Goal: Task Accomplishment & Management: Manage account settings

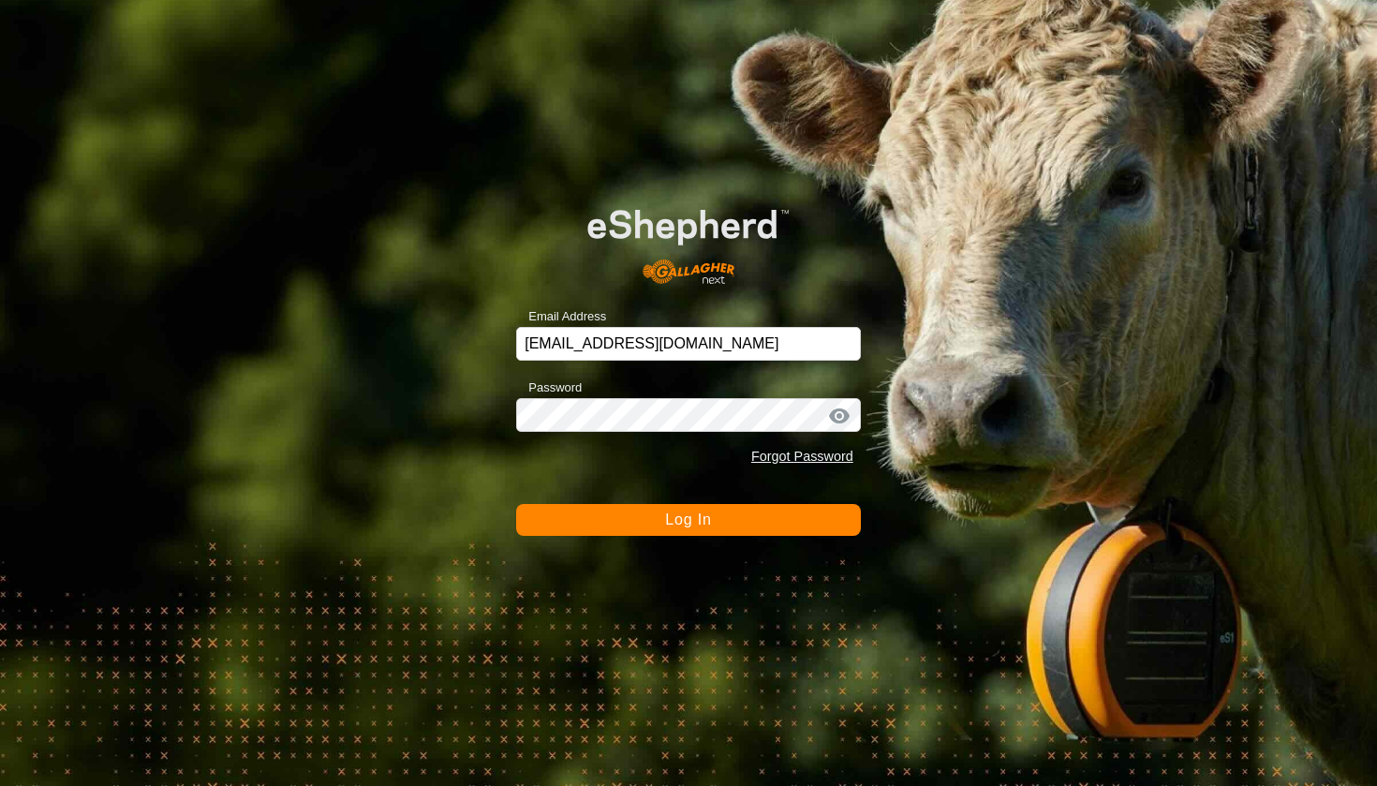
click at [612, 522] on button "Log In" at bounding box center [688, 520] width 345 height 32
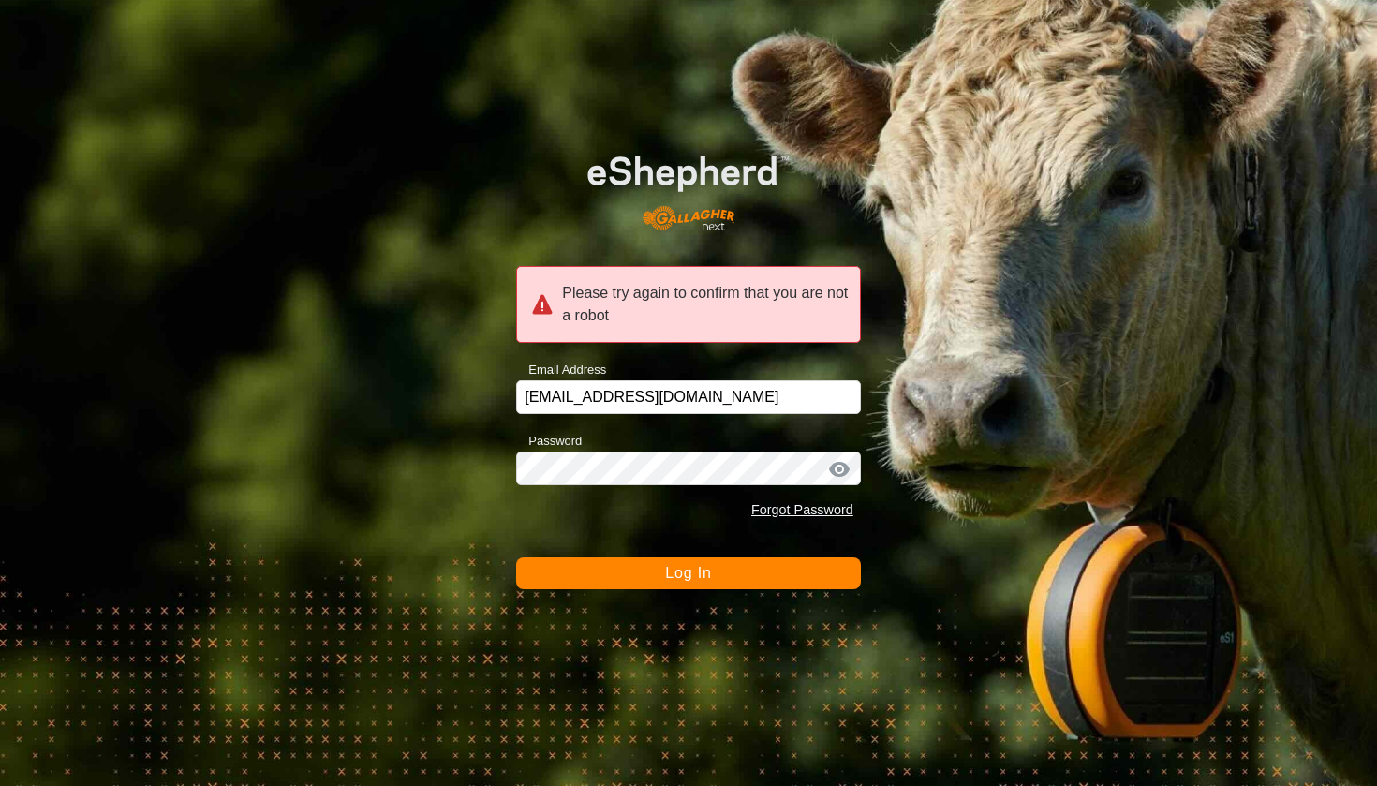
click at [664, 567] on button "Log In" at bounding box center [688, 573] width 345 height 32
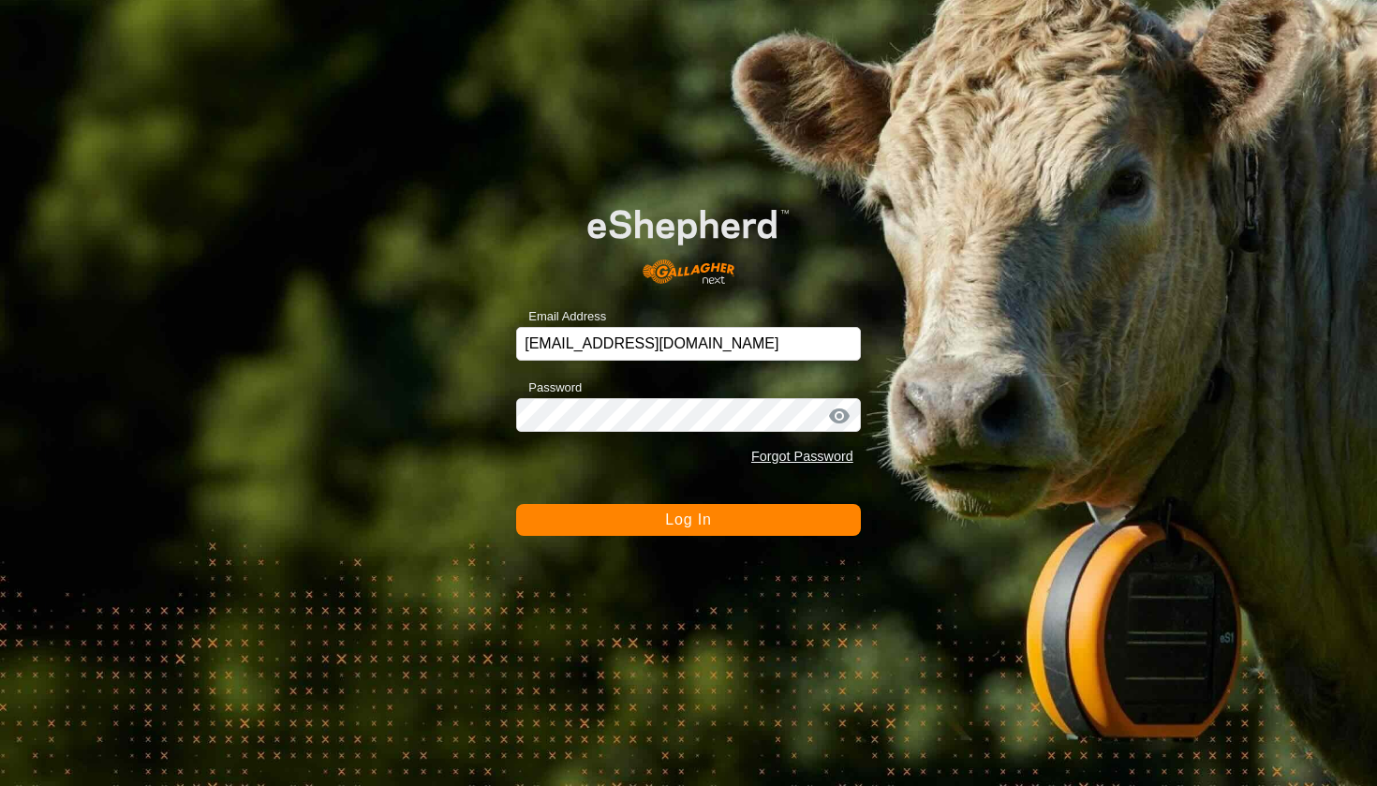
click at [671, 526] on span "Log In" at bounding box center [688, 519] width 46 height 16
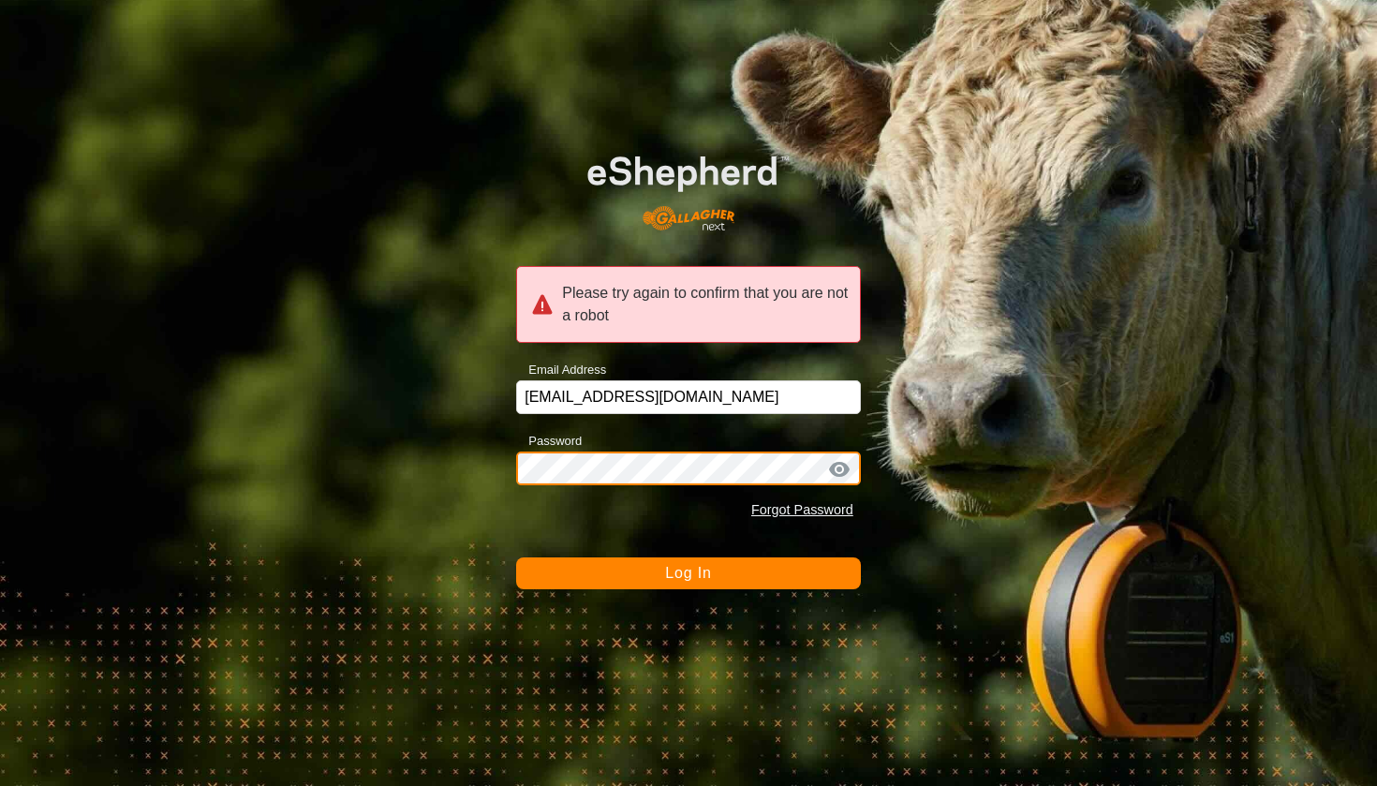
click at [688, 572] on button "Log In" at bounding box center [688, 573] width 345 height 32
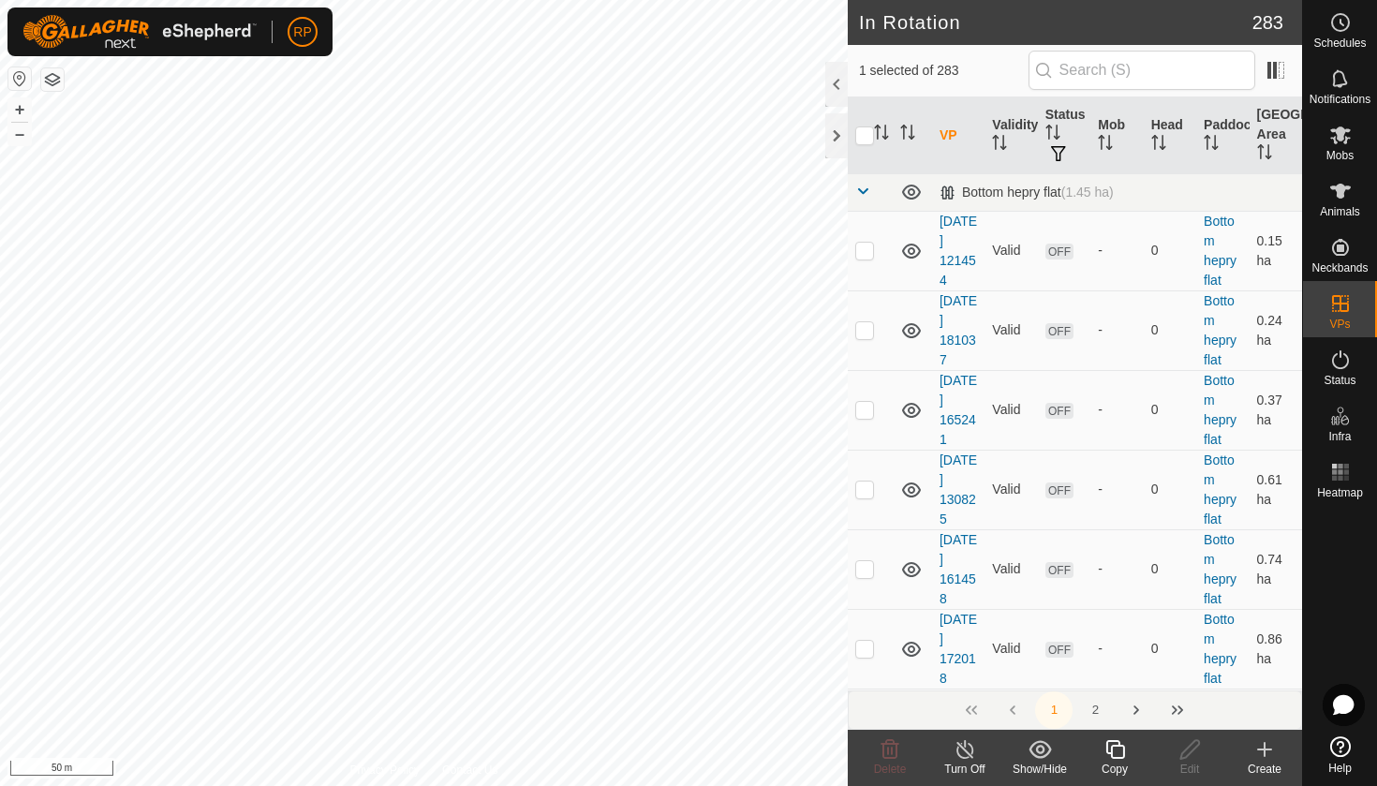
click at [1118, 749] on icon at bounding box center [1114, 749] width 23 height 22
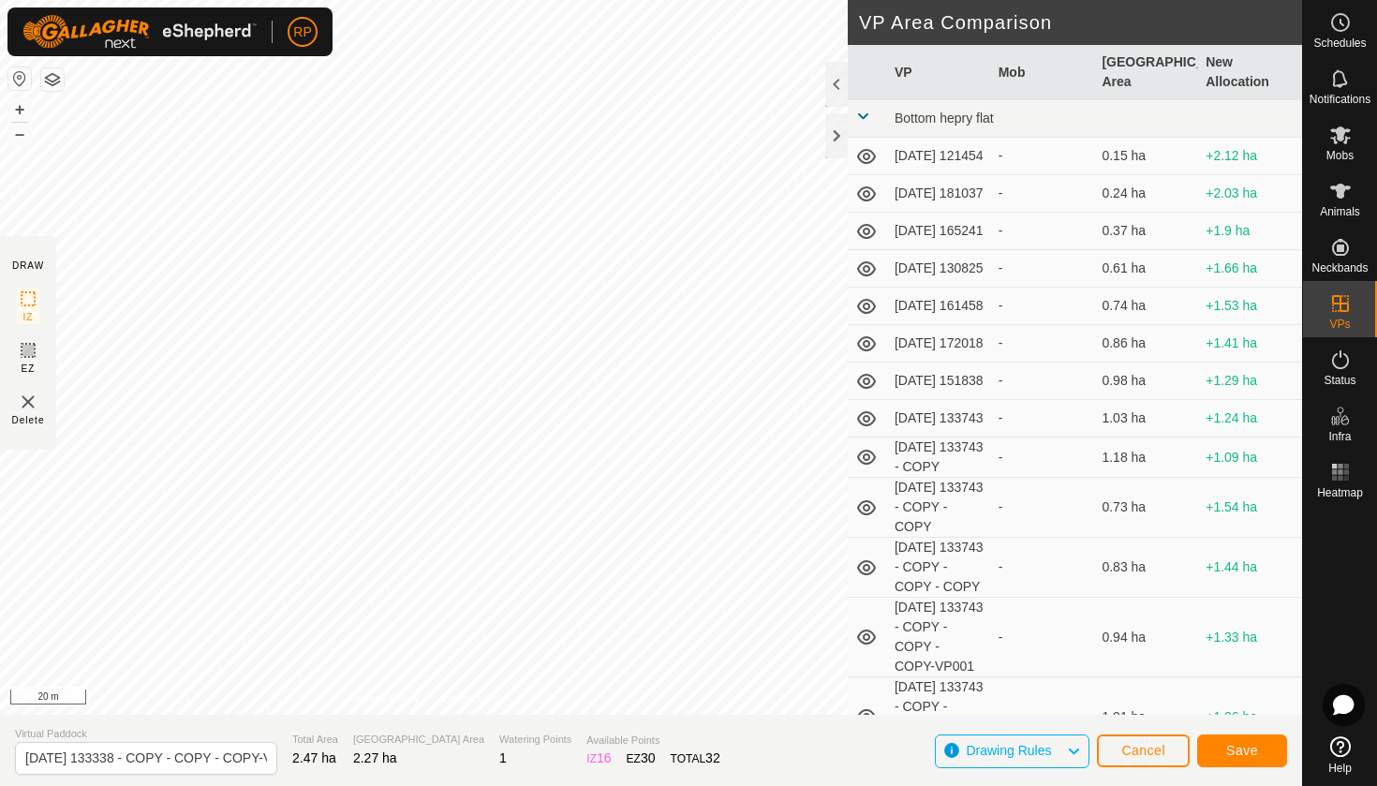
click at [1261, 744] on button "Save" at bounding box center [1242, 750] width 90 height 33
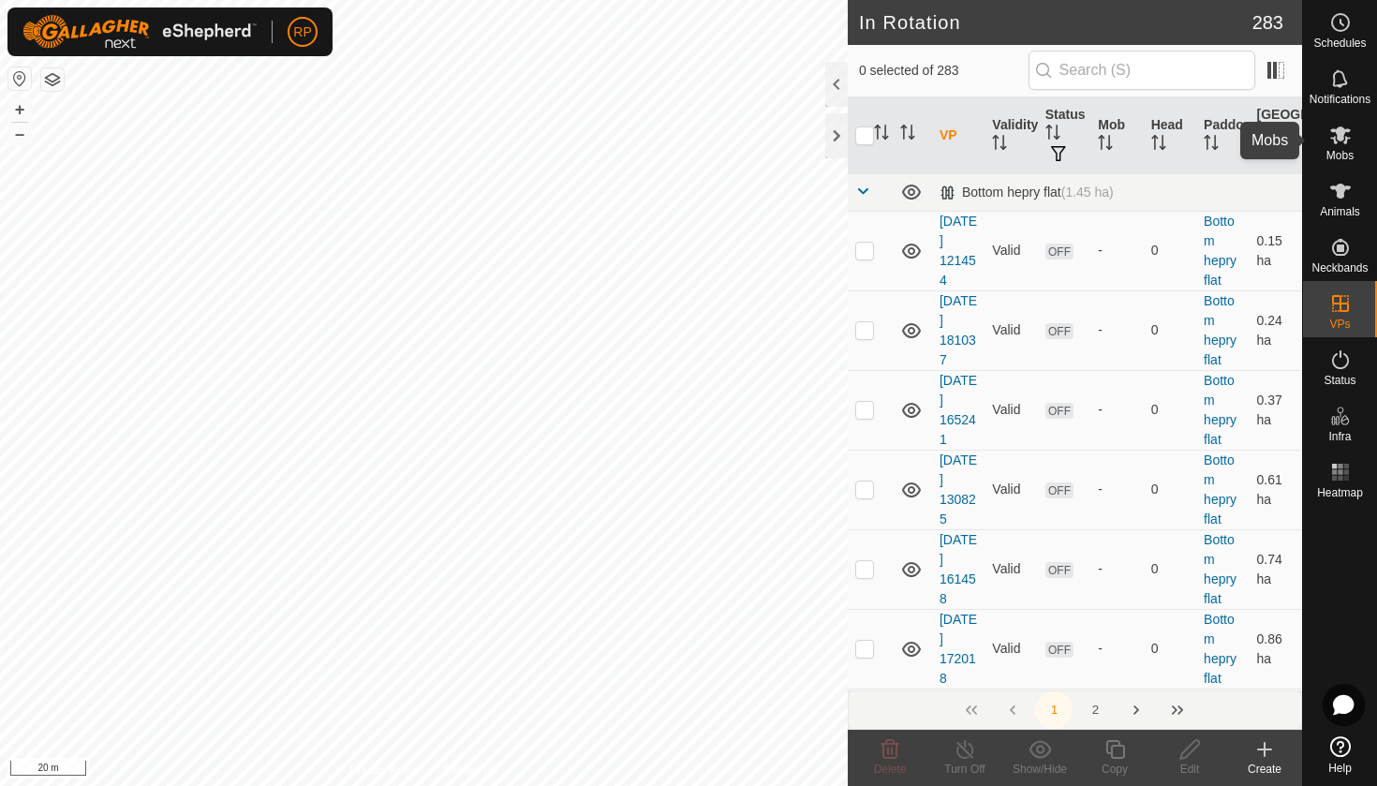
click at [1346, 139] on icon at bounding box center [1340, 135] width 21 height 18
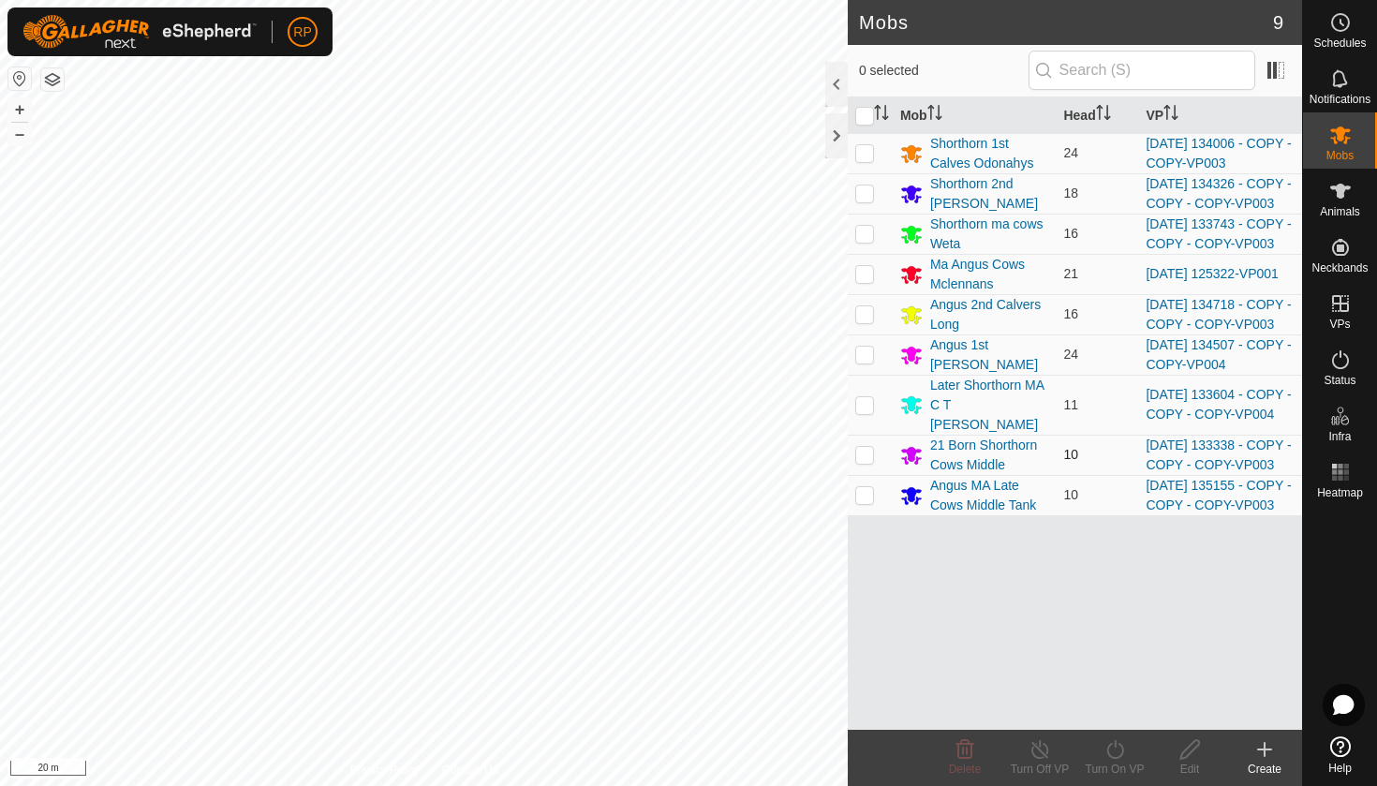
click at [868, 462] on p-checkbox at bounding box center [864, 454] width 19 height 15
checkbox input "true"
click at [1110, 742] on icon at bounding box center [1114, 749] width 23 height 22
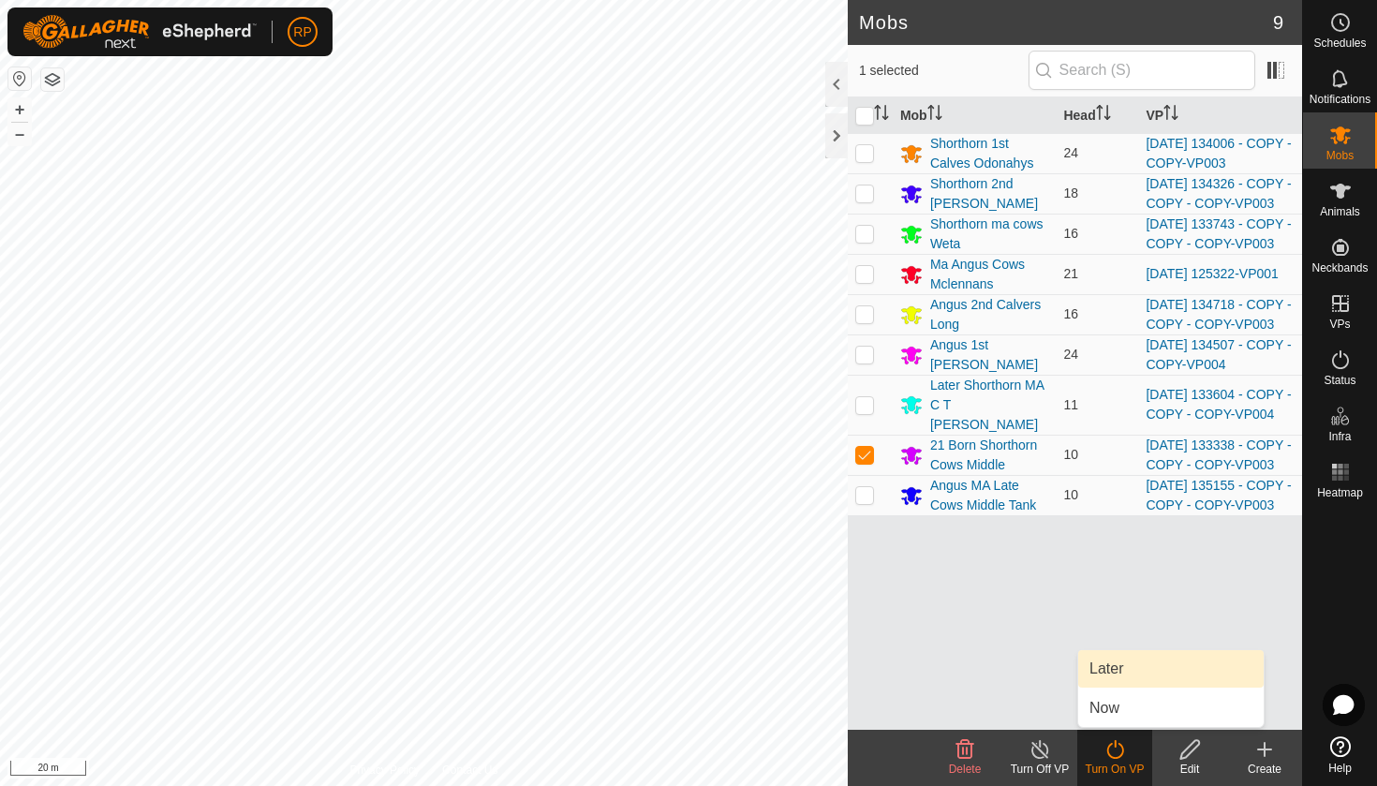
click at [1095, 669] on link "Later" at bounding box center [1170, 668] width 185 height 37
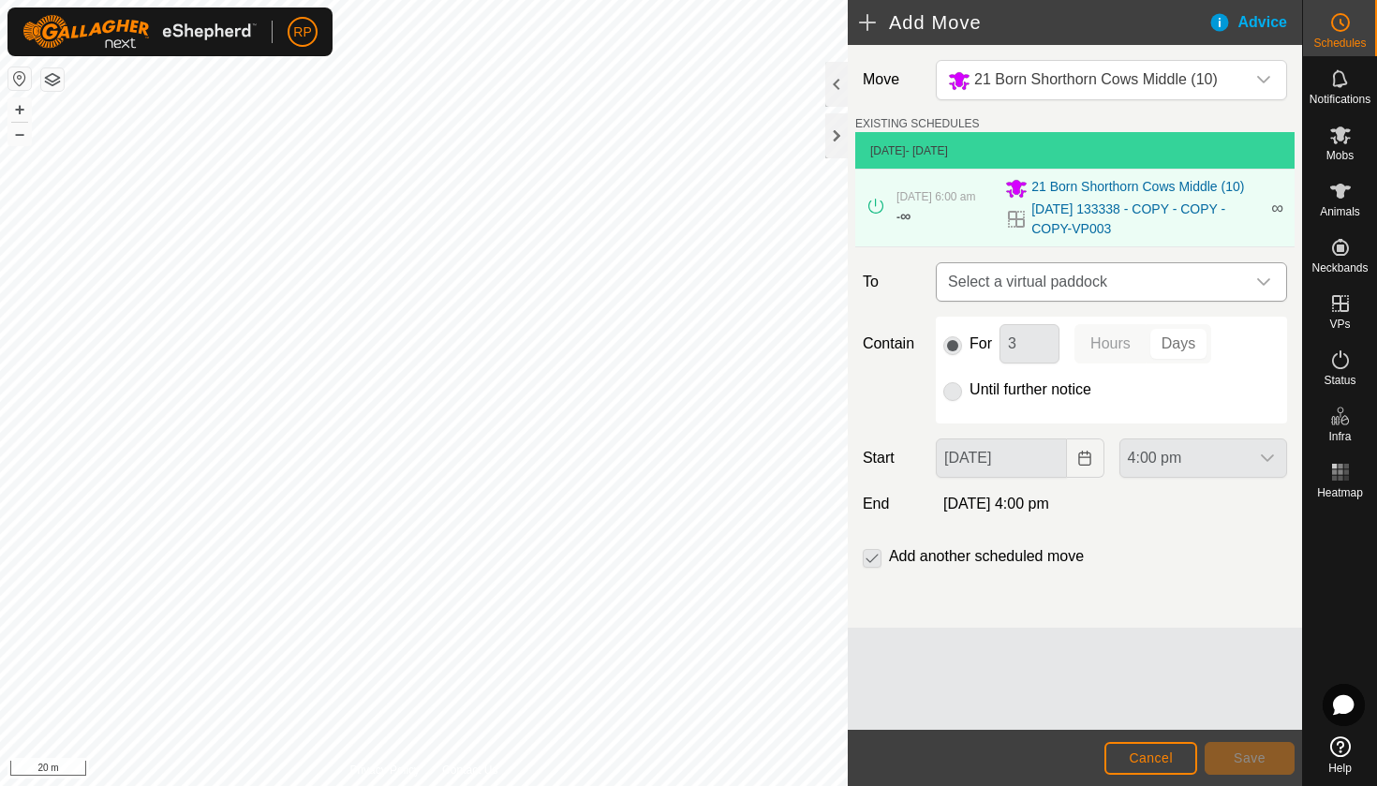
click at [988, 293] on span "Select a virtual paddock" at bounding box center [1092, 281] width 304 height 37
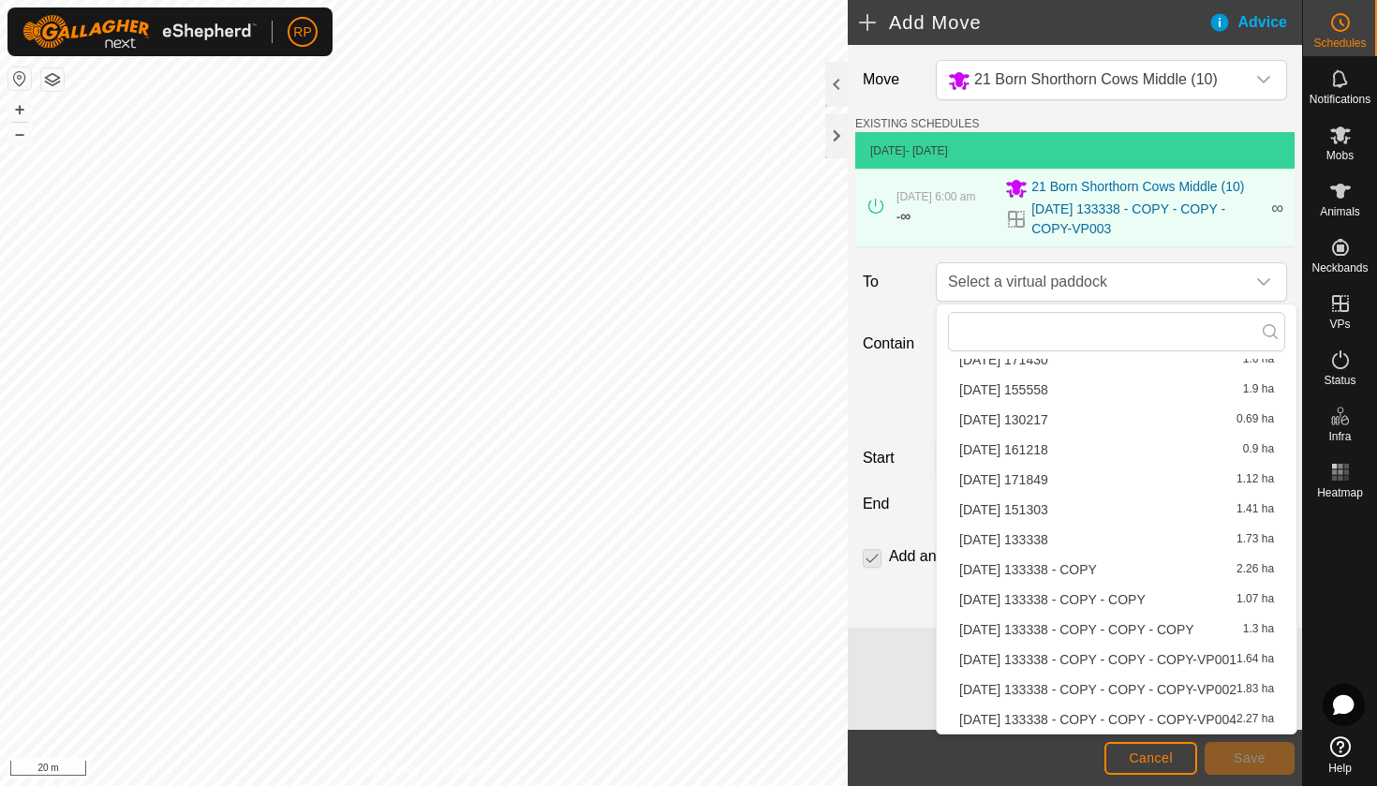
scroll to position [416, 0]
click at [1076, 724] on li "2025-08-12 133338 - COPY - COPY - COPY-VP004 2.27 ha" at bounding box center [1116, 719] width 337 height 28
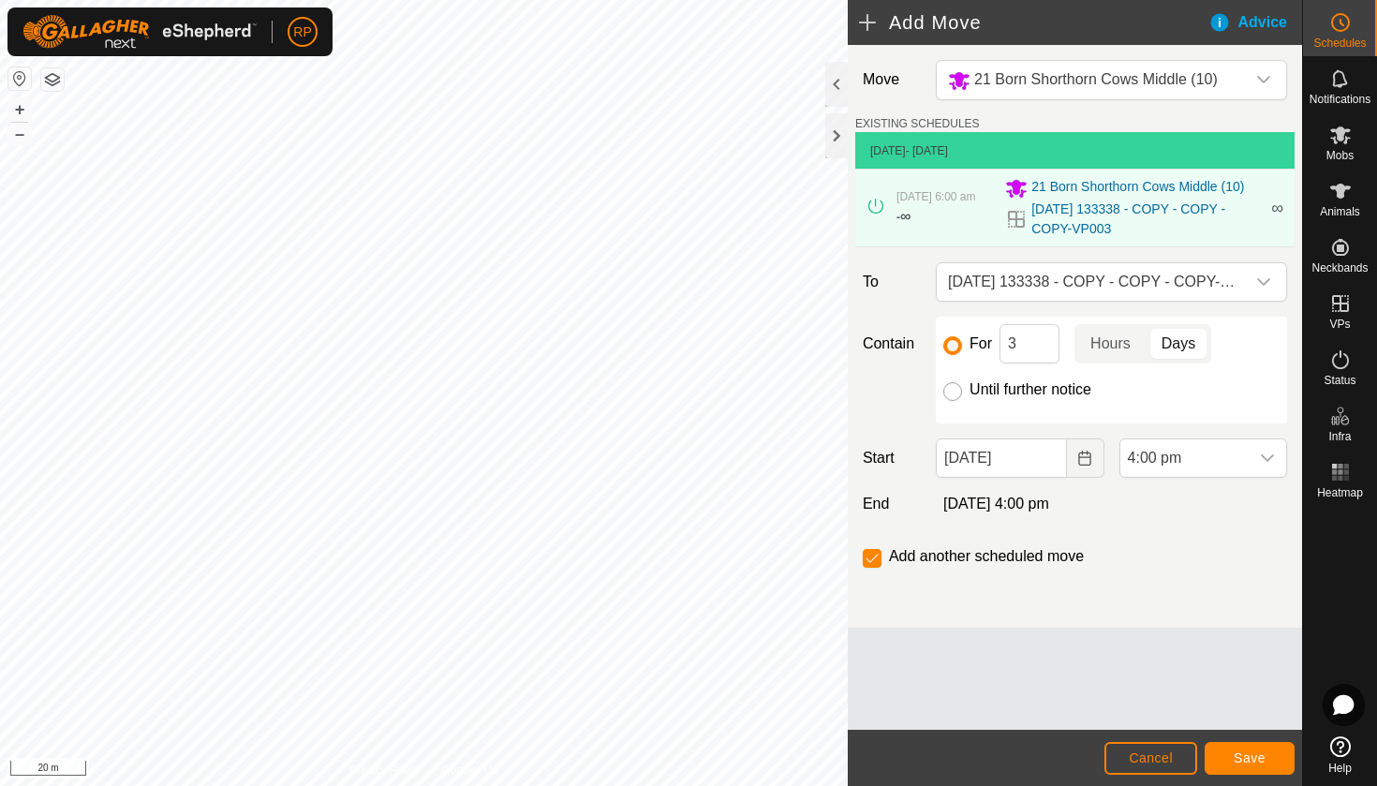
click at [949, 395] on input "Until further notice" at bounding box center [952, 391] width 19 height 19
radio input "true"
checkbox input "false"
click at [1083, 470] on button "Choose Date" at bounding box center [1085, 457] width 37 height 39
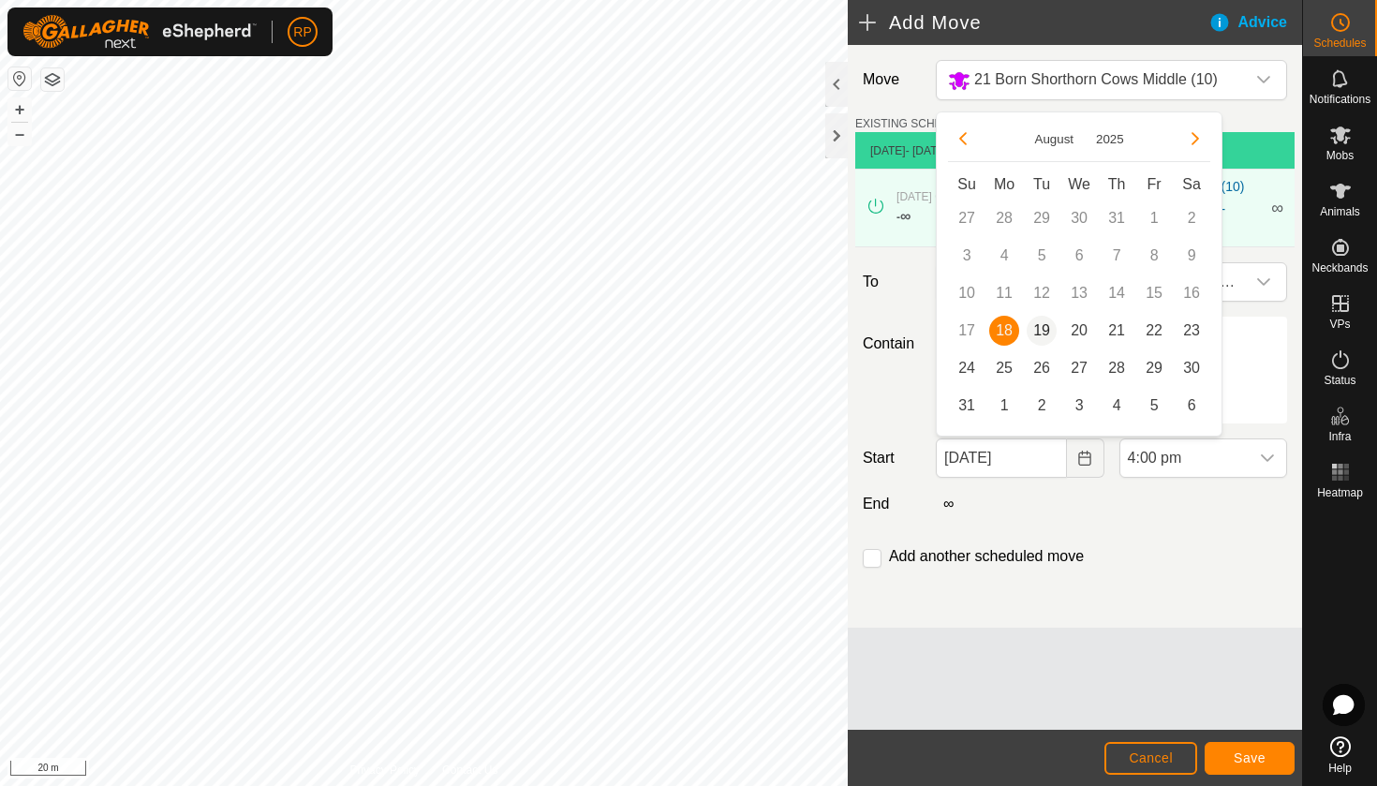
click at [1042, 328] on span "19" at bounding box center [1041, 331] width 30 height 30
type input "[DATE]"
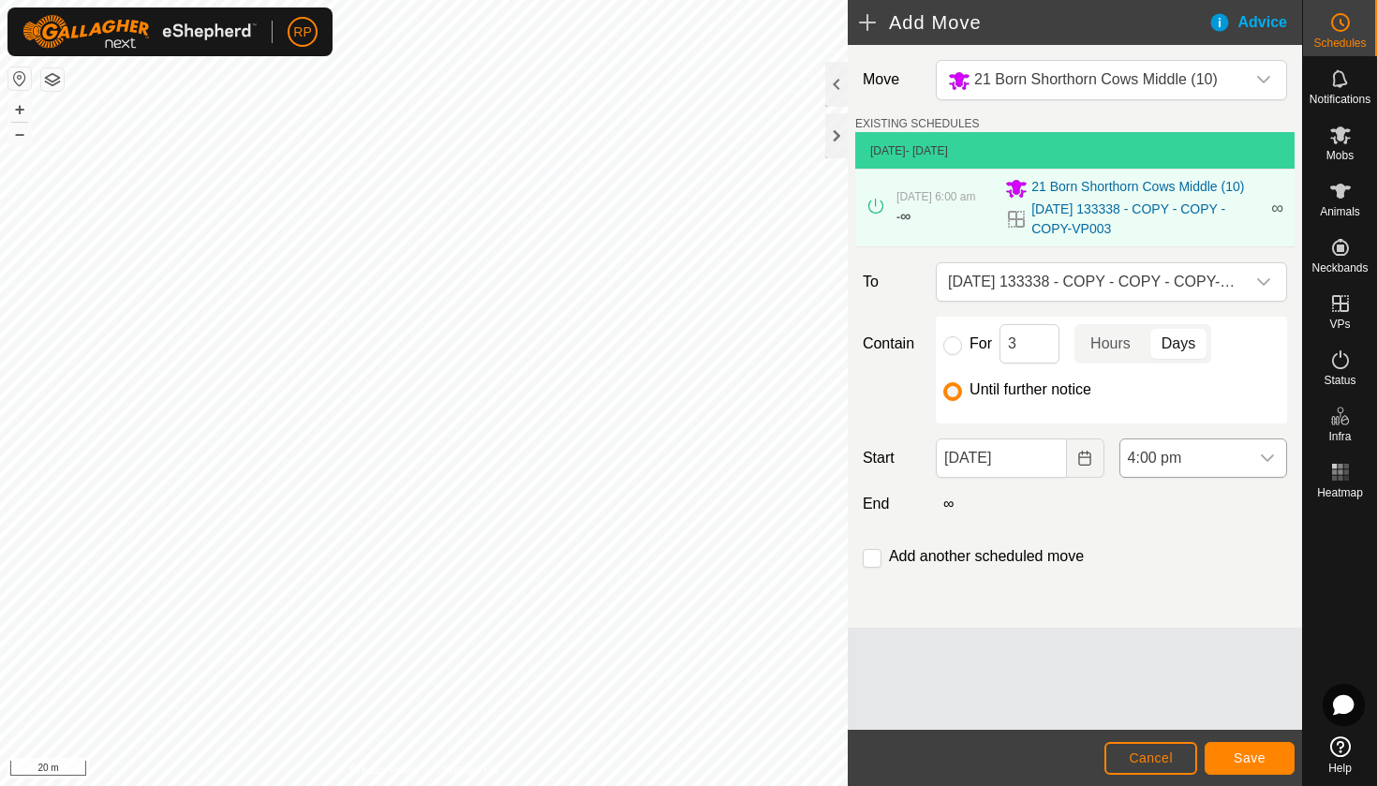
click at [1248, 460] on div "dropdown trigger" at bounding box center [1266, 457] width 37 height 37
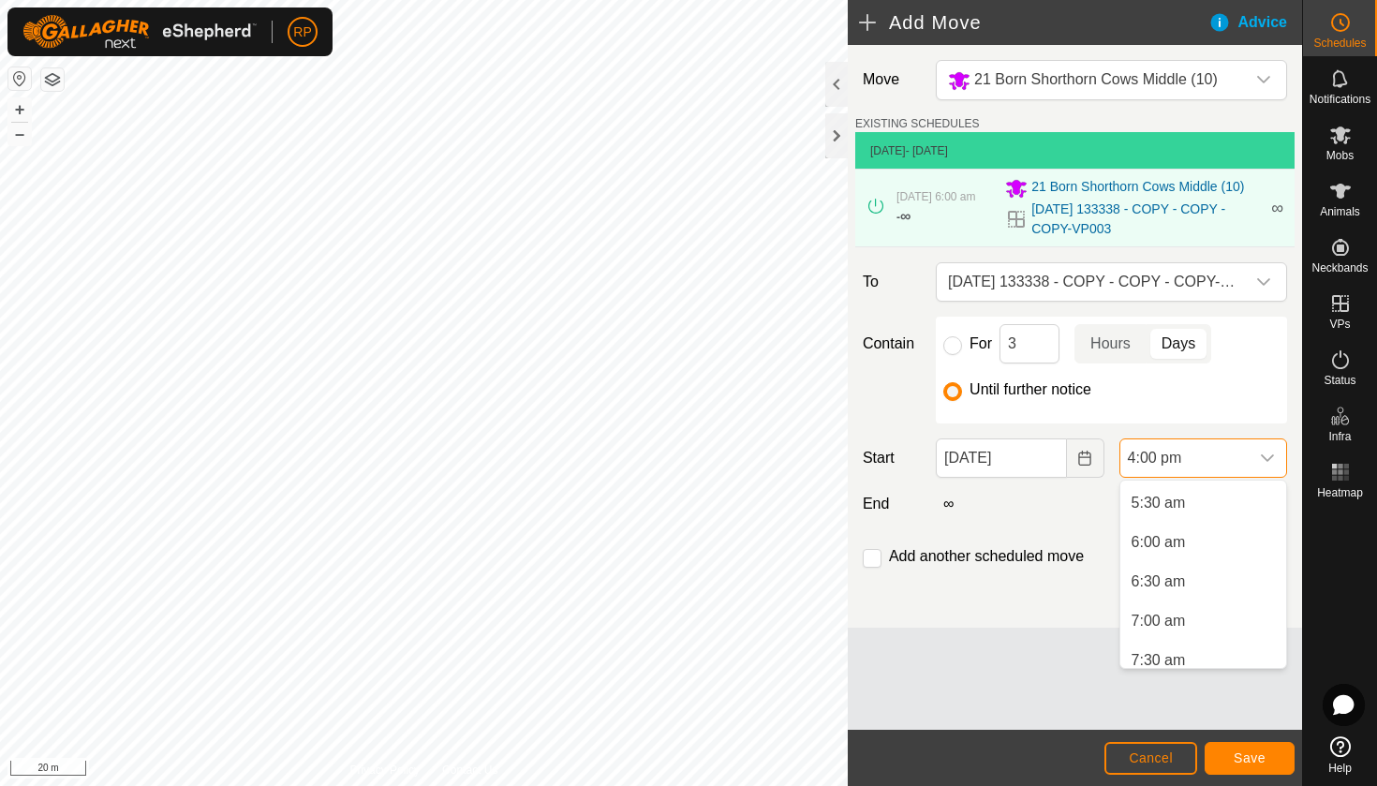
scroll to position [422, 0]
click at [1163, 554] on li "6:00 am" at bounding box center [1203, 548] width 166 height 37
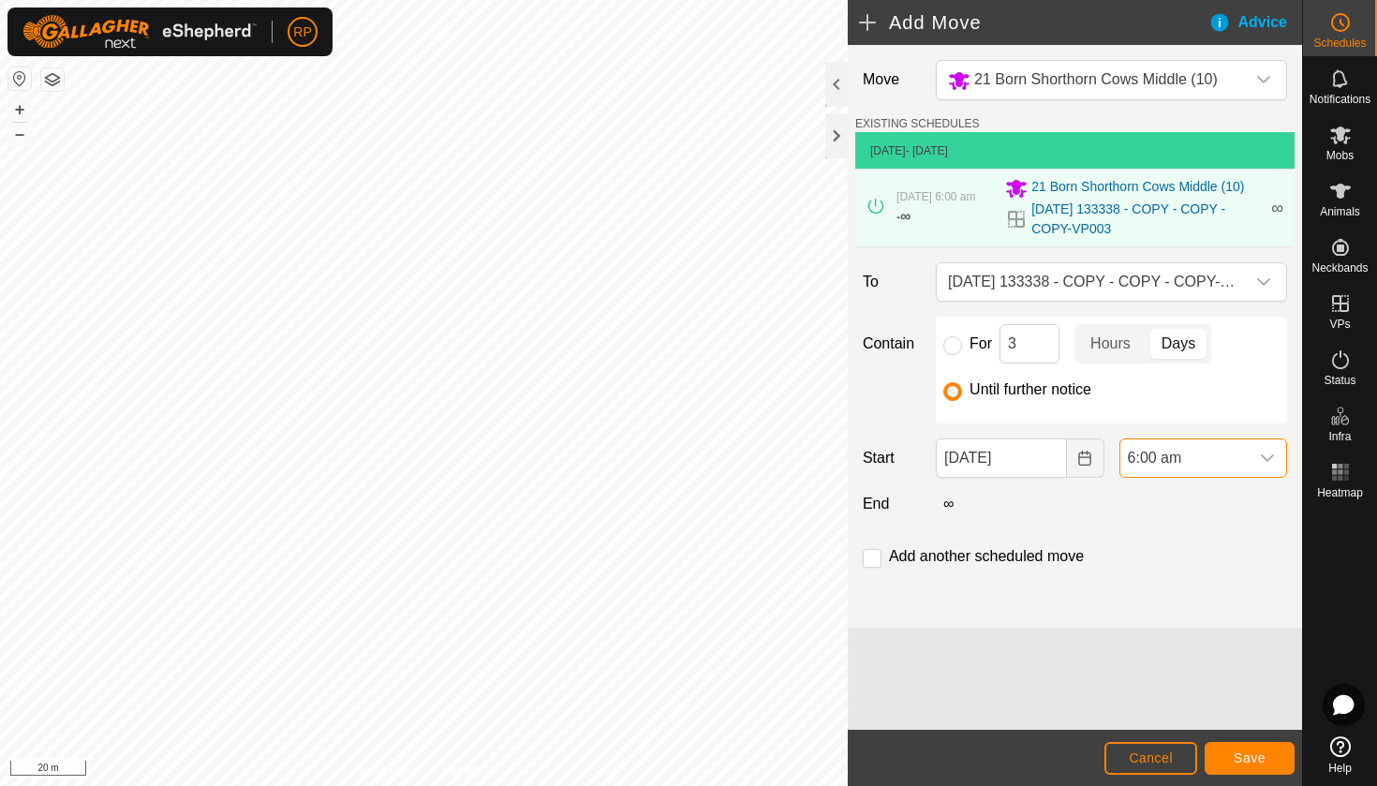
scroll to position [1109, 0]
click at [1253, 773] on button "Save" at bounding box center [1249, 758] width 90 height 33
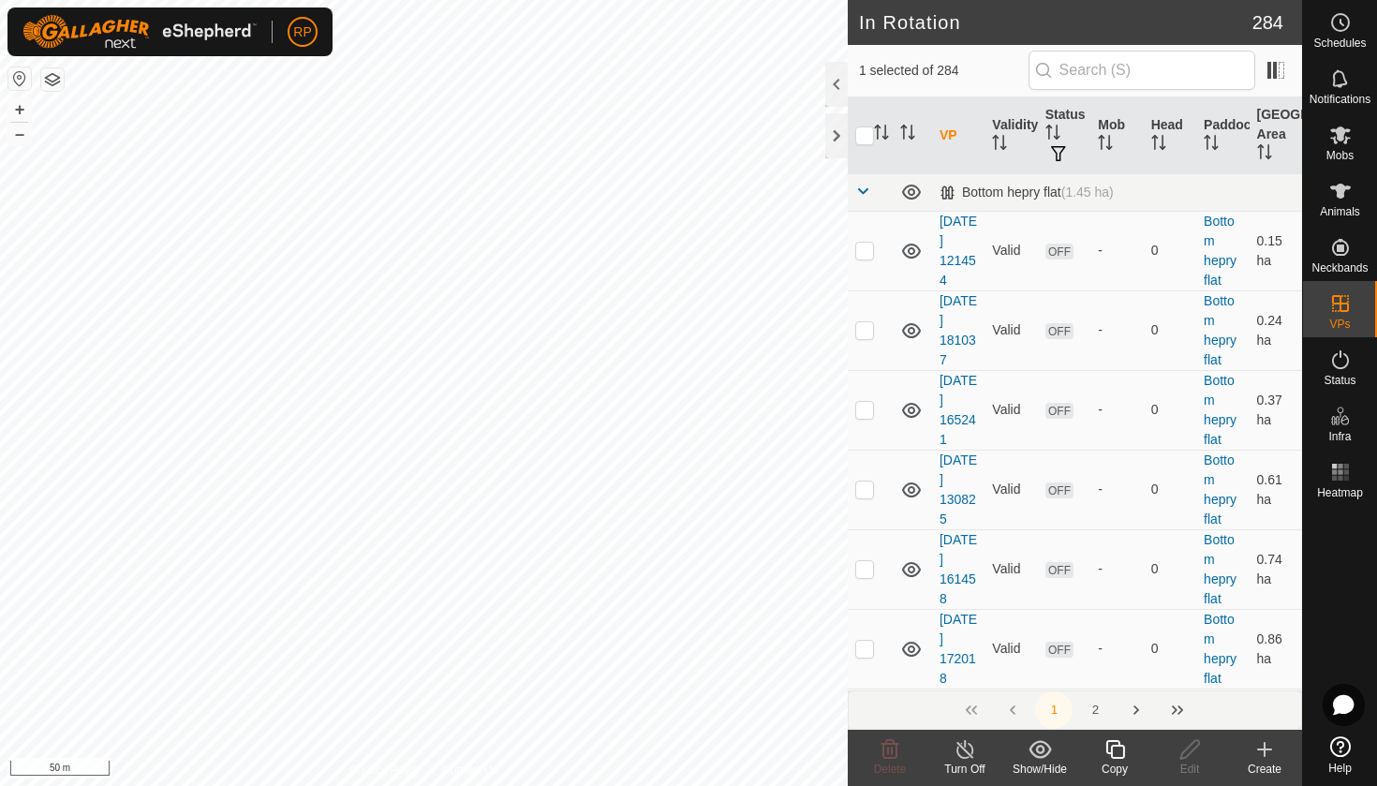
click at [1118, 753] on icon at bounding box center [1114, 749] width 23 height 22
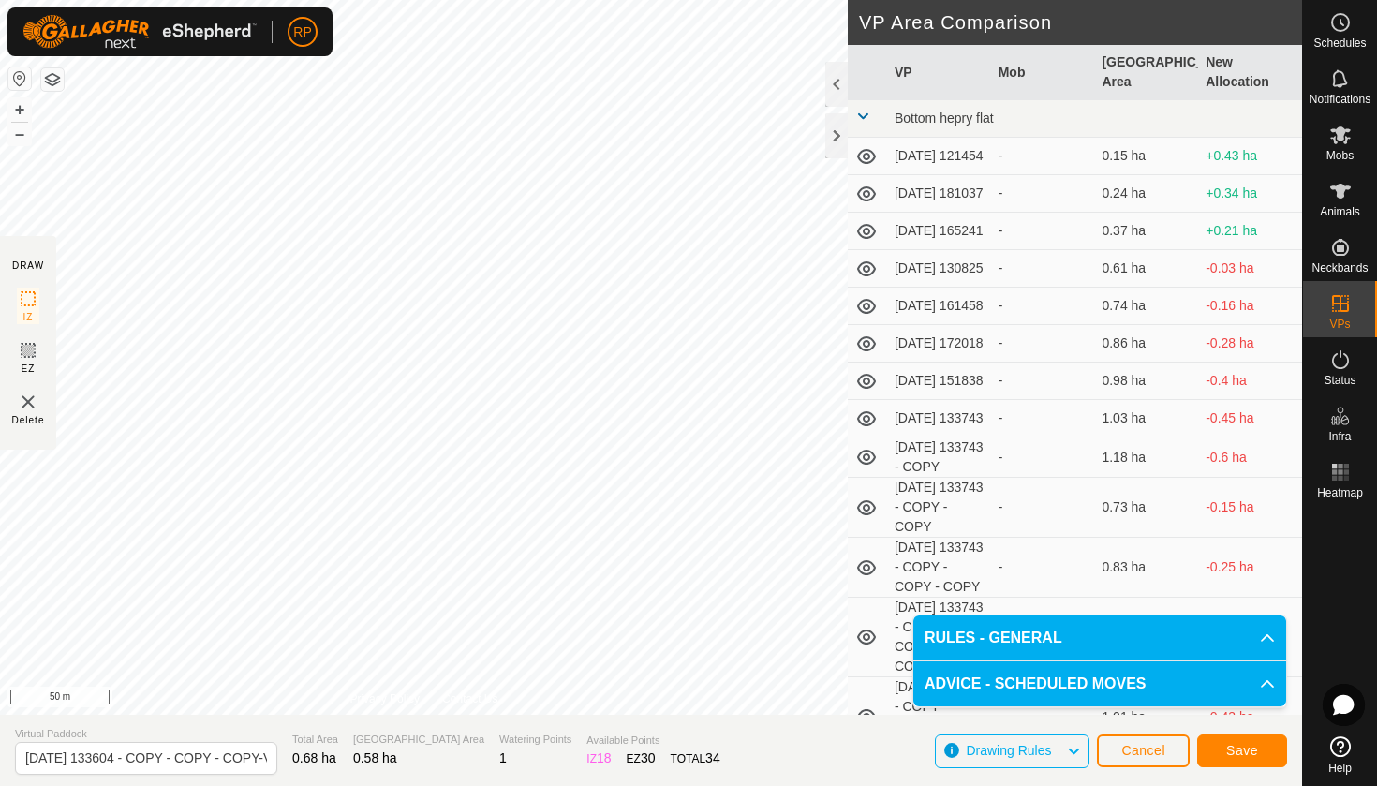
click at [1243, 744] on span "Save" at bounding box center [1242, 750] width 32 height 15
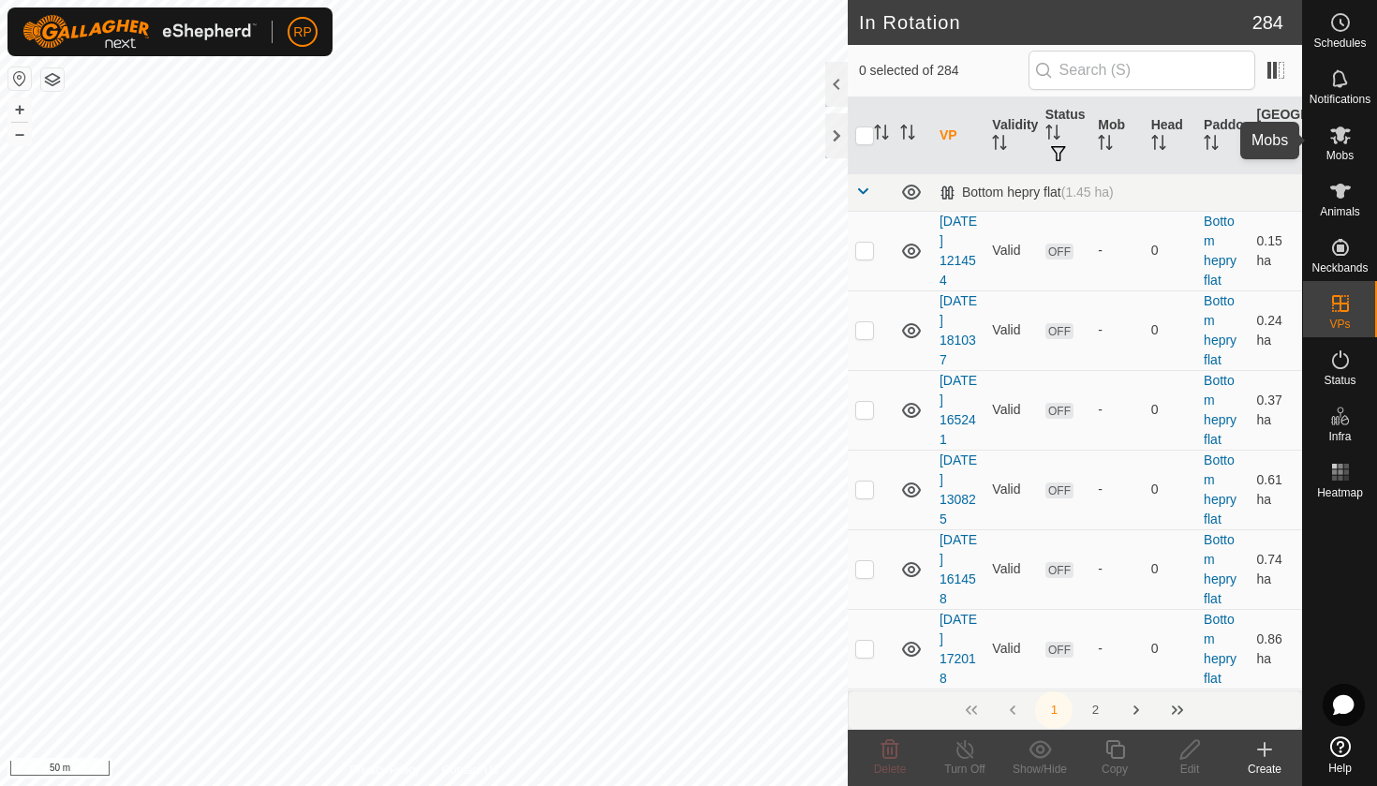
click at [1355, 150] on div "Mobs" at bounding box center [1340, 140] width 74 height 56
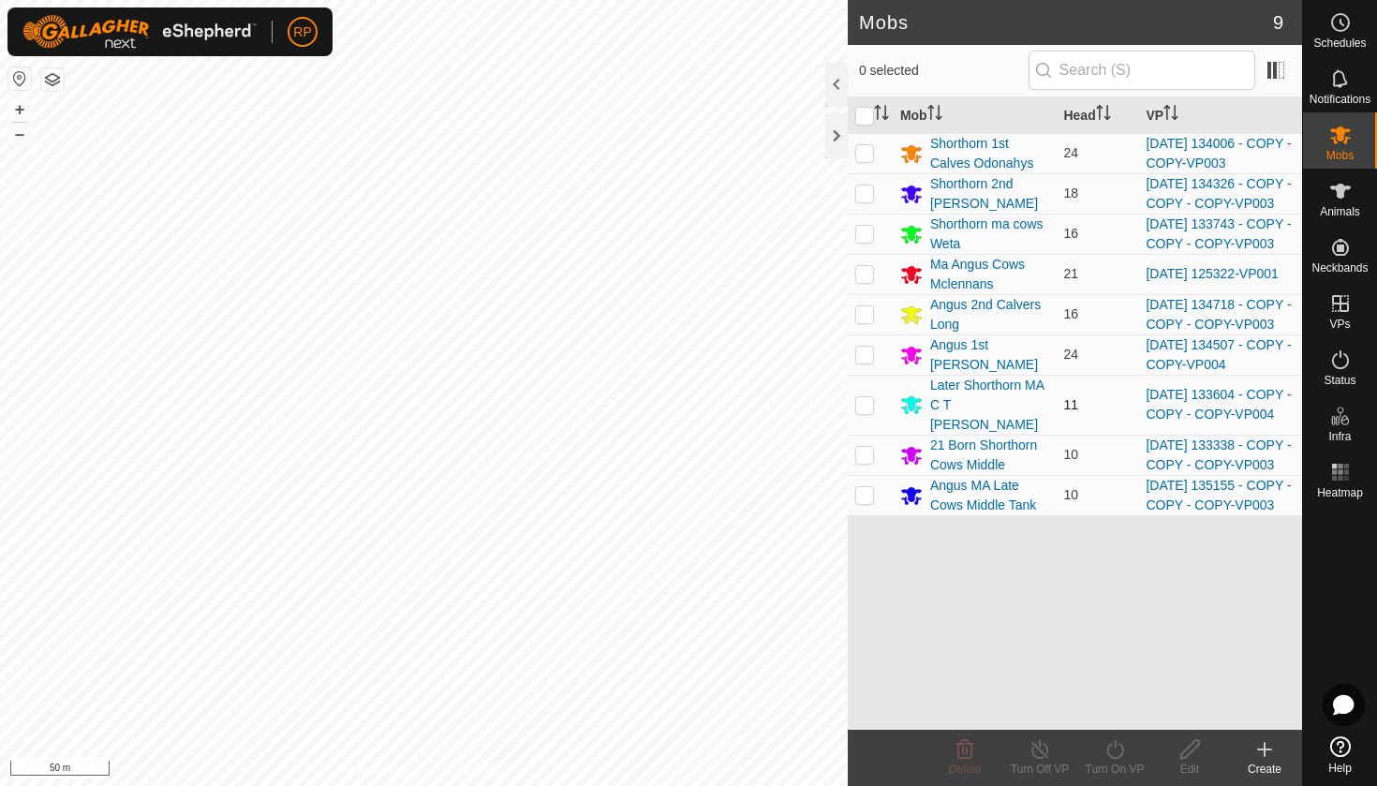
click at [869, 412] on p-checkbox at bounding box center [864, 404] width 19 height 15
checkbox input "true"
click at [1104, 742] on icon at bounding box center [1114, 749] width 23 height 22
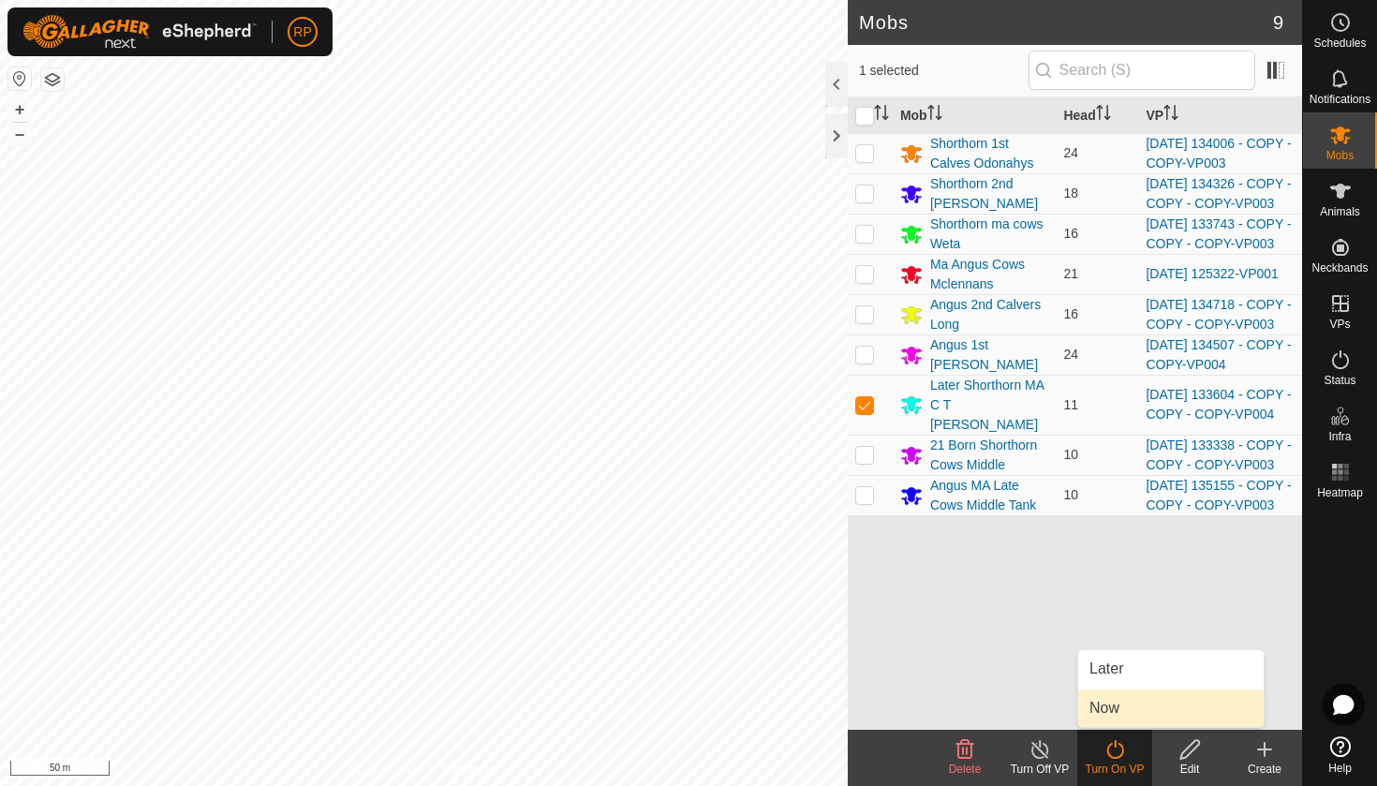
click at [1100, 711] on link "Now" at bounding box center [1170, 707] width 185 height 37
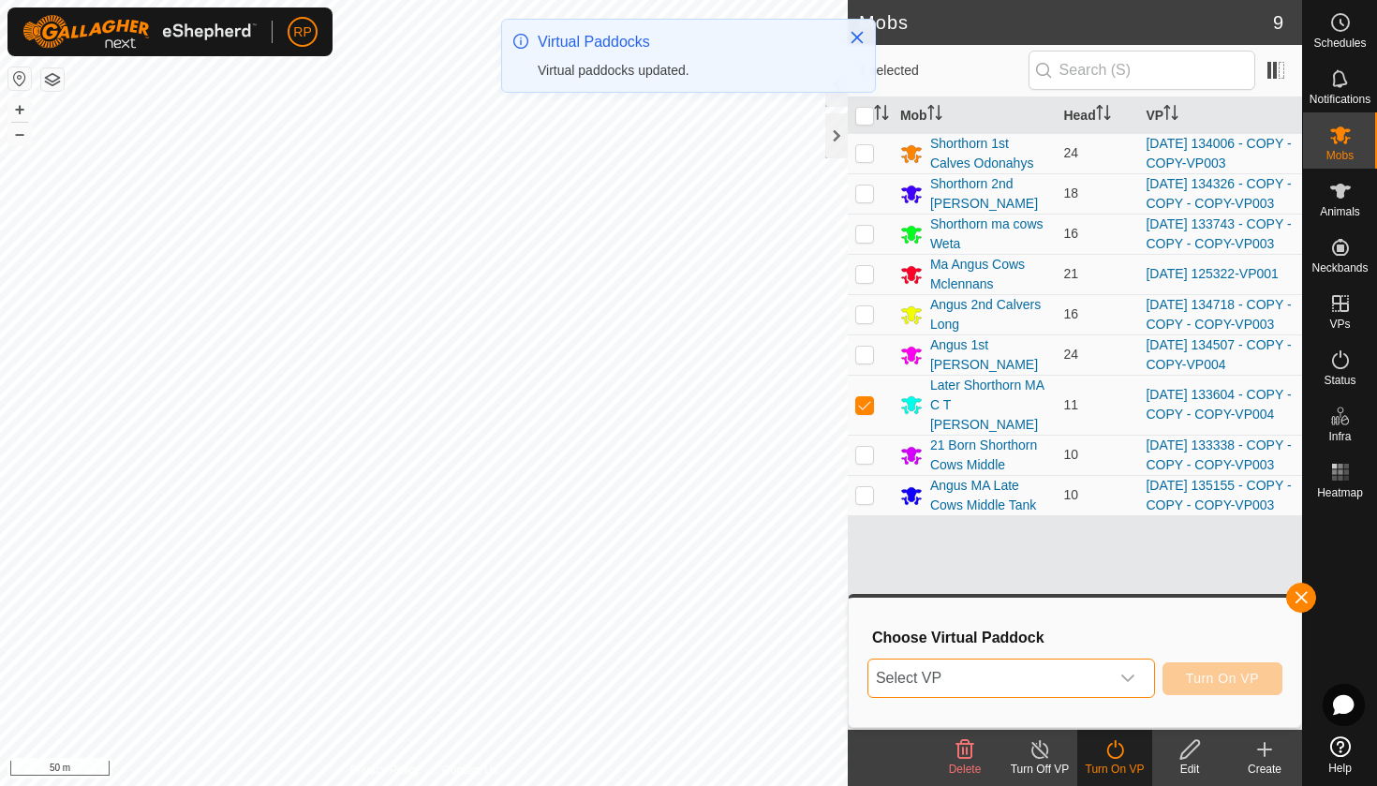
click at [1076, 682] on span "Select VP" at bounding box center [988, 677] width 241 height 37
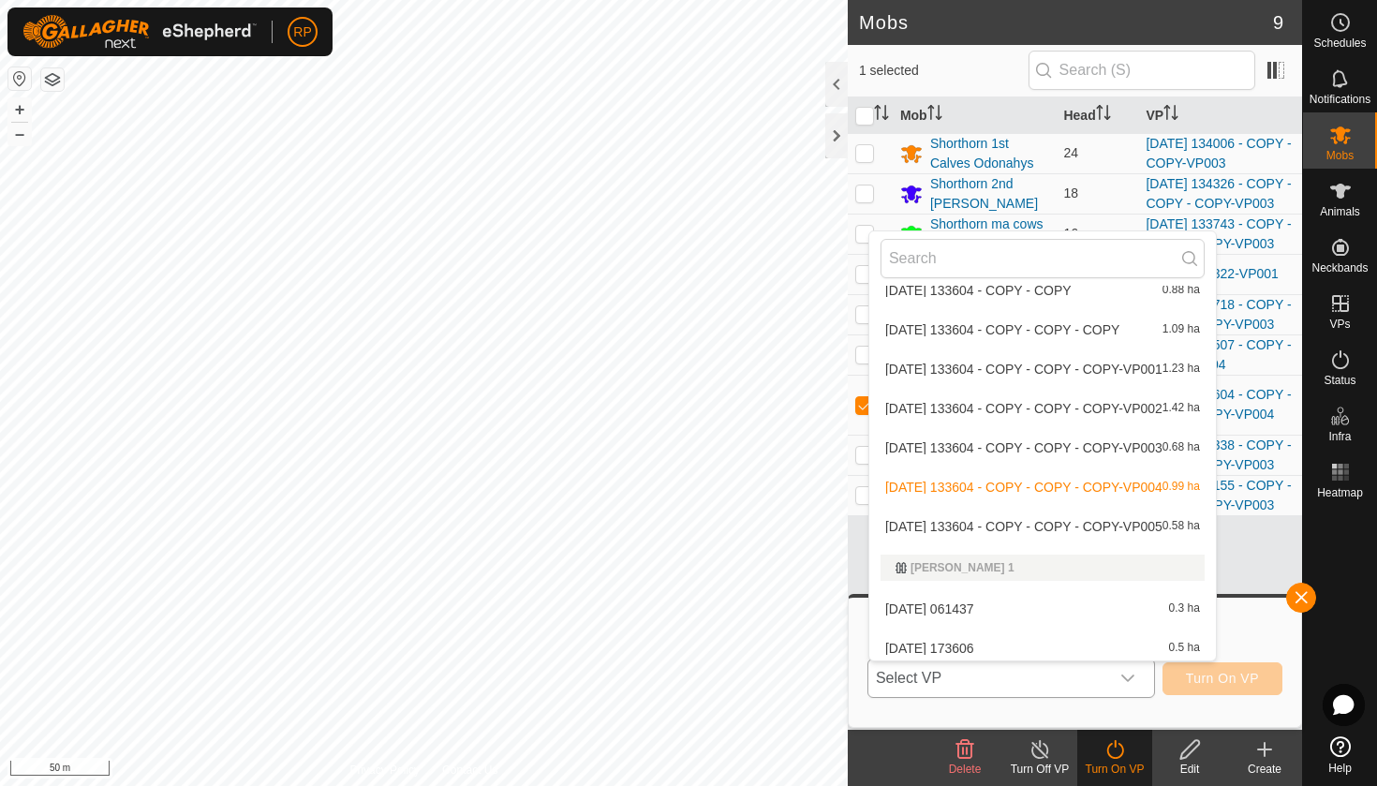
scroll to position [886, 0]
click at [1091, 521] on li "2025-08-12 133604 - COPY - COPY - COPY-VP005 0.58 ha" at bounding box center [1042, 526] width 346 height 37
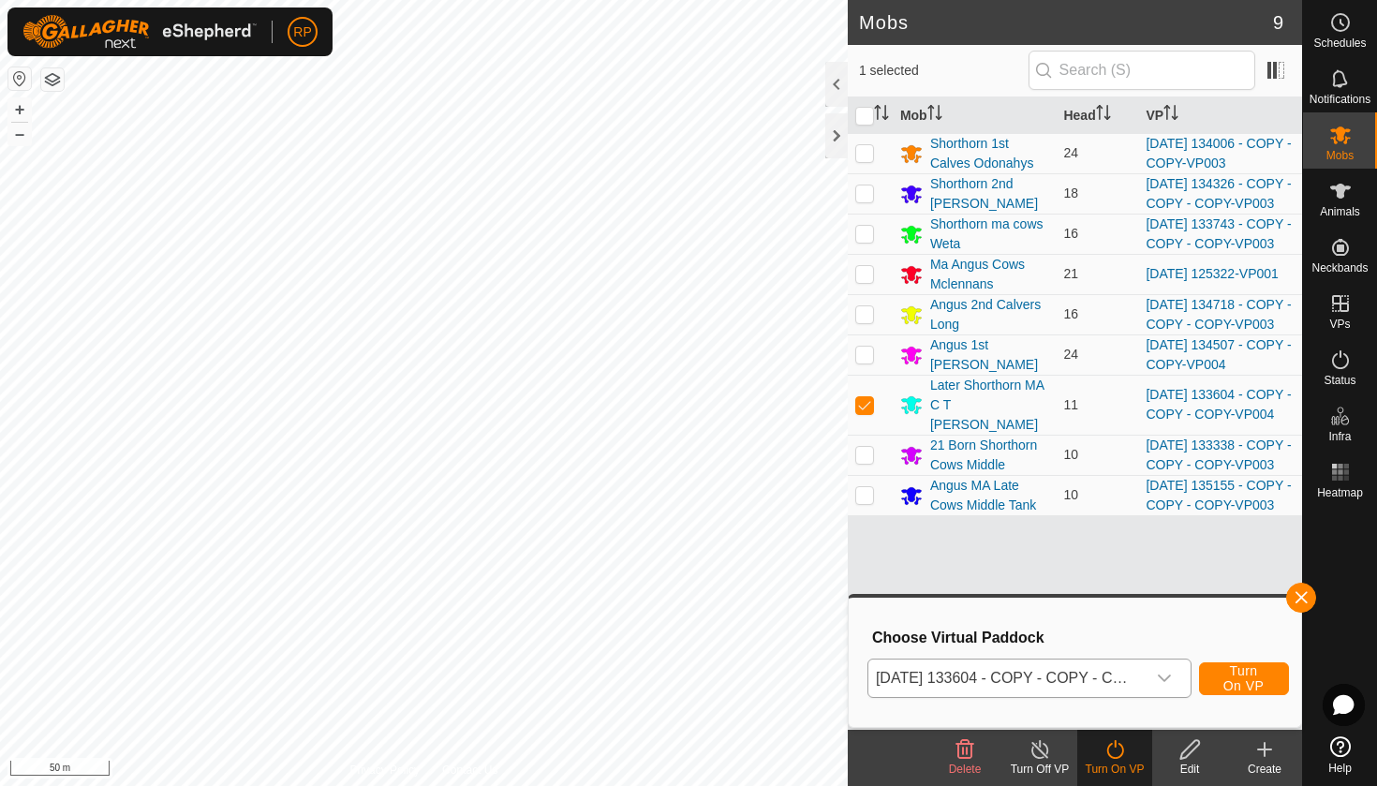
click at [1257, 693] on button "Turn On VP" at bounding box center [1244, 678] width 90 height 33
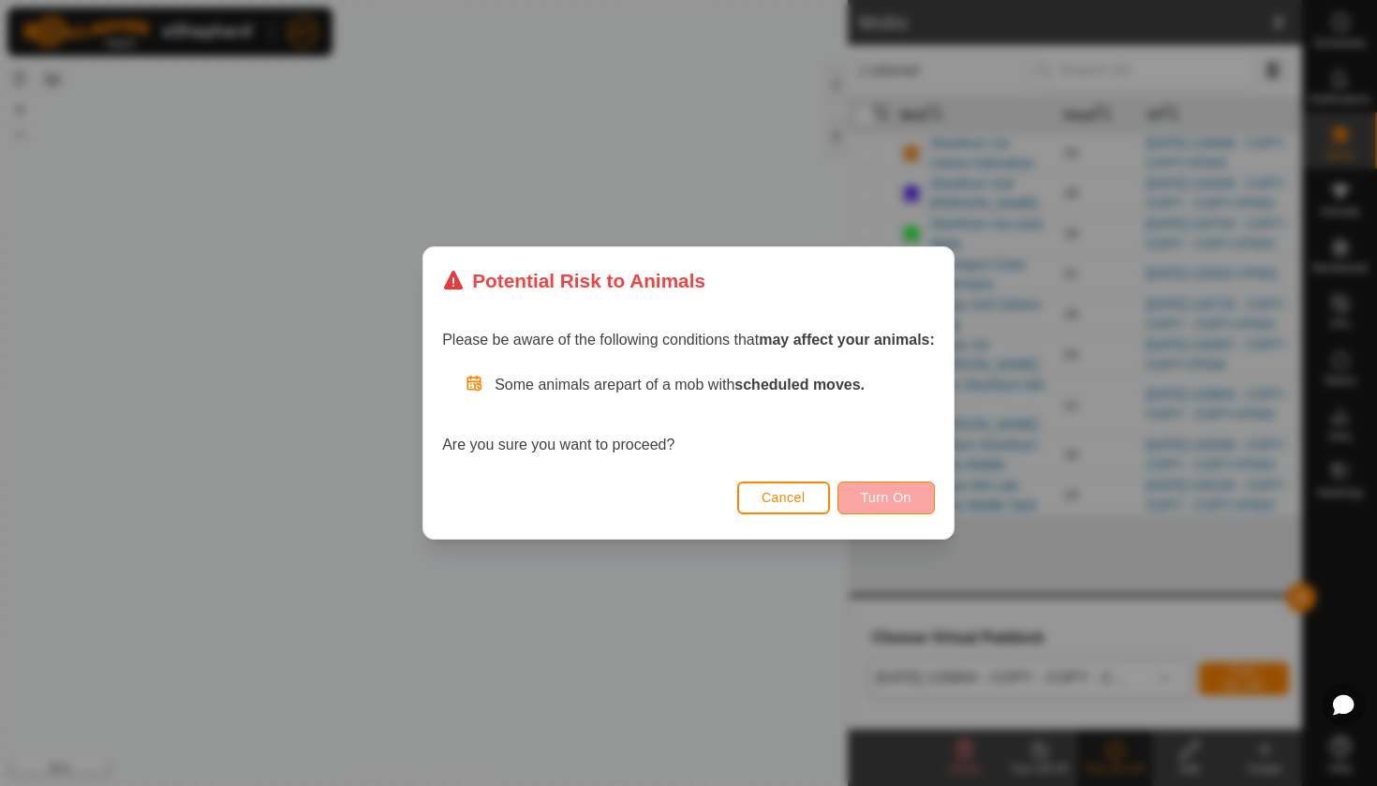
click at [864, 494] on span "Turn On" at bounding box center [886, 497] width 51 height 15
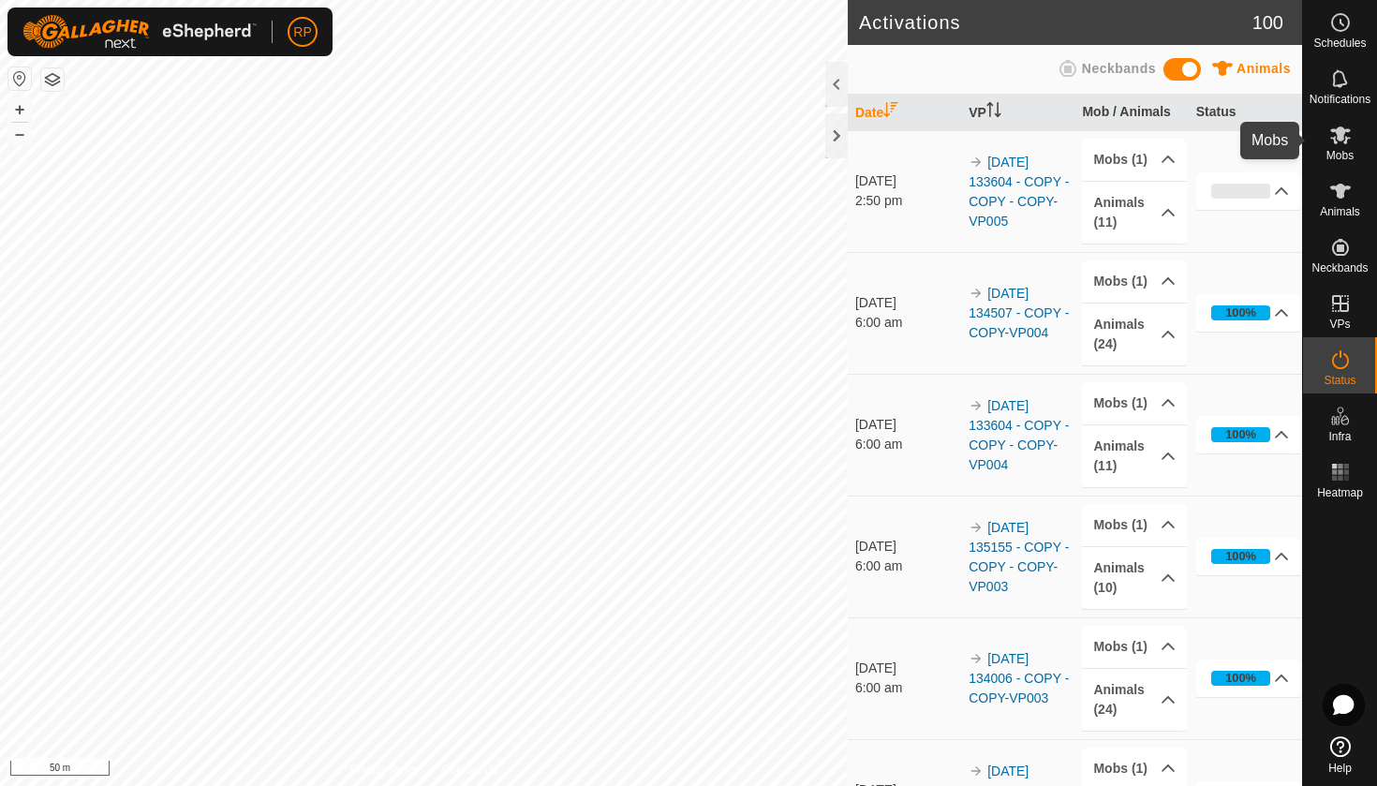
click at [1330, 151] on span "Mobs" at bounding box center [1339, 155] width 27 height 11
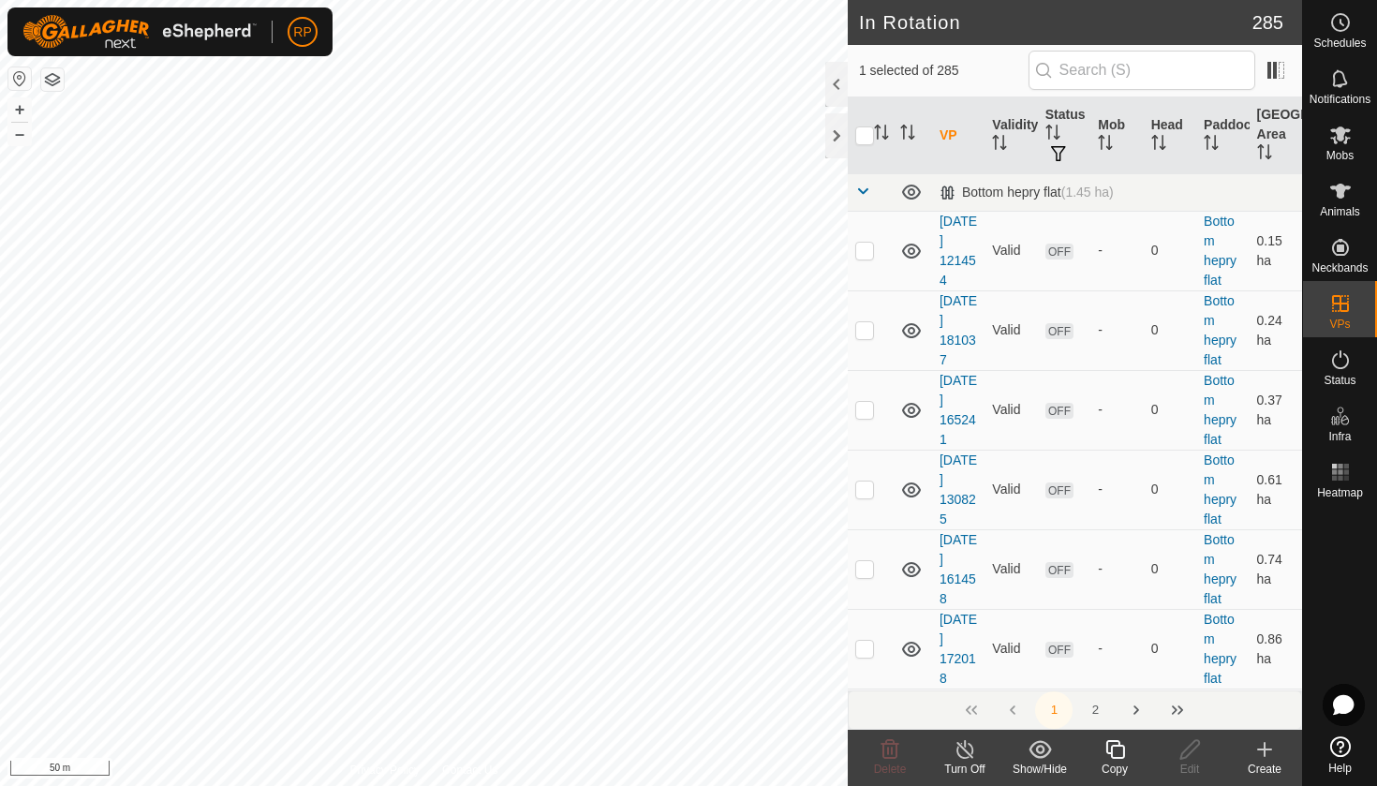
checkbox input "false"
checkbox input "true"
click at [1115, 751] on icon at bounding box center [1114, 749] width 23 height 22
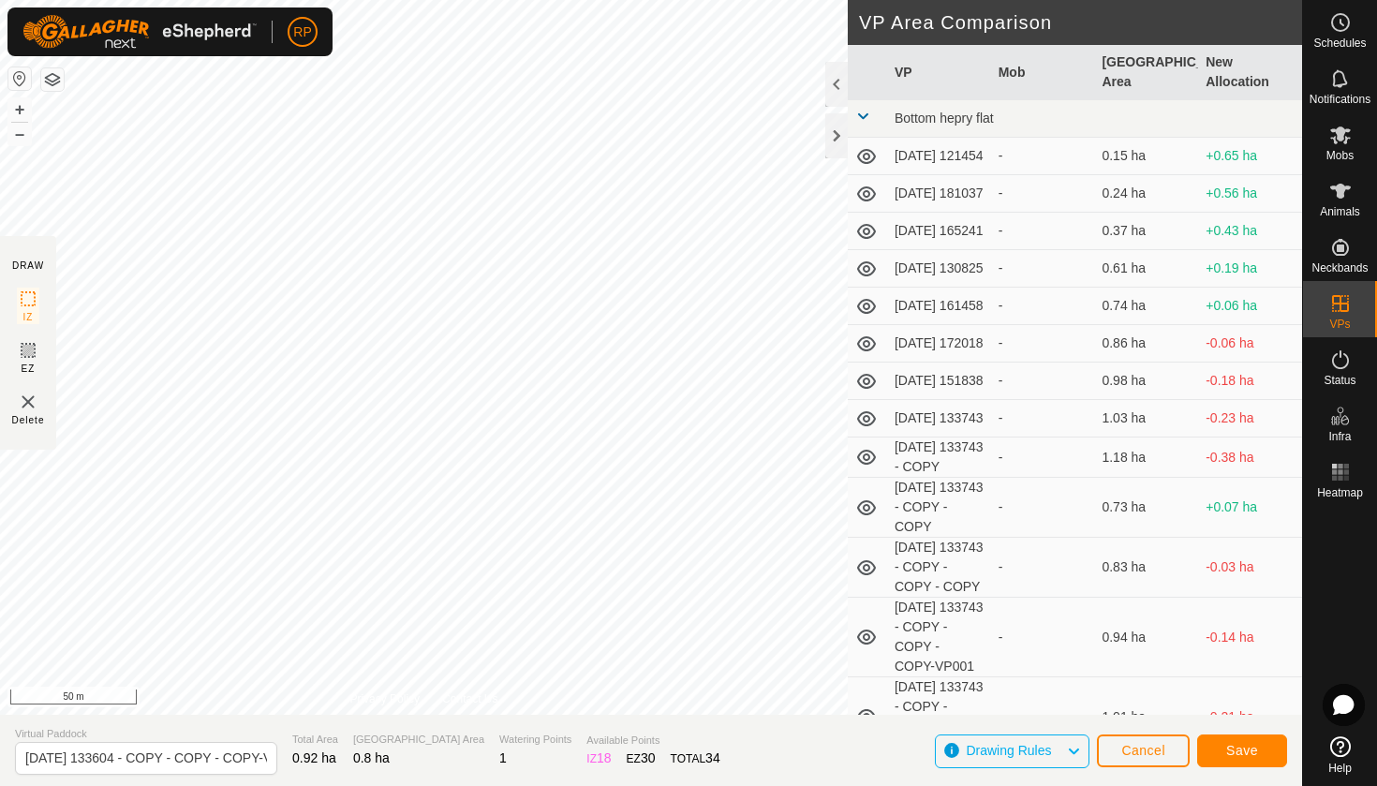
click at [1258, 754] on button "Save" at bounding box center [1242, 750] width 90 height 33
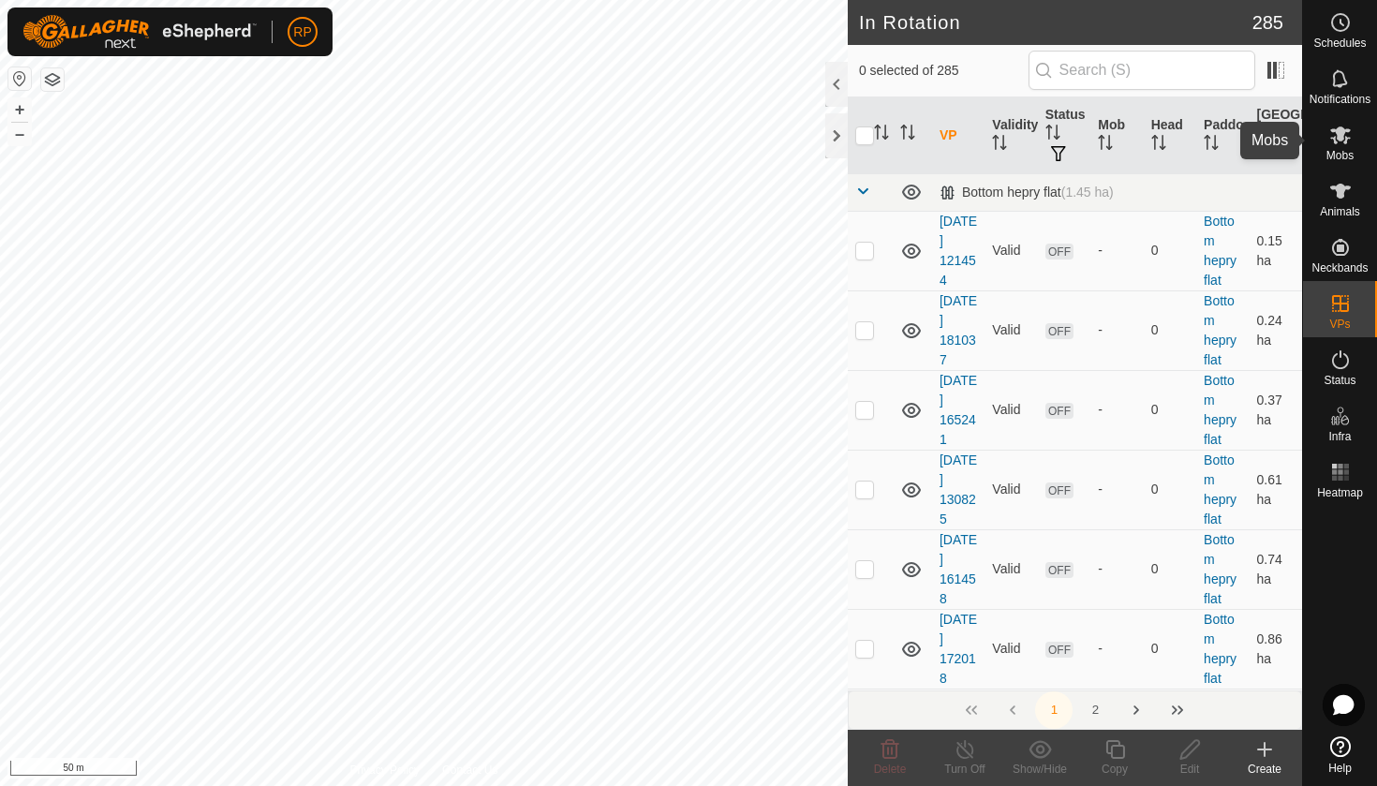
click at [1332, 150] on span "Mobs" at bounding box center [1339, 155] width 27 height 11
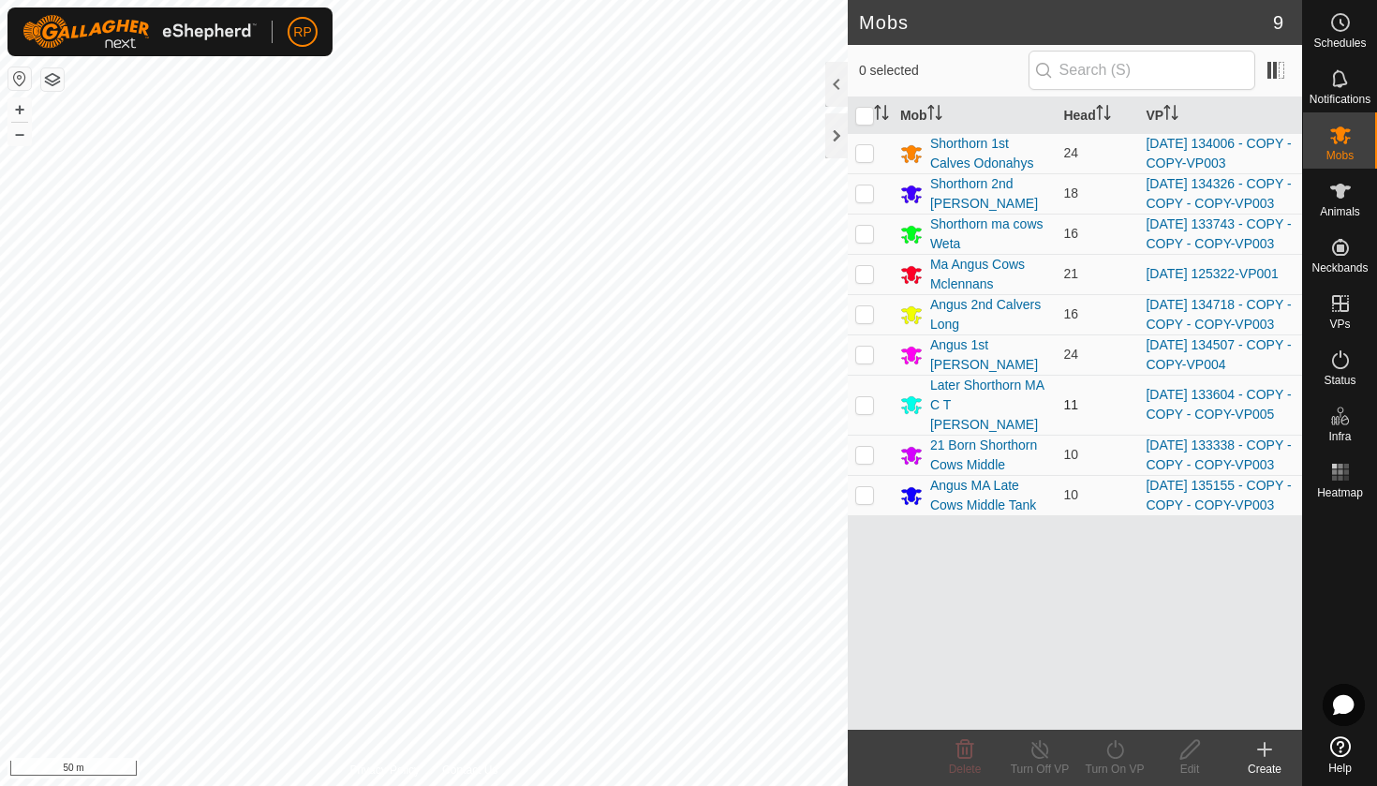
click at [872, 412] on p-checkbox at bounding box center [864, 404] width 19 height 15
checkbox input "true"
click at [1105, 745] on icon at bounding box center [1114, 749] width 23 height 22
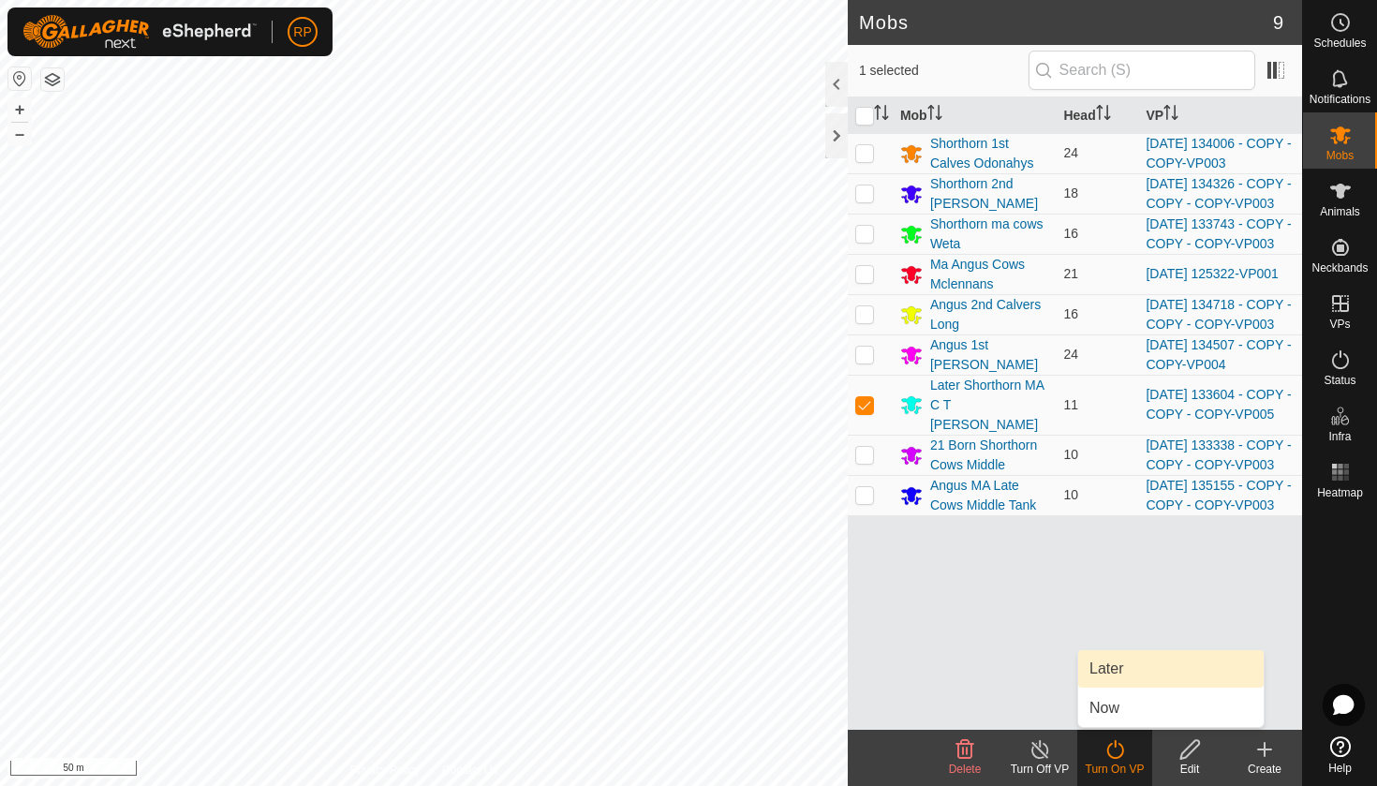
click at [1114, 678] on link "Later" at bounding box center [1170, 668] width 185 height 37
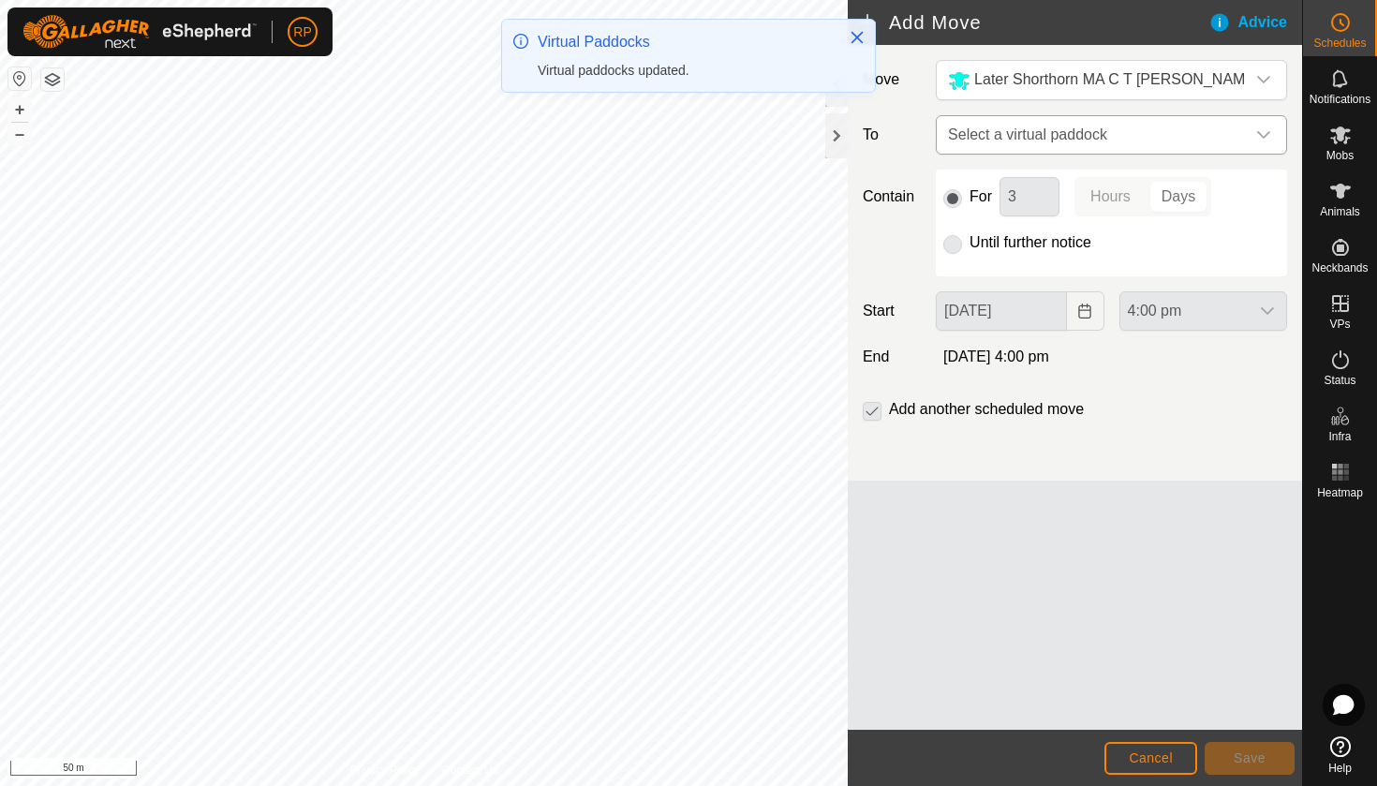
click at [977, 140] on span "Select a virtual paddock" at bounding box center [1092, 134] width 304 height 37
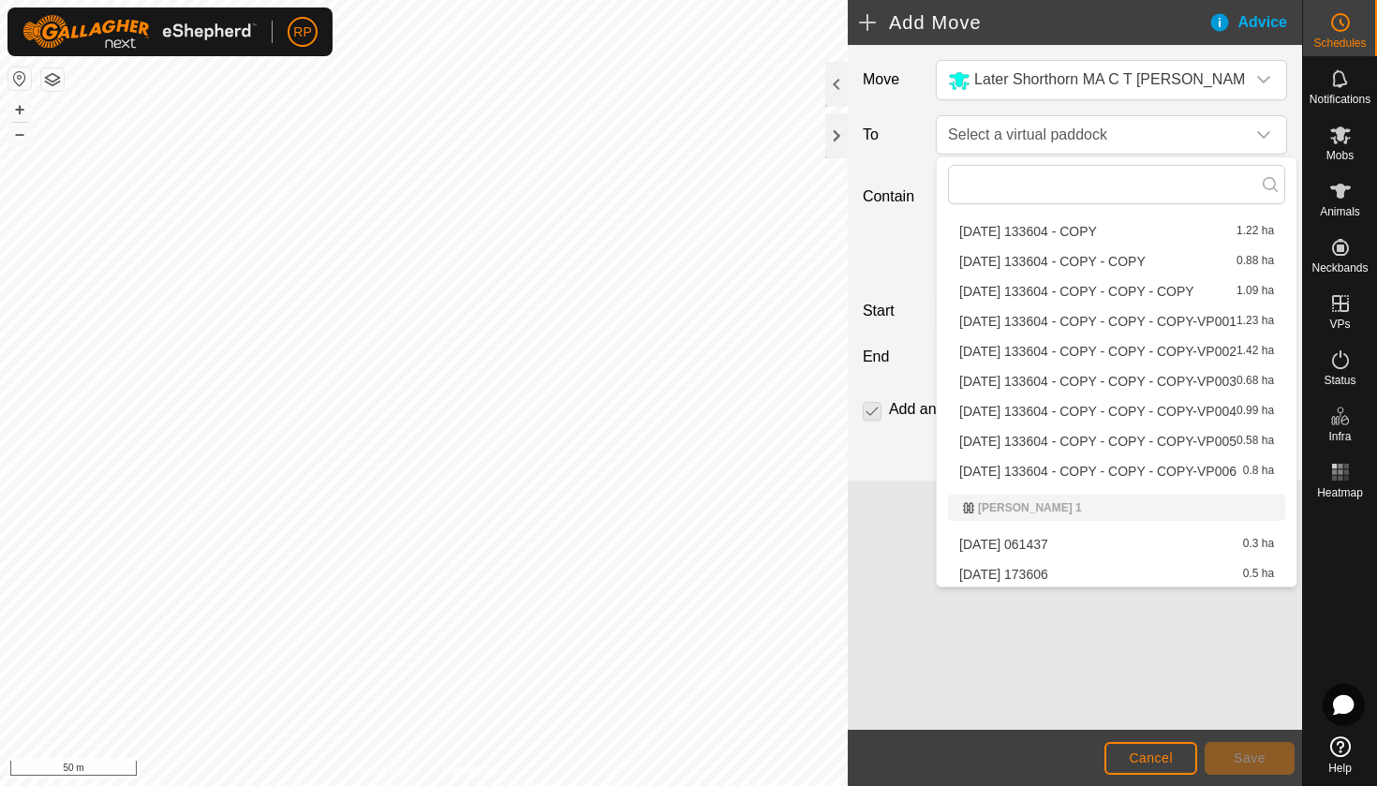
scroll to position [660, 0]
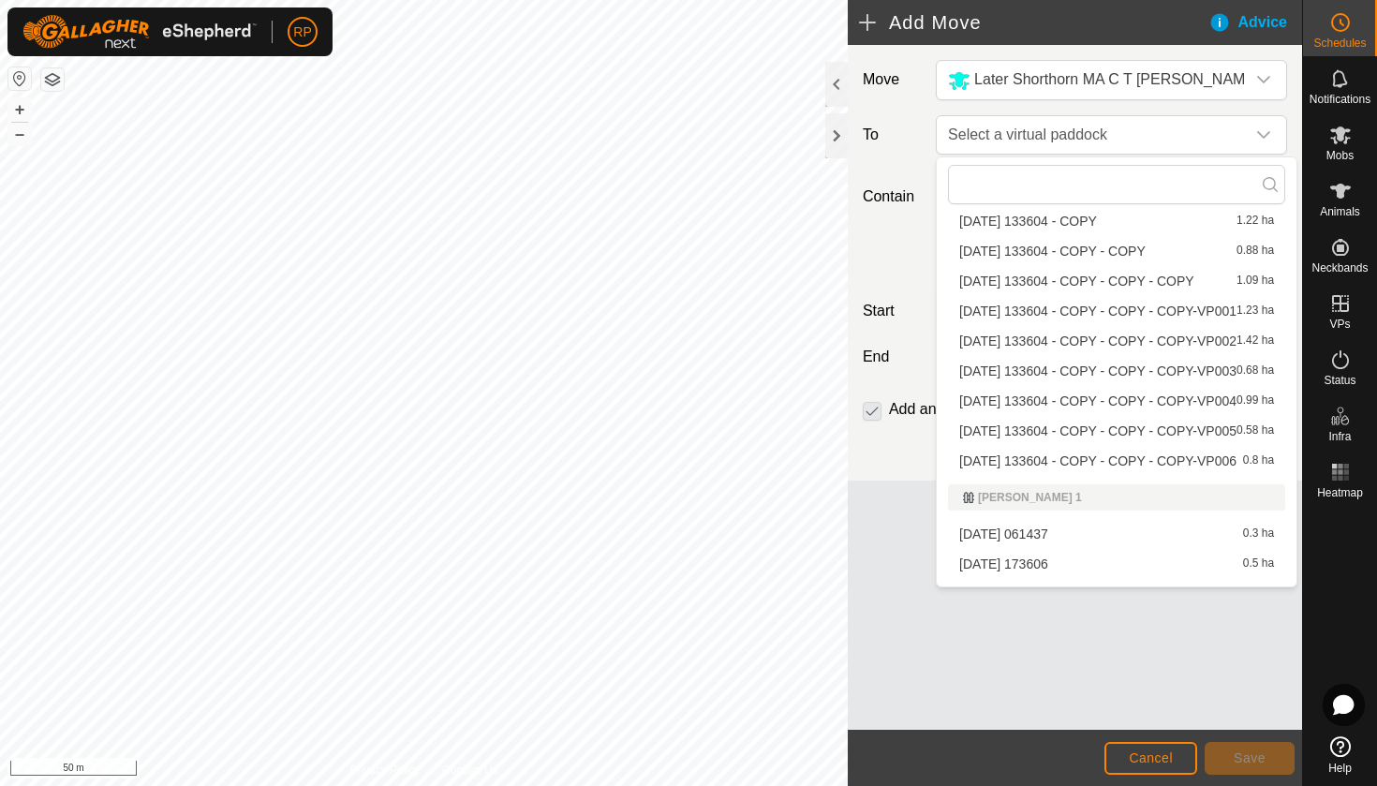
click at [1068, 465] on li "2025-08-12 133604 - COPY - COPY - COPY-VP006 0.8 ha" at bounding box center [1116, 461] width 337 height 28
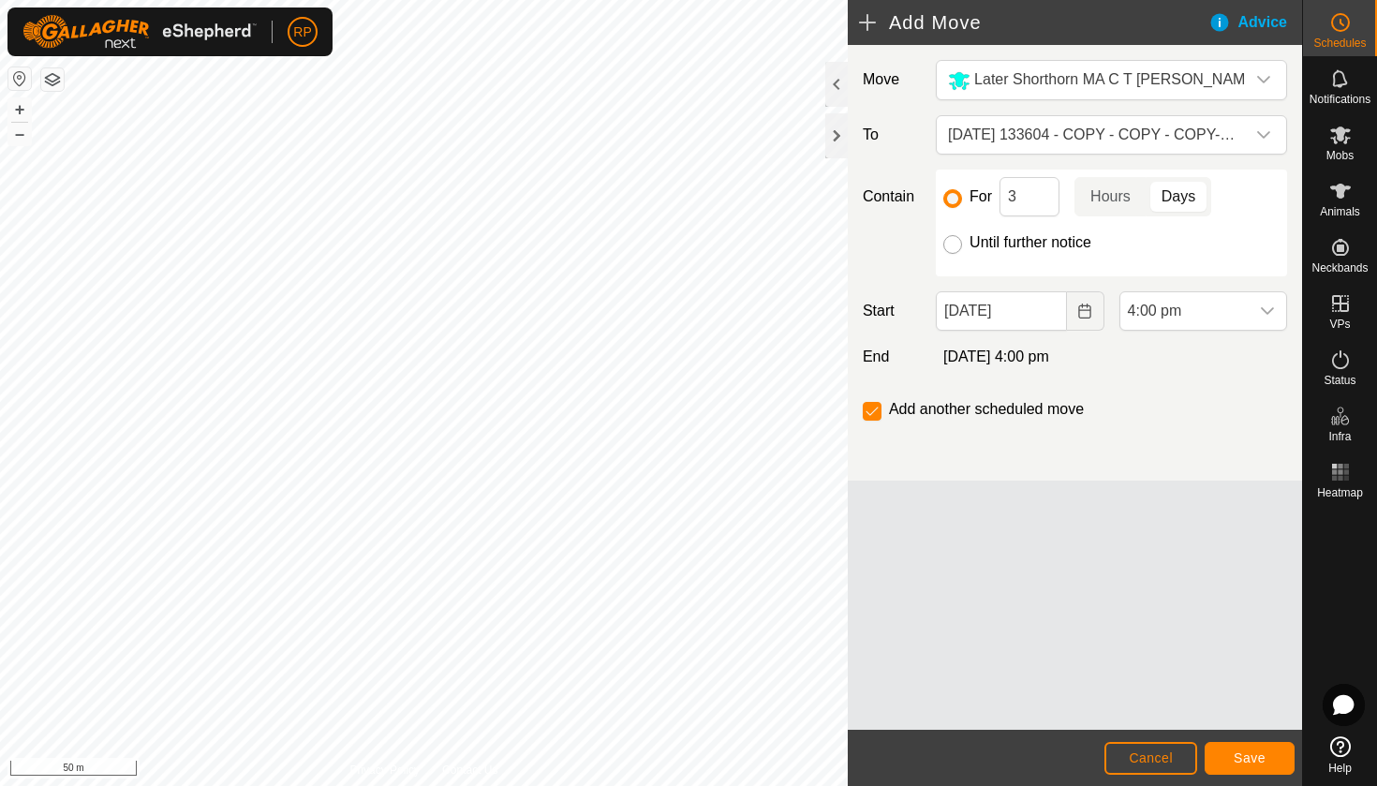
click at [952, 247] on input "Until further notice" at bounding box center [952, 244] width 19 height 19
radio input "true"
checkbox input "false"
click at [952, 247] on input "Until further notice" at bounding box center [952, 244] width 19 height 19
click at [1090, 325] on button "Choose Date" at bounding box center [1085, 310] width 37 height 39
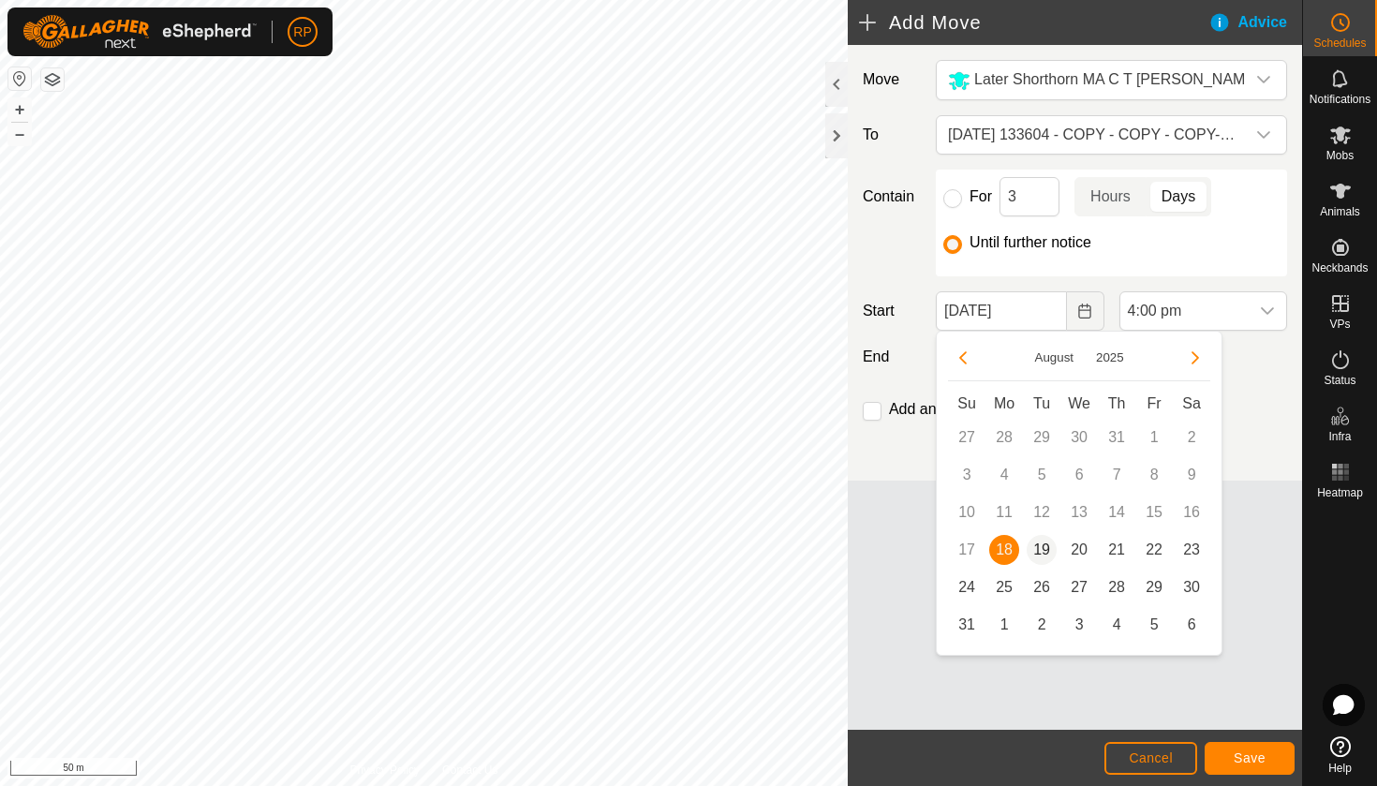
click at [1041, 546] on span "19" at bounding box center [1041, 550] width 30 height 30
type input "[DATE]"
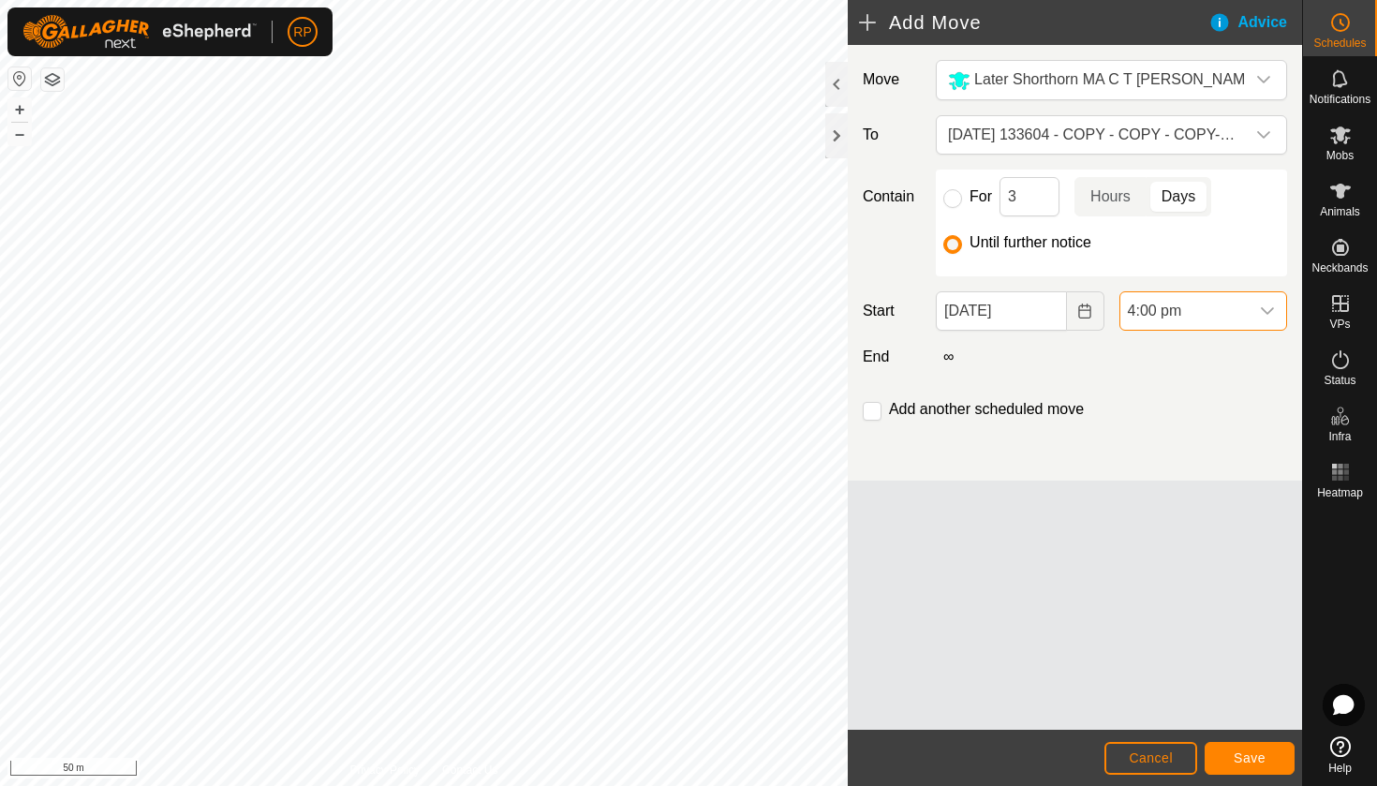
click at [1246, 306] on span "4:00 pm" at bounding box center [1184, 310] width 128 height 37
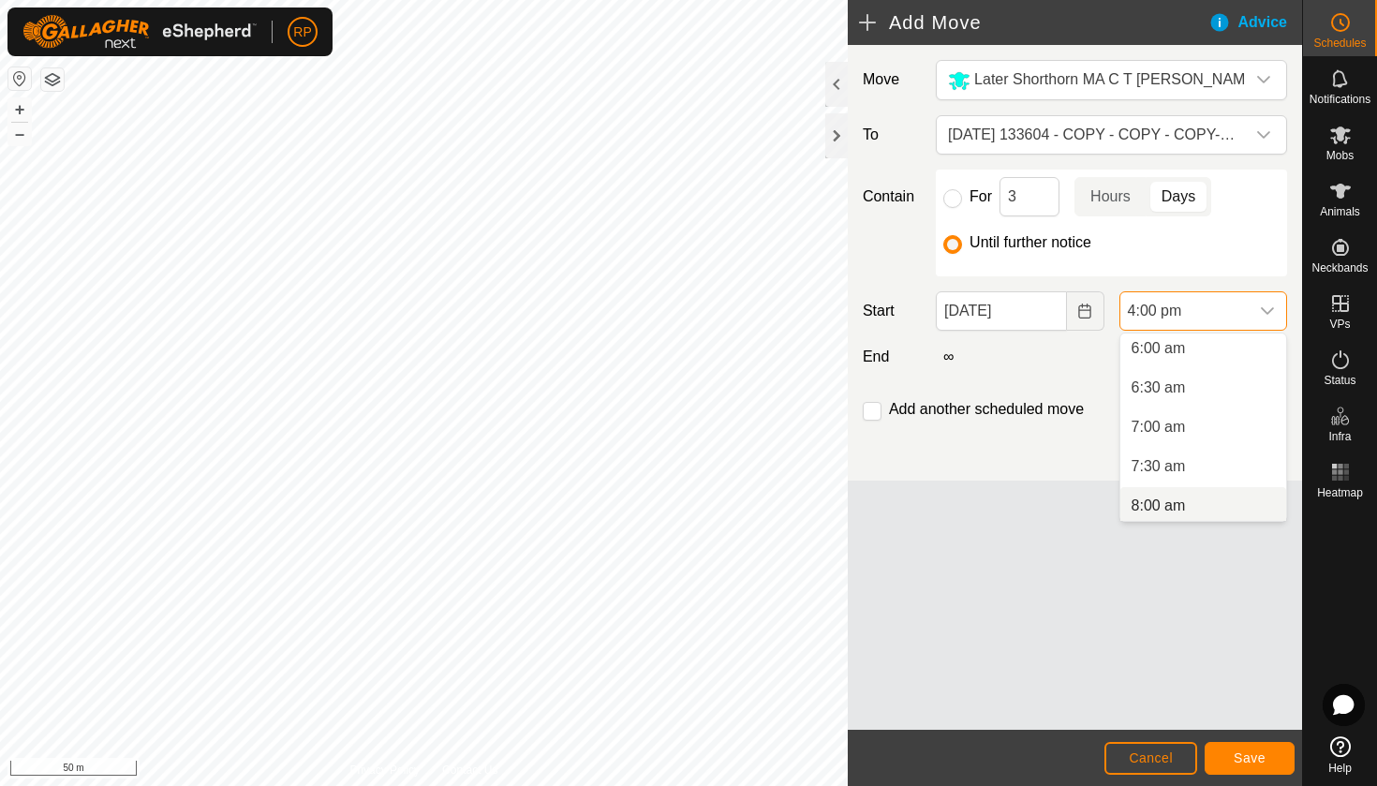
scroll to position [466, 0]
click at [1186, 351] on li "6:00 am" at bounding box center [1203, 357] width 166 height 37
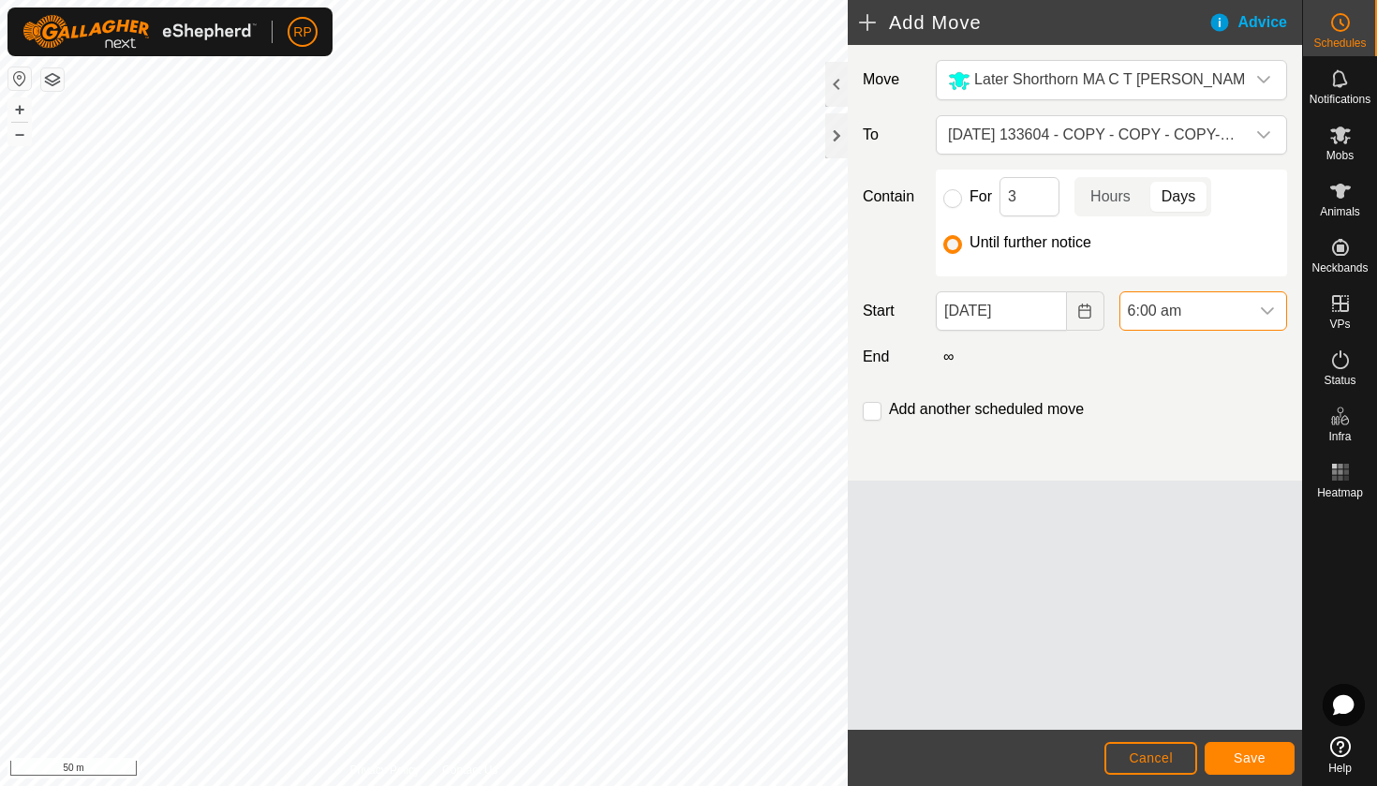
scroll to position [1109, 0]
click at [1252, 764] on span "Save" at bounding box center [1249, 757] width 32 height 15
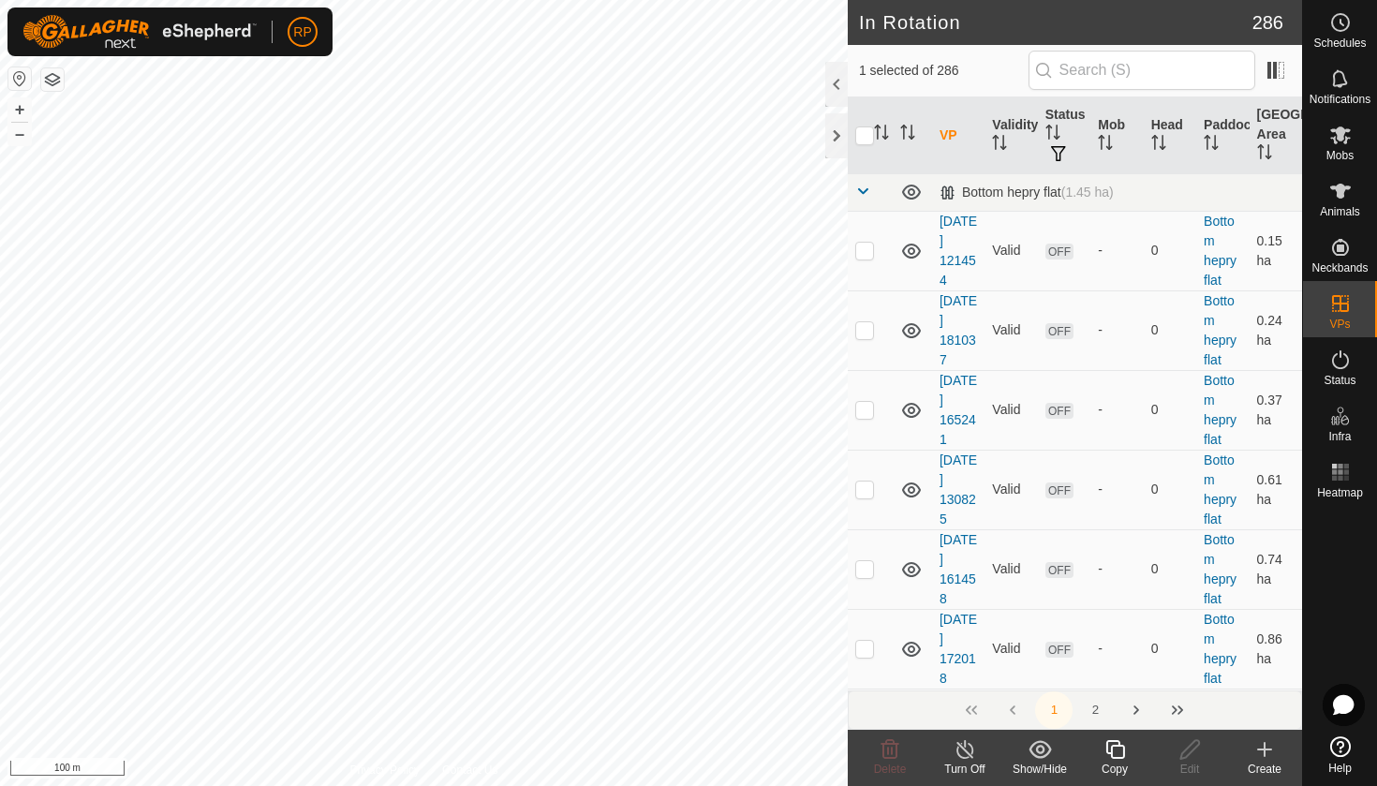
click at [1110, 760] on div "Copy" at bounding box center [1114, 768] width 75 height 17
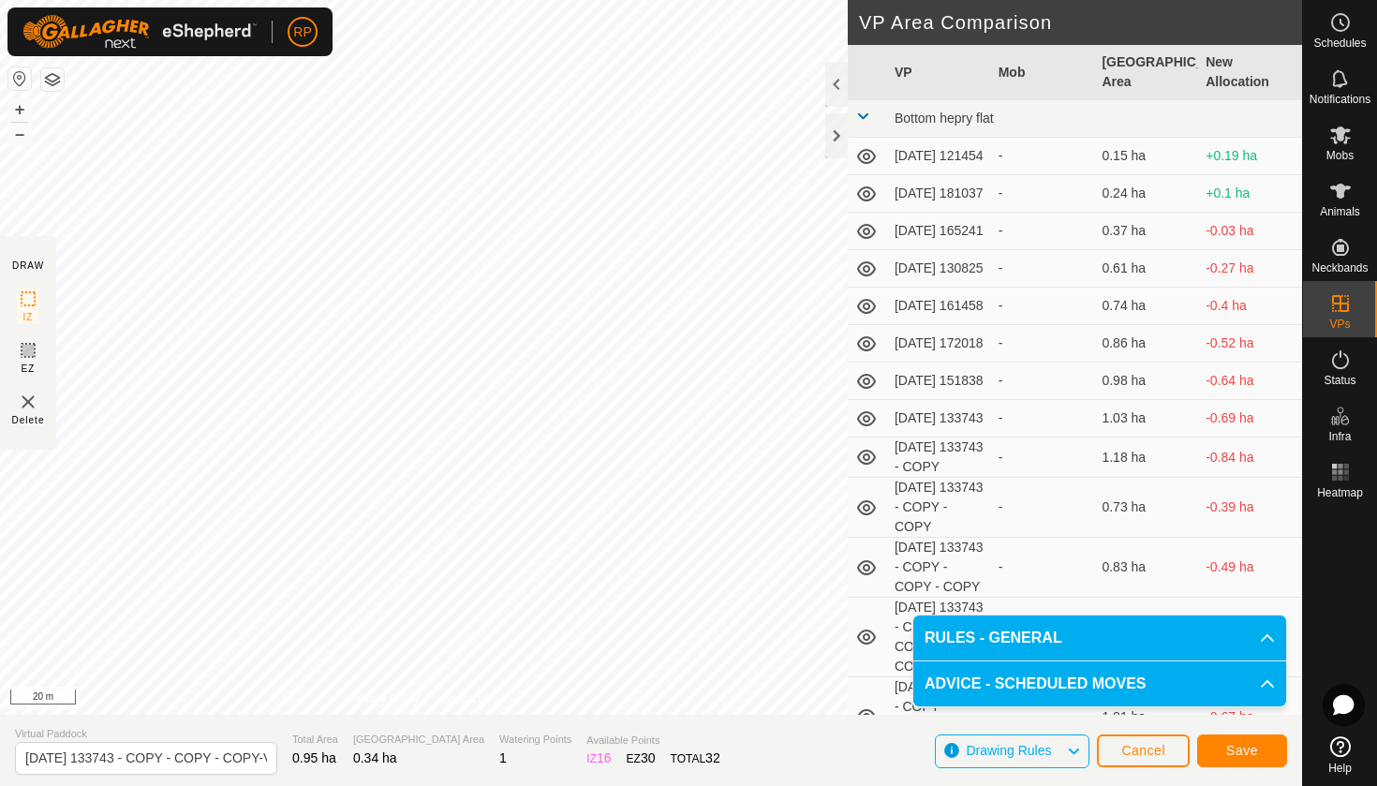
click at [1238, 751] on span "Save" at bounding box center [1242, 750] width 32 height 15
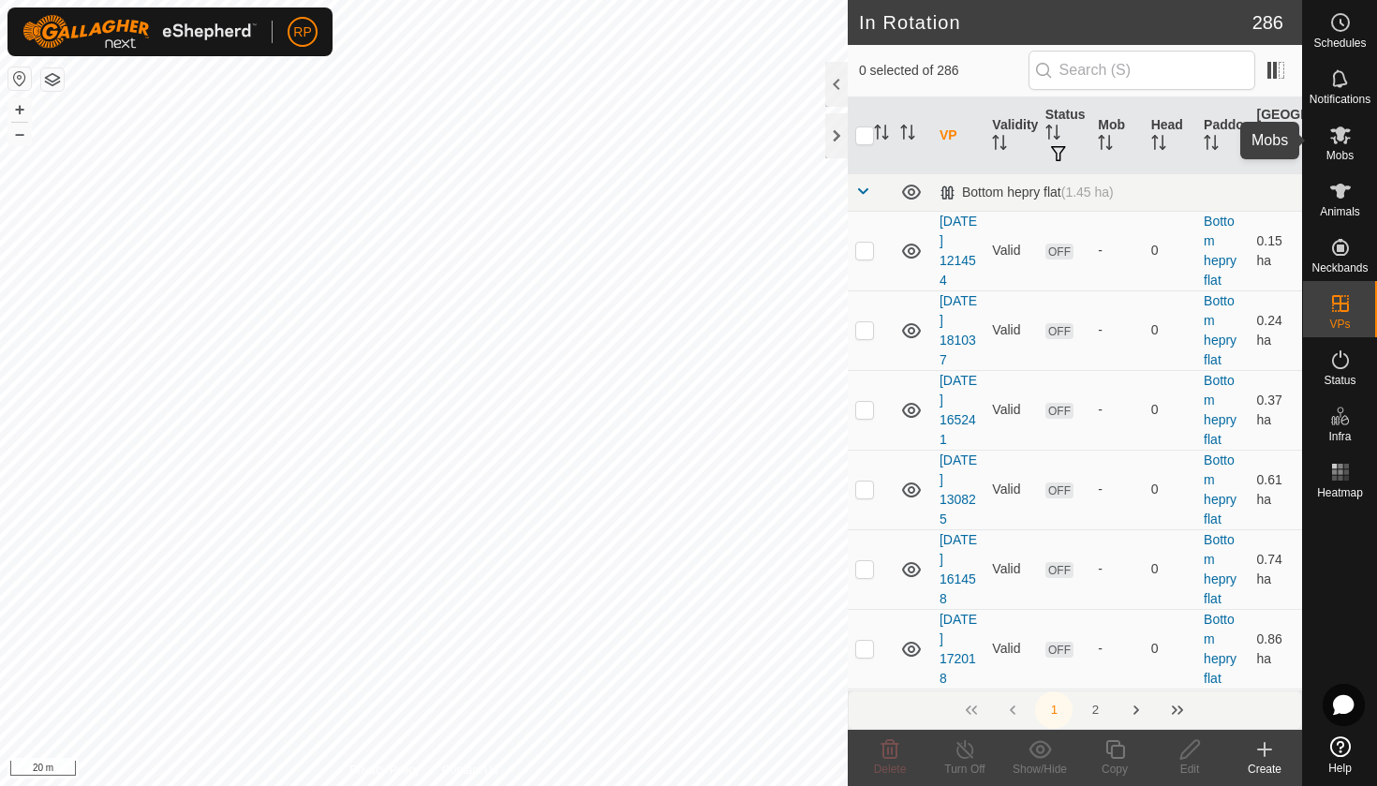
click at [1348, 152] on span "Mobs" at bounding box center [1339, 155] width 27 height 11
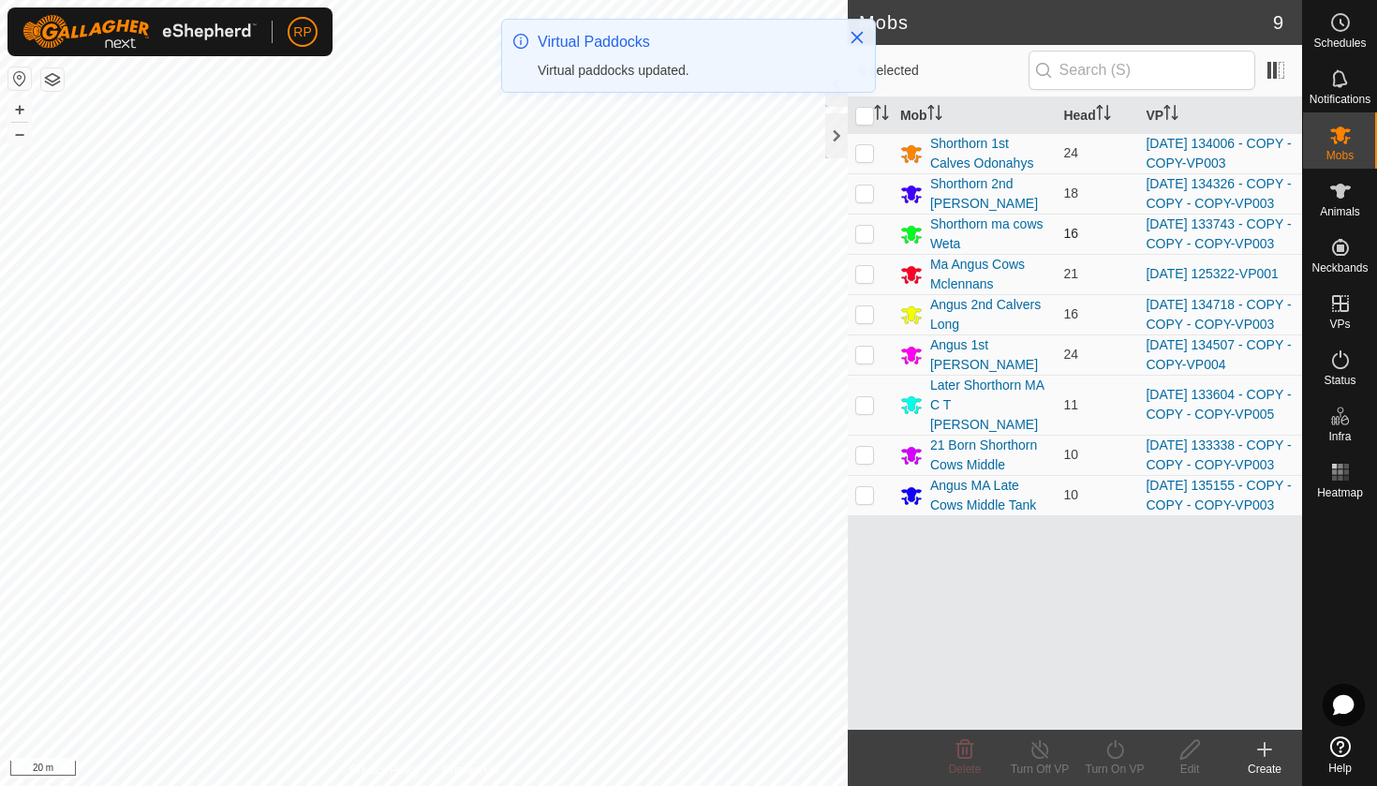
click at [869, 241] on p-checkbox at bounding box center [864, 233] width 19 height 15
checkbox input "true"
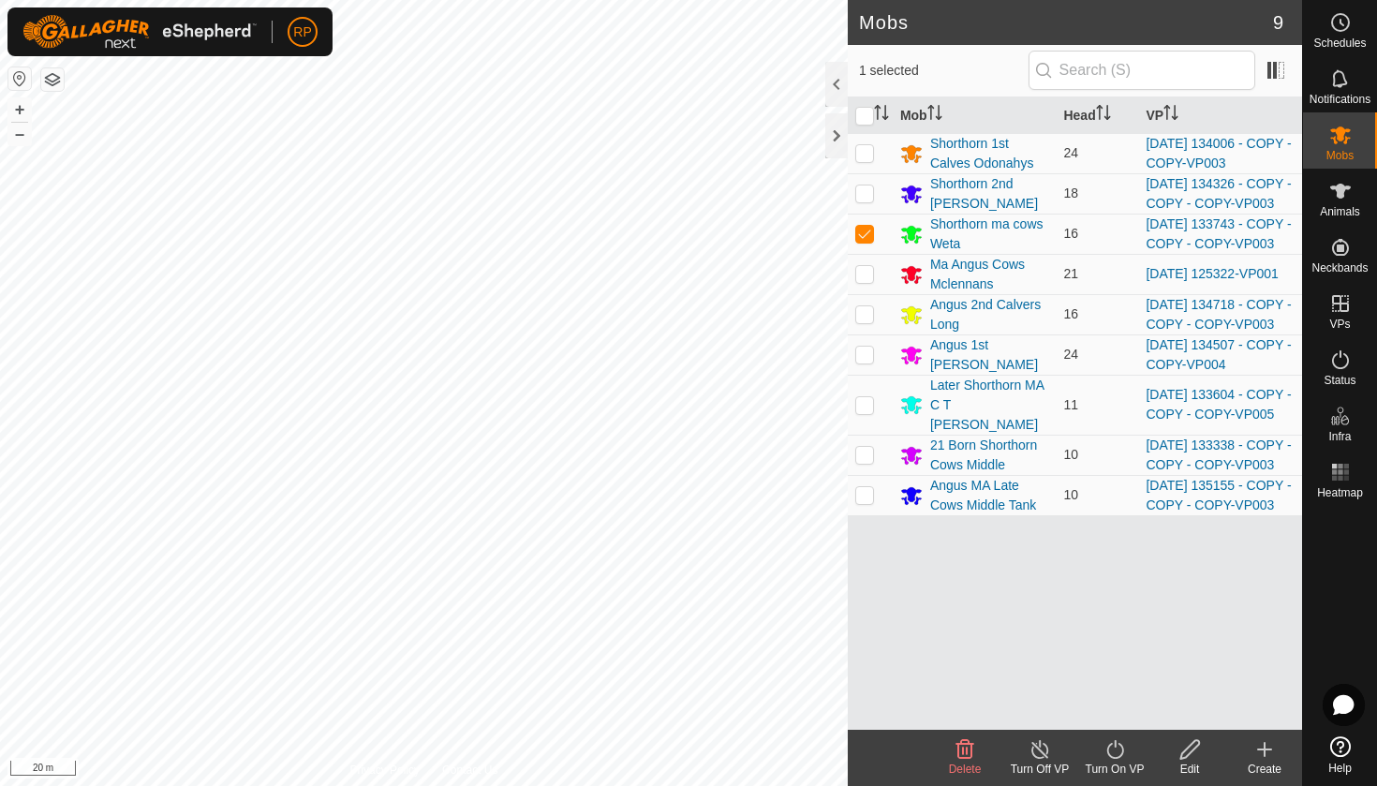
click at [1113, 759] on icon at bounding box center [1114, 749] width 23 height 22
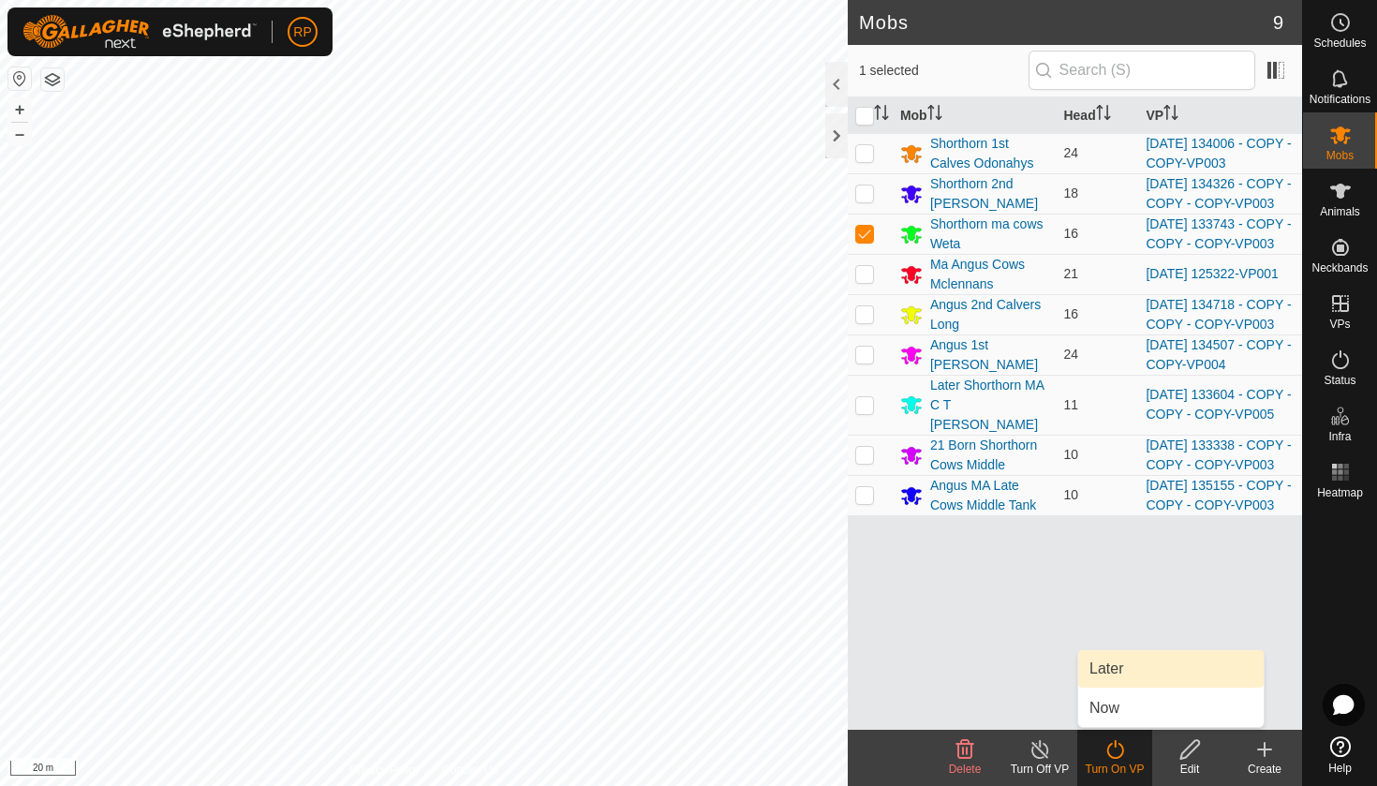
click at [1103, 672] on link "Later" at bounding box center [1170, 668] width 185 height 37
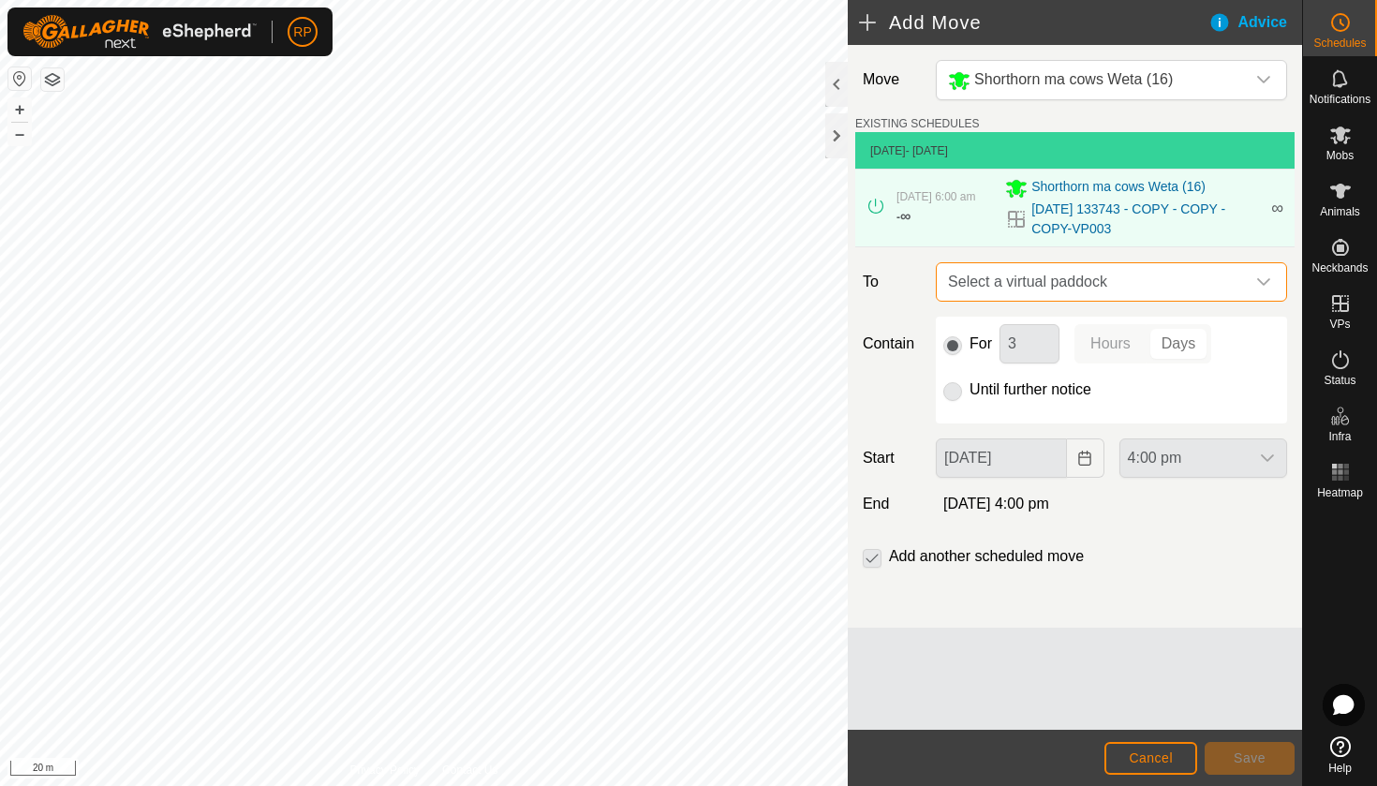
click at [1024, 278] on span "Select a virtual paddock" at bounding box center [1092, 281] width 304 height 37
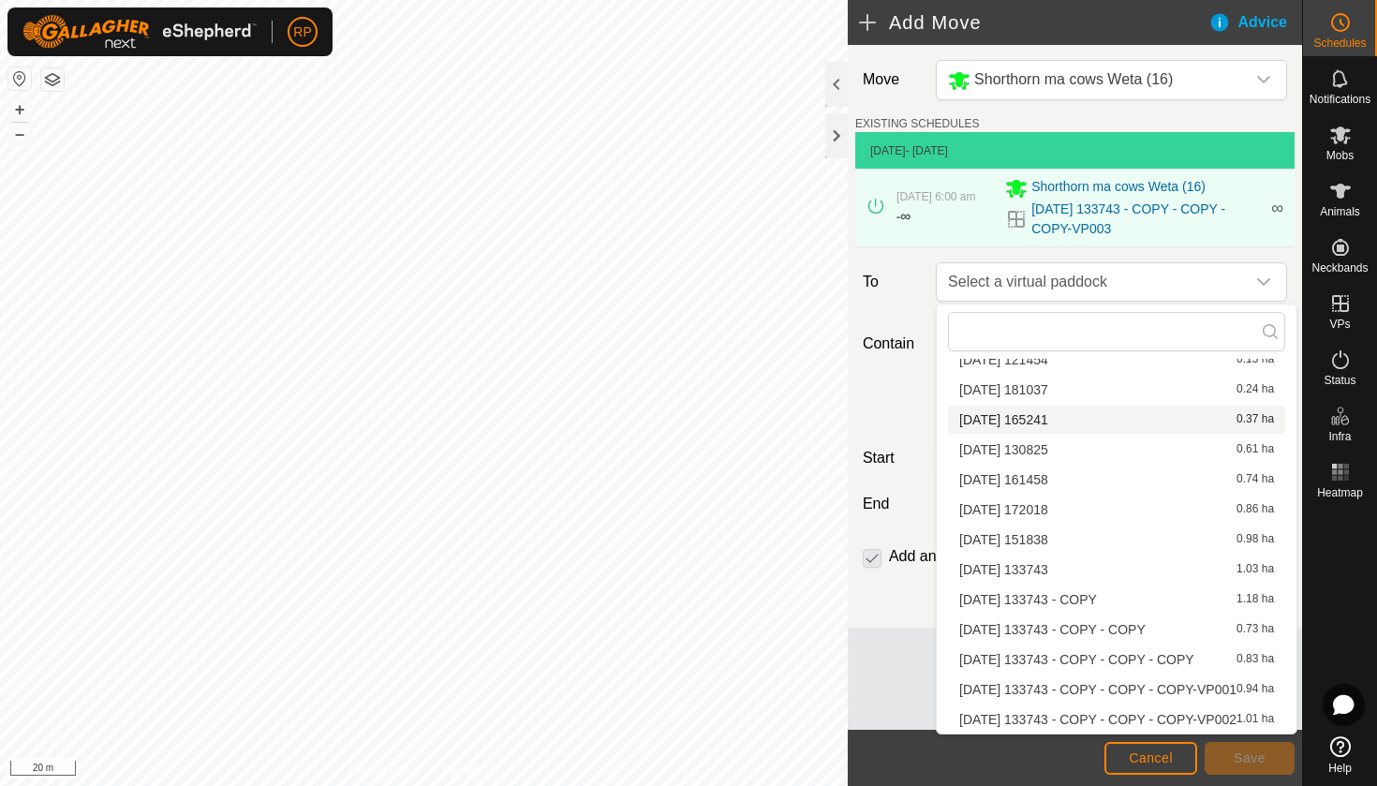
scroll to position [43, 0]
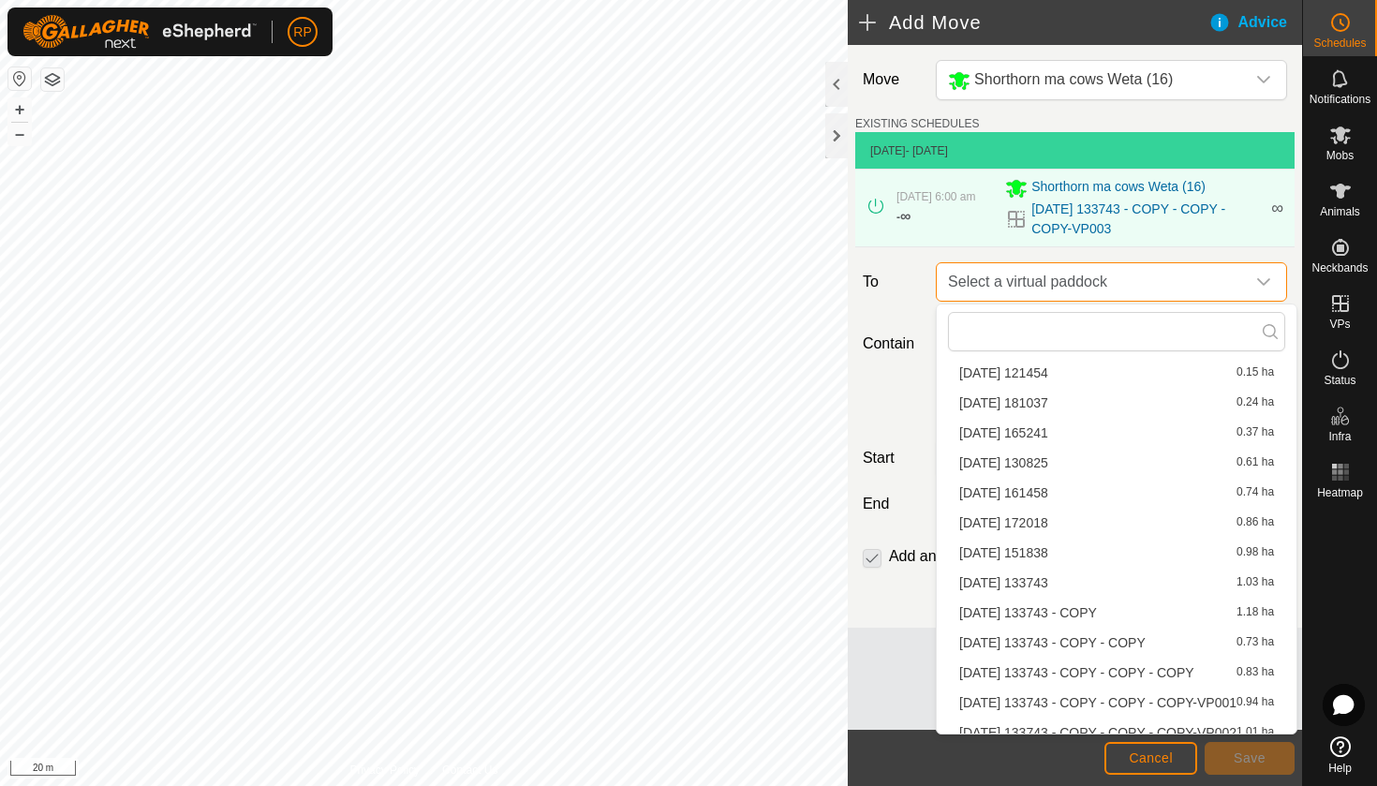
click at [990, 292] on span "Select a virtual paddock" at bounding box center [1092, 281] width 304 height 37
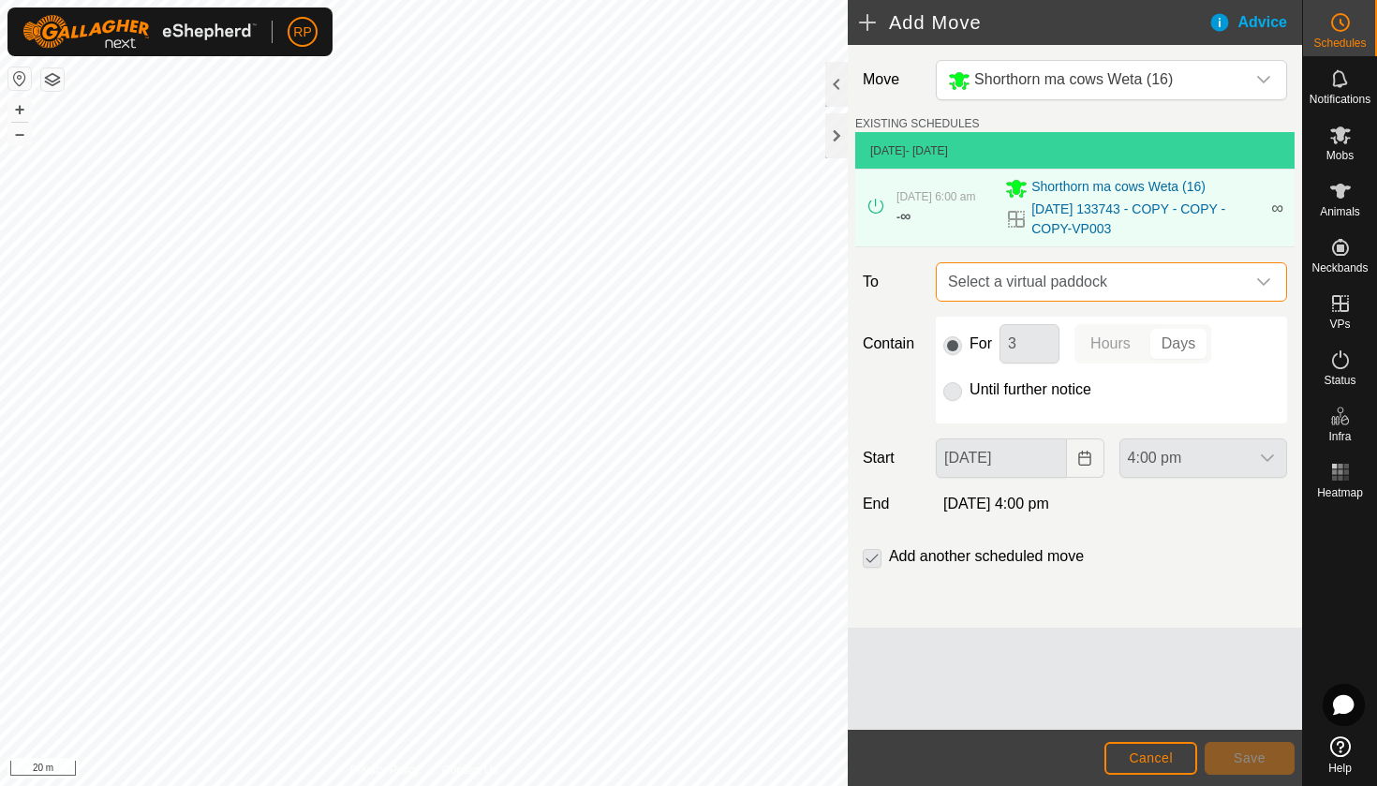
click at [990, 292] on span "Select a virtual paddock" at bounding box center [1092, 281] width 304 height 37
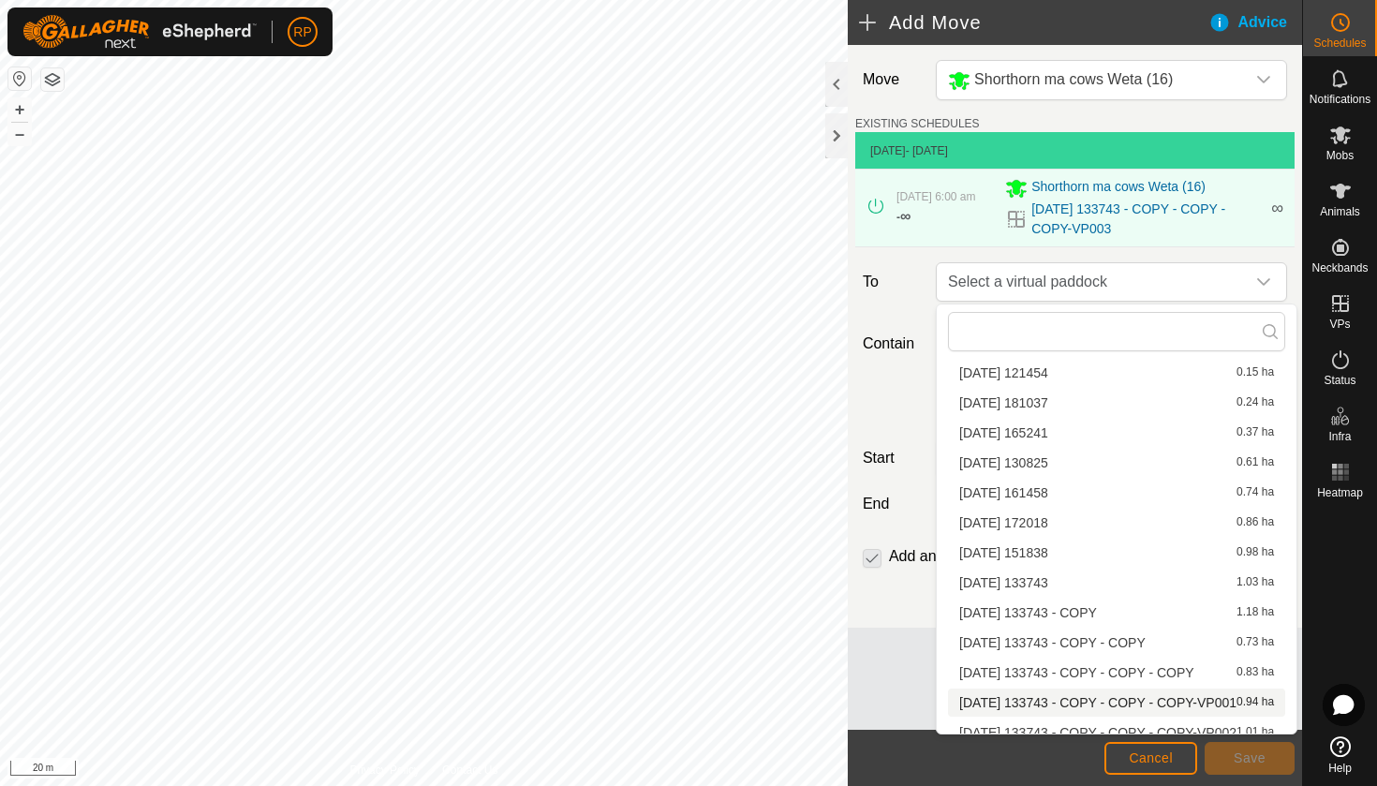
scroll to position [56, 0]
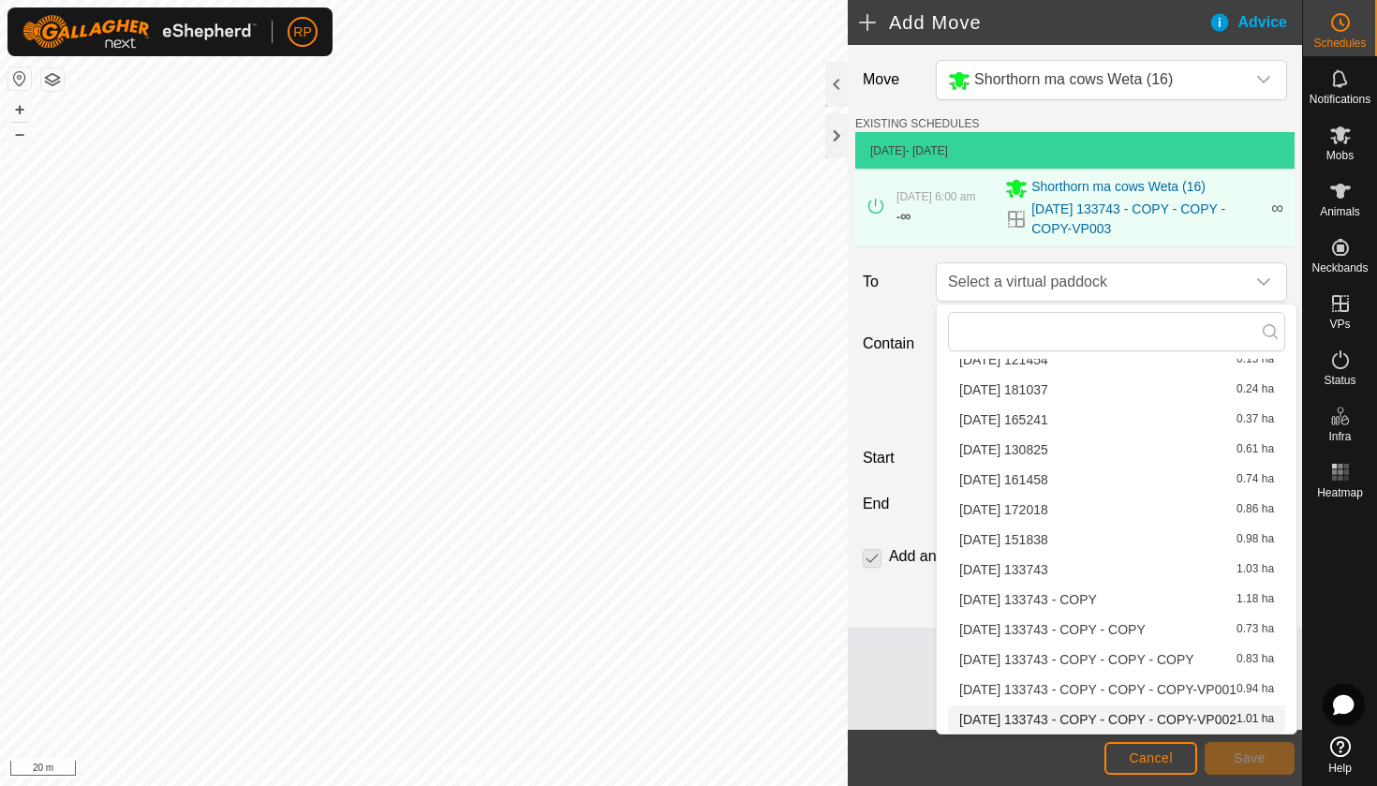
click at [1136, 753] on span "Cancel" at bounding box center [1150, 757] width 44 height 15
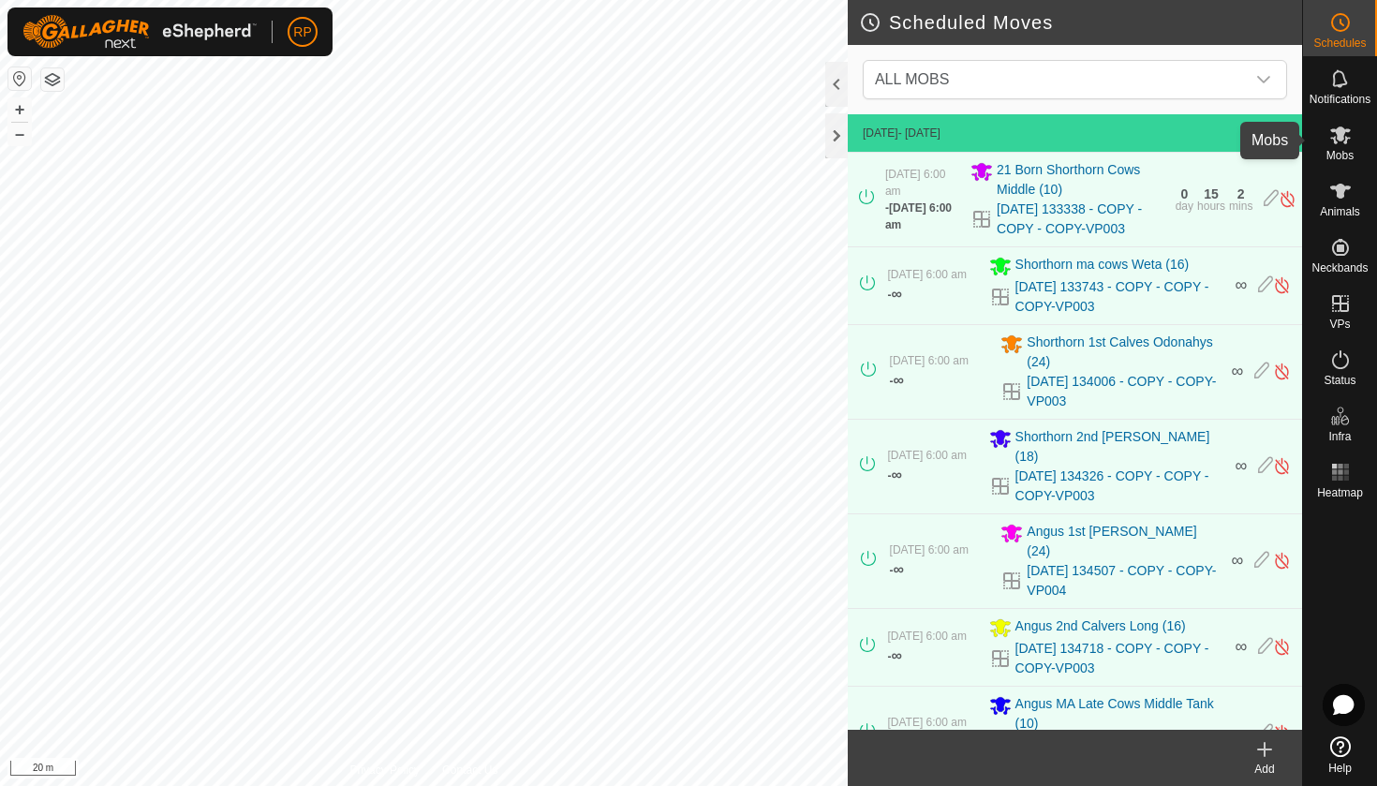
click at [1347, 140] on icon at bounding box center [1340, 135] width 22 height 22
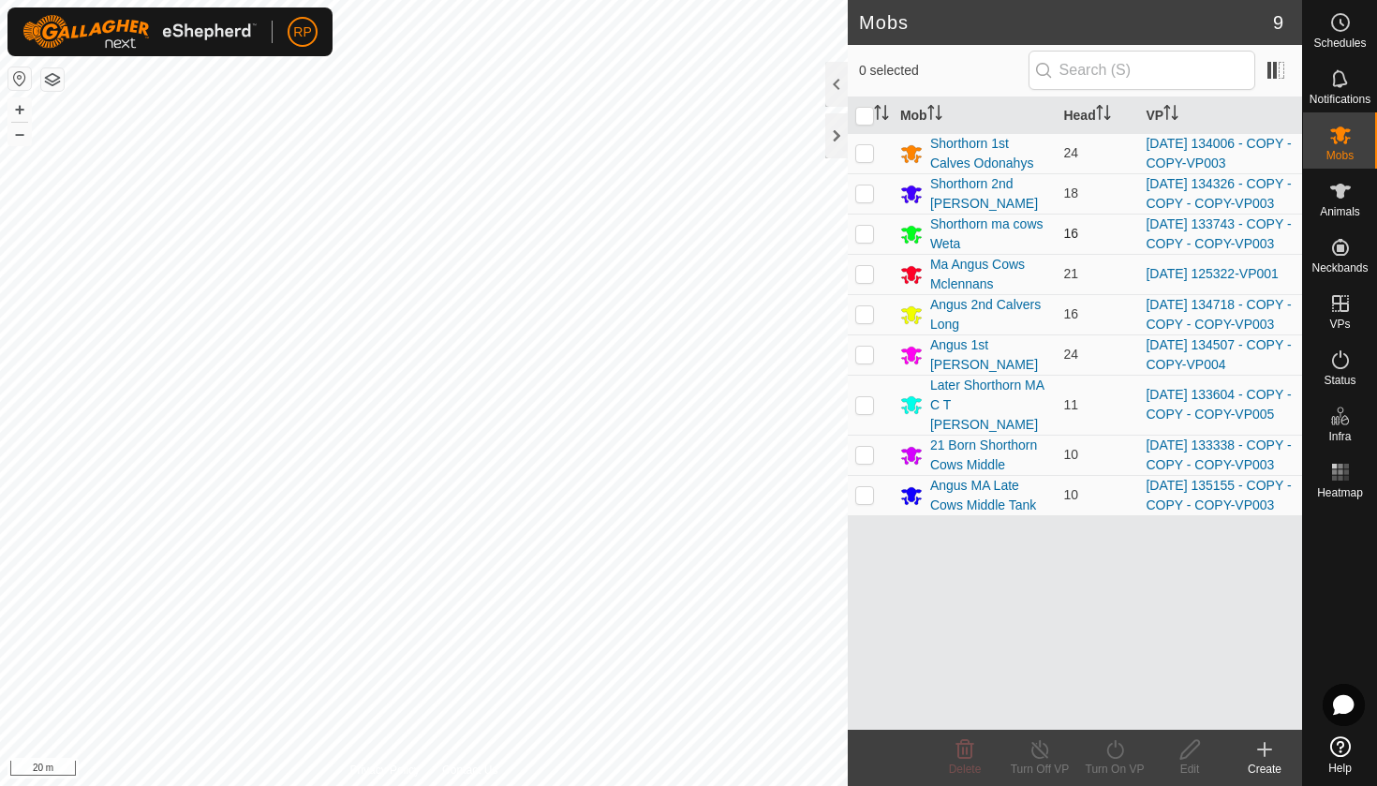
click at [865, 254] on td at bounding box center [869, 234] width 45 height 40
checkbox input "true"
click at [1125, 753] on icon at bounding box center [1114, 749] width 23 height 22
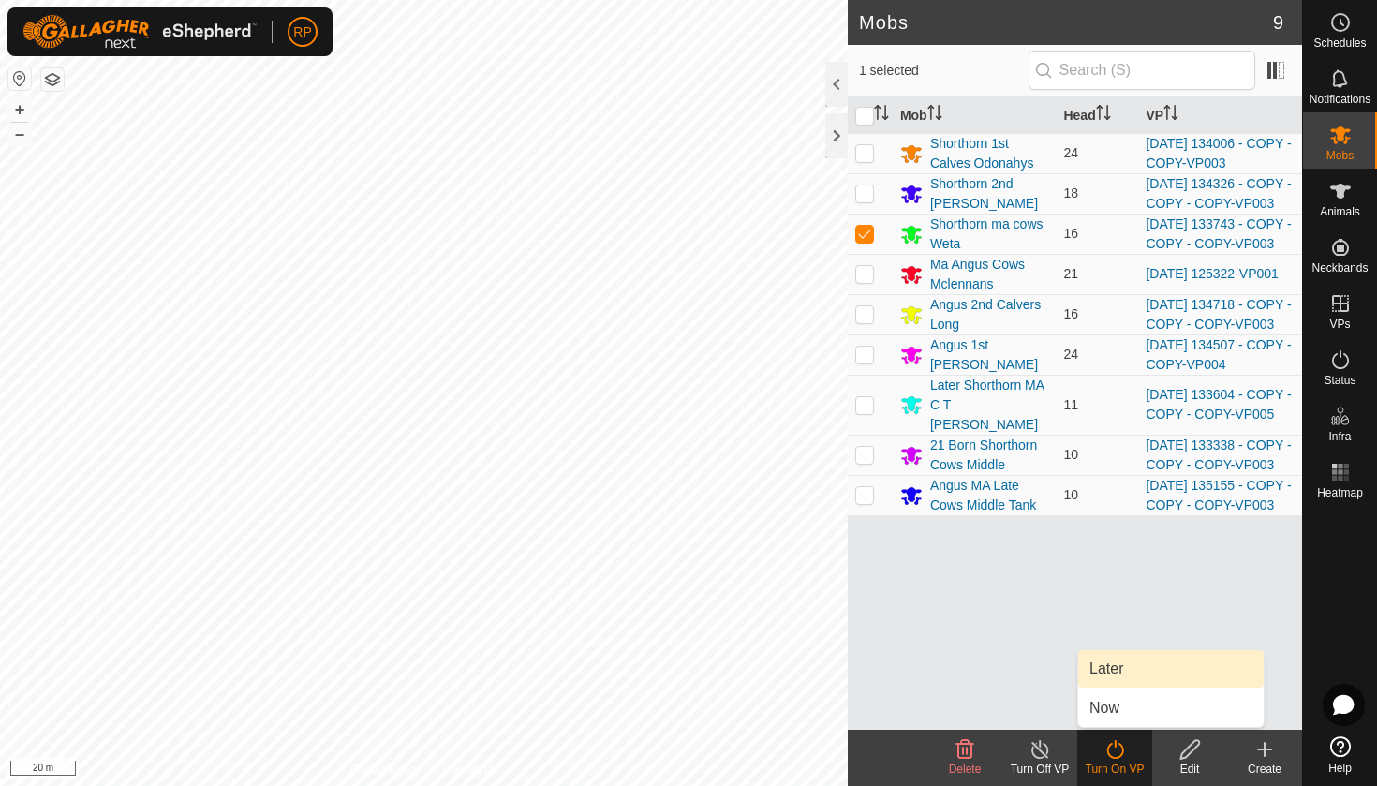
click at [1116, 672] on link "Later" at bounding box center [1170, 668] width 185 height 37
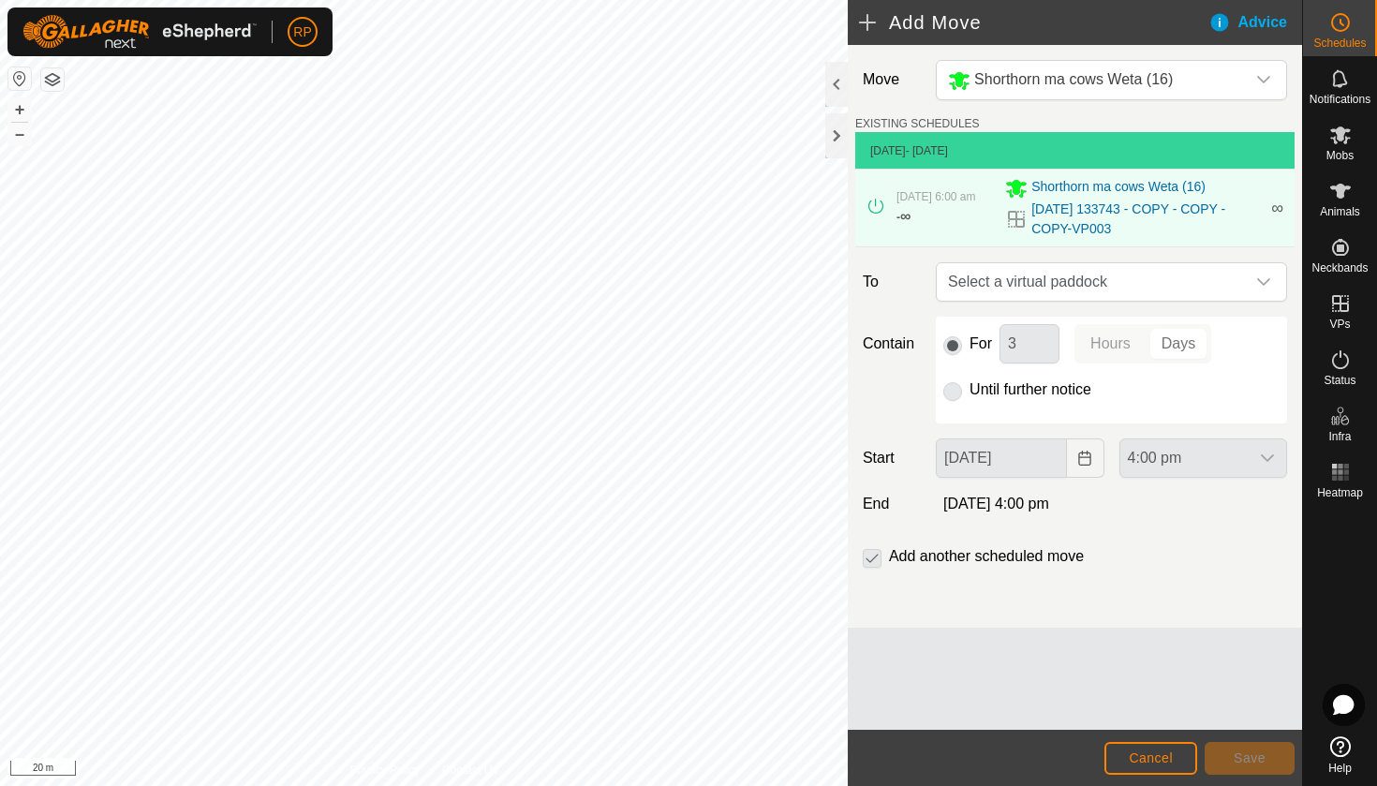
click at [1046, 287] on span "Select a virtual paddock" at bounding box center [1092, 281] width 304 height 37
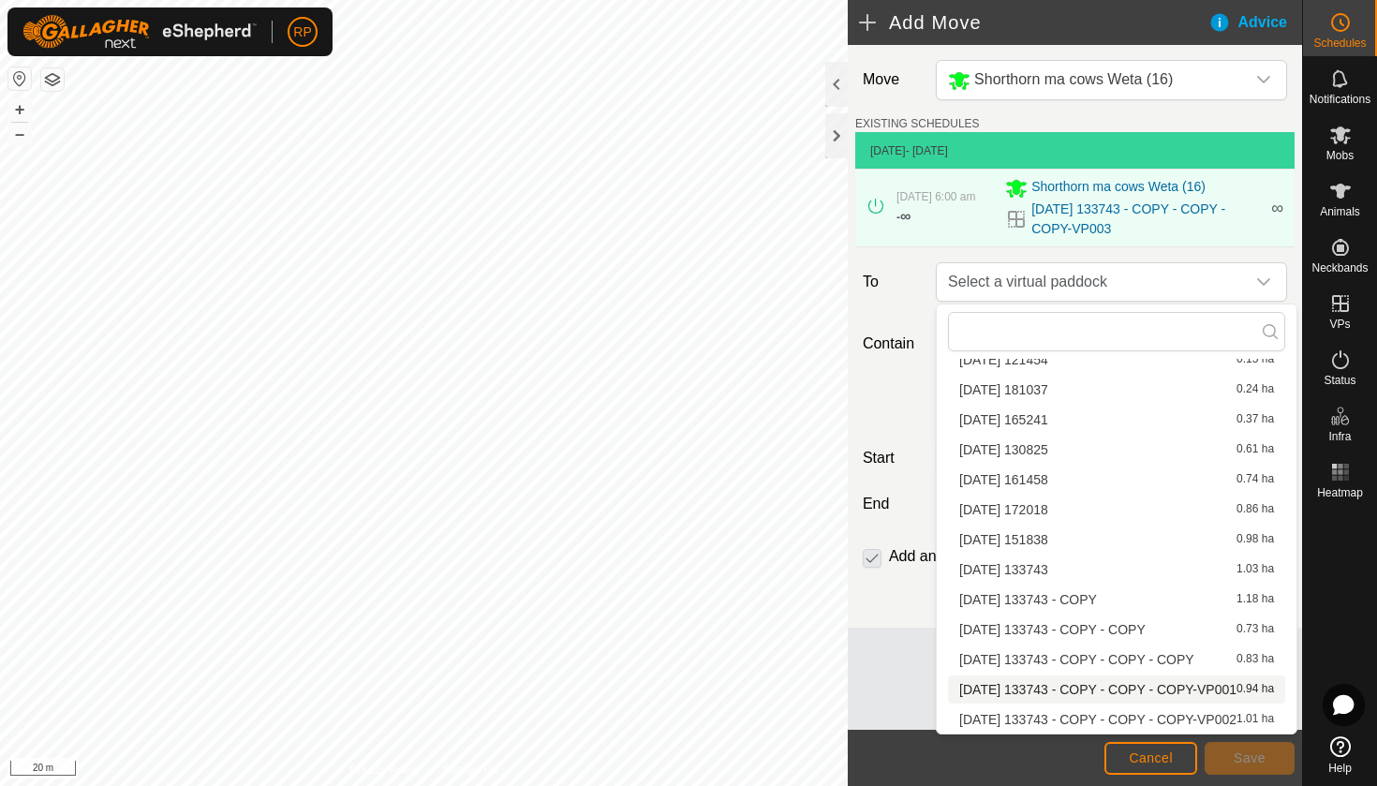
scroll to position [56, 0]
click at [1122, 766] on button "Cancel" at bounding box center [1150, 758] width 93 height 33
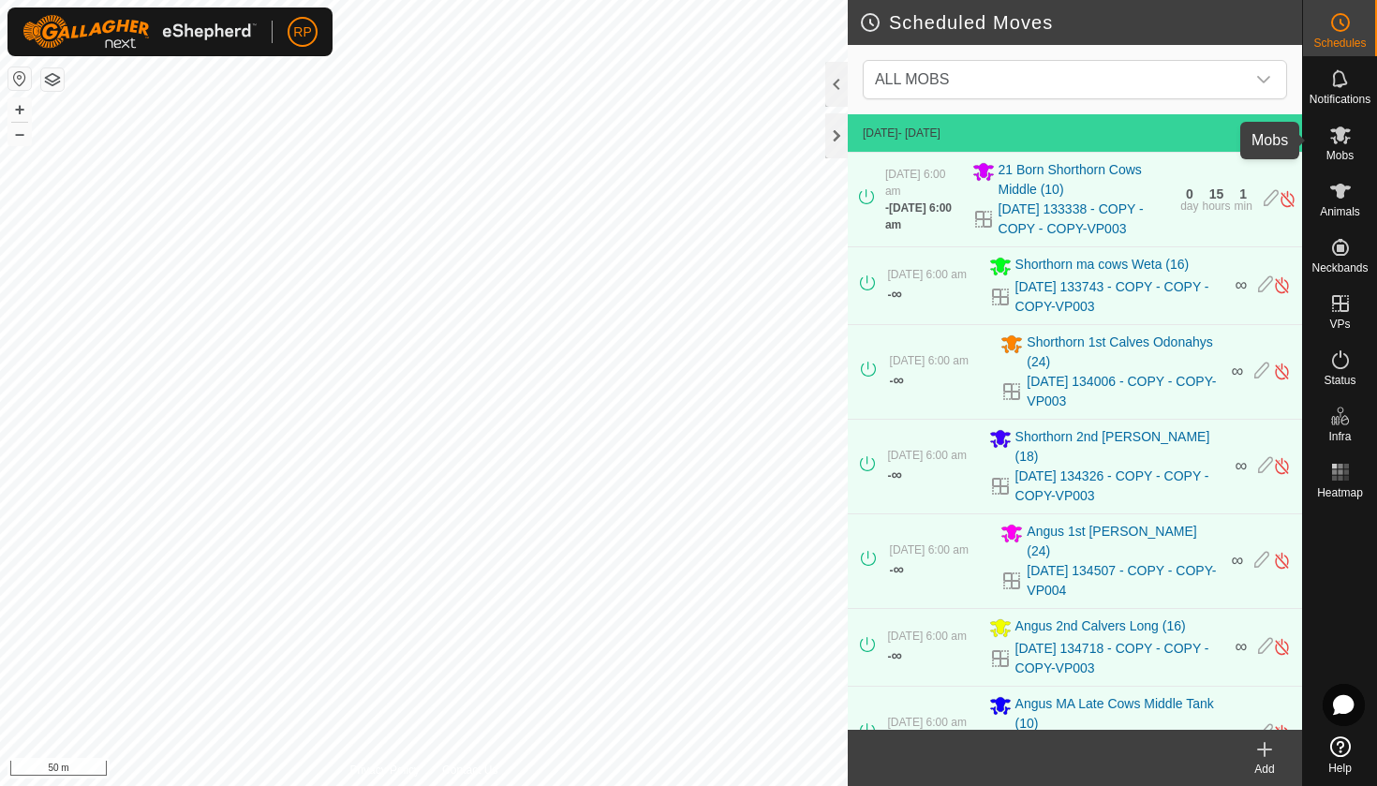
click at [1341, 125] on icon at bounding box center [1340, 135] width 22 height 22
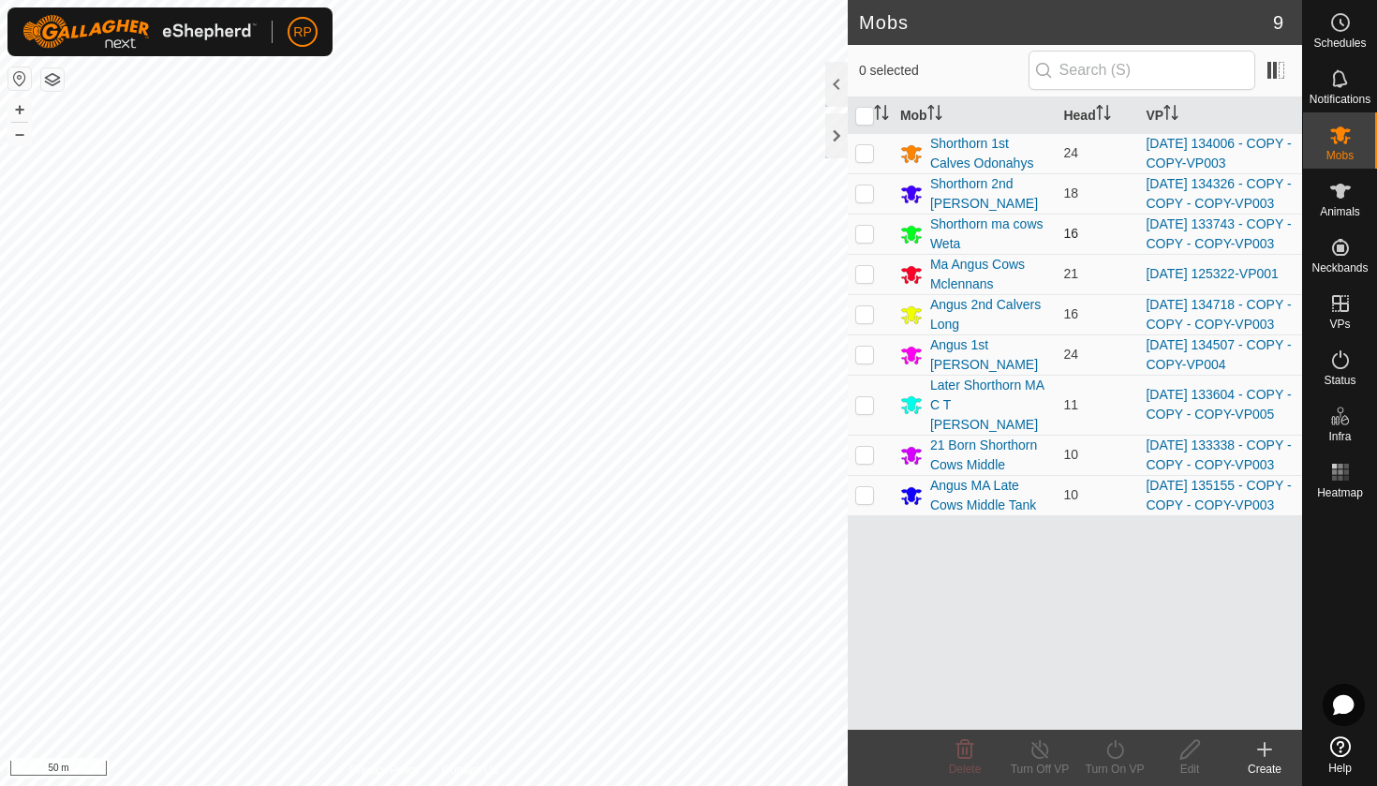
click at [862, 241] on p-checkbox at bounding box center [864, 233] width 19 height 15
checkbox input "true"
click at [1109, 753] on icon at bounding box center [1114, 749] width 17 height 19
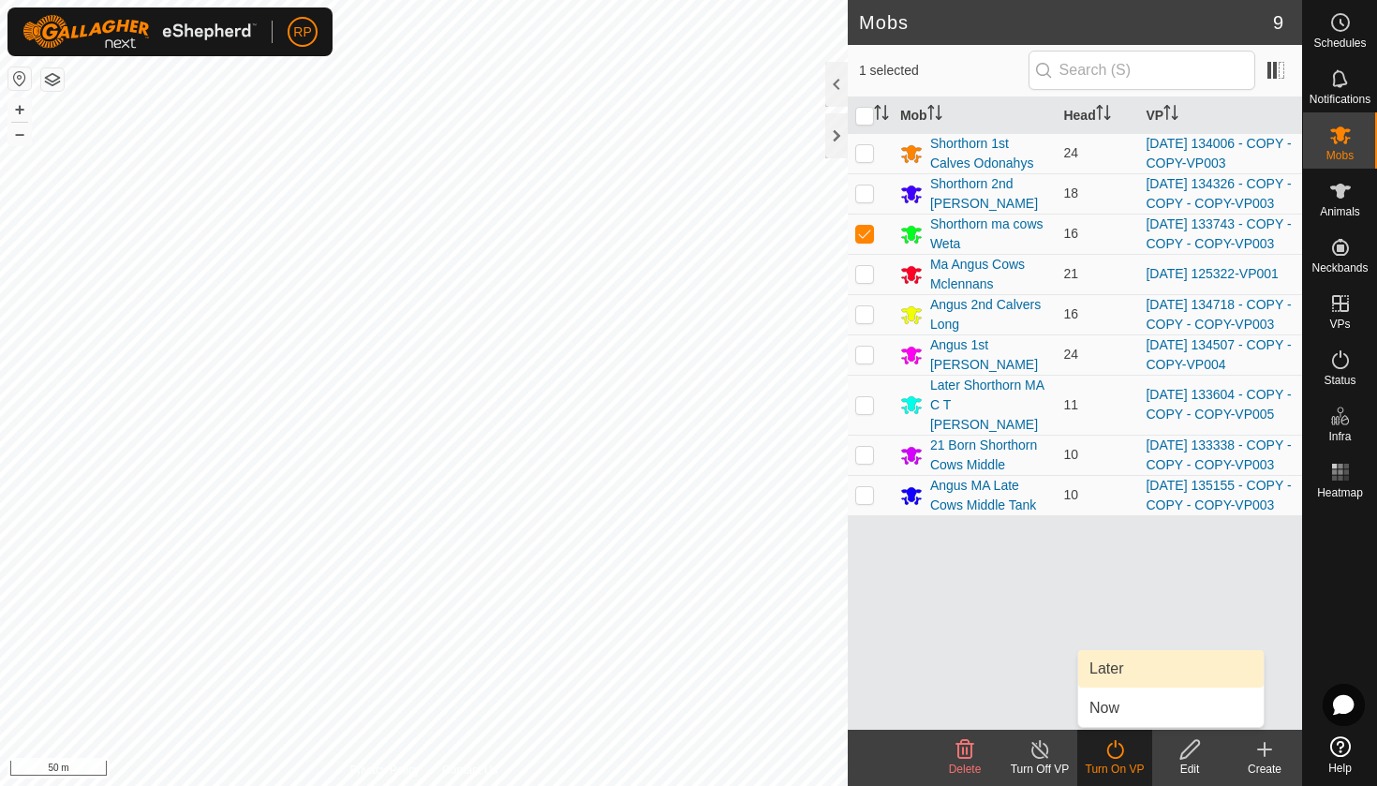
click at [1103, 675] on link "Later" at bounding box center [1170, 668] width 185 height 37
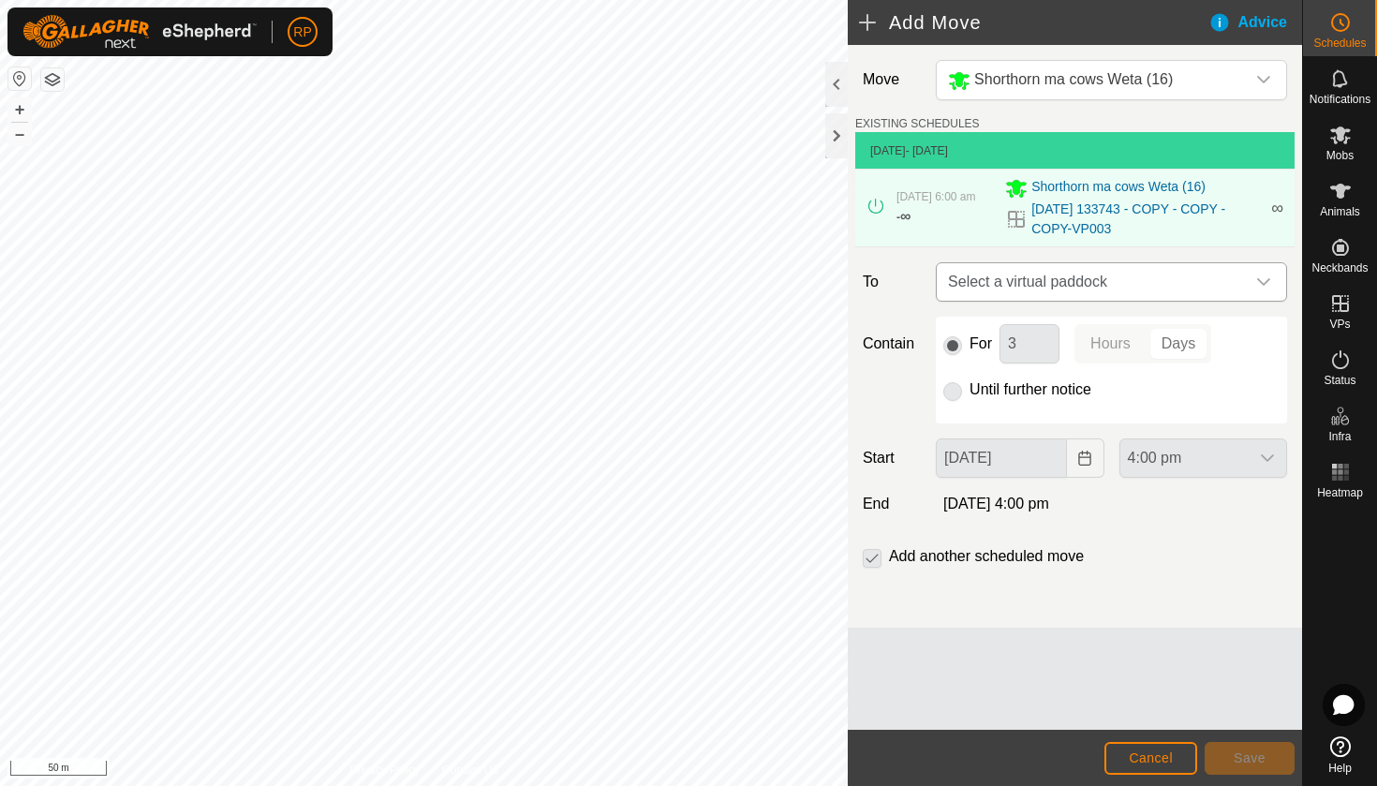
click at [1030, 287] on span "Select a virtual paddock" at bounding box center [1092, 281] width 304 height 37
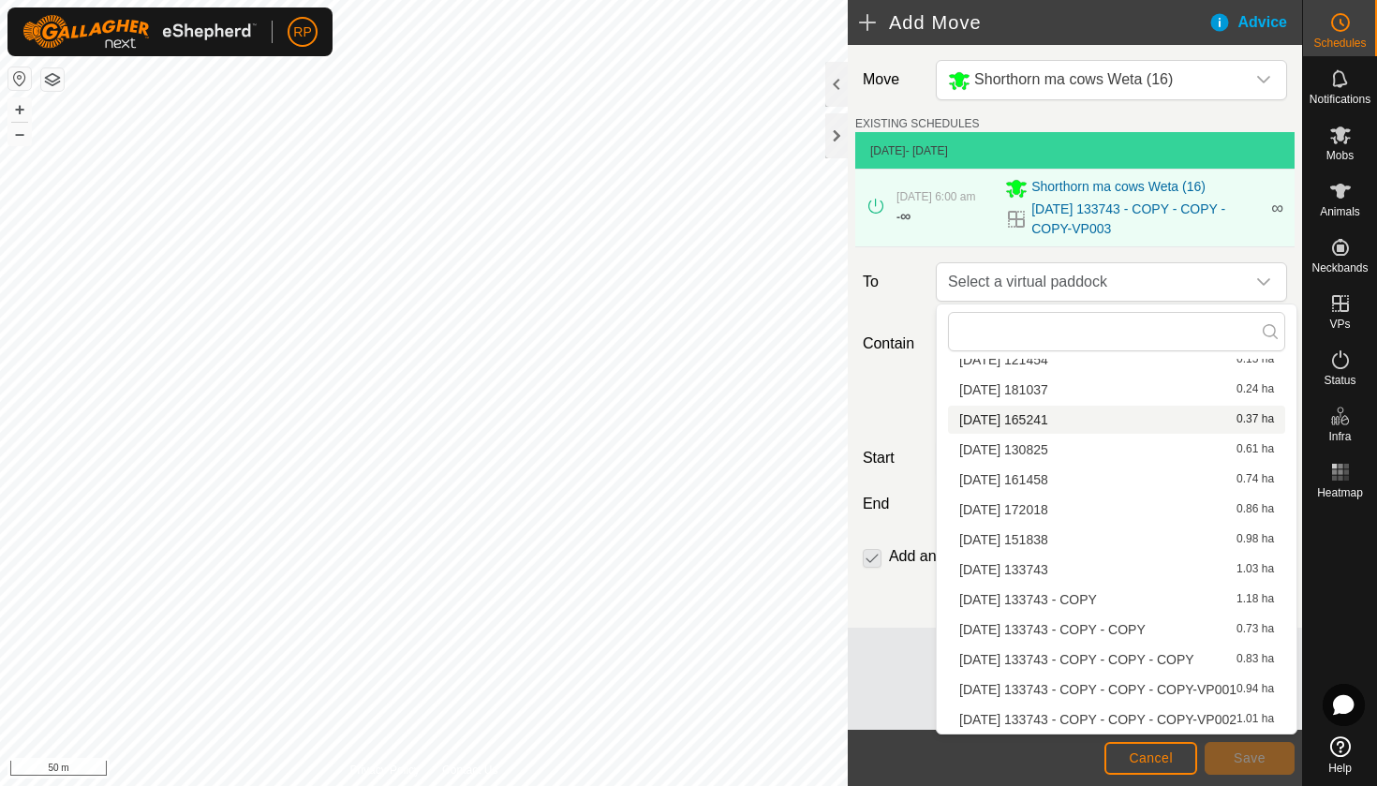
scroll to position [56, 0]
click at [1161, 773] on button "Cancel" at bounding box center [1150, 758] width 93 height 33
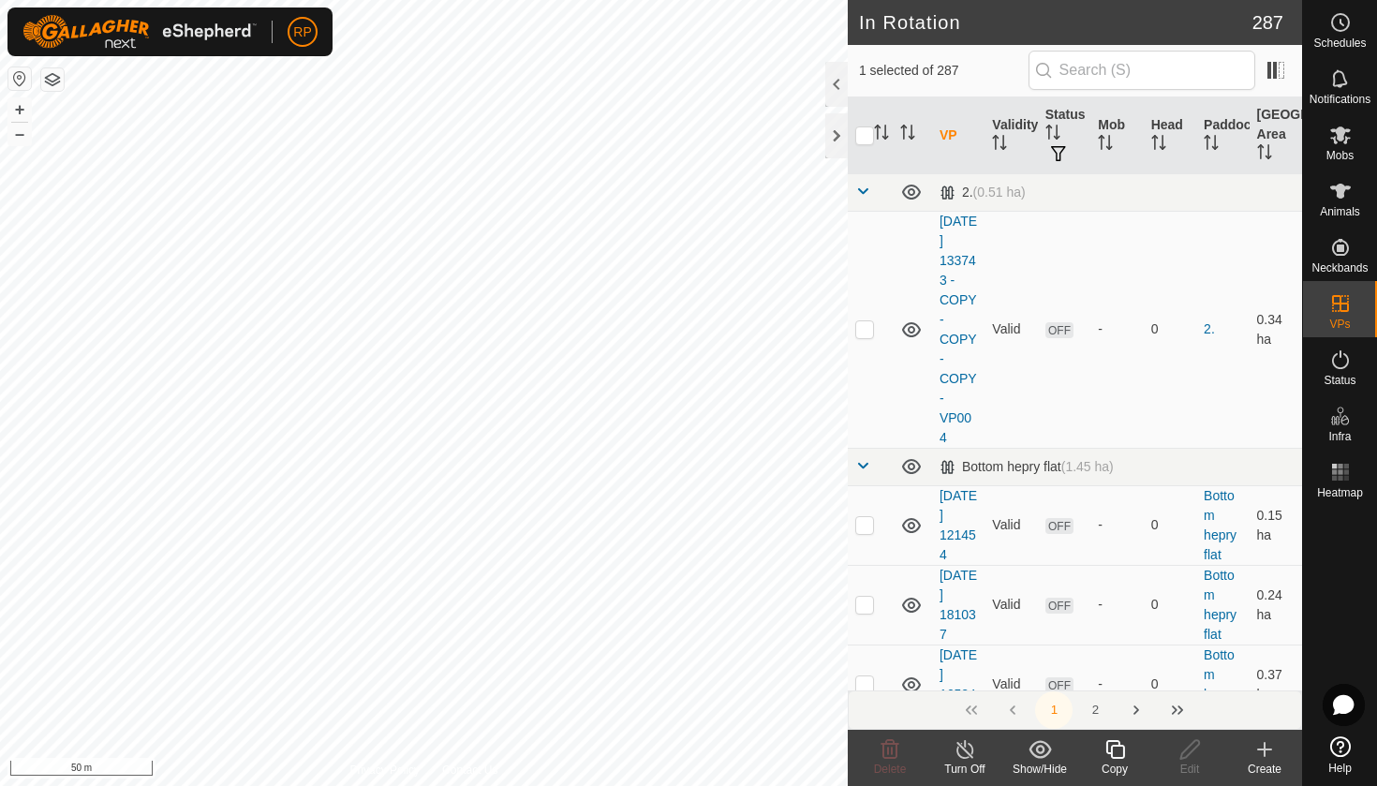
click at [1109, 759] on icon at bounding box center [1114, 749] width 23 height 22
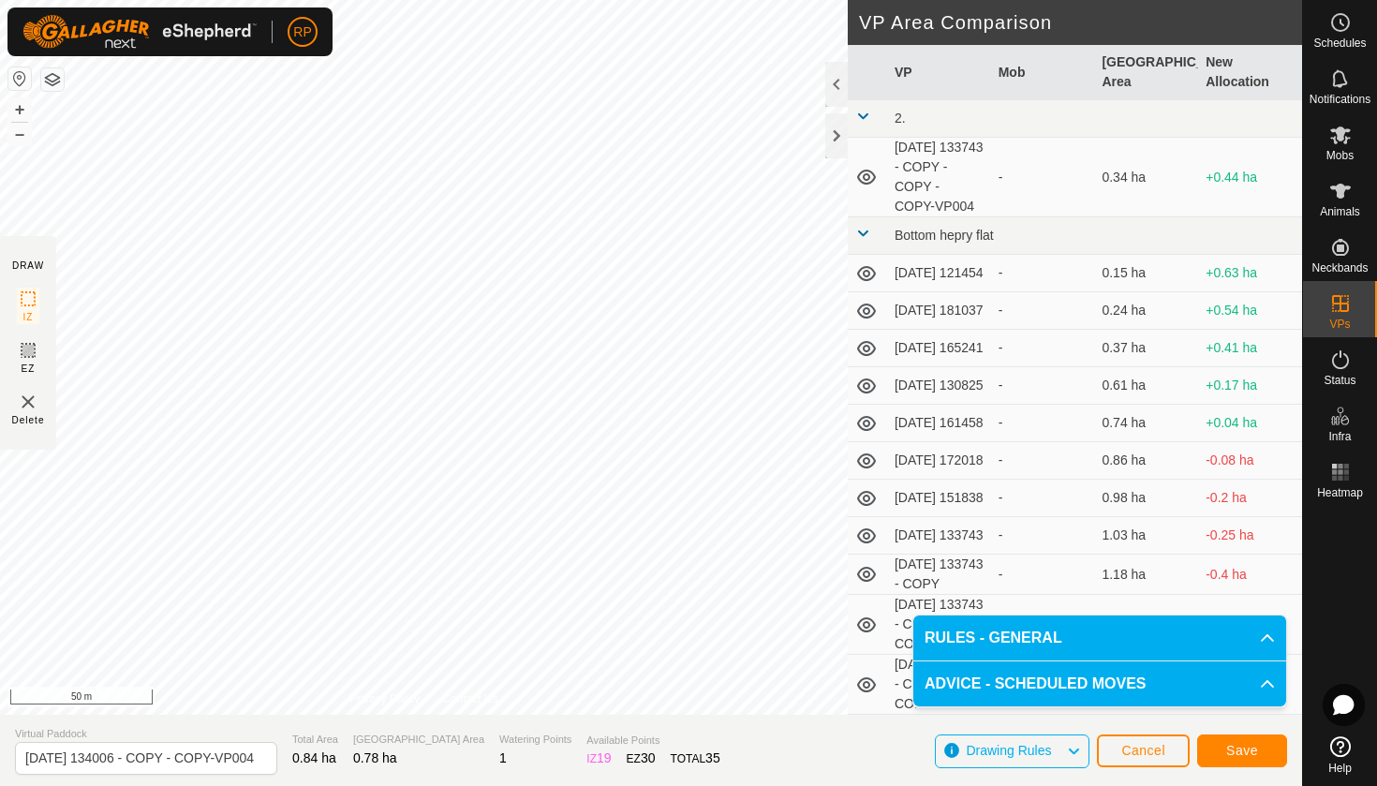
click at [1212, 752] on button "Save" at bounding box center [1242, 750] width 90 height 33
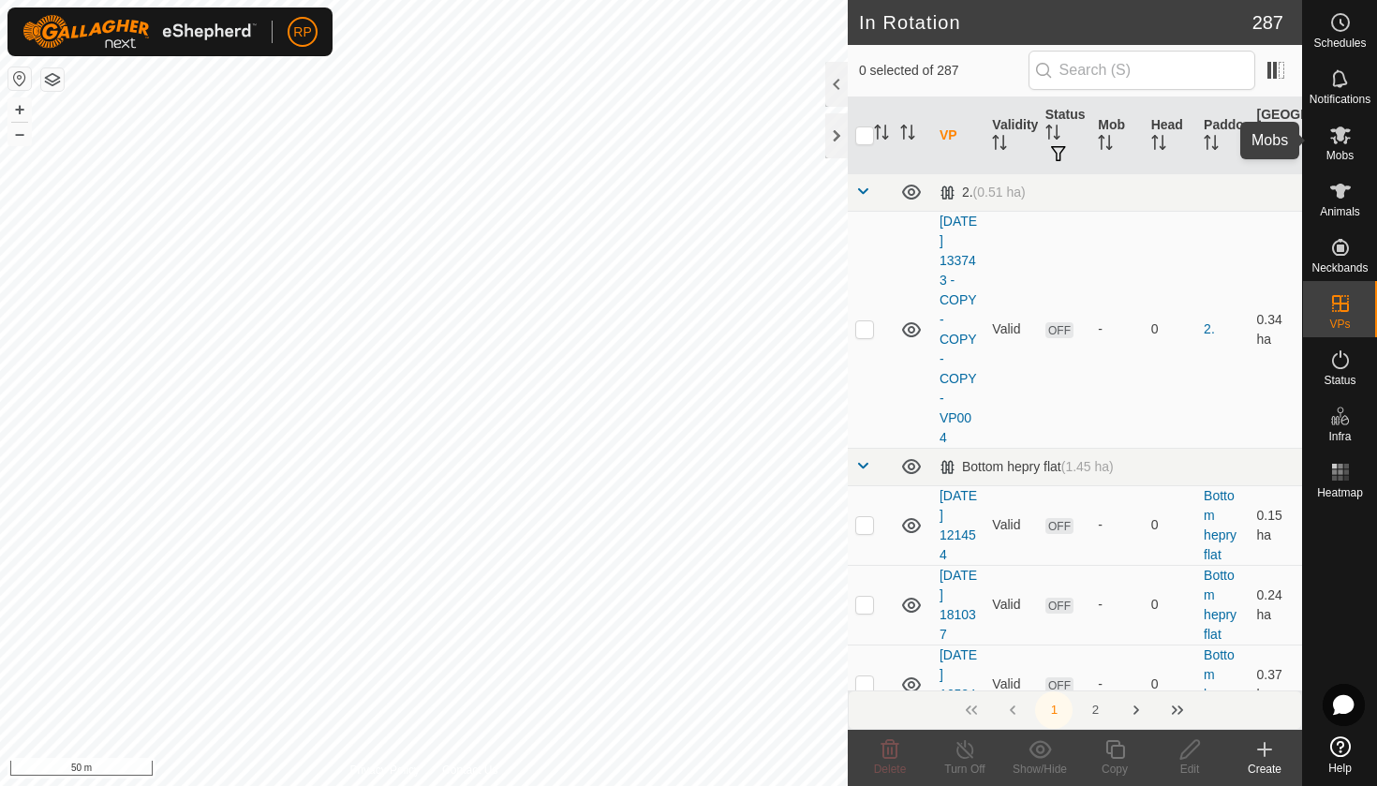
click at [1349, 145] on icon at bounding box center [1340, 135] width 22 height 22
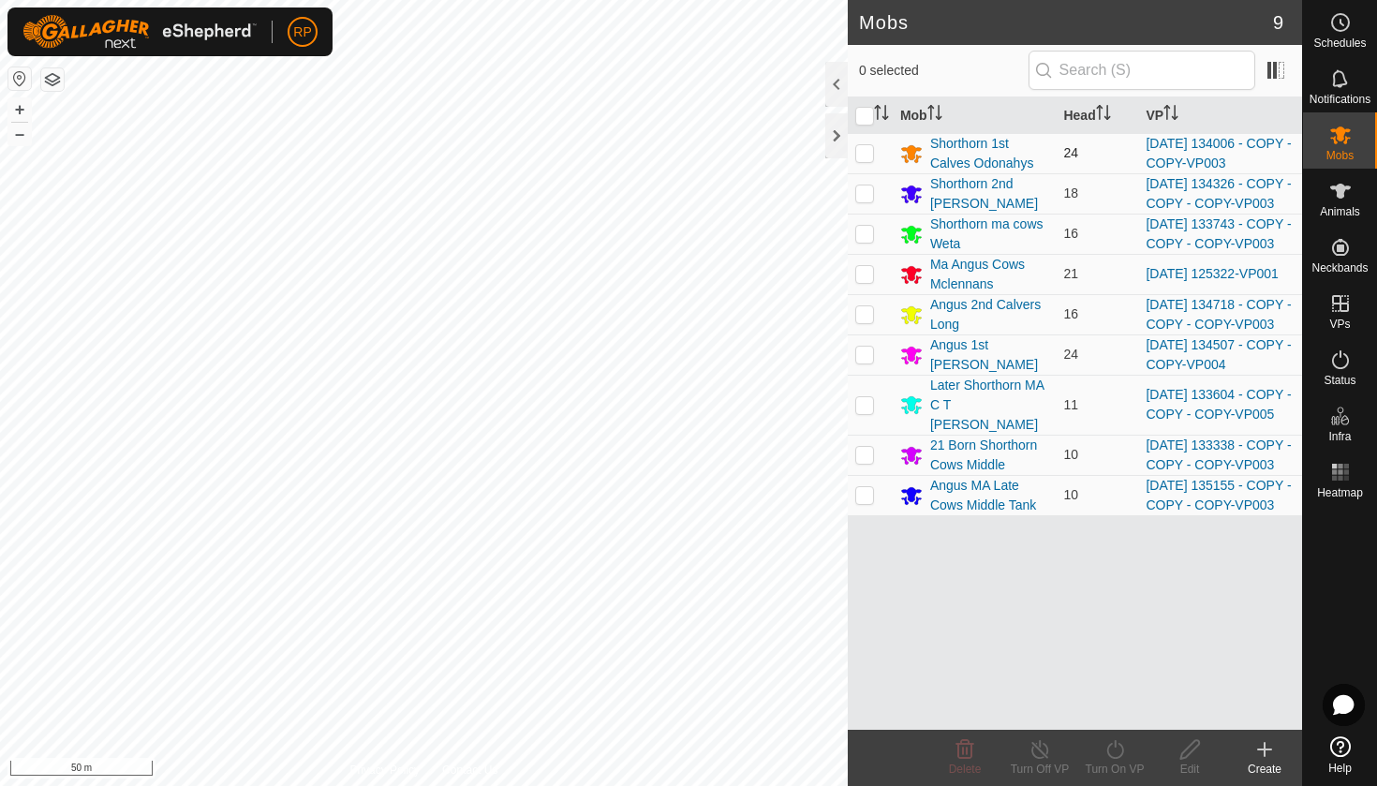
click at [863, 159] on p-checkbox at bounding box center [864, 152] width 19 height 15
checkbox input "true"
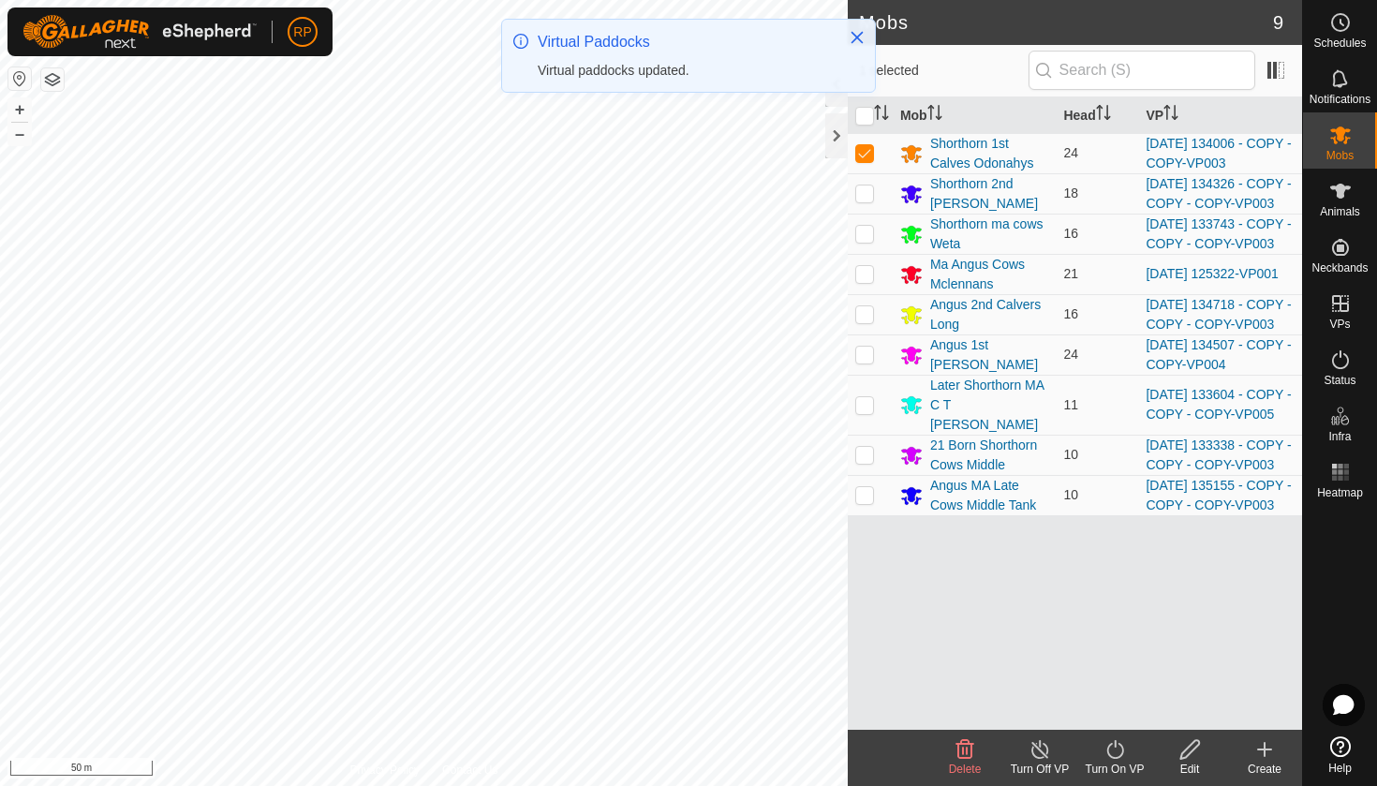
click at [1114, 748] on icon at bounding box center [1114, 749] width 23 height 22
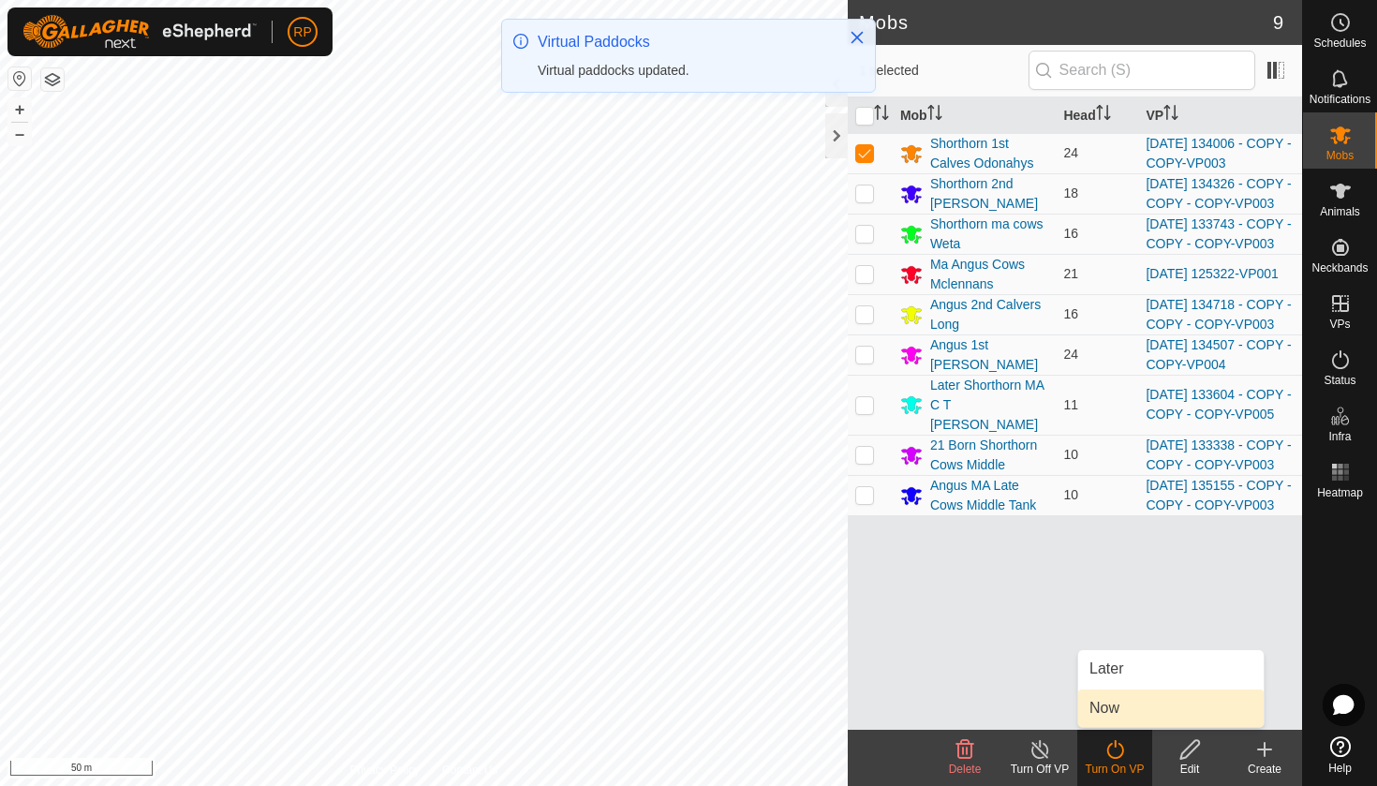
click at [1102, 712] on link "Now" at bounding box center [1170, 707] width 185 height 37
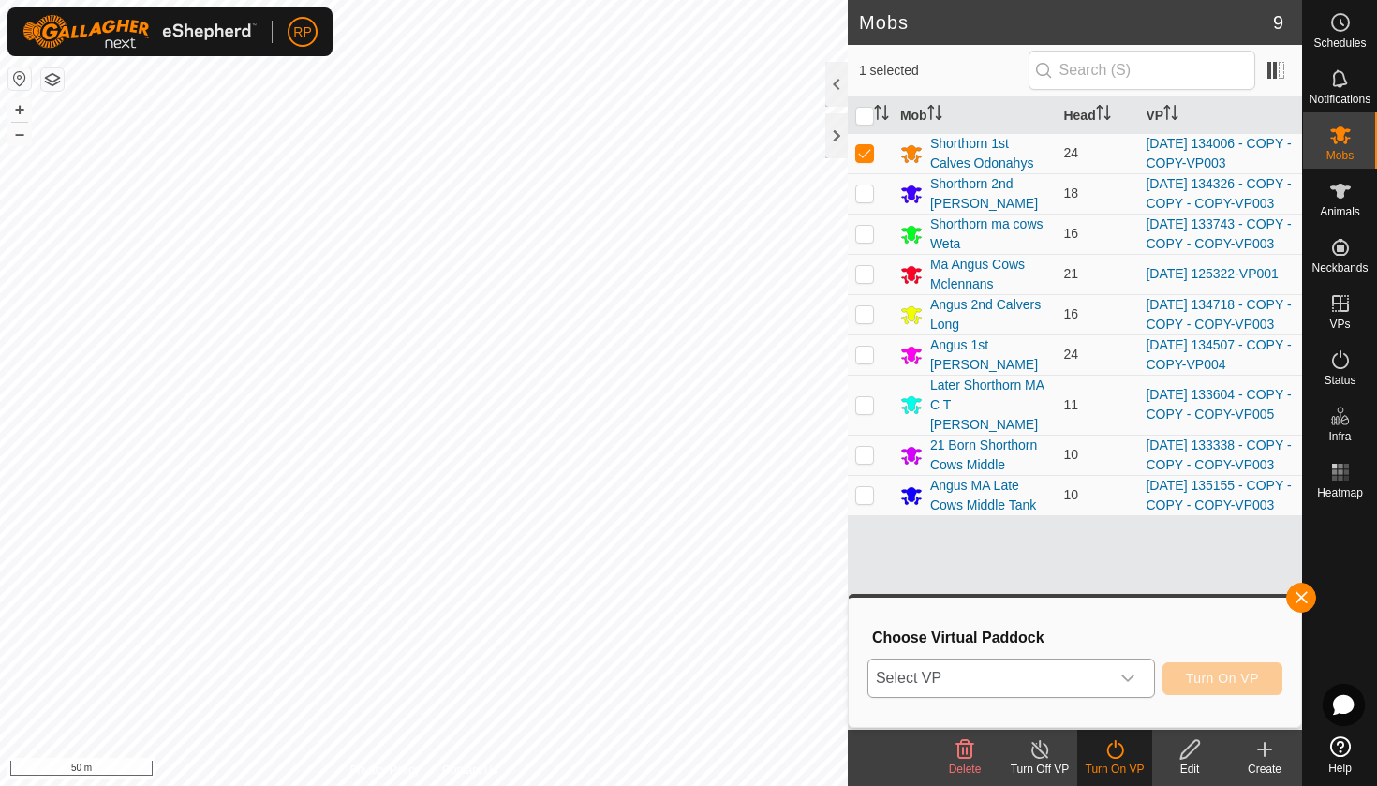
click at [1110, 679] on div "dropdown trigger" at bounding box center [1127, 677] width 37 height 37
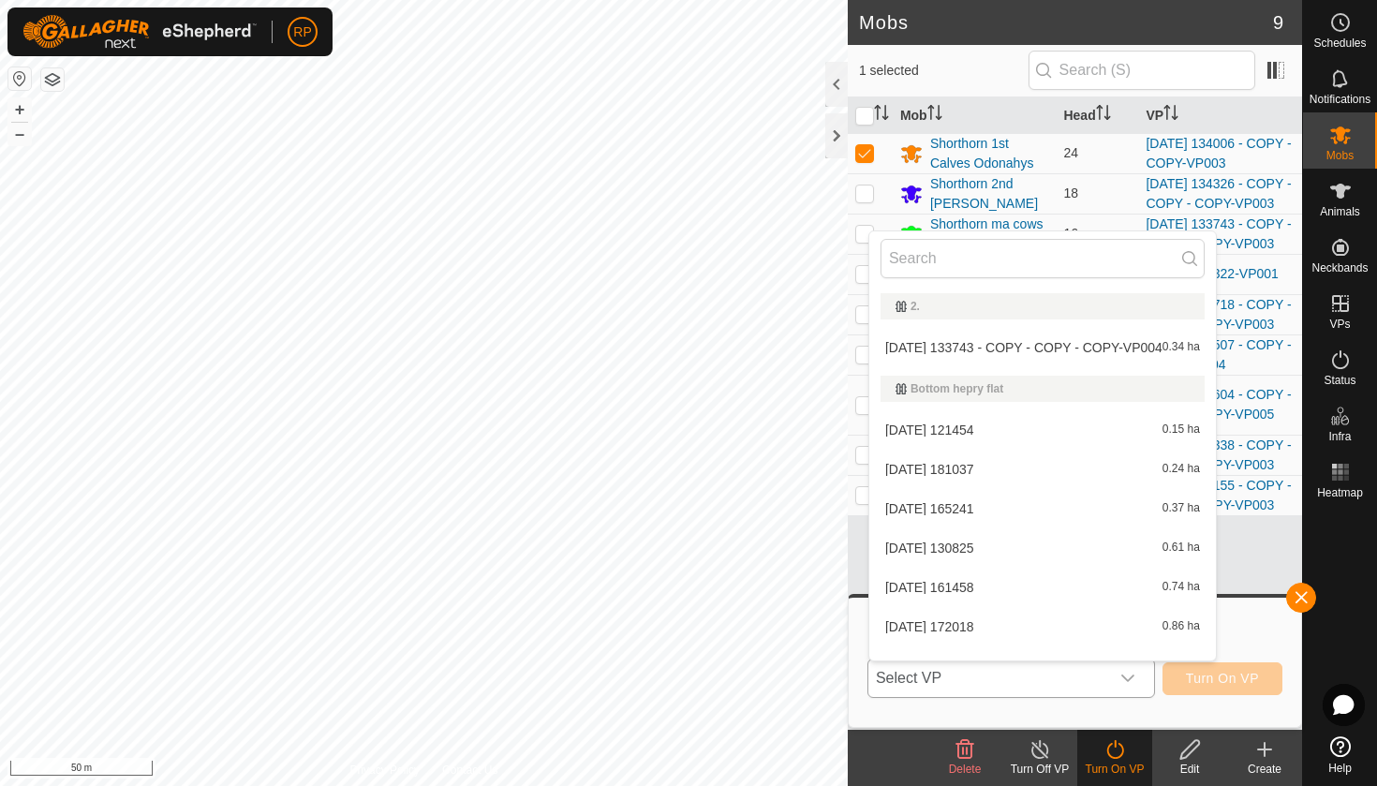
click at [1110, 679] on div "dropdown trigger" at bounding box center [1127, 677] width 37 height 37
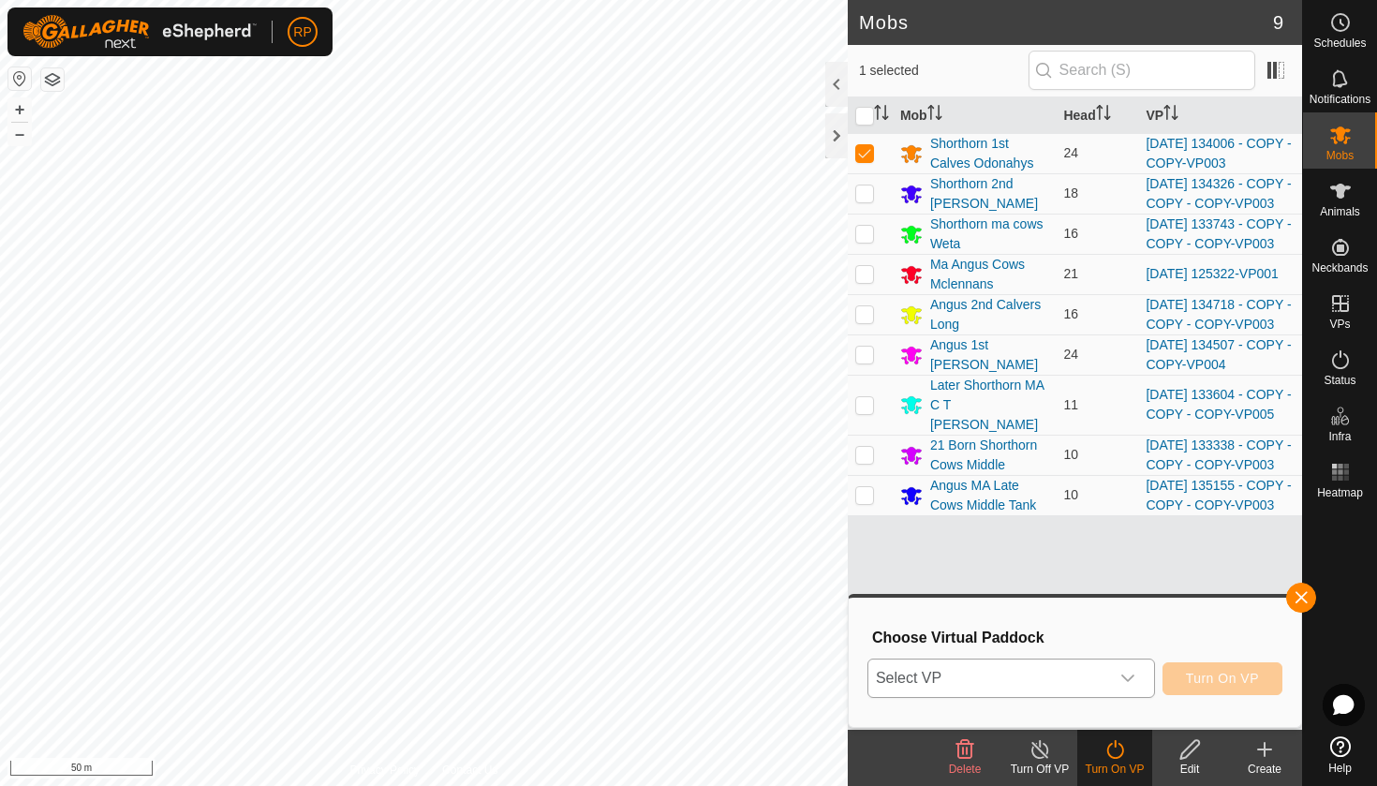
click at [1110, 679] on div "dropdown trigger" at bounding box center [1127, 677] width 37 height 37
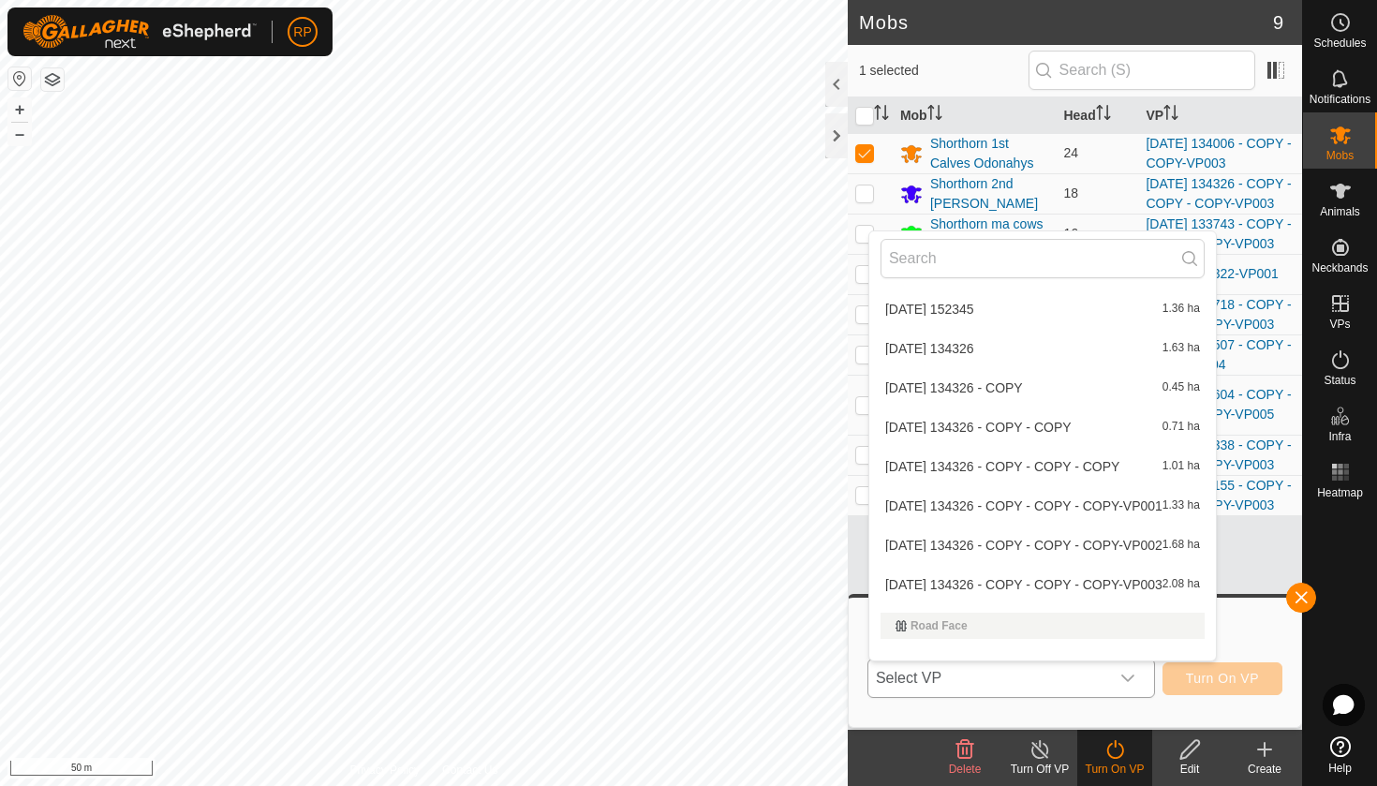
scroll to position [8590, 0]
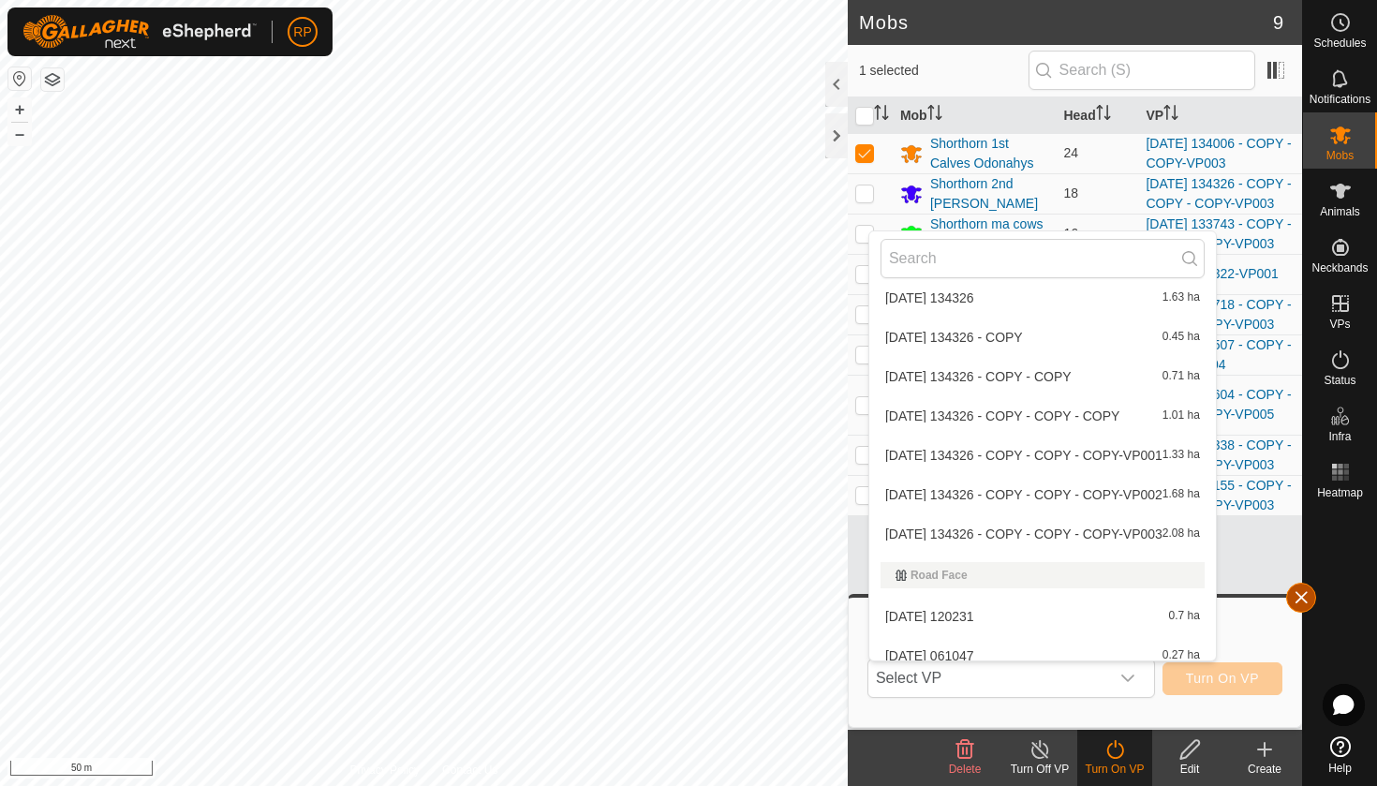
click at [1300, 600] on span "button" at bounding box center [1300, 597] width 15 height 15
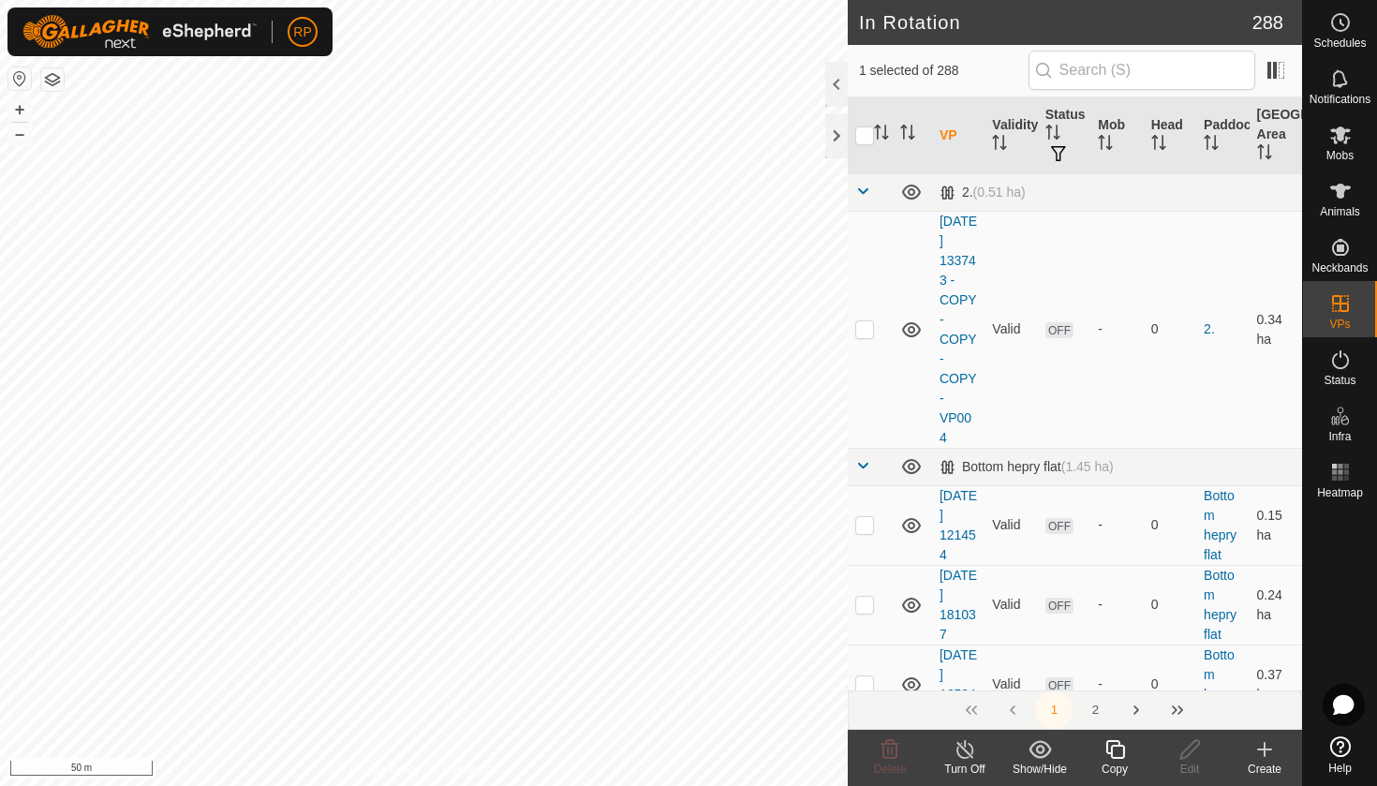
click at [1117, 753] on icon at bounding box center [1114, 749] width 23 height 22
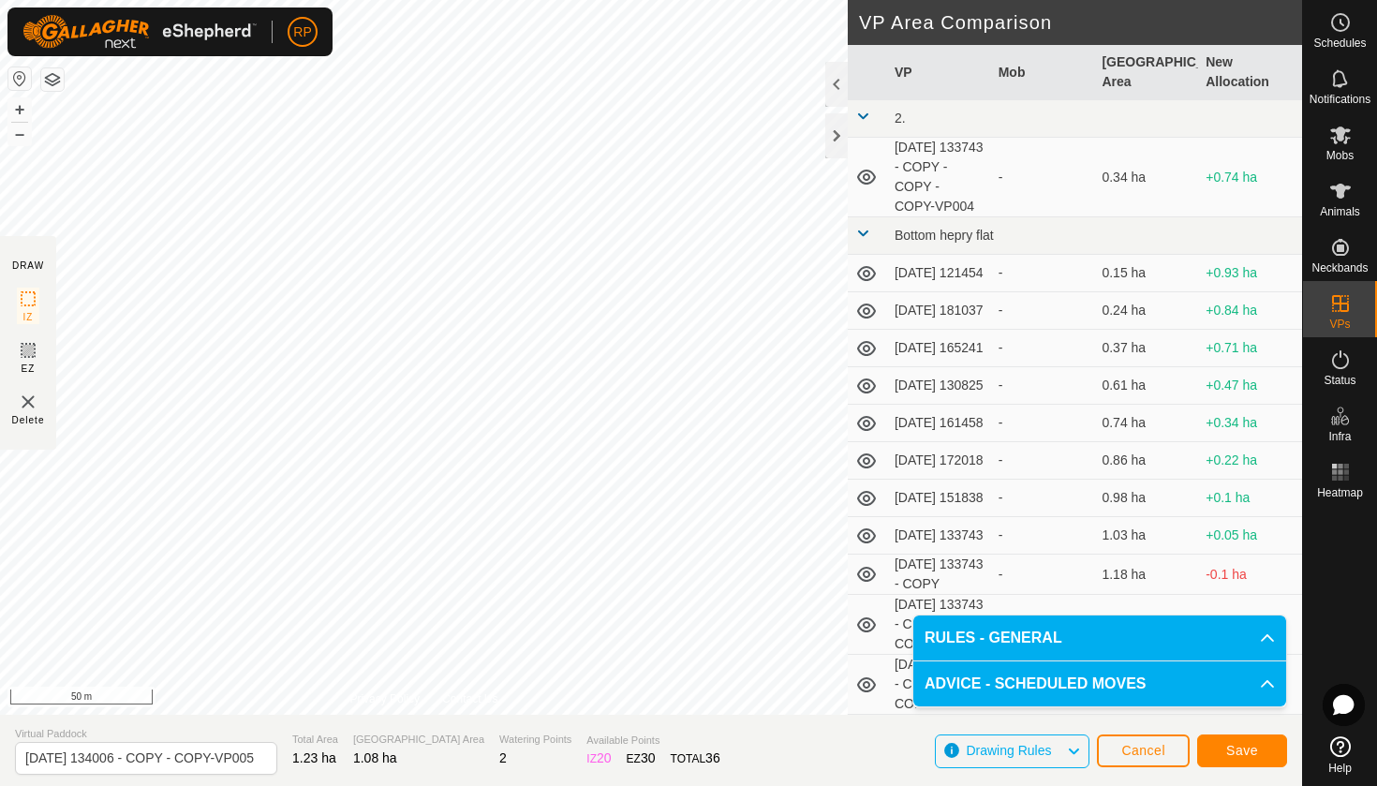
click at [1133, 754] on span "Cancel" at bounding box center [1143, 750] width 44 height 15
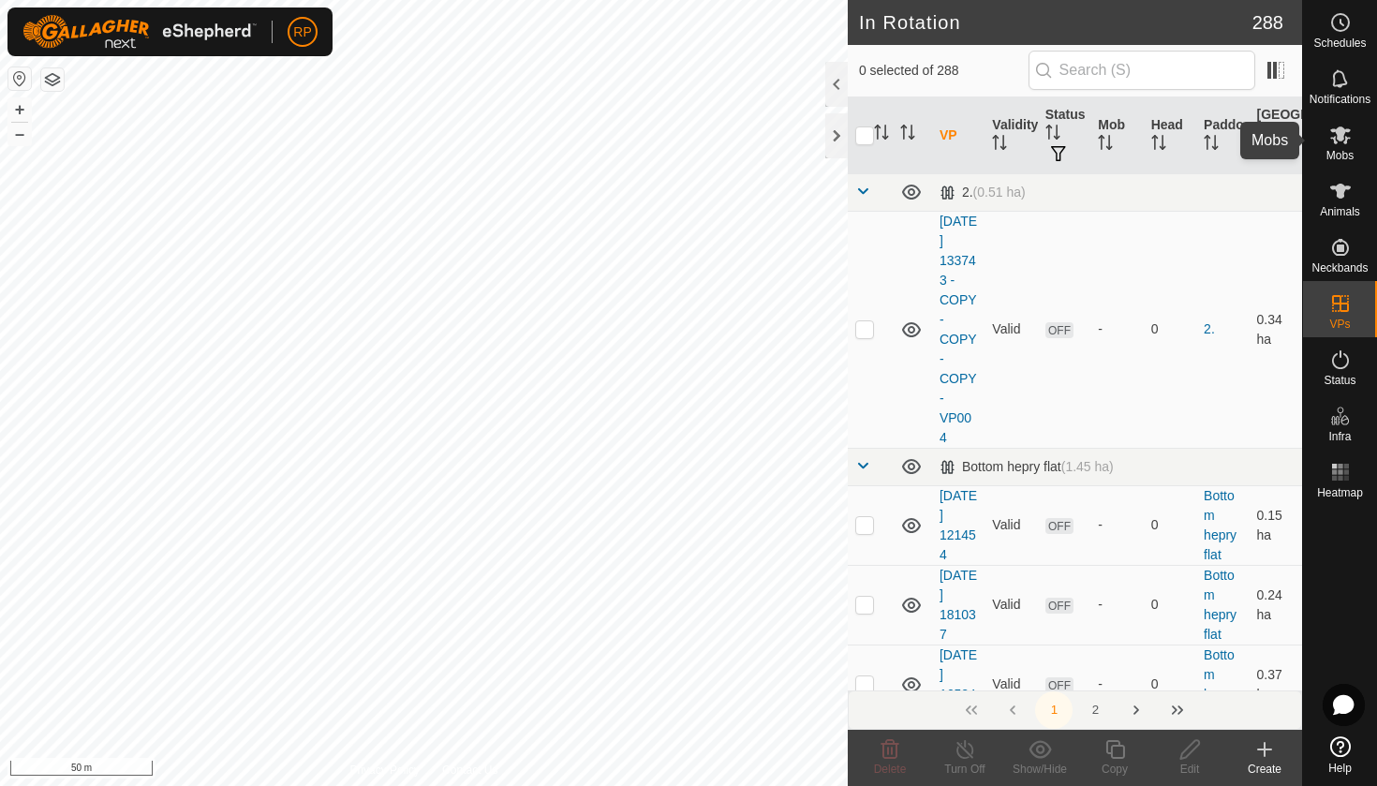
click at [1331, 147] on es-mob-svg-icon at bounding box center [1340, 135] width 34 height 30
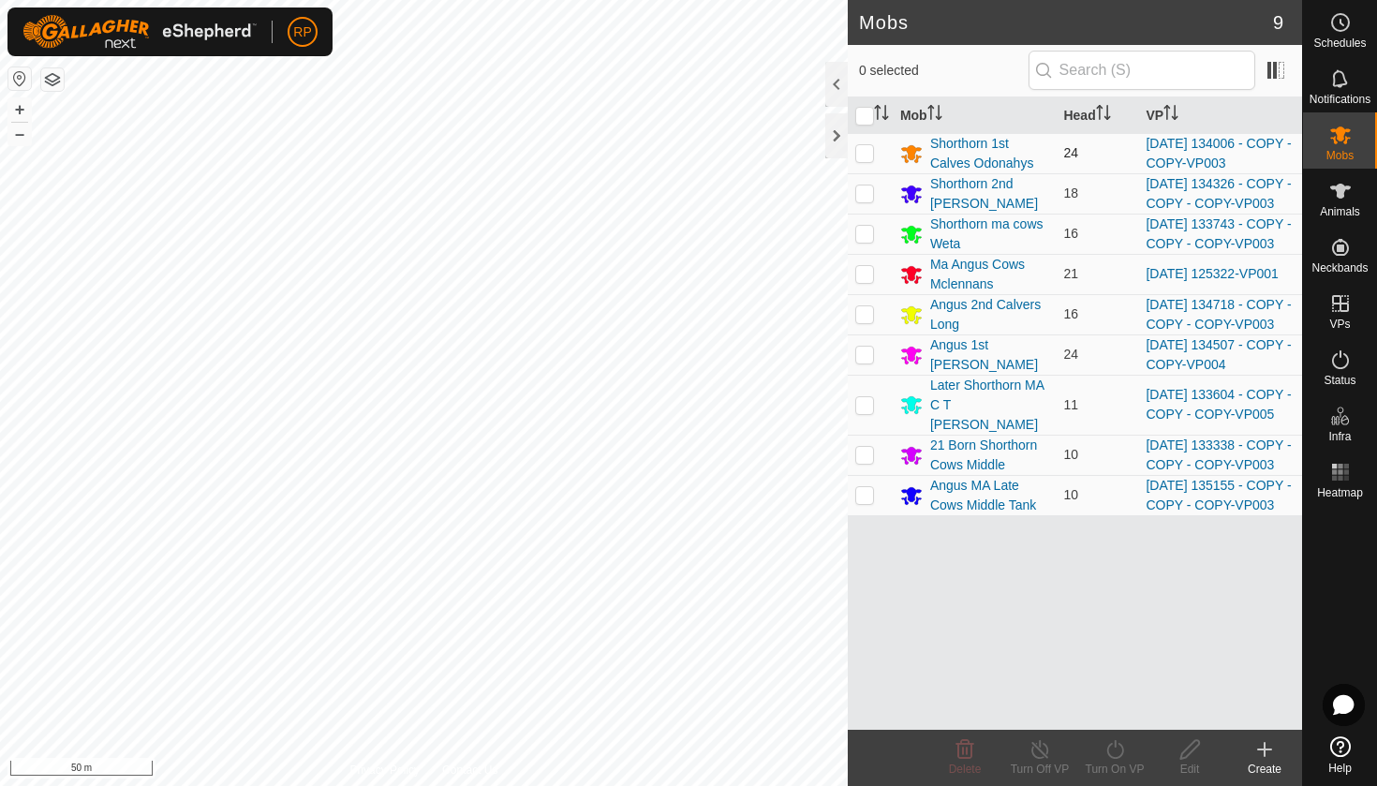
click at [862, 155] on p-checkbox at bounding box center [864, 152] width 19 height 15
checkbox input "true"
click at [1119, 751] on icon at bounding box center [1114, 749] width 23 height 22
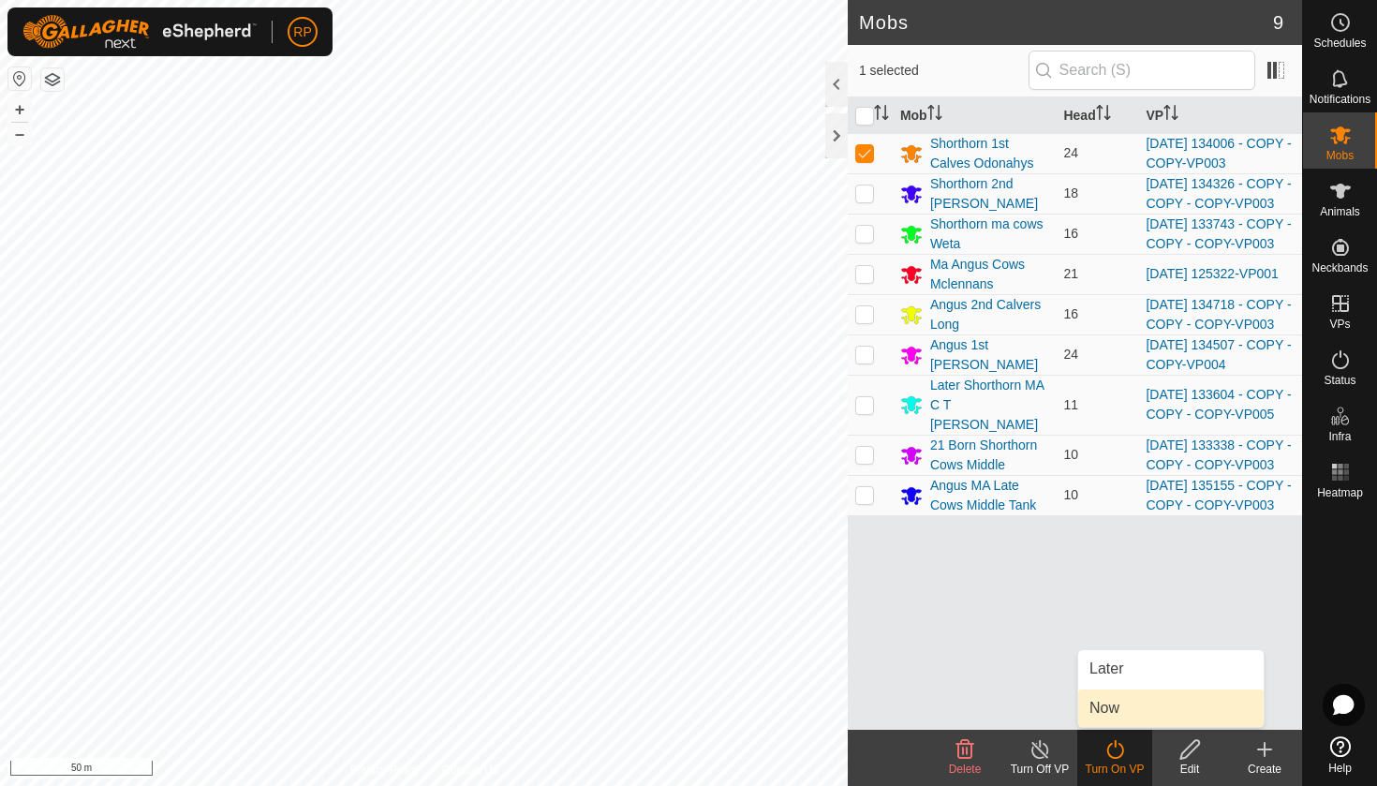
click at [1125, 710] on link "Now" at bounding box center [1170, 707] width 185 height 37
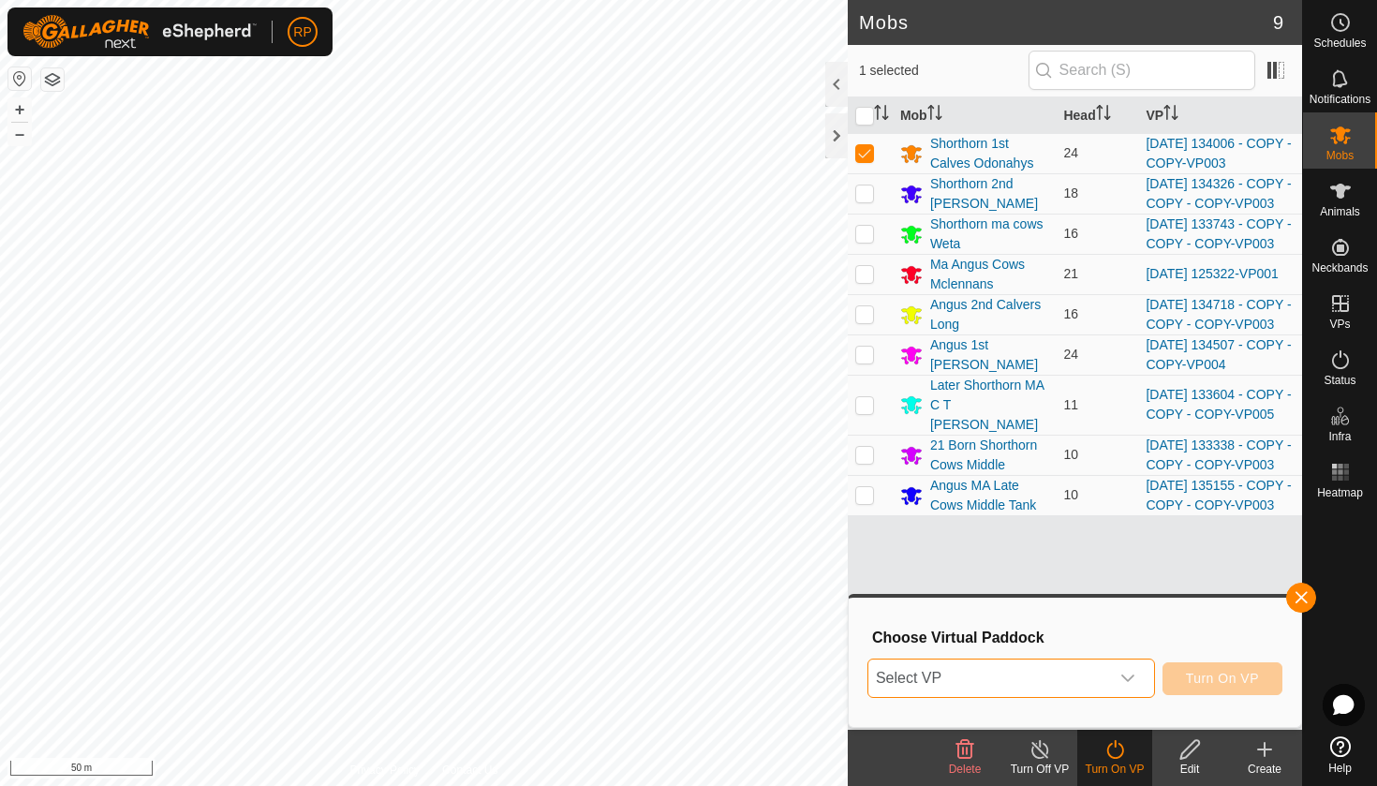
click at [1103, 680] on span "Select VP" at bounding box center [988, 677] width 241 height 37
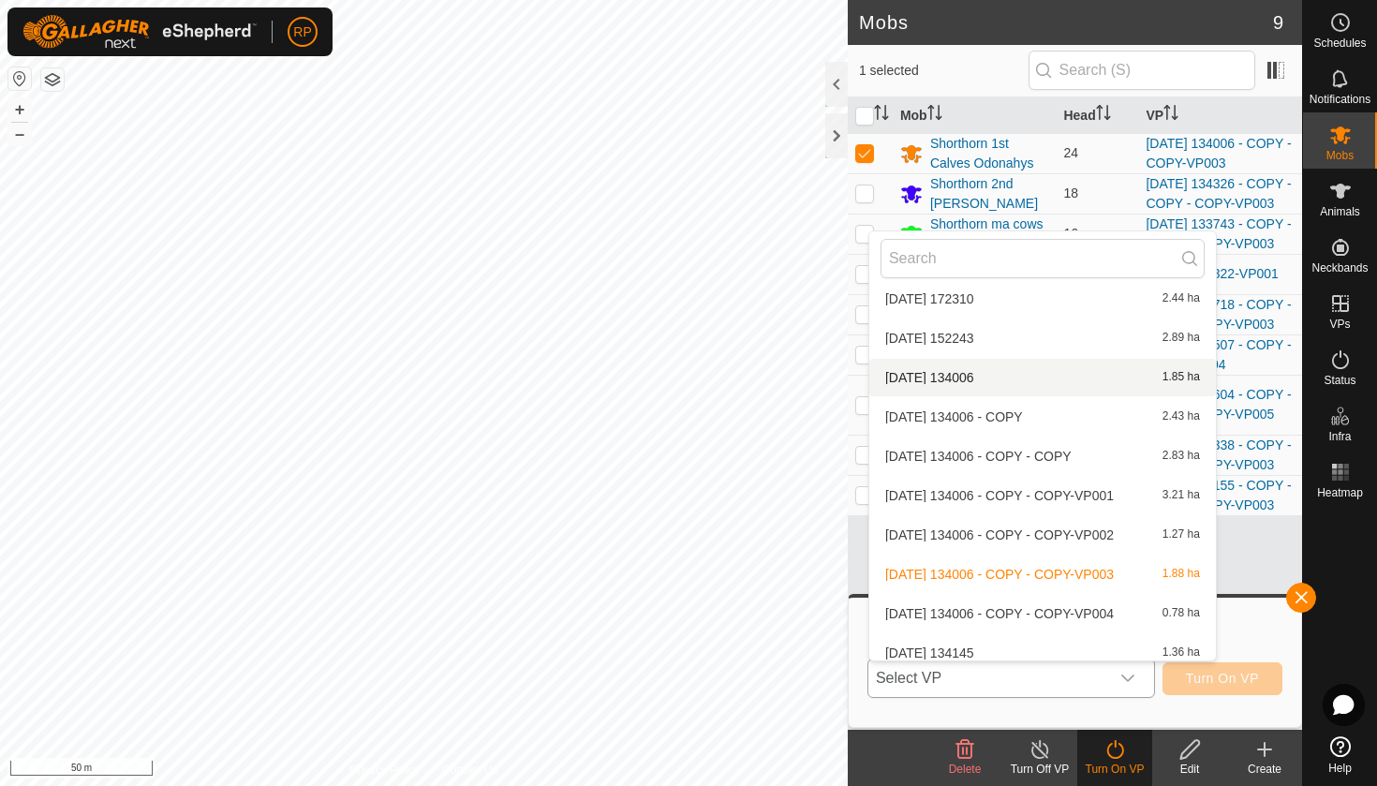
scroll to position [9705, 0]
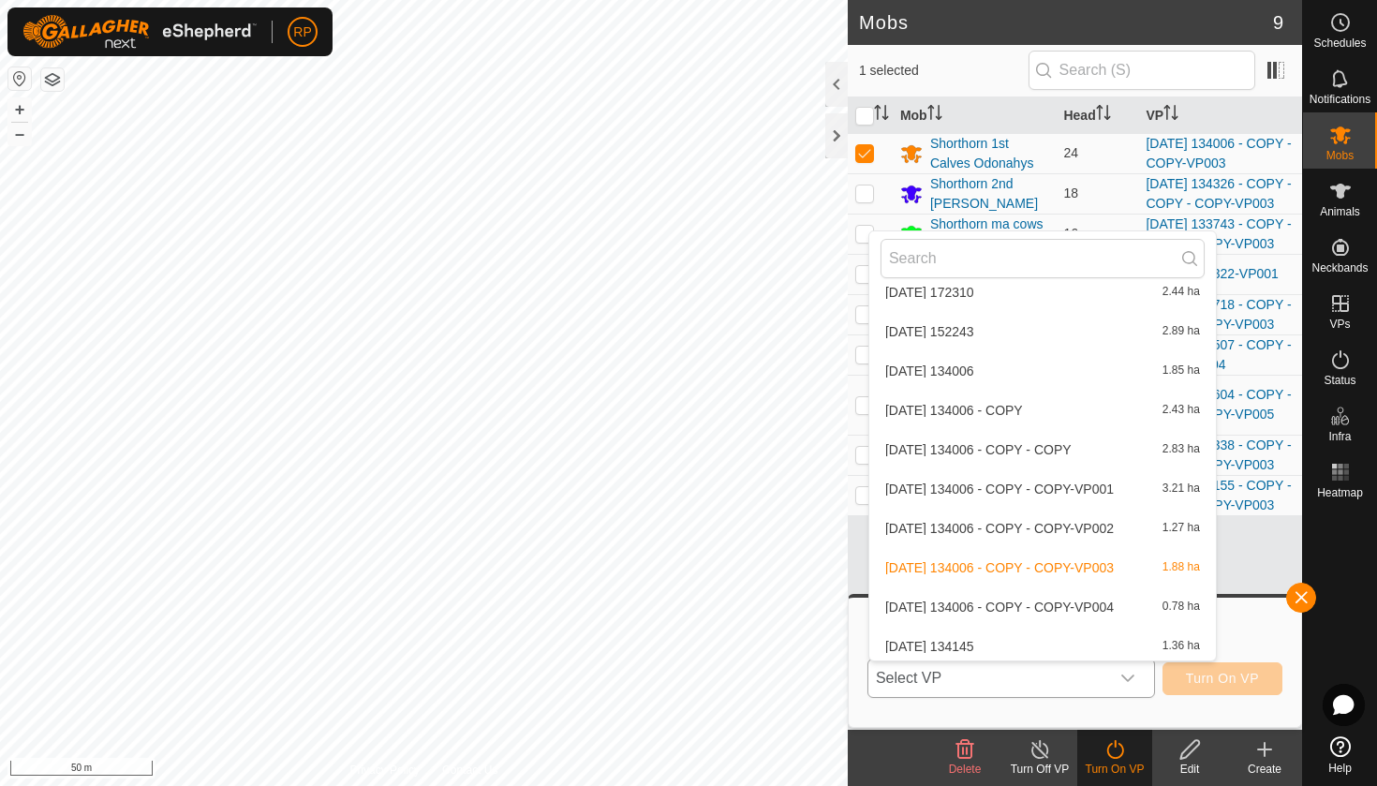
click at [1009, 600] on li "2025-08-12 134006 - COPY - COPY-VP004 0.78 ha" at bounding box center [1042, 606] width 346 height 37
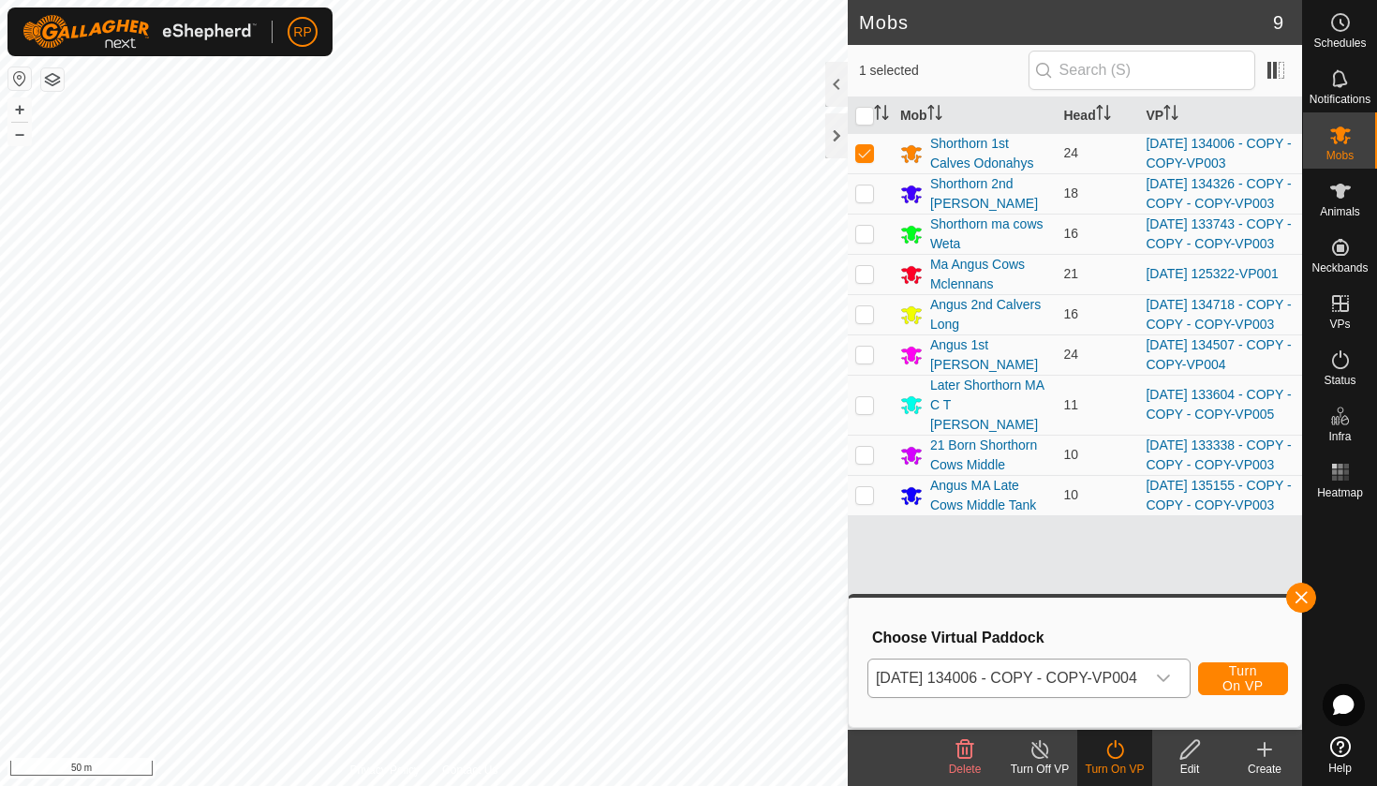
click at [1209, 677] on button "Turn On VP" at bounding box center [1243, 678] width 90 height 33
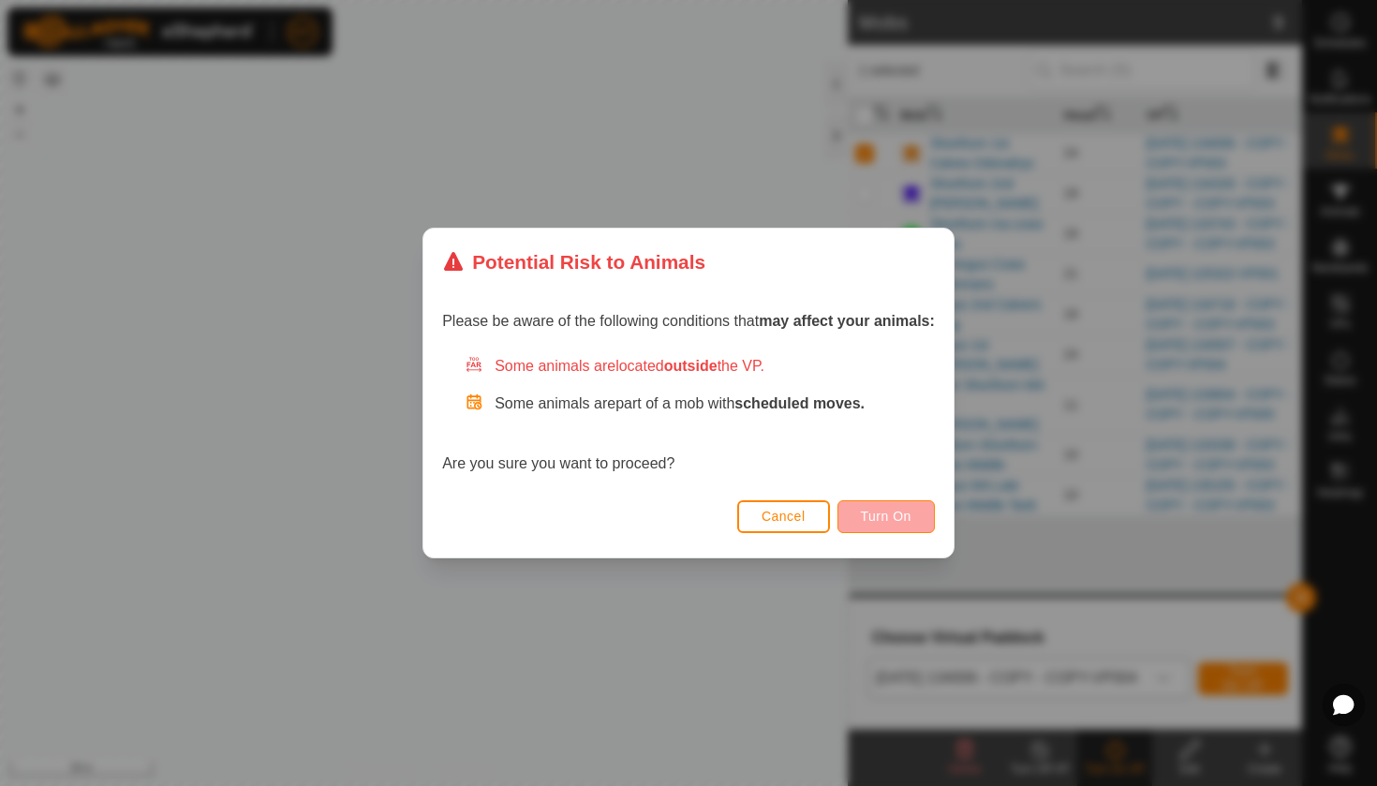
click at [883, 513] on span "Turn On" at bounding box center [886, 515] width 51 height 15
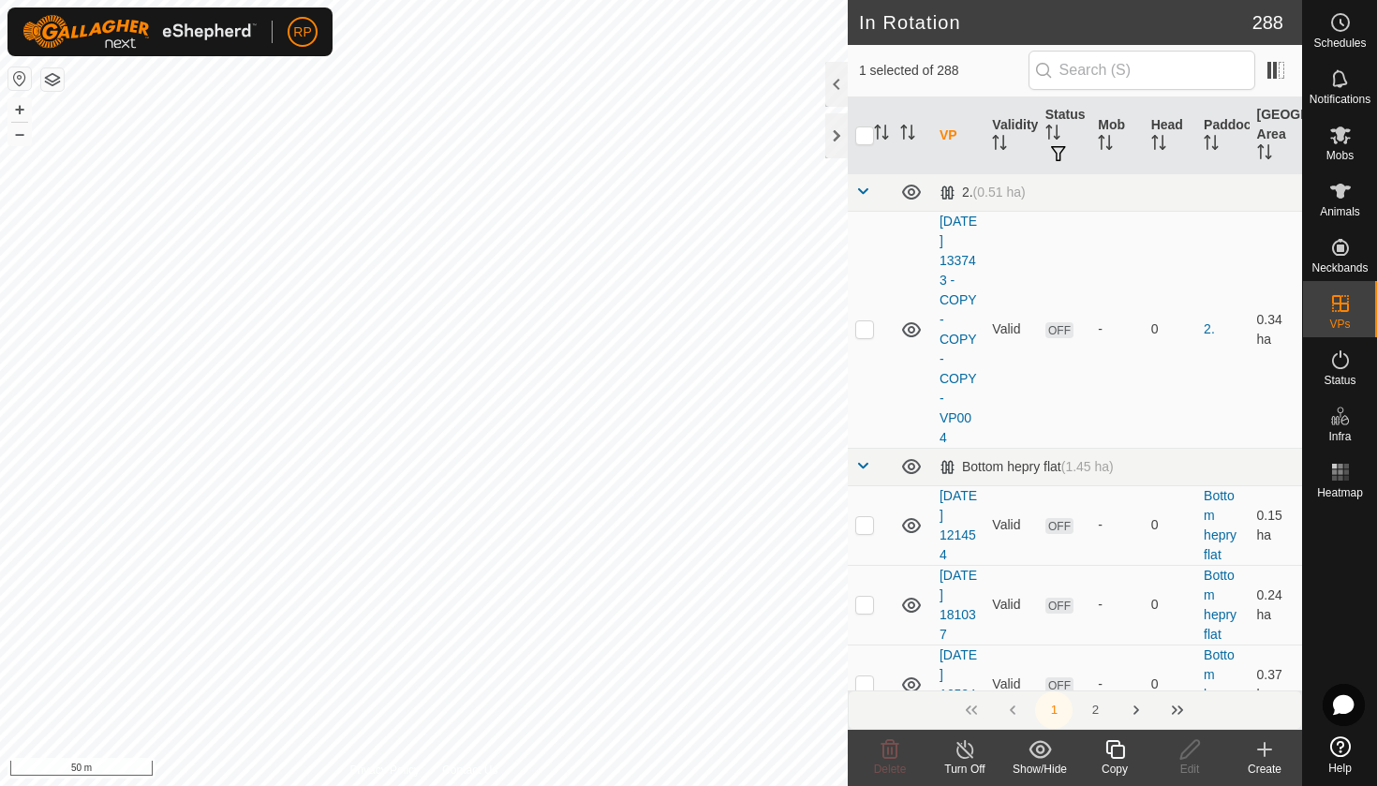
click at [1111, 759] on icon at bounding box center [1114, 749] width 23 height 22
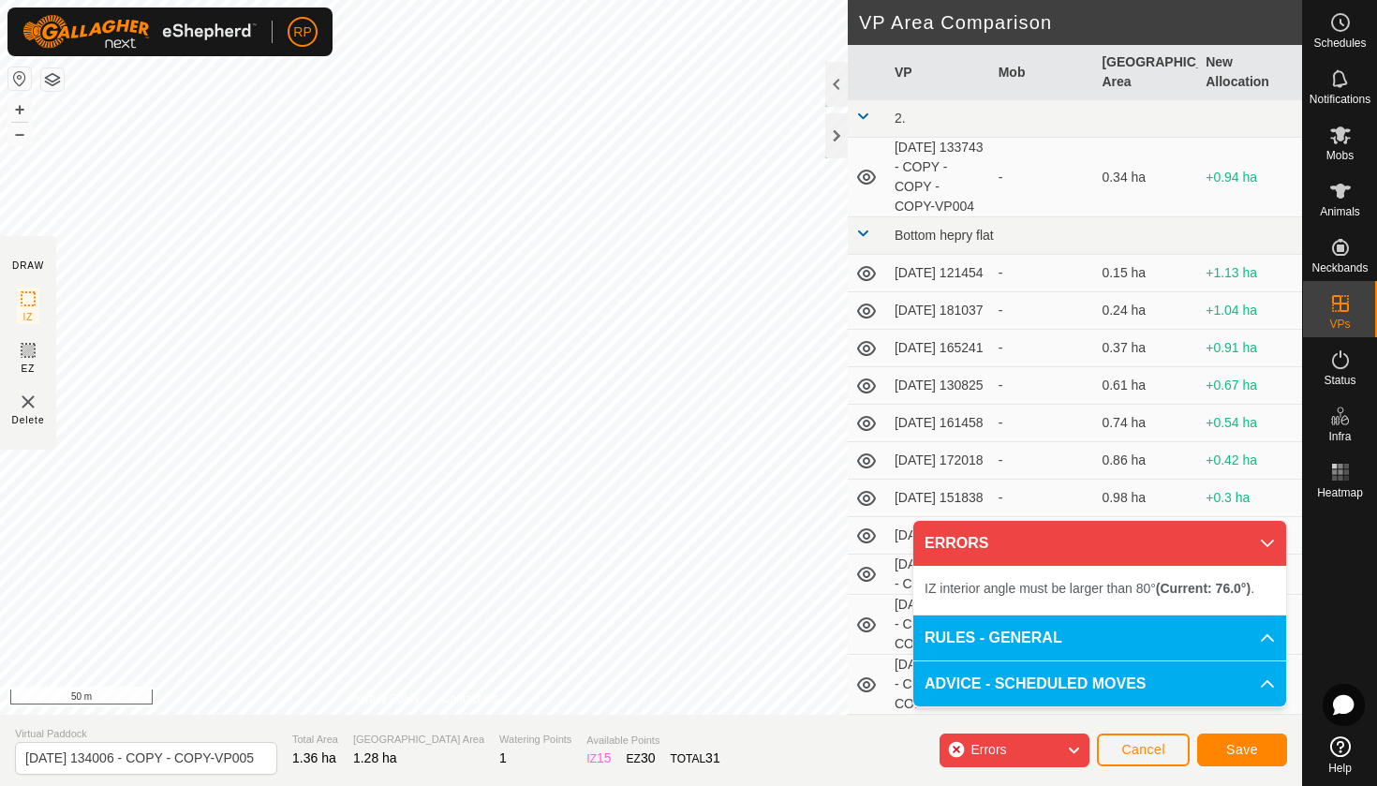
click at [1231, 750] on span "Save" at bounding box center [1242, 749] width 32 height 15
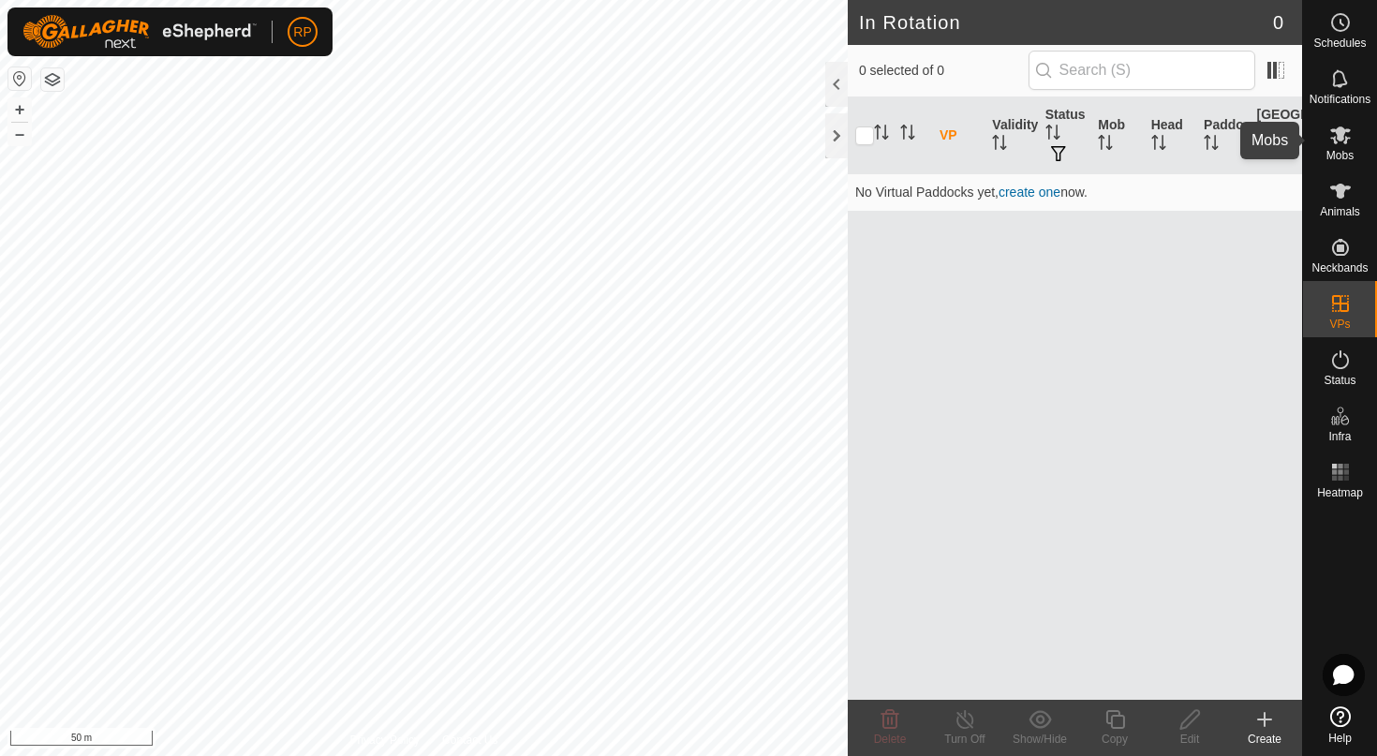
click at [1341, 148] on es-mob-svg-icon at bounding box center [1340, 135] width 34 height 30
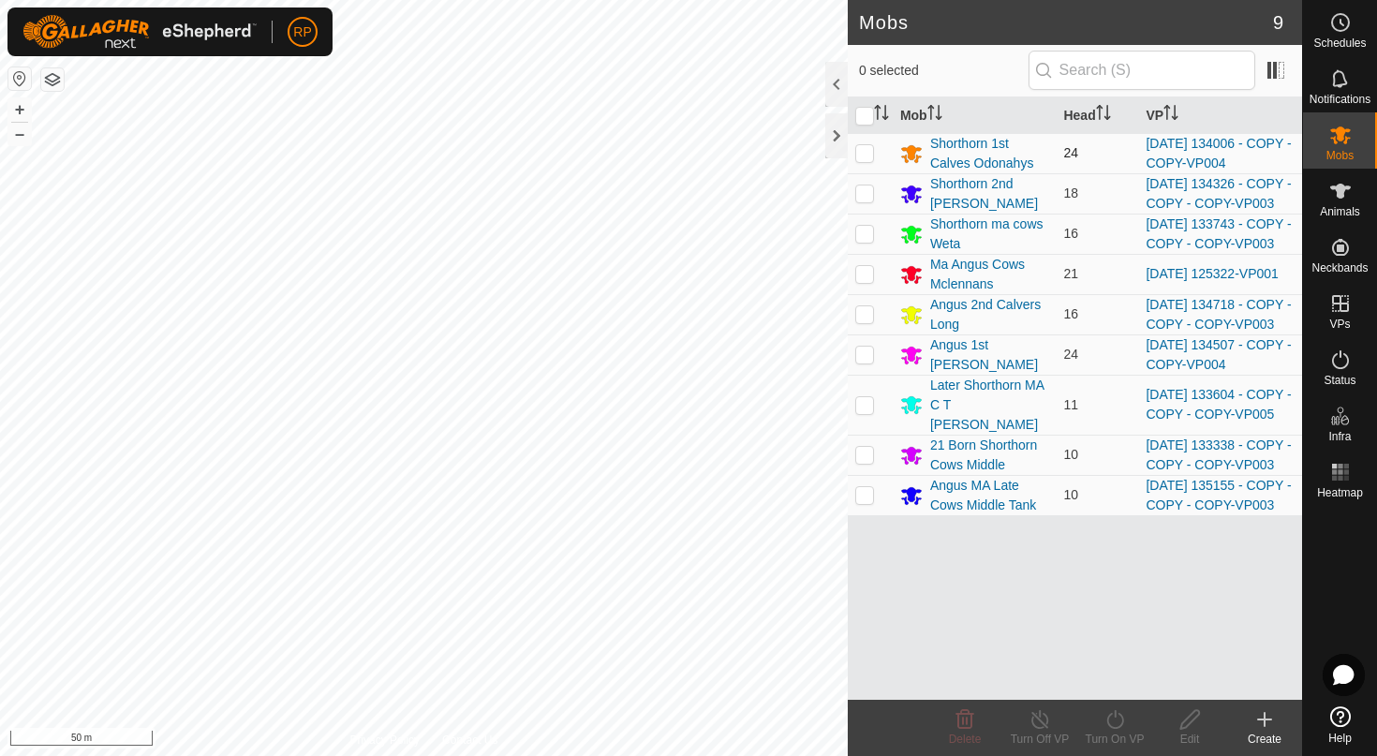
click at [865, 159] on p-checkbox at bounding box center [864, 152] width 19 height 15
checkbox input "true"
click at [1123, 731] on div "Turn On VP" at bounding box center [1114, 738] width 75 height 17
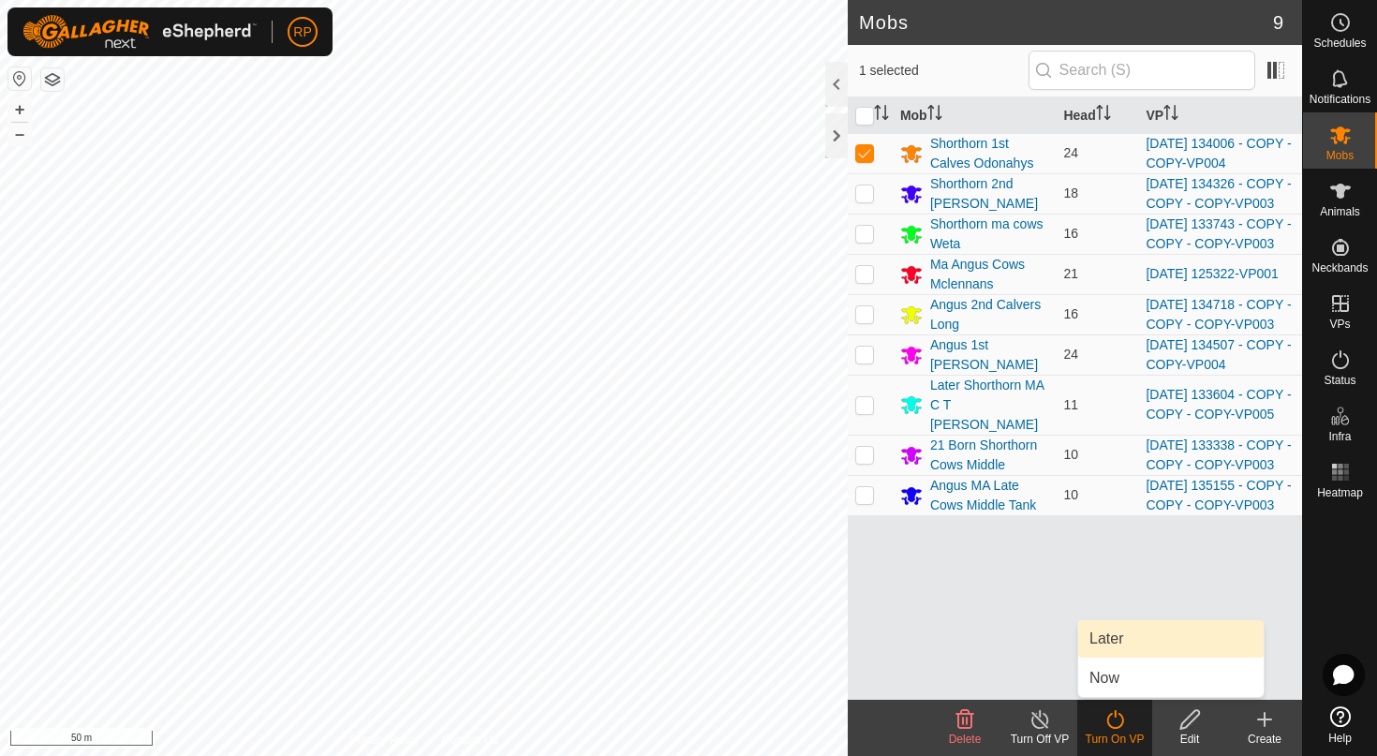
click at [1107, 637] on link "Later" at bounding box center [1170, 638] width 185 height 37
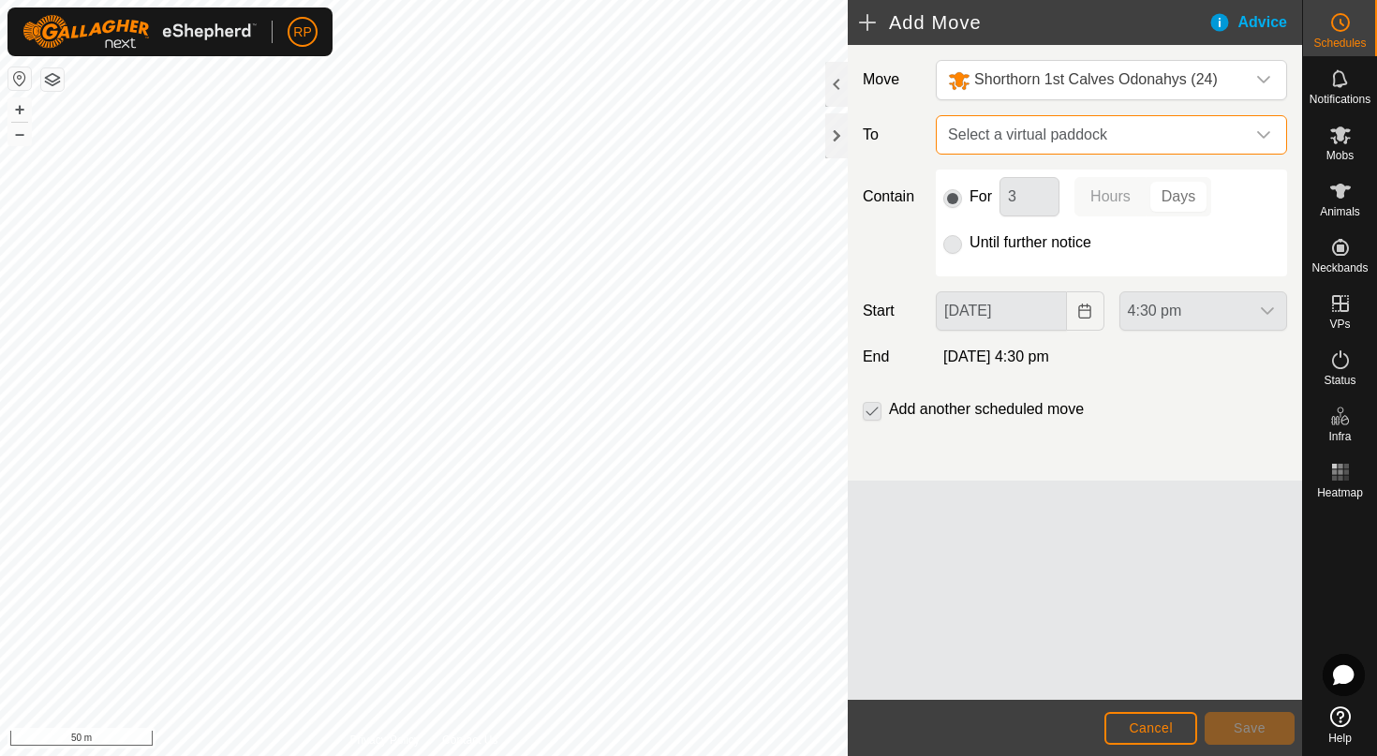
click at [987, 139] on span "Select a virtual paddock" at bounding box center [1092, 134] width 304 height 37
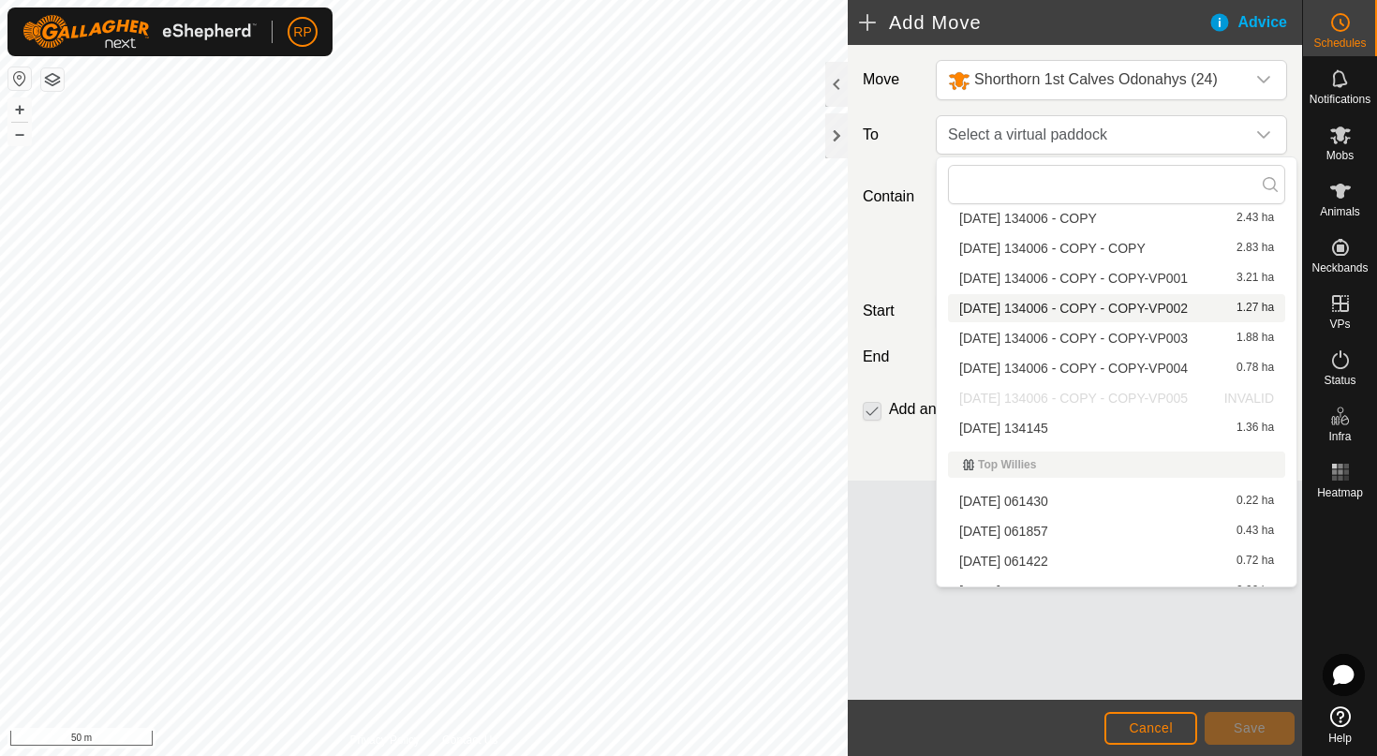
scroll to position [7627, 0]
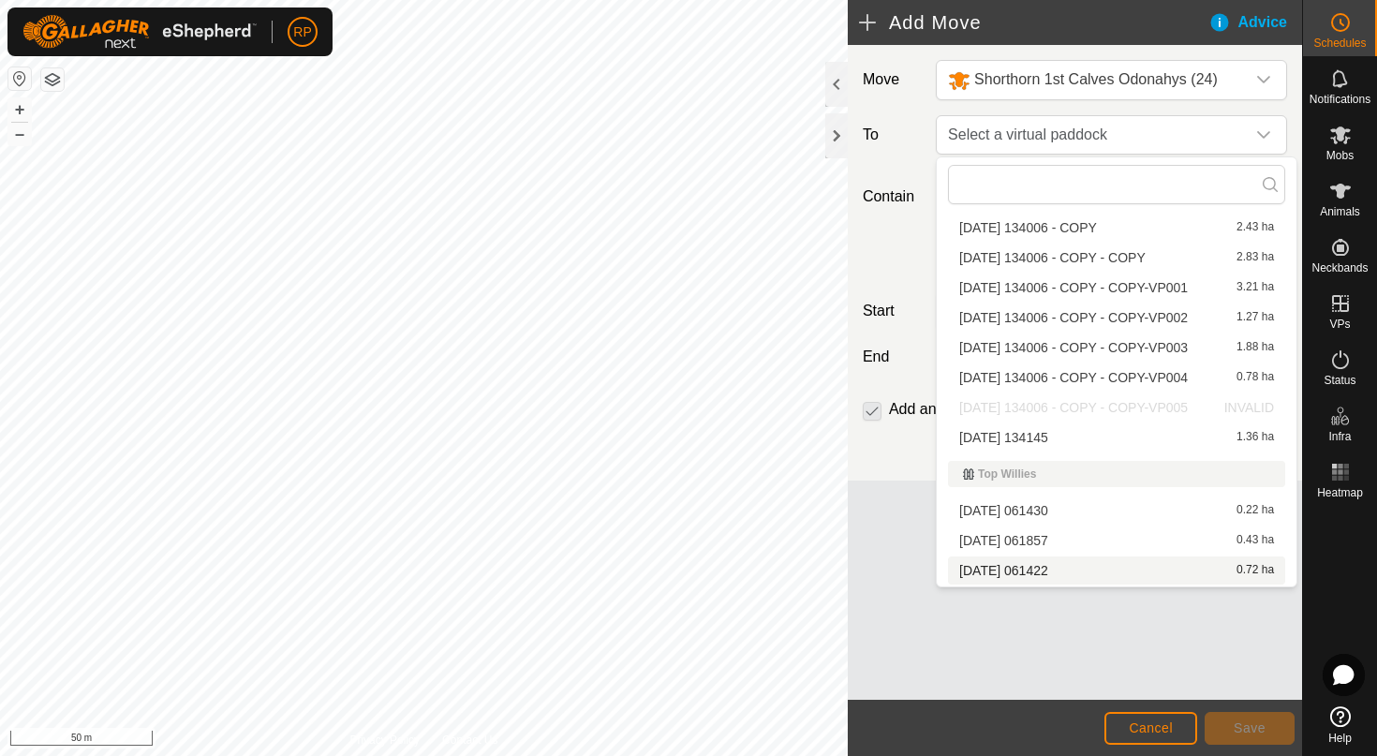
click at [1092, 735] on footer "Cancel Save" at bounding box center [1074, 728] width 454 height 56
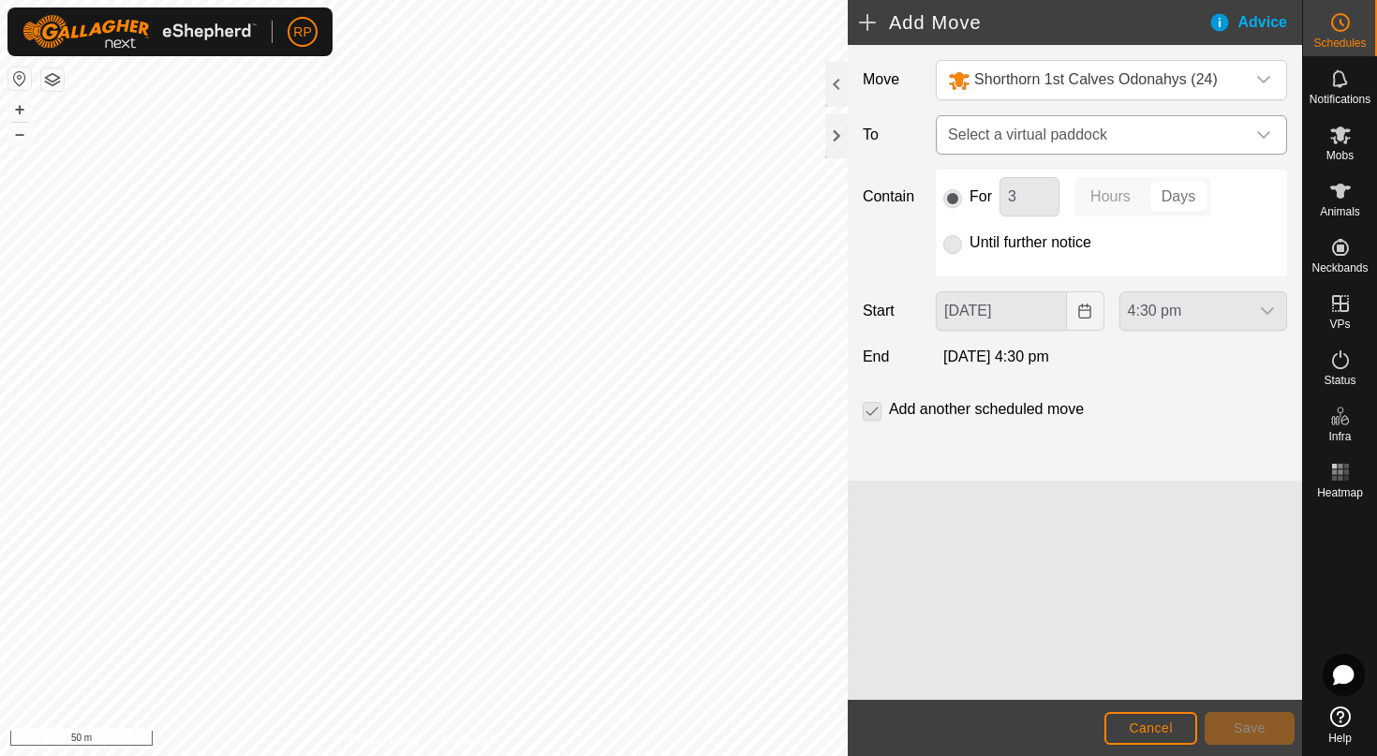
click at [1006, 146] on span "Select a virtual paddock" at bounding box center [1092, 134] width 304 height 37
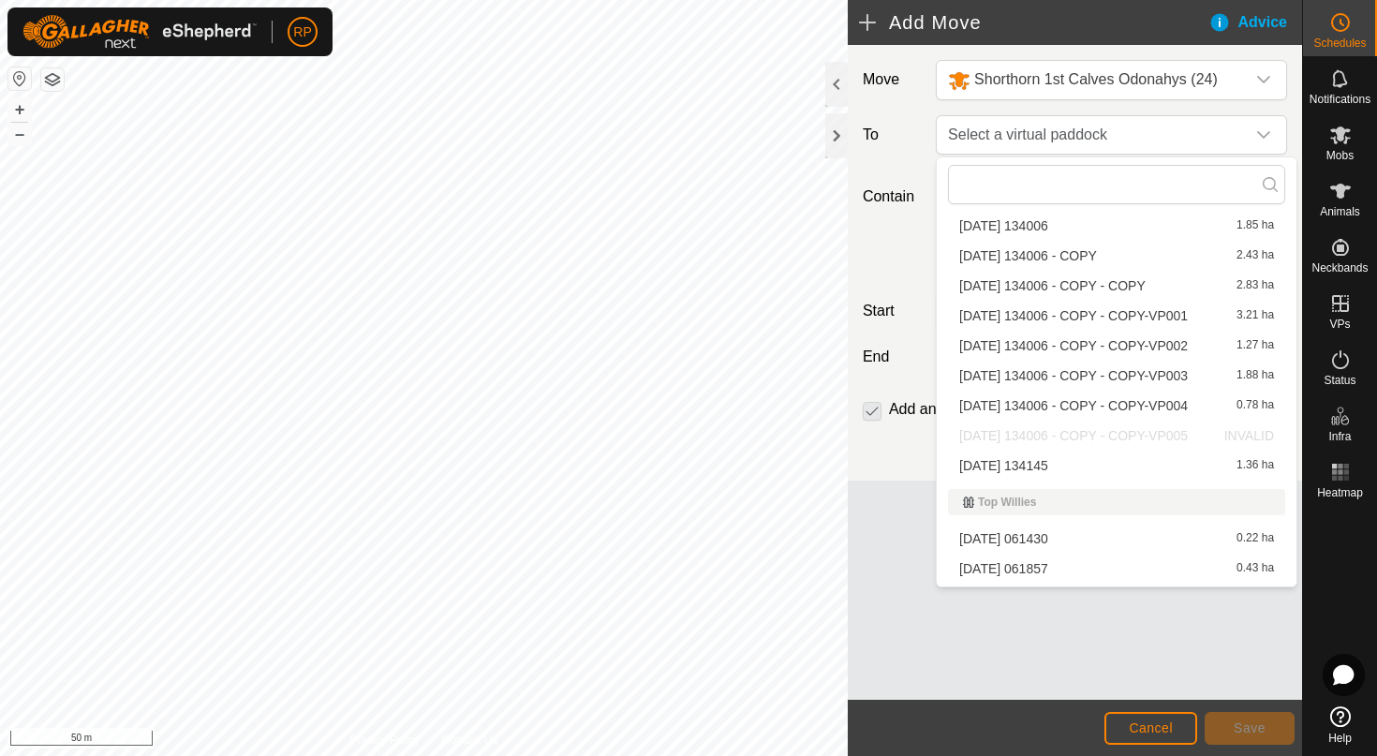
scroll to position [7597, 0]
click at [1170, 723] on span "Cancel" at bounding box center [1150, 727] width 44 height 15
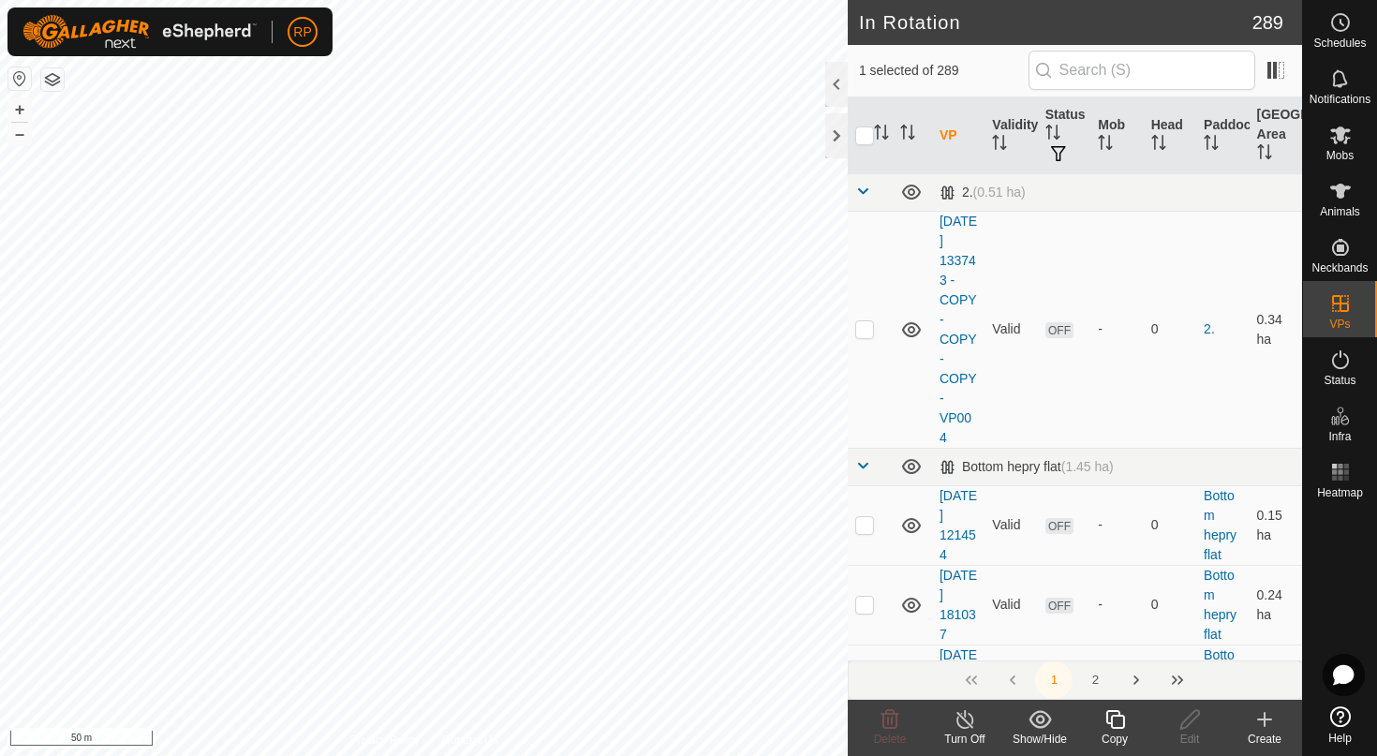
click at [1110, 722] on icon at bounding box center [1114, 719] width 19 height 19
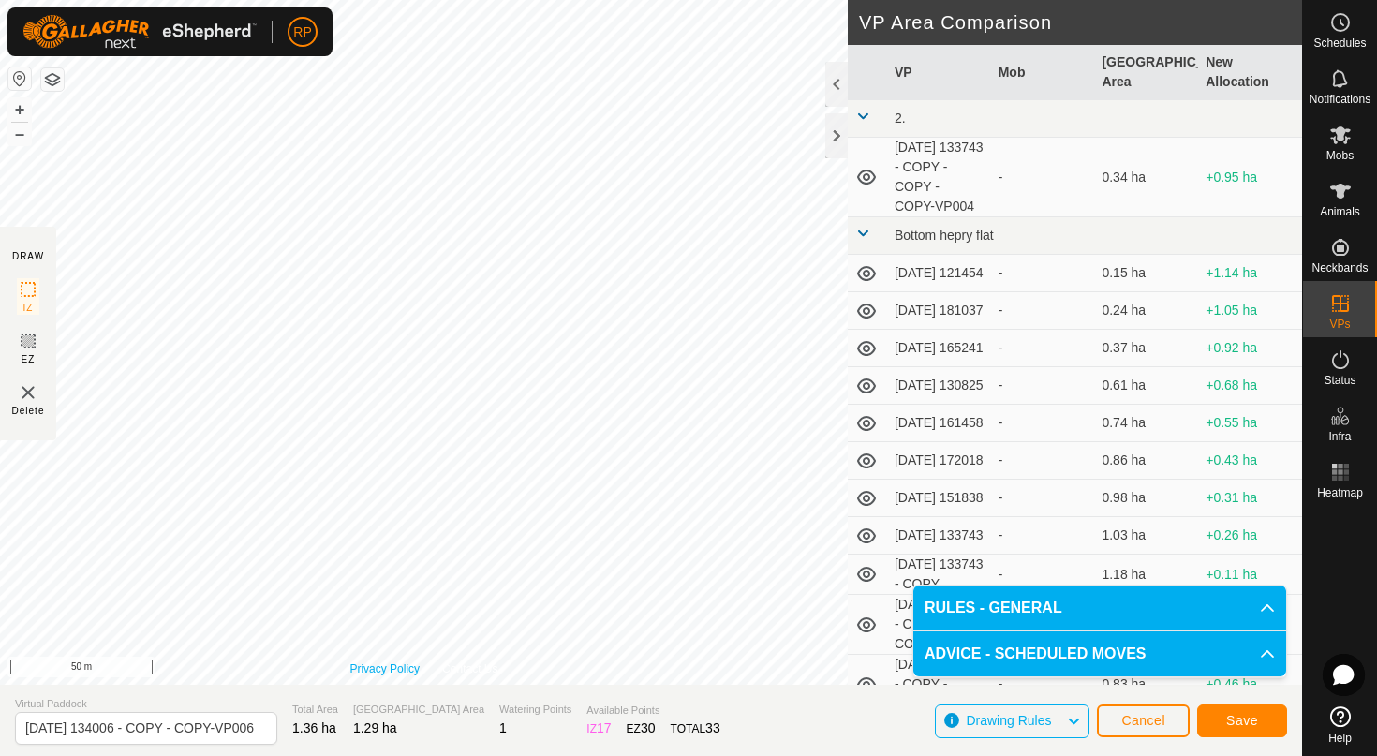
click at [408, 664] on div "Privacy Policy Contact Us IZ interior angle must be larger than 80° (Current: 3…" at bounding box center [423, 342] width 847 height 685
click at [1231, 721] on span "Save" at bounding box center [1242, 720] width 32 height 15
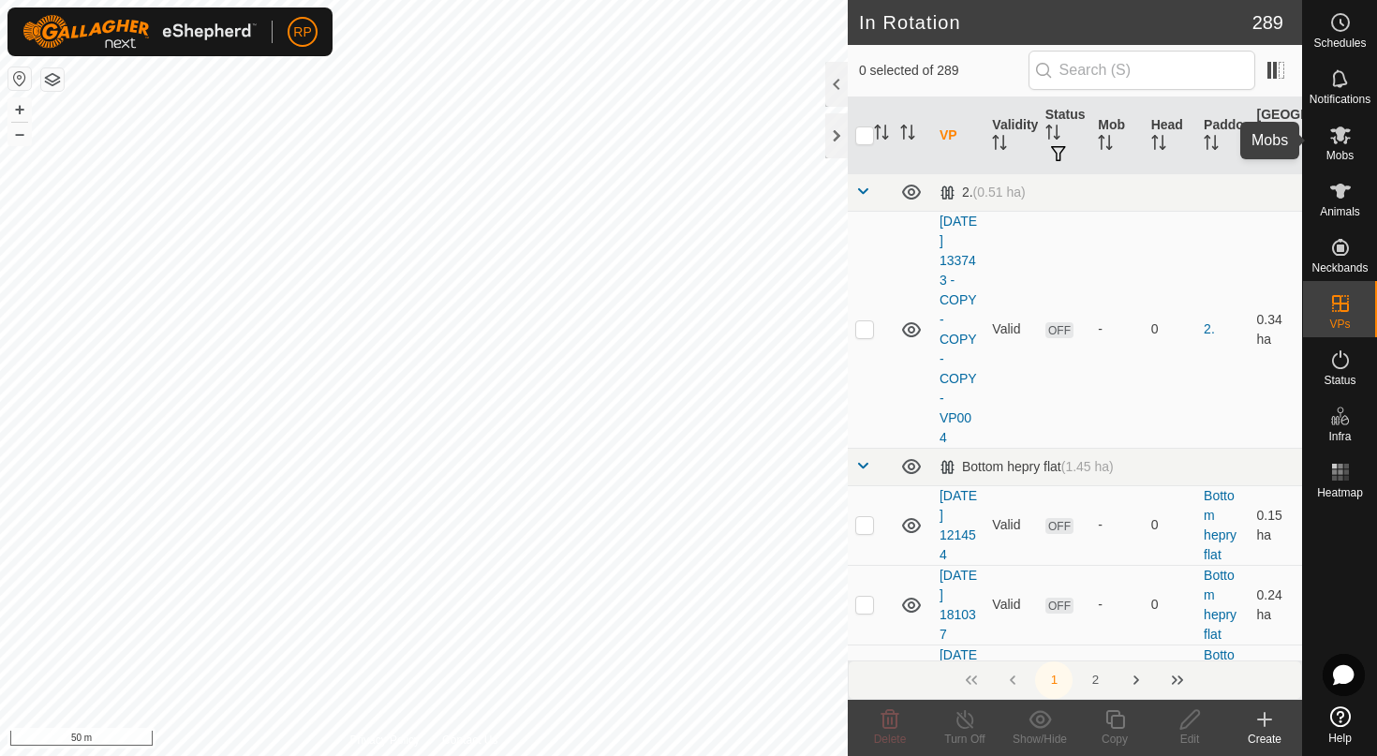
click at [1332, 152] on span "Mobs" at bounding box center [1339, 155] width 27 height 11
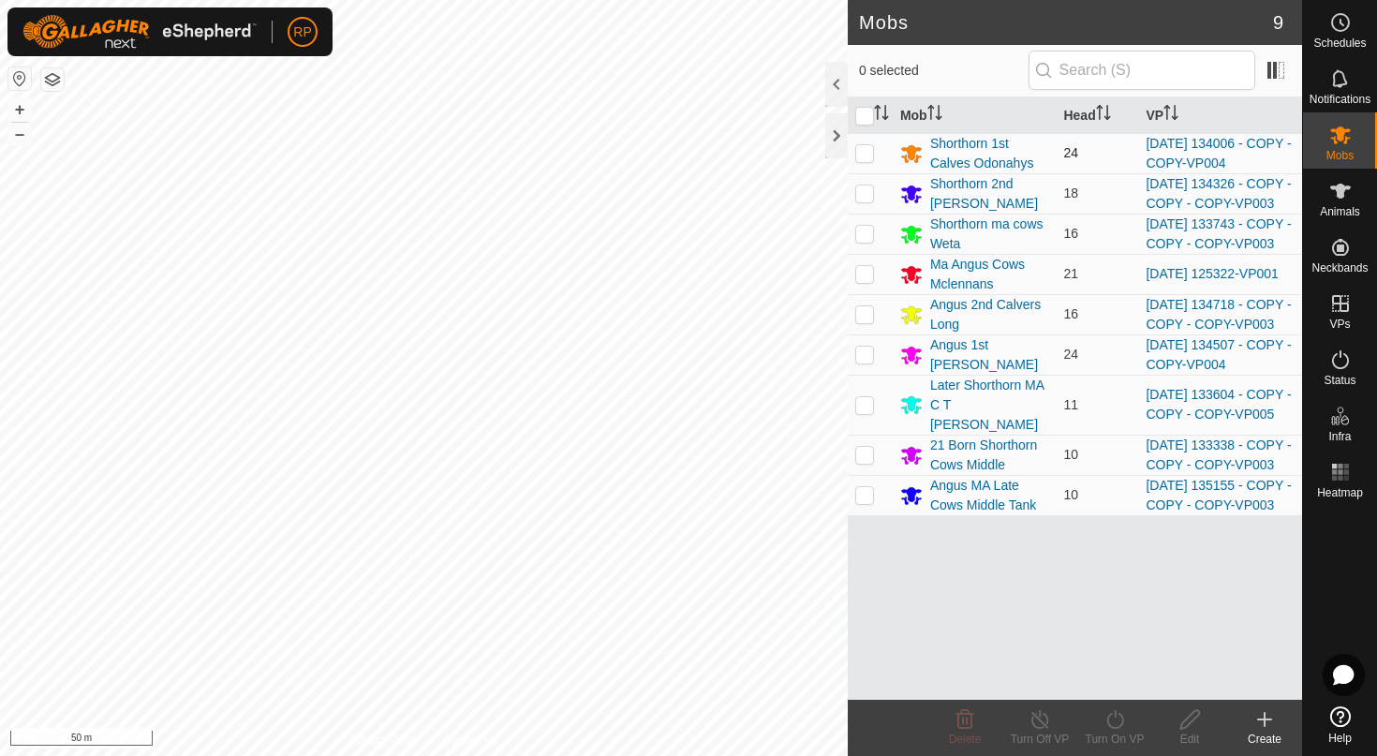
click at [866, 165] on td at bounding box center [869, 153] width 45 height 40
checkbox input "true"
click at [1117, 721] on icon at bounding box center [1114, 719] width 23 height 22
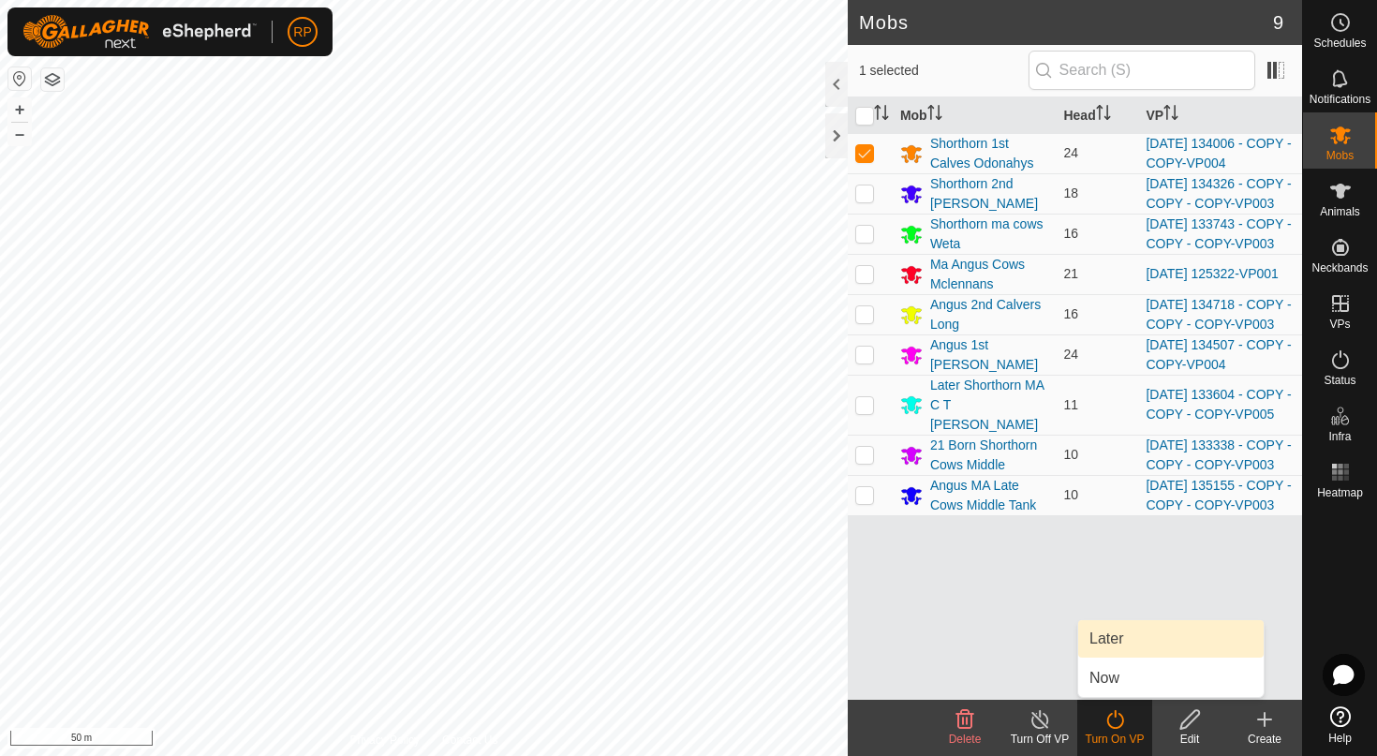
click at [1104, 642] on link "Later" at bounding box center [1170, 638] width 185 height 37
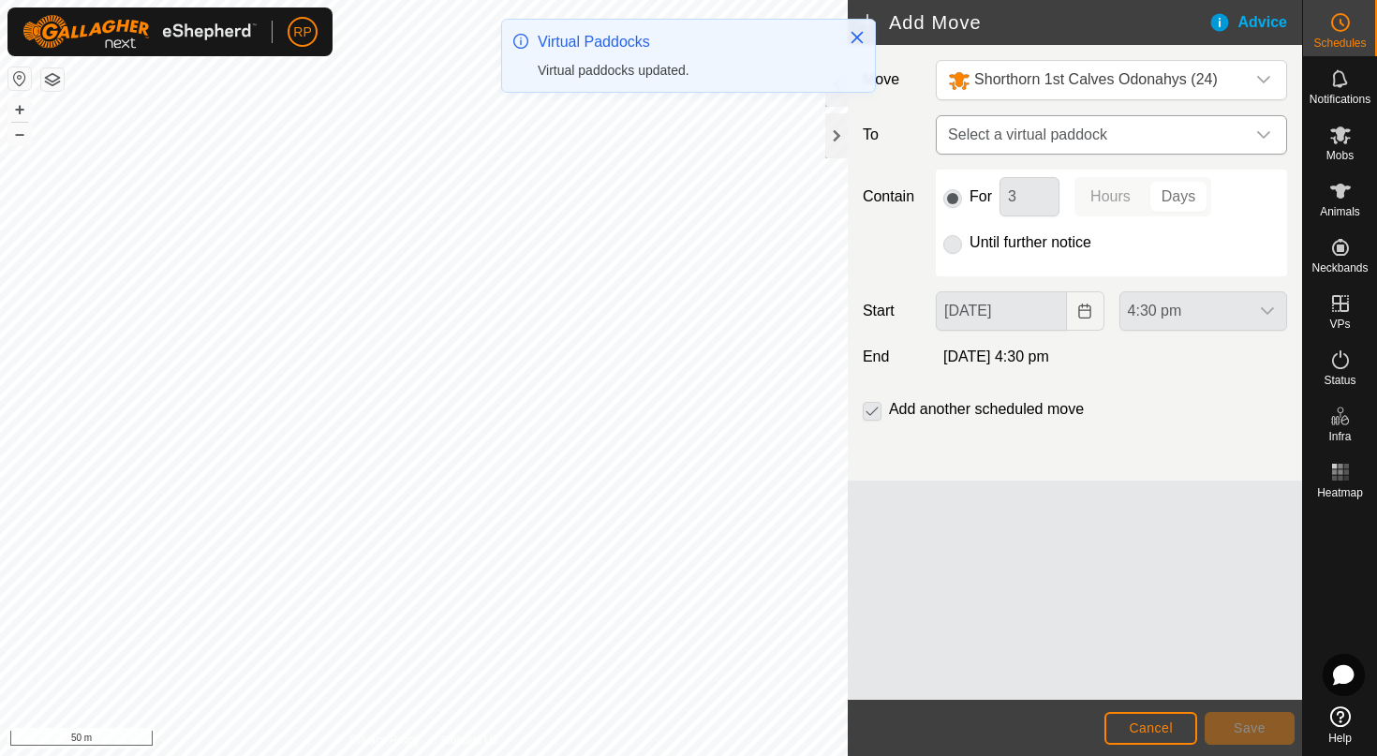
click at [1057, 134] on span "Select a virtual paddock" at bounding box center [1092, 134] width 304 height 37
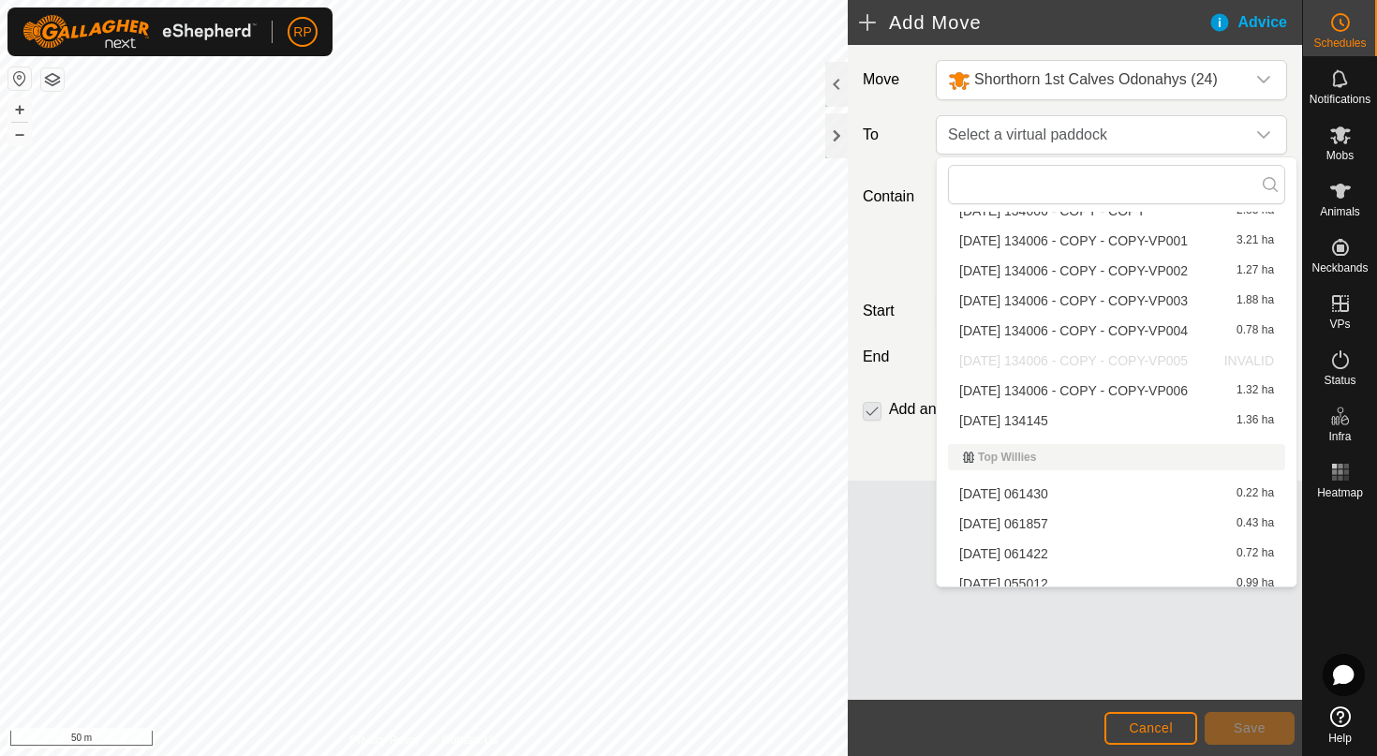
scroll to position [7672, 0]
click at [1107, 388] on li "2025-08-12 134006 - COPY - COPY-VP006 1.32 ha" at bounding box center [1116, 391] width 337 height 28
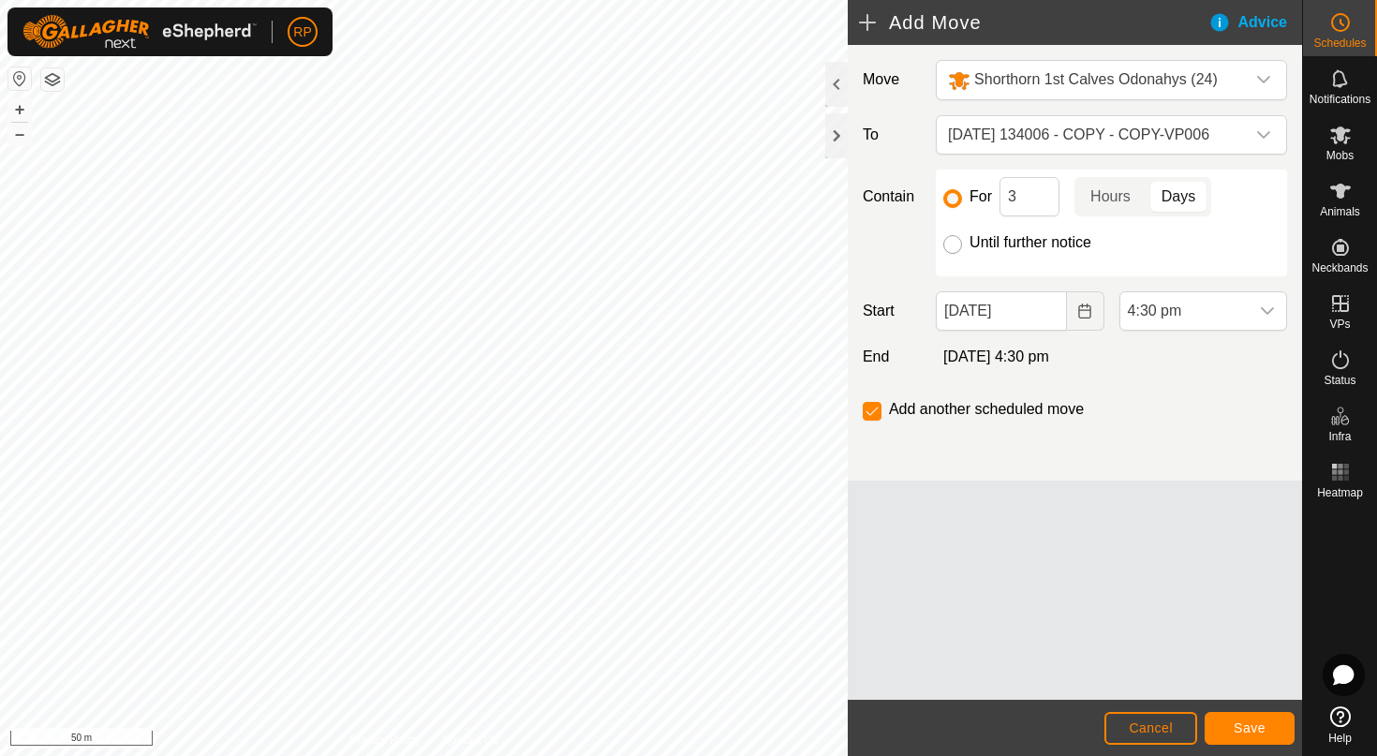
click at [951, 247] on input "Until further notice" at bounding box center [952, 244] width 19 height 19
radio input "true"
checkbox input "false"
click at [1083, 319] on button "Choose Date" at bounding box center [1085, 310] width 37 height 39
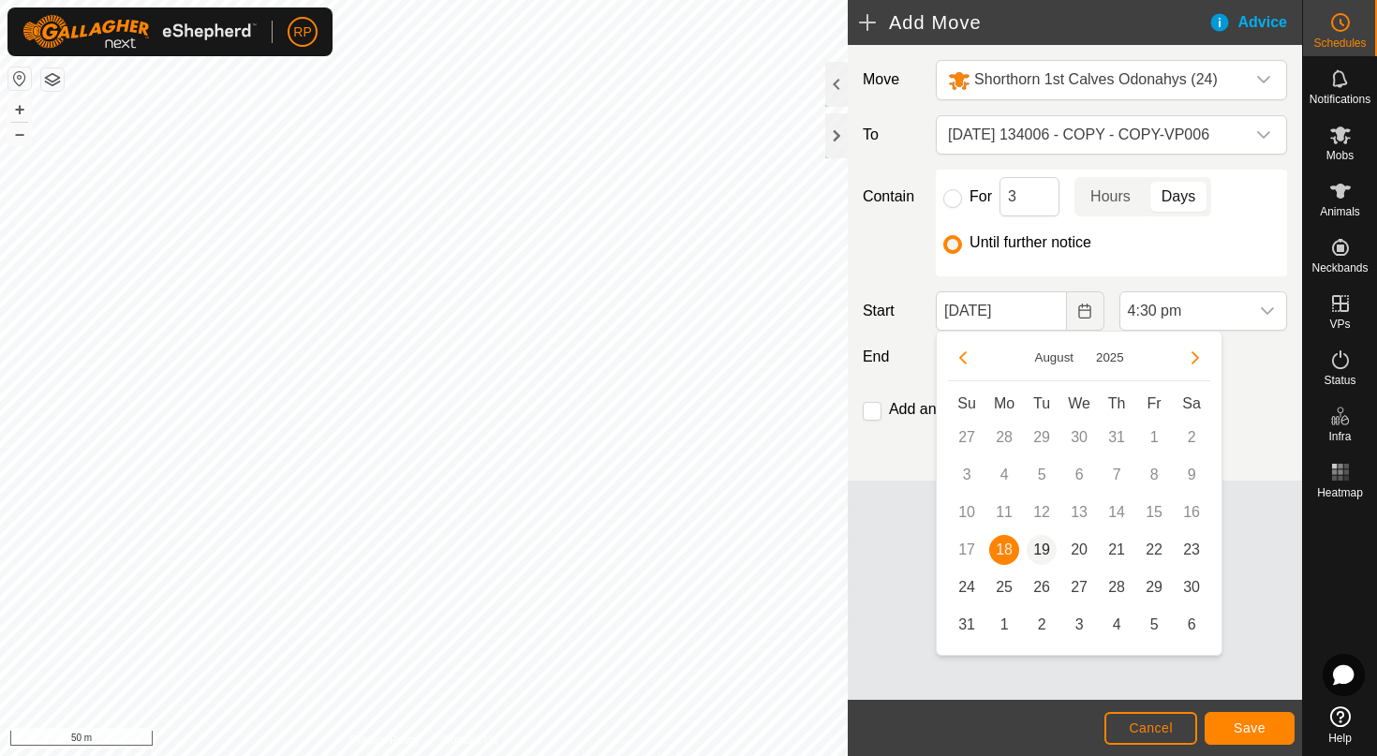
click at [1046, 550] on span "19" at bounding box center [1041, 550] width 30 height 30
type input "[DATE]"
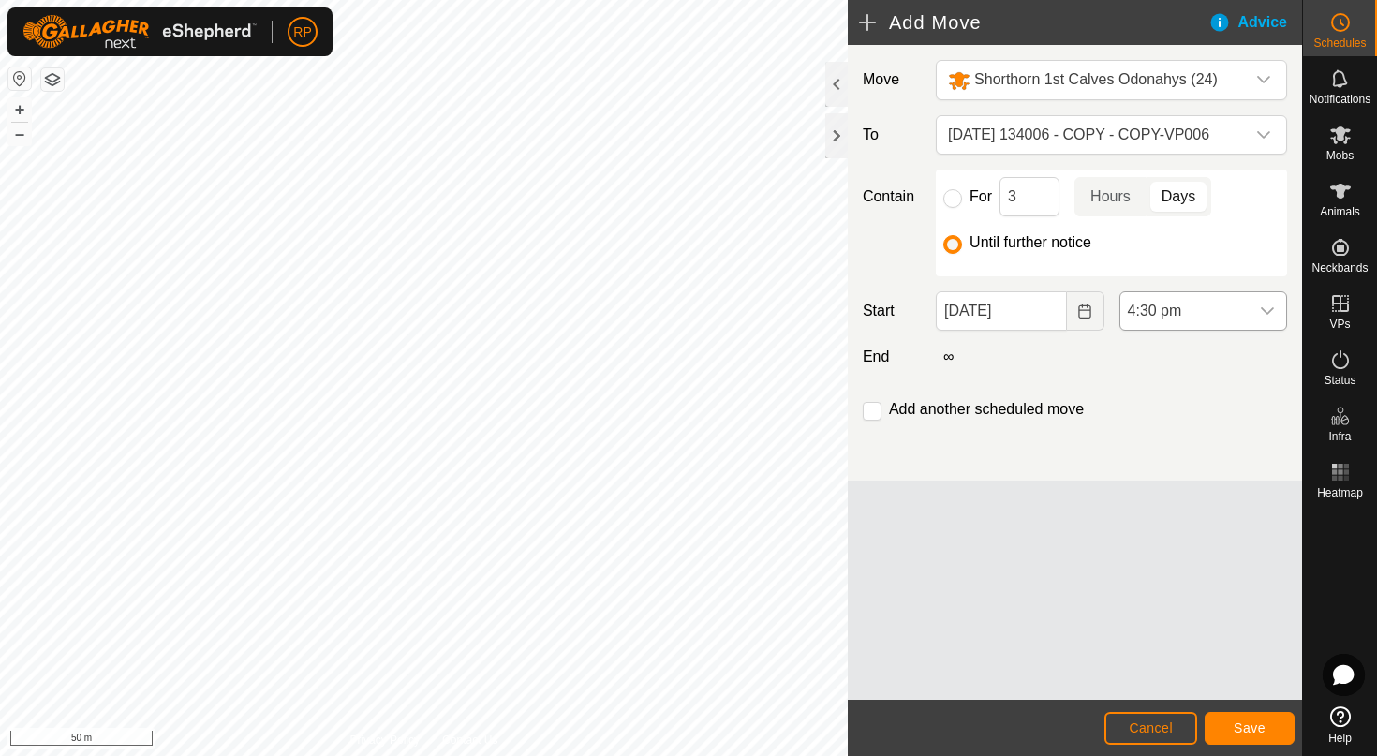
click at [1235, 328] on span "4:30 pm" at bounding box center [1184, 310] width 128 height 37
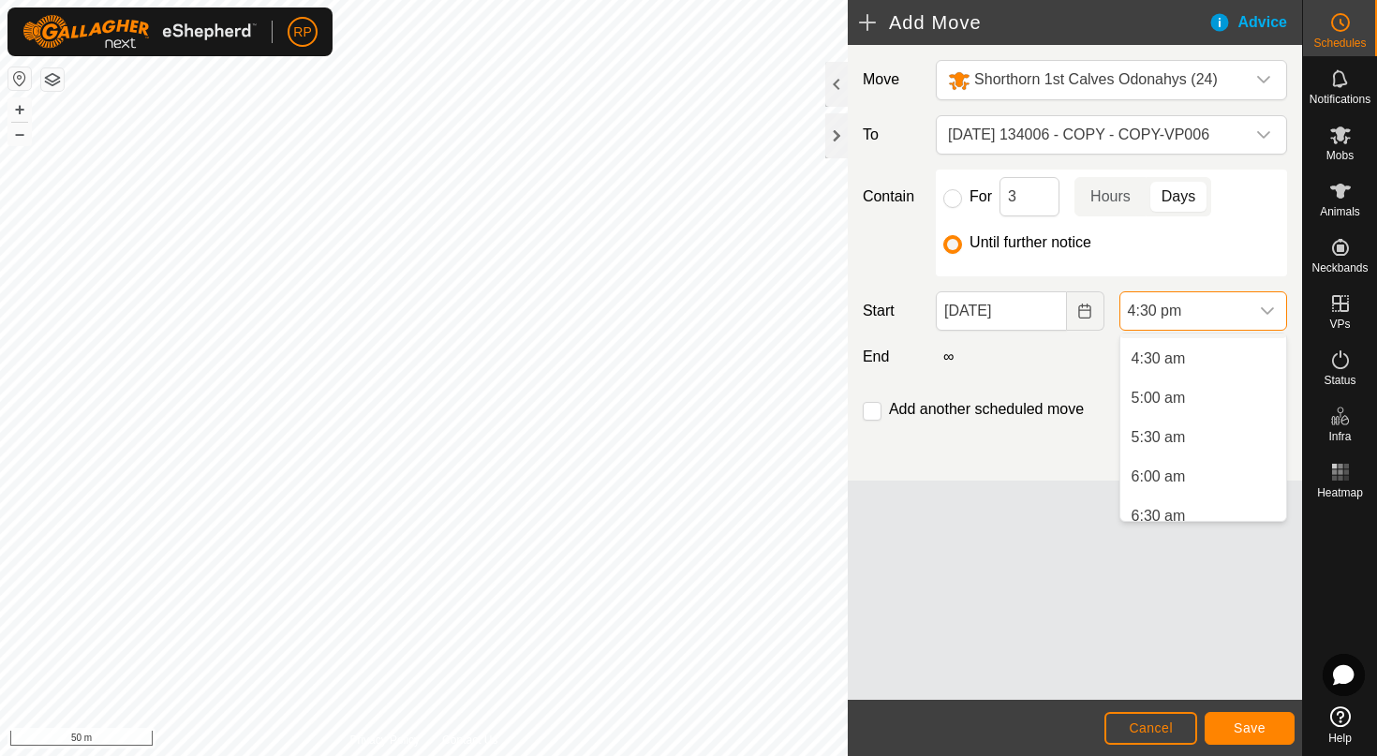
scroll to position [353, 0]
click at [1161, 468] on span "6:00 am" at bounding box center [1158, 471] width 54 height 22
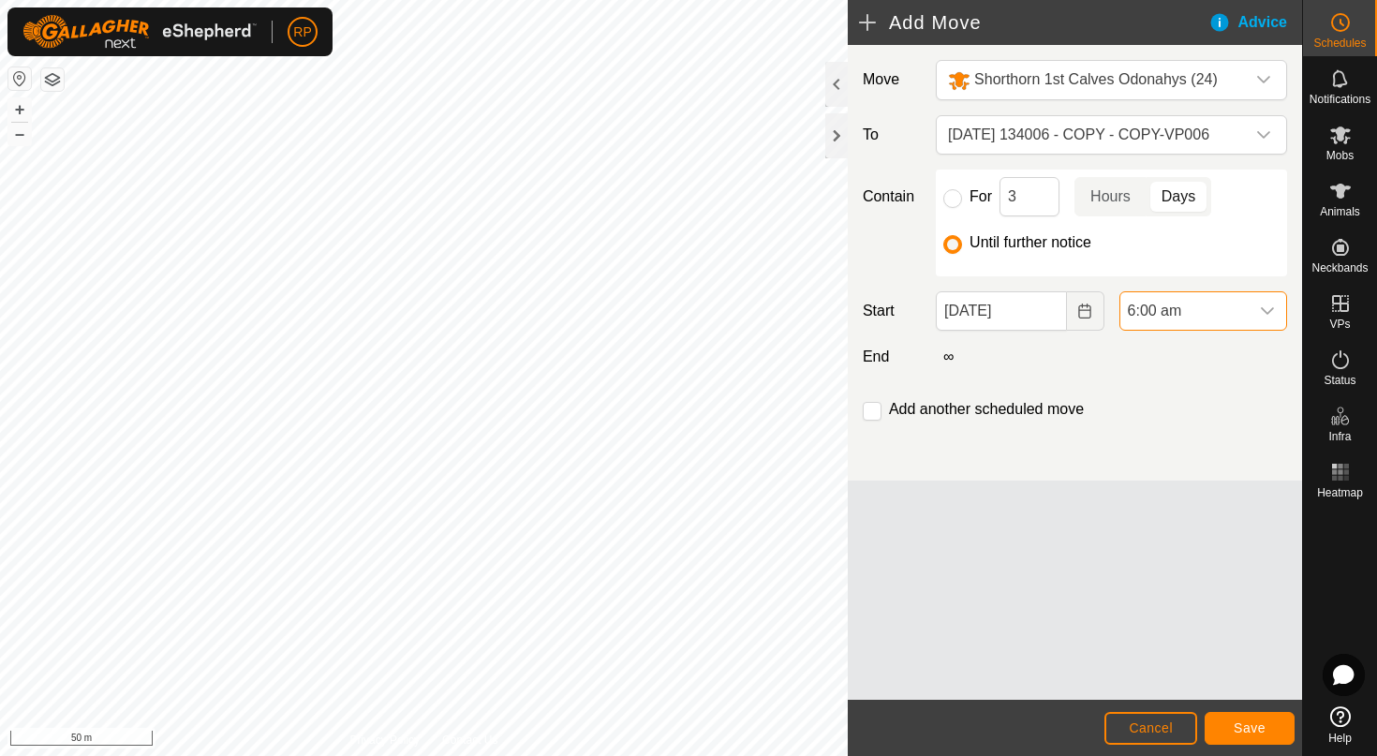
click at [1250, 723] on span "Save" at bounding box center [1249, 727] width 32 height 15
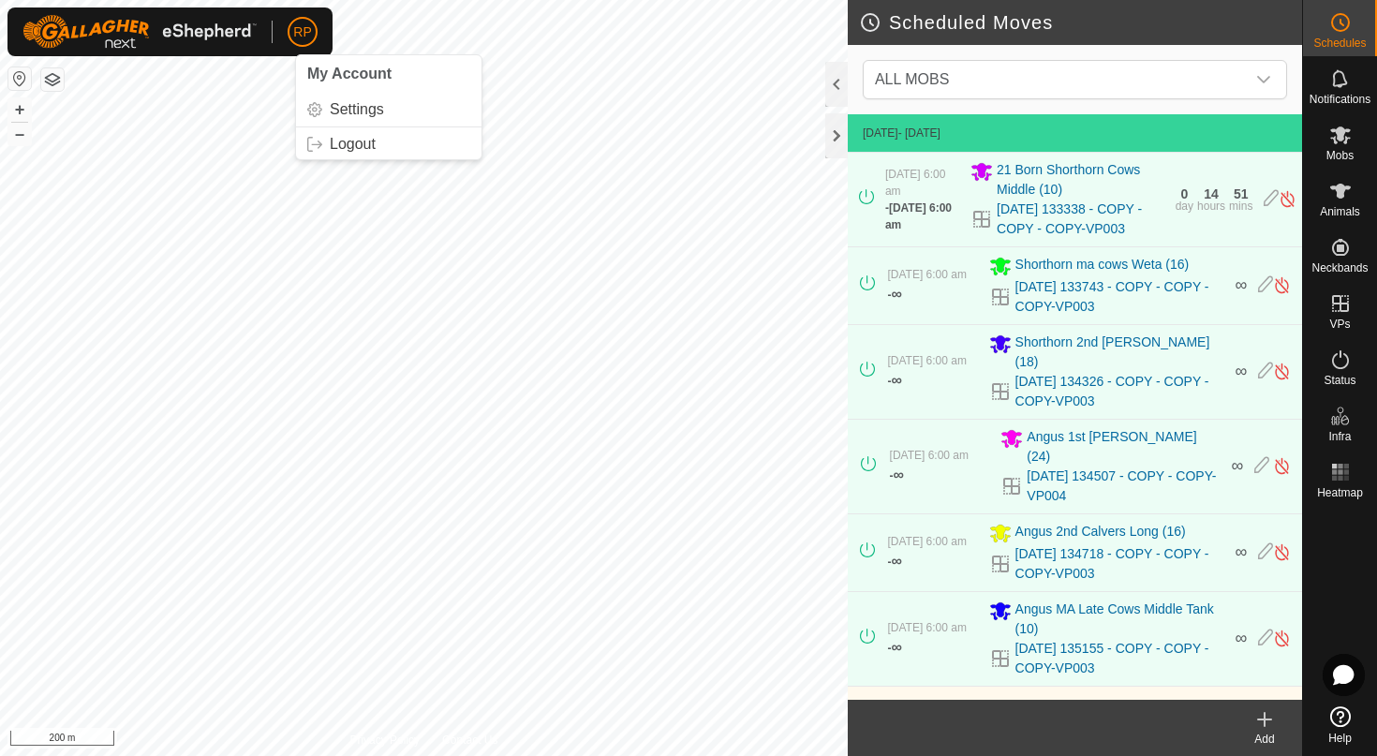
click at [304, 37] on div "RP My Account Settings Logout Schedules Notifications Mobs Animals Neckbands VP…" at bounding box center [688, 378] width 1377 height 756
click at [243, 0] on html "RP Schedules Notifications Mobs Animals Neckbands VPs Status Infra Heatmap Help…" at bounding box center [688, 378] width 1377 height 756
click at [1351, 148] on es-mob-svg-icon at bounding box center [1340, 135] width 34 height 30
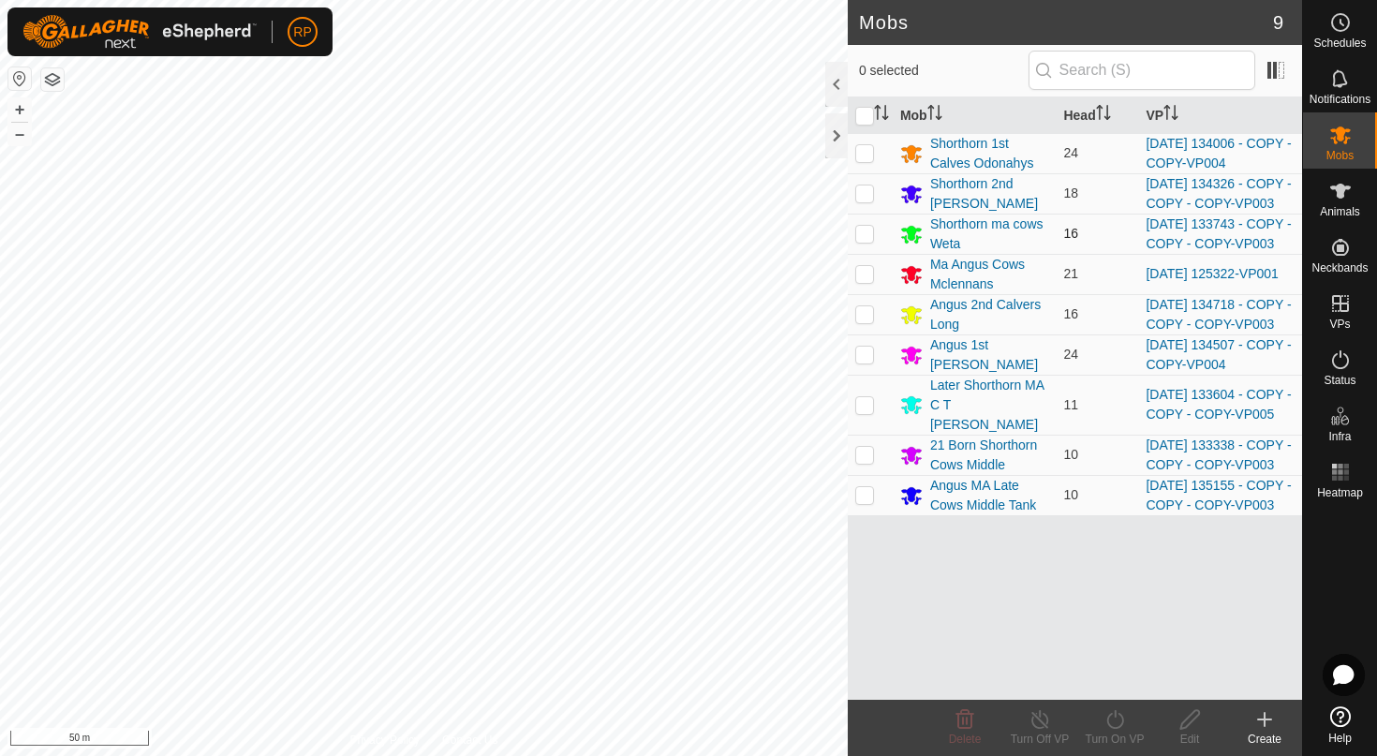
click at [869, 241] on p-checkbox at bounding box center [864, 233] width 19 height 15
checkbox input "true"
click at [1127, 729] on turn-on-svg-icon at bounding box center [1114, 719] width 75 height 22
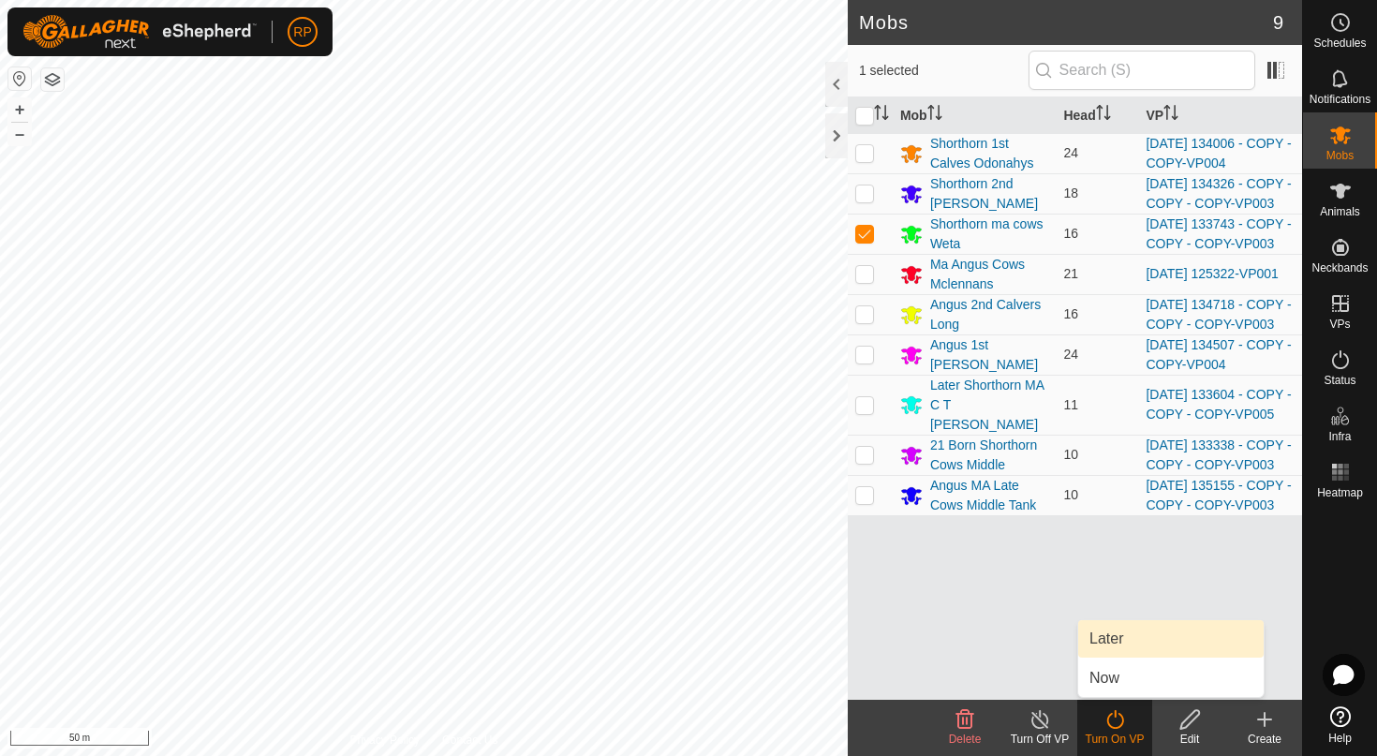
click at [1105, 653] on link "Later" at bounding box center [1170, 638] width 185 height 37
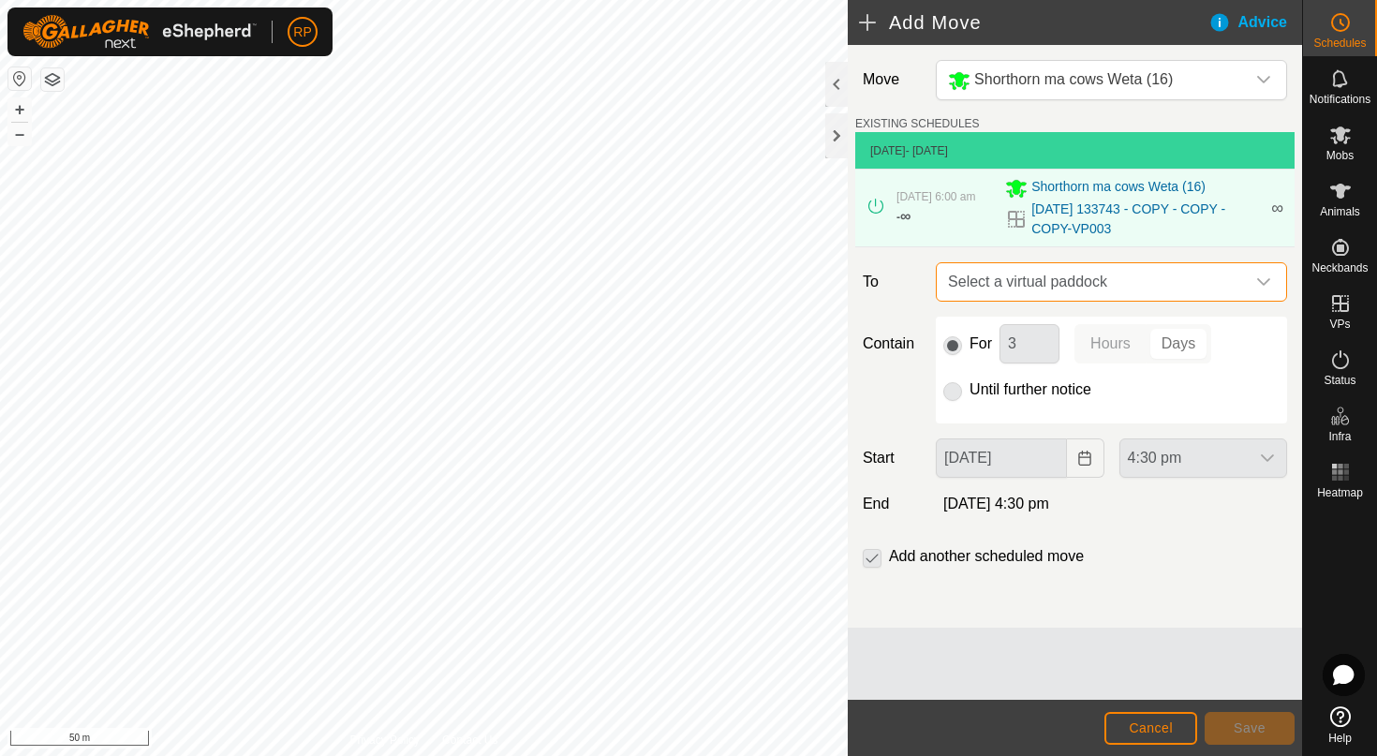
click at [990, 285] on span "Select a virtual paddock" at bounding box center [1092, 281] width 304 height 37
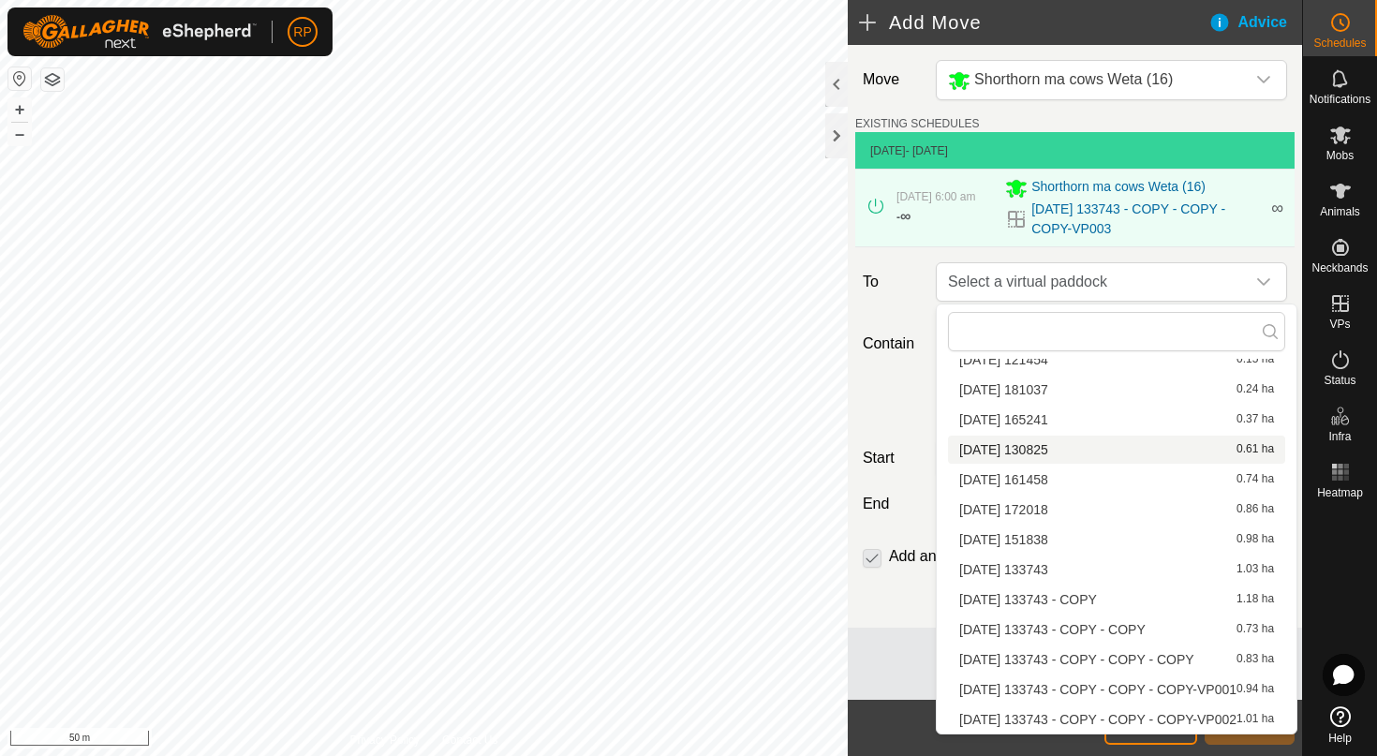
scroll to position [56, 0]
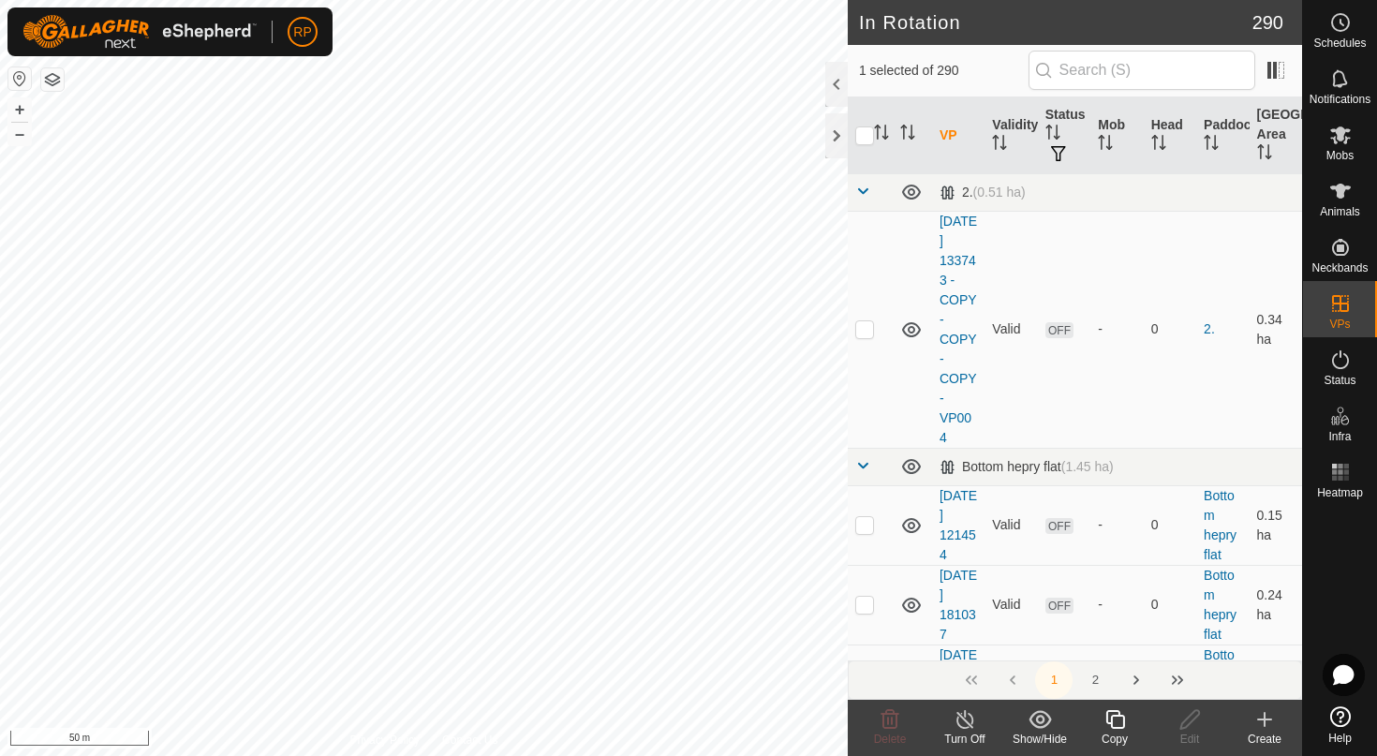
checkbox input "true"
click at [1113, 720] on icon at bounding box center [1114, 719] width 23 height 22
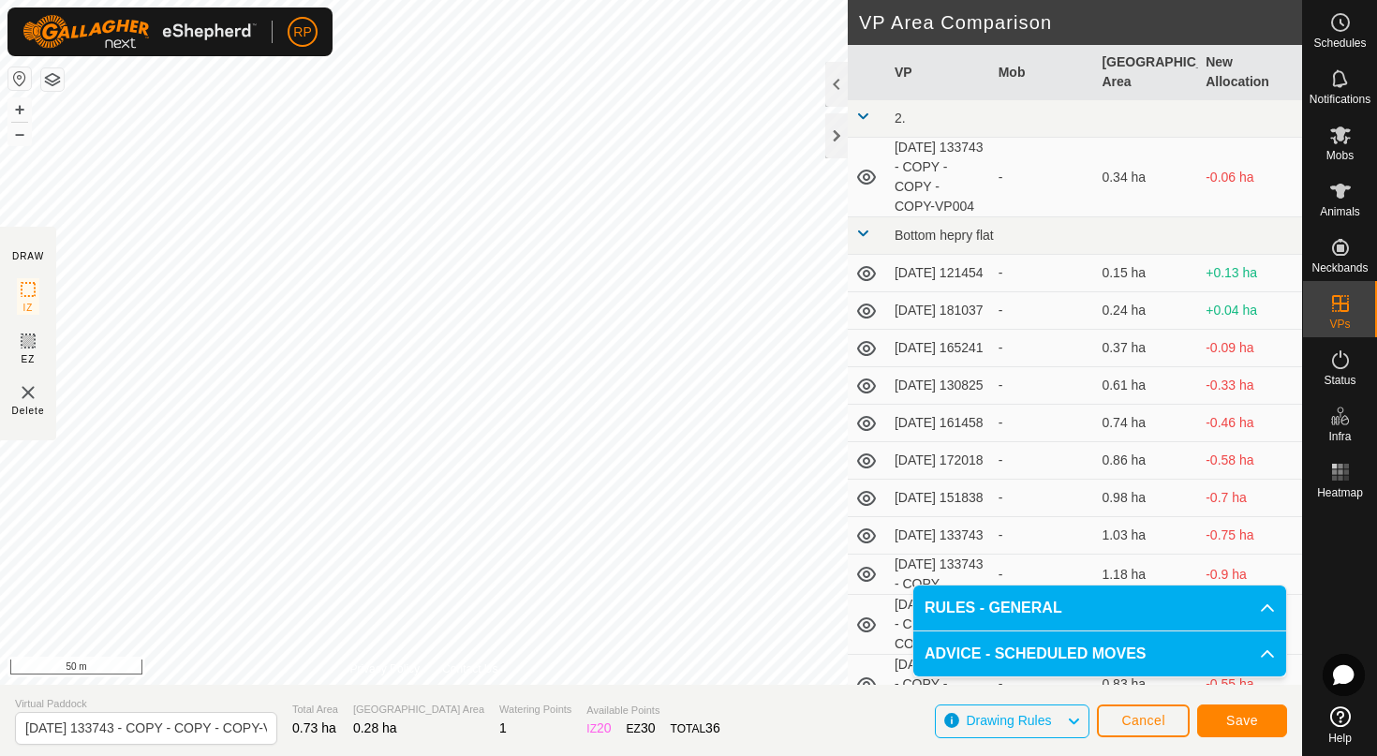
click at [1242, 714] on span "Save" at bounding box center [1242, 720] width 32 height 15
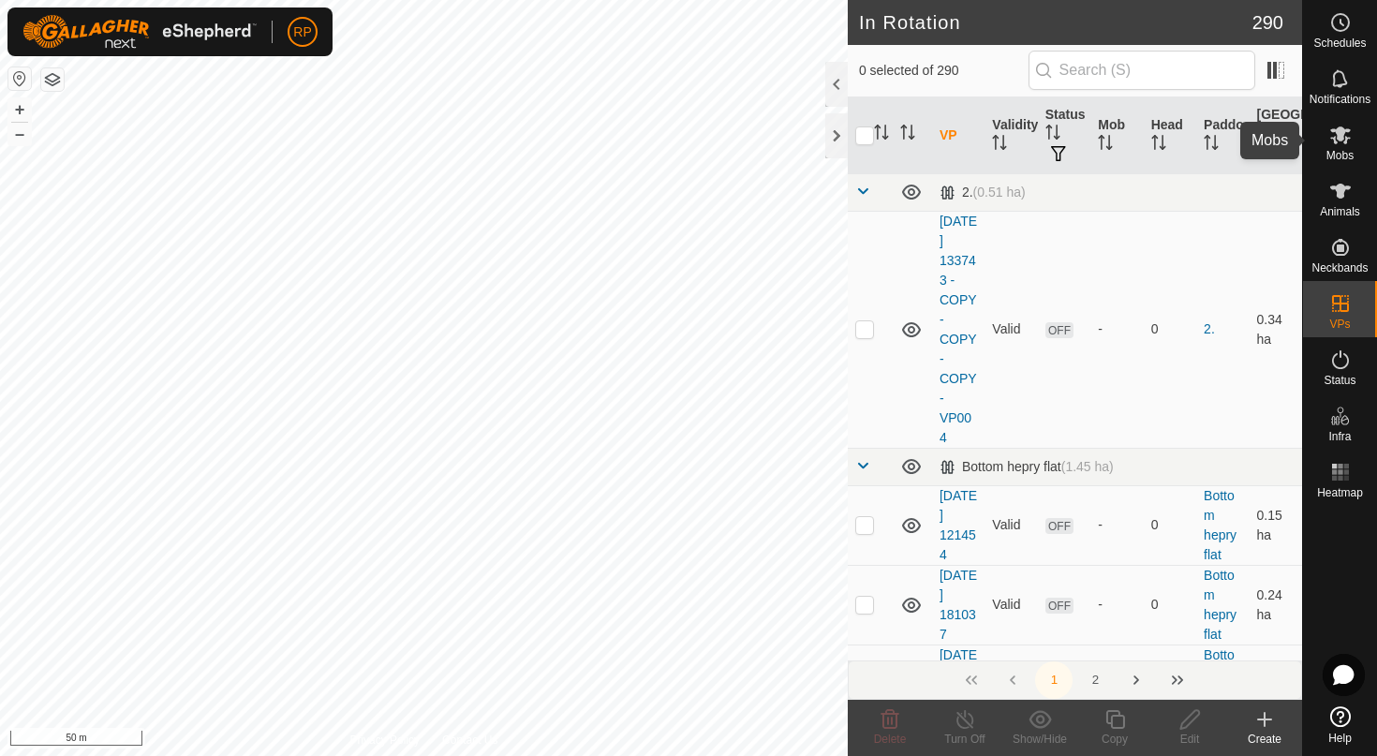
click at [1349, 147] on es-mob-svg-icon at bounding box center [1340, 135] width 34 height 30
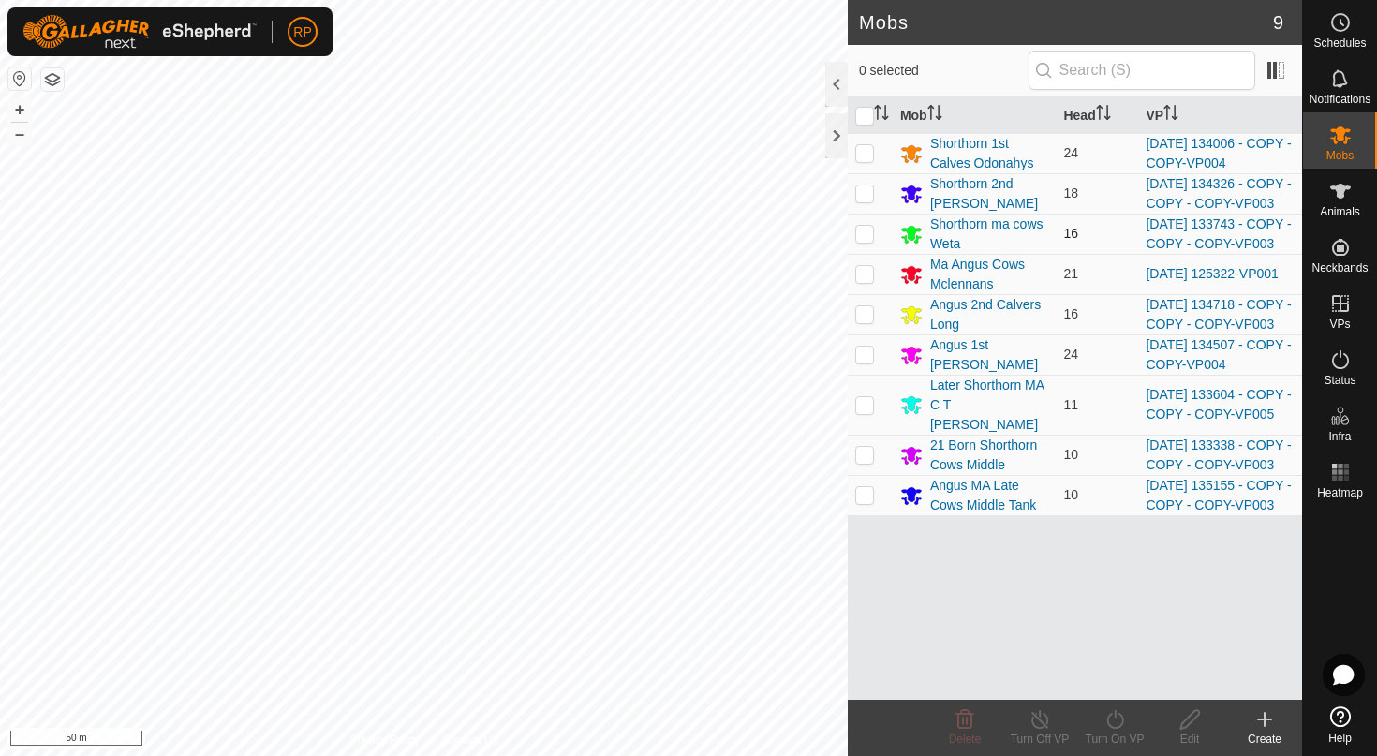
click at [869, 241] on p-checkbox at bounding box center [864, 233] width 19 height 15
checkbox input "true"
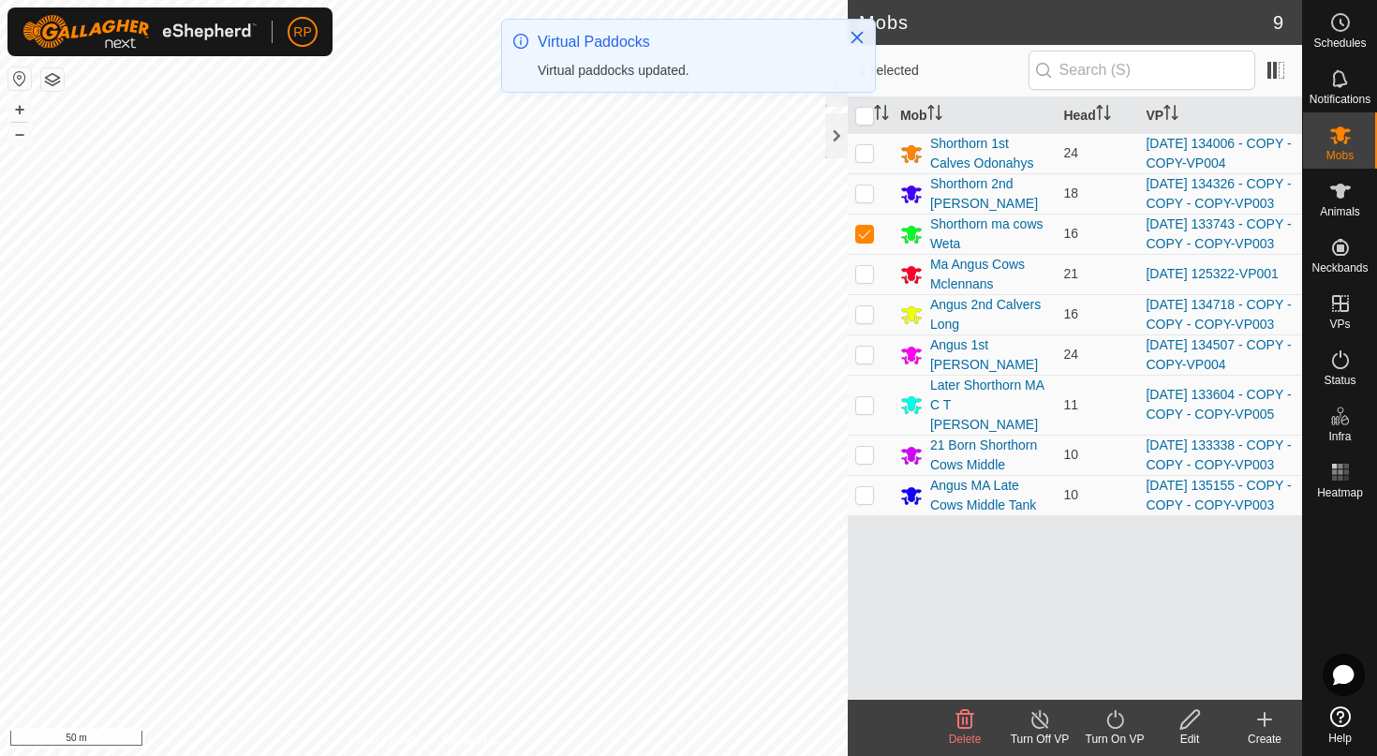
click at [1093, 726] on turn-on-svg-icon at bounding box center [1114, 719] width 75 height 22
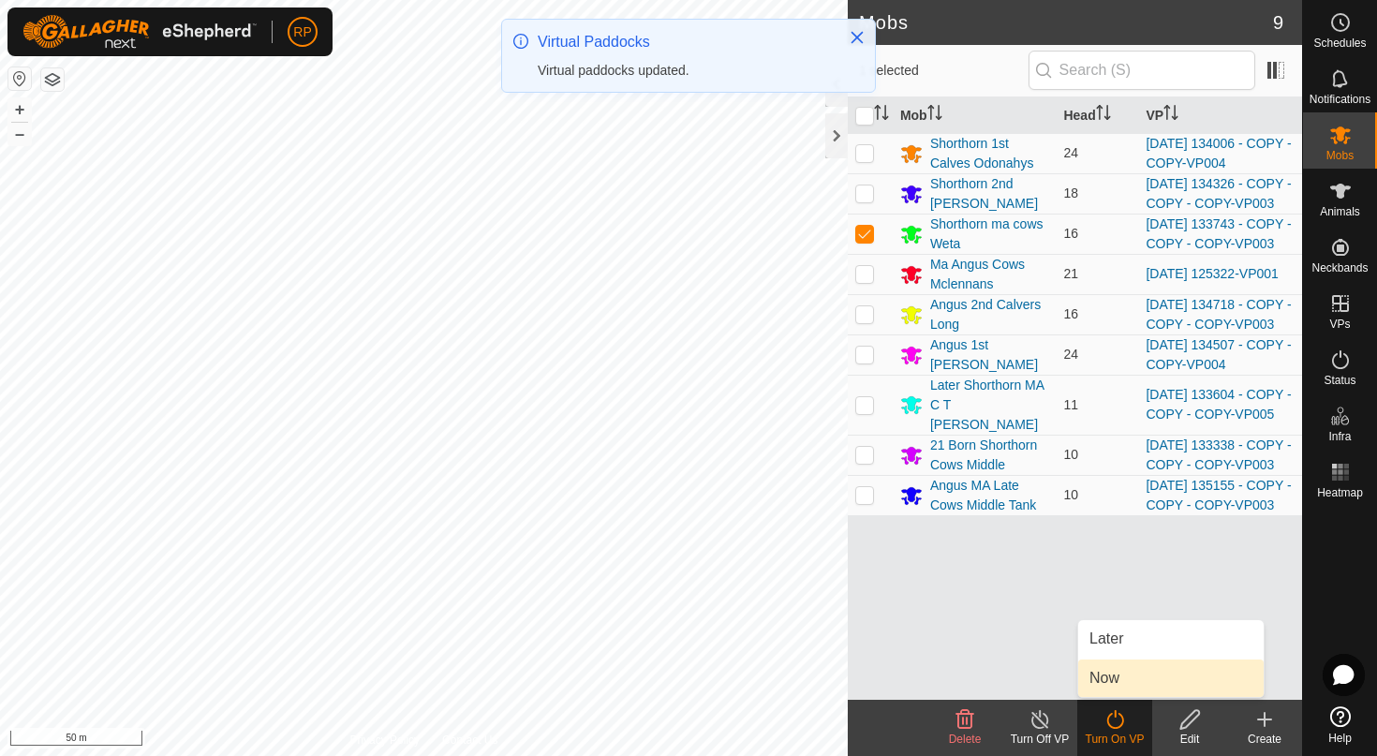
click at [1113, 682] on link "Now" at bounding box center [1170, 677] width 185 height 37
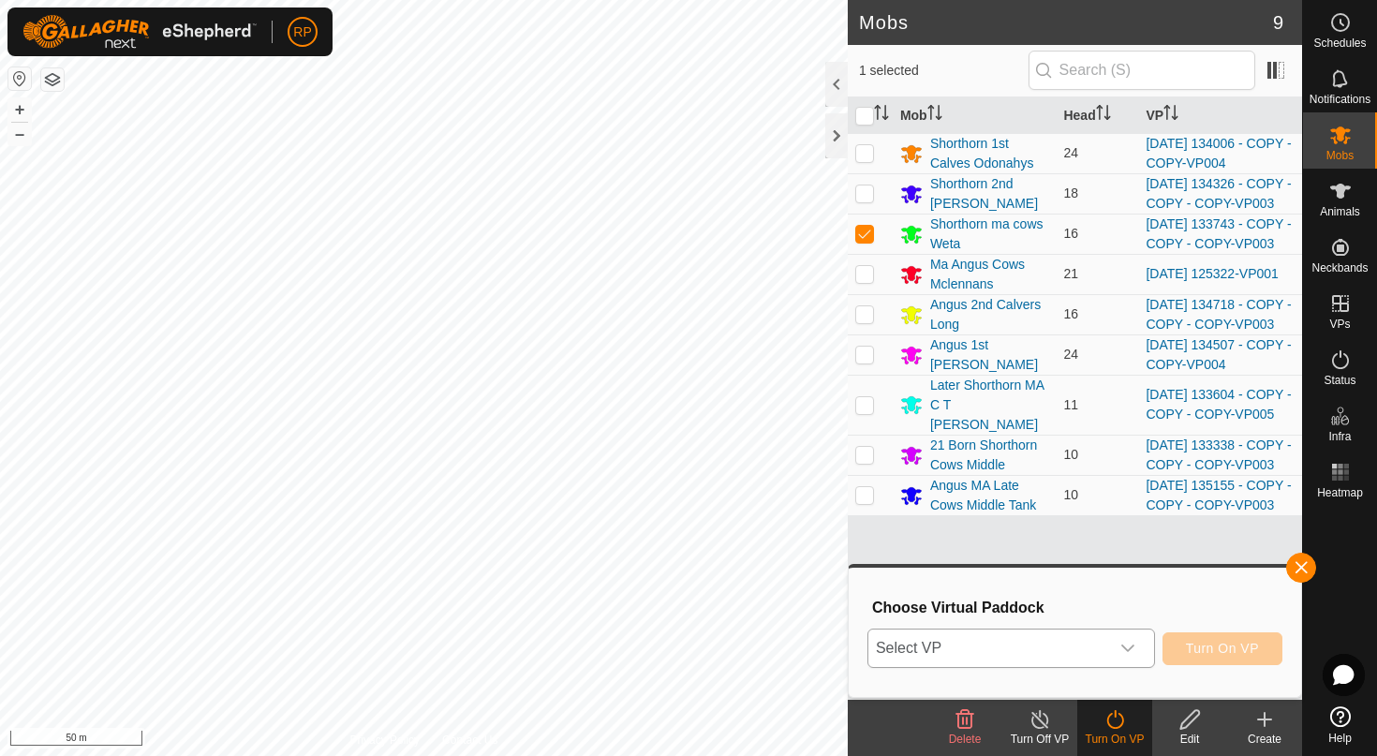
click at [1133, 639] on div "dropdown trigger" at bounding box center [1127, 647] width 37 height 37
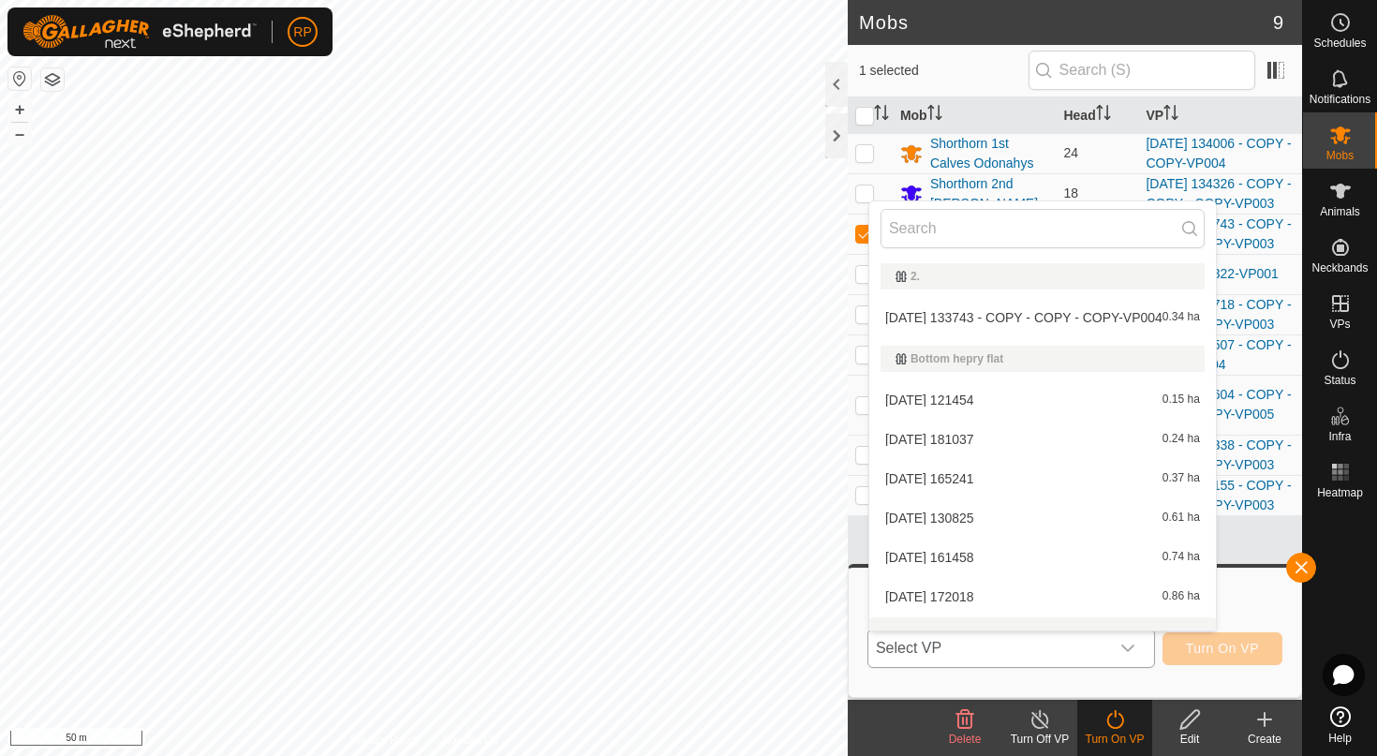
scroll to position [24, 0]
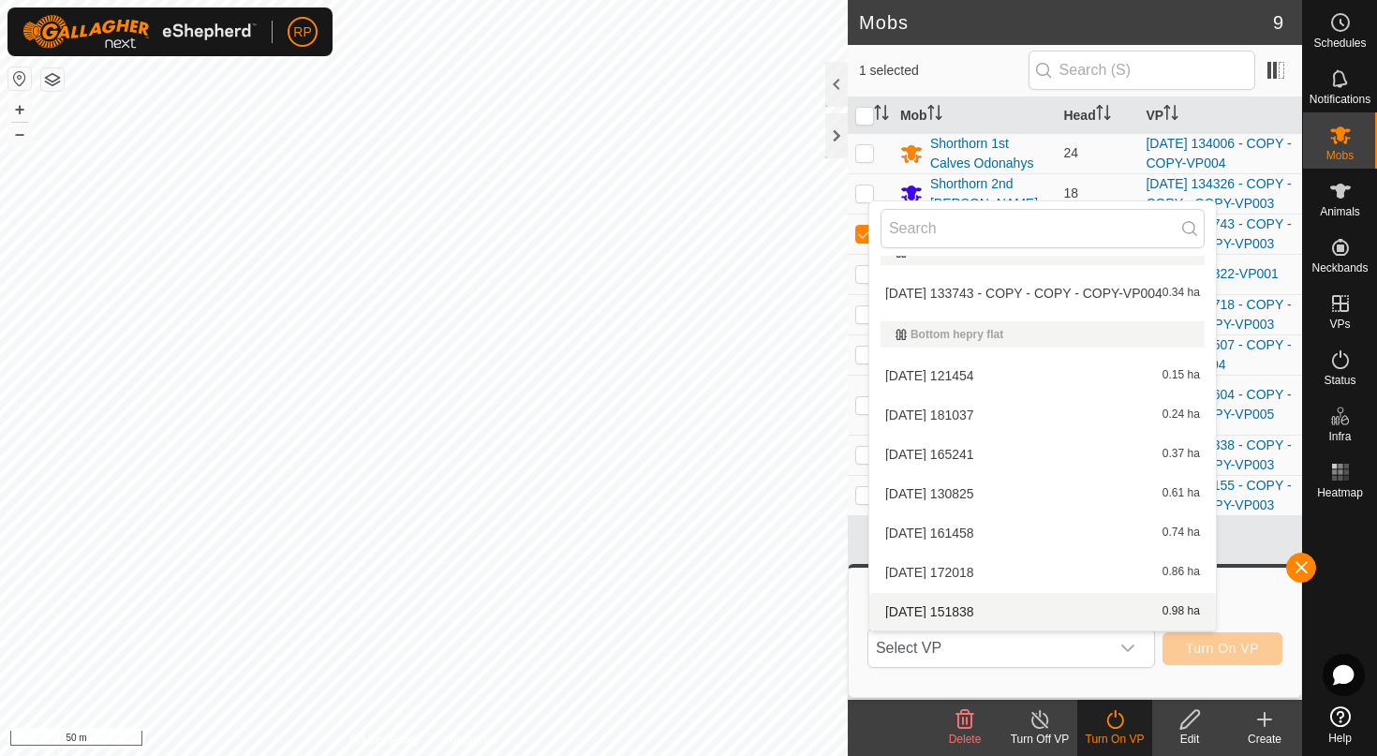
click at [1124, 727] on icon at bounding box center [1114, 719] width 23 height 22
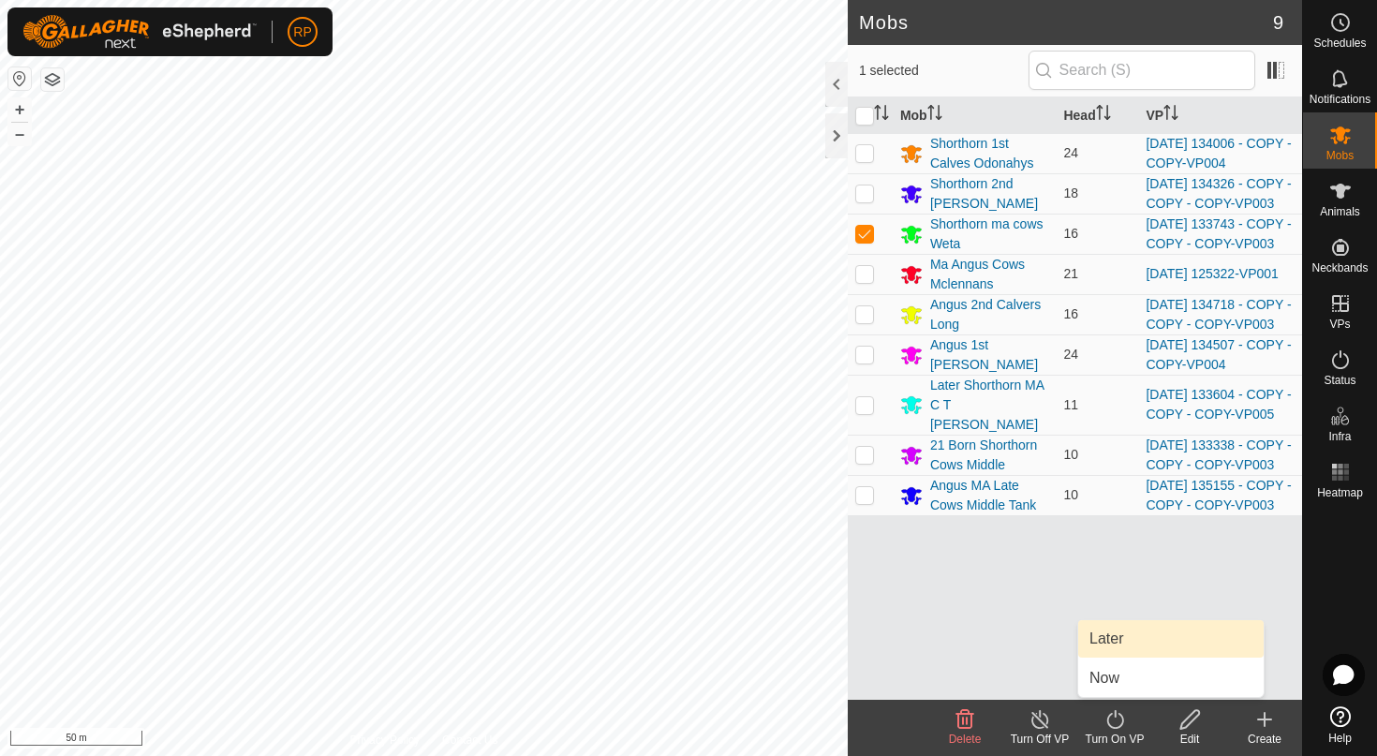
click at [1109, 640] on link "Later" at bounding box center [1170, 638] width 185 height 37
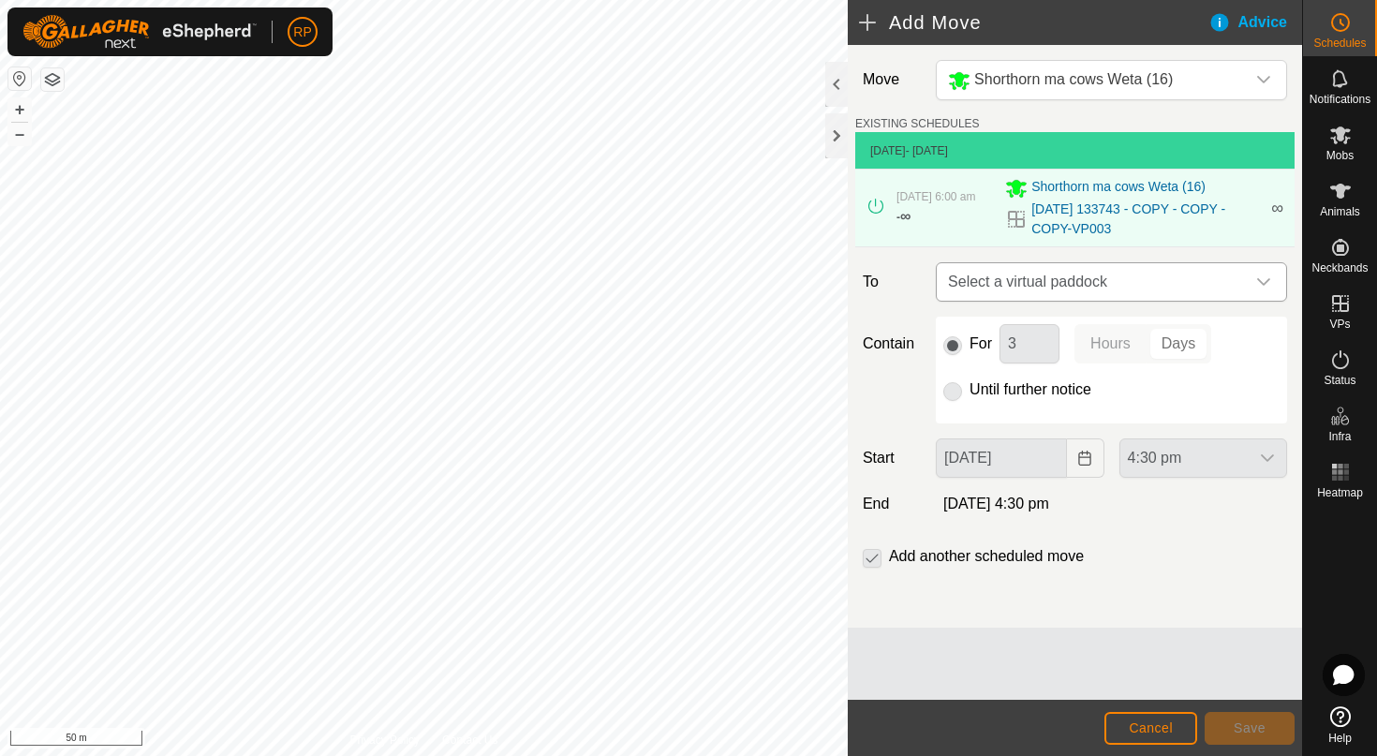
click at [982, 270] on span "Select a virtual paddock" at bounding box center [1092, 281] width 304 height 37
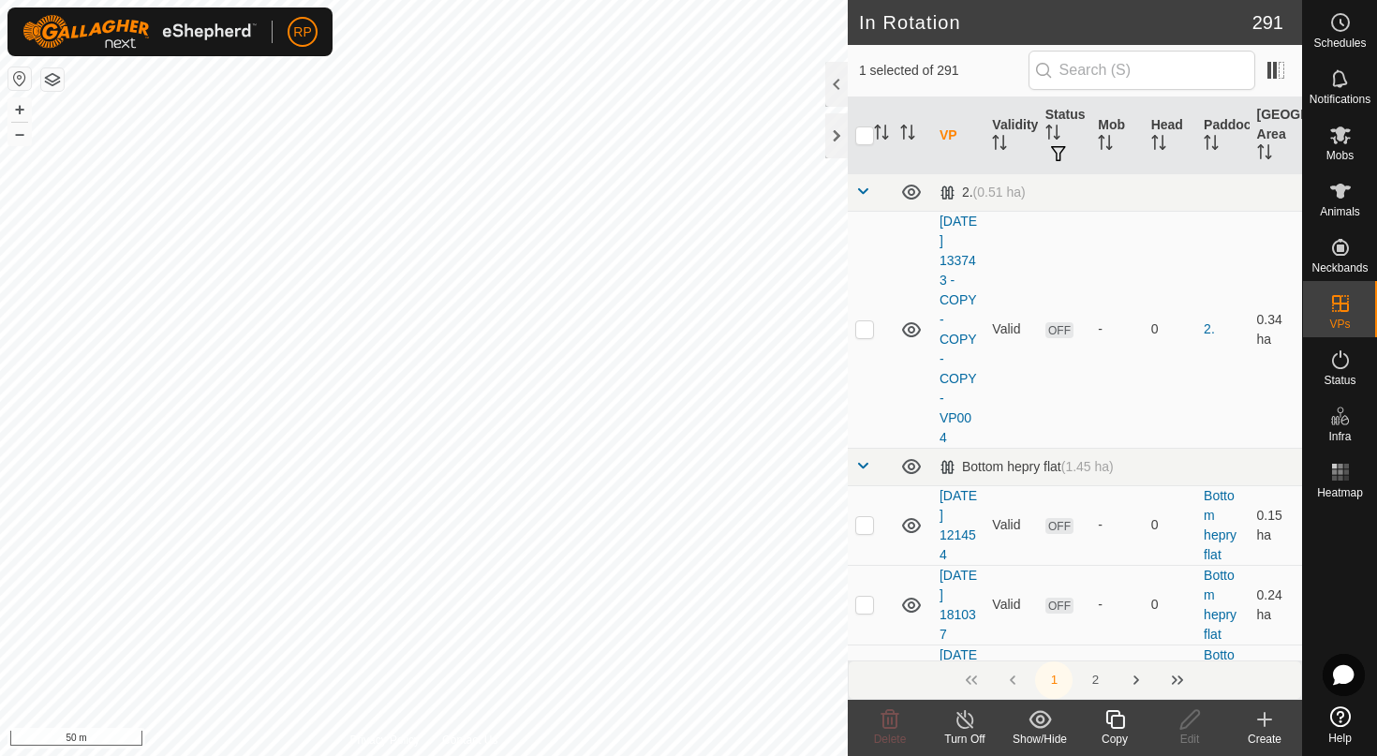
checkbox input "true"
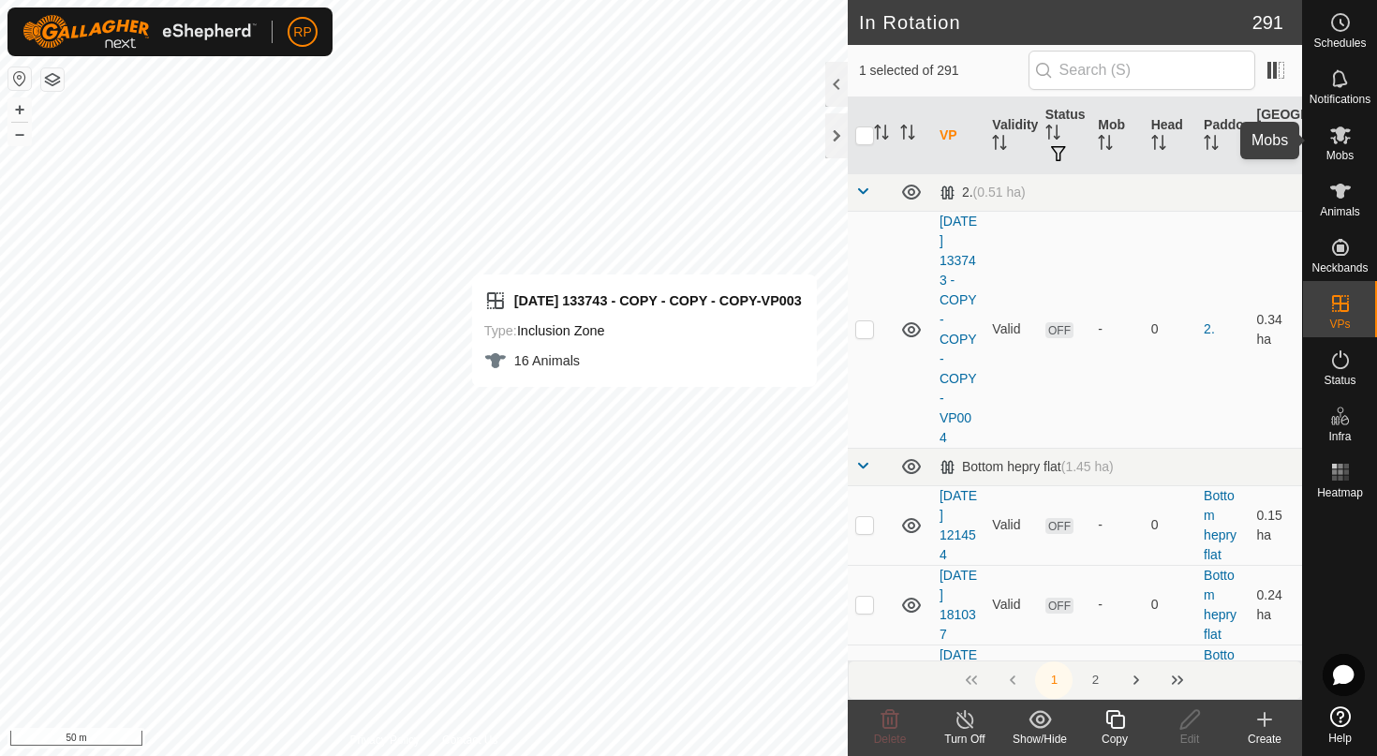
click at [1341, 152] on span "Mobs" at bounding box center [1339, 155] width 27 height 11
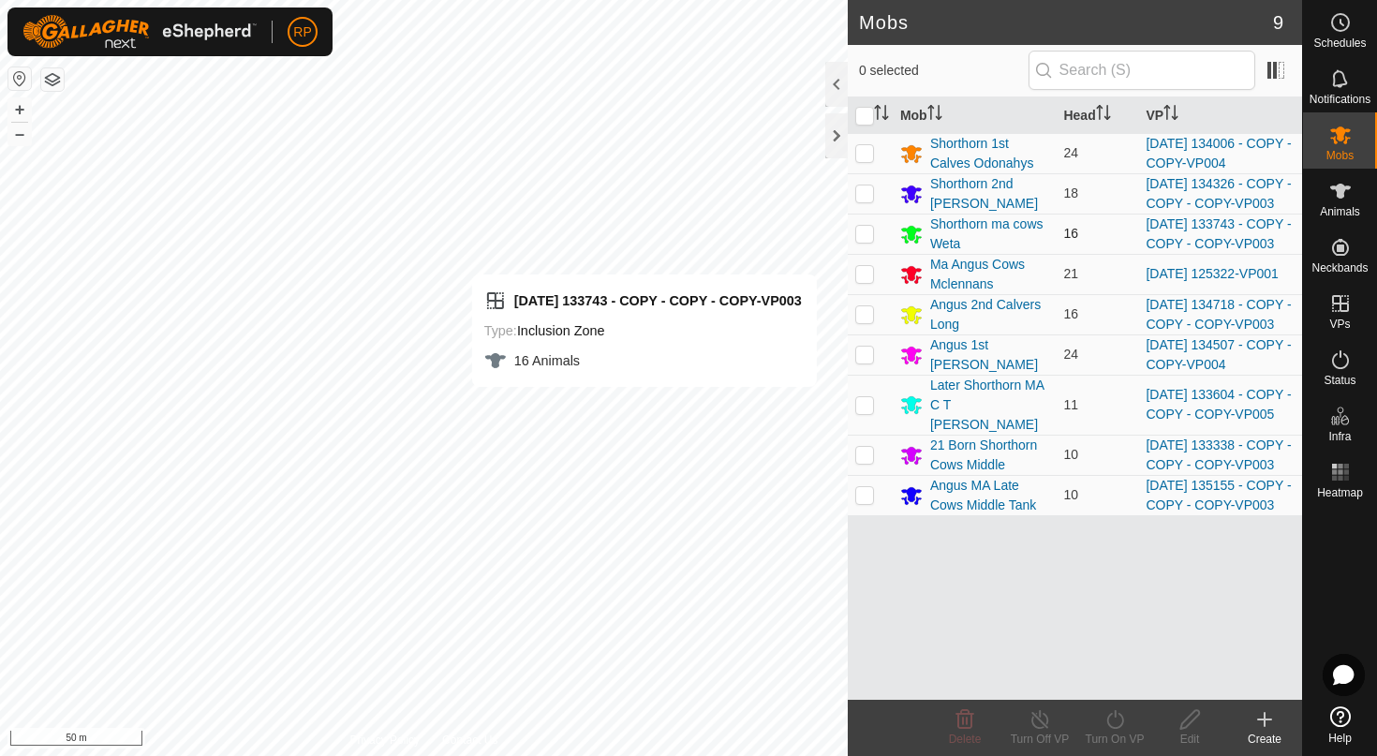
click at [860, 241] on p-checkbox at bounding box center [864, 233] width 19 height 15
checkbox input "true"
click at [1117, 728] on icon at bounding box center [1114, 719] width 17 height 19
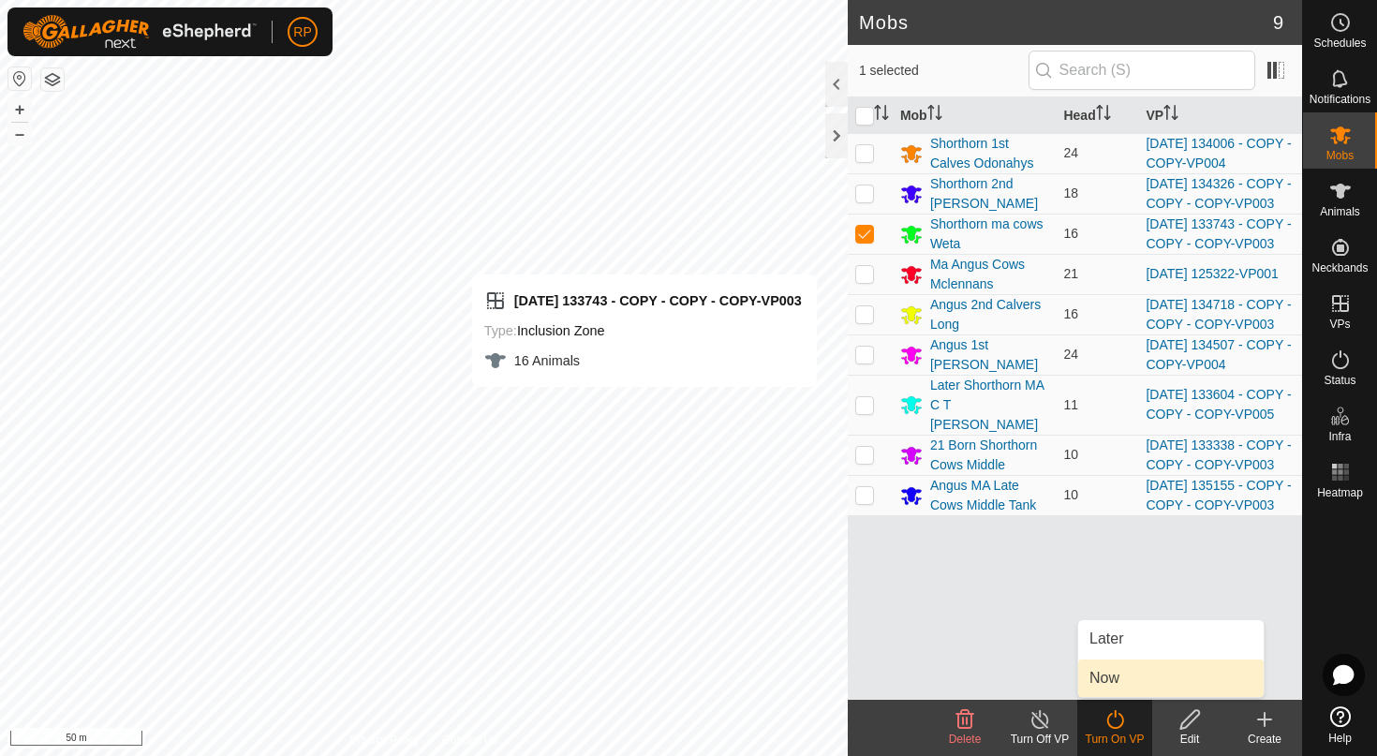
click at [1109, 684] on link "Now" at bounding box center [1170, 677] width 185 height 37
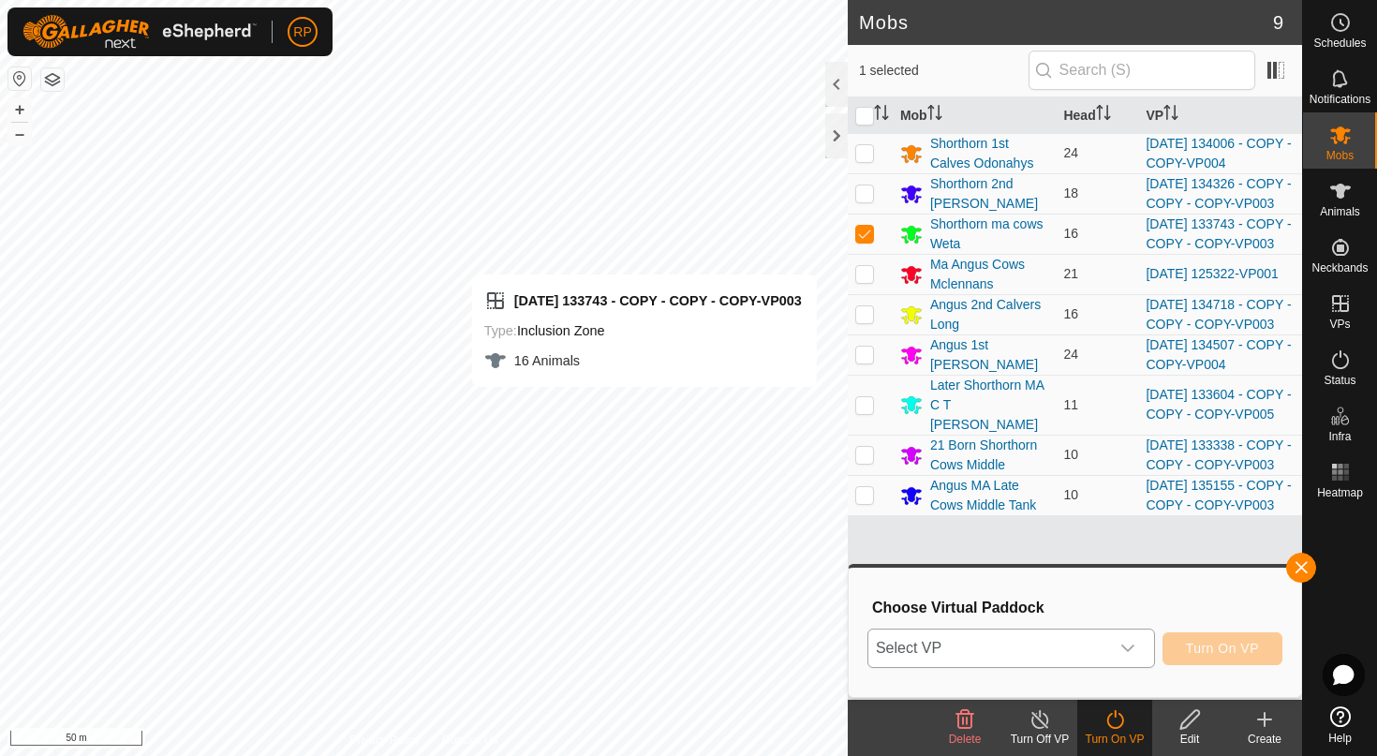
click at [1109, 663] on div "dropdown trigger" at bounding box center [1127, 647] width 37 height 37
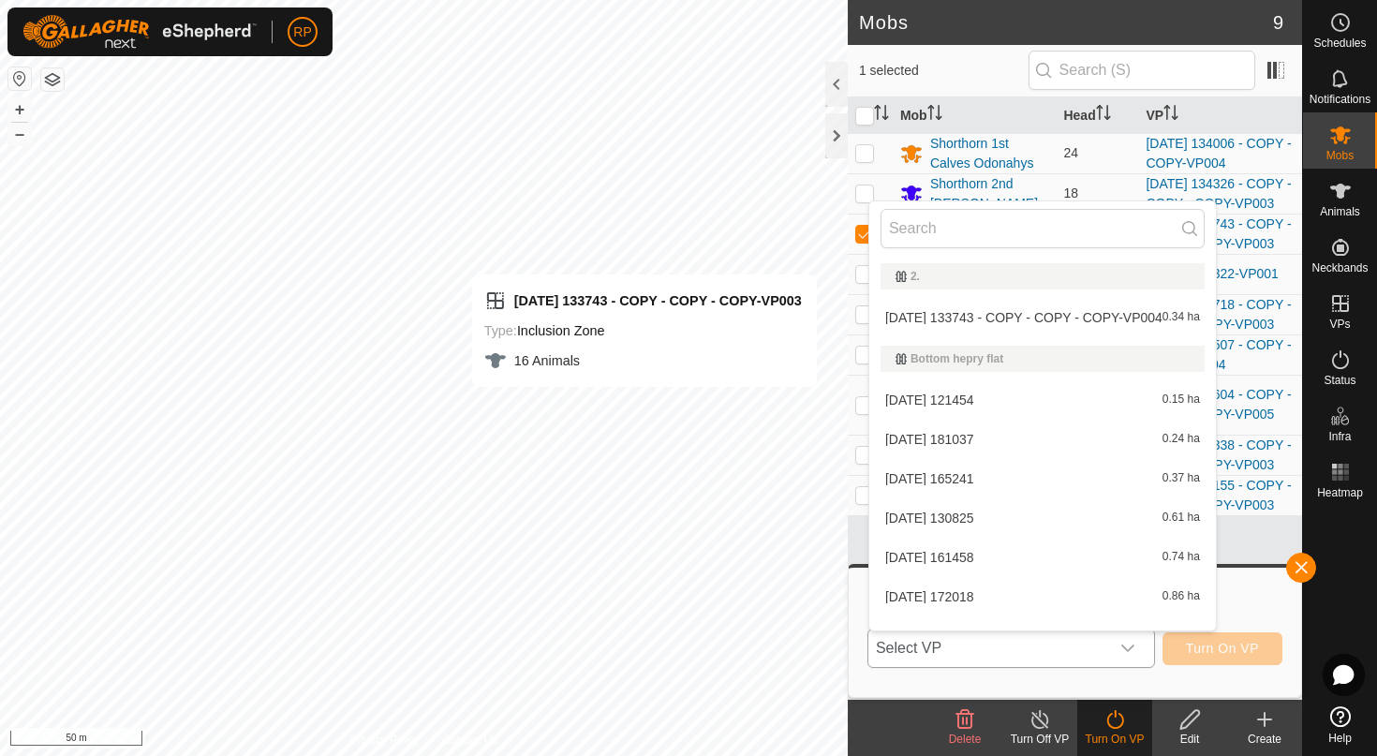
scroll to position [24, 0]
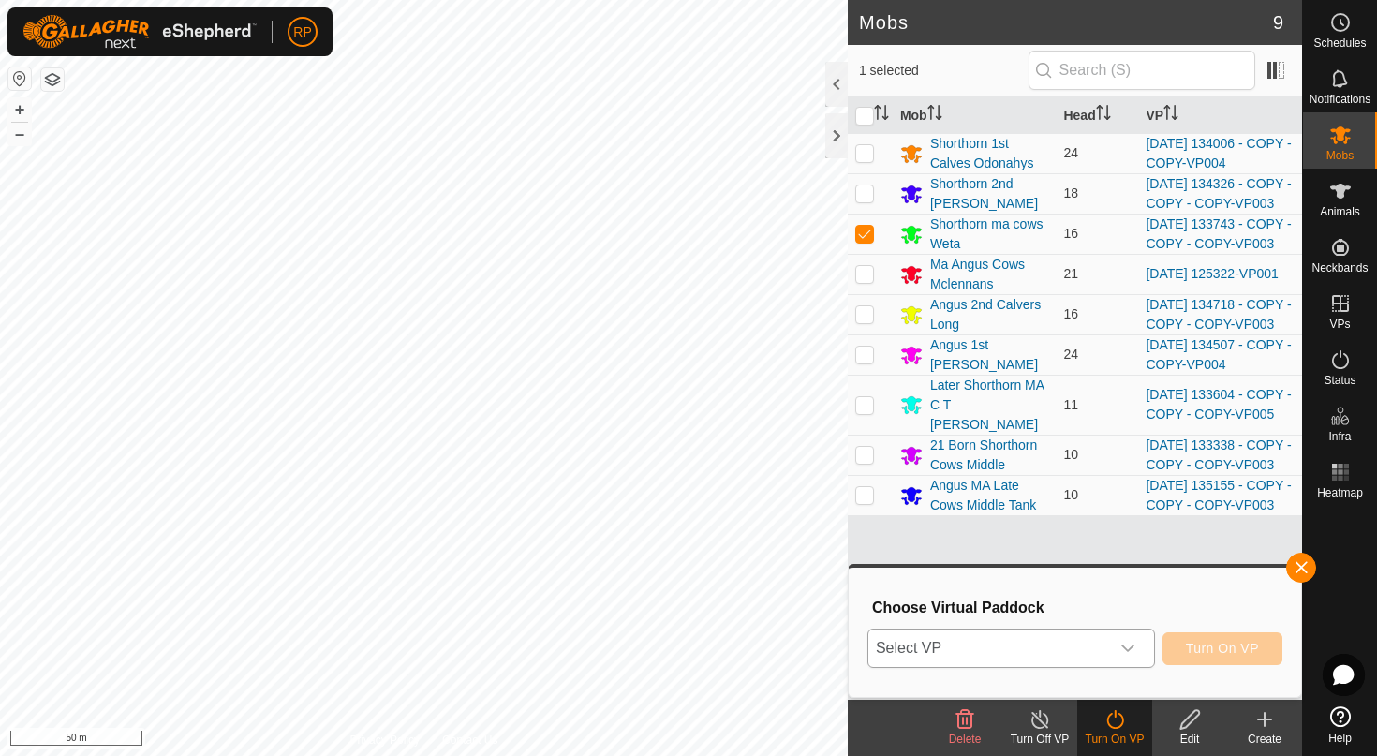
click at [1110, 746] on div "Turn On VP" at bounding box center [1114, 738] width 75 height 17
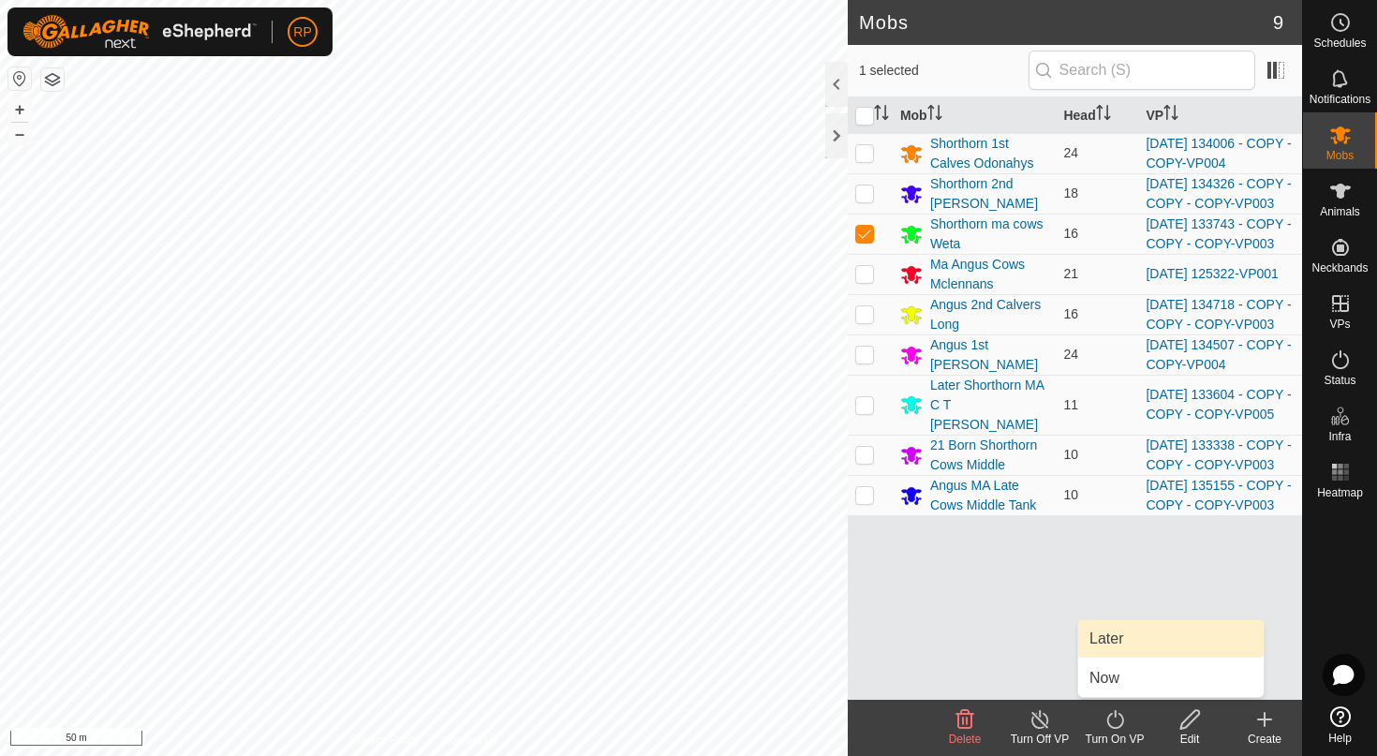
click at [1127, 643] on link "Later" at bounding box center [1170, 638] width 185 height 37
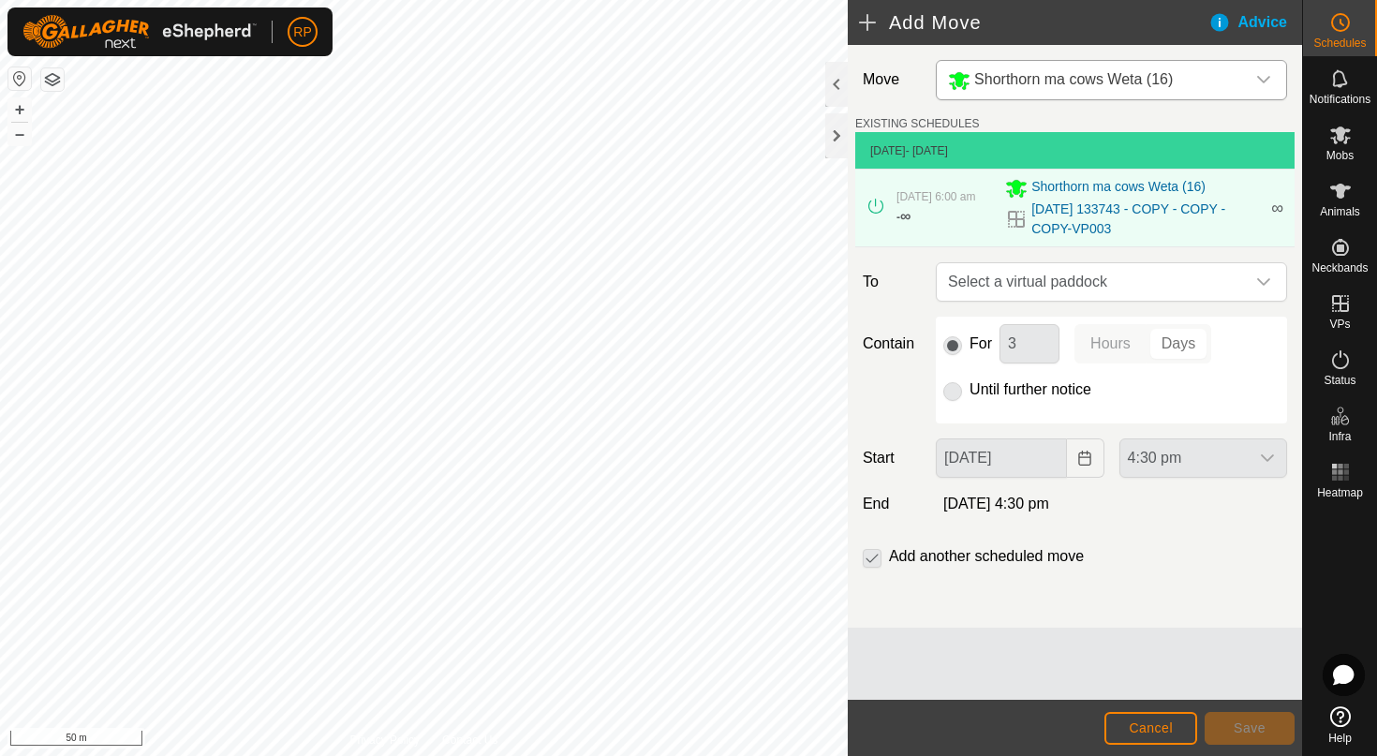
click at [1262, 77] on icon "dropdown trigger" at bounding box center [1263, 79] width 15 height 15
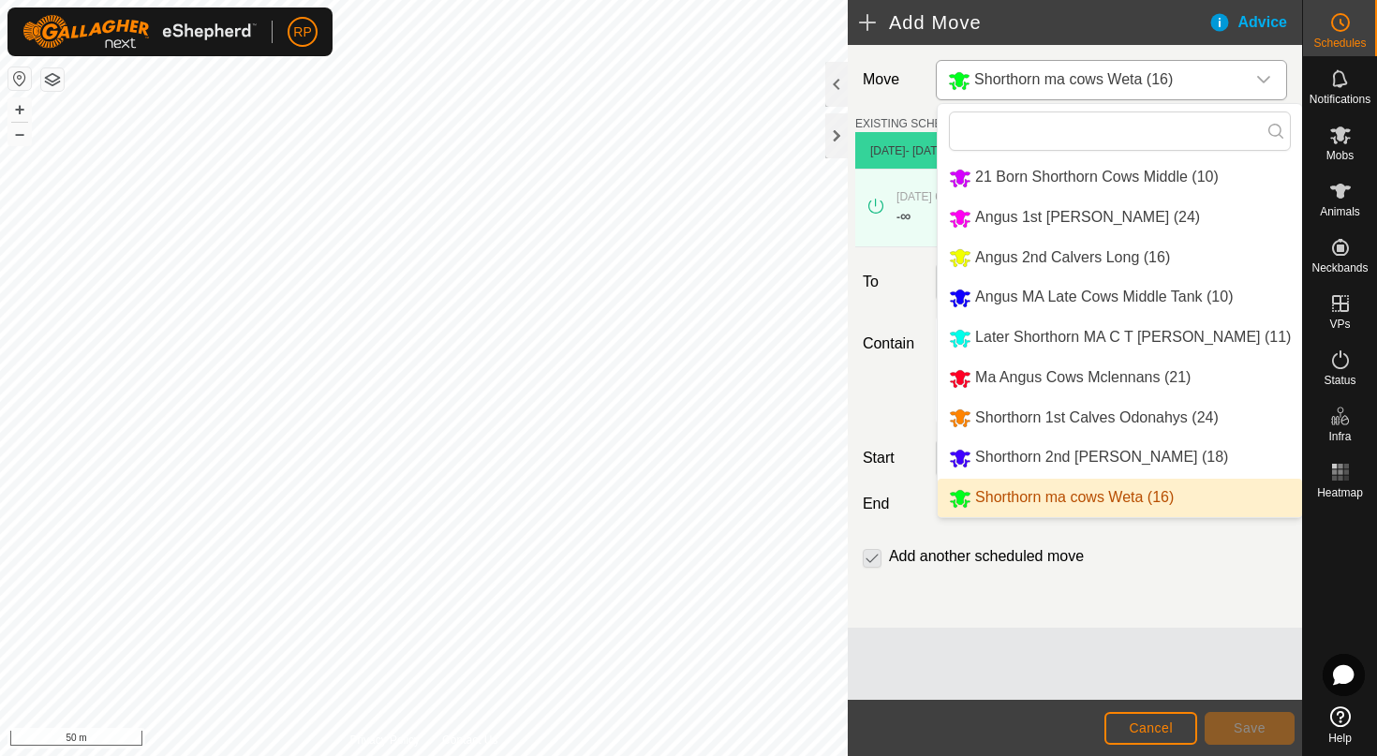
click at [1045, 508] on li "Shorthorn ma cows Weta (16)" at bounding box center [1119, 498] width 364 height 38
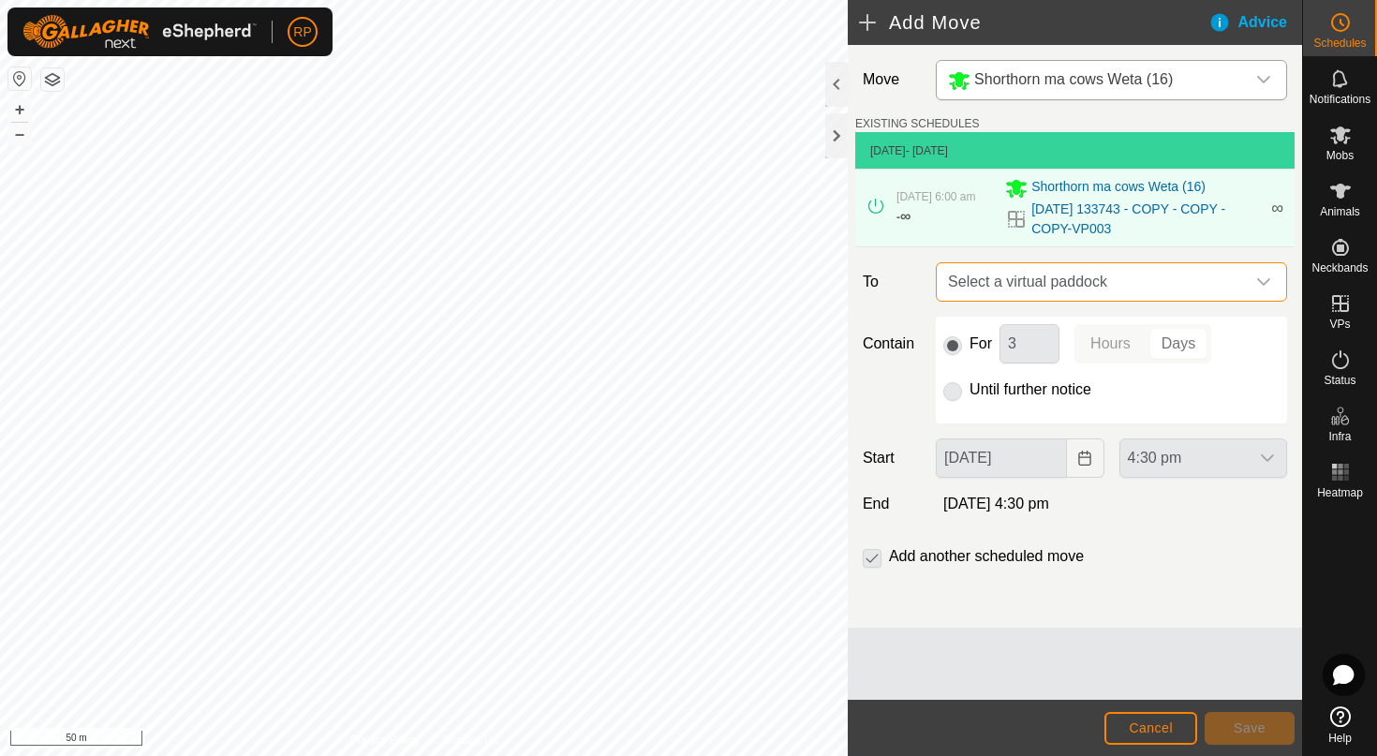
click at [1034, 295] on span "Select a virtual paddock" at bounding box center [1092, 281] width 304 height 37
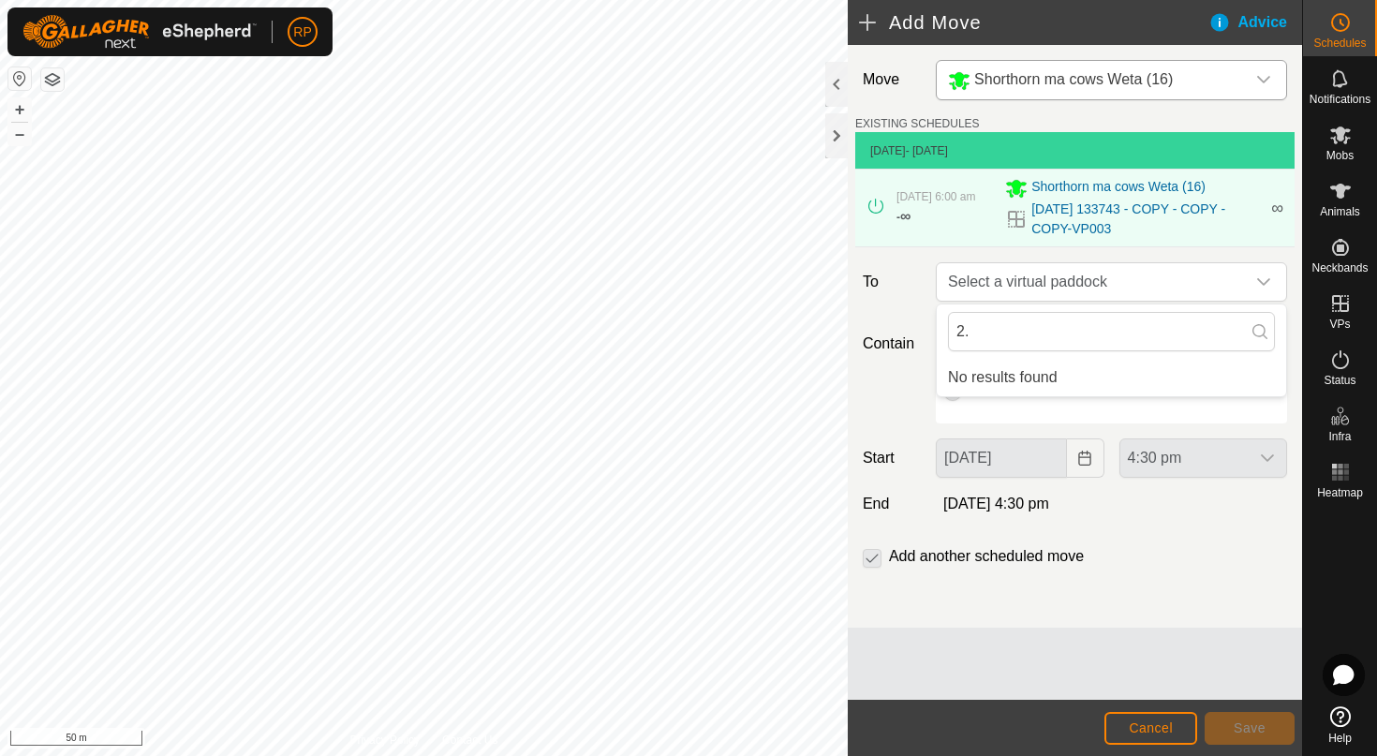
type input "2"
click at [1147, 734] on span "Cancel" at bounding box center [1150, 727] width 44 height 15
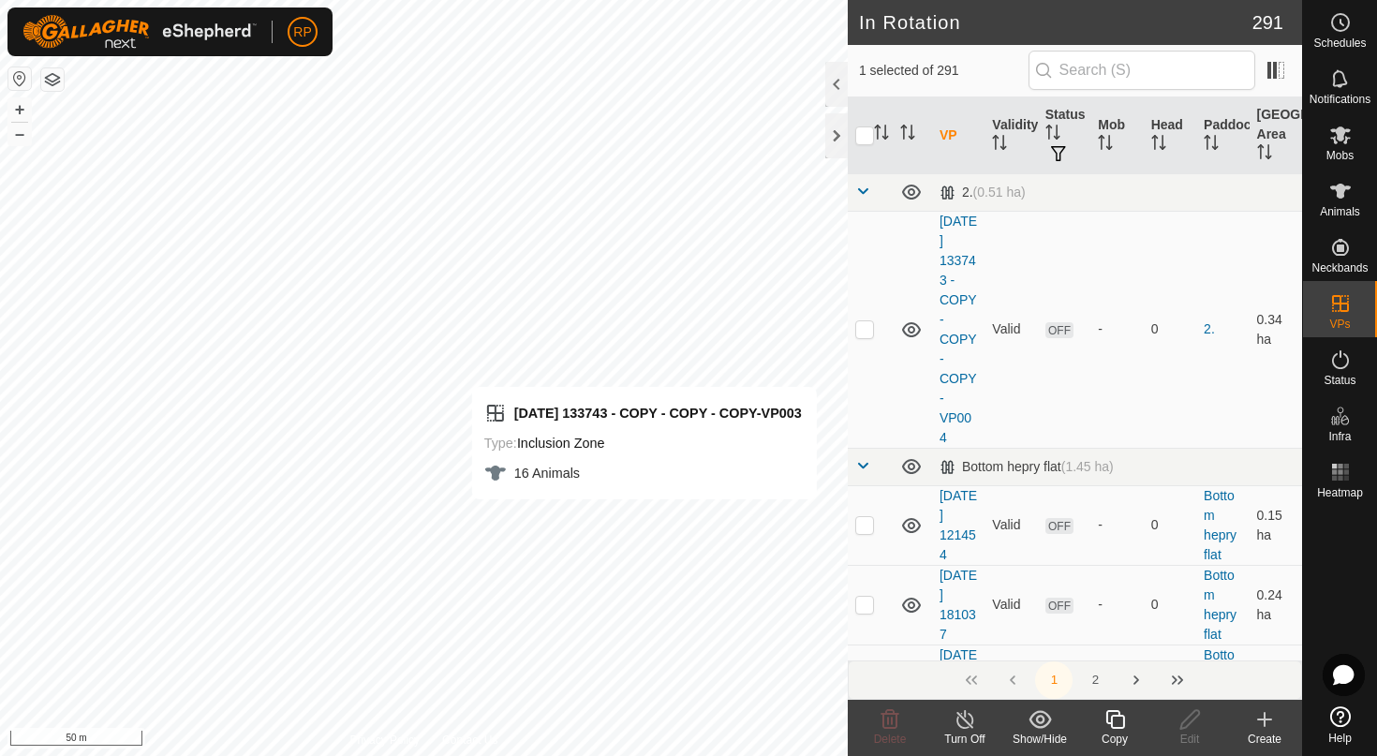
click at [1101, 729] on copy-svg-icon at bounding box center [1114, 719] width 75 height 22
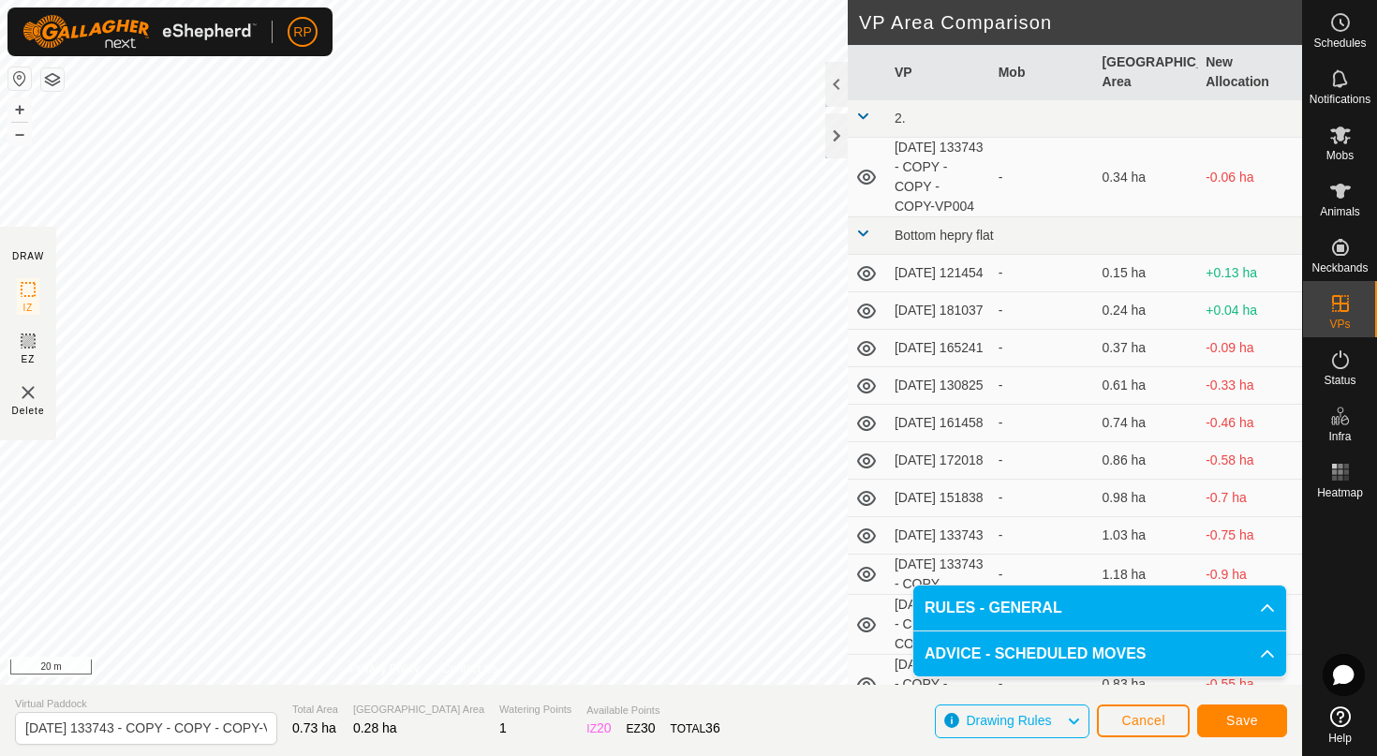
click at [1236, 723] on span "Save" at bounding box center [1242, 720] width 32 height 15
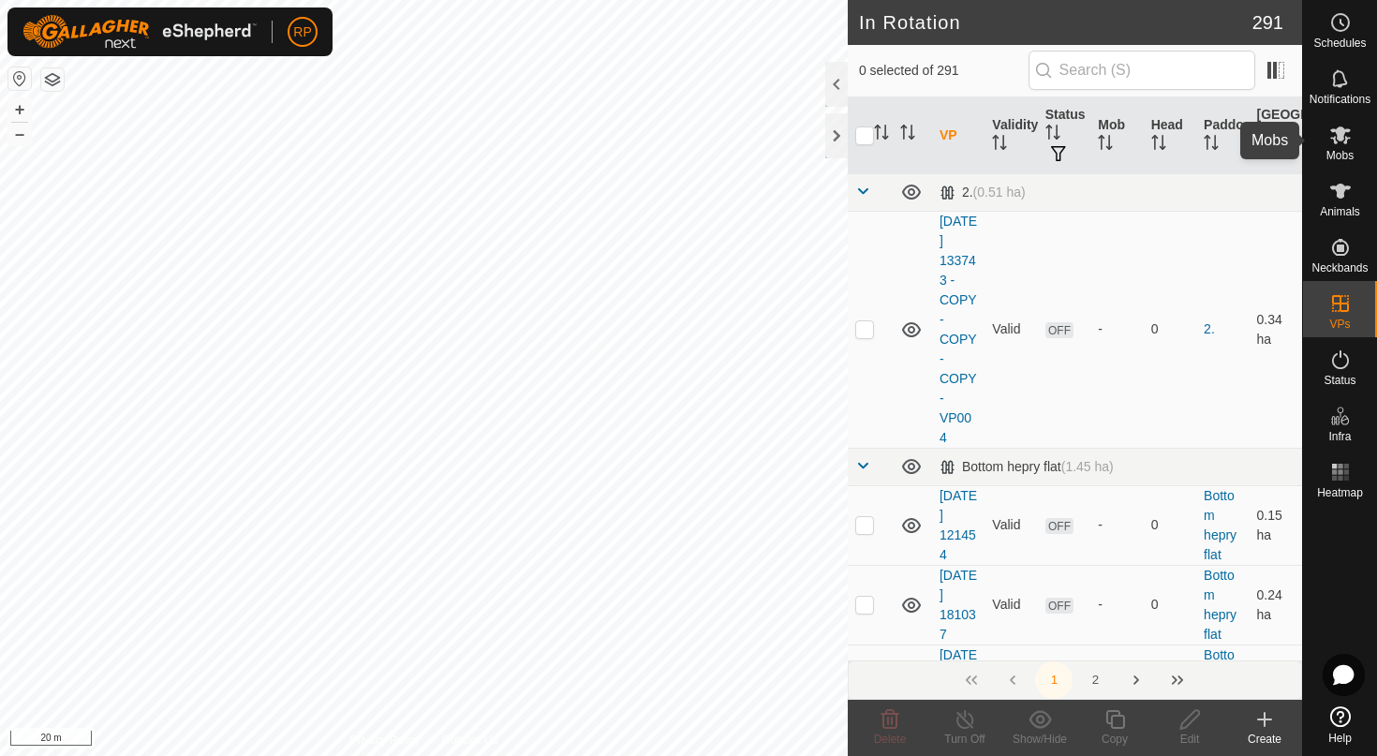
click at [1337, 142] on icon at bounding box center [1340, 135] width 22 height 22
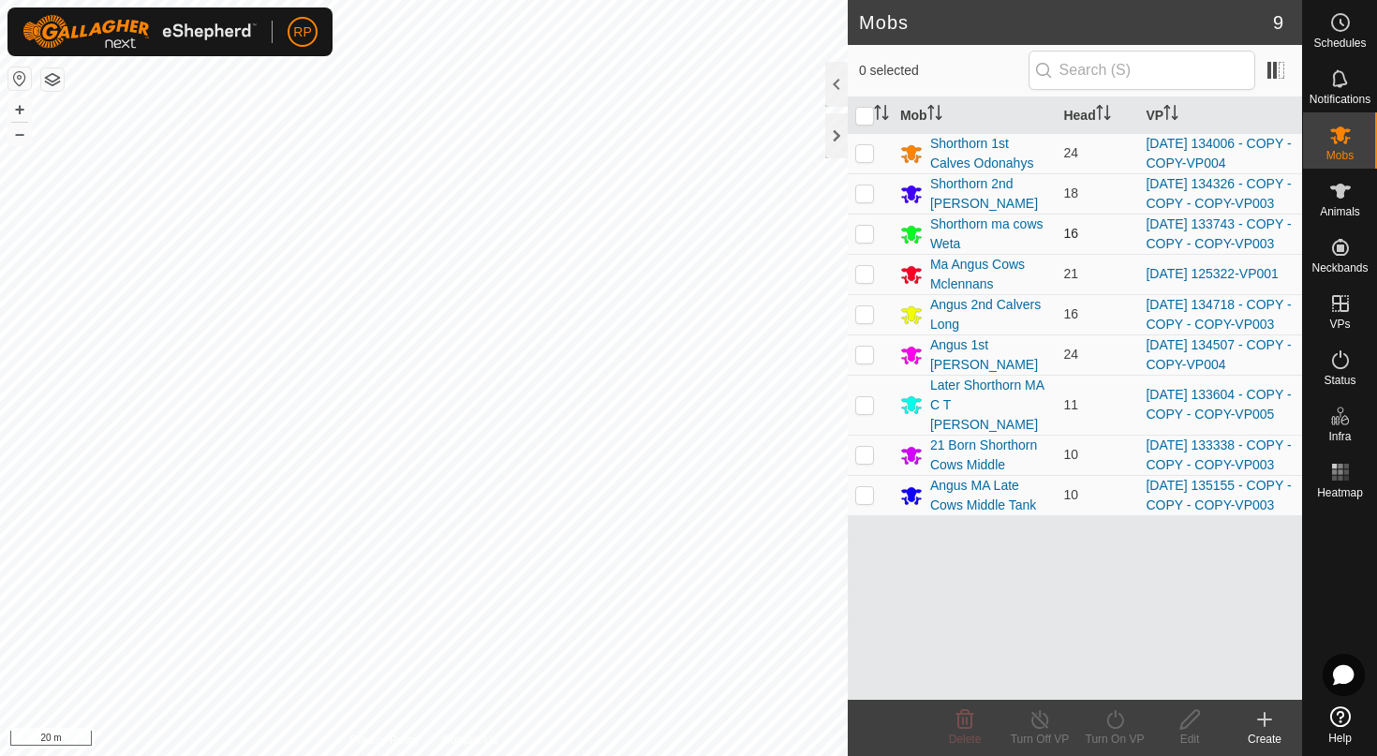
click at [862, 241] on p-checkbox at bounding box center [864, 233] width 19 height 15
checkbox input "true"
click at [1119, 711] on icon at bounding box center [1114, 719] width 23 height 22
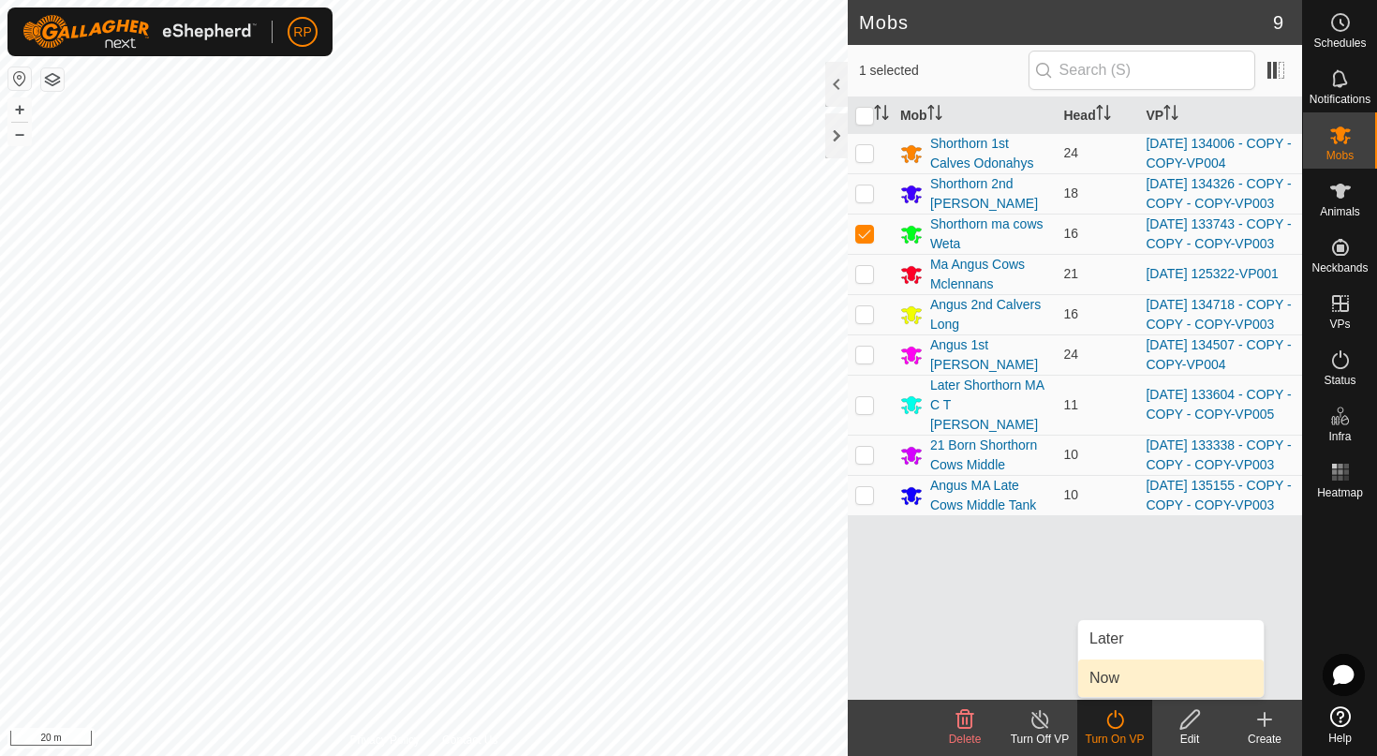
click at [1119, 683] on link "Now" at bounding box center [1170, 677] width 185 height 37
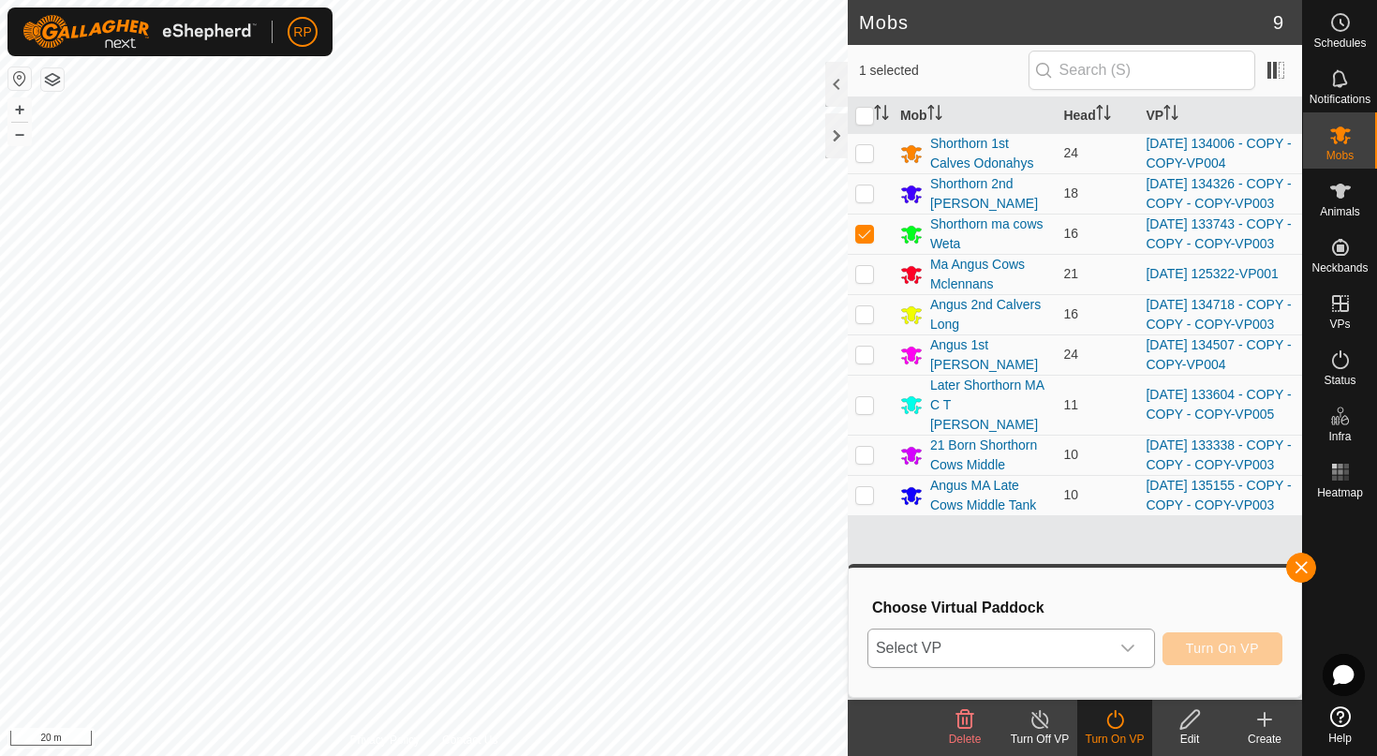
click at [1101, 656] on span "Select VP" at bounding box center [988, 647] width 241 height 37
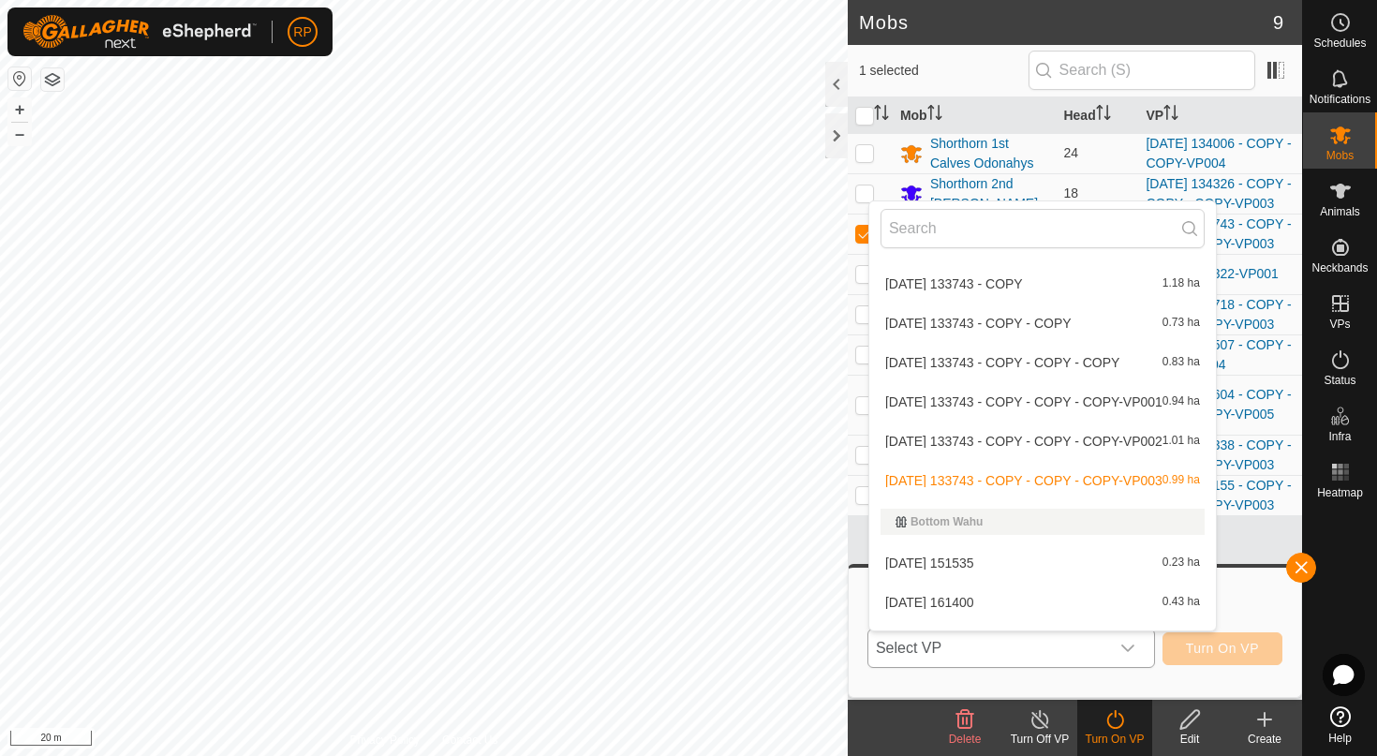
scroll to position [432, 0]
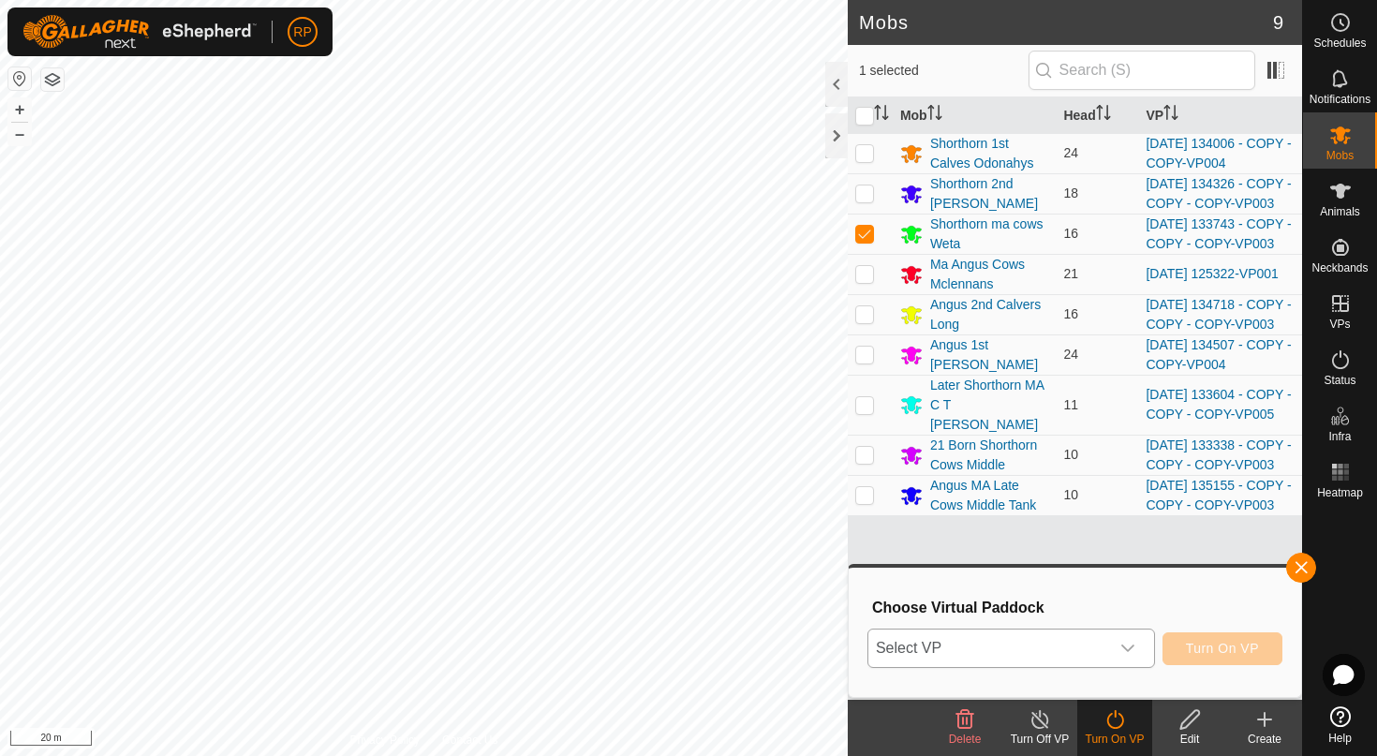
click at [1129, 658] on div "dropdown trigger" at bounding box center [1127, 647] width 37 height 37
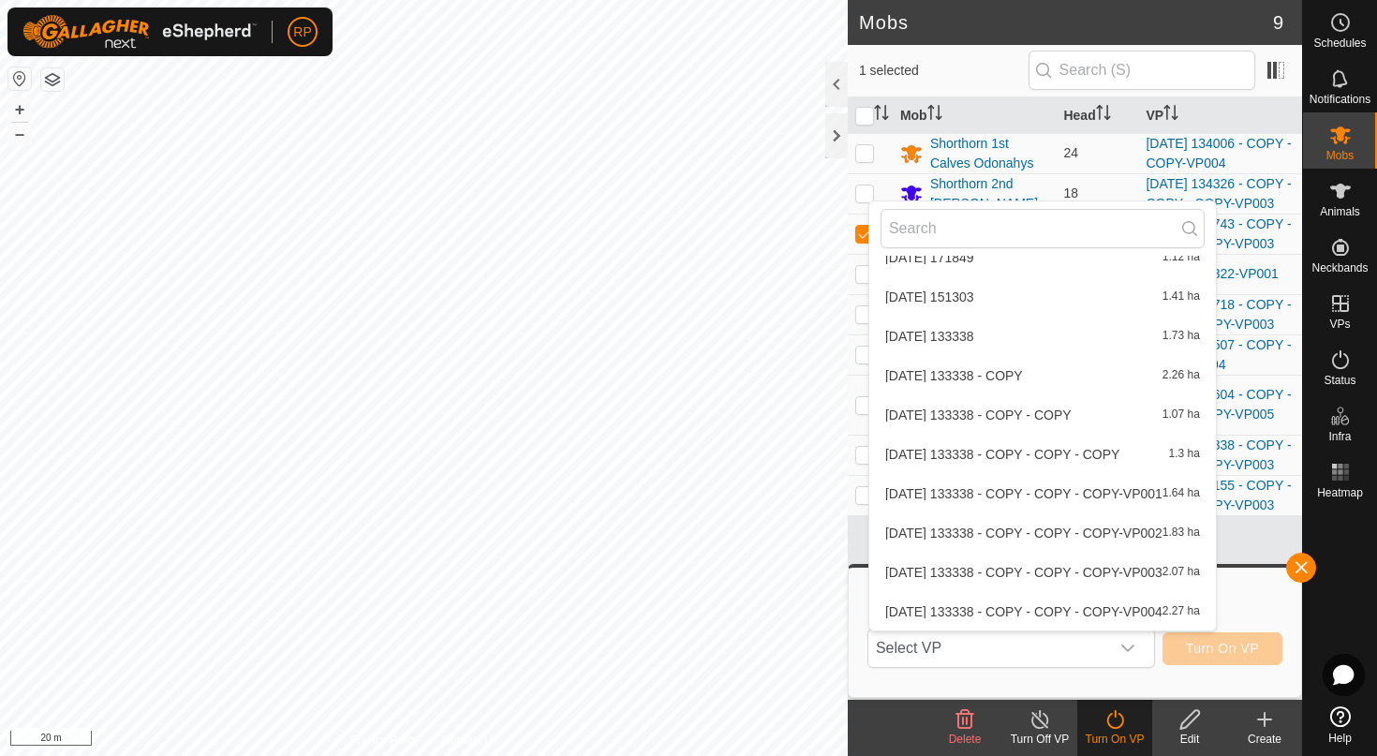
scroll to position [11884, 0]
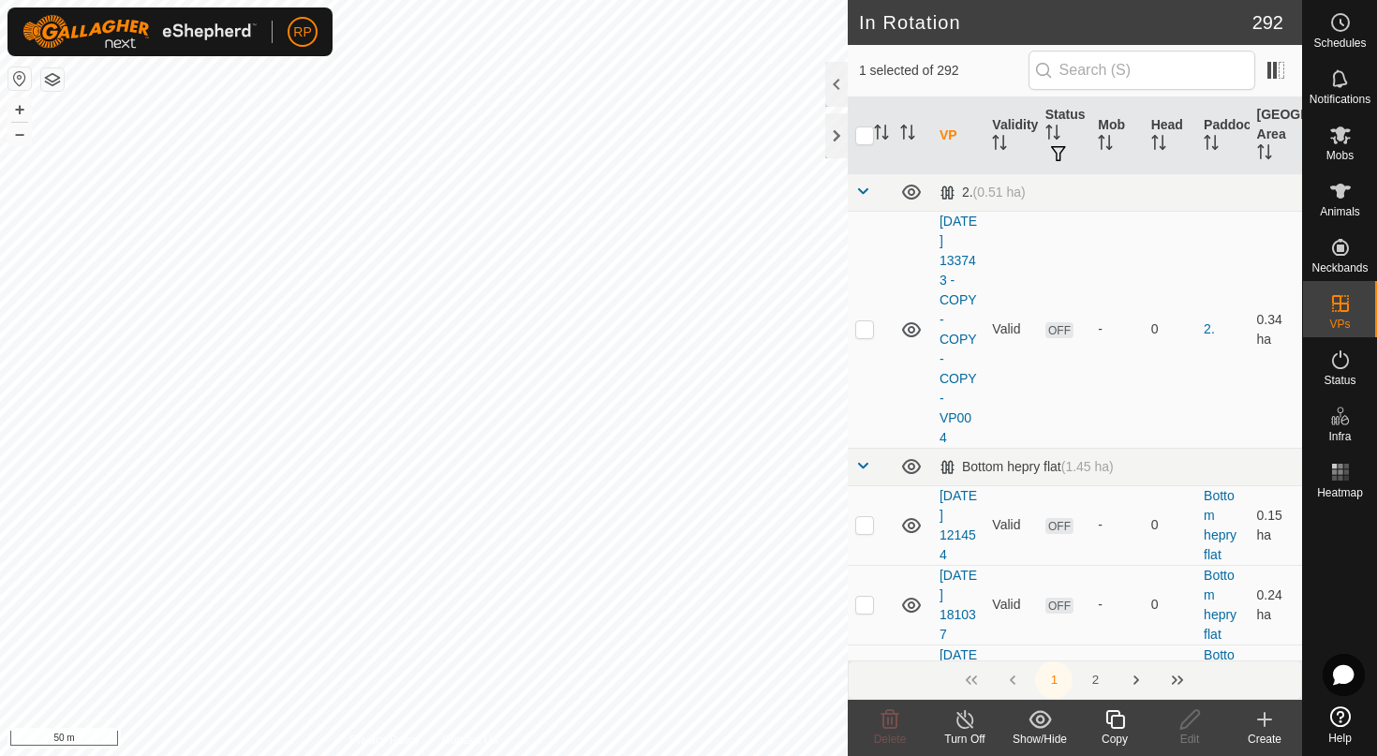
click at [1113, 718] on icon at bounding box center [1114, 719] width 23 height 22
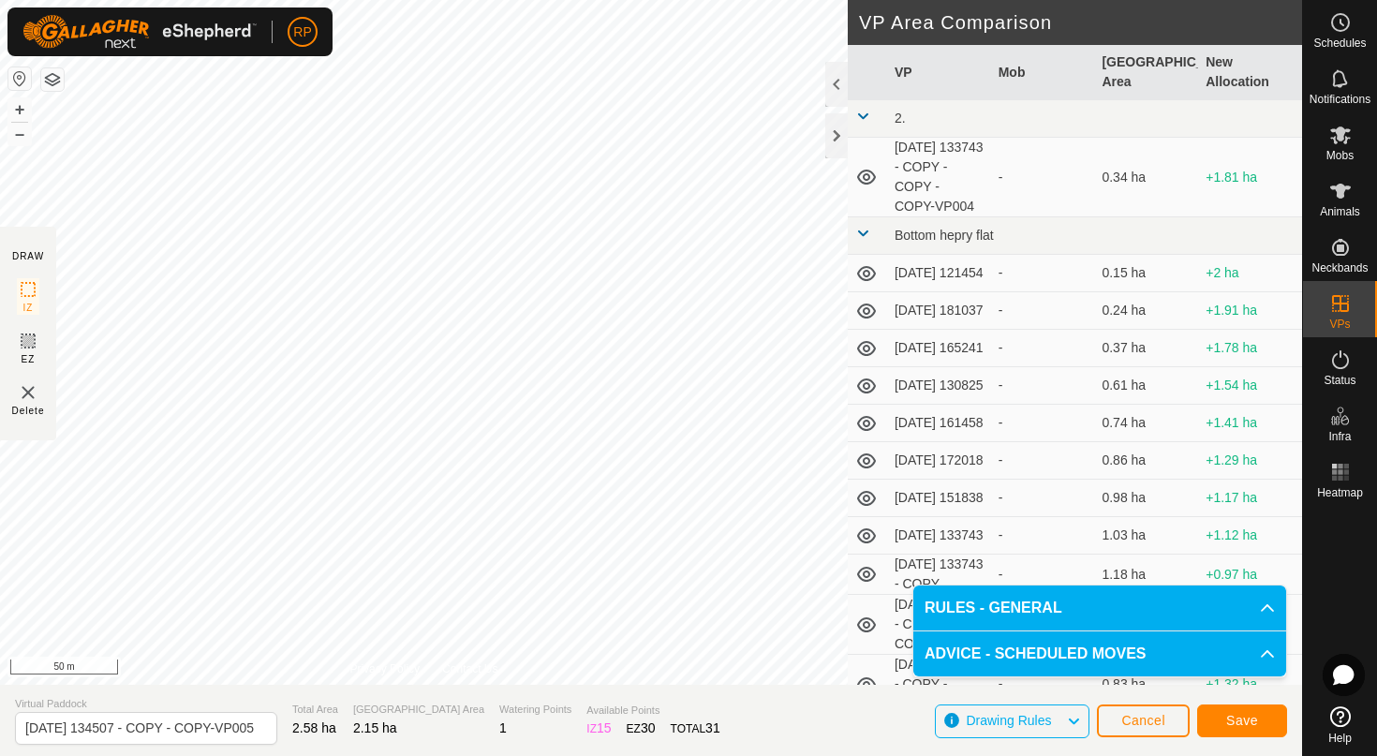
click at [1234, 725] on span "Save" at bounding box center [1242, 720] width 32 height 15
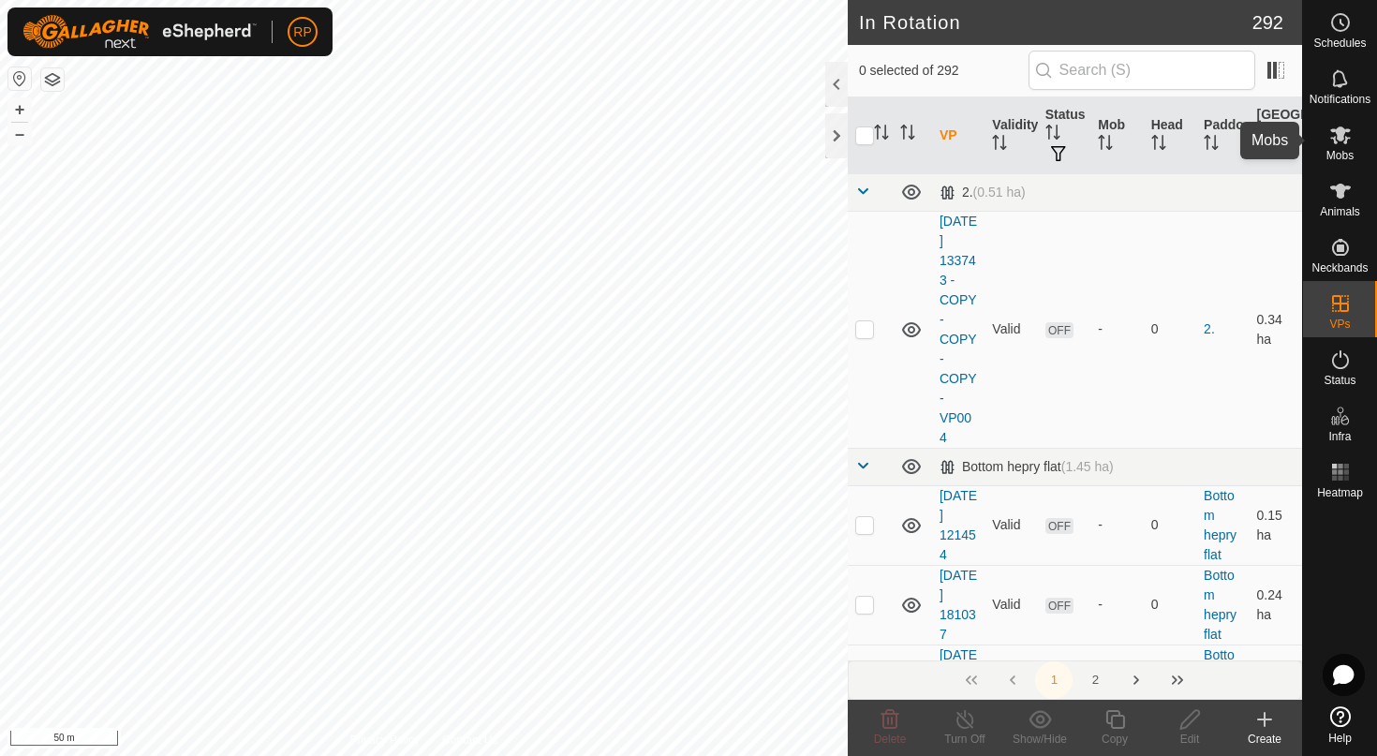
click at [1347, 150] on span "Mobs" at bounding box center [1339, 155] width 27 height 11
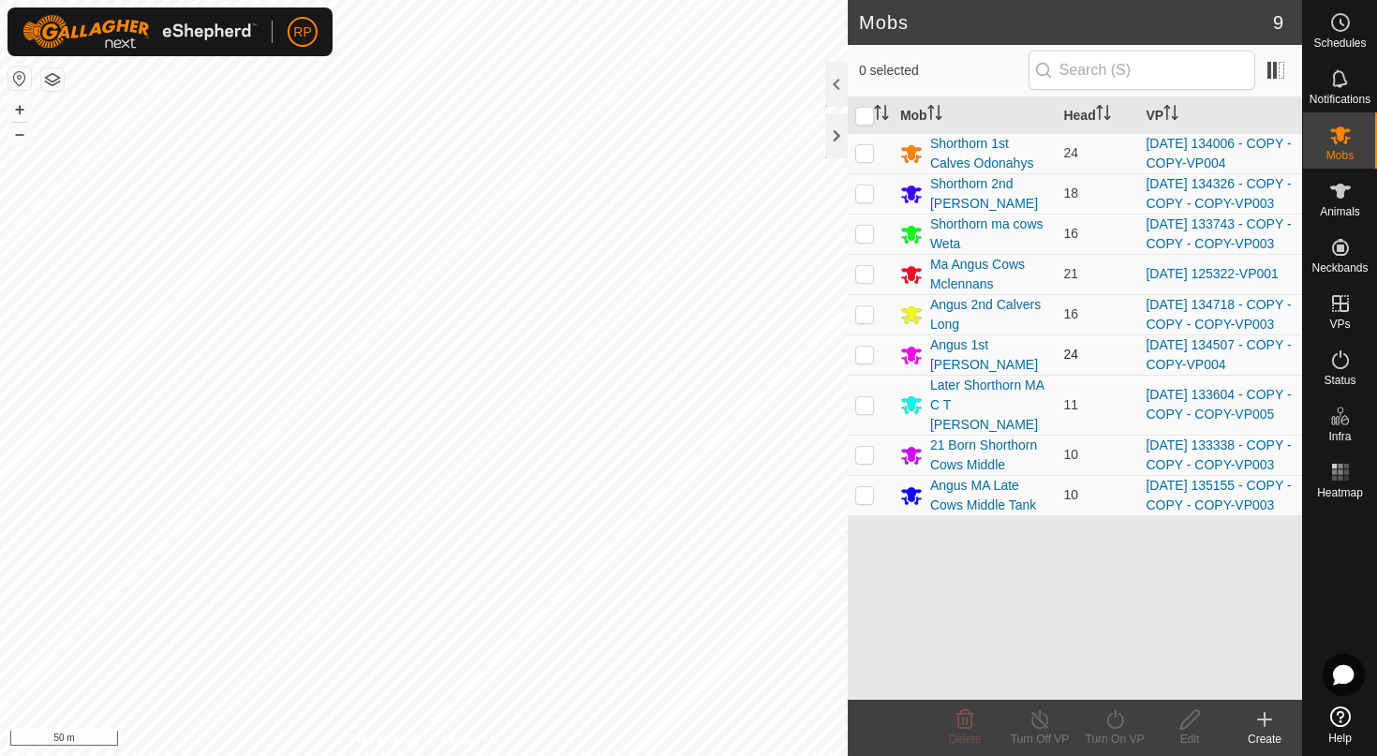
click at [864, 361] on p-checkbox at bounding box center [864, 353] width 19 height 15
checkbox input "true"
click at [1113, 716] on icon at bounding box center [1114, 719] width 23 height 22
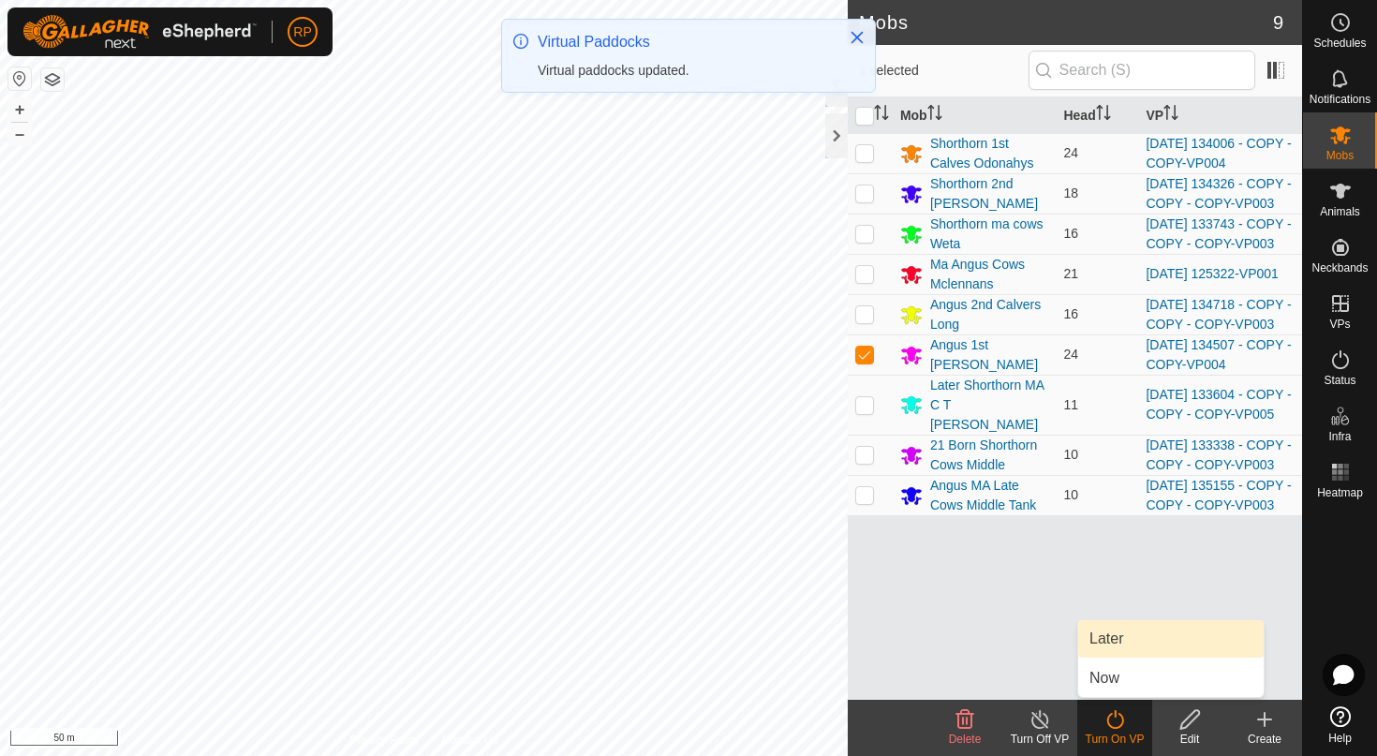
click at [1101, 649] on link "Later" at bounding box center [1170, 638] width 185 height 37
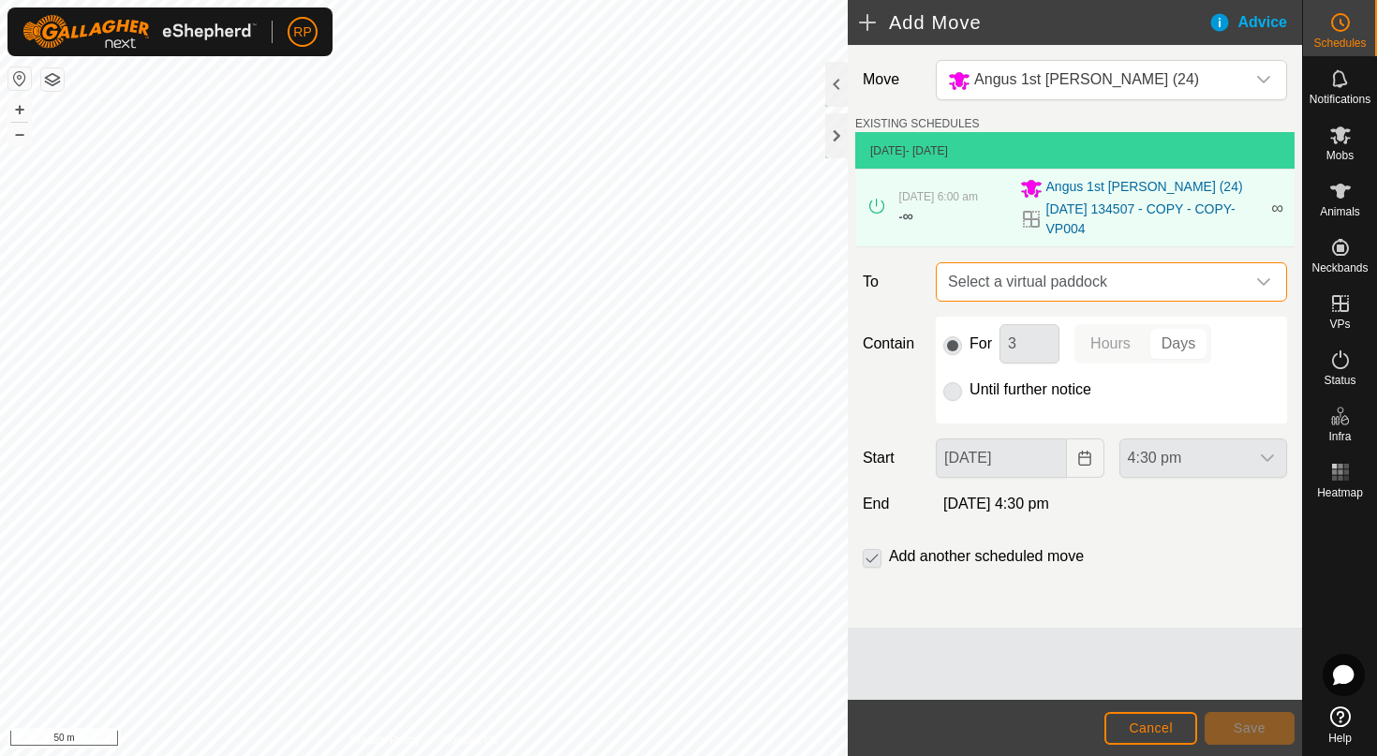
click at [978, 287] on span "Select a virtual paddock" at bounding box center [1092, 281] width 304 height 37
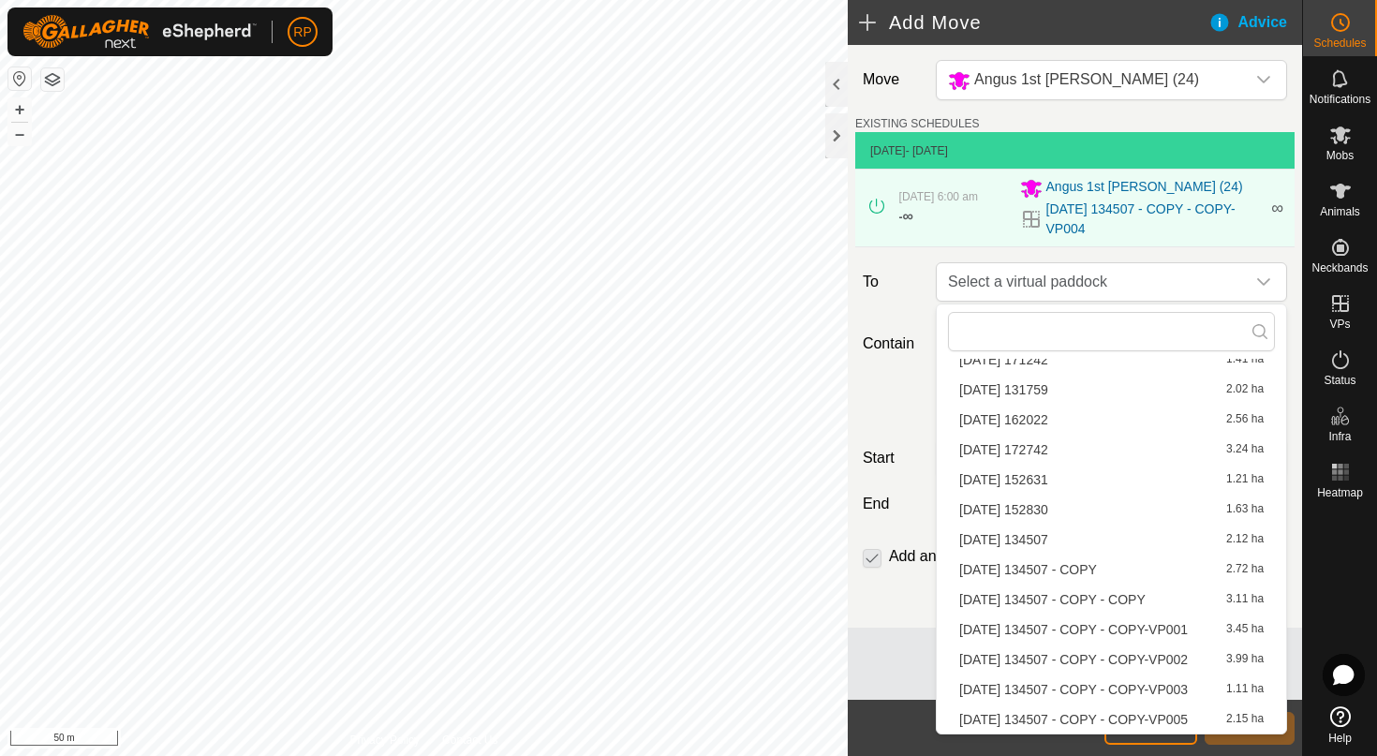
scroll to position [805, 0]
click at [1080, 724] on li "2025-08-12 134507 - COPY - COPY-VP005 2.15 ha" at bounding box center [1111, 719] width 327 height 28
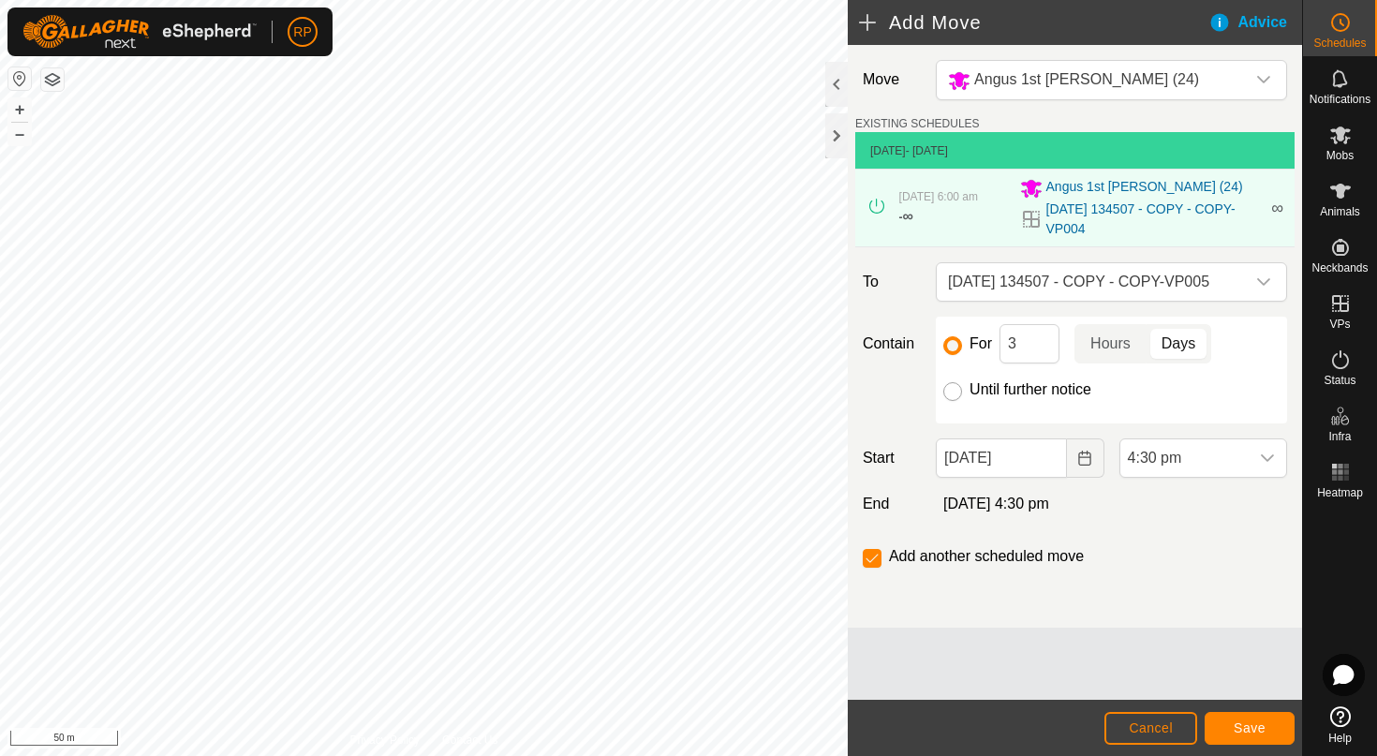
click at [952, 387] on input "Until further notice" at bounding box center [952, 391] width 19 height 19
radio input "true"
checkbox input "false"
click at [1088, 466] on button "Choose Date" at bounding box center [1085, 457] width 37 height 39
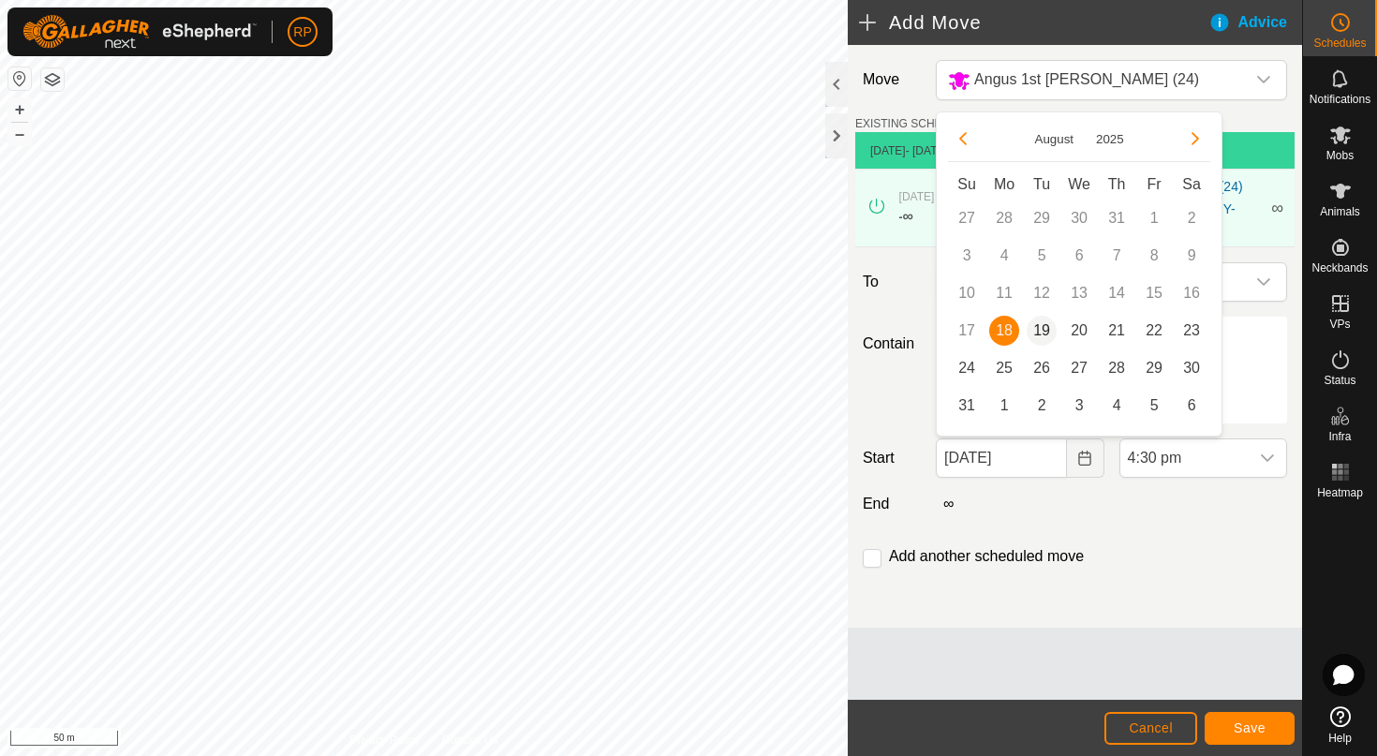
click at [1043, 340] on span "19" at bounding box center [1041, 331] width 30 height 30
type input "[DATE]"
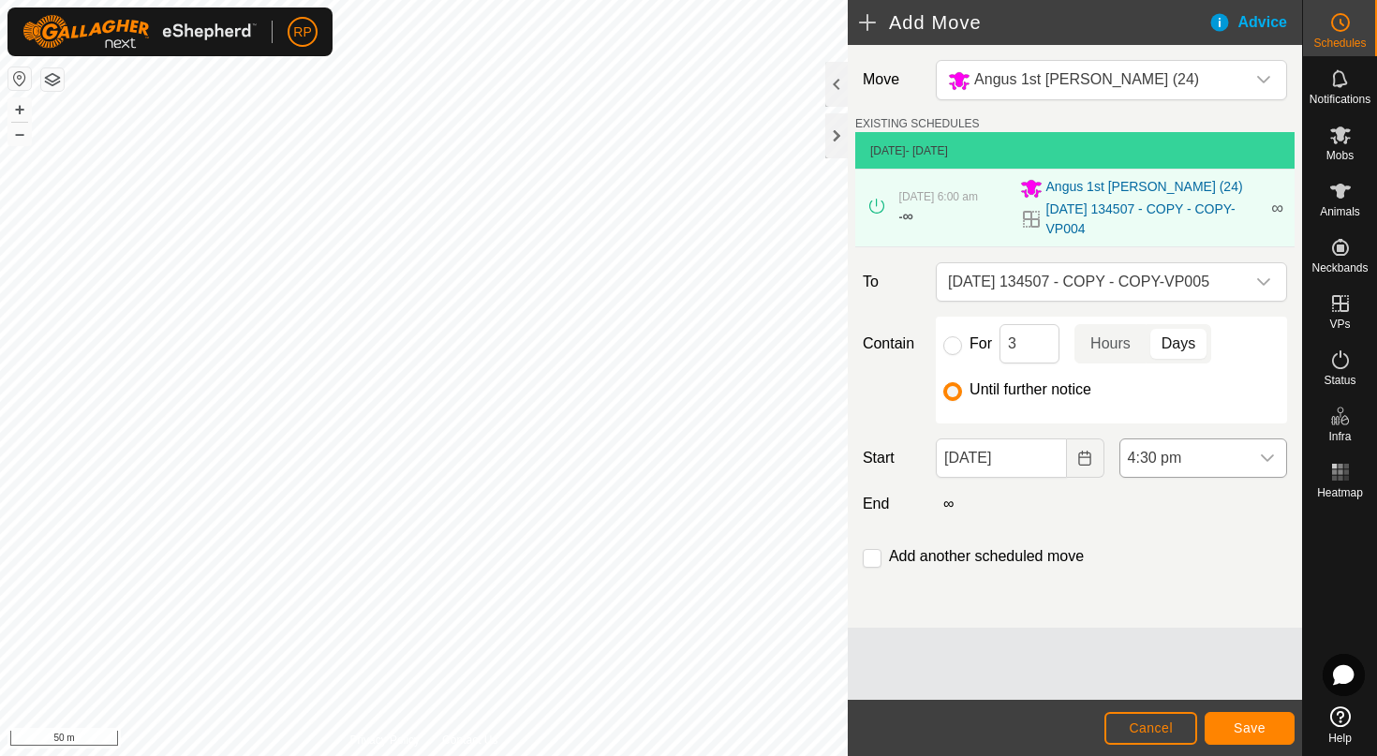
click at [1223, 453] on span "4:30 pm" at bounding box center [1184, 457] width 128 height 37
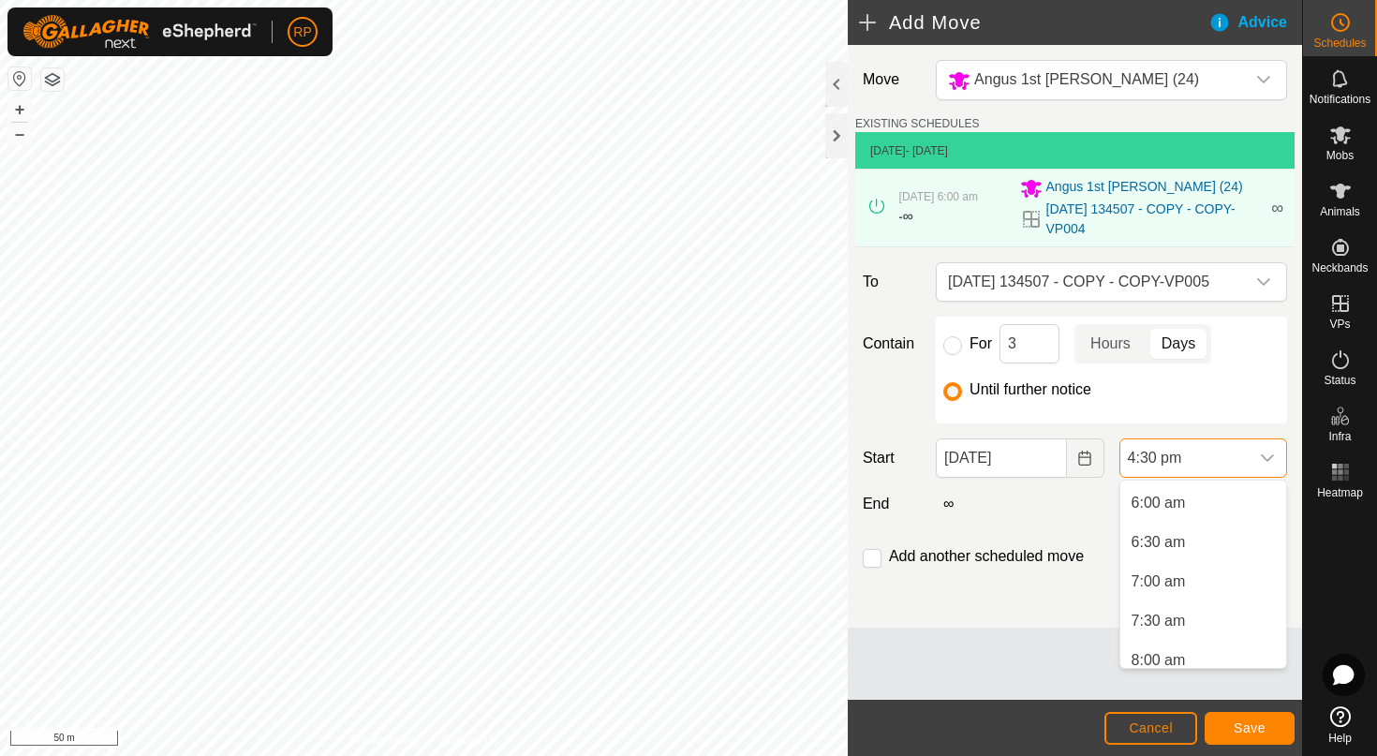
scroll to position [460, 0]
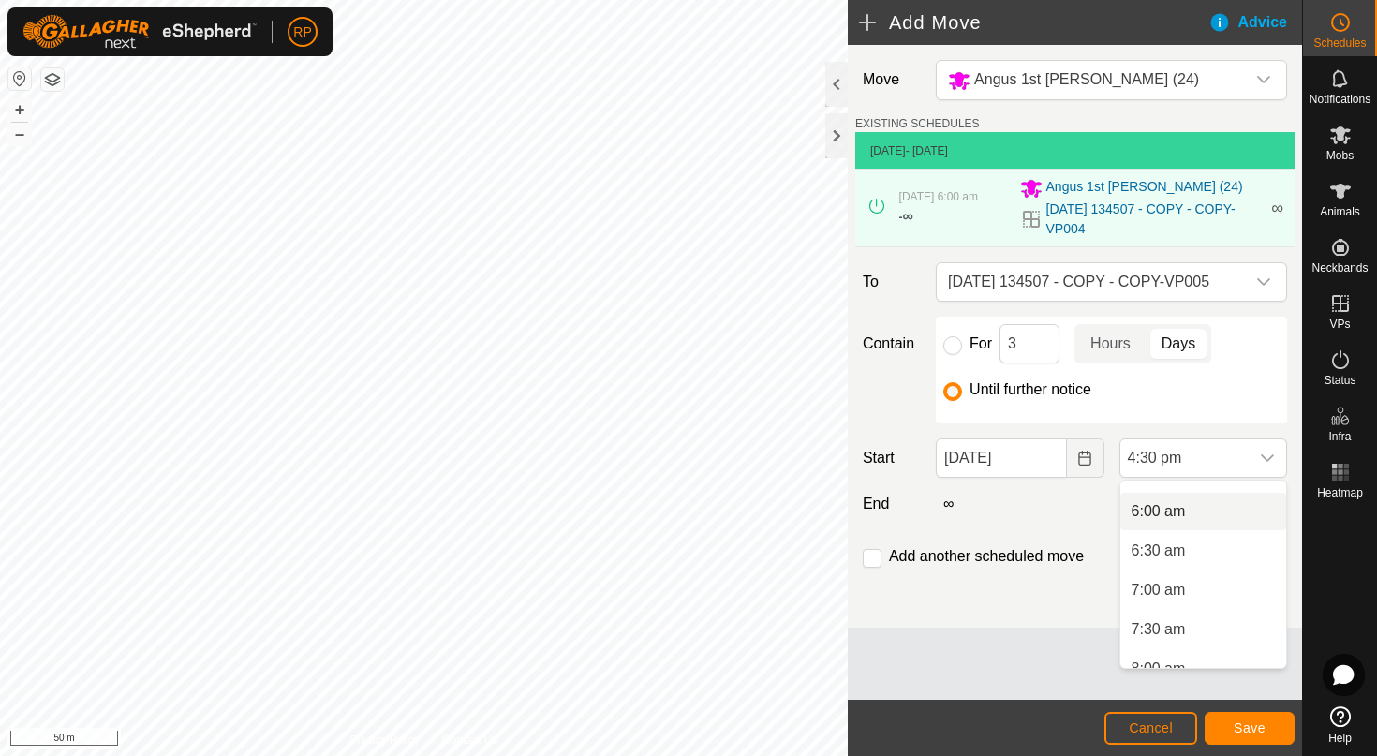
click at [1188, 513] on li "6:00 am" at bounding box center [1203, 511] width 166 height 37
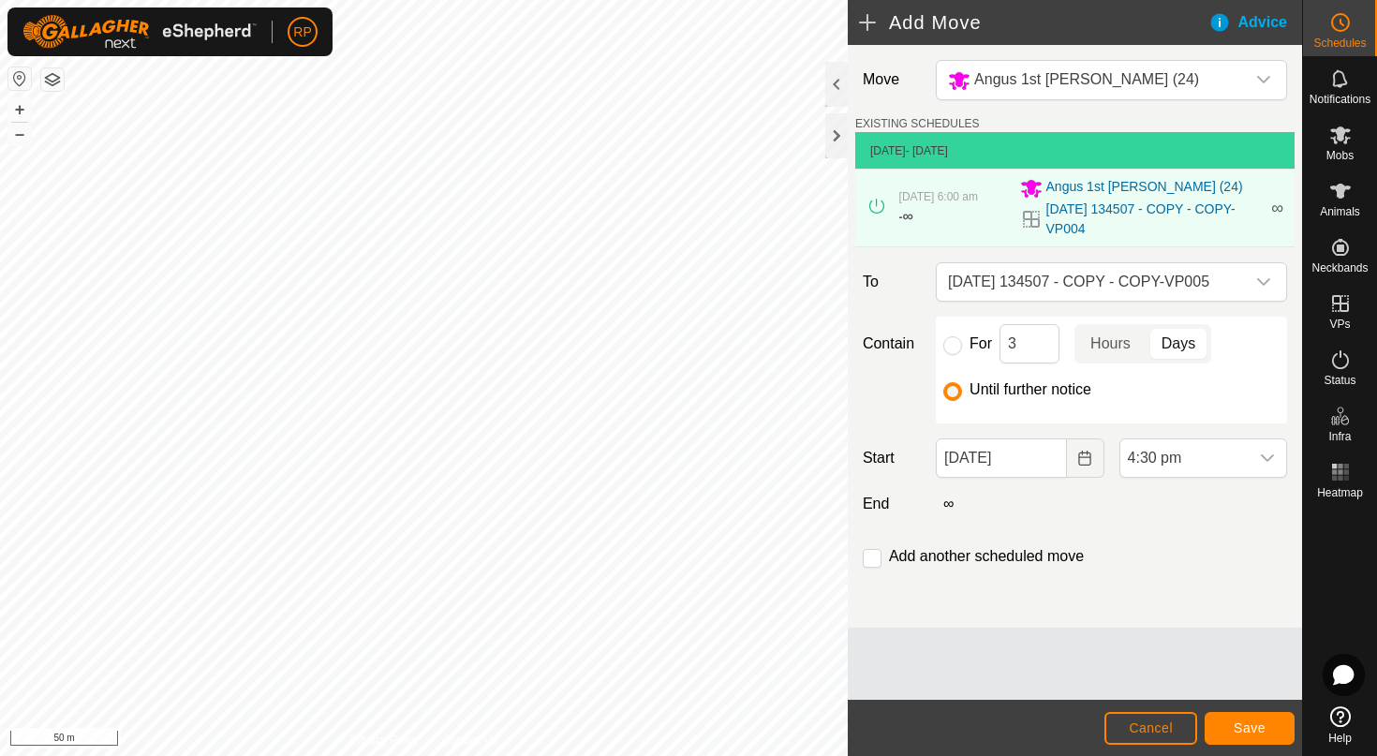
scroll to position [1148, 0]
click at [1253, 721] on span "Save" at bounding box center [1249, 727] width 32 height 15
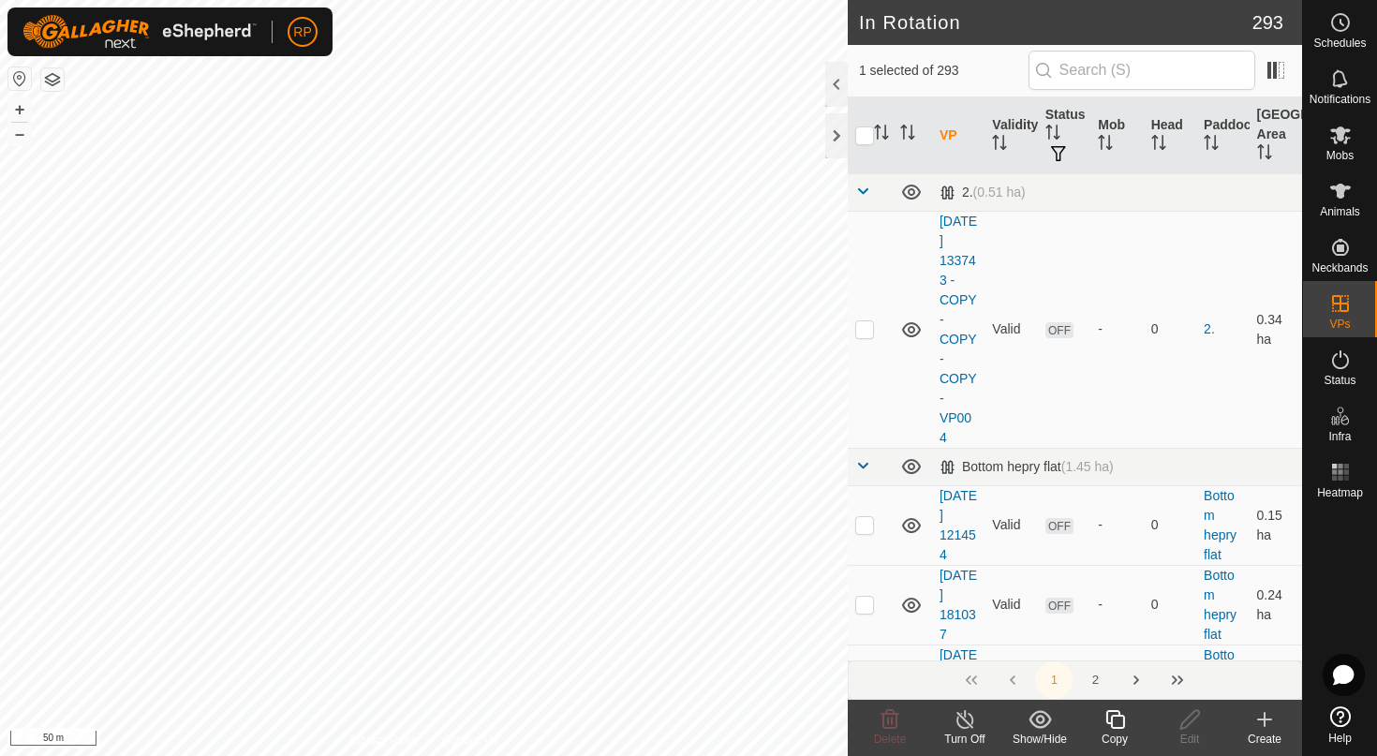
click at [1115, 727] on icon at bounding box center [1114, 719] width 19 height 19
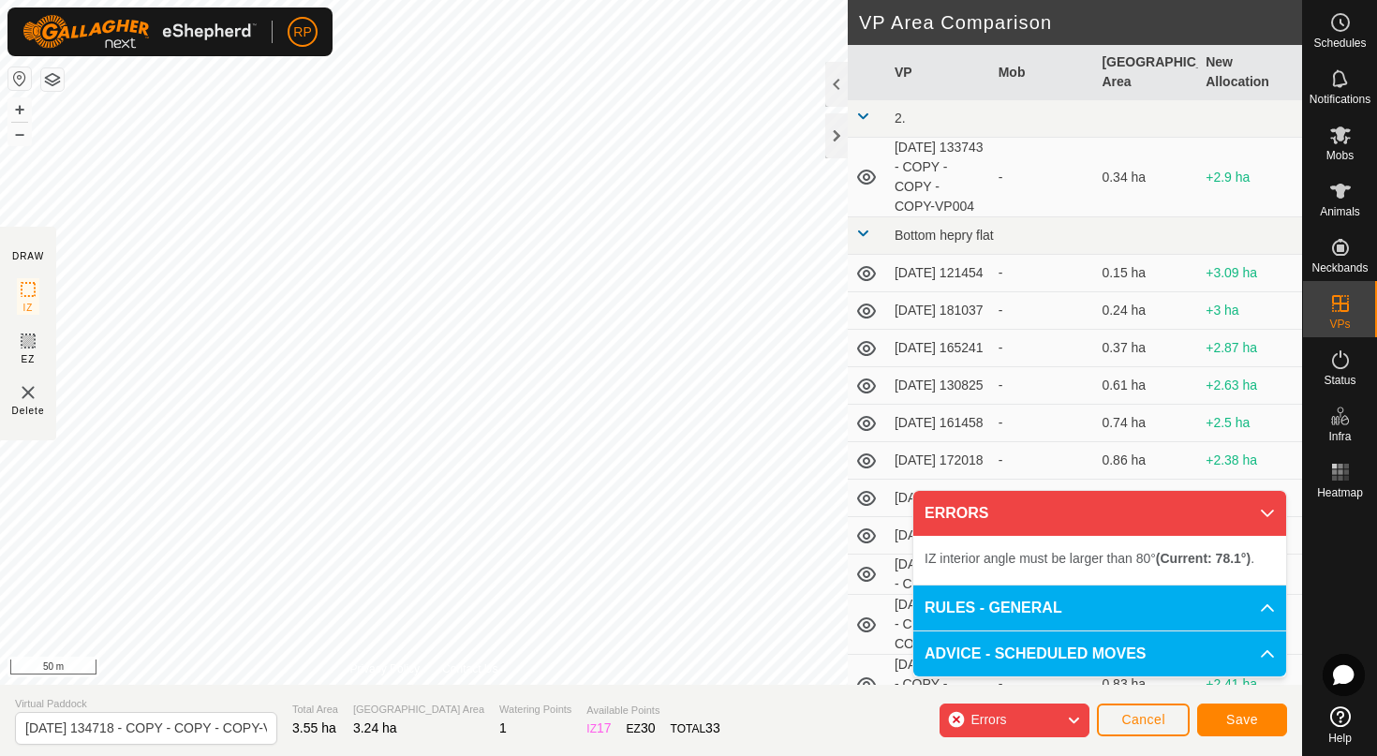
click at [1243, 716] on span "Save" at bounding box center [1242, 719] width 32 height 15
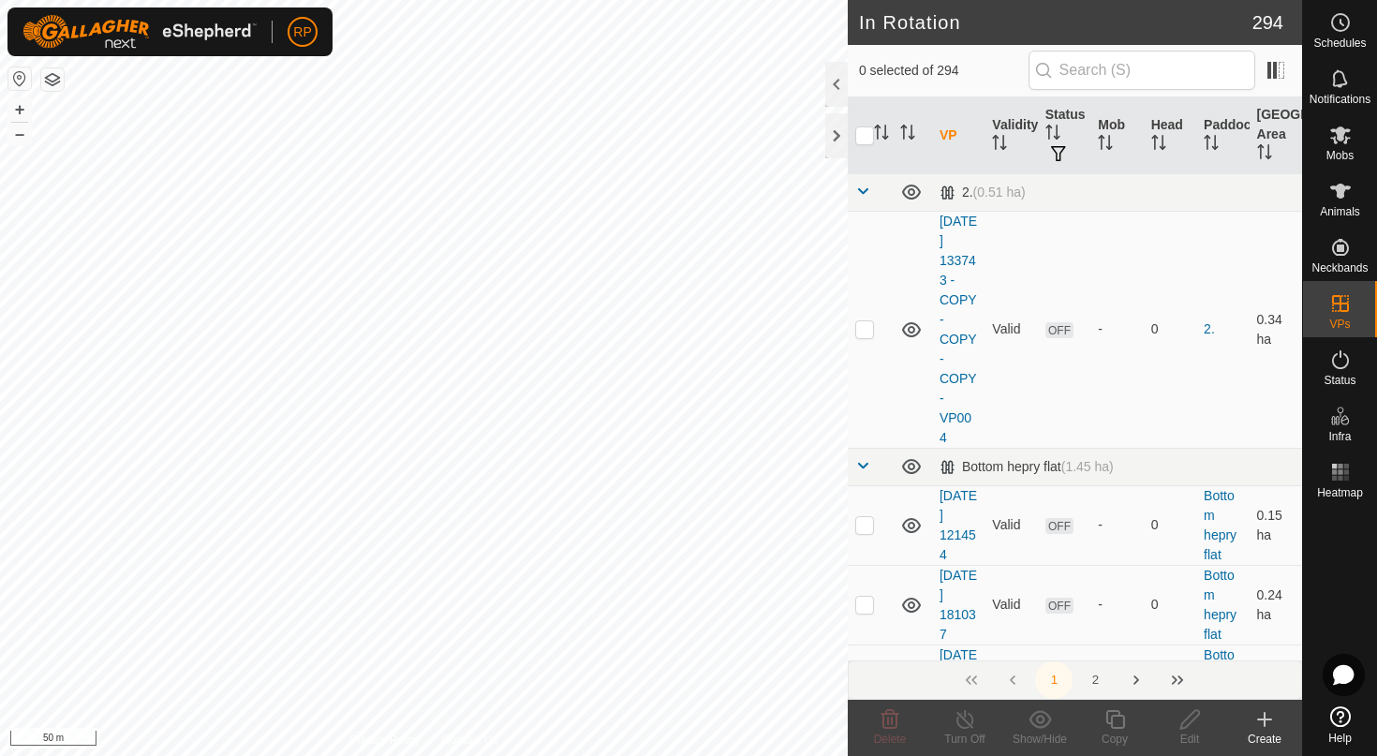
checkbox input "true"
click at [1188, 728] on icon at bounding box center [1189, 719] width 23 height 22
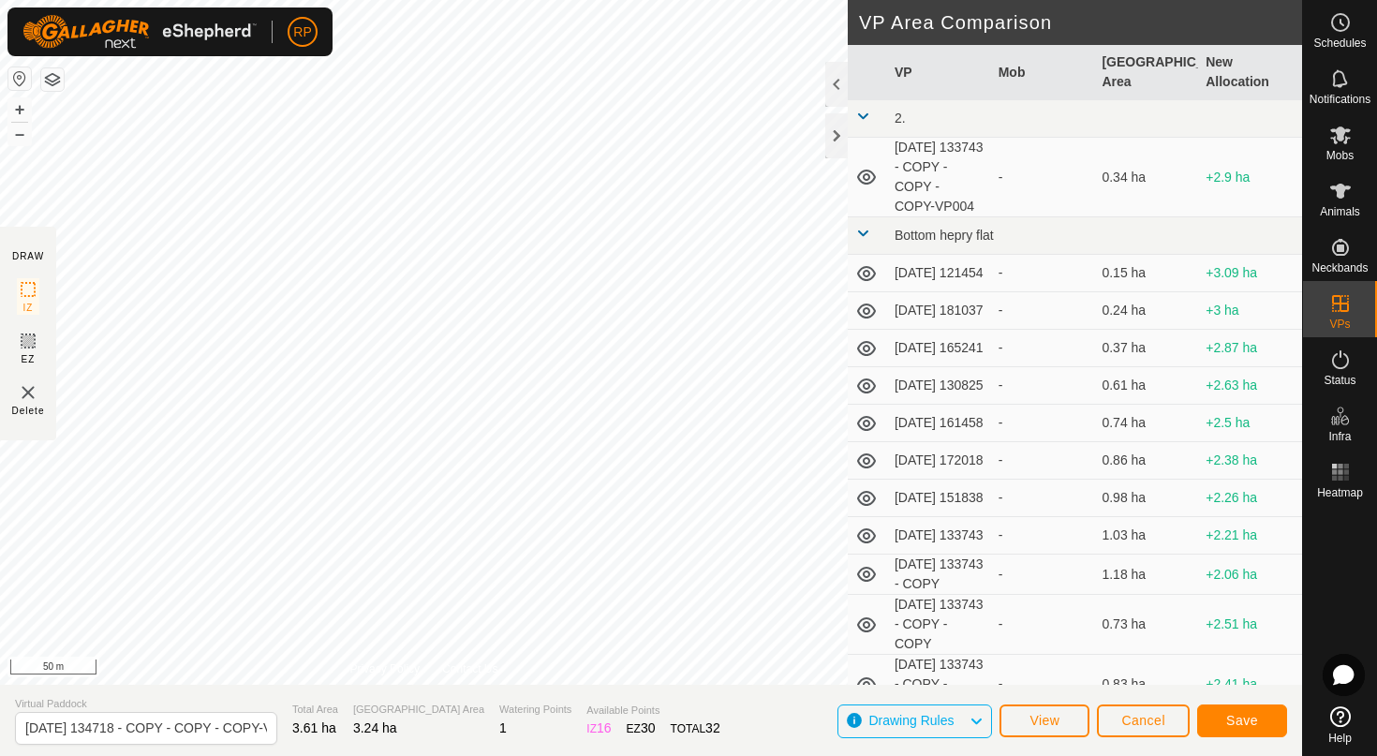
click at [1244, 715] on span "Save" at bounding box center [1242, 720] width 32 height 15
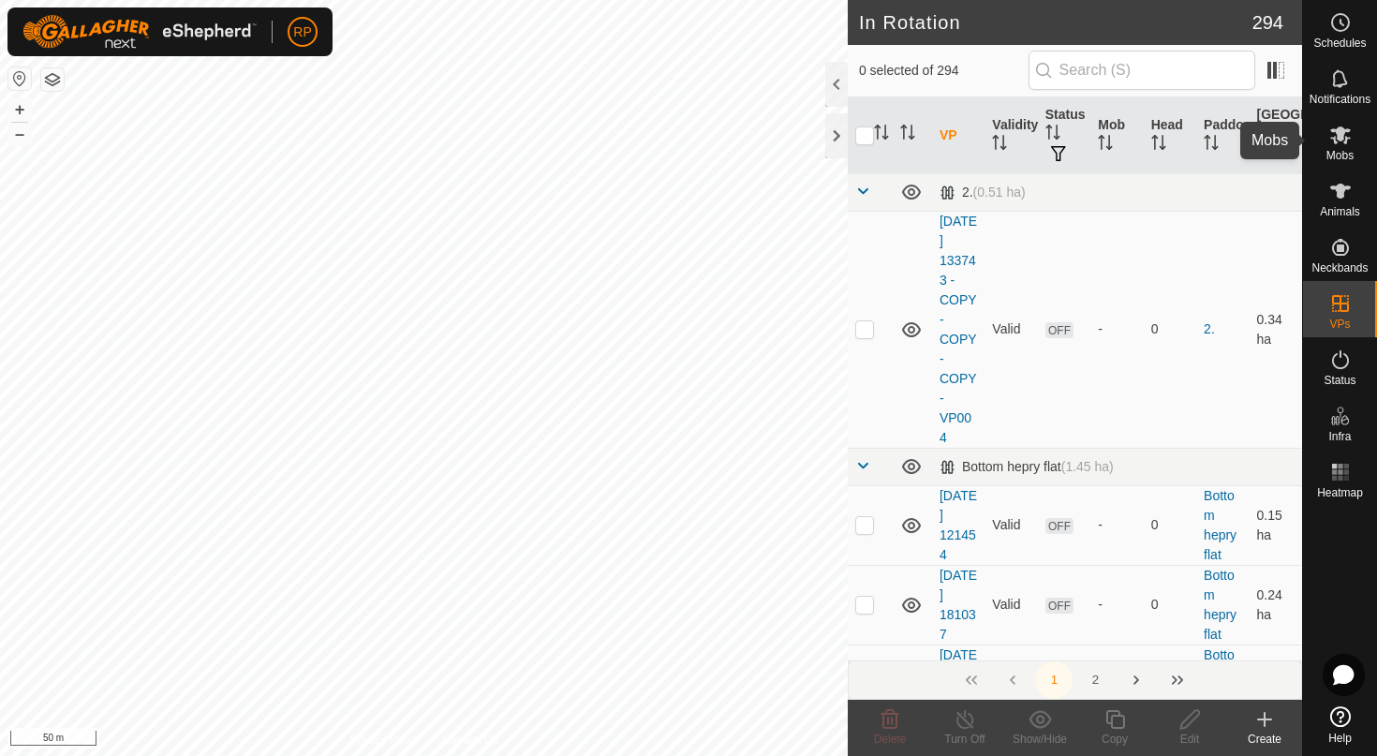
click at [1339, 157] on span "Mobs" at bounding box center [1339, 155] width 27 height 11
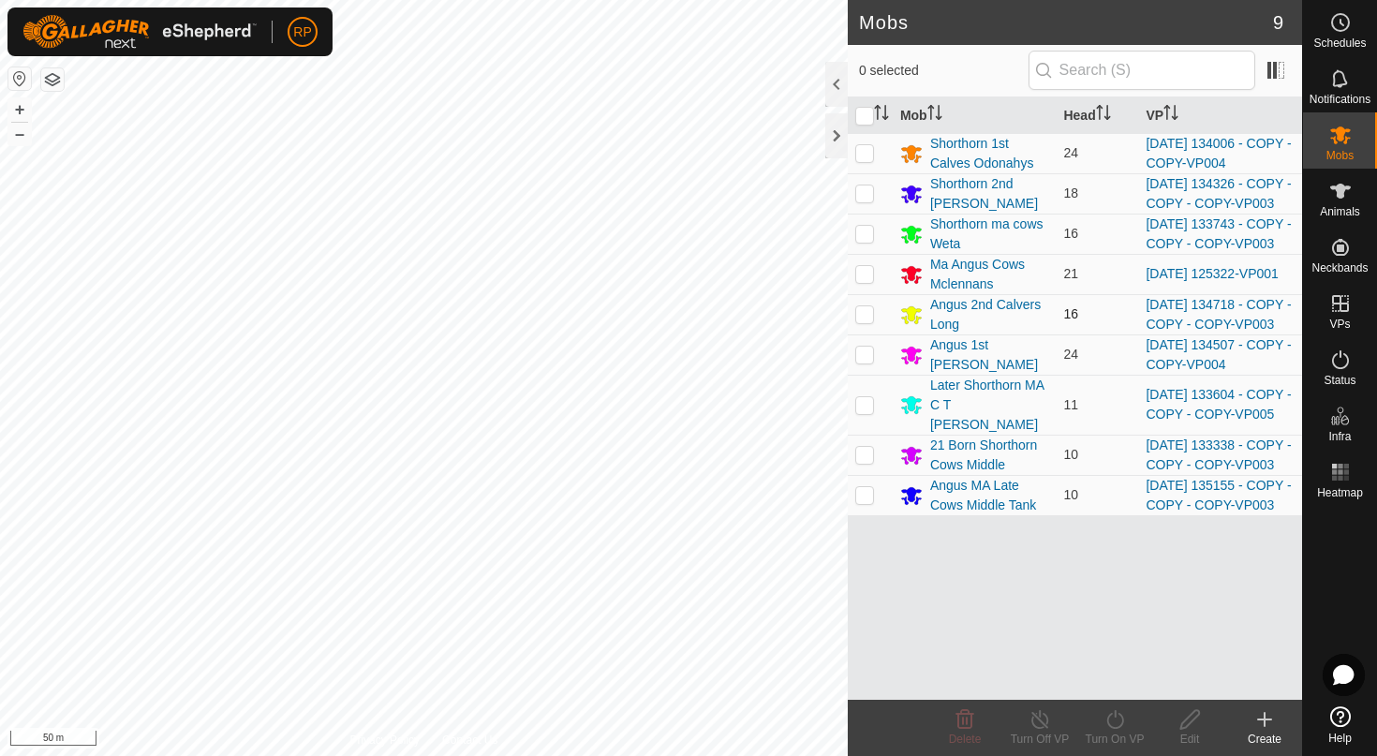
click at [859, 321] on p-checkbox at bounding box center [864, 313] width 19 height 15
checkbox input "true"
click at [1125, 724] on icon at bounding box center [1114, 719] width 23 height 22
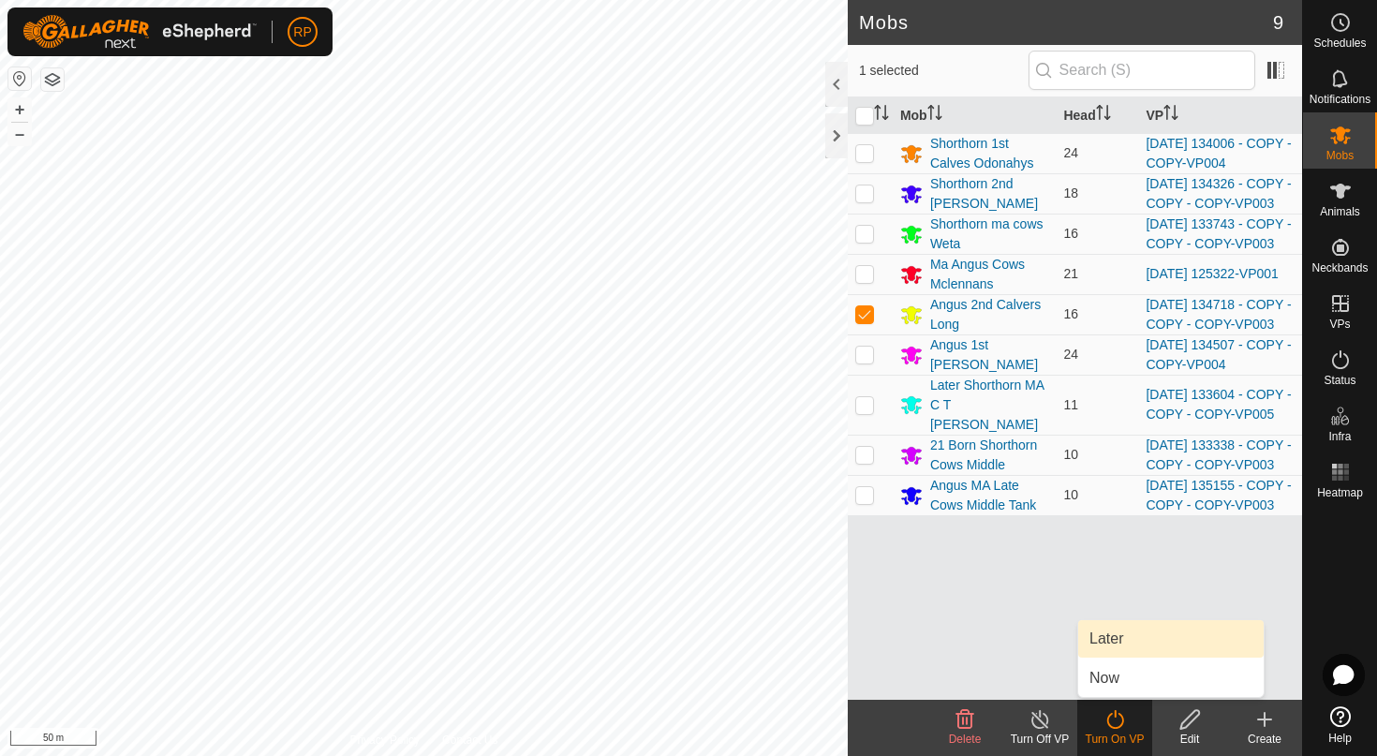
click at [1121, 645] on link "Later" at bounding box center [1170, 638] width 185 height 37
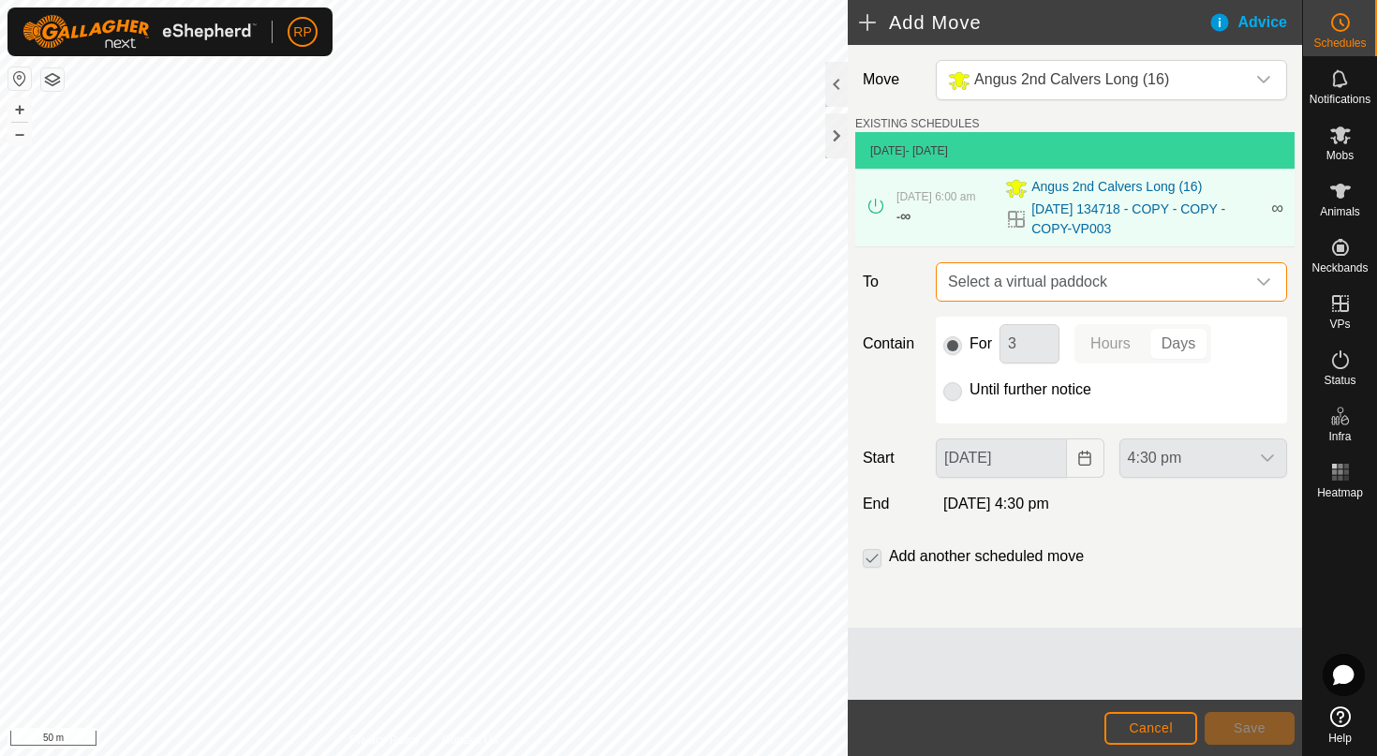
click at [1010, 271] on span "Select a virtual paddock" at bounding box center [1092, 281] width 304 height 37
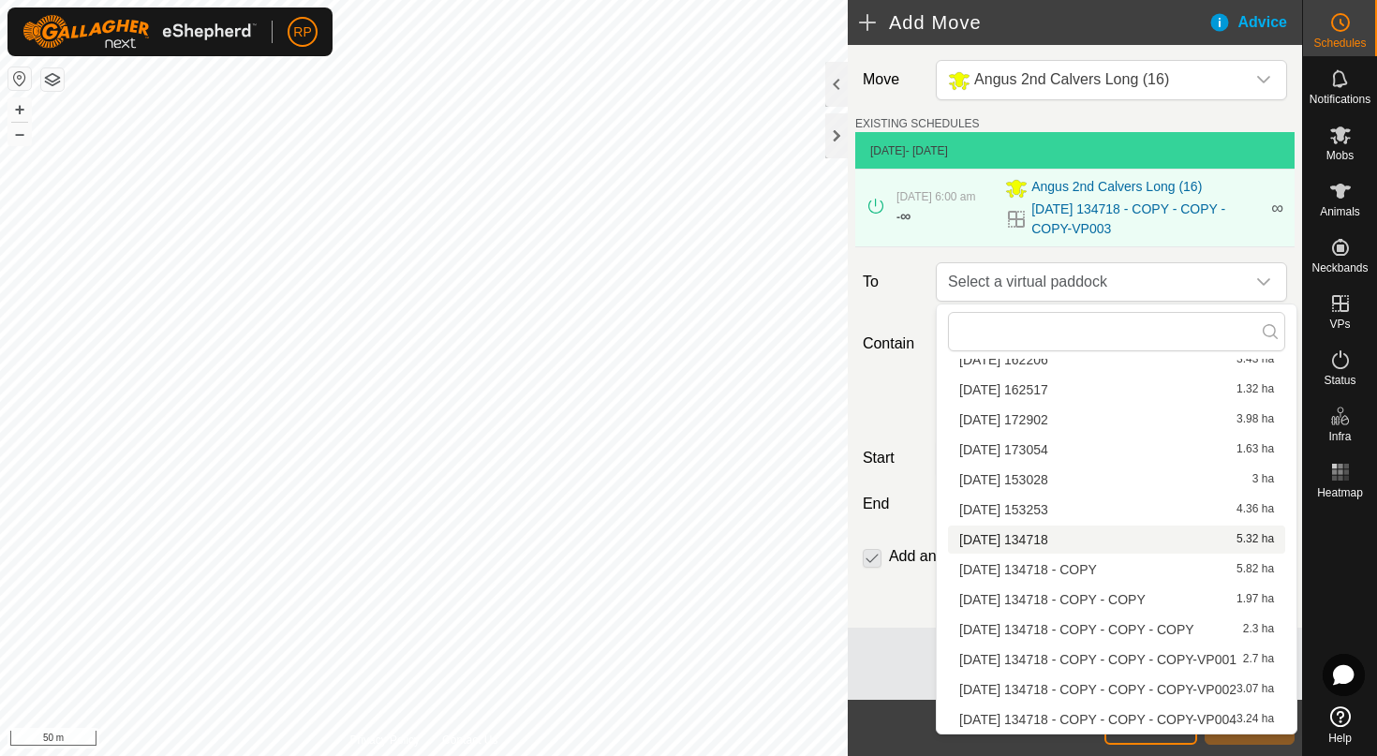
scroll to position [685, 0]
click at [1096, 722] on li "2025-08-12 134718 - COPY - COPY - COPY-VP004 3.24 ha" at bounding box center [1116, 719] width 337 height 28
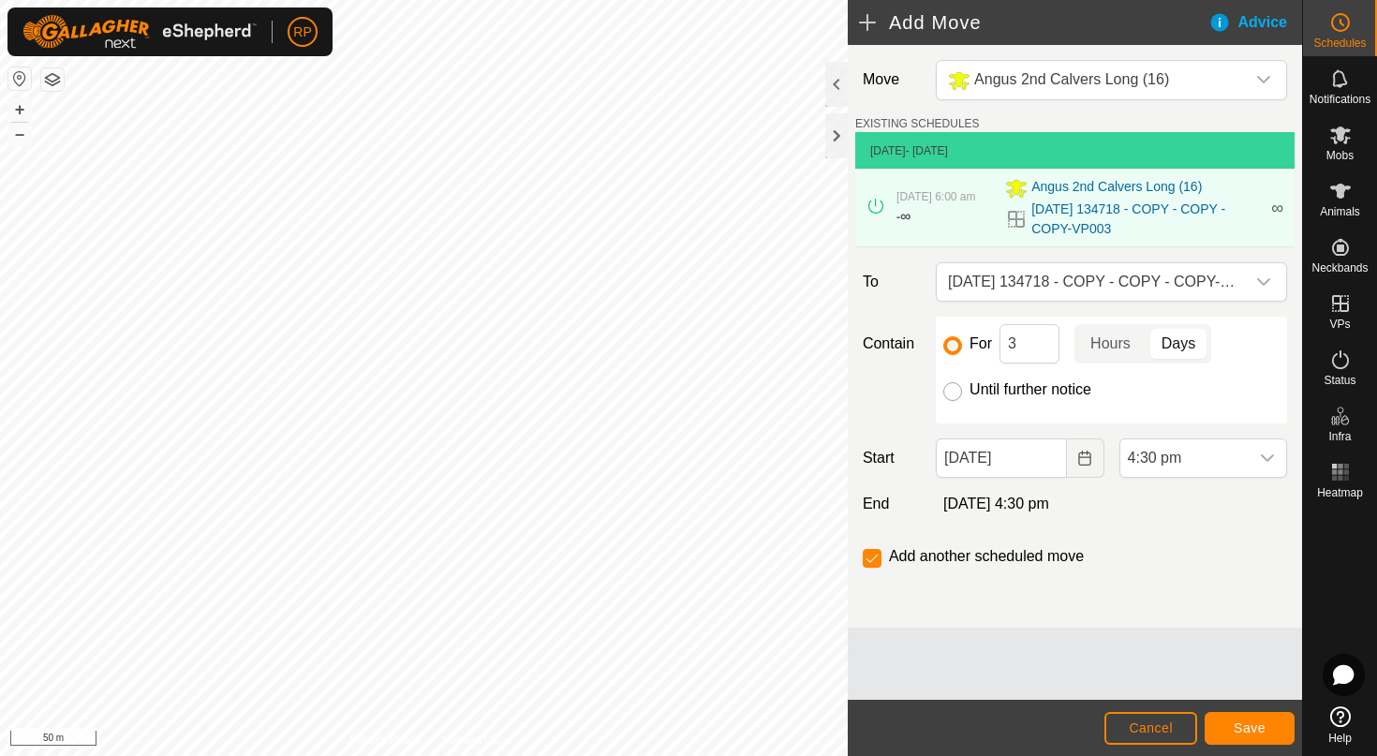
click at [954, 400] on input "Until further notice" at bounding box center [952, 391] width 19 height 19
radio input "true"
checkbox input "false"
click at [1070, 456] on button "Choose Date" at bounding box center [1085, 457] width 37 height 39
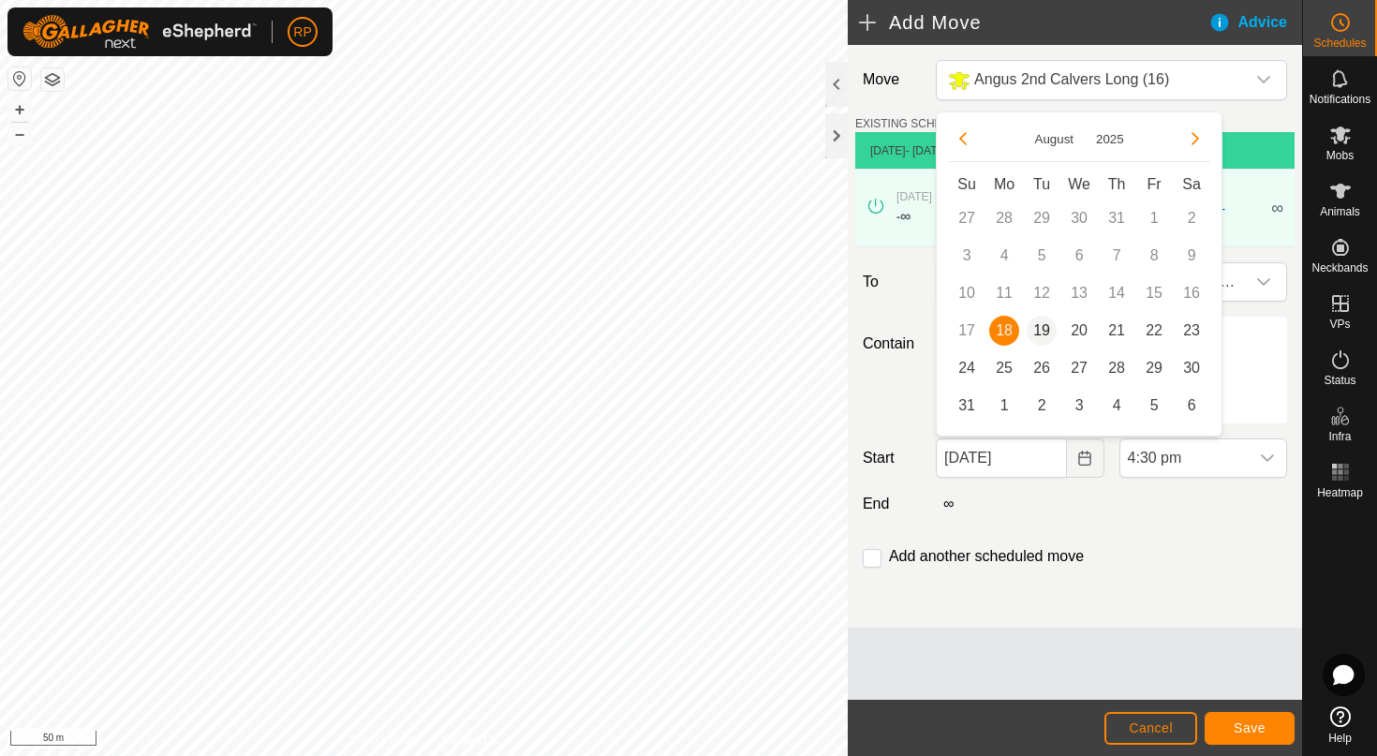
click at [1048, 327] on span "19" at bounding box center [1041, 331] width 30 height 30
type input "[DATE]"
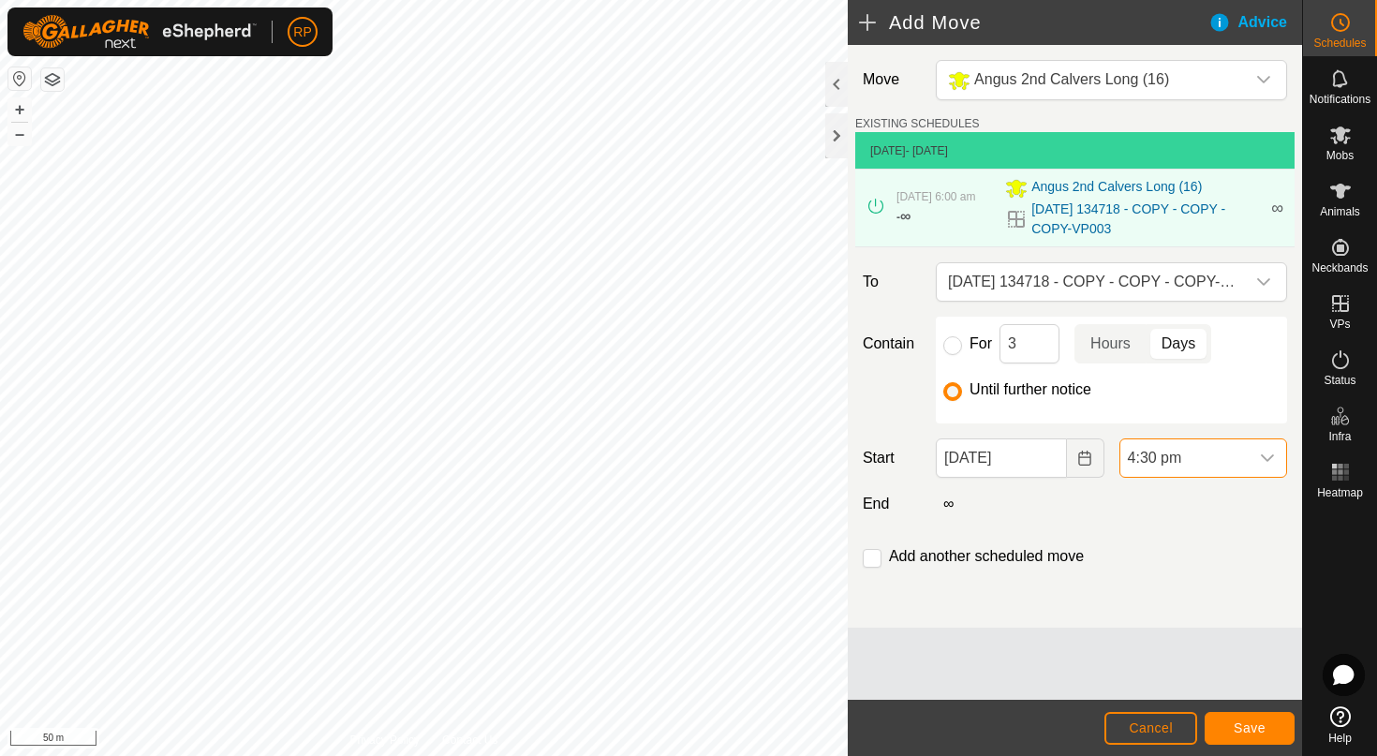
click at [1230, 446] on span "4:30 pm" at bounding box center [1184, 457] width 128 height 37
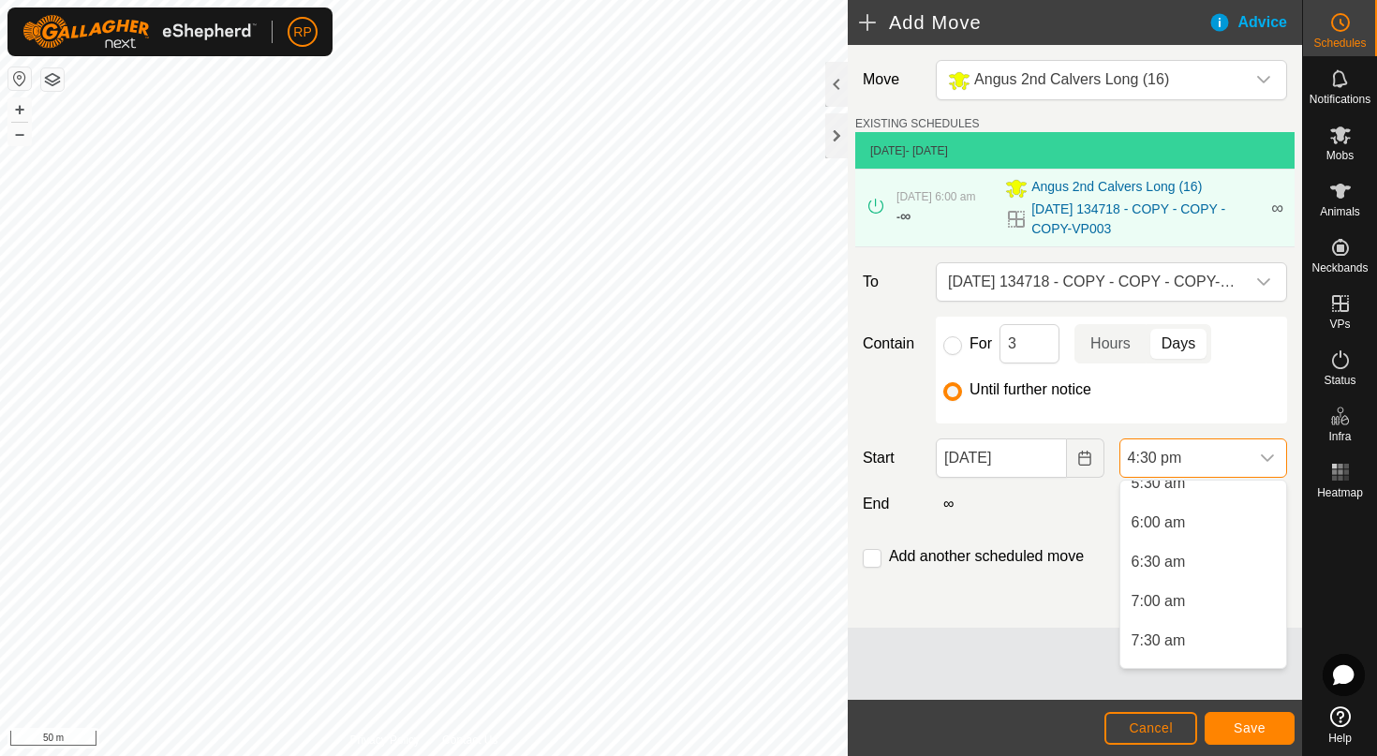
scroll to position [456, 0]
click at [1187, 506] on li "6:00 am" at bounding box center [1203, 514] width 166 height 37
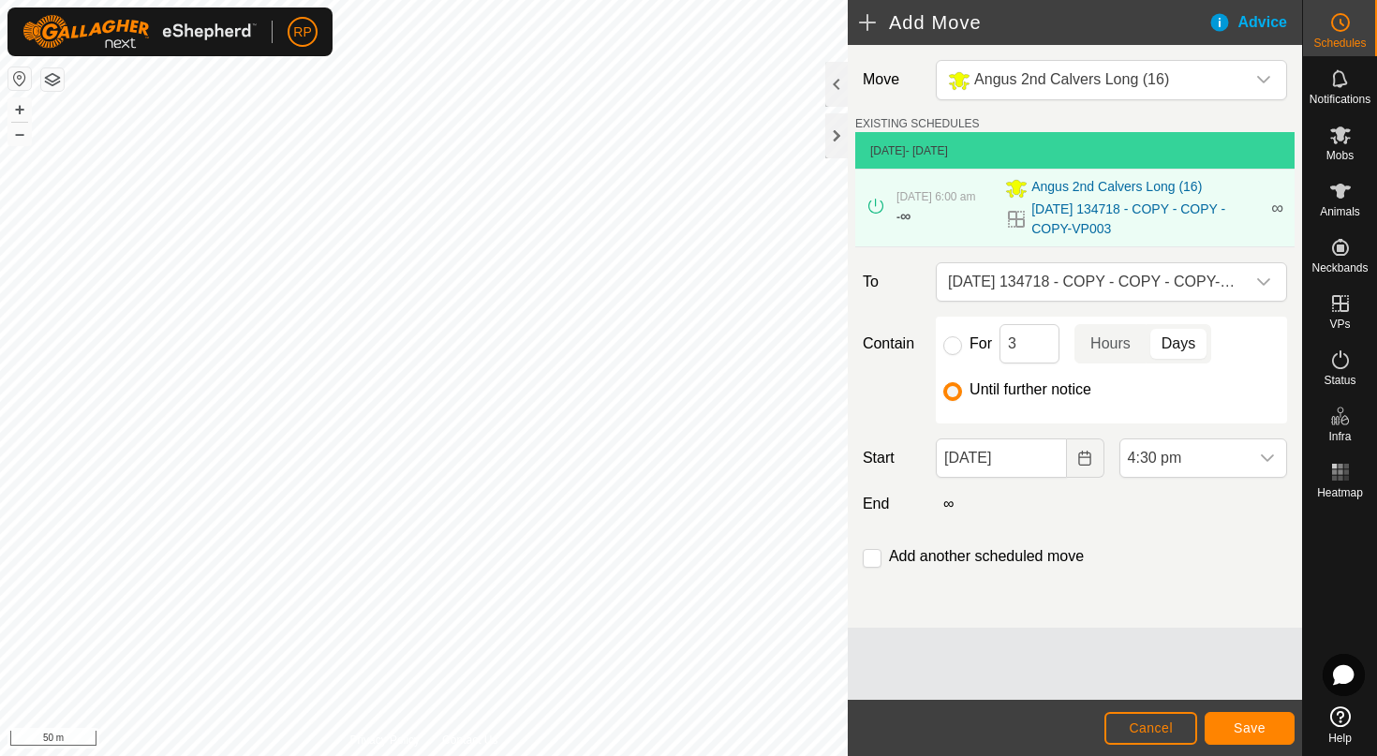
scroll to position [1148, 0]
click at [1233, 721] on span "Save" at bounding box center [1249, 727] width 32 height 15
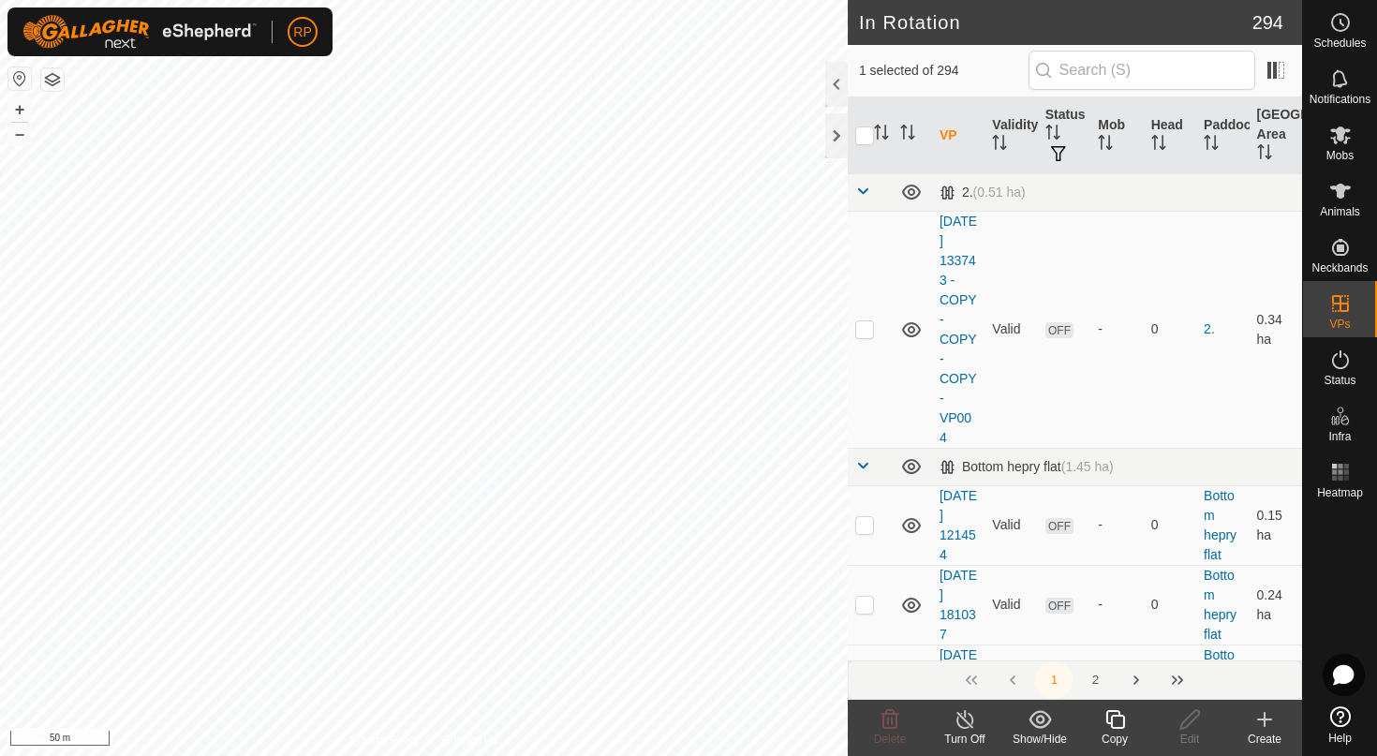
click at [1119, 733] on div "Copy" at bounding box center [1114, 738] width 75 height 17
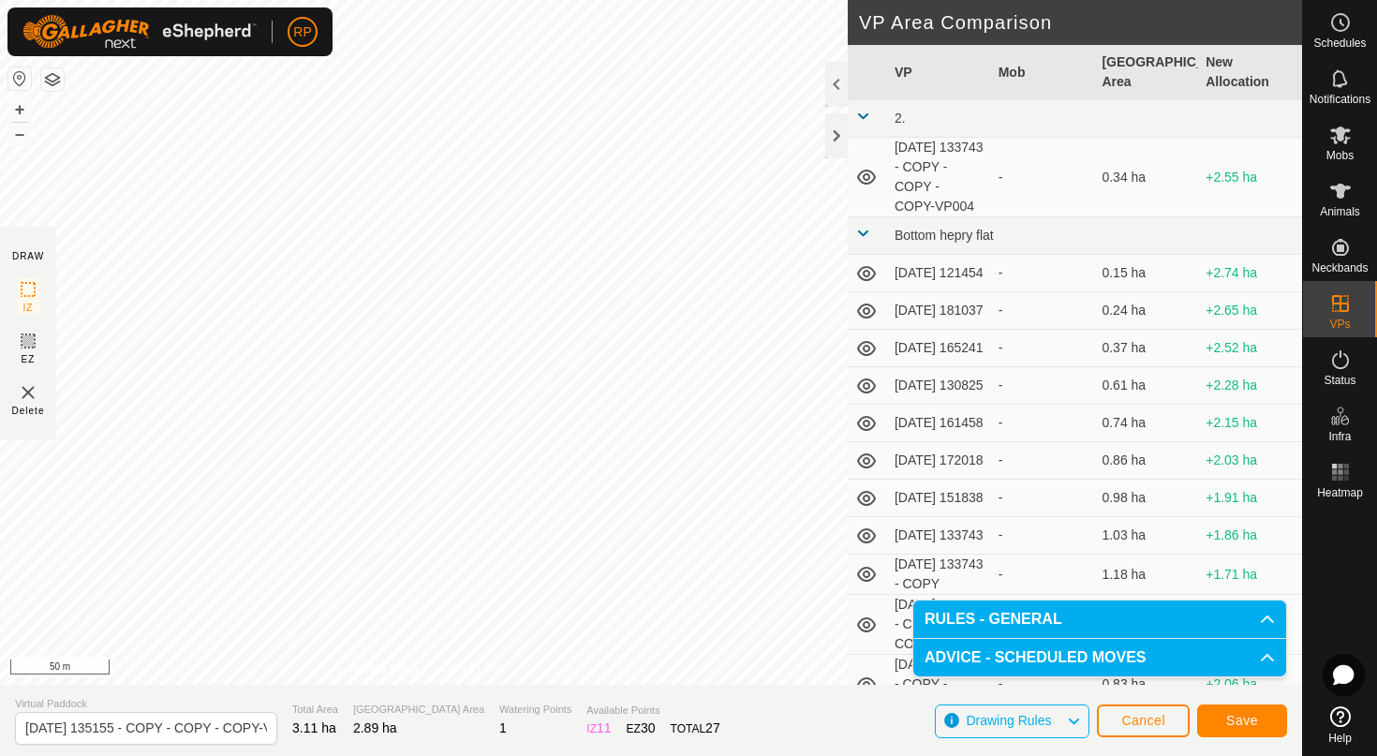
click at [1216, 722] on button "Save" at bounding box center [1242, 720] width 90 height 33
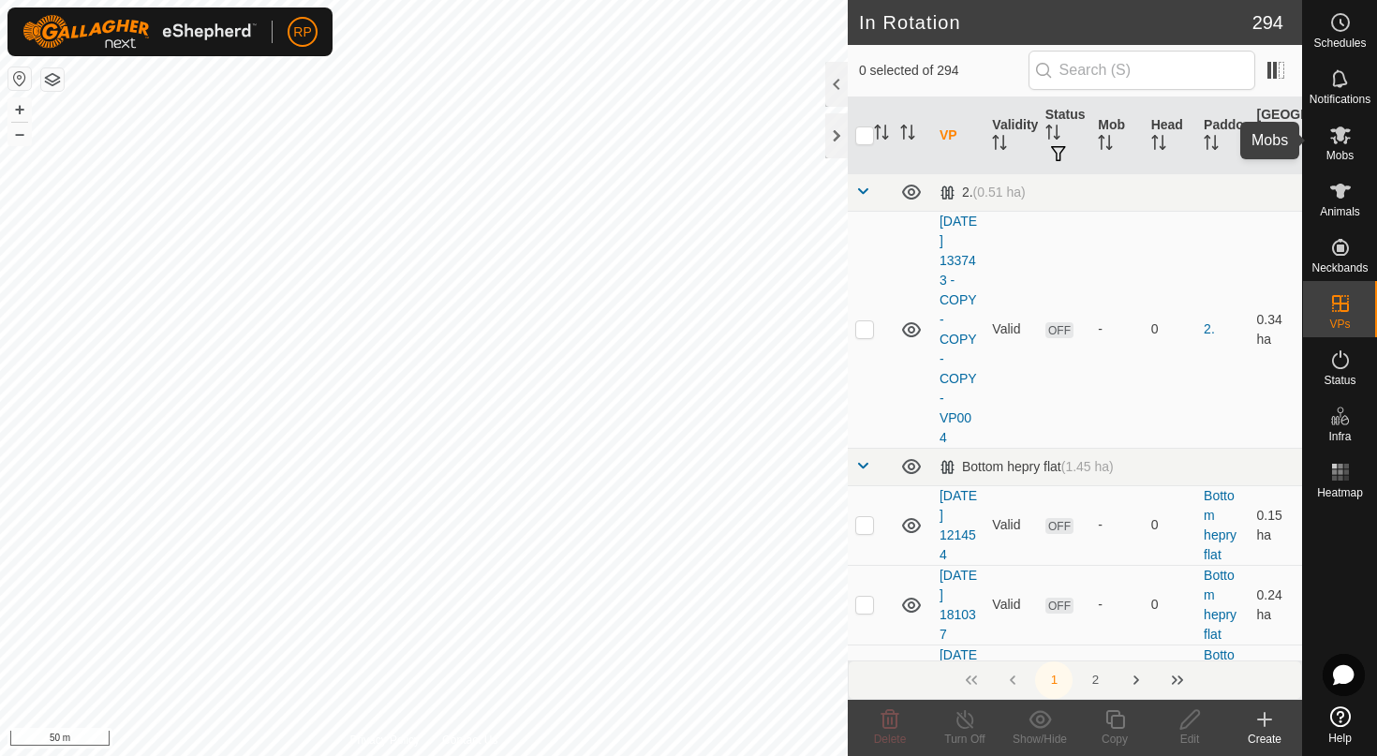
click at [1342, 138] on icon at bounding box center [1340, 135] width 21 height 18
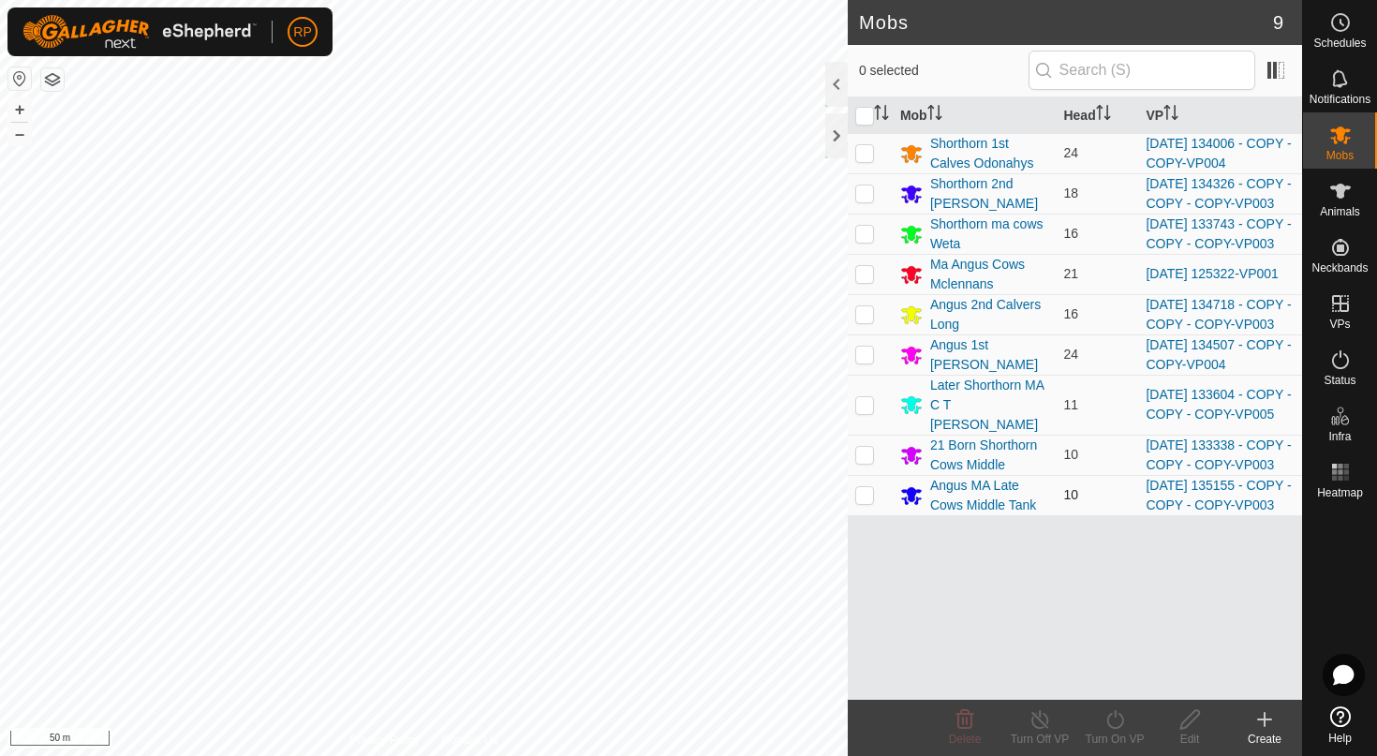
click at [866, 515] on td at bounding box center [869, 495] width 45 height 40
checkbox input "true"
click at [1112, 726] on icon at bounding box center [1114, 719] width 23 height 22
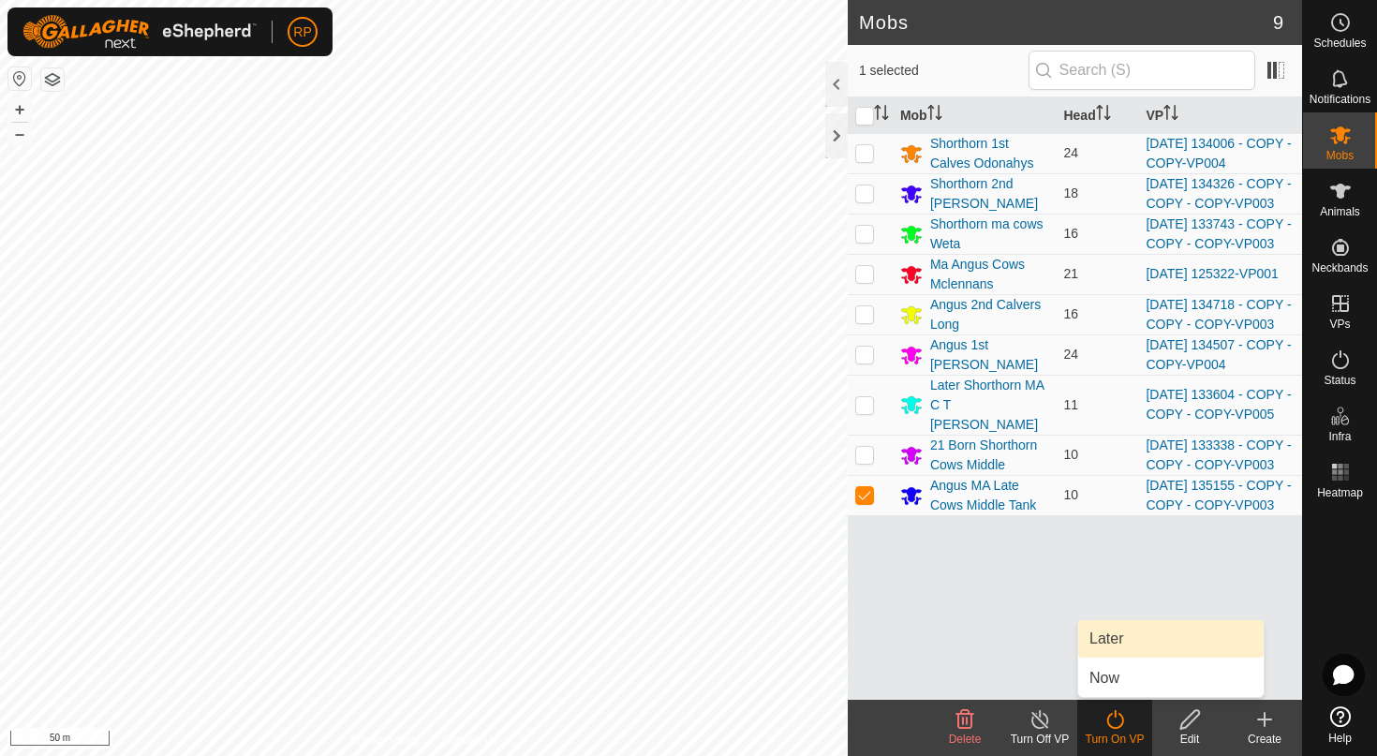
click at [1095, 638] on link "Later" at bounding box center [1170, 638] width 185 height 37
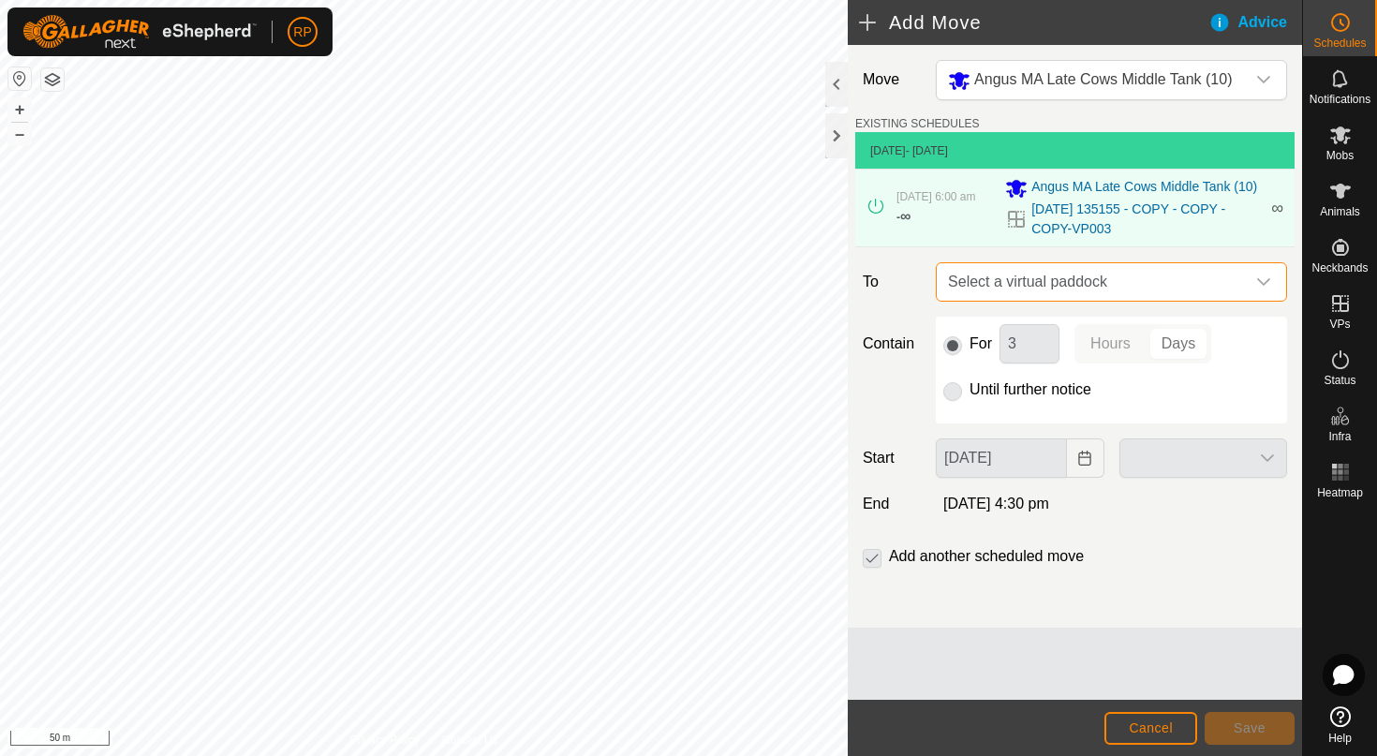
click at [1058, 287] on span "Select a virtual paddock" at bounding box center [1092, 281] width 304 height 37
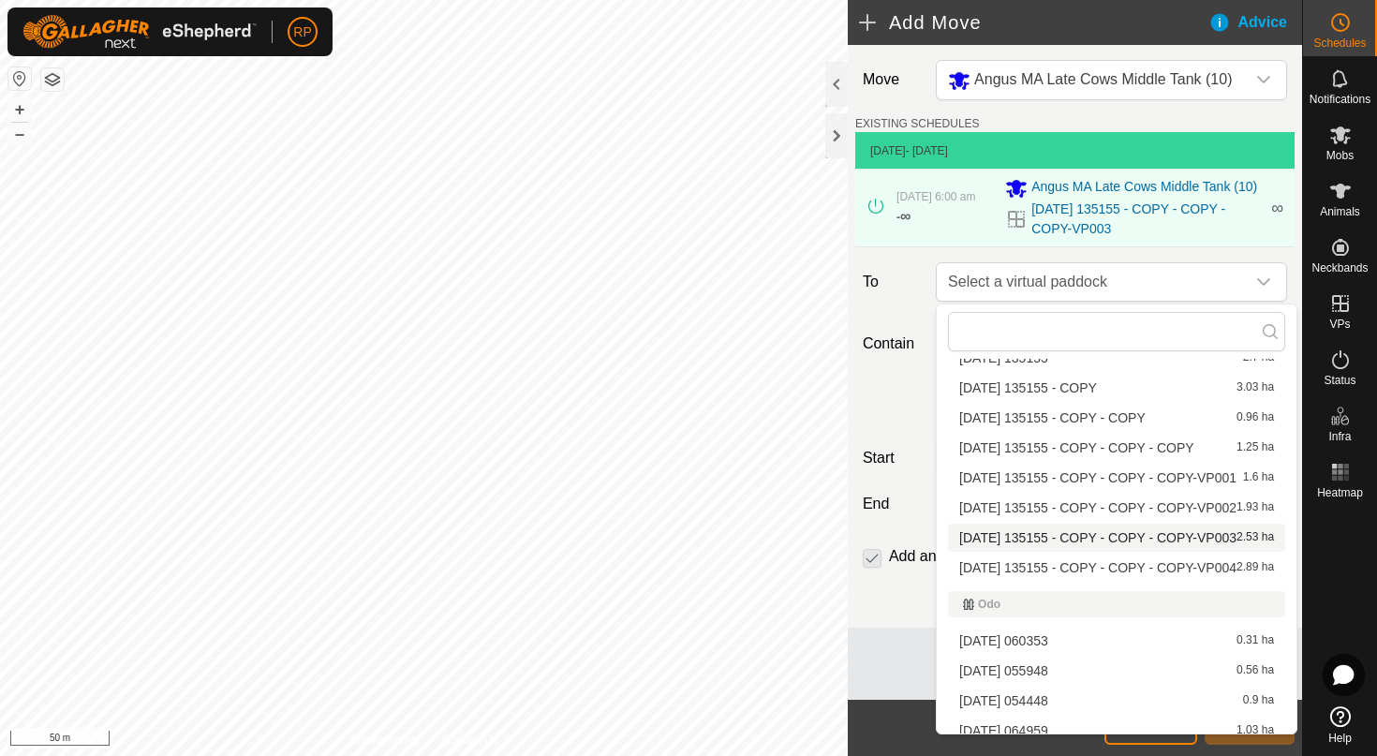
scroll to position [5865, 0]
click at [1090, 567] on li "[DATE] 135155 - COPY - COPY - COPY-VP004 2.89 ha" at bounding box center [1116, 568] width 337 height 28
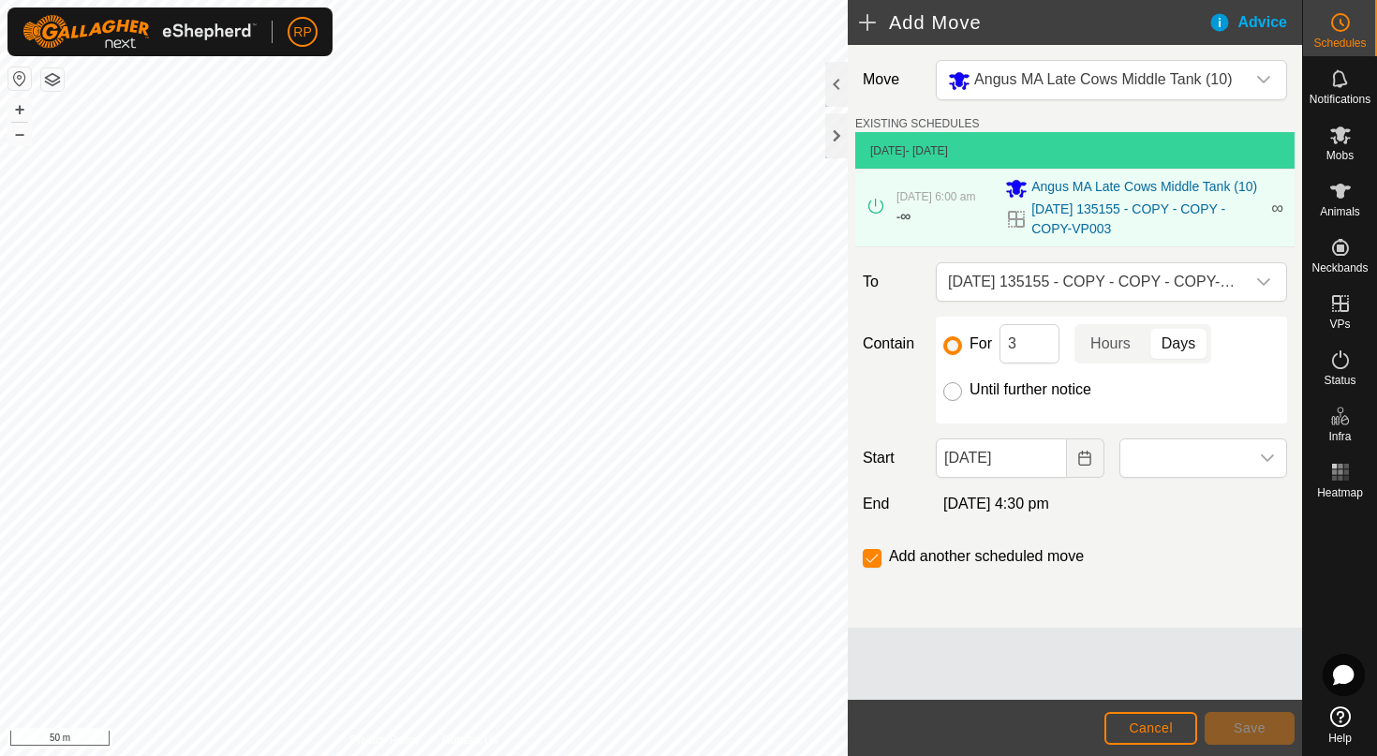
click at [954, 400] on input "Until further notice" at bounding box center [952, 391] width 19 height 19
radio input "true"
checkbox input "false"
click at [1075, 458] on button "Choose Date" at bounding box center [1085, 457] width 37 height 39
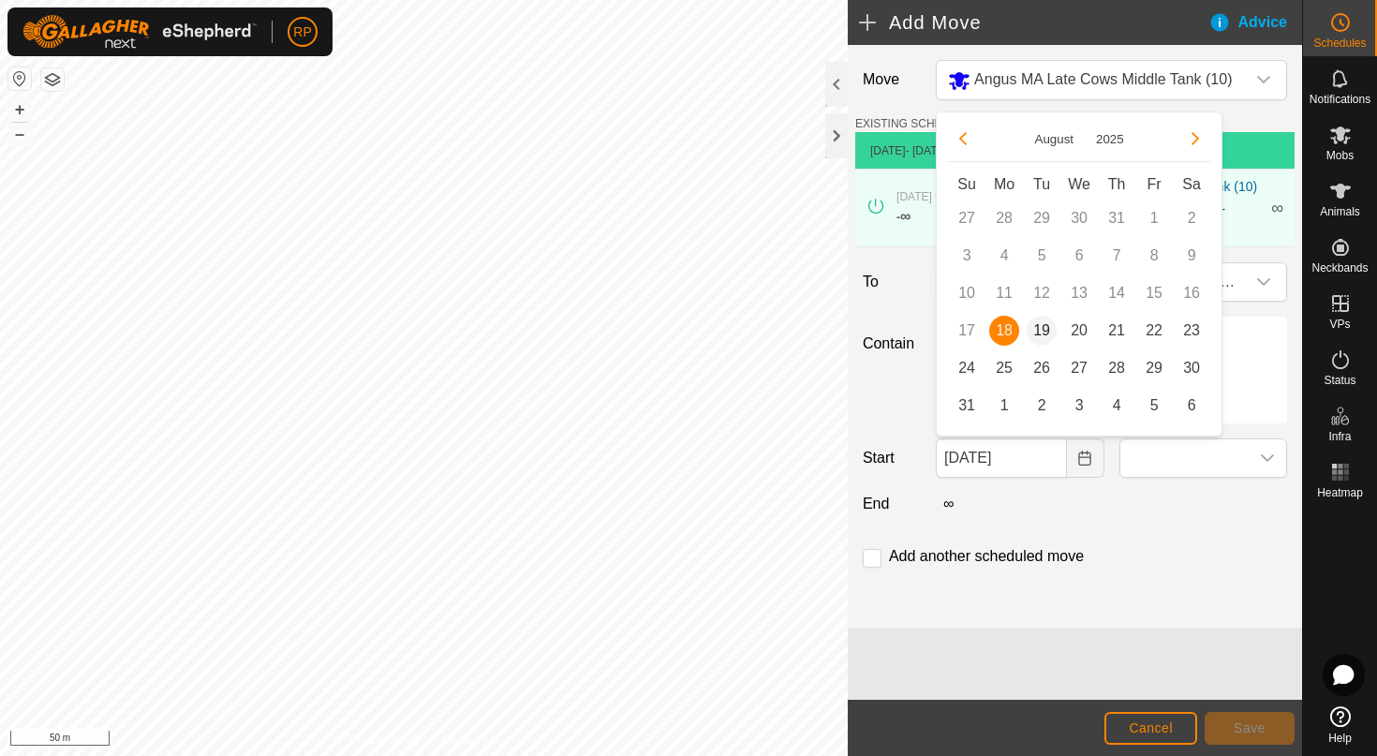
click at [1041, 333] on span "19" at bounding box center [1041, 331] width 30 height 30
type input "[DATE]"
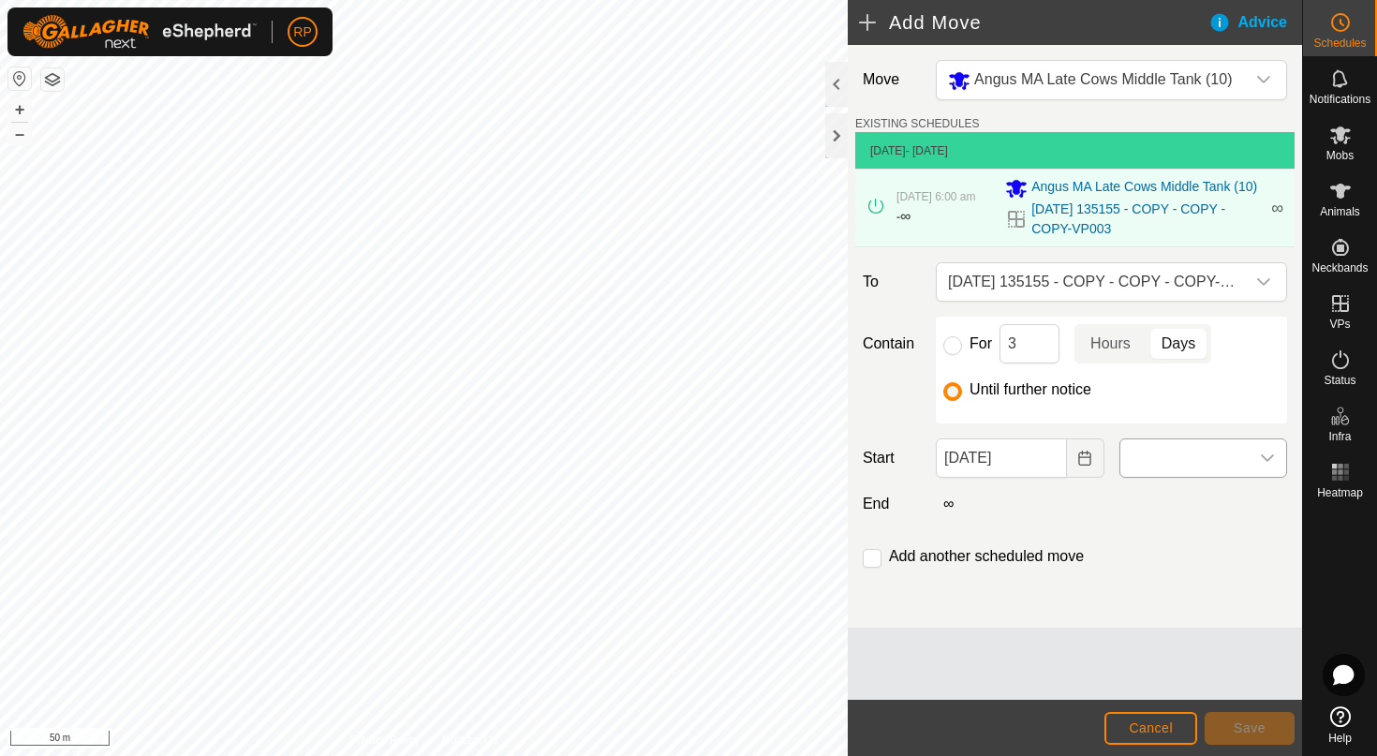
click at [1265, 460] on icon "dropdown trigger" at bounding box center [1266, 457] width 13 height 7
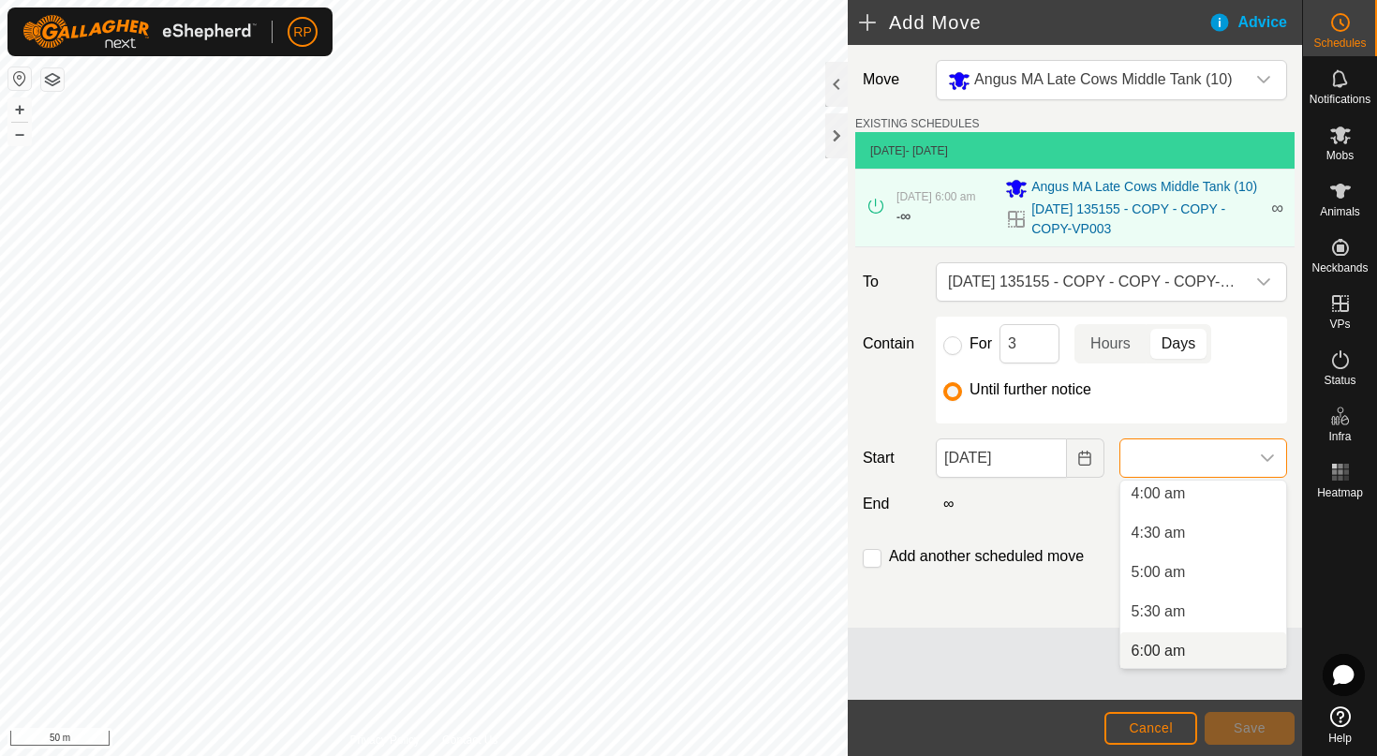
scroll to position [322, 0]
click at [1180, 644] on li "6:00 am" at bounding box center [1203, 648] width 166 height 37
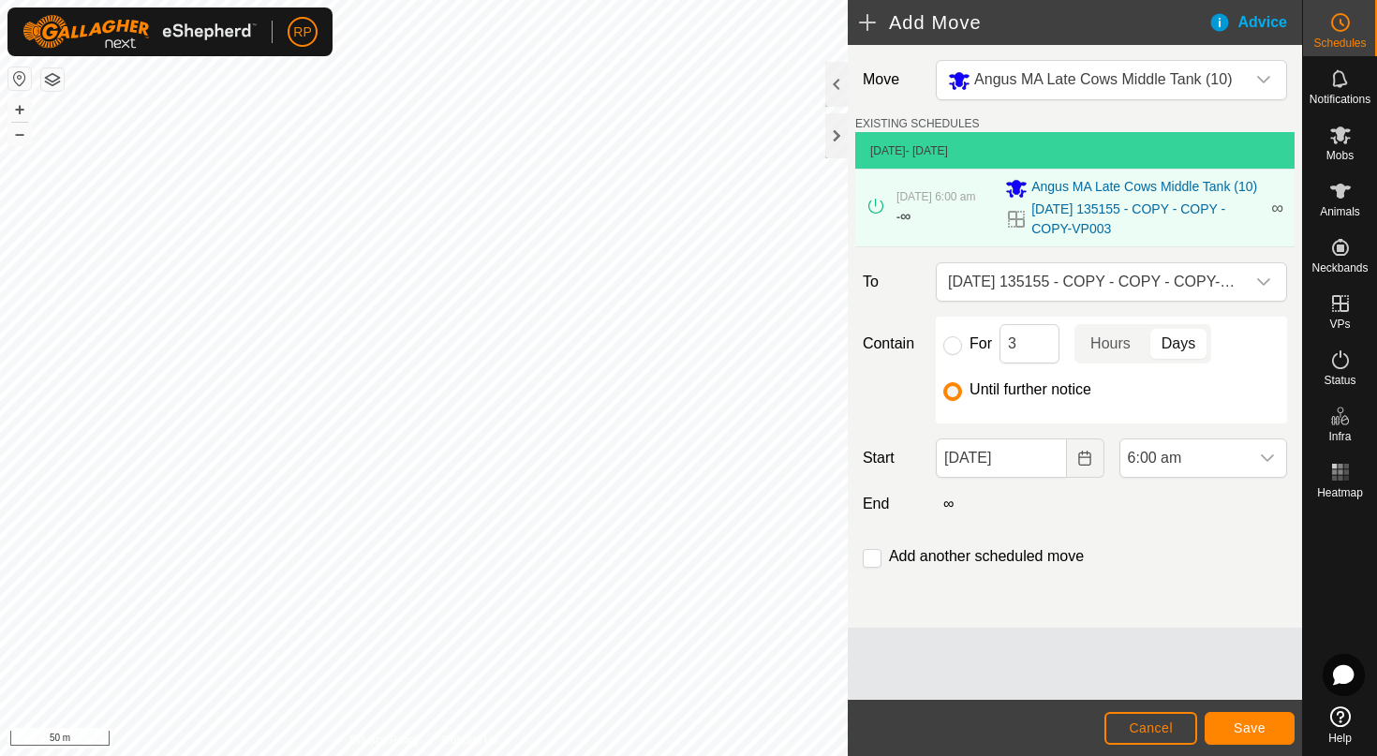
click at [1247, 731] on span "Save" at bounding box center [1249, 727] width 32 height 15
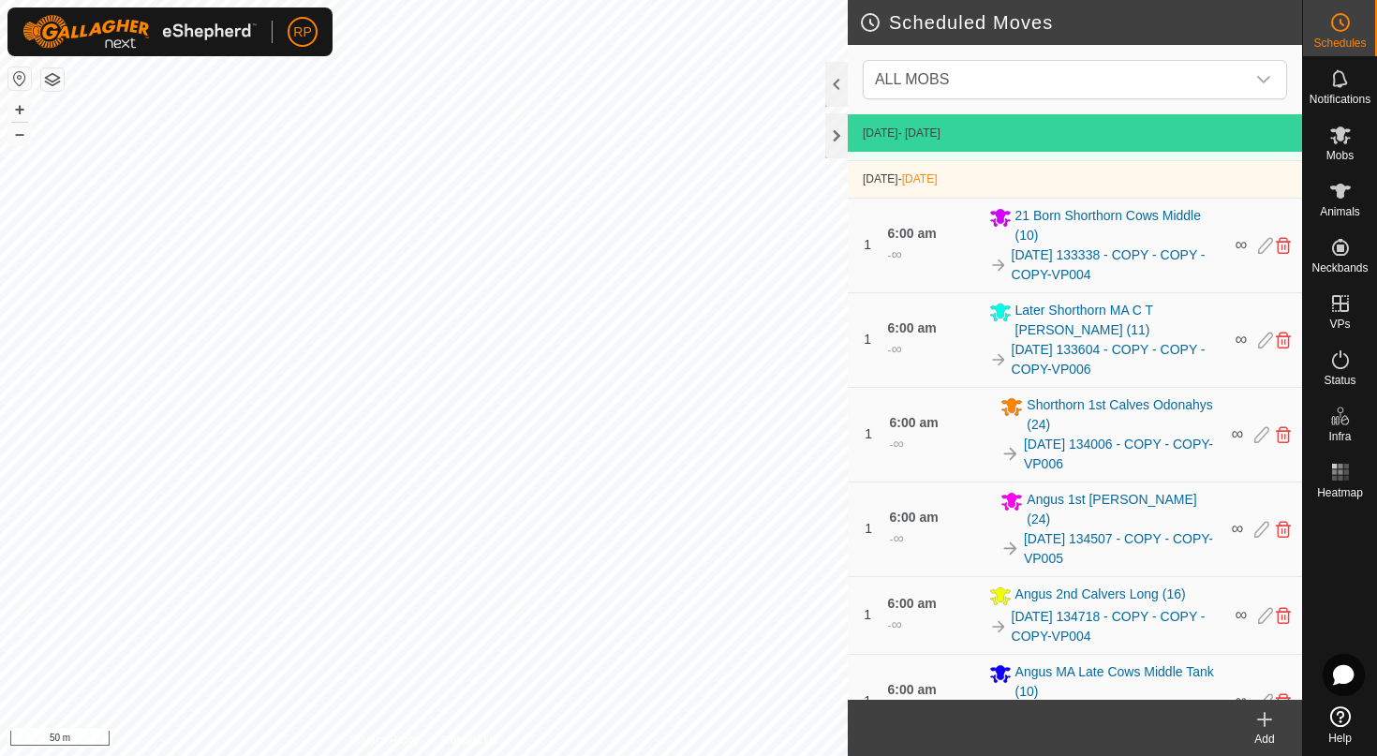
scroll to position [541, 0]
click at [1068, 602] on div "Scheduled Moves ALL MOBS [DATE] - [DATE] [DATE] 6:00 am - [DATE] 6:00 am 21 Bor…" at bounding box center [651, 378] width 1302 height 756
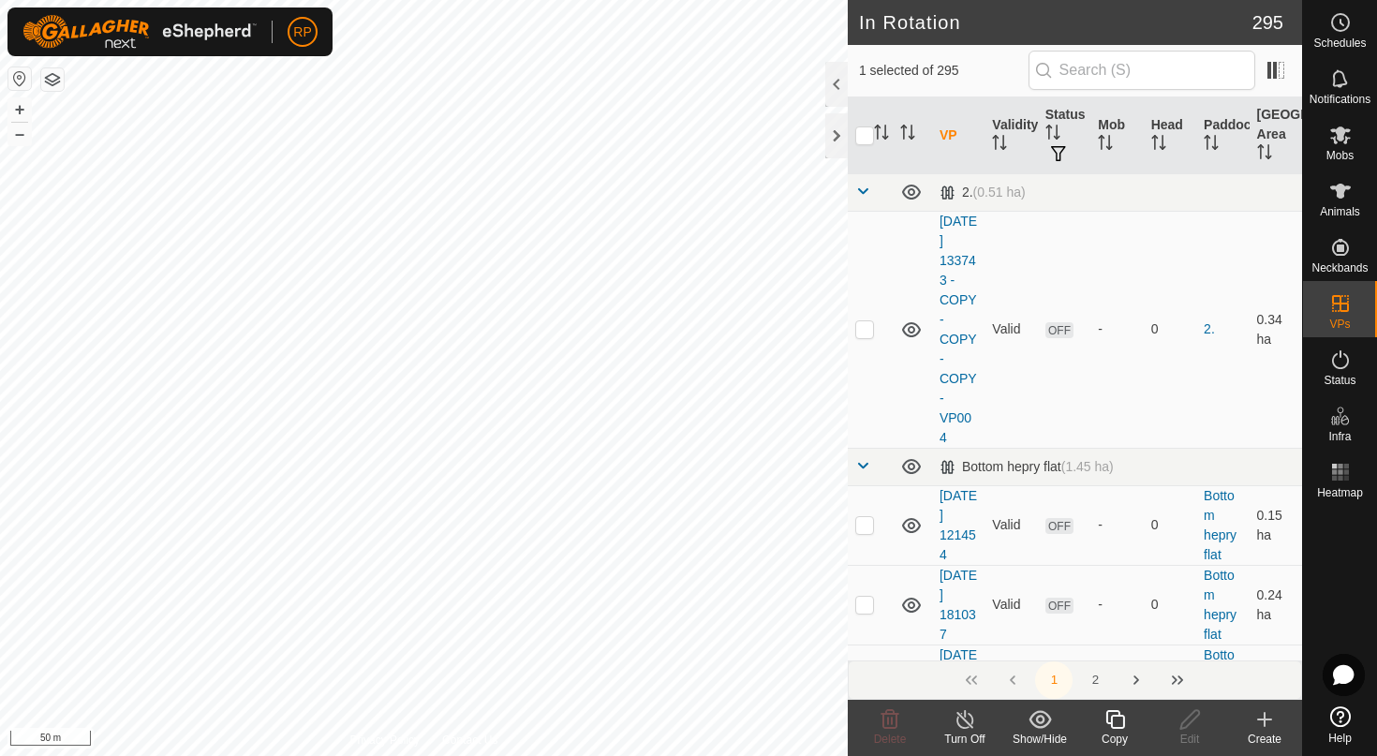
click at [1122, 721] on icon at bounding box center [1114, 719] width 23 height 22
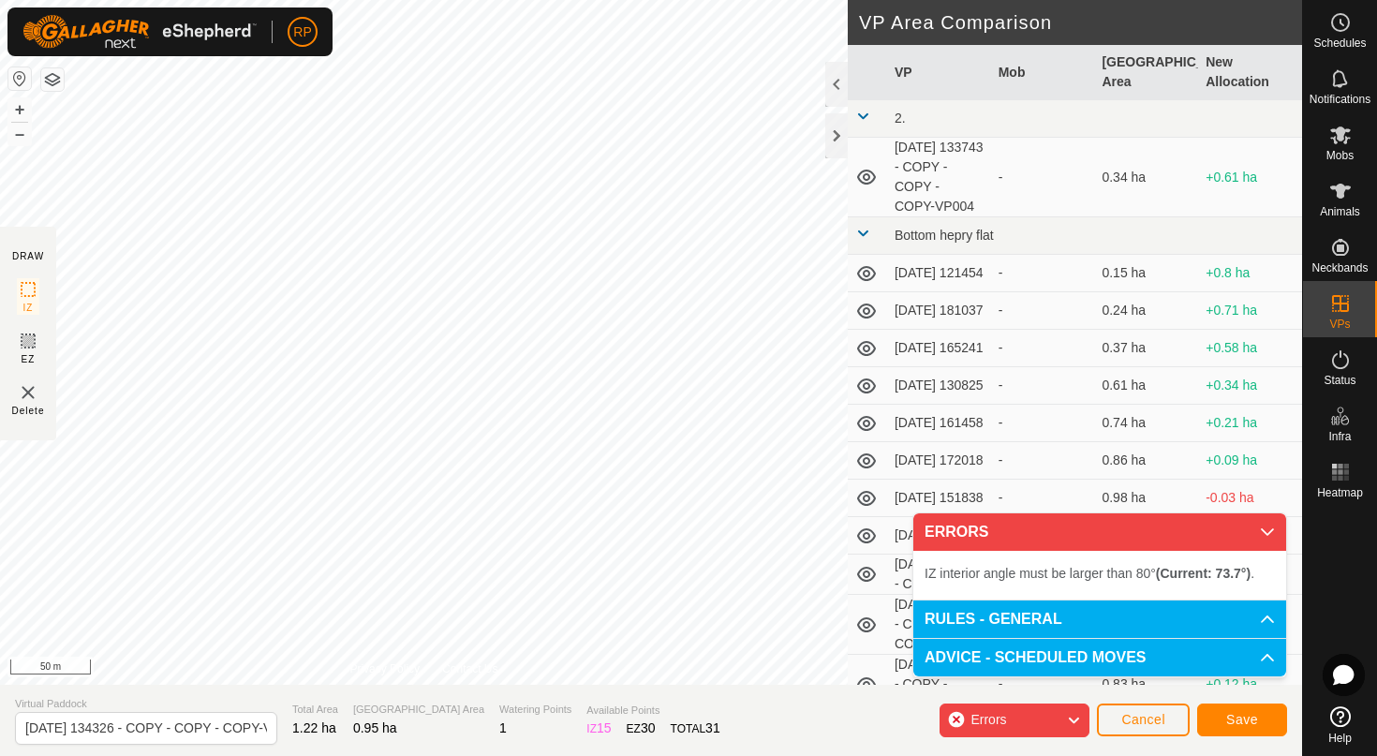
click at [1140, 722] on span "Cancel" at bounding box center [1143, 719] width 44 height 15
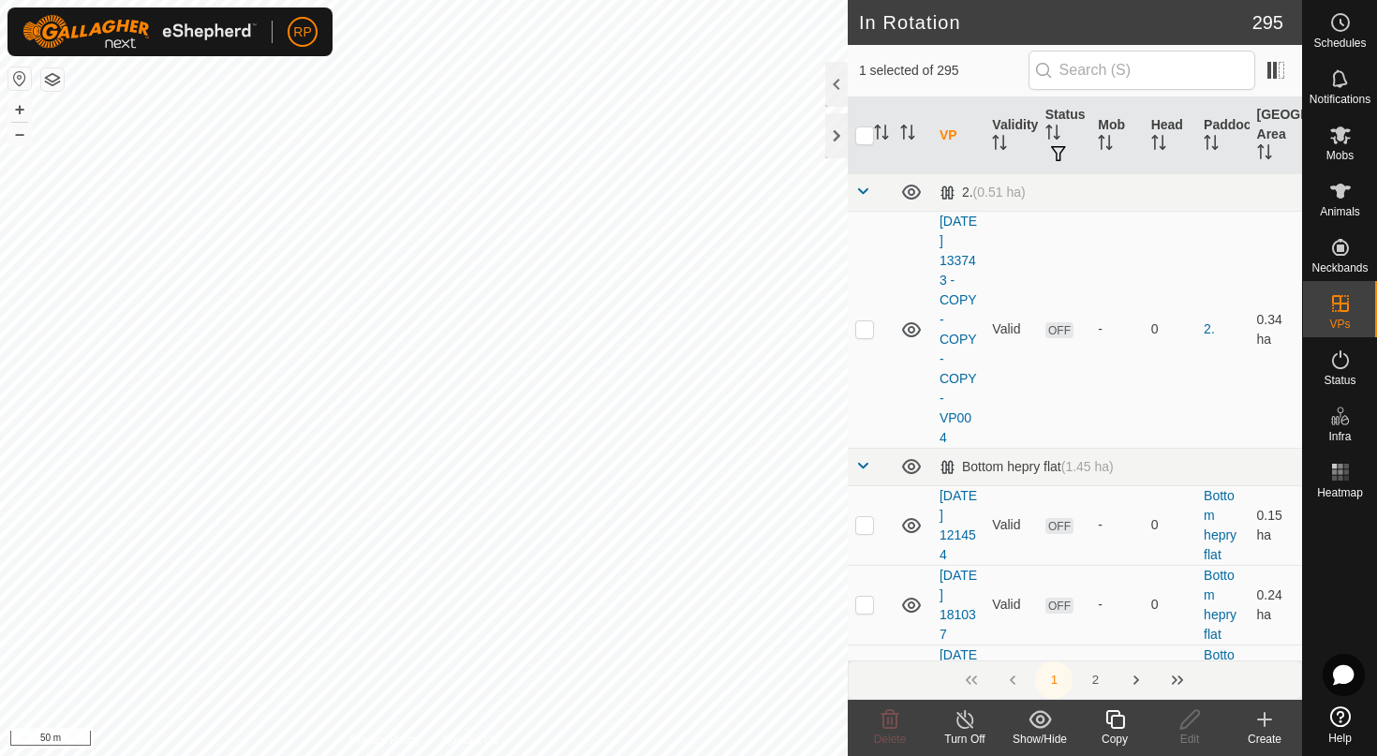
click at [1122, 739] on div "Copy" at bounding box center [1114, 738] width 75 height 17
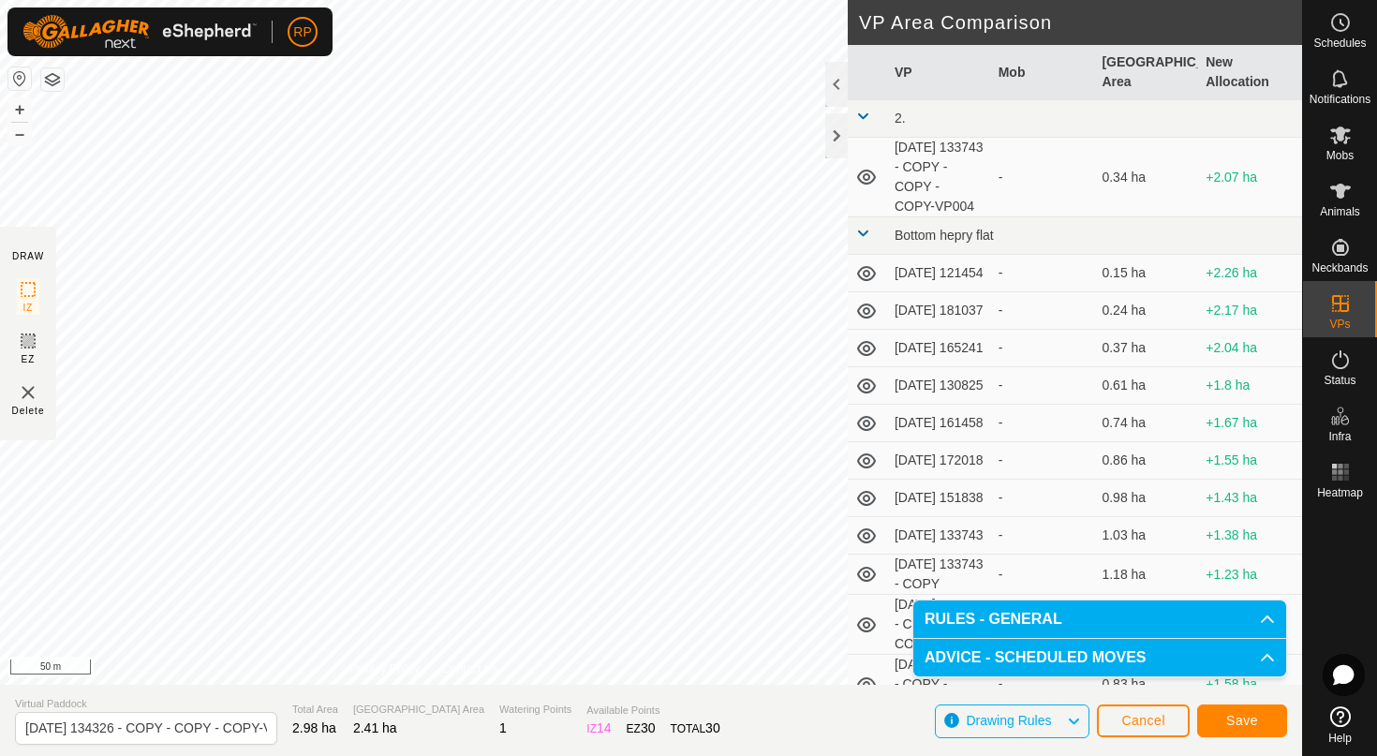
click at [1249, 729] on button "Save" at bounding box center [1242, 720] width 90 height 33
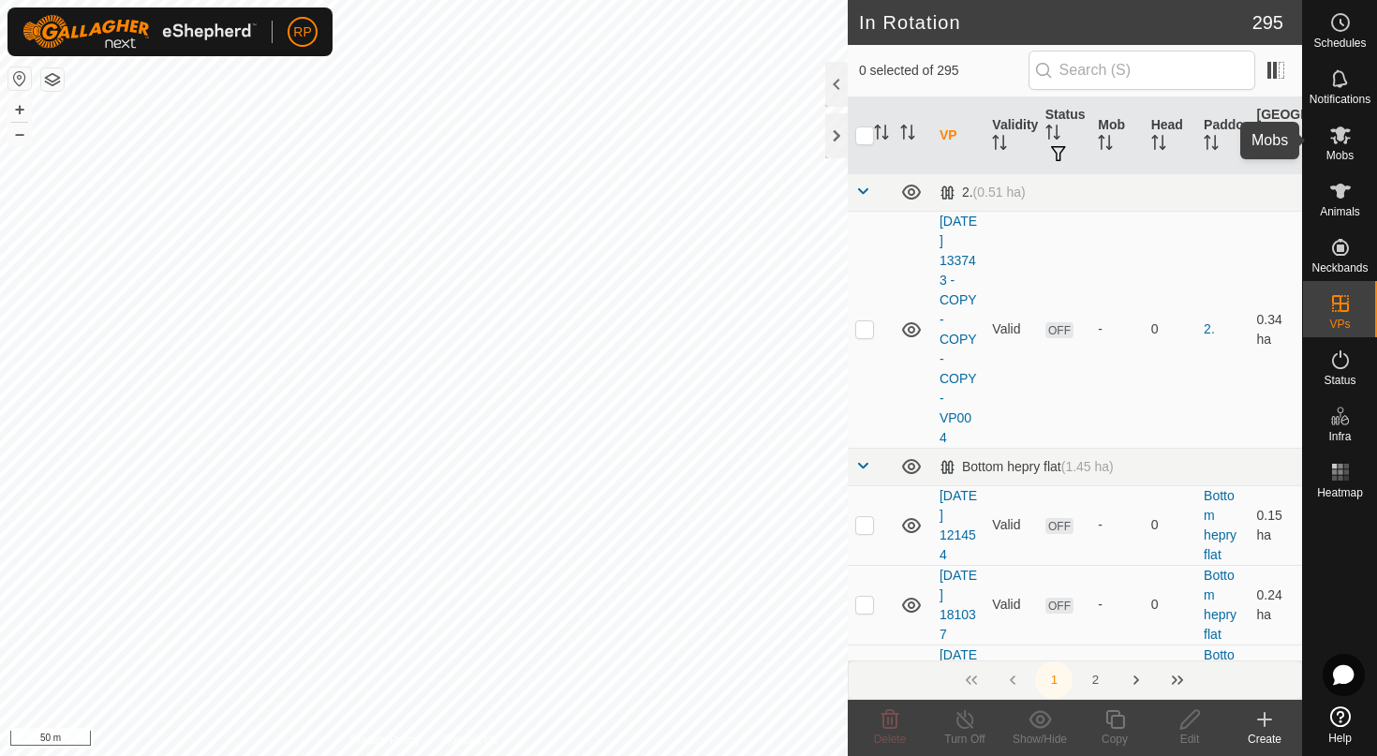
click at [1337, 144] on icon at bounding box center [1340, 135] width 22 height 22
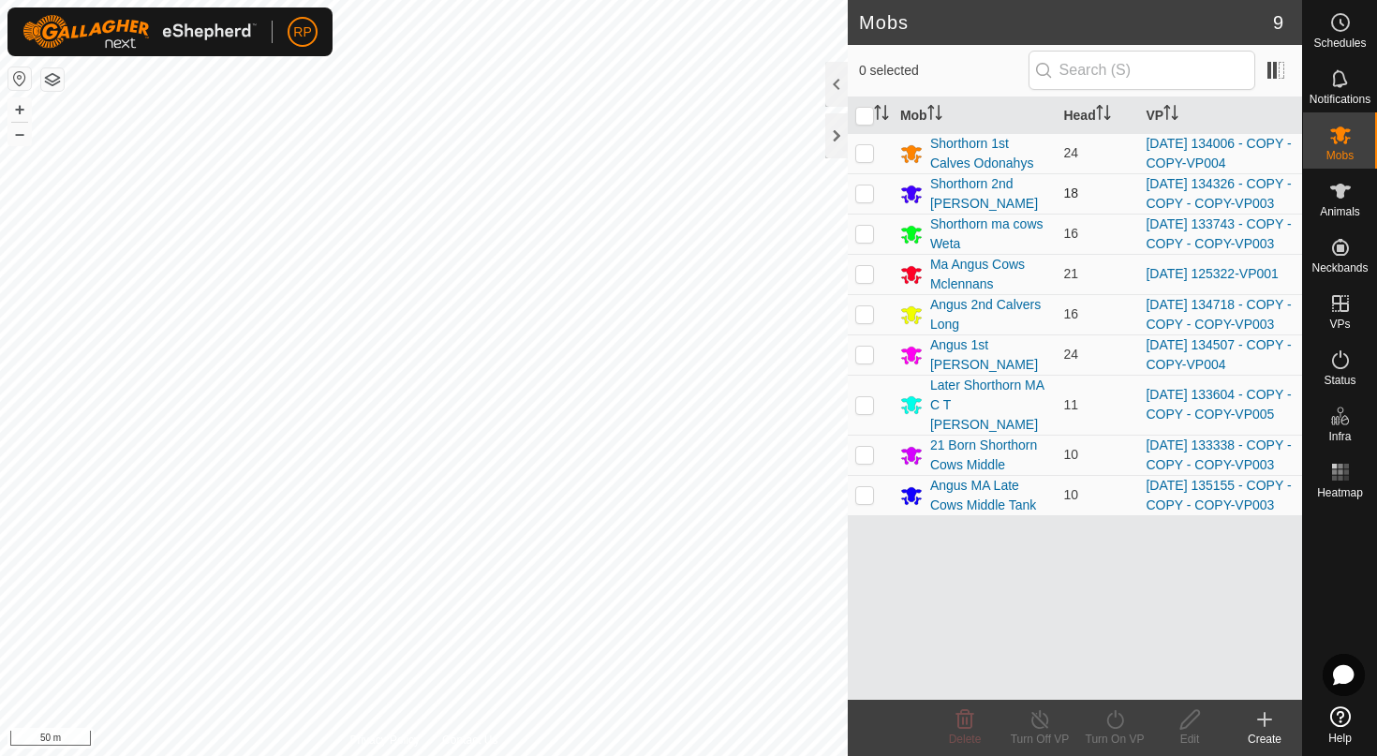
click at [862, 200] on p-checkbox at bounding box center [864, 192] width 19 height 15
checkbox input "true"
click at [1118, 737] on div "Turn On VP" at bounding box center [1114, 738] width 75 height 17
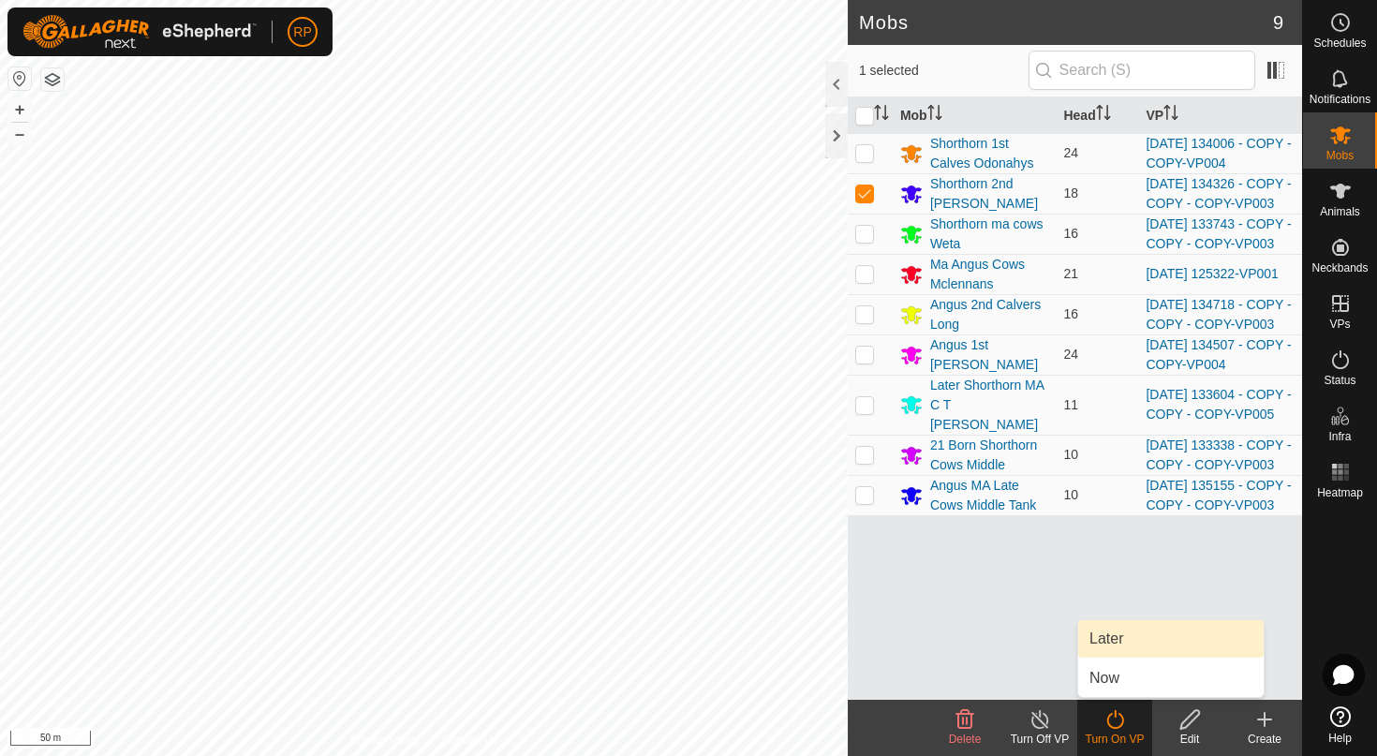
click at [1104, 641] on span "Later" at bounding box center [1106, 638] width 34 height 22
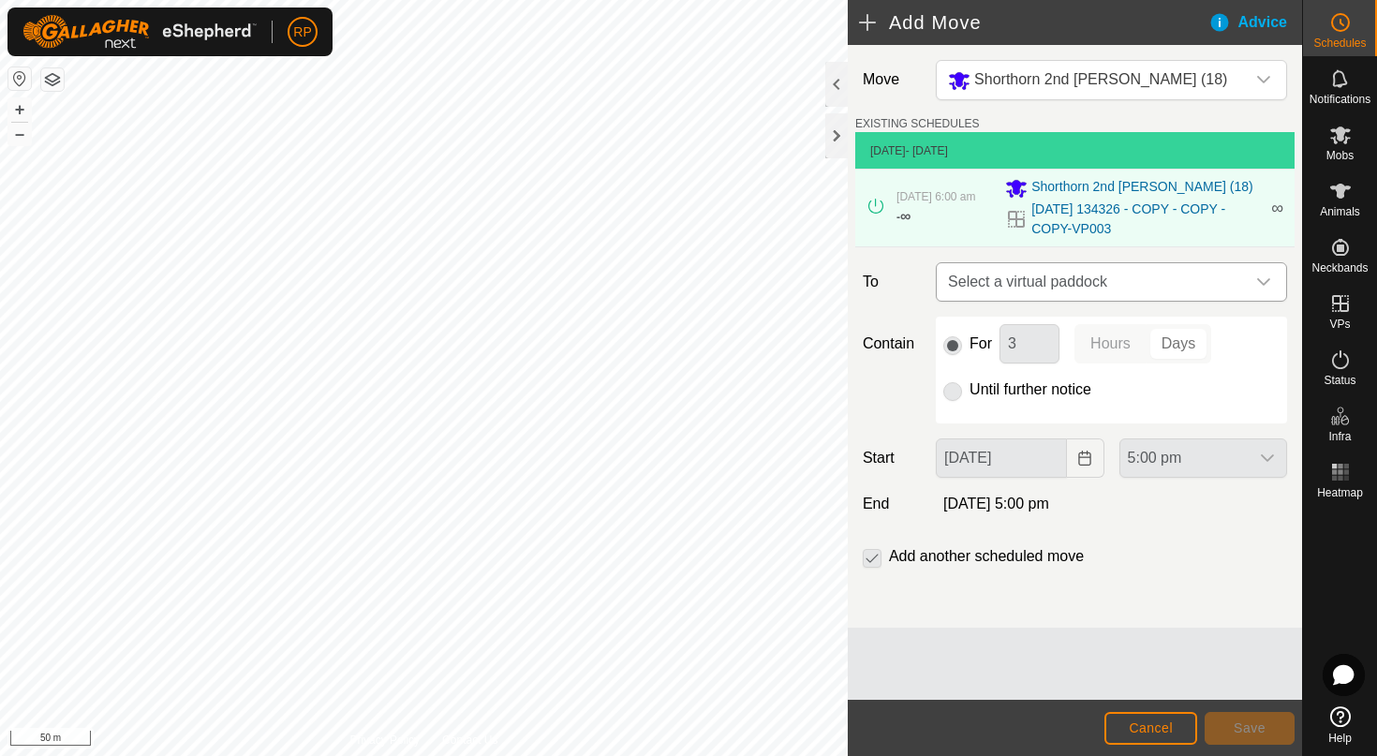
click at [953, 275] on span "Select a virtual paddock" at bounding box center [1092, 281] width 304 height 37
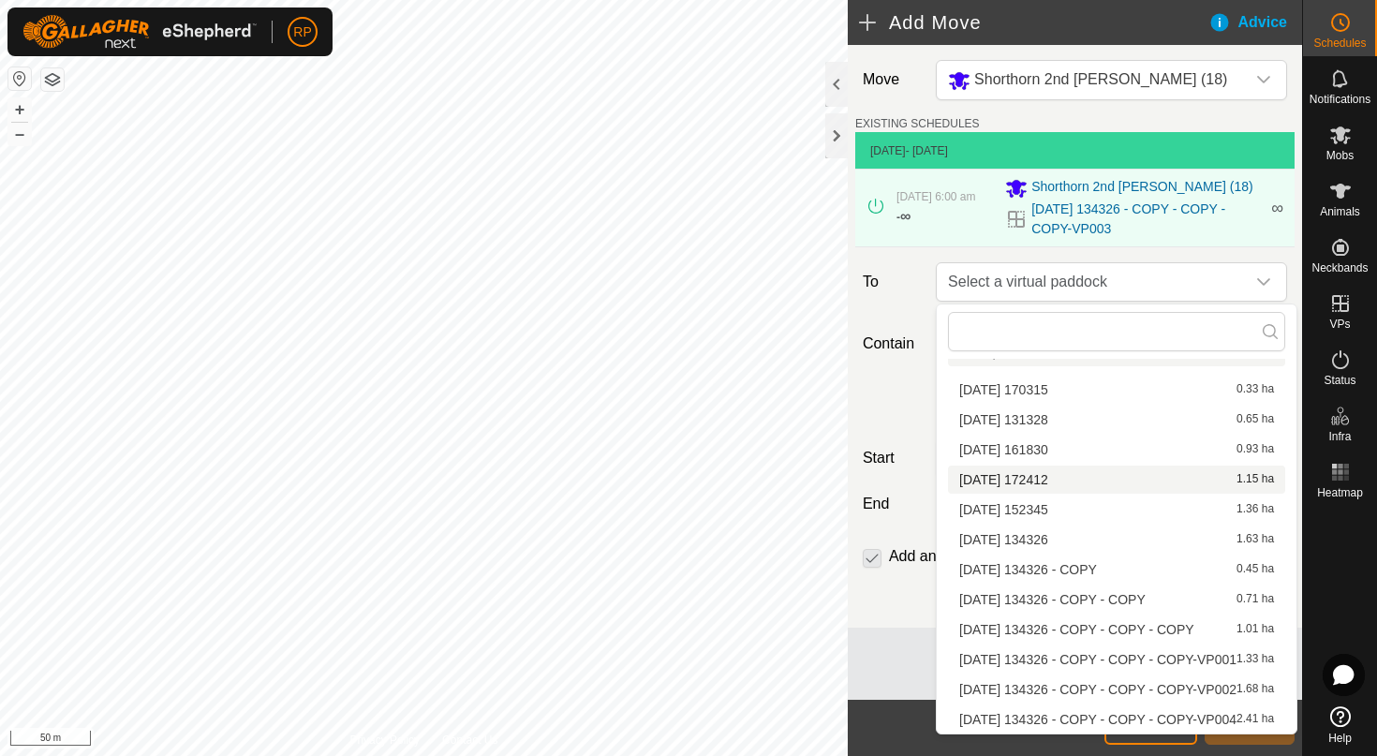
scroll to position [26, 0]
click at [1050, 723] on li "[DATE] 134326 - COPY - COPY - COPY-VP004 2.41 ha" at bounding box center [1116, 719] width 337 height 28
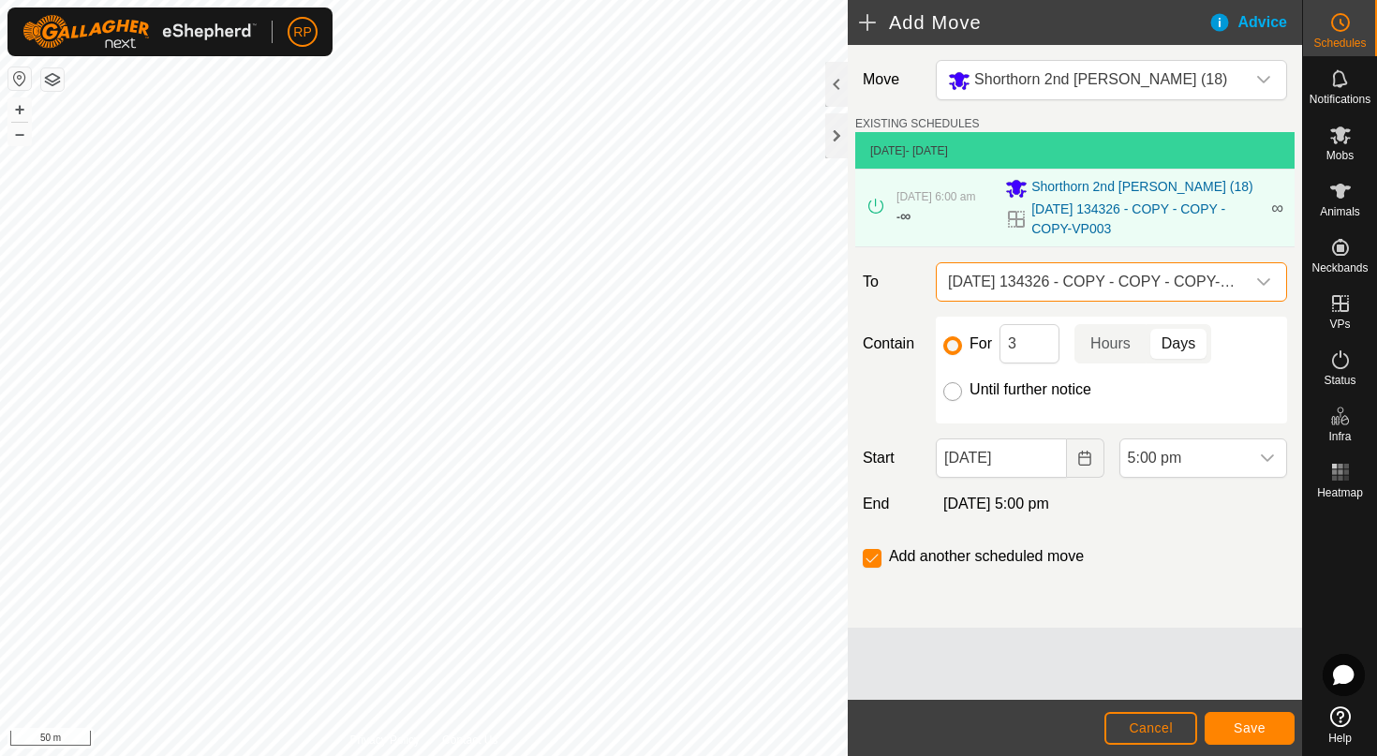
click at [951, 399] on input "Until further notice" at bounding box center [952, 391] width 19 height 19
radio input "true"
checkbox input "false"
click at [1091, 474] on button "Choose Date" at bounding box center [1085, 457] width 37 height 39
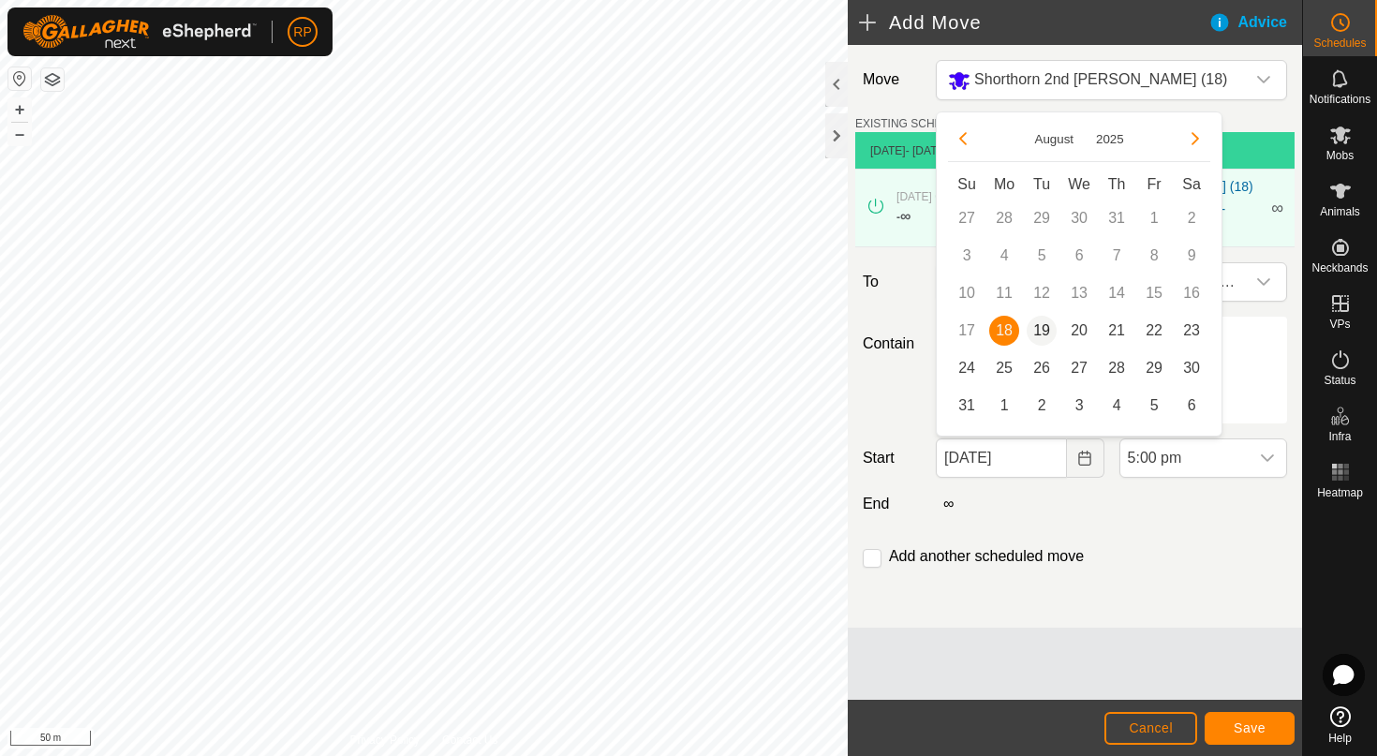
click at [1041, 329] on span "19" at bounding box center [1041, 331] width 30 height 30
type input "[DATE]"
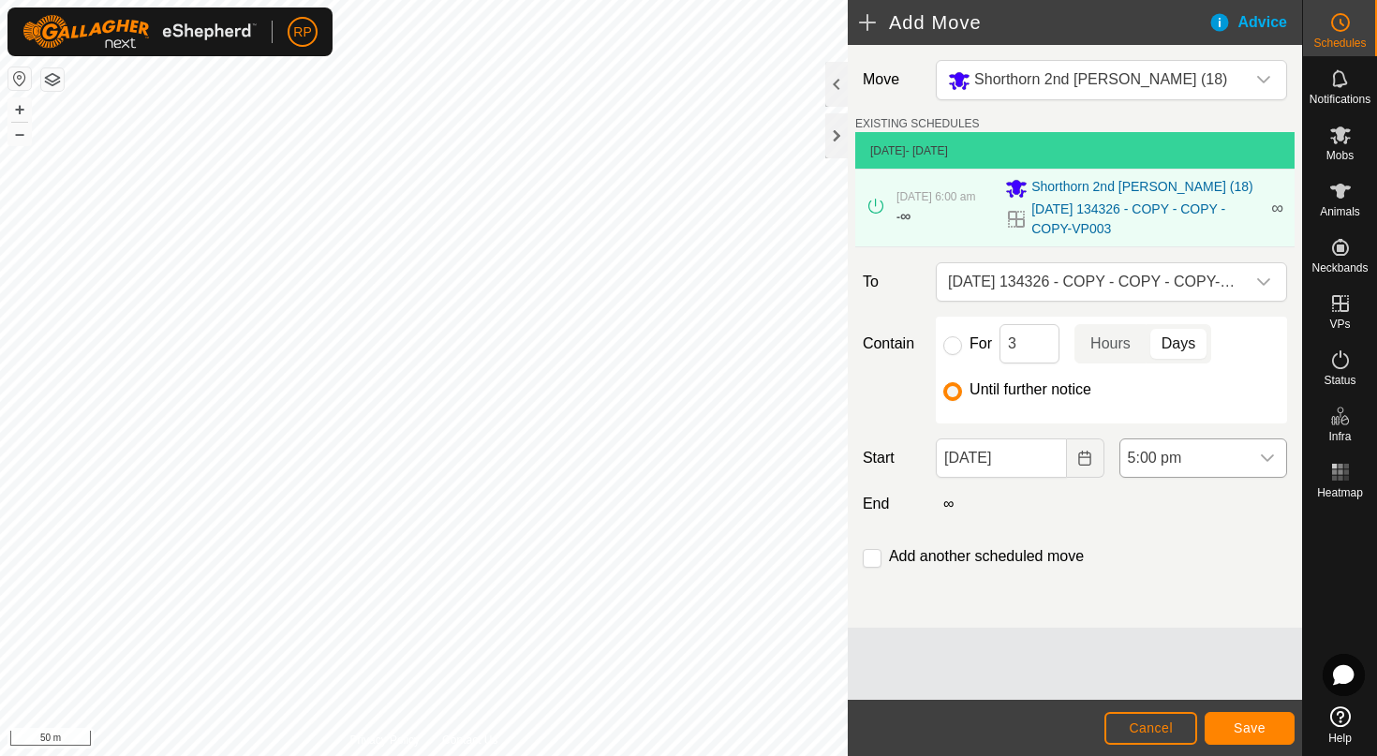
click at [1265, 461] on icon "dropdown trigger" at bounding box center [1267, 457] width 15 height 15
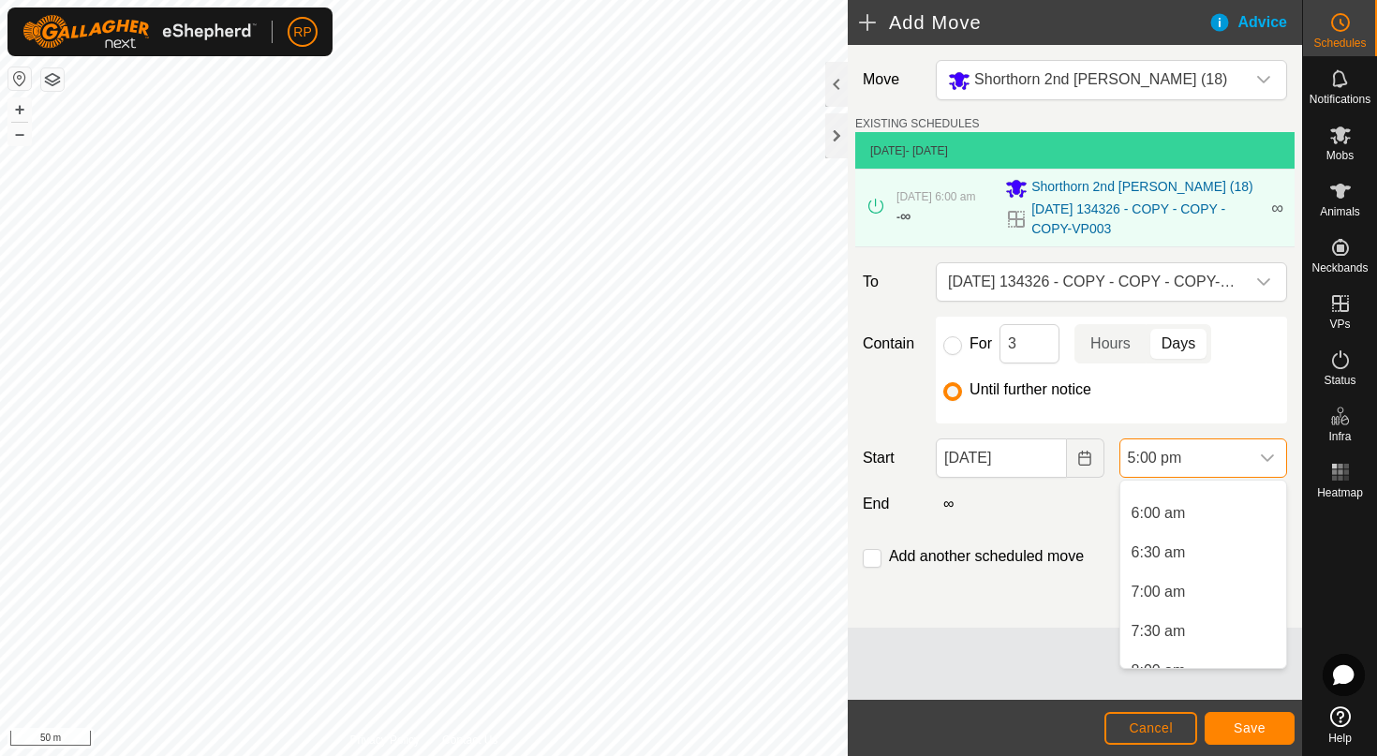
scroll to position [456, 0]
click at [1199, 512] on li "6:00 am" at bounding box center [1203, 514] width 166 height 37
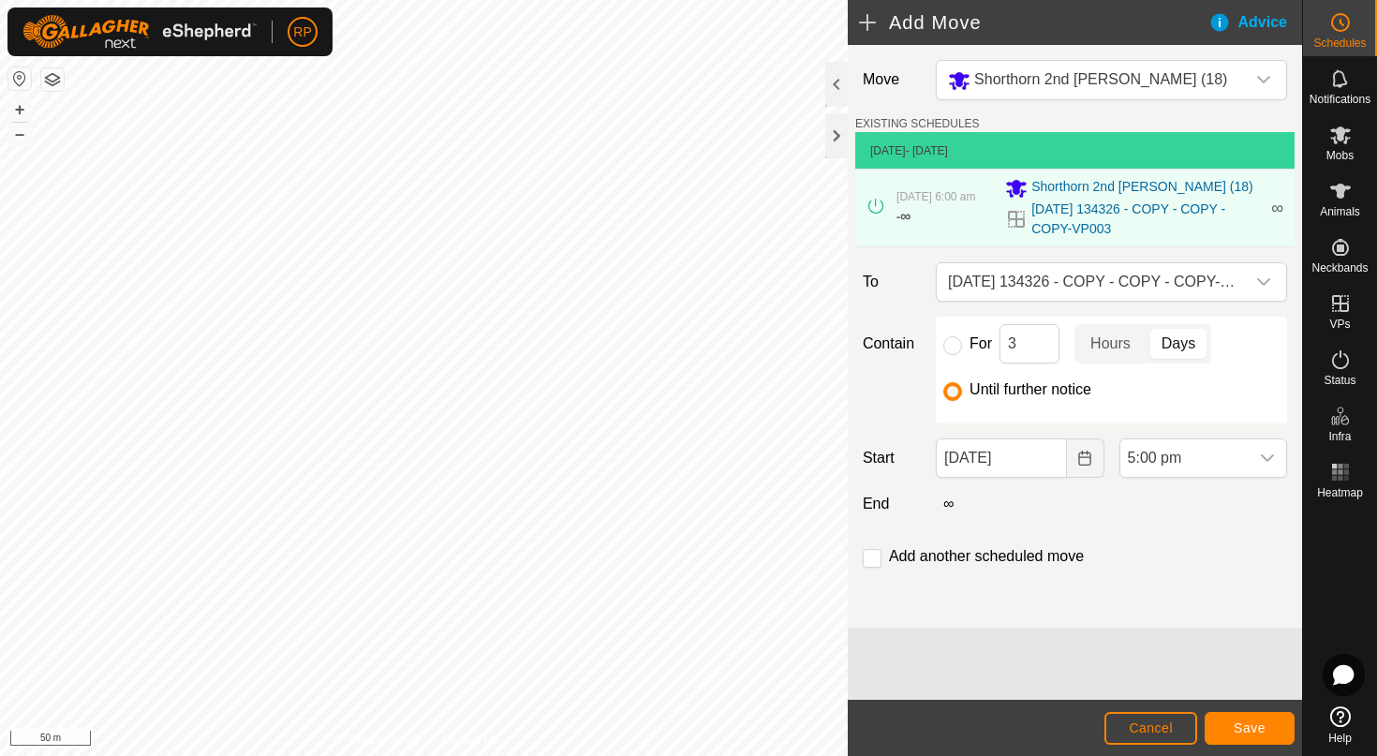
scroll to position [1187, 0]
click at [1245, 726] on span "Save" at bounding box center [1249, 727] width 32 height 15
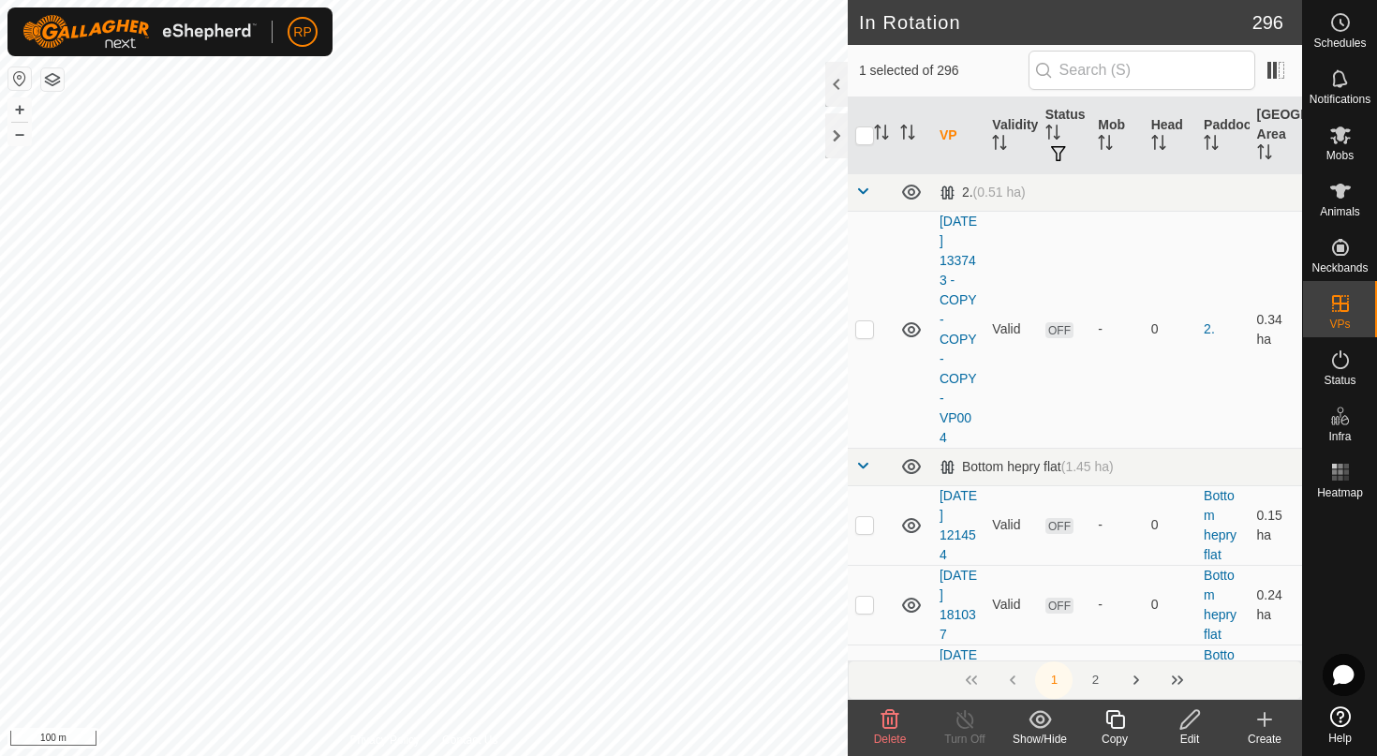
click at [886, 716] on icon at bounding box center [889, 719] width 22 height 22
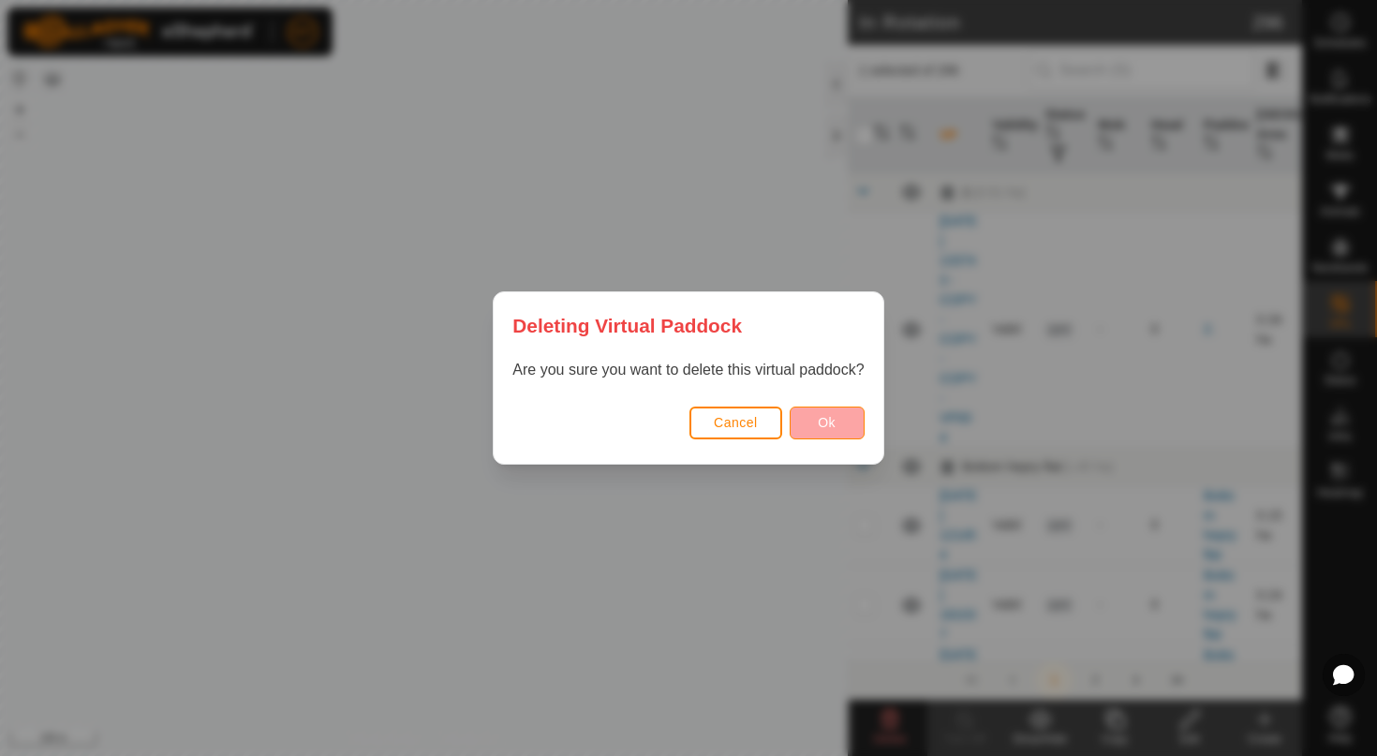
click at [857, 419] on button "Ok" at bounding box center [826, 422] width 75 height 33
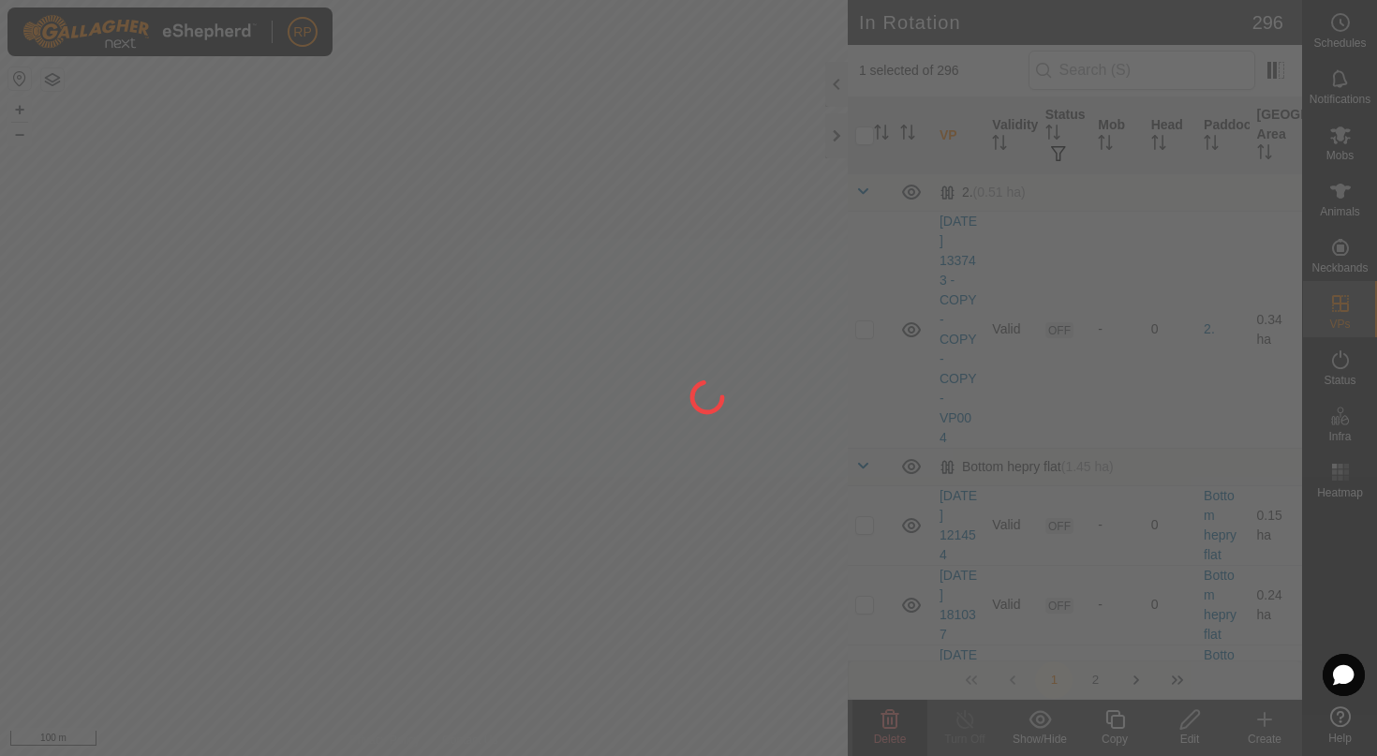
checkbox input "false"
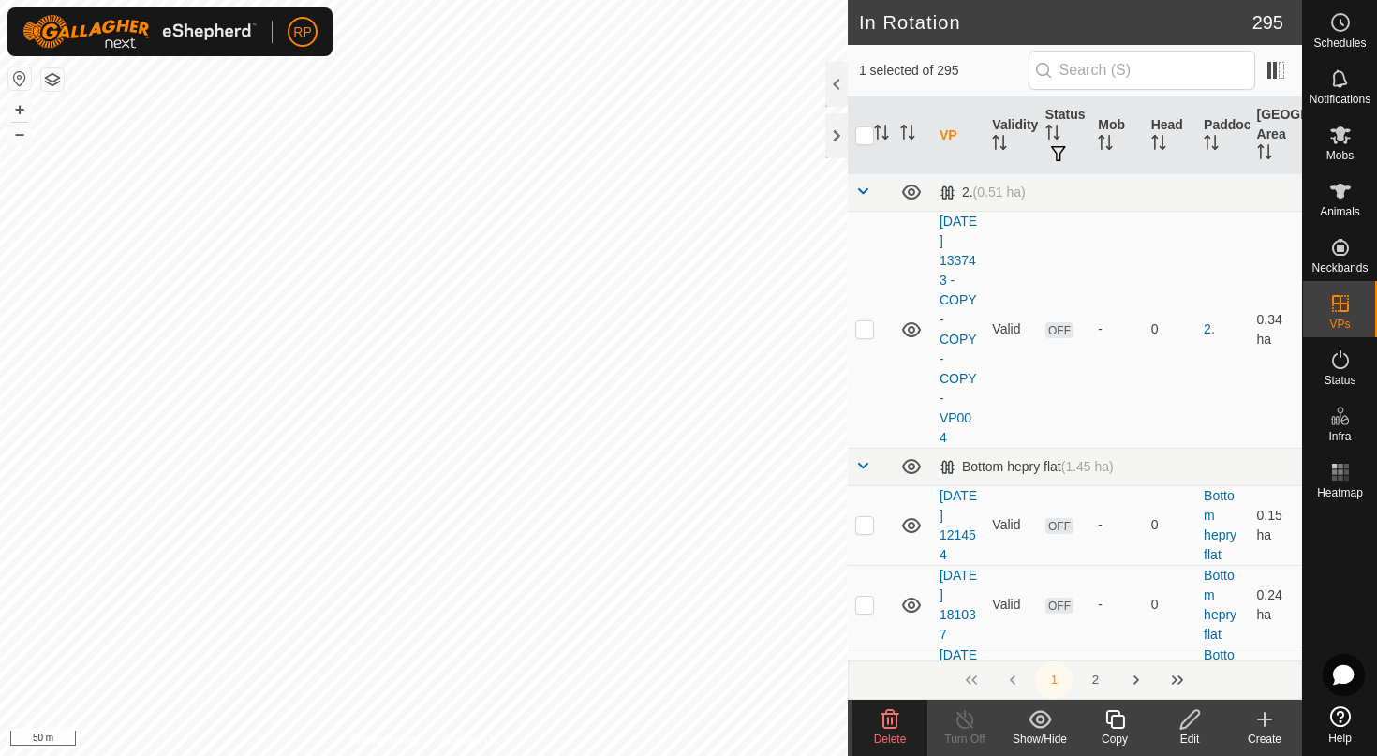
click at [883, 721] on icon at bounding box center [890, 719] width 18 height 19
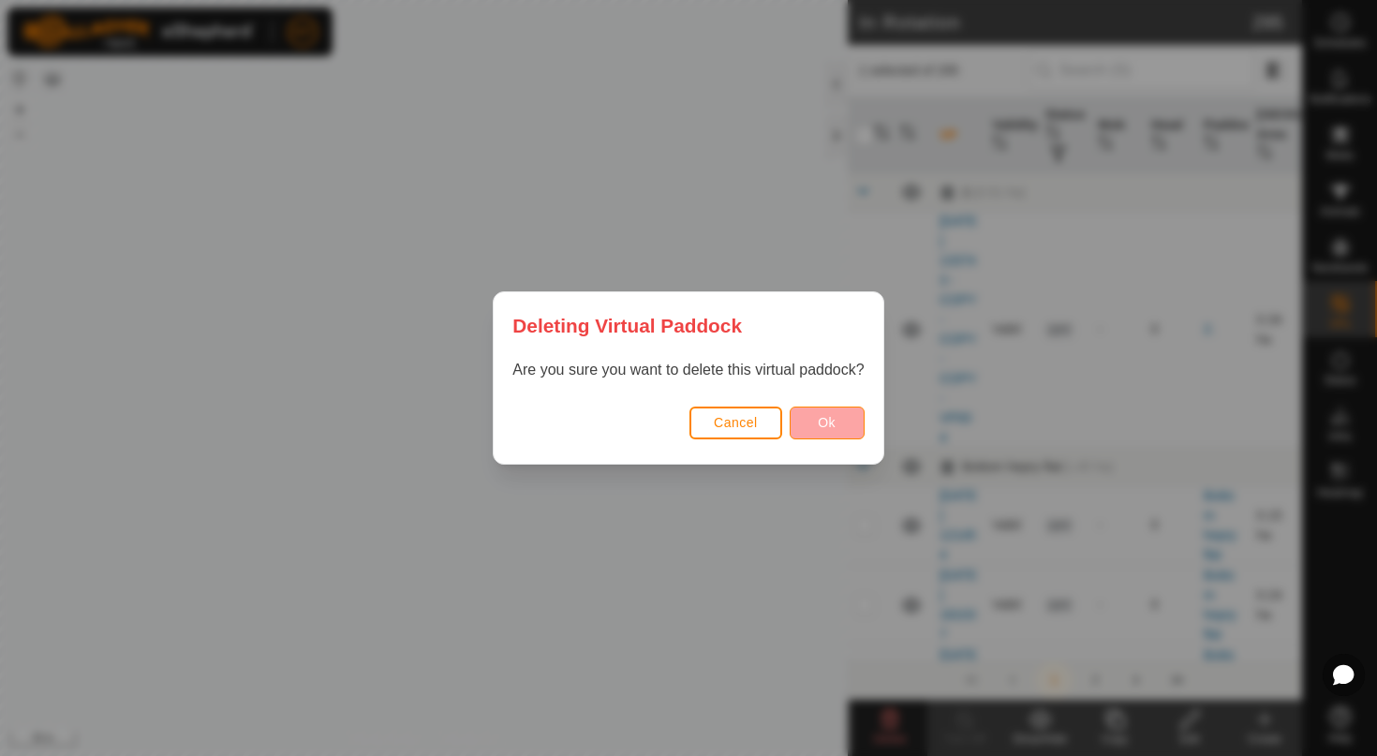
click at [847, 422] on button "Ok" at bounding box center [826, 422] width 75 height 33
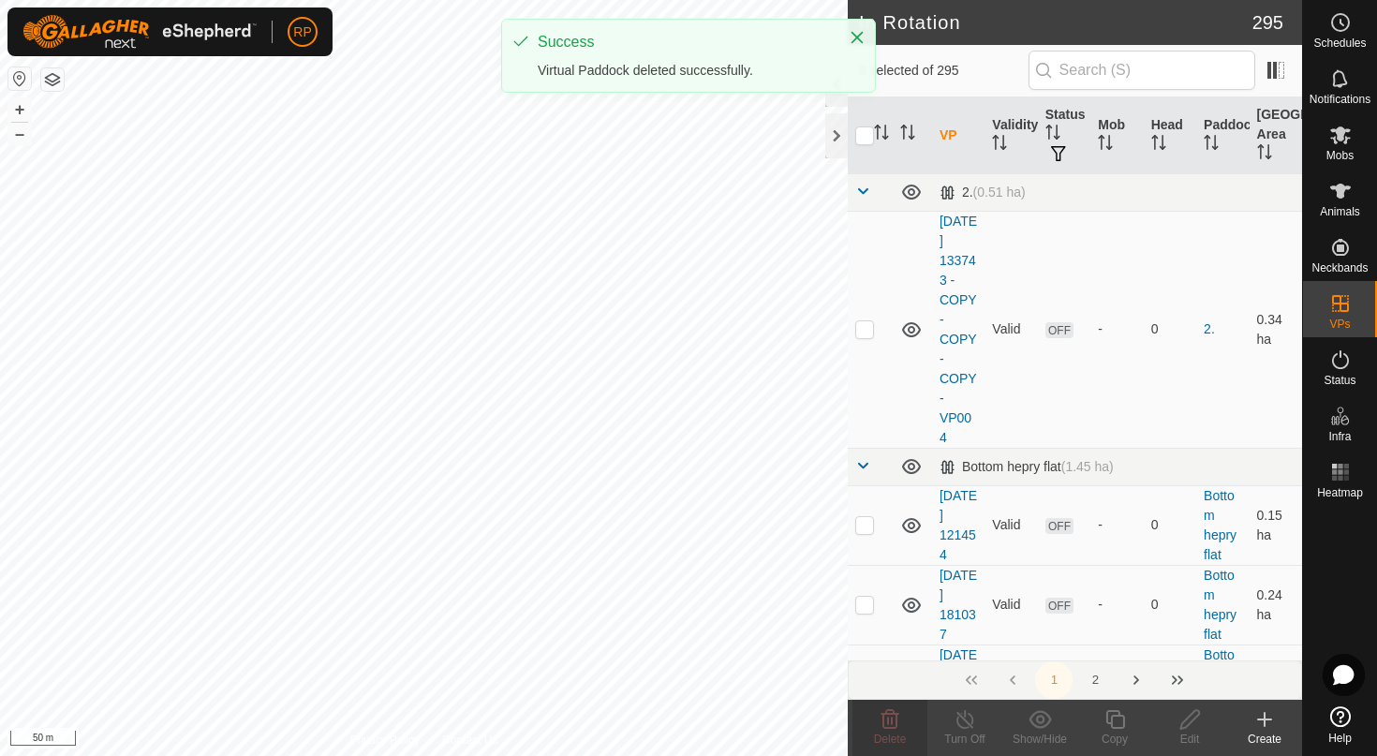
checkbox input "false"
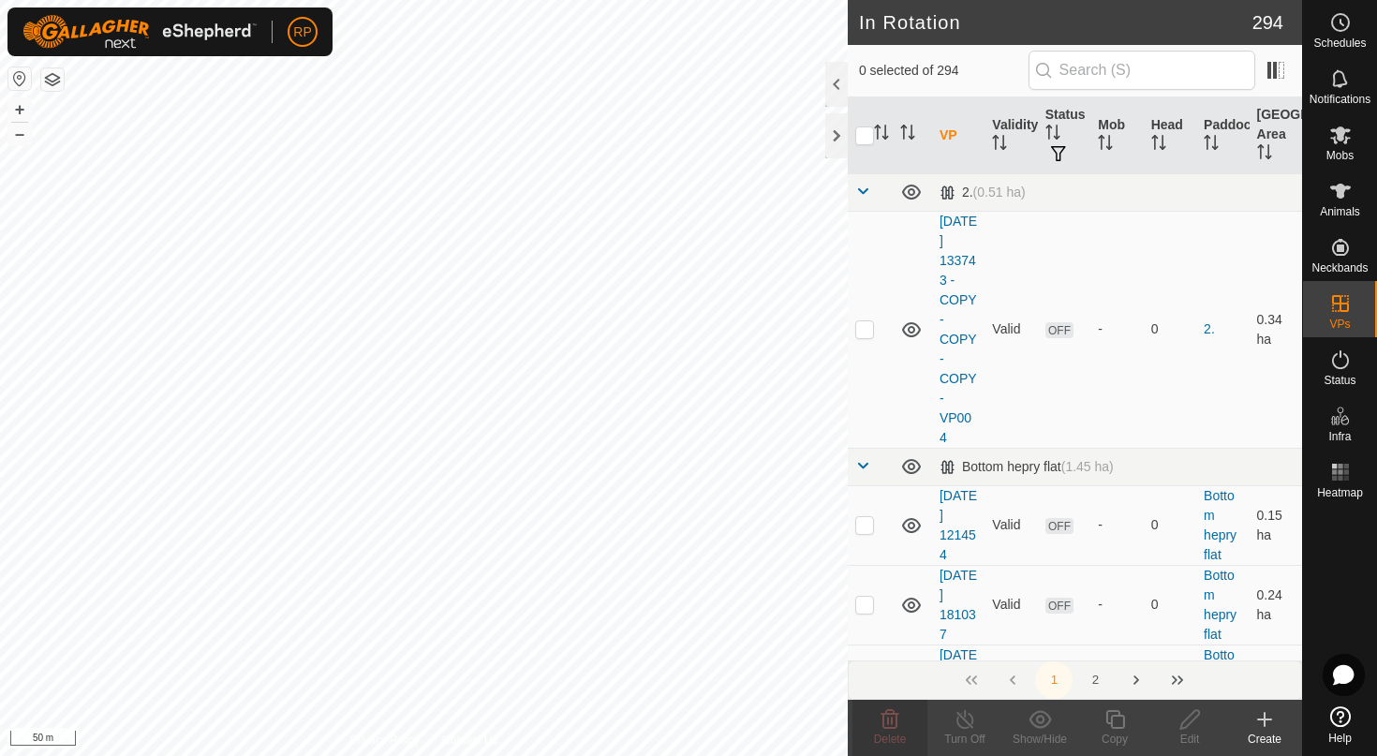
checkbox input "true"
click at [892, 726] on icon at bounding box center [889, 719] width 22 height 22
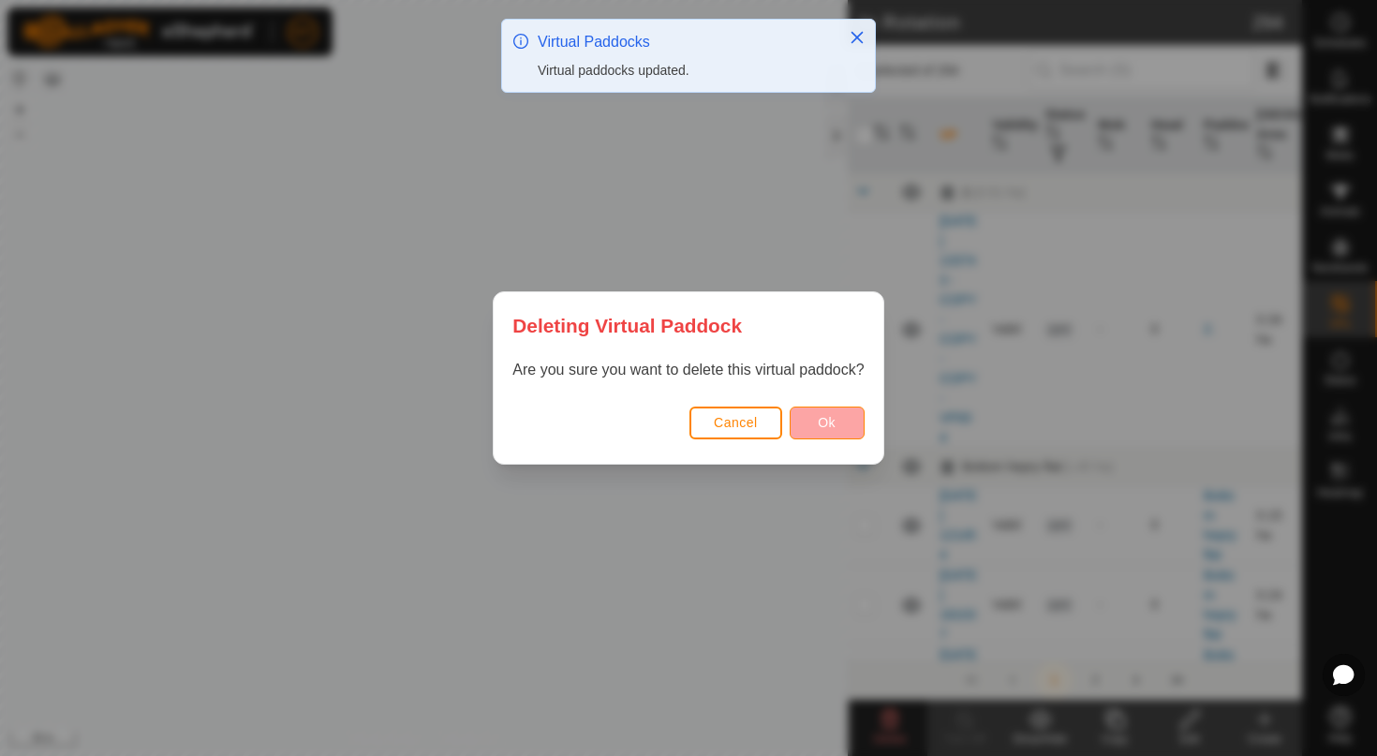
click at [830, 431] on button "Ok" at bounding box center [826, 422] width 75 height 33
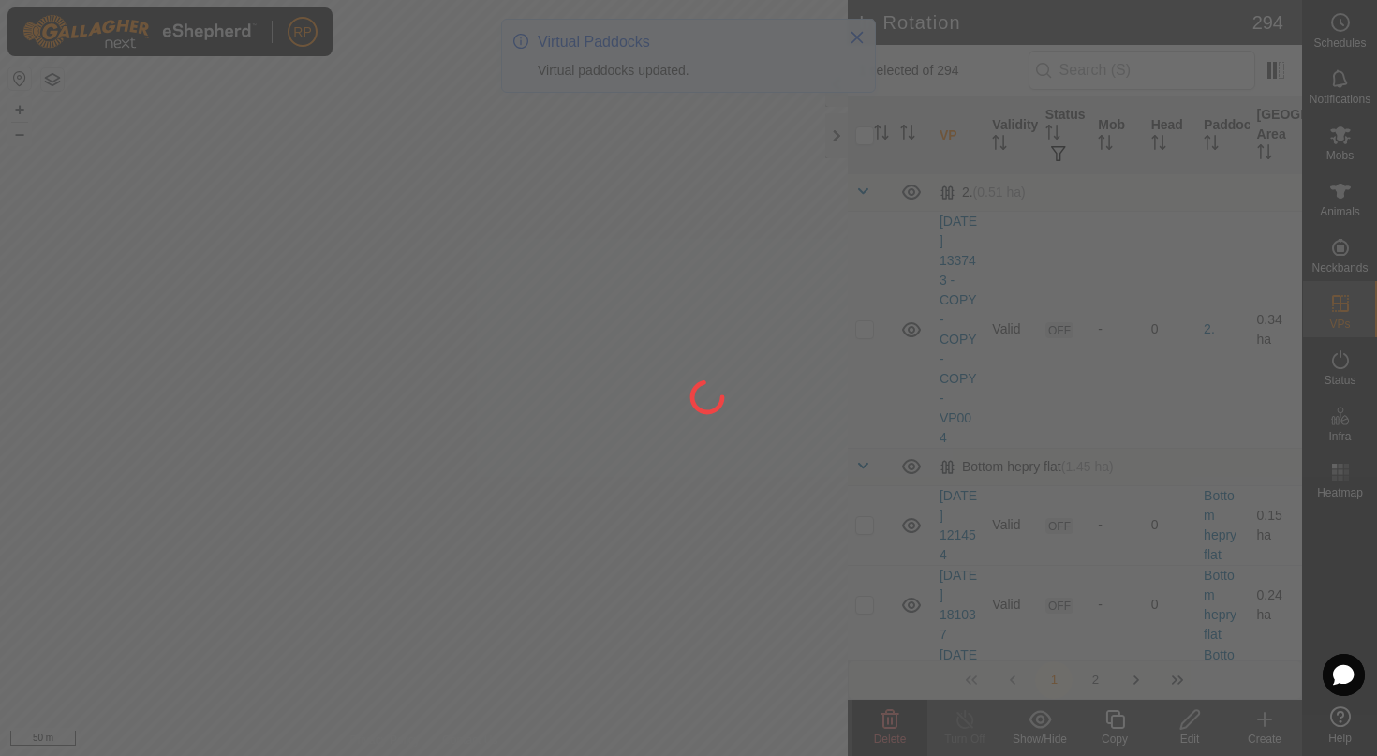
checkbox input "false"
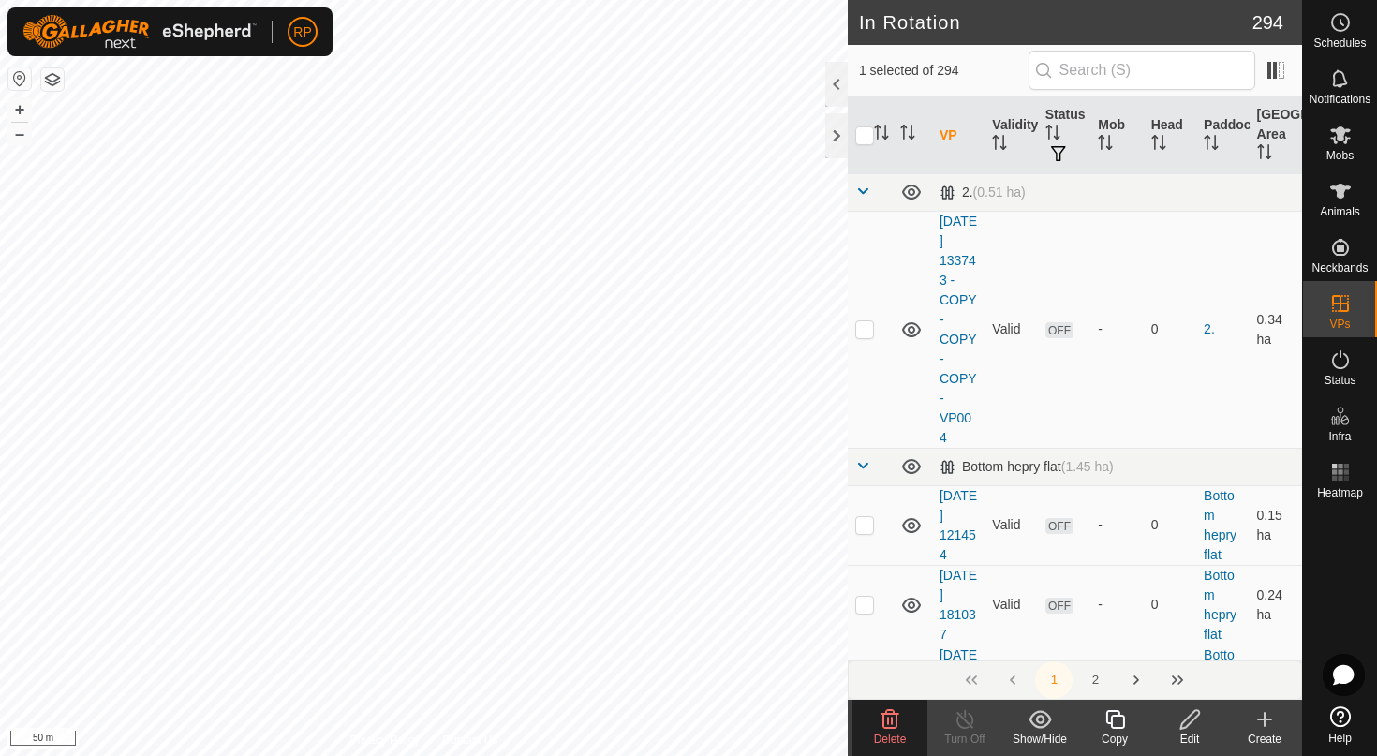
click at [892, 715] on icon at bounding box center [889, 719] width 22 height 22
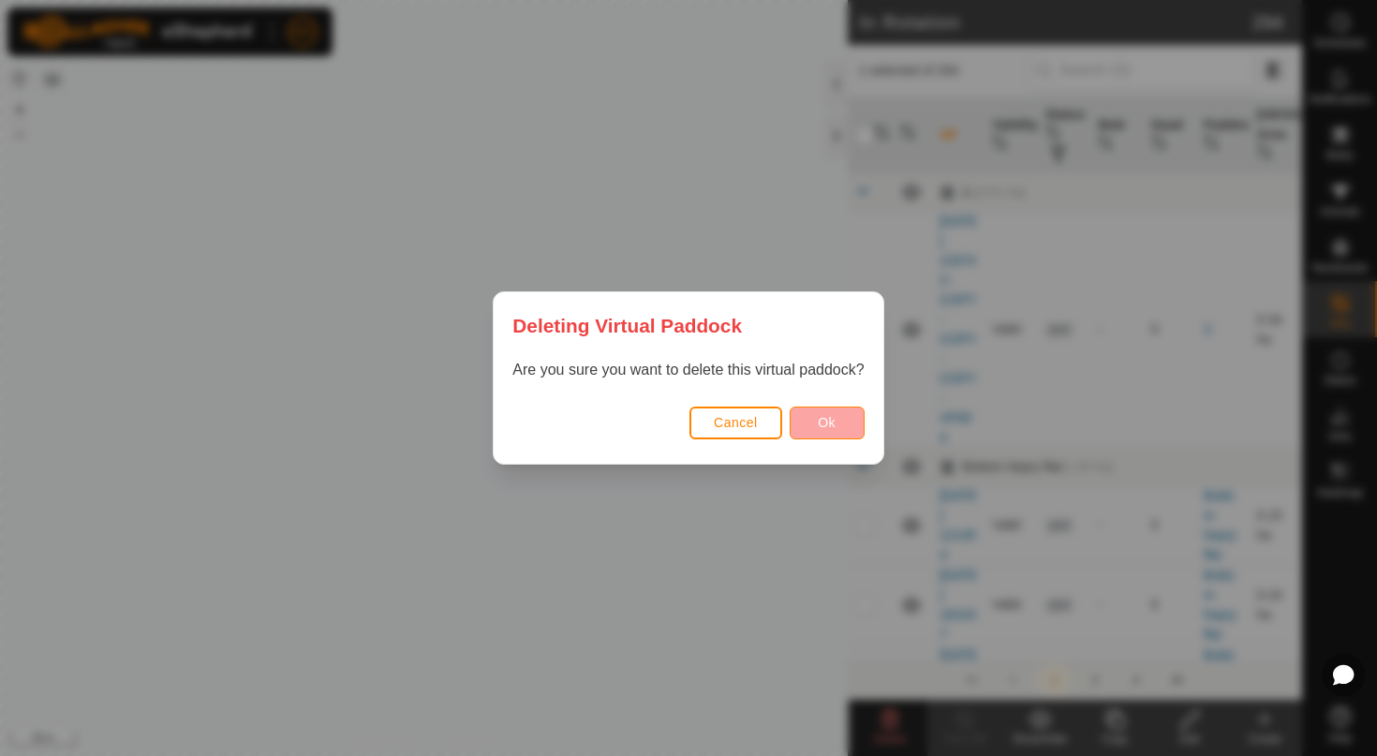
click at [812, 417] on button "Ok" at bounding box center [826, 422] width 75 height 33
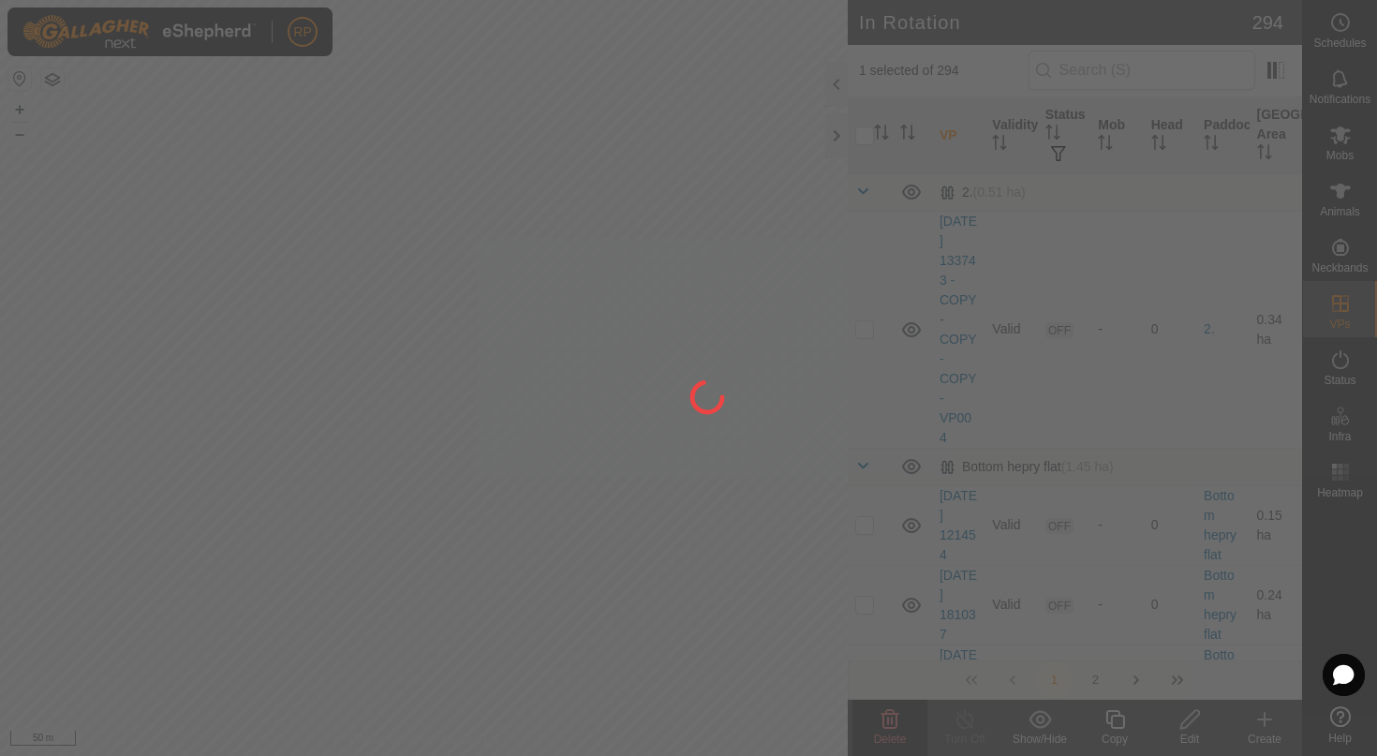
checkbox input "false"
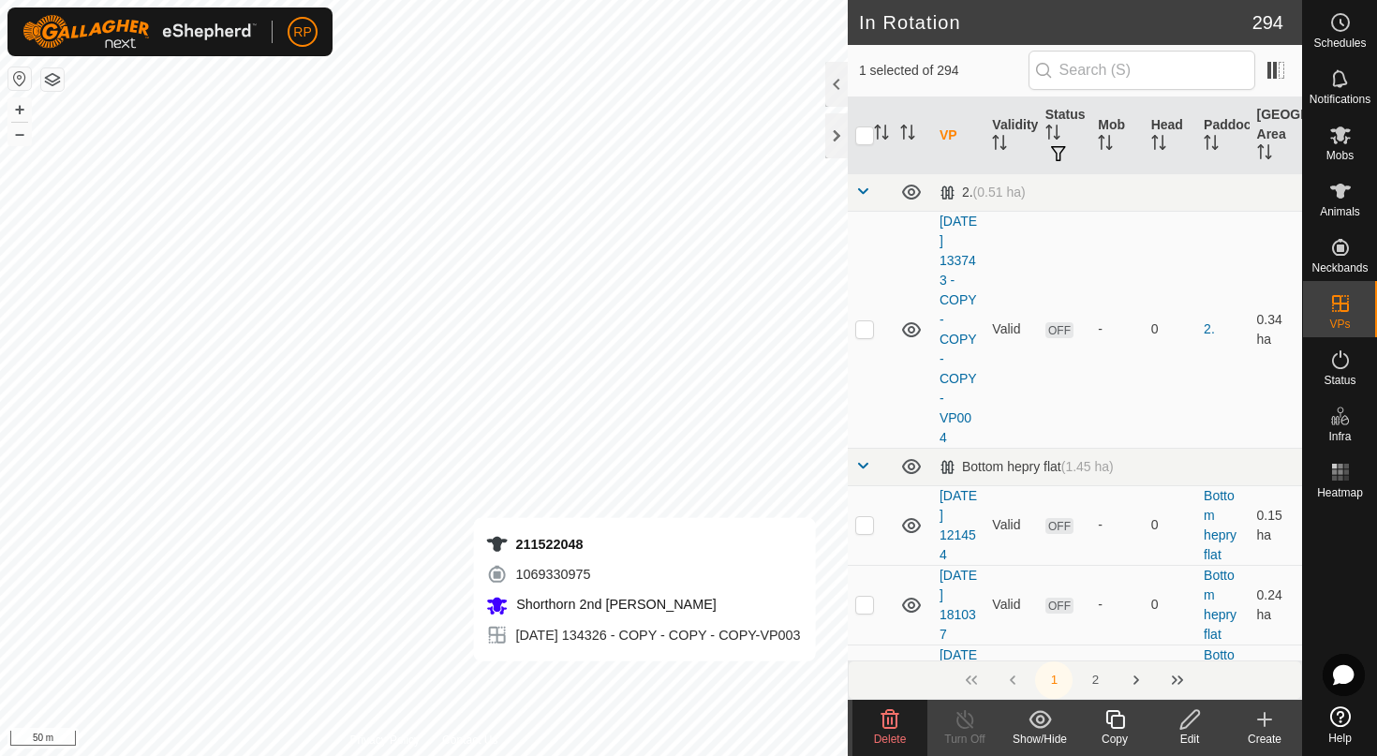
click at [892, 730] on div "Delete" at bounding box center [889, 738] width 75 height 17
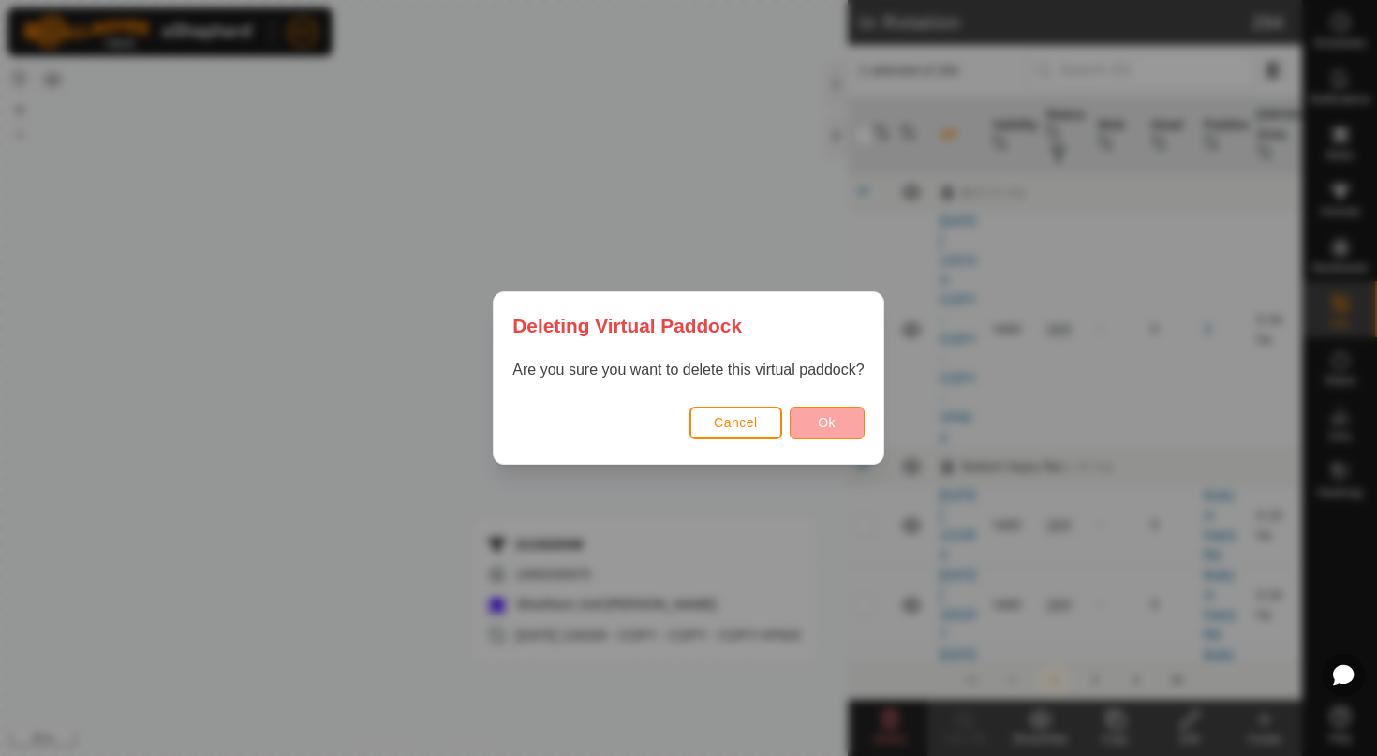
click at [835, 422] on span "Ok" at bounding box center [827, 422] width 18 height 15
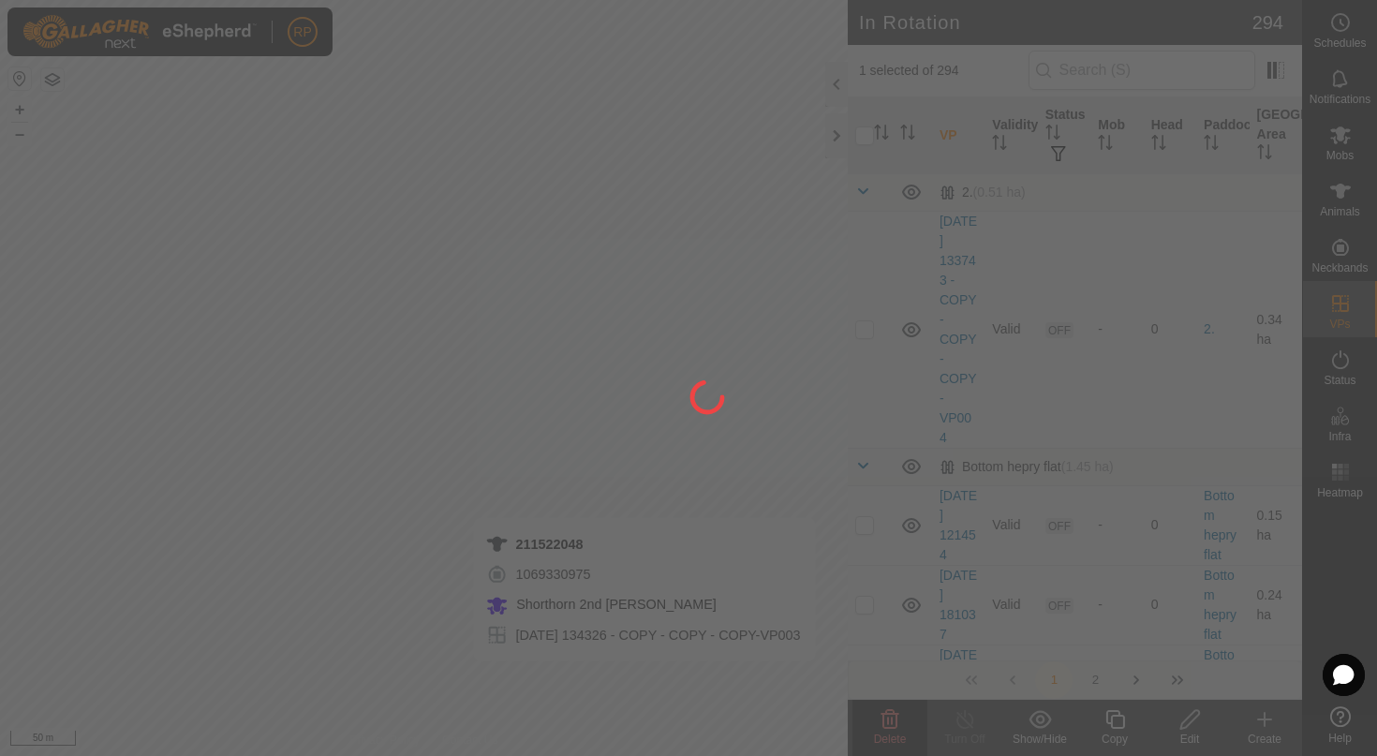
checkbox input "false"
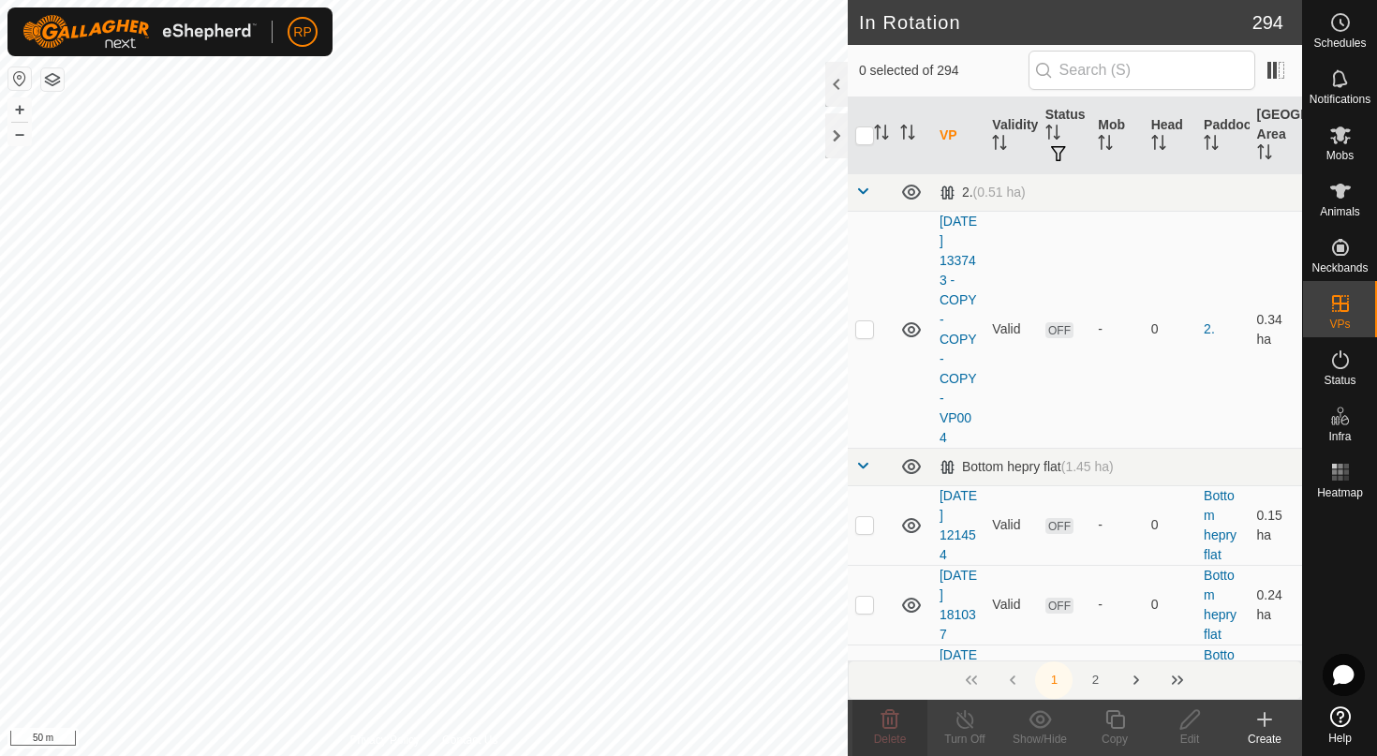
checkbox input "true"
click at [881, 733] on span "Delete" at bounding box center [890, 738] width 33 height 13
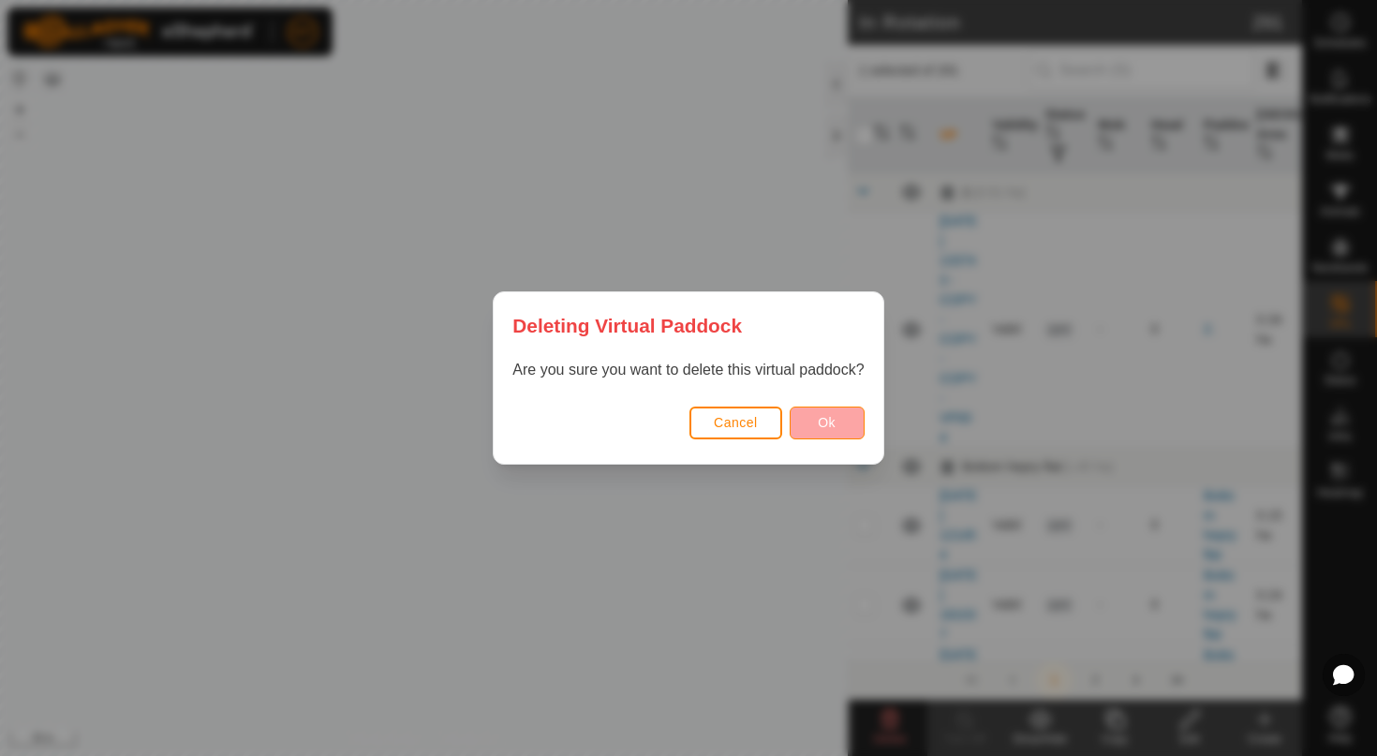
click at [847, 419] on button "Ok" at bounding box center [826, 422] width 75 height 33
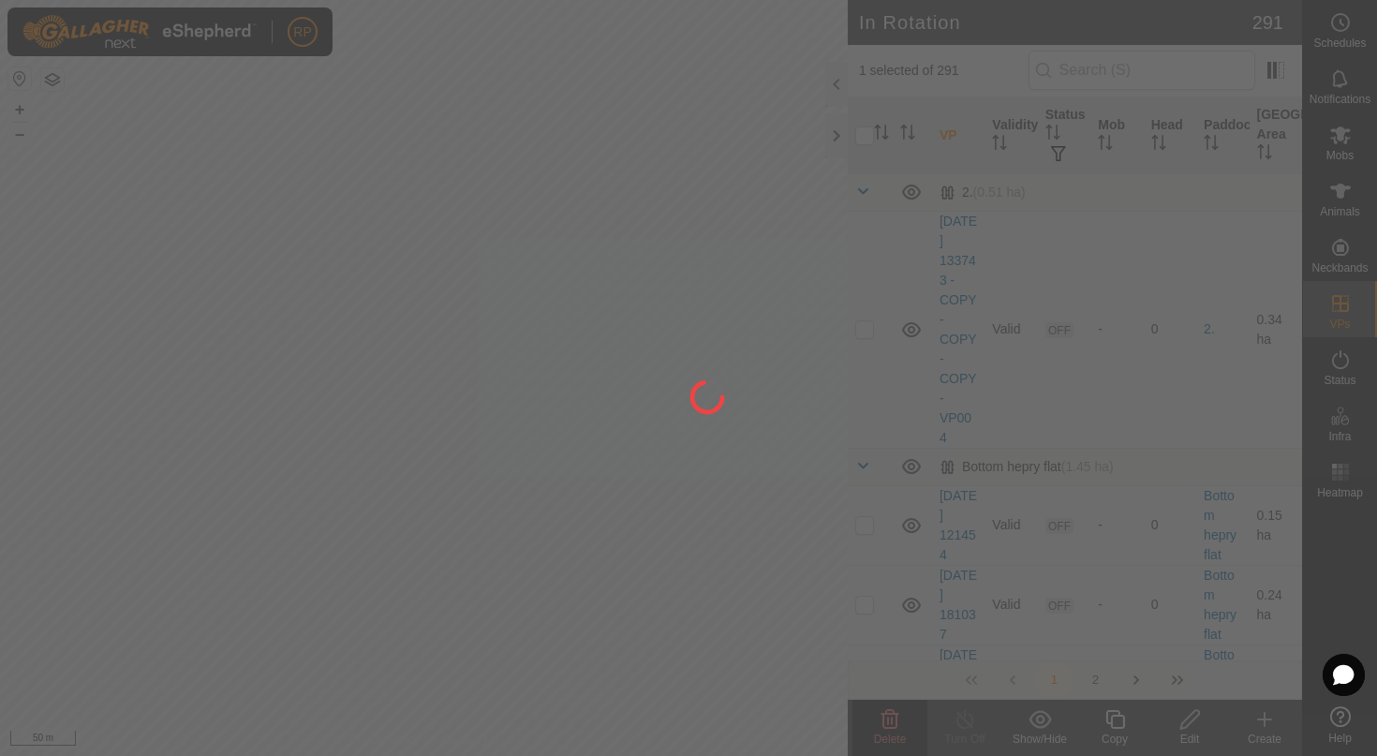
checkbox input "false"
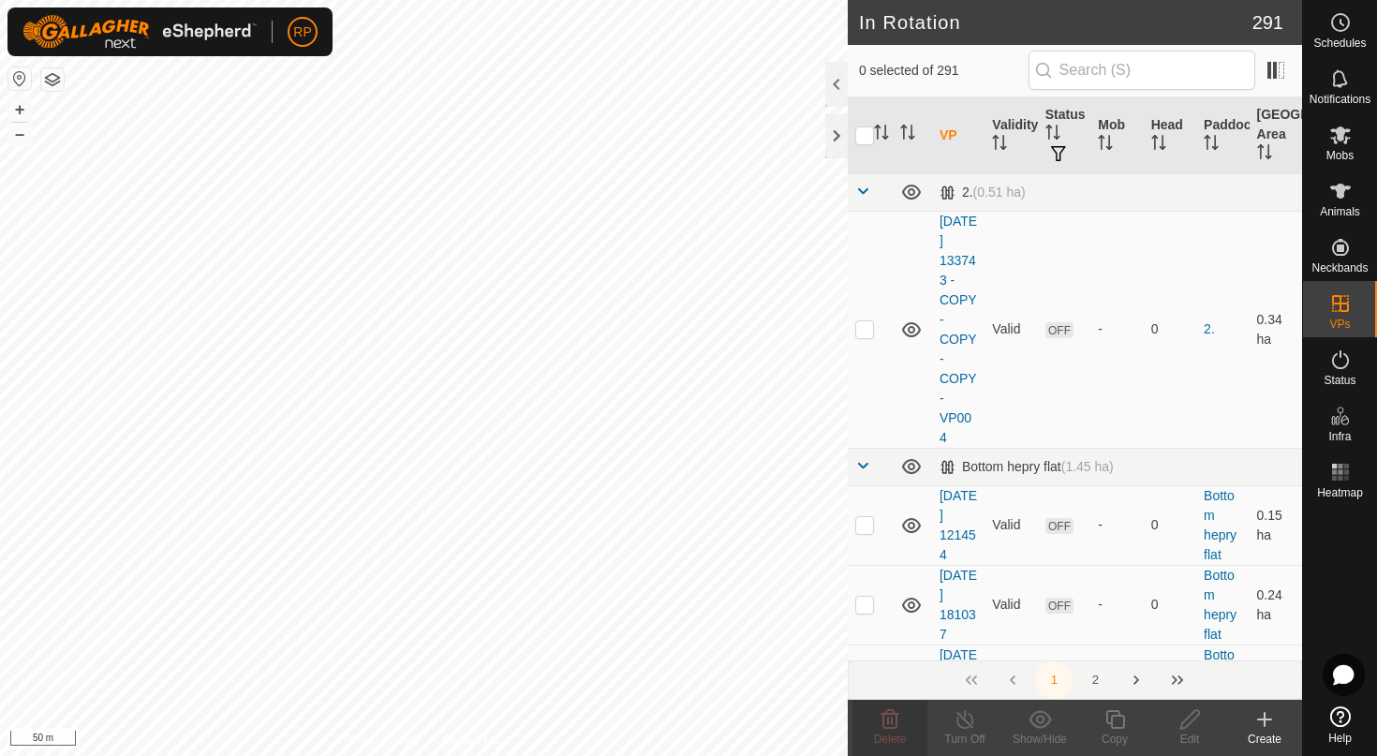
checkbox input "true"
click at [884, 729] on icon at bounding box center [889, 719] width 22 height 22
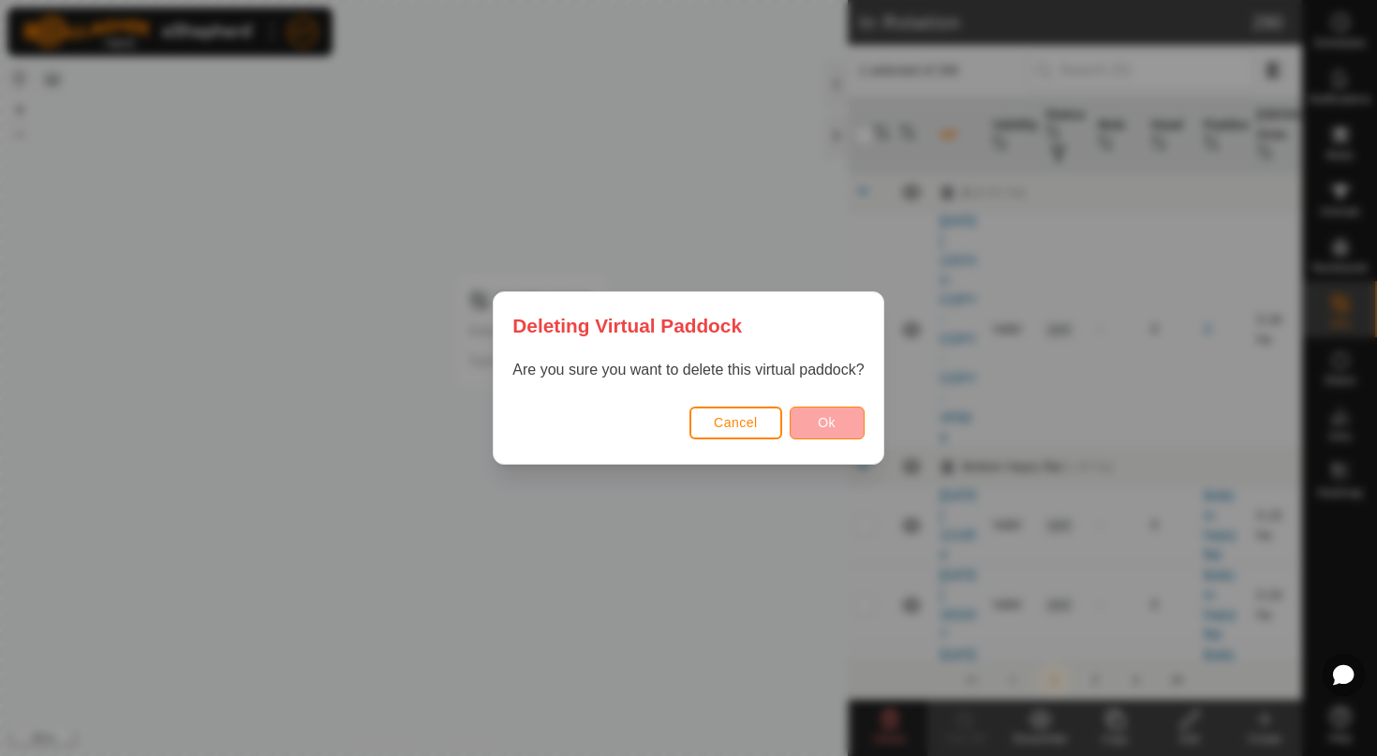
click at [834, 423] on span "Ok" at bounding box center [827, 422] width 18 height 15
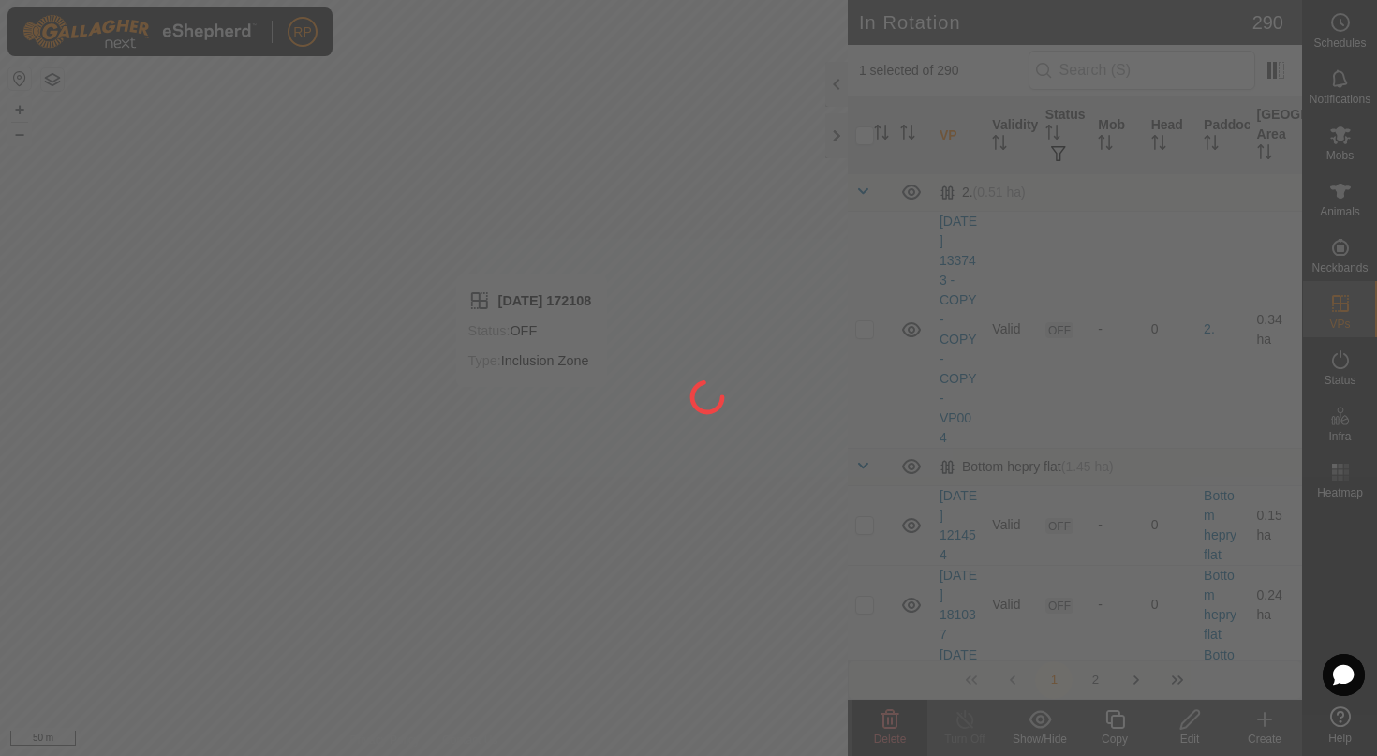
checkbox input "false"
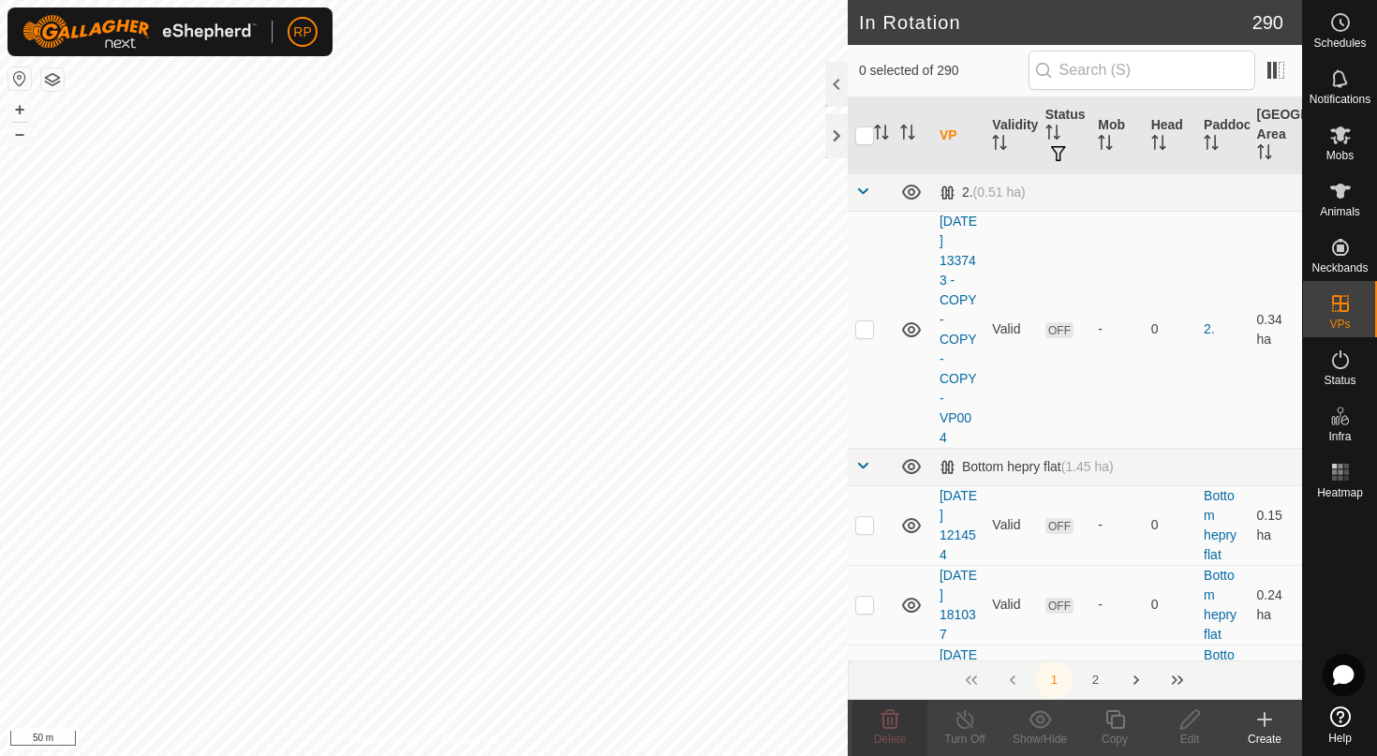
checkbox input "true"
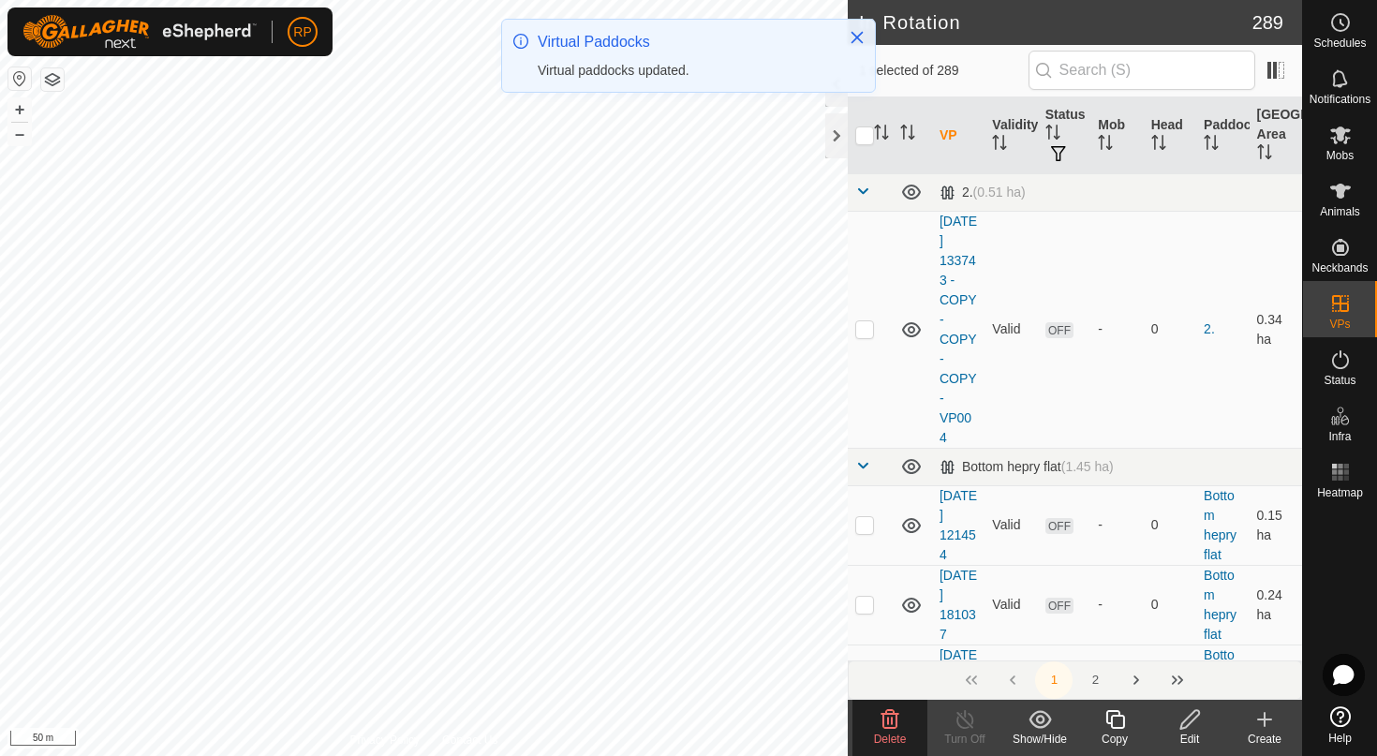
click at [885, 727] on icon at bounding box center [890, 719] width 18 height 19
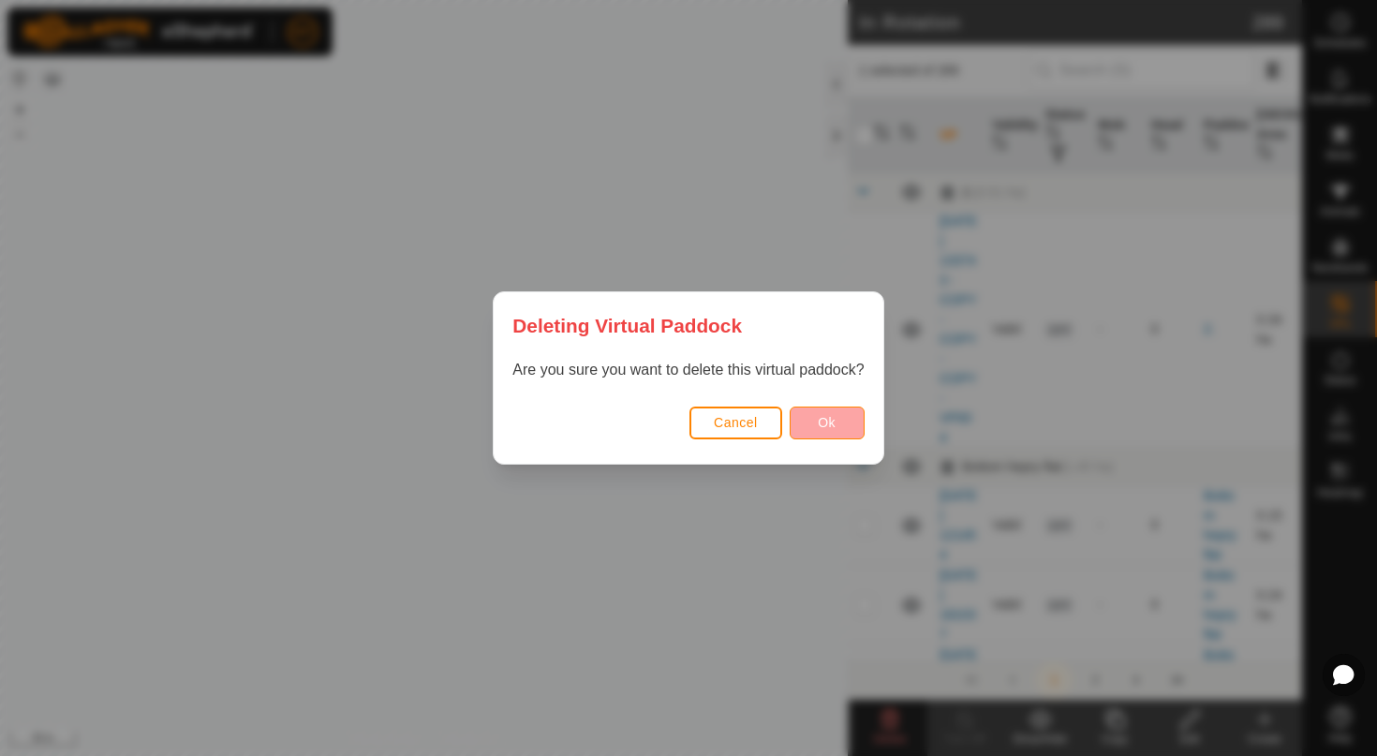
click at [837, 434] on button "Ok" at bounding box center [826, 422] width 75 height 33
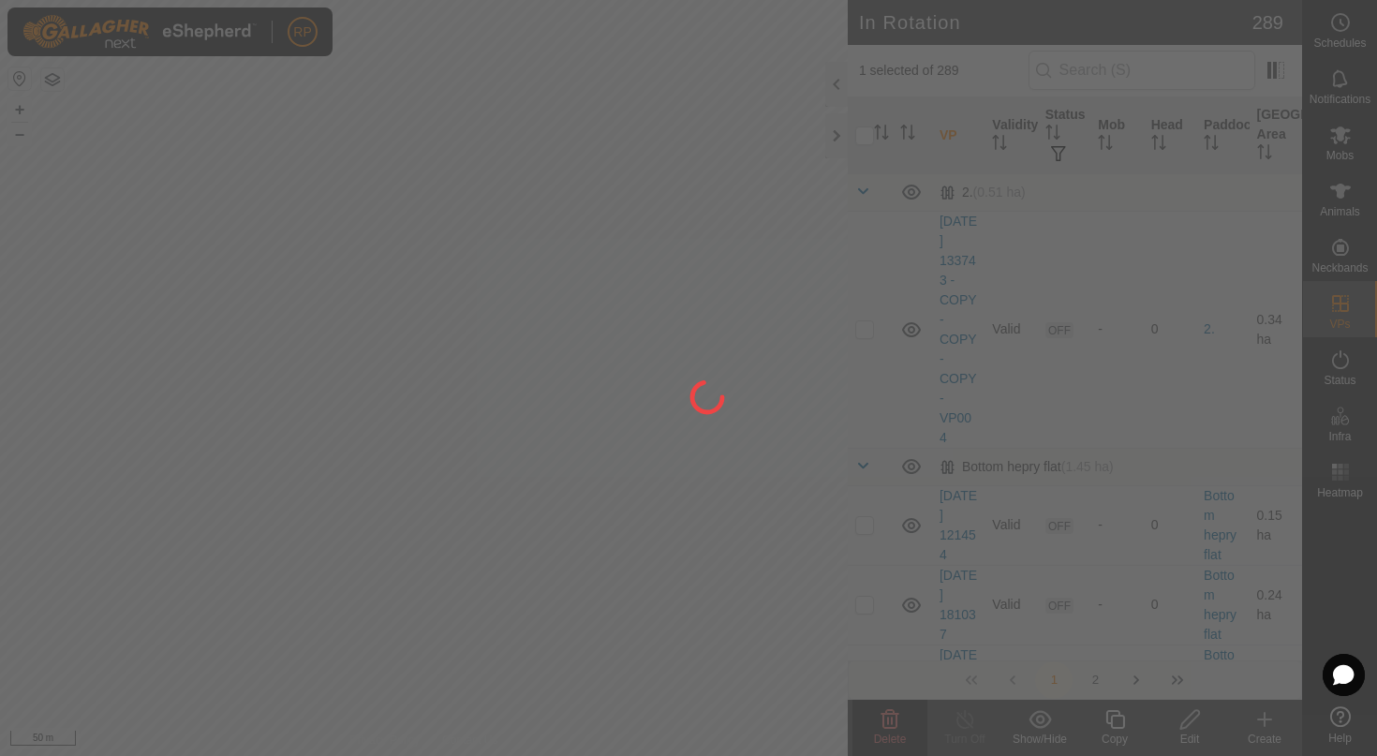
checkbox input "false"
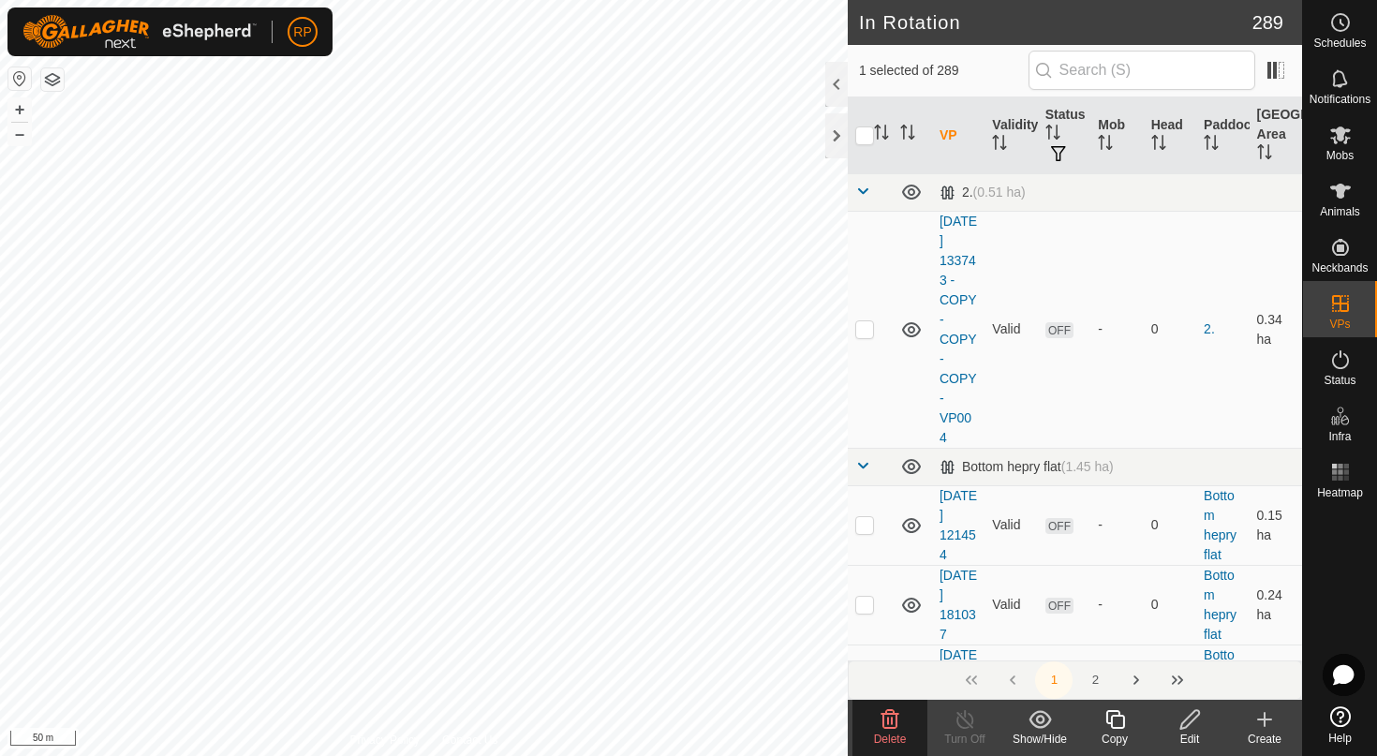
click at [894, 719] on icon at bounding box center [889, 719] width 22 height 22
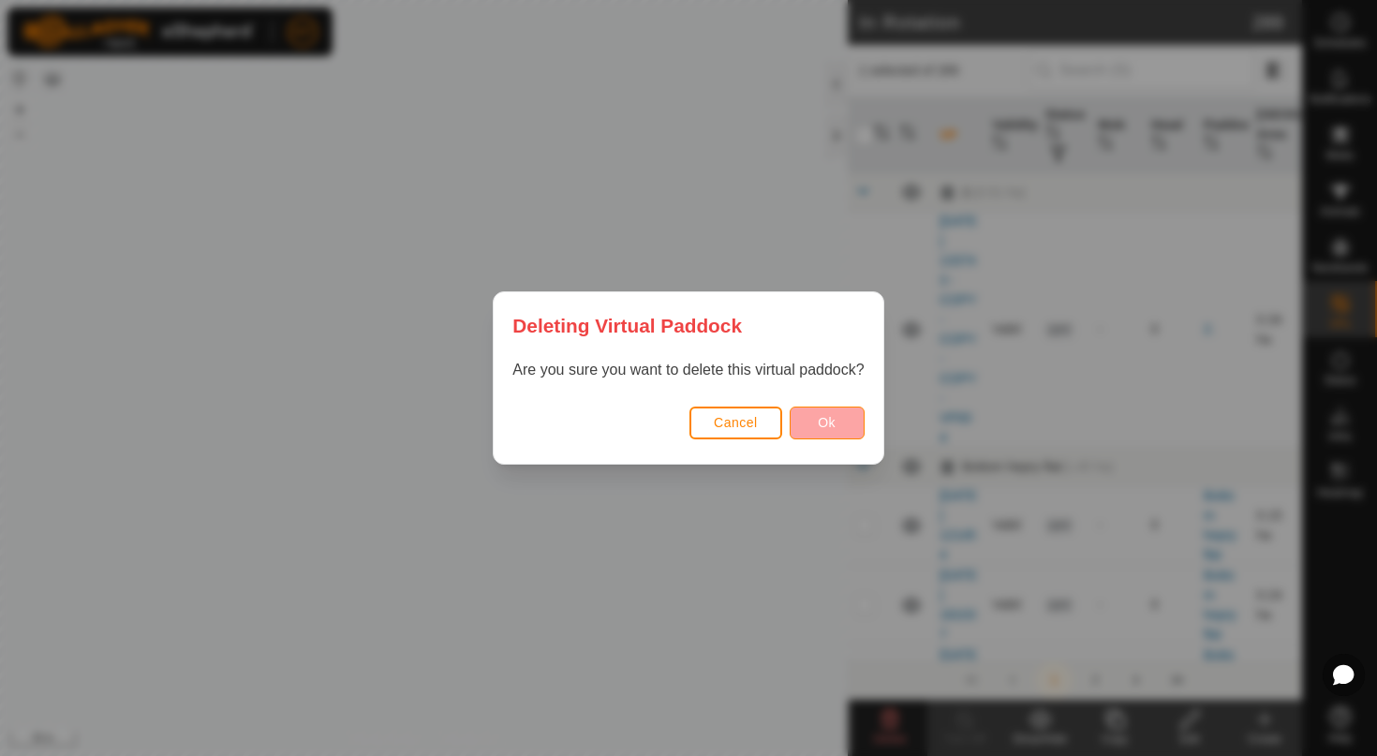
click at [841, 414] on button "Ok" at bounding box center [826, 422] width 75 height 33
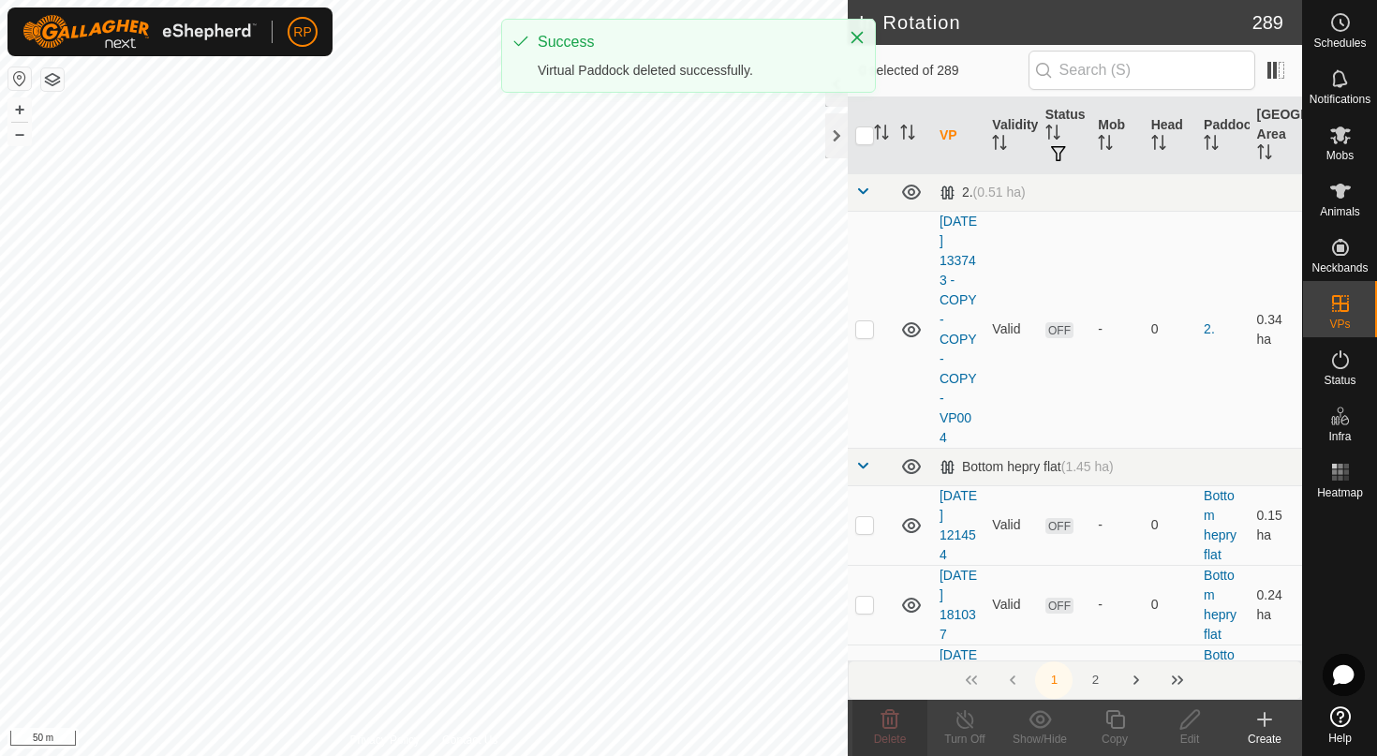
checkbox input "false"
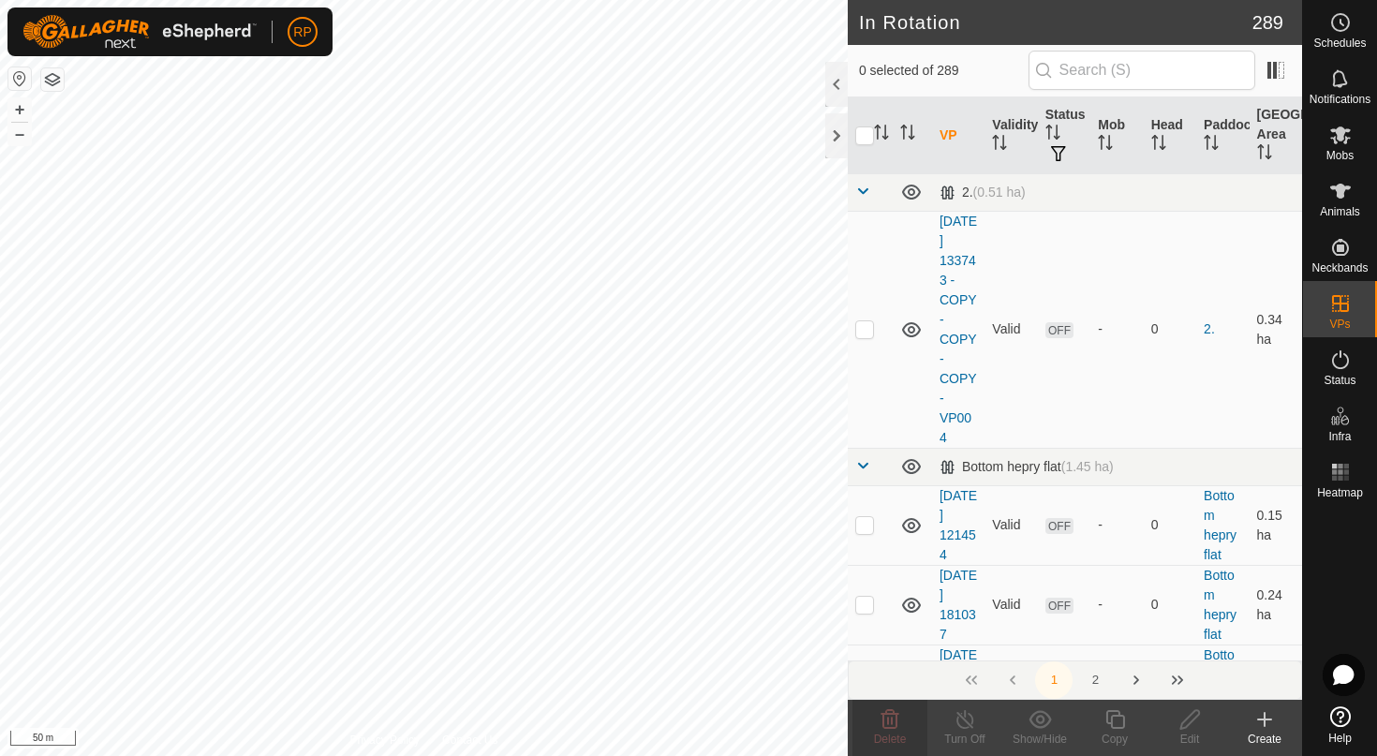
checkbox input "true"
click at [898, 720] on icon at bounding box center [889, 719] width 22 height 22
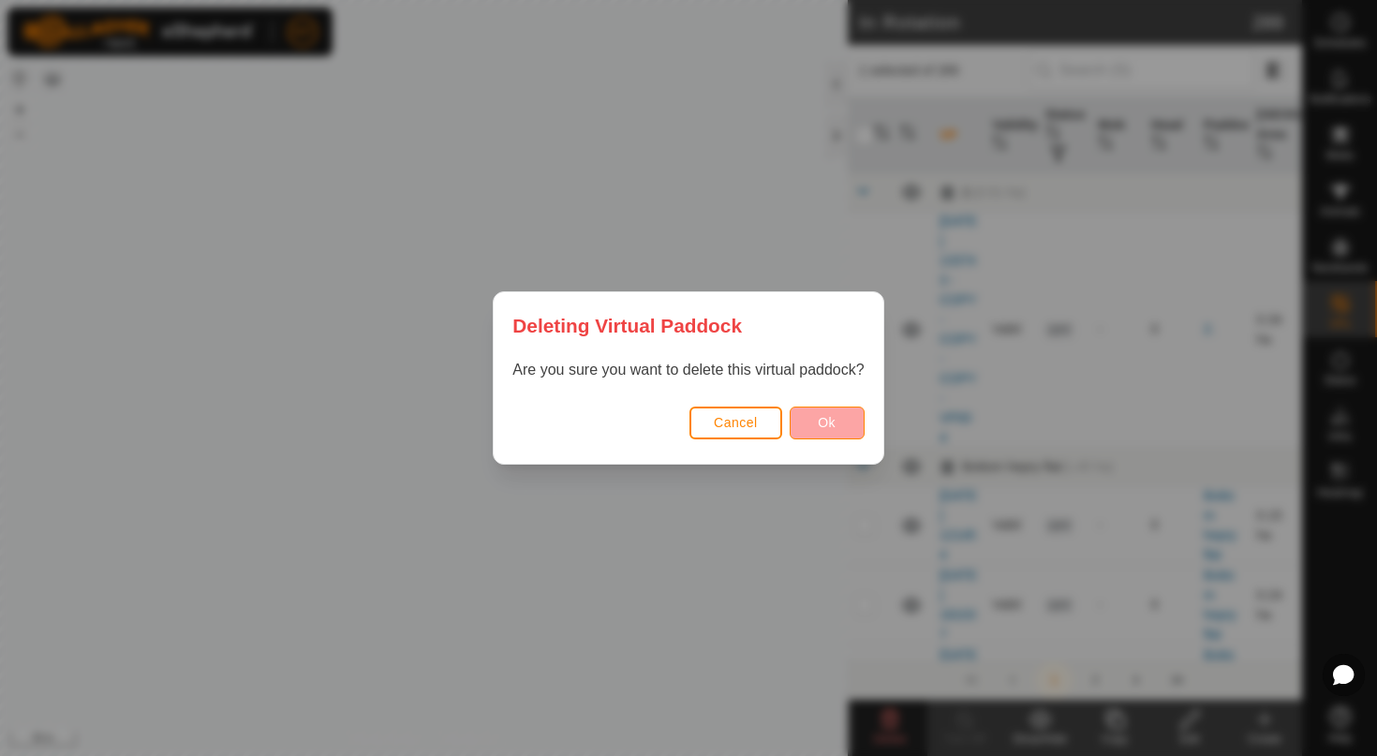
click at [847, 429] on button "Ok" at bounding box center [826, 422] width 75 height 33
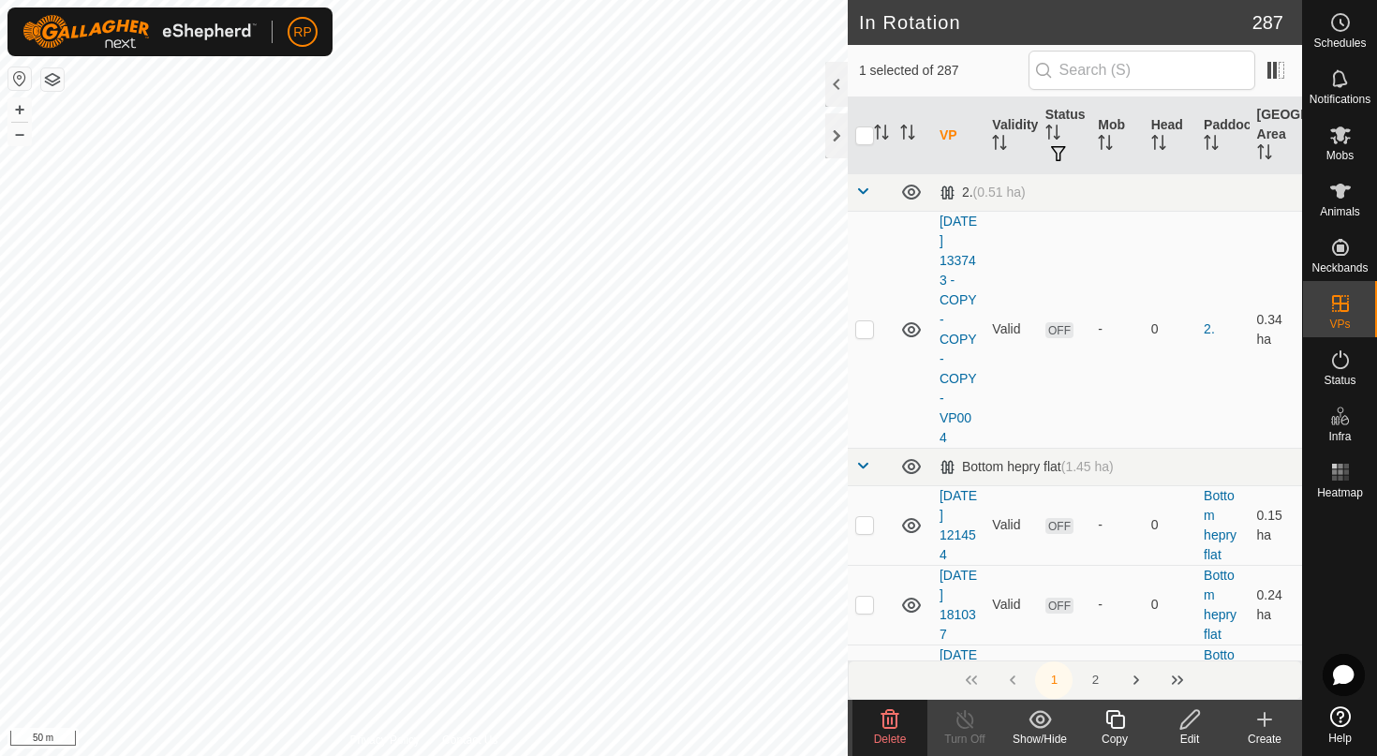
click at [890, 726] on icon at bounding box center [889, 719] width 22 height 22
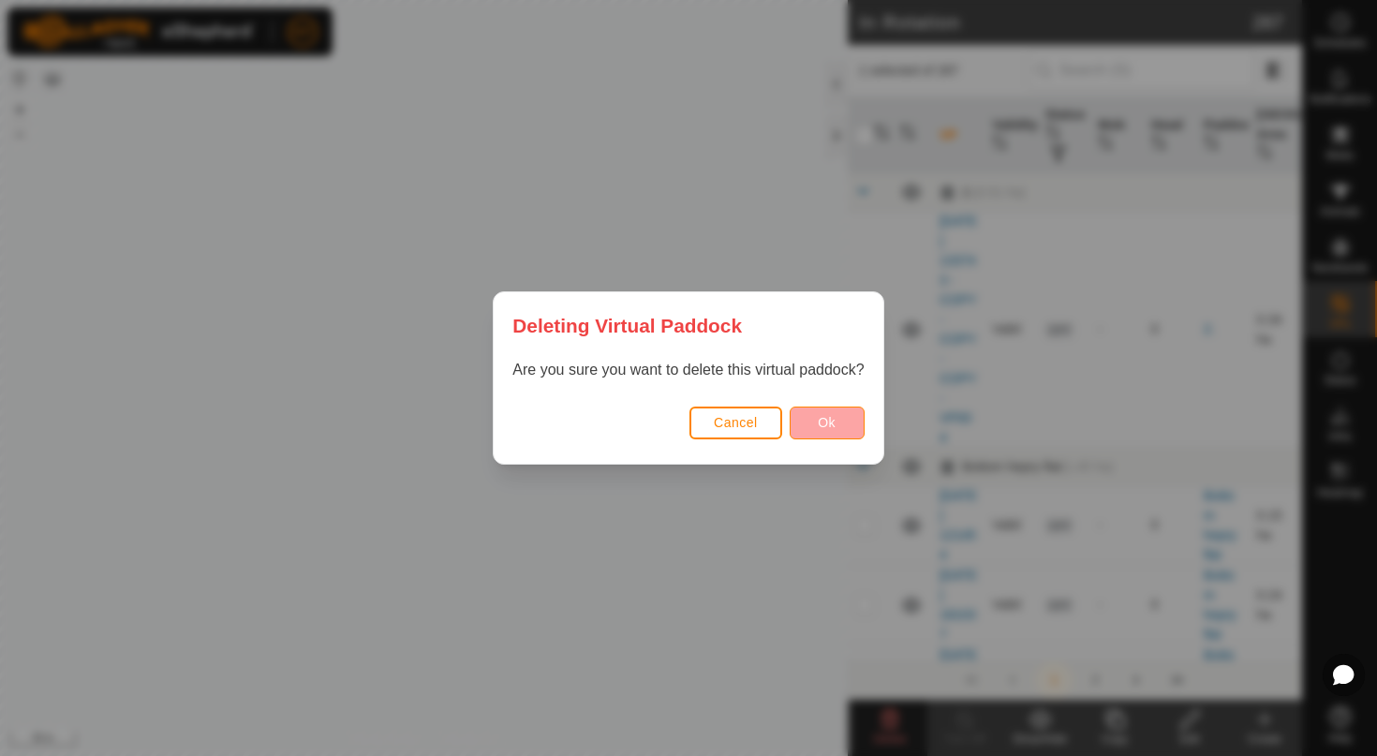
click at [844, 423] on button "Ok" at bounding box center [826, 422] width 75 height 33
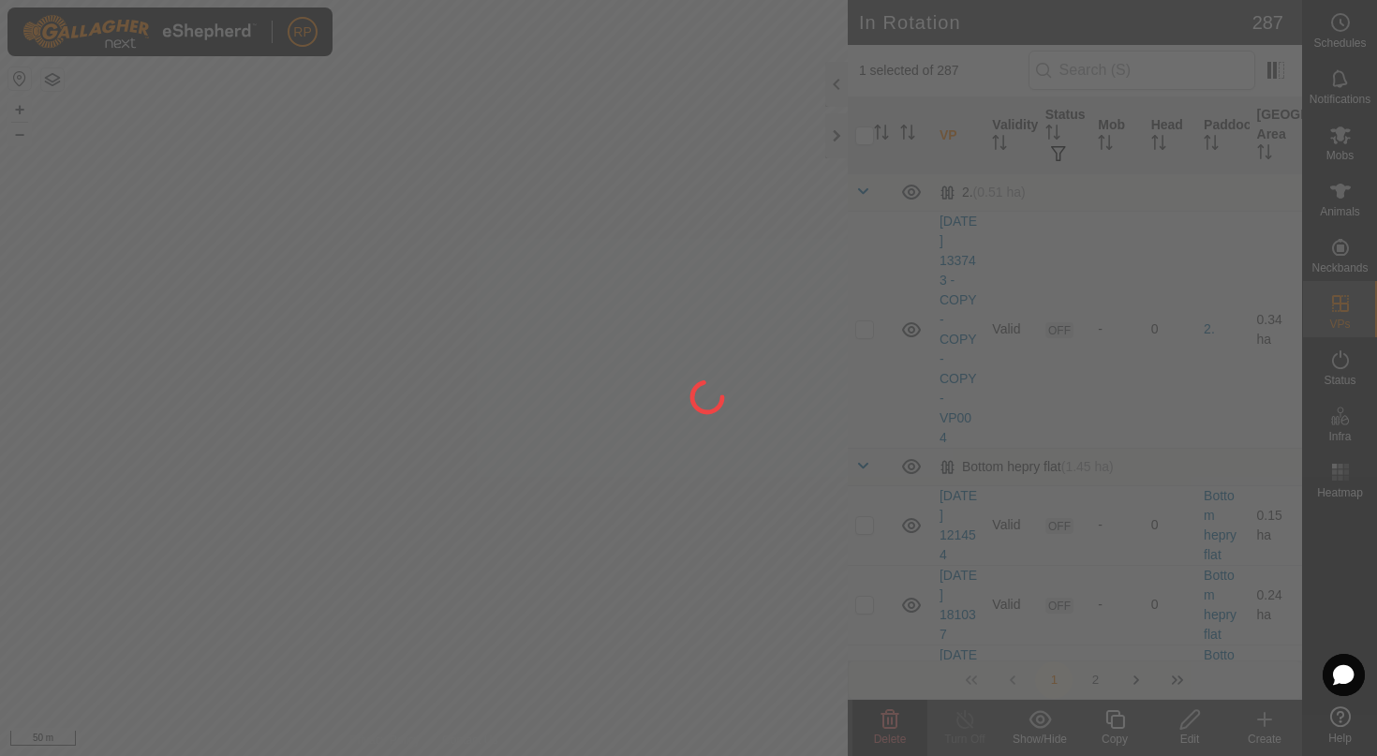
checkbox input "false"
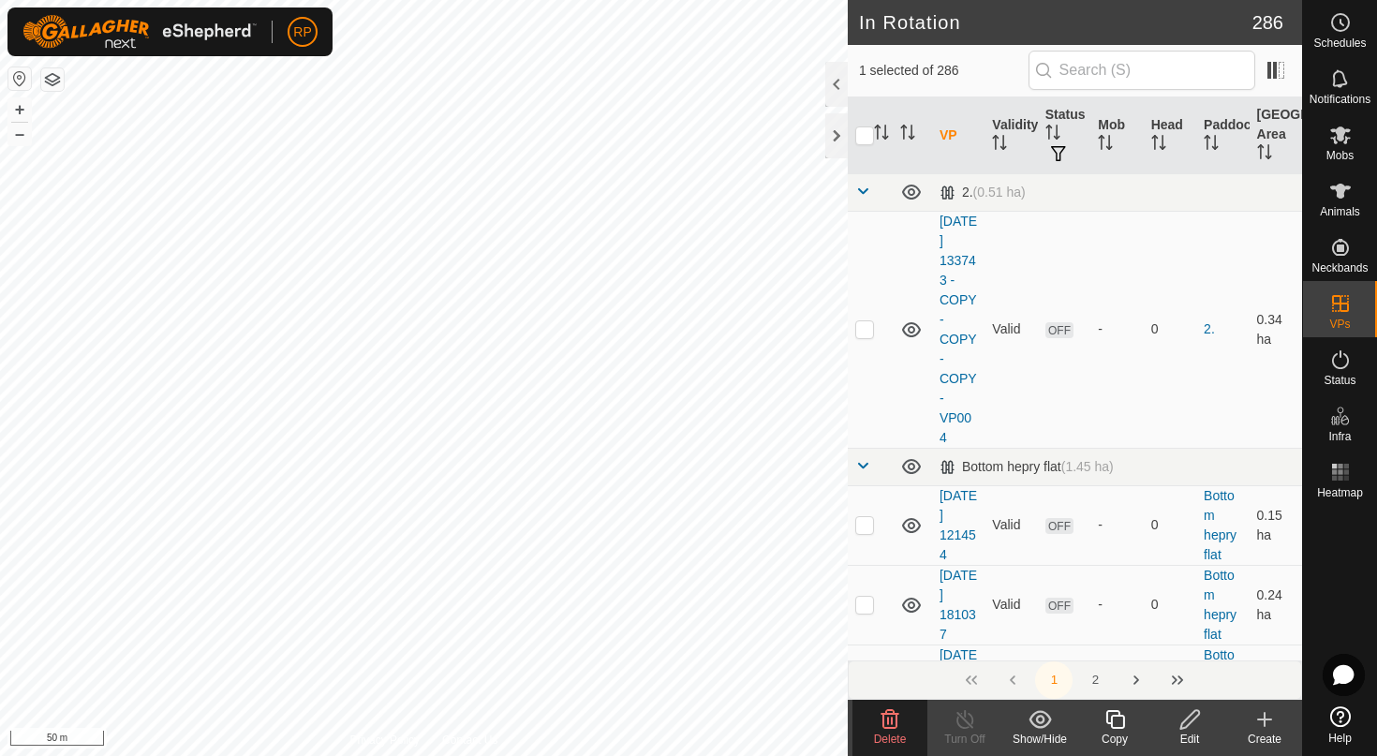
click at [880, 713] on icon at bounding box center [889, 719] width 22 height 22
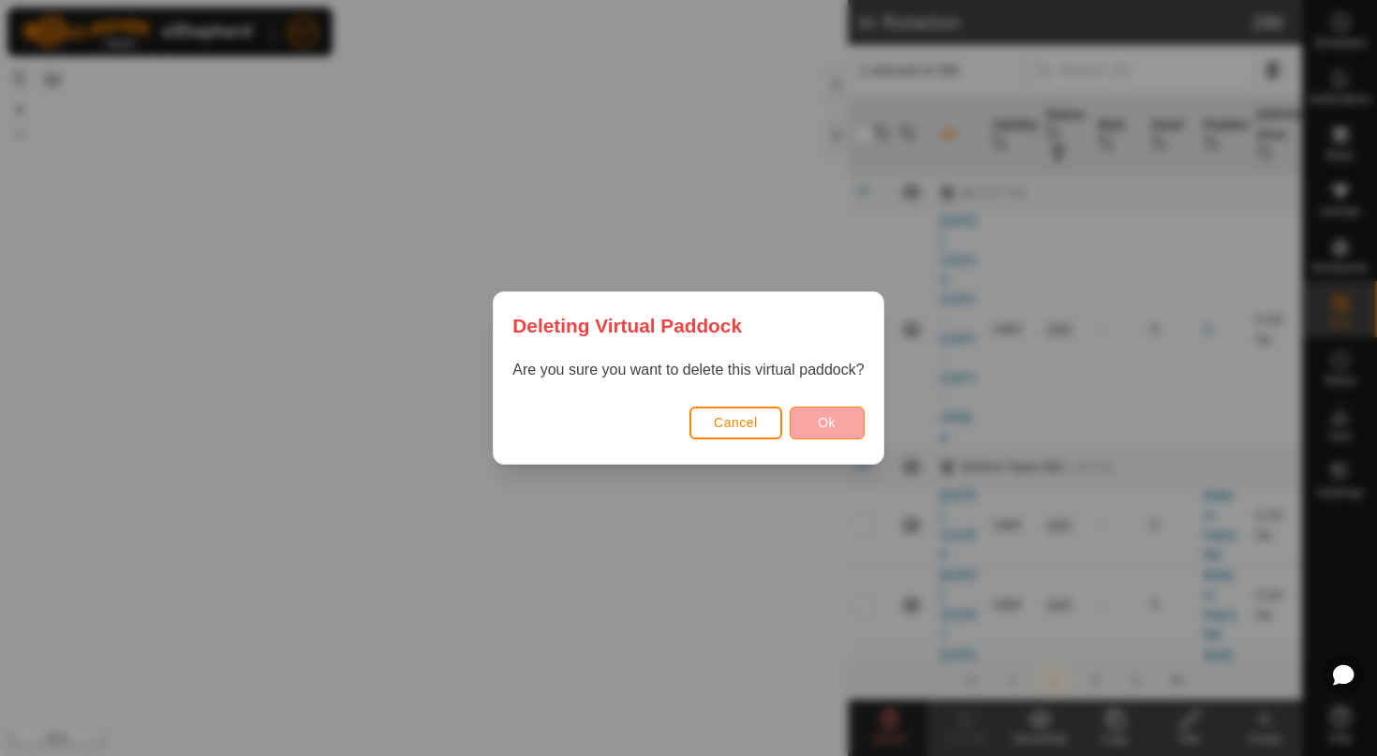
click at [826, 434] on button "Ok" at bounding box center [826, 422] width 75 height 33
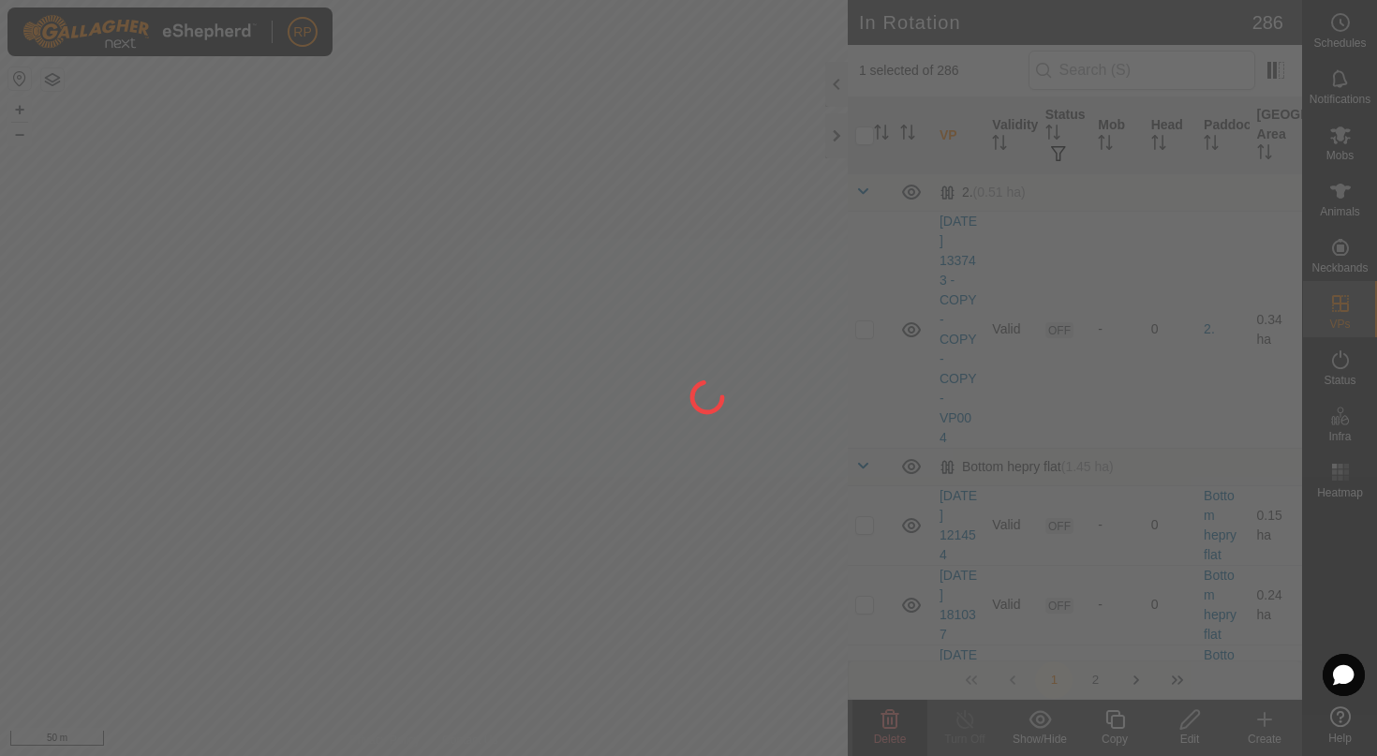
checkbox input "false"
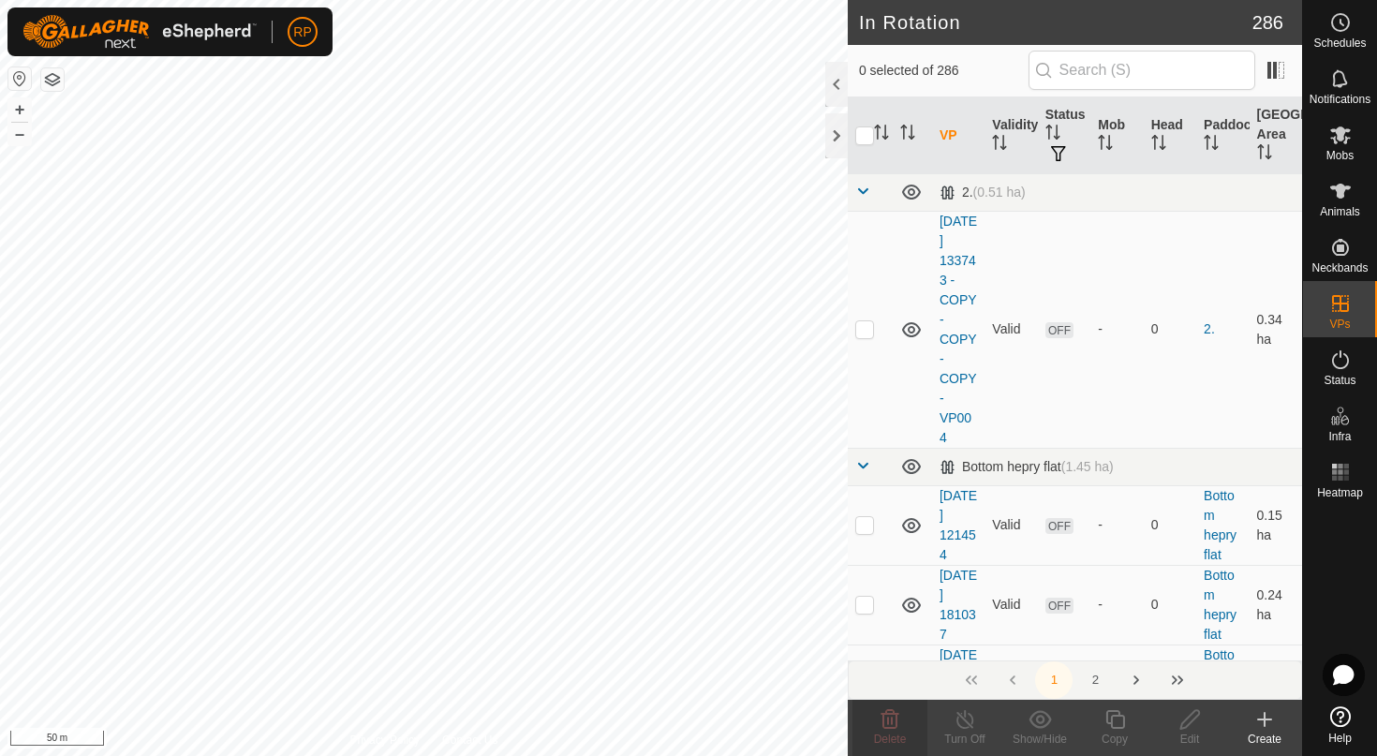
checkbox input "true"
click at [881, 717] on icon at bounding box center [889, 719] width 22 height 22
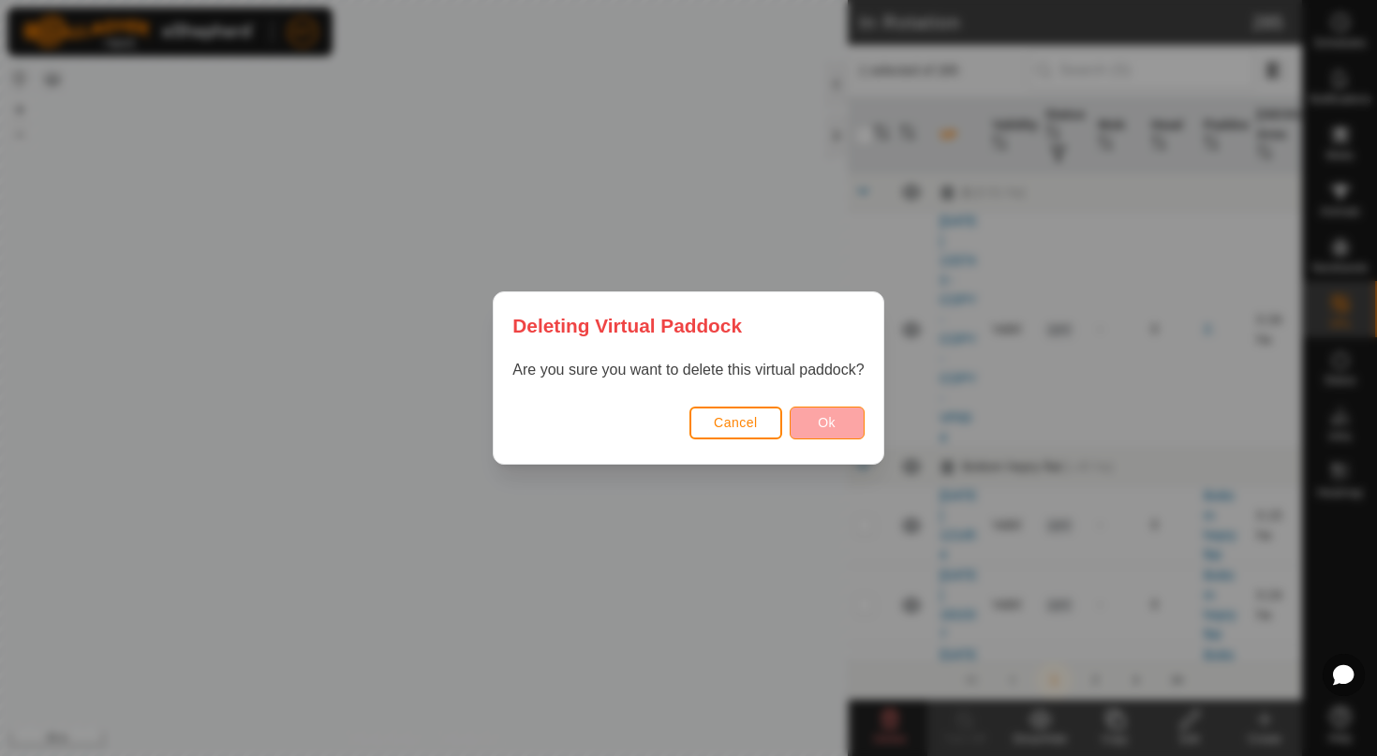
click at [834, 430] on button "Ok" at bounding box center [826, 422] width 75 height 33
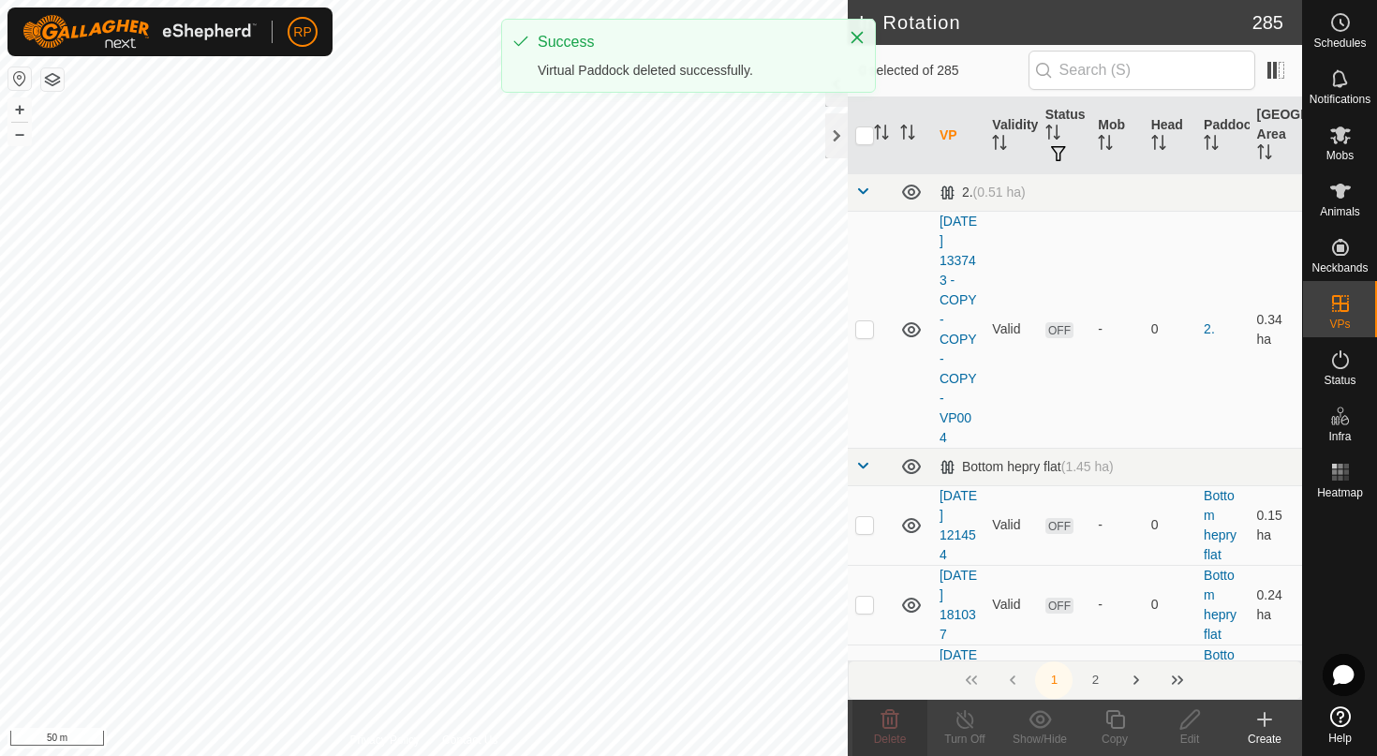
checkbox input "false"
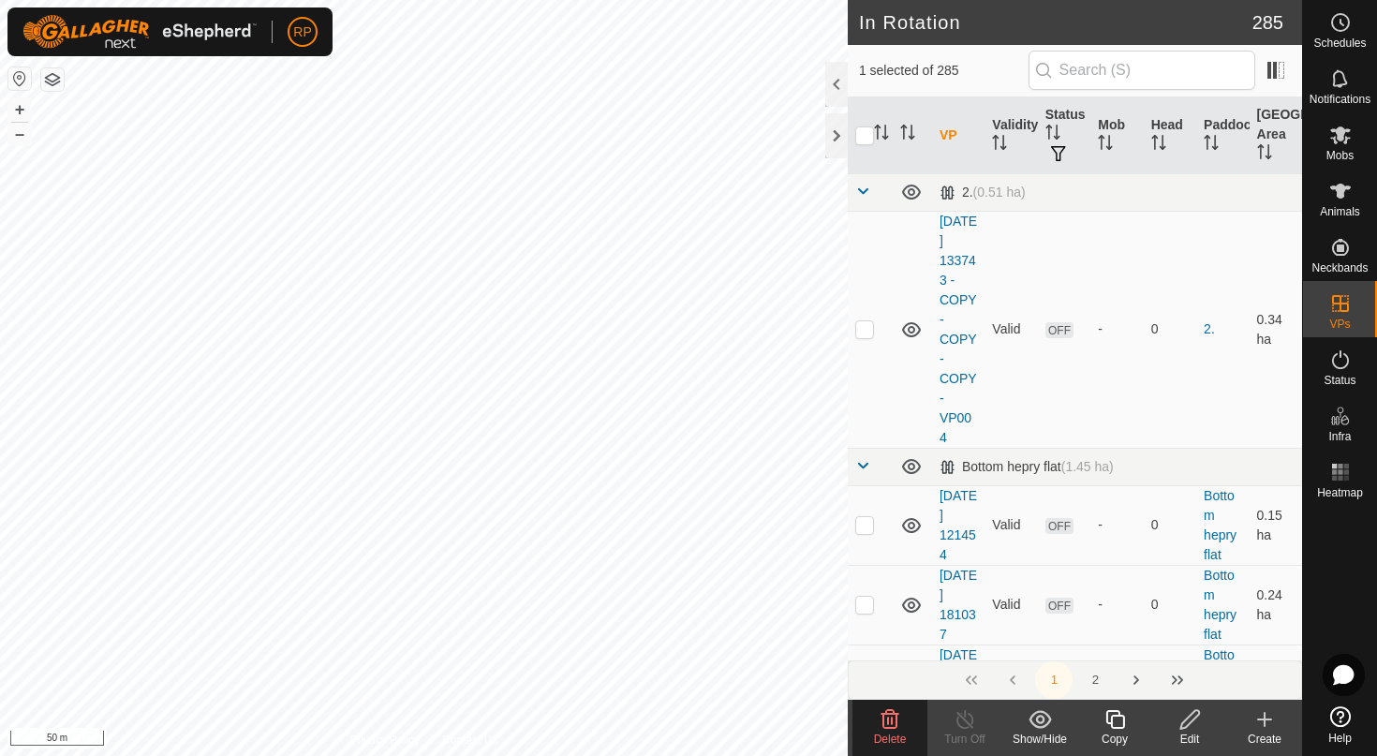
click at [890, 729] on icon at bounding box center [889, 719] width 22 height 22
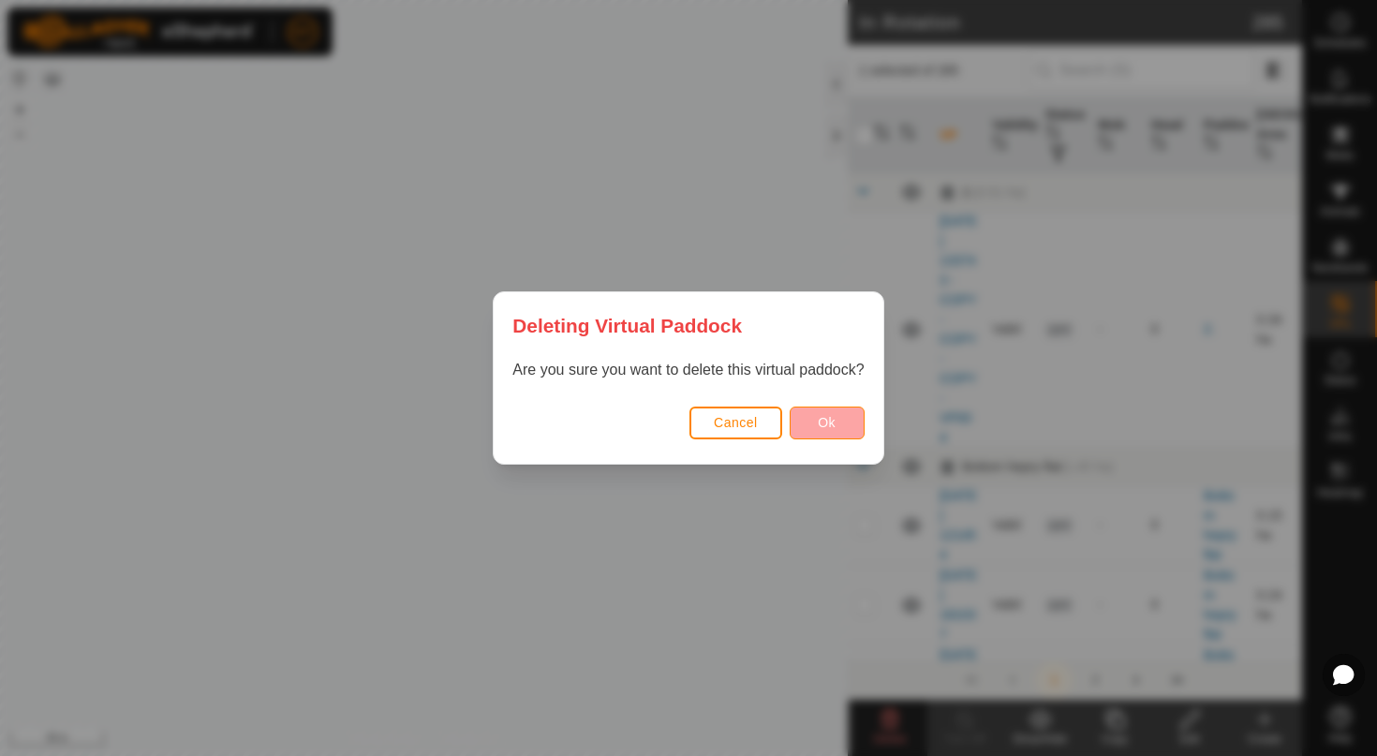
click at [827, 427] on span "Ok" at bounding box center [827, 422] width 18 height 15
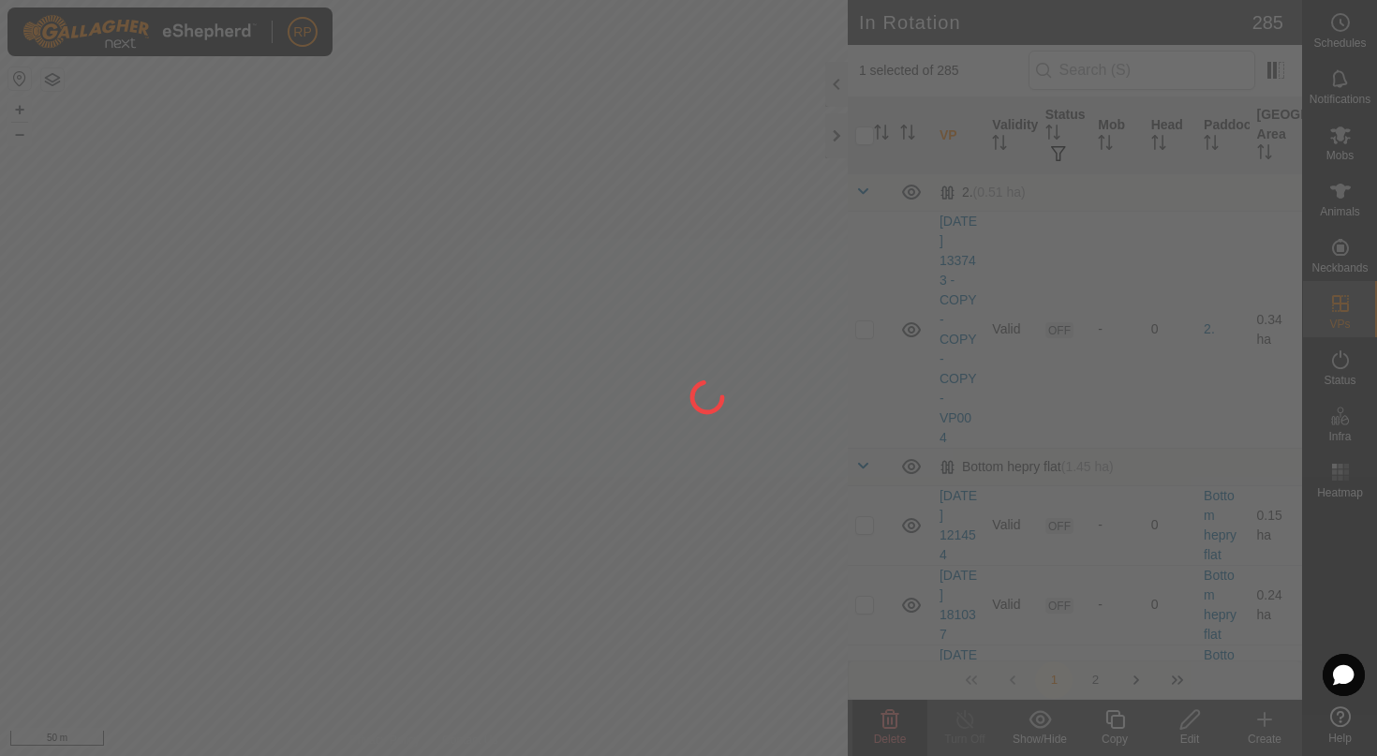
checkbox input "false"
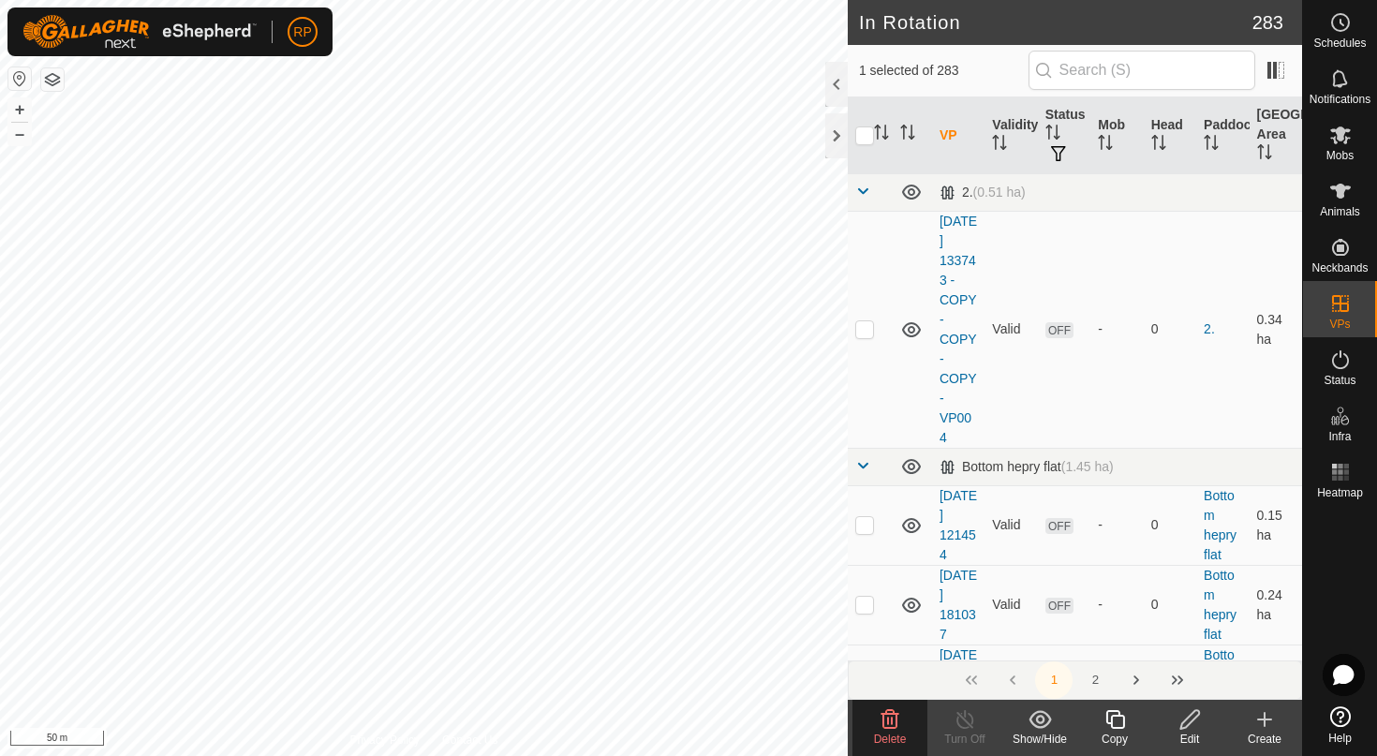
click at [891, 733] on span "Delete" at bounding box center [890, 738] width 33 height 13
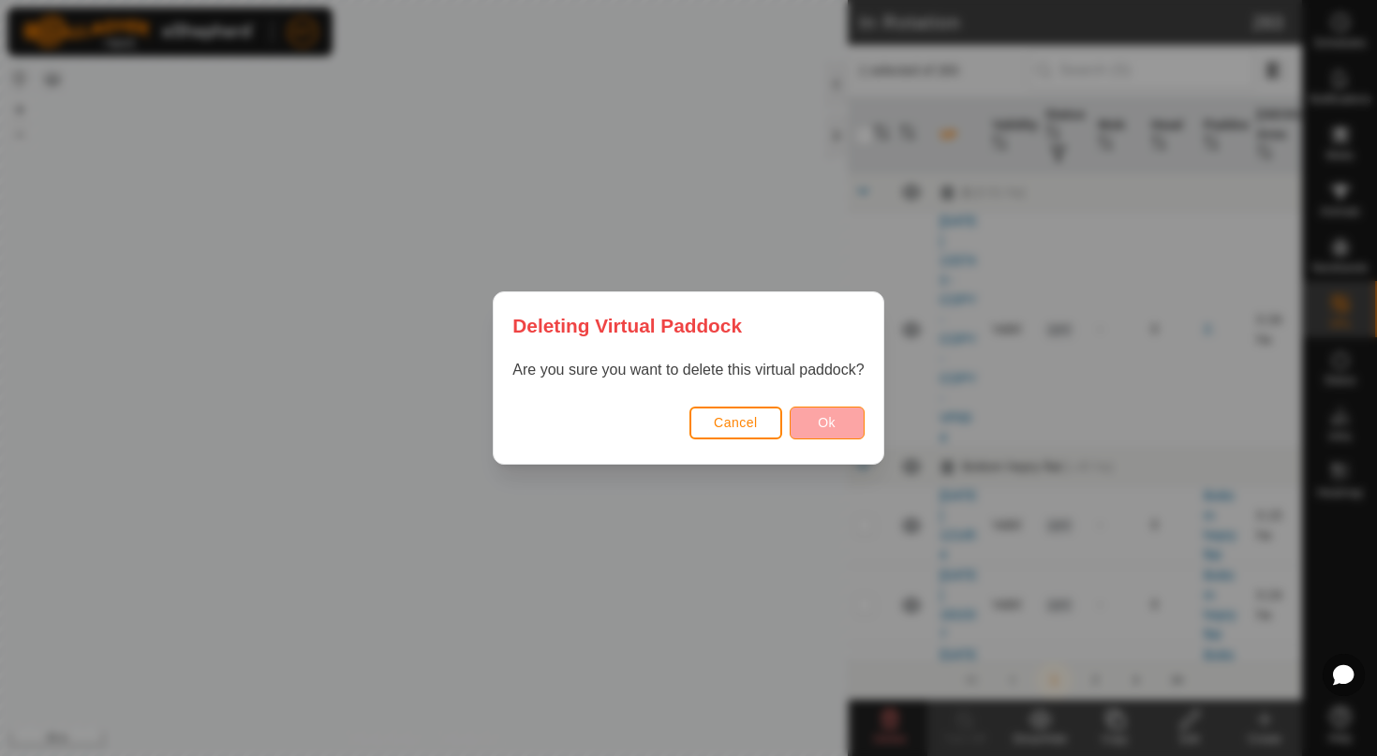
click at [805, 422] on button "Ok" at bounding box center [826, 422] width 75 height 33
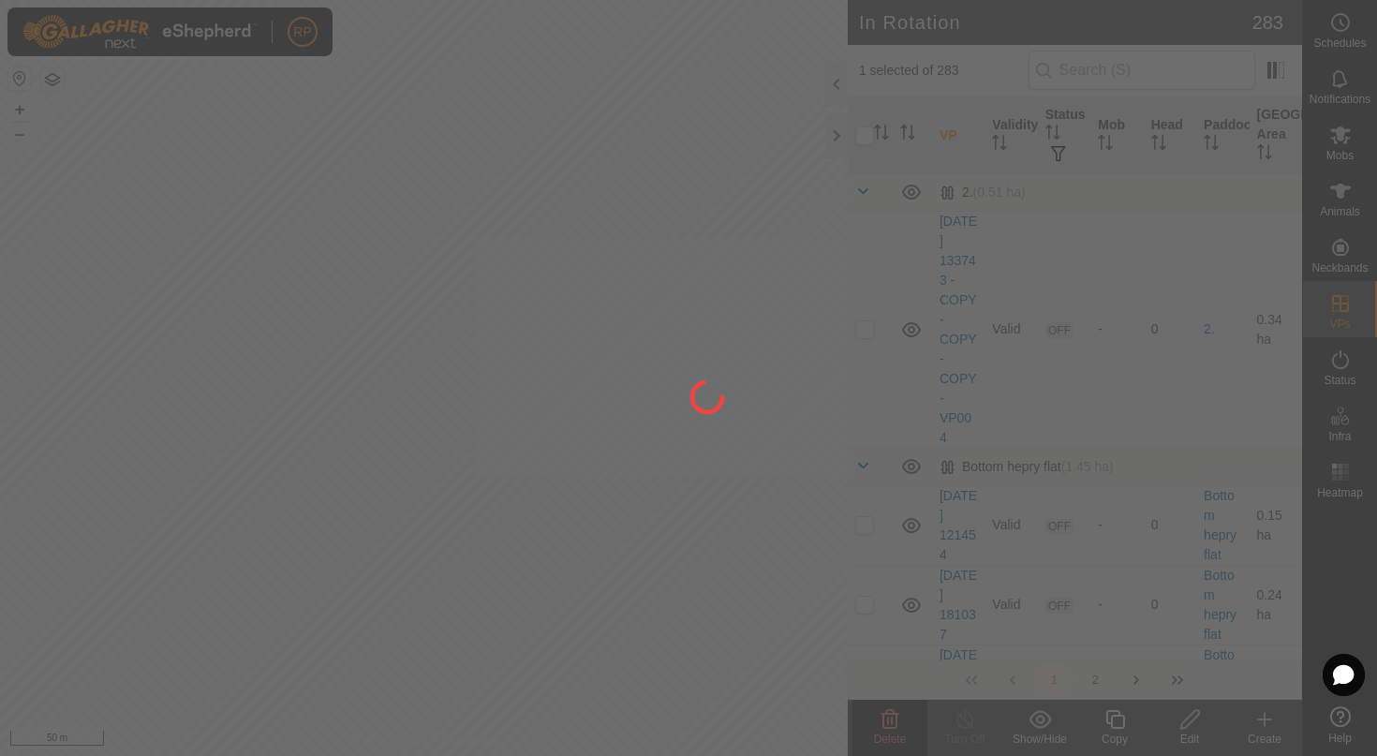
checkbox input "false"
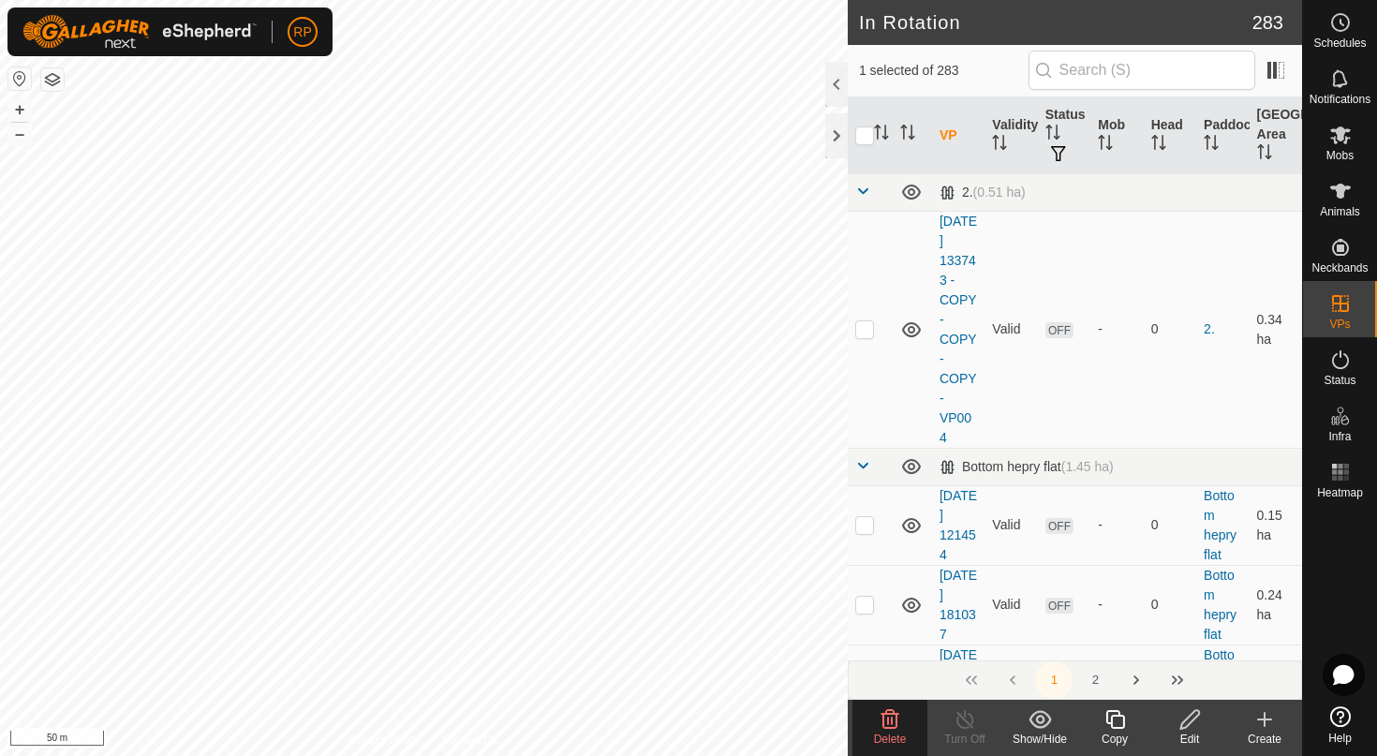
checkbox input "true"
click at [886, 733] on span "Delete" at bounding box center [890, 738] width 33 height 13
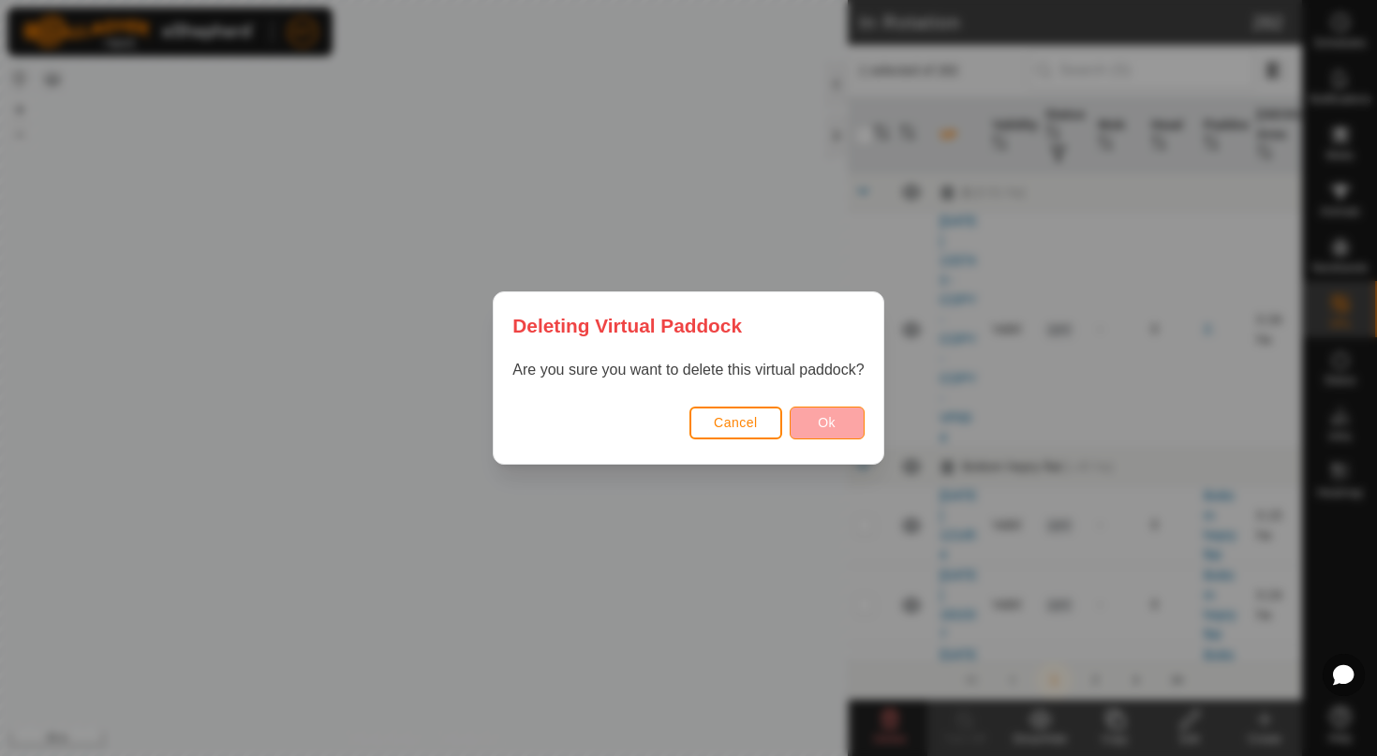
click at [820, 425] on span "Ok" at bounding box center [827, 422] width 18 height 15
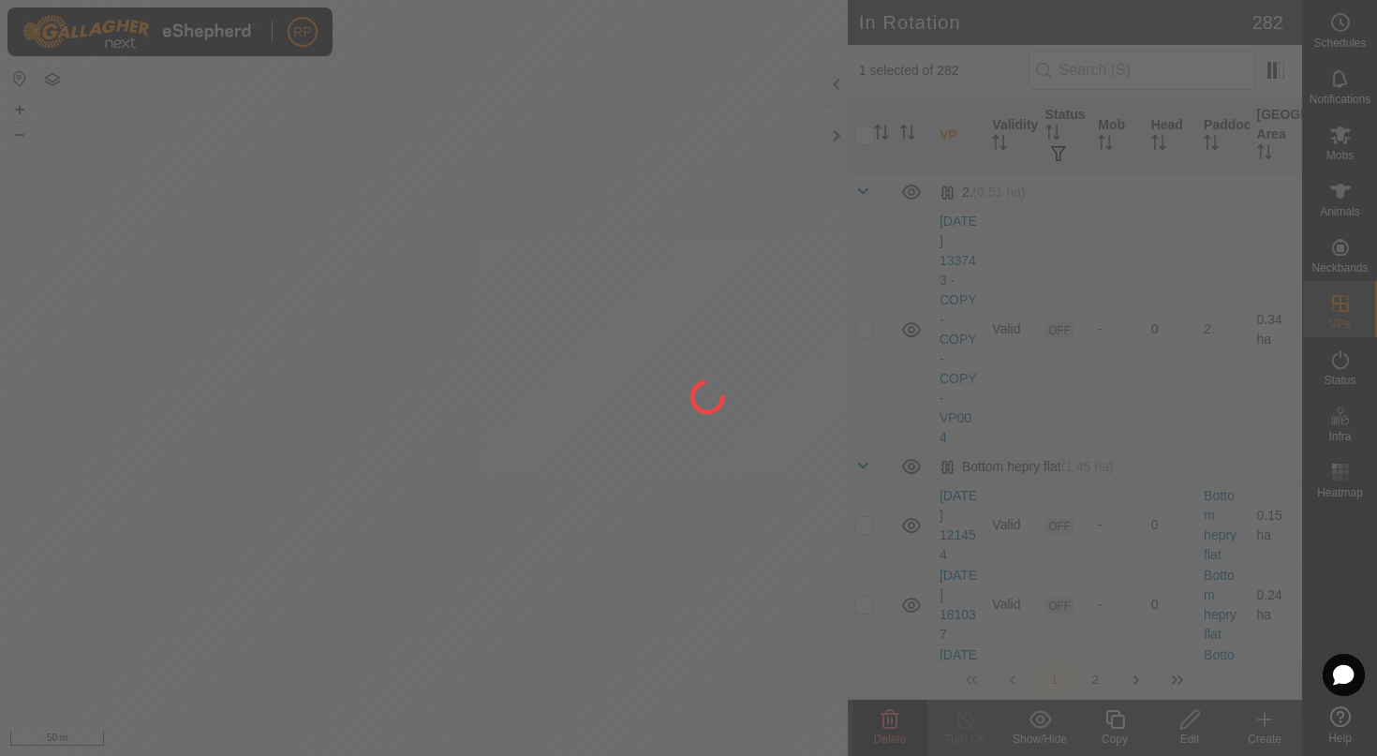
checkbox input "false"
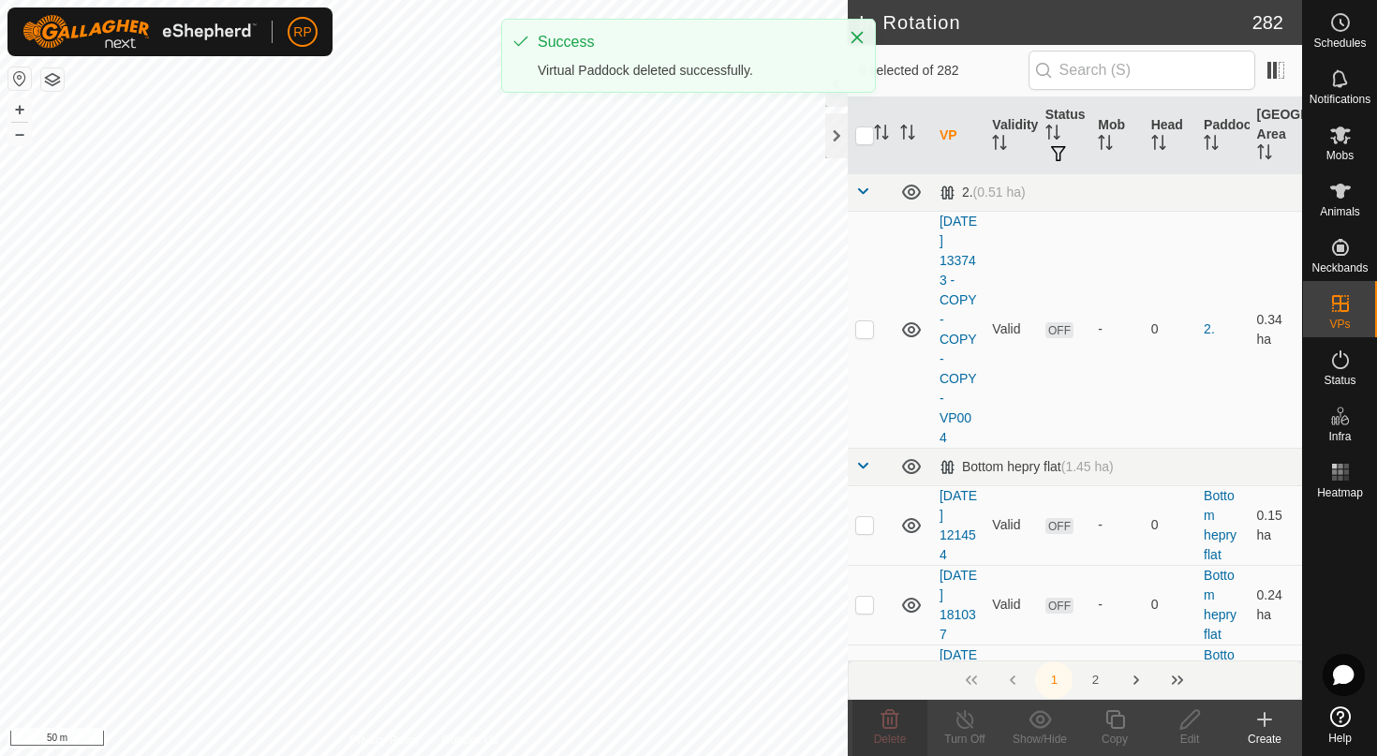
checkbox input "true"
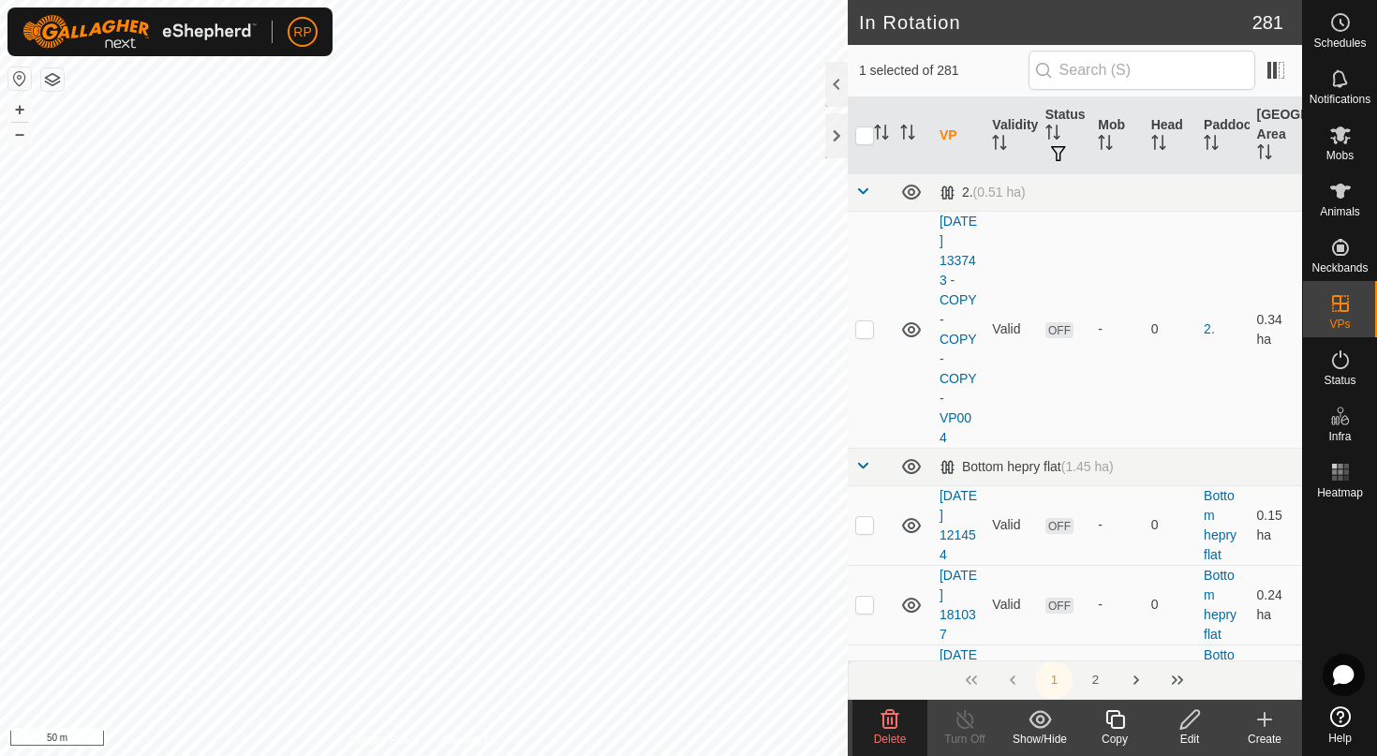
click at [878, 720] on icon at bounding box center [889, 719] width 22 height 22
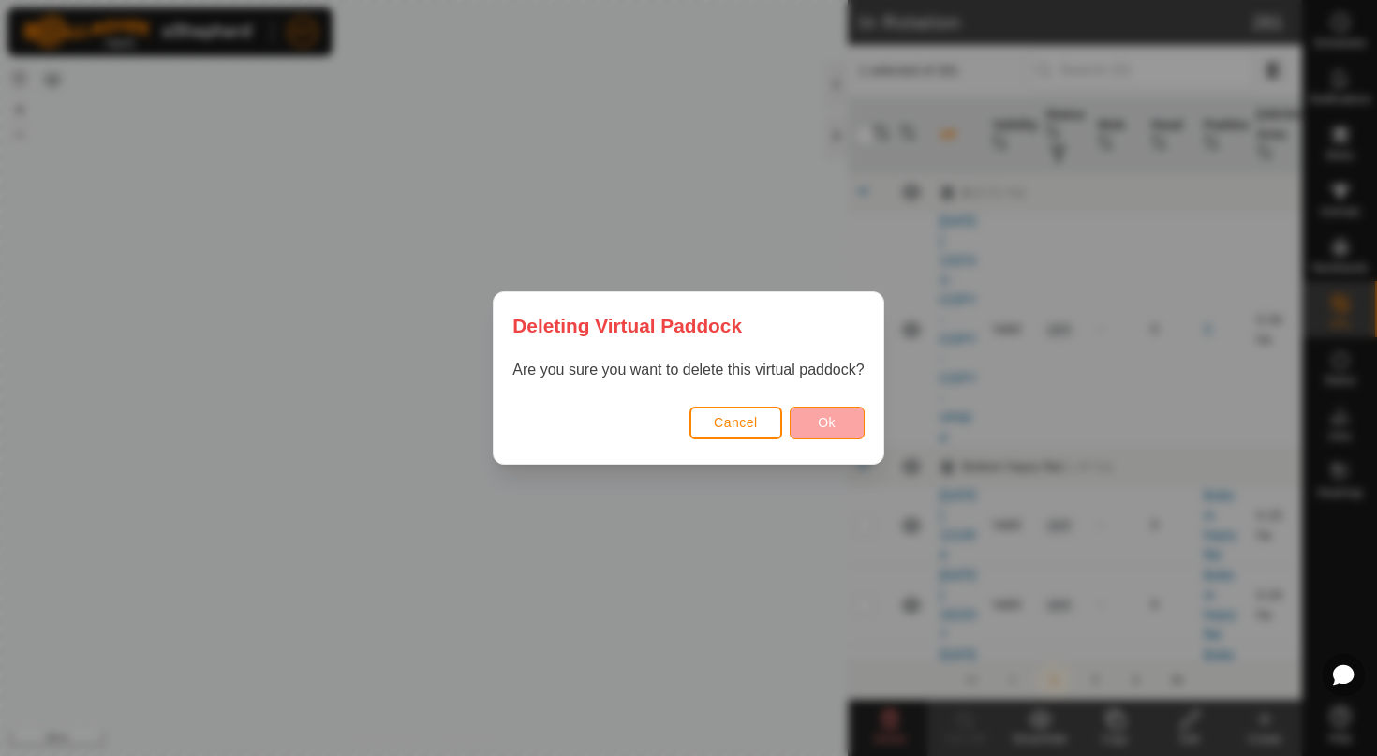
click at [812, 409] on button "Ok" at bounding box center [826, 422] width 75 height 33
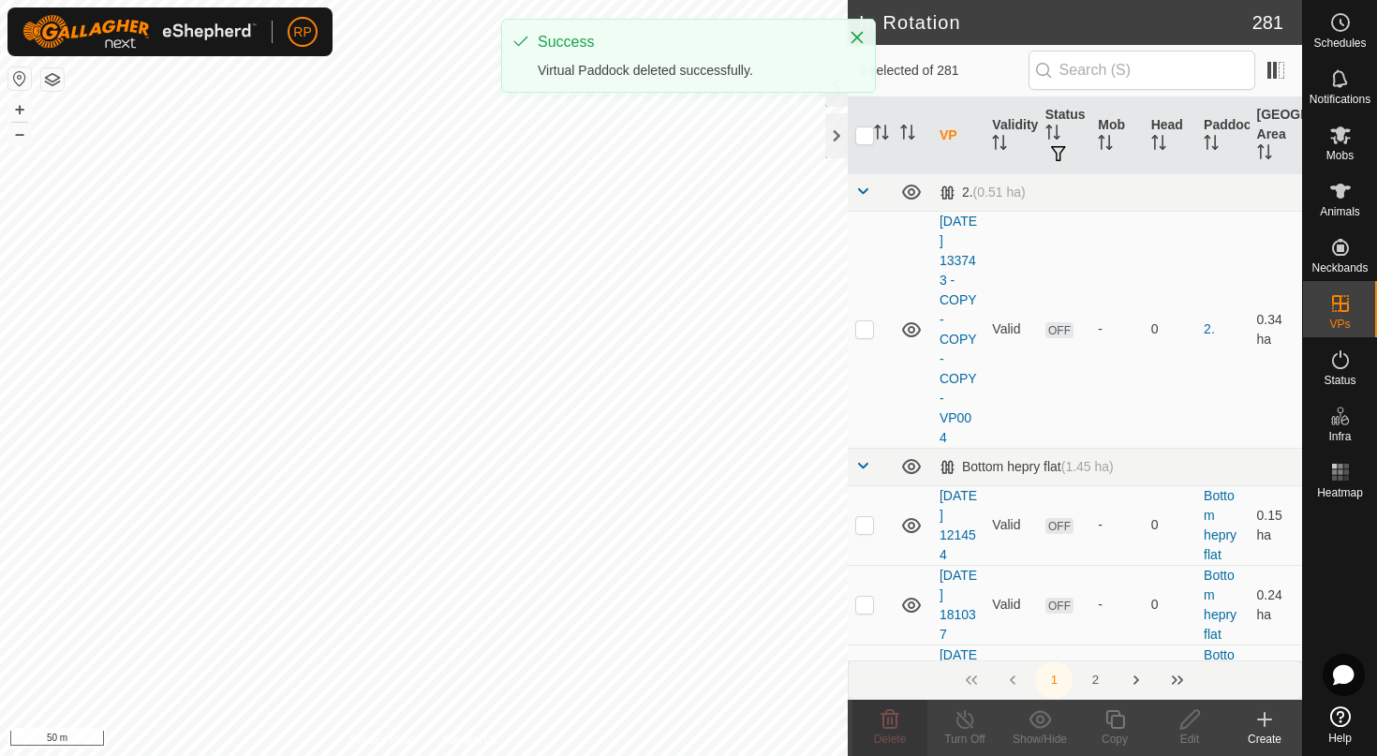
checkbox input "false"
checkbox input "true"
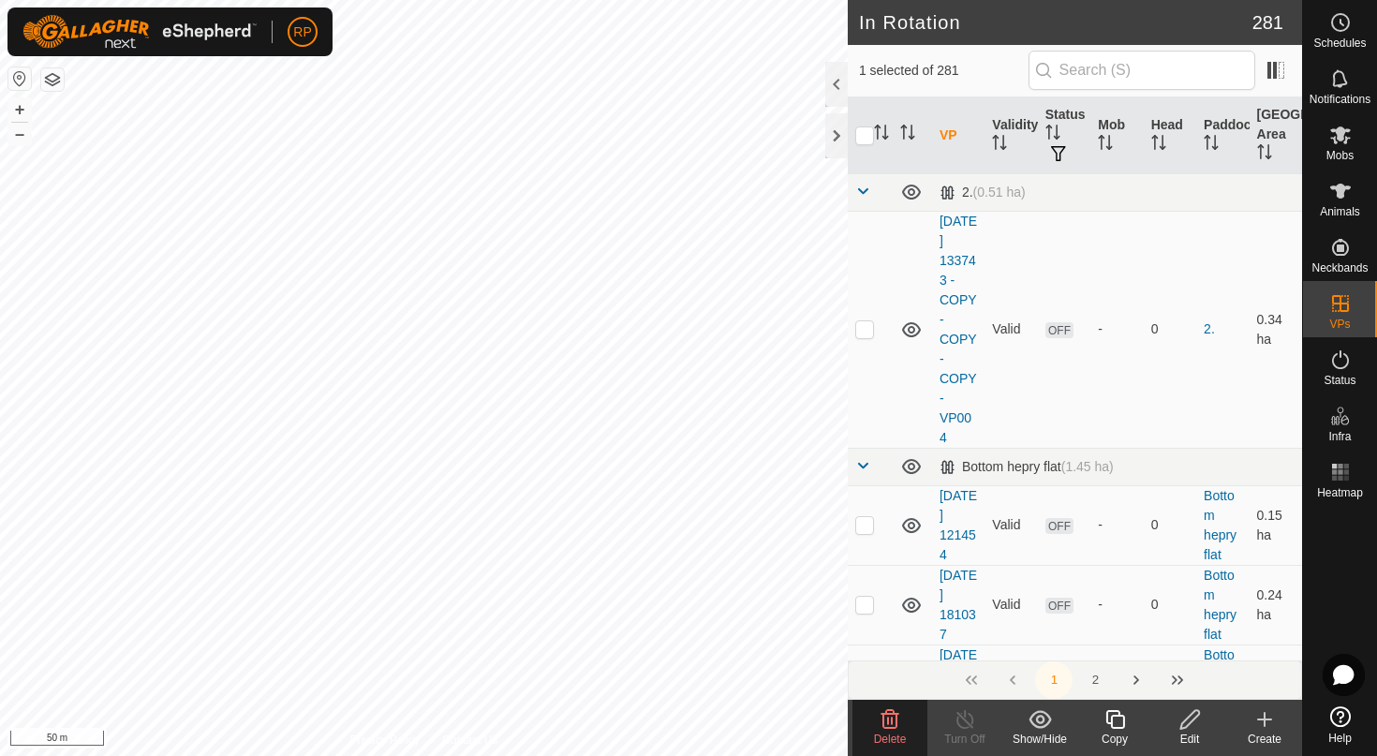
click at [894, 719] on icon at bounding box center [889, 719] width 22 height 22
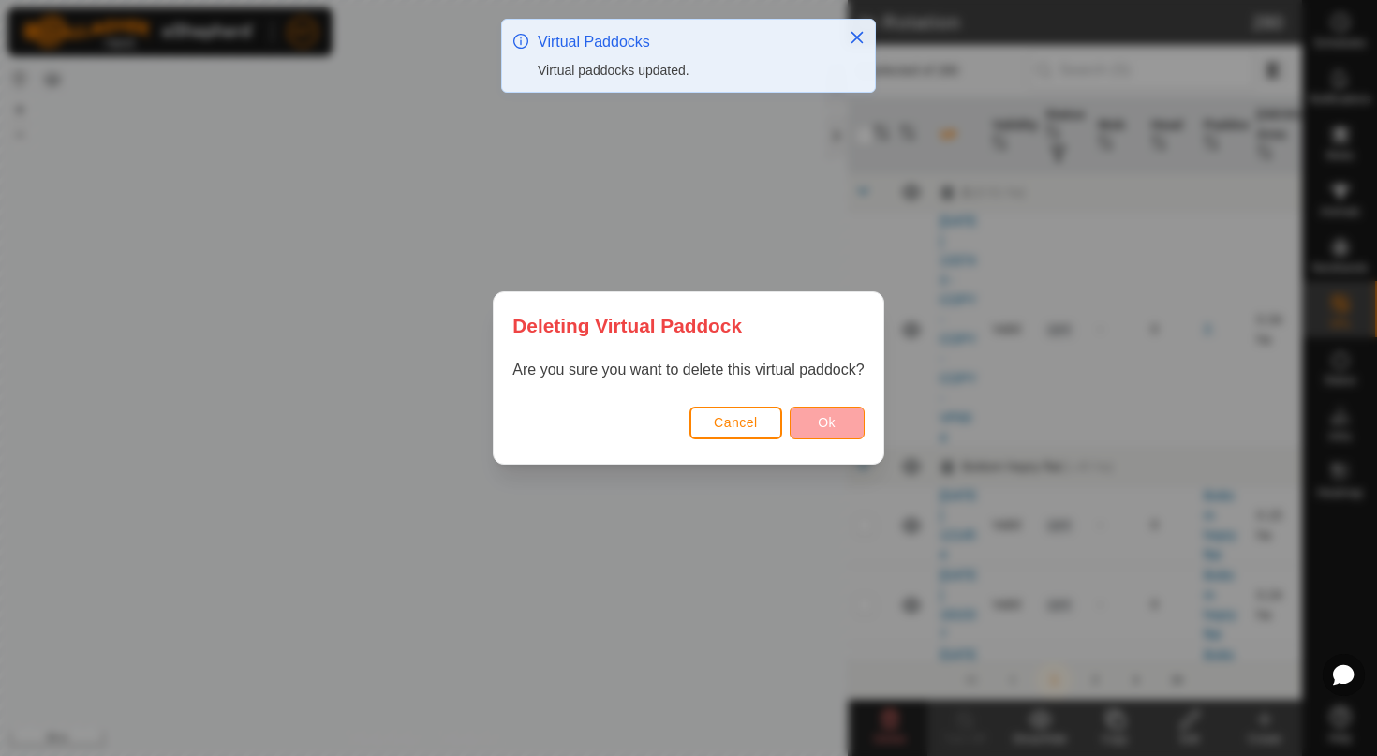
click at [820, 433] on button "Ok" at bounding box center [826, 422] width 75 height 33
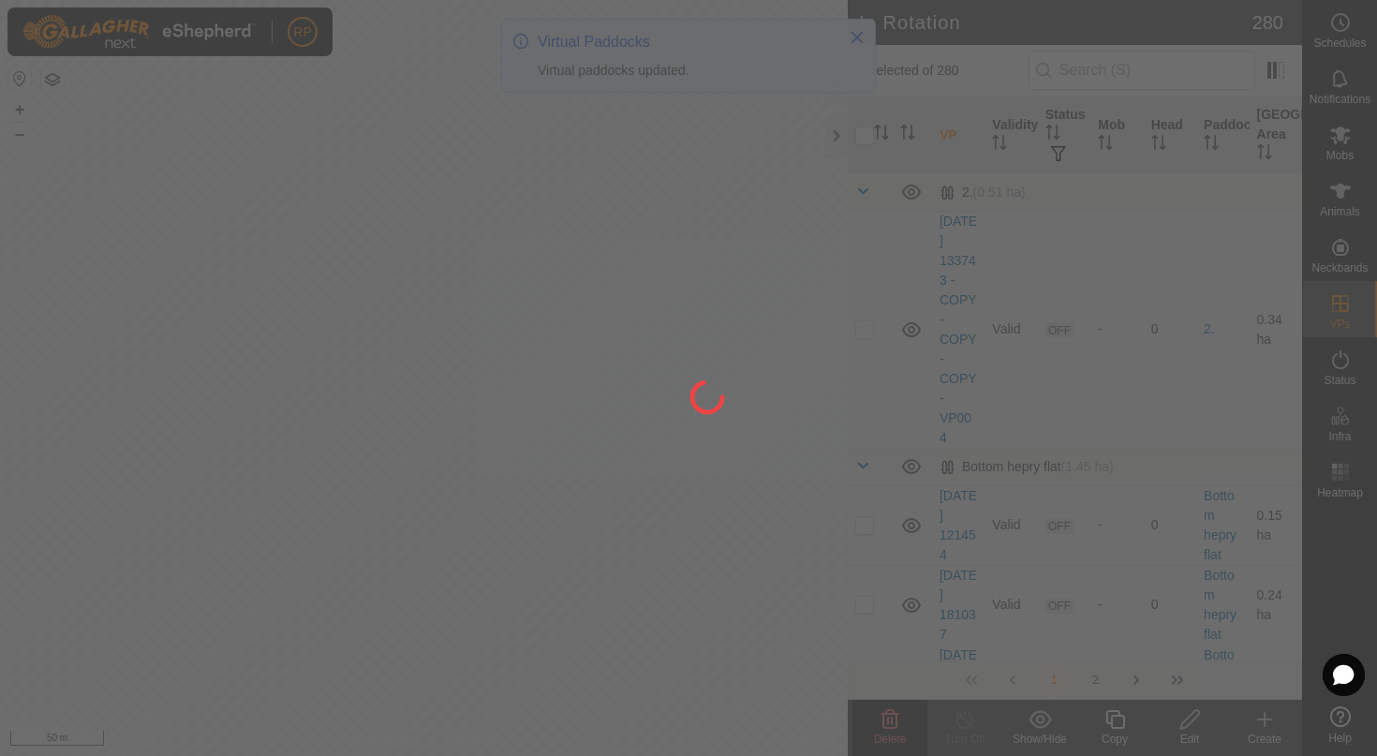
checkbox input "false"
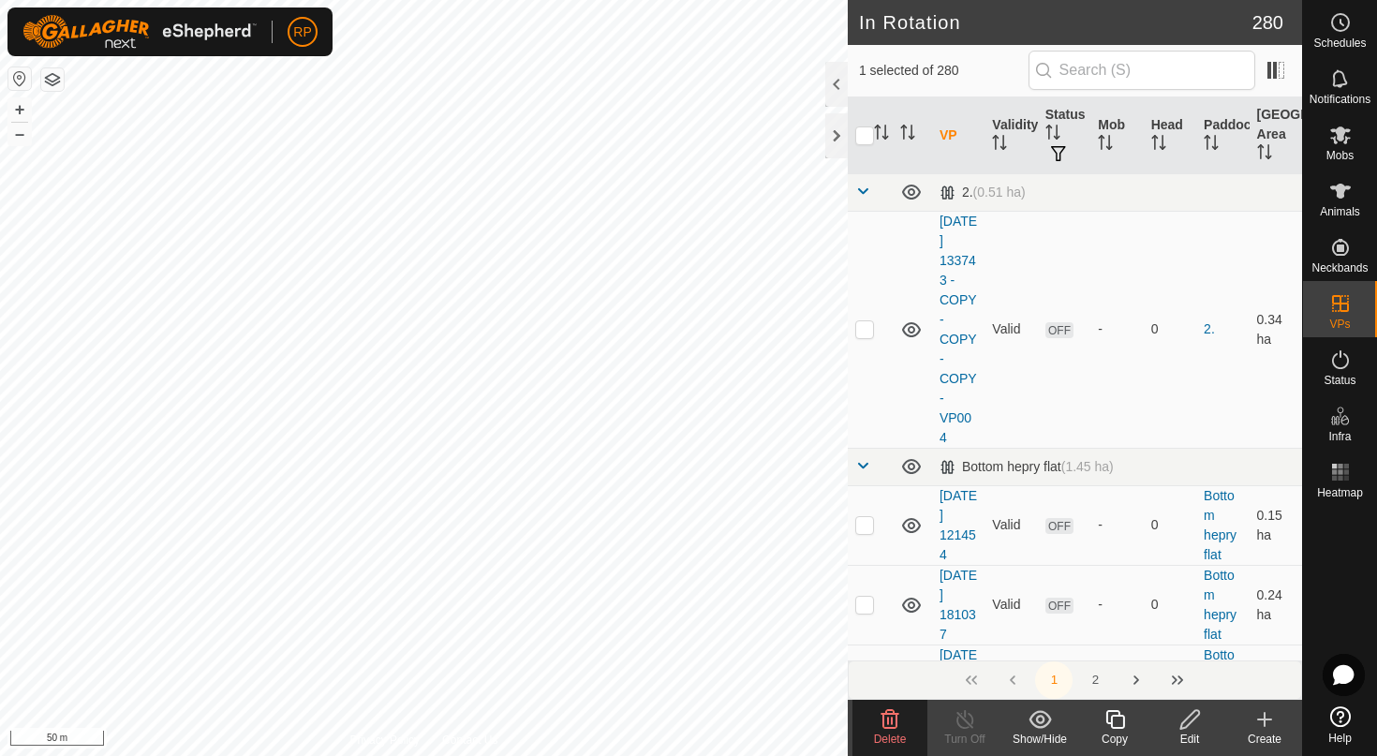
click at [882, 736] on span "Delete" at bounding box center [890, 738] width 33 height 13
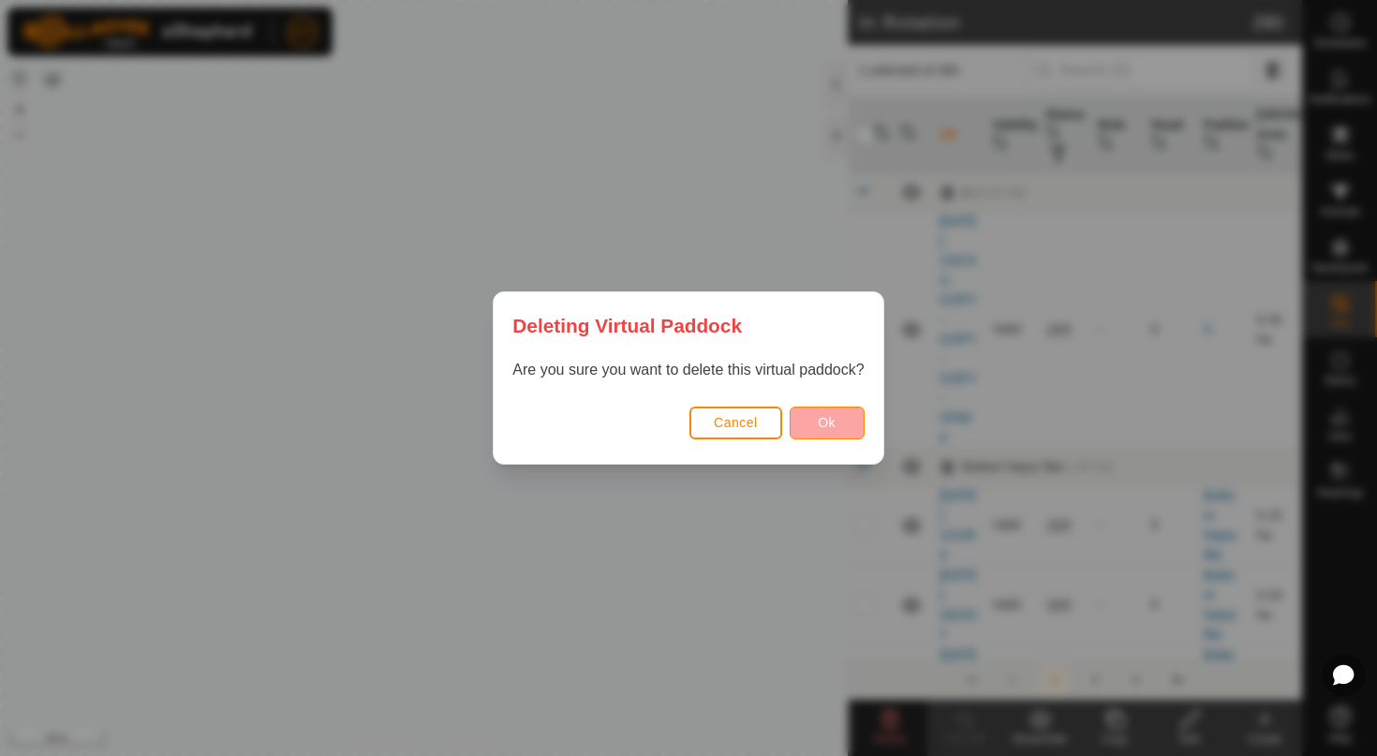
click at [820, 418] on span "Ok" at bounding box center [827, 422] width 18 height 15
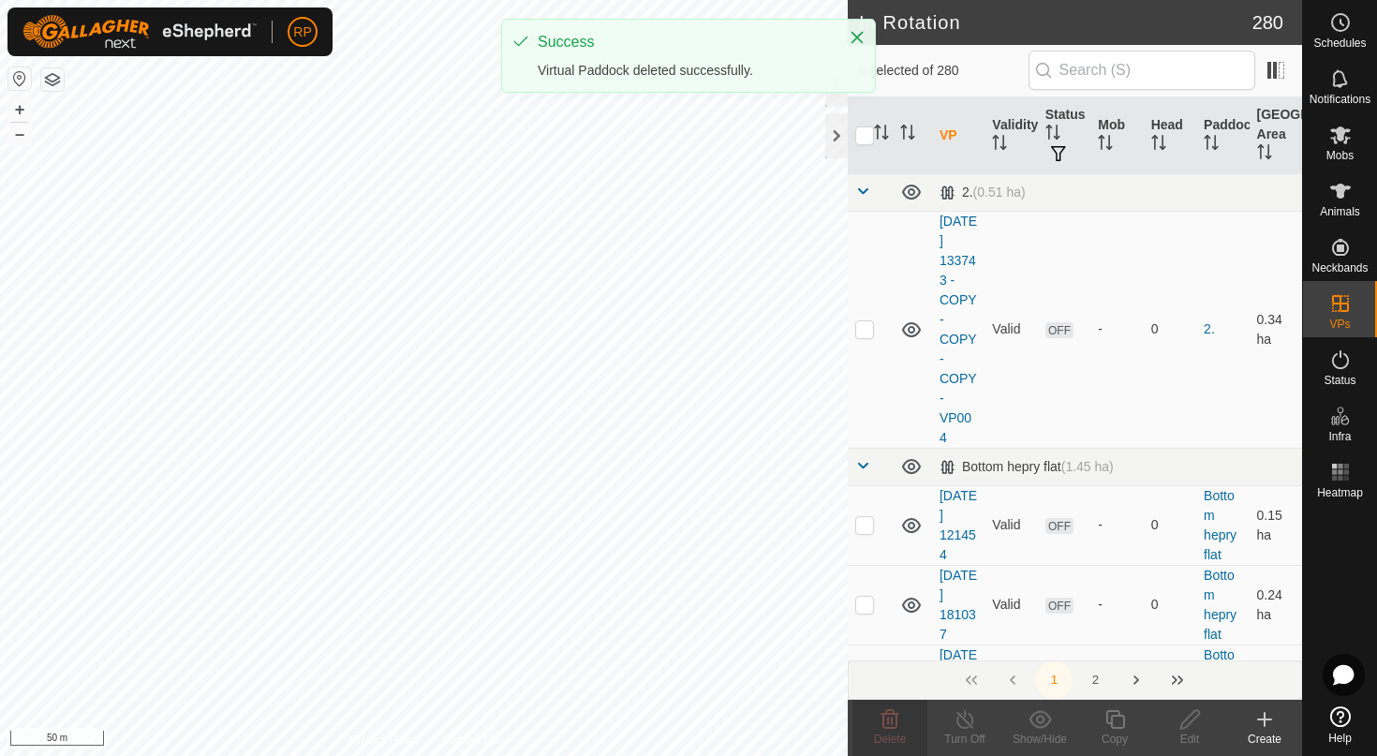
checkbox input "false"
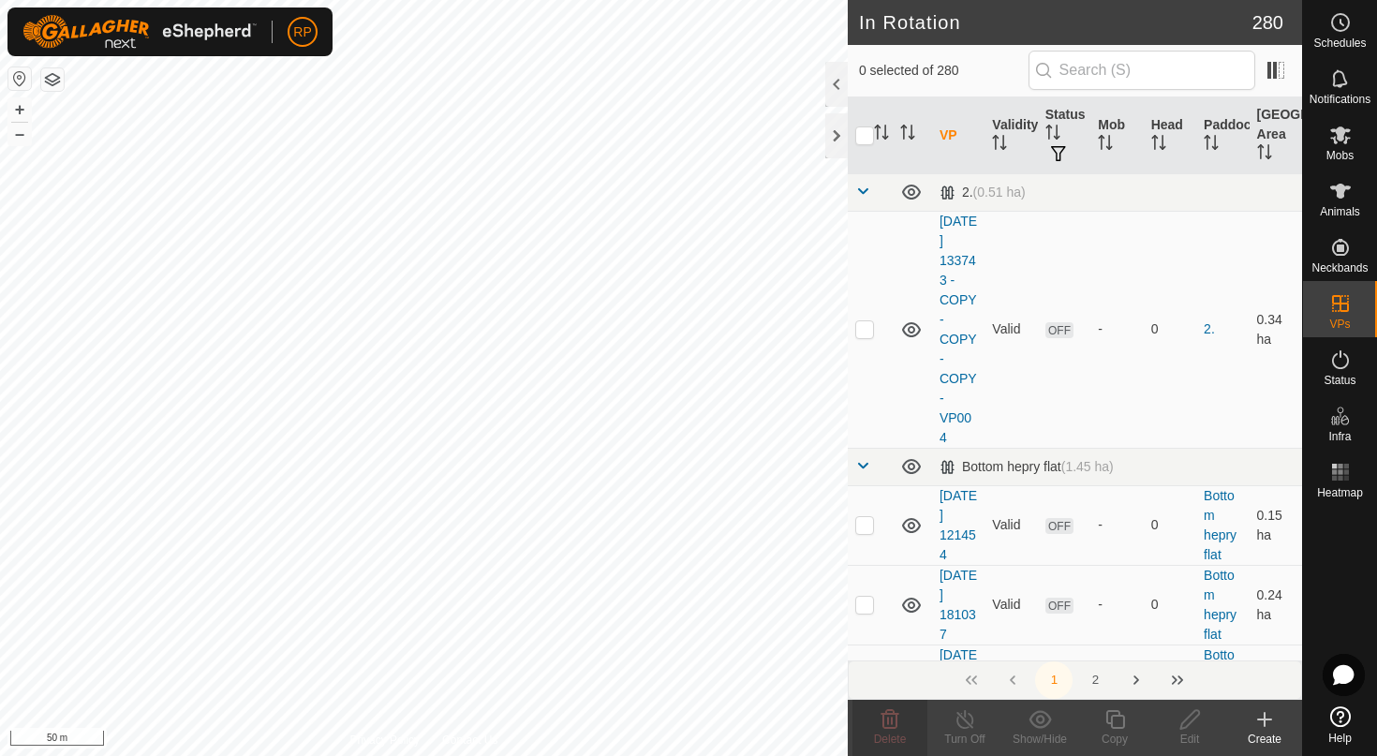
checkbox input "true"
click at [878, 721] on icon at bounding box center [889, 719] width 22 height 22
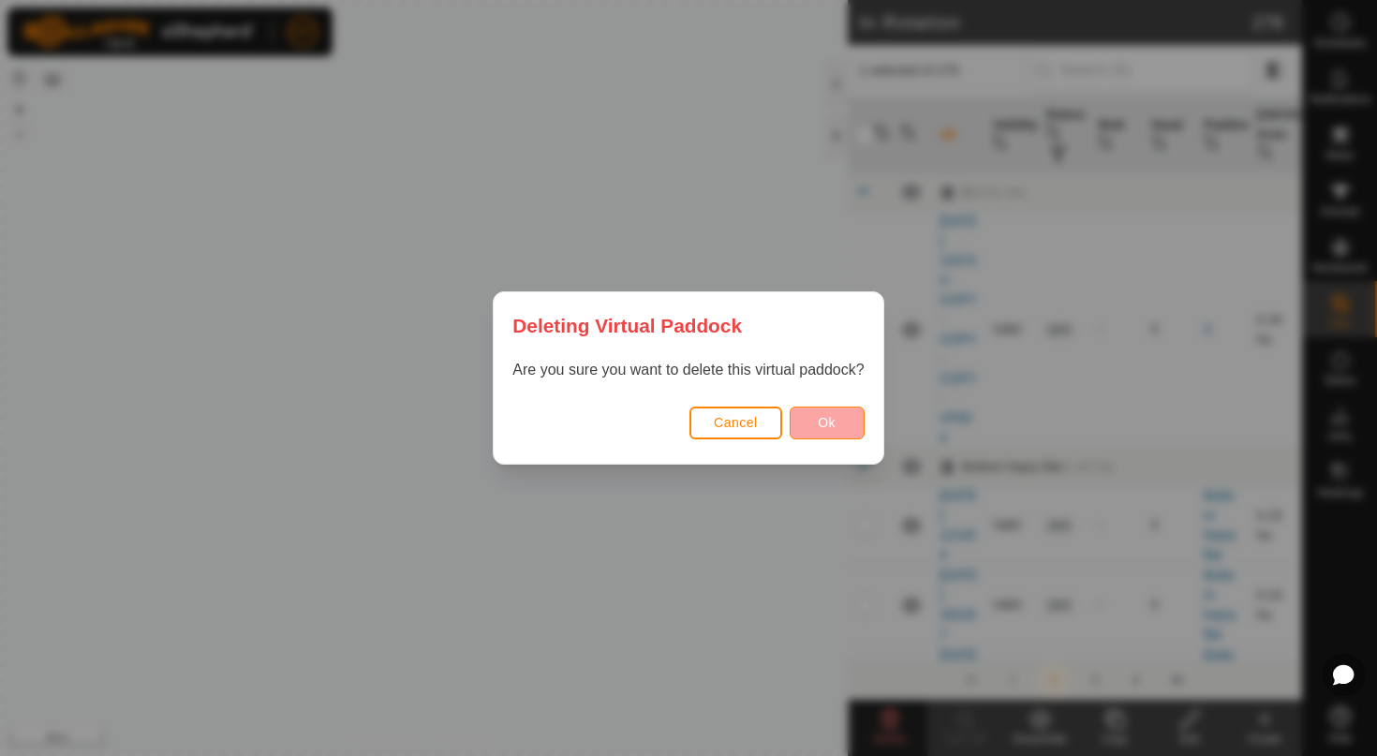
click at [821, 428] on span "Ok" at bounding box center [827, 422] width 18 height 15
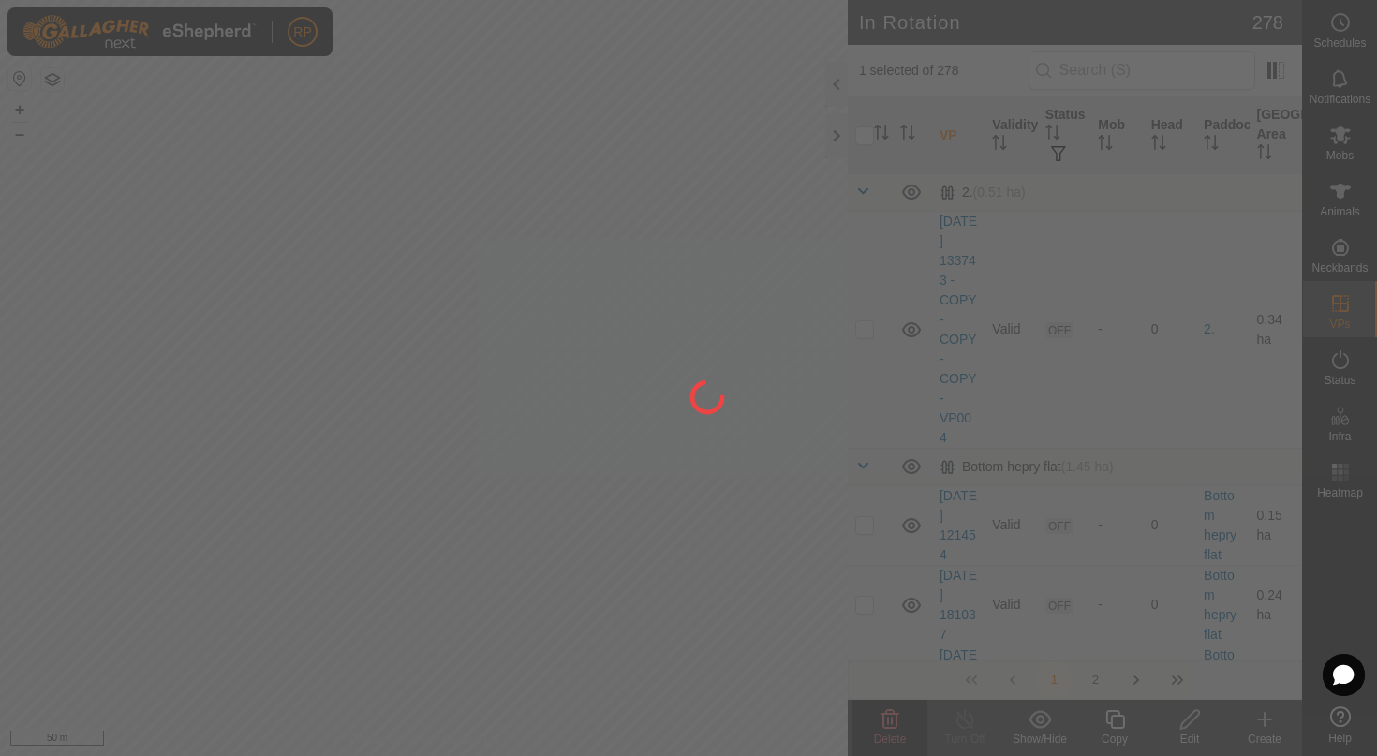
checkbox input "false"
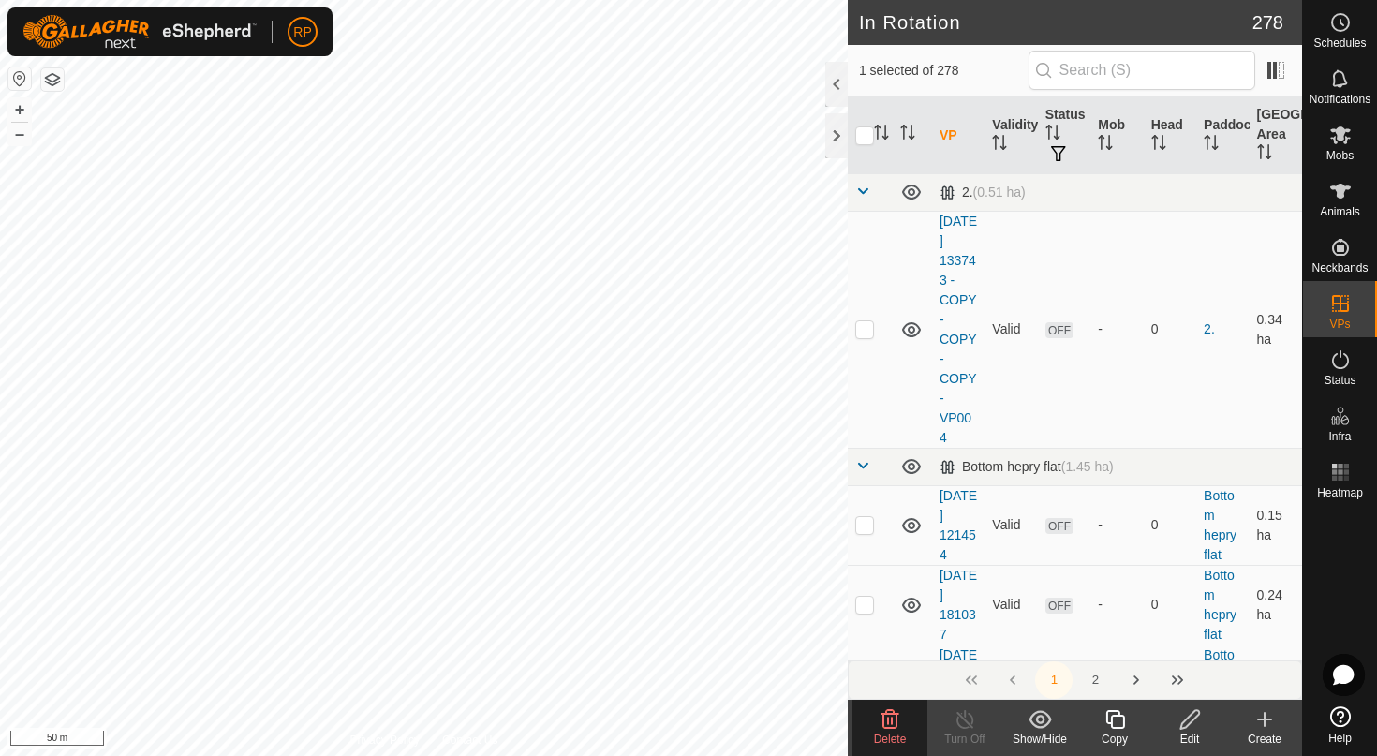
click at [901, 731] on div "Delete" at bounding box center [889, 738] width 75 height 17
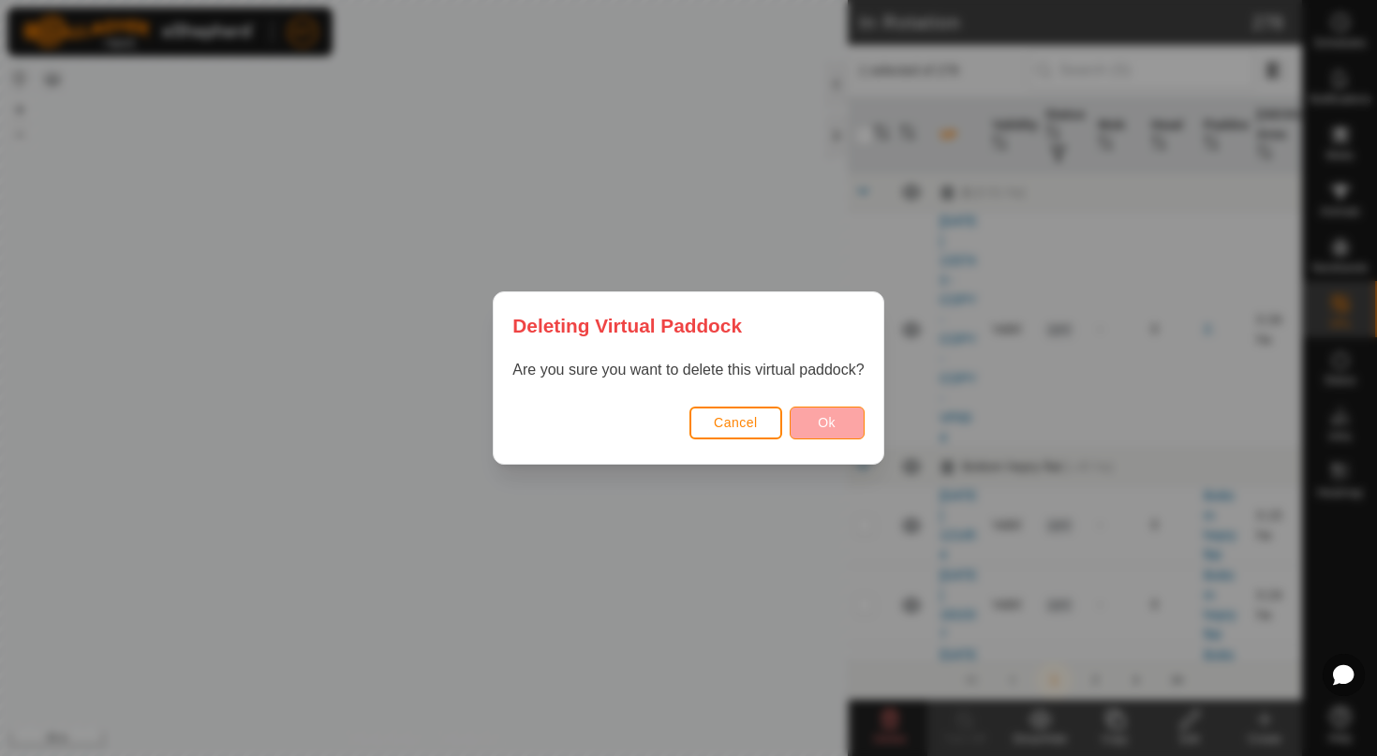
click at [811, 418] on button "Ok" at bounding box center [826, 422] width 75 height 33
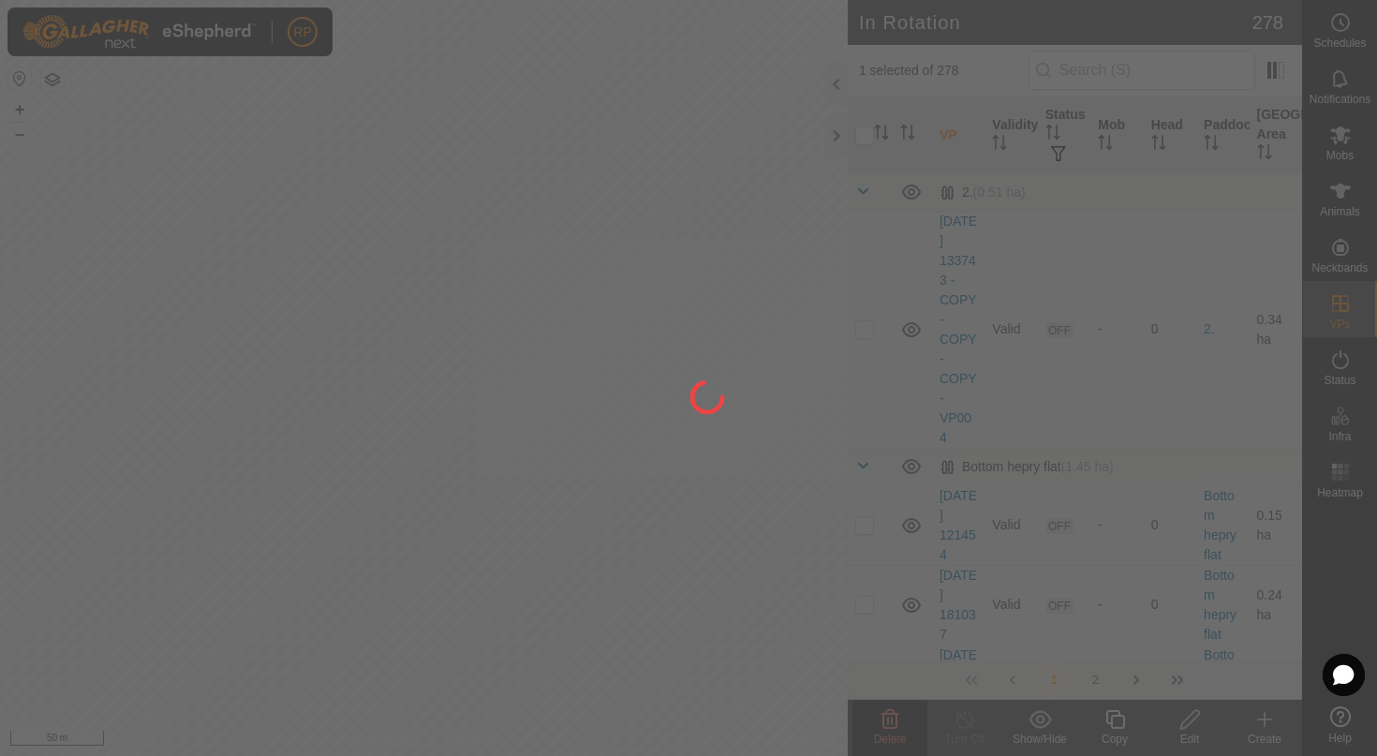
checkbox input "false"
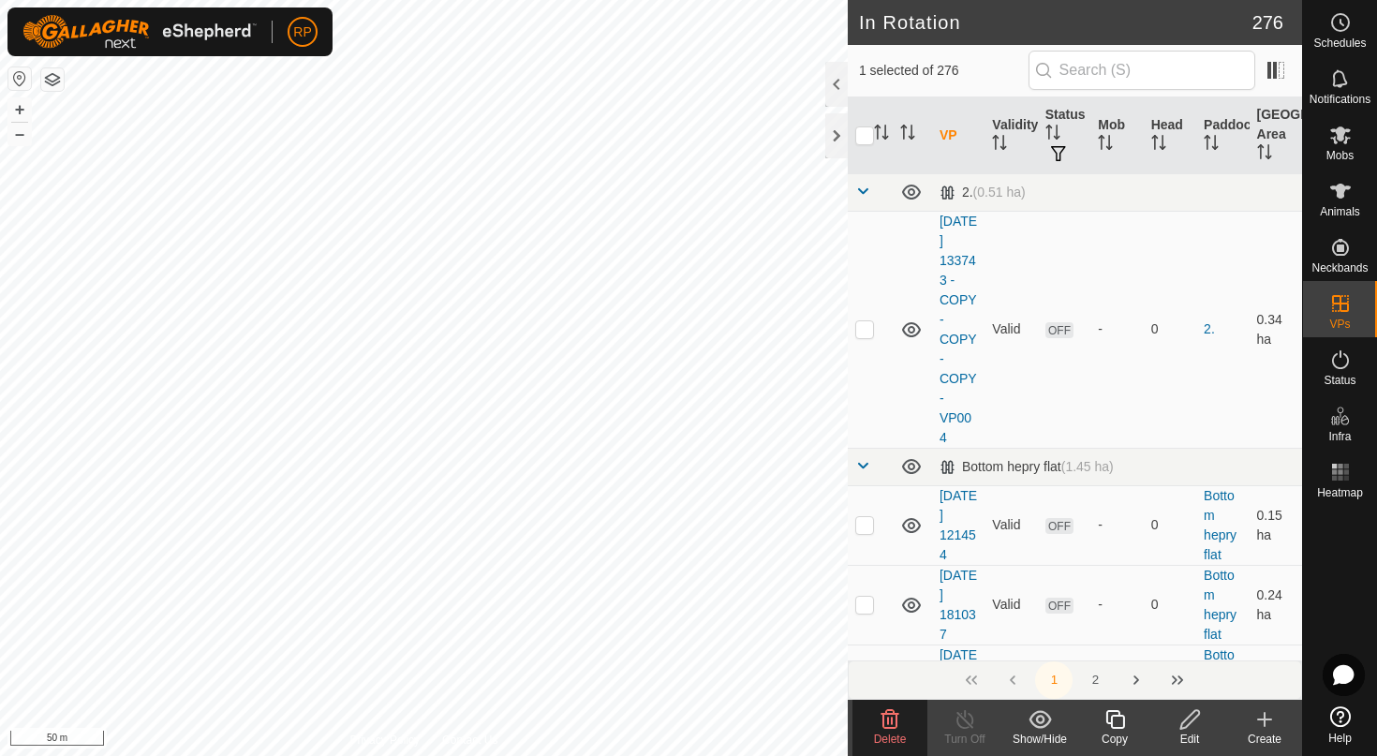
click at [887, 715] on icon at bounding box center [889, 719] width 22 height 22
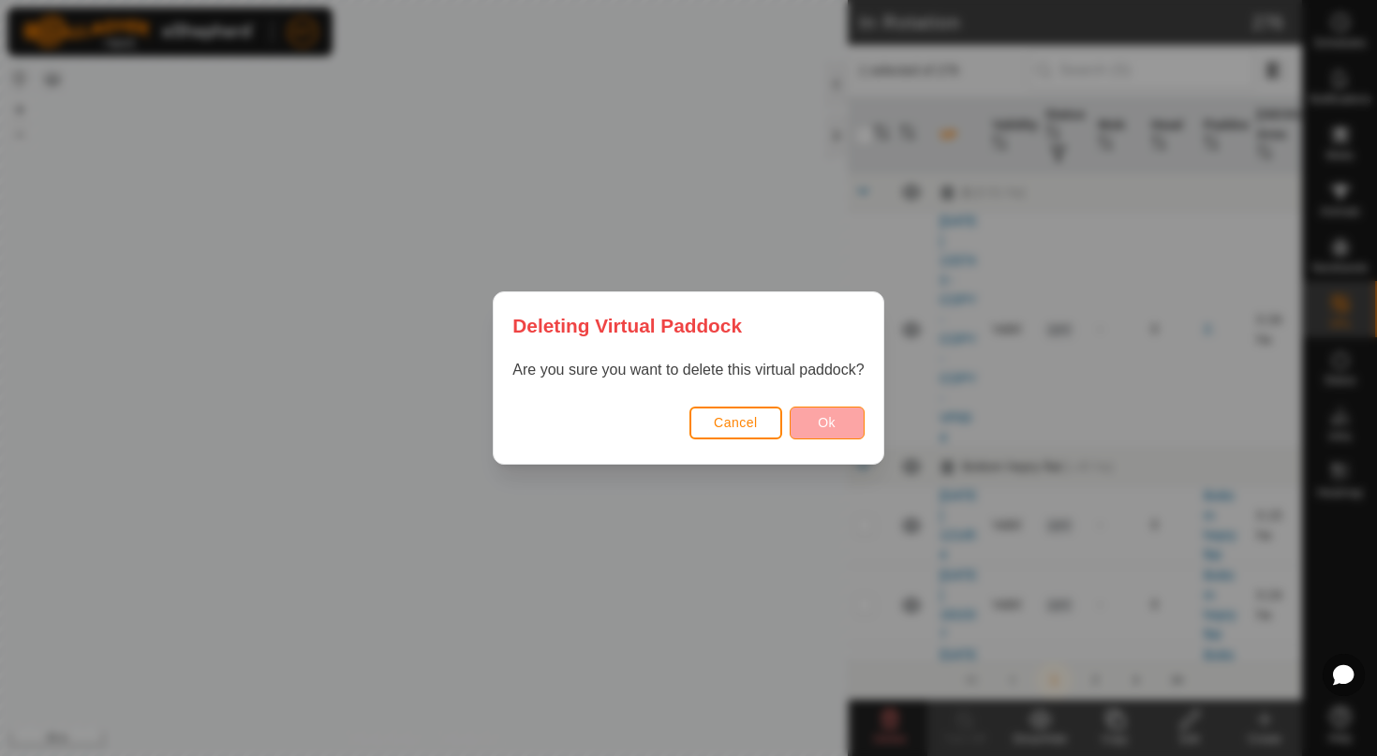
click at [845, 426] on button "Ok" at bounding box center [826, 422] width 75 height 33
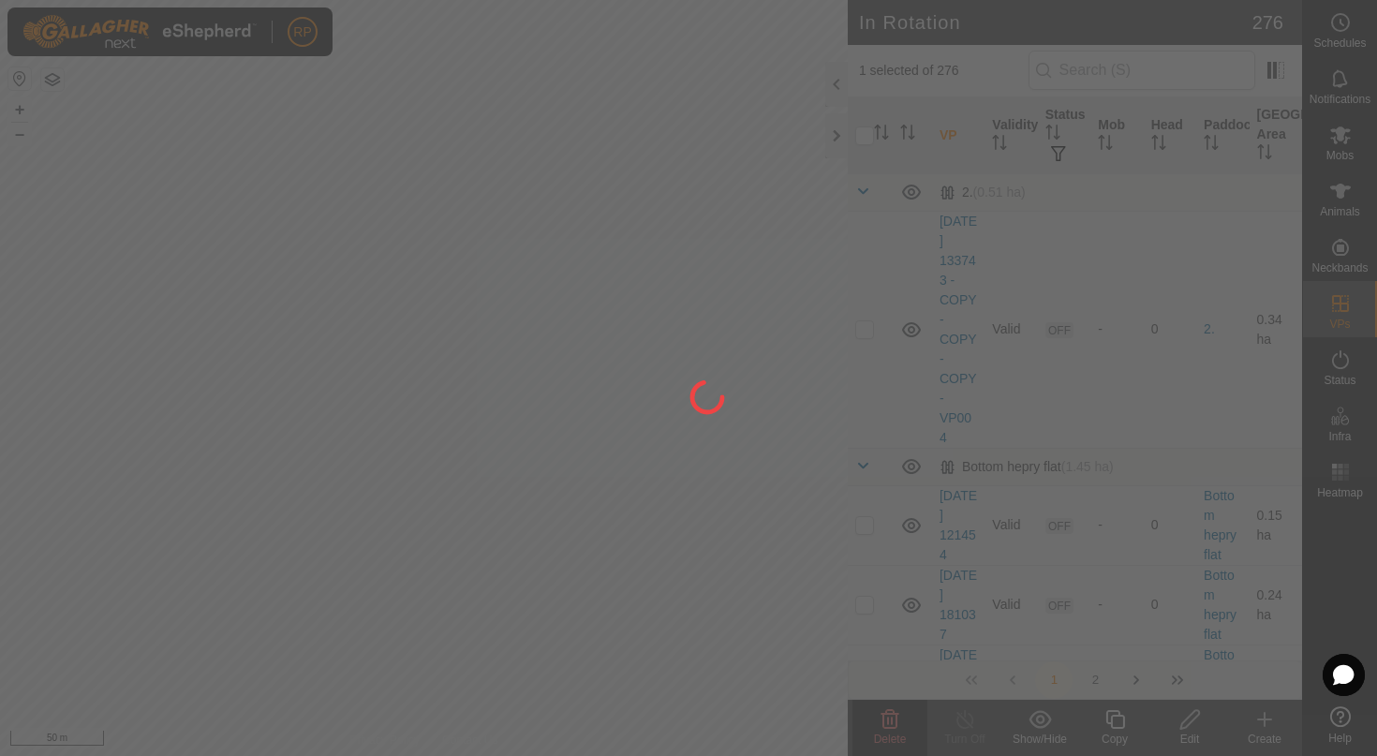
checkbox input "false"
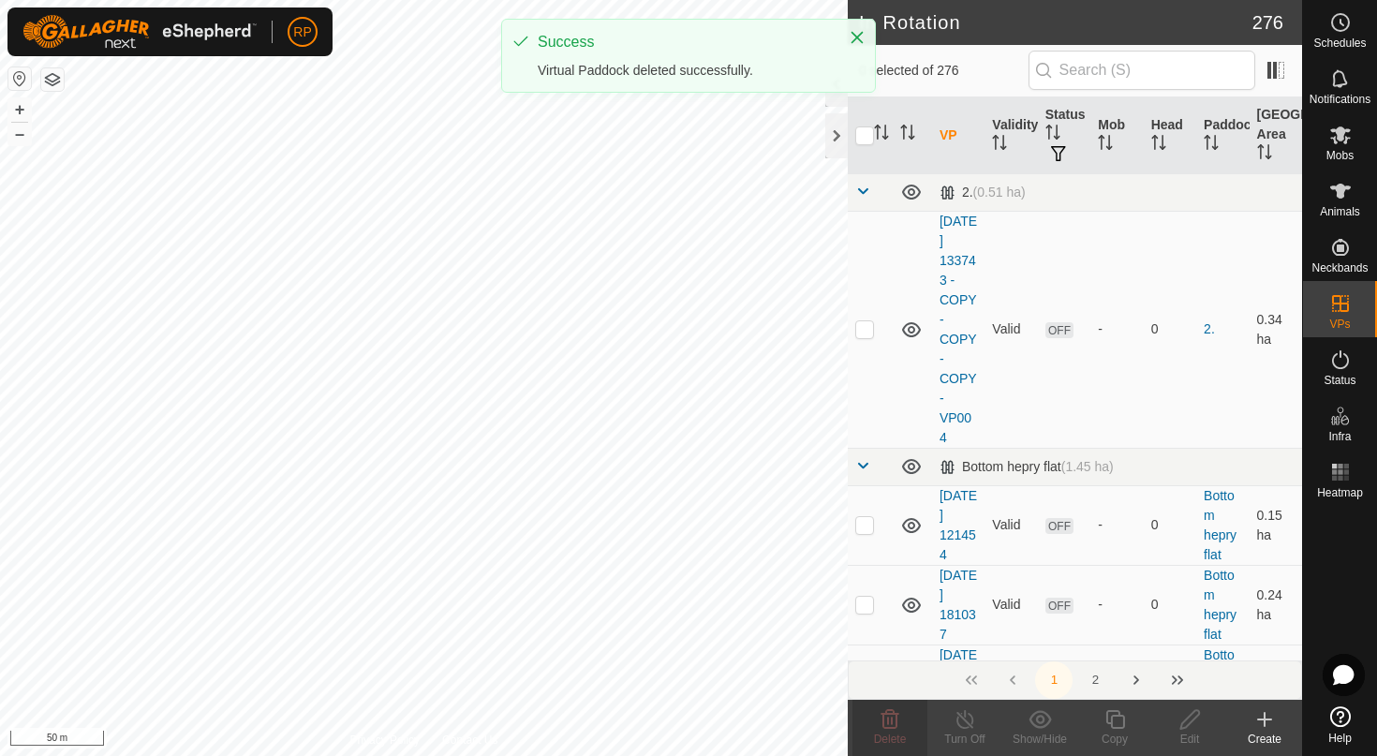
checkbox input "true"
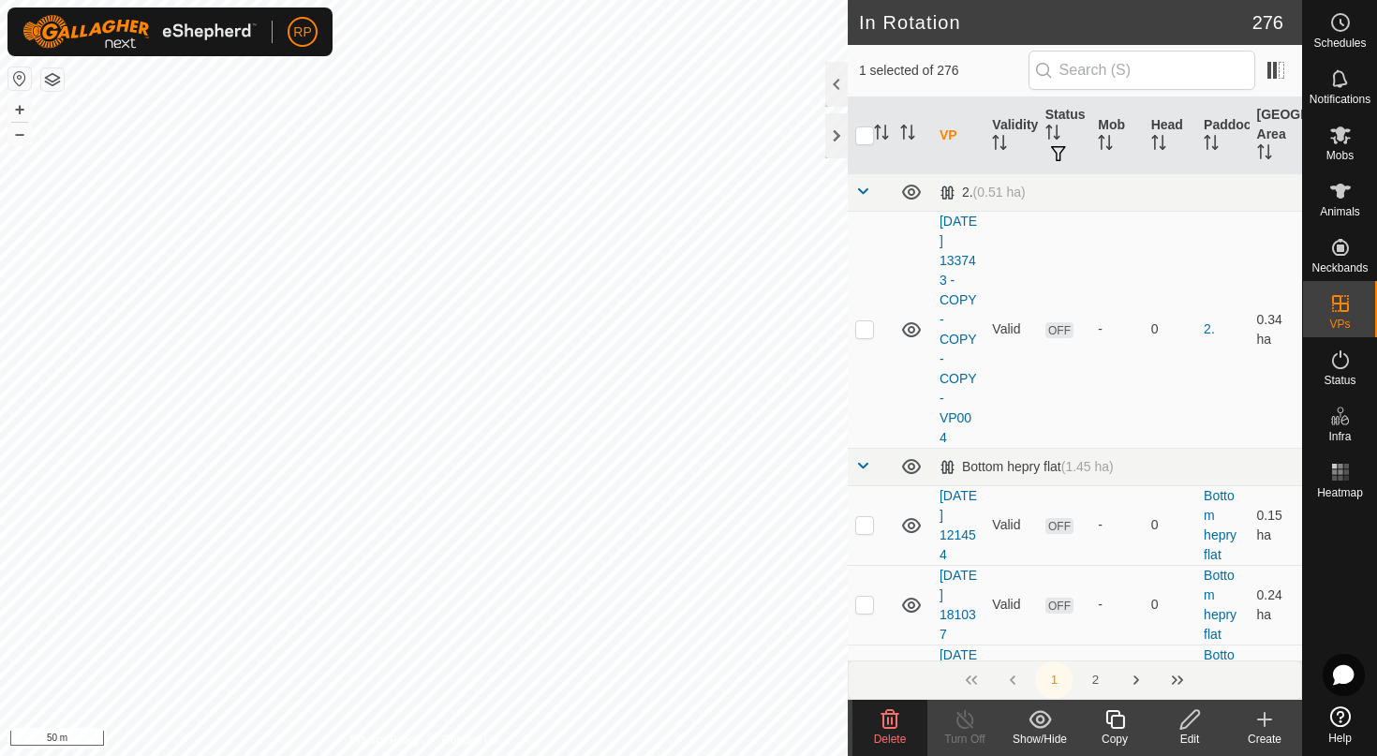
click at [886, 715] on icon at bounding box center [890, 719] width 18 height 19
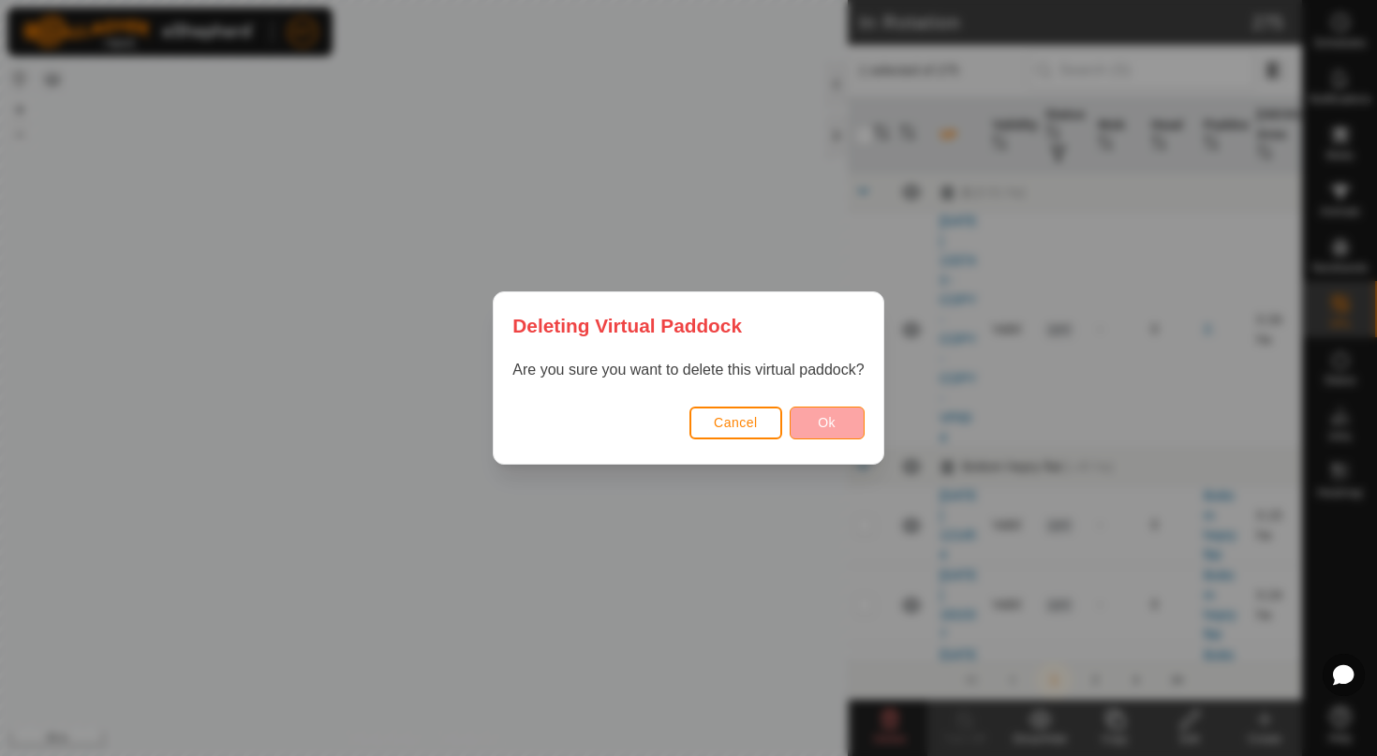
click at [828, 428] on span "Ok" at bounding box center [827, 422] width 18 height 15
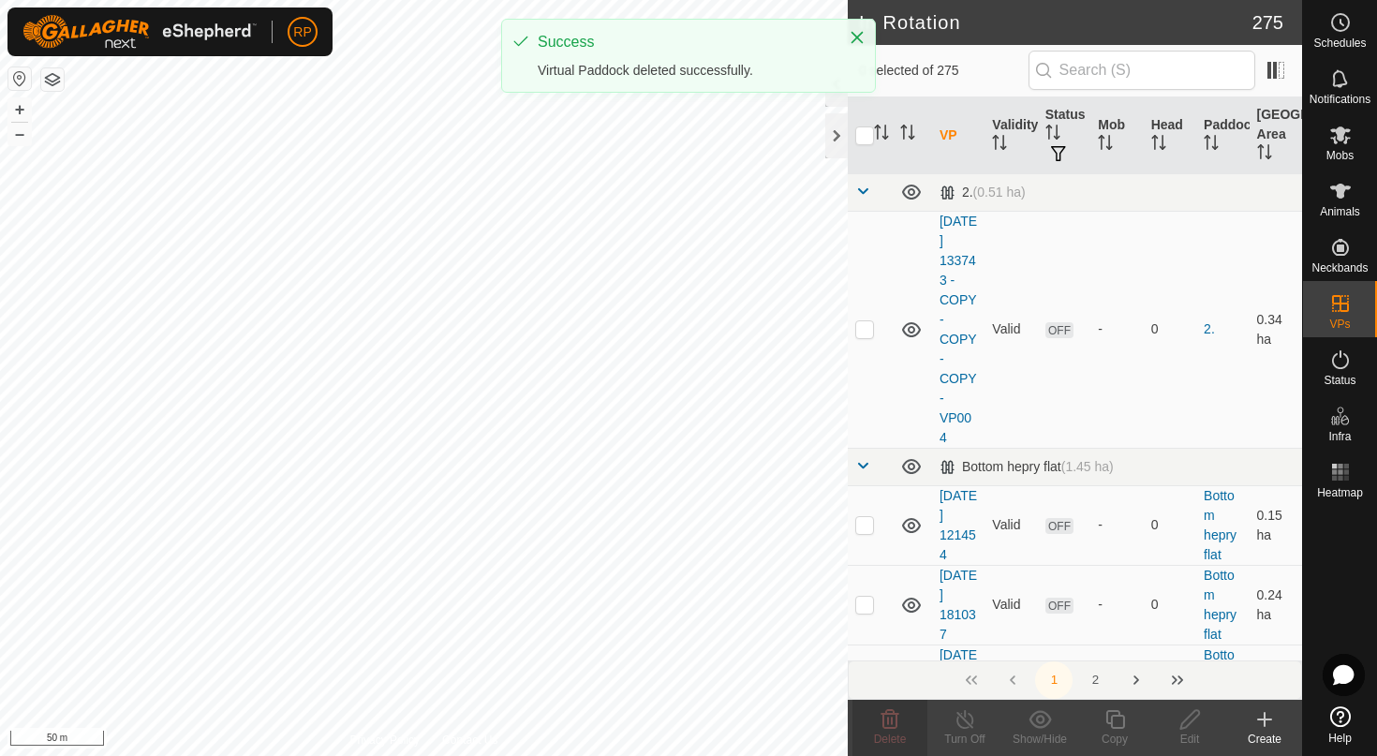
checkbox input "false"
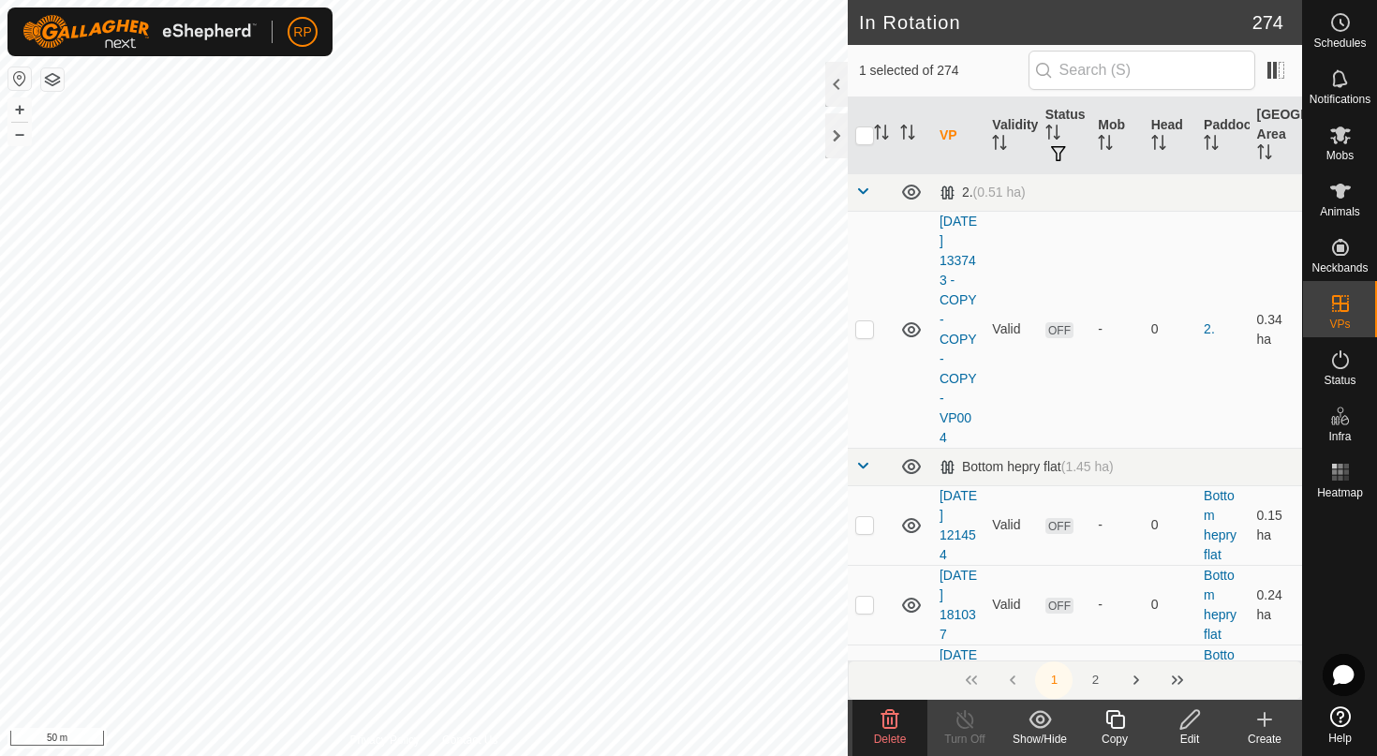
click at [893, 729] on icon at bounding box center [890, 719] width 18 height 19
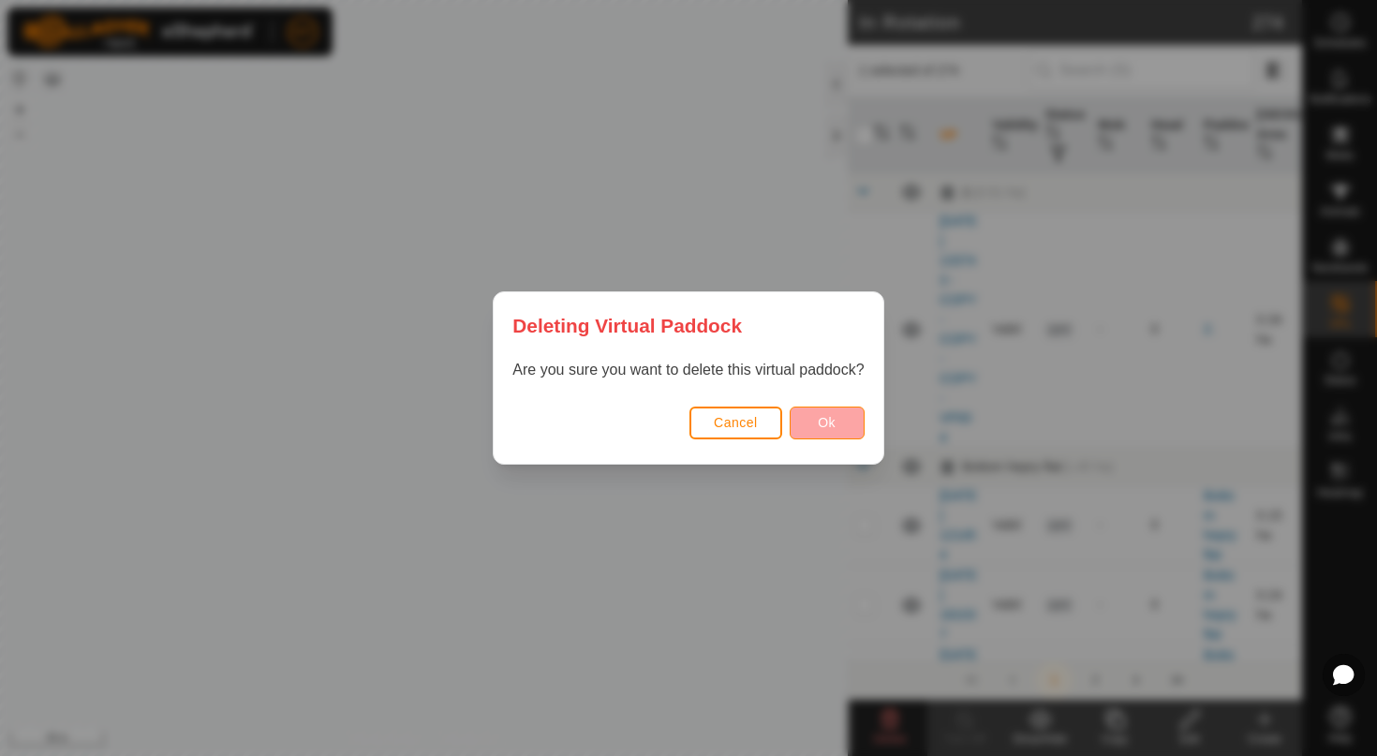
click at [822, 429] on span "Ok" at bounding box center [827, 422] width 18 height 15
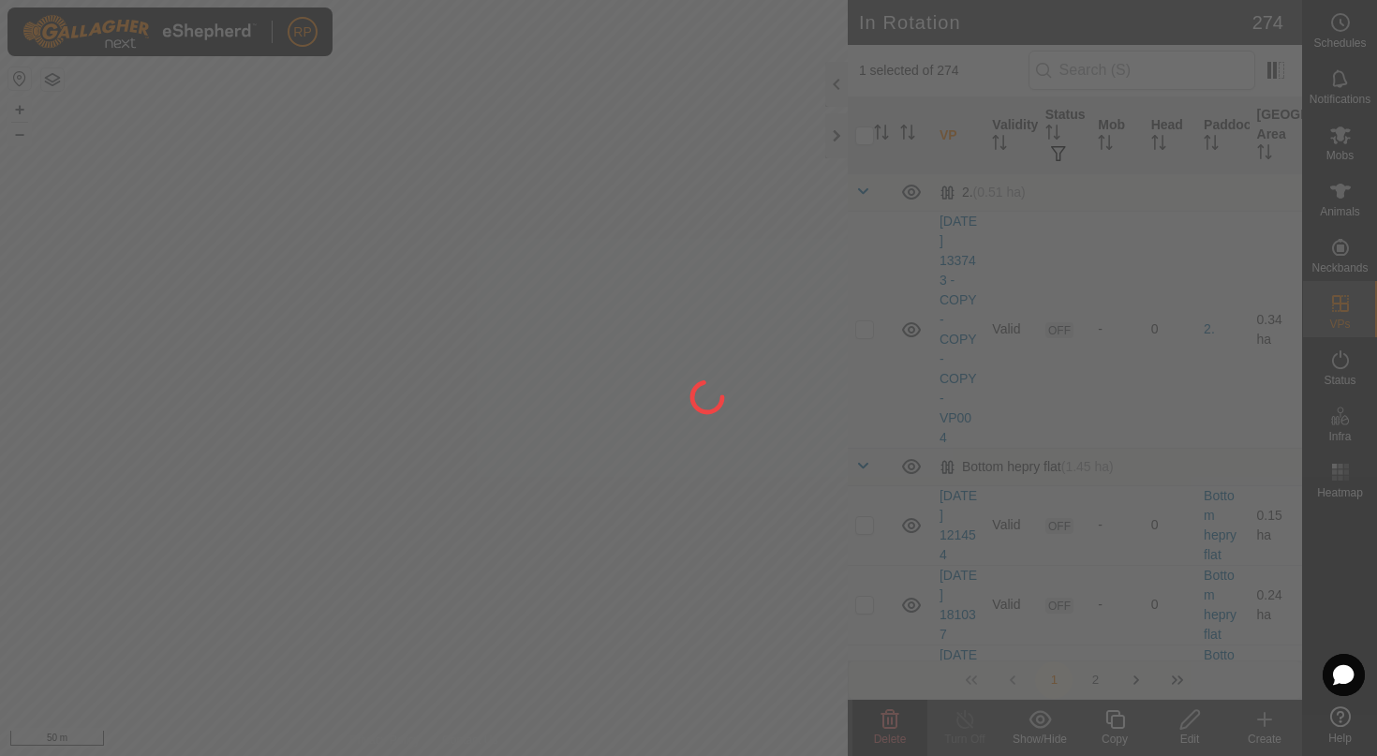
checkbox input "false"
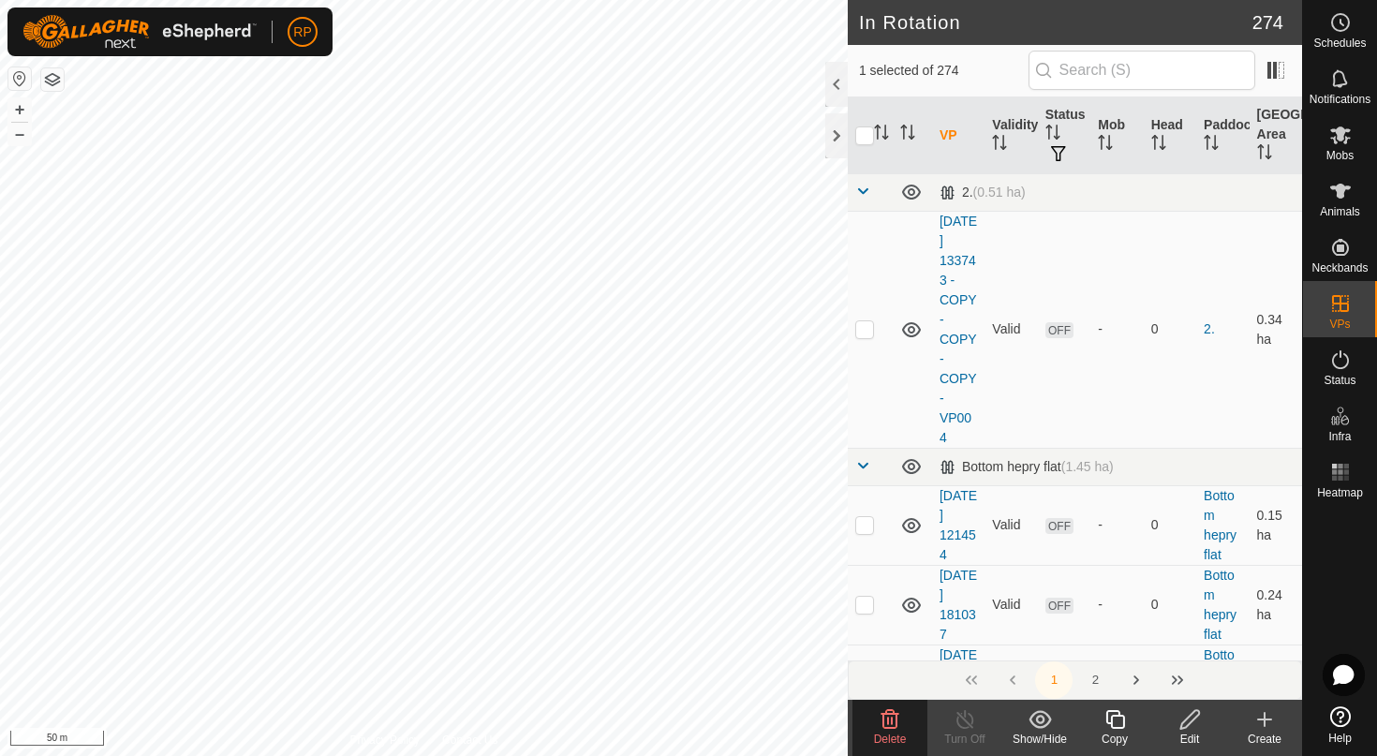
click at [890, 729] on icon at bounding box center [890, 719] width 18 height 19
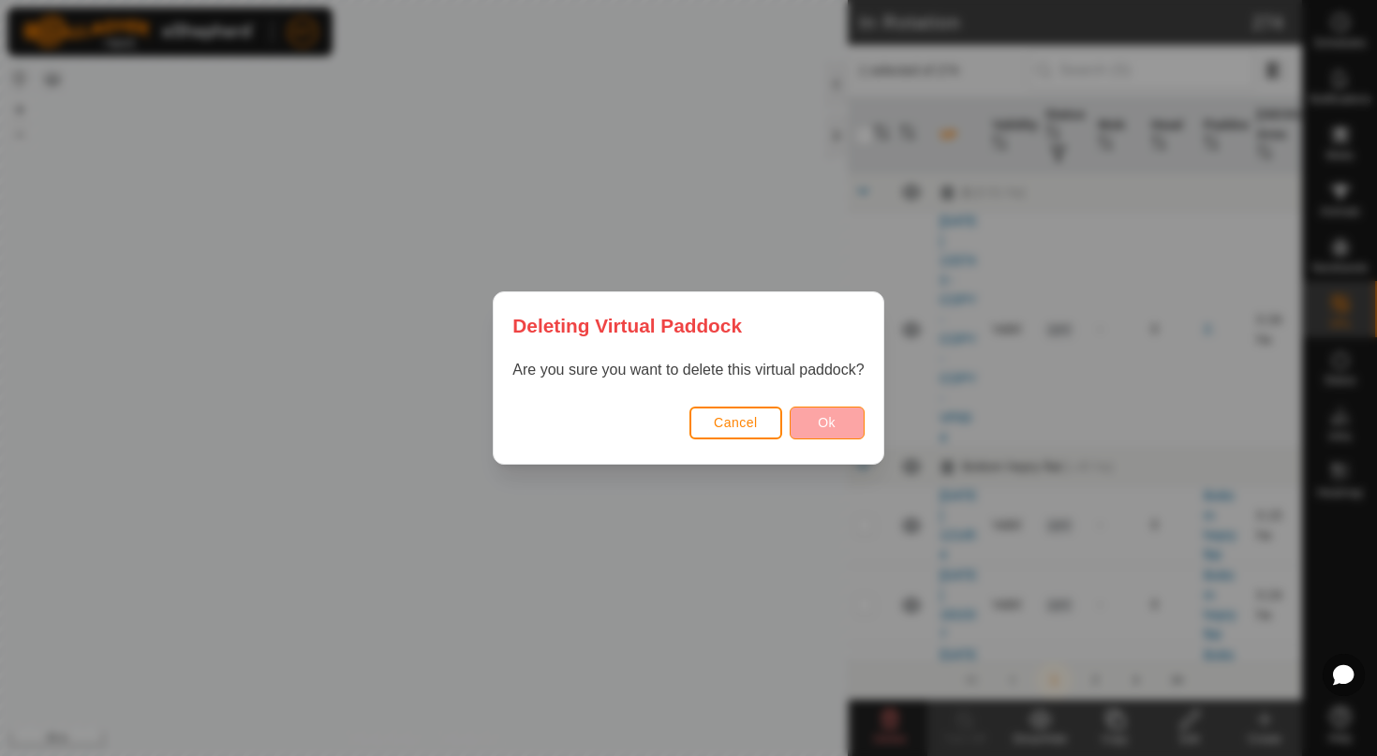
click at [817, 427] on button "Ok" at bounding box center [826, 422] width 75 height 33
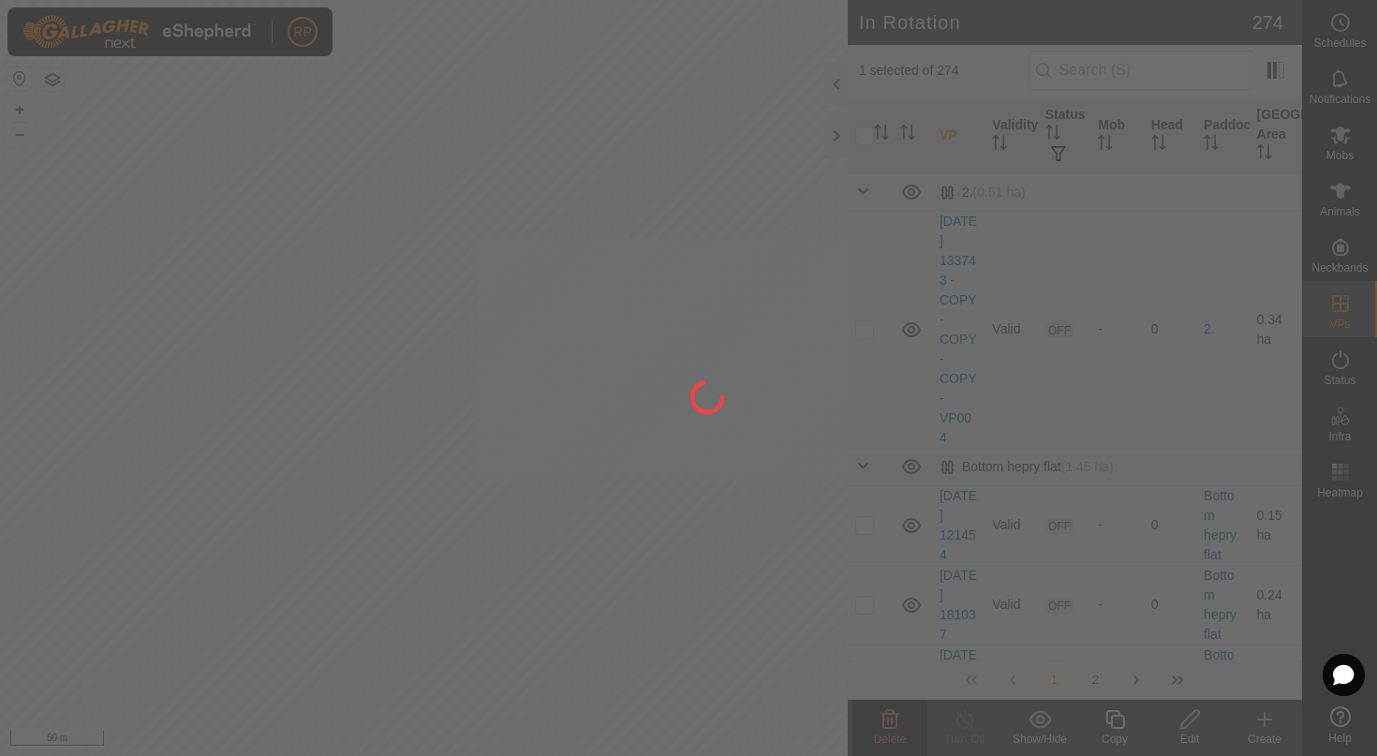
checkbox input "false"
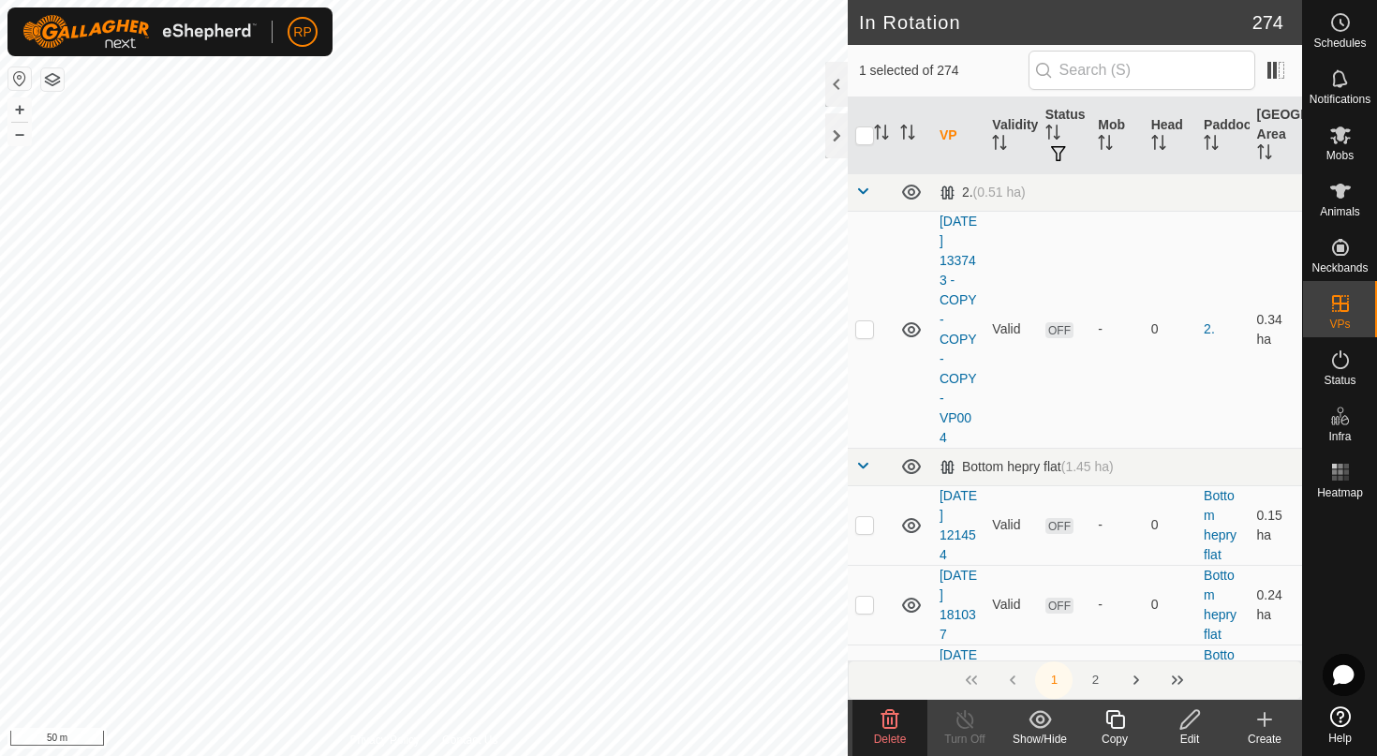
click at [887, 716] on icon at bounding box center [889, 719] width 22 height 22
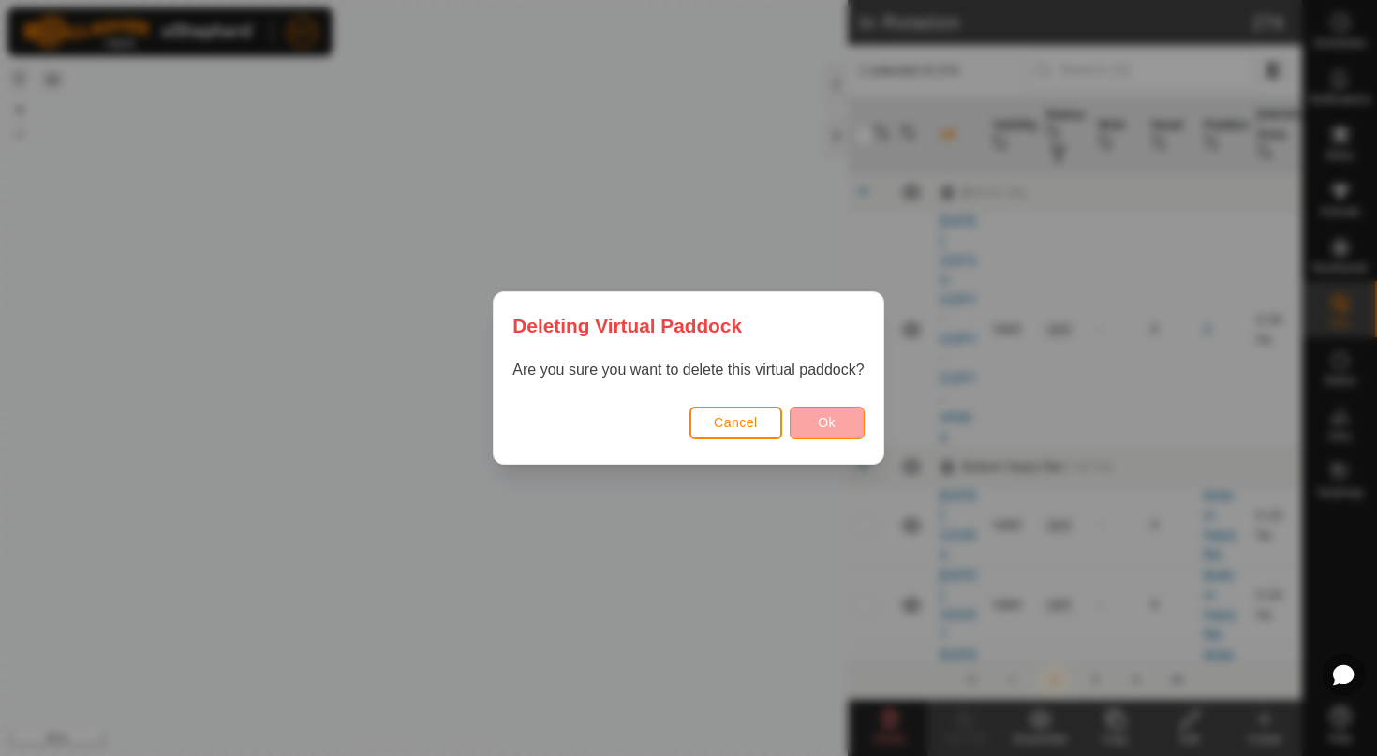
click at [818, 427] on span "Ok" at bounding box center [827, 422] width 18 height 15
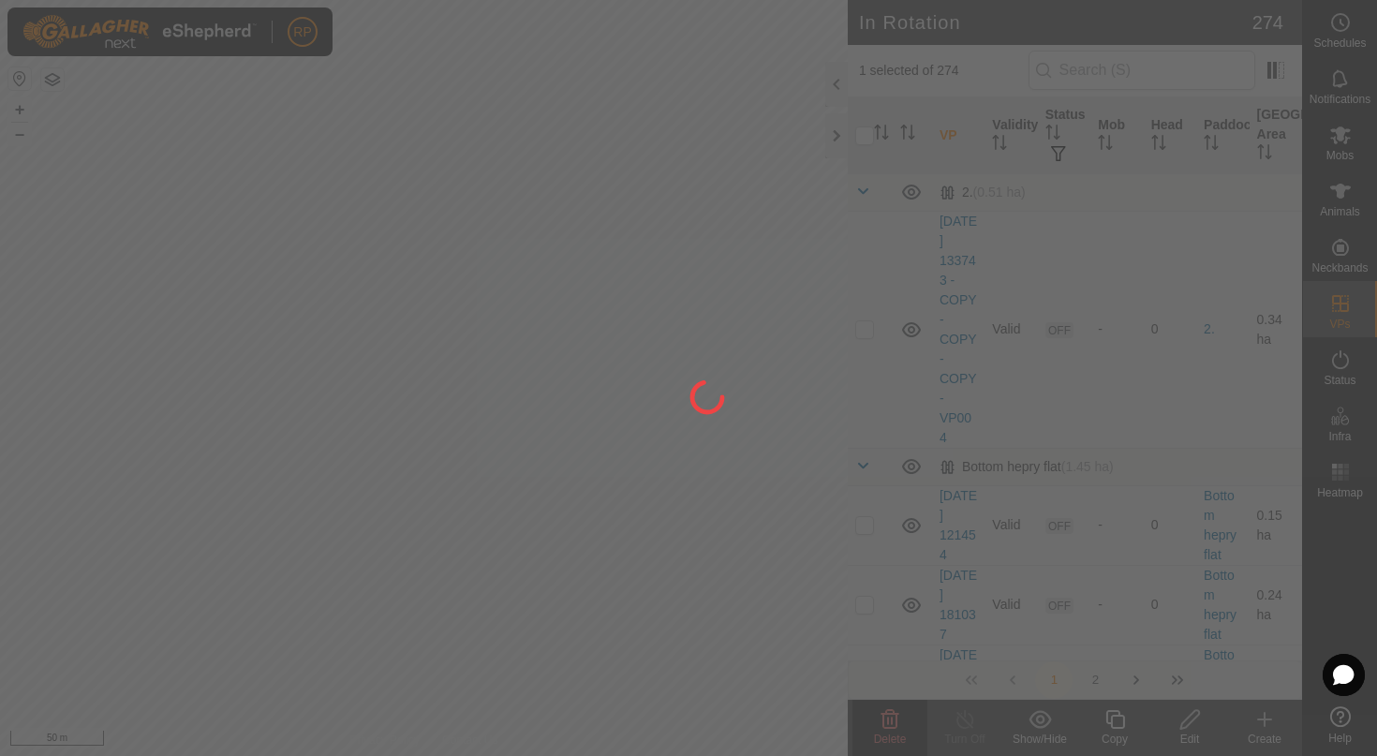
checkbox input "false"
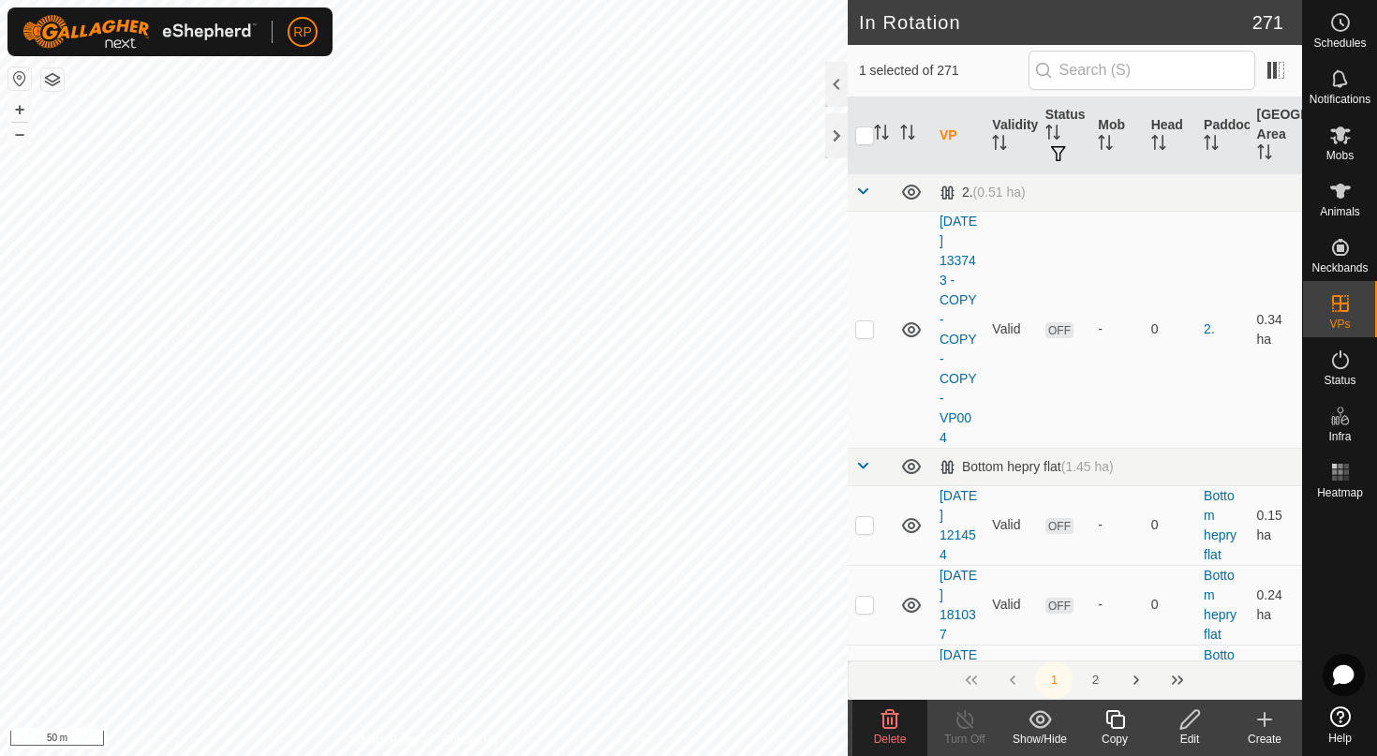
click at [889, 710] on icon at bounding box center [890, 719] width 18 height 19
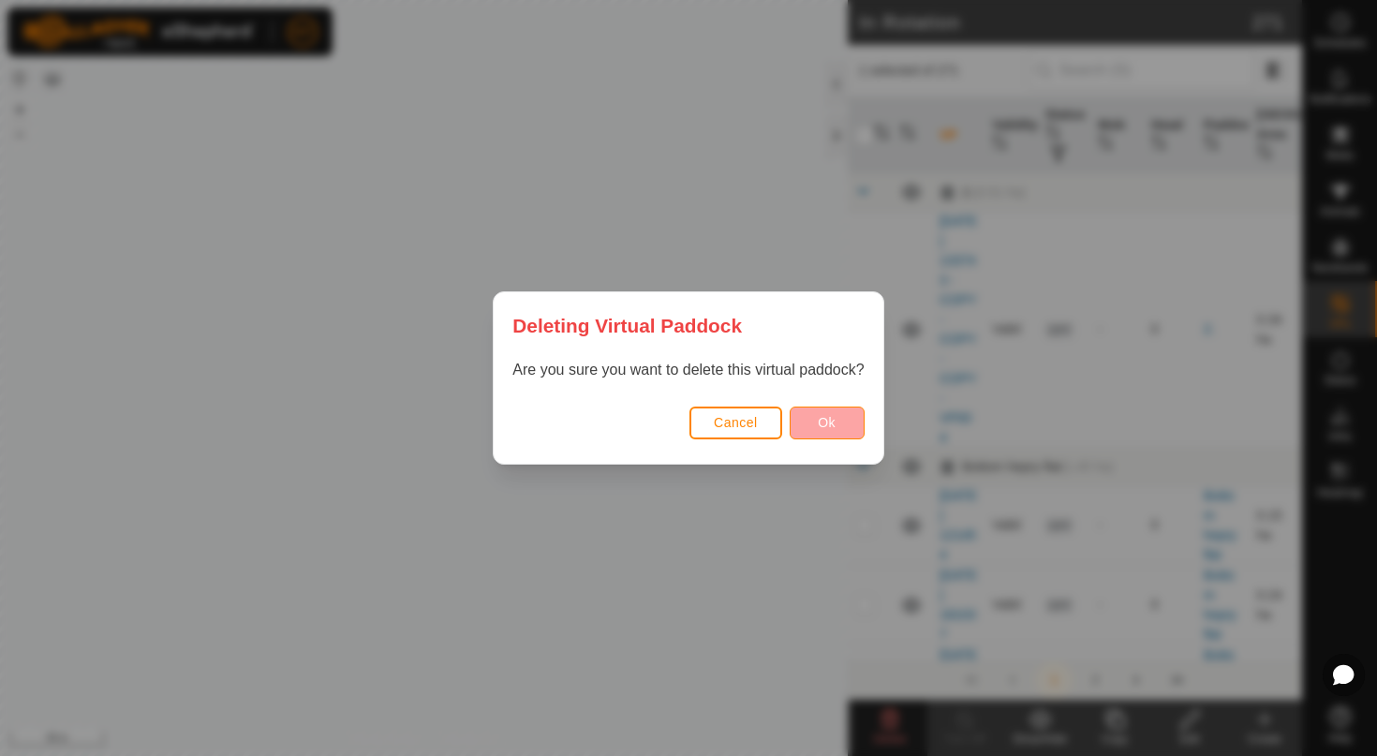
click at [822, 417] on span "Ok" at bounding box center [827, 422] width 18 height 15
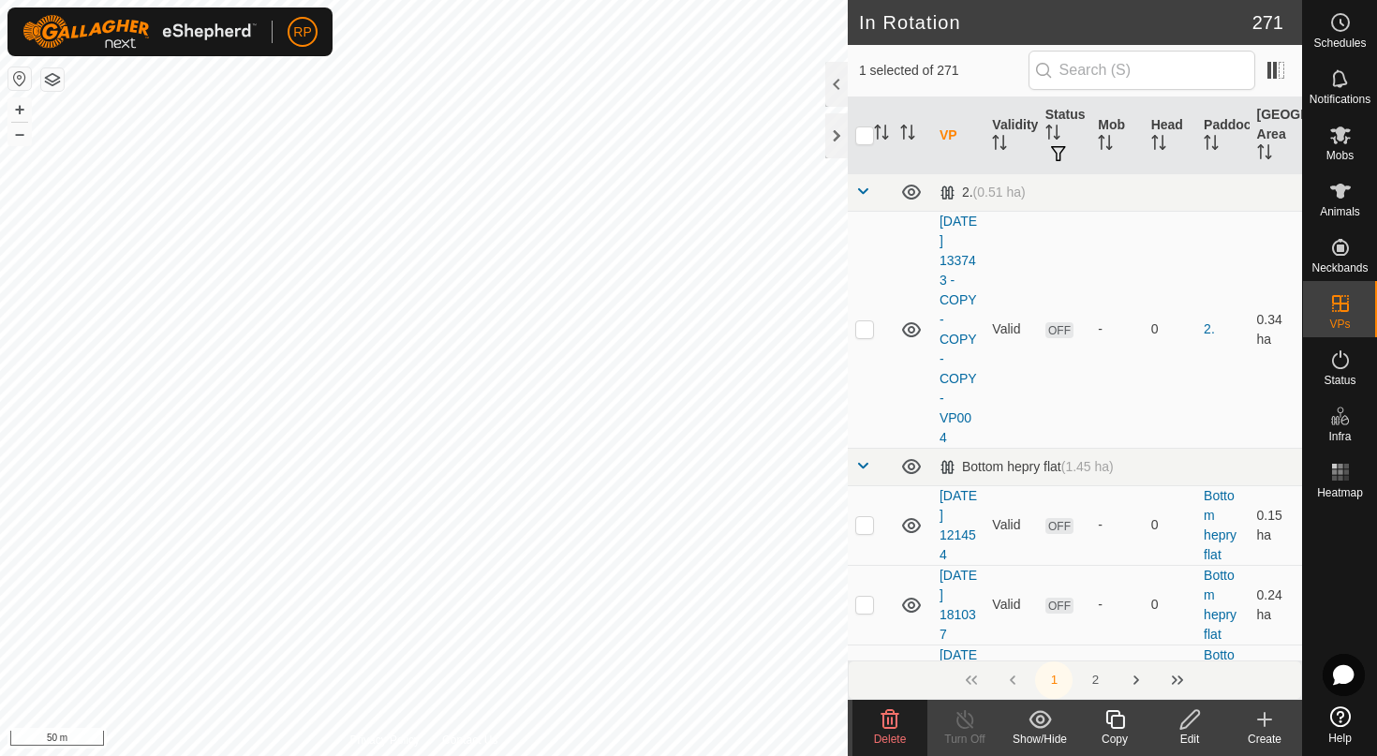
click at [890, 708] on icon at bounding box center [889, 719] width 22 height 22
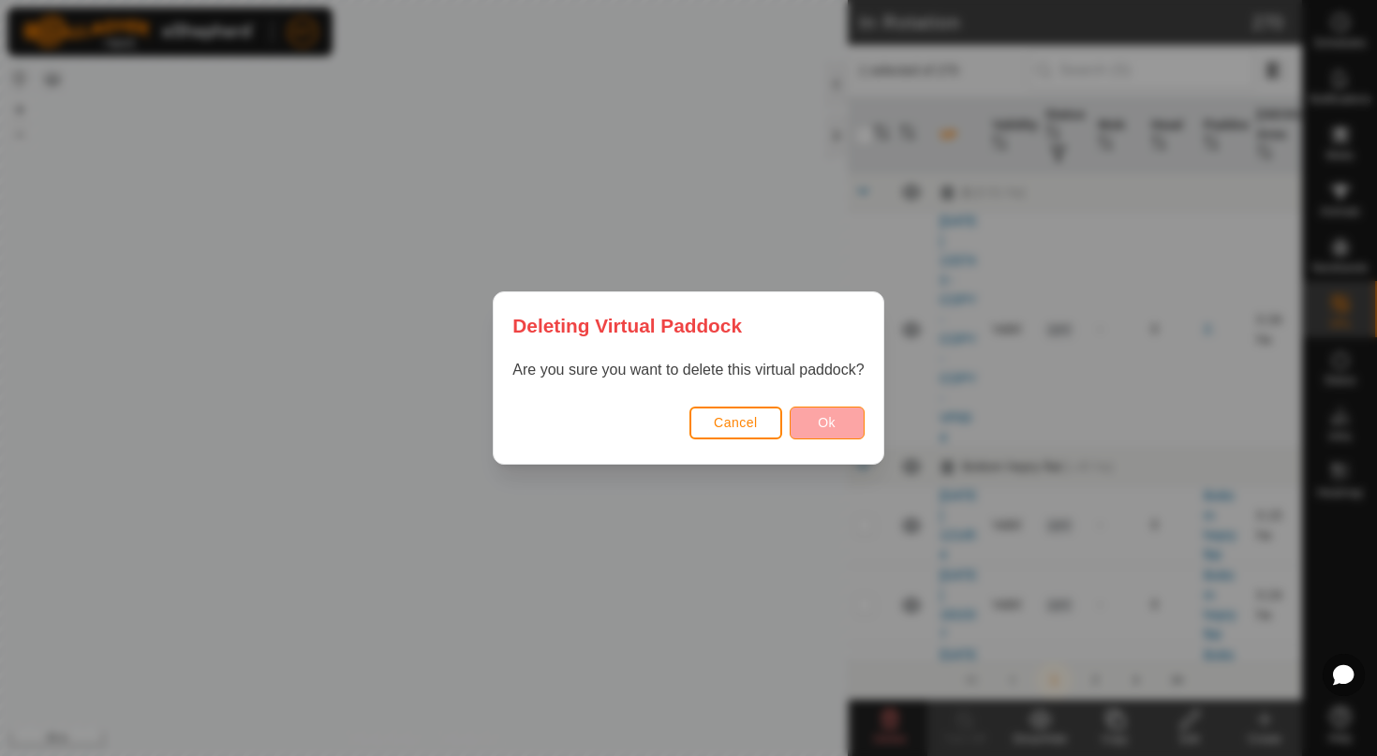
click at [846, 413] on button "Ok" at bounding box center [826, 422] width 75 height 33
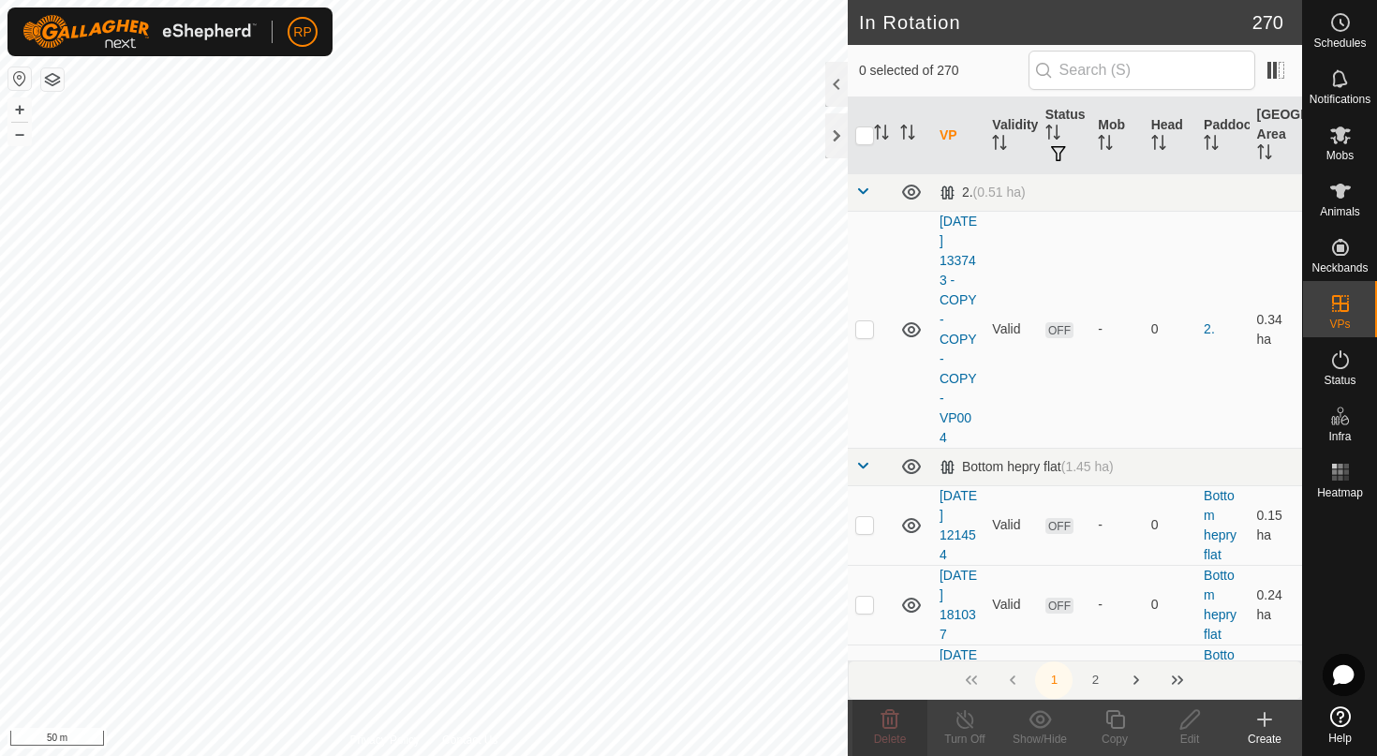
checkbox input "true"
click at [894, 722] on icon at bounding box center [889, 719] width 22 height 22
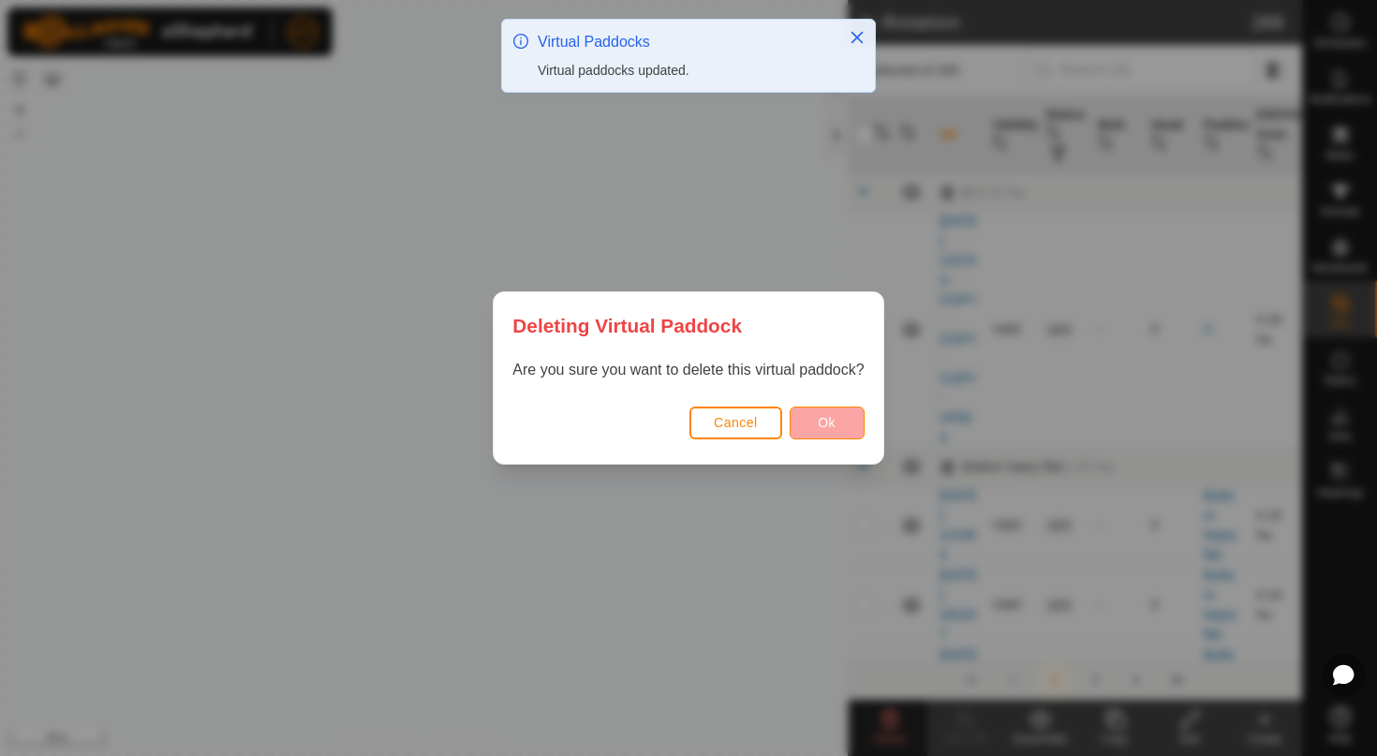
click at [820, 415] on span "Ok" at bounding box center [827, 422] width 18 height 15
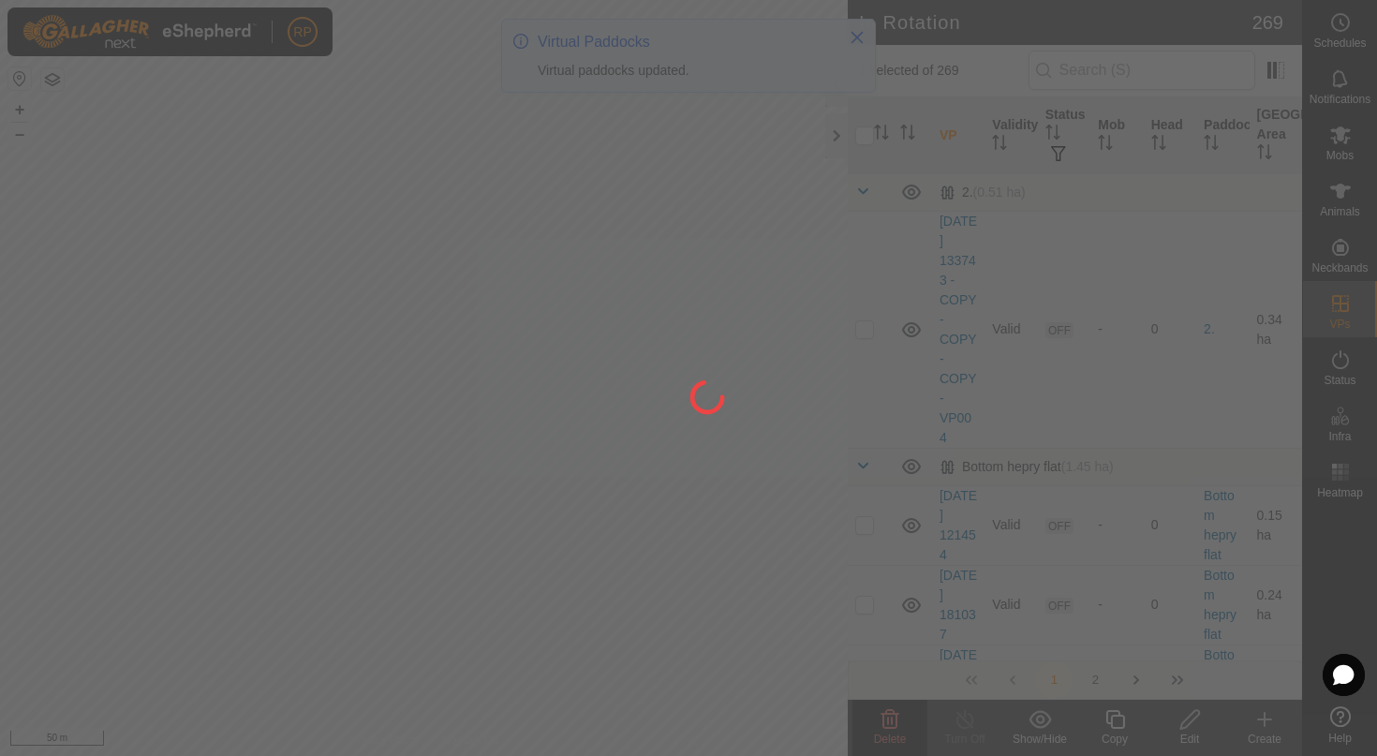
checkbox input "false"
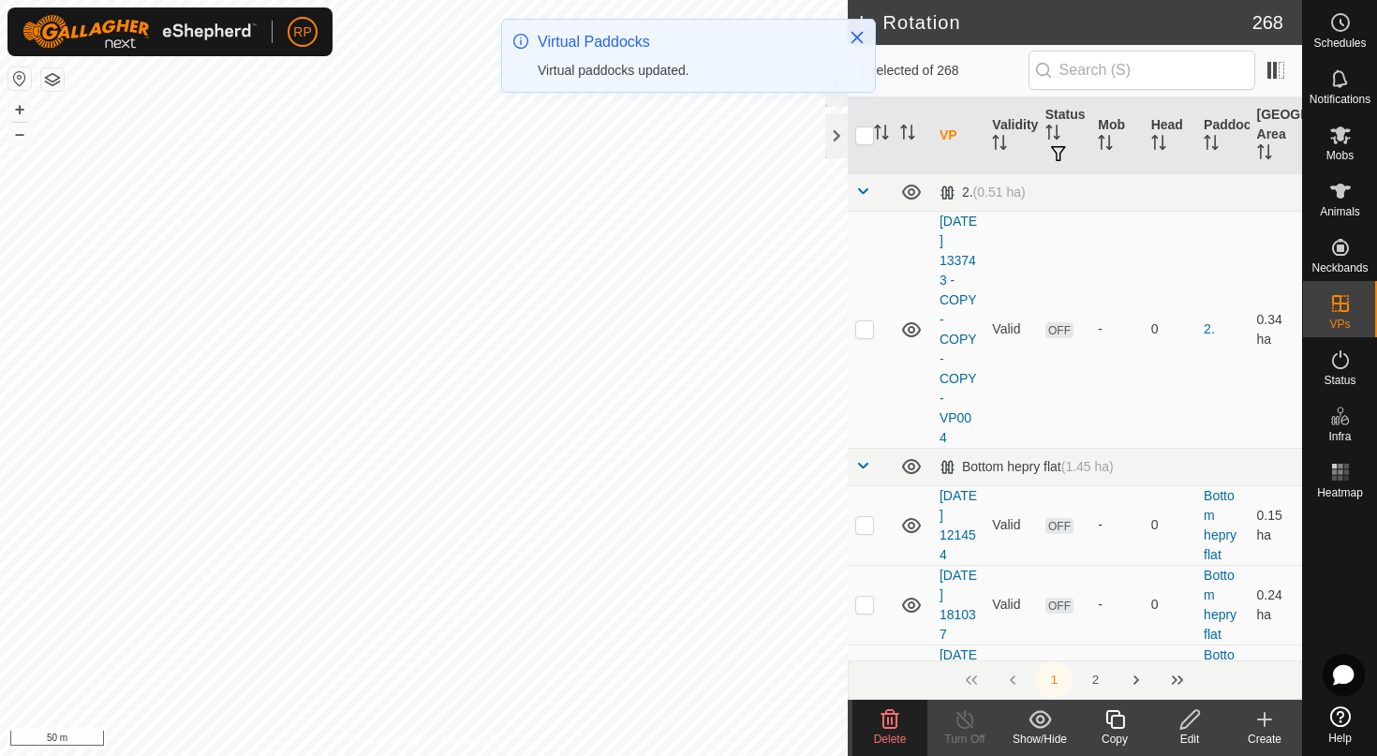
click at [892, 725] on icon at bounding box center [889, 719] width 22 height 22
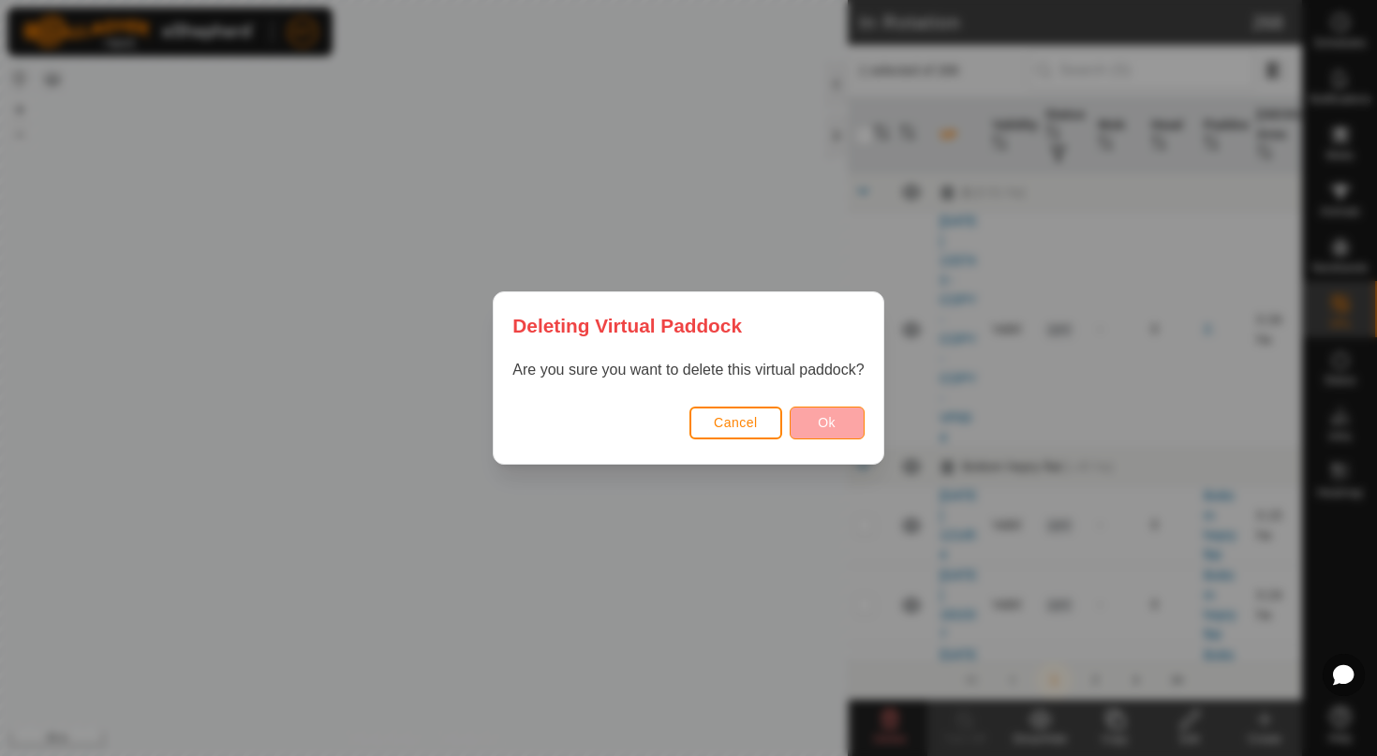
click at [825, 420] on span "Ok" at bounding box center [827, 422] width 18 height 15
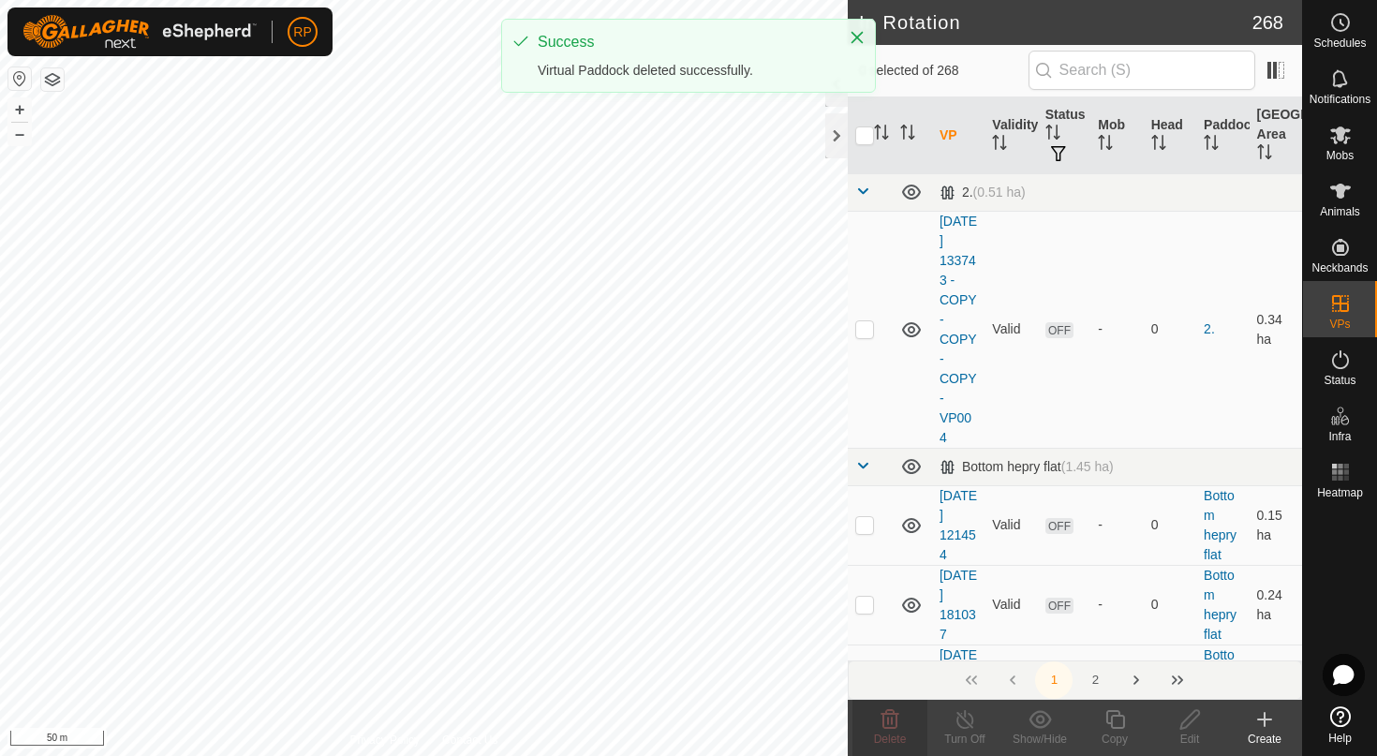
checkbox input "true"
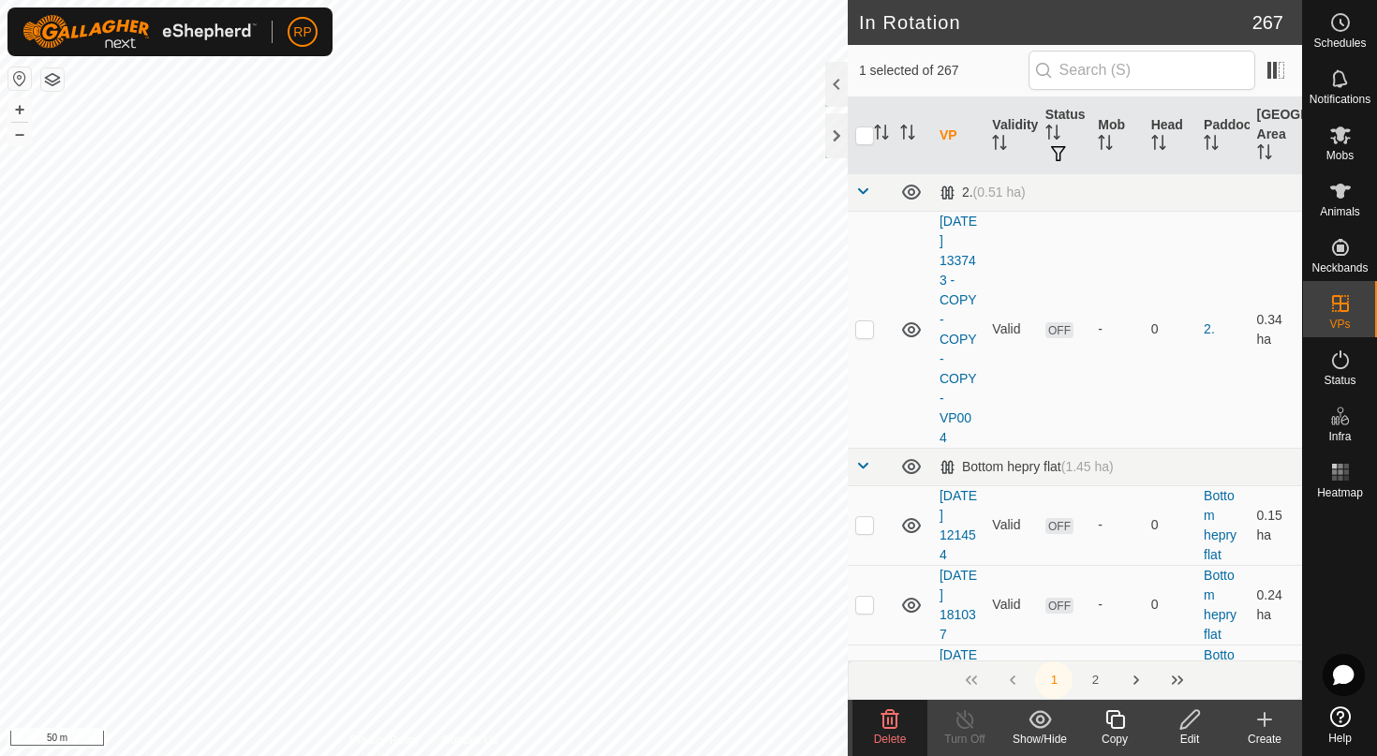
click at [892, 732] on span "Delete" at bounding box center [890, 738] width 33 height 13
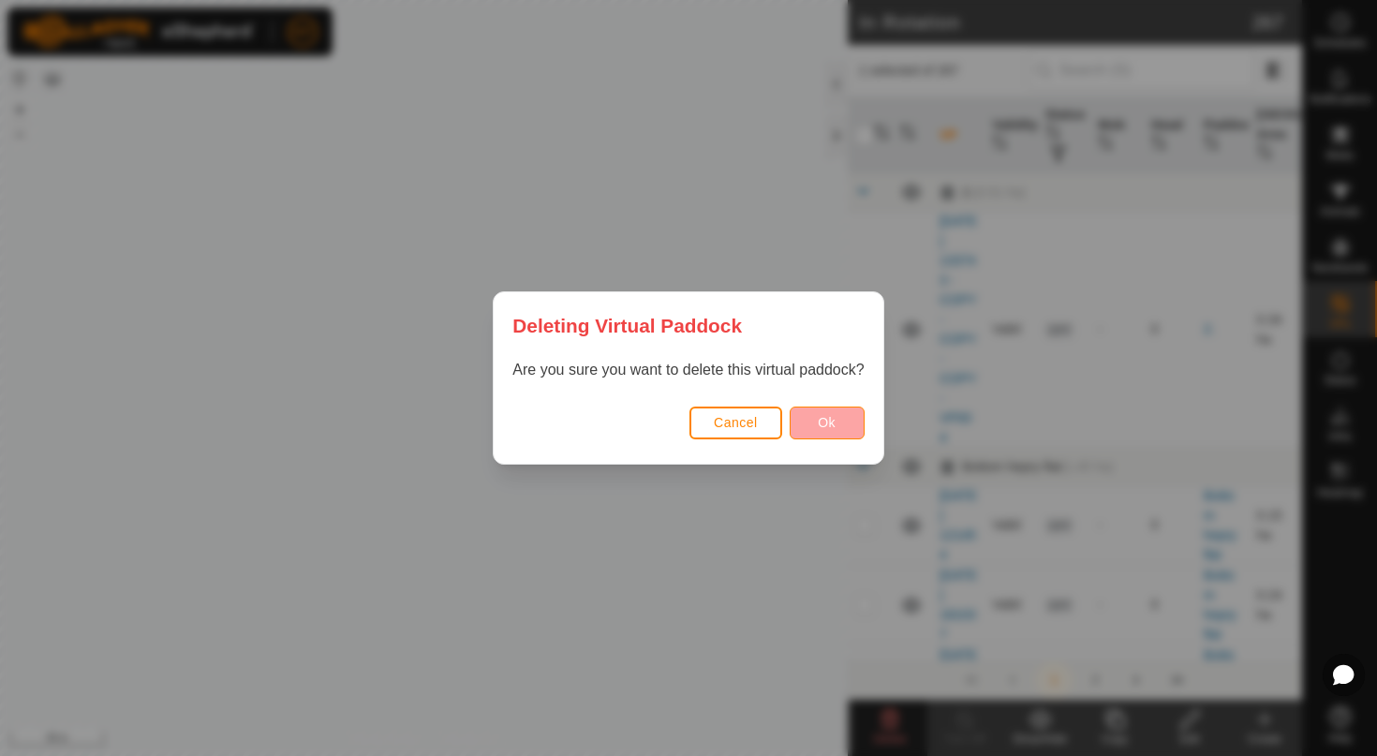
click at [836, 436] on button "Ok" at bounding box center [826, 422] width 75 height 33
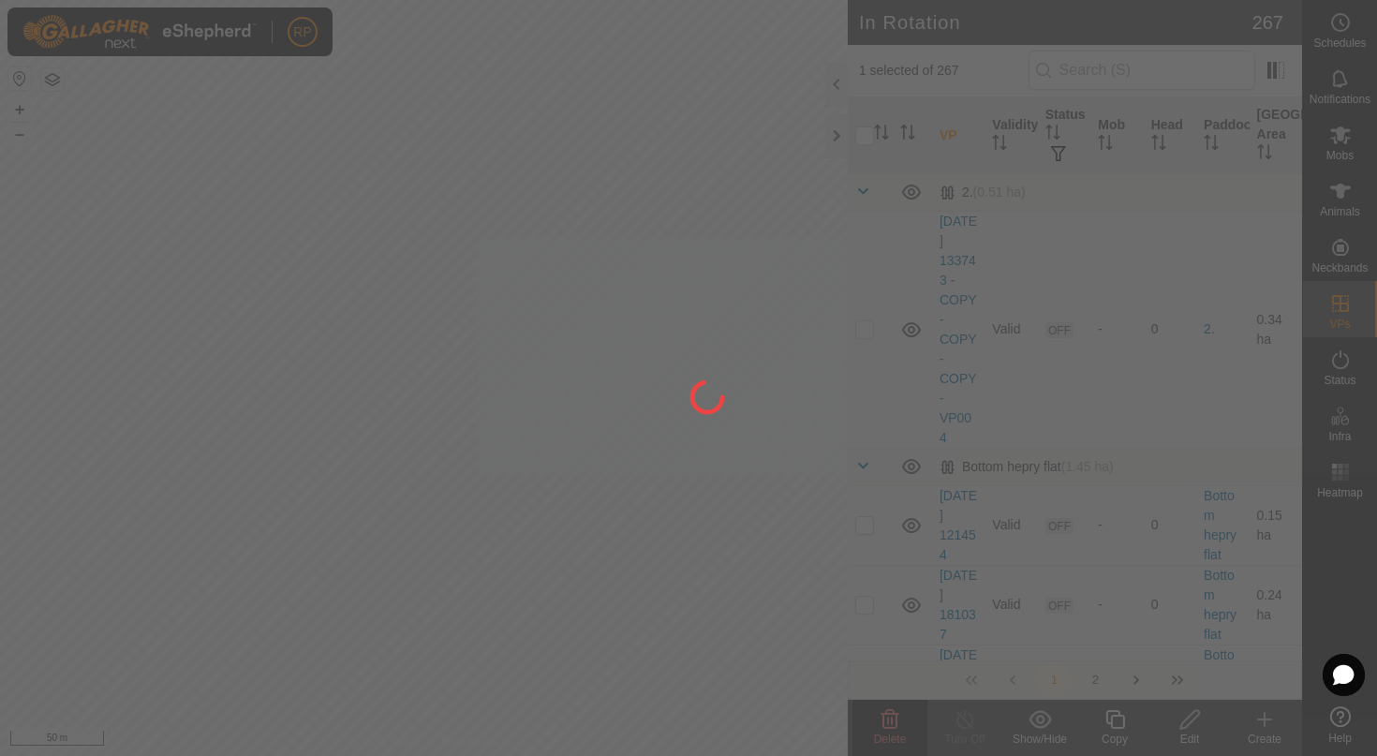
checkbox input "false"
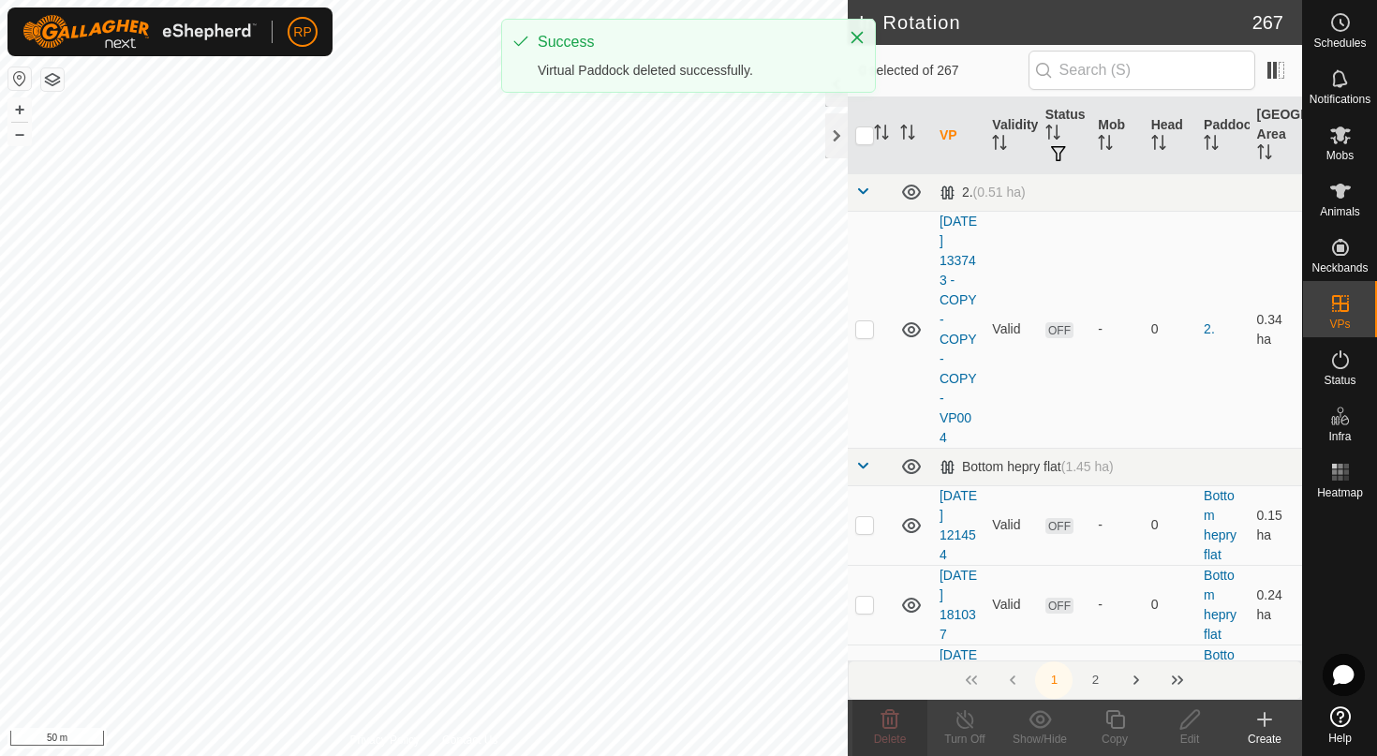
checkbox input "true"
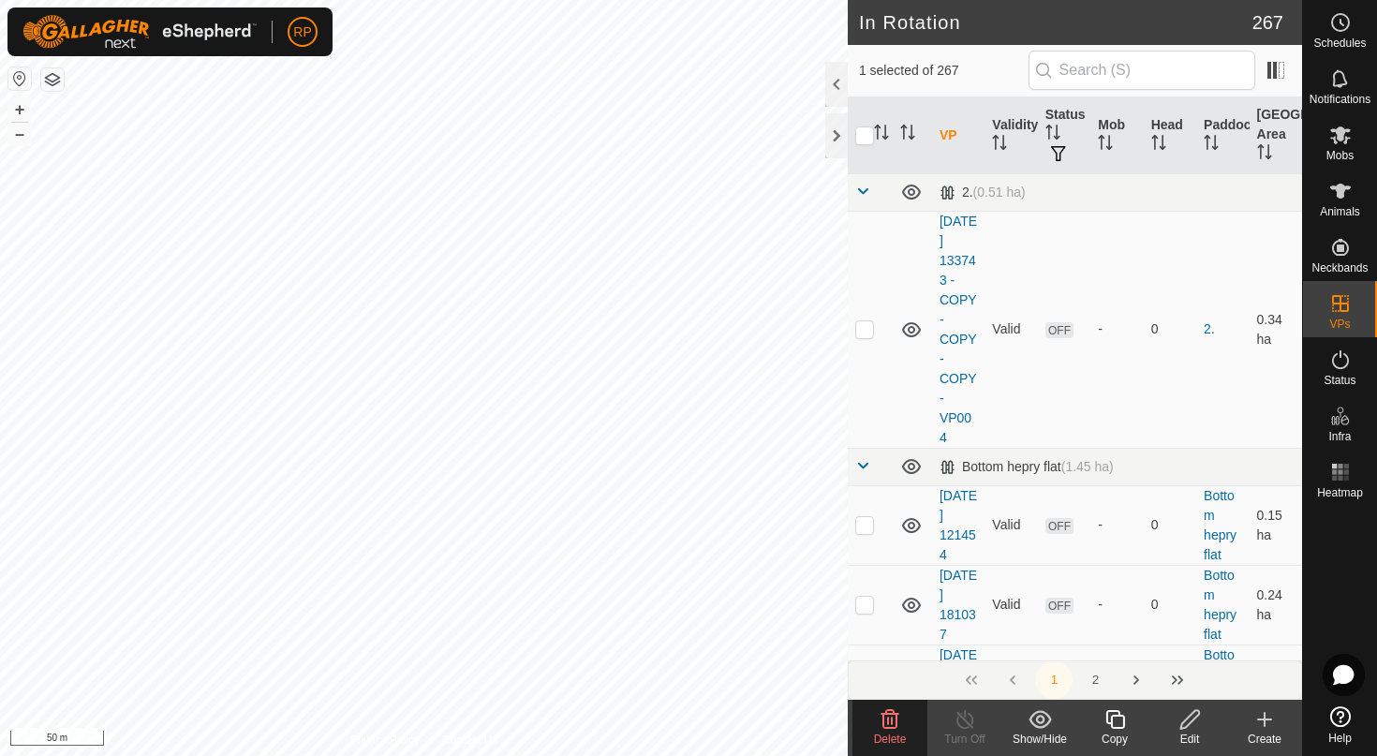
click at [888, 717] on icon at bounding box center [890, 719] width 18 height 19
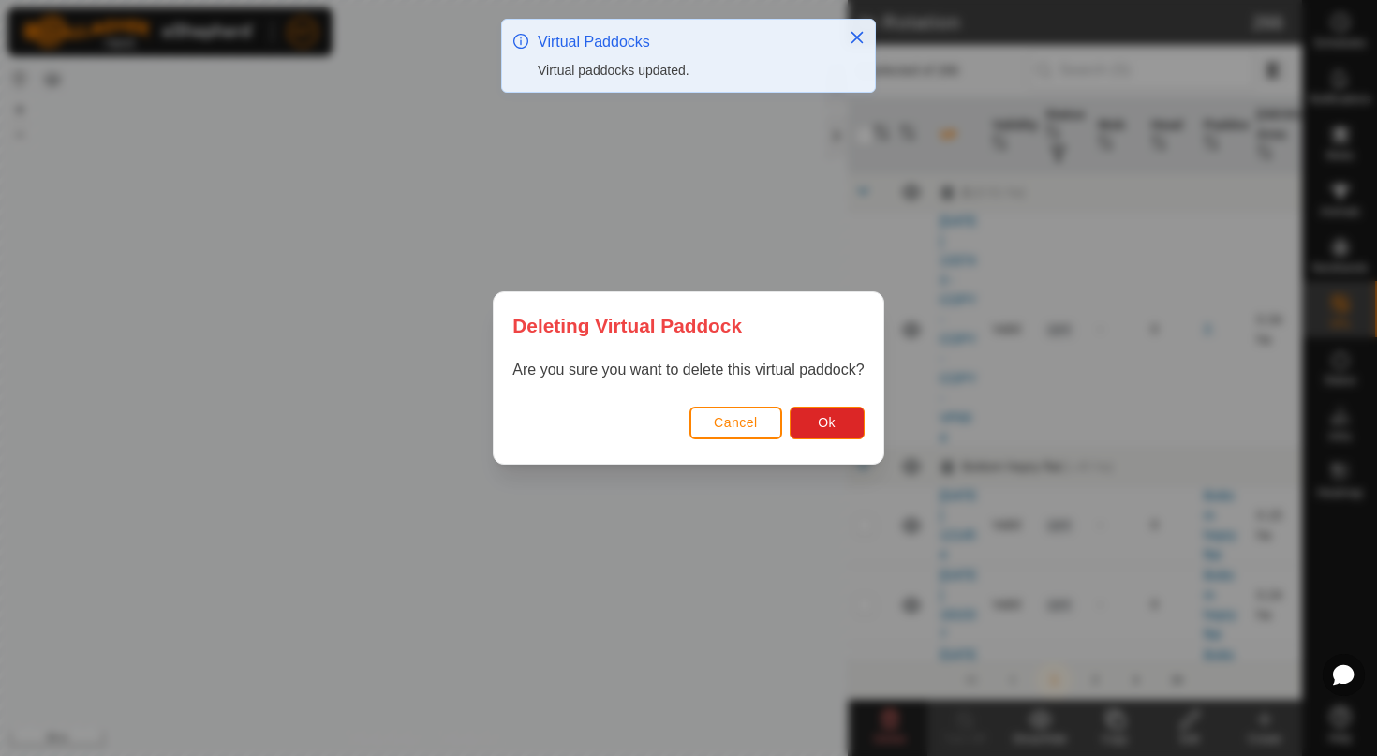
click at [811, 419] on button "Ok" at bounding box center [826, 422] width 75 height 33
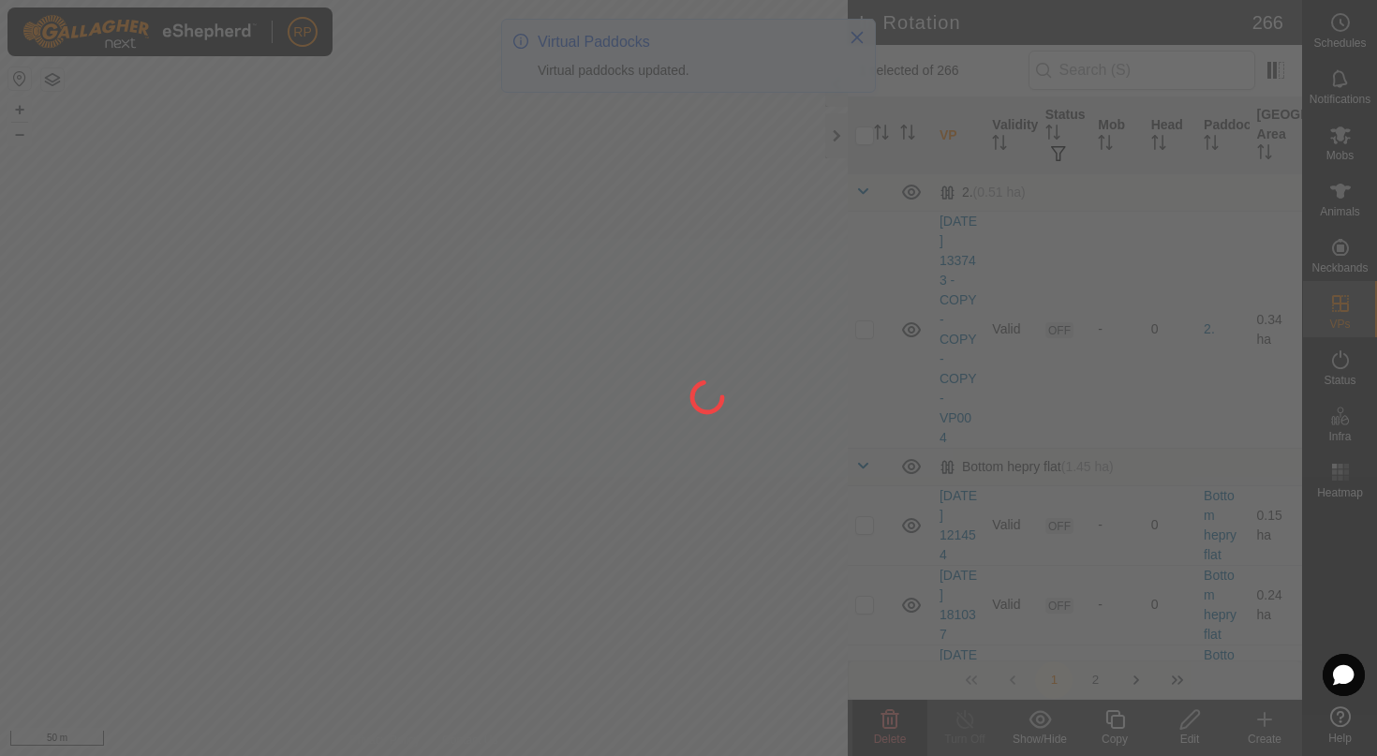
checkbox input "false"
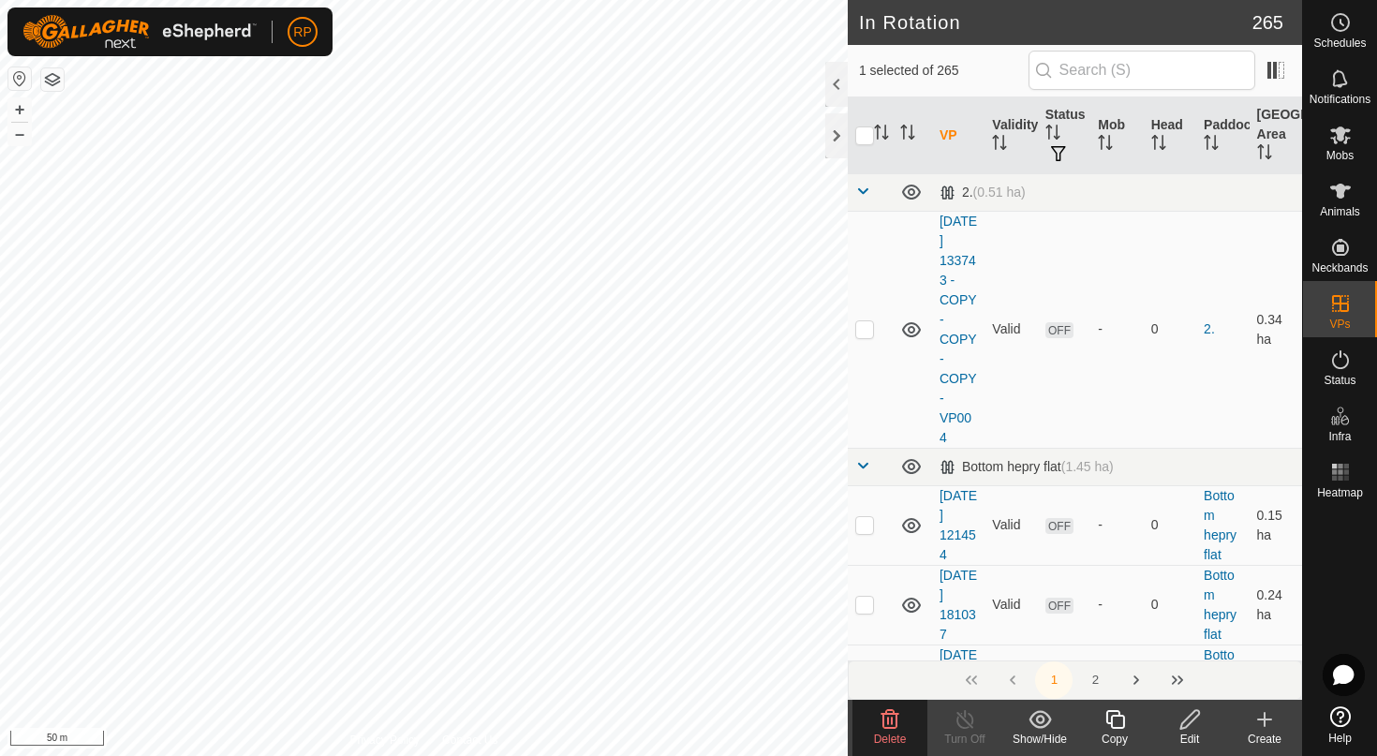
click at [892, 743] on span "Delete" at bounding box center [890, 738] width 33 height 13
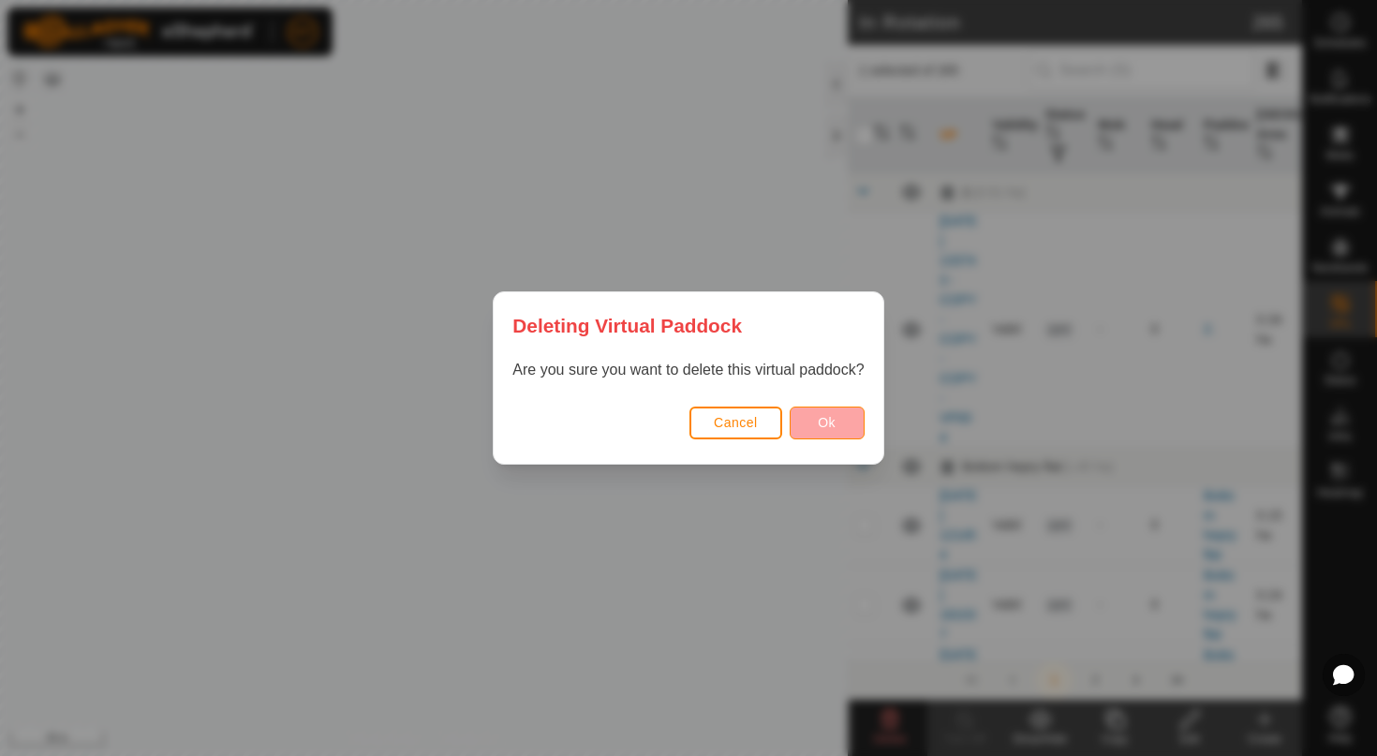
click at [812, 423] on button "Ok" at bounding box center [826, 422] width 75 height 33
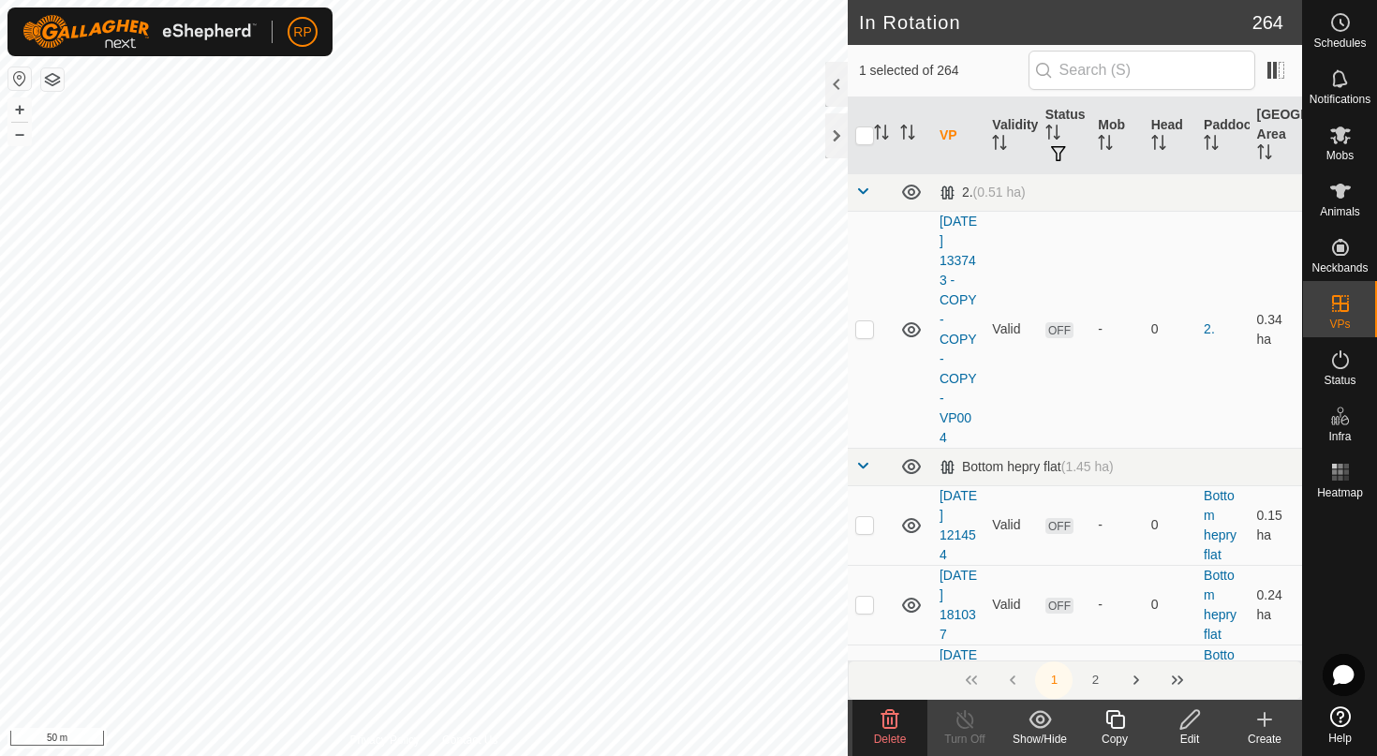
click at [892, 708] on icon at bounding box center [889, 719] width 22 height 22
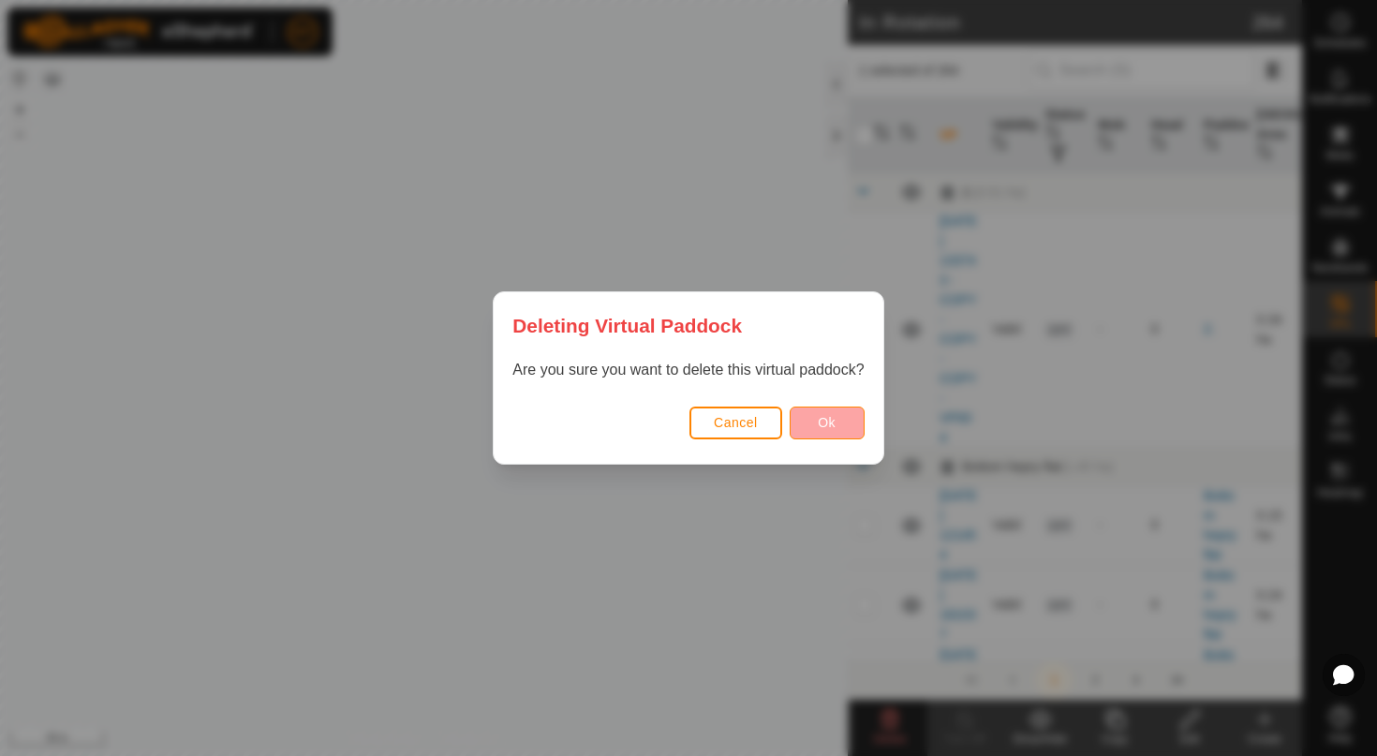
click at [823, 424] on span "Ok" at bounding box center [827, 422] width 18 height 15
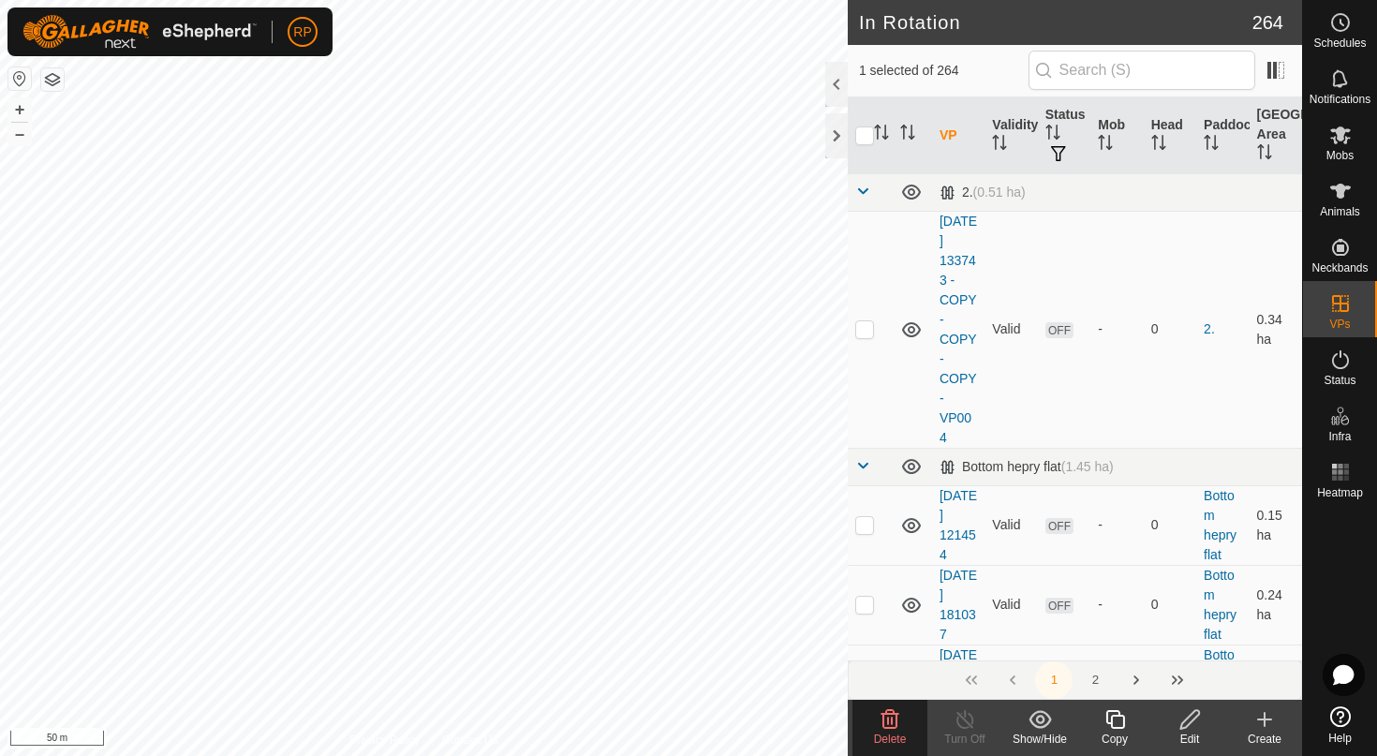
click at [904, 733] on span "Delete" at bounding box center [890, 738] width 33 height 13
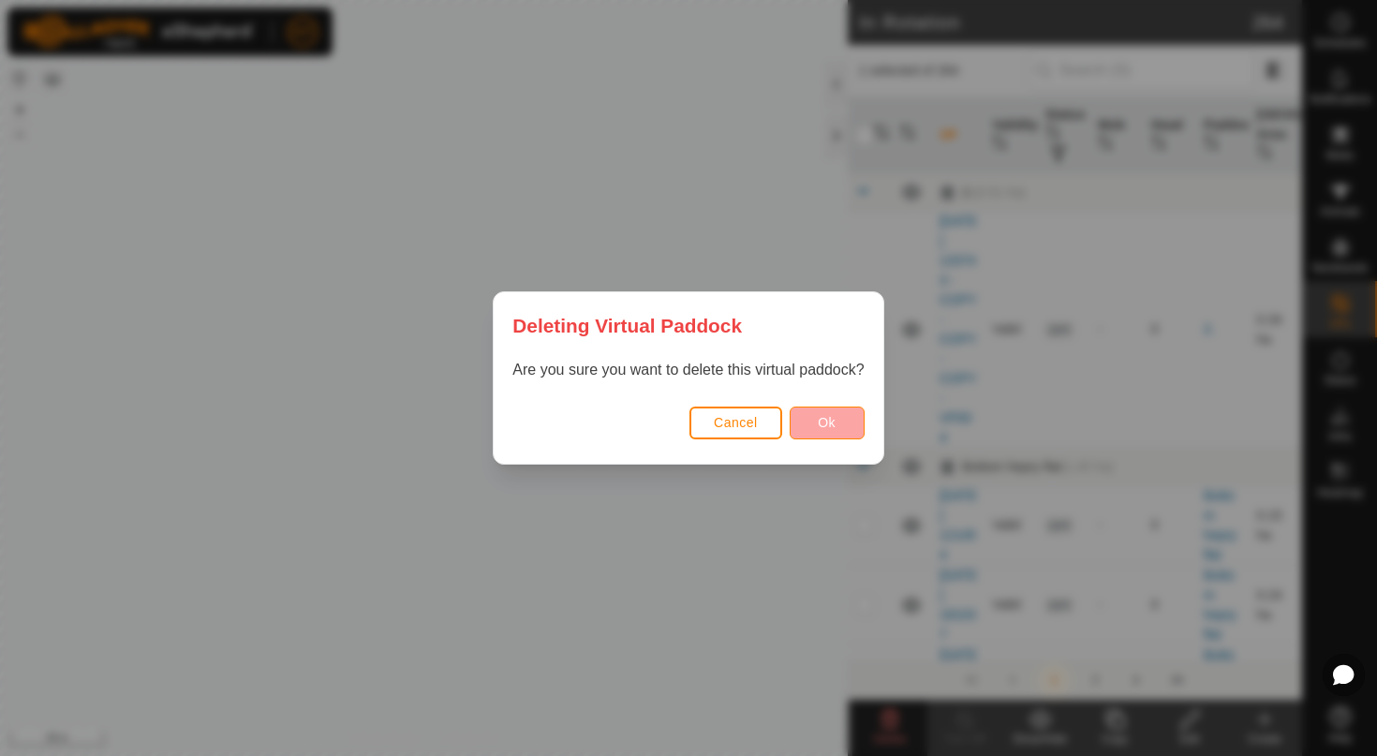
click at [824, 426] on span "Ok" at bounding box center [827, 422] width 18 height 15
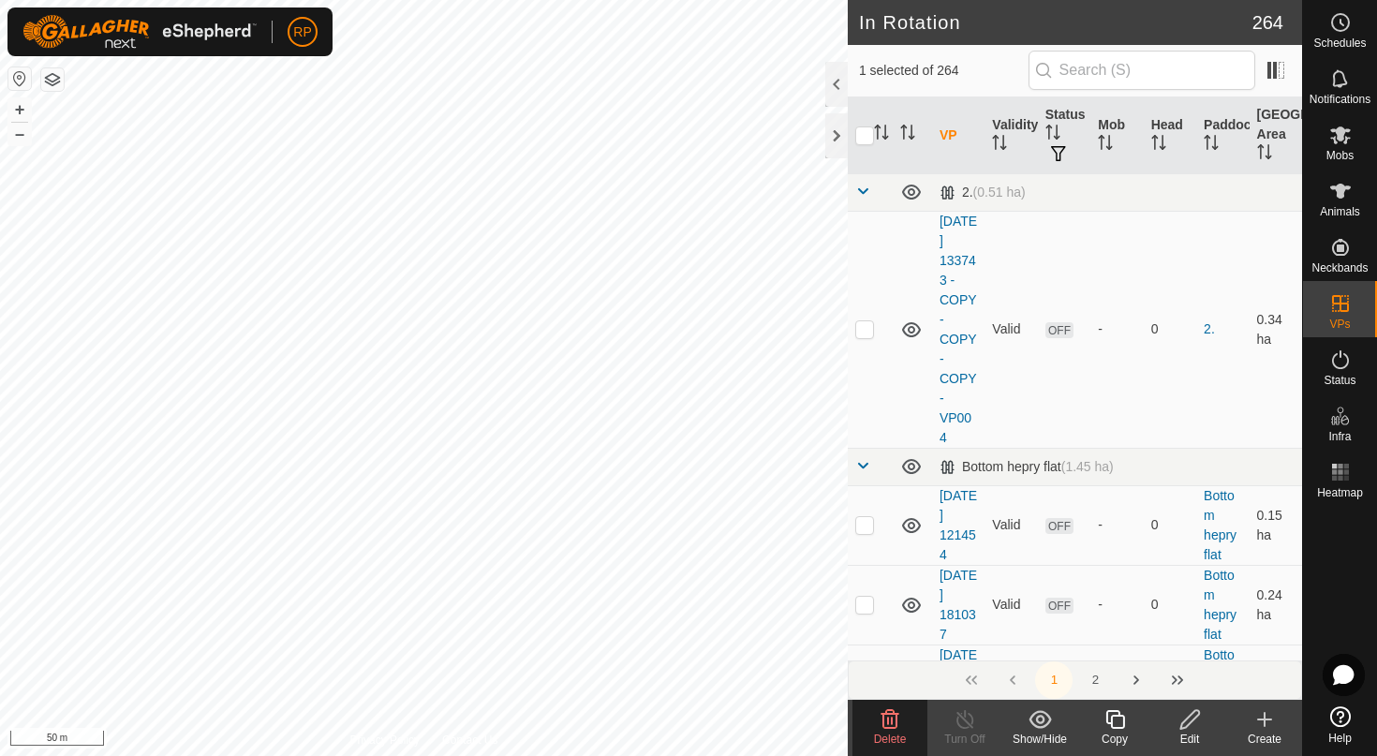
click at [891, 729] on icon at bounding box center [890, 719] width 18 height 19
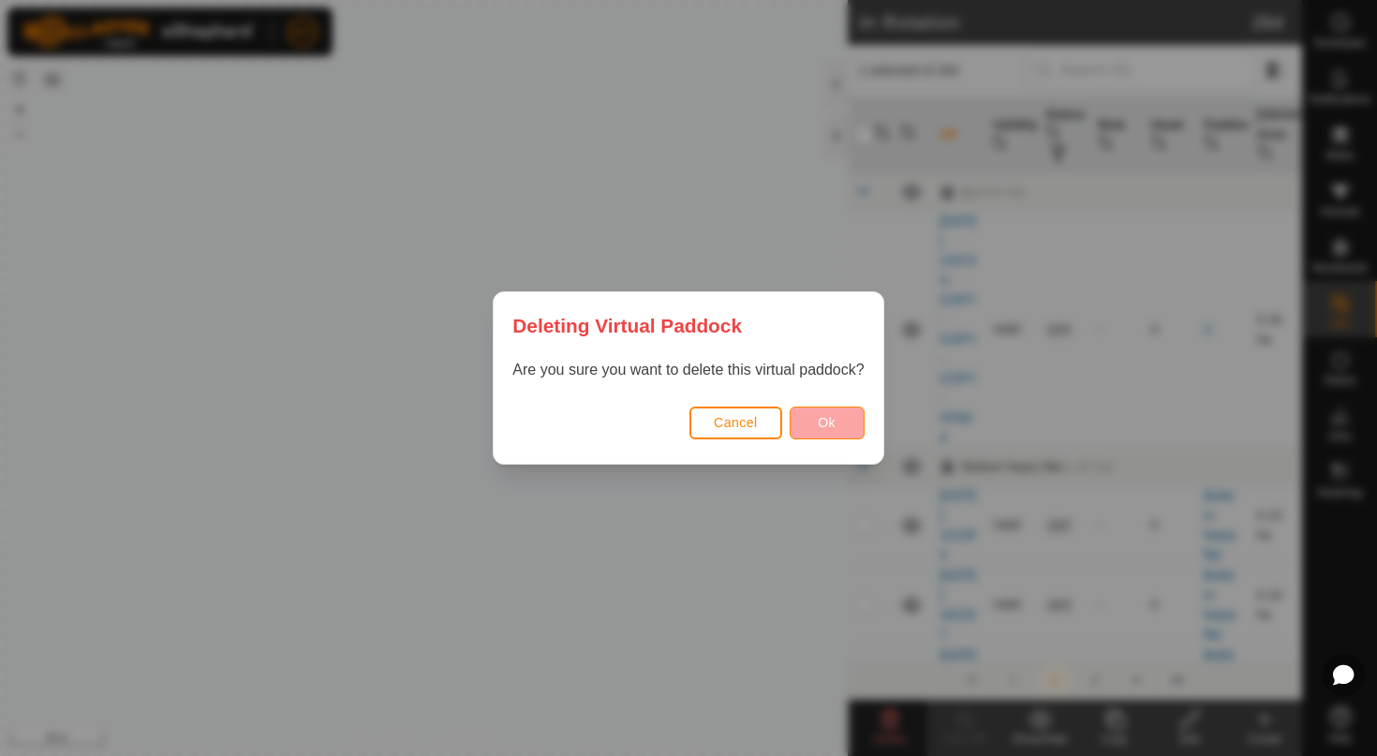
click at [839, 423] on button "Ok" at bounding box center [826, 422] width 75 height 33
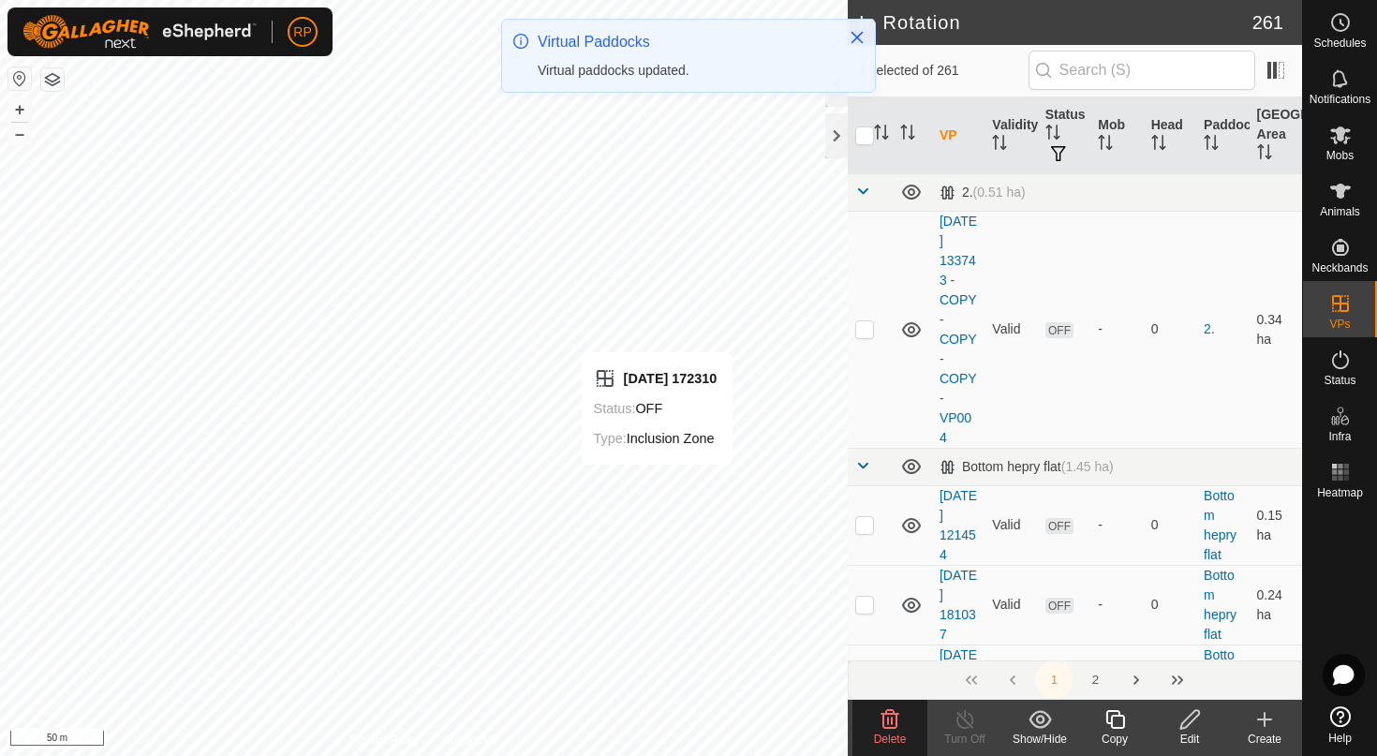
click at [885, 720] on icon at bounding box center [889, 719] width 22 height 22
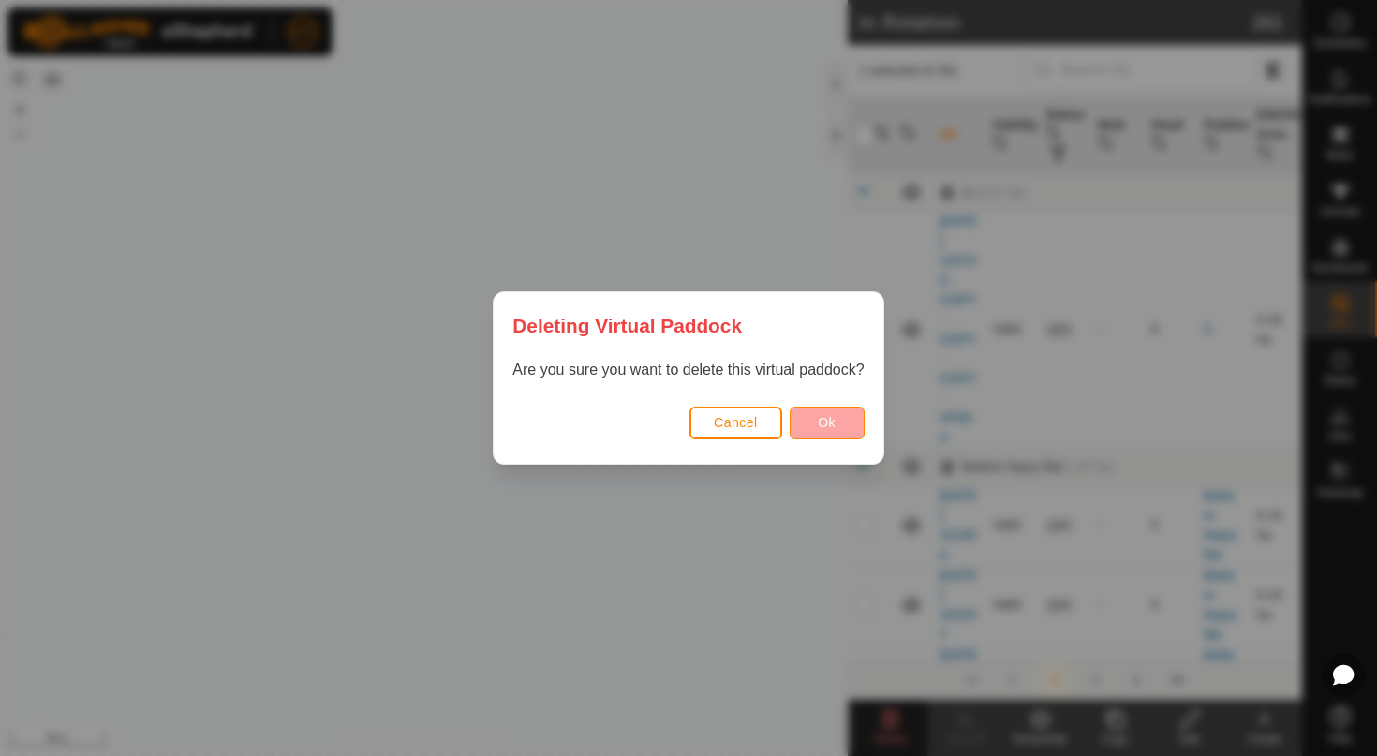
click at [842, 421] on button "Ok" at bounding box center [826, 422] width 75 height 33
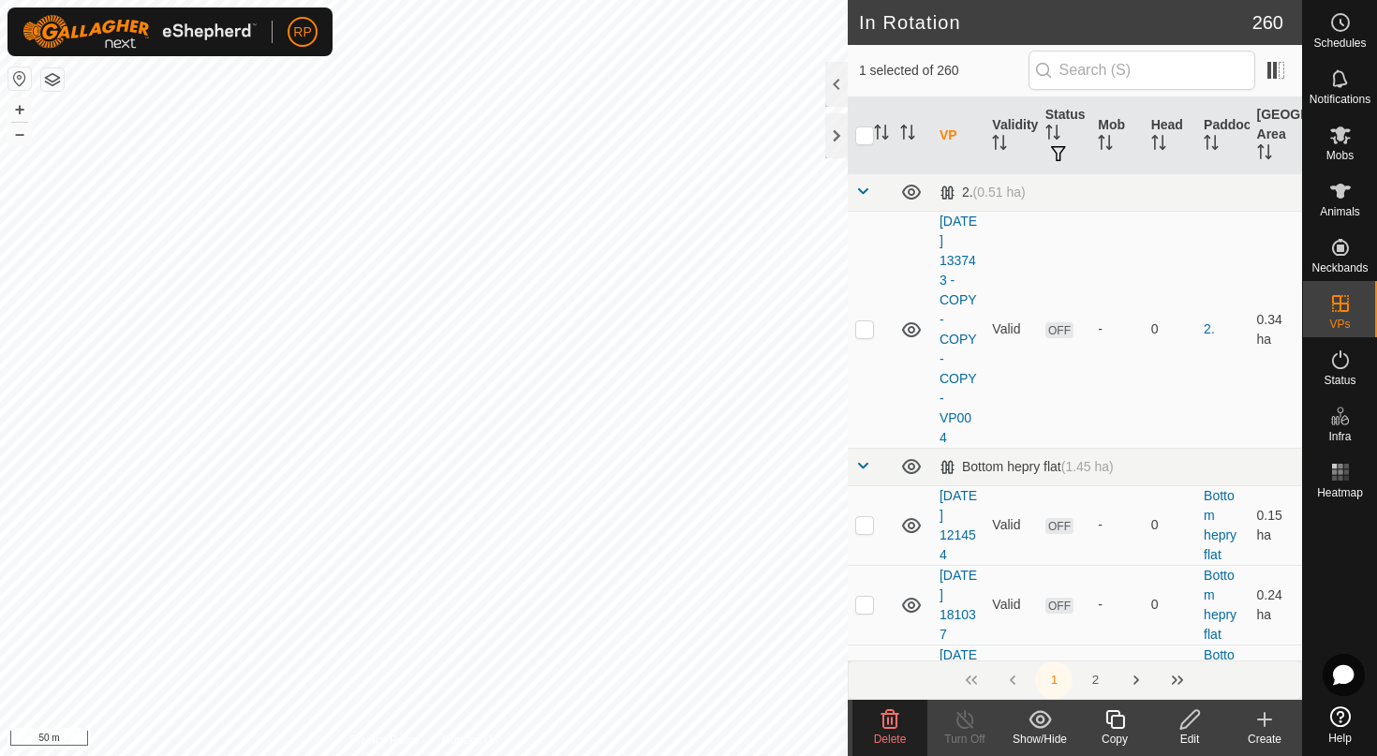
click at [891, 720] on icon at bounding box center [890, 719] width 18 height 19
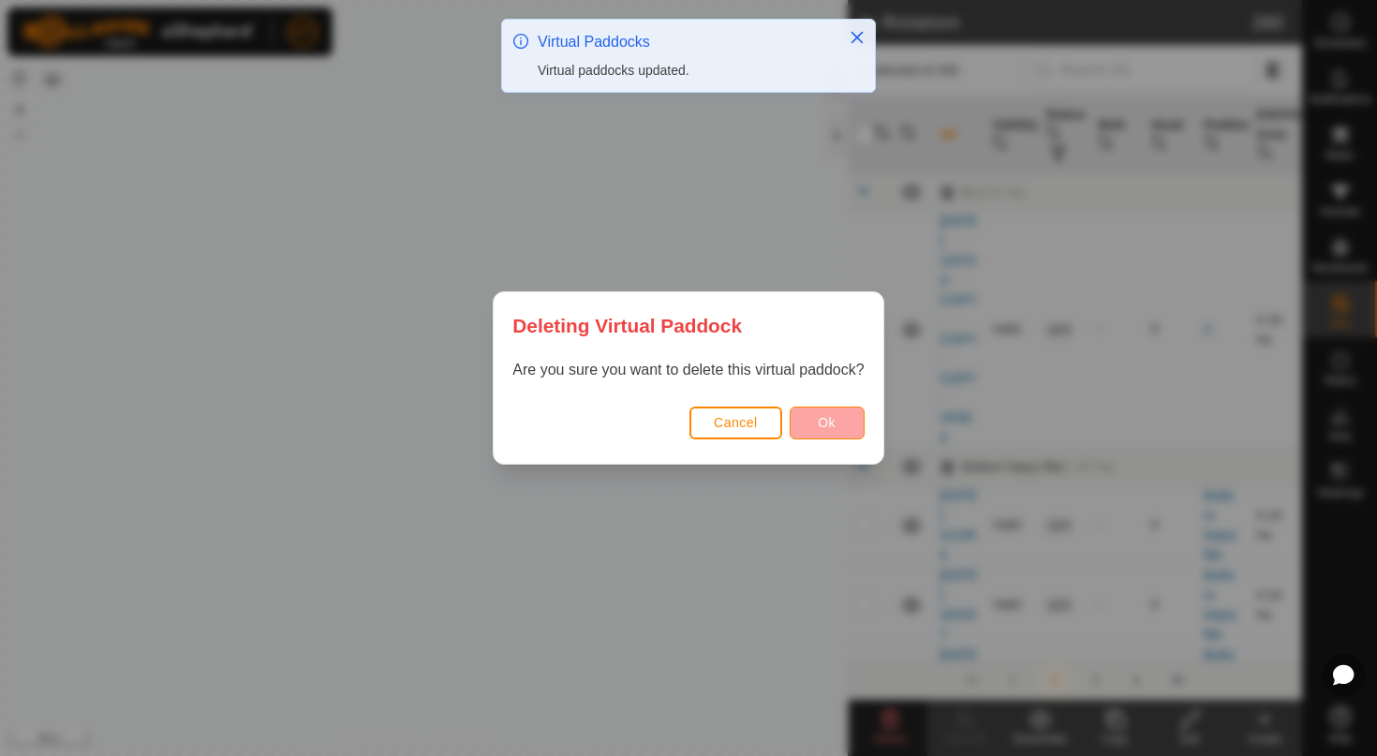
click at [829, 431] on button "Ok" at bounding box center [826, 422] width 75 height 33
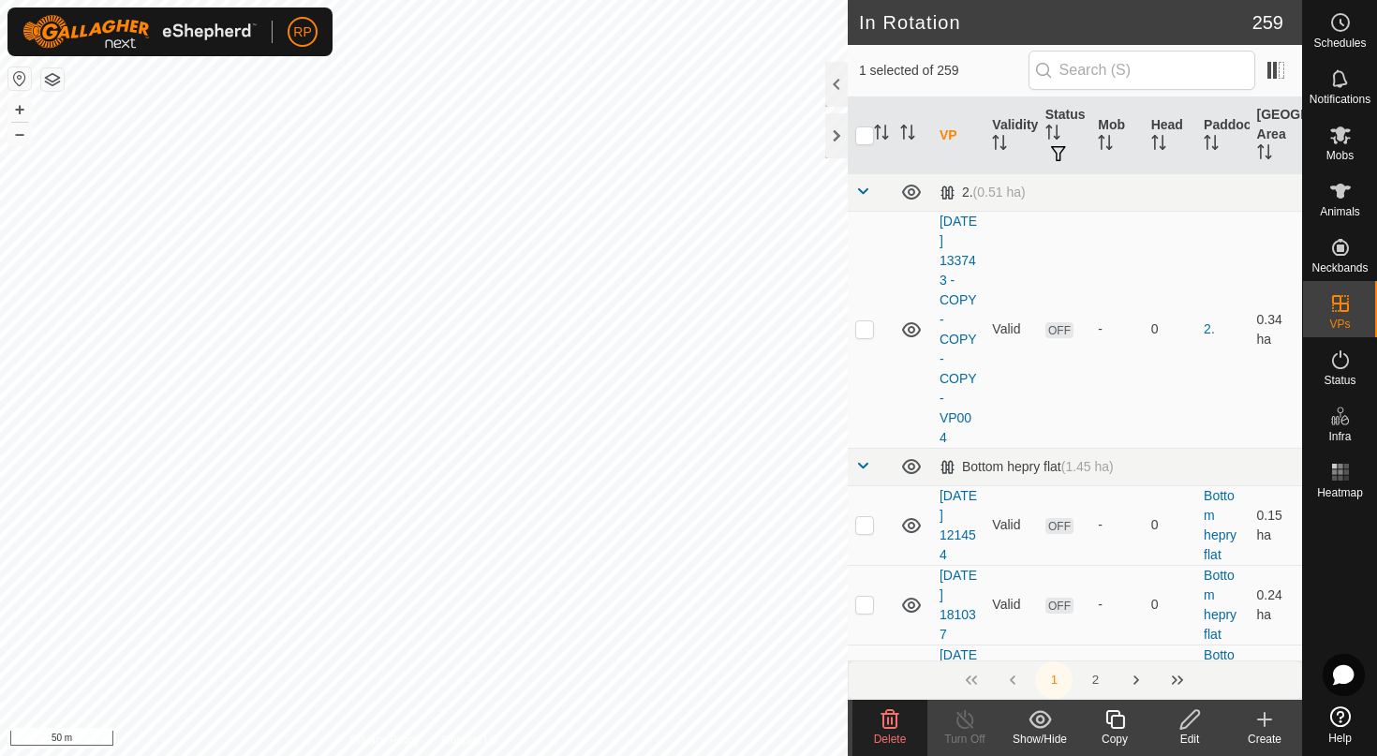
click at [897, 702] on div "Delete" at bounding box center [889, 728] width 75 height 56
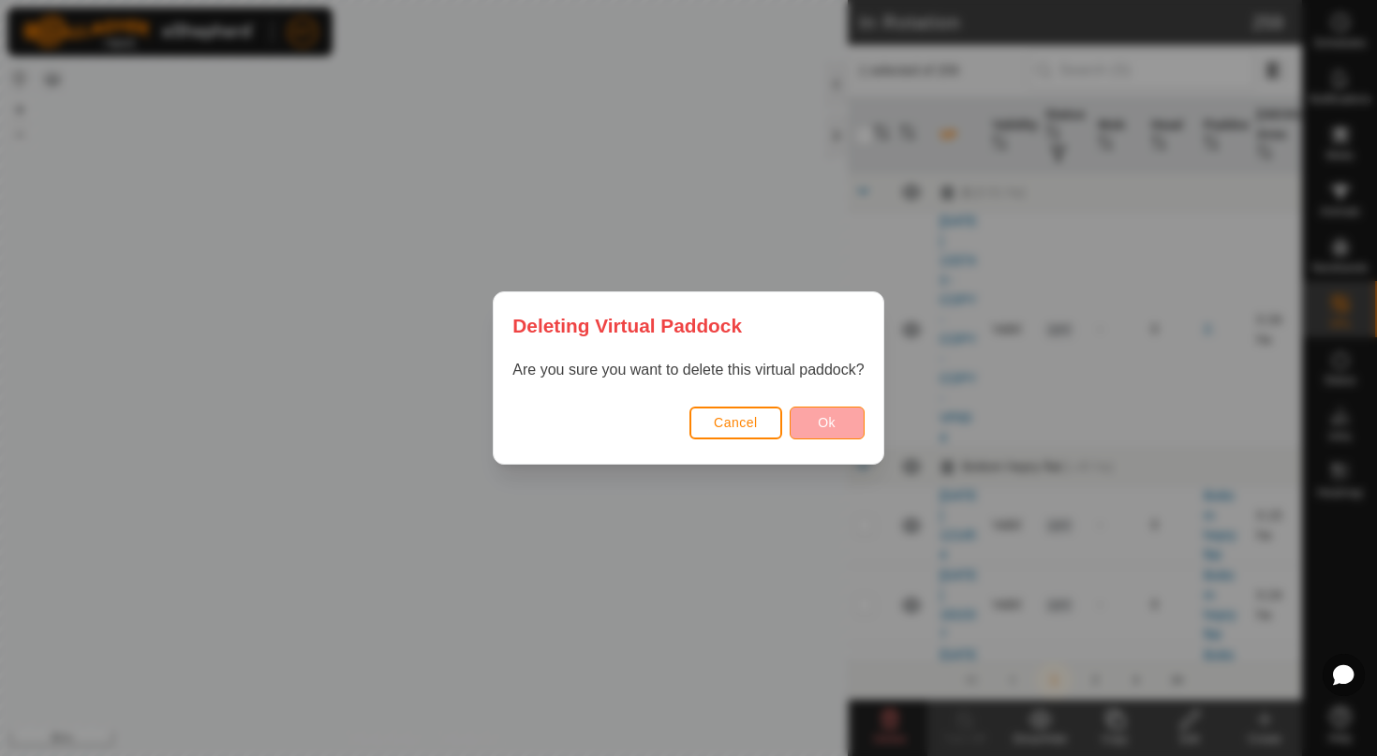
click at [843, 424] on button "Ok" at bounding box center [826, 422] width 75 height 33
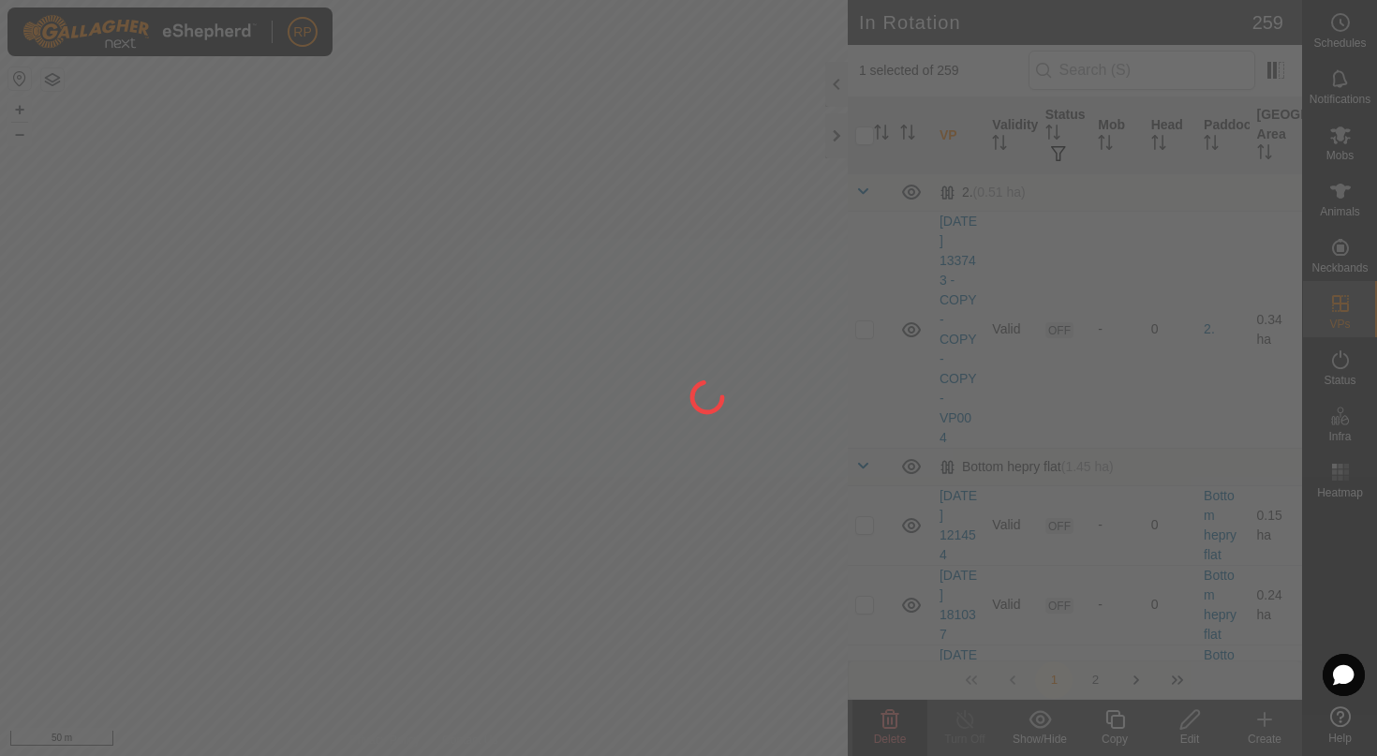
checkbox input "false"
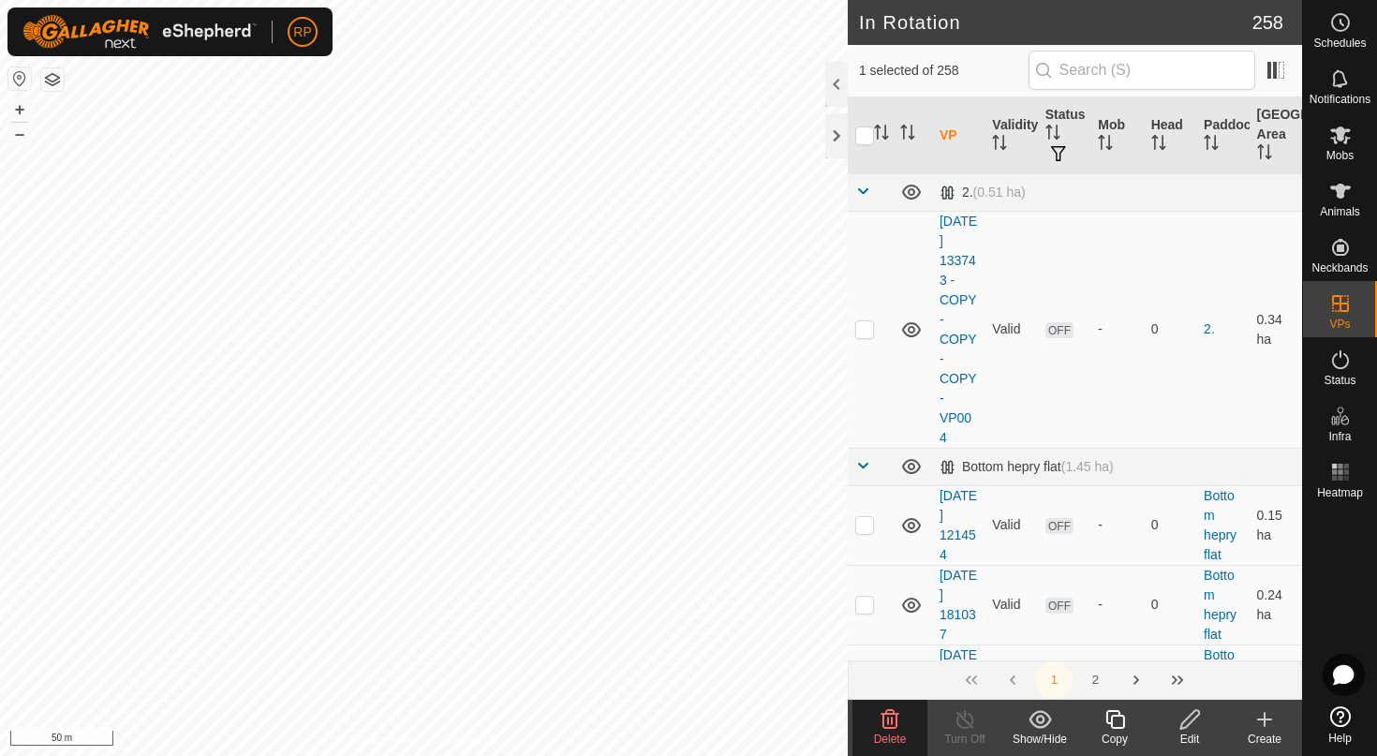
checkbox input "true"
click at [882, 732] on span "Delete" at bounding box center [890, 738] width 33 height 13
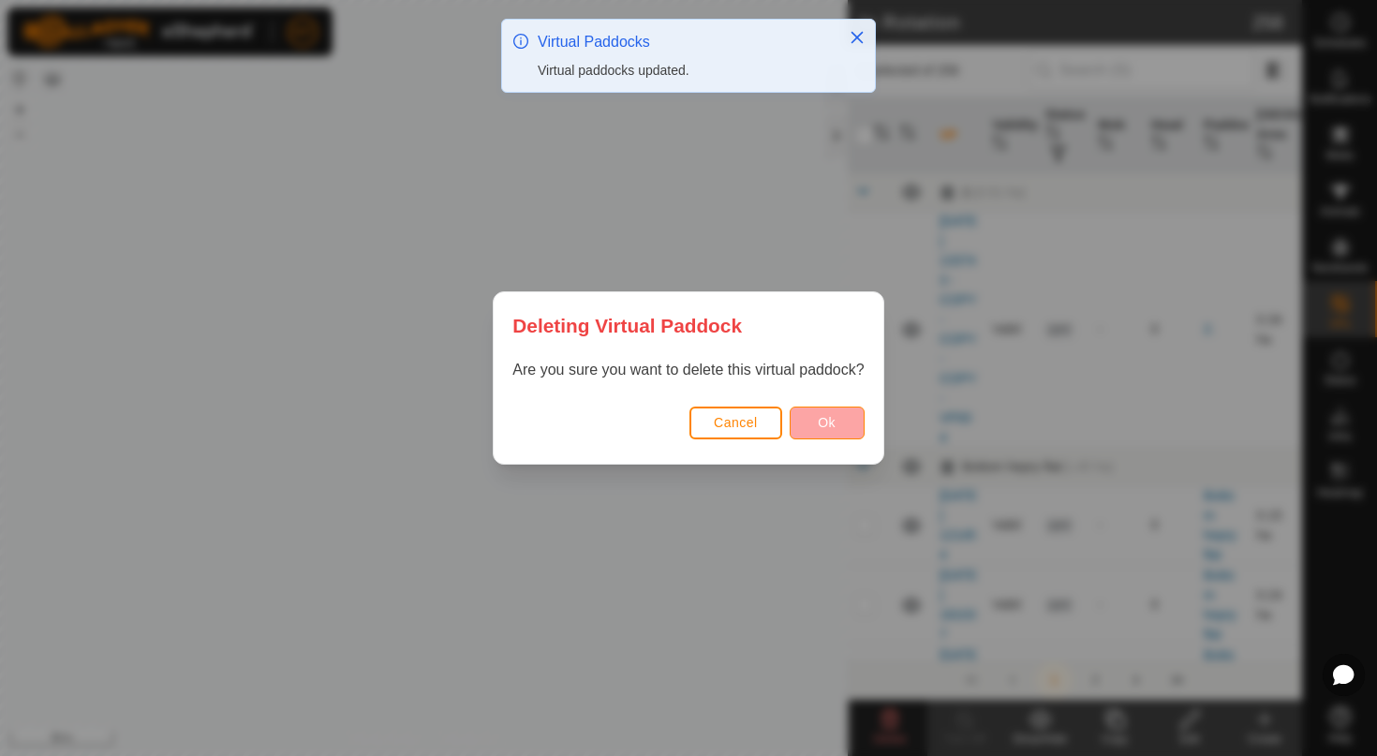
click at [823, 416] on span "Ok" at bounding box center [827, 422] width 18 height 15
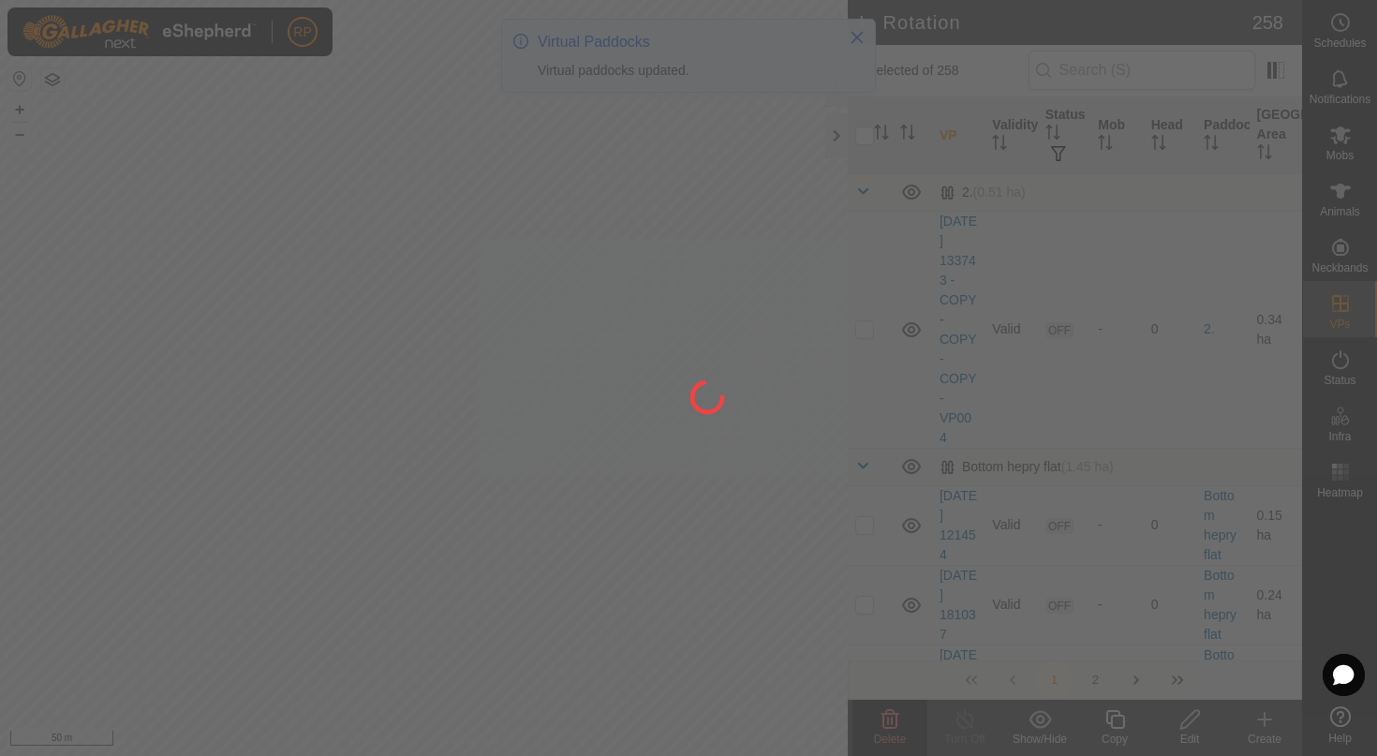
checkbox input "false"
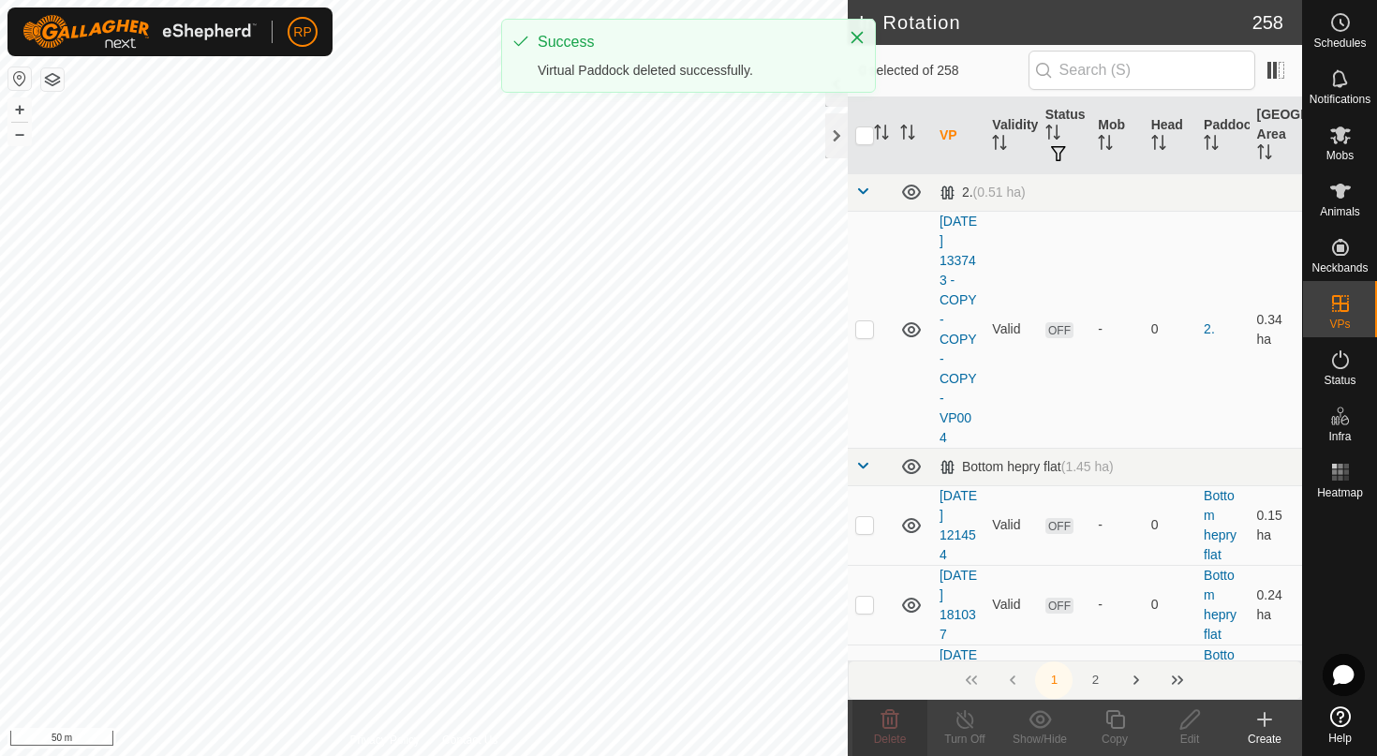
checkbox input "true"
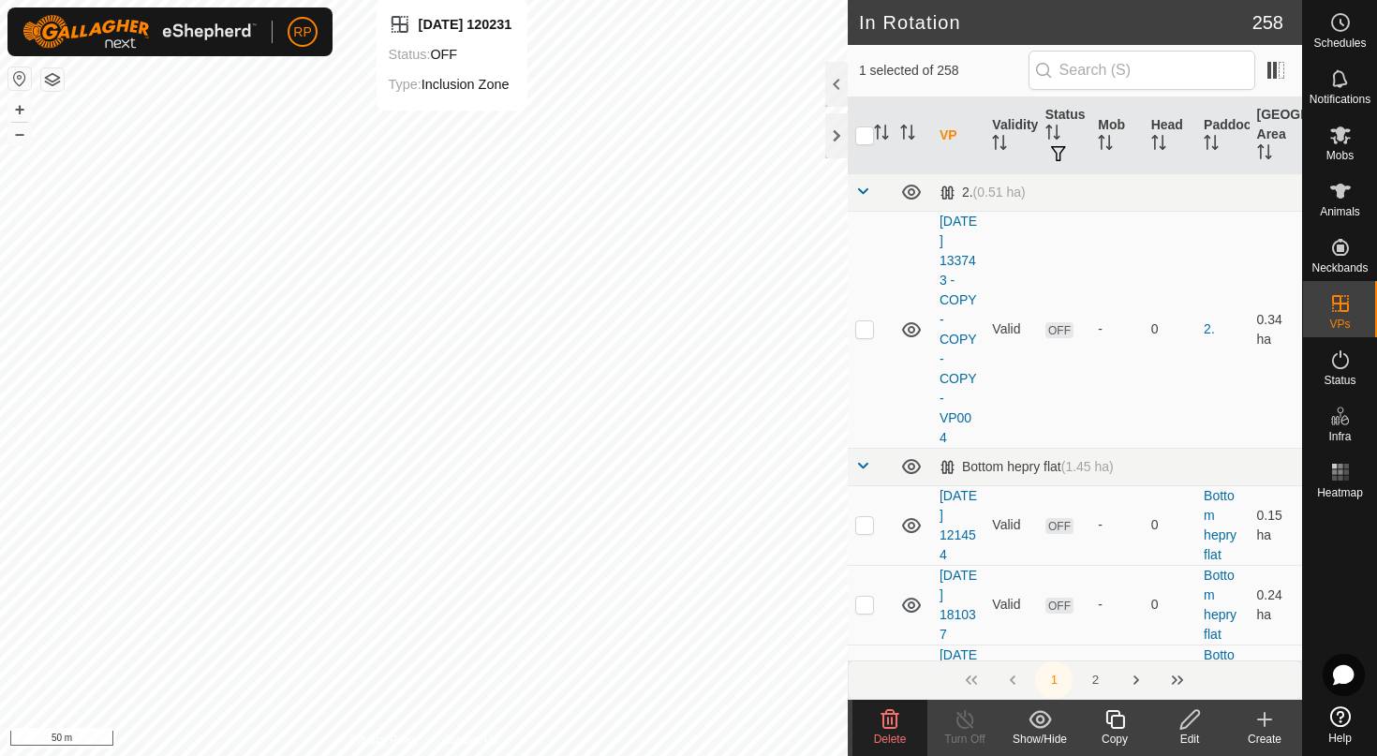
click at [890, 729] on icon at bounding box center [889, 719] width 22 height 22
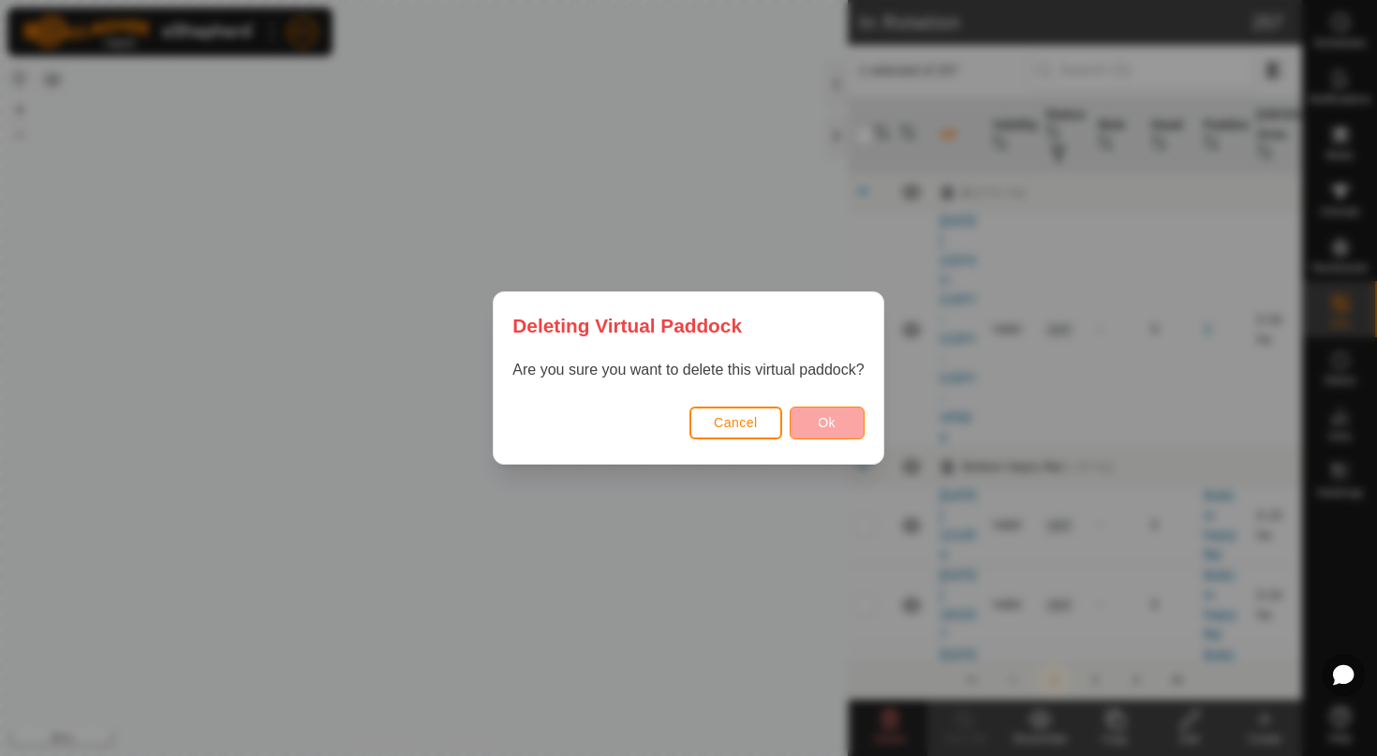
click at [821, 432] on button "Ok" at bounding box center [826, 422] width 75 height 33
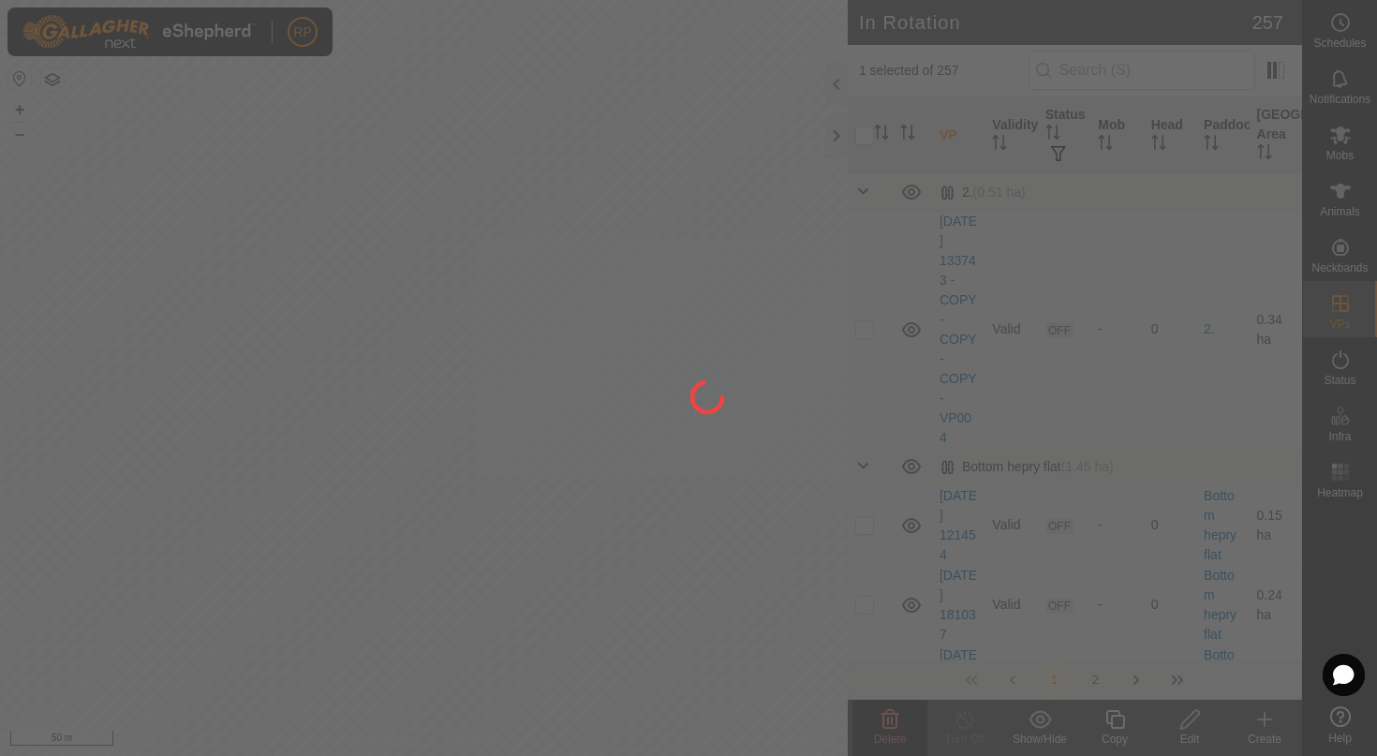
checkbox input "false"
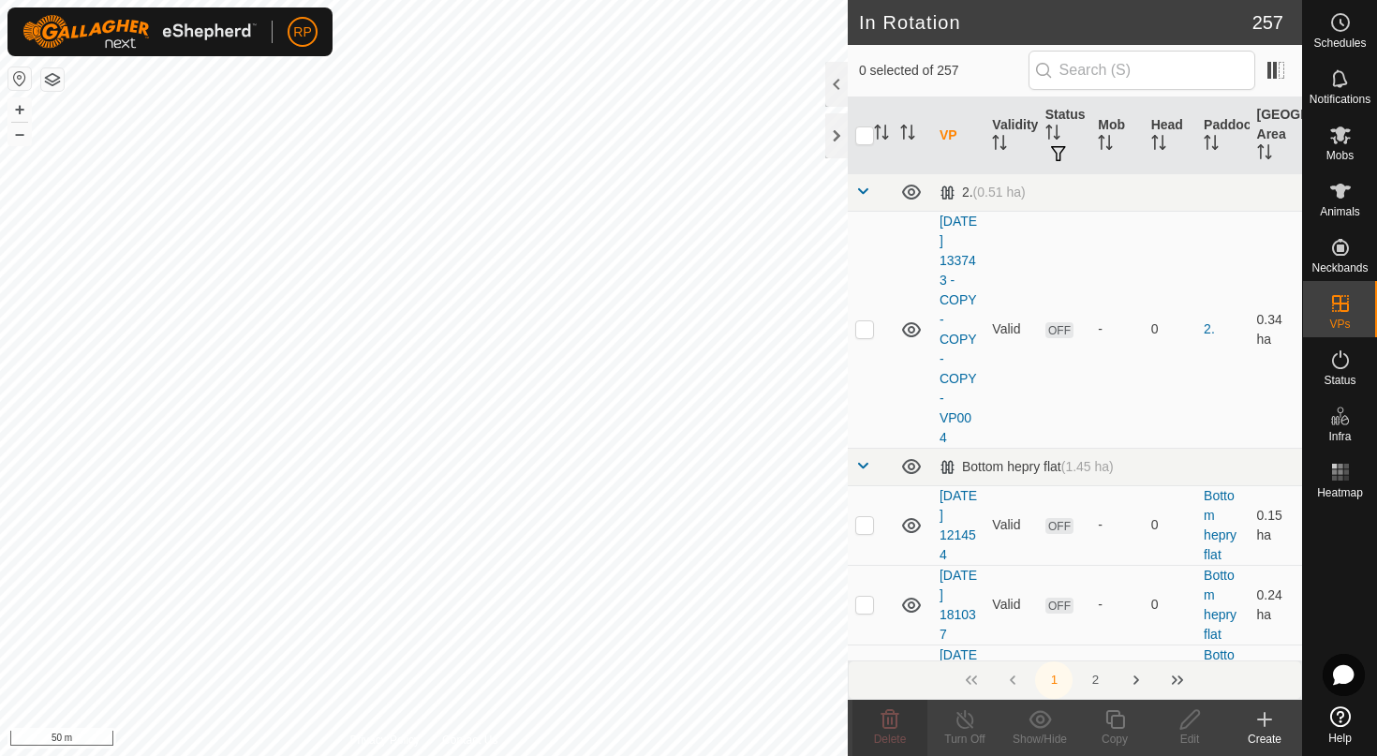
checkbox input "true"
click at [870, 717] on delete-svg-icon at bounding box center [889, 719] width 75 height 22
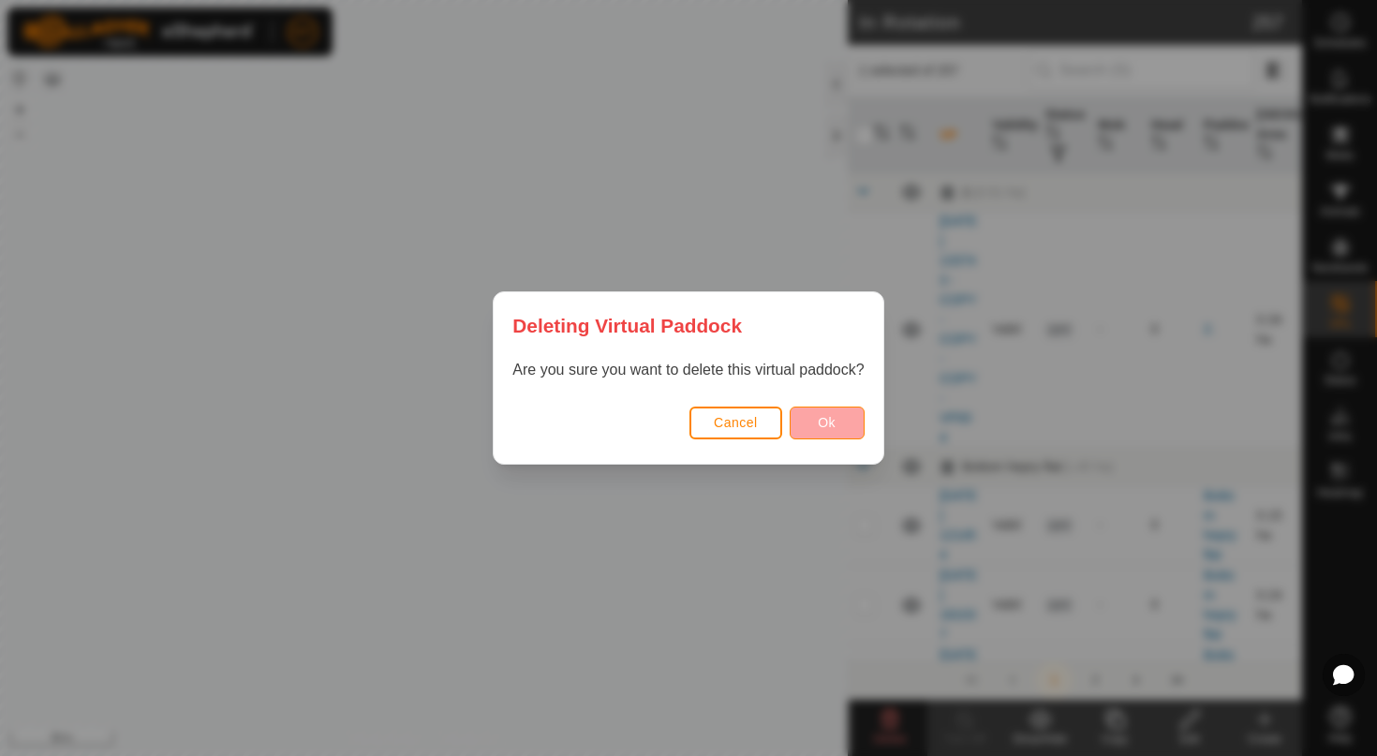
click at [850, 416] on button "Ok" at bounding box center [826, 422] width 75 height 33
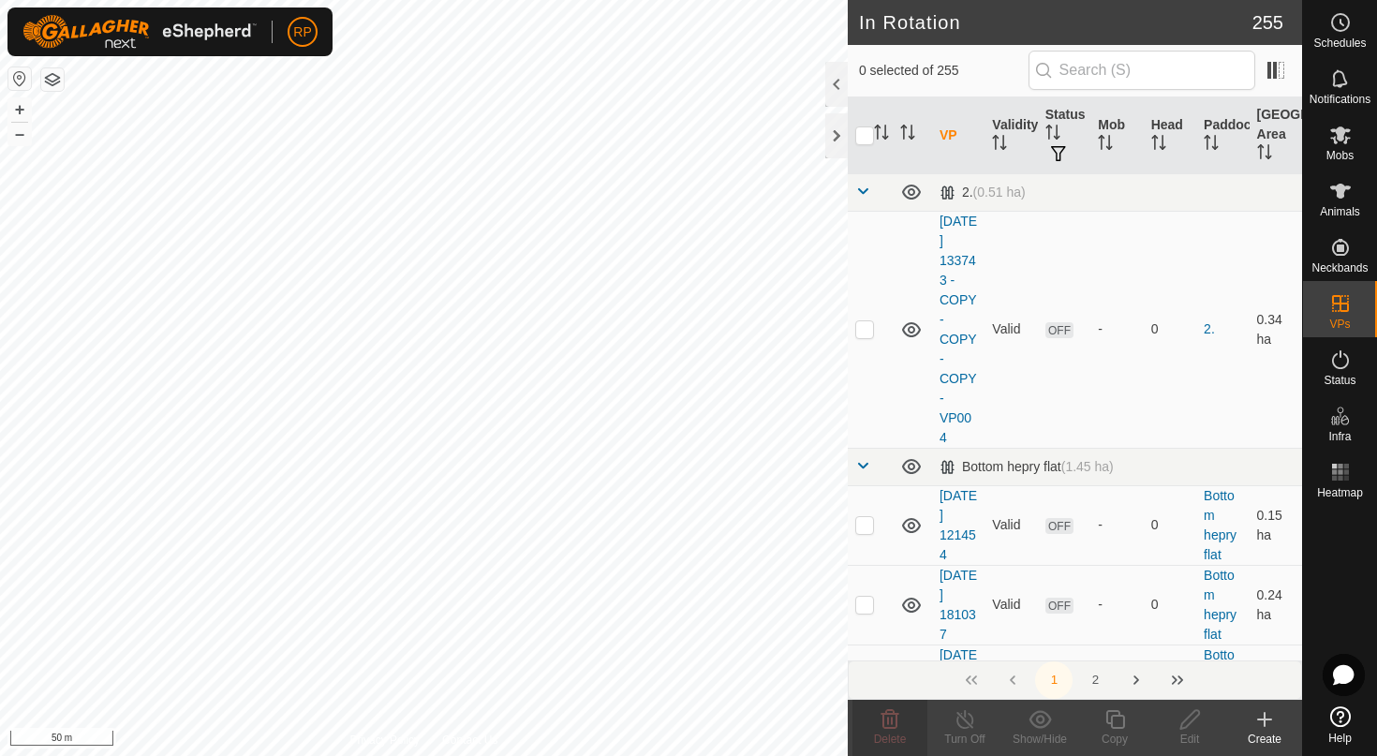
checkbox input "true"
click at [880, 730] on div "Delete" at bounding box center [889, 738] width 75 height 17
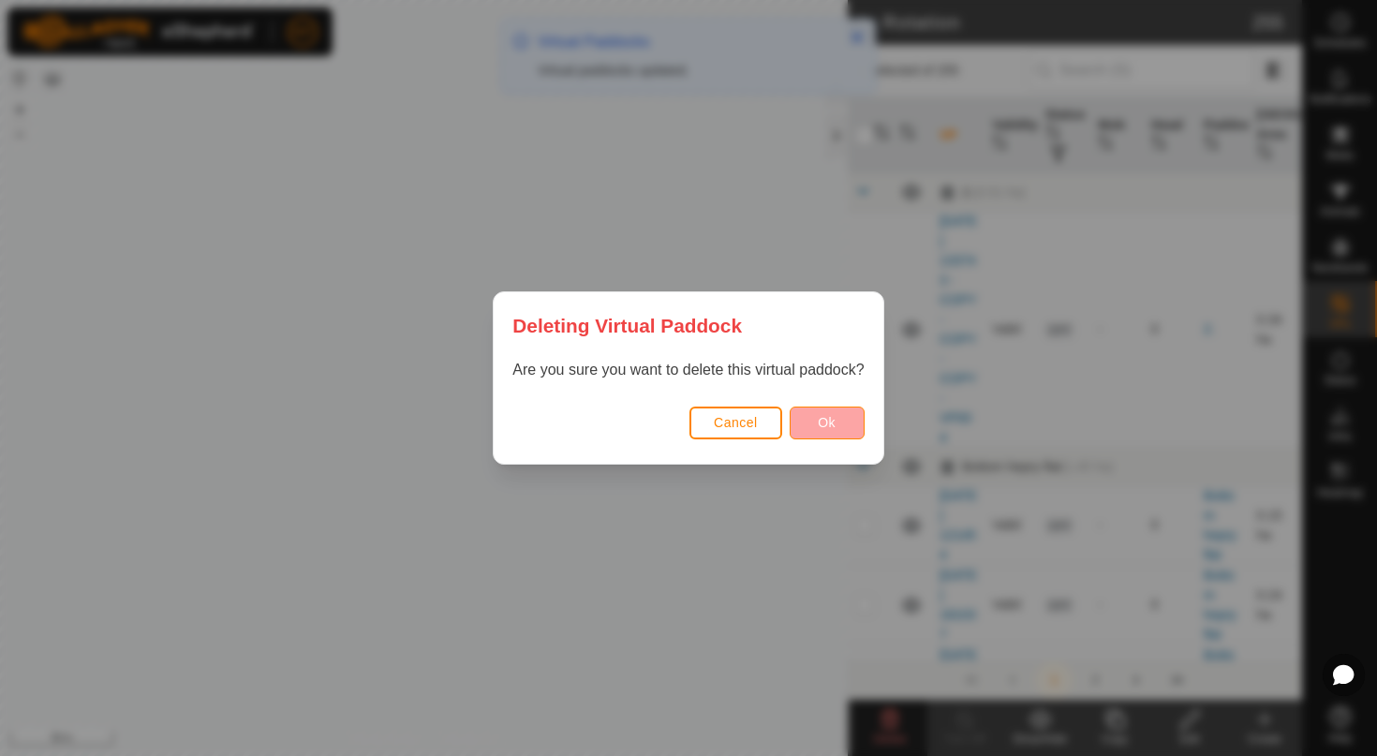
click at [816, 423] on button "Ok" at bounding box center [826, 422] width 75 height 33
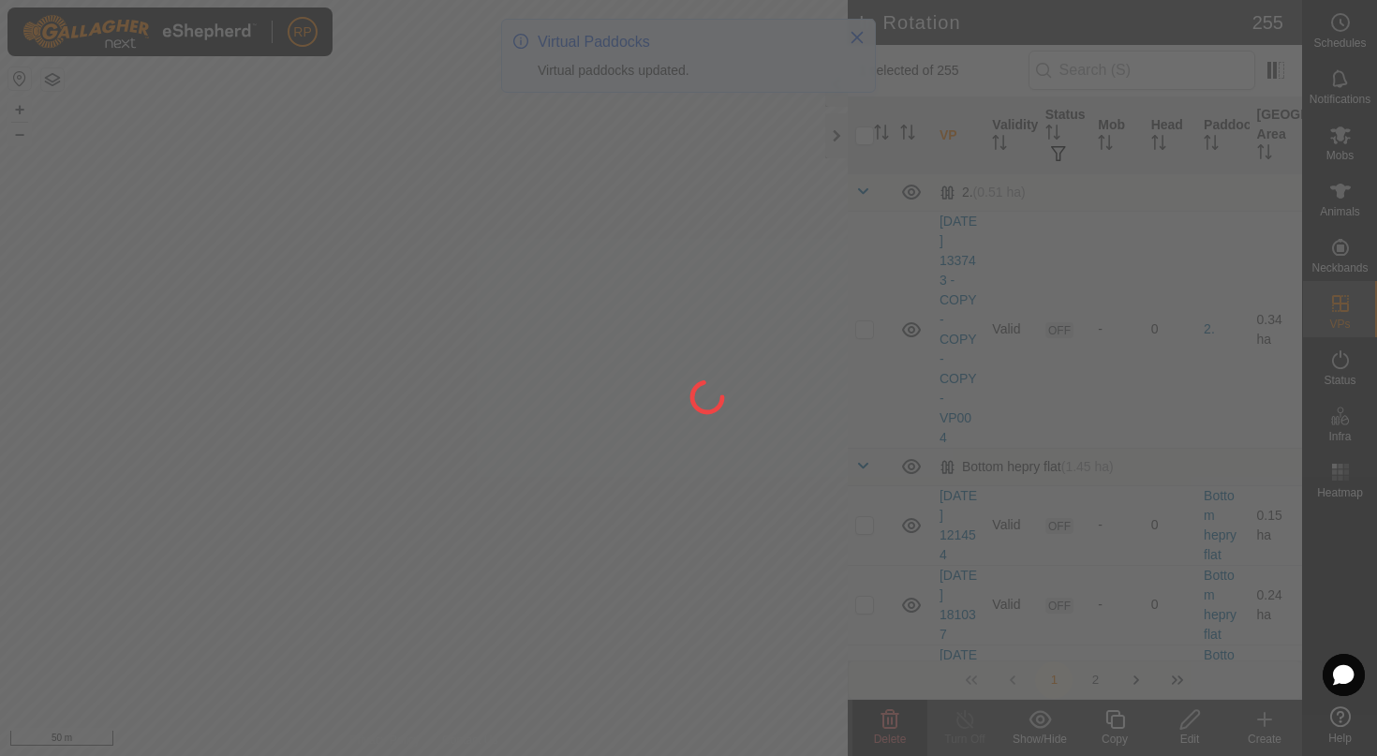
checkbox input "false"
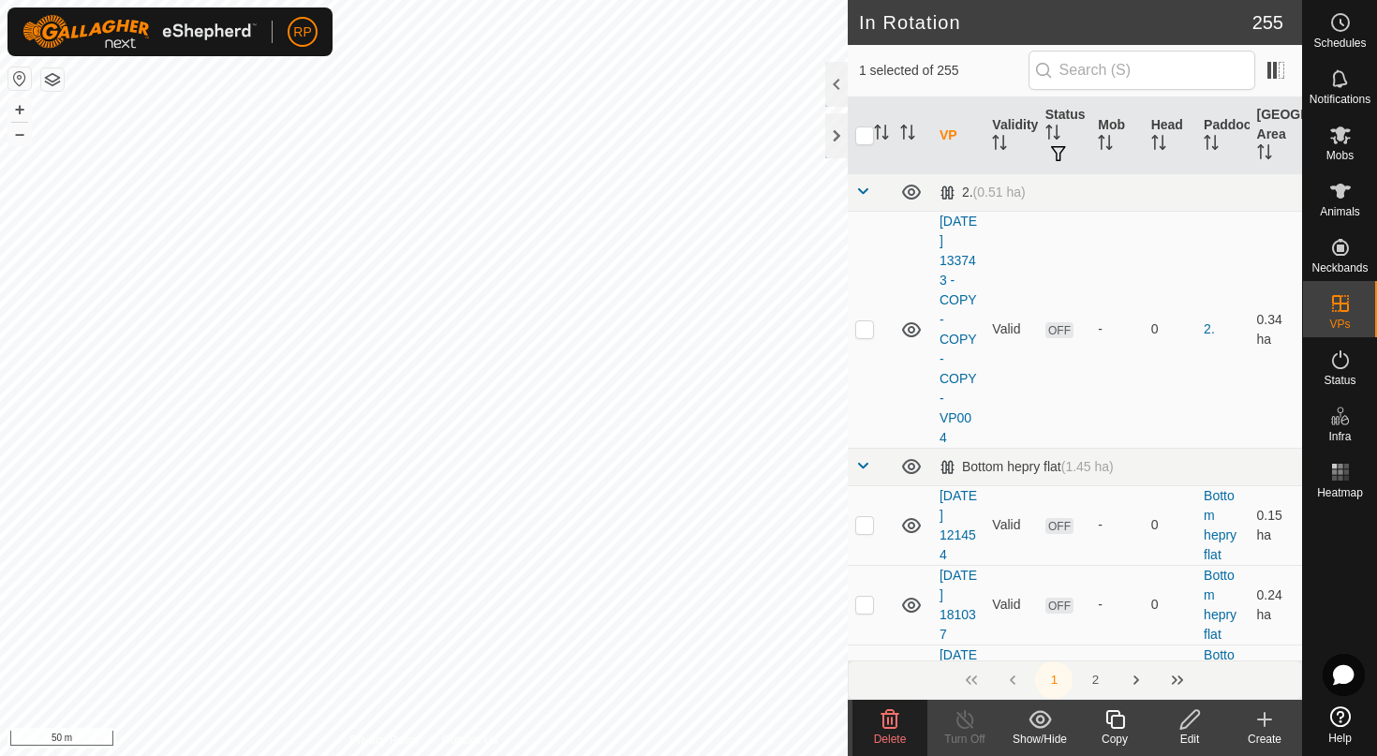
click at [876, 724] on delete-svg-icon at bounding box center [889, 719] width 75 height 22
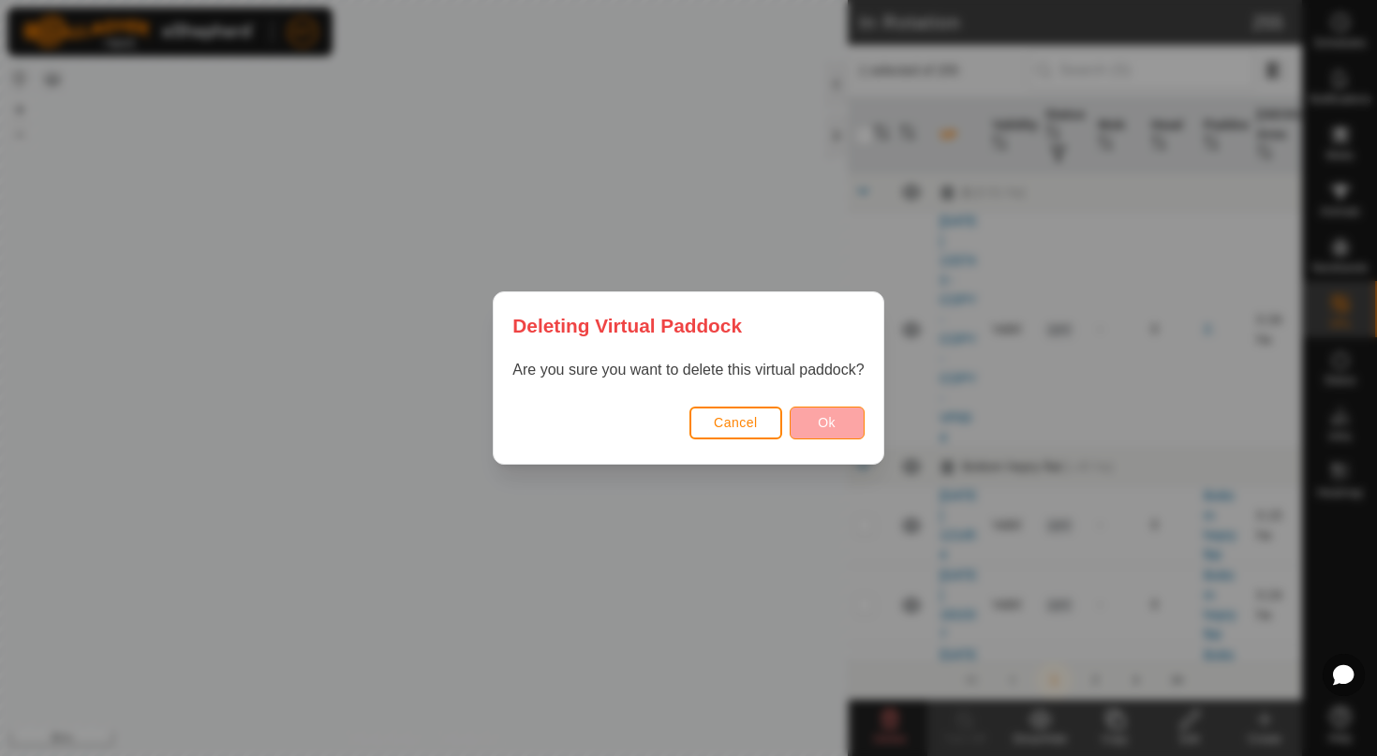
click at [854, 420] on button "Ok" at bounding box center [826, 422] width 75 height 33
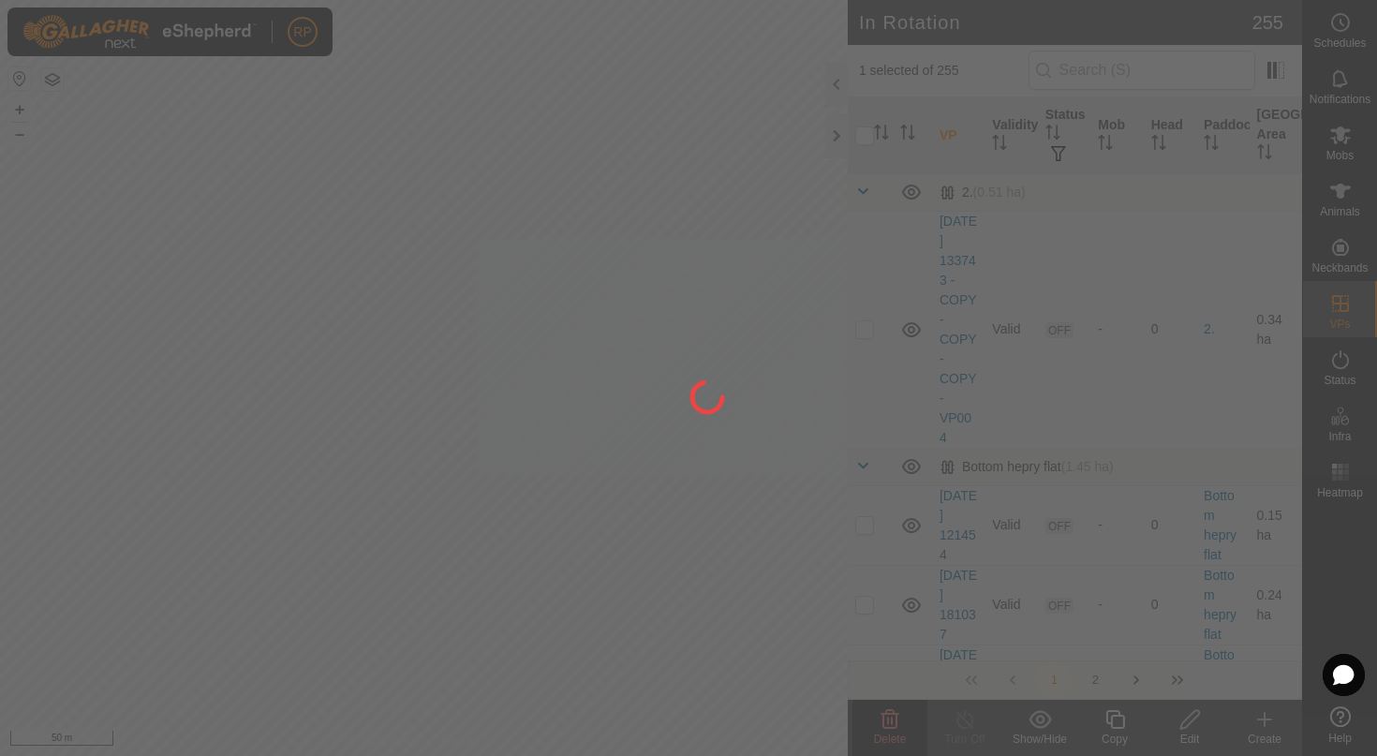
checkbox input "false"
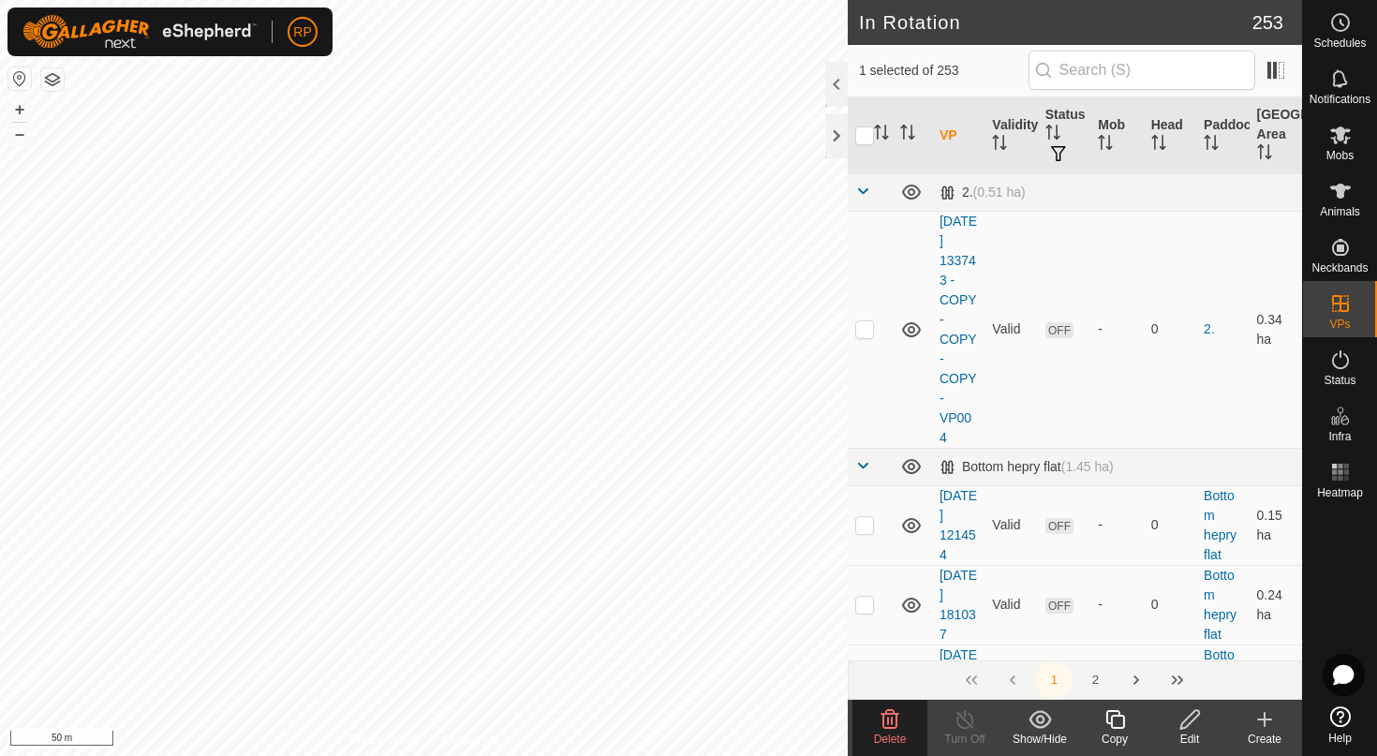
checkbox input "true"
click at [891, 713] on icon at bounding box center [890, 719] width 18 height 19
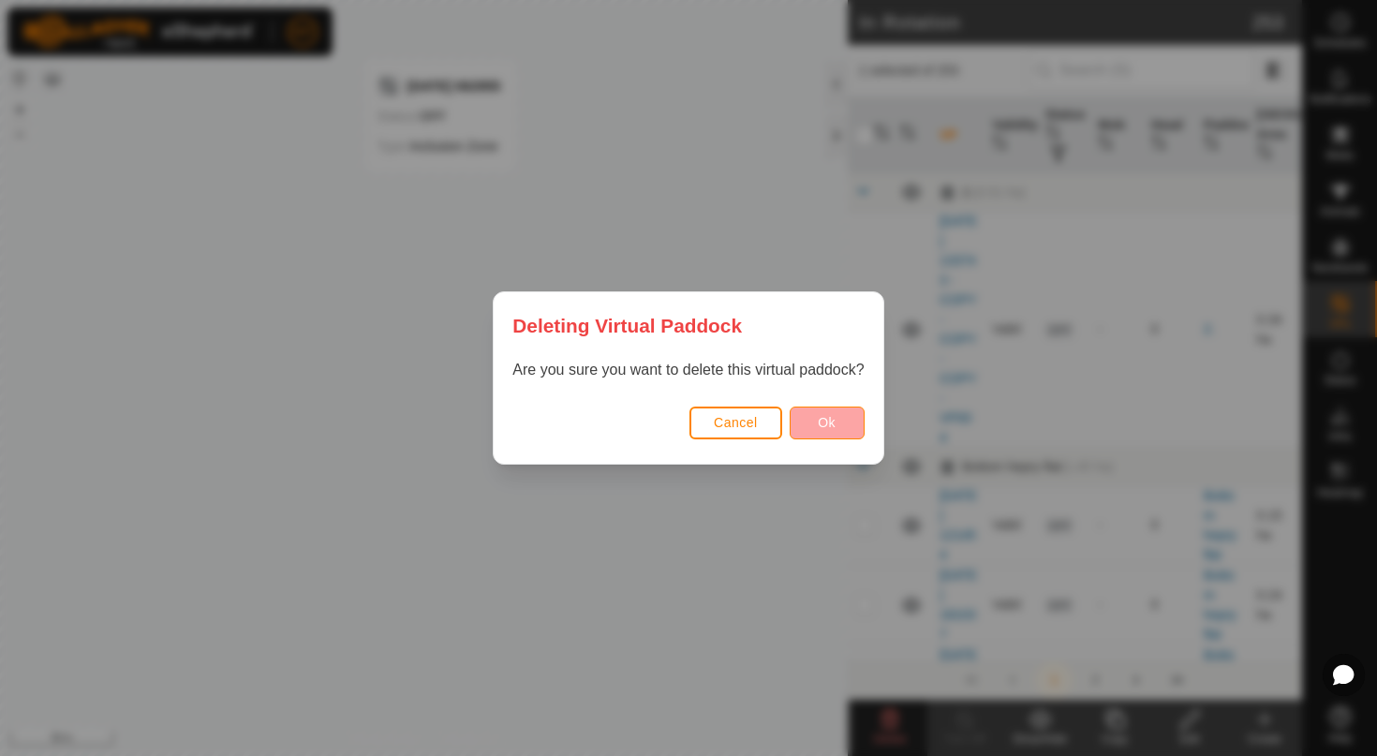
click at [814, 435] on button "Ok" at bounding box center [826, 422] width 75 height 33
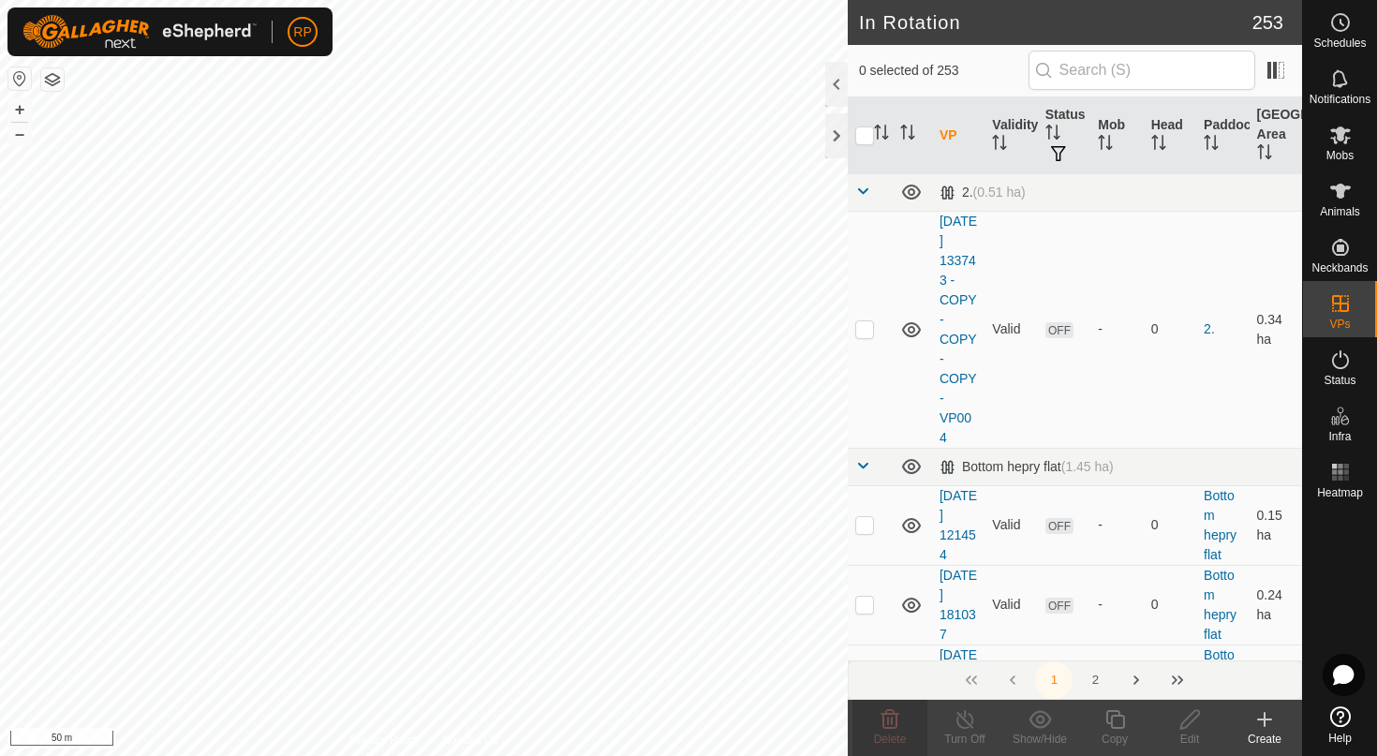
checkbox input "true"
click at [887, 720] on icon at bounding box center [890, 719] width 18 height 19
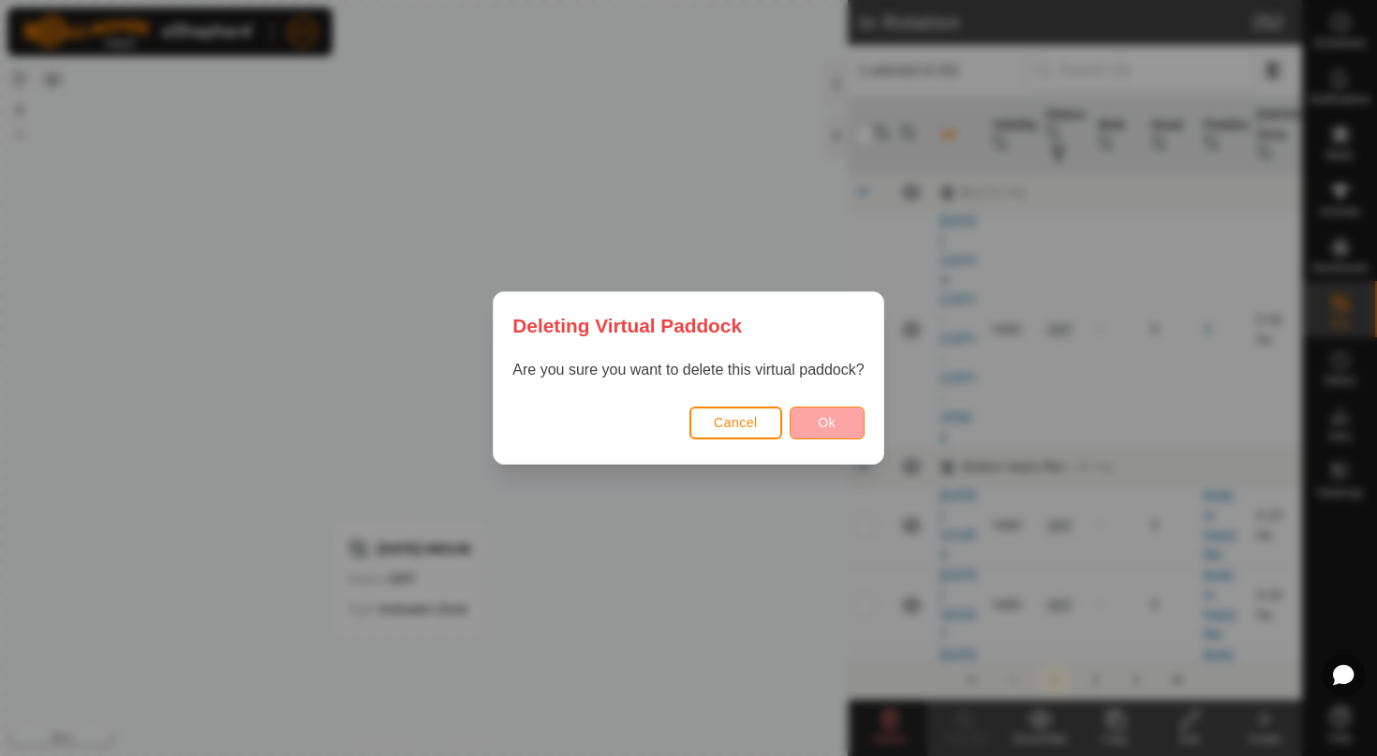
click at [836, 419] on button "Ok" at bounding box center [826, 422] width 75 height 33
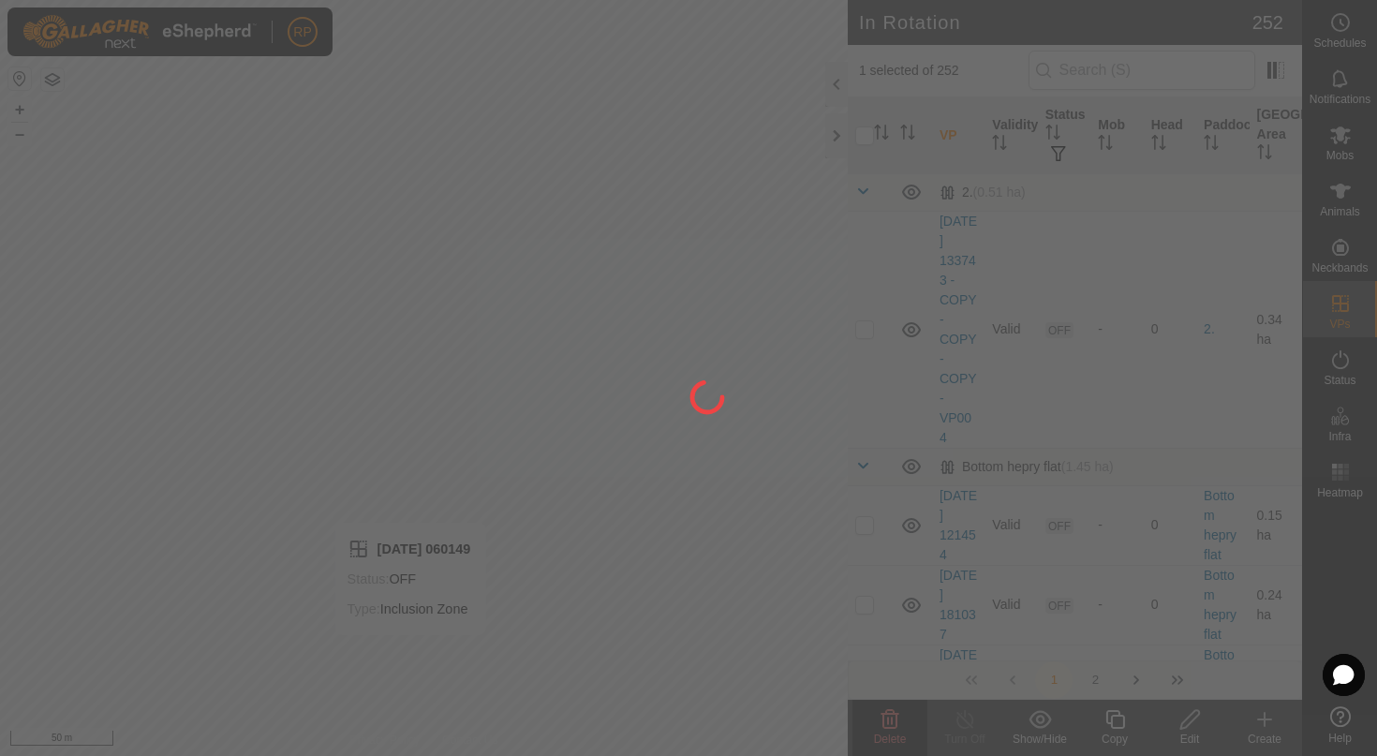
checkbox input "false"
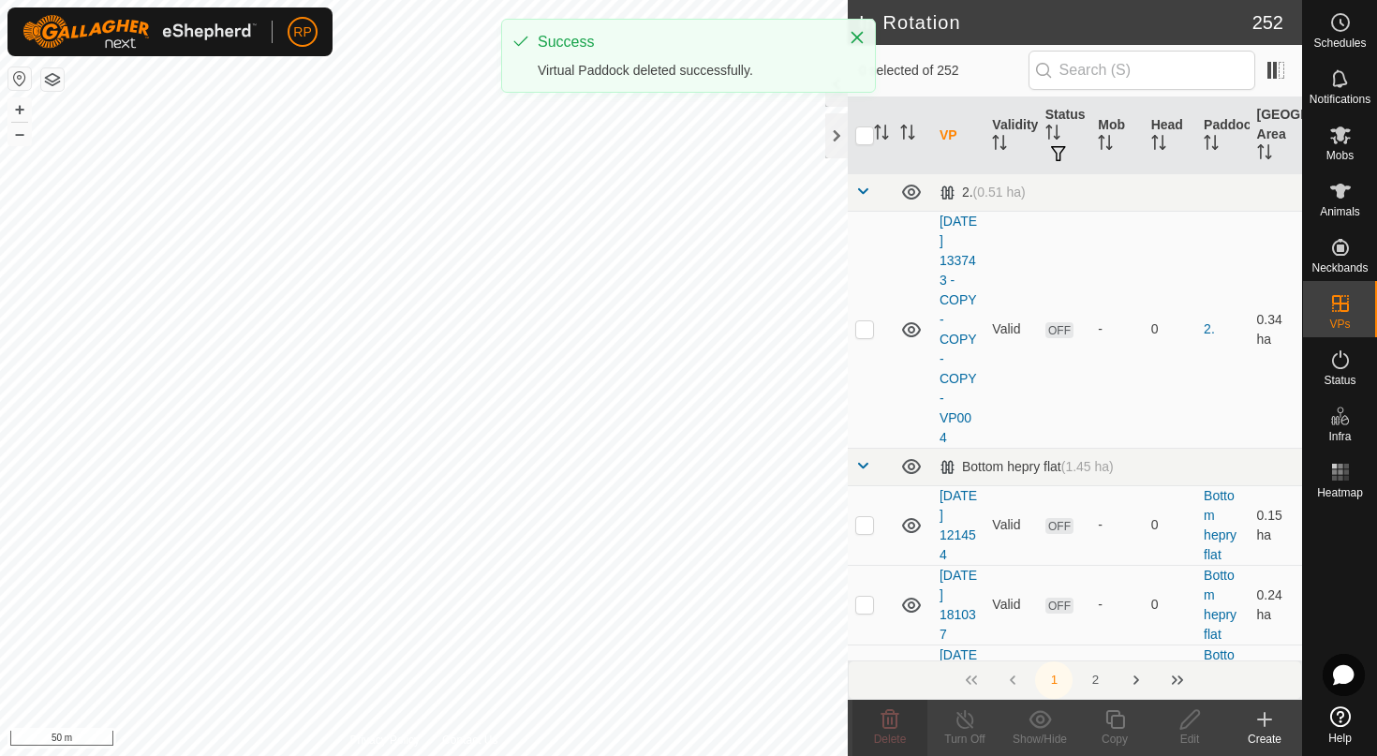
checkbox input "true"
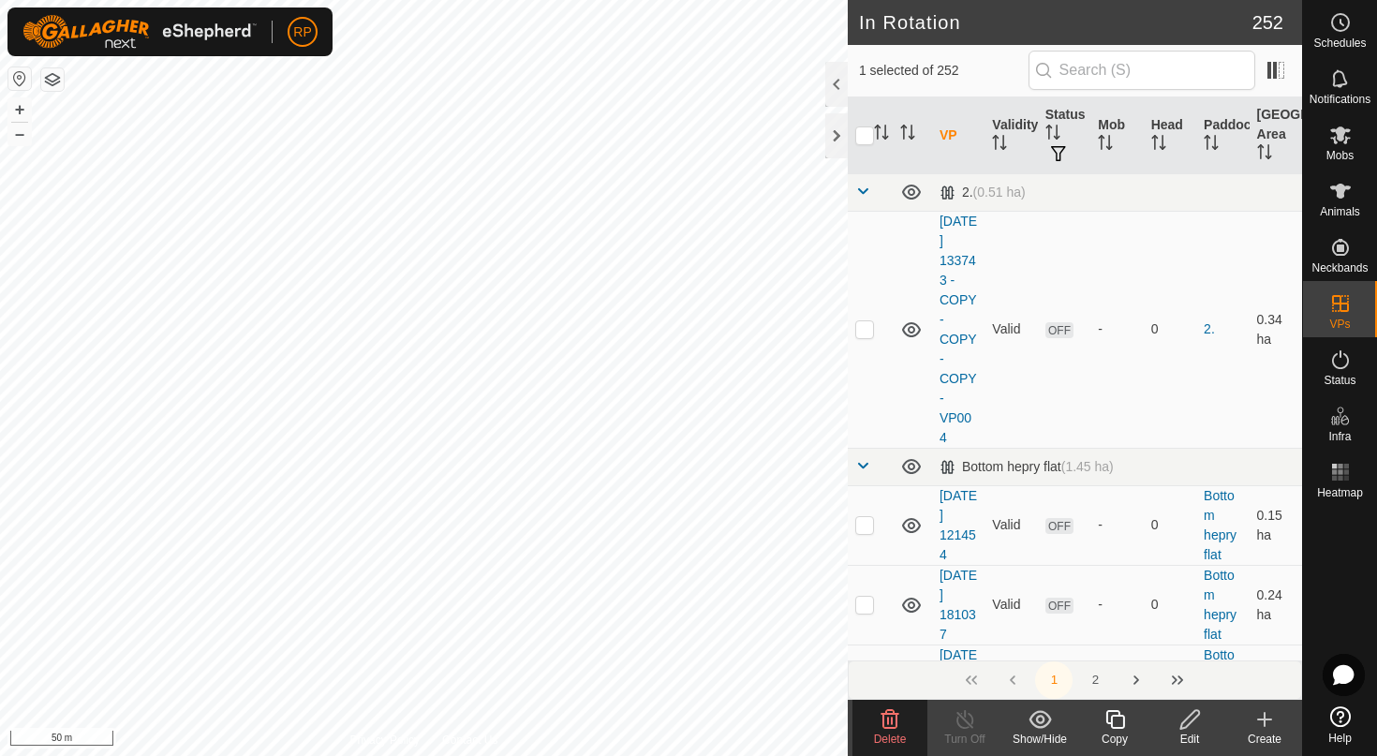
click at [884, 729] on icon at bounding box center [889, 719] width 22 height 22
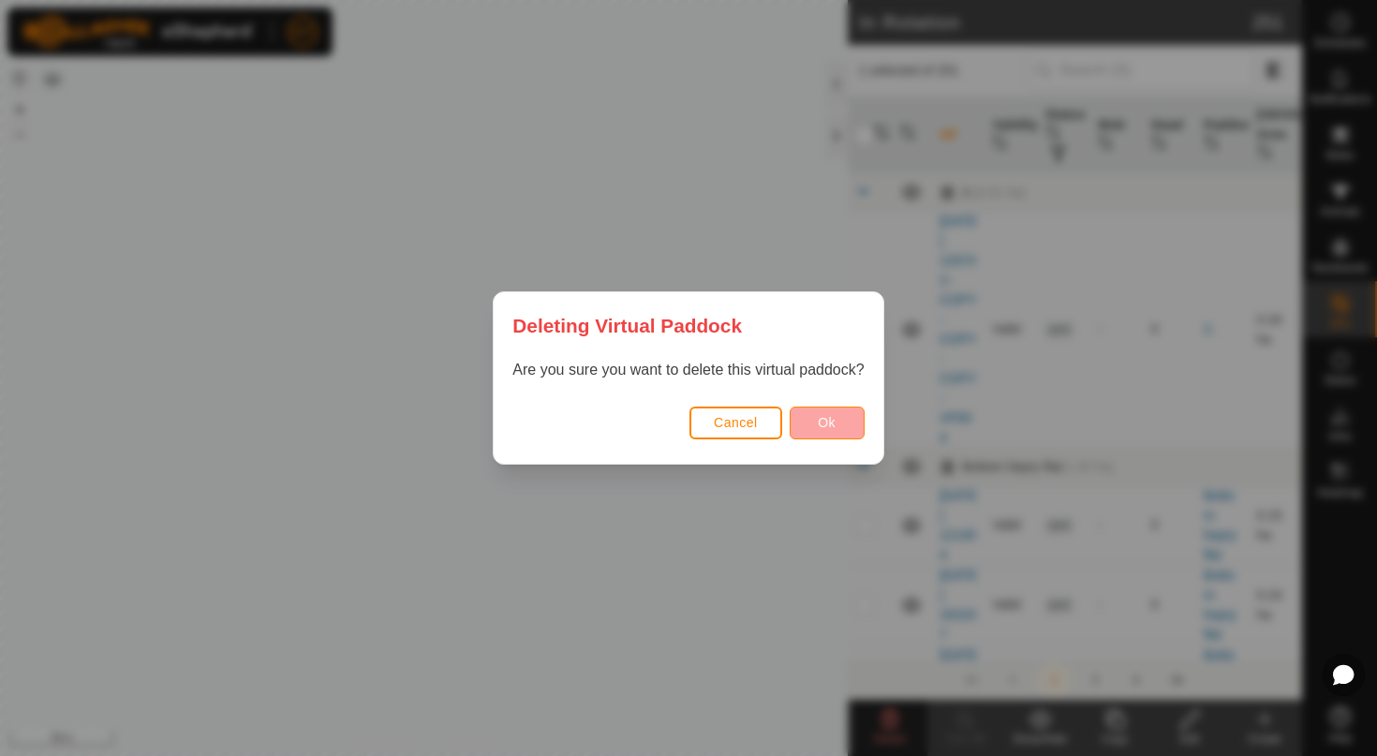
click at [841, 432] on button "Ok" at bounding box center [826, 422] width 75 height 33
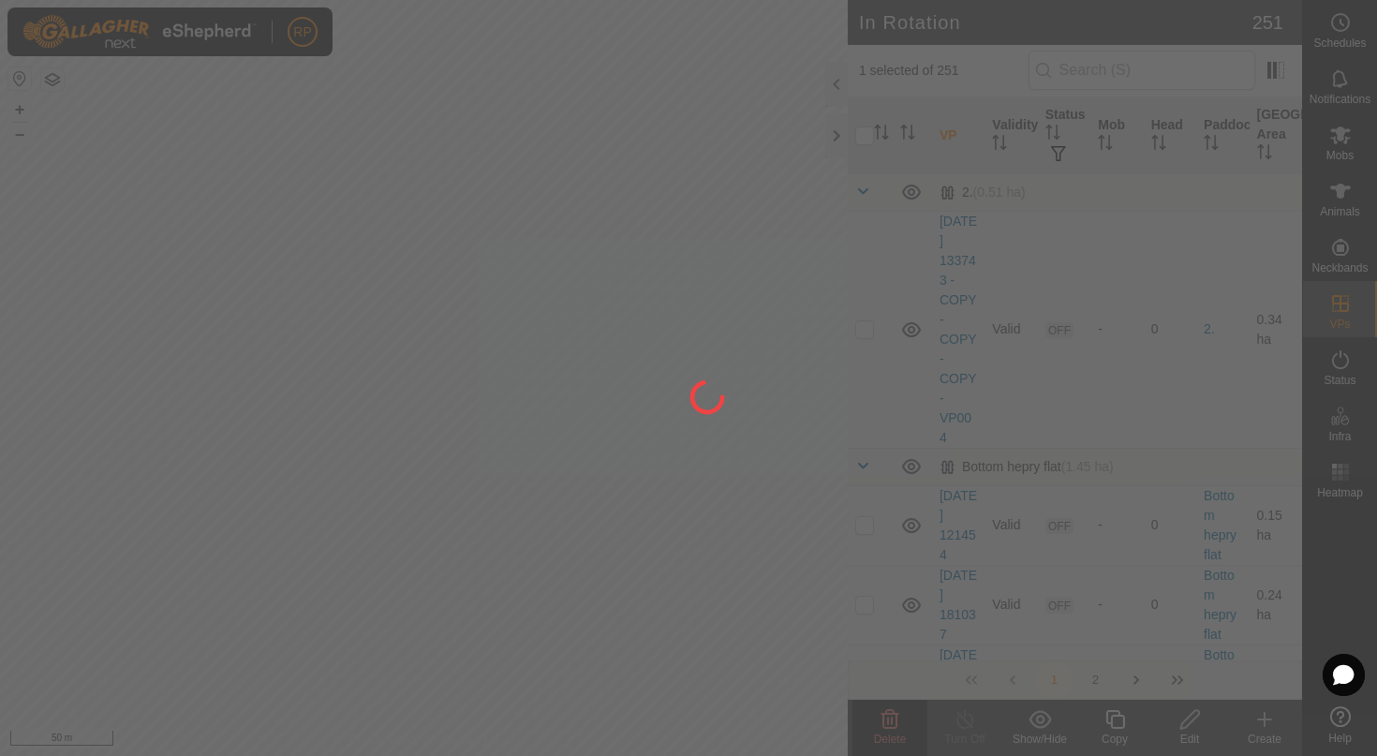
checkbox input "false"
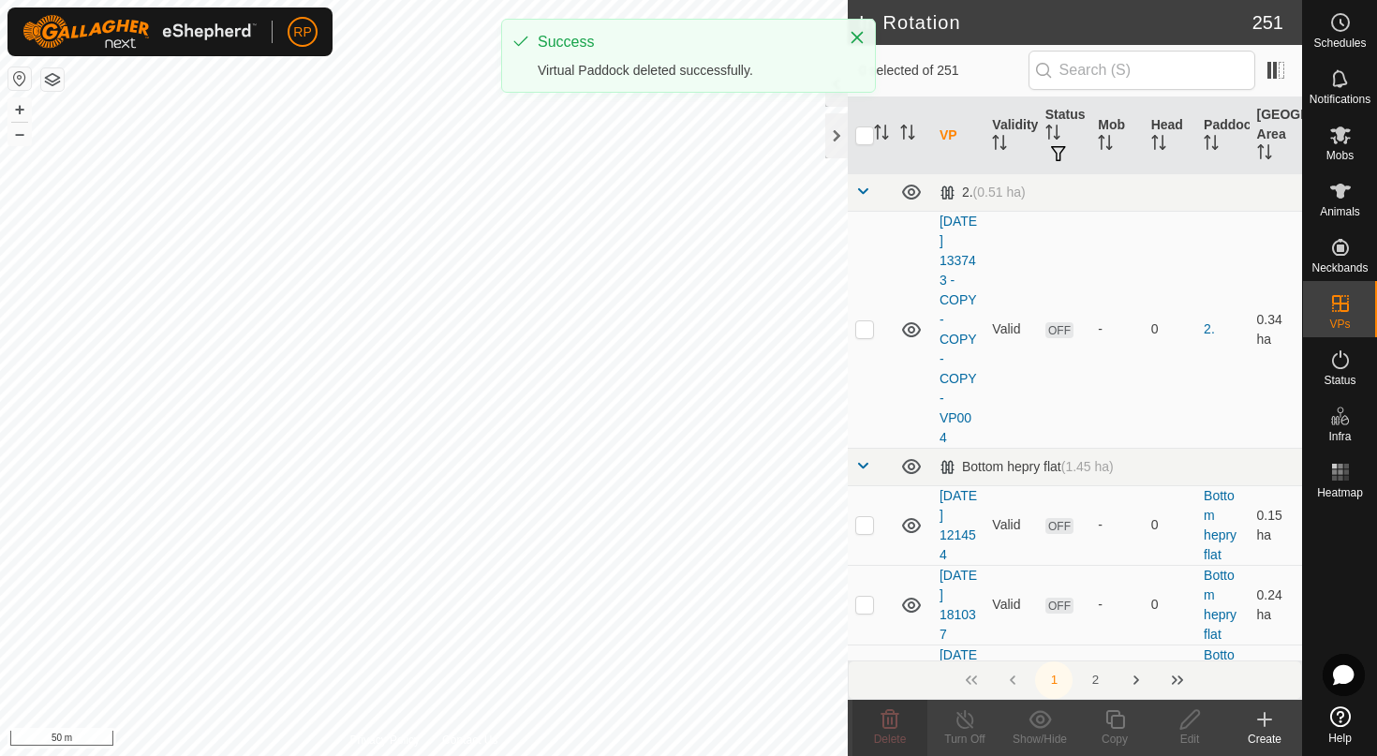
checkbox input "true"
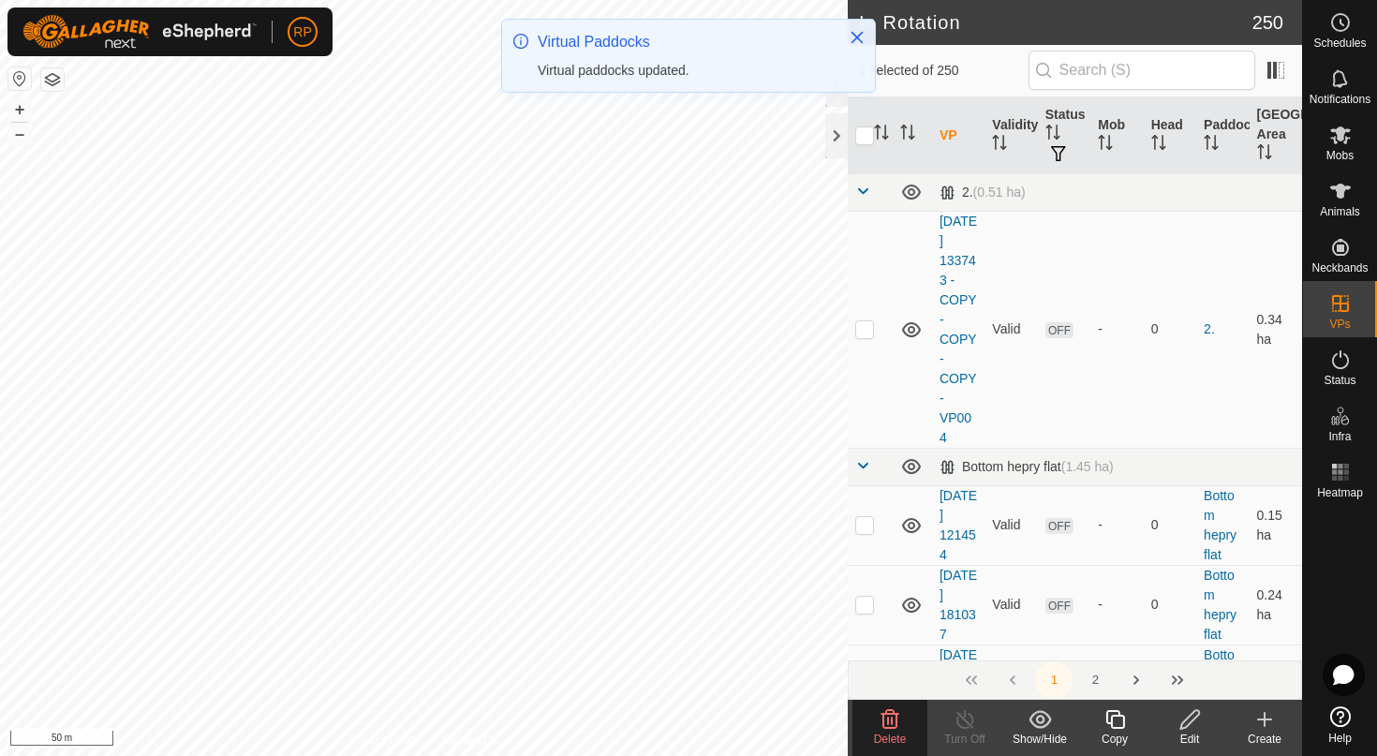
click at [887, 734] on span "Delete" at bounding box center [890, 738] width 33 height 13
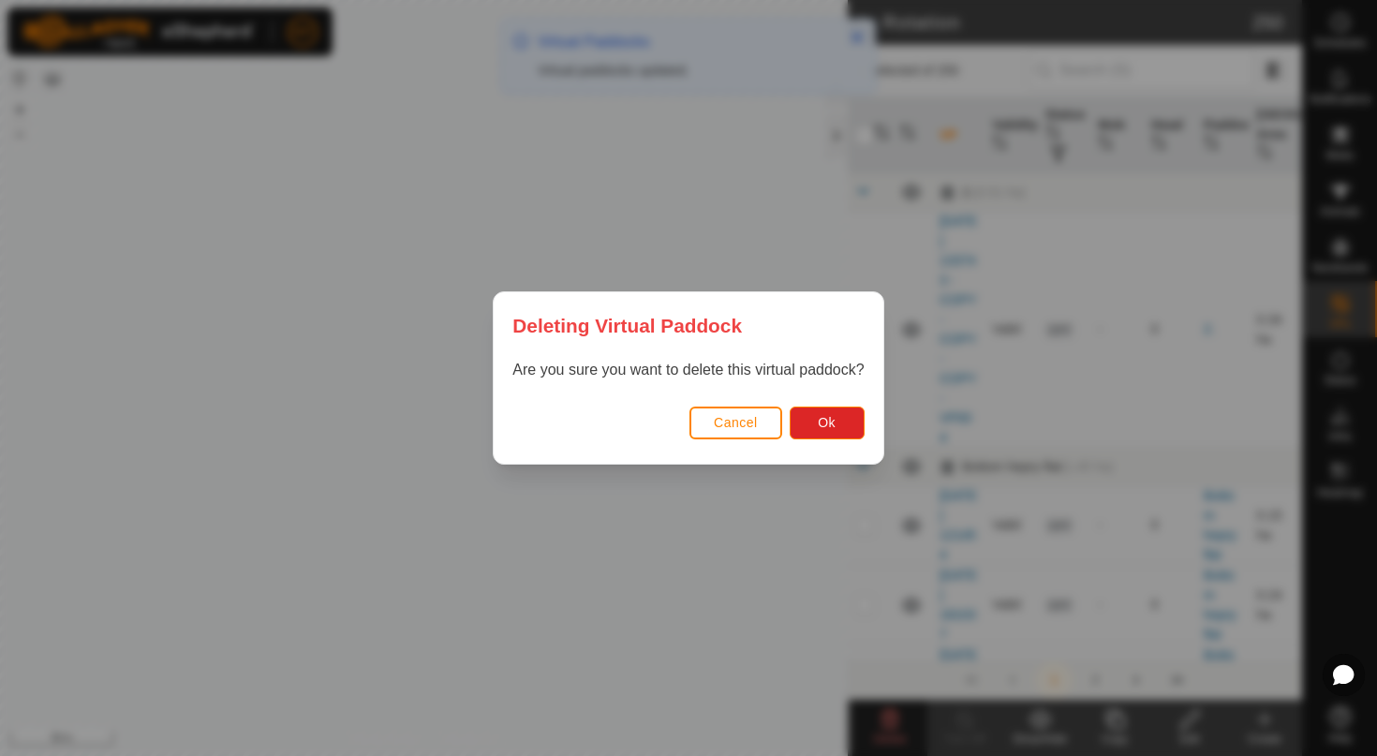
click at [887, 734] on div "Deleting Virtual Paddock Are you sure you want to delete this virtual paddock? …" at bounding box center [688, 378] width 1377 height 756
click at [828, 428] on span "Ok" at bounding box center [827, 422] width 18 height 15
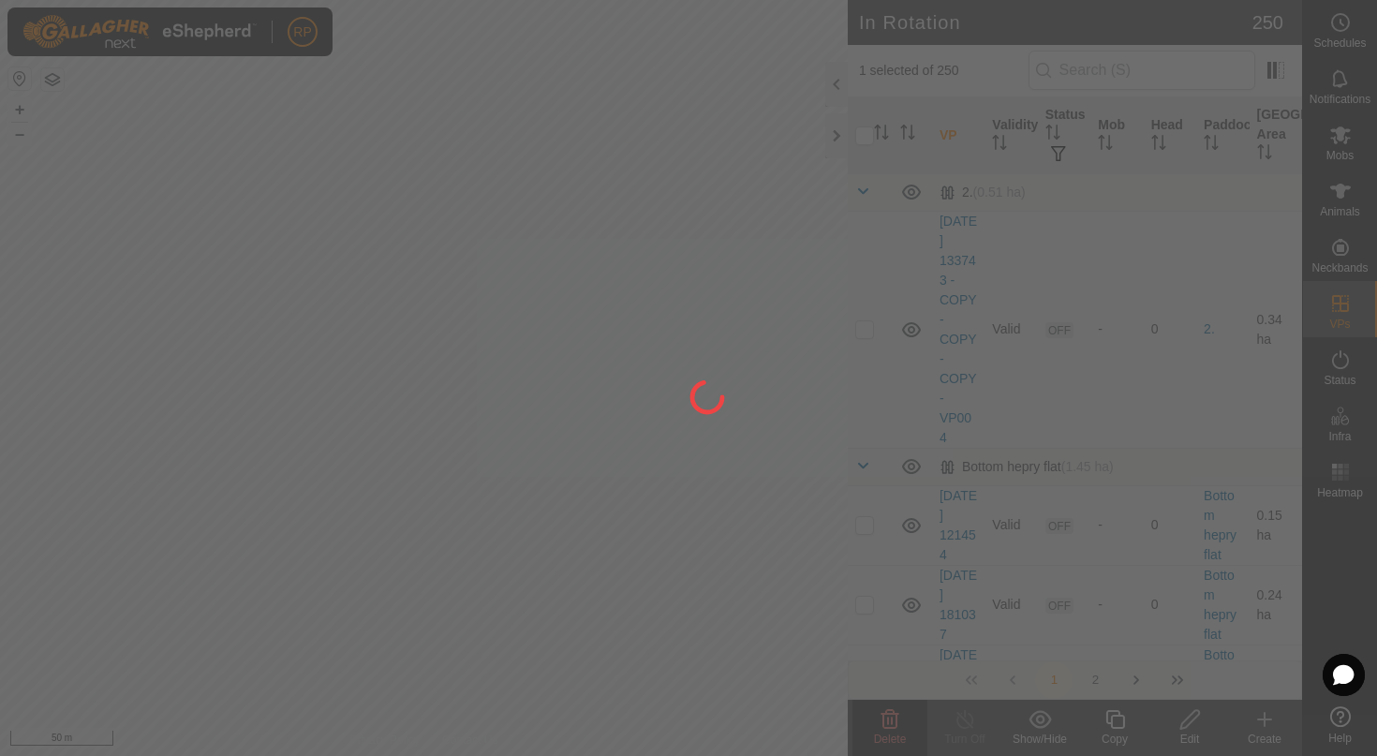
checkbox input "false"
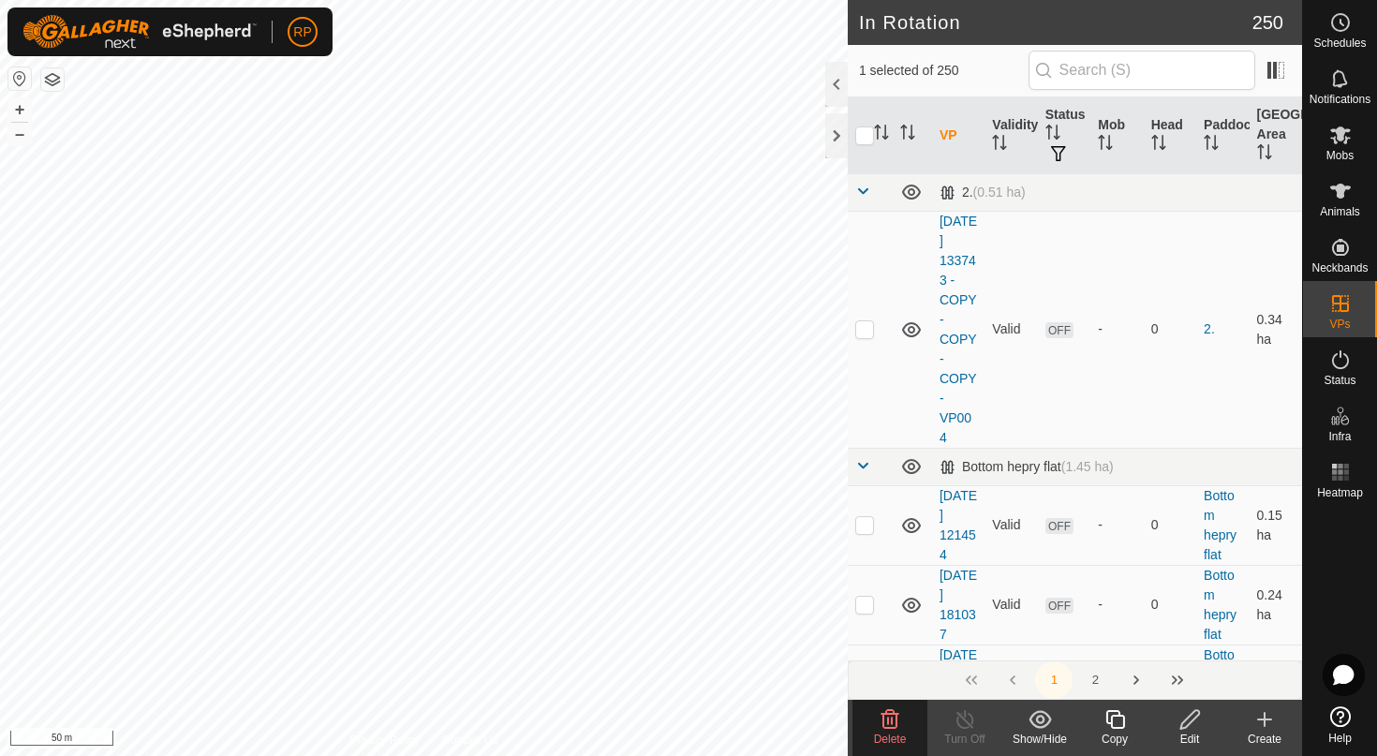
click at [889, 734] on span "Delete" at bounding box center [890, 738] width 33 height 13
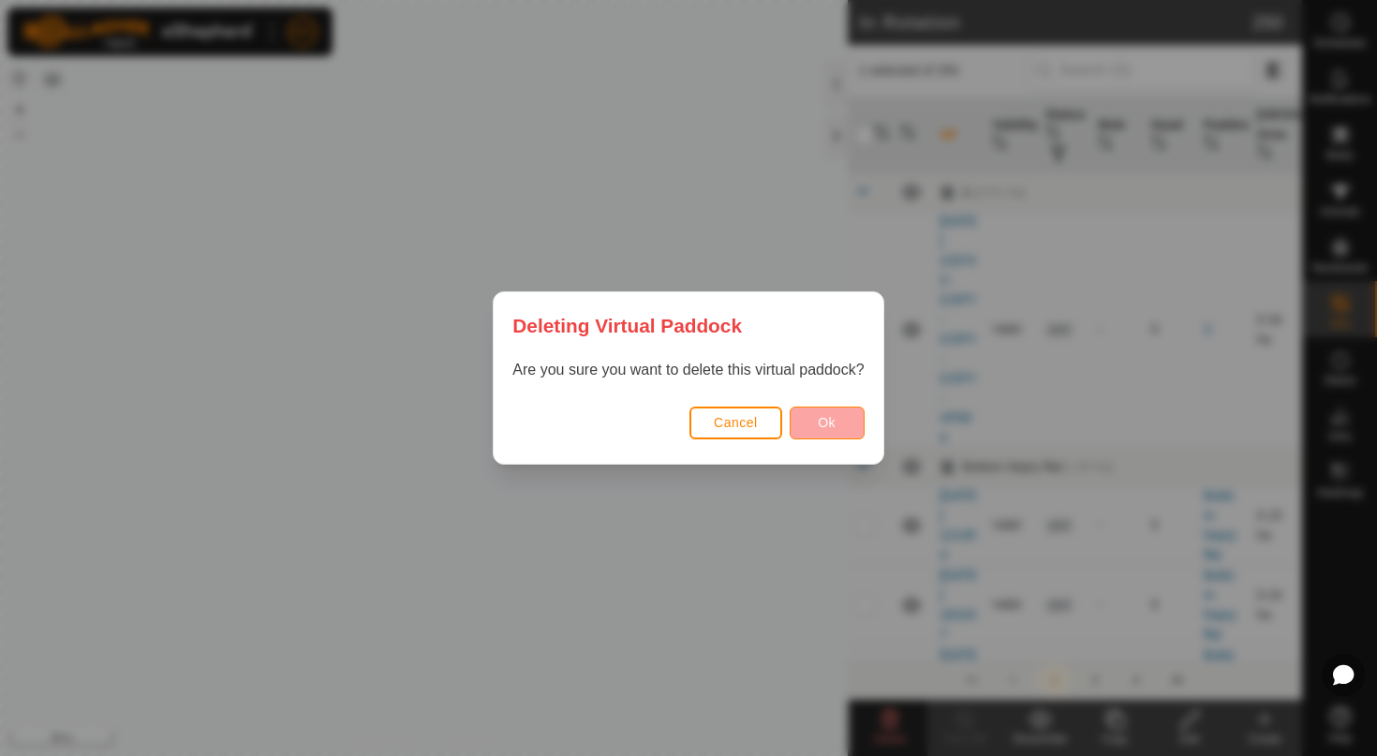
click at [834, 424] on span "Ok" at bounding box center [827, 422] width 18 height 15
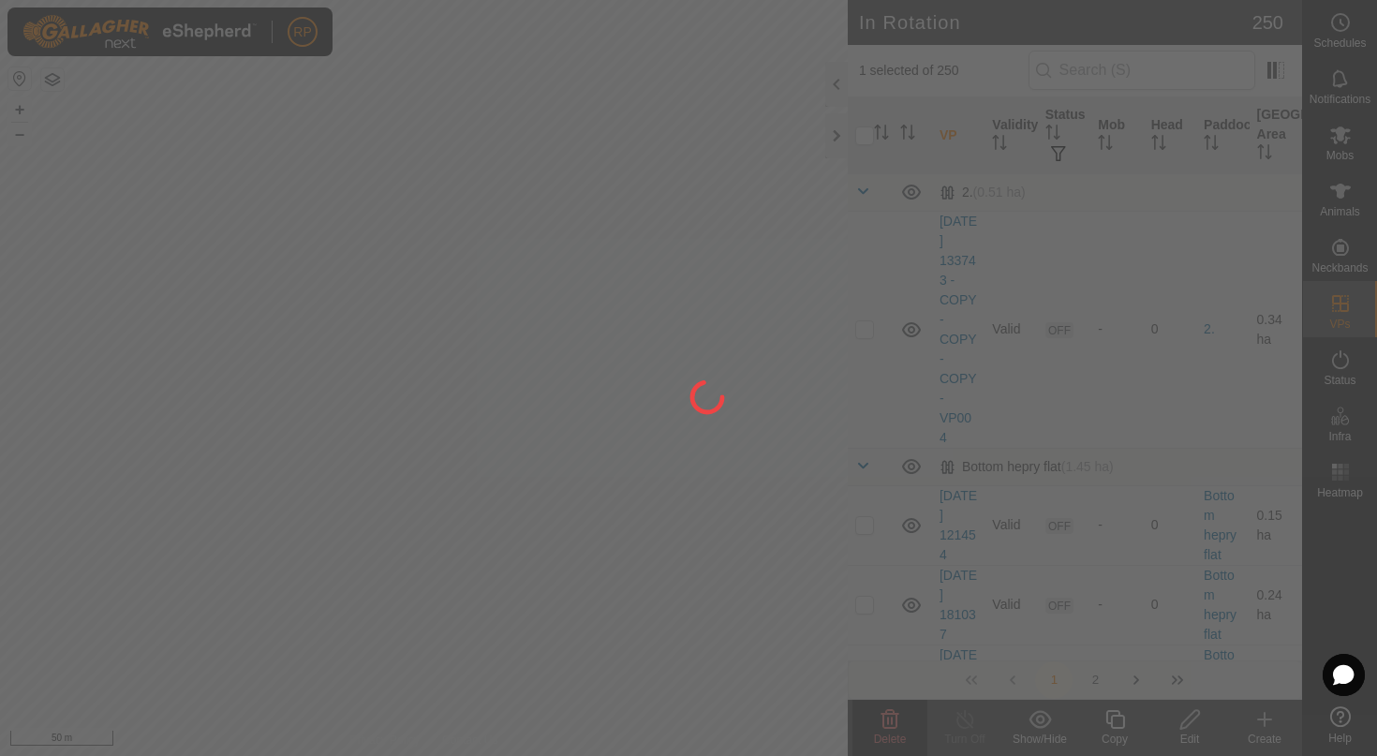
checkbox input "false"
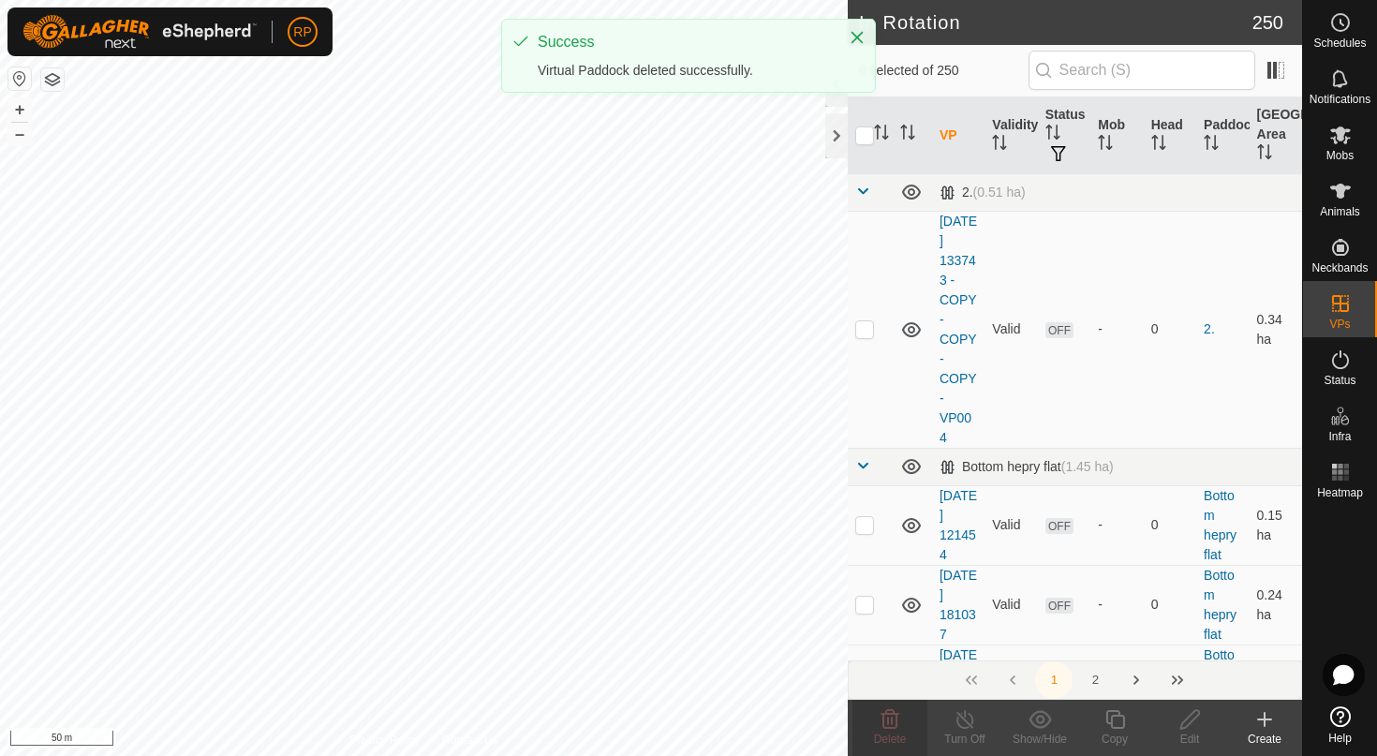
checkbox input "true"
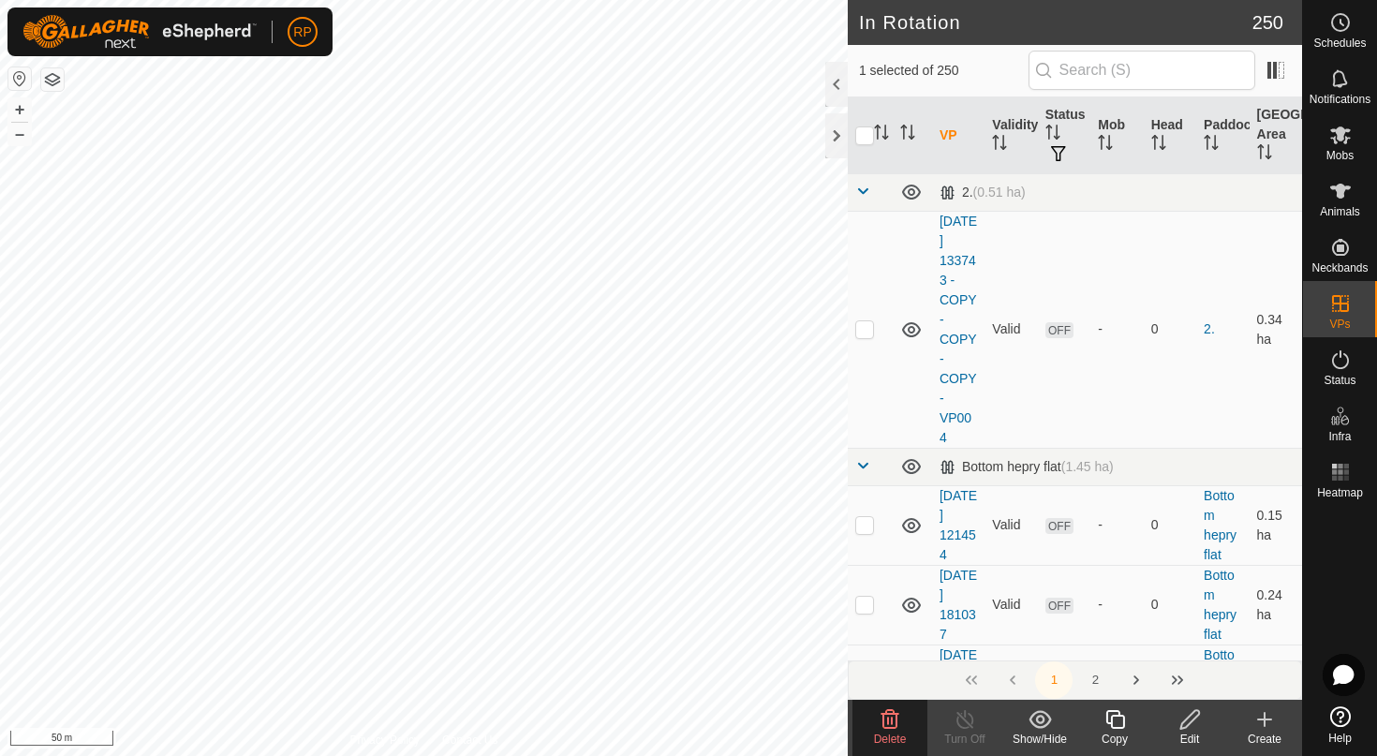
click at [894, 710] on icon at bounding box center [889, 719] width 22 height 22
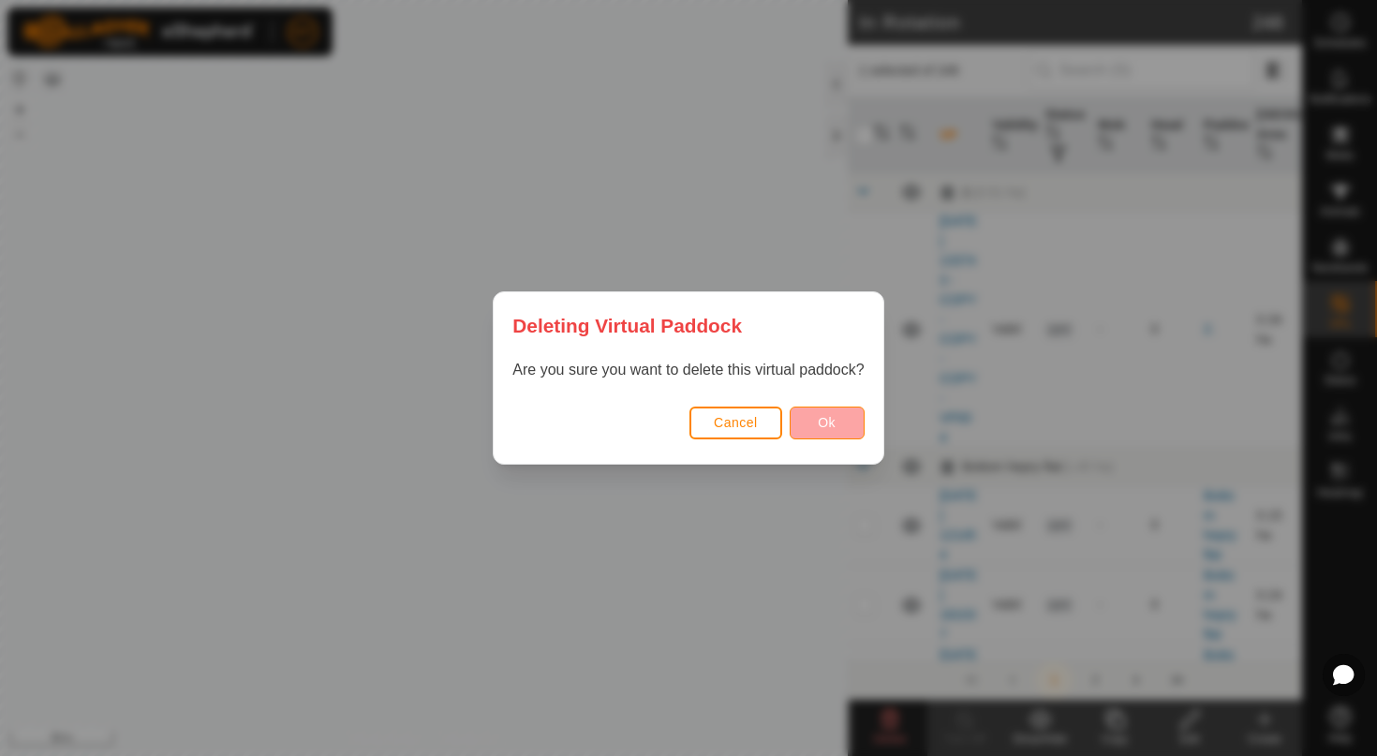
click at [816, 430] on button "Ok" at bounding box center [826, 422] width 75 height 33
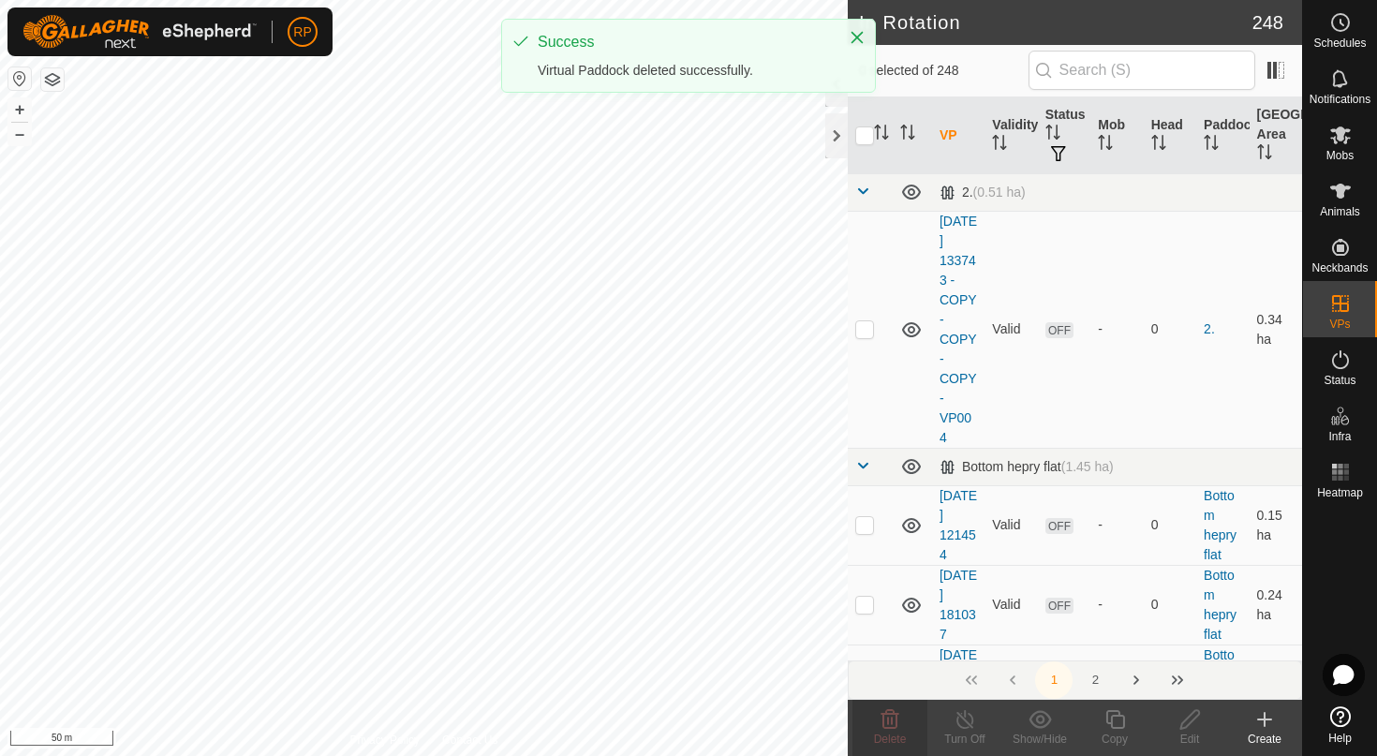
checkbox input "true"
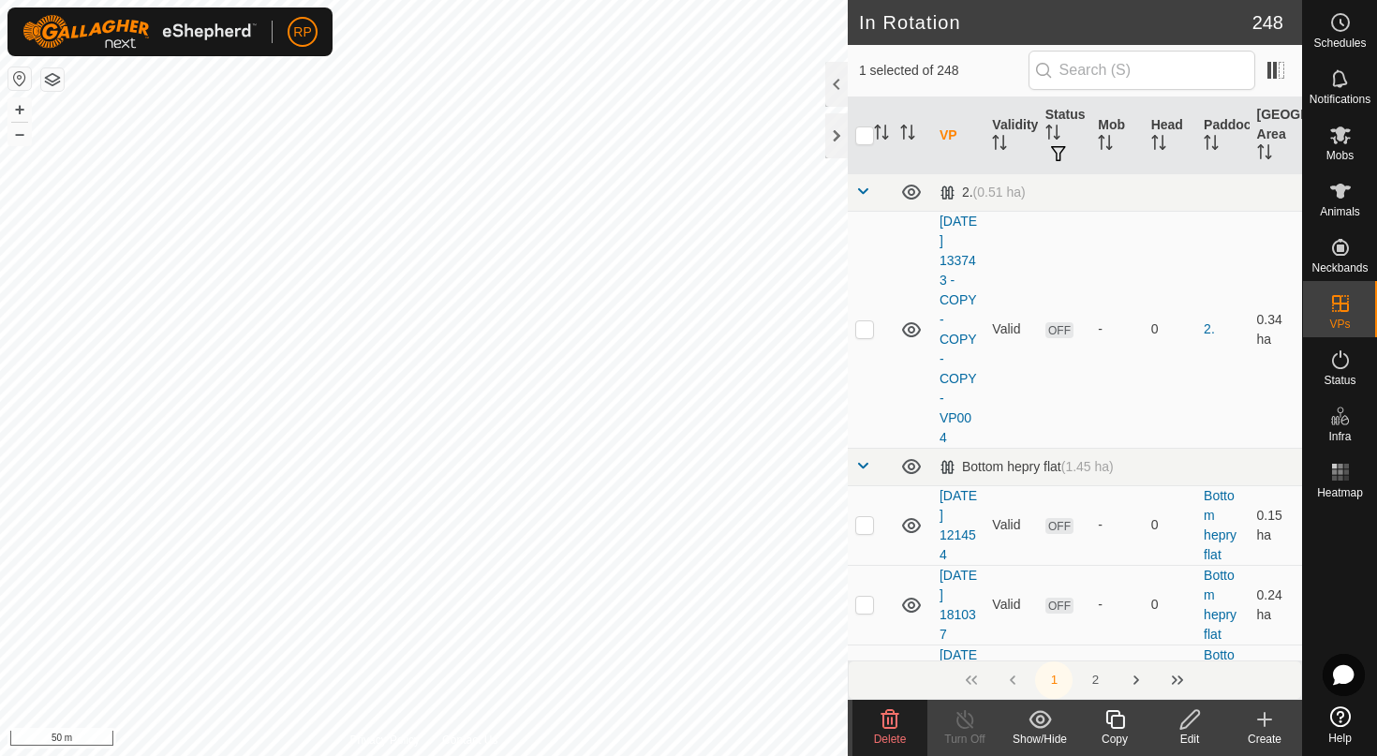
click at [903, 724] on delete-svg-icon at bounding box center [889, 719] width 75 height 22
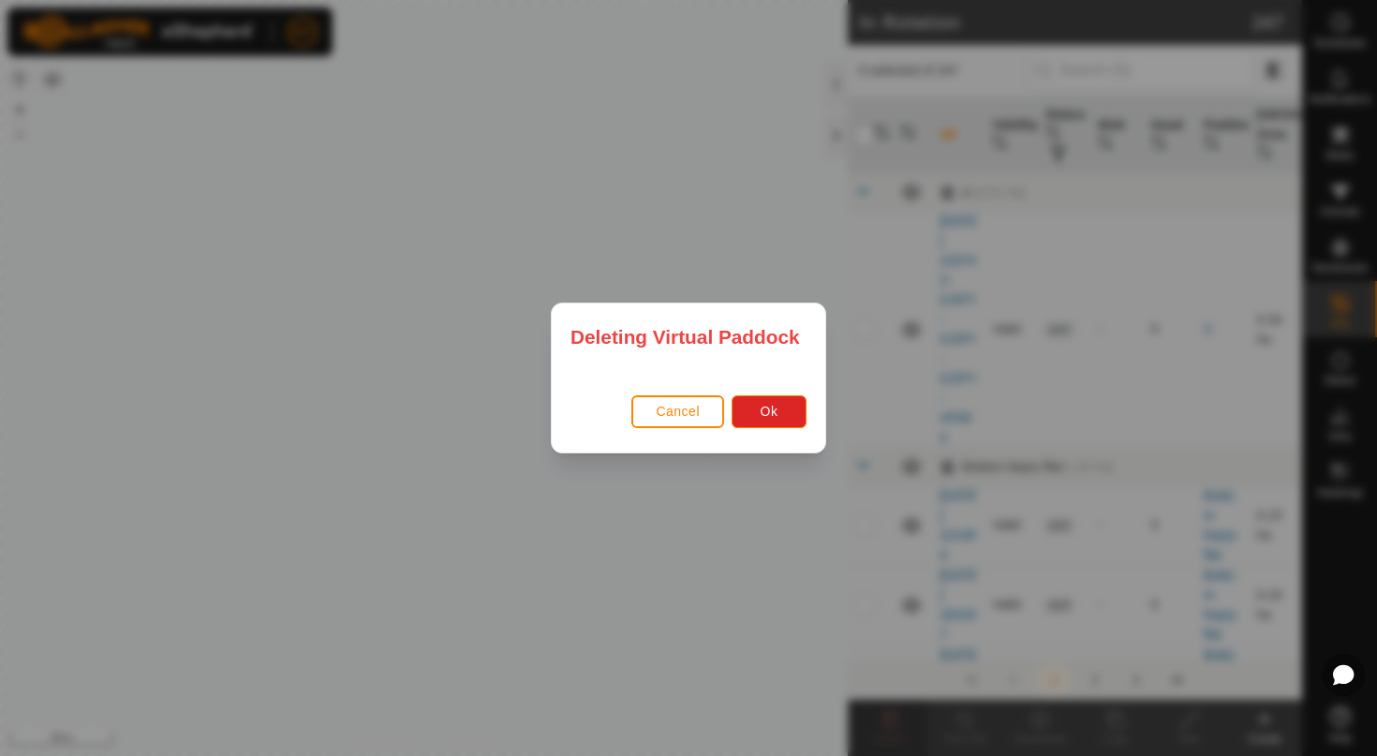
click at [836, 434] on div "Deleting Virtual Paddock Cancel Ok" at bounding box center [688, 378] width 1377 height 756
click at [782, 400] on button "Ok" at bounding box center [768, 411] width 75 height 33
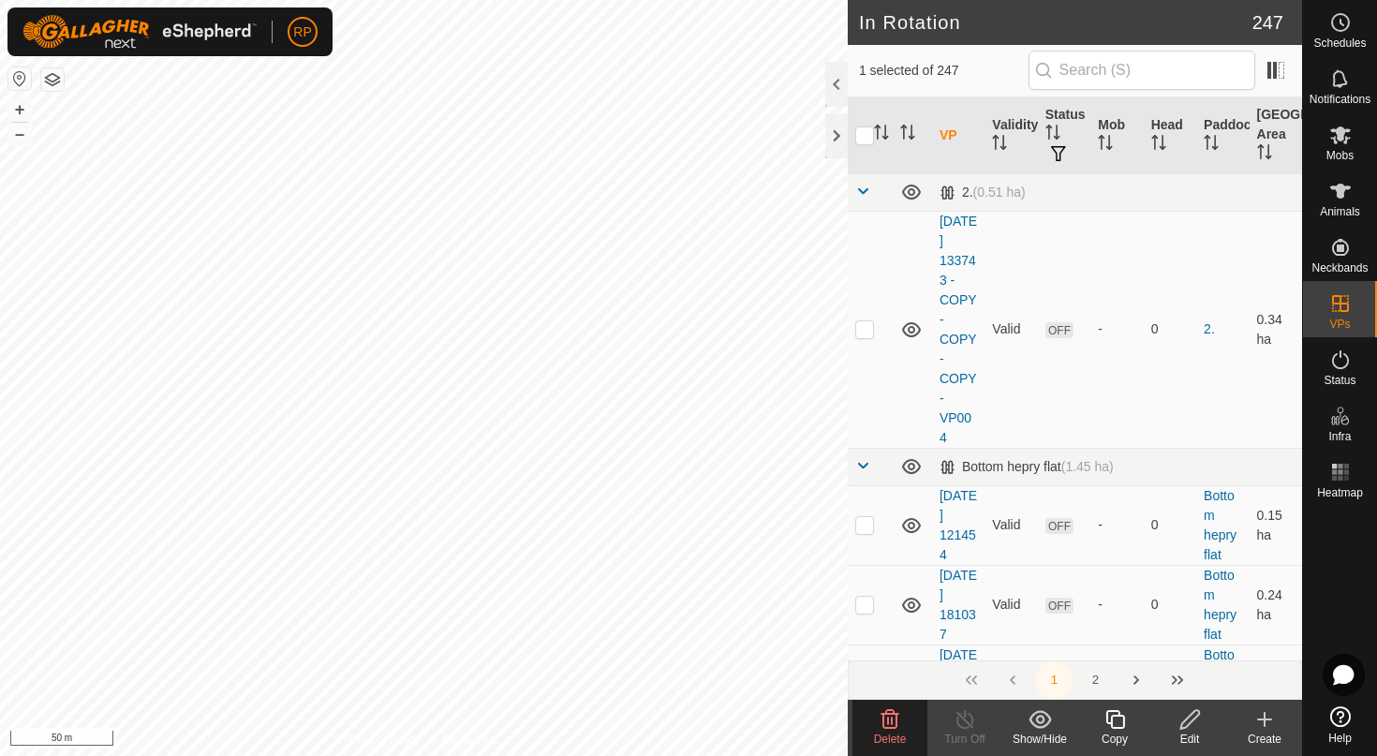
checkbox input "true"
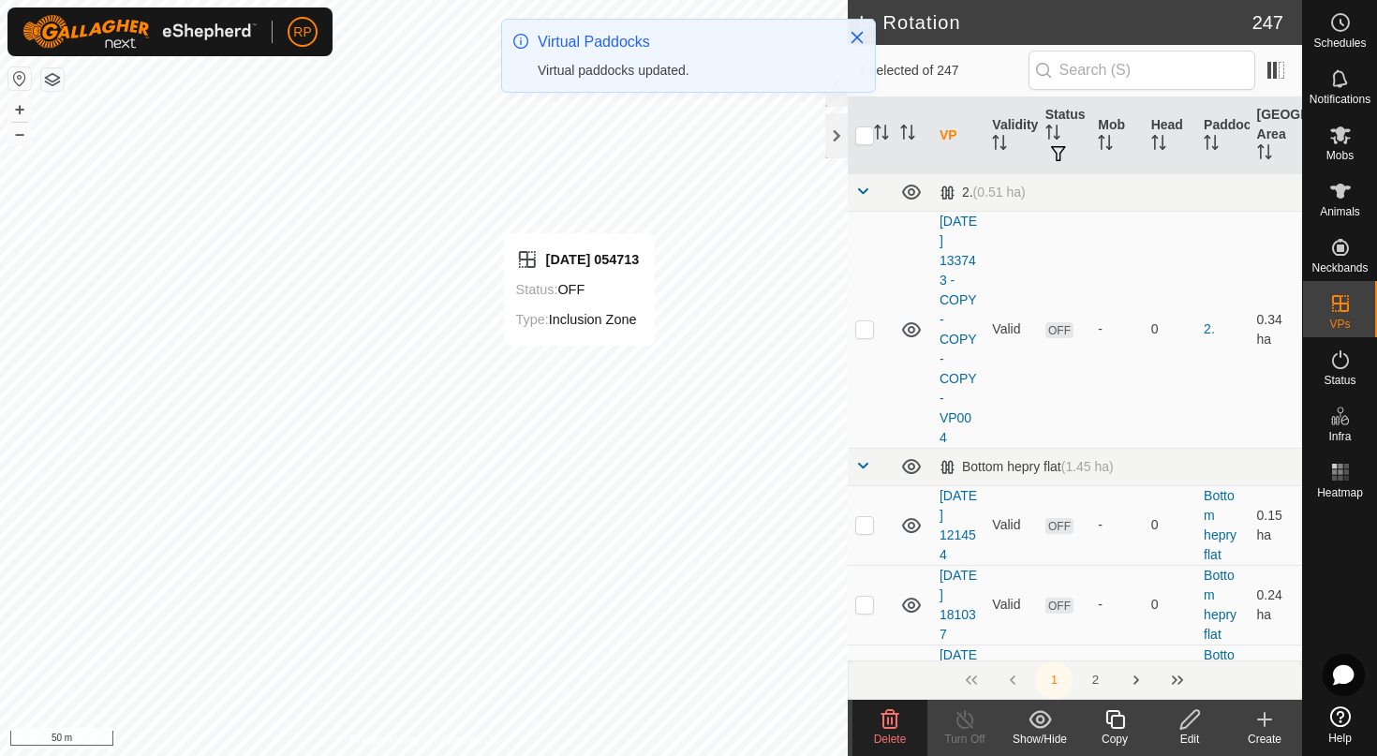
click at [875, 741] on span "Delete" at bounding box center [890, 738] width 33 height 13
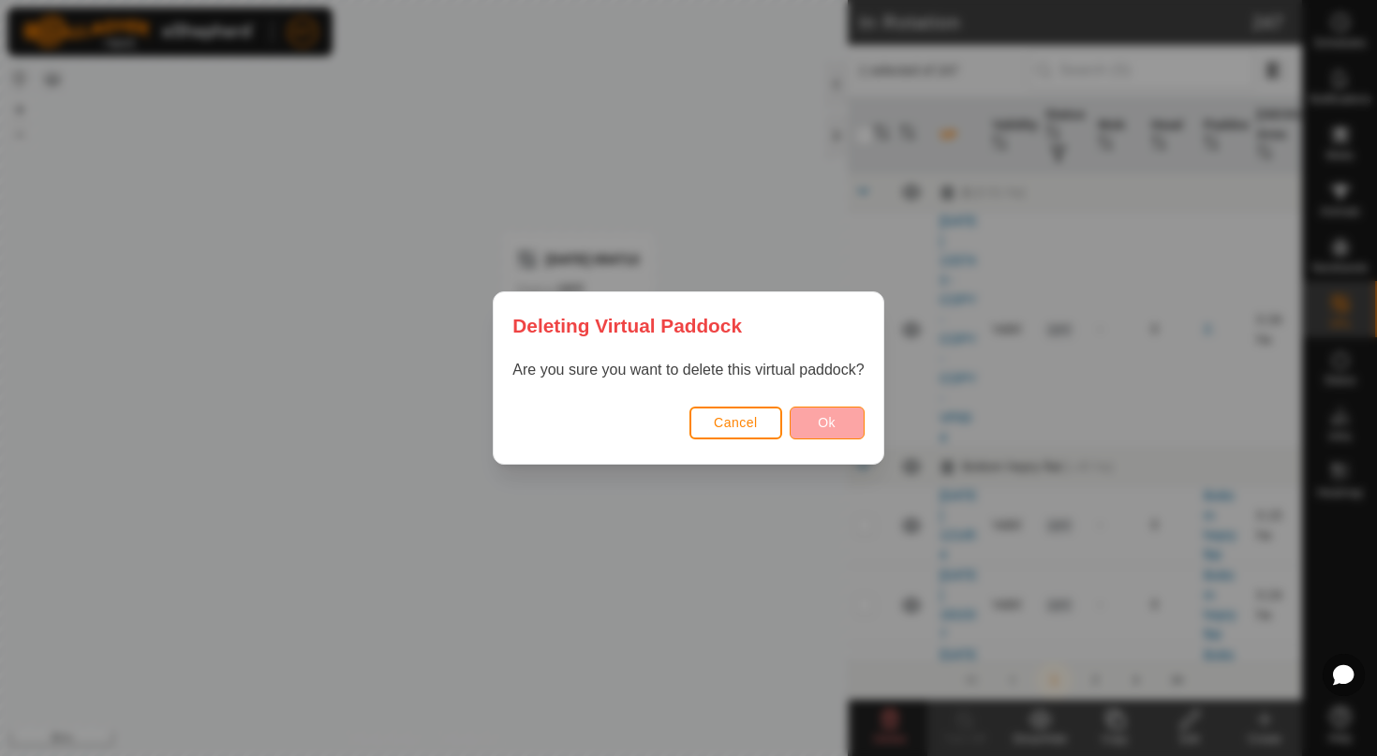
click at [822, 428] on span "Ok" at bounding box center [827, 422] width 18 height 15
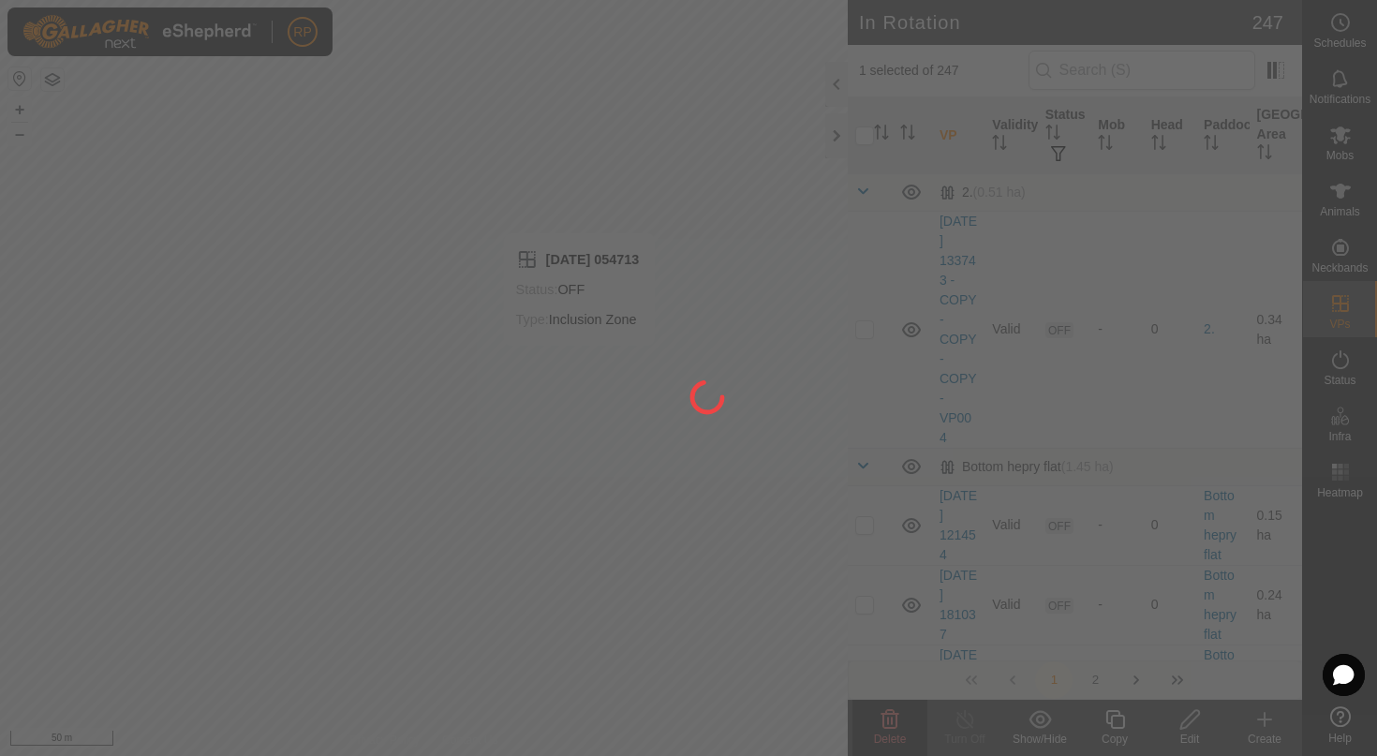
checkbox input "false"
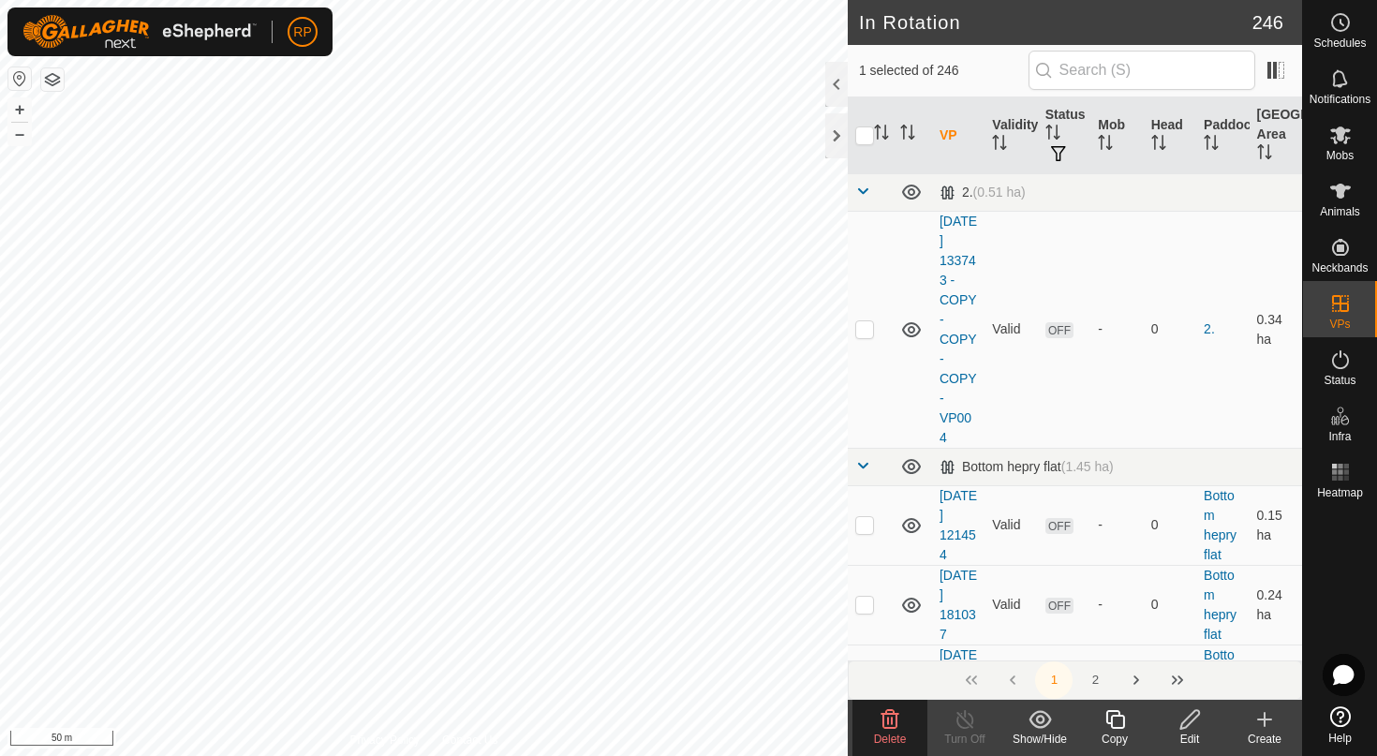
click at [890, 730] on div "Delete" at bounding box center [889, 738] width 75 height 17
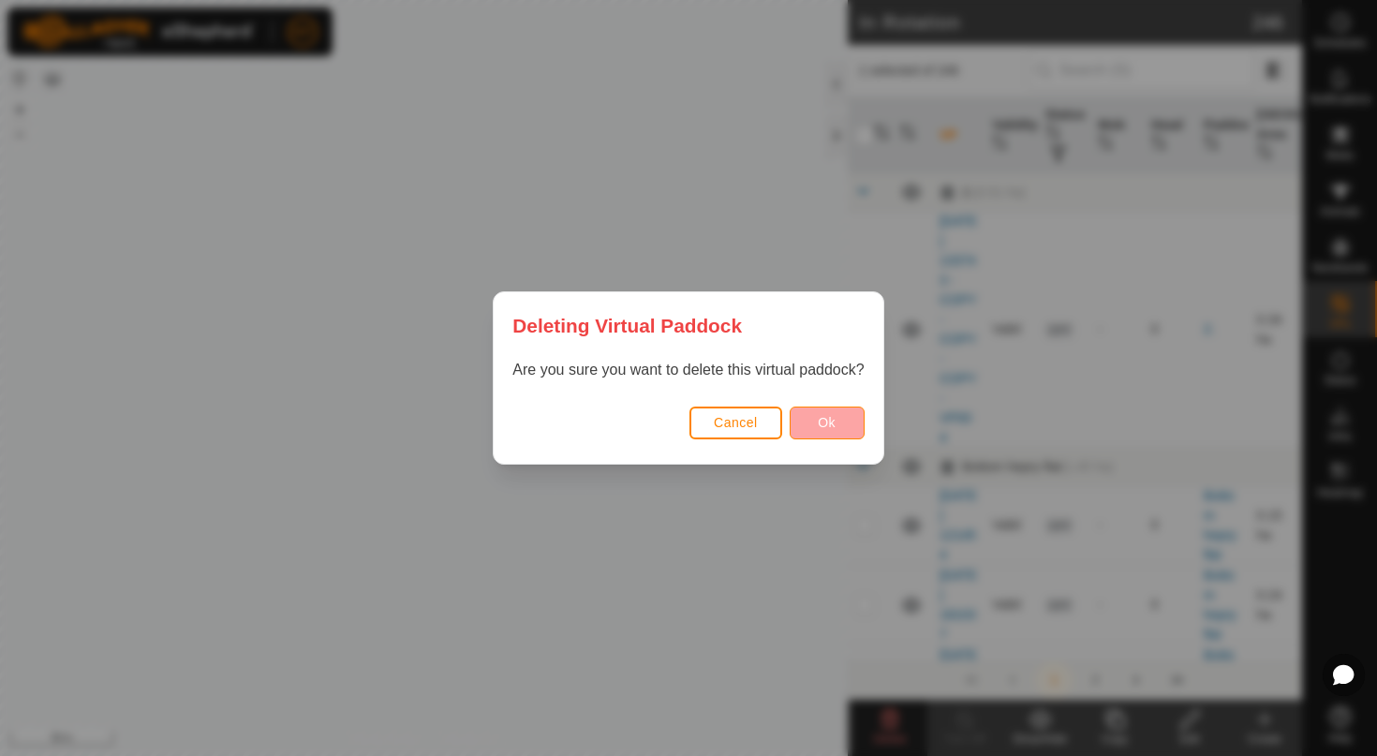
click at [845, 437] on button "Ok" at bounding box center [826, 422] width 75 height 33
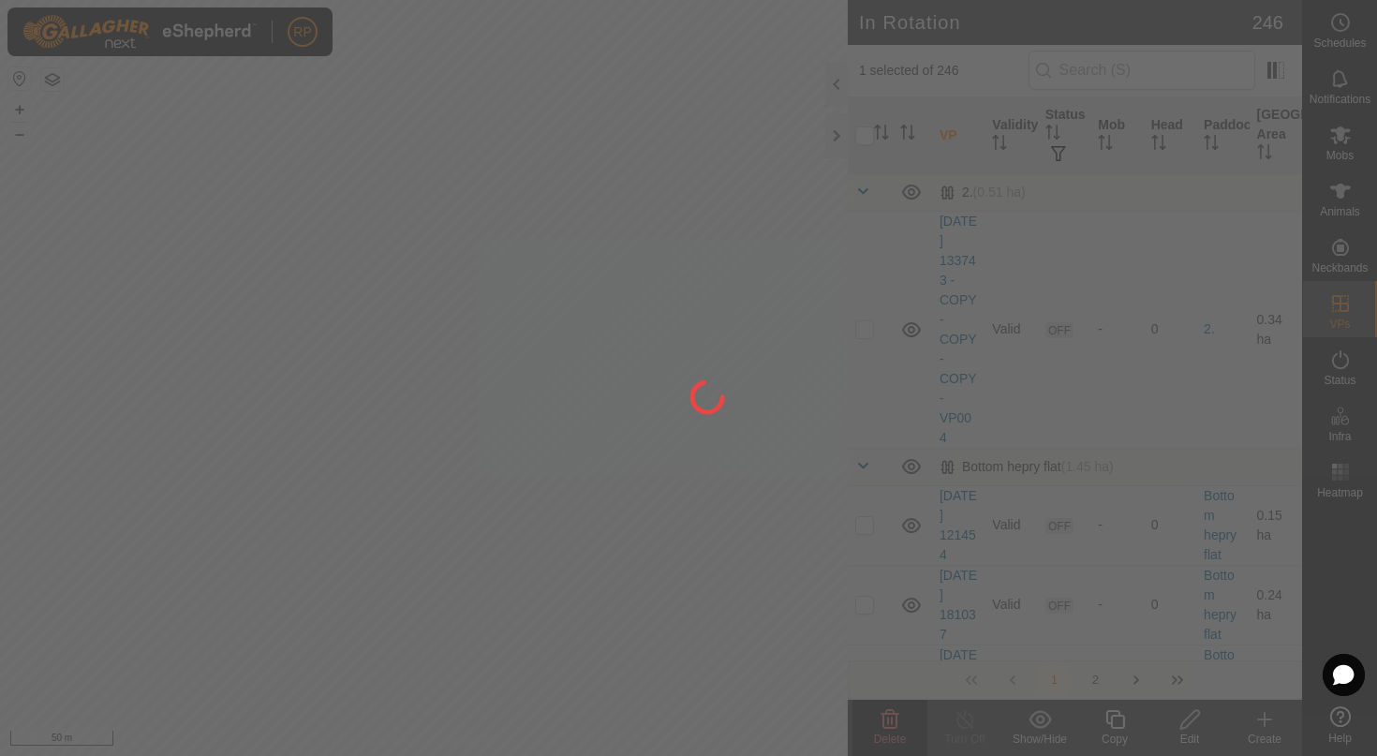
checkbox input "false"
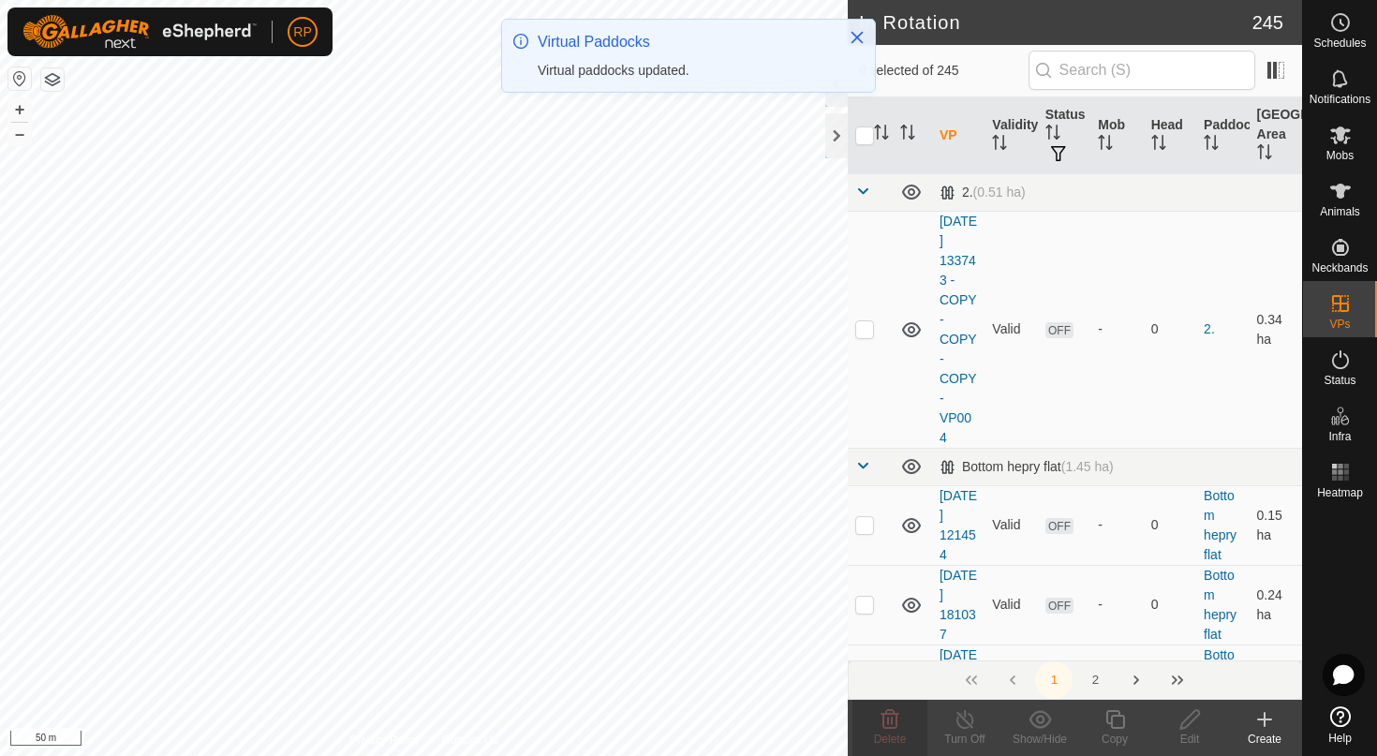
click at [511, 79] on div "RP Schedules Notifications Mobs Animals Neckbands VPs Status Infra Heatmap Help…" at bounding box center [688, 378] width 1377 height 756
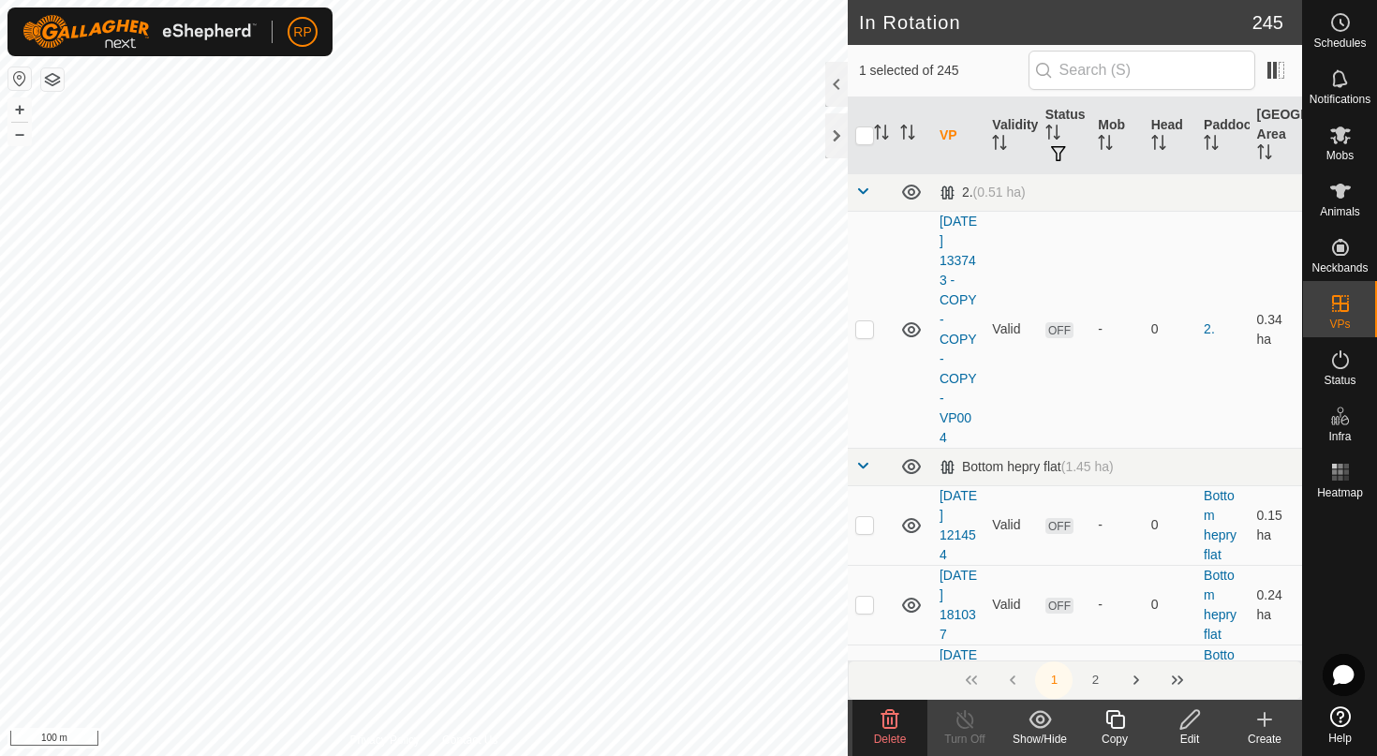
click at [498, 0] on html "RP Schedules Notifications Mobs Animals Neckbands VPs Status Infra Heatmap Help…" at bounding box center [688, 378] width 1377 height 756
click at [885, 720] on icon at bounding box center [889, 719] width 22 height 22
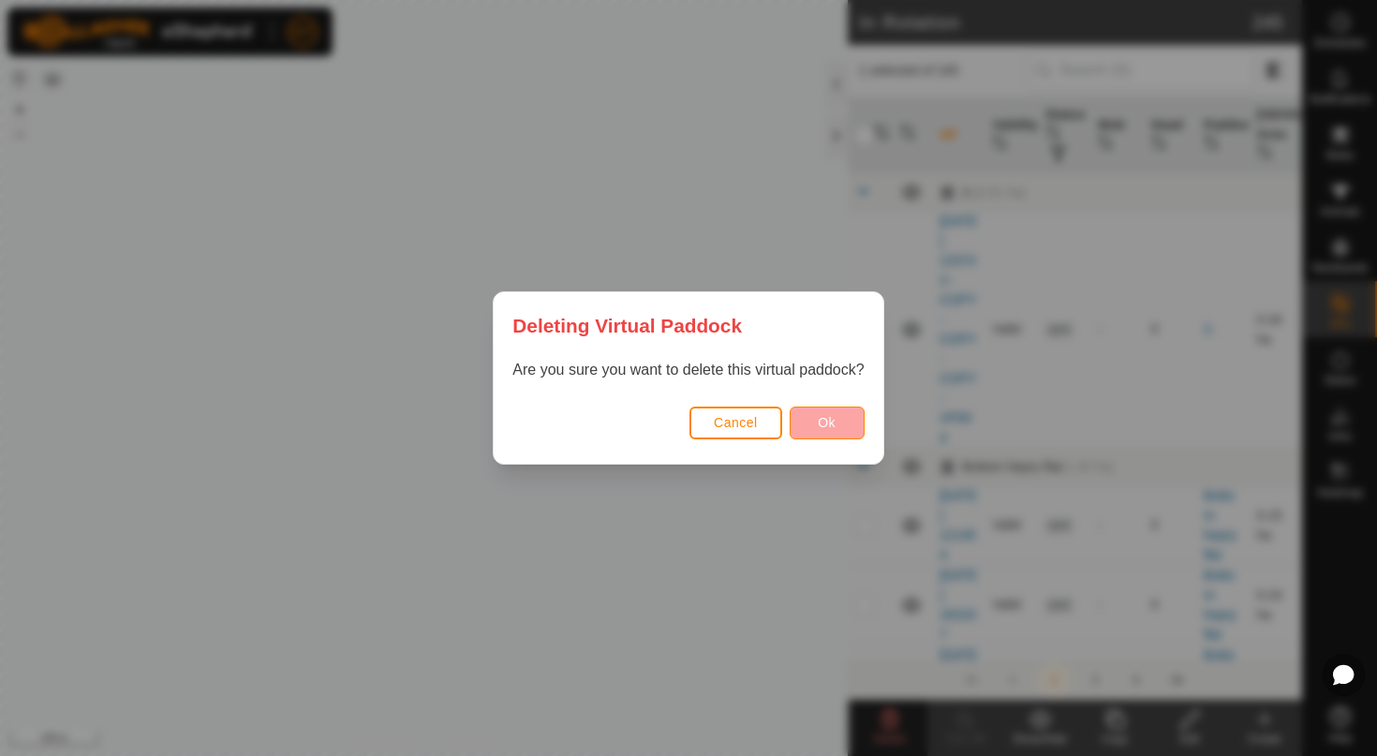
click at [851, 429] on button "Ok" at bounding box center [826, 422] width 75 height 33
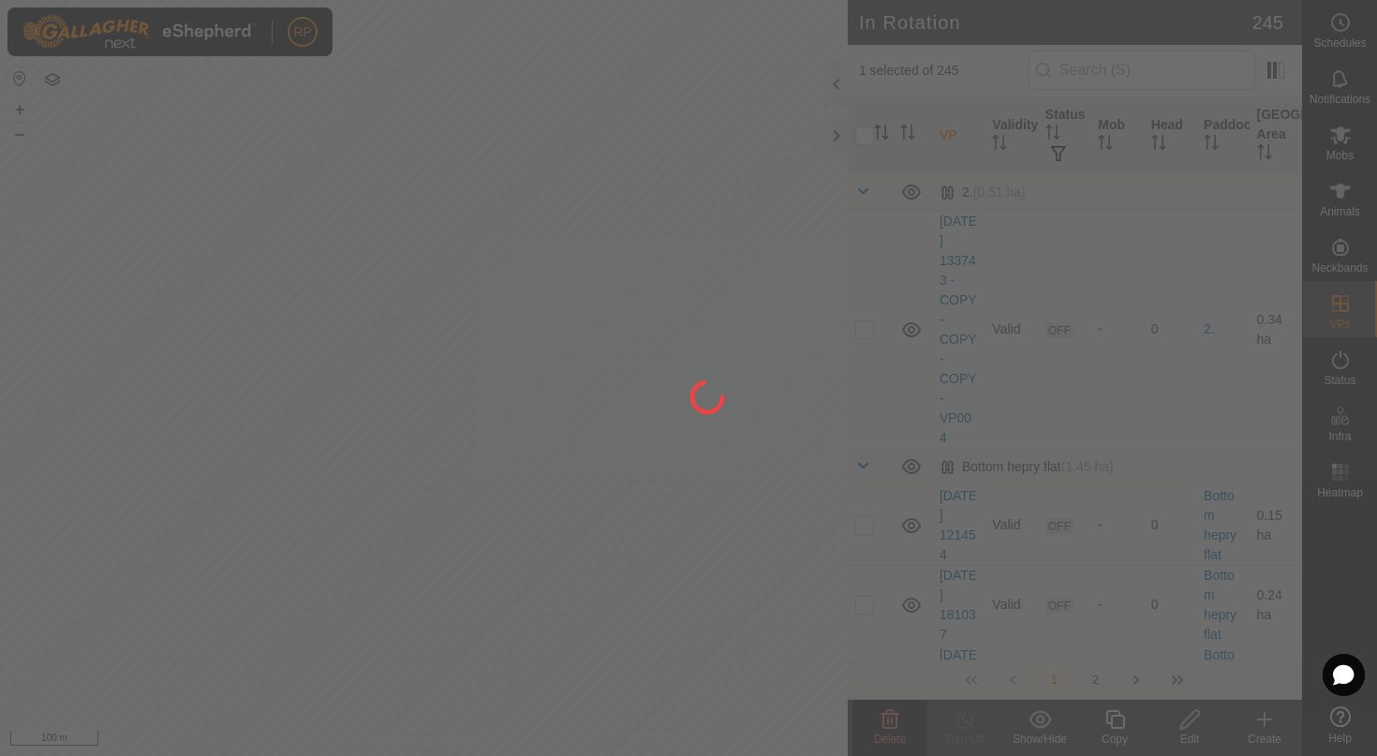
checkbox input "false"
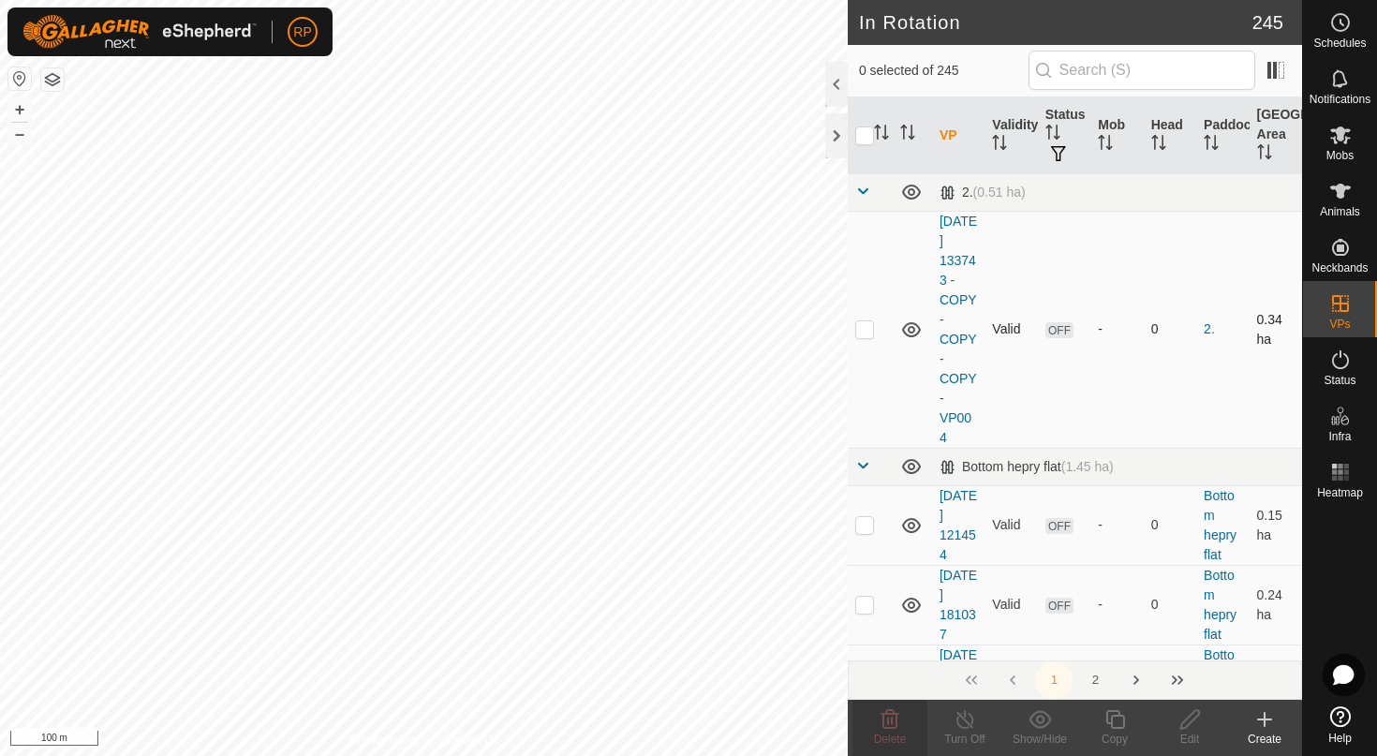
checkbox input "true"
click at [908, 728] on delete-svg-icon at bounding box center [889, 719] width 75 height 22
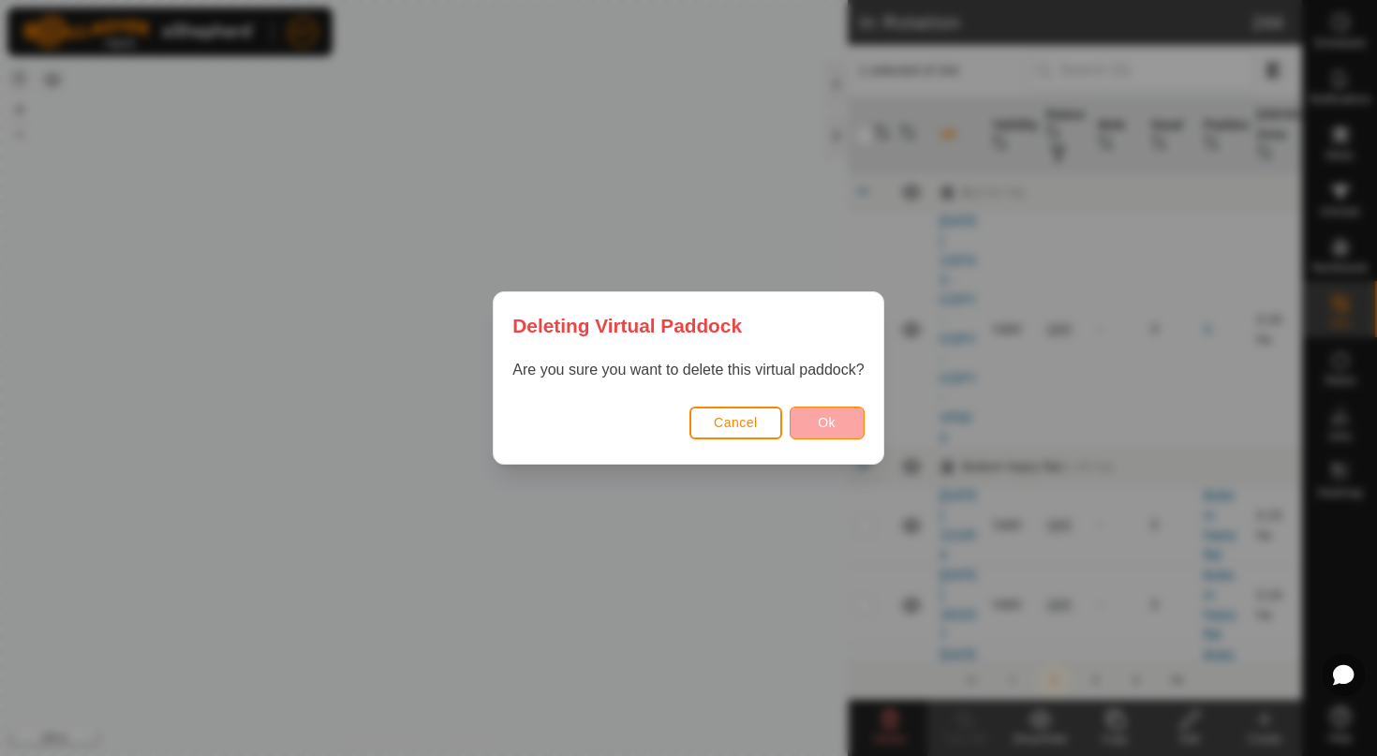
click at [835, 412] on button "Ok" at bounding box center [826, 422] width 75 height 33
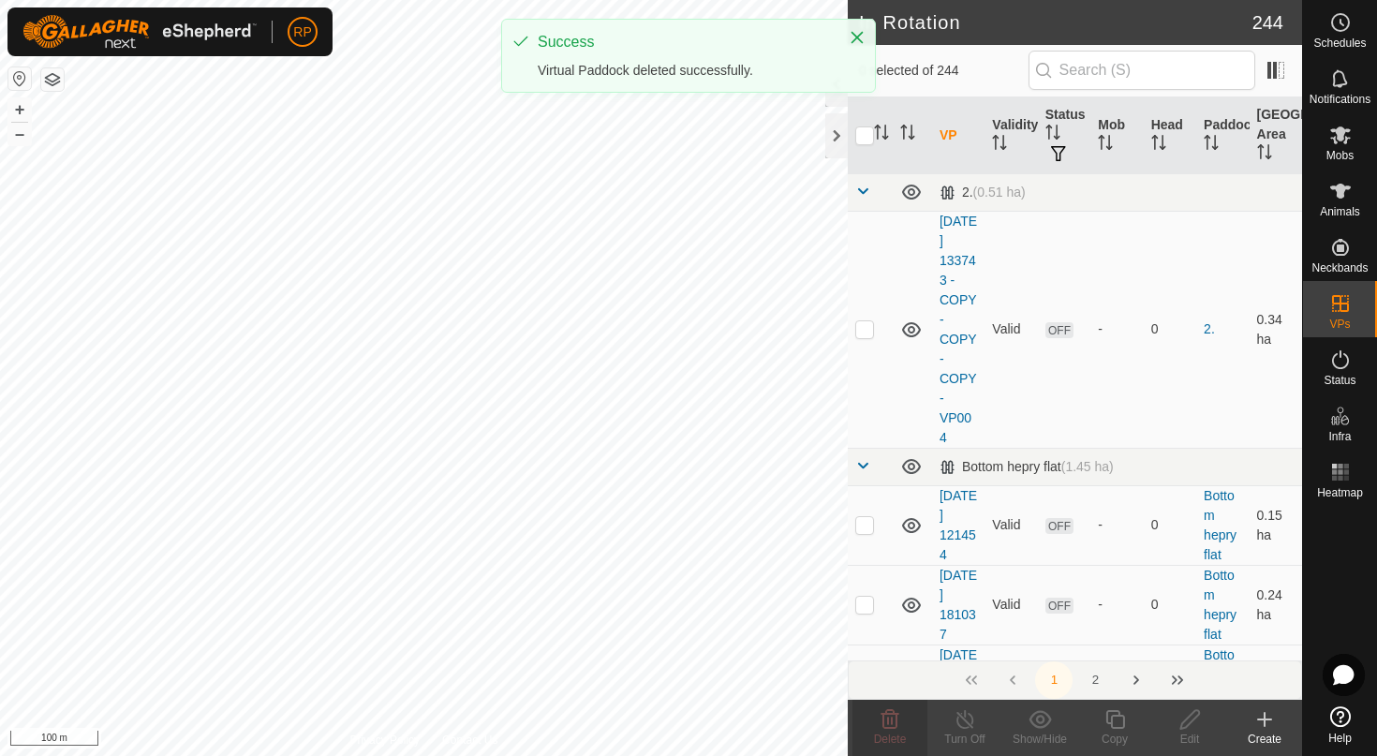
checkbox input "false"
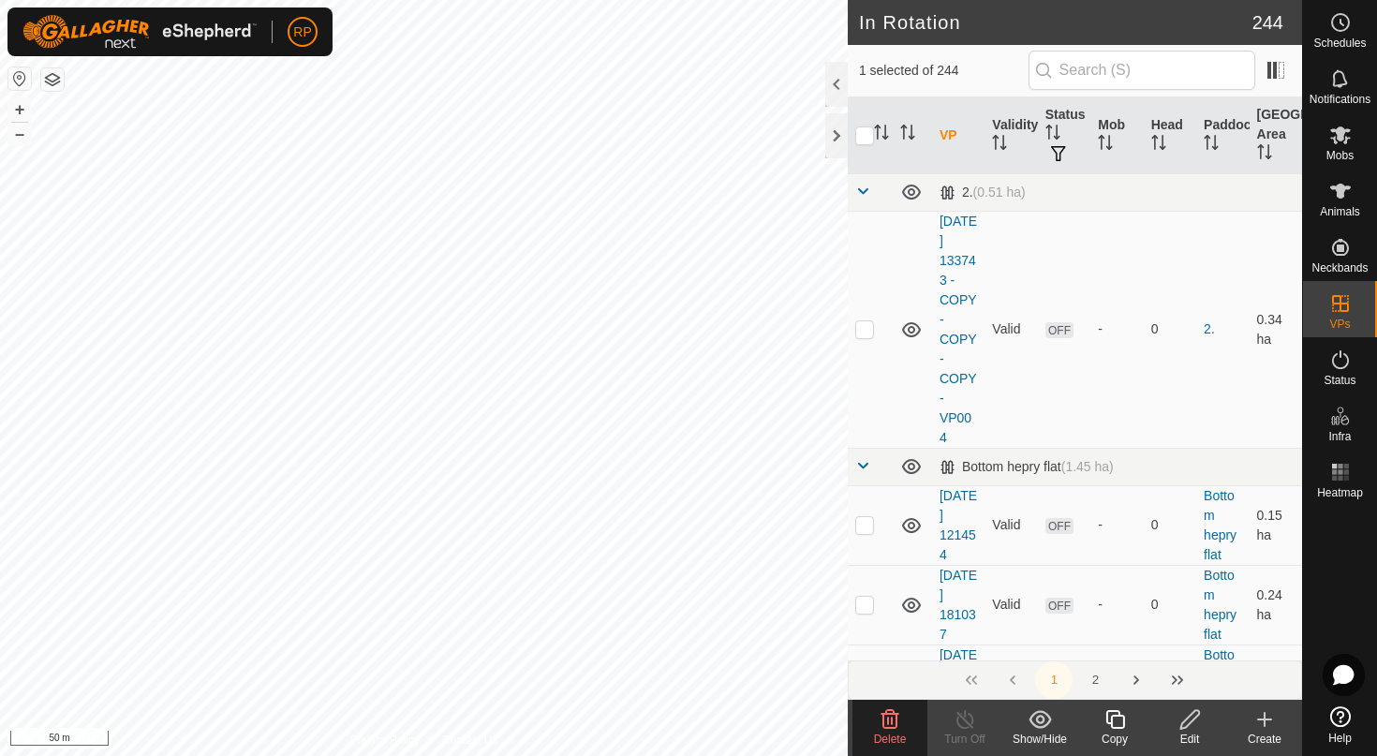
checkbox input "true"
click at [891, 721] on icon at bounding box center [890, 719] width 18 height 19
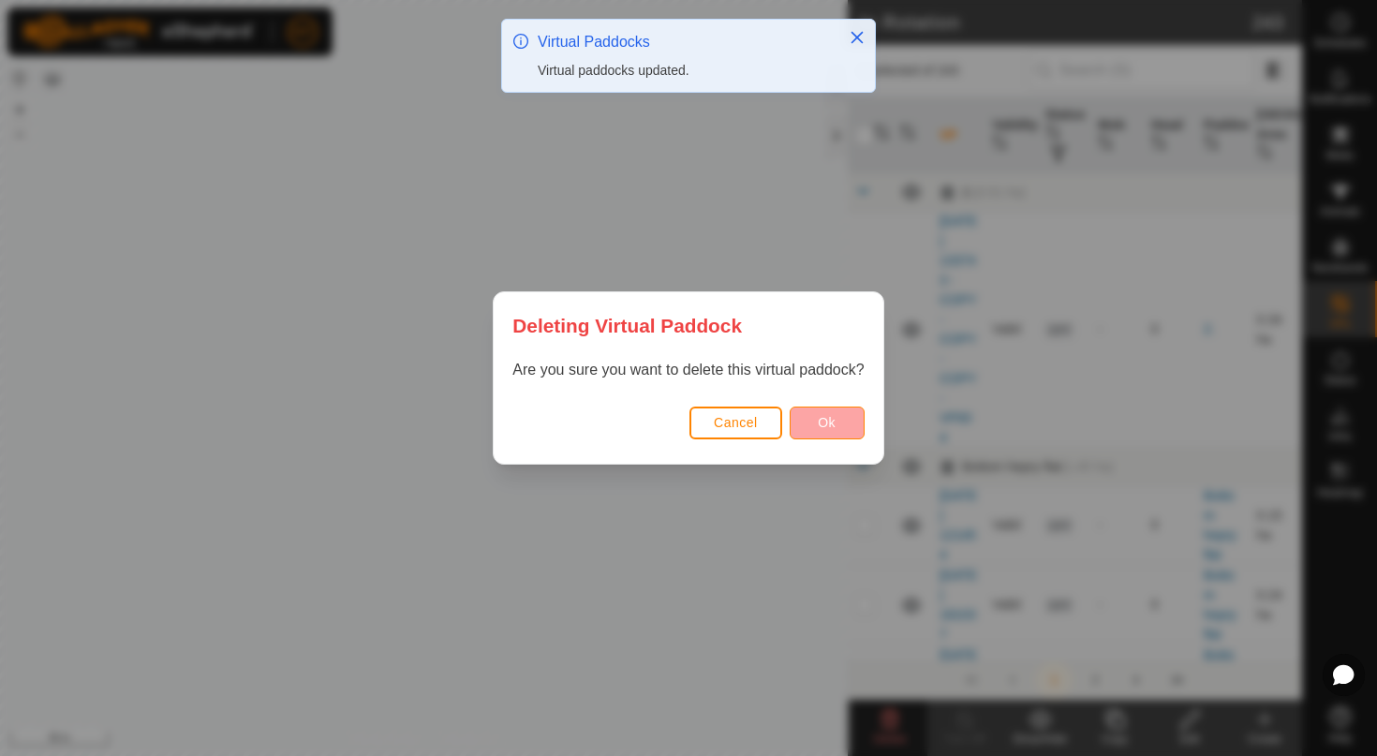
click at [842, 420] on button "Ok" at bounding box center [826, 422] width 75 height 33
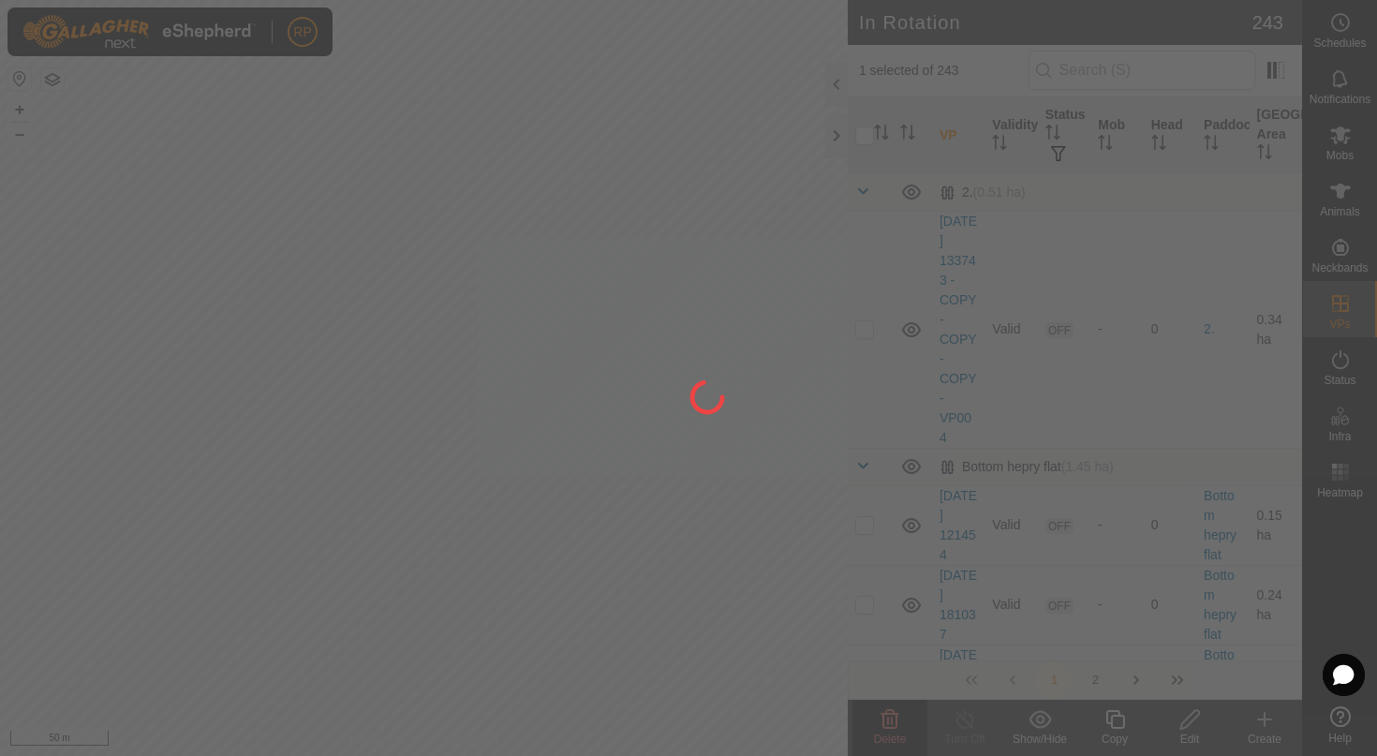
checkbox input "false"
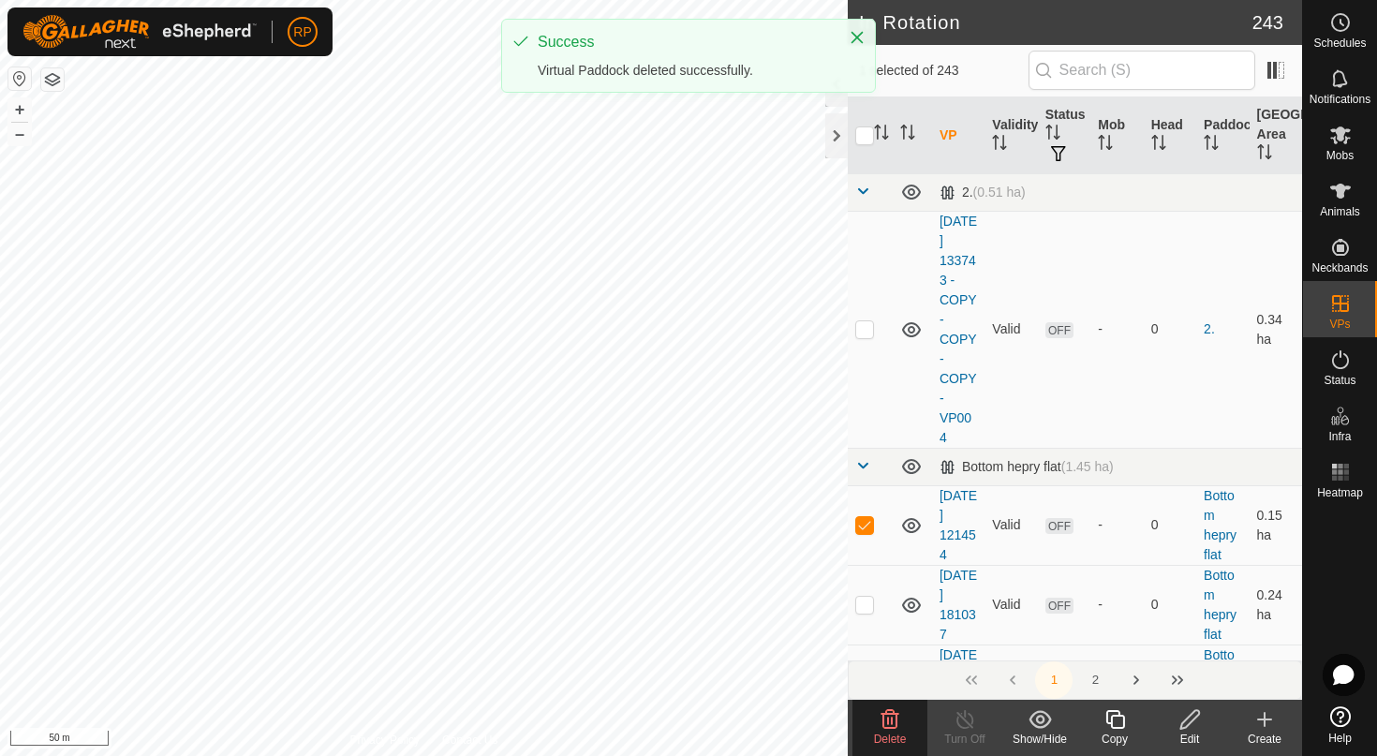
checkbox input "true"
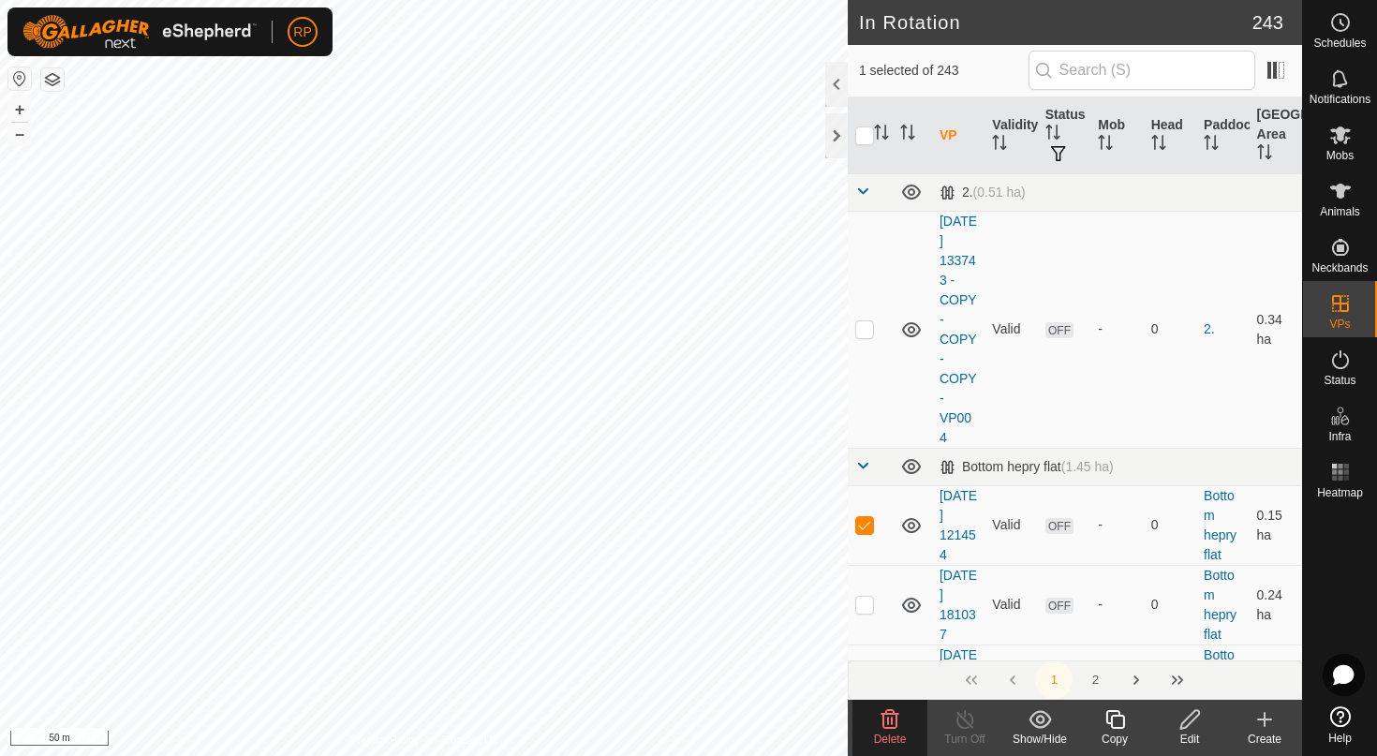
click at [893, 731] on div "Delete" at bounding box center [889, 738] width 75 height 17
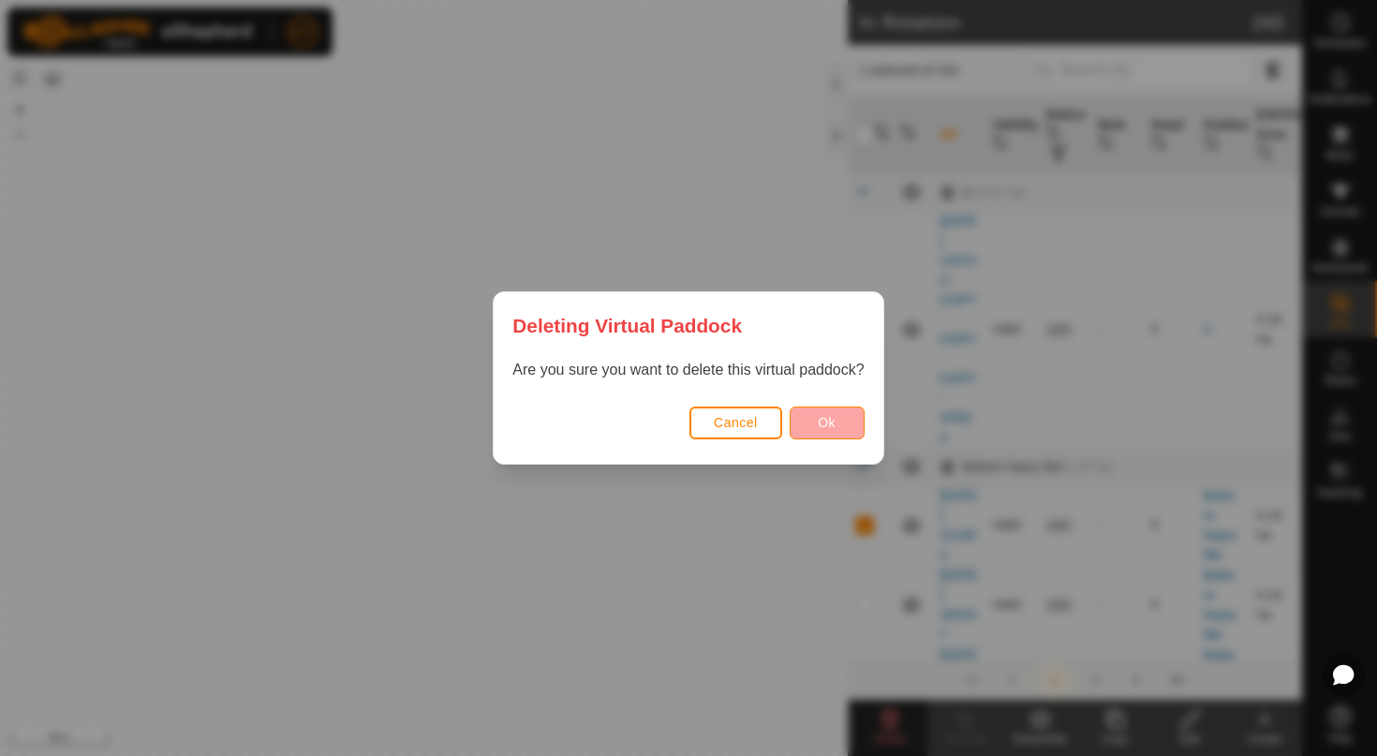
click at [833, 421] on span "Ok" at bounding box center [827, 422] width 18 height 15
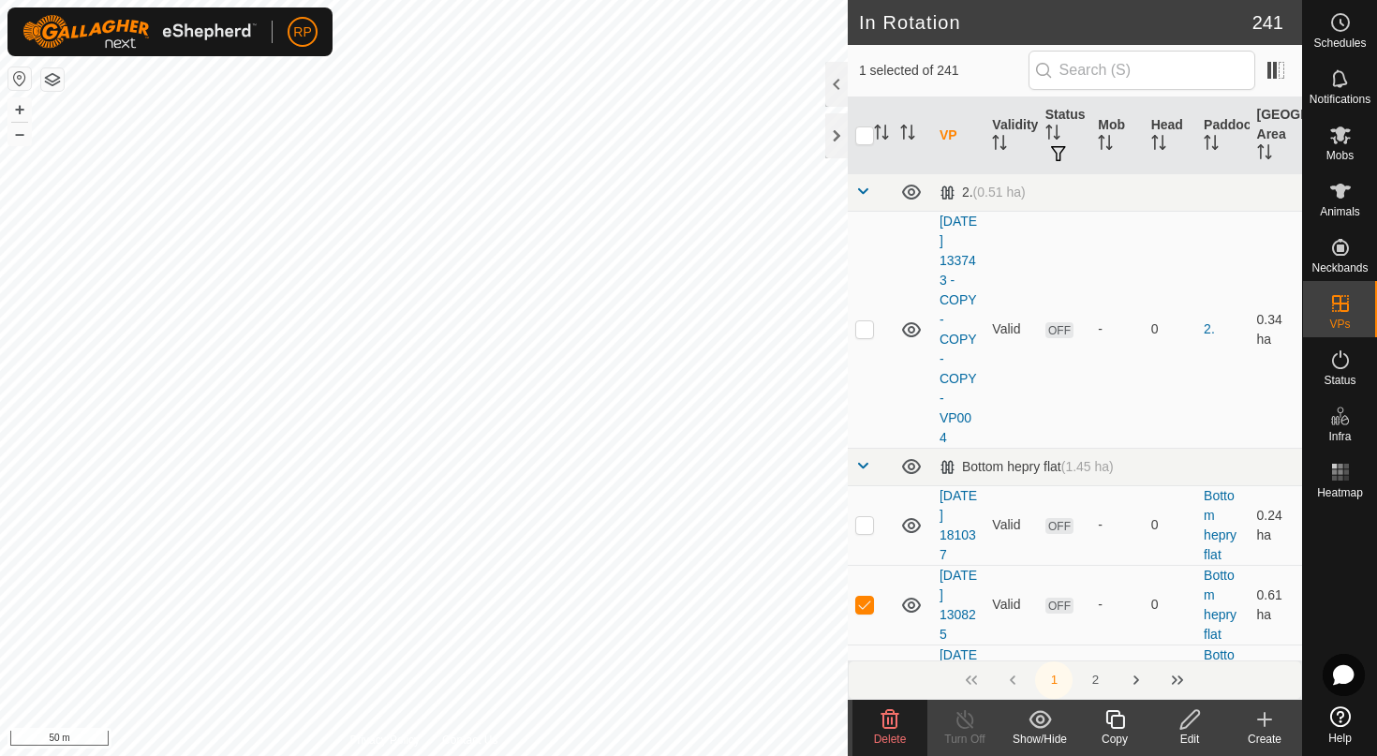
click at [893, 735] on span "Delete" at bounding box center [890, 738] width 33 height 13
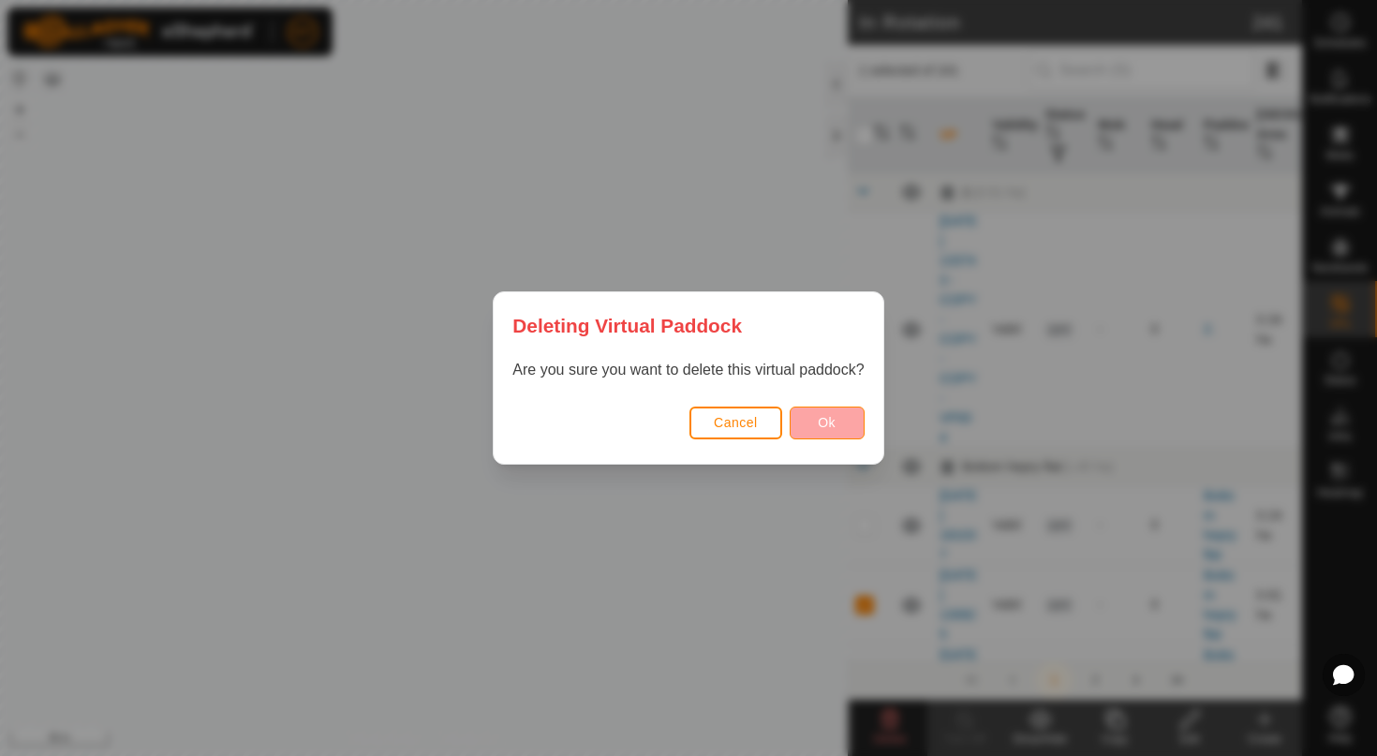
click at [804, 434] on button "Ok" at bounding box center [826, 422] width 75 height 33
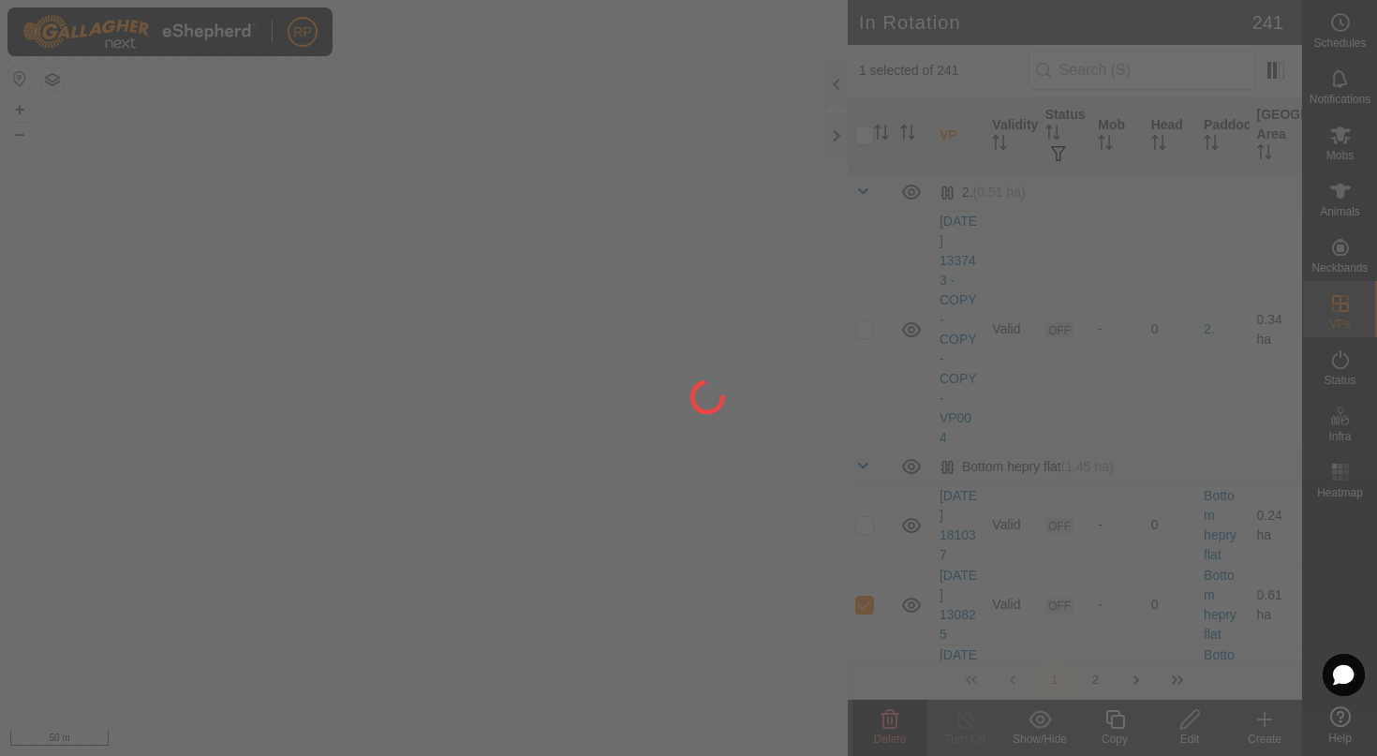
checkbox input "false"
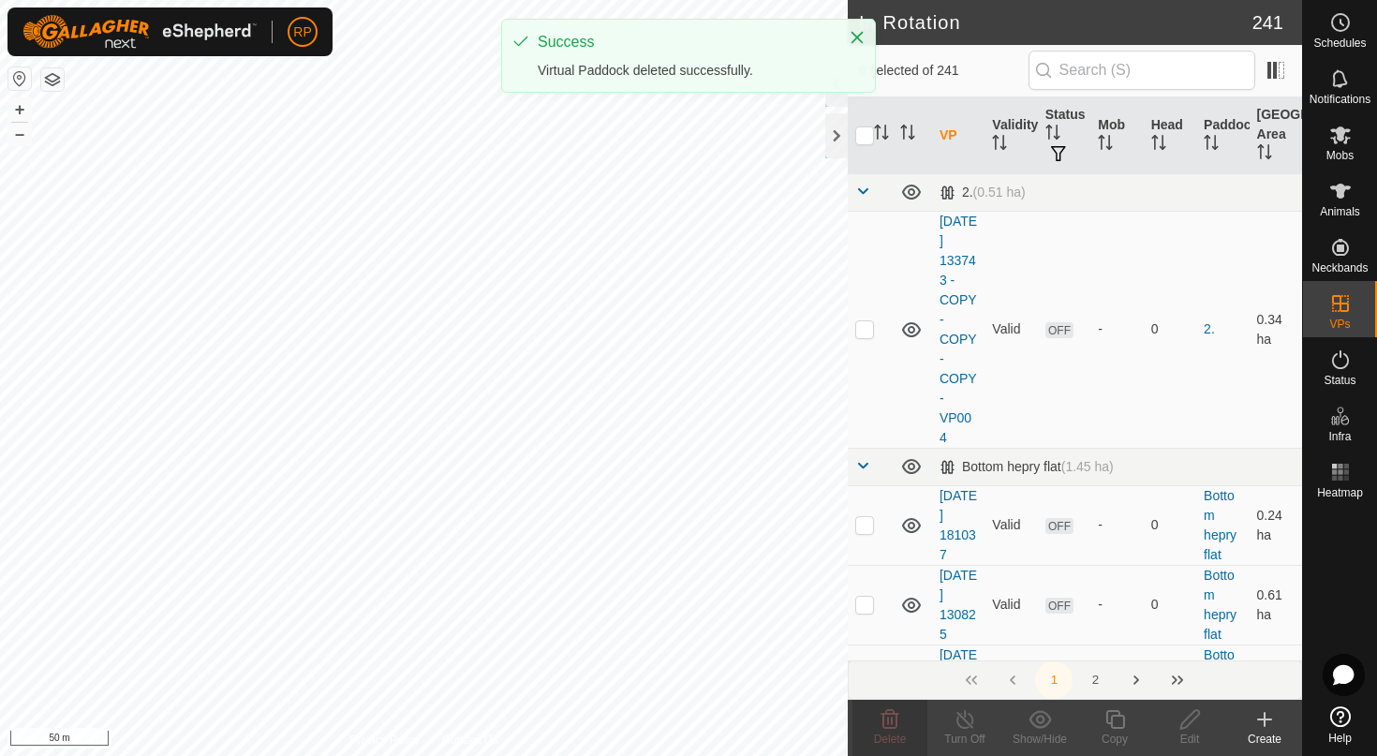
checkbox input "true"
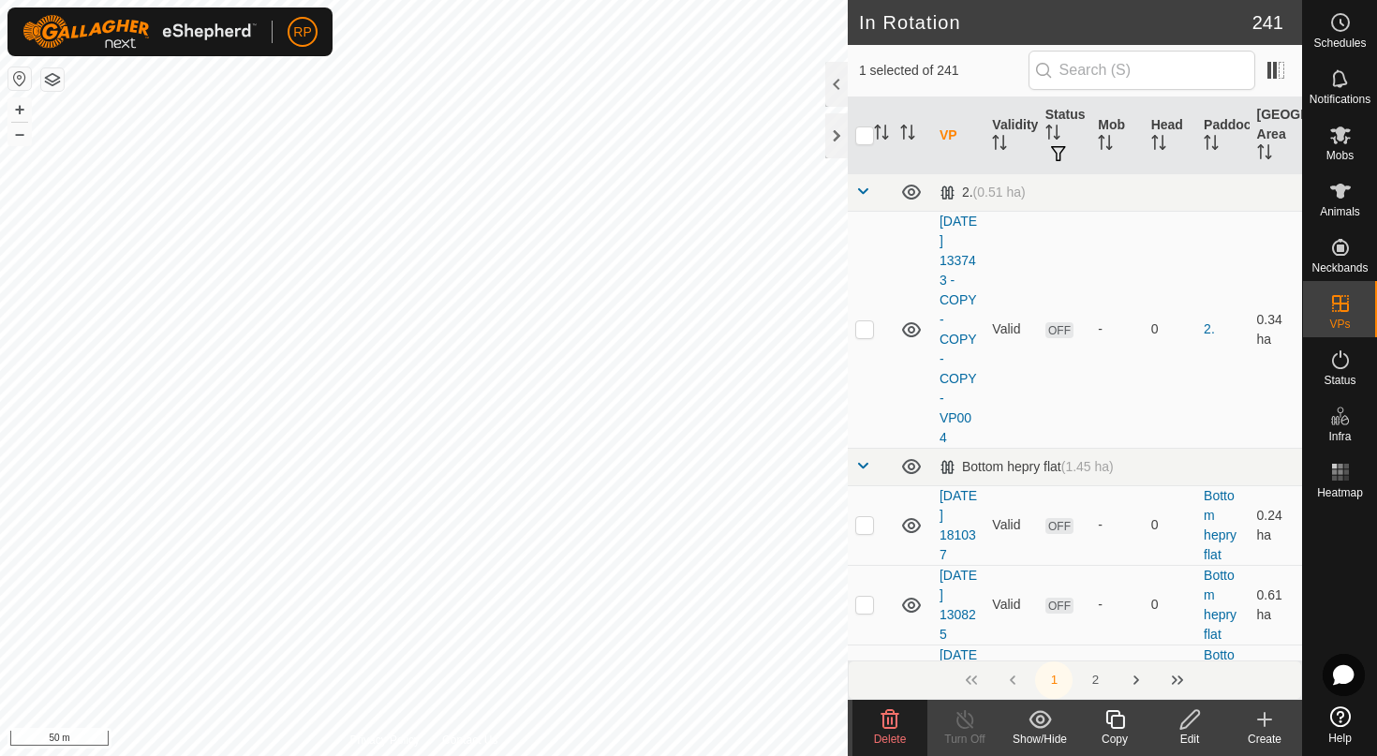
click at [889, 732] on span "Delete" at bounding box center [890, 738] width 33 height 13
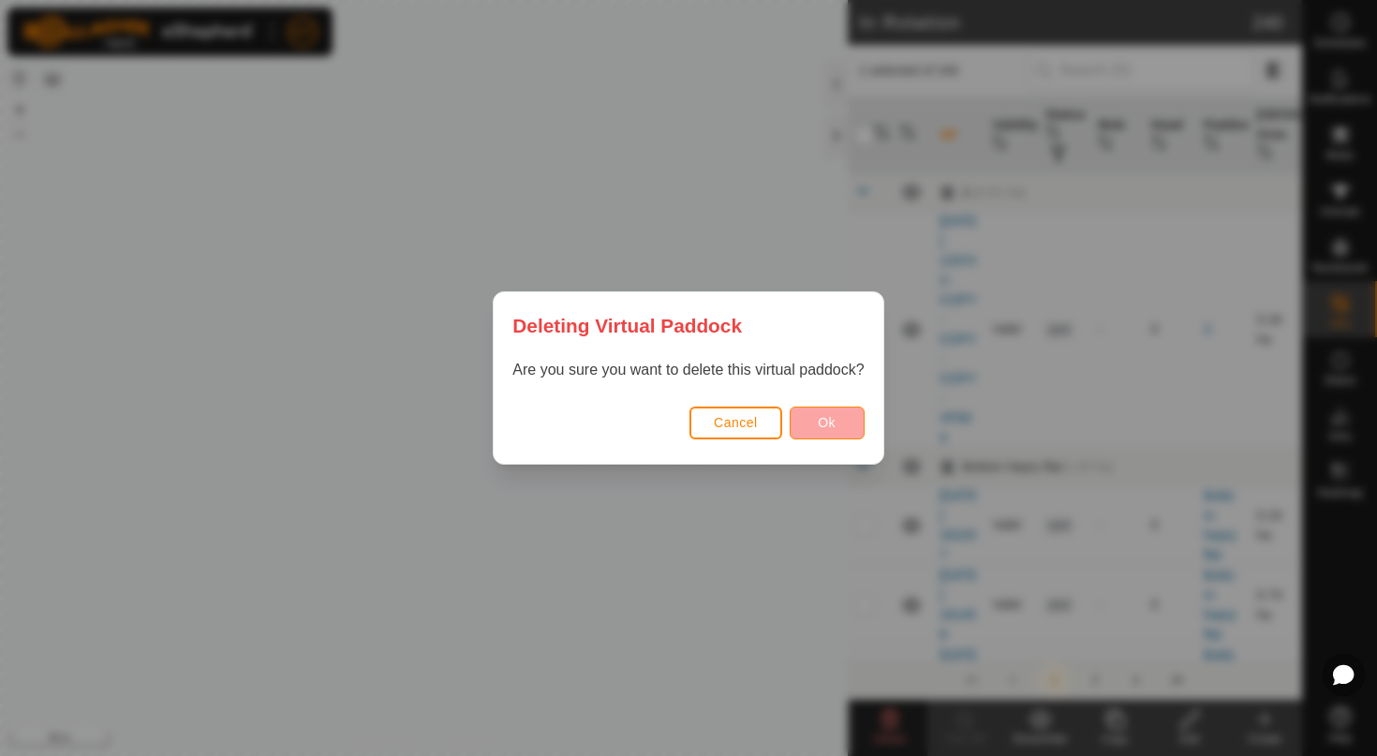
click at [826, 412] on button "Ok" at bounding box center [826, 422] width 75 height 33
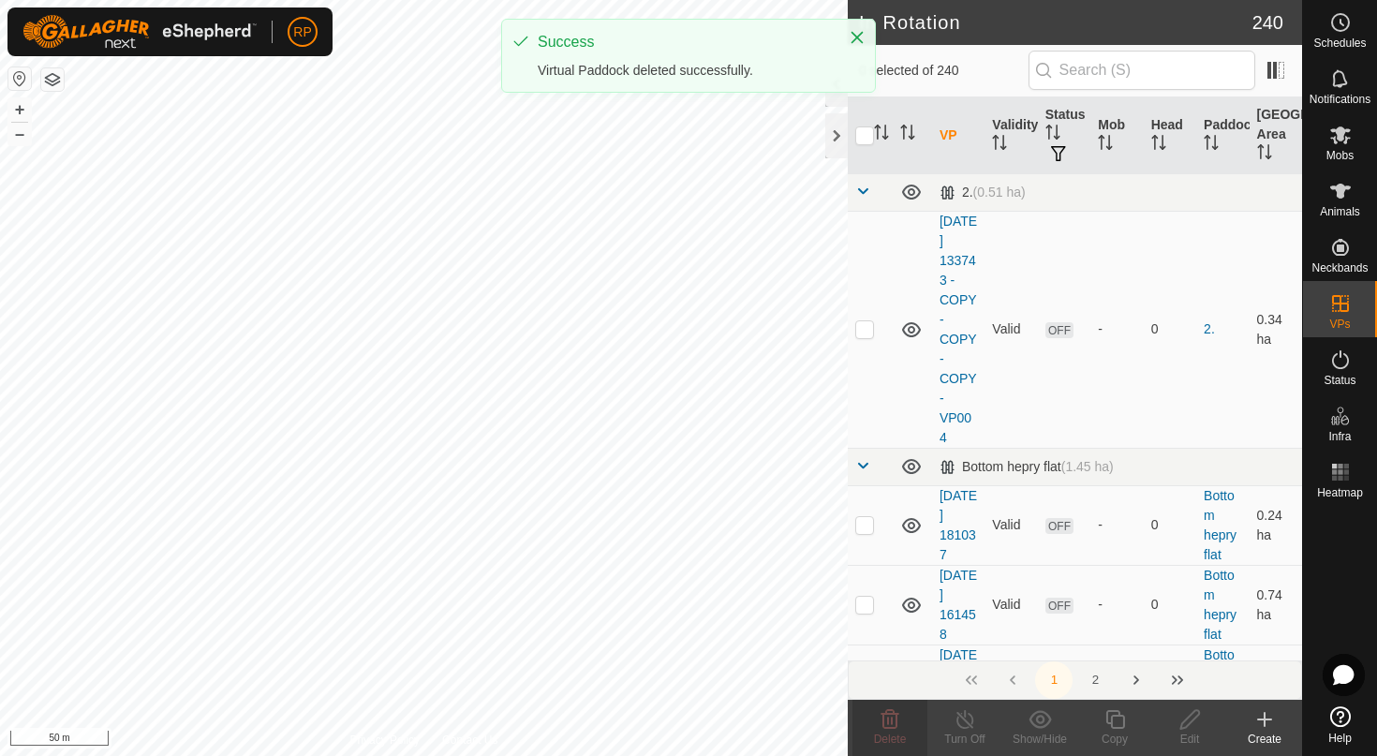
checkbox input "false"
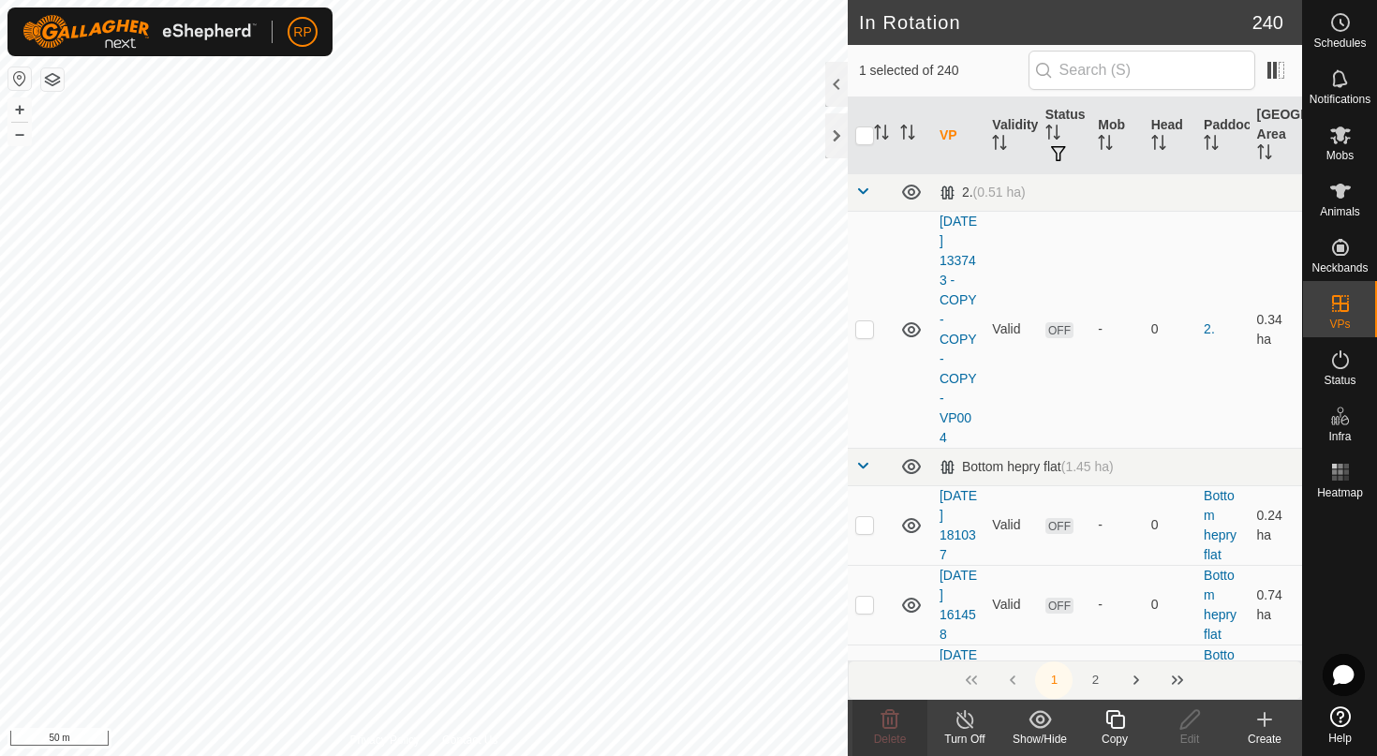
checkbox input "true"
checkbox input "false"
checkbox input "true"
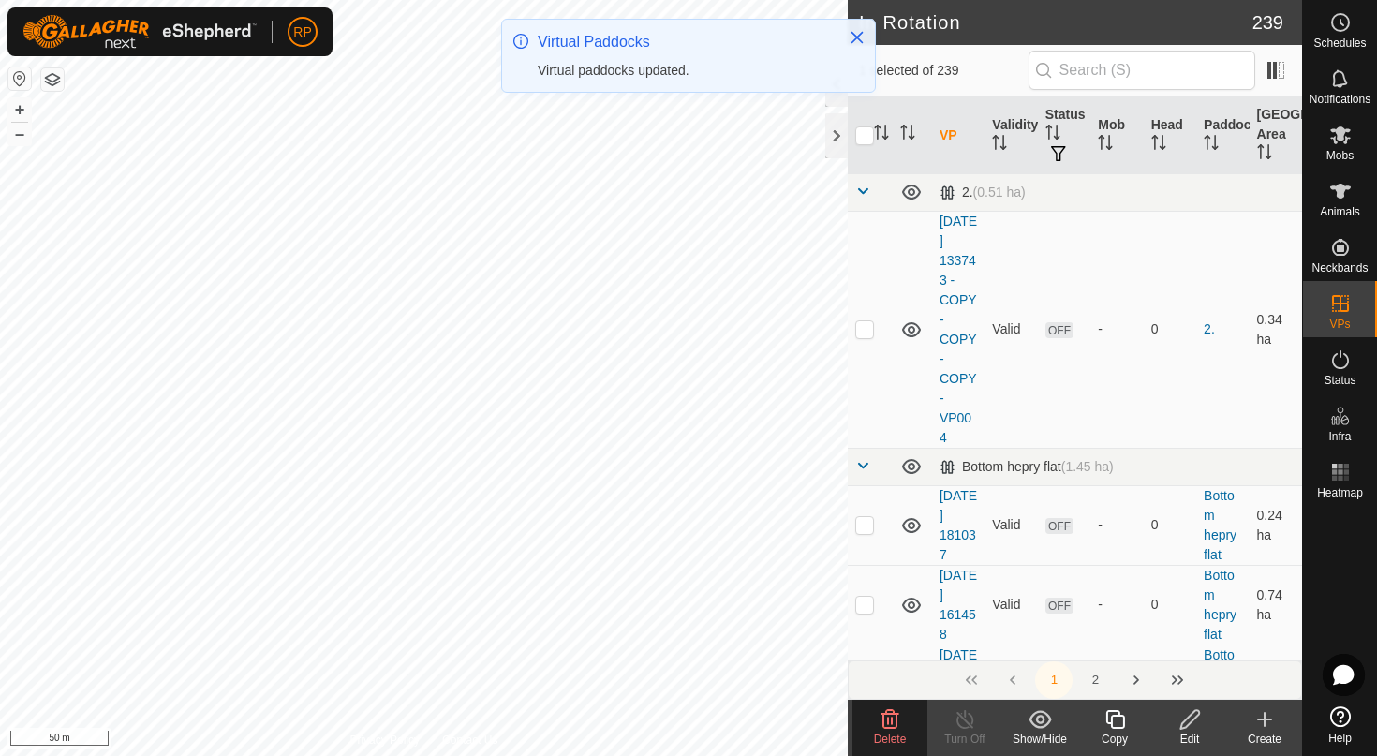
click at [880, 722] on icon at bounding box center [889, 719] width 22 height 22
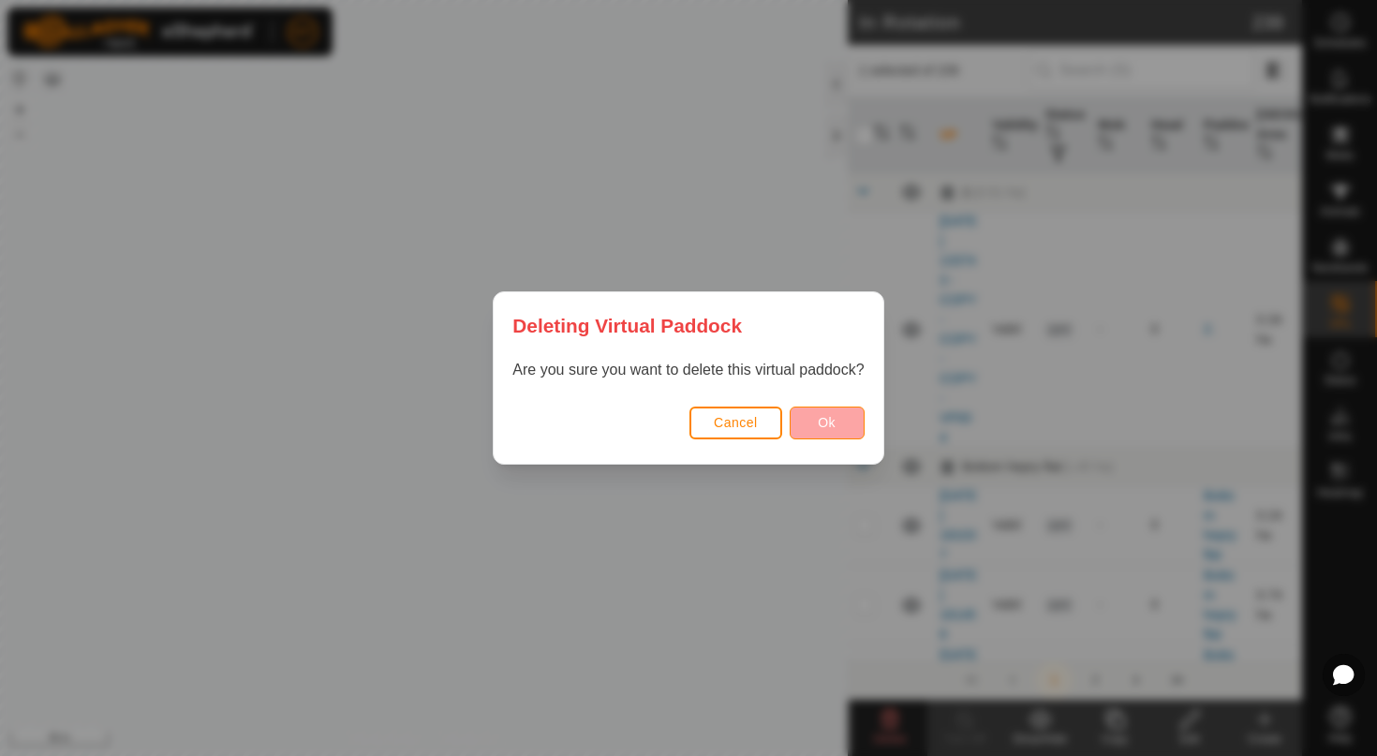
click at [830, 422] on span "Ok" at bounding box center [827, 422] width 18 height 15
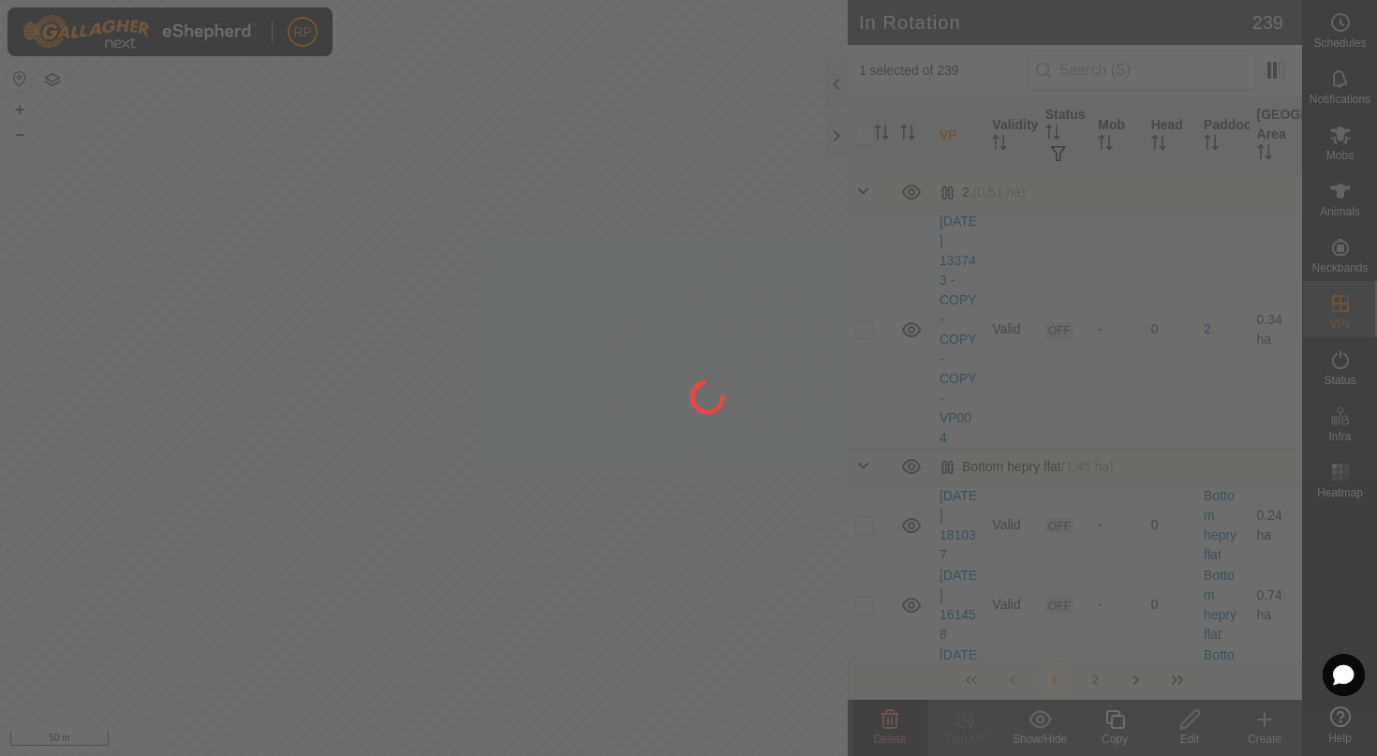
checkbox input "false"
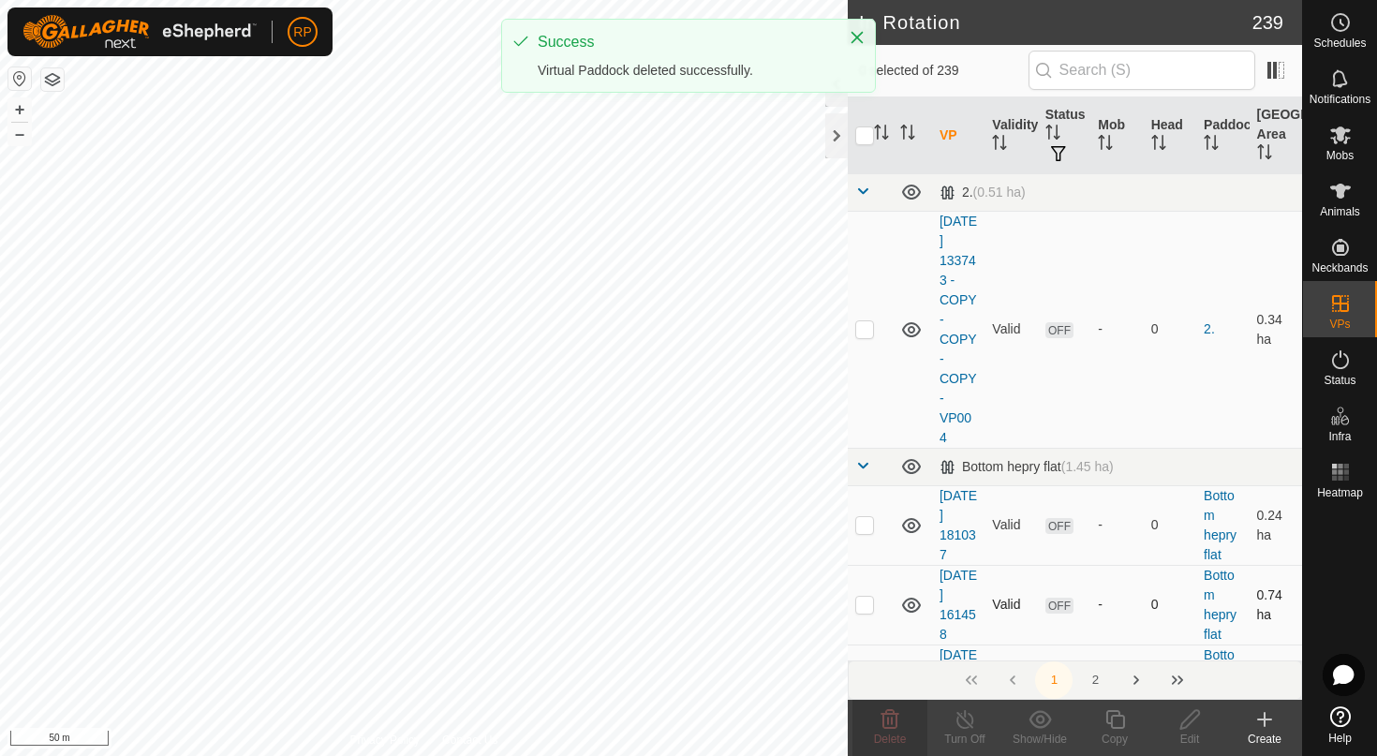
click at [951, 626] on div "In Rotation 239 0 selected of 239 VP Validity Status Mob Head Paddock Grazing A…" at bounding box center [651, 378] width 1302 height 756
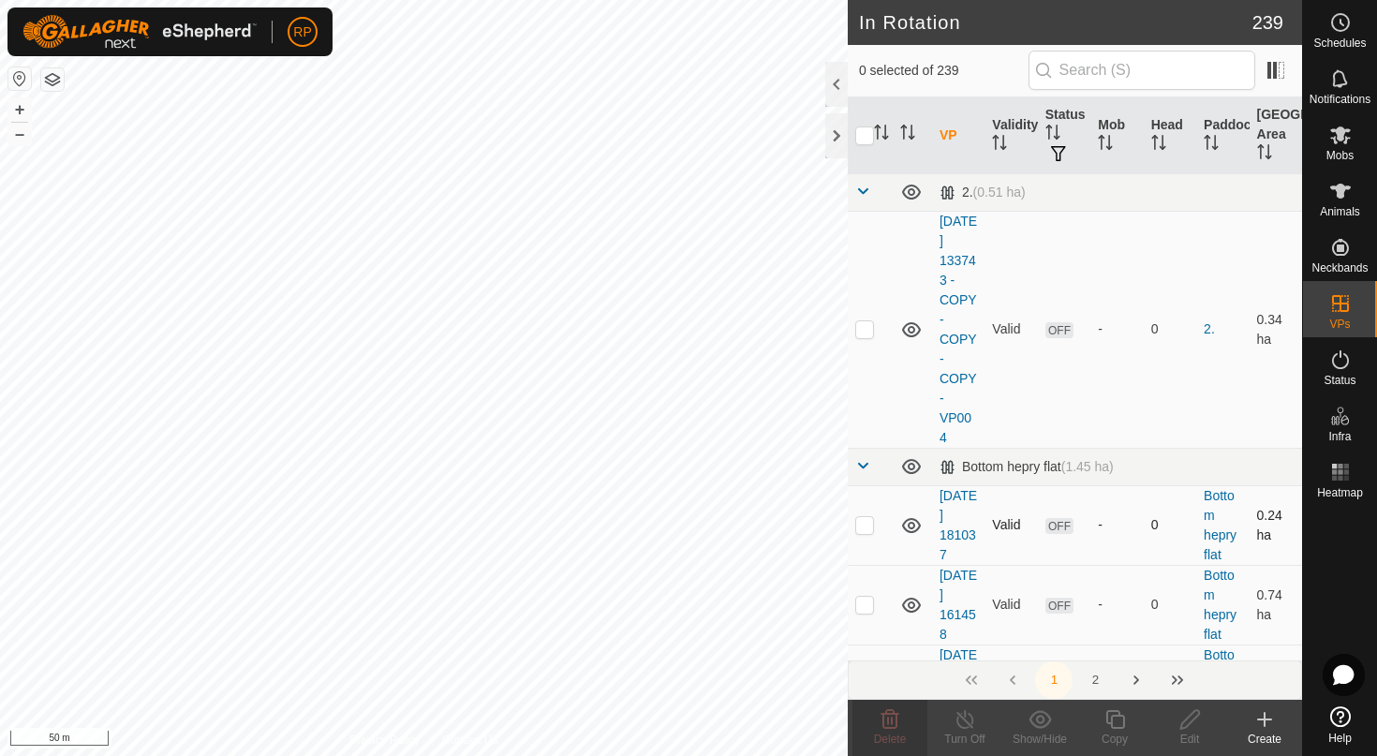
checkbox input "true"
click at [887, 715] on icon at bounding box center [889, 719] width 22 height 22
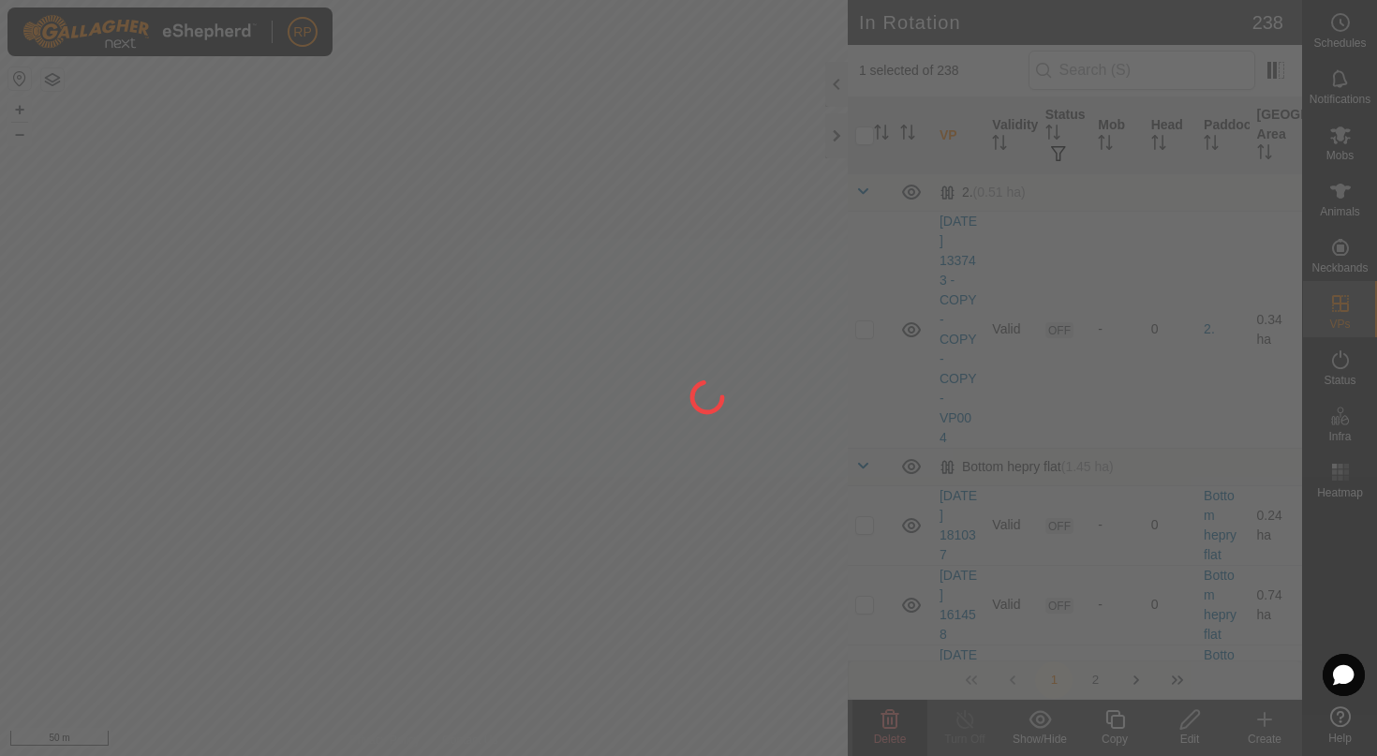
click at [885, 728] on div at bounding box center [688, 378] width 1377 height 756
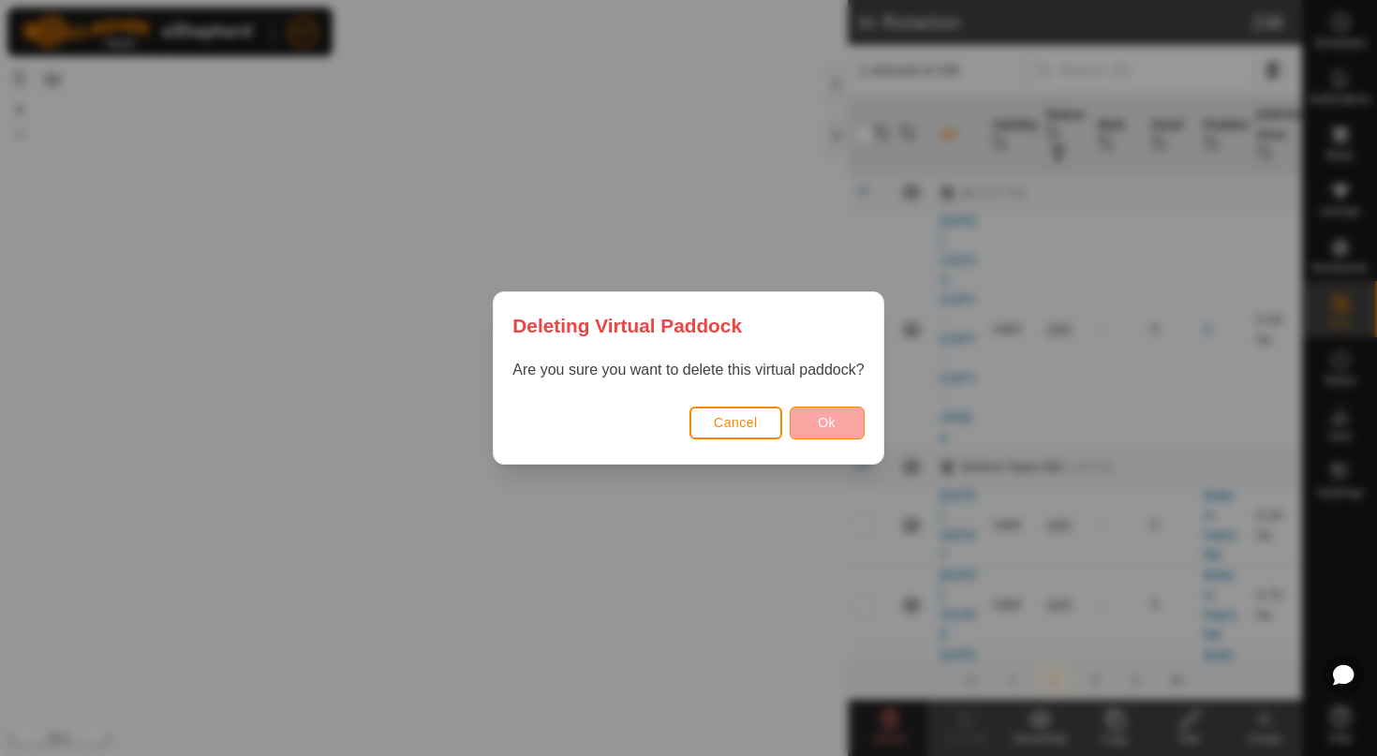
click at [826, 423] on span "Ok" at bounding box center [827, 422] width 18 height 15
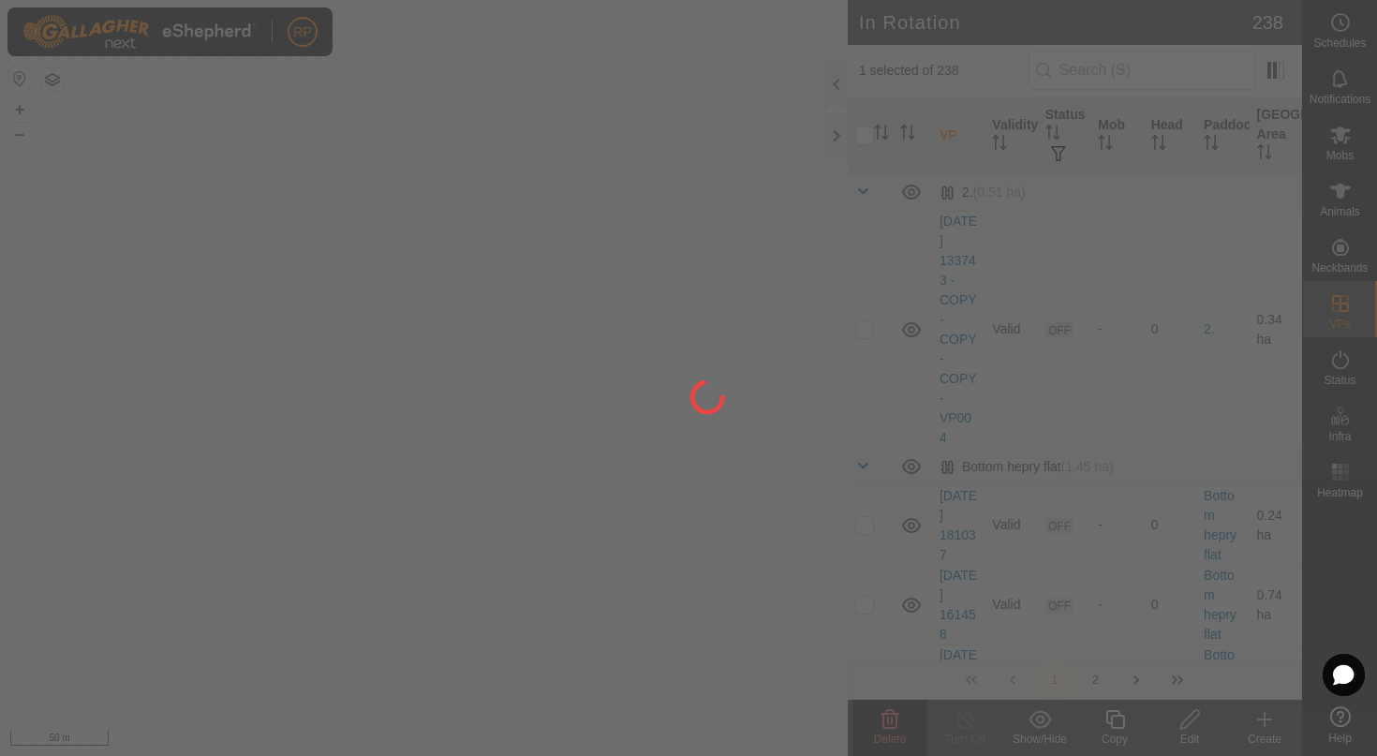
checkbox input "false"
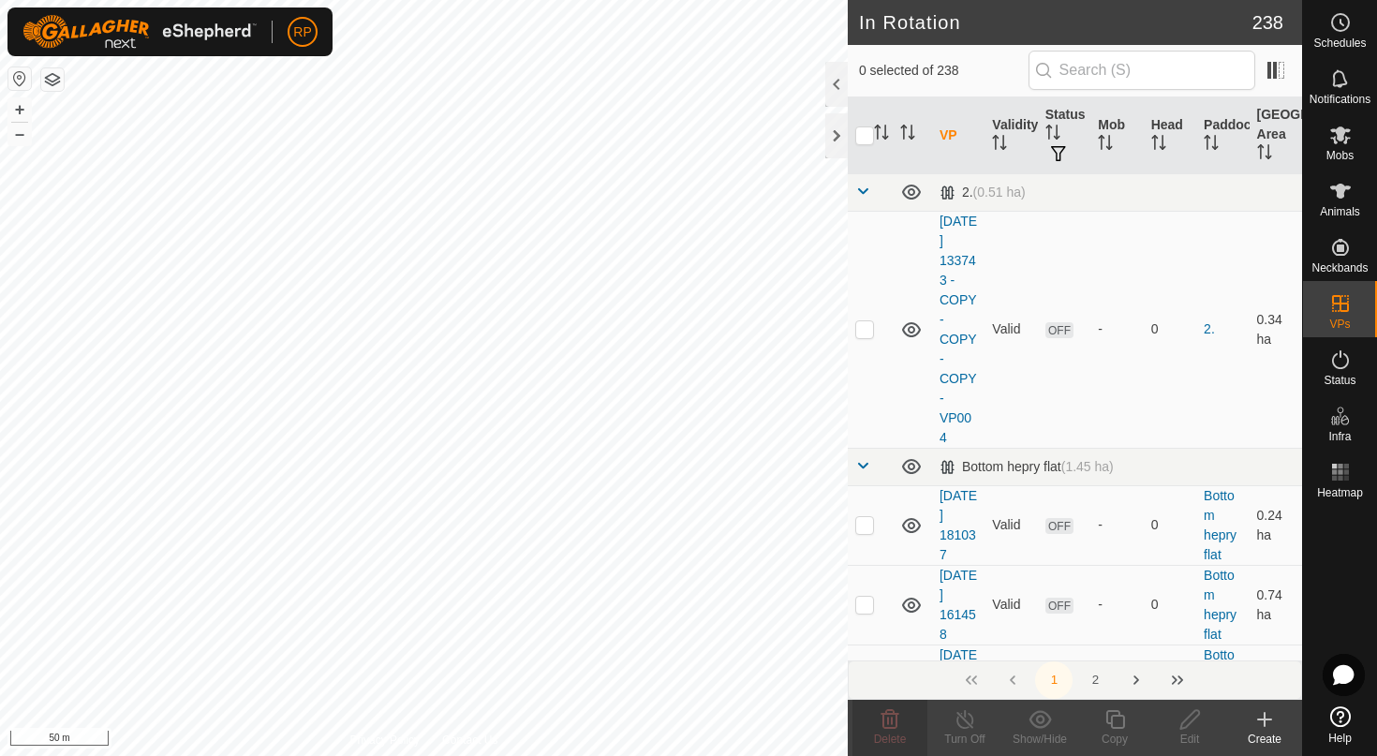
checkbox input "true"
checkbox input "false"
click at [892, 727] on icon at bounding box center [890, 719] width 18 height 19
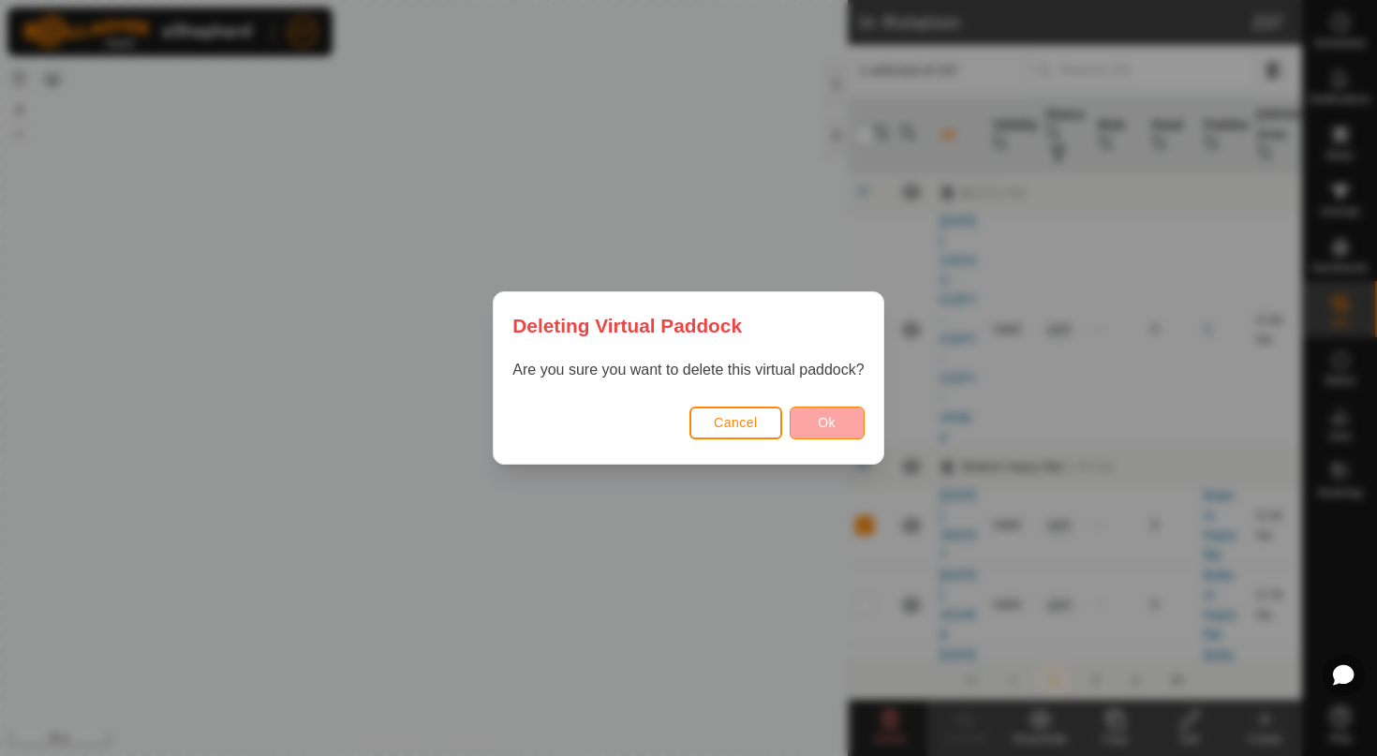
click at [828, 426] on span "Ok" at bounding box center [827, 422] width 18 height 15
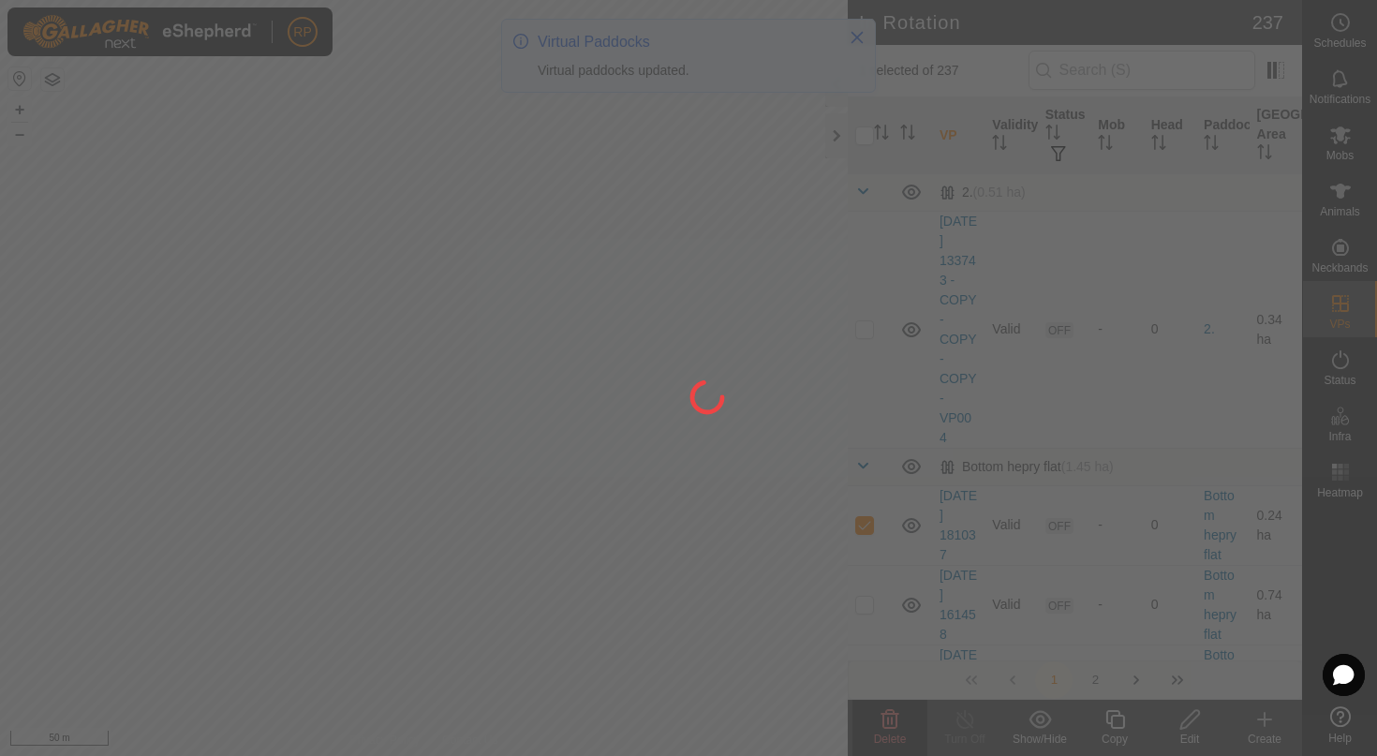
checkbox input "false"
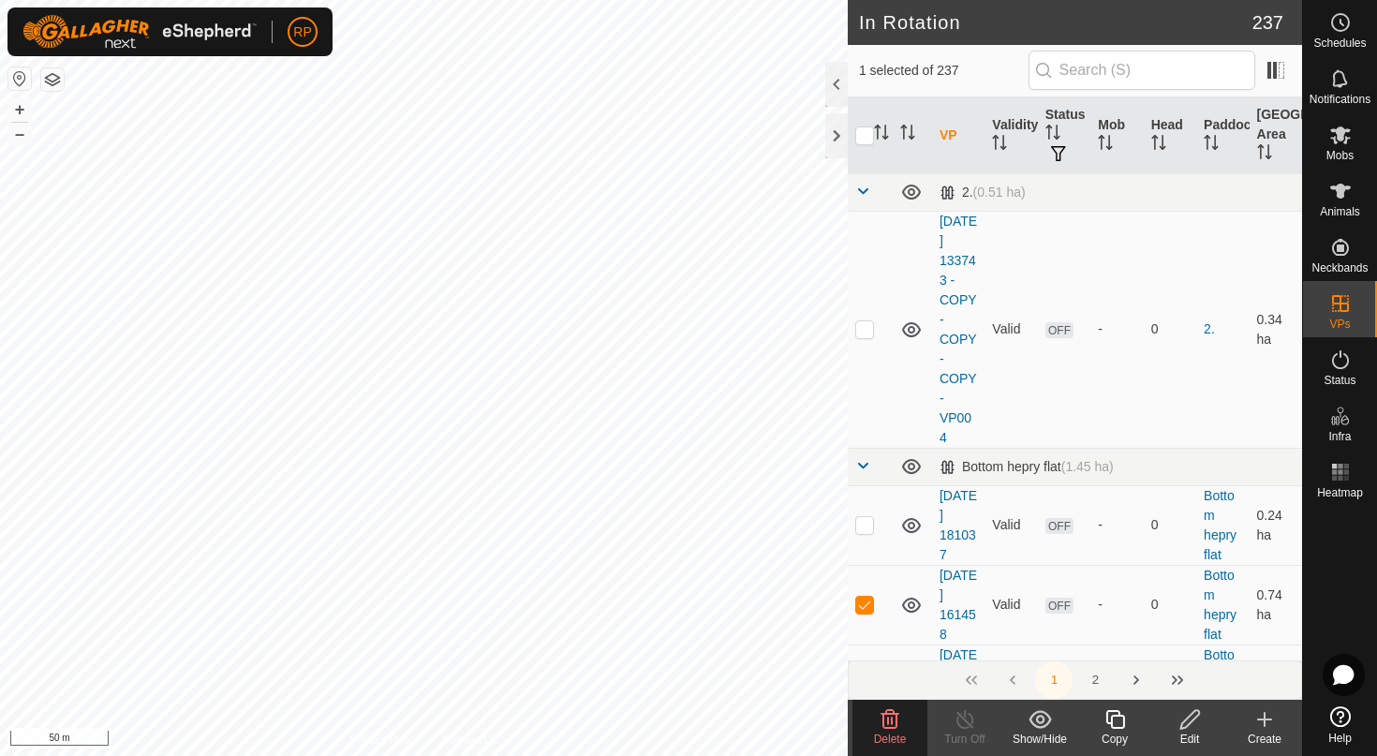
click at [892, 724] on icon at bounding box center [890, 719] width 18 height 19
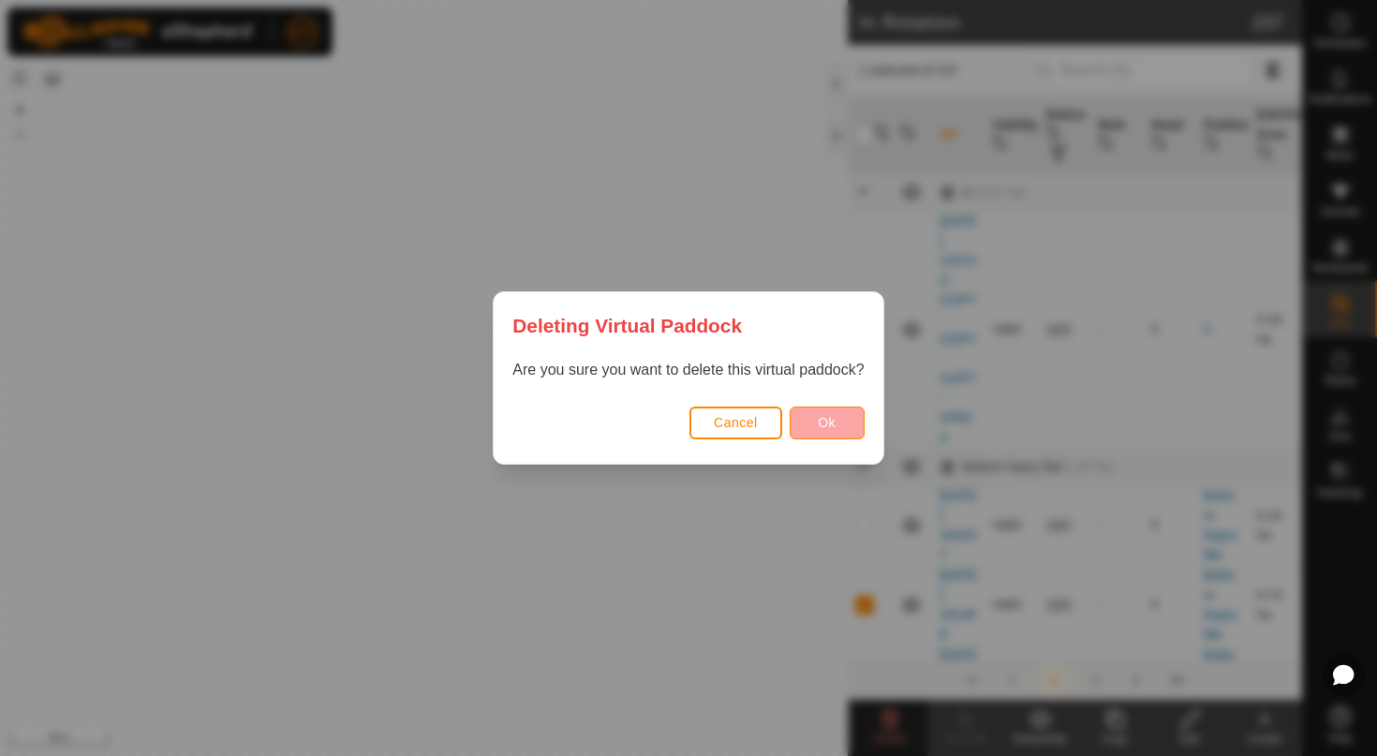
click at [817, 420] on button "Ok" at bounding box center [826, 422] width 75 height 33
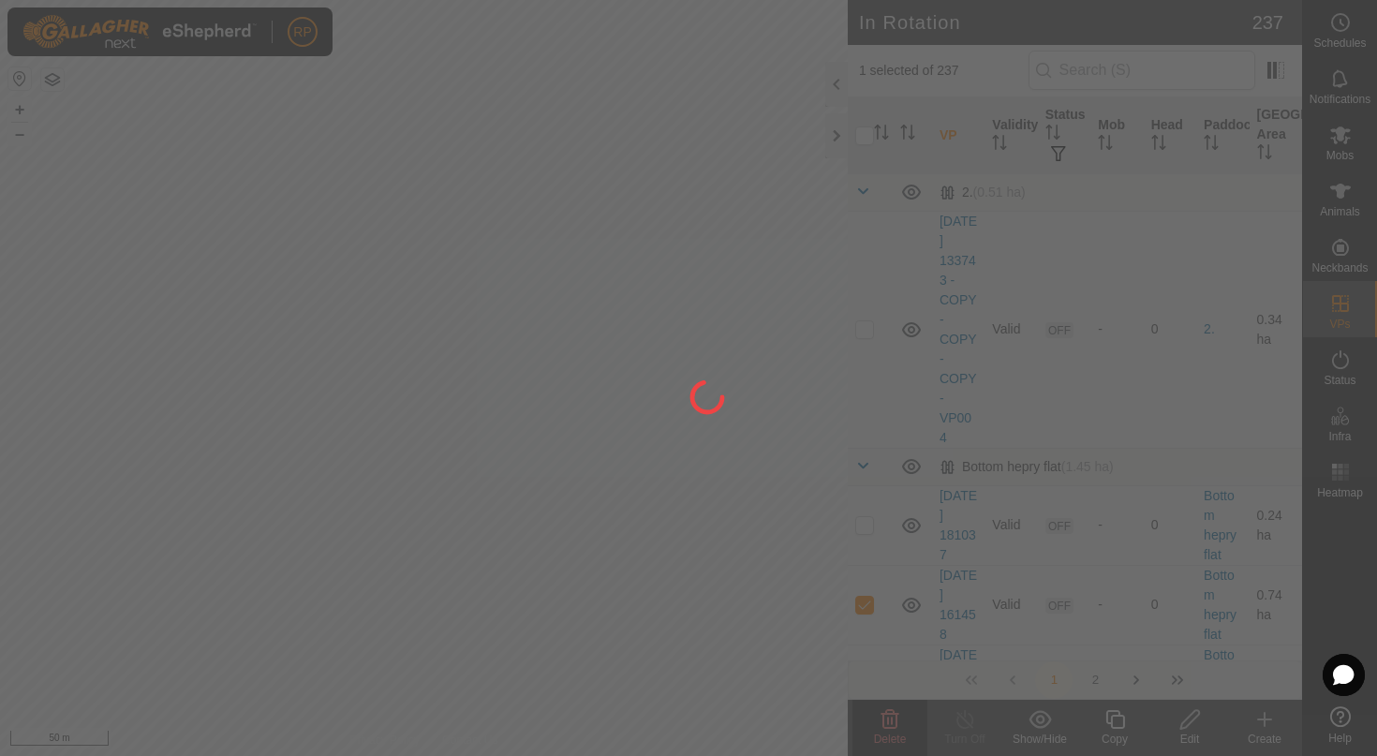
checkbox input "false"
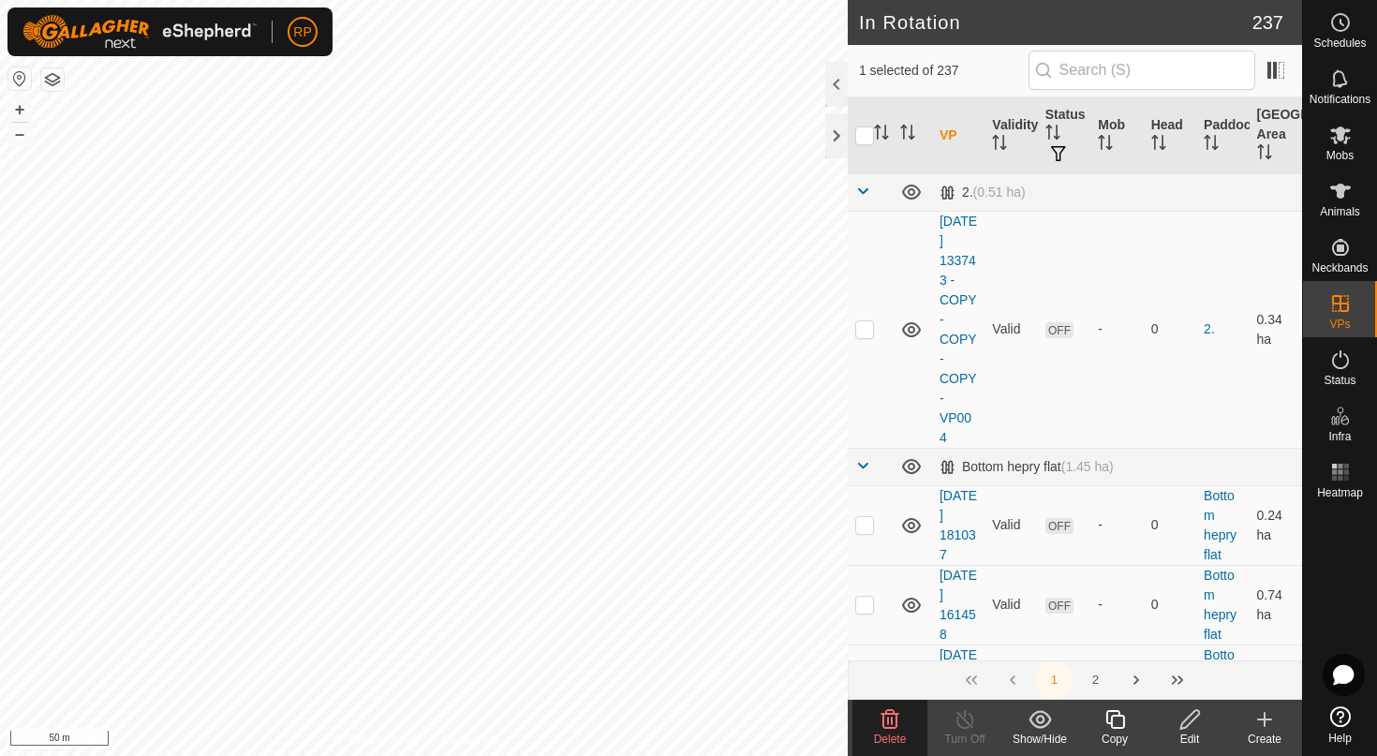
click at [874, 729] on delete-svg-icon at bounding box center [889, 719] width 75 height 22
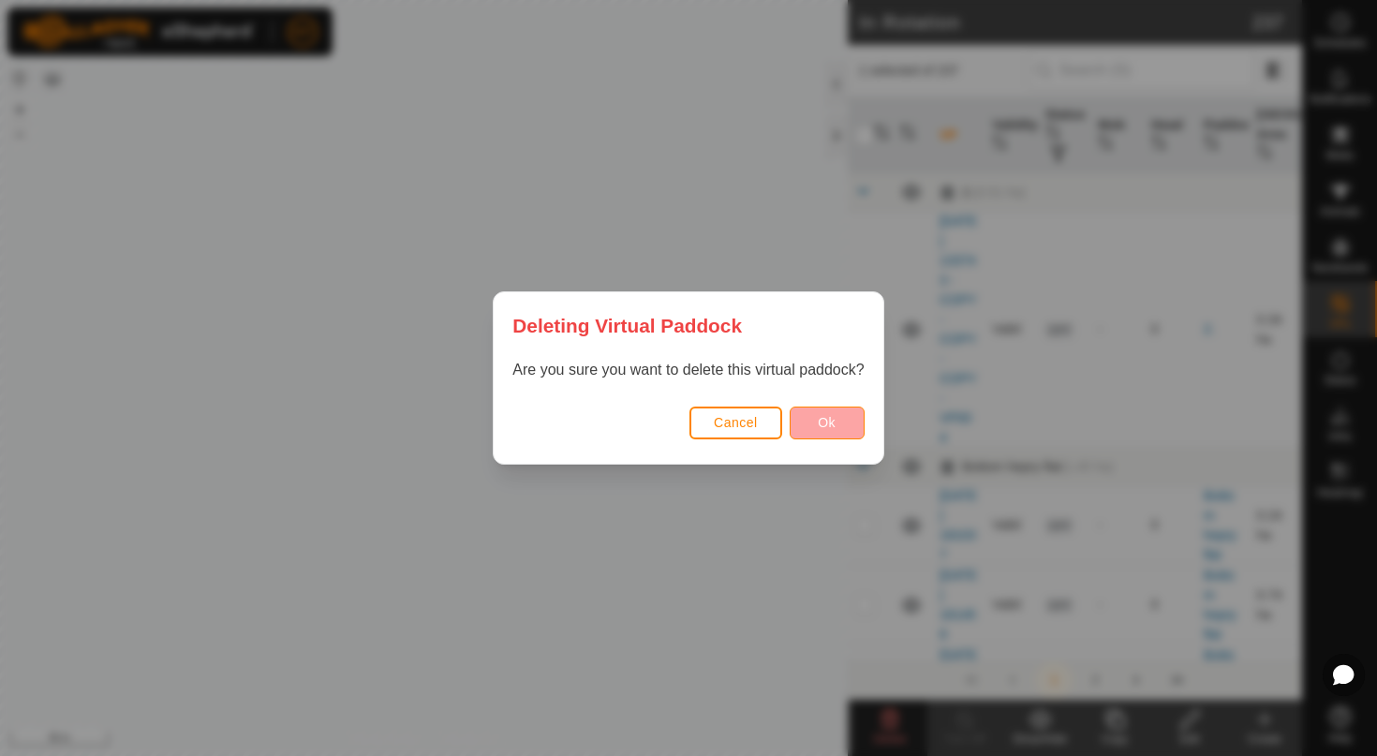
click at [828, 430] on button "Ok" at bounding box center [826, 422] width 75 height 33
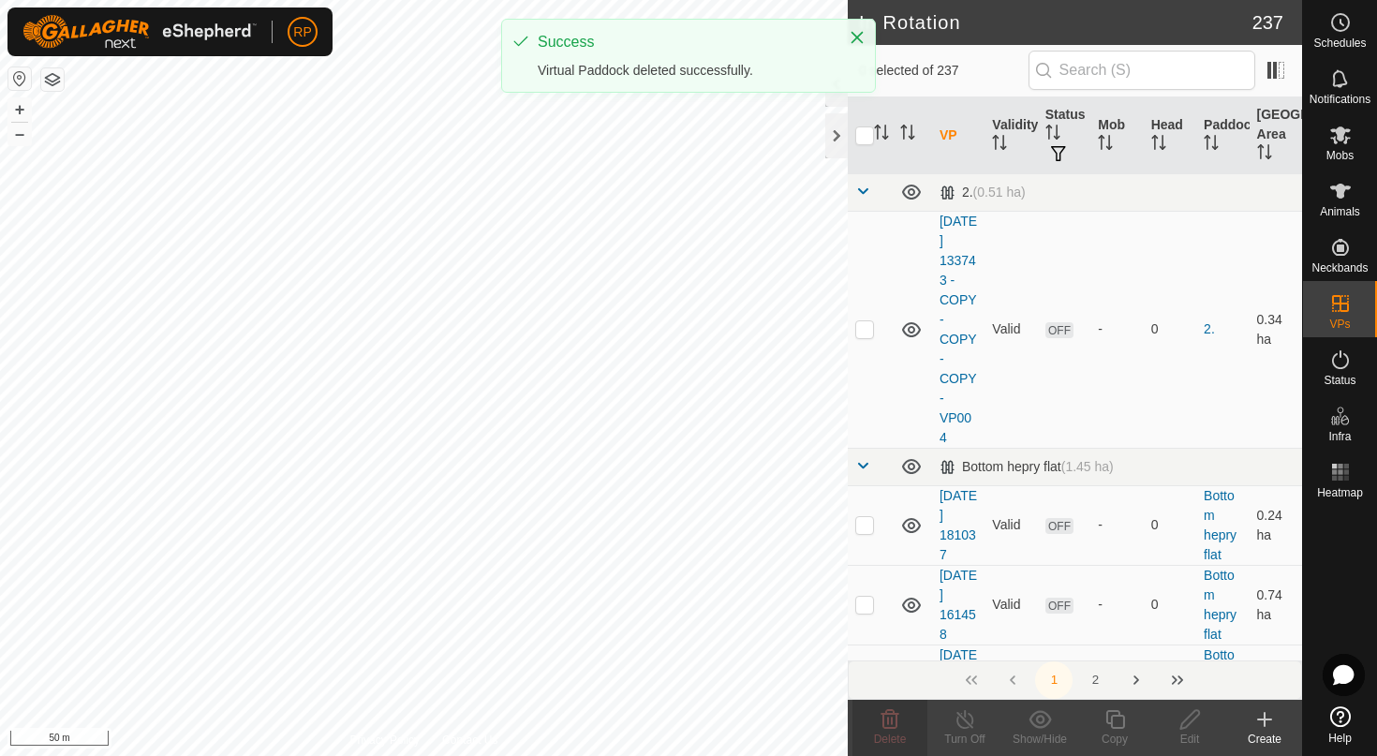
checkbox input "false"
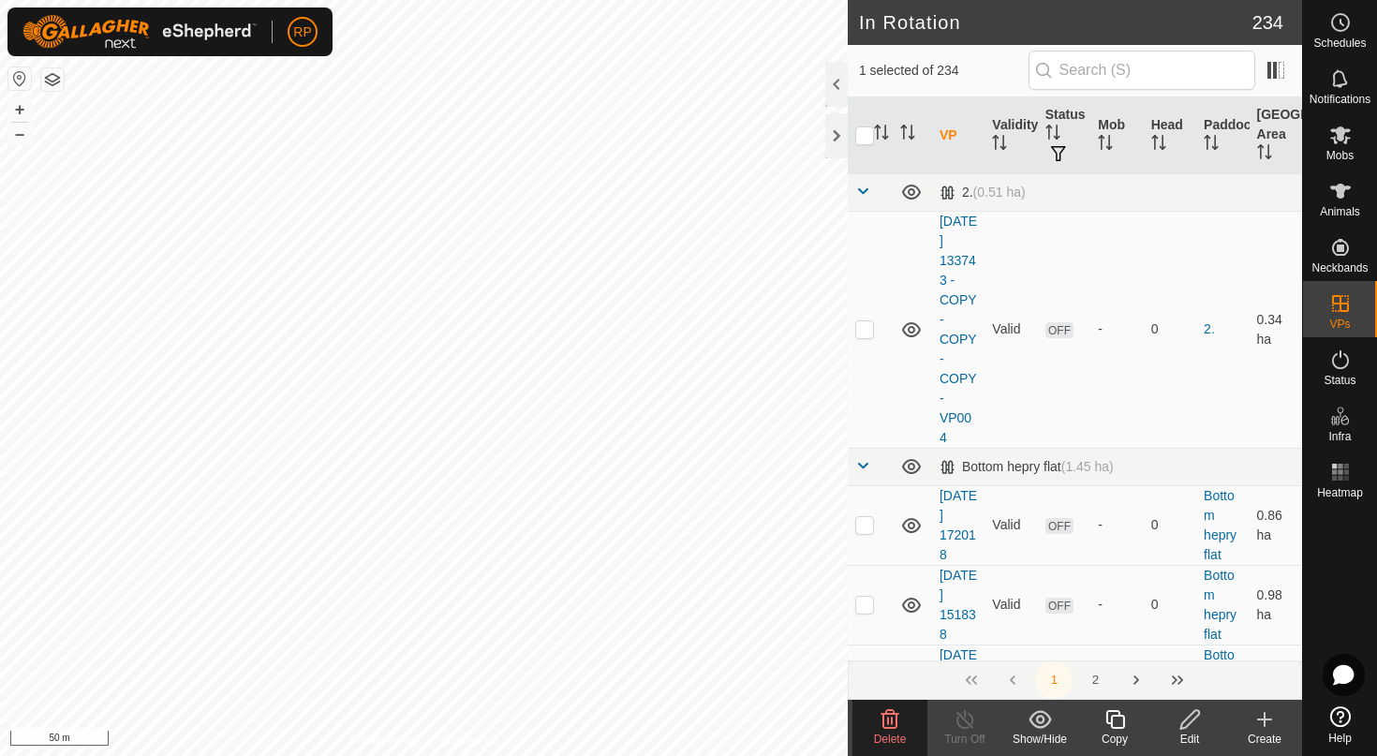
click at [878, 720] on icon at bounding box center [889, 719] width 22 height 22
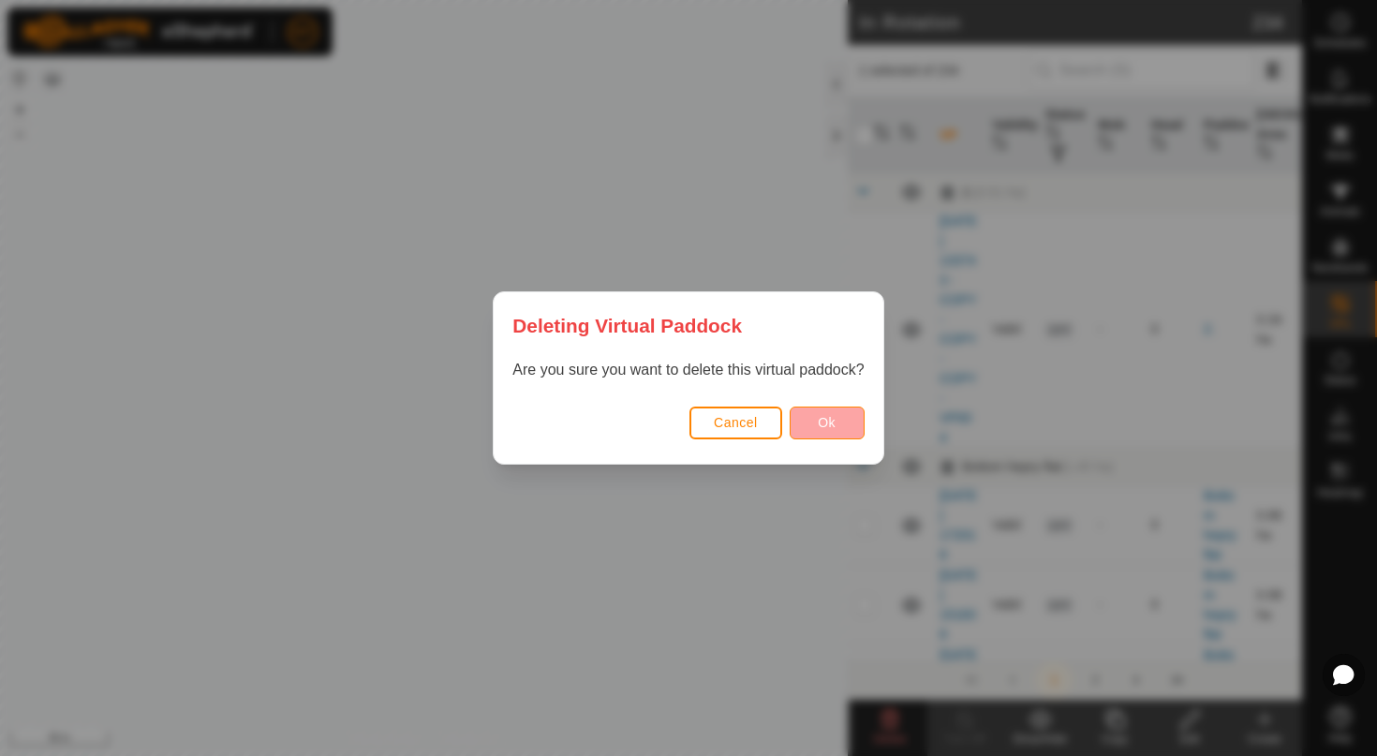
click at [832, 432] on button "Ok" at bounding box center [826, 422] width 75 height 33
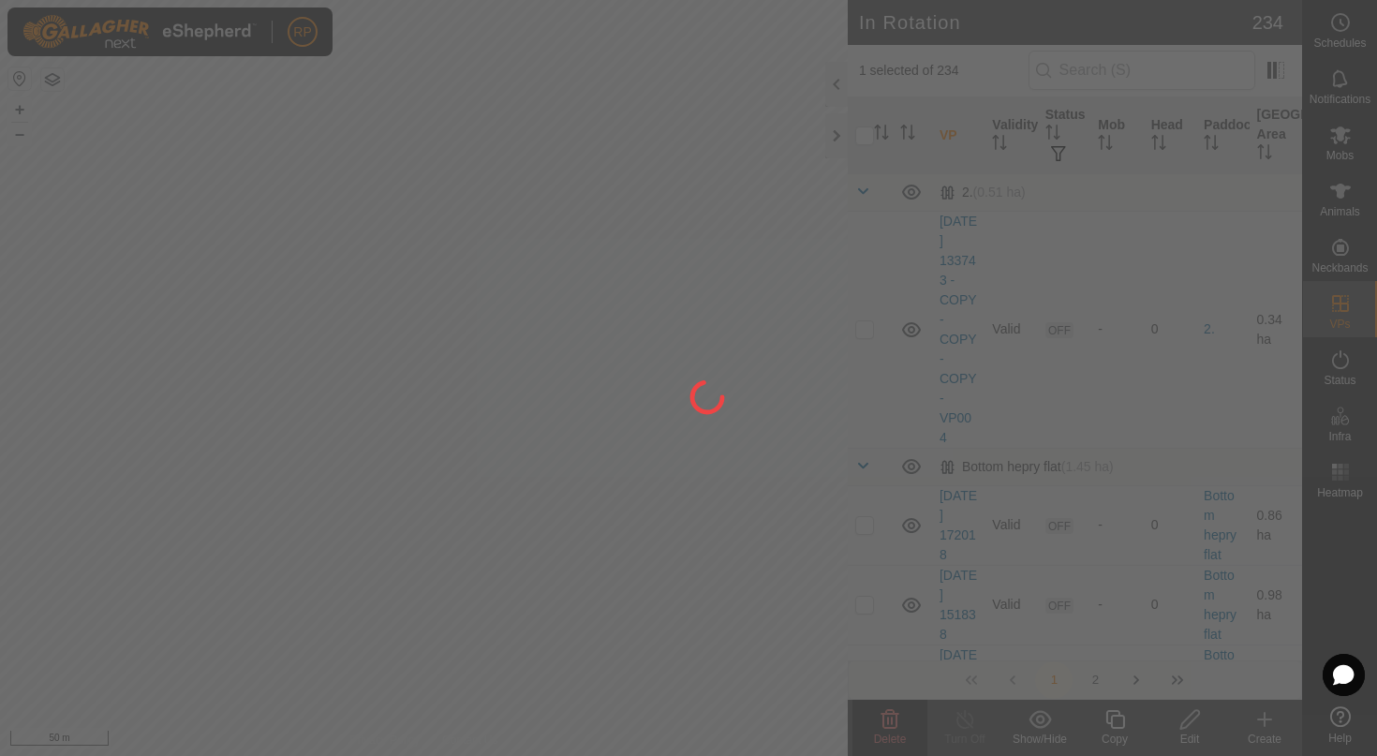
checkbox input "false"
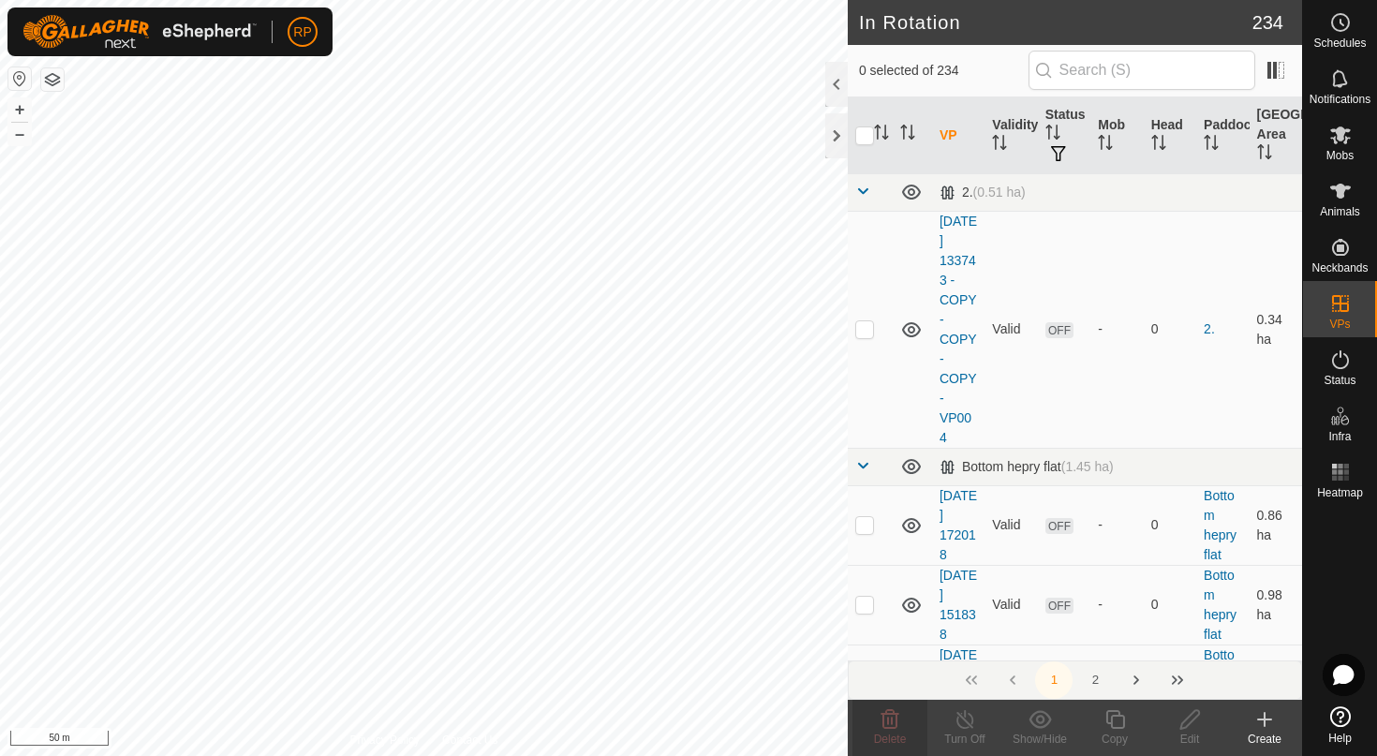
checkbox input "true"
click at [893, 715] on icon at bounding box center [889, 719] width 22 height 22
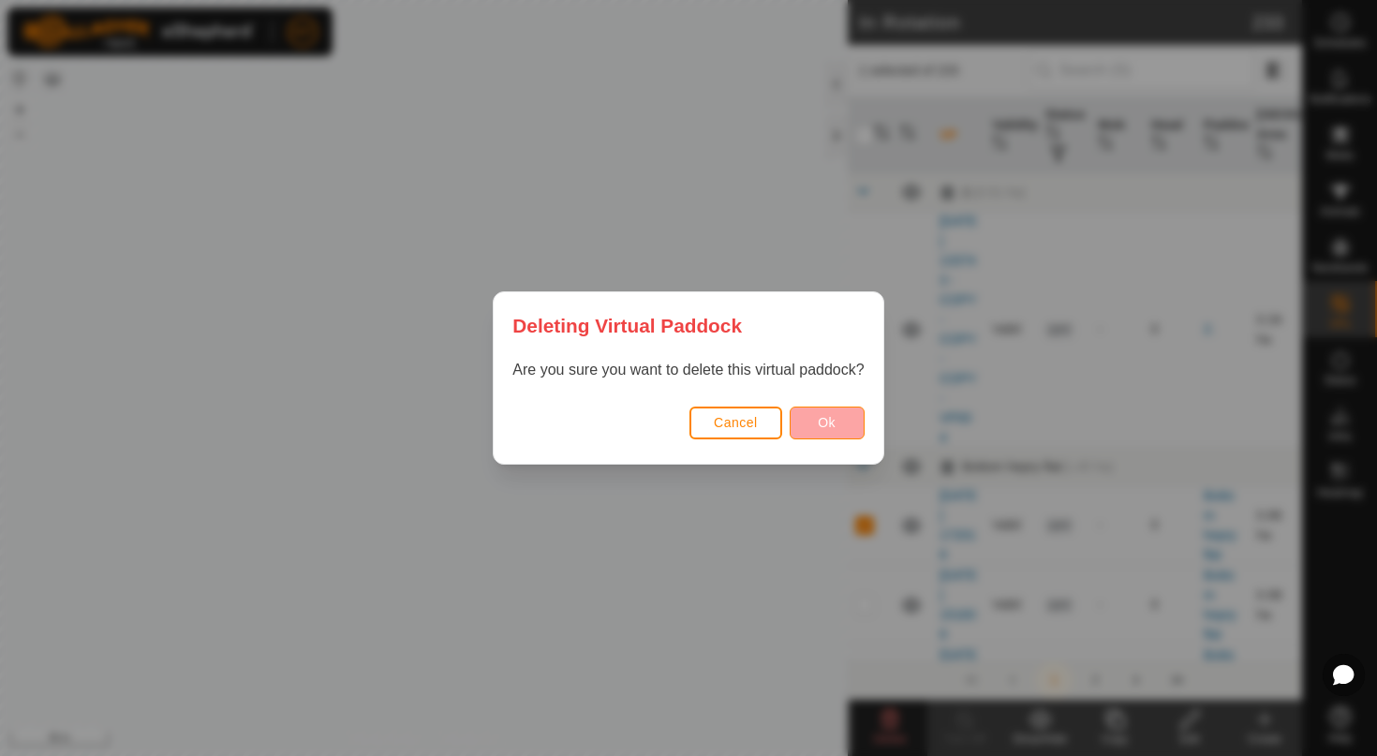
click at [818, 423] on span "Ok" at bounding box center [827, 422] width 18 height 15
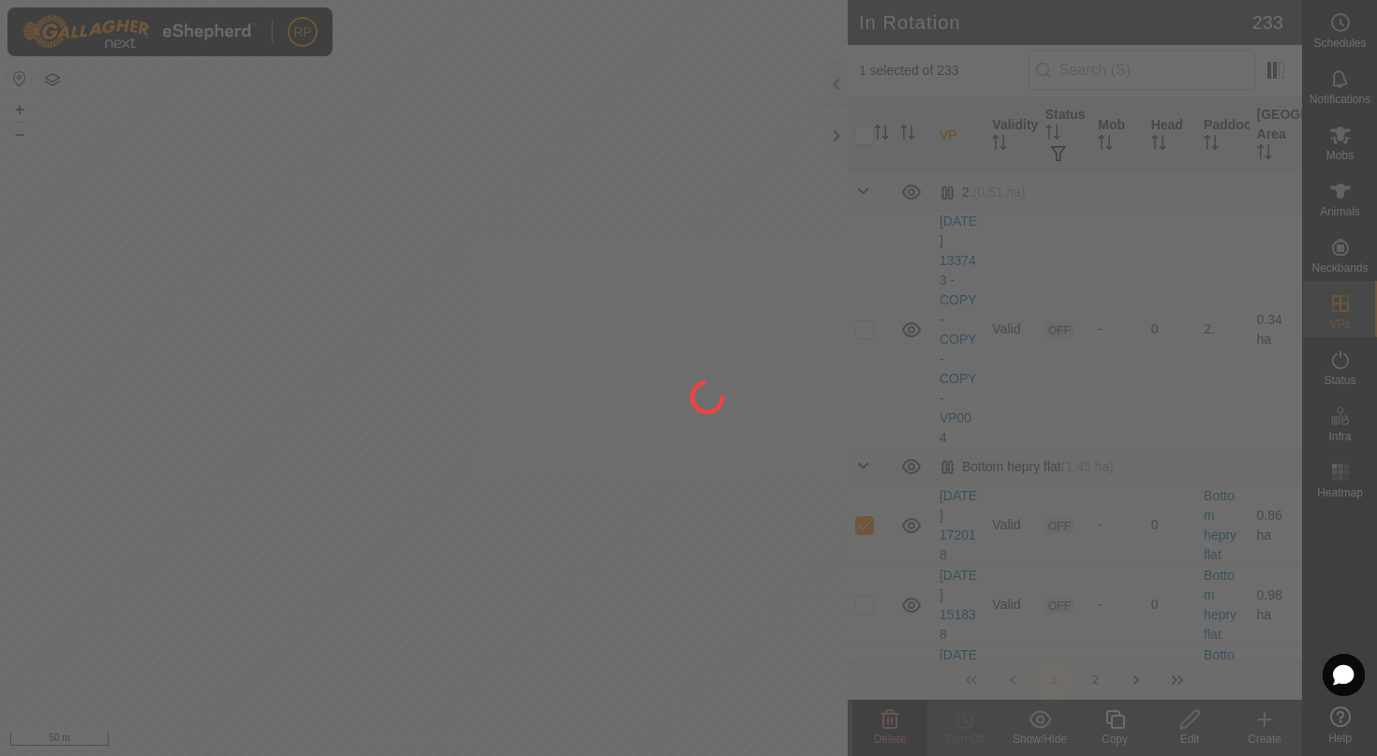
checkbox input "false"
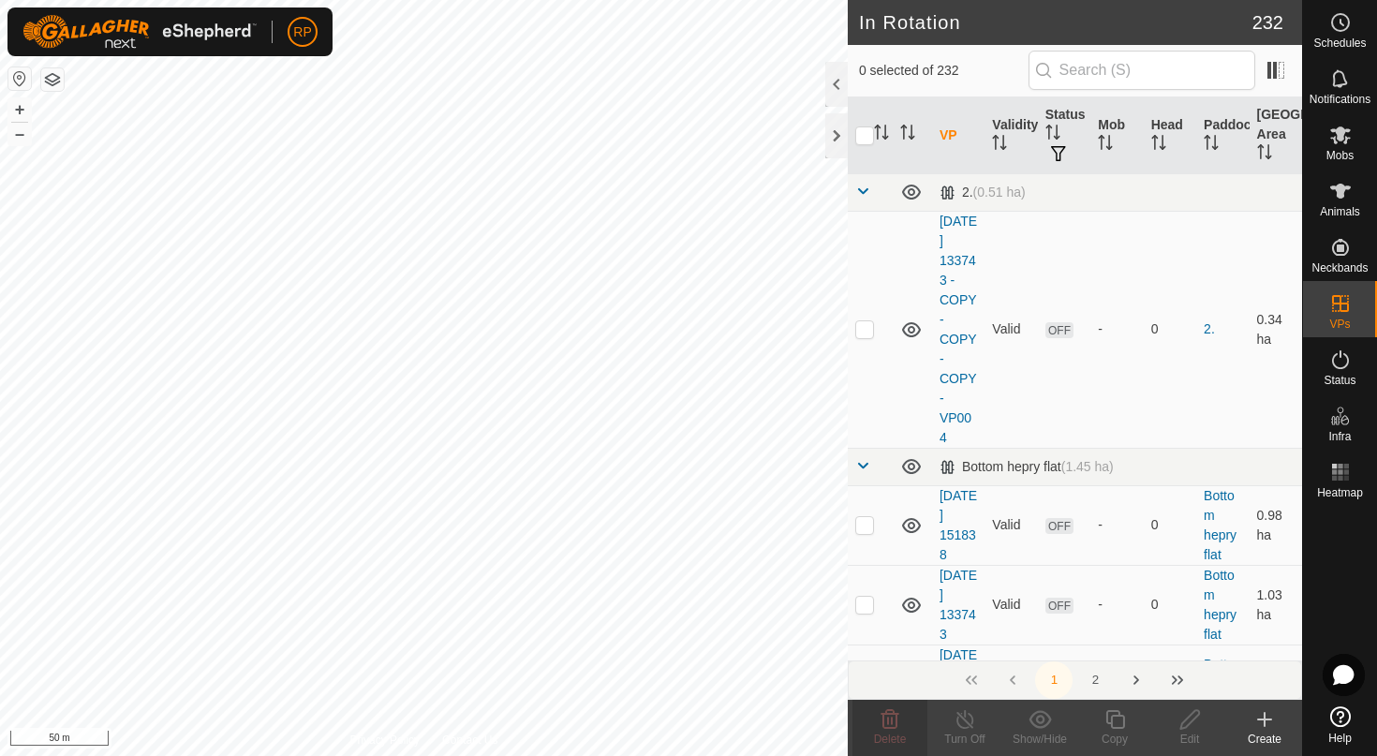
checkbox input "true"
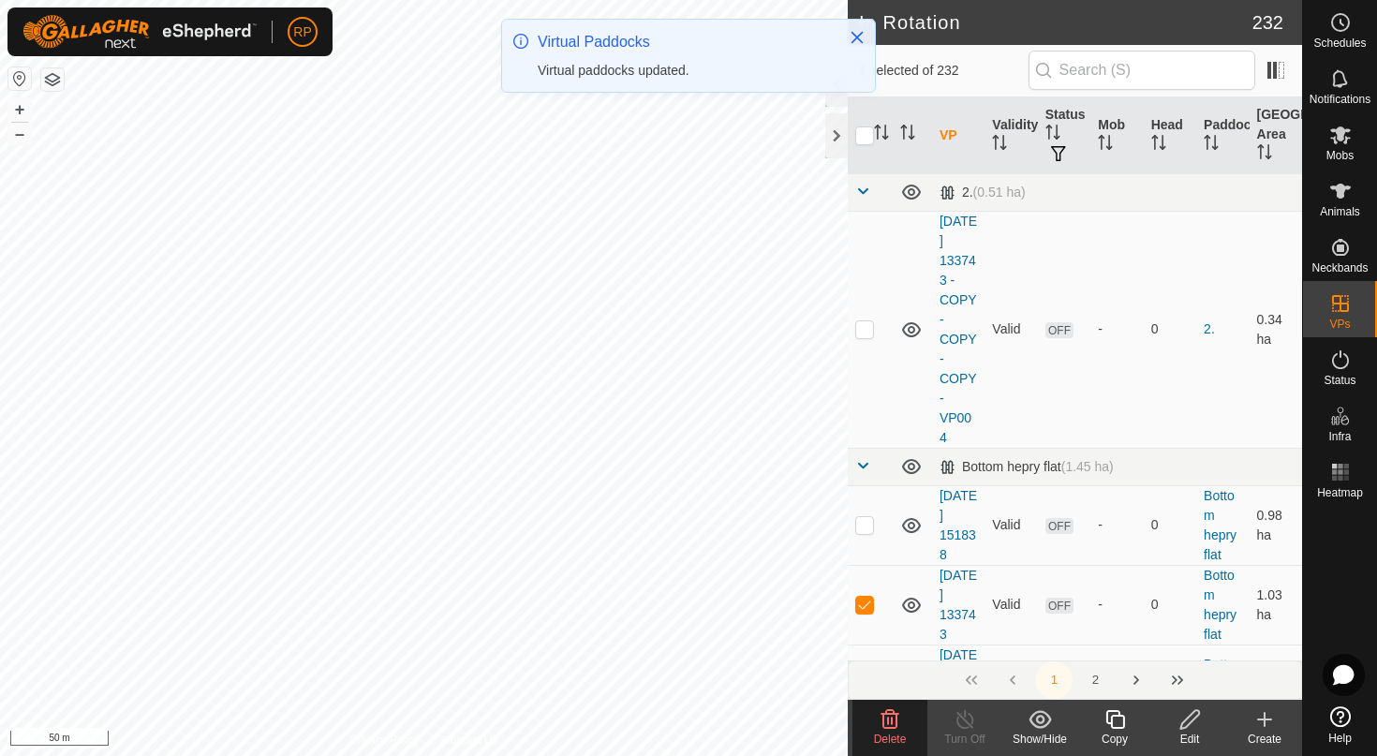
click at [884, 729] on icon at bounding box center [889, 719] width 22 height 22
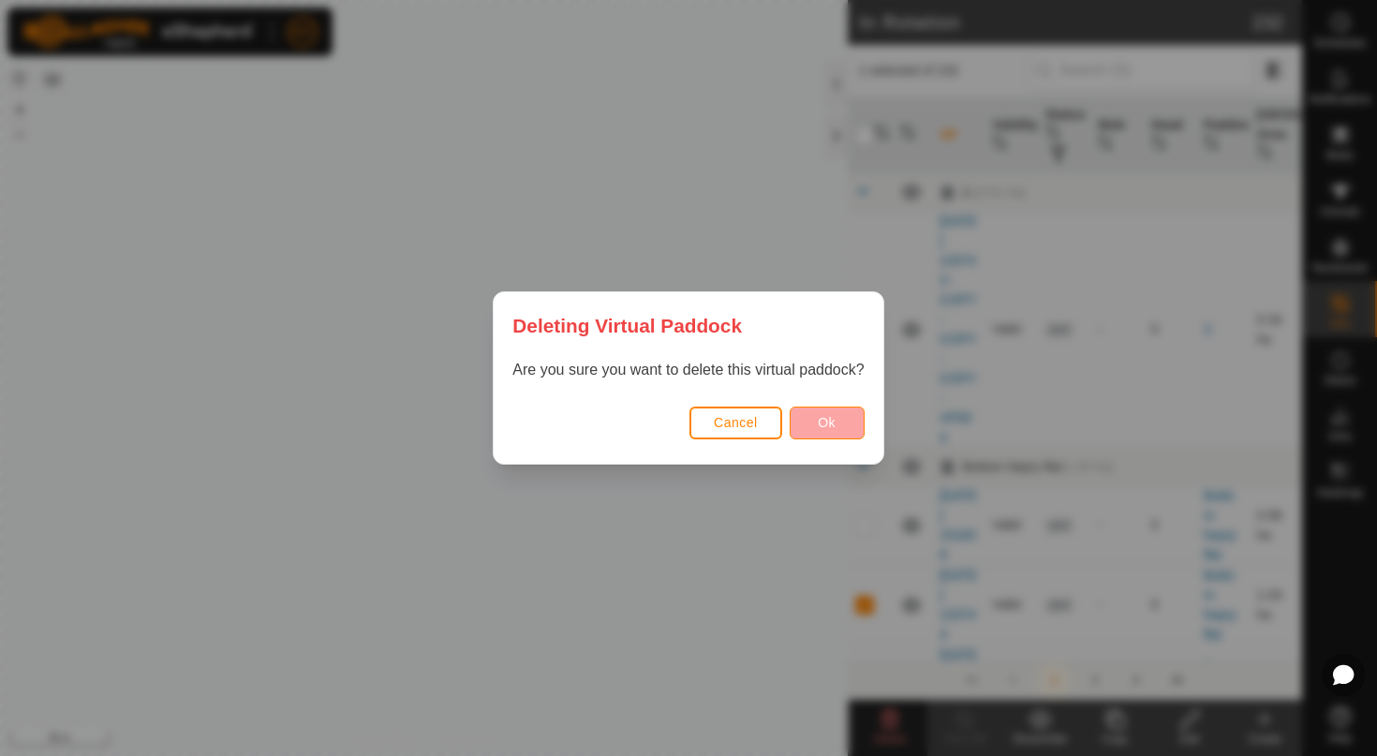
click at [818, 418] on span "Ok" at bounding box center [827, 422] width 18 height 15
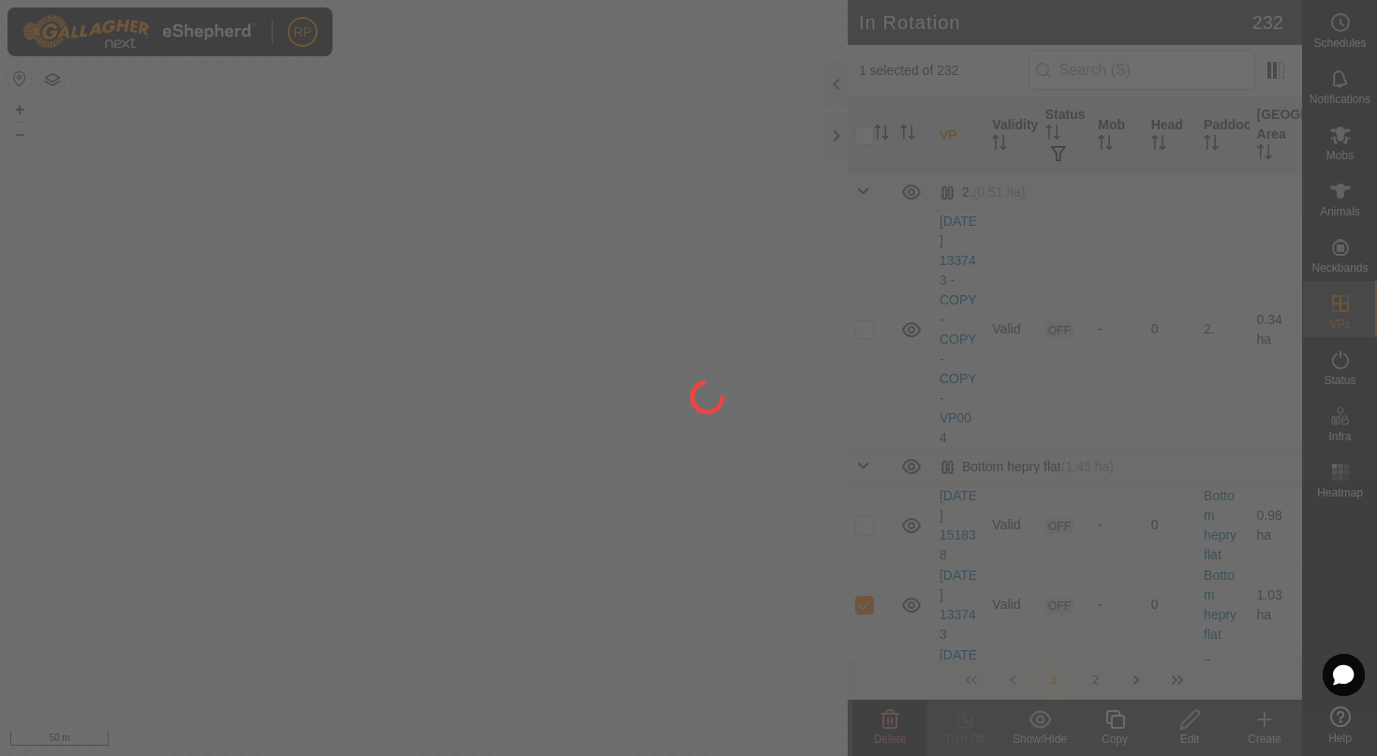
checkbox input "false"
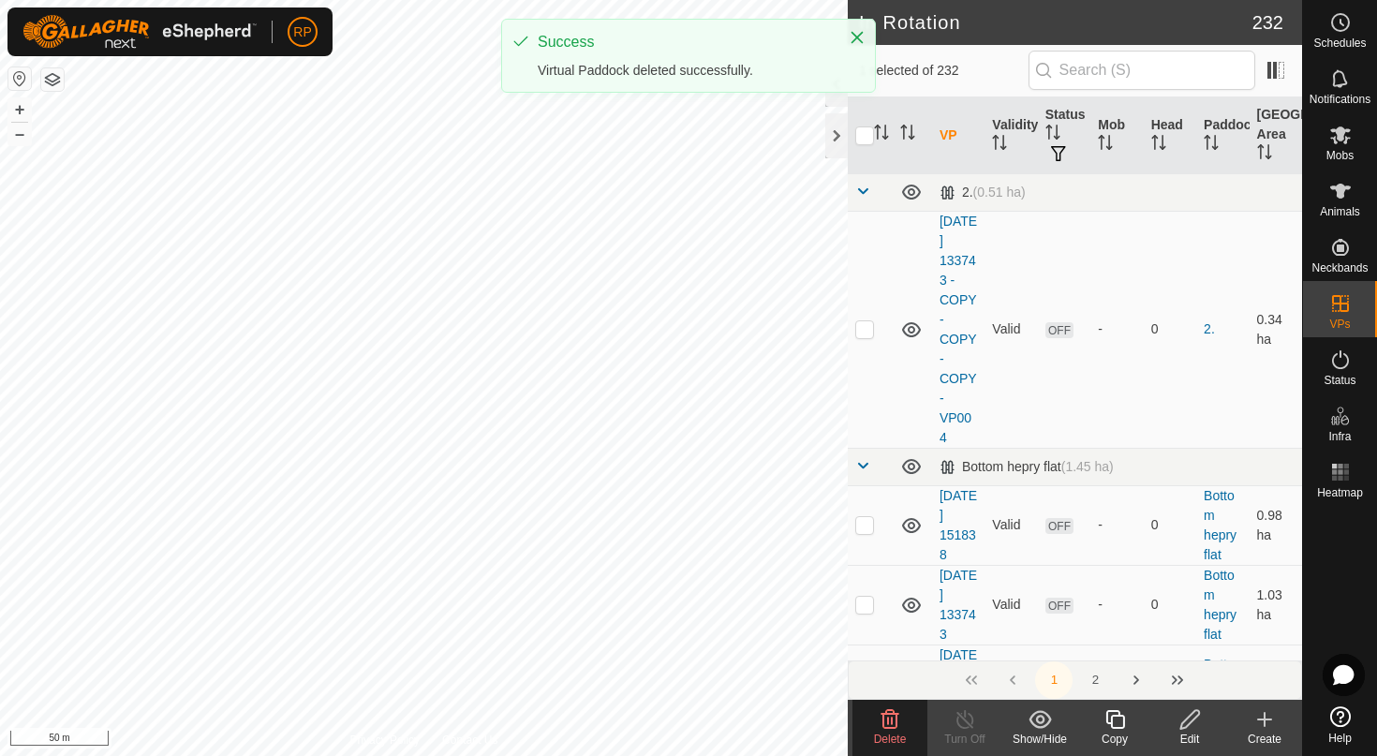
checkbox input "true"
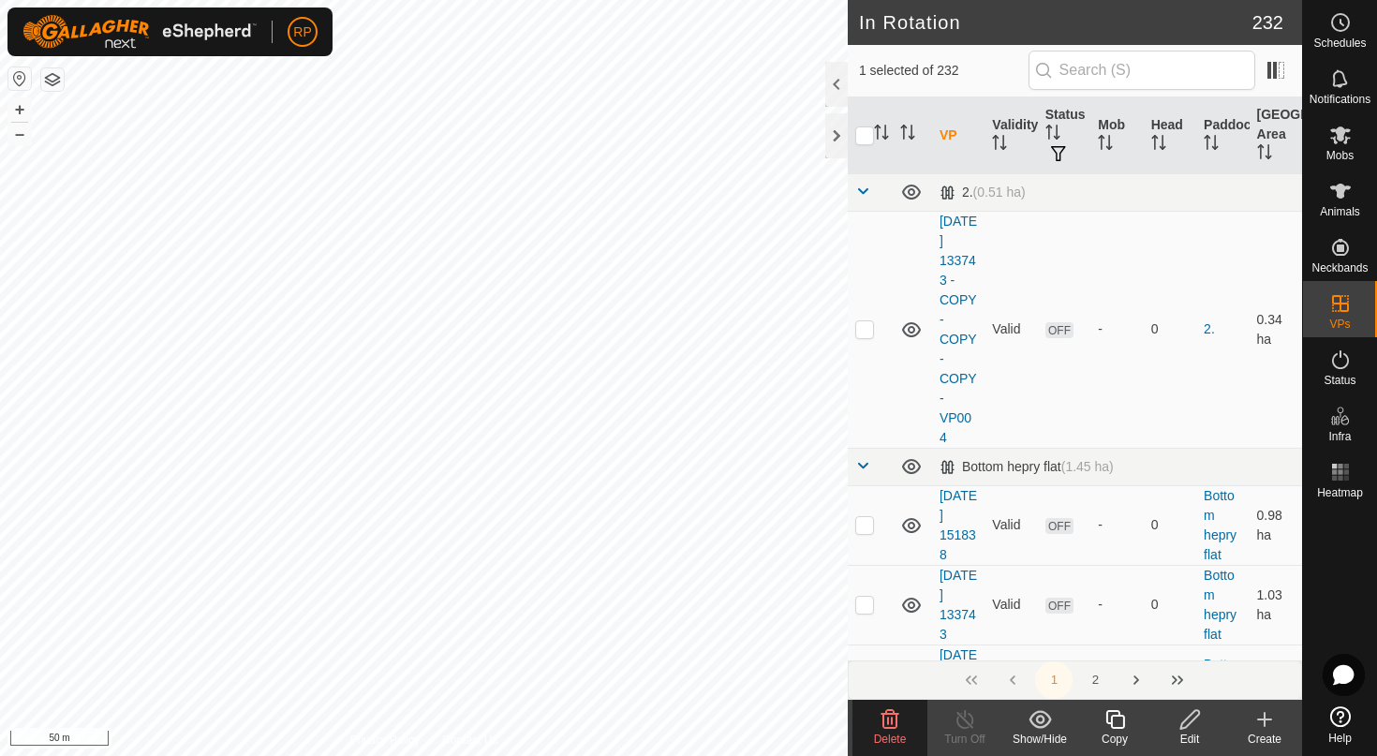
click at [884, 739] on span "Delete" at bounding box center [890, 738] width 33 height 13
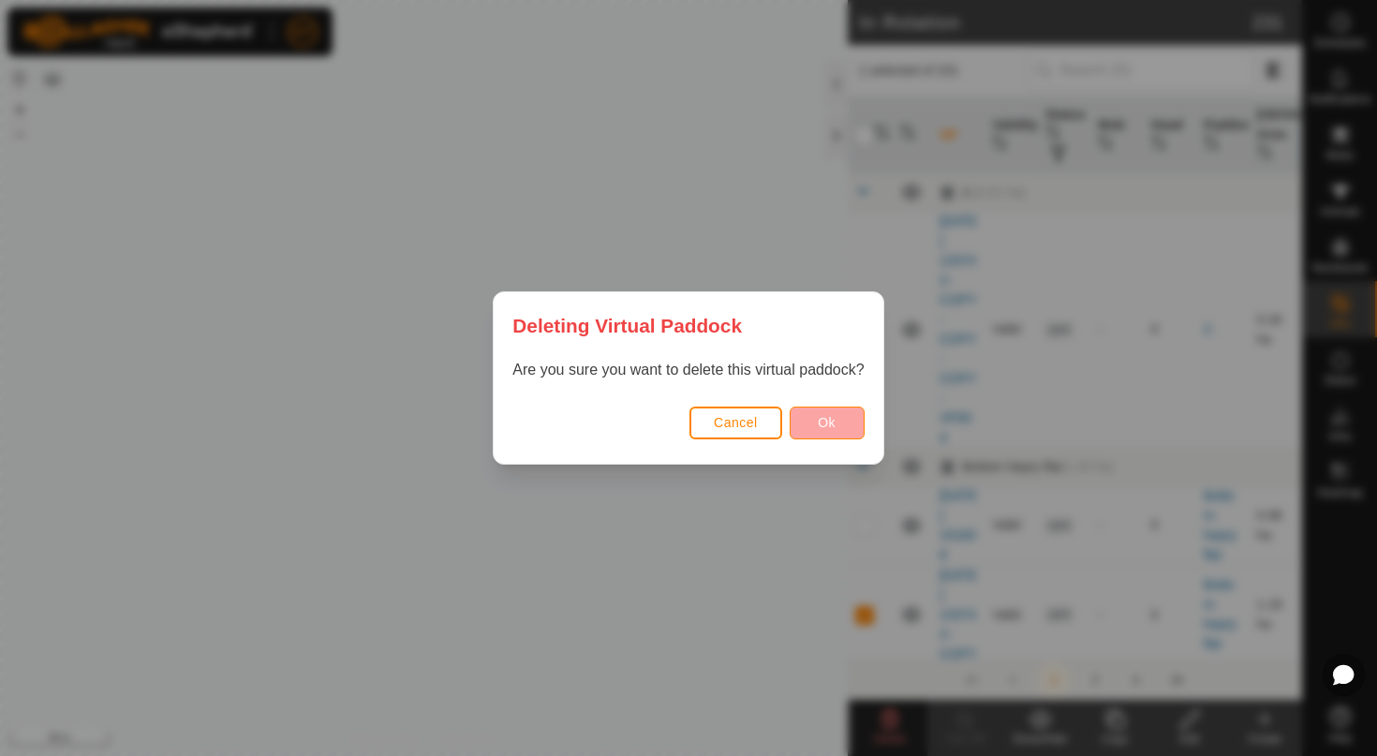
click at [809, 420] on button "Ok" at bounding box center [826, 422] width 75 height 33
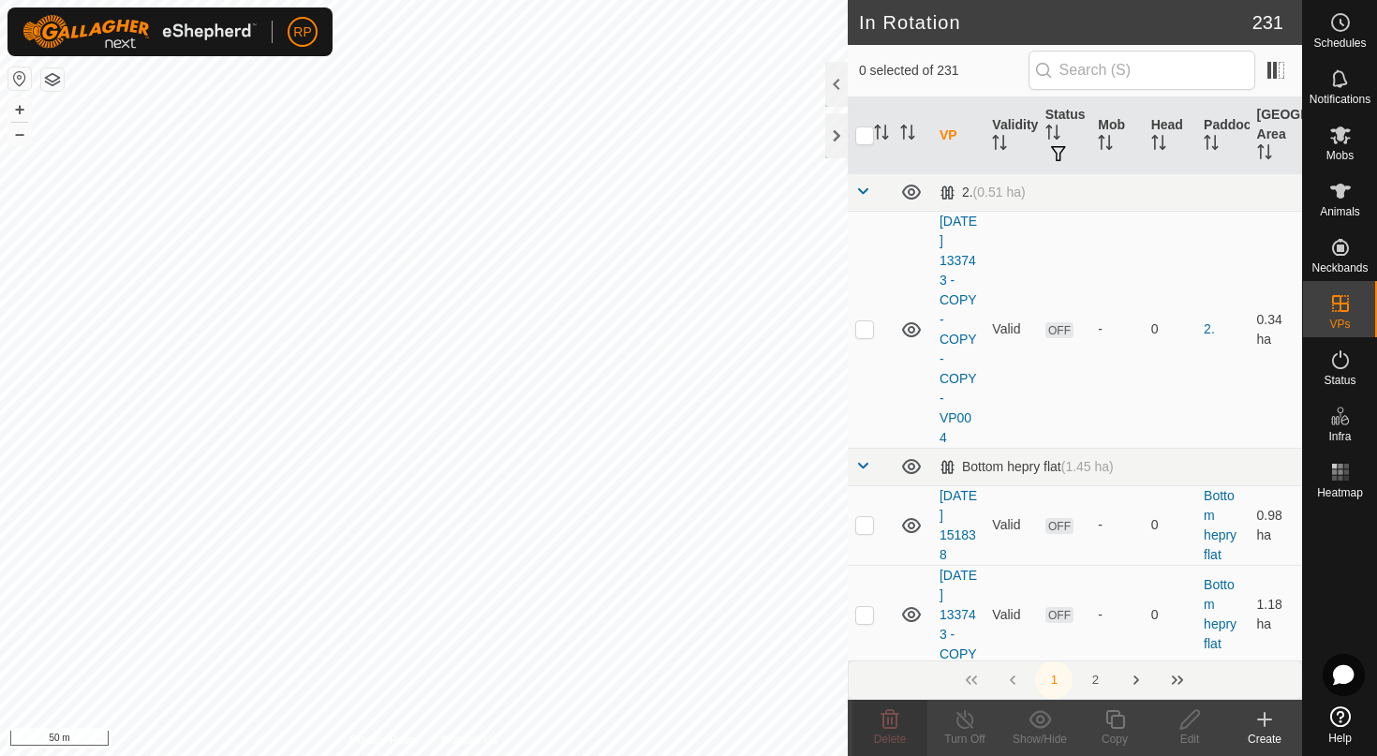
checkbox input "true"
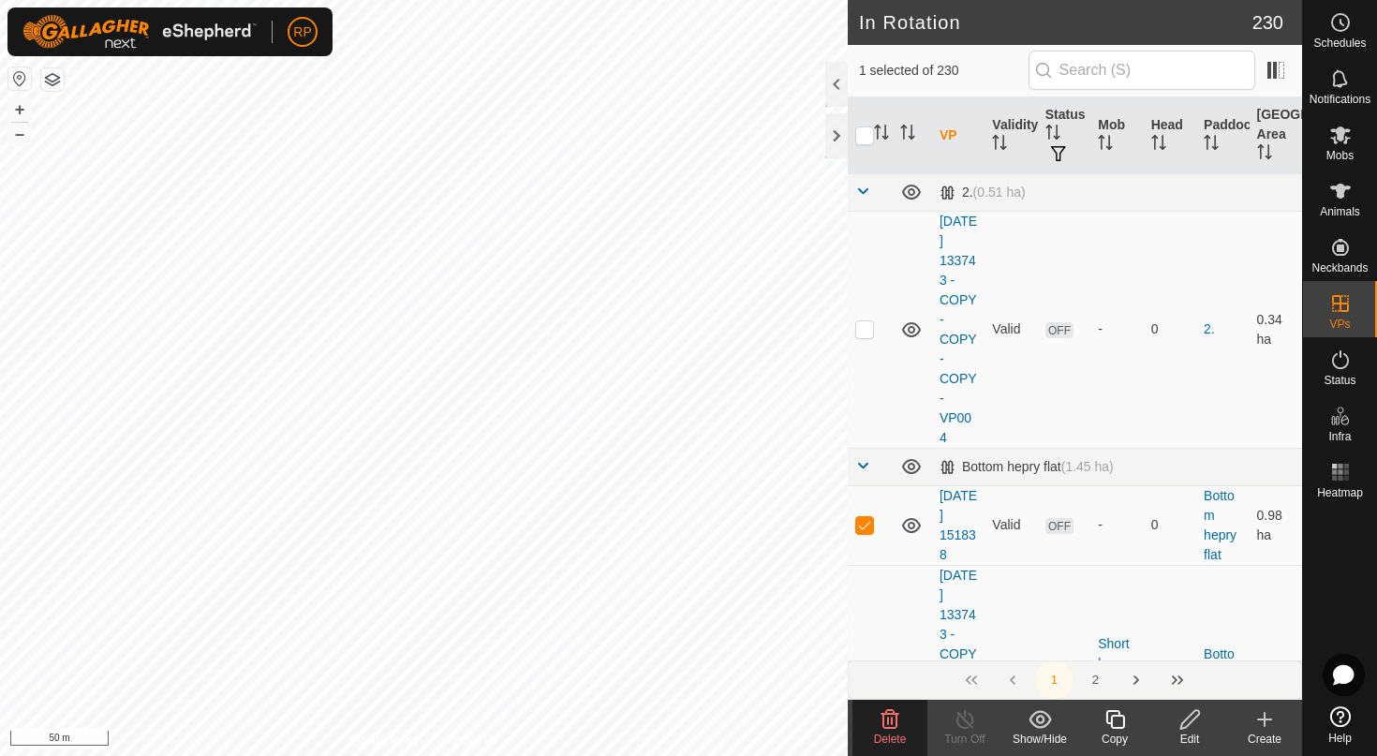
click at [894, 721] on icon at bounding box center [889, 719] width 22 height 22
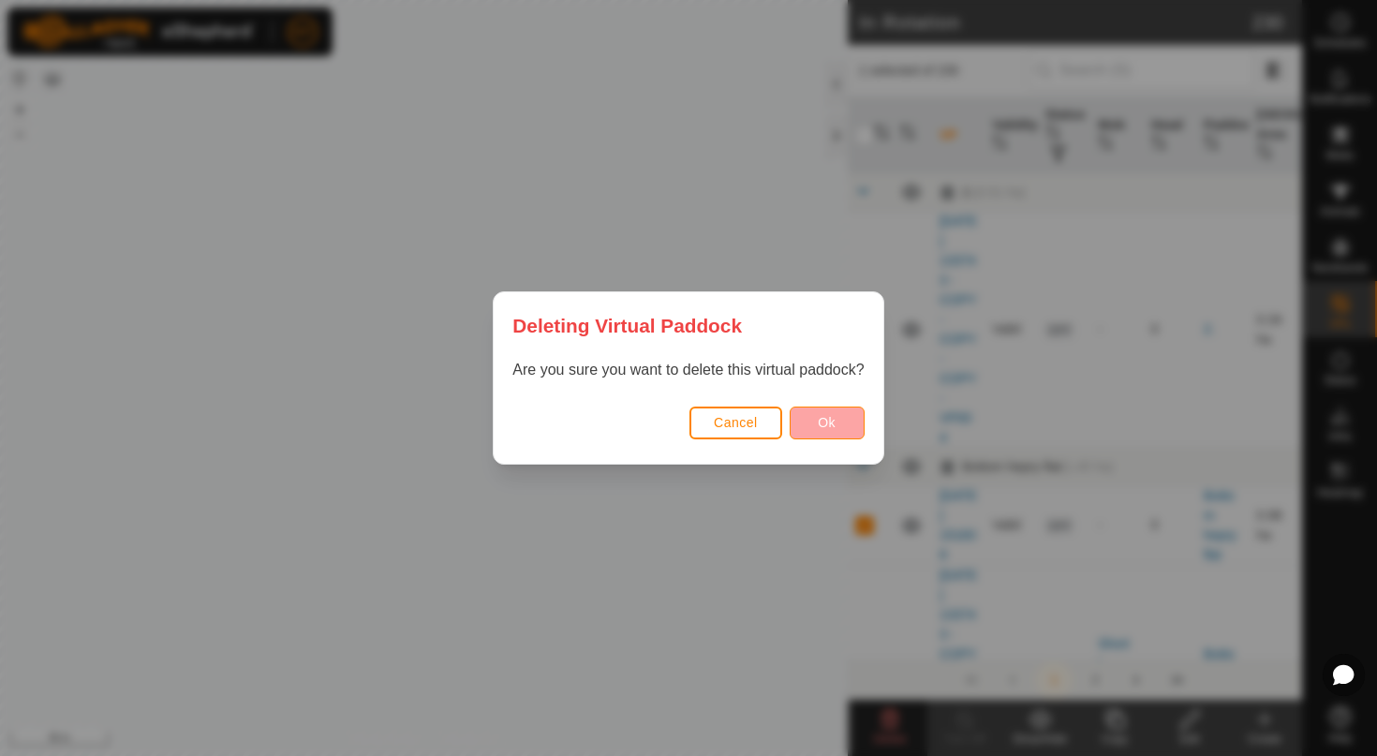
click at [836, 425] on button "Ok" at bounding box center [826, 422] width 75 height 33
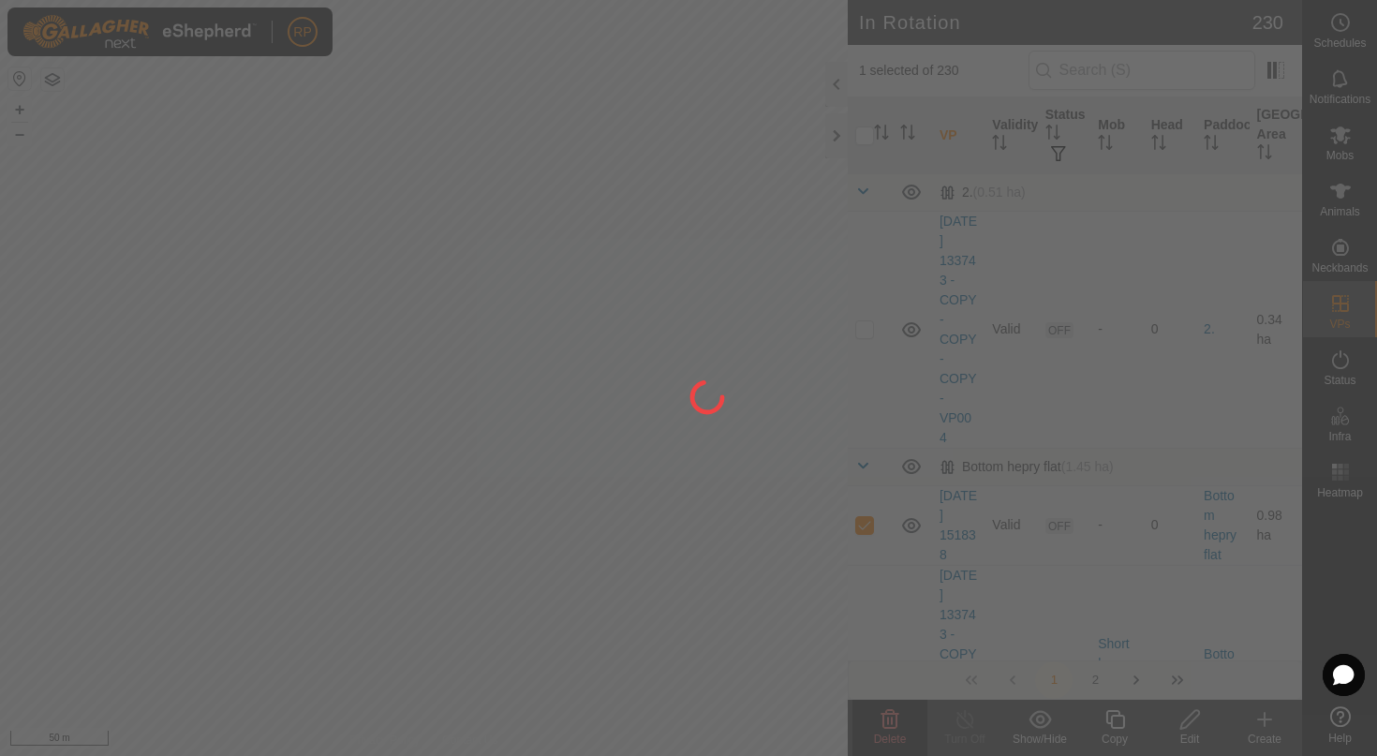
checkbox input "false"
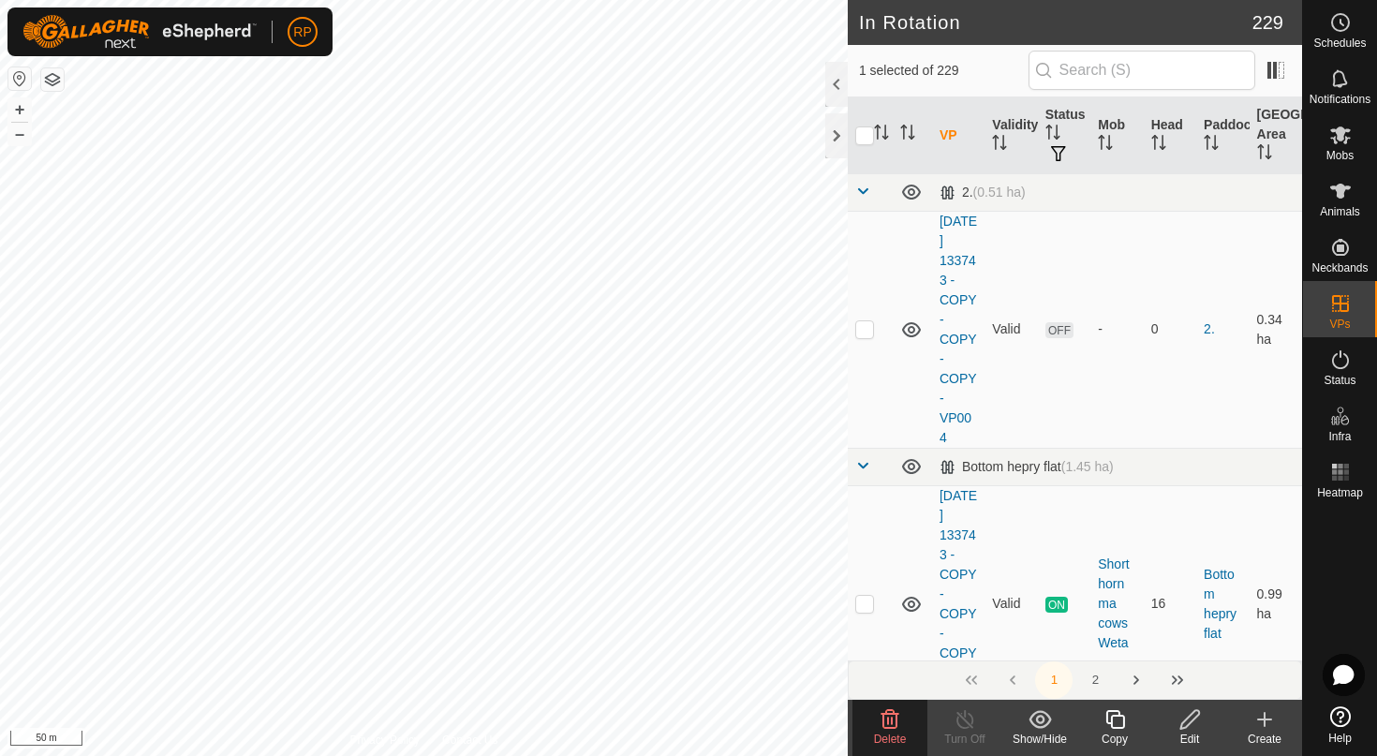
checkbox input "true"
click at [879, 719] on icon at bounding box center [889, 719] width 22 height 22
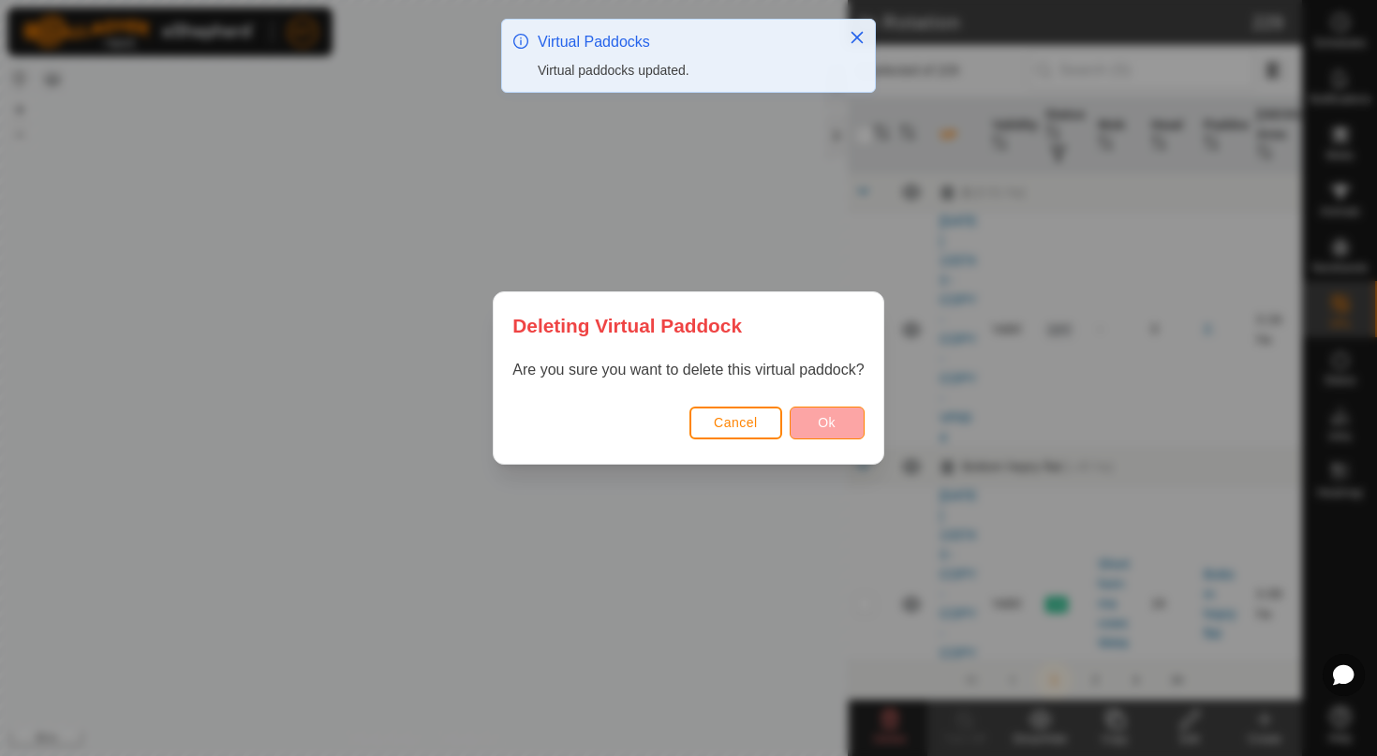
click at [834, 421] on span "Ok" at bounding box center [827, 422] width 18 height 15
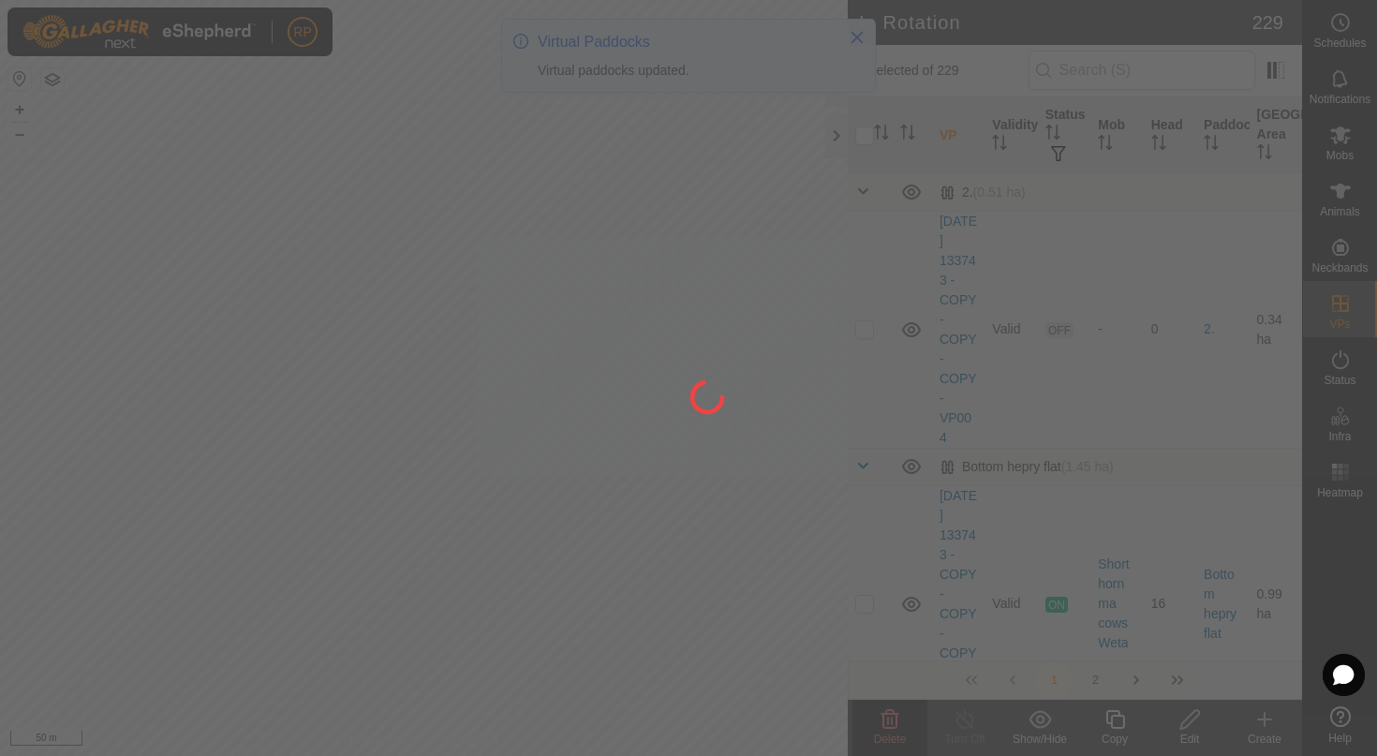
checkbox input "false"
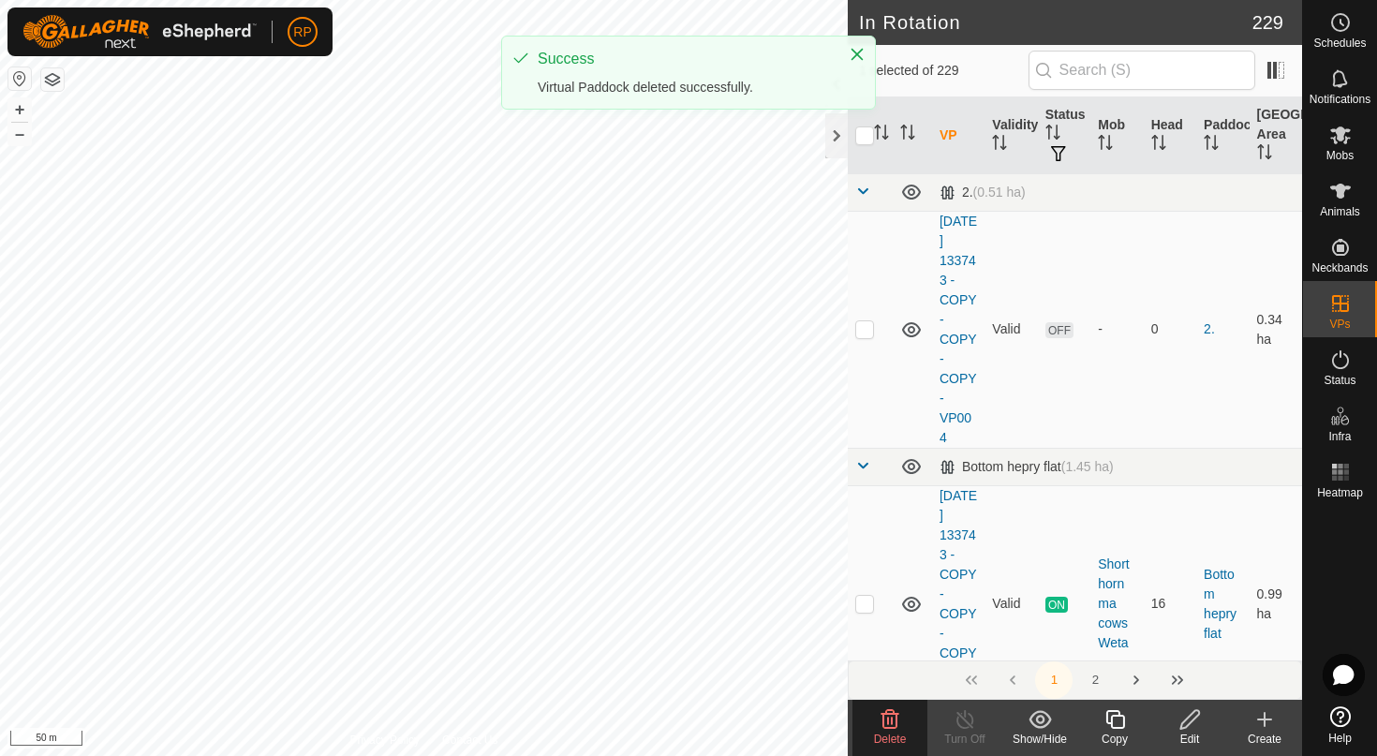
checkbox input "true"
click at [889, 708] on icon at bounding box center [889, 719] width 22 height 22
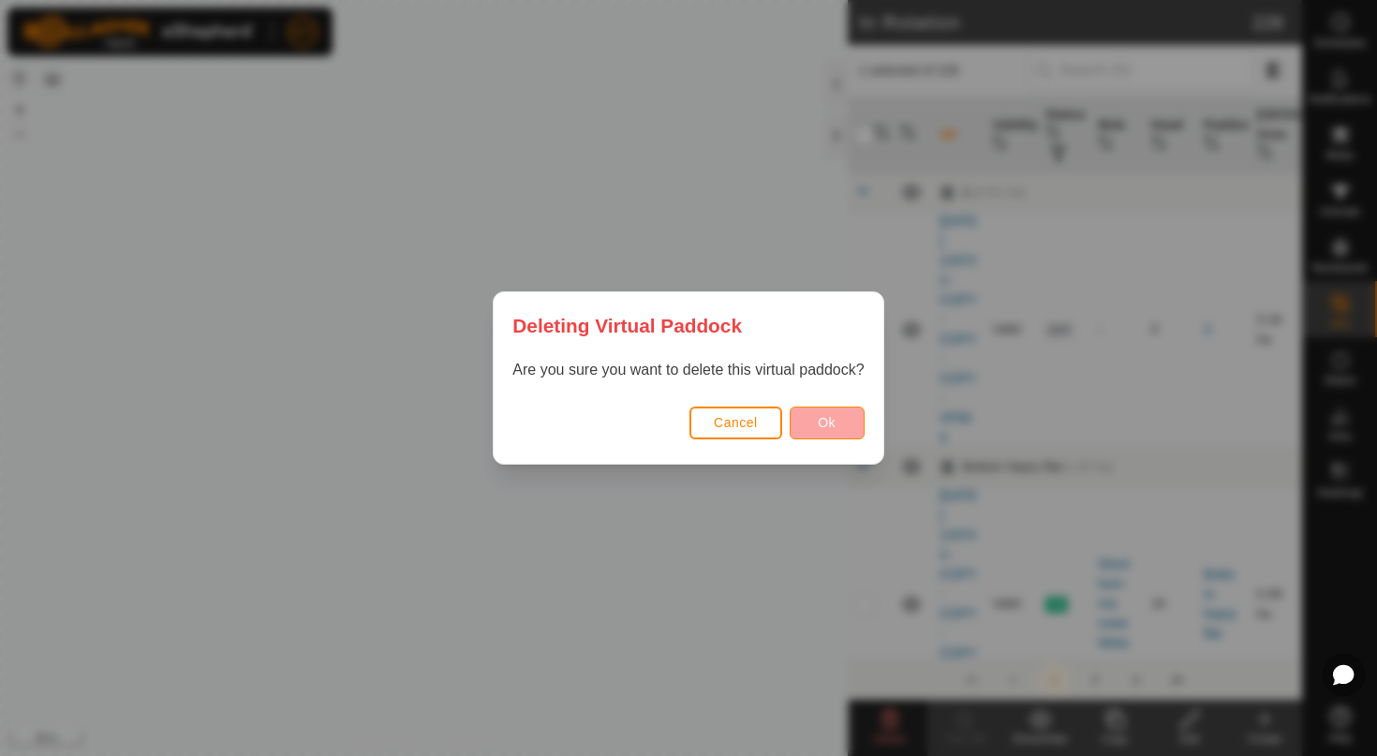
click at [818, 423] on span "Ok" at bounding box center [827, 422] width 18 height 15
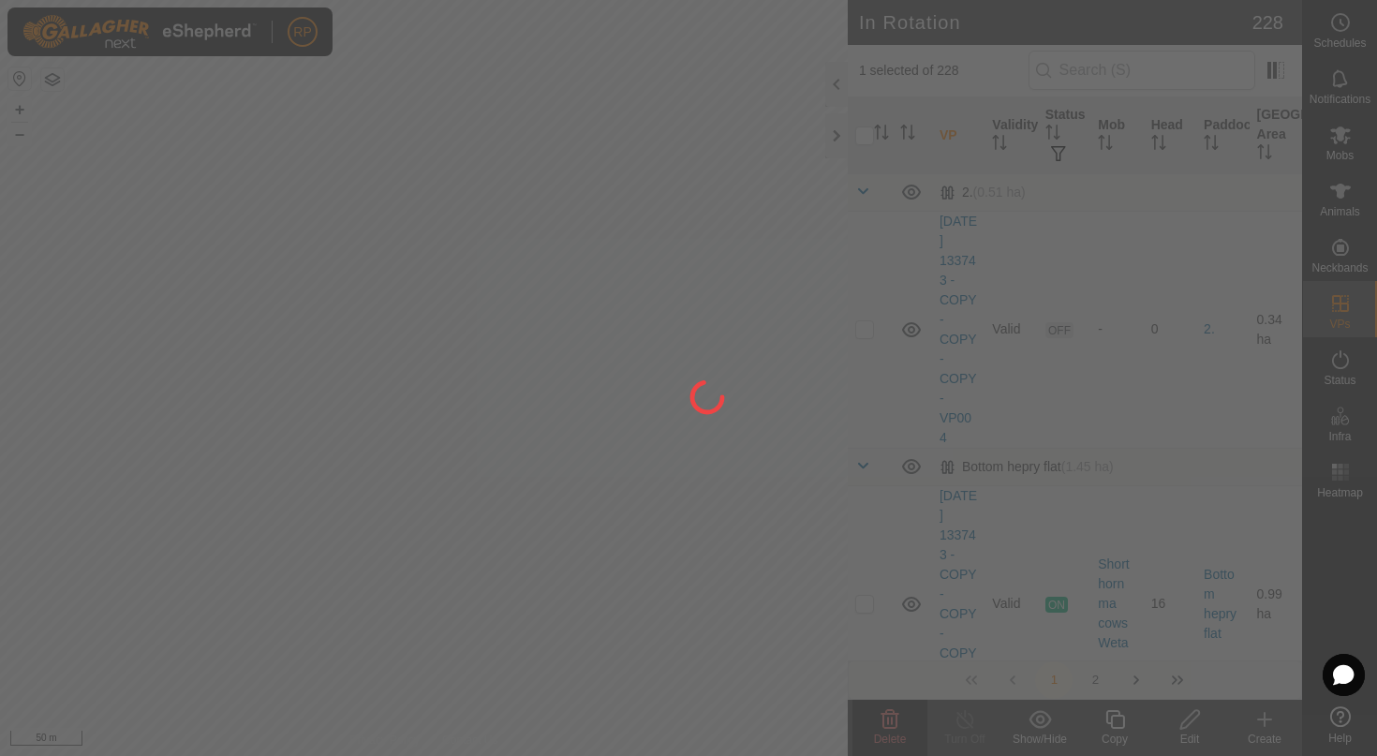
checkbox input "false"
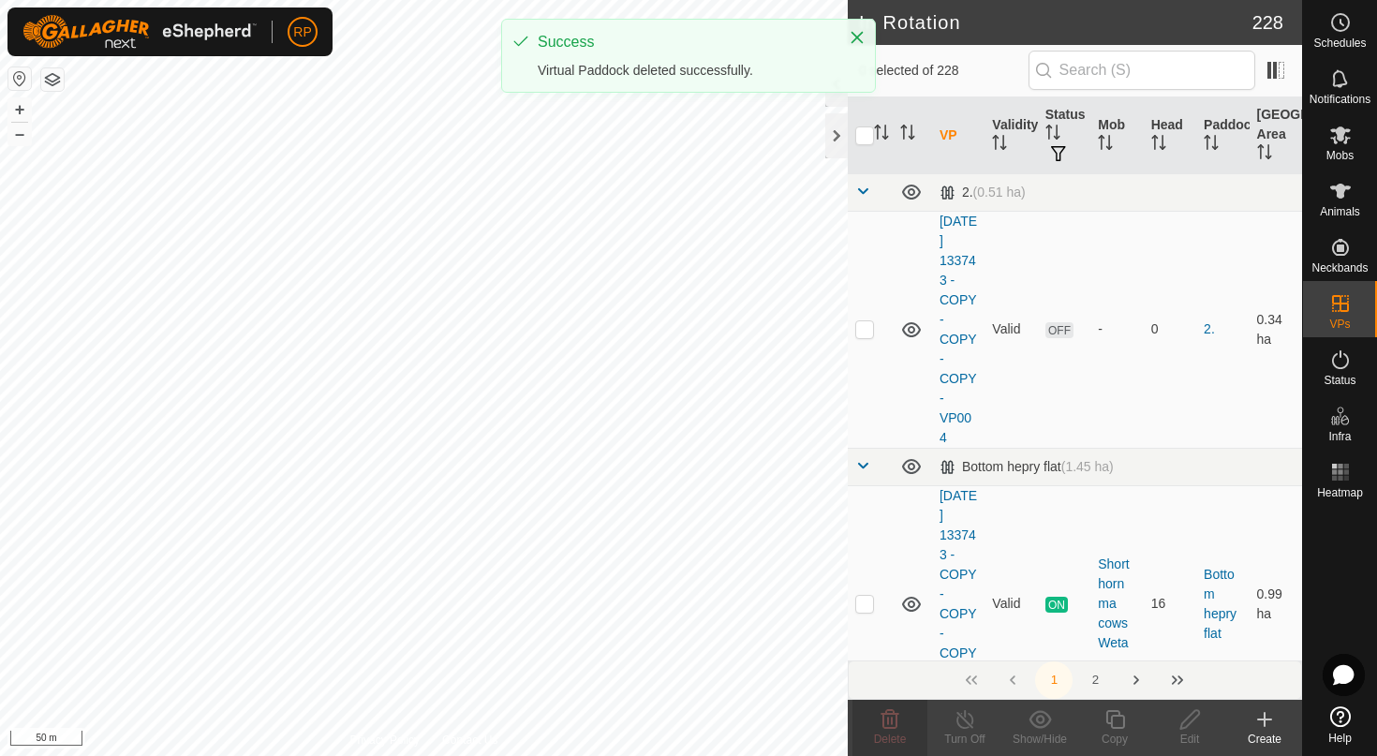
checkbox input "true"
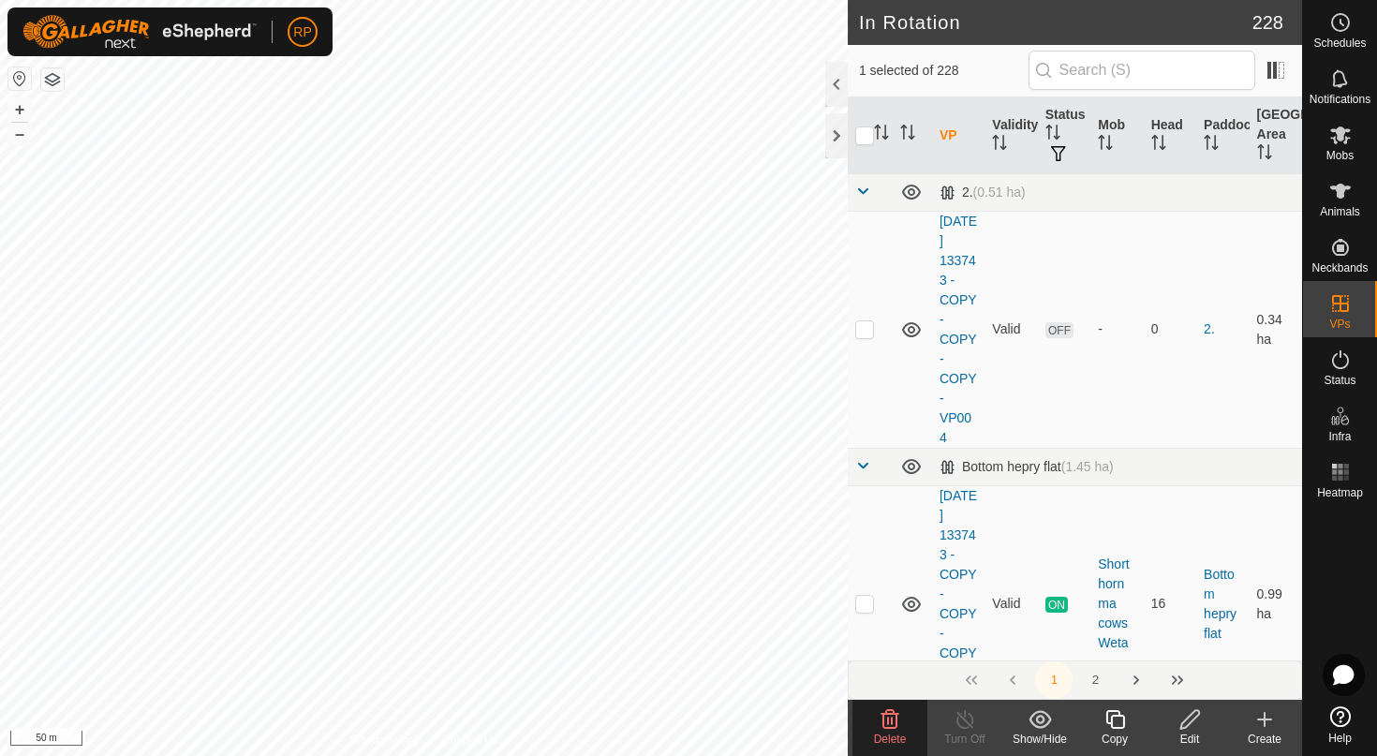
click at [888, 723] on icon at bounding box center [890, 719] width 18 height 19
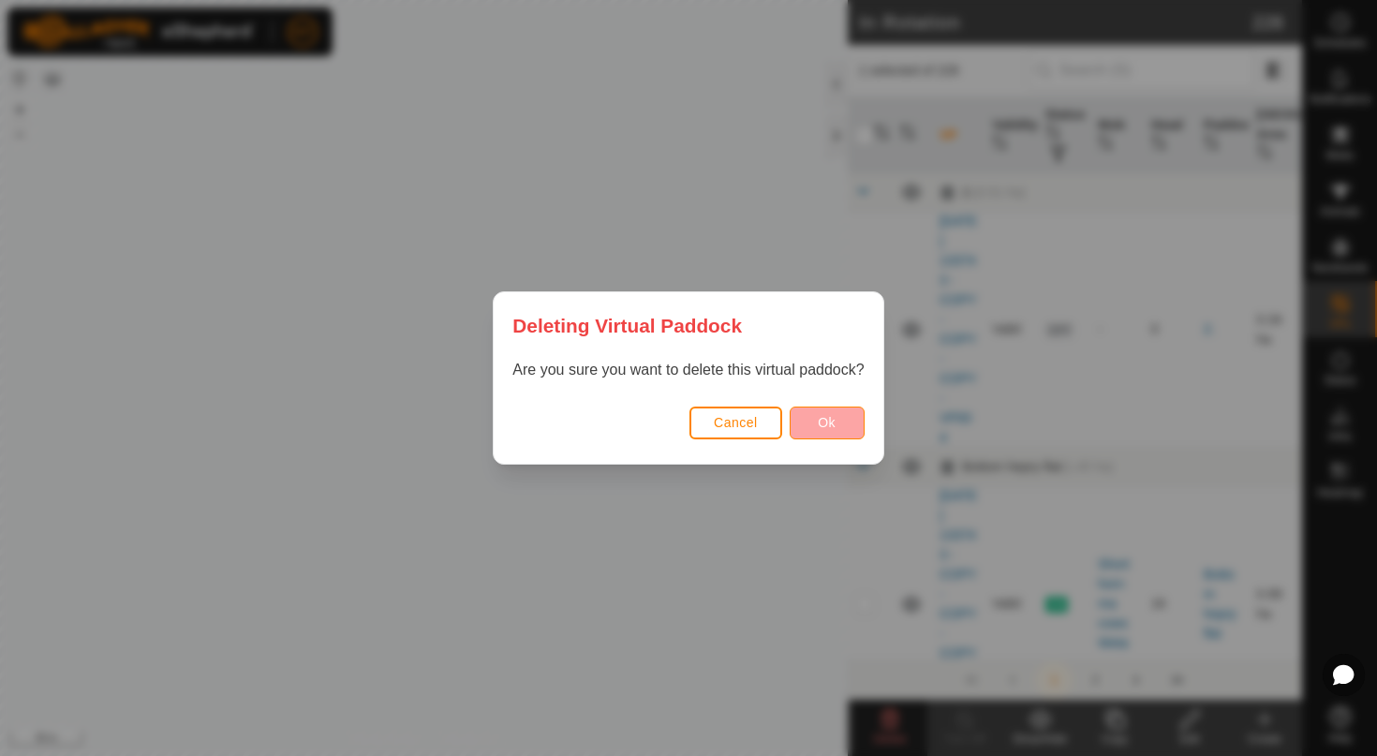
click at [823, 429] on span "Ok" at bounding box center [827, 422] width 18 height 15
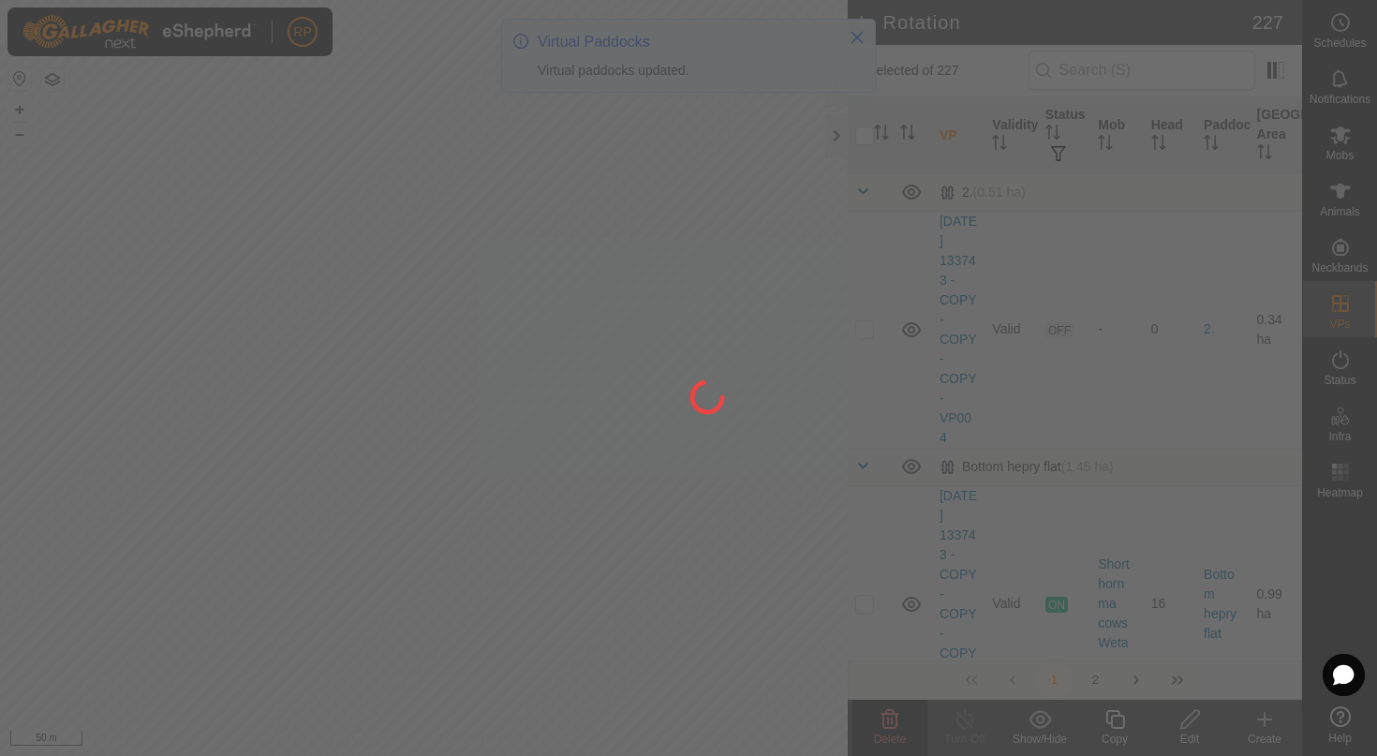
checkbox input "false"
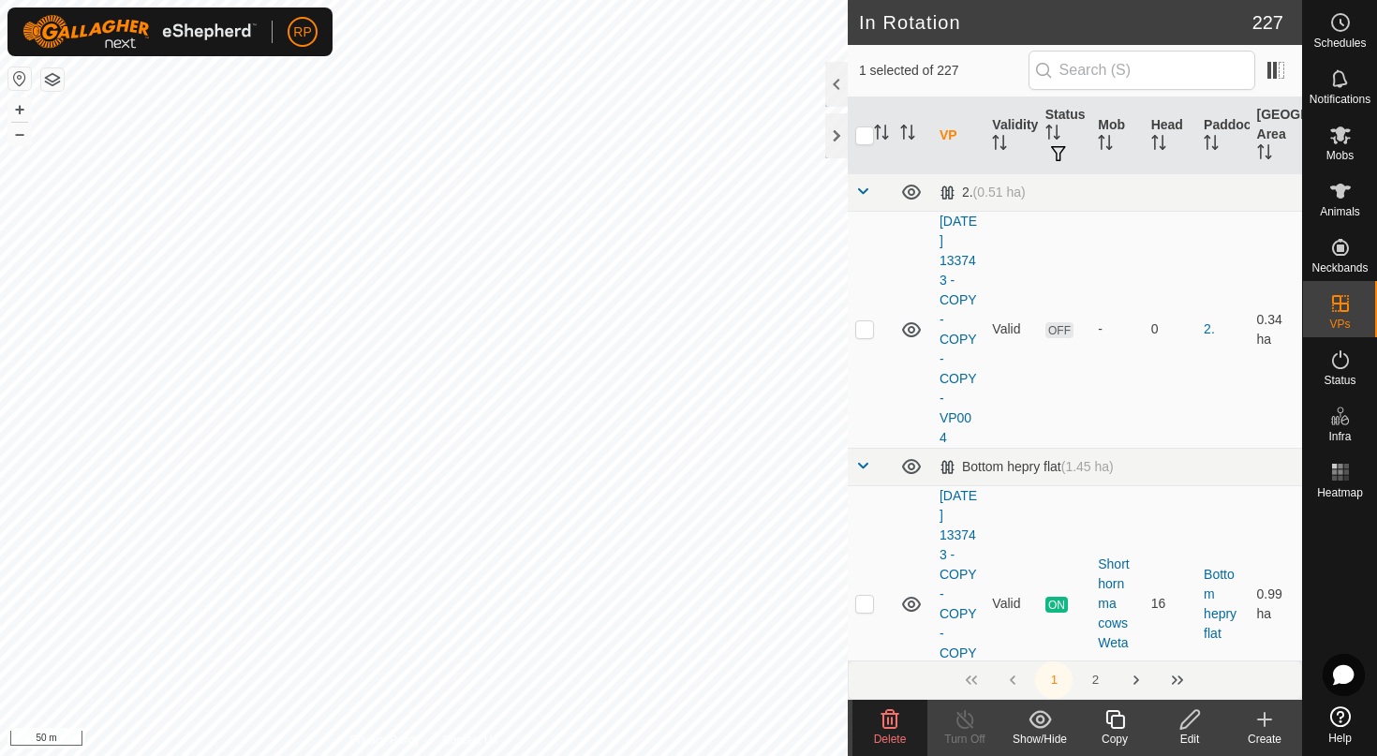
click at [886, 733] on span "Delete" at bounding box center [890, 738] width 33 height 13
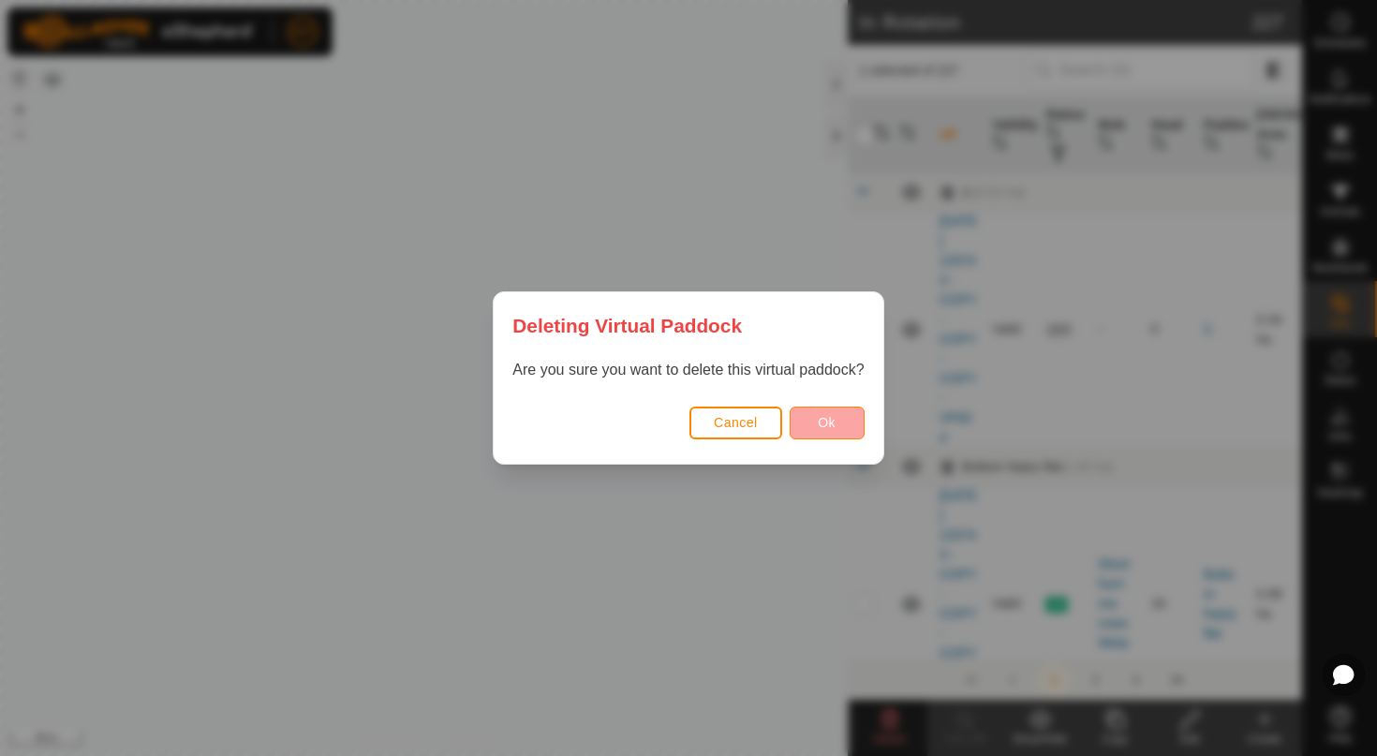
click at [847, 426] on button "Ok" at bounding box center [826, 422] width 75 height 33
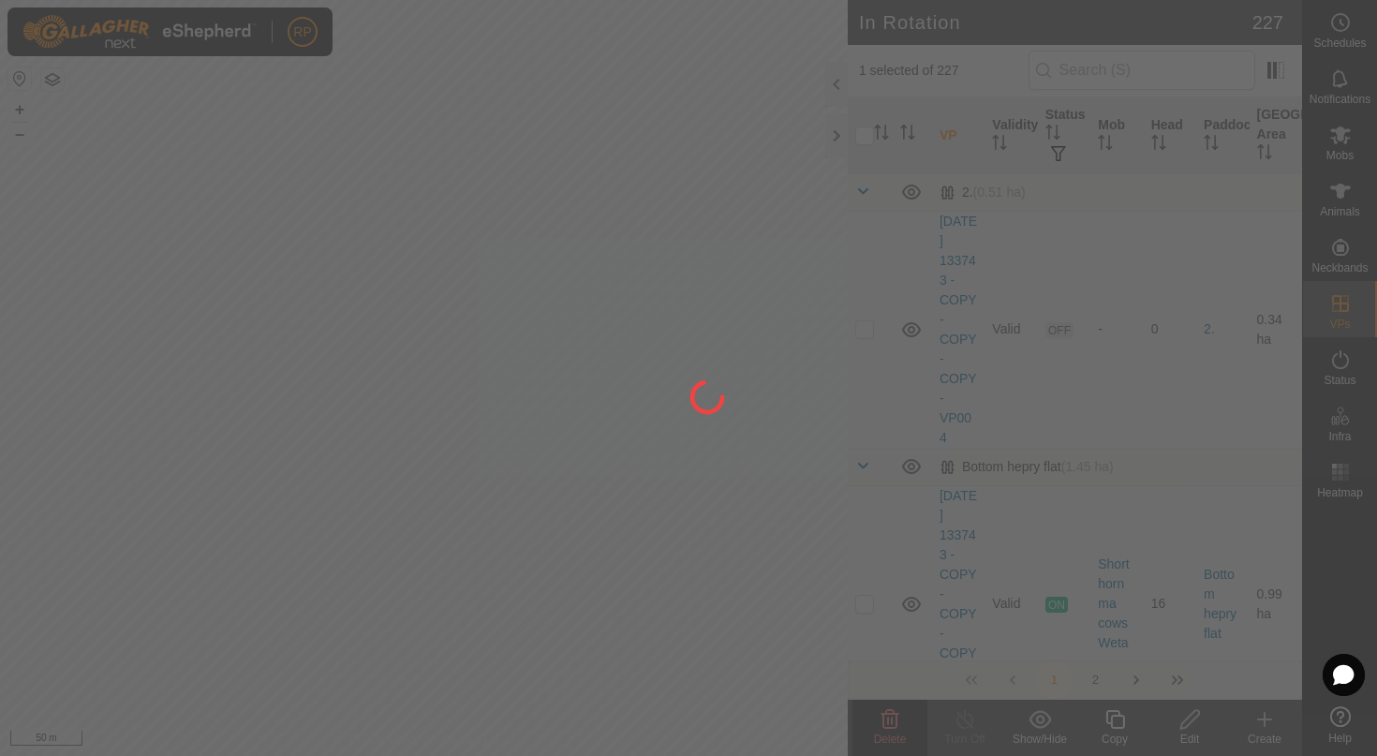
checkbox input "false"
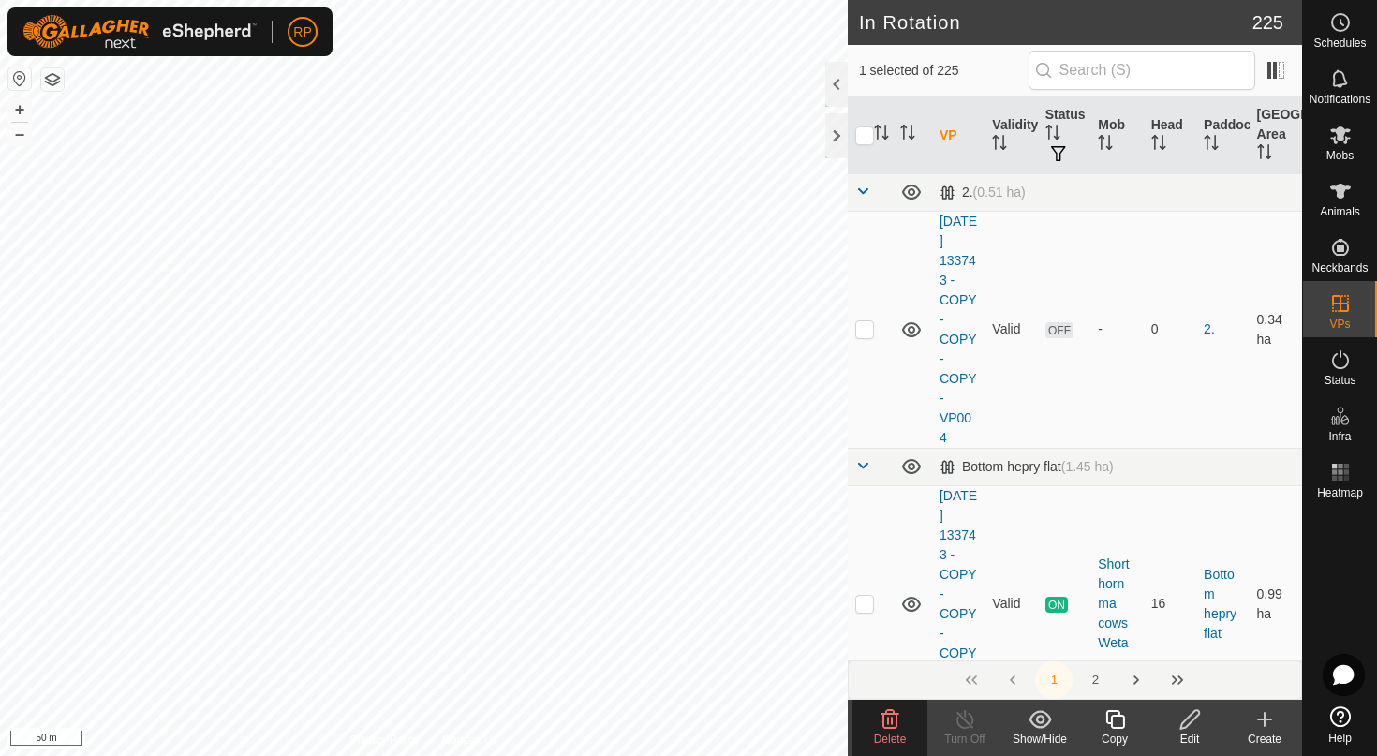
click at [894, 729] on icon at bounding box center [889, 719] width 22 height 22
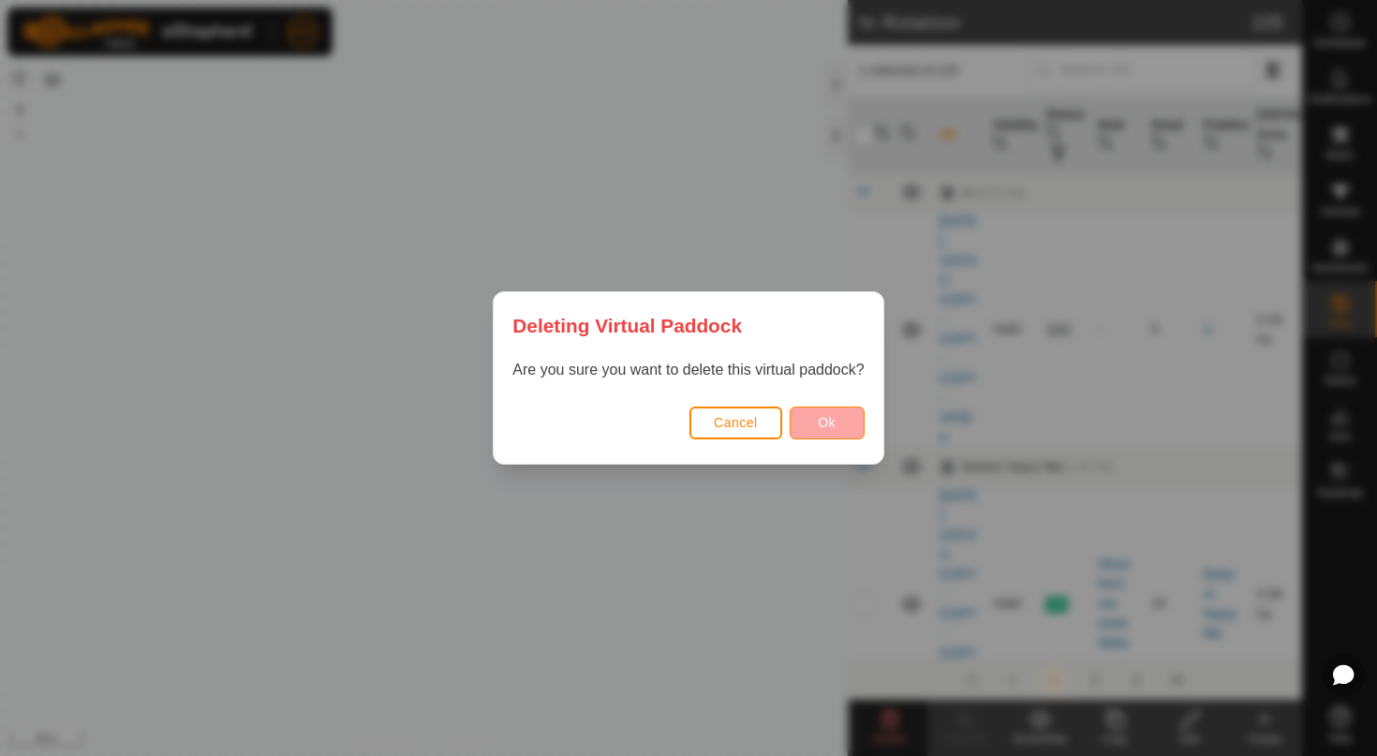
click at [823, 428] on span "Ok" at bounding box center [827, 422] width 18 height 15
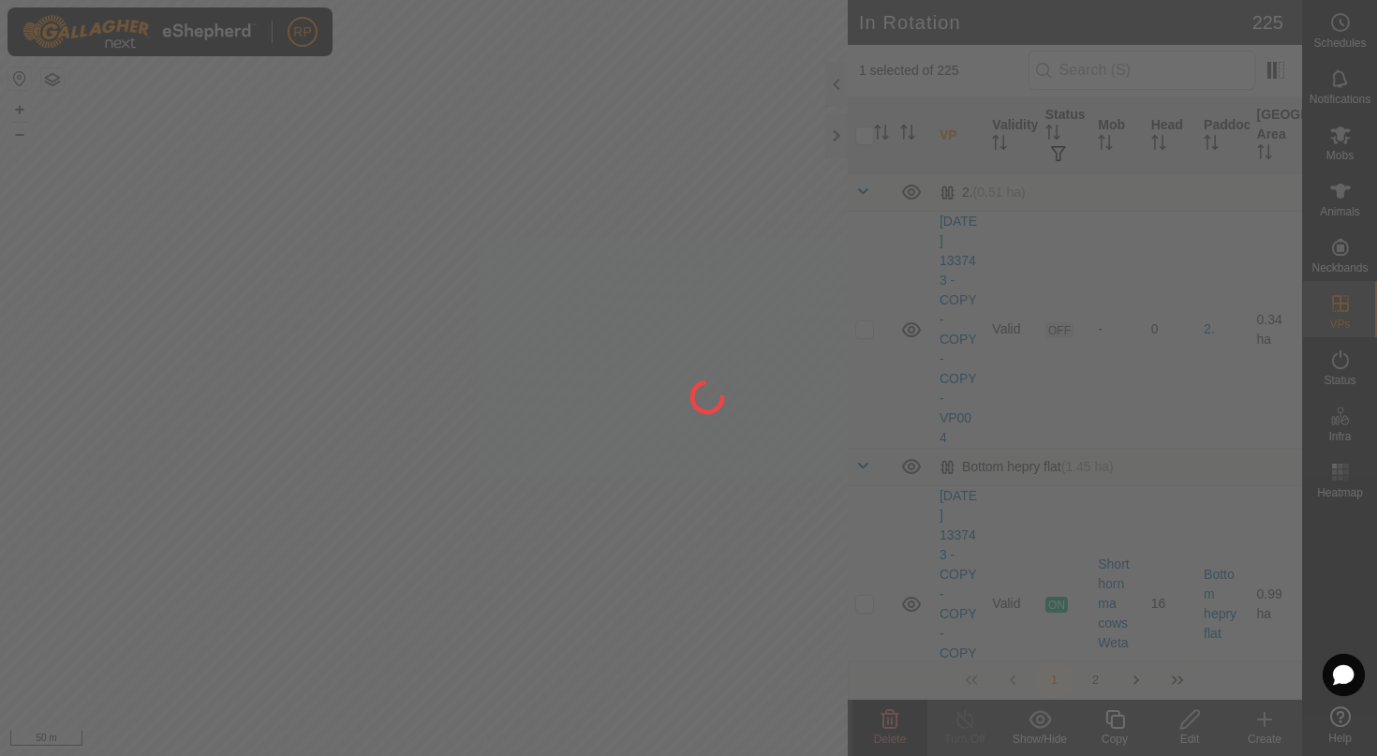
checkbox input "false"
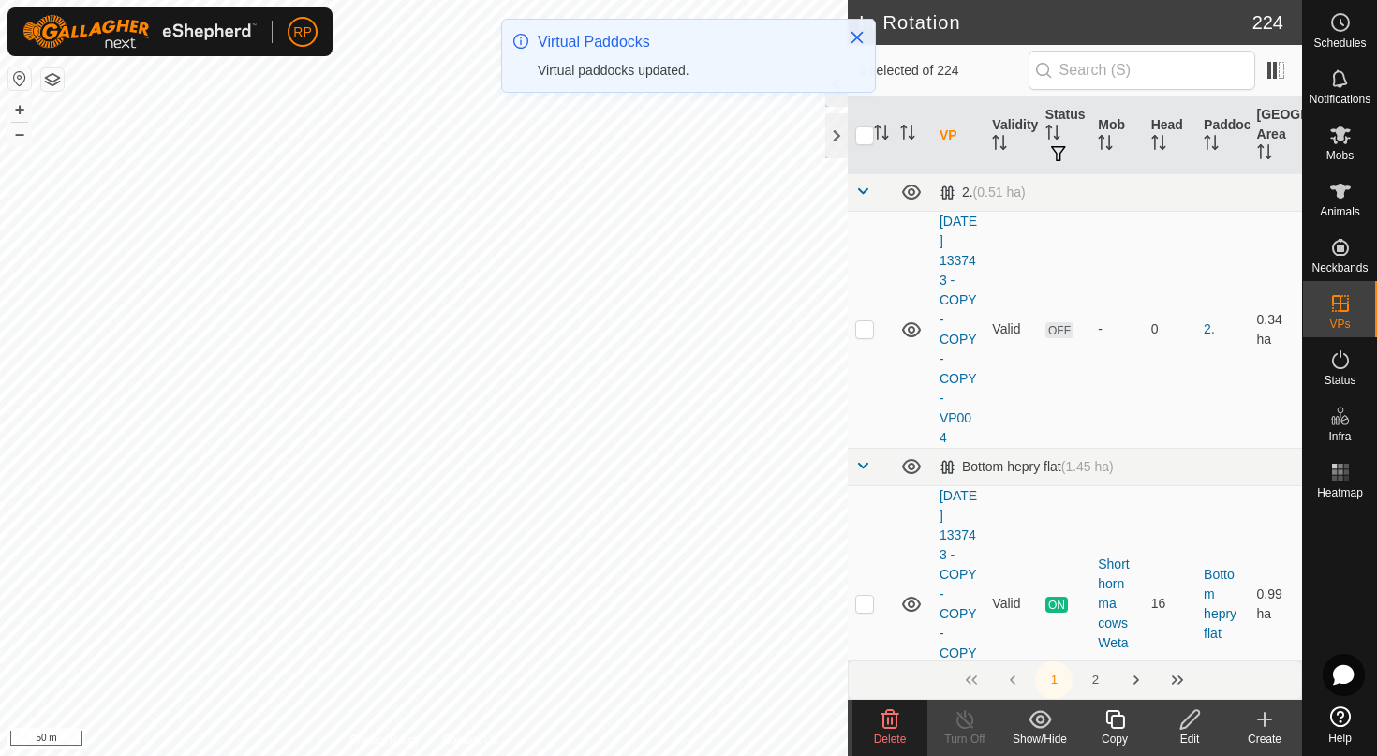
click at [875, 714] on delete-svg-icon at bounding box center [889, 719] width 75 height 22
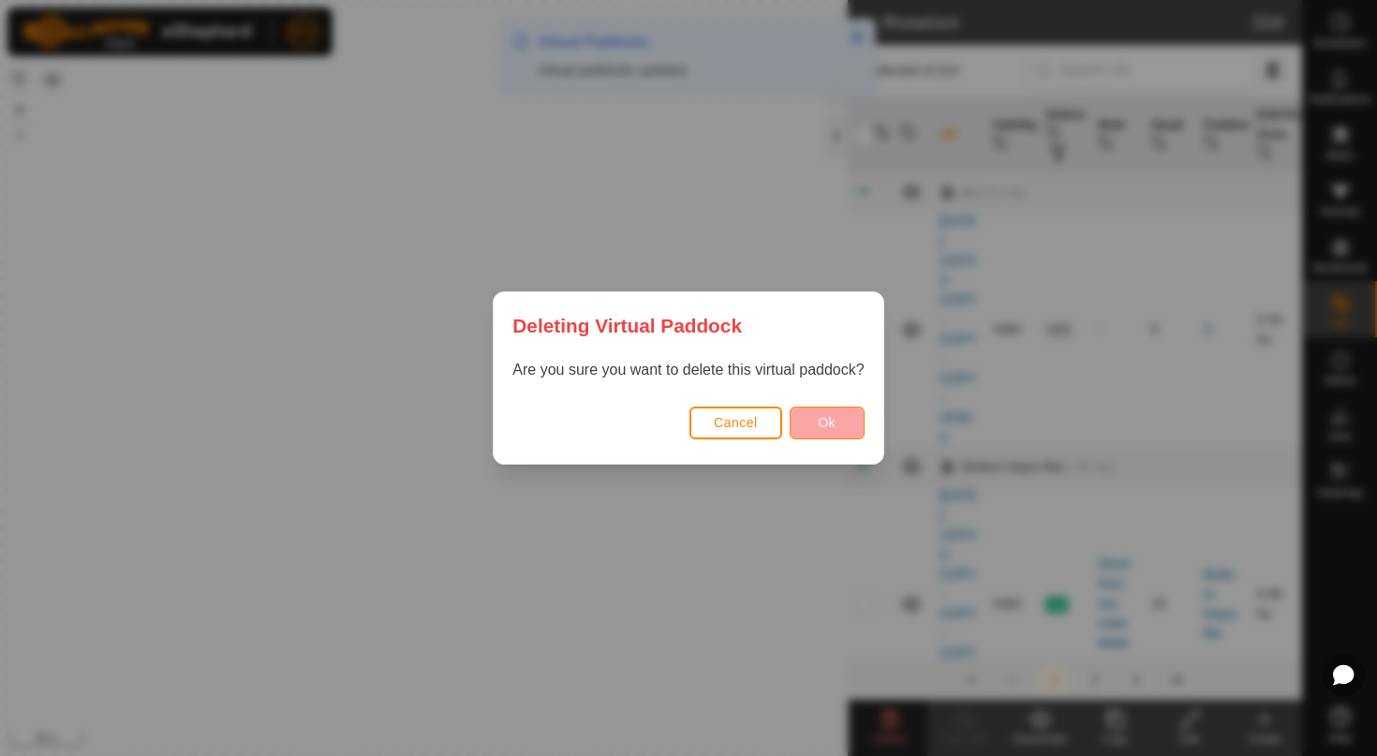
click at [818, 422] on span "Ok" at bounding box center [827, 422] width 18 height 15
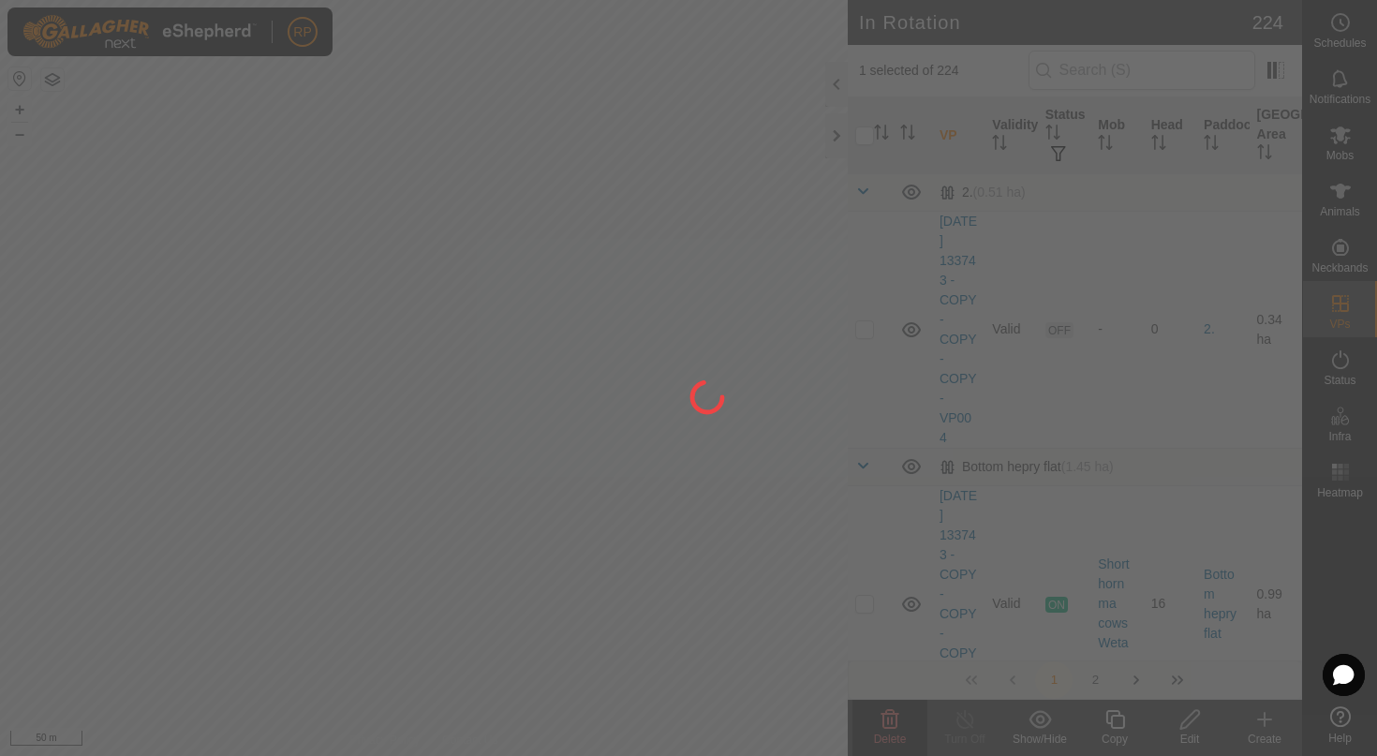
checkbox input "false"
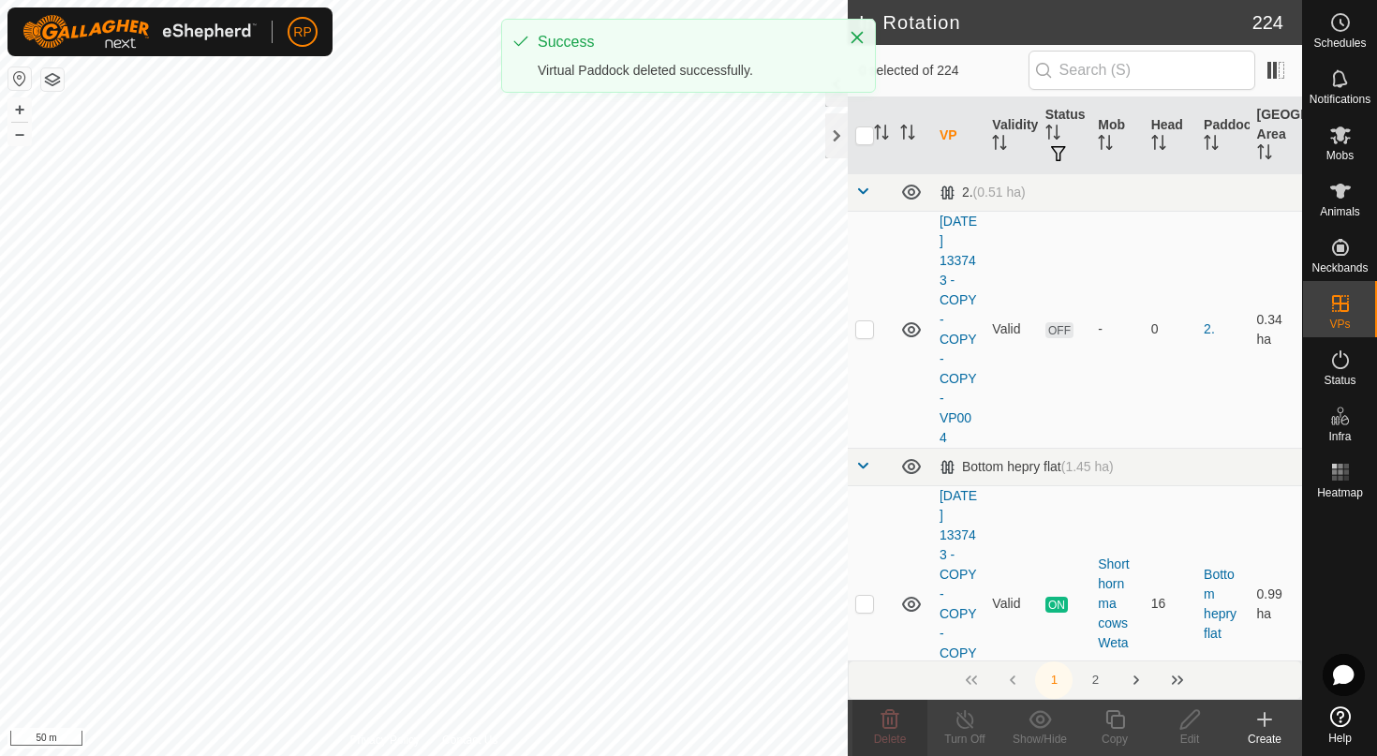
checkbox input "true"
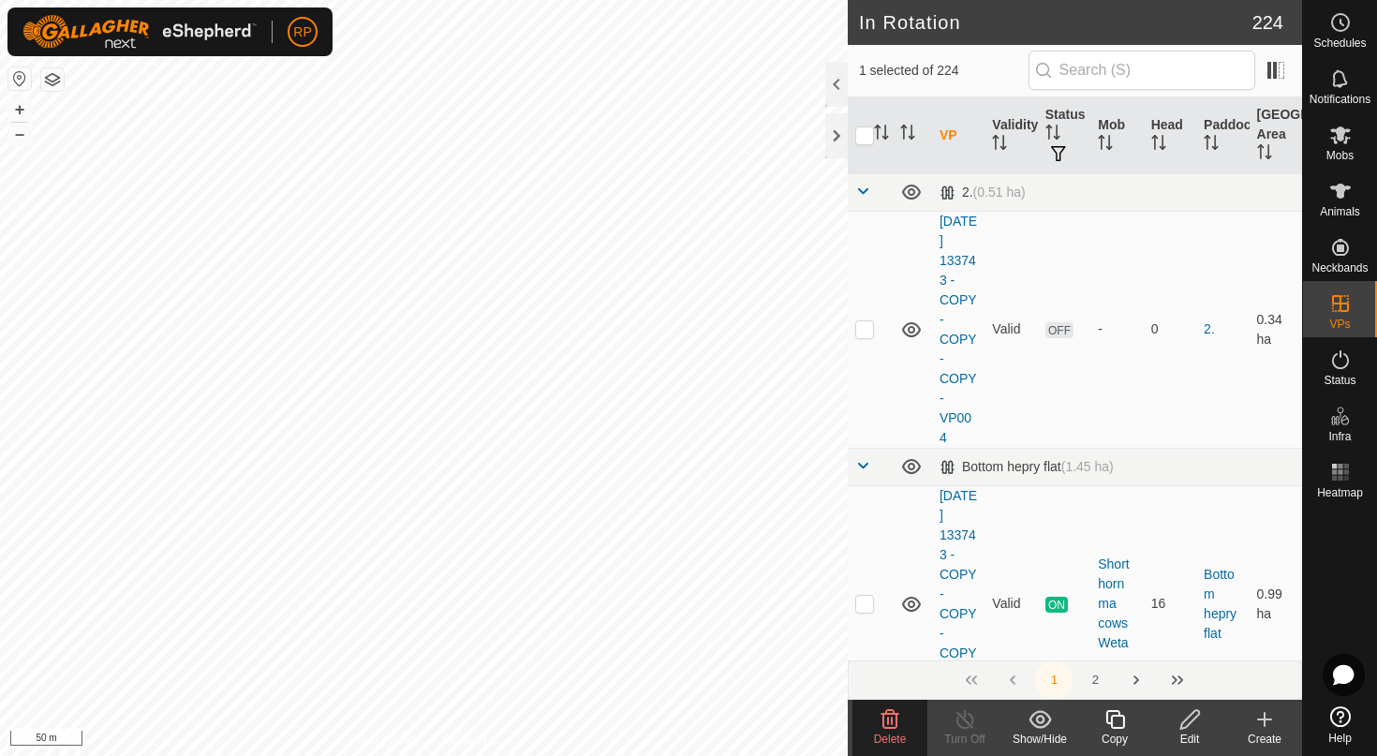
click at [875, 708] on delete-svg-icon at bounding box center [889, 719] width 75 height 22
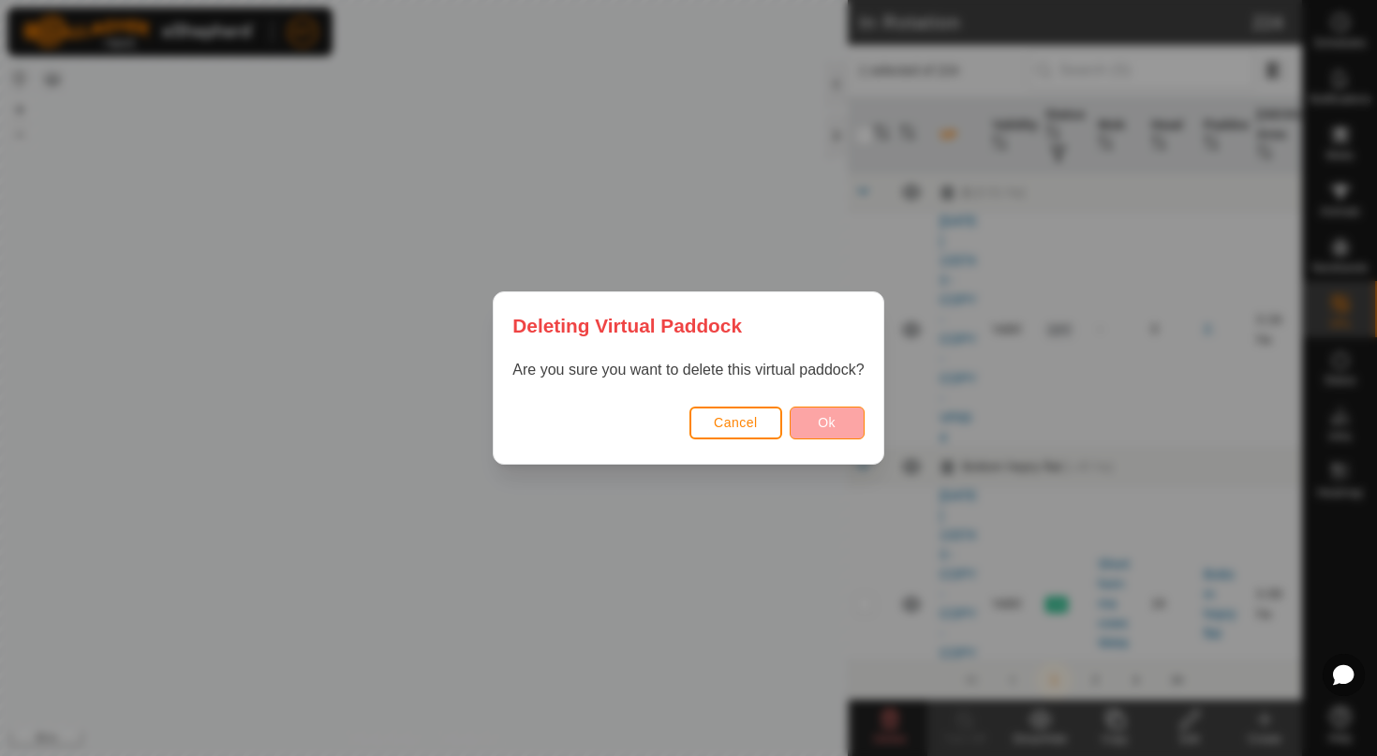
click at [852, 420] on button "Ok" at bounding box center [826, 422] width 75 height 33
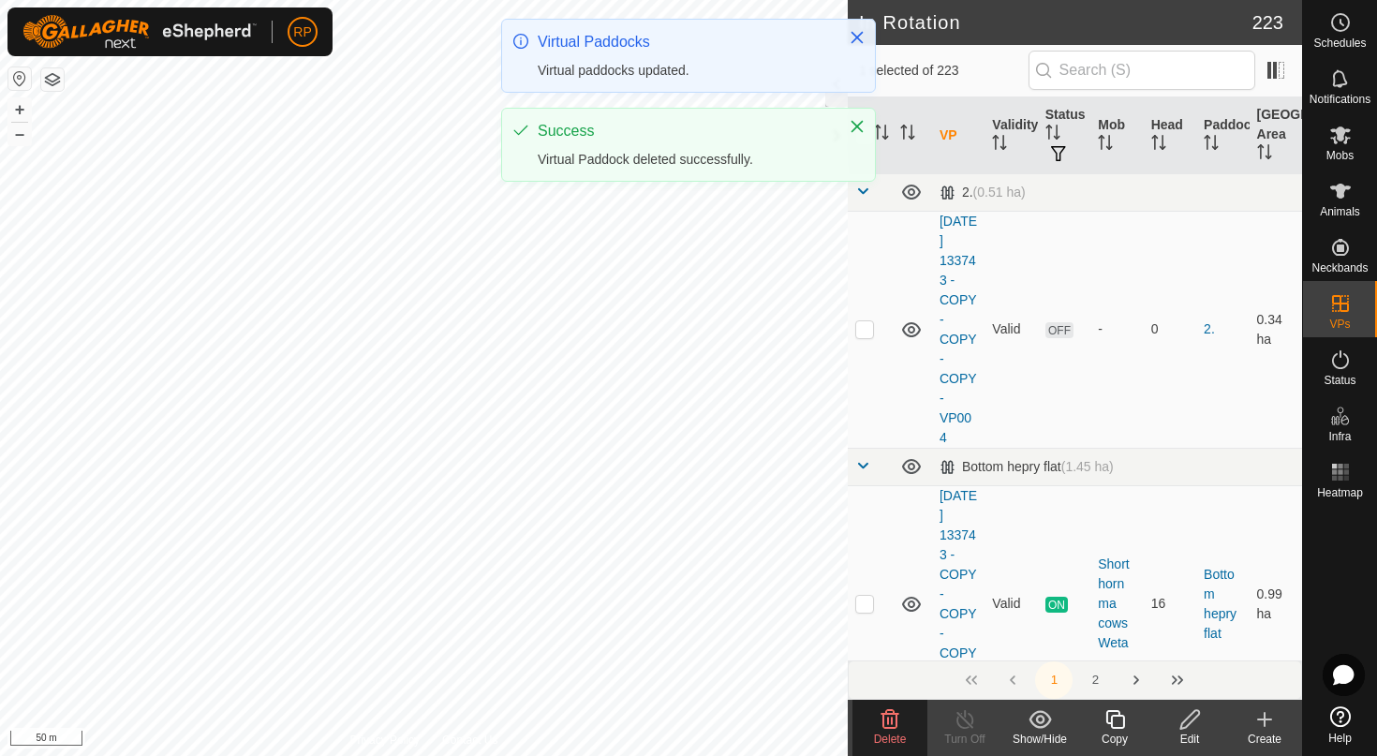
checkbox input "true"
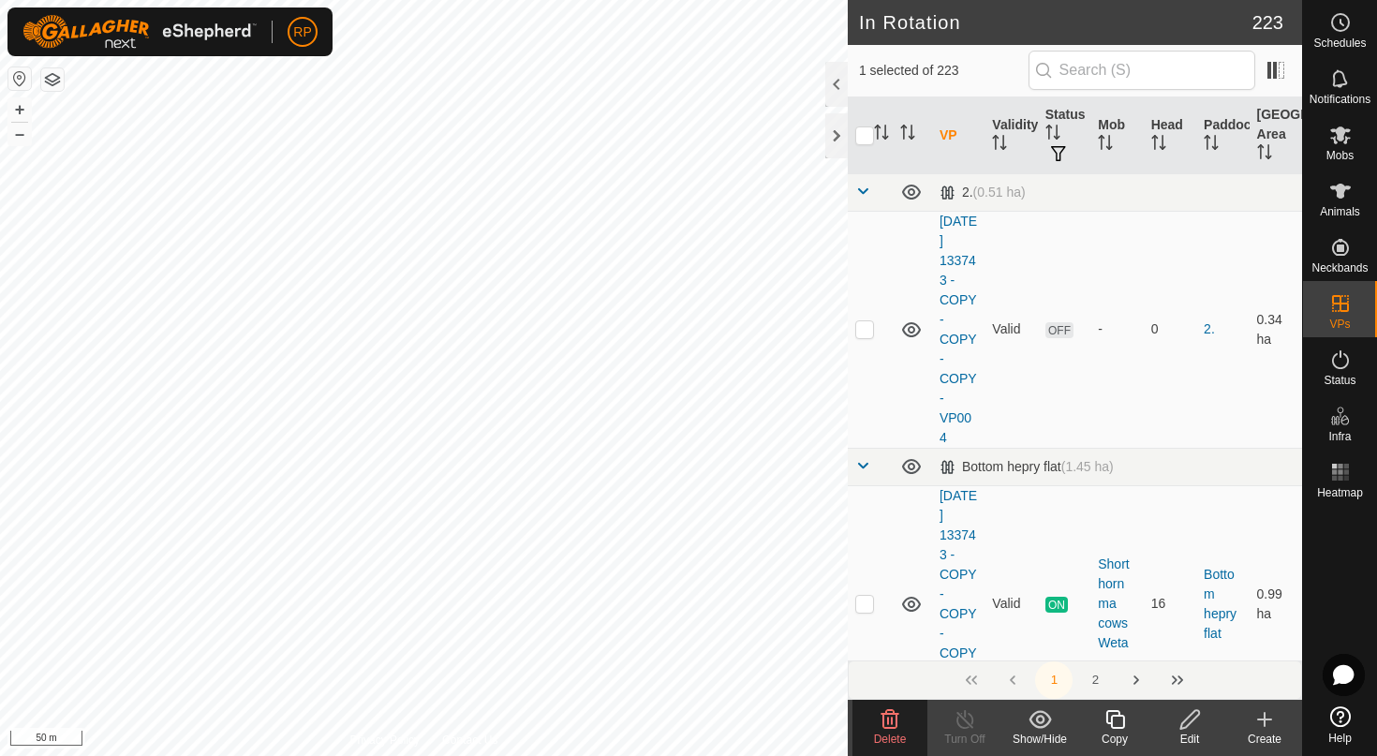
click at [884, 729] on icon at bounding box center [889, 719] width 22 height 22
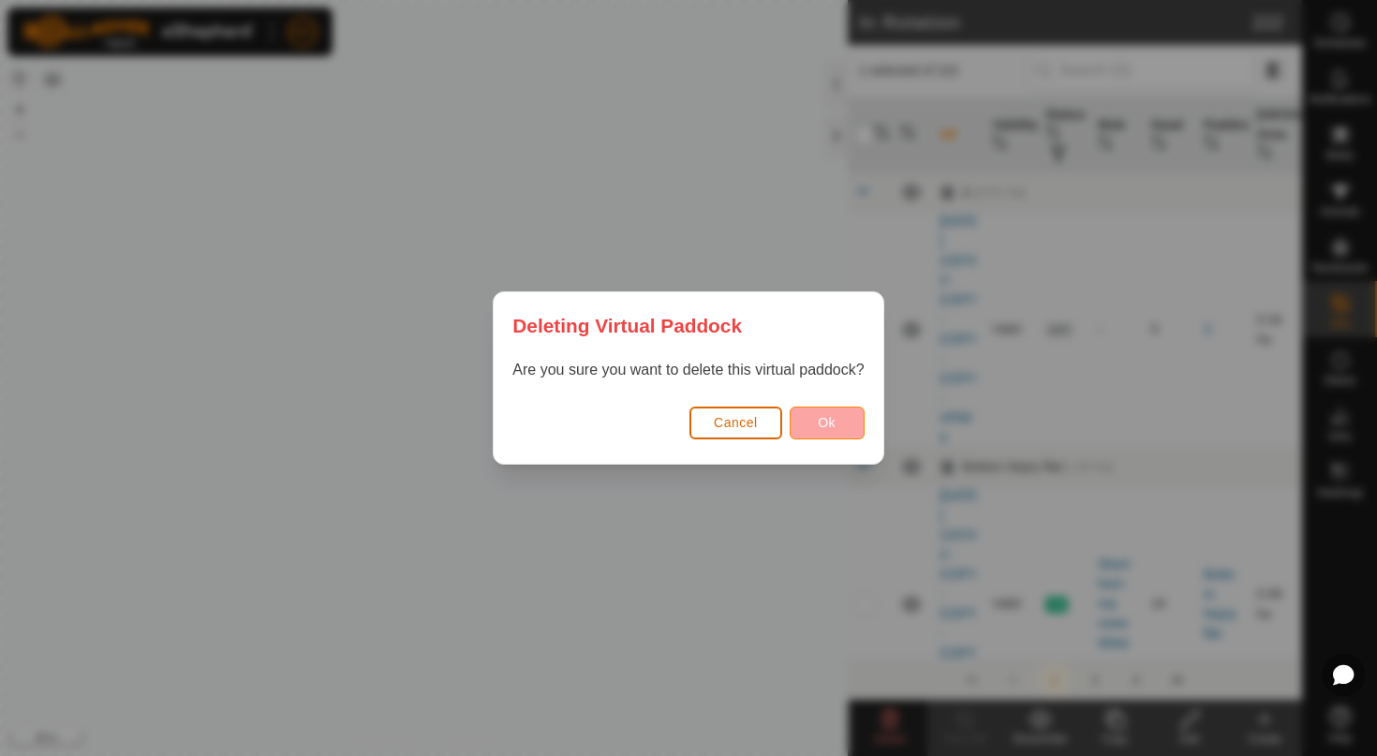
click at [830, 424] on span "Ok" at bounding box center [827, 422] width 18 height 15
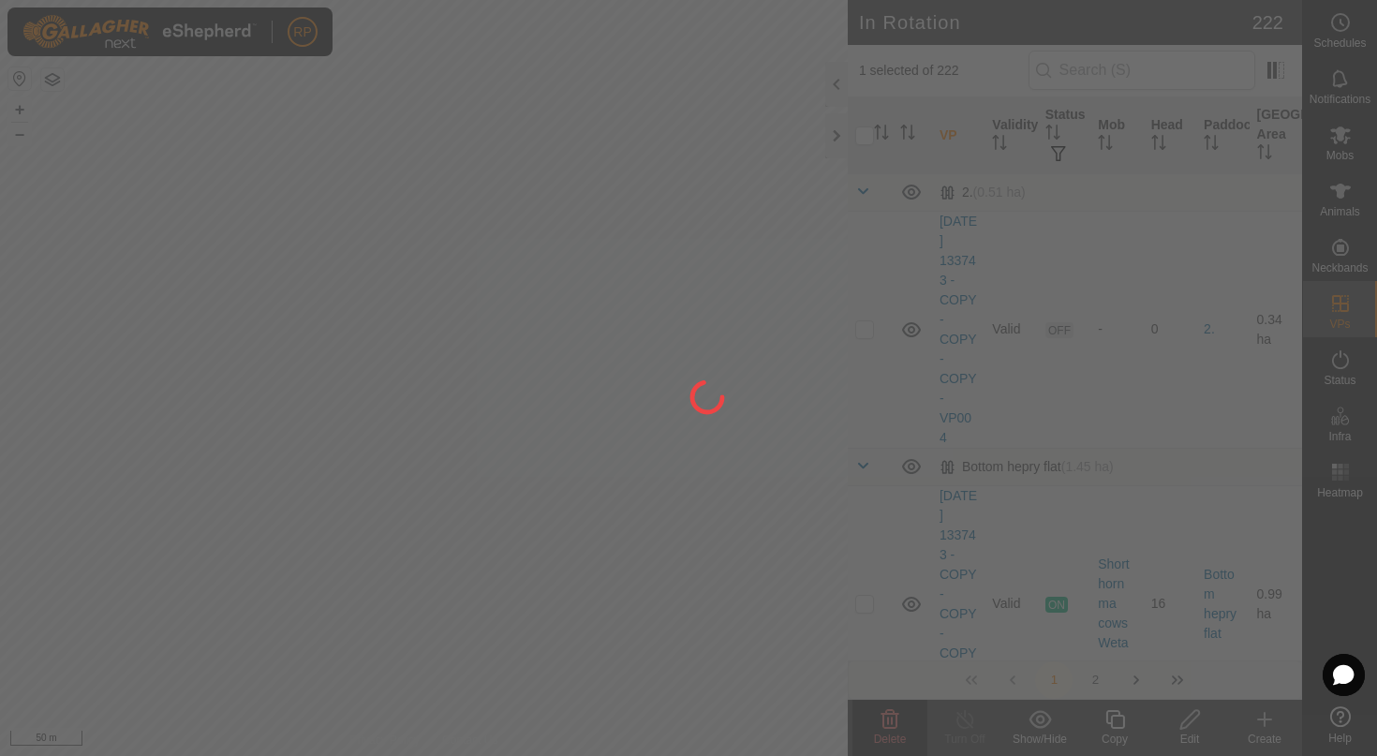
checkbox input "false"
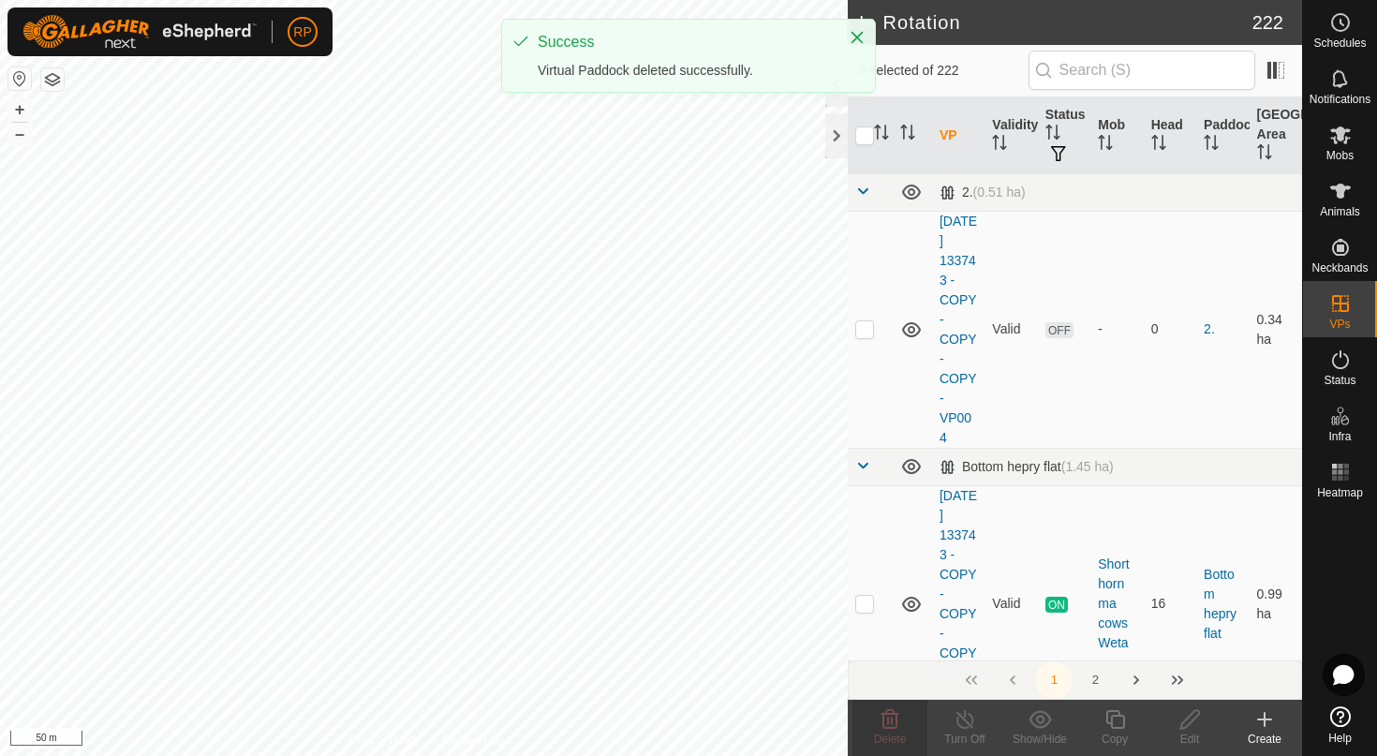
checkbox input "true"
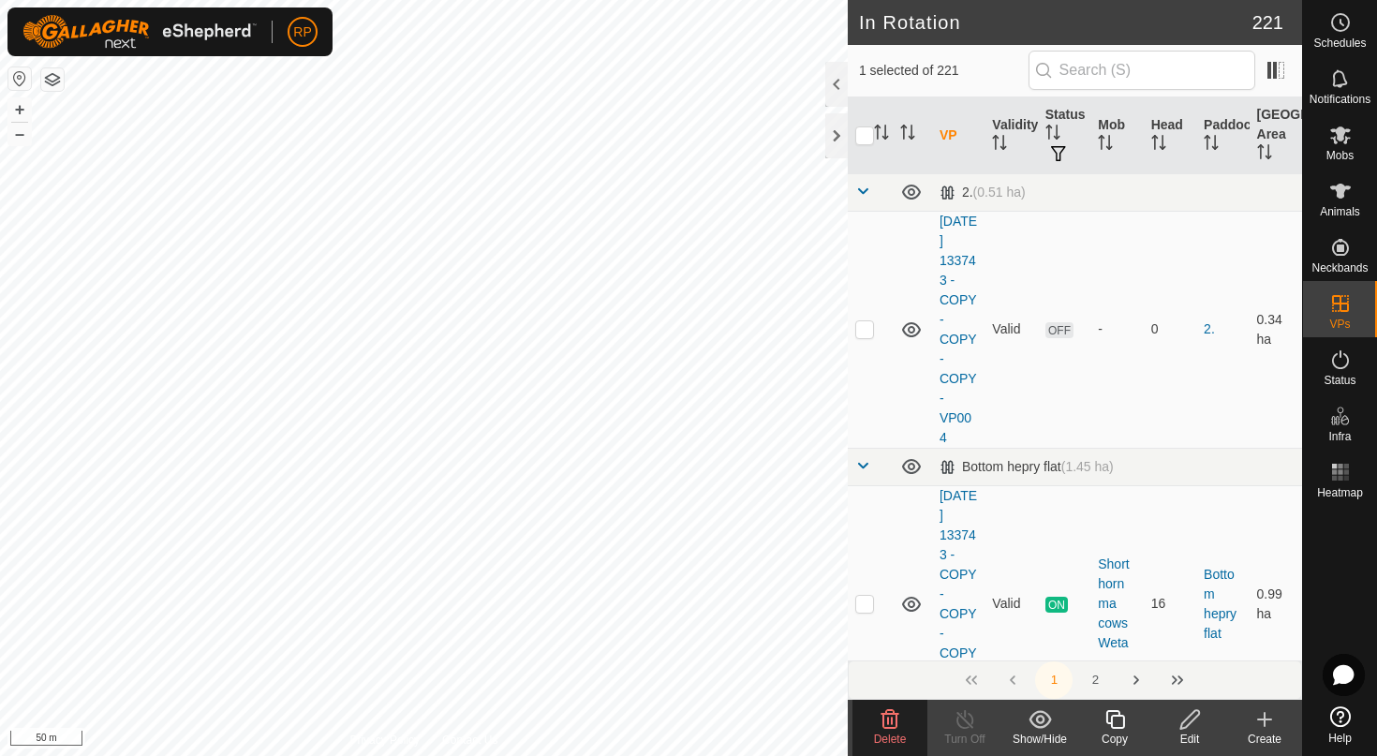
click at [900, 726] on icon at bounding box center [889, 719] width 22 height 22
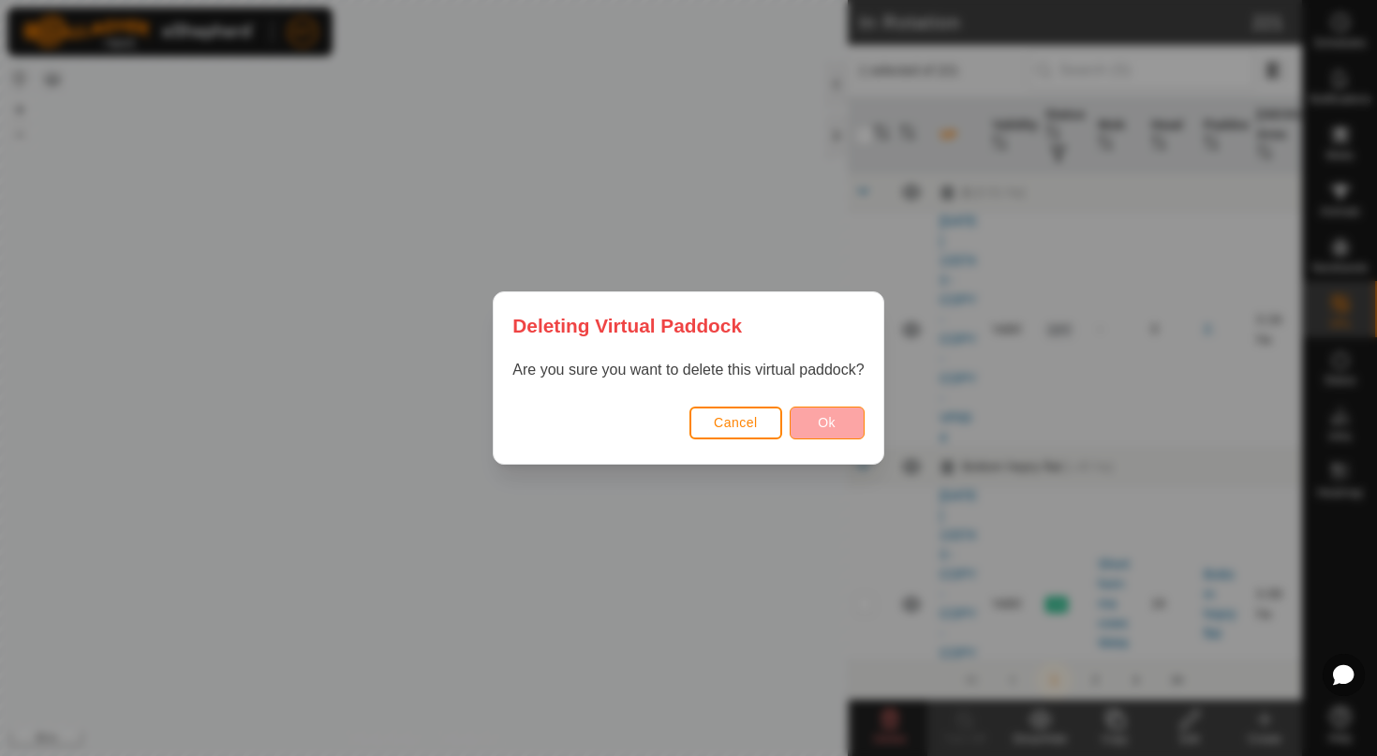
click at [830, 422] on span "Ok" at bounding box center [827, 422] width 18 height 15
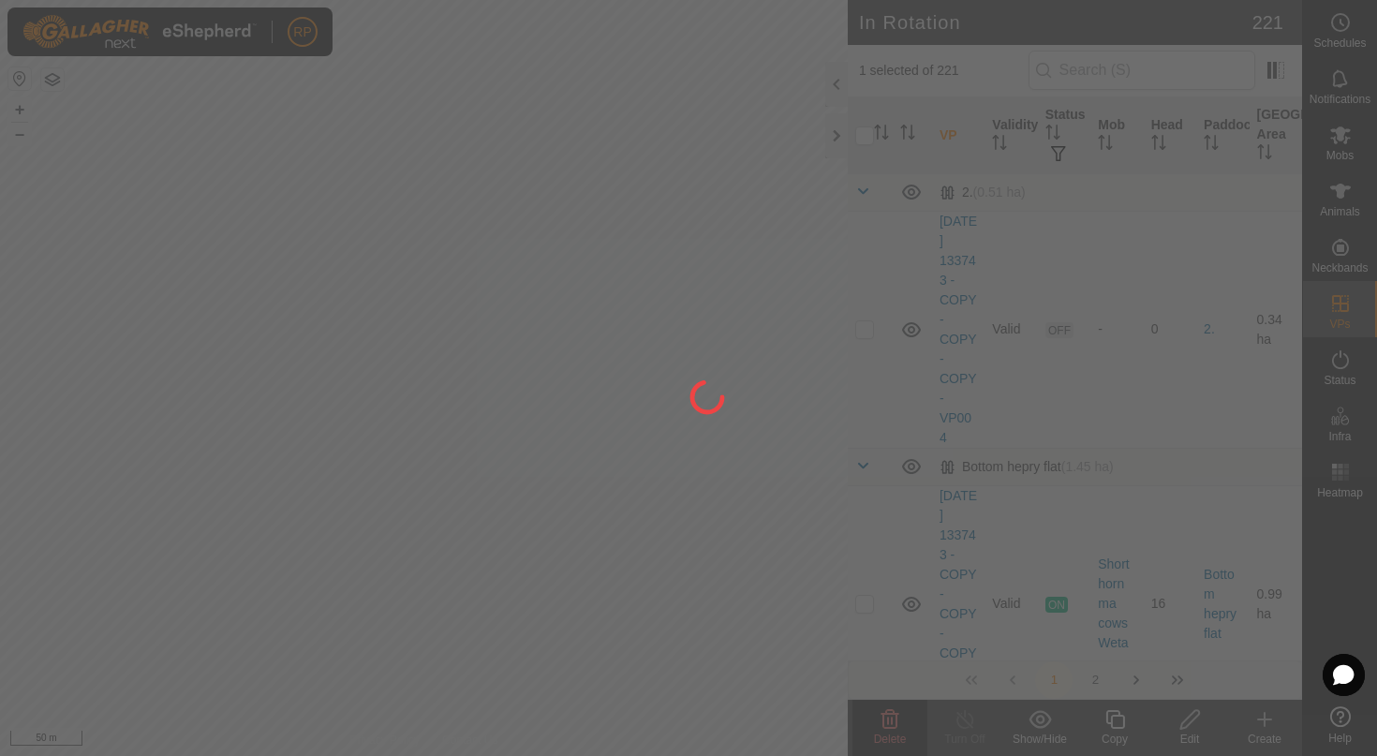
checkbox input "false"
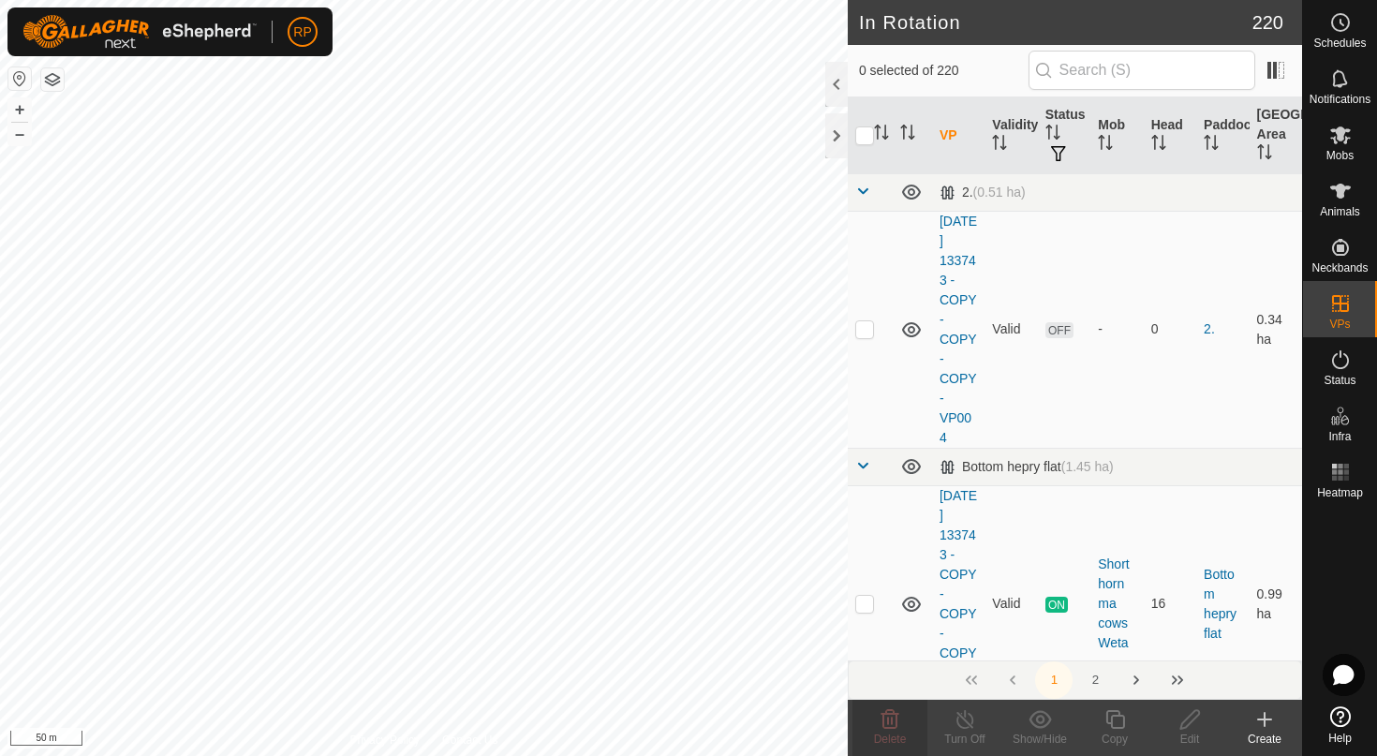
checkbox input "true"
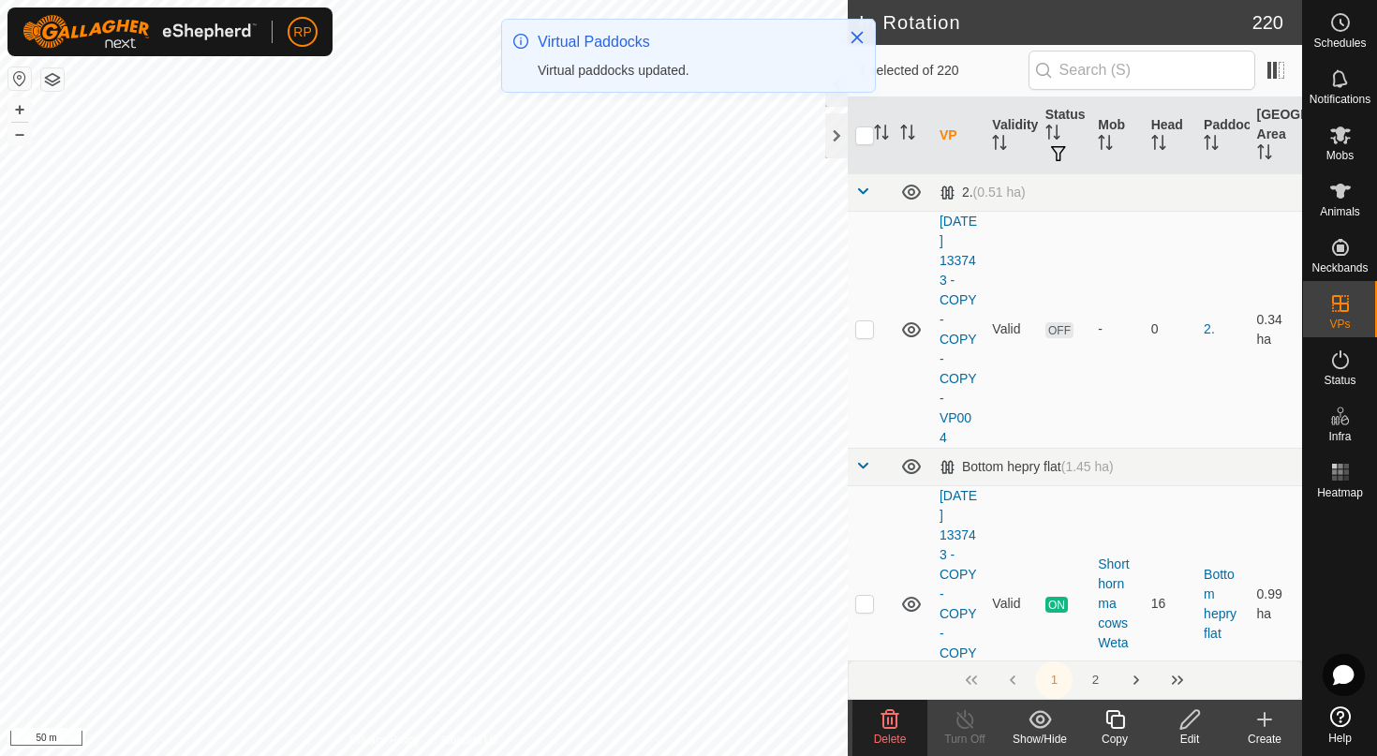
click at [877, 722] on delete-svg-icon at bounding box center [889, 719] width 75 height 22
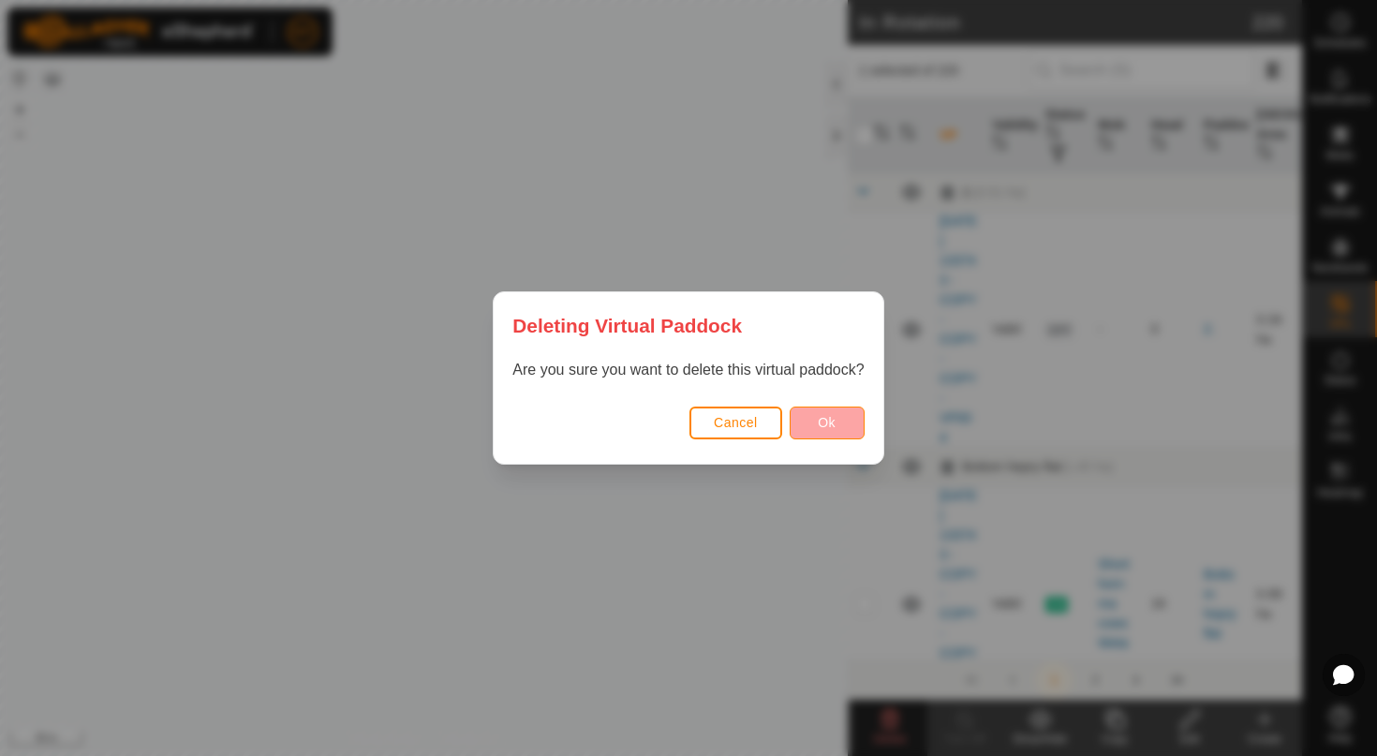
click at [821, 420] on span "Ok" at bounding box center [827, 422] width 18 height 15
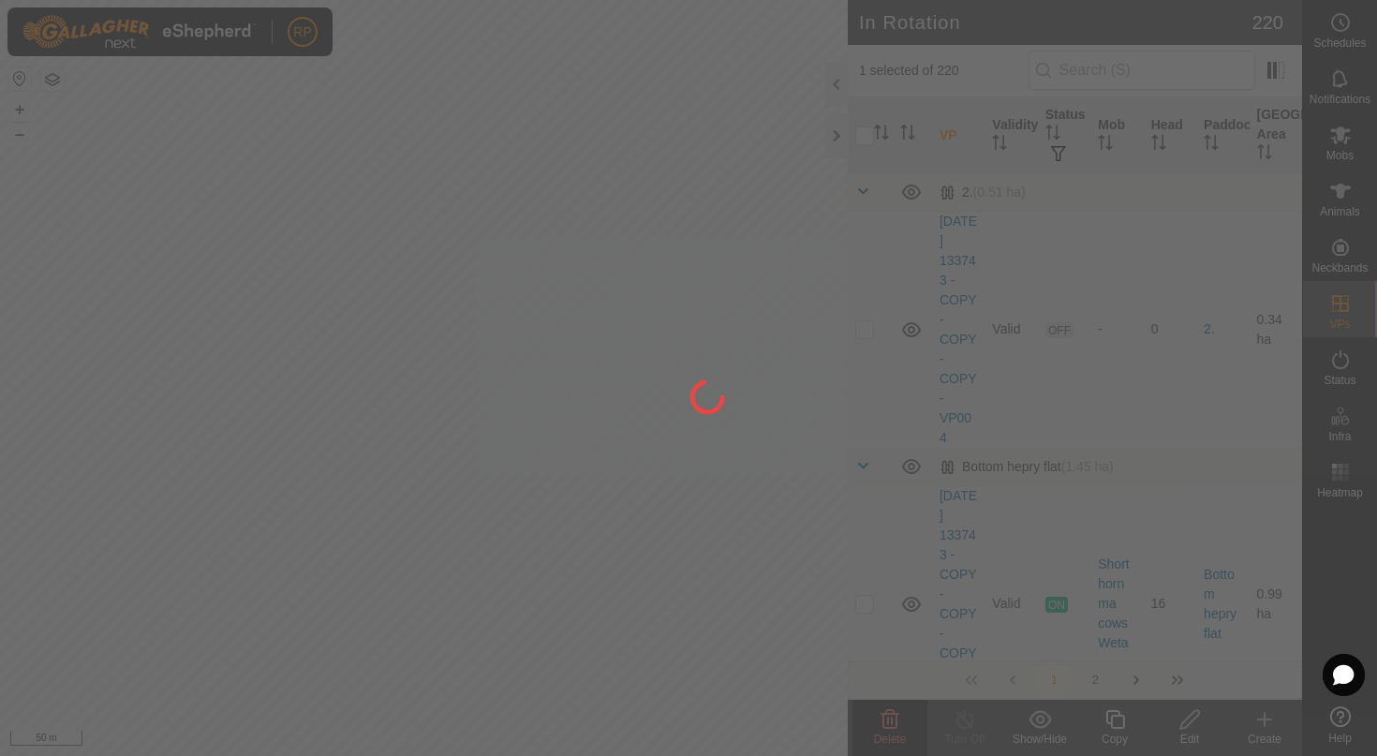
checkbox input "false"
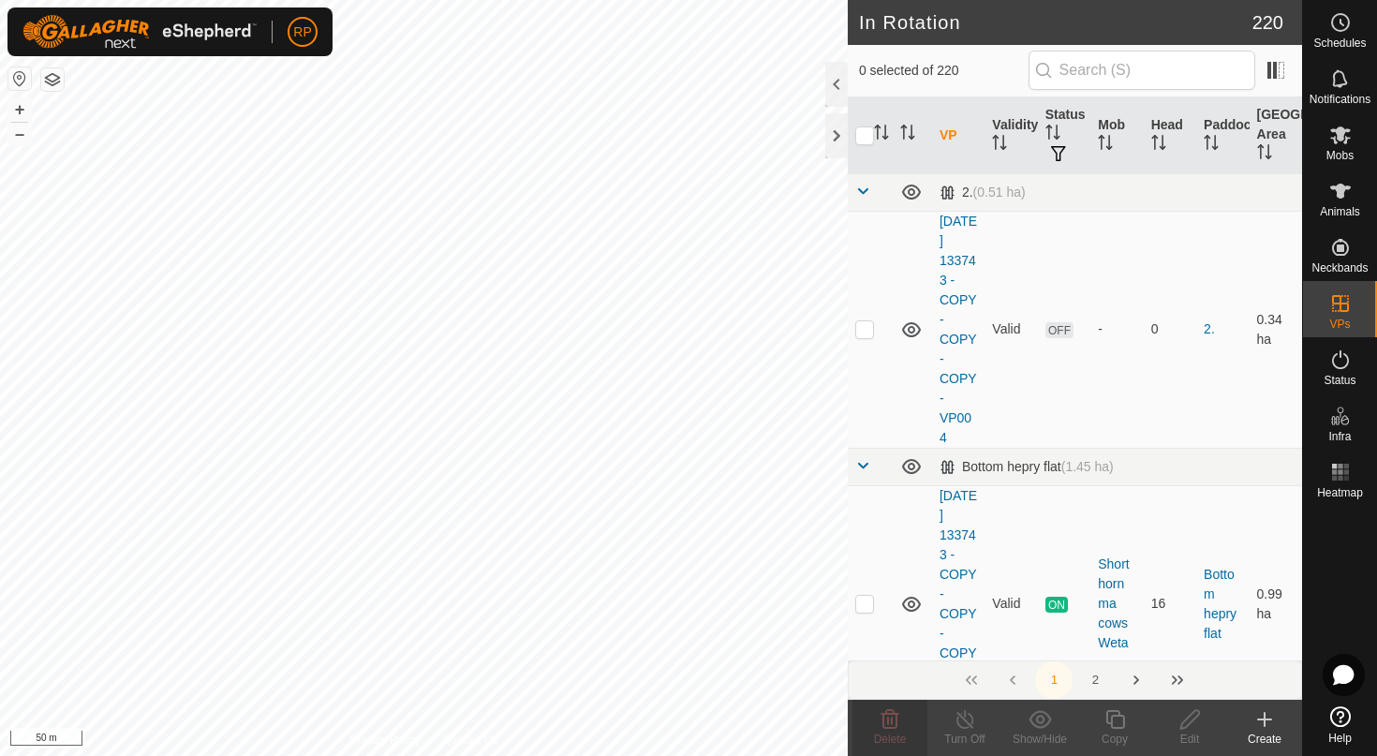
checkbox input "true"
click at [887, 724] on icon at bounding box center [890, 719] width 18 height 19
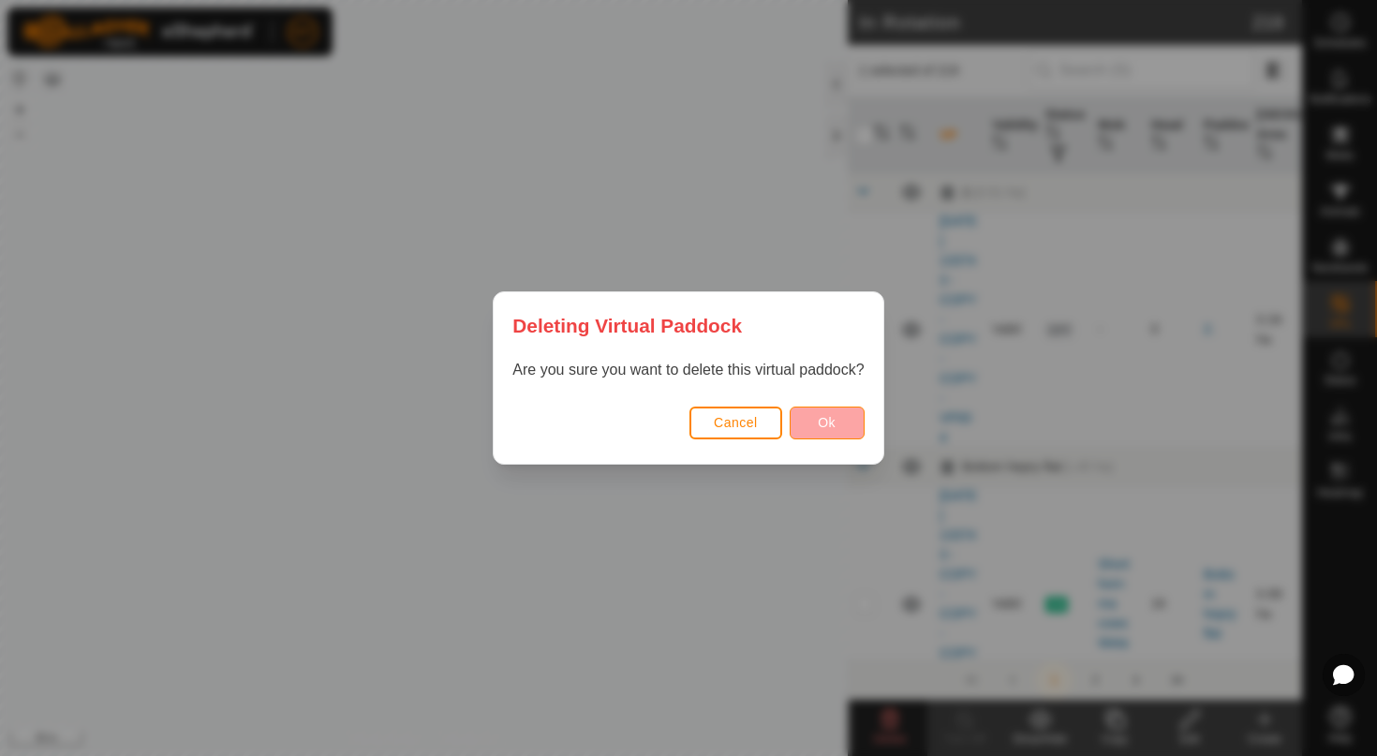
click at [817, 424] on button "Ok" at bounding box center [826, 422] width 75 height 33
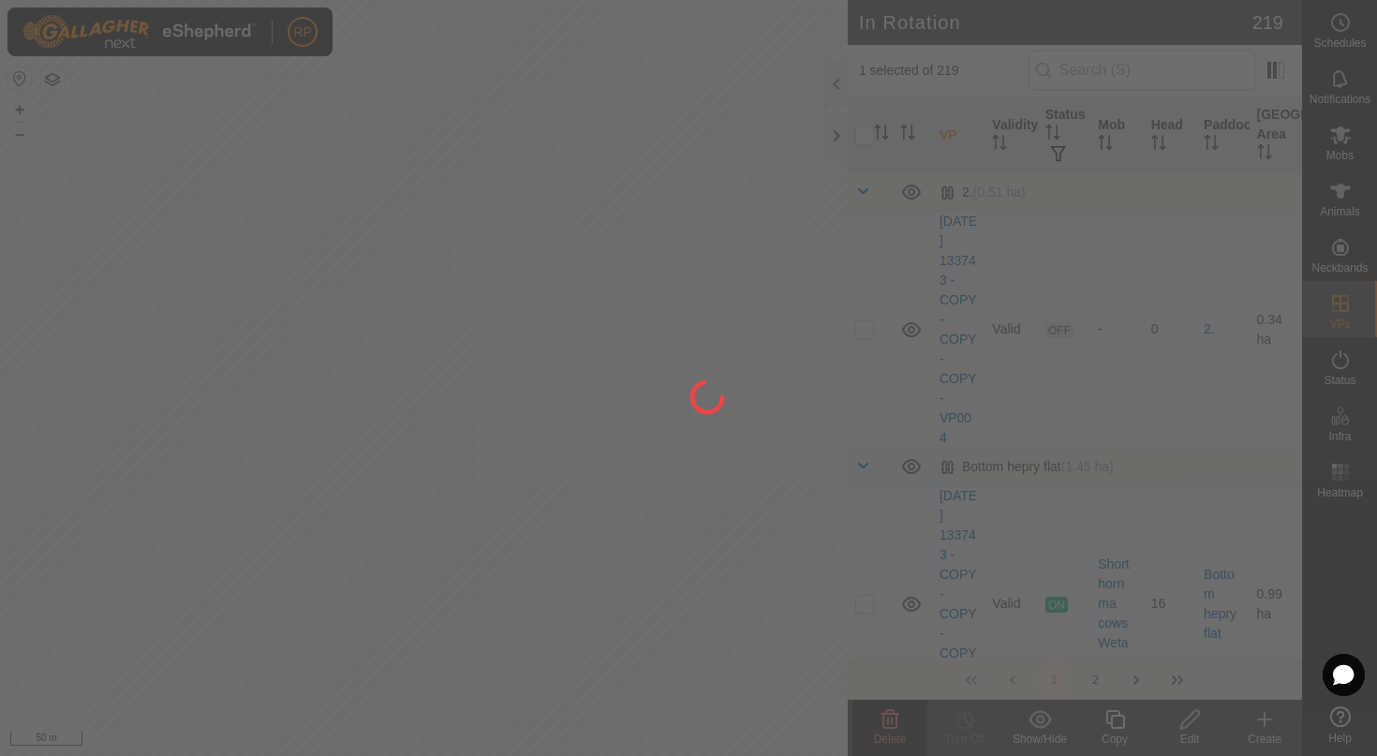
checkbox input "false"
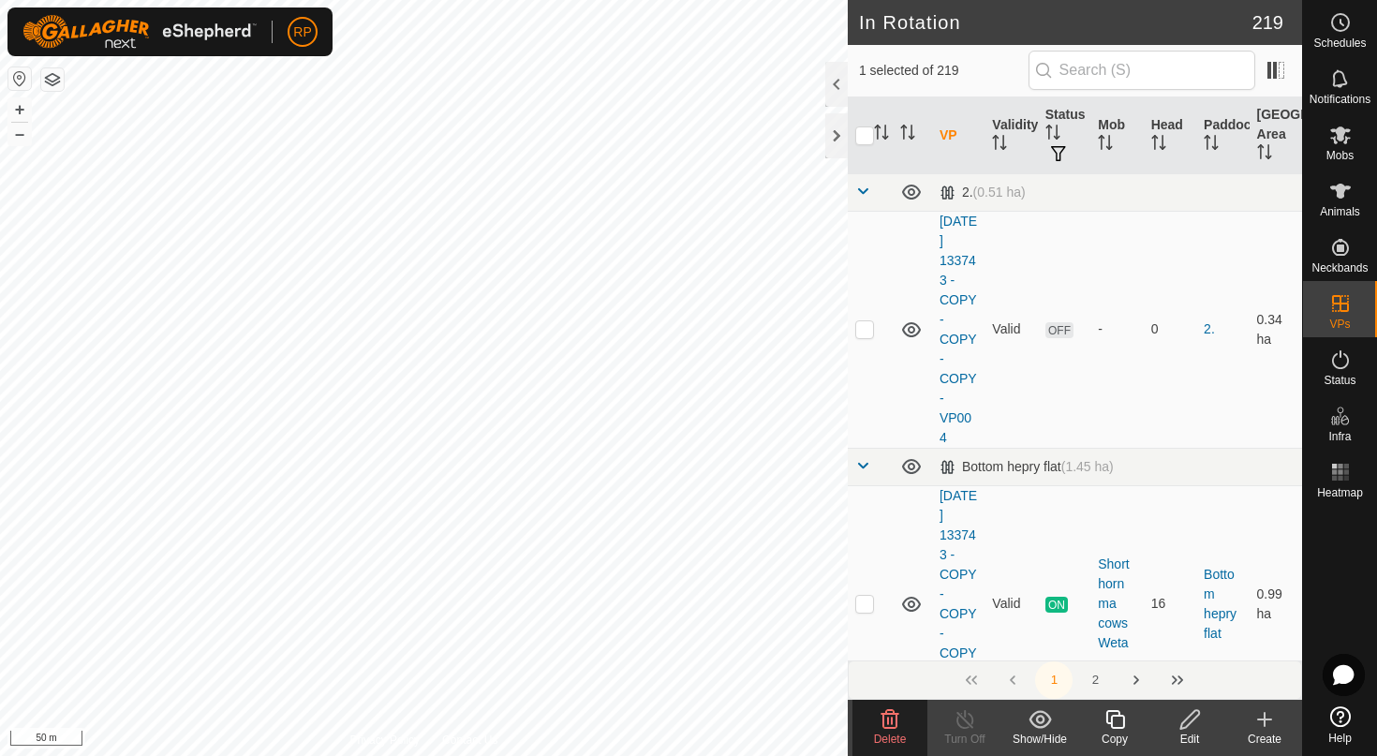
checkbox input "false"
checkbox input "true"
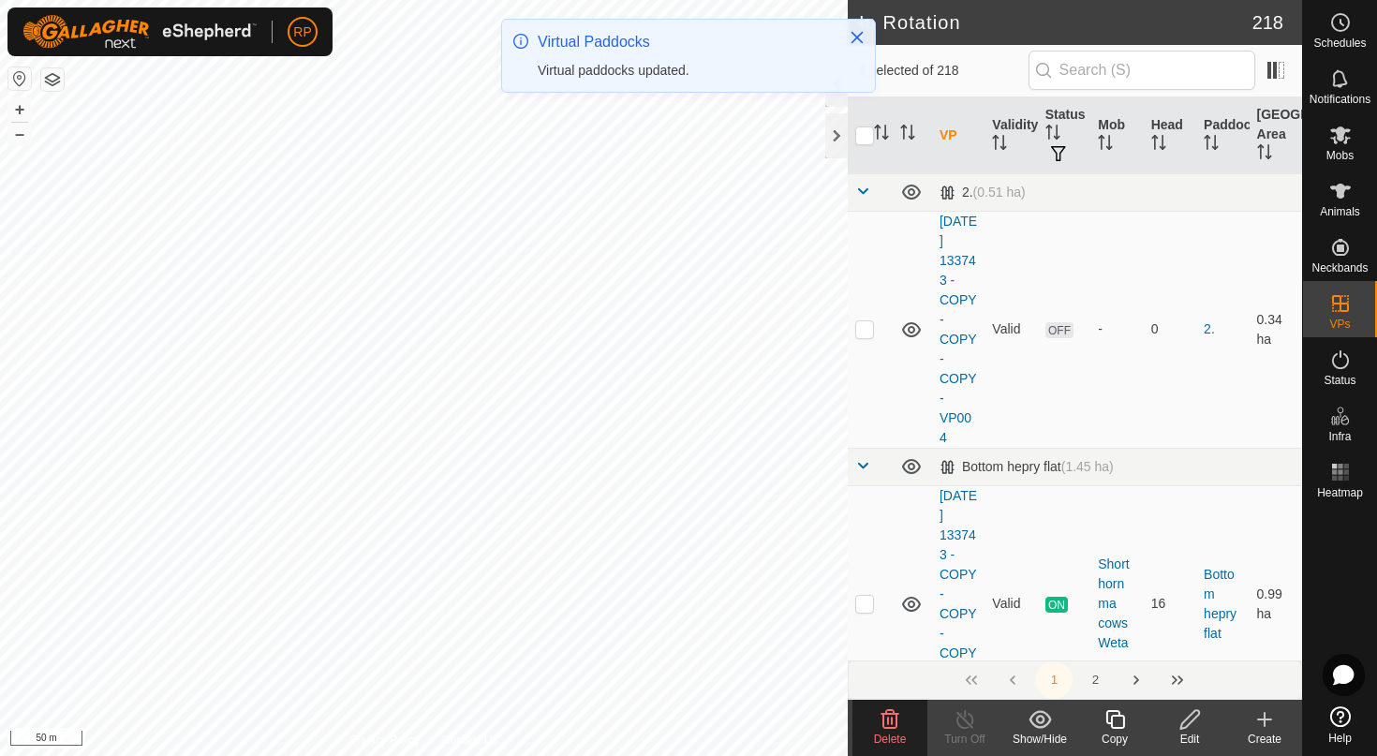
click at [894, 728] on icon at bounding box center [890, 719] width 18 height 19
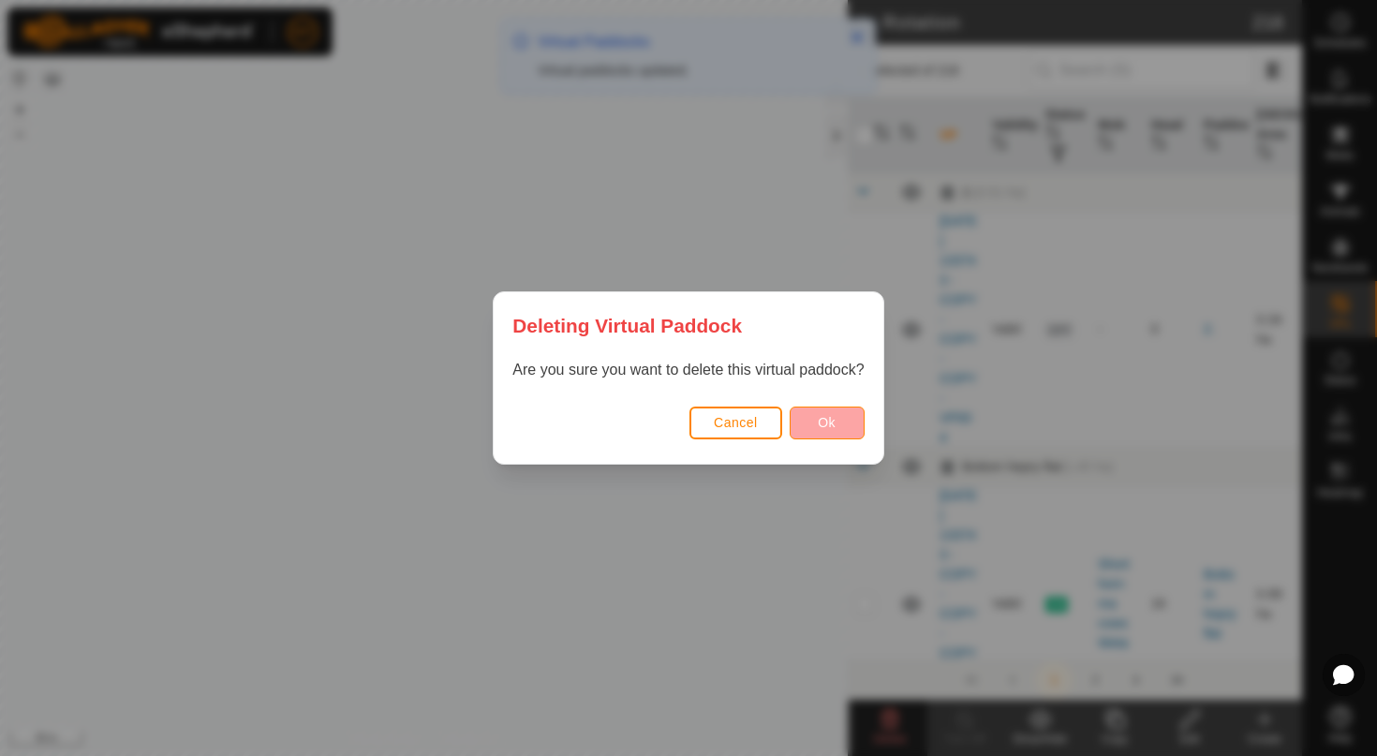
click at [841, 434] on button "Ok" at bounding box center [826, 422] width 75 height 33
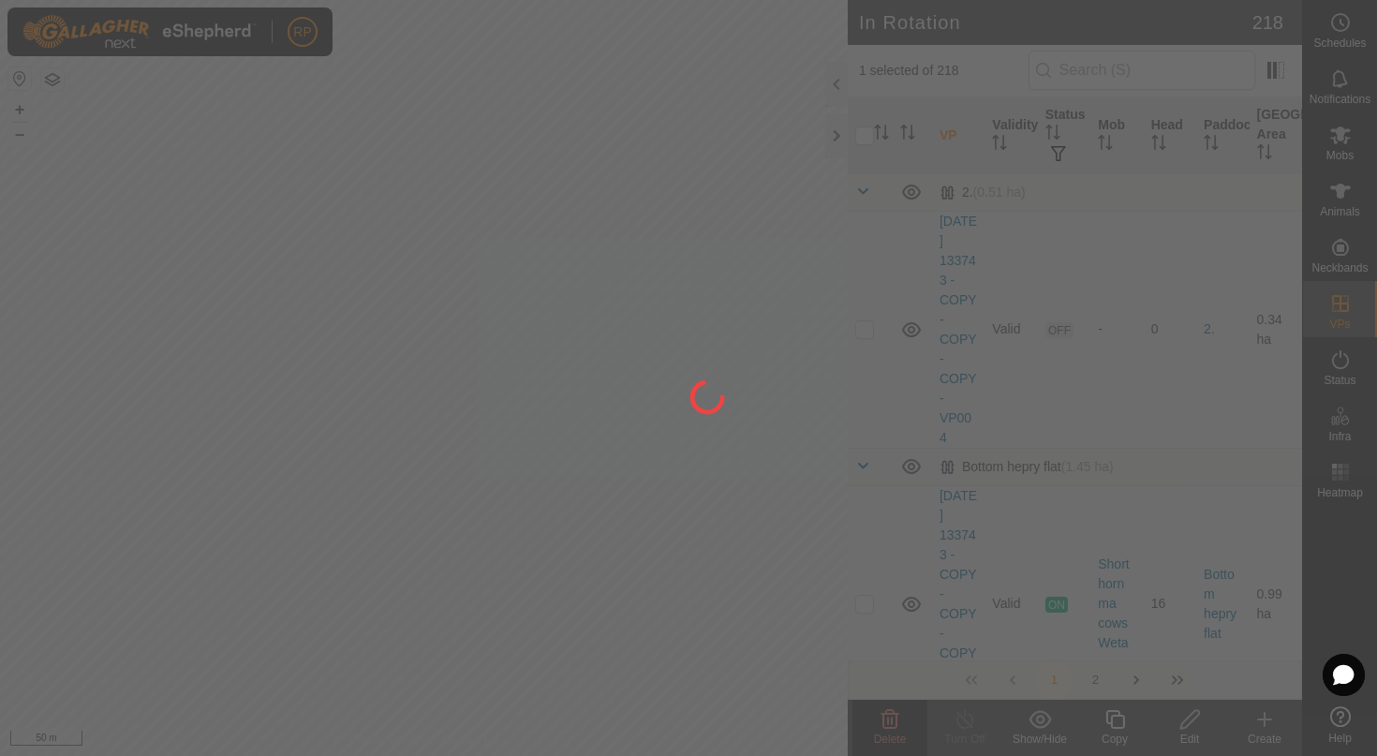
checkbox input "false"
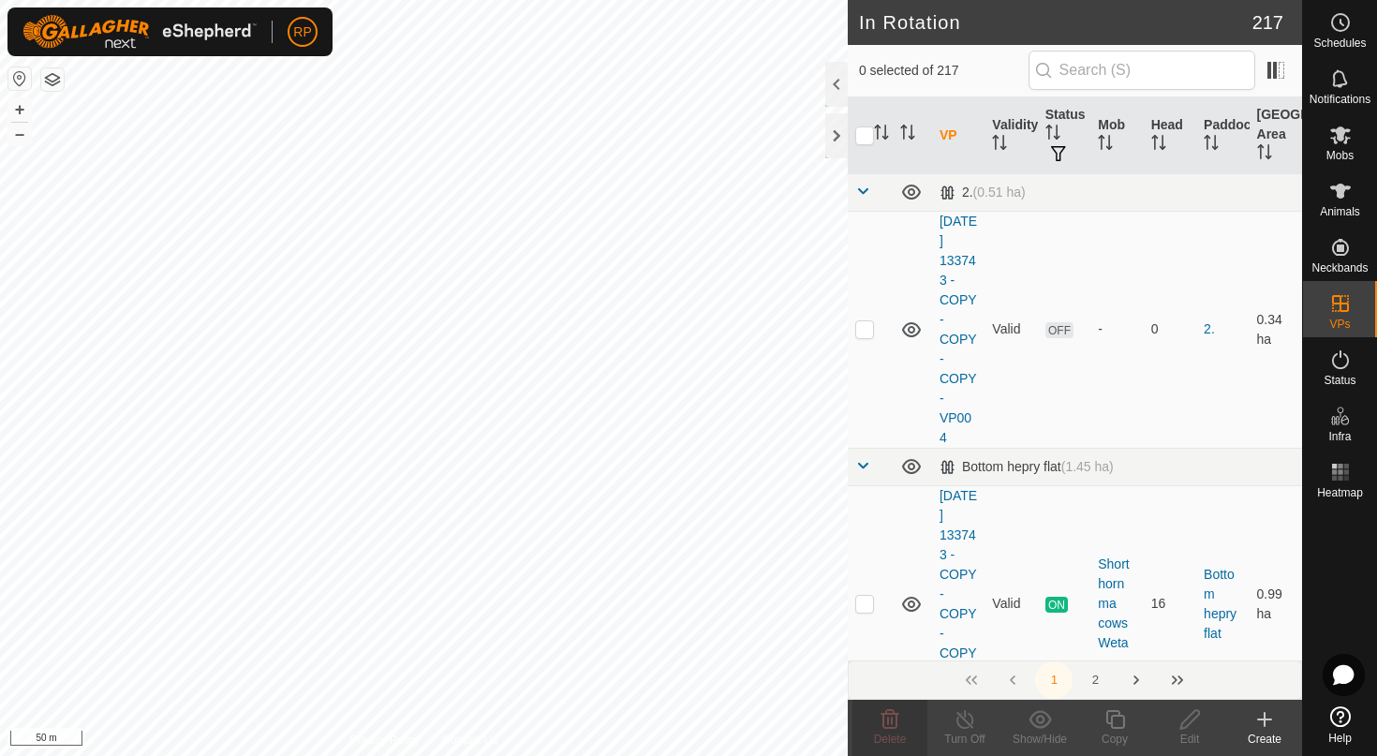
checkbox input "true"
click at [894, 720] on icon at bounding box center [889, 719] width 22 height 22
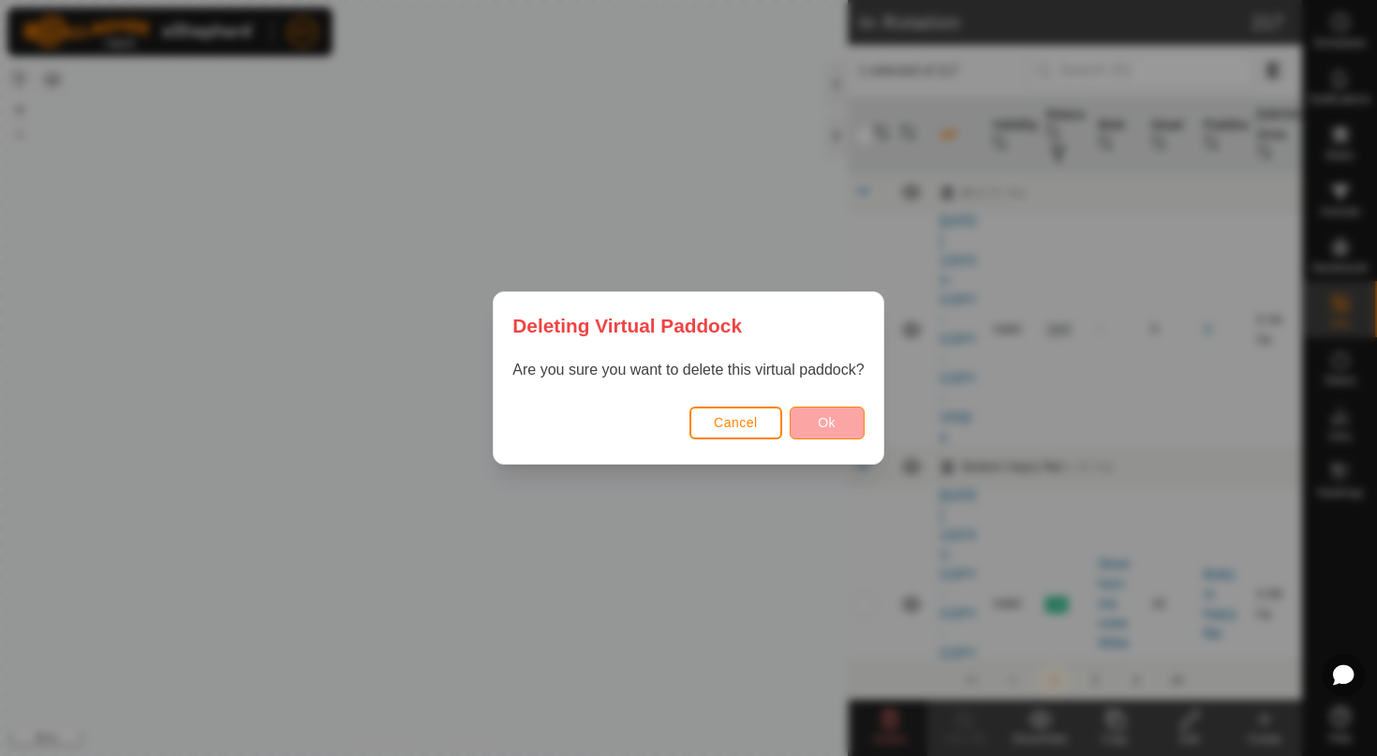
click at [840, 414] on button "Ok" at bounding box center [826, 422] width 75 height 33
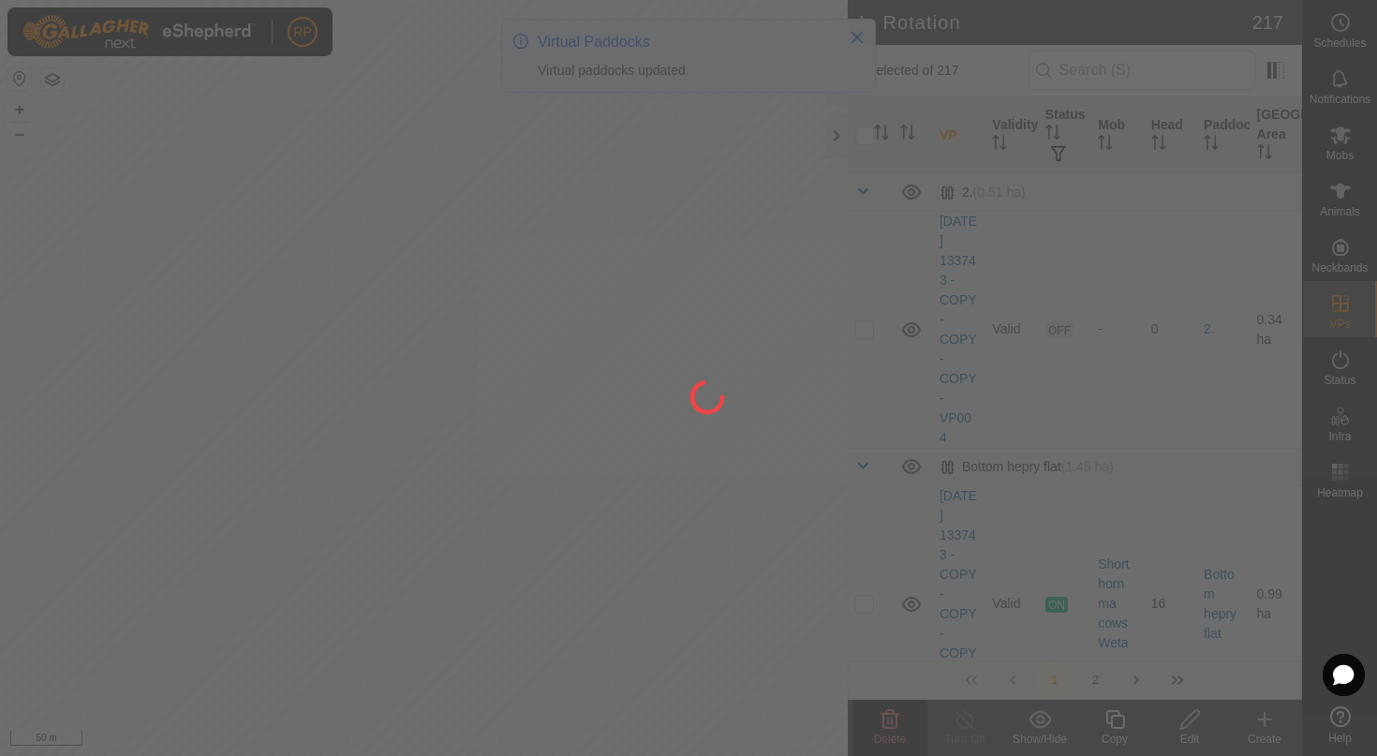
checkbox input "false"
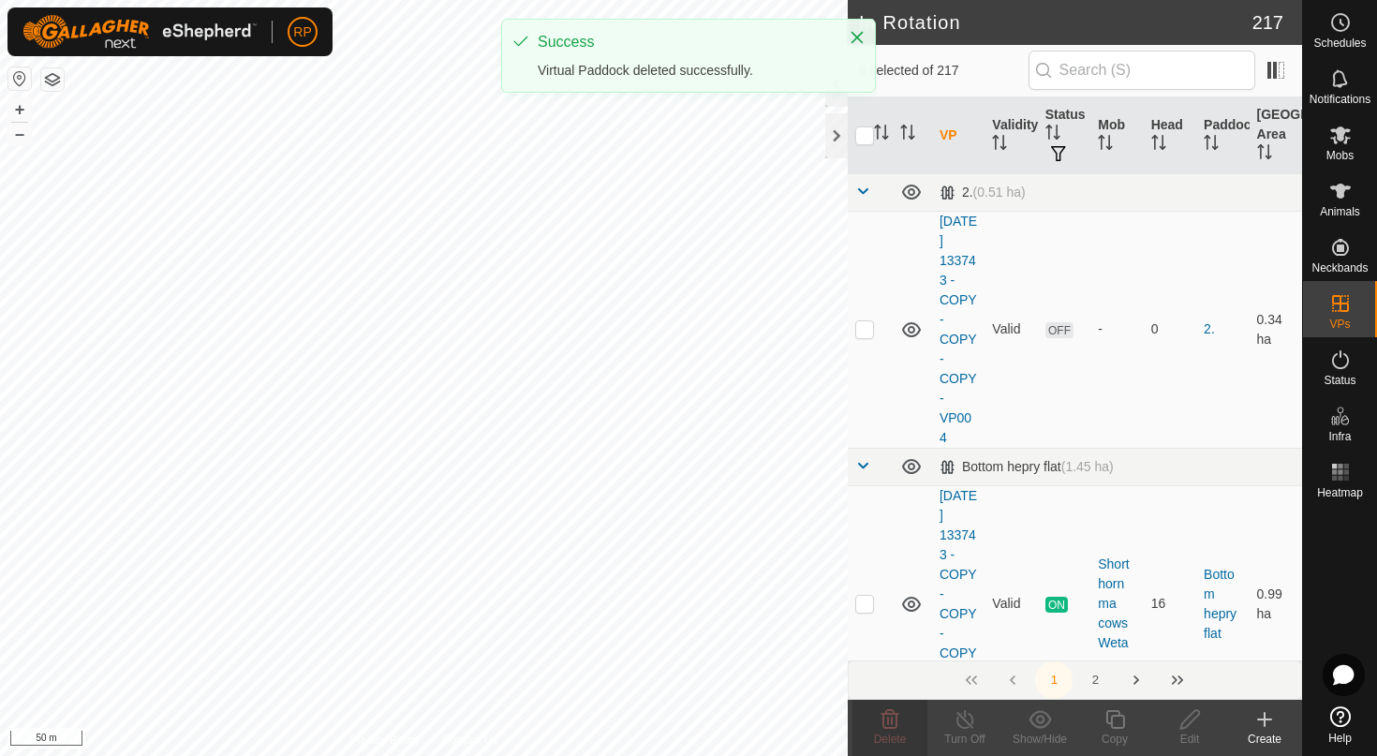
checkbox input "true"
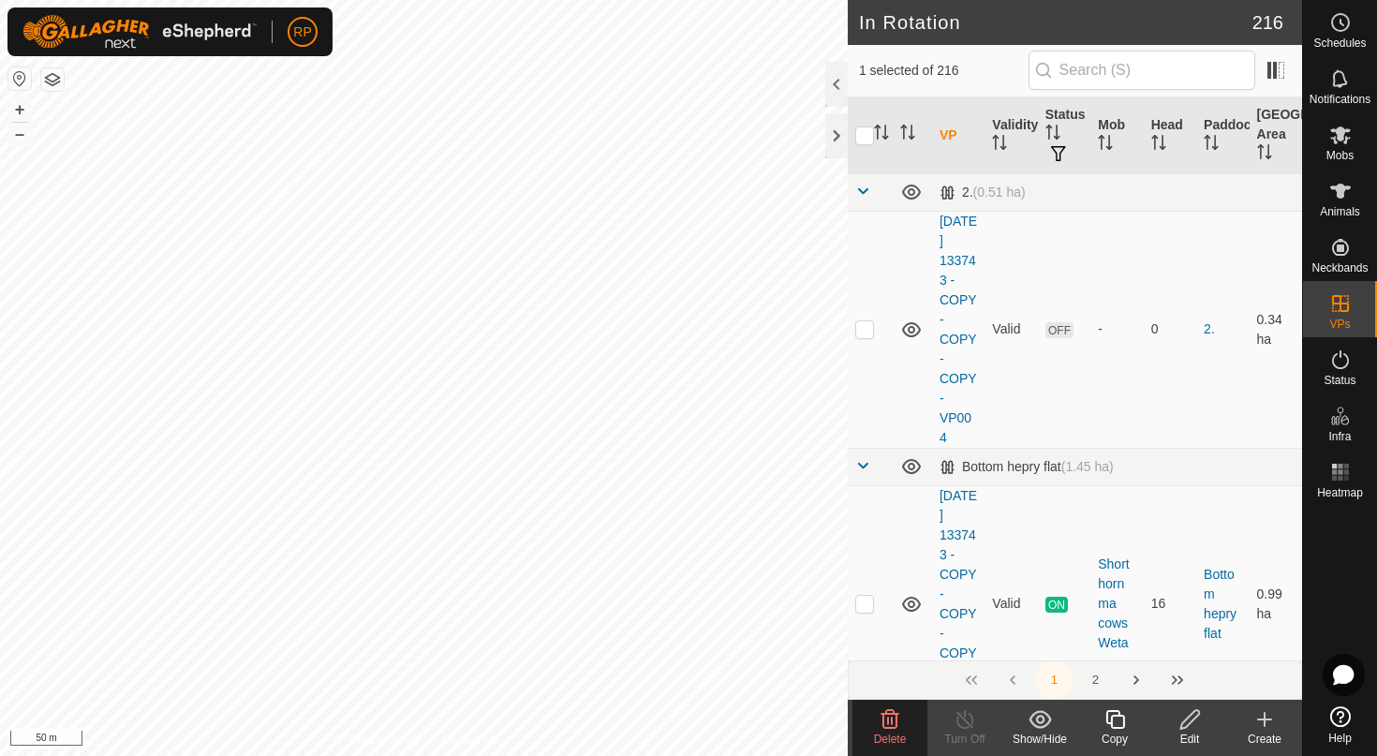
click at [877, 730] on div "Delete" at bounding box center [889, 738] width 75 height 17
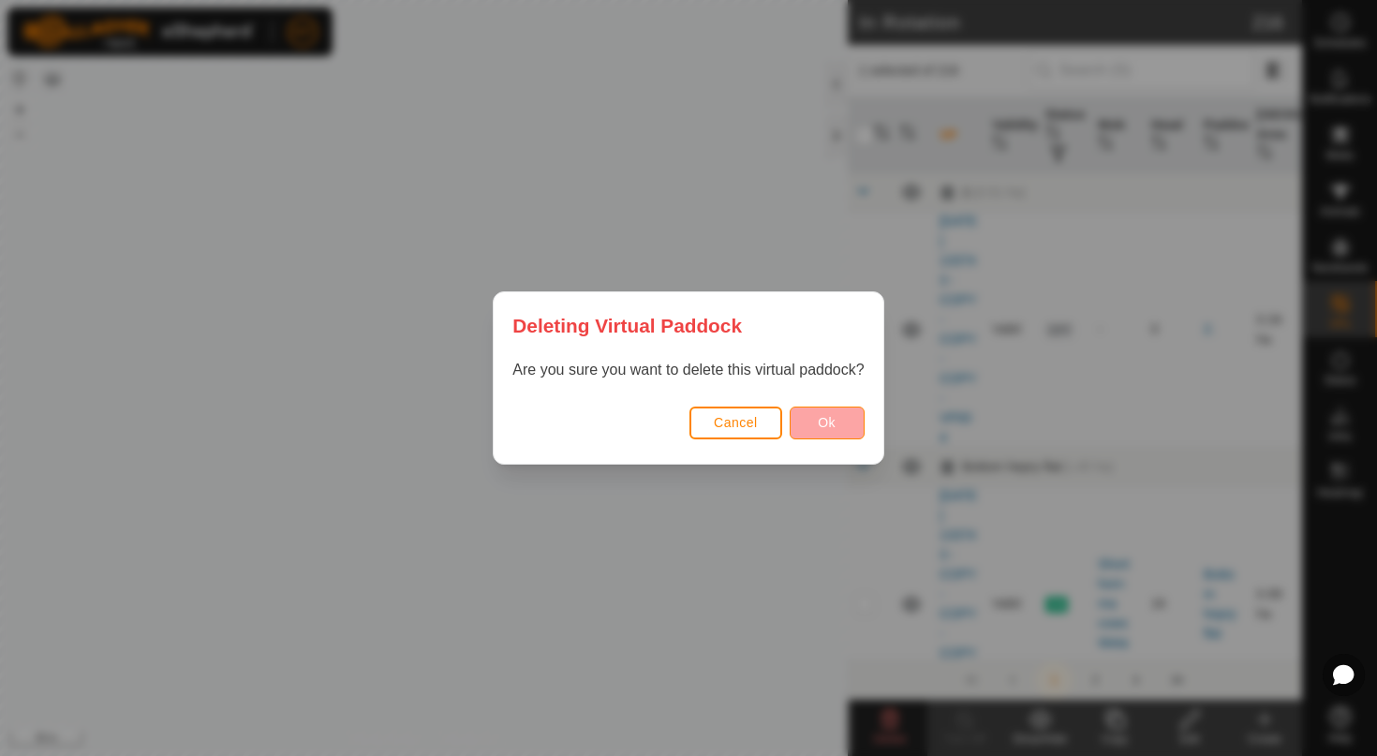
click at [828, 428] on span "Ok" at bounding box center [827, 422] width 18 height 15
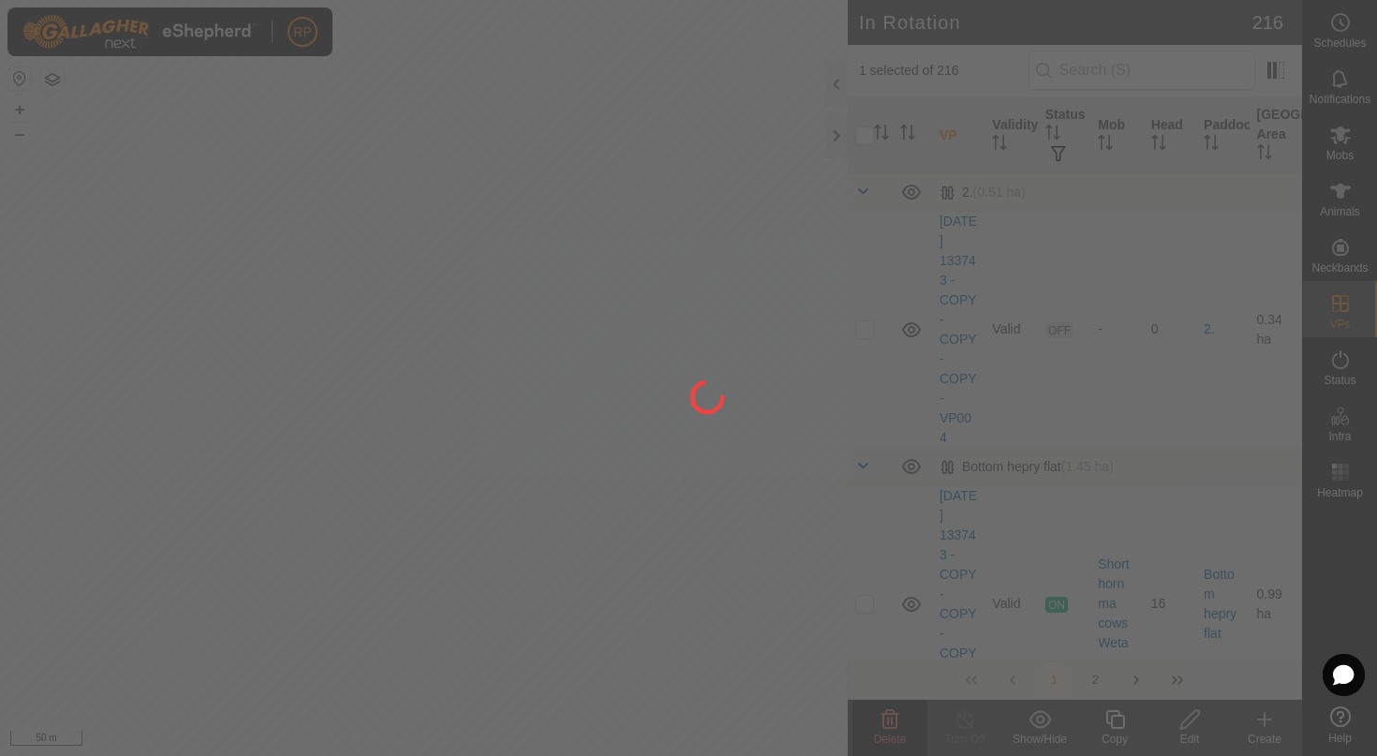
checkbox input "false"
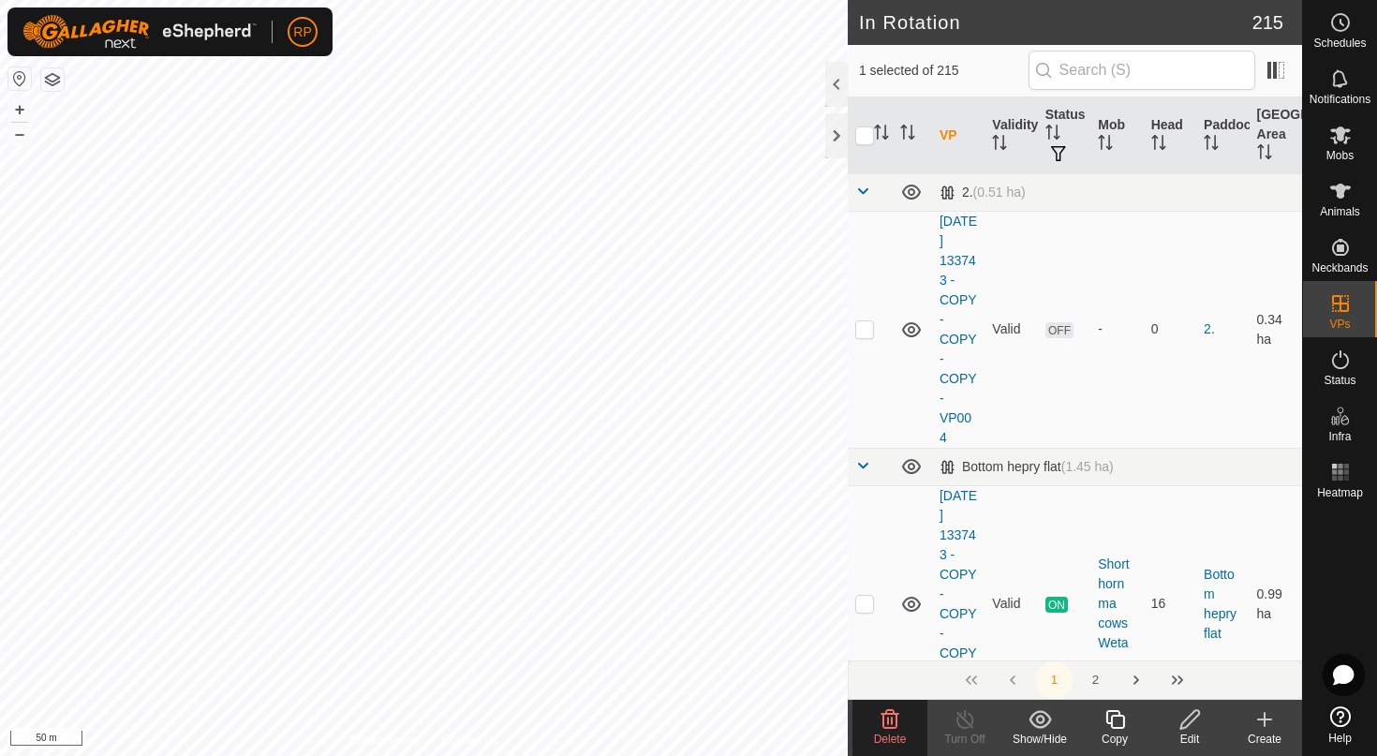
click at [879, 732] on span "Delete" at bounding box center [890, 738] width 33 height 13
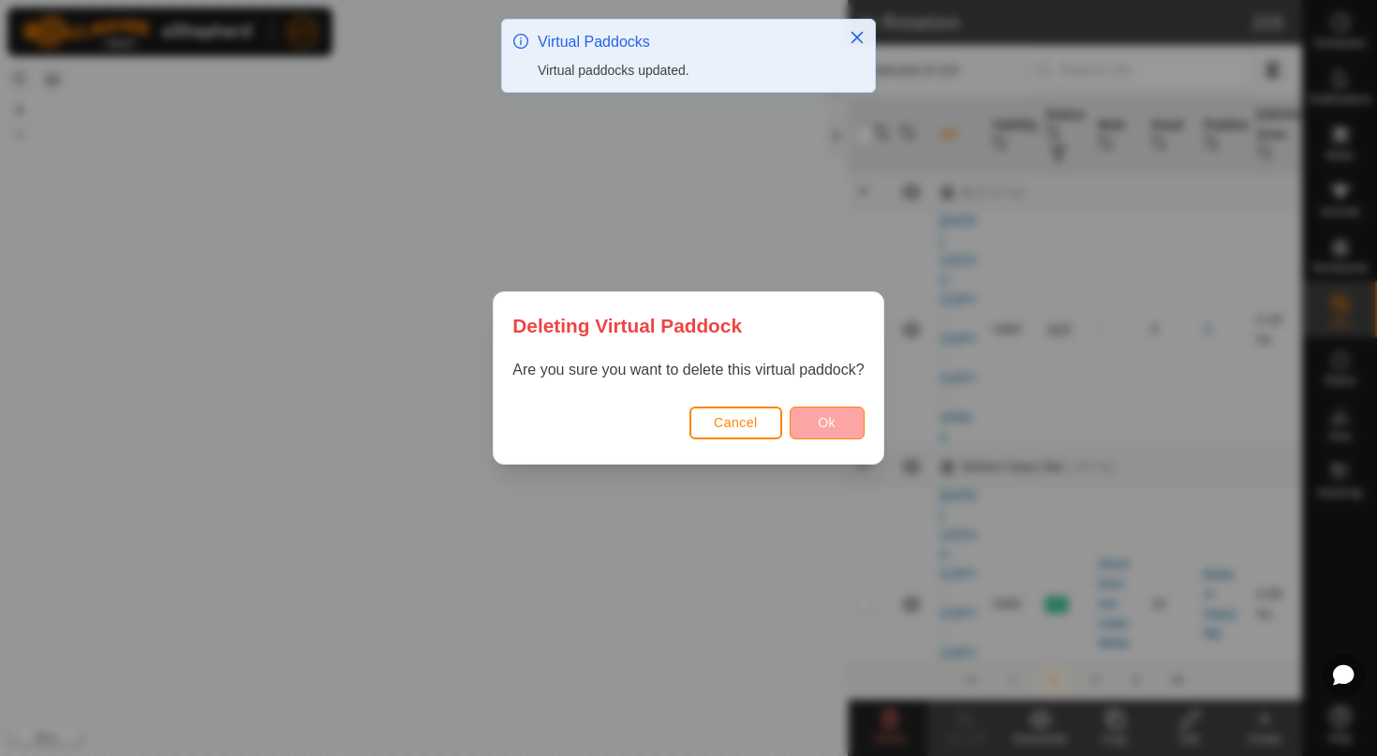
click at [847, 416] on button "Ok" at bounding box center [826, 422] width 75 height 33
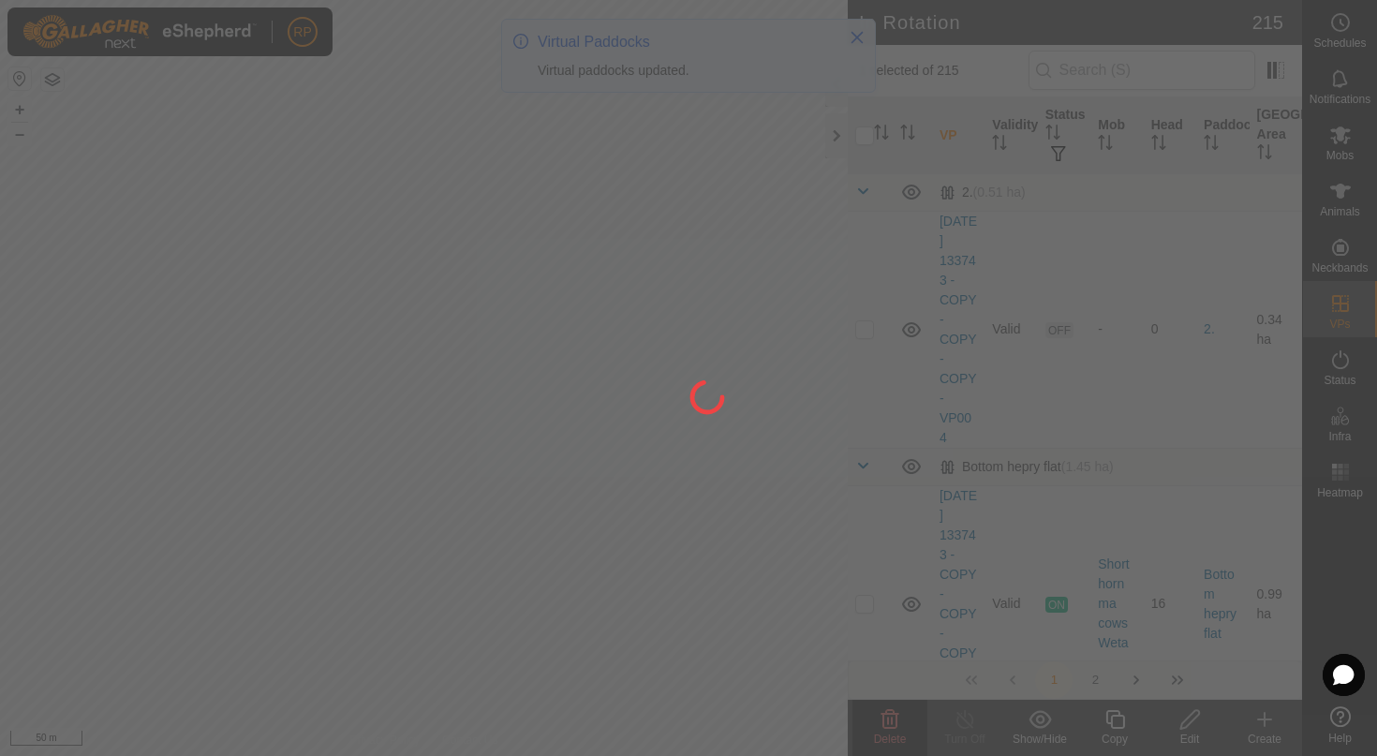
checkbox input "false"
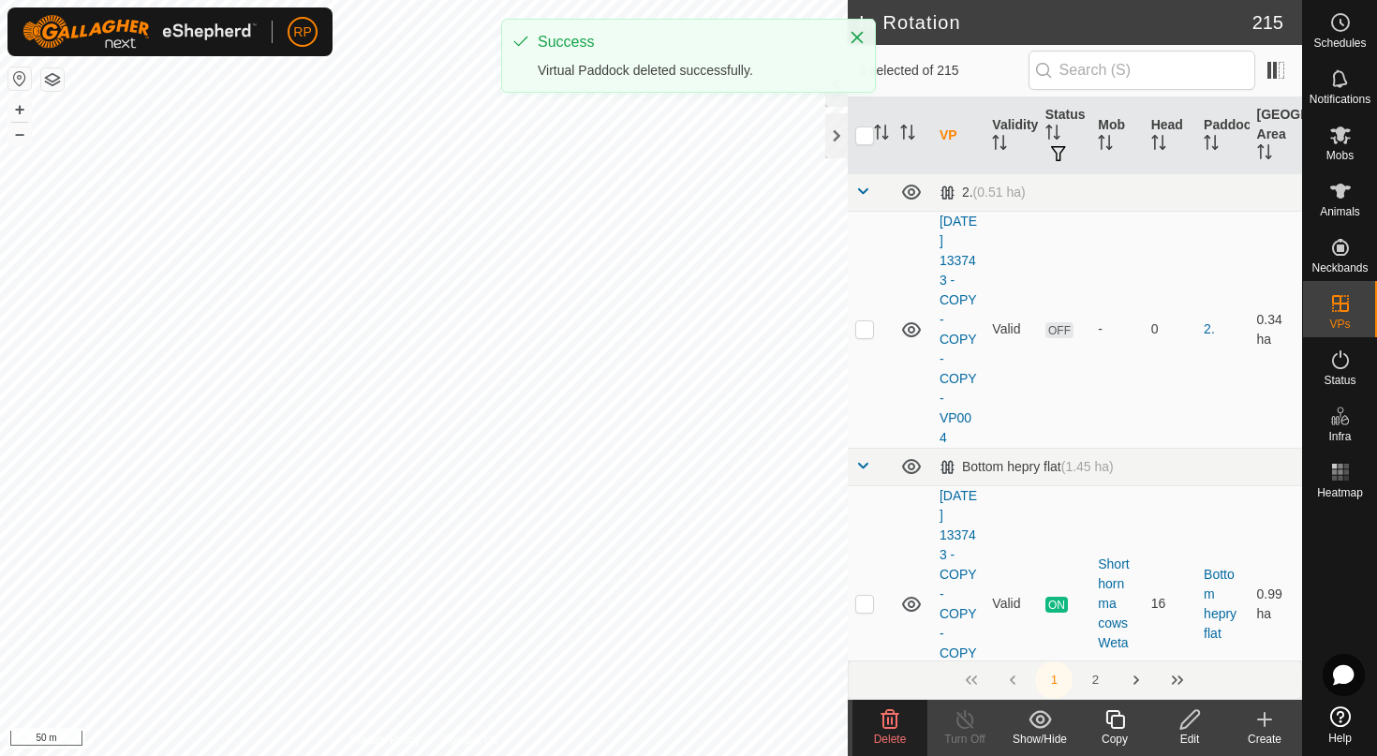
checkbox input "true"
click at [877, 732] on span "Delete" at bounding box center [890, 738] width 33 height 13
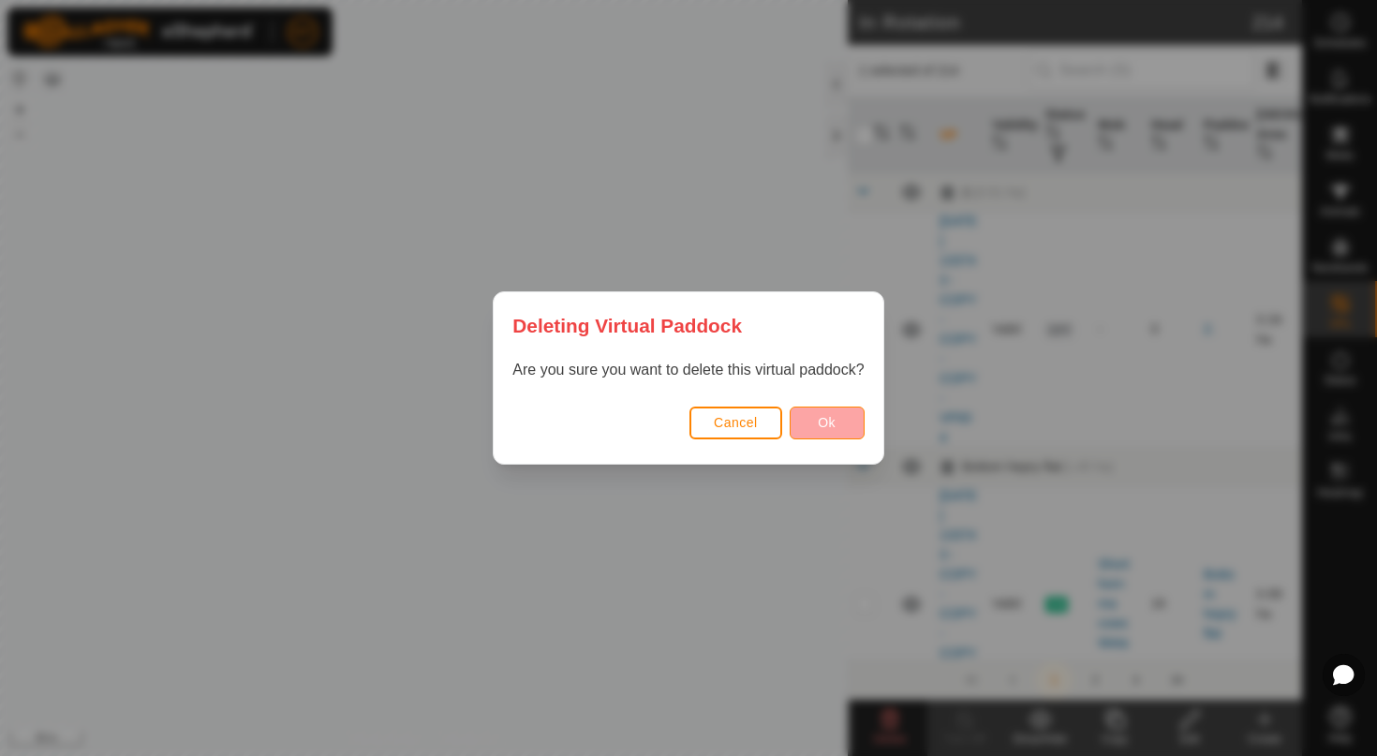
click at [843, 420] on button "Ok" at bounding box center [826, 422] width 75 height 33
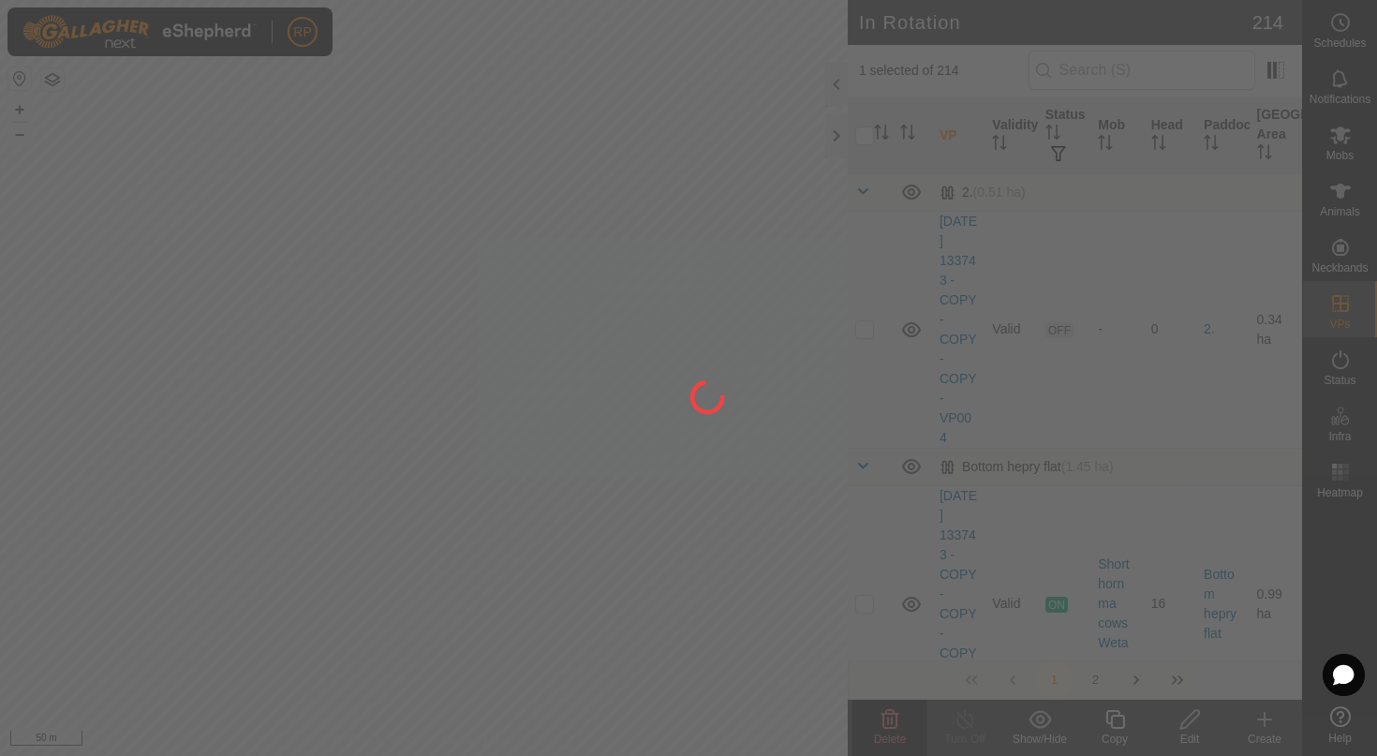
checkbox input "false"
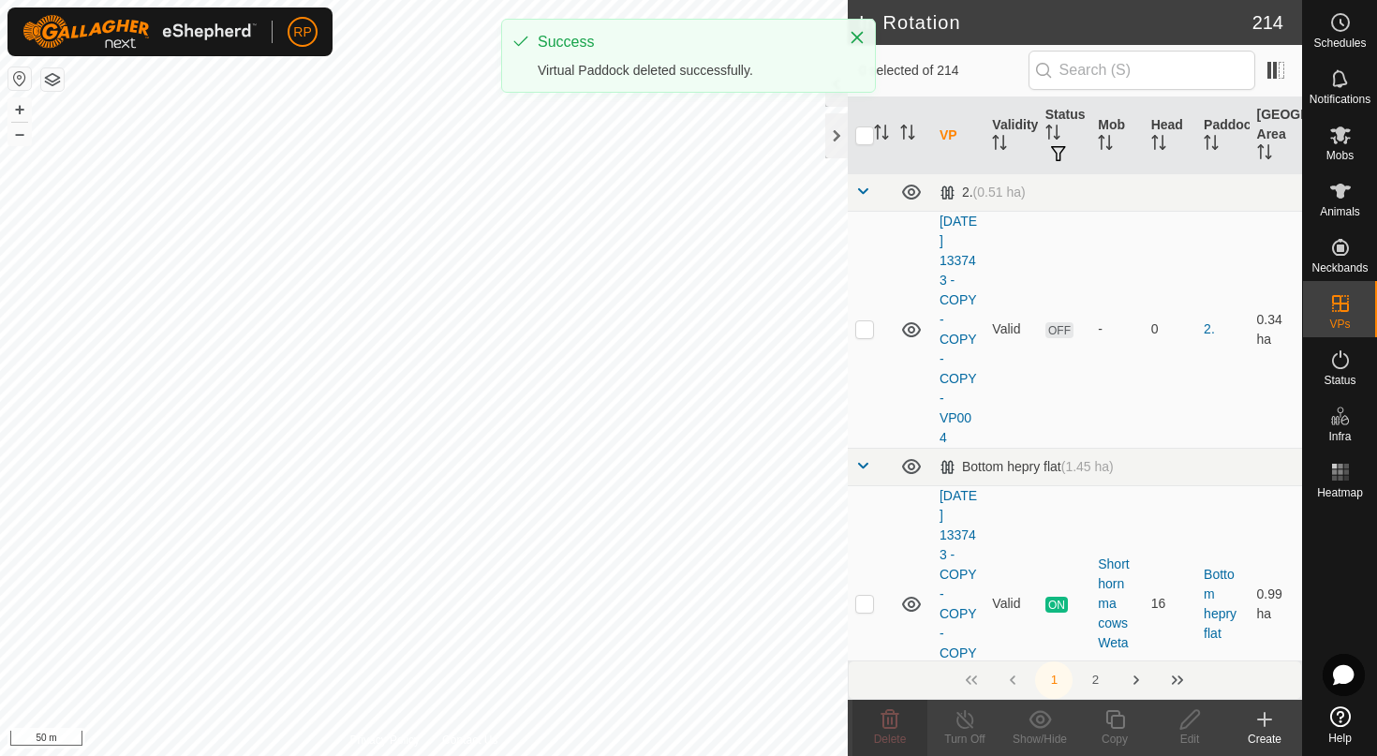
checkbox input "true"
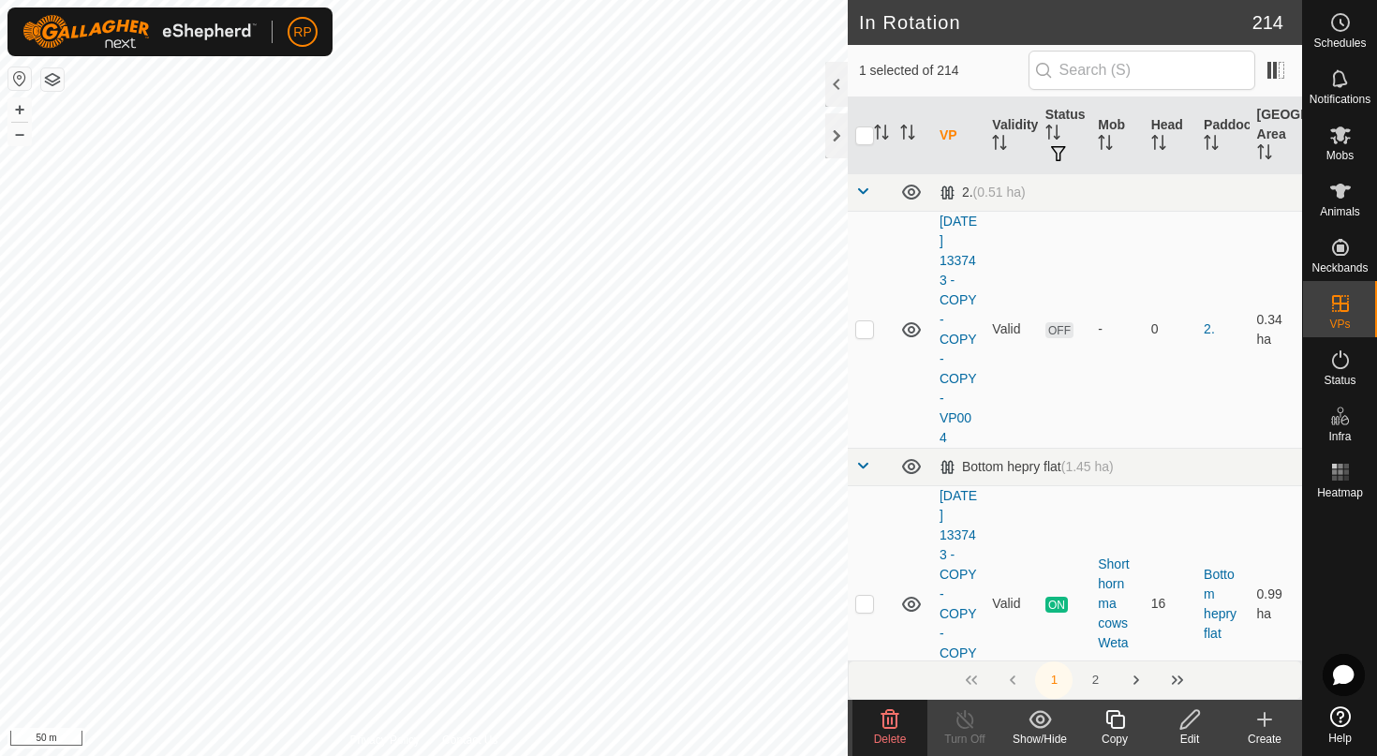
click at [872, 706] on div "Delete" at bounding box center [889, 728] width 75 height 56
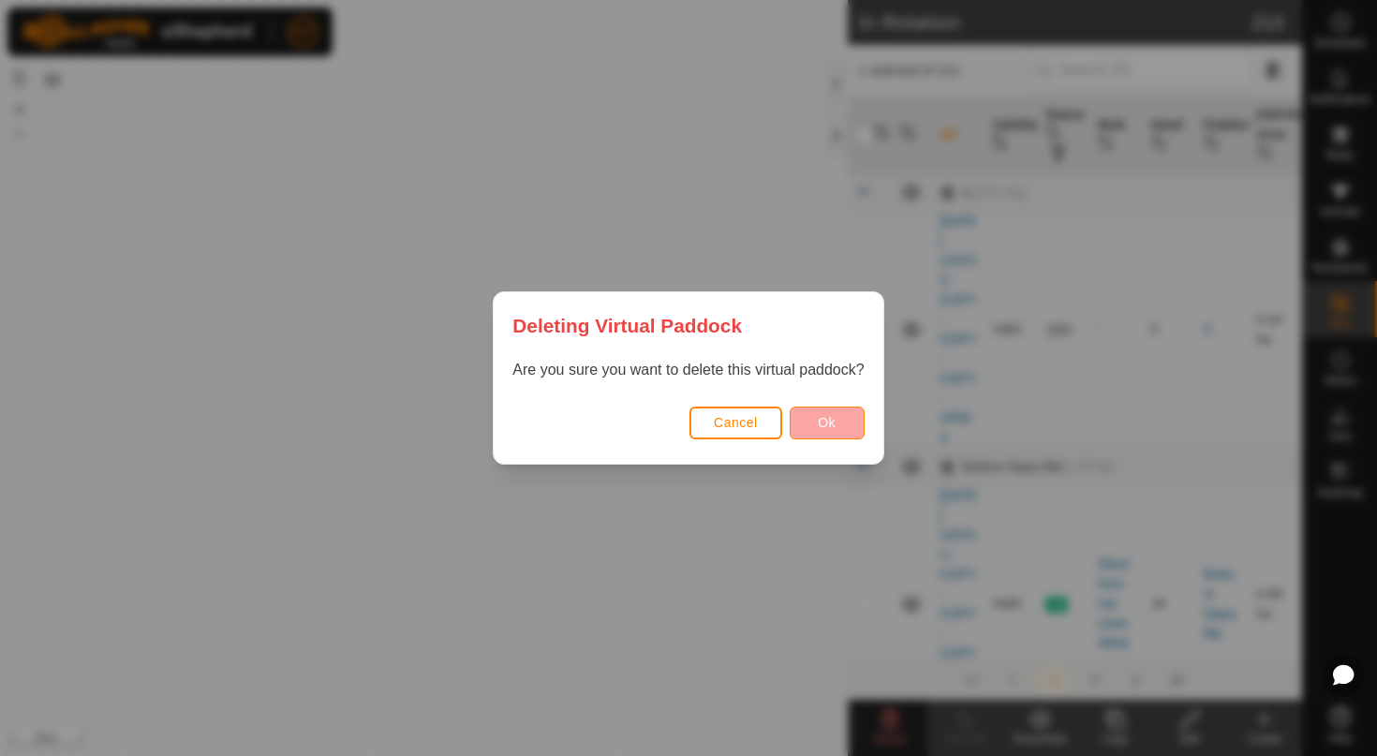
click at [824, 426] on span "Ok" at bounding box center [827, 422] width 18 height 15
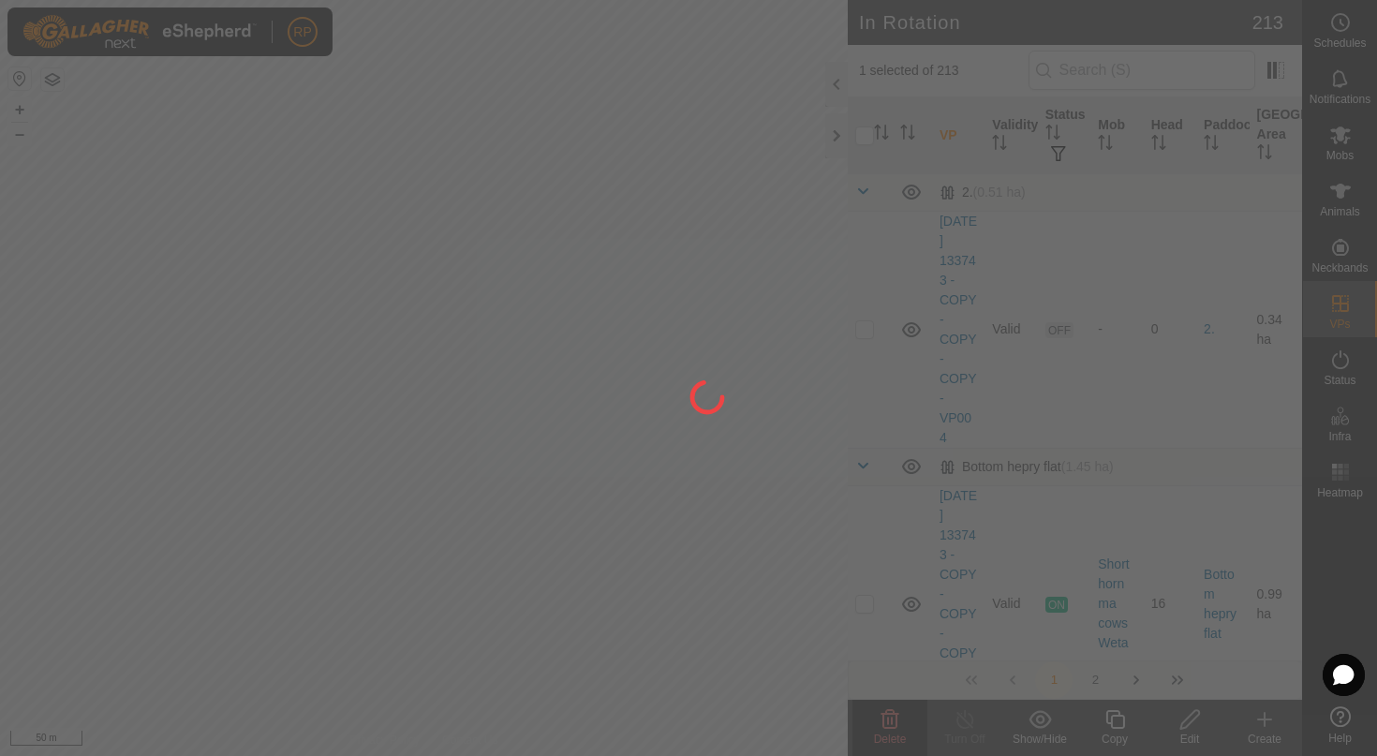
checkbox input "false"
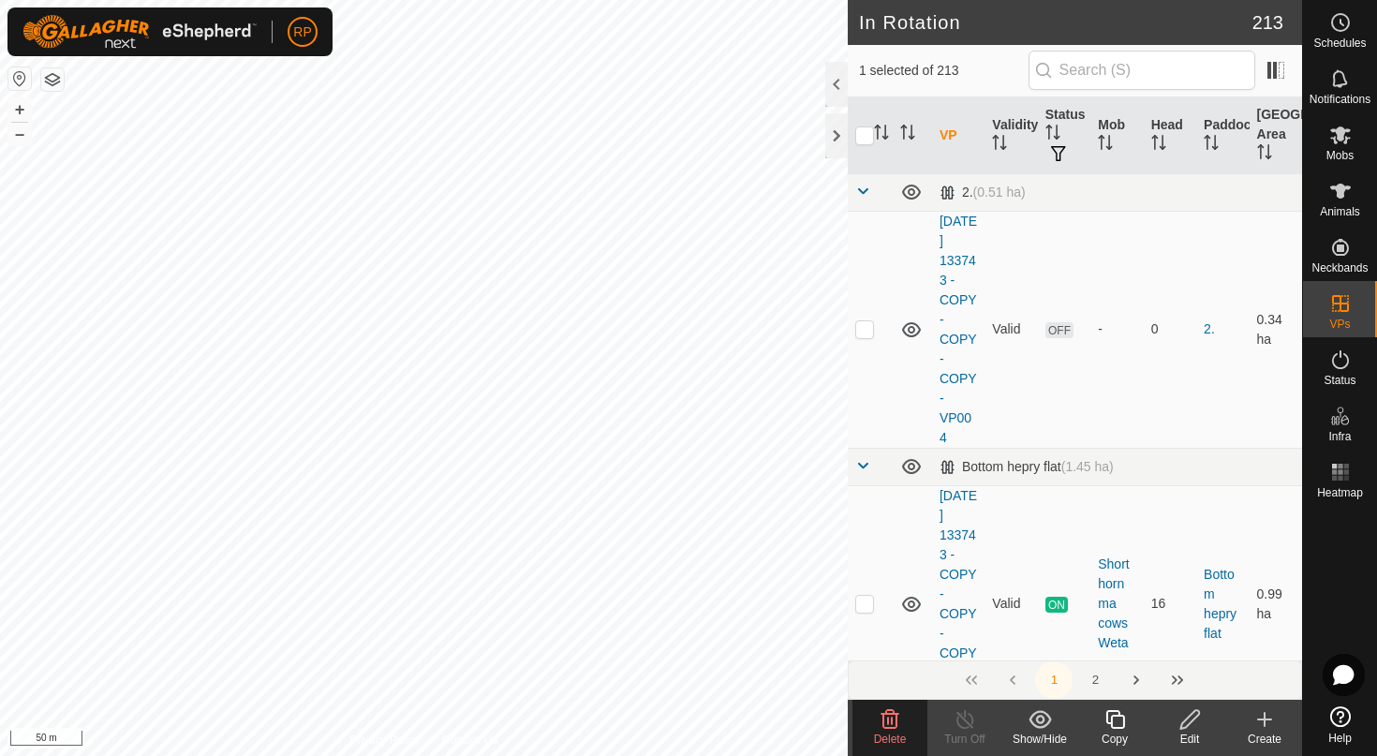
checkbox input "true"
click at [889, 712] on icon at bounding box center [889, 719] width 22 height 22
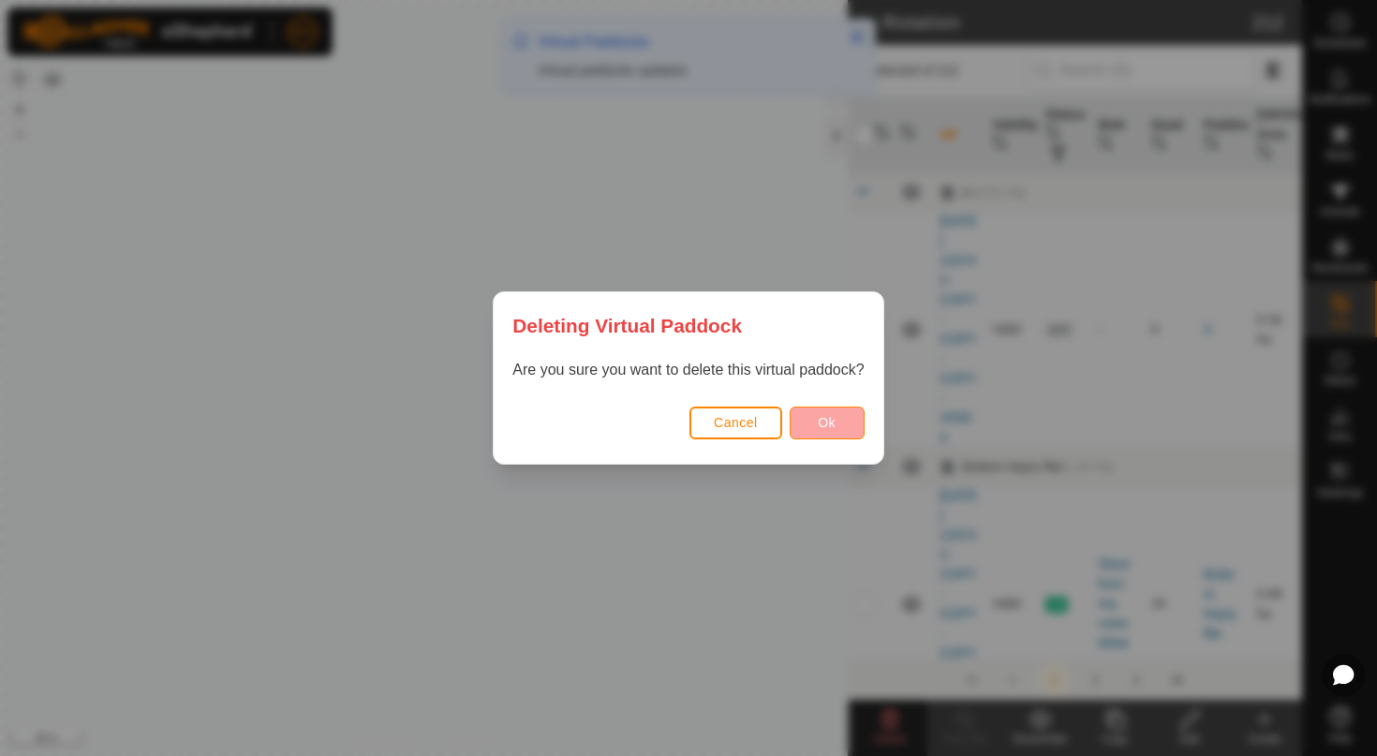
click at [814, 420] on button "Ok" at bounding box center [826, 422] width 75 height 33
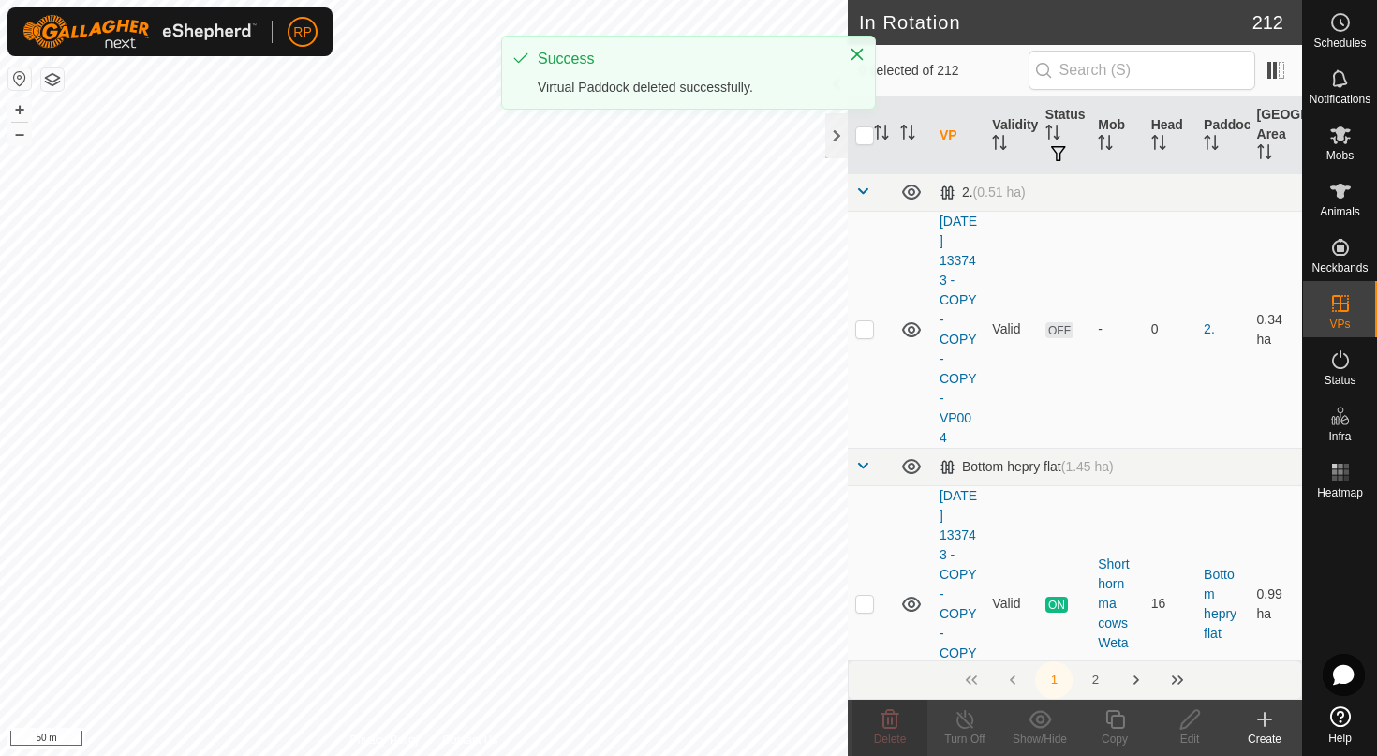
checkbox input "false"
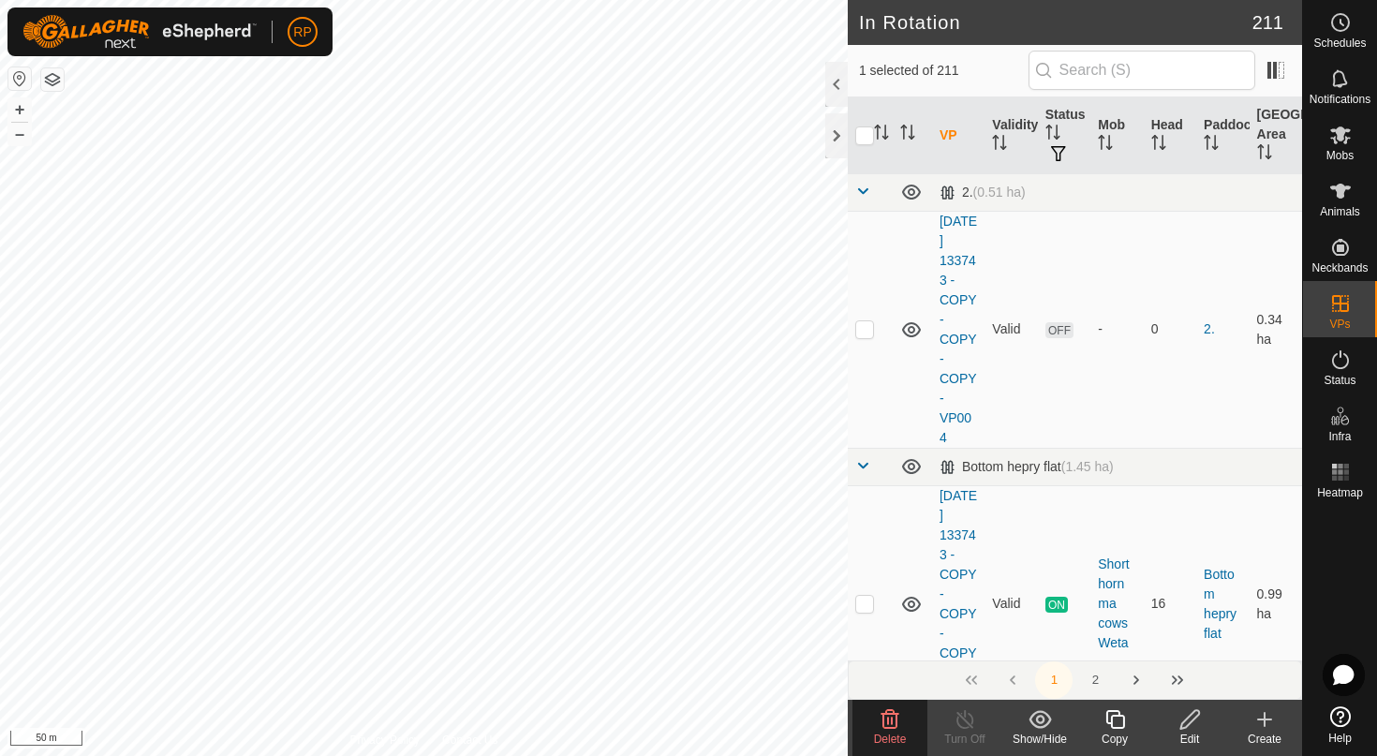
click at [885, 725] on icon at bounding box center [889, 719] width 22 height 22
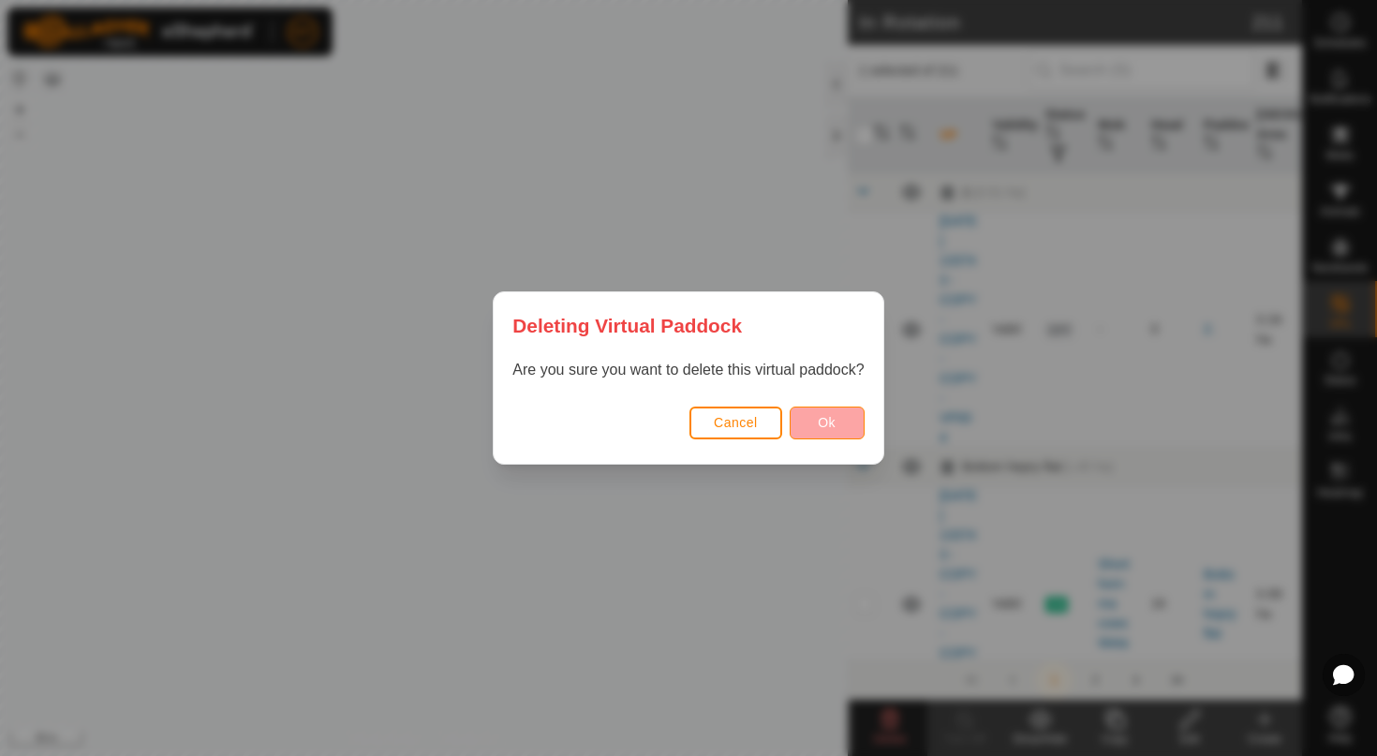
click at [833, 428] on span "Ok" at bounding box center [827, 422] width 18 height 15
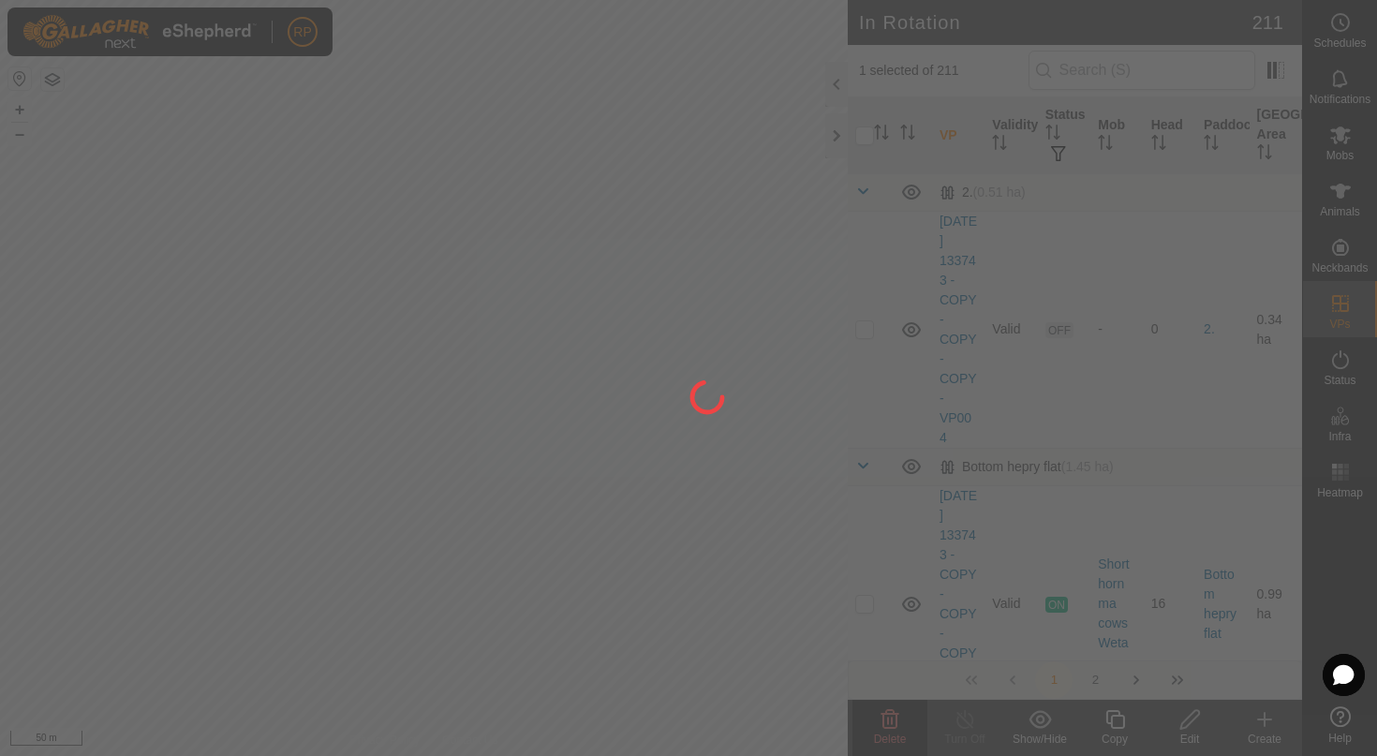
checkbox input "false"
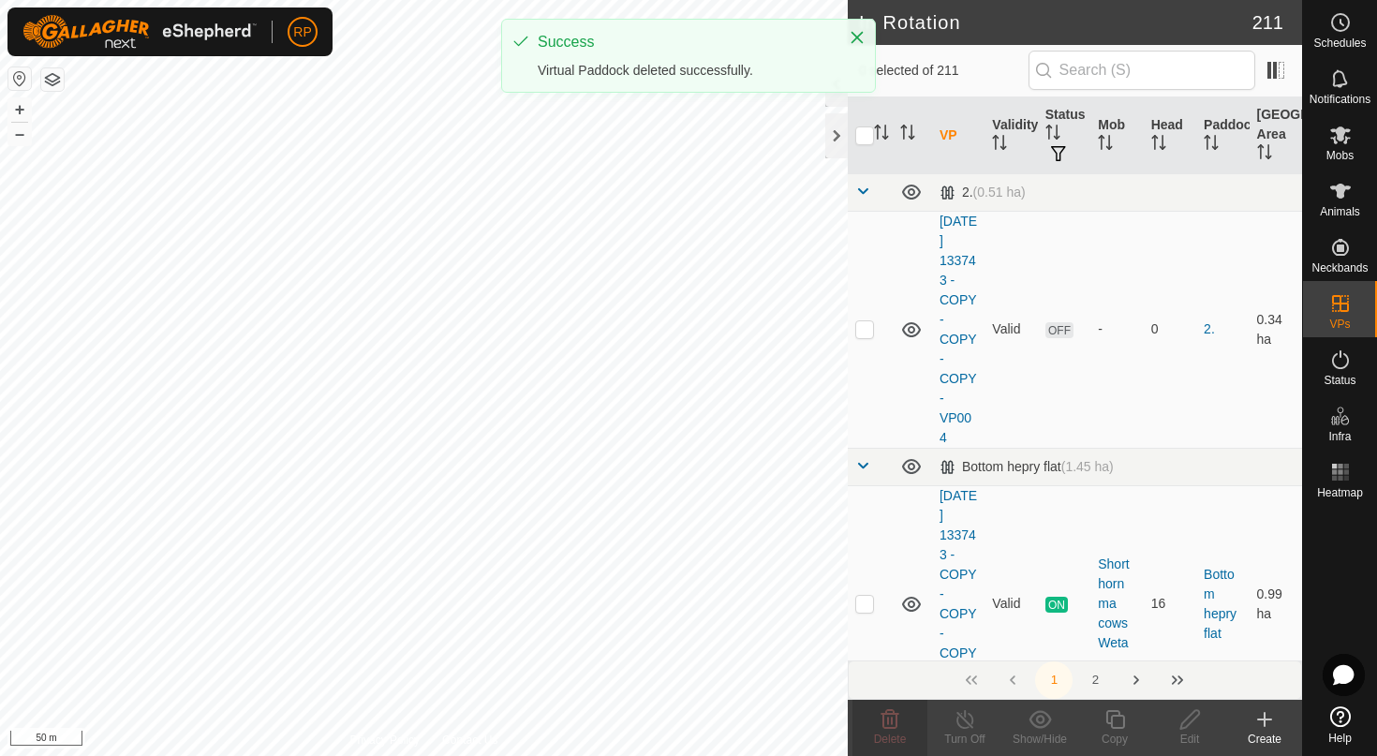
checkbox input "true"
click at [884, 733] on span "Delete" at bounding box center [890, 738] width 33 height 13
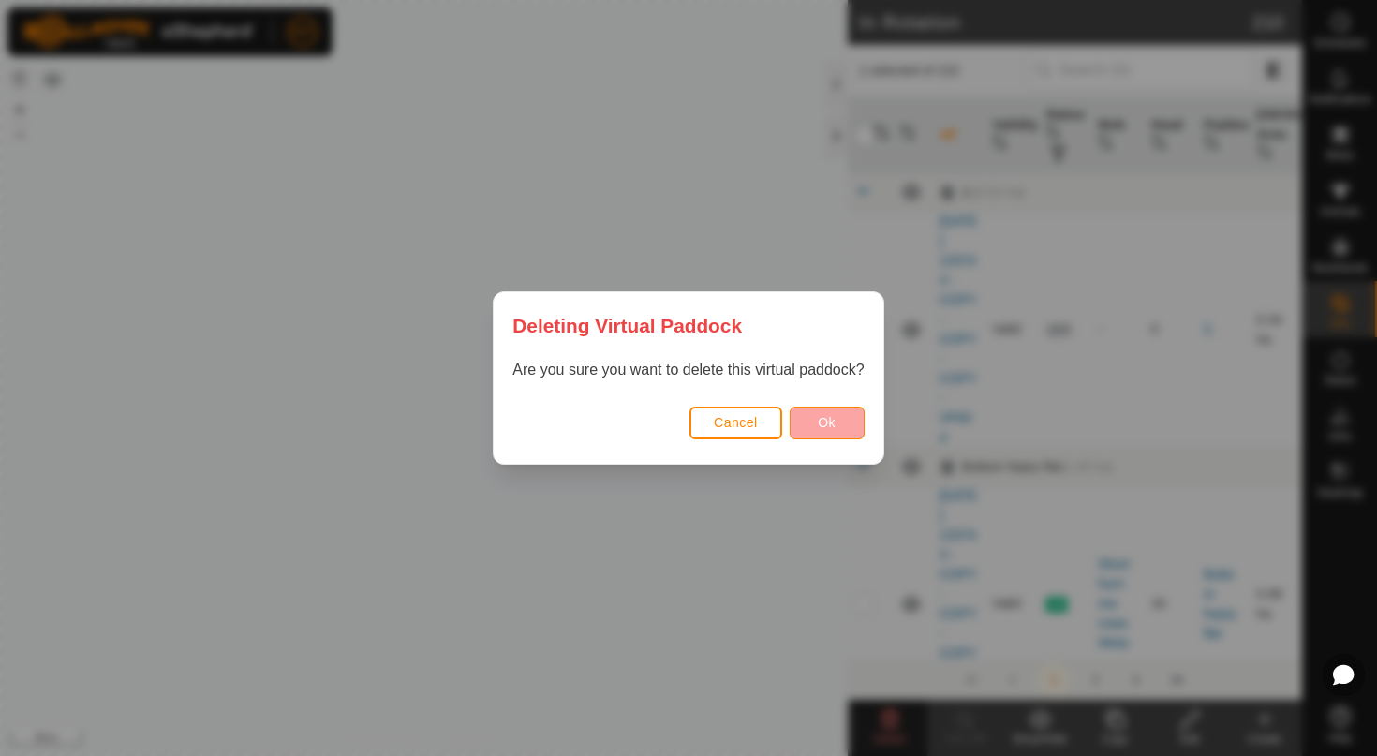
click at [827, 431] on button "Ok" at bounding box center [826, 422] width 75 height 33
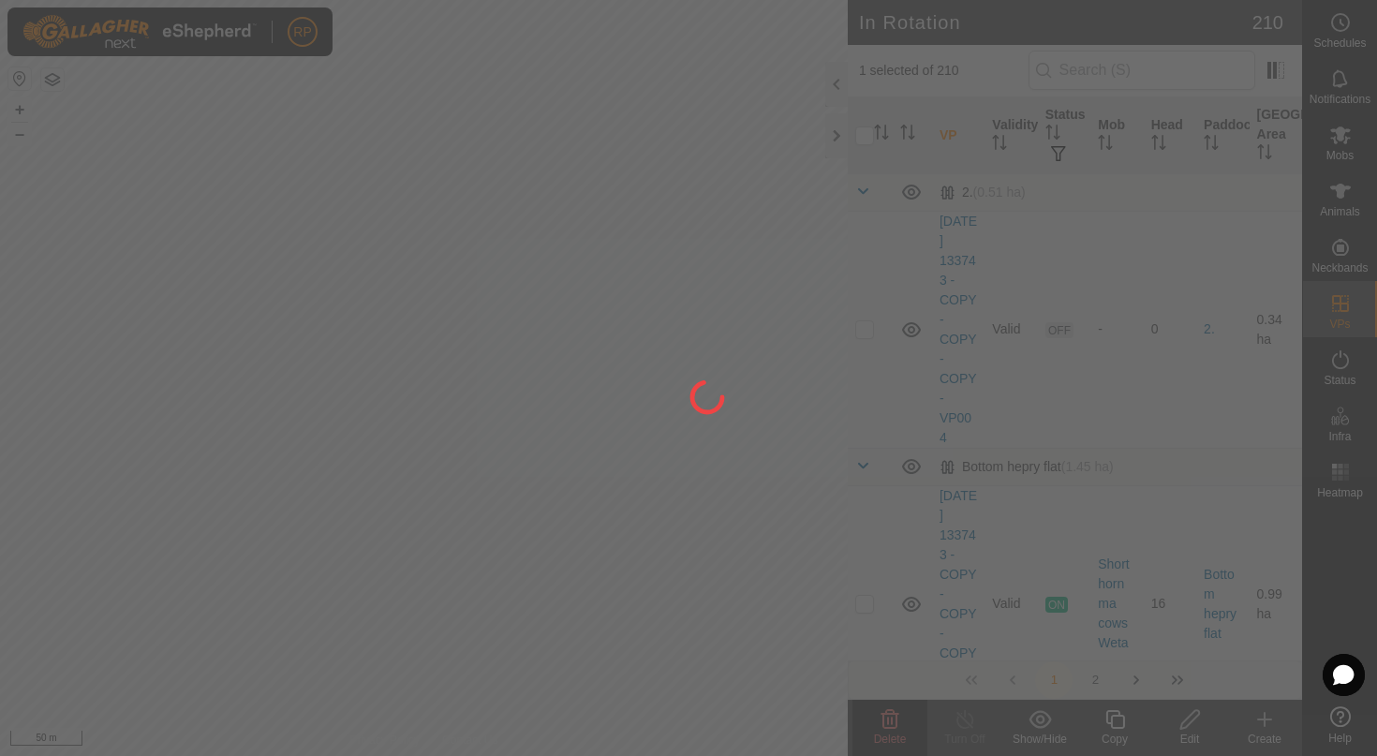
checkbox input "false"
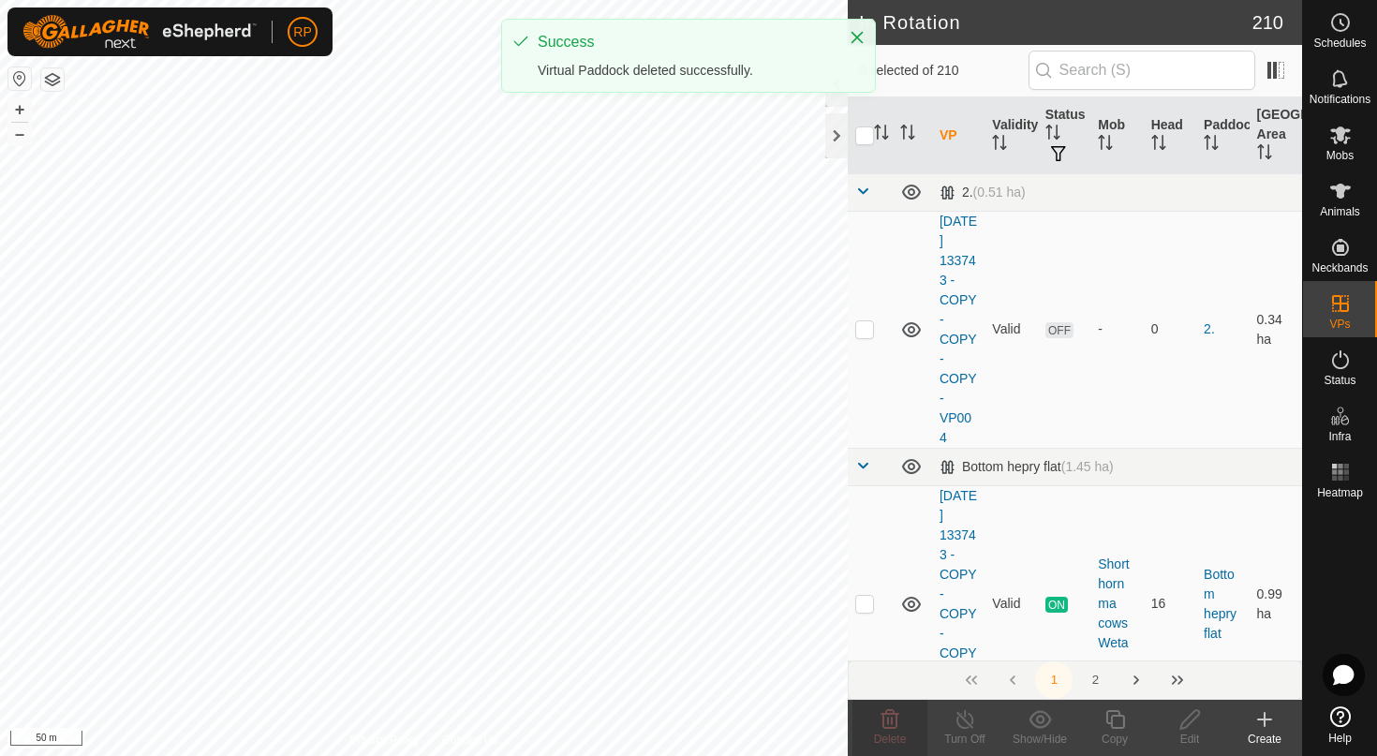
checkbox input "true"
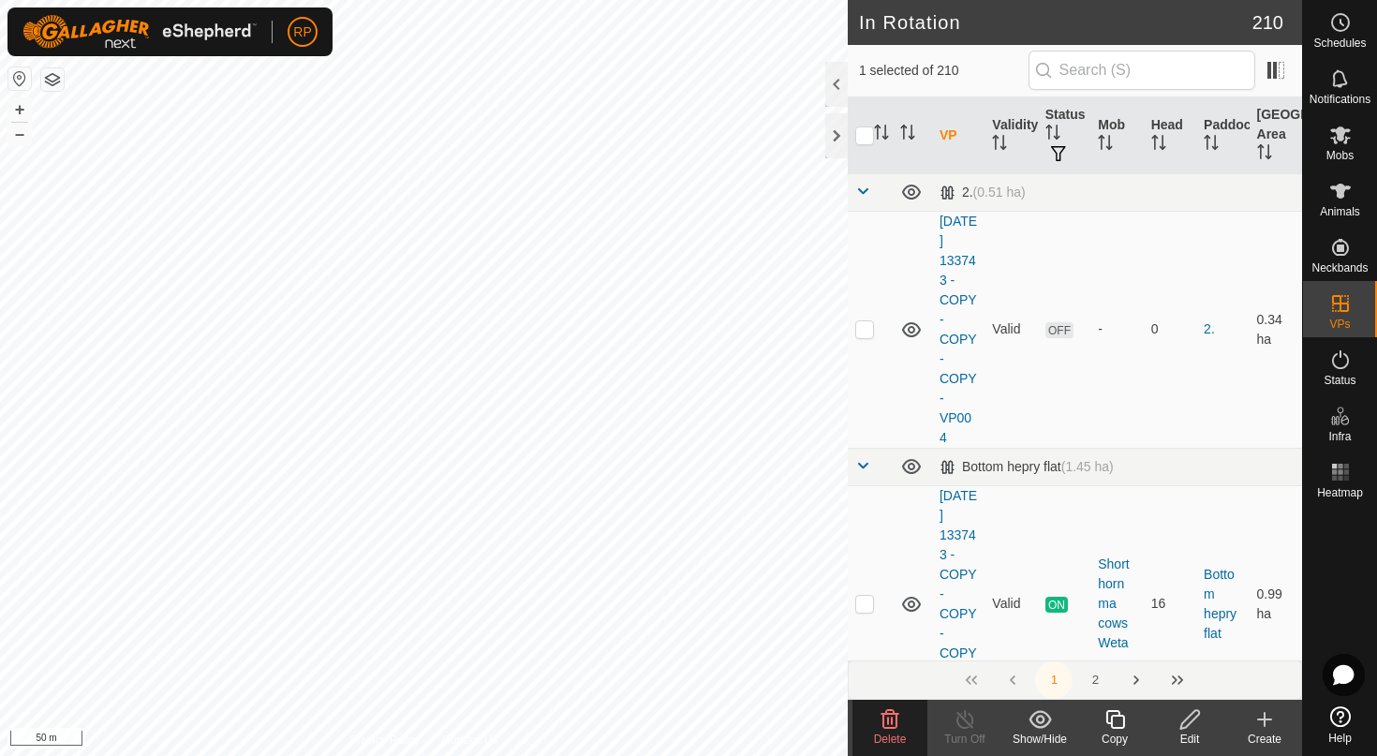
click at [890, 743] on span "Delete" at bounding box center [890, 738] width 33 height 13
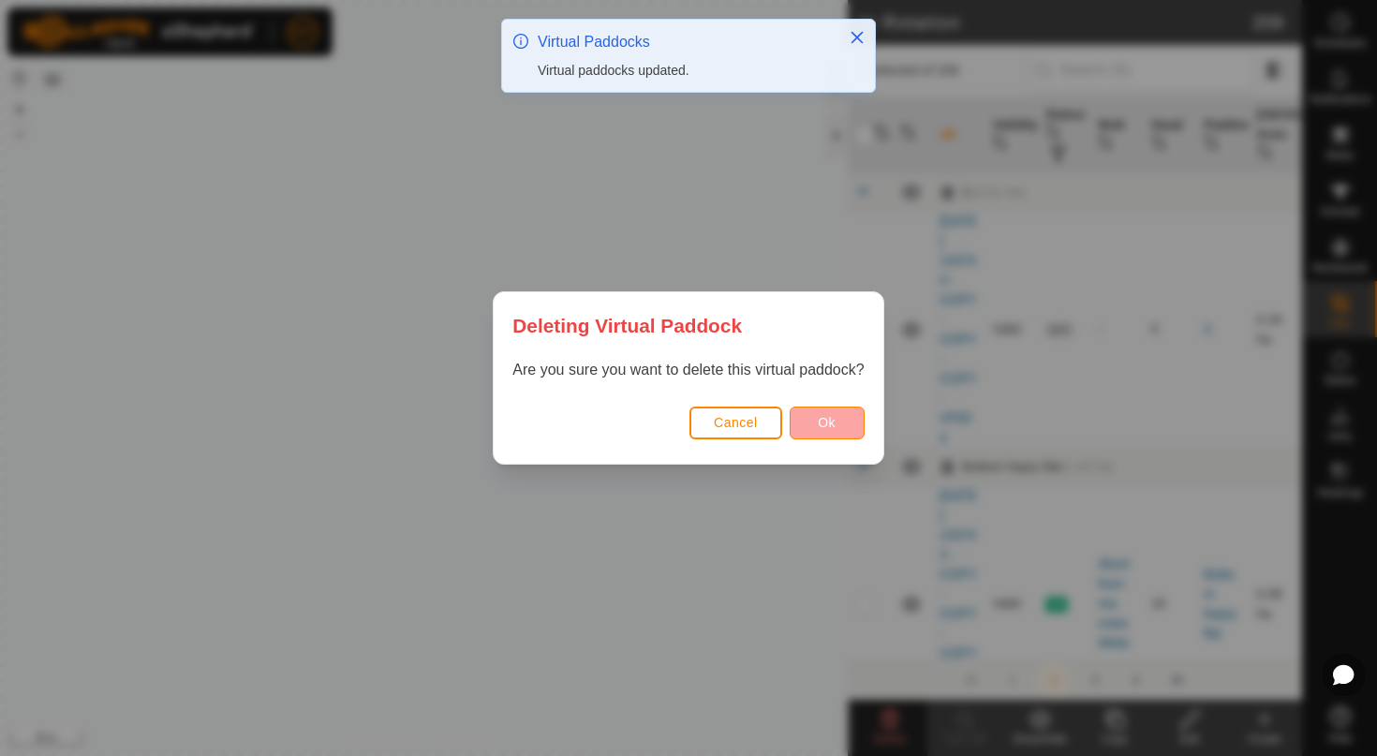
click at [838, 410] on button "Ok" at bounding box center [826, 422] width 75 height 33
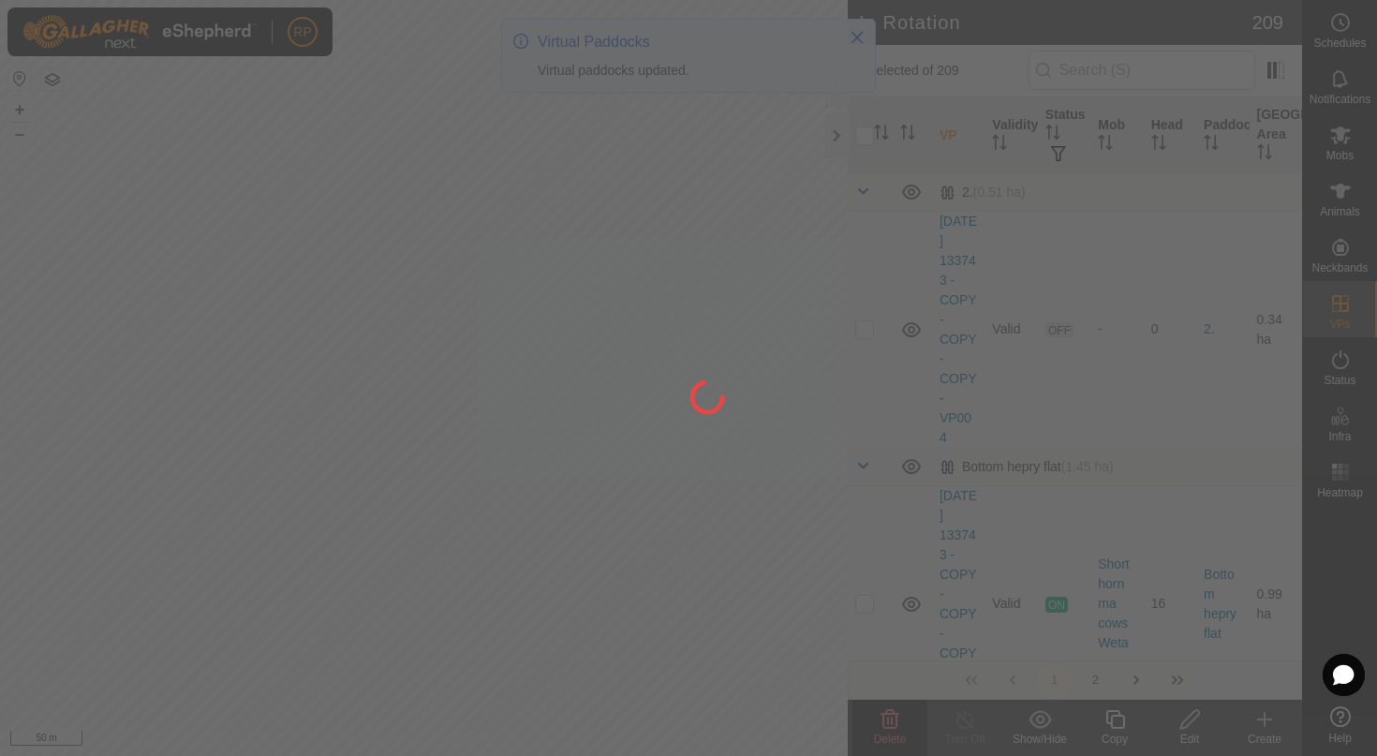
checkbox input "false"
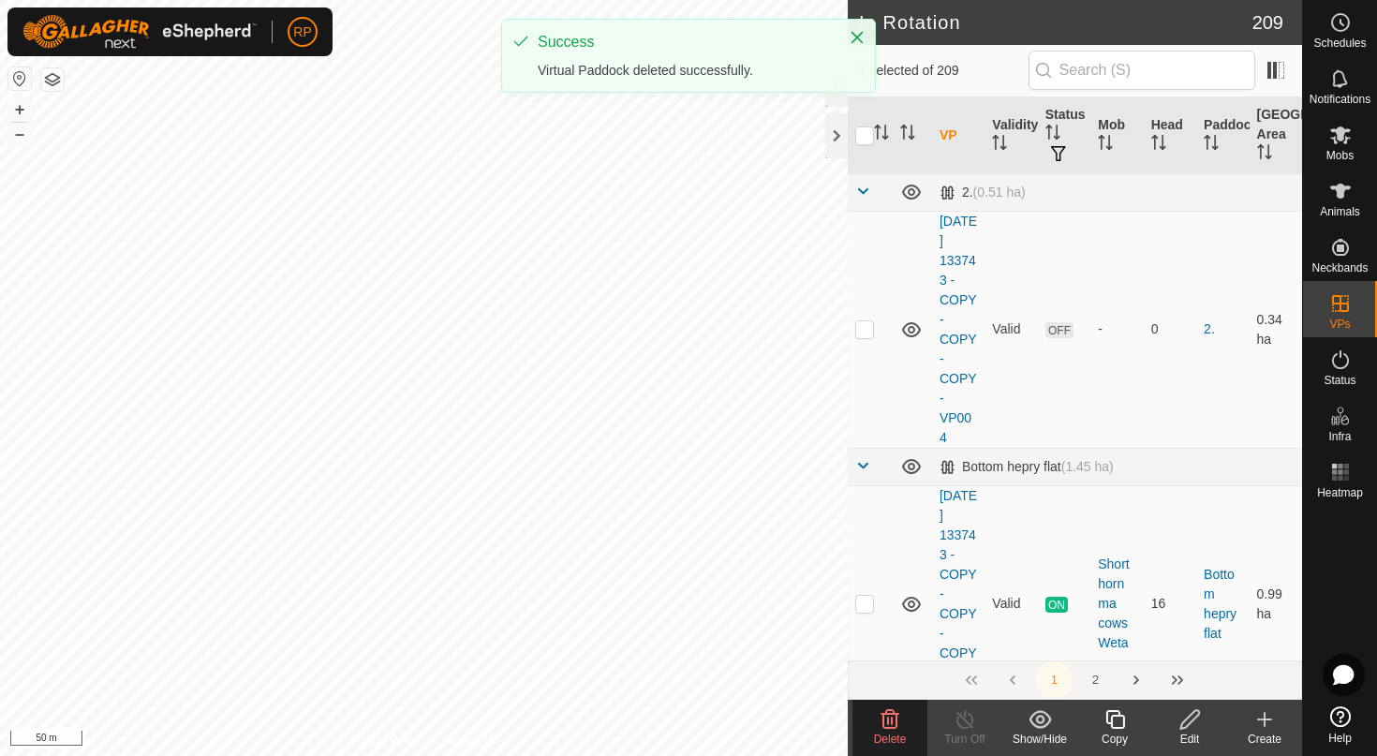
click at [882, 730] on div "Delete" at bounding box center [889, 738] width 75 height 17
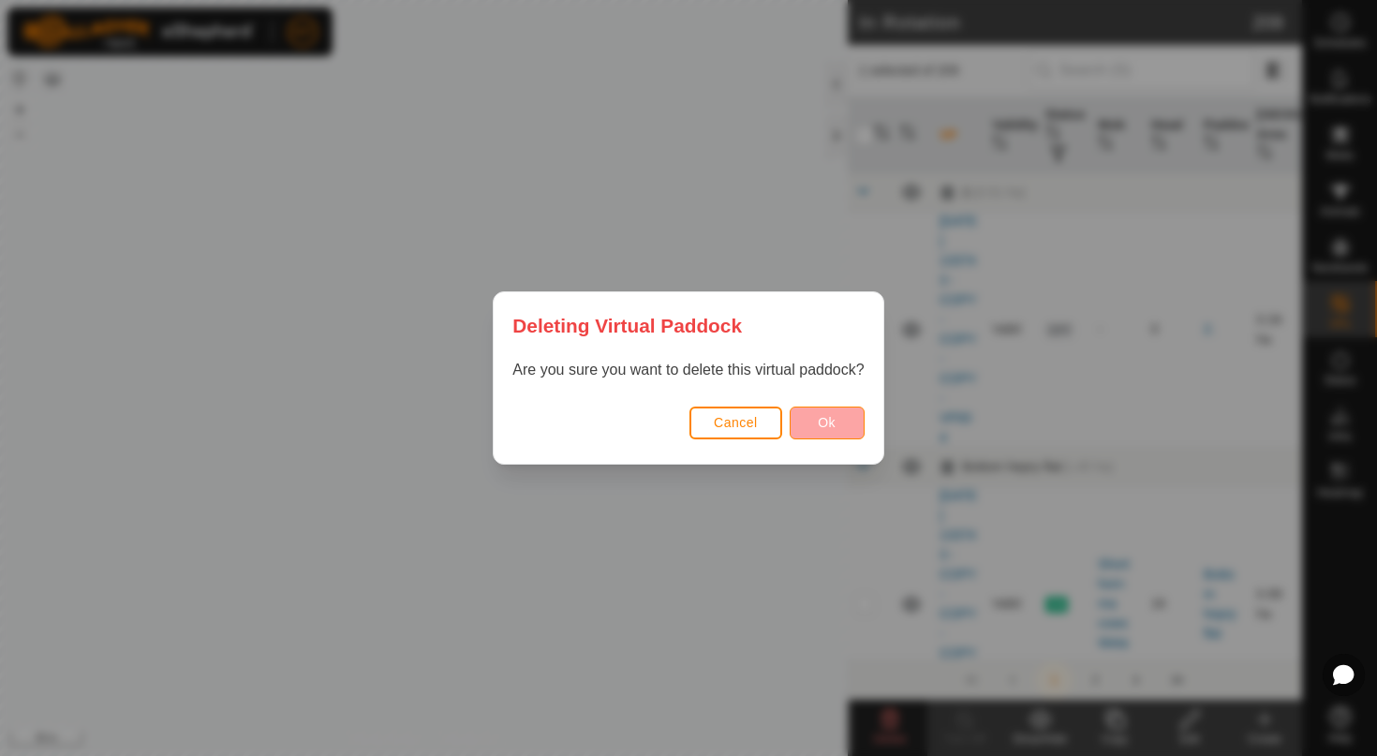
click at [818, 418] on span "Ok" at bounding box center [827, 422] width 18 height 15
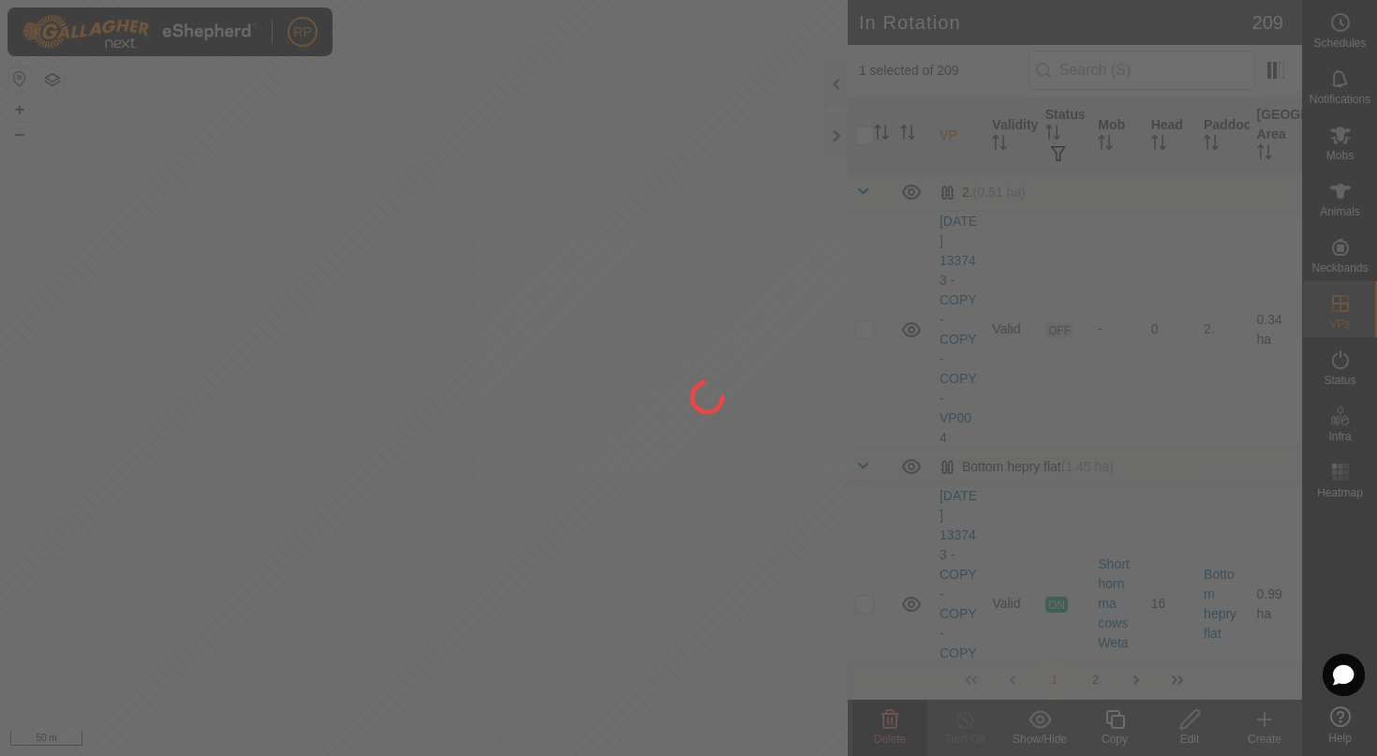
checkbox input "false"
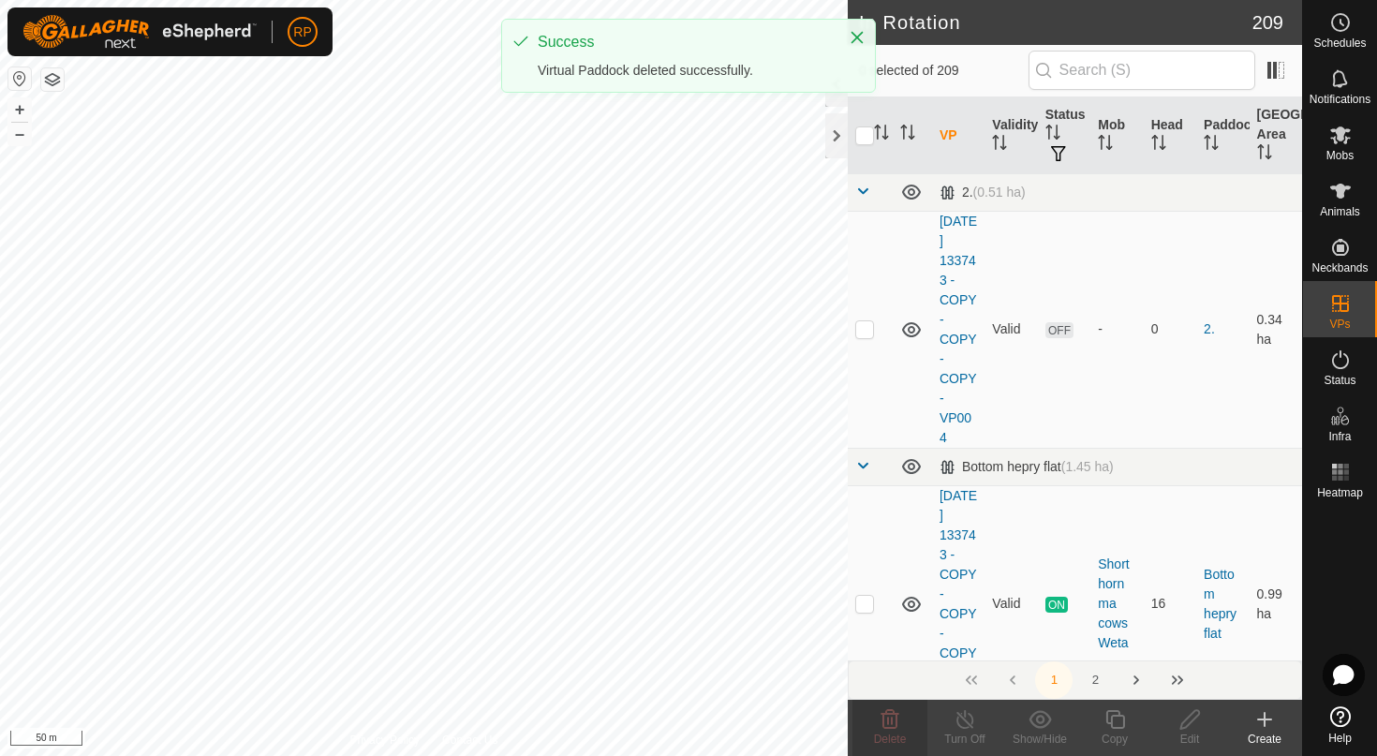
checkbox input "true"
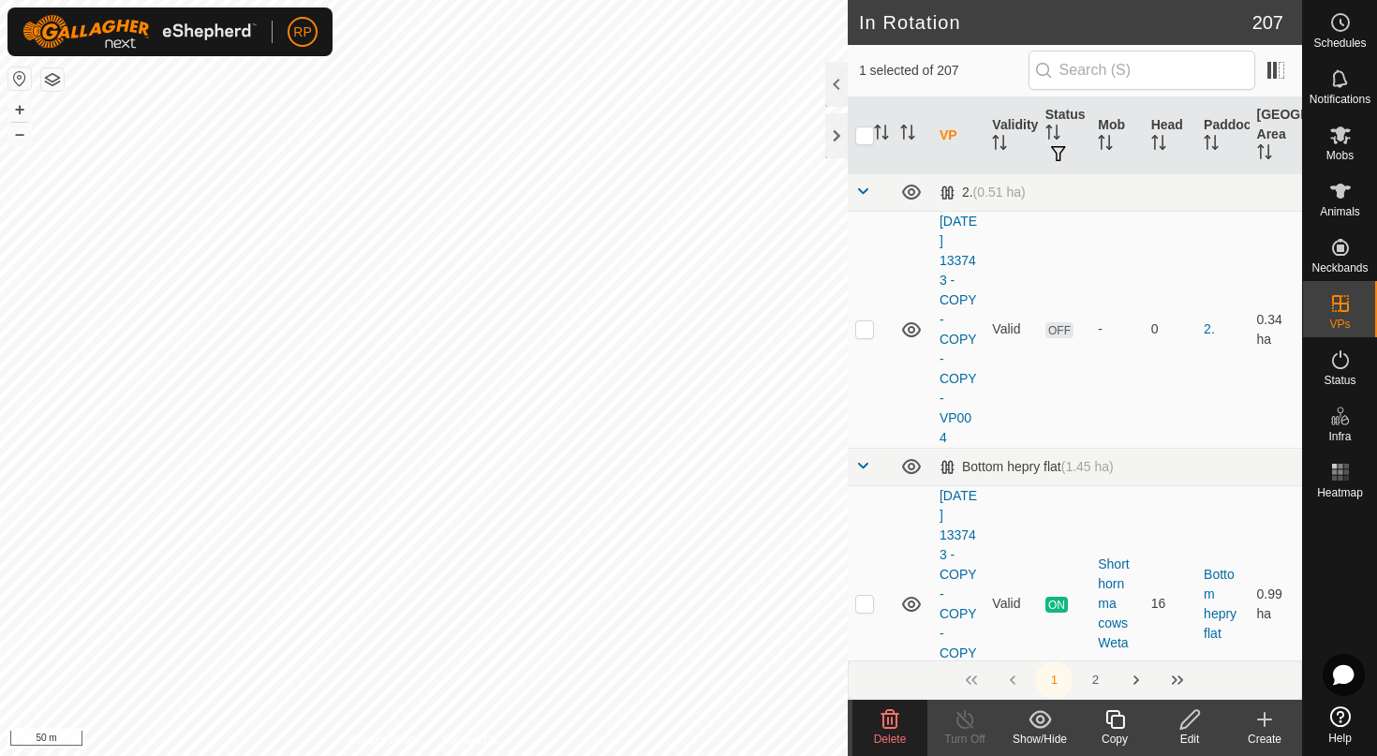
click at [889, 723] on icon at bounding box center [890, 719] width 18 height 19
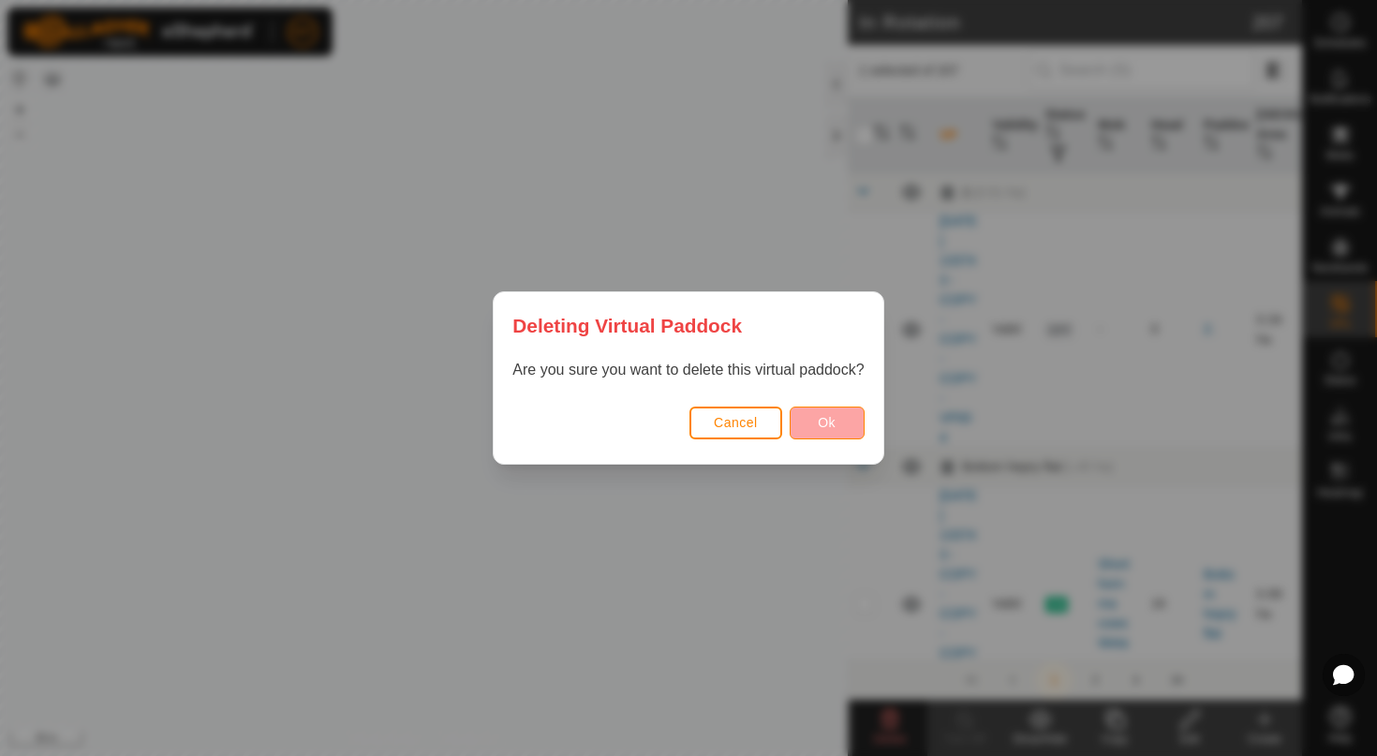
click at [845, 427] on button "Ok" at bounding box center [826, 422] width 75 height 33
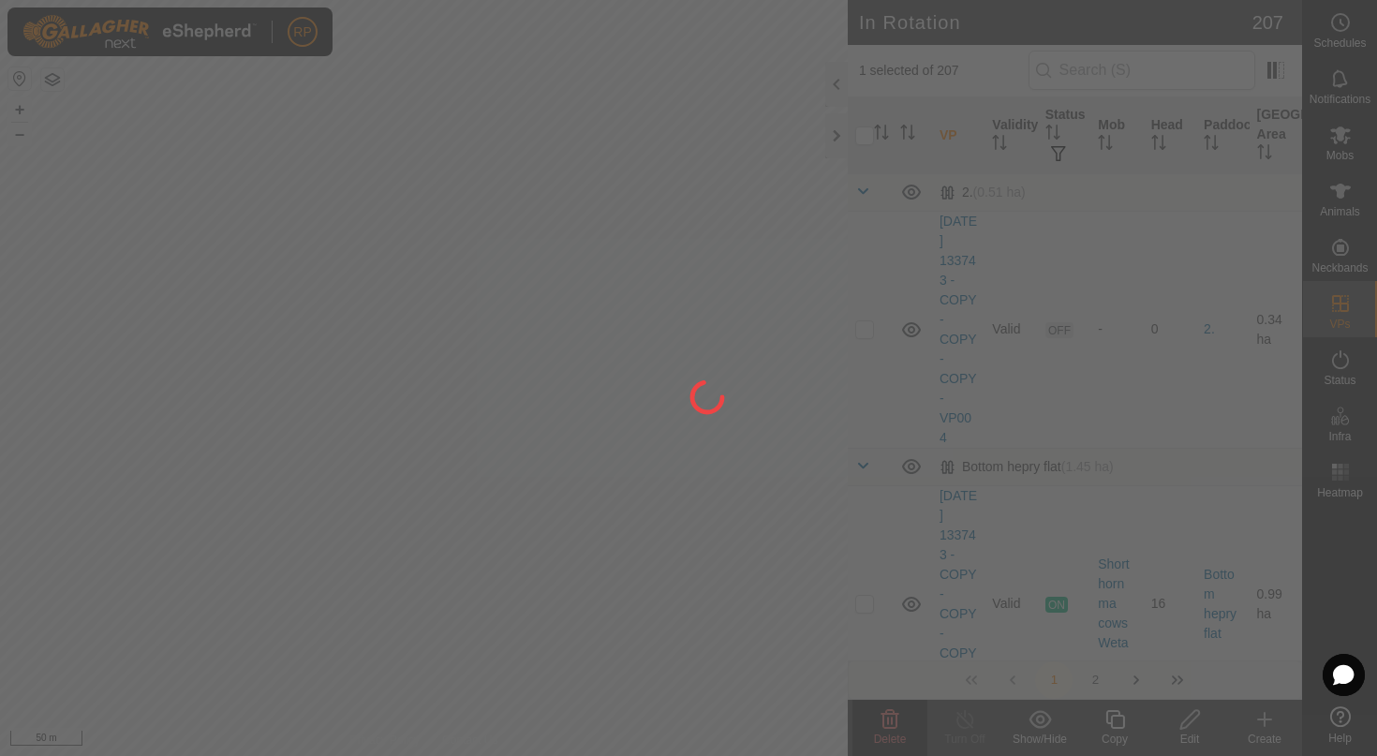
checkbox input "false"
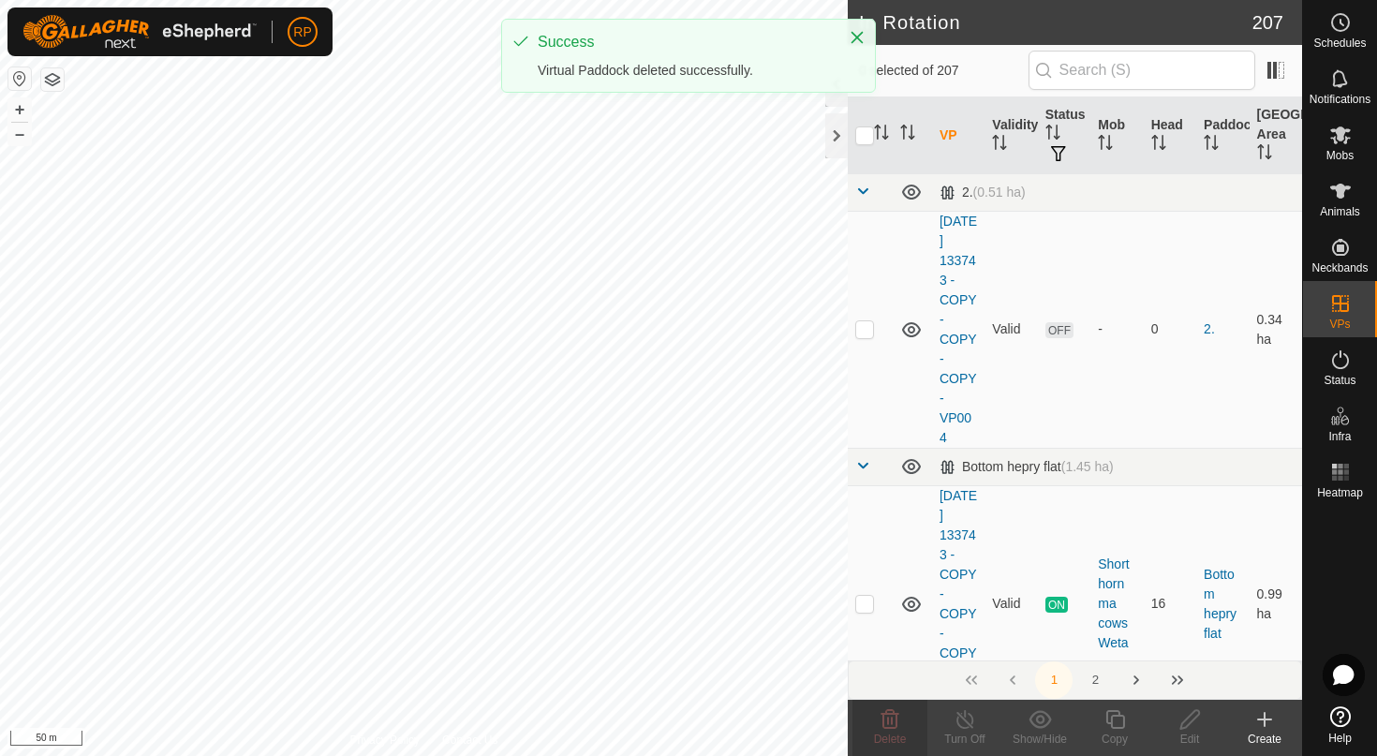
checkbox input "true"
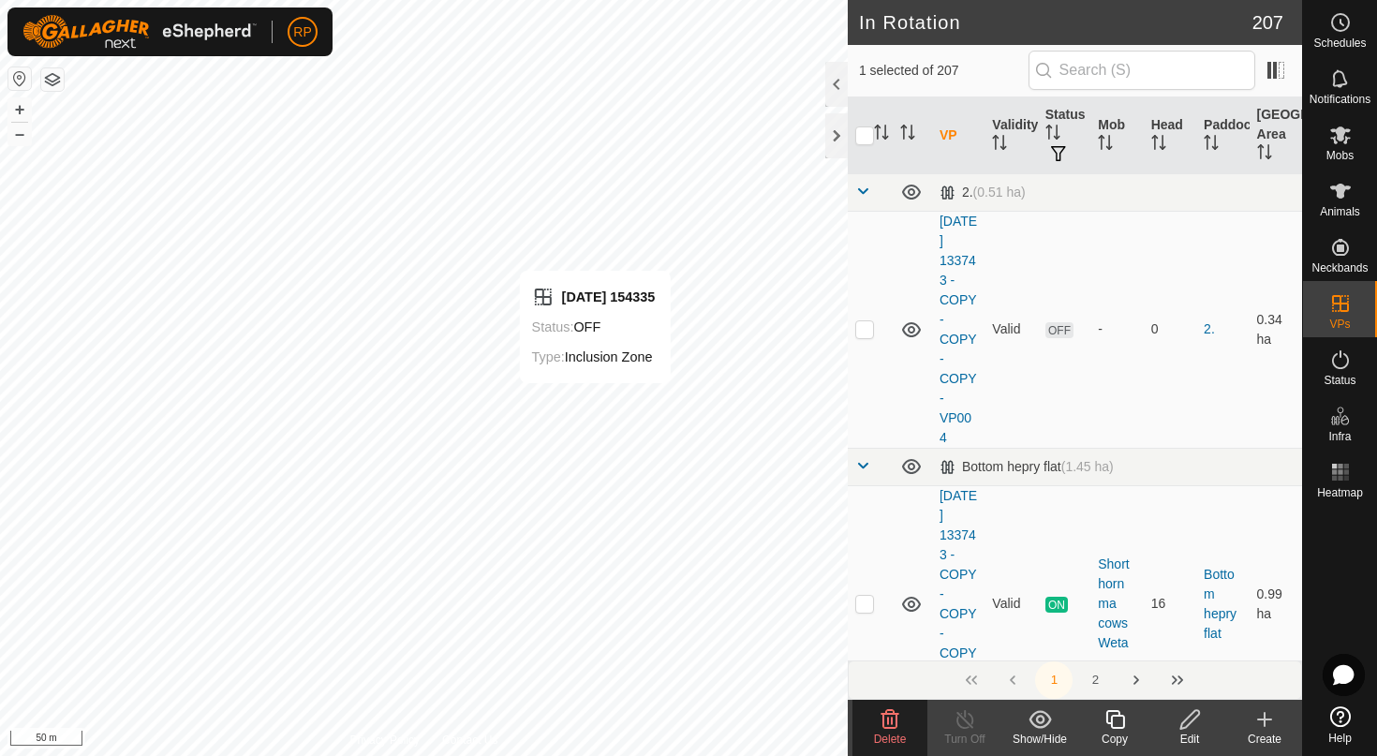
click at [888, 722] on icon at bounding box center [890, 719] width 18 height 19
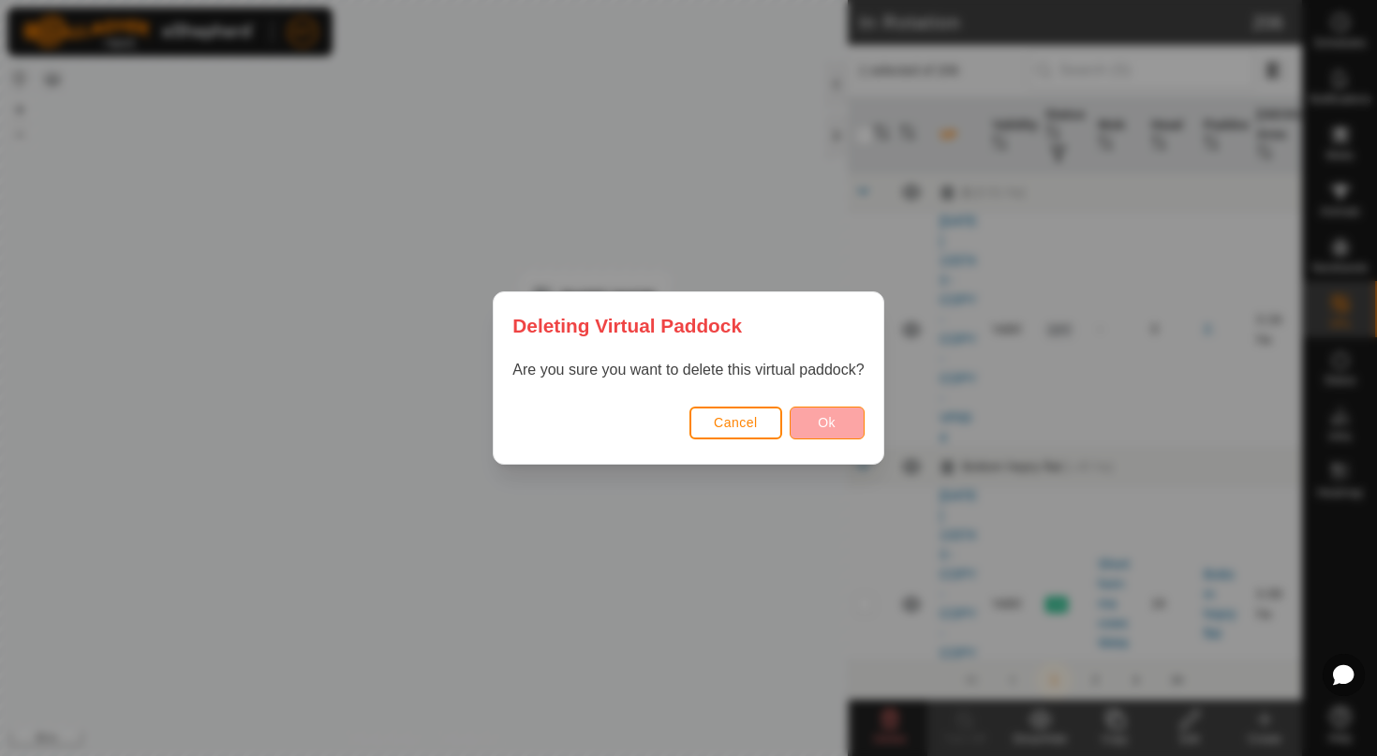
click at [829, 420] on span "Ok" at bounding box center [827, 422] width 18 height 15
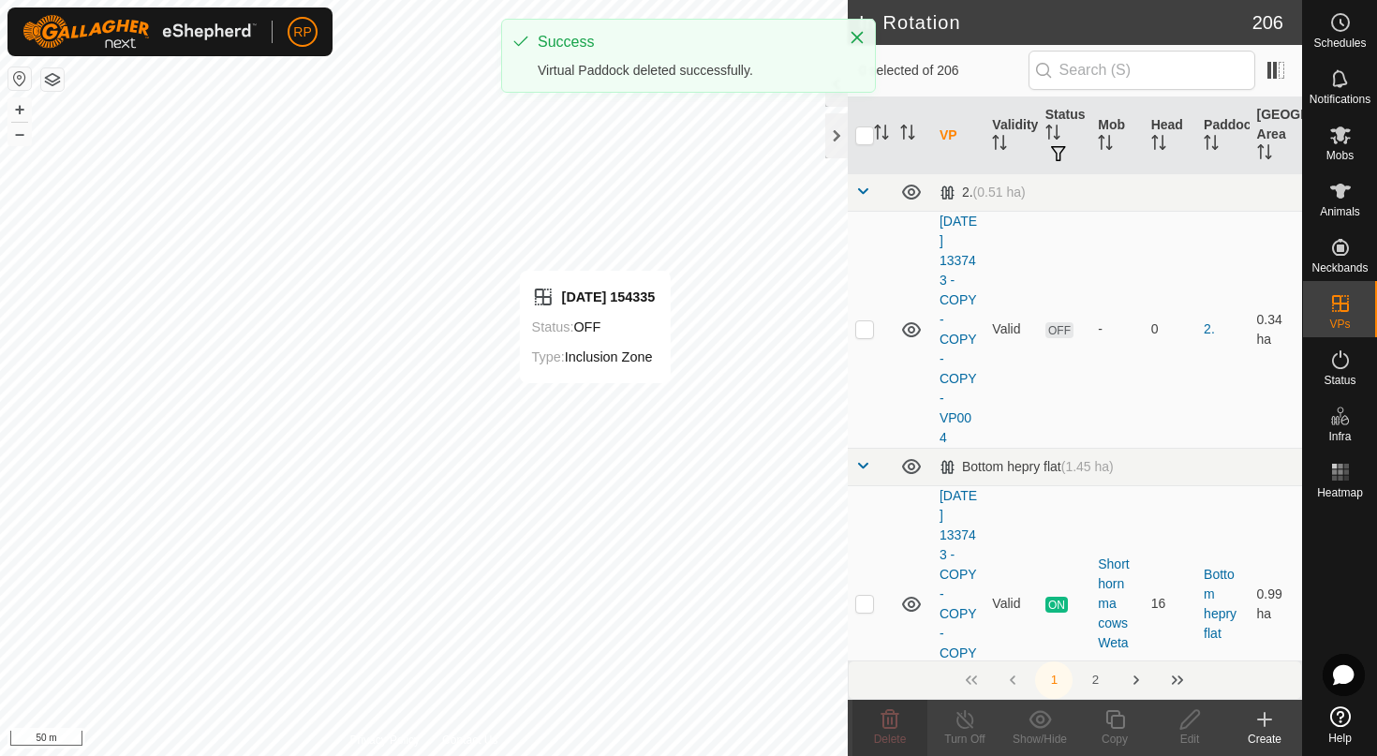
checkbox input "false"
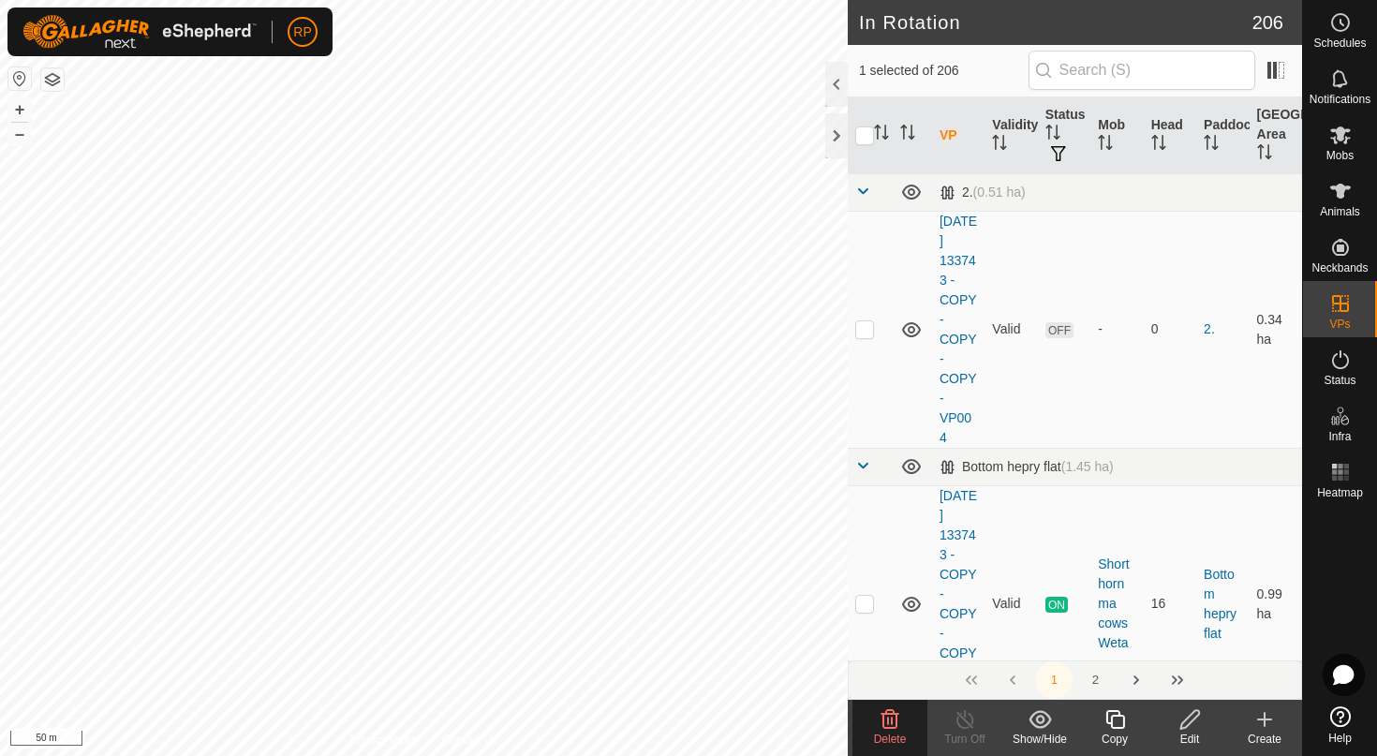
click at [877, 721] on delete-svg-icon at bounding box center [889, 719] width 75 height 22
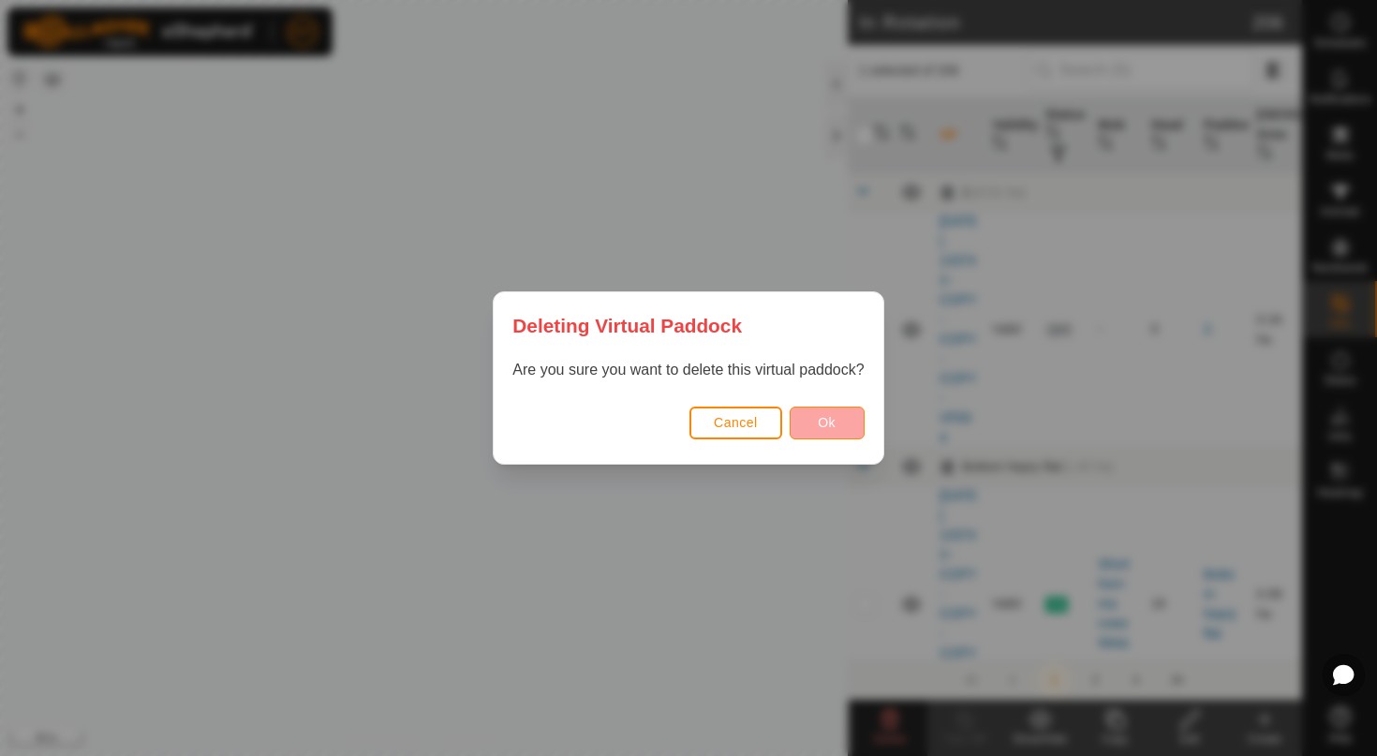
click at [821, 421] on span "Ok" at bounding box center [827, 422] width 18 height 15
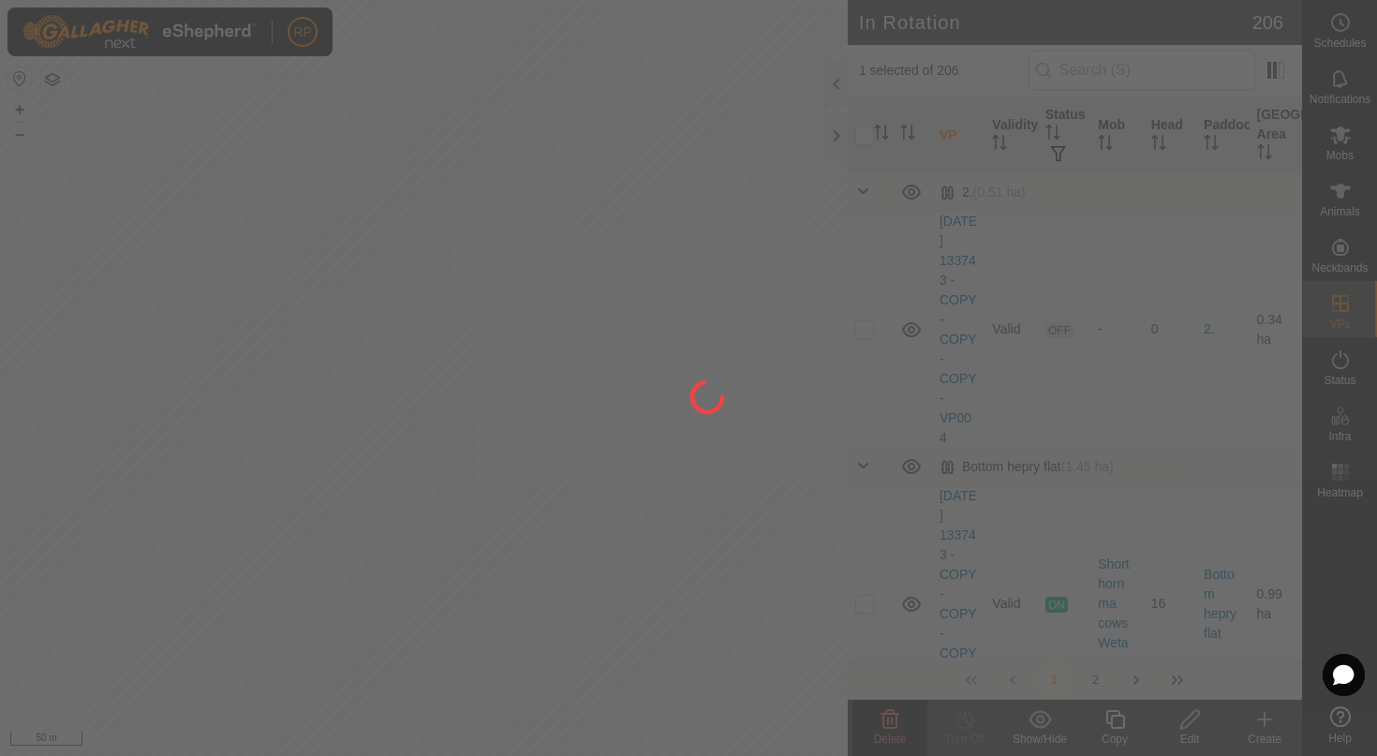
checkbox input "false"
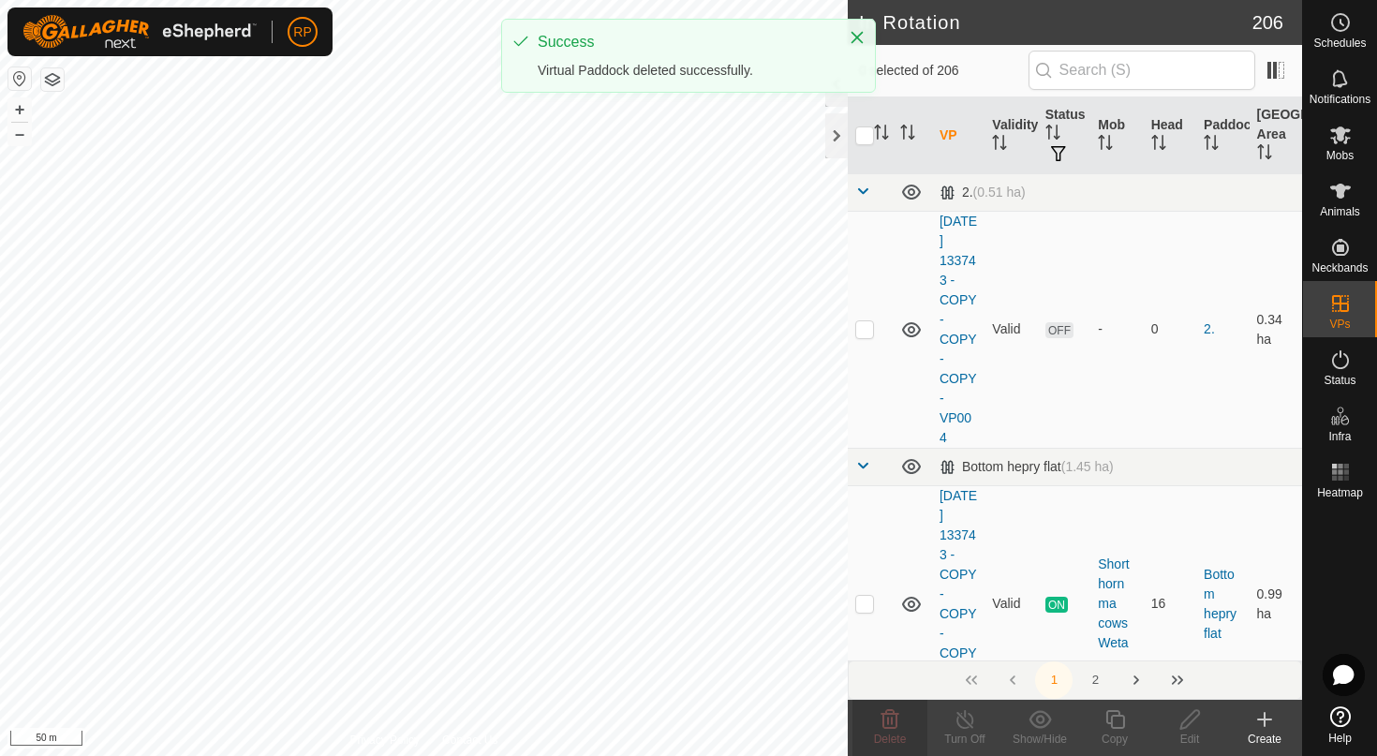
checkbox input "true"
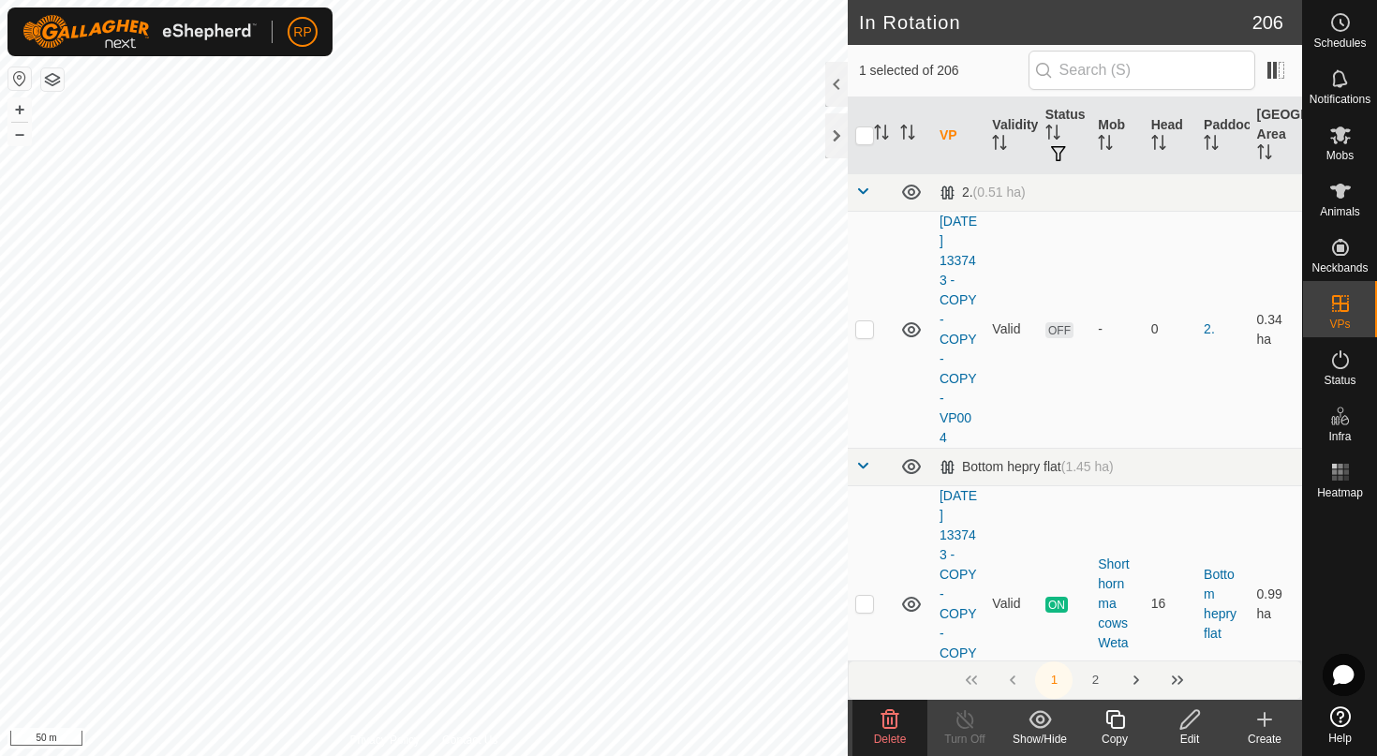
click at [893, 711] on icon at bounding box center [890, 719] width 18 height 19
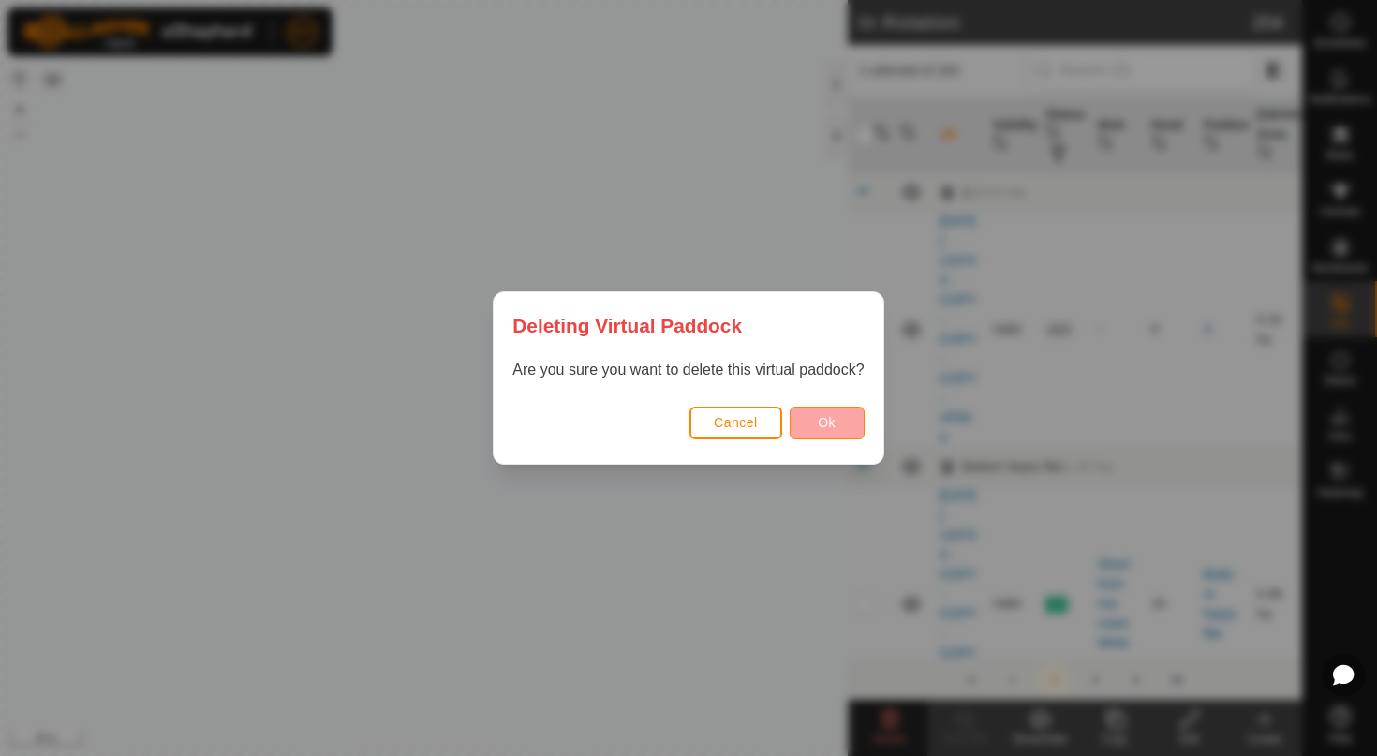
click at [850, 423] on button "Ok" at bounding box center [826, 422] width 75 height 33
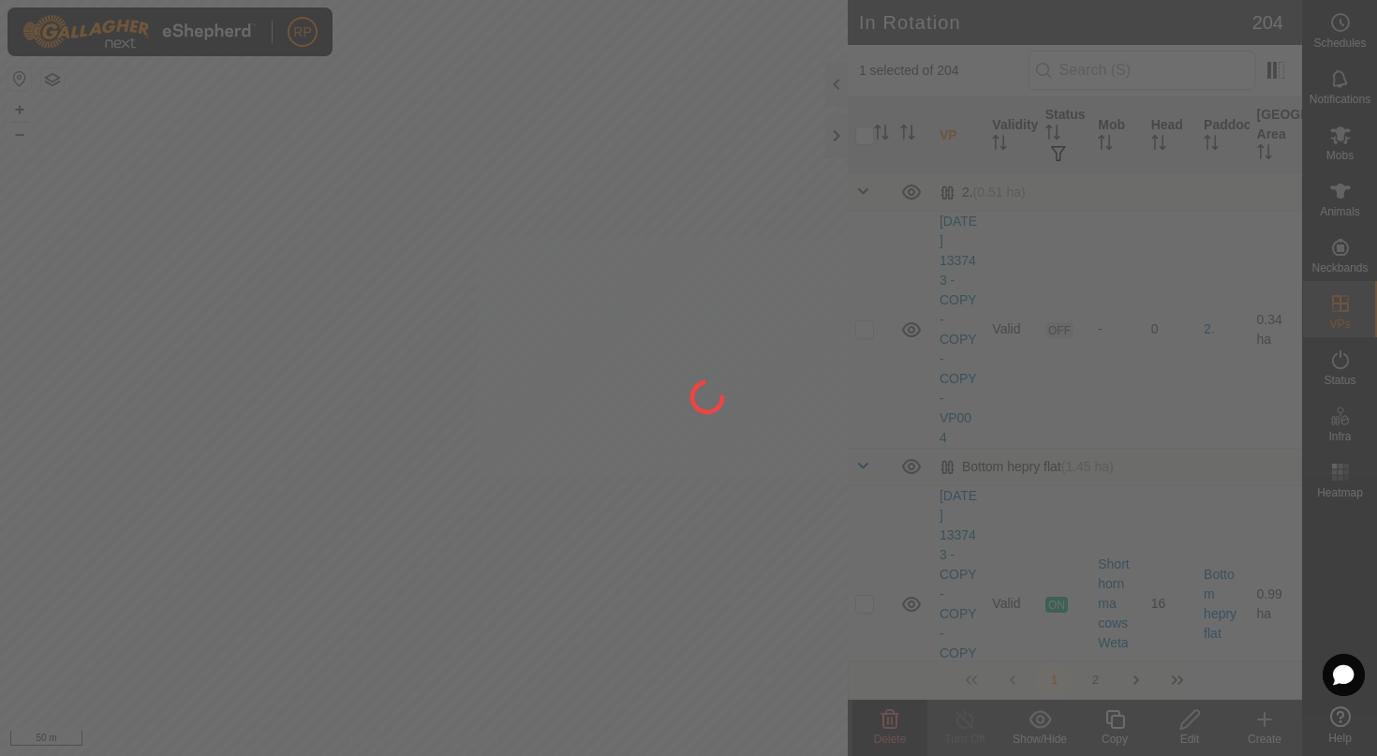
checkbox input "false"
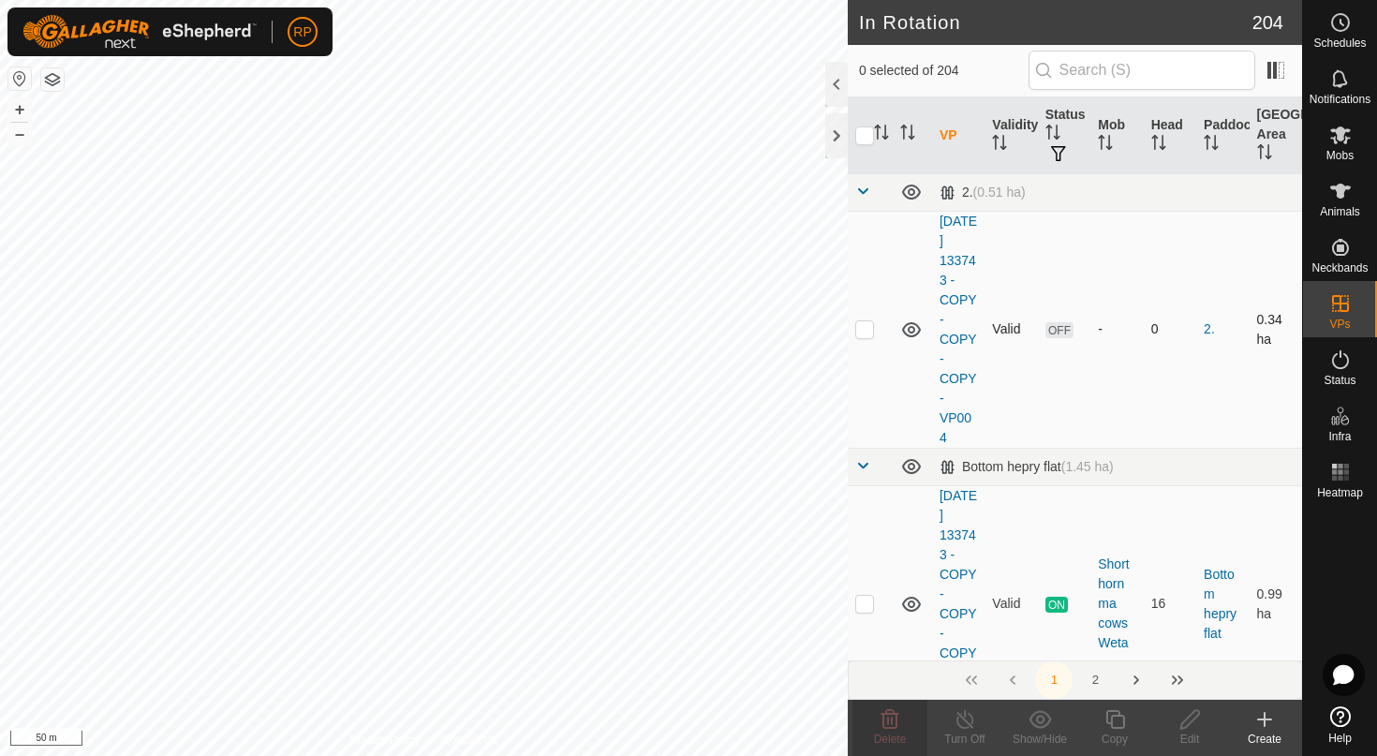
checkbox input "true"
click at [883, 724] on icon at bounding box center [890, 719] width 18 height 19
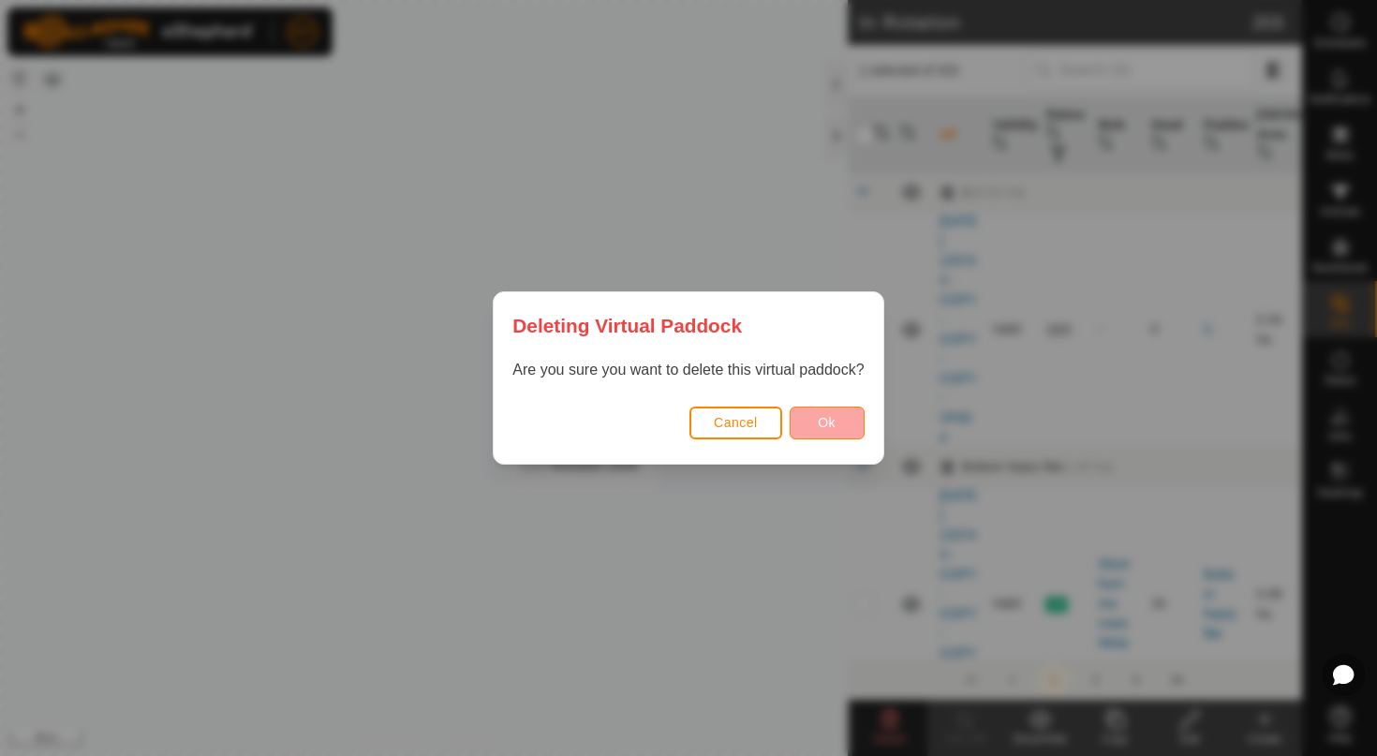
click at [823, 421] on span "Ok" at bounding box center [827, 422] width 18 height 15
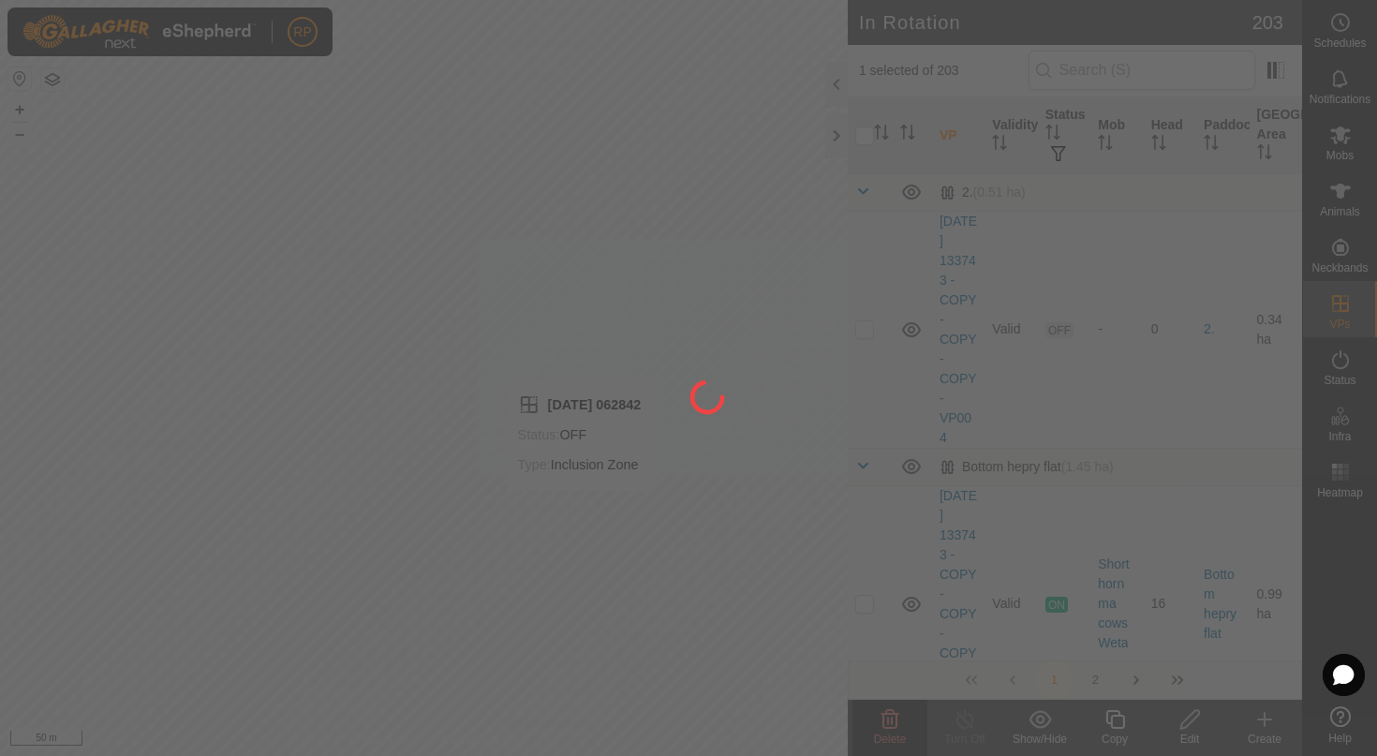
checkbox input "false"
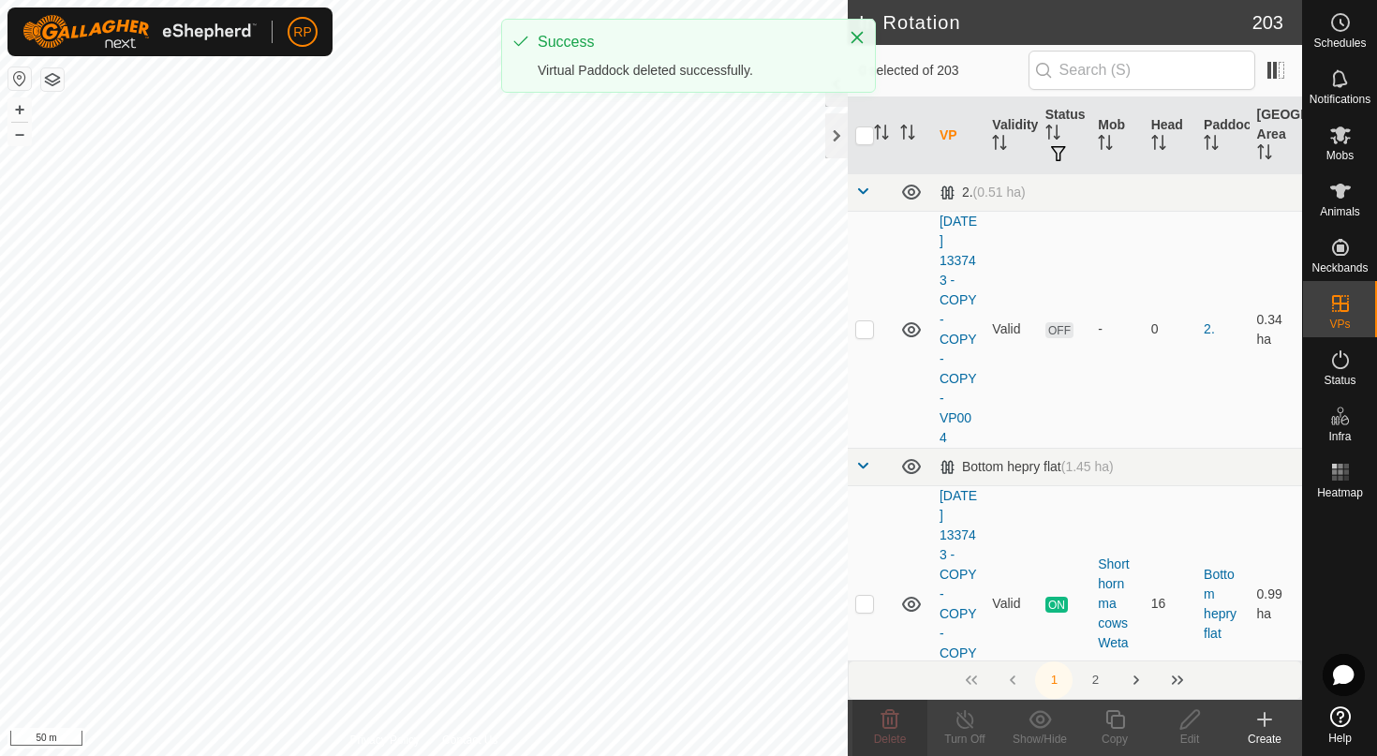
checkbox input "true"
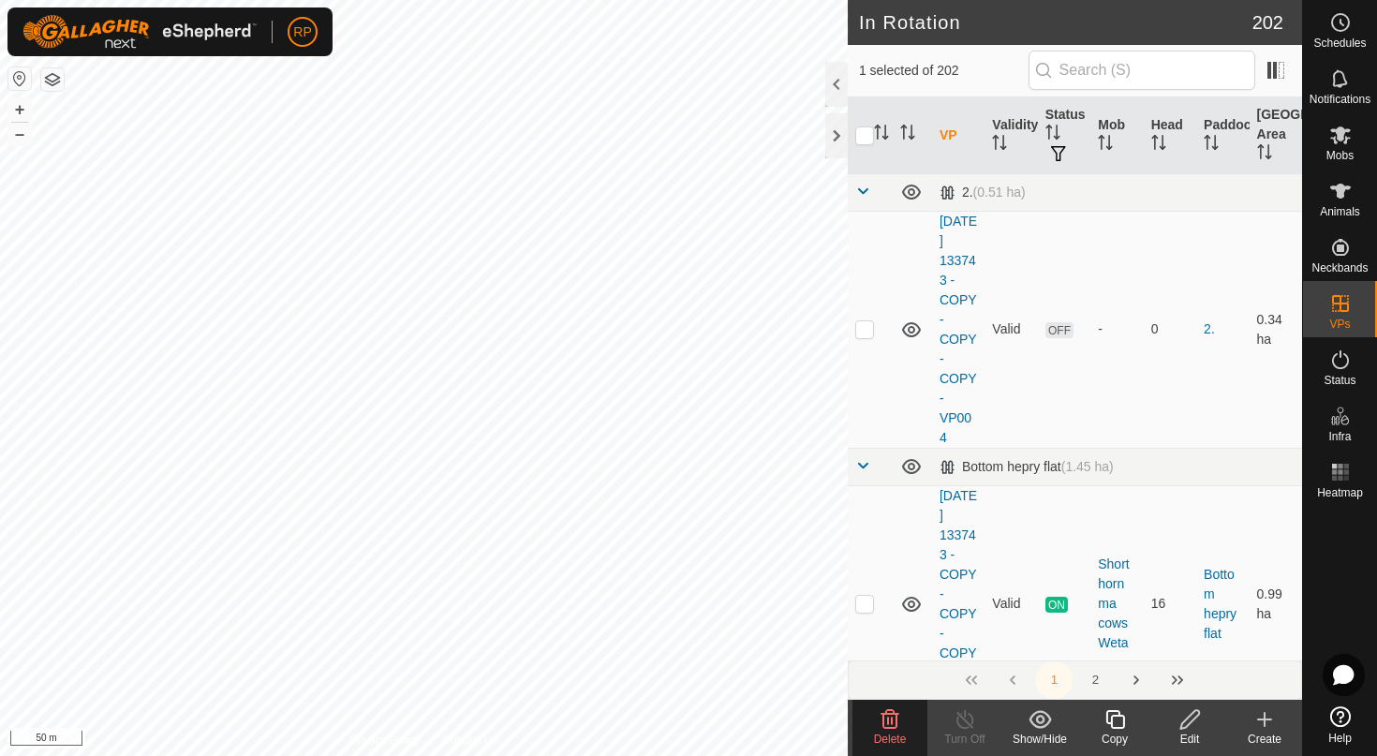
click at [888, 729] on icon at bounding box center [890, 719] width 18 height 19
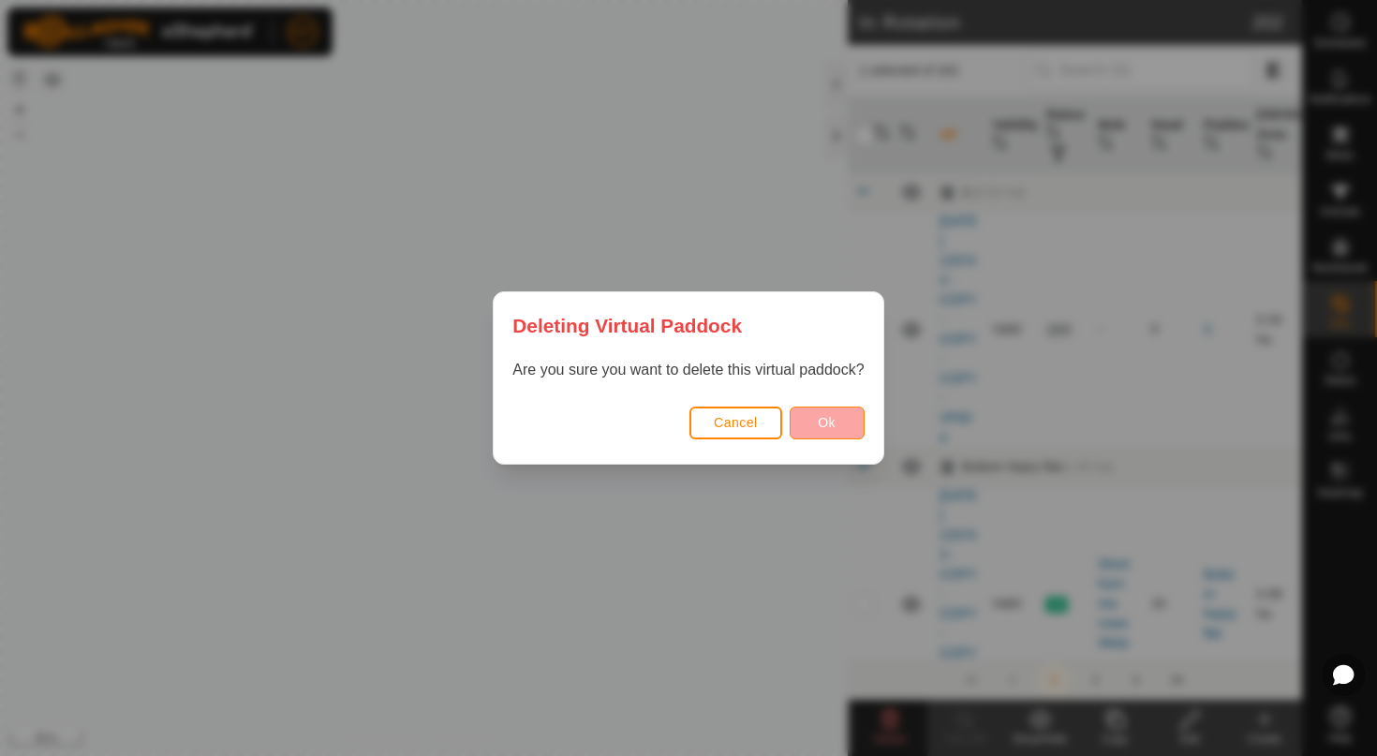
click at [818, 409] on button "Ok" at bounding box center [826, 422] width 75 height 33
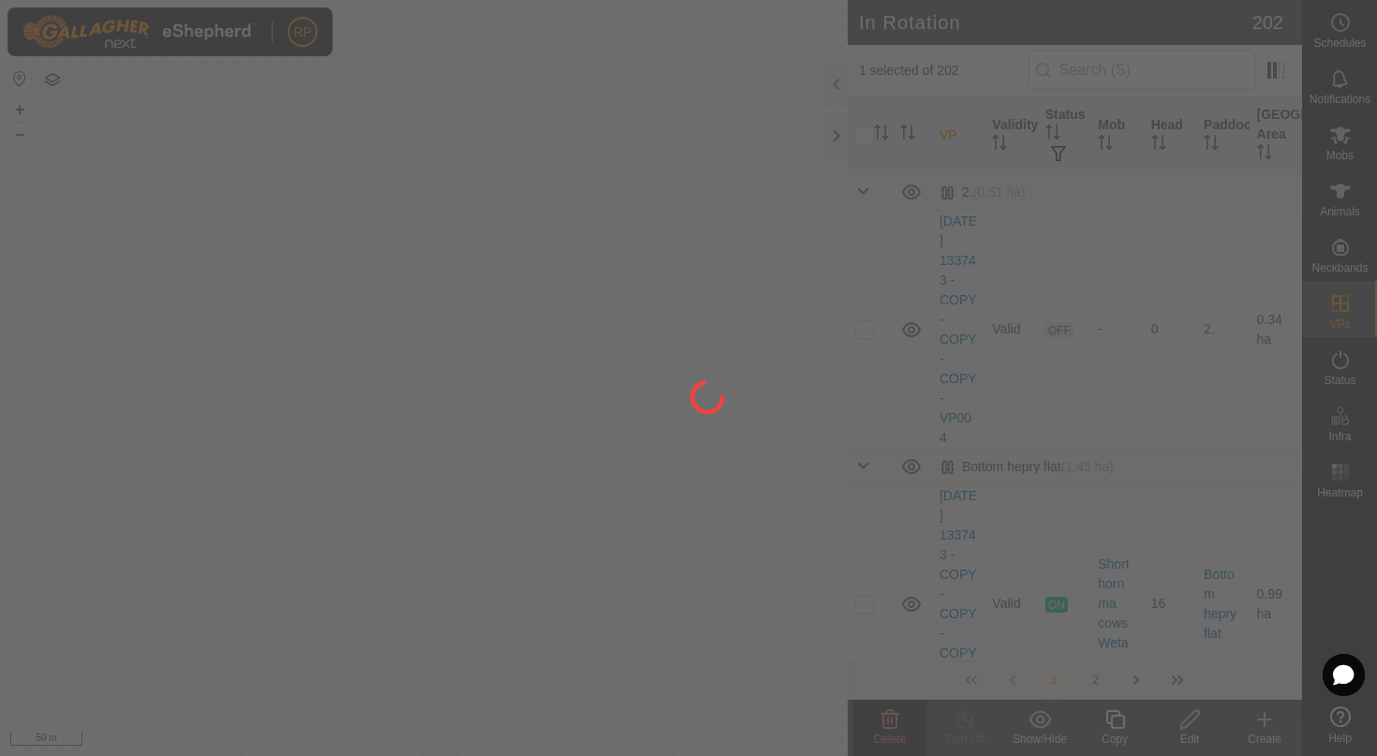
checkbox input "false"
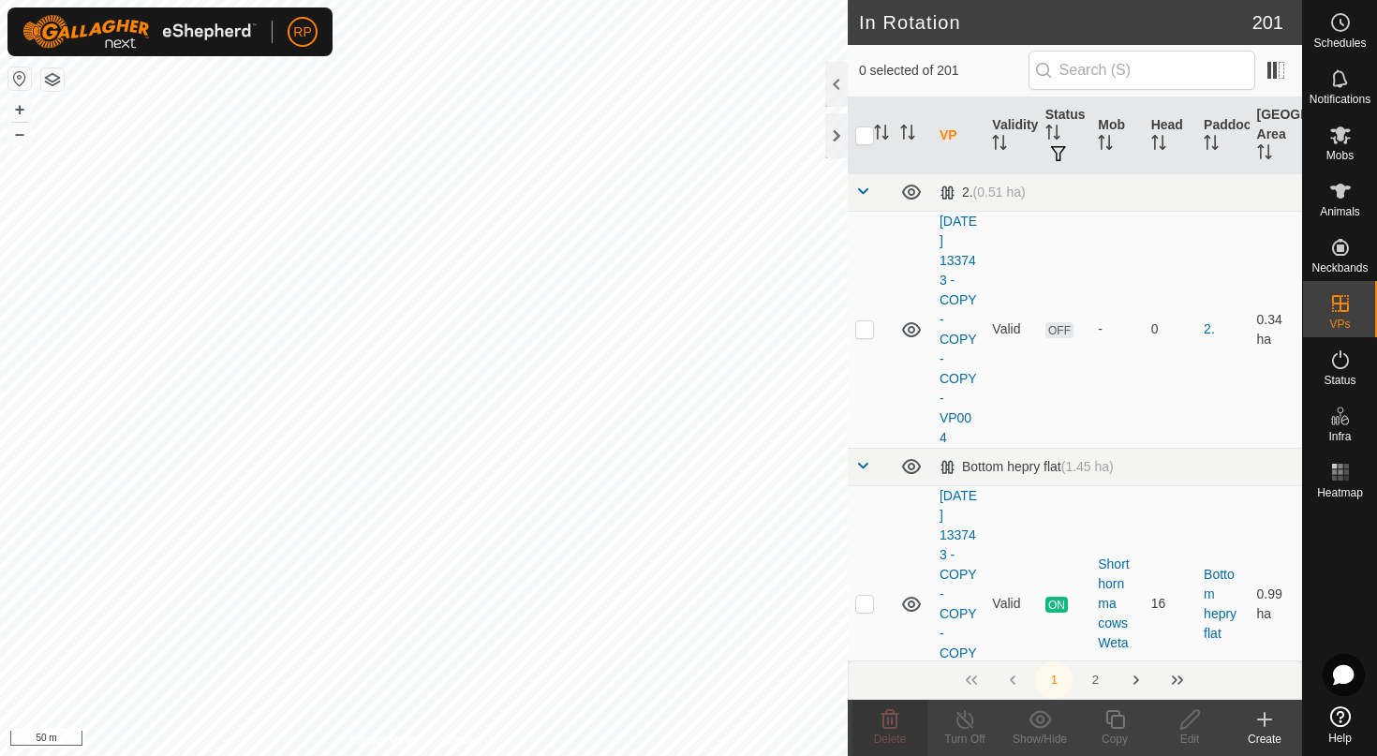
checkbox input "true"
click at [895, 728] on icon at bounding box center [890, 719] width 18 height 19
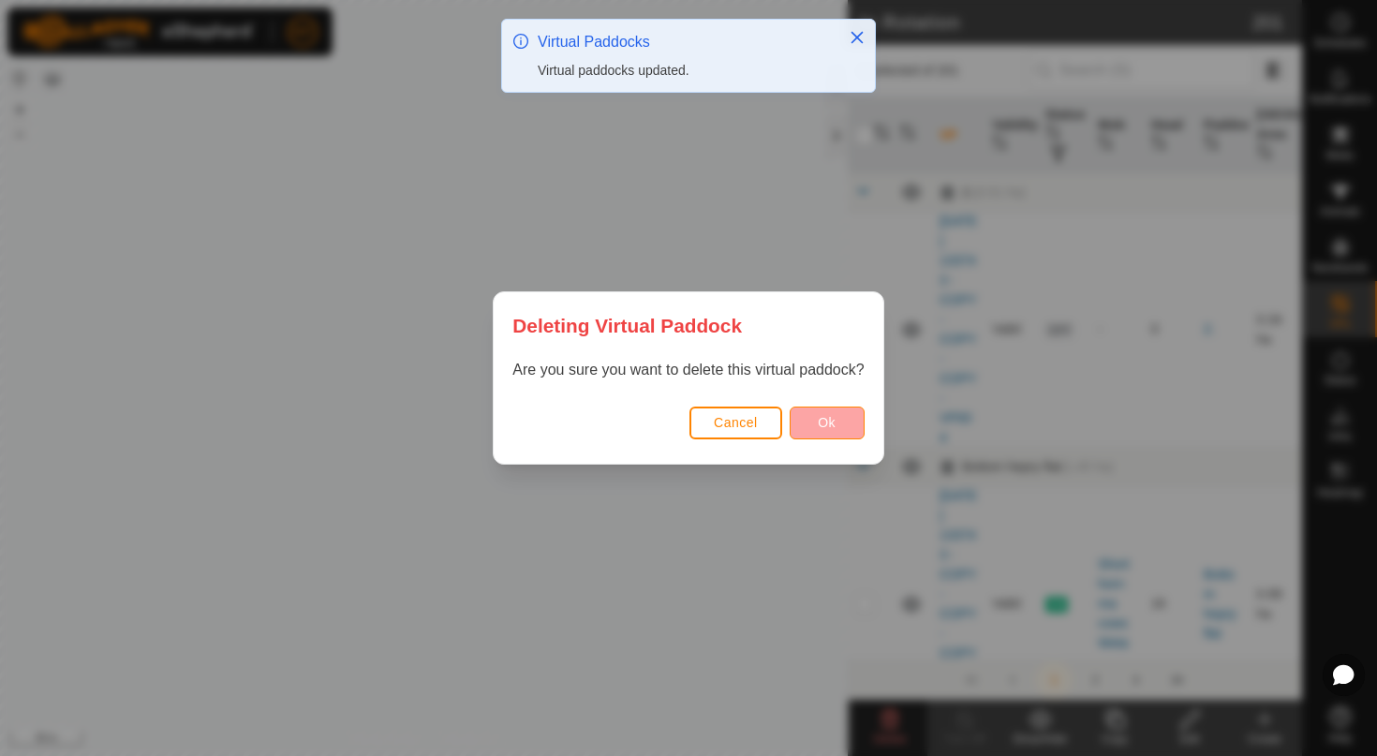
click at [839, 424] on button "Ok" at bounding box center [826, 422] width 75 height 33
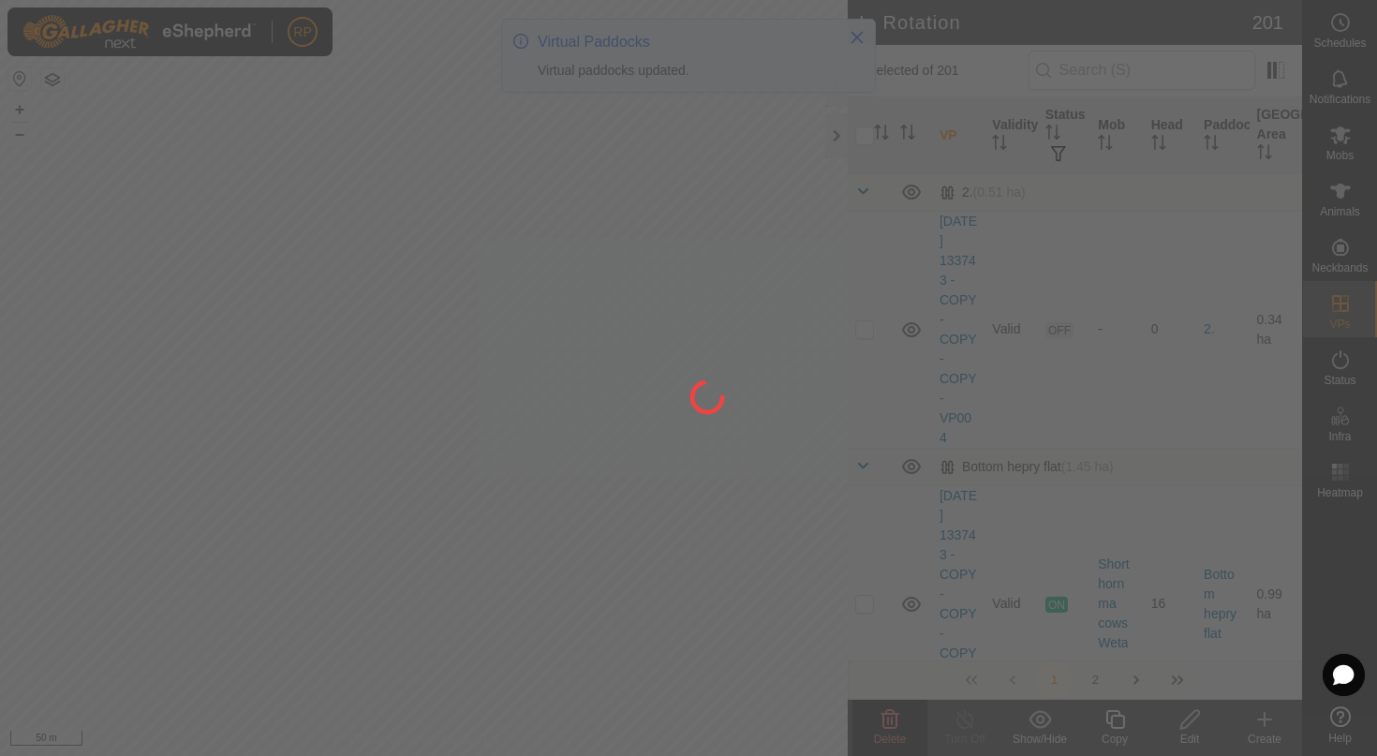
checkbox input "false"
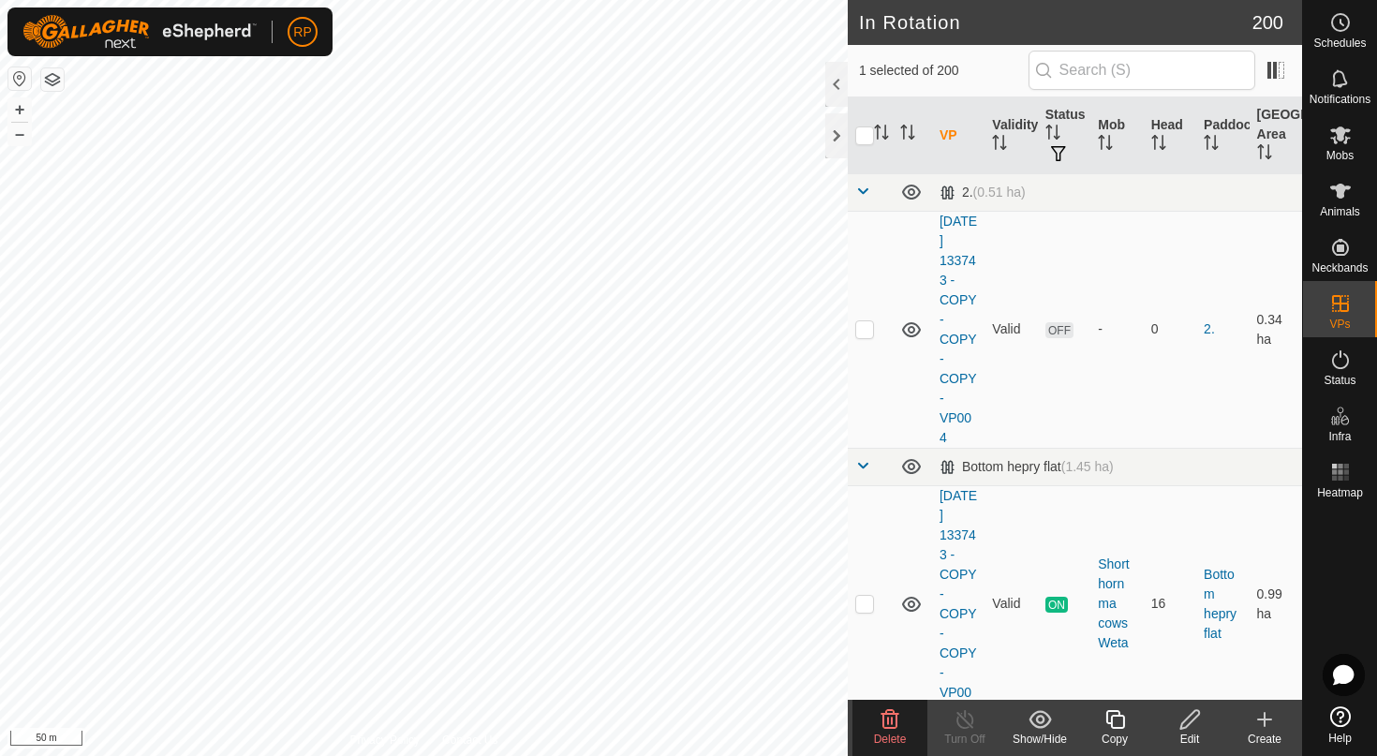
click at [888, 717] on icon at bounding box center [890, 719] width 18 height 19
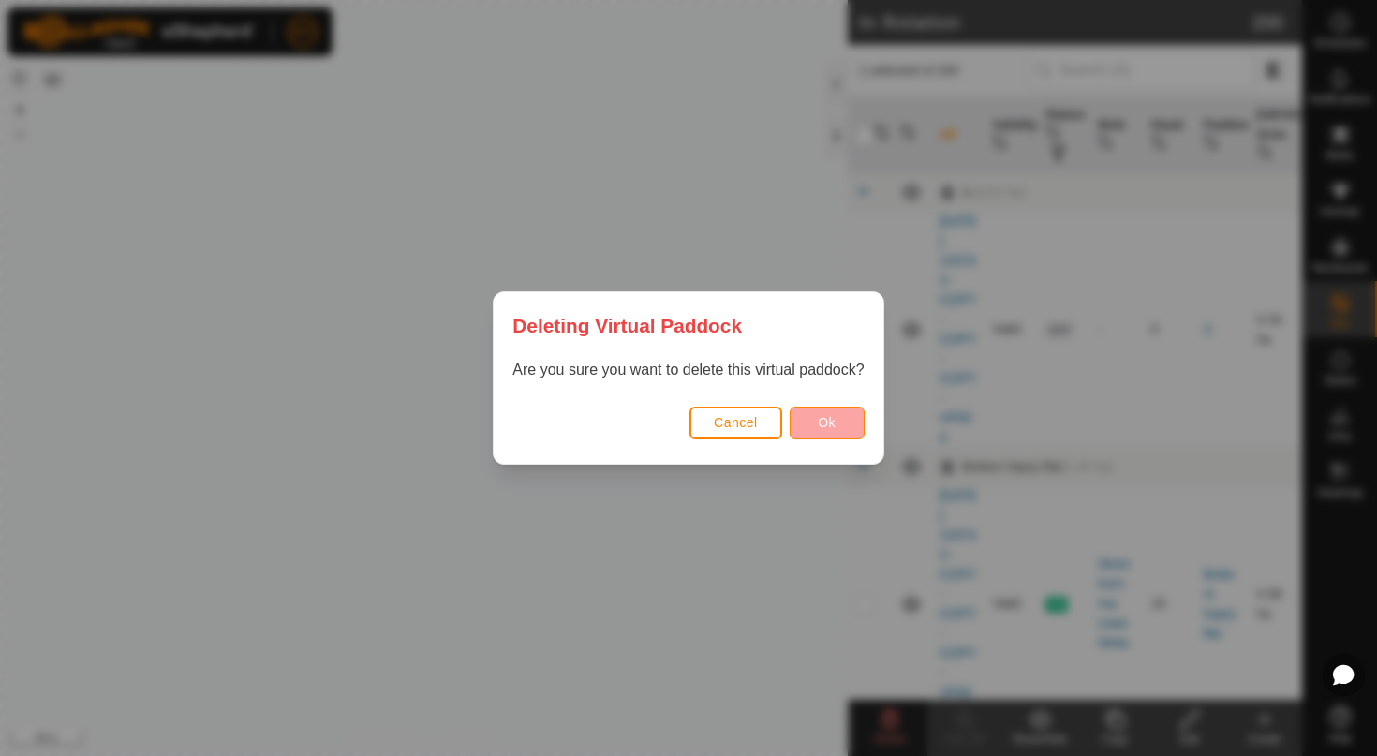
click at [819, 420] on span "Ok" at bounding box center [827, 422] width 18 height 15
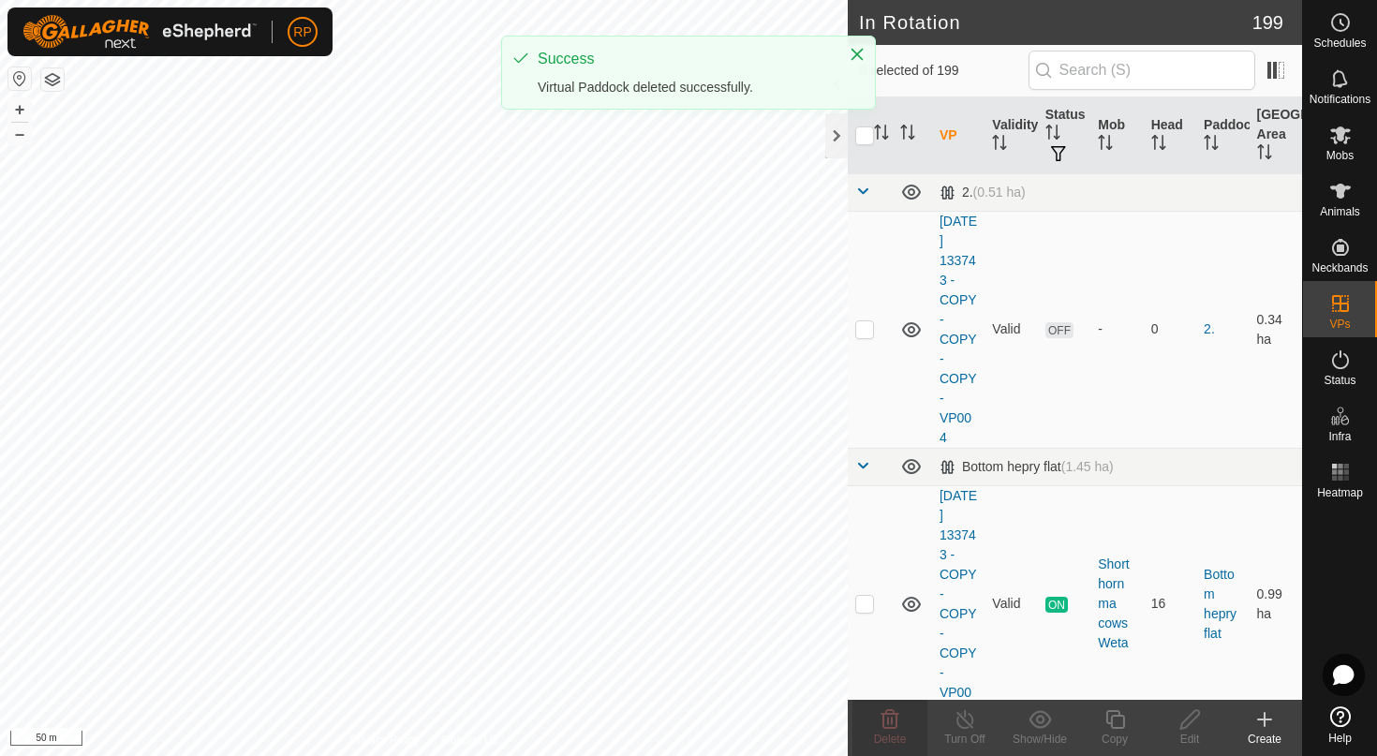
checkbox input "true"
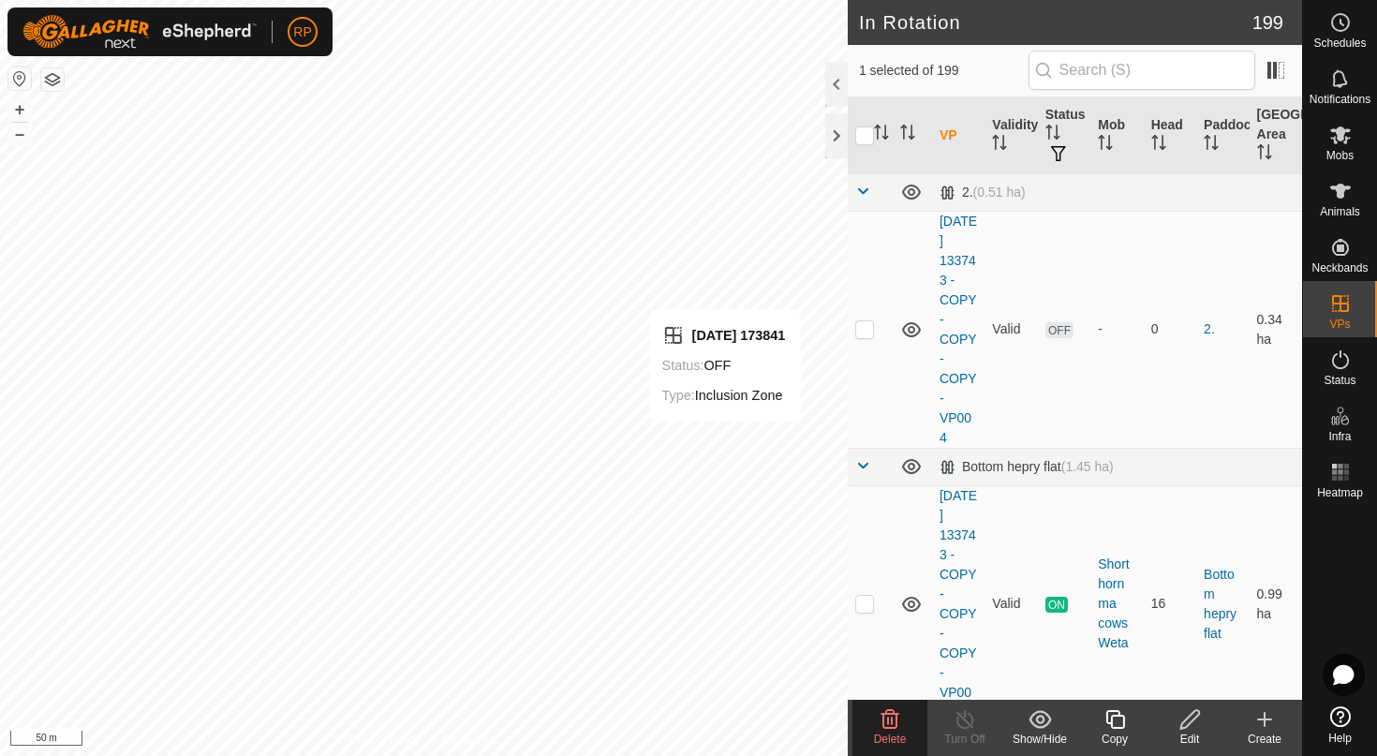
click at [890, 714] on icon at bounding box center [890, 719] width 18 height 19
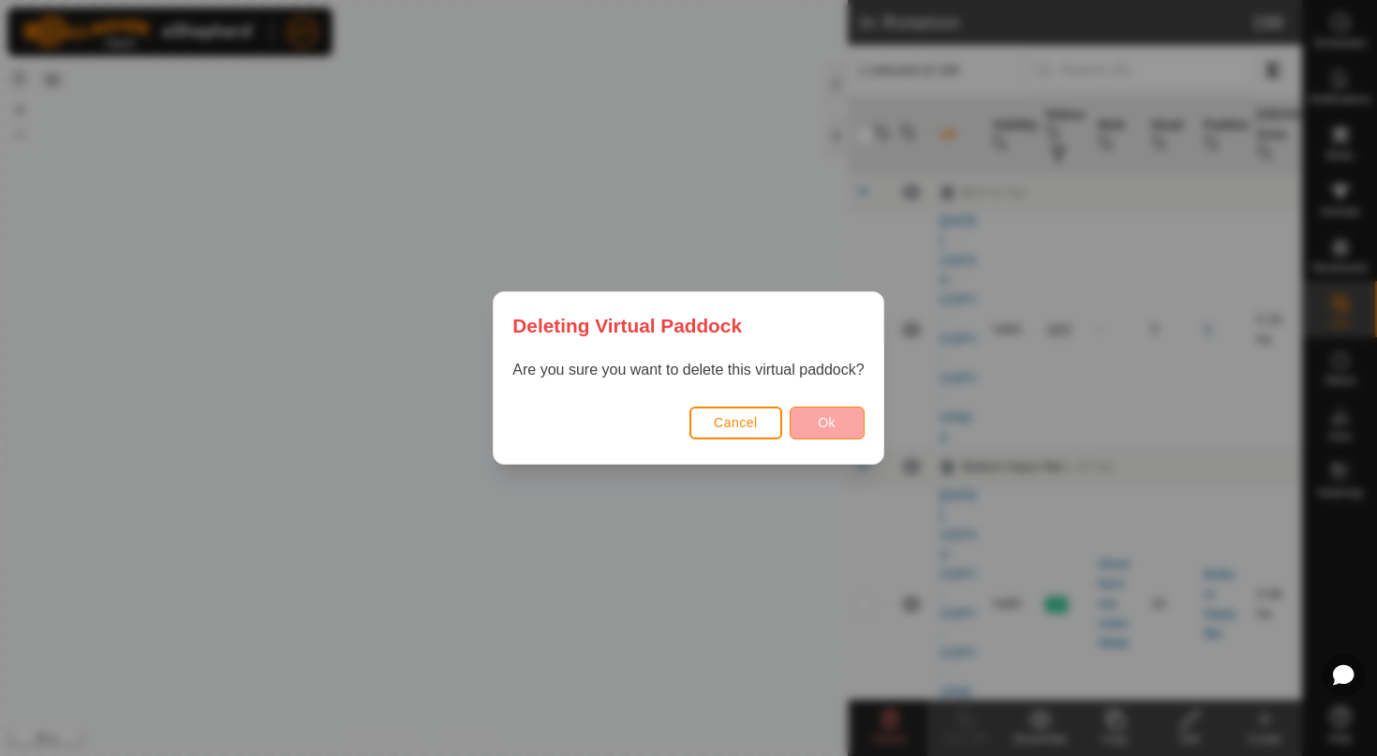
click at [818, 419] on span "Ok" at bounding box center [827, 422] width 18 height 15
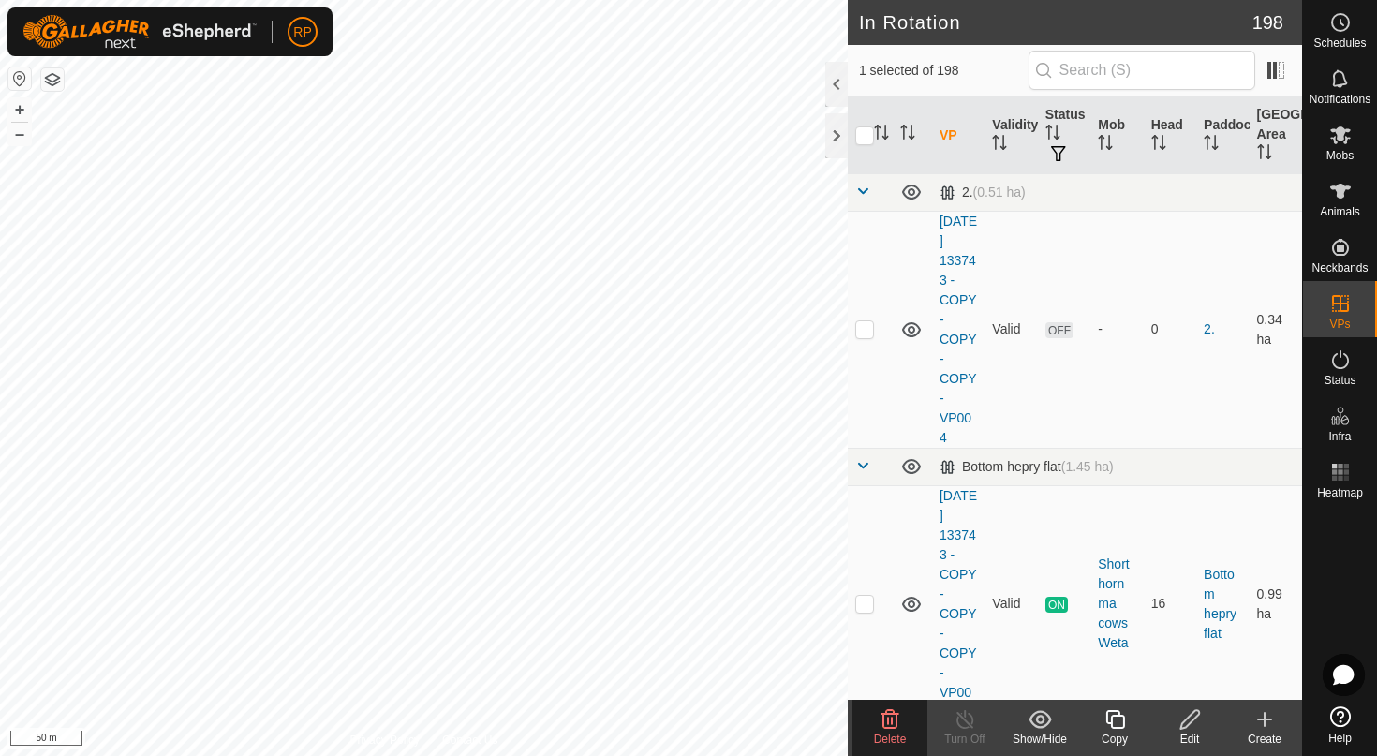
click at [891, 744] on span "Delete" at bounding box center [890, 738] width 33 height 13
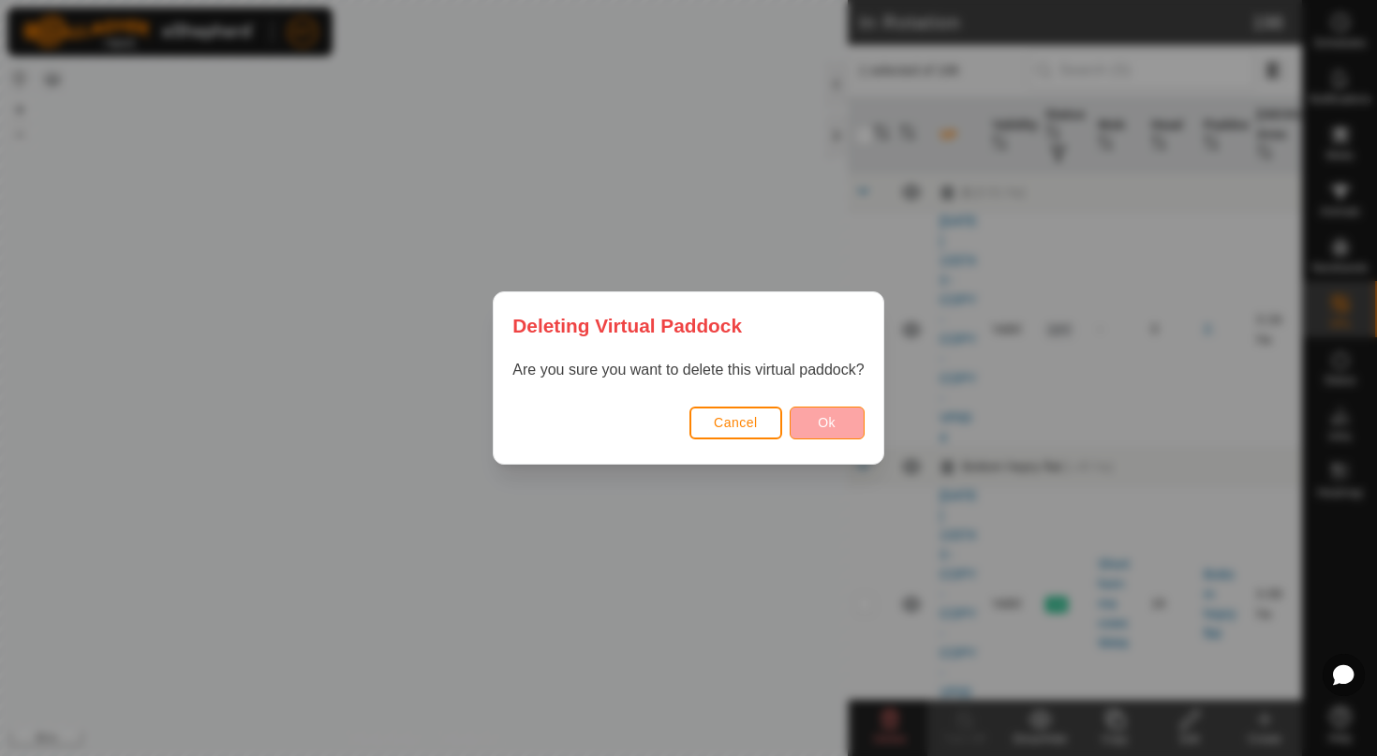
click at [831, 420] on span "Ok" at bounding box center [827, 422] width 18 height 15
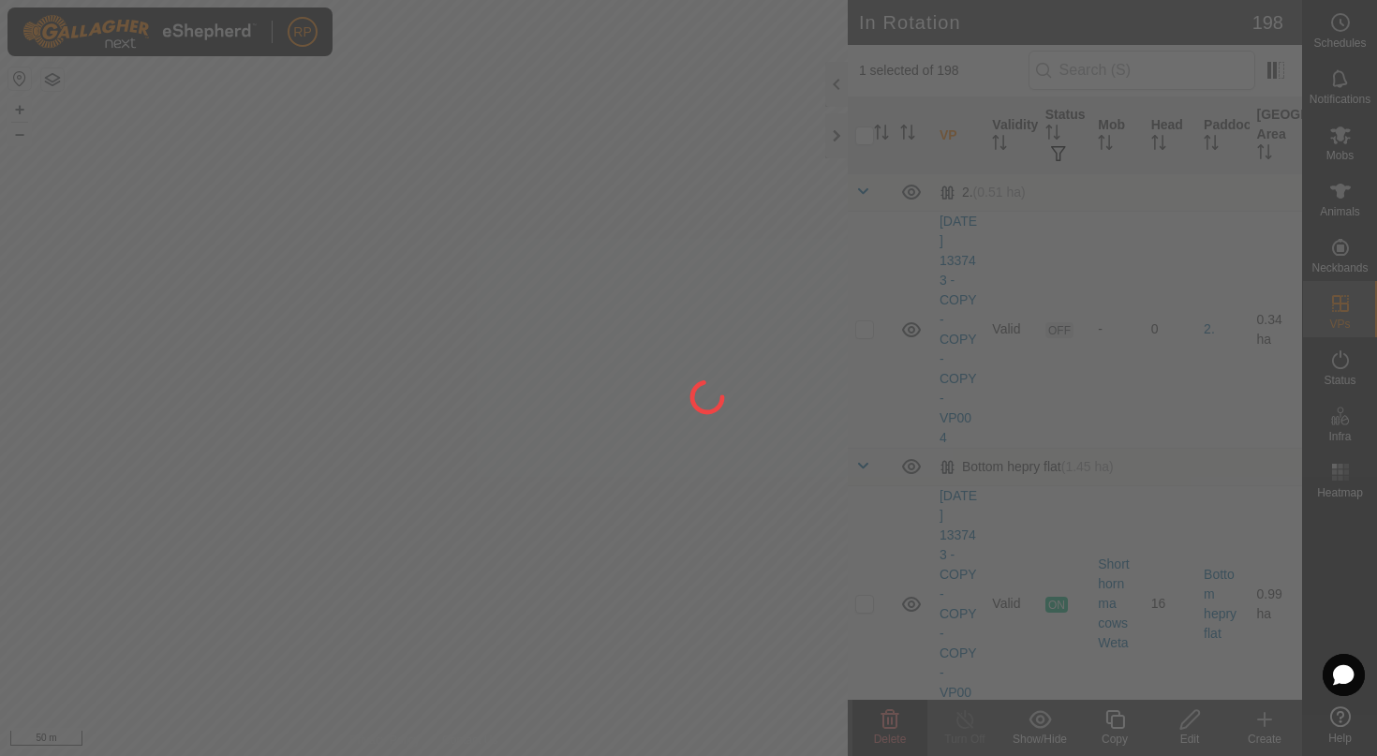
checkbox input "false"
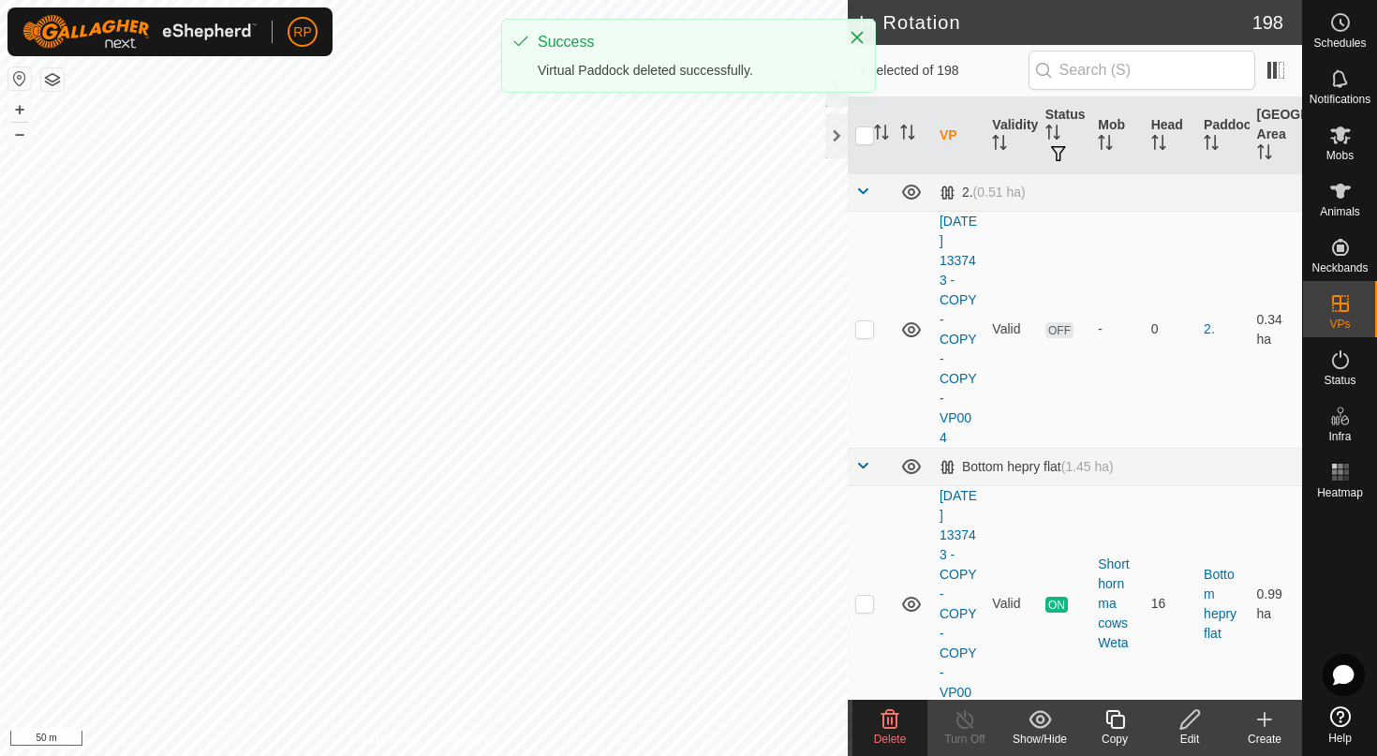
checkbox input "true"
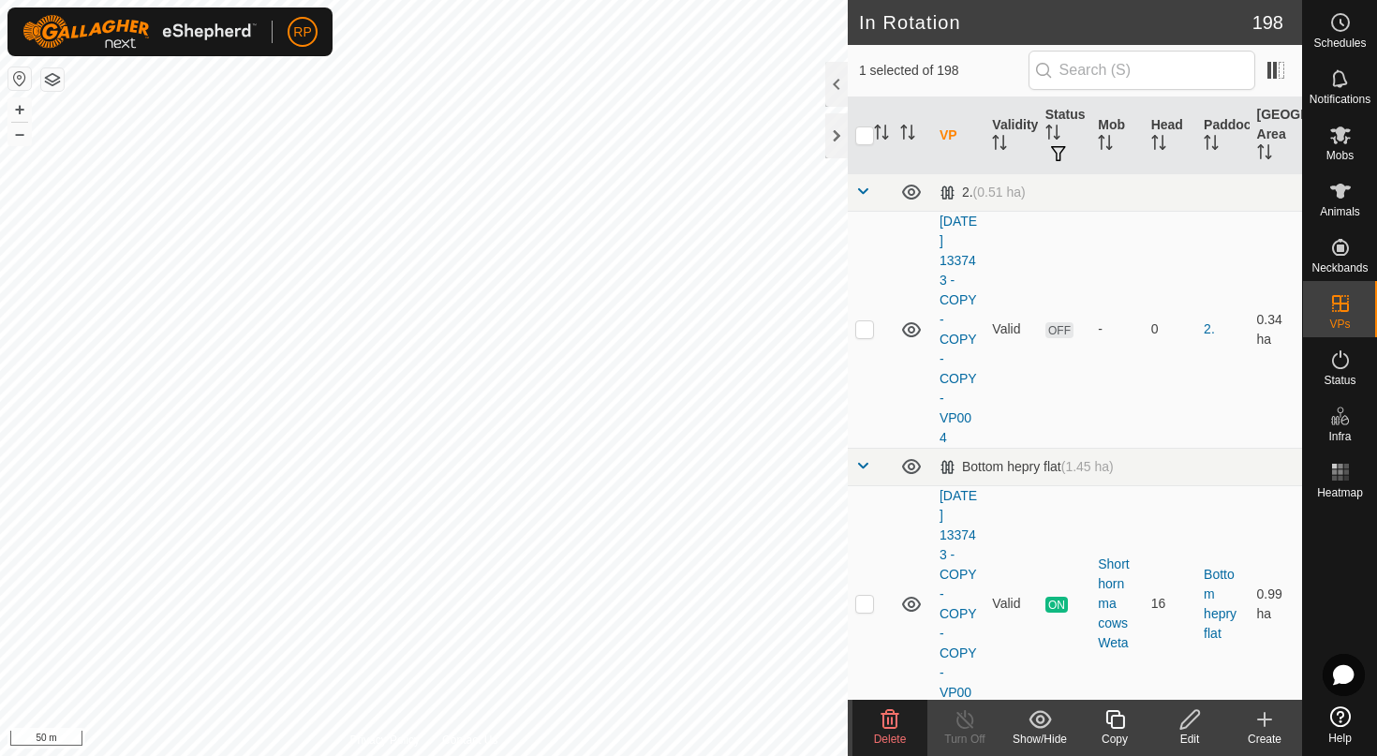
click at [892, 727] on icon at bounding box center [890, 719] width 18 height 19
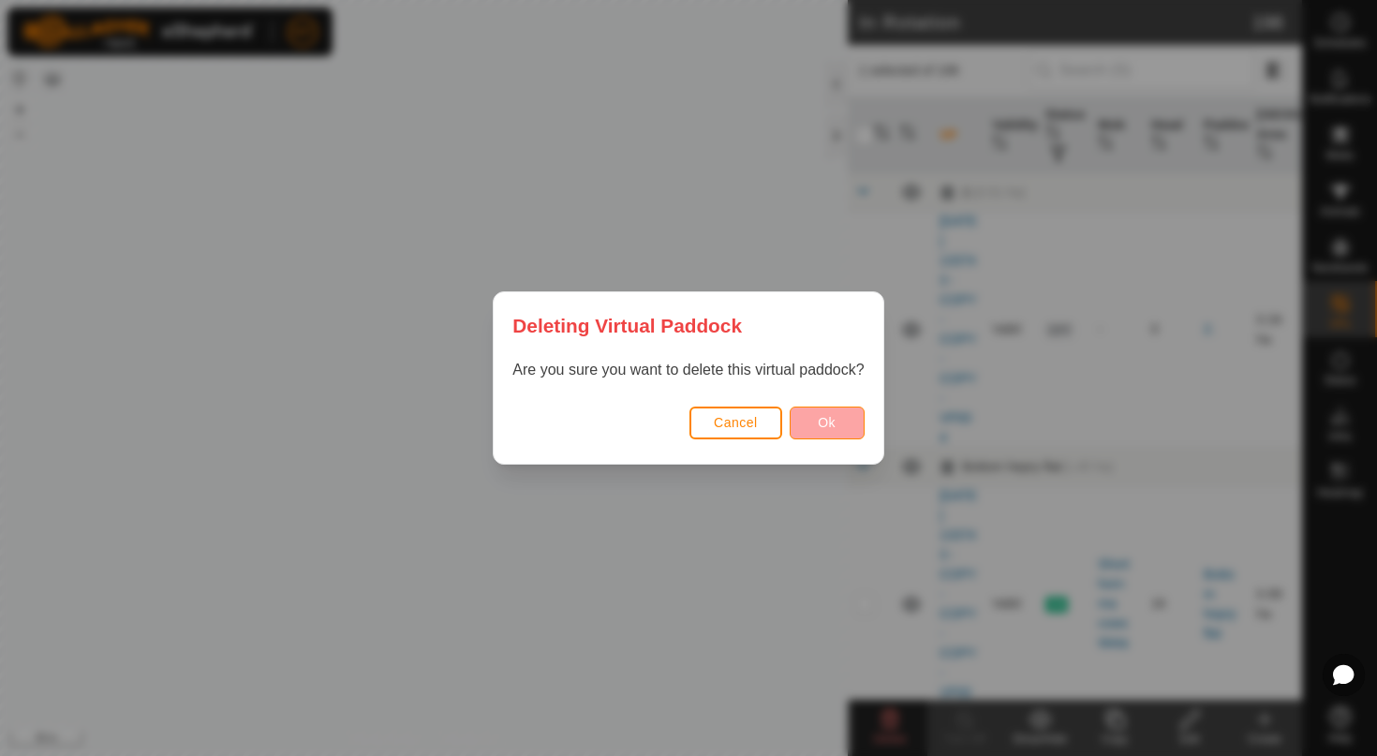
click at [839, 422] on button "Ok" at bounding box center [826, 422] width 75 height 33
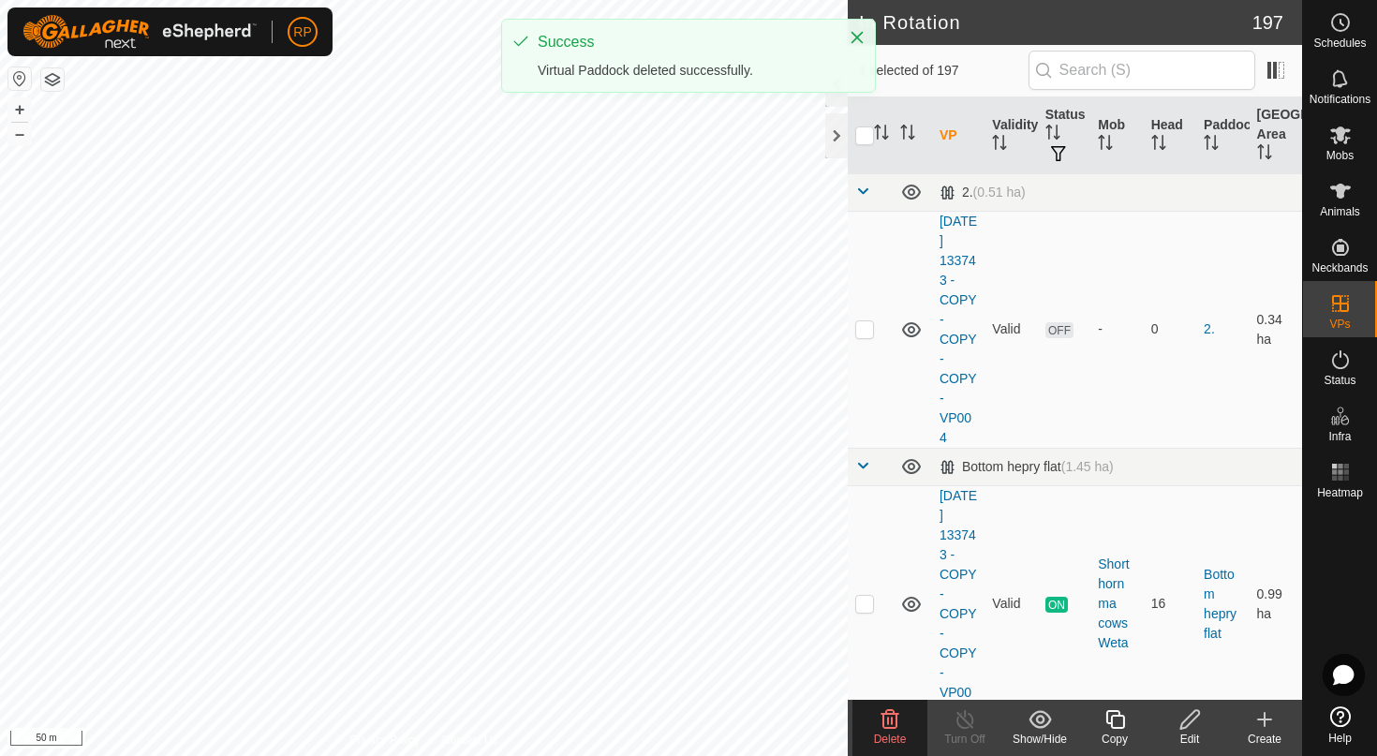
checkbox input "true"
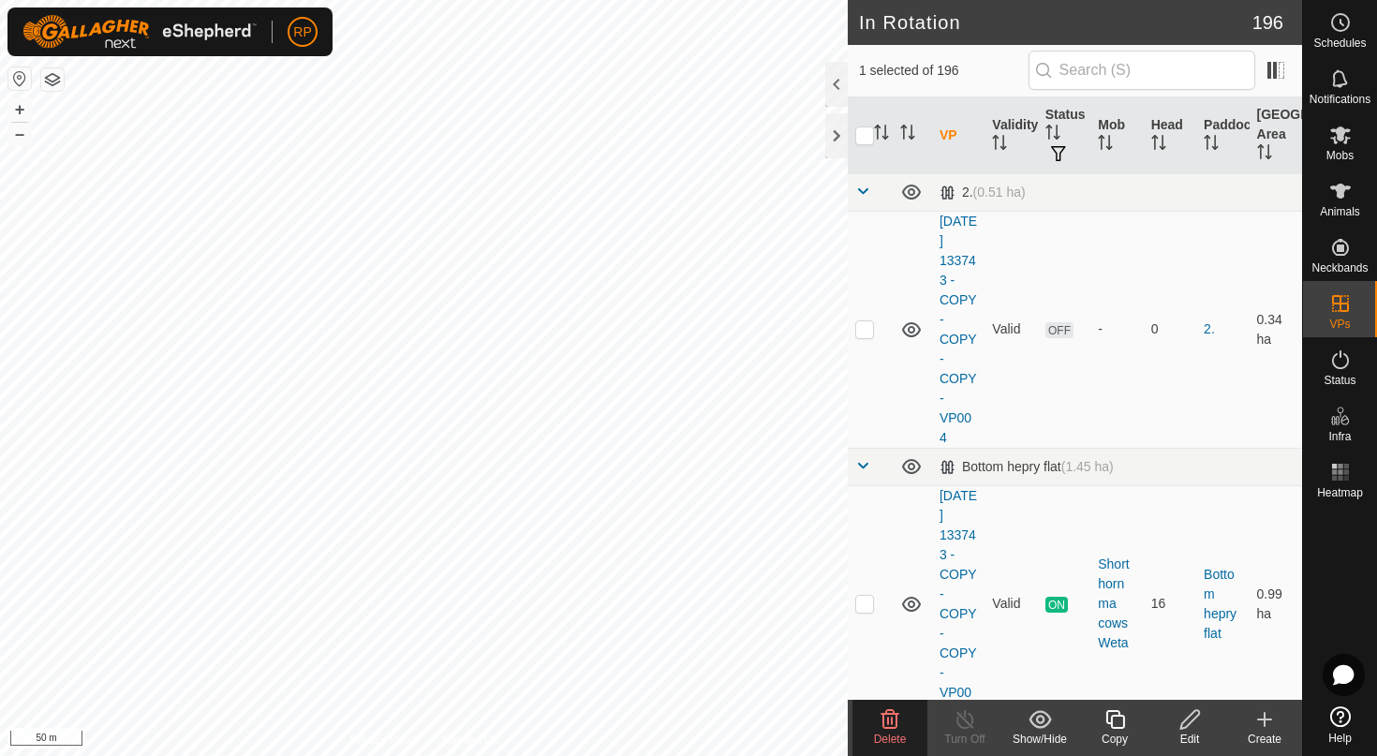
click at [871, 722] on delete-svg-icon at bounding box center [889, 719] width 75 height 22
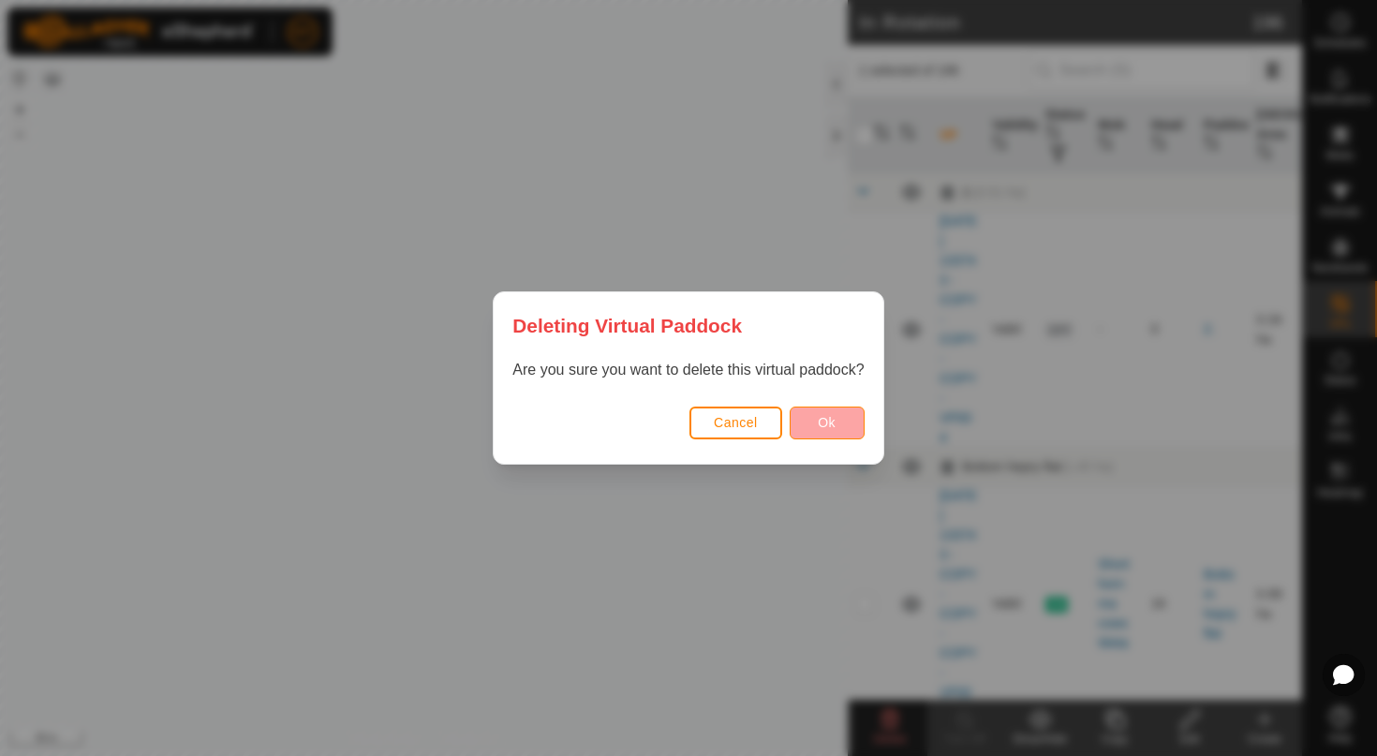
click at [811, 435] on button "Ok" at bounding box center [826, 422] width 75 height 33
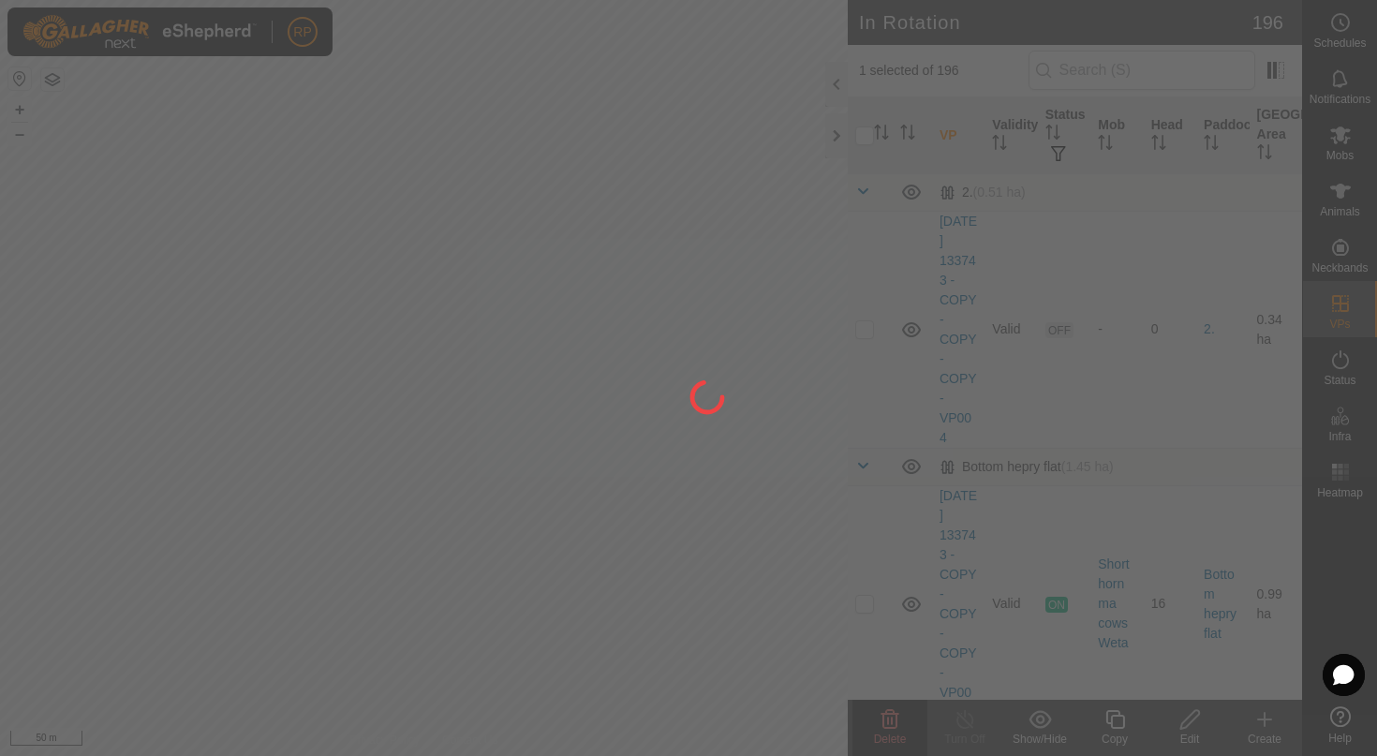
checkbox input "false"
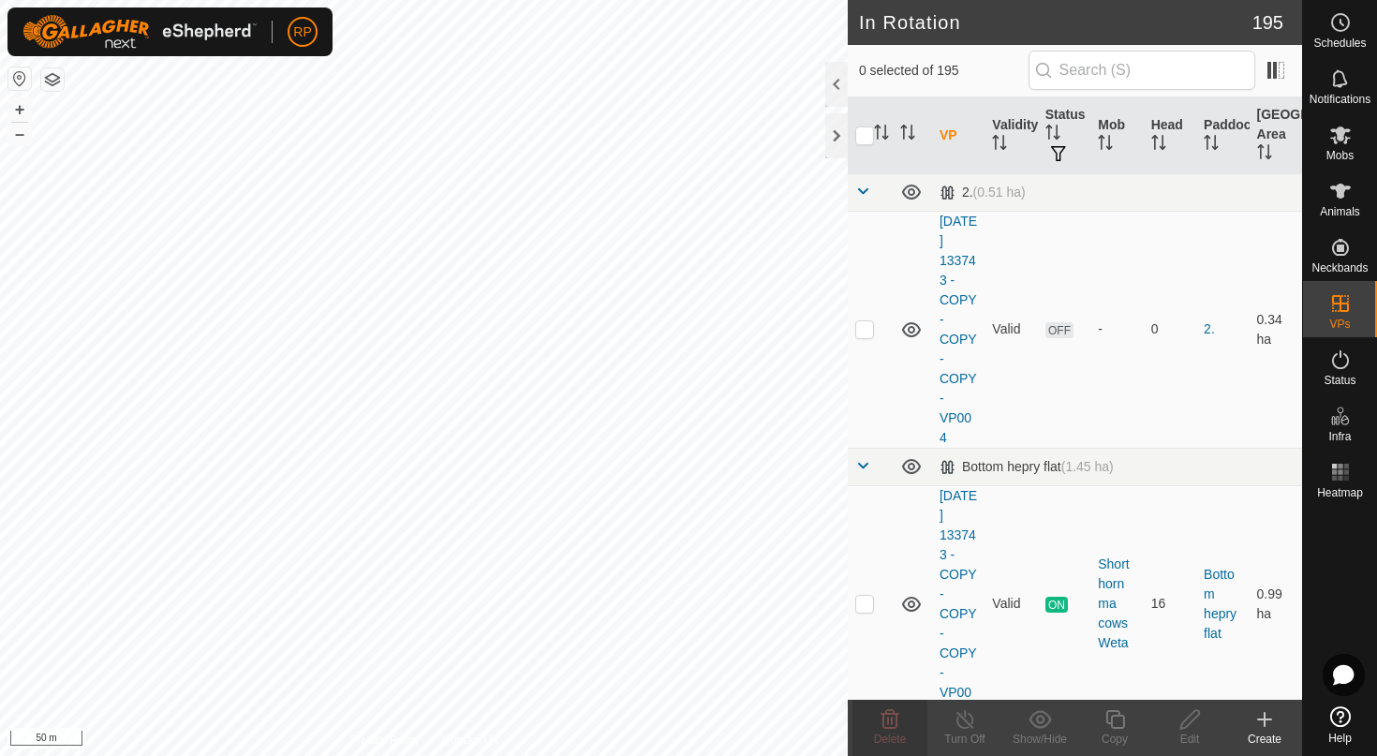
checkbox input "true"
click at [898, 739] on span "Delete" at bounding box center [890, 738] width 33 height 13
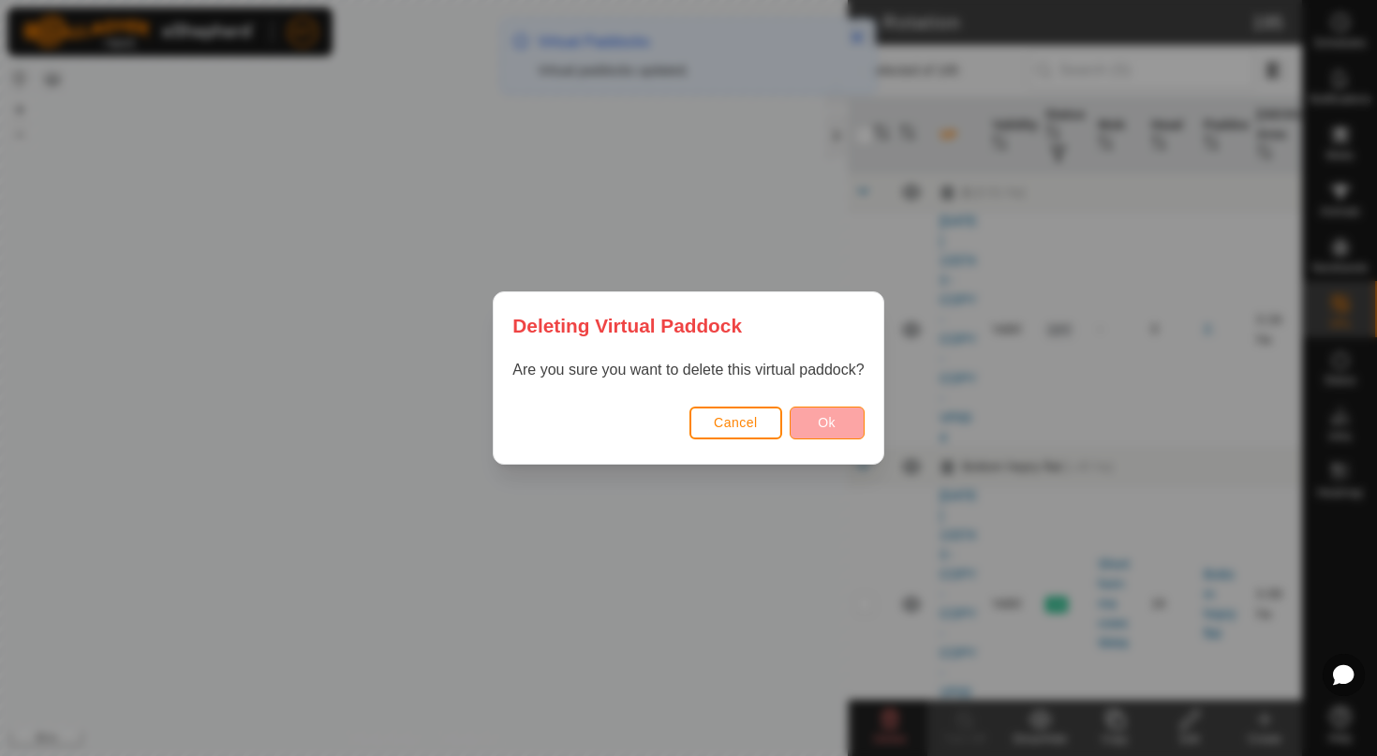
click at [844, 407] on button "Ok" at bounding box center [826, 422] width 75 height 33
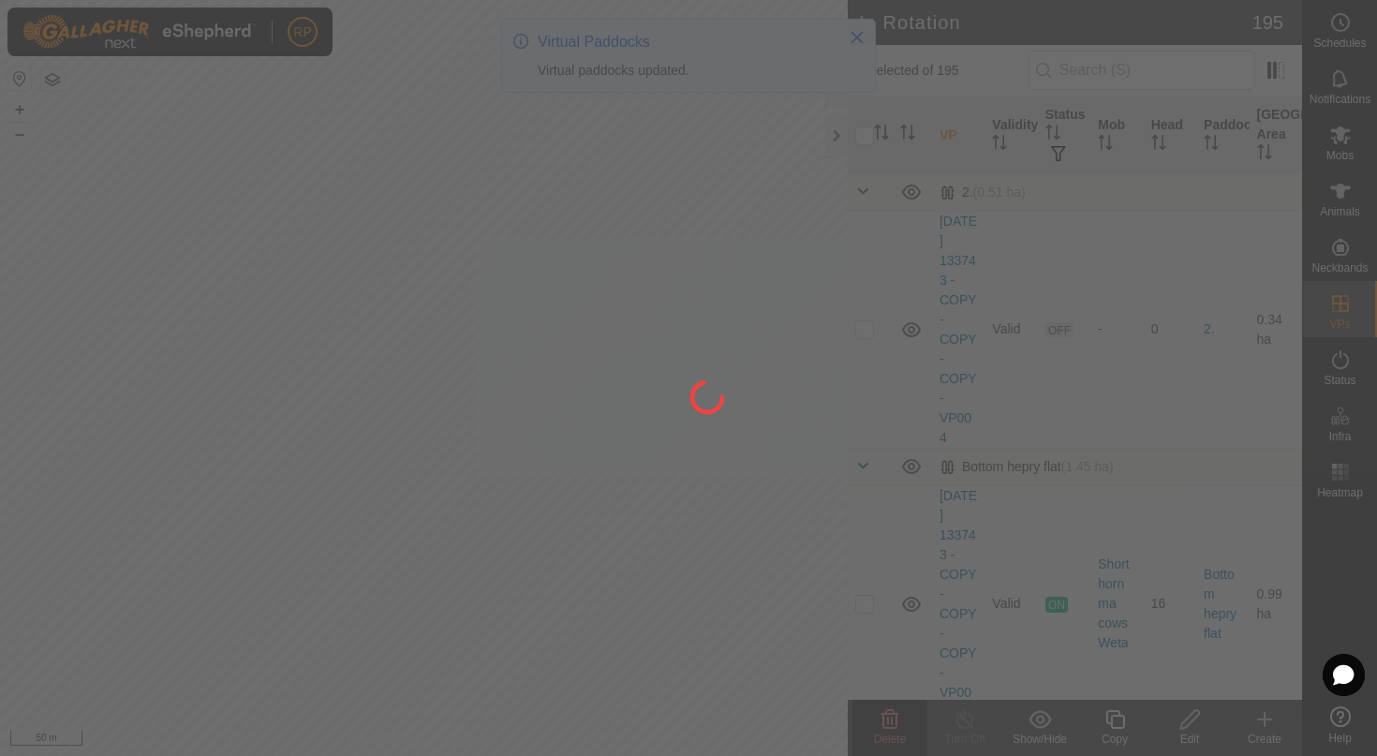
checkbox input "false"
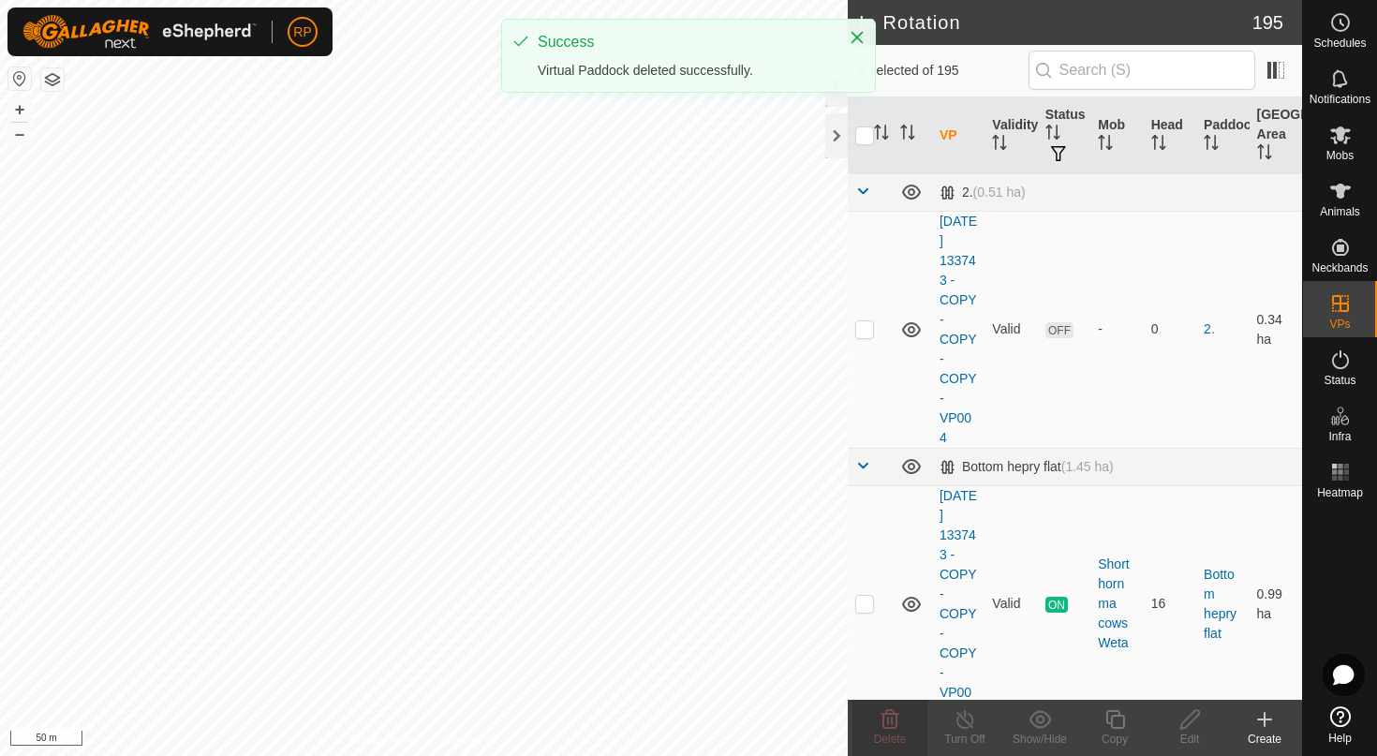
checkbox input "true"
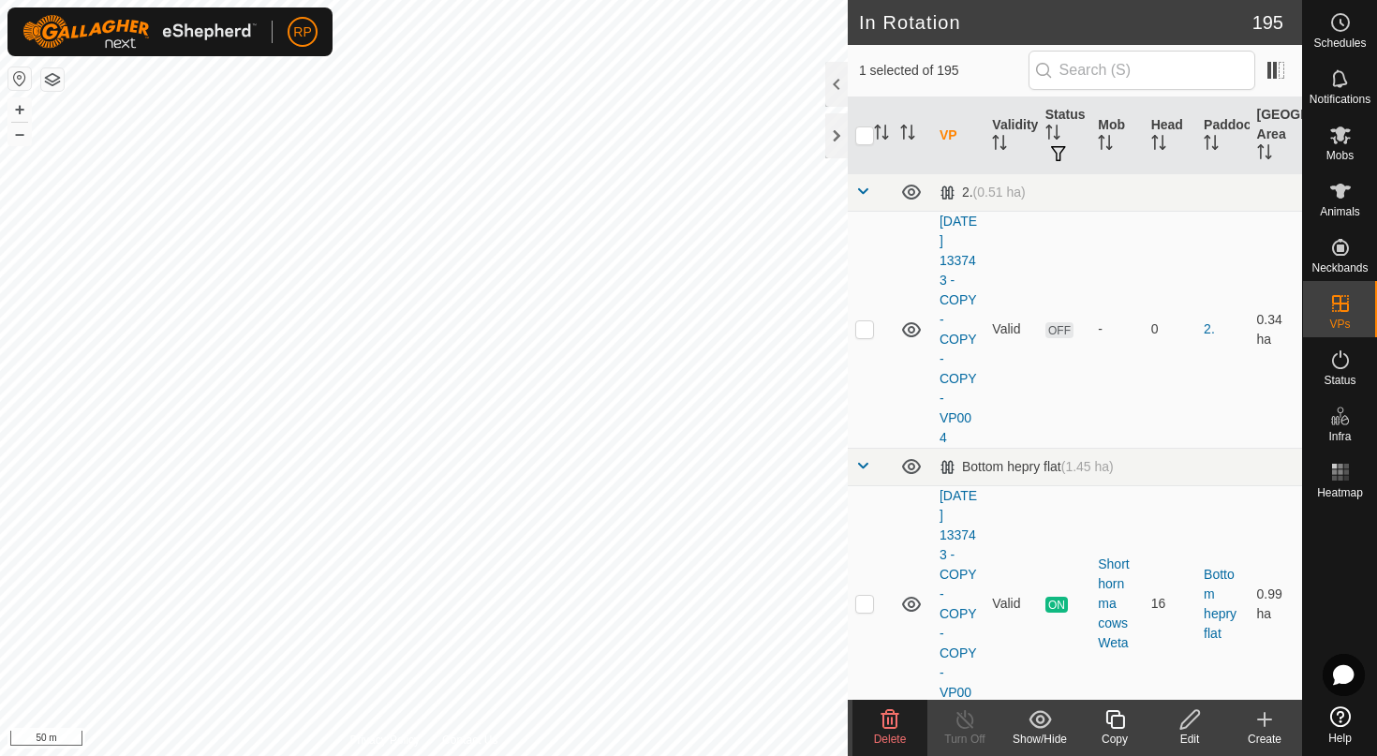
click at [892, 721] on icon at bounding box center [890, 719] width 18 height 19
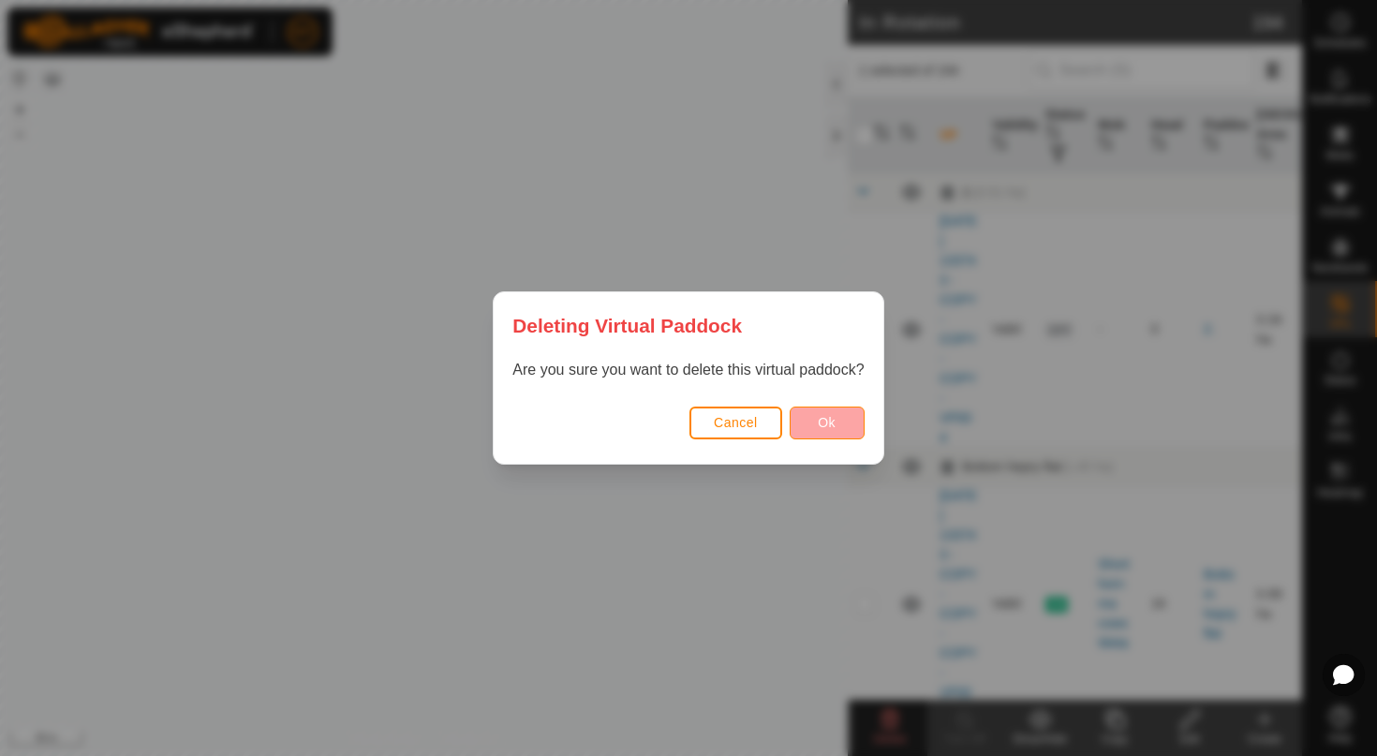
click at [834, 423] on span "Ok" at bounding box center [827, 422] width 18 height 15
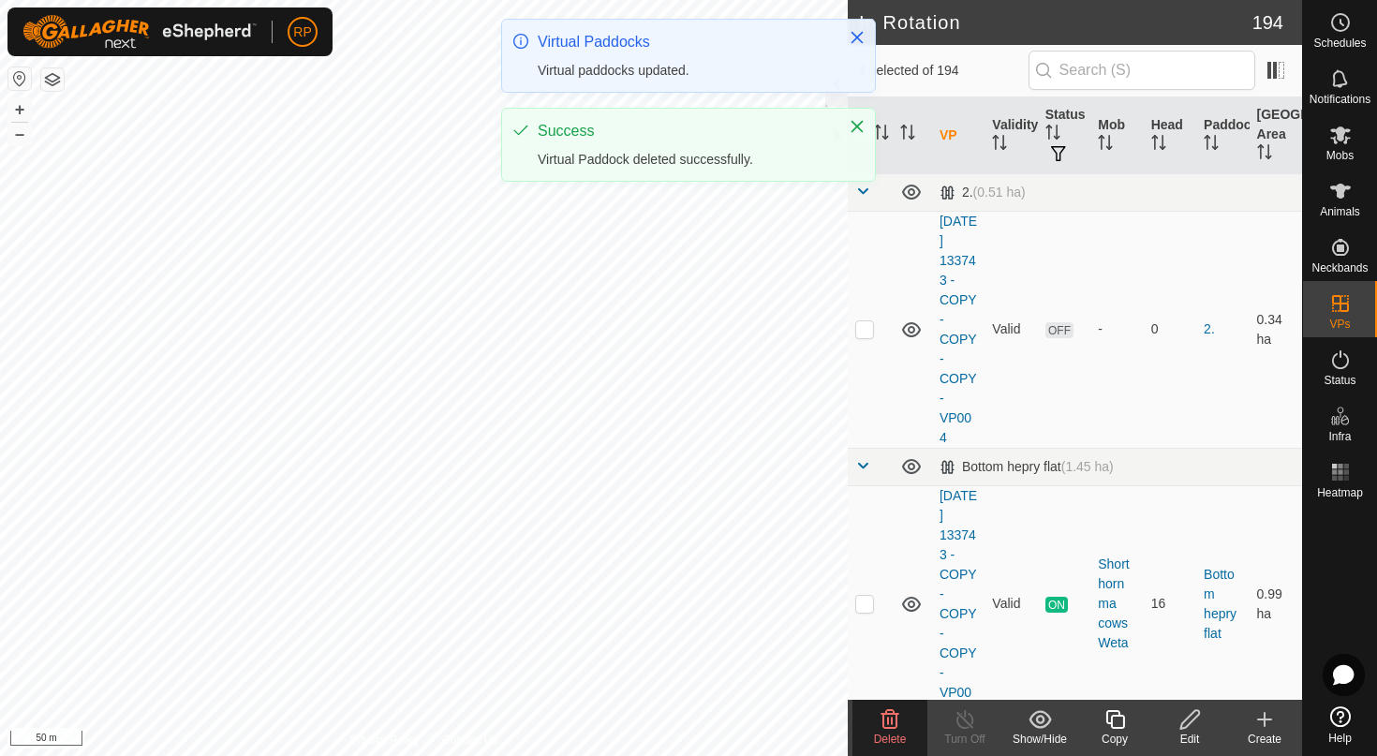
checkbox input "true"
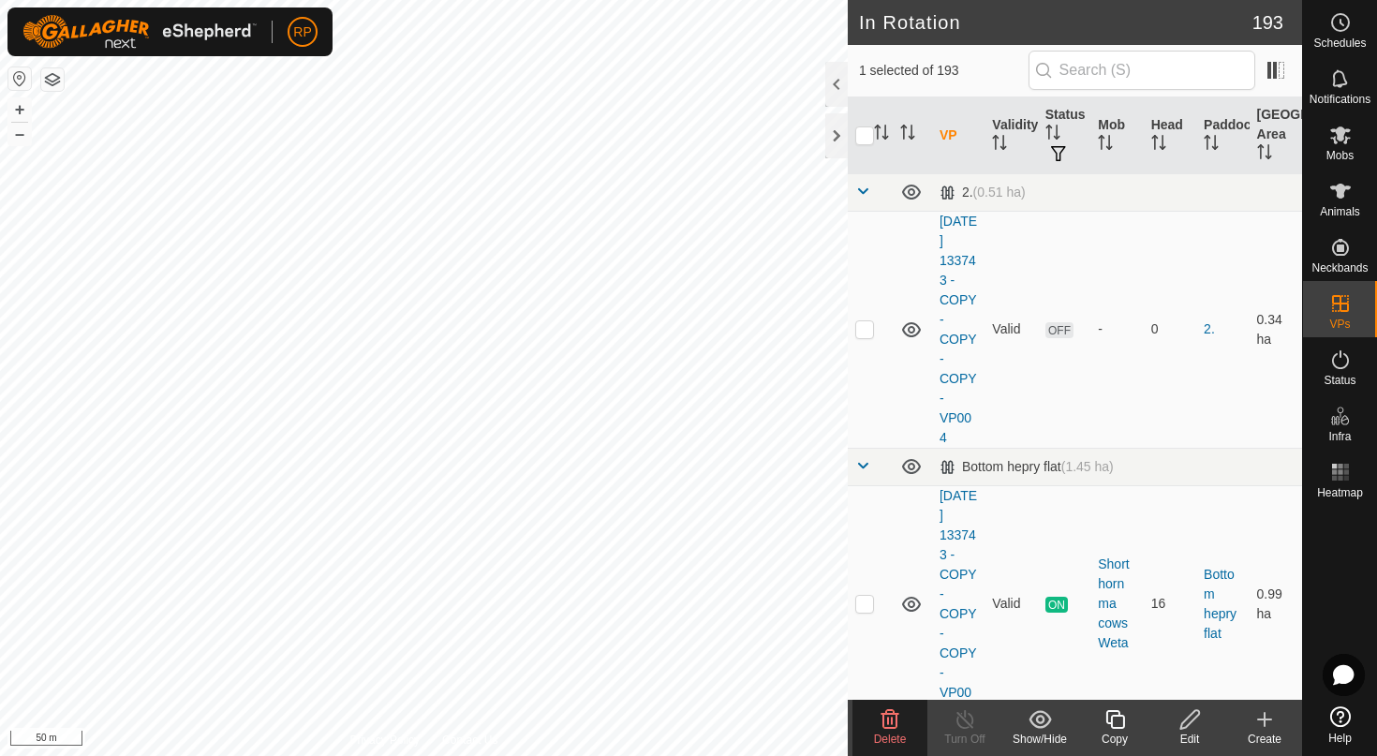
click at [893, 703] on div "Delete" at bounding box center [889, 728] width 75 height 56
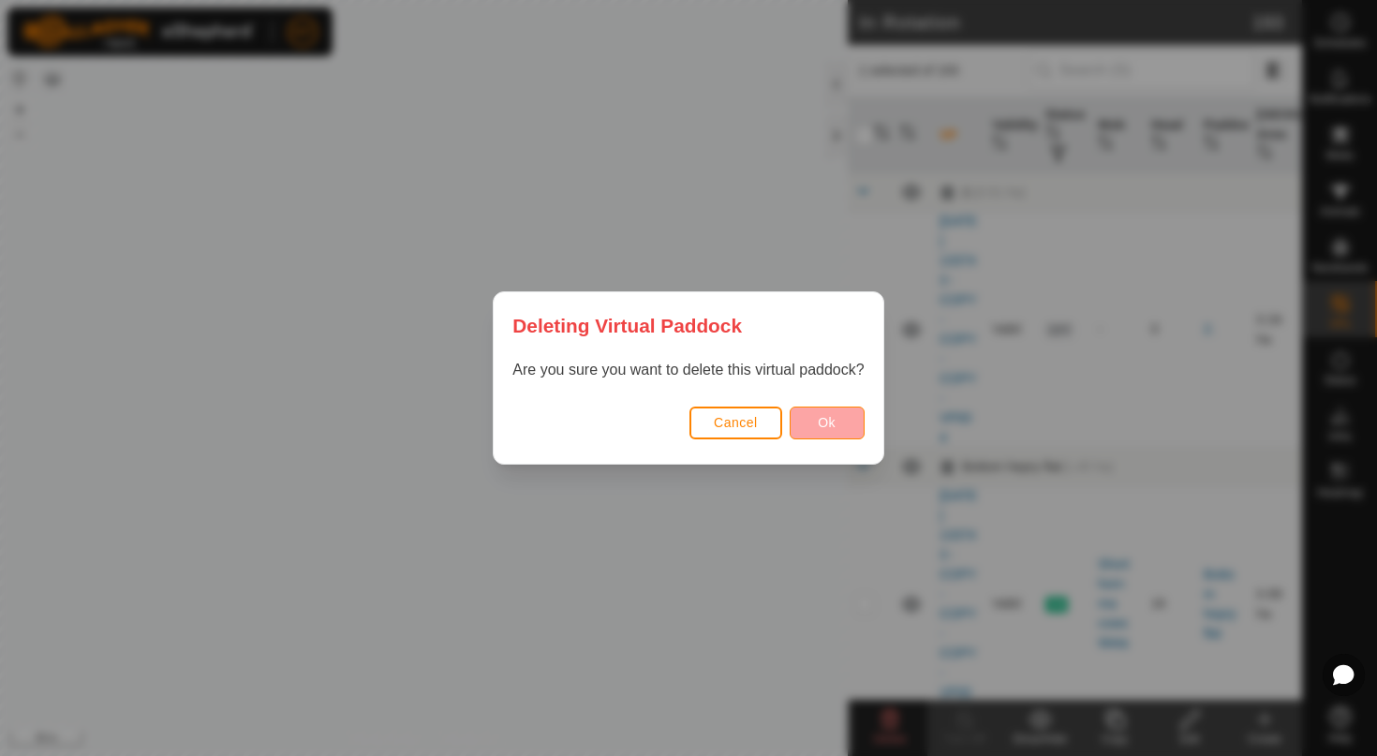
click at [831, 417] on span "Ok" at bounding box center [827, 422] width 18 height 15
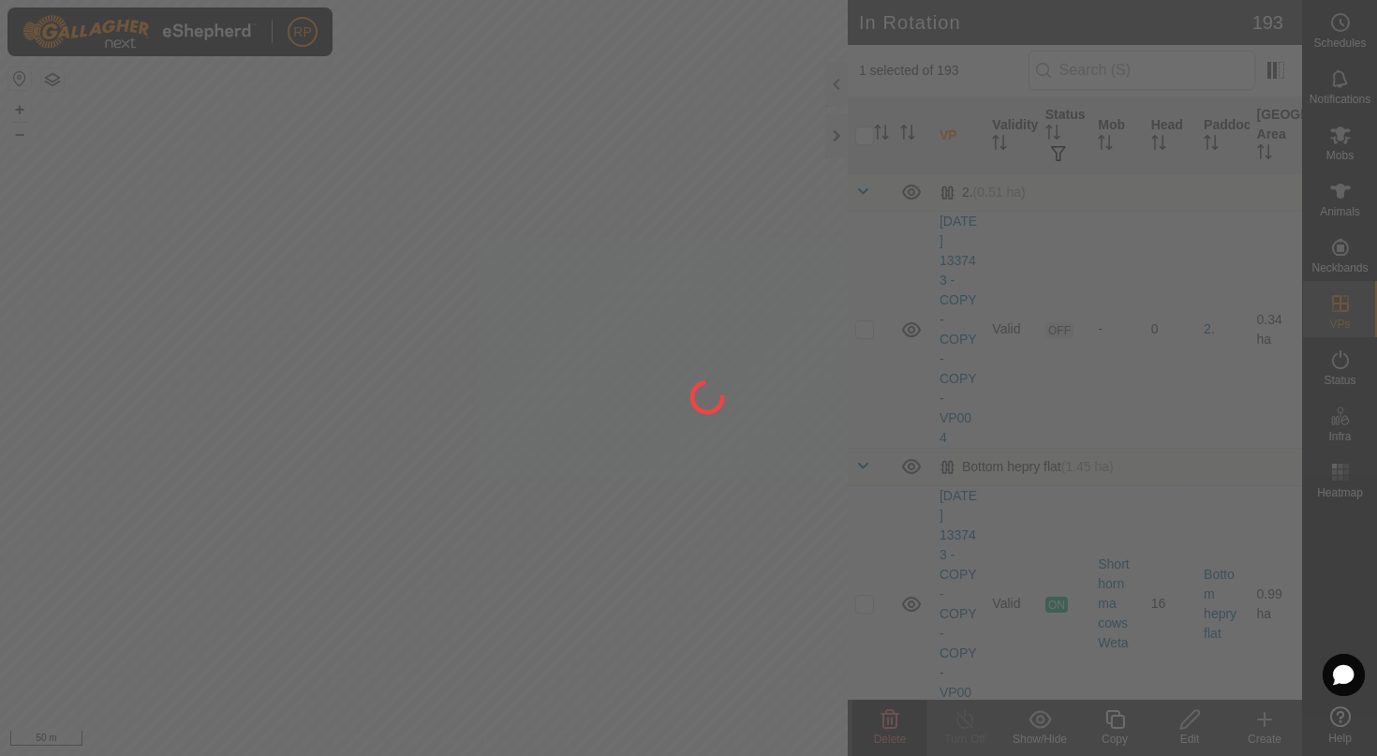
checkbox input "false"
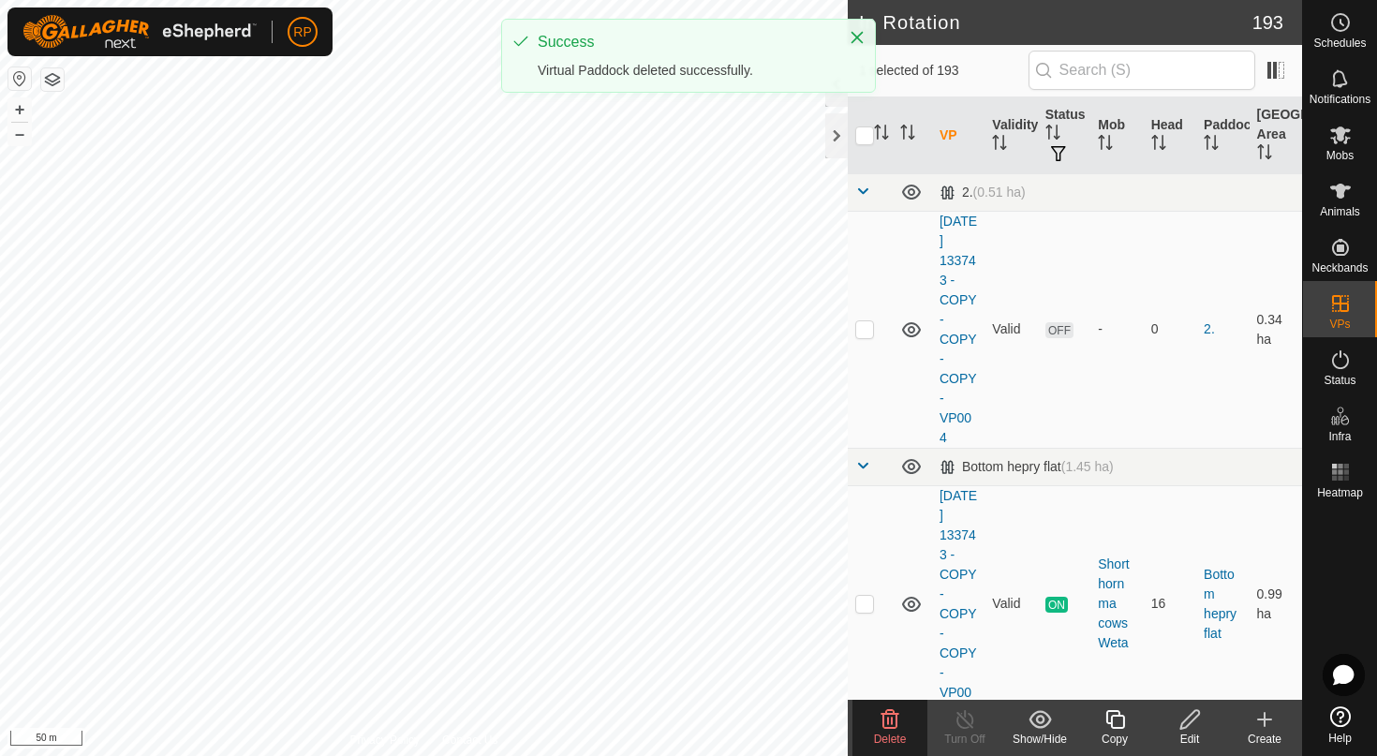
checkbox input "true"
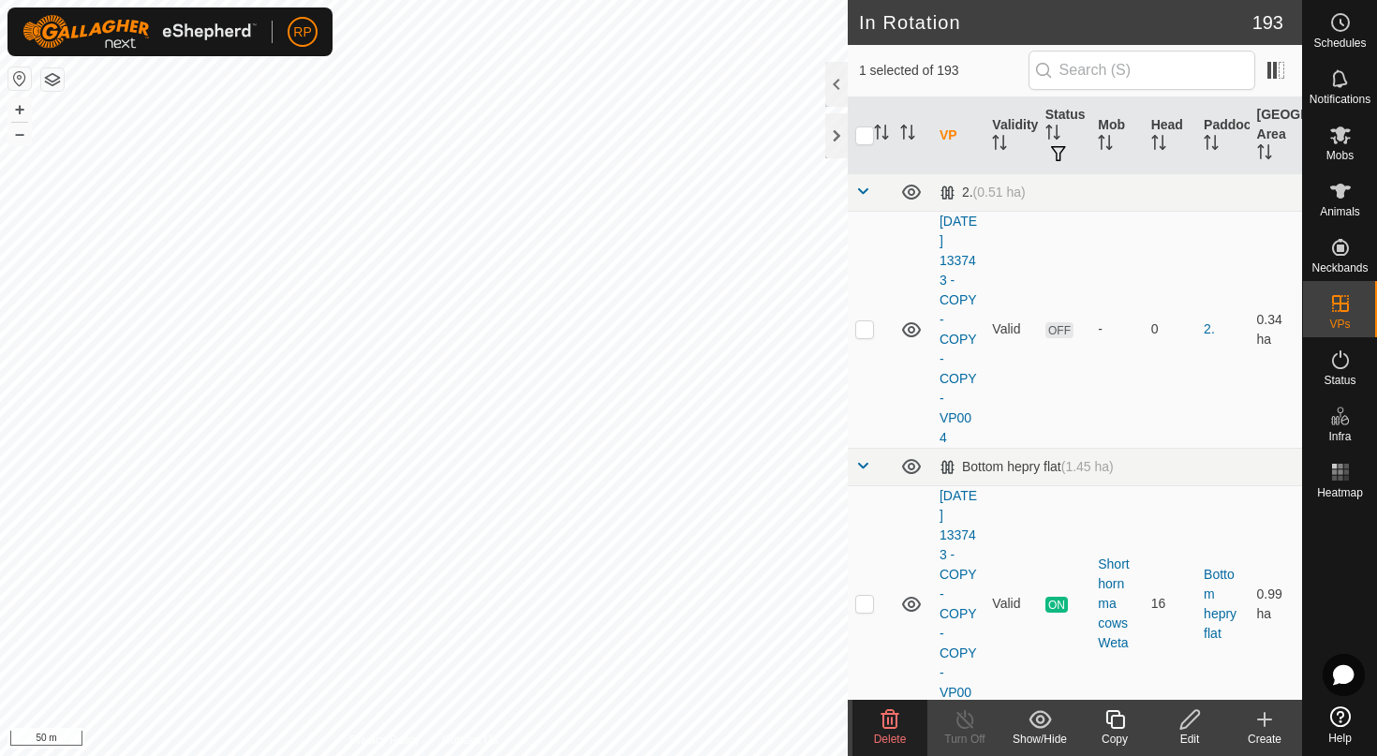
click at [886, 733] on span "Delete" at bounding box center [890, 738] width 33 height 13
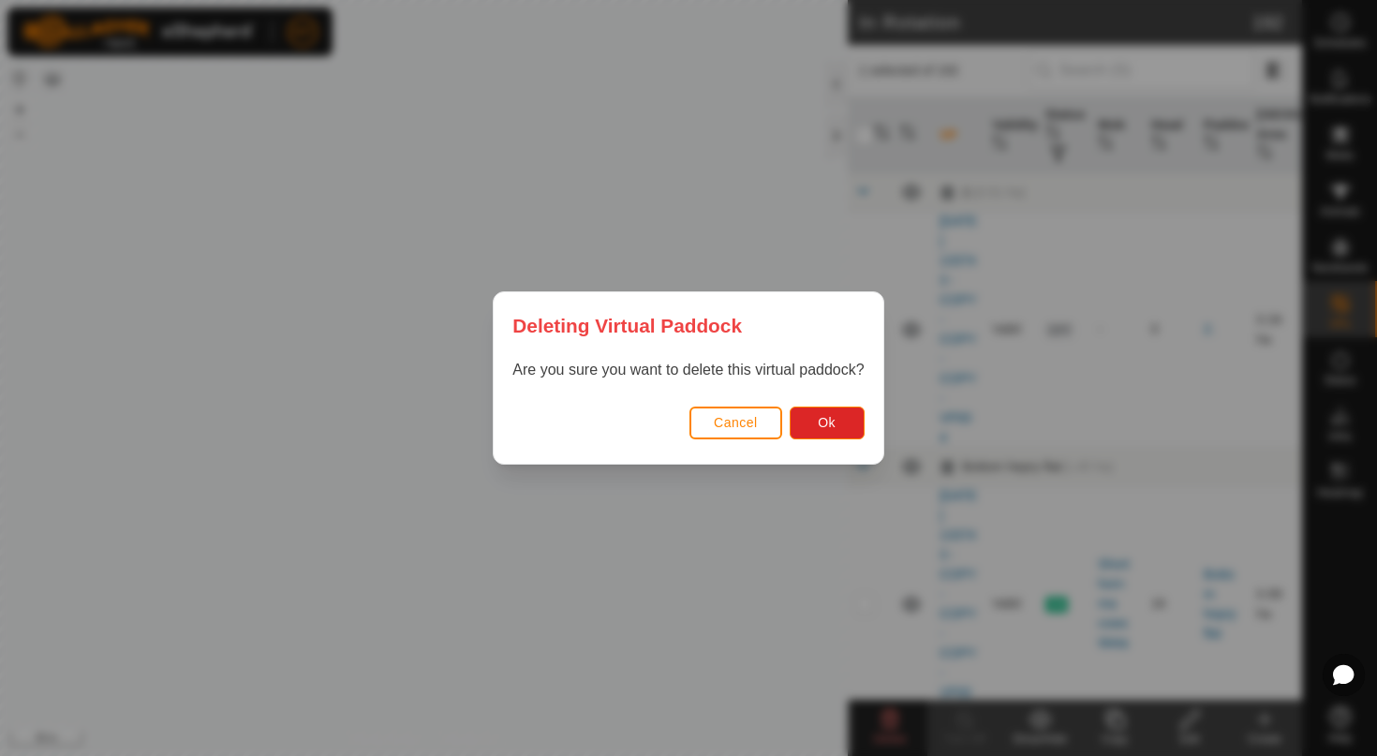
click at [839, 419] on div "Deleting Virtual Paddock Are you sure you want to delete this virtual paddock? …" at bounding box center [688, 378] width 1377 height 756
click at [805, 428] on button "Ok" at bounding box center [826, 422] width 75 height 33
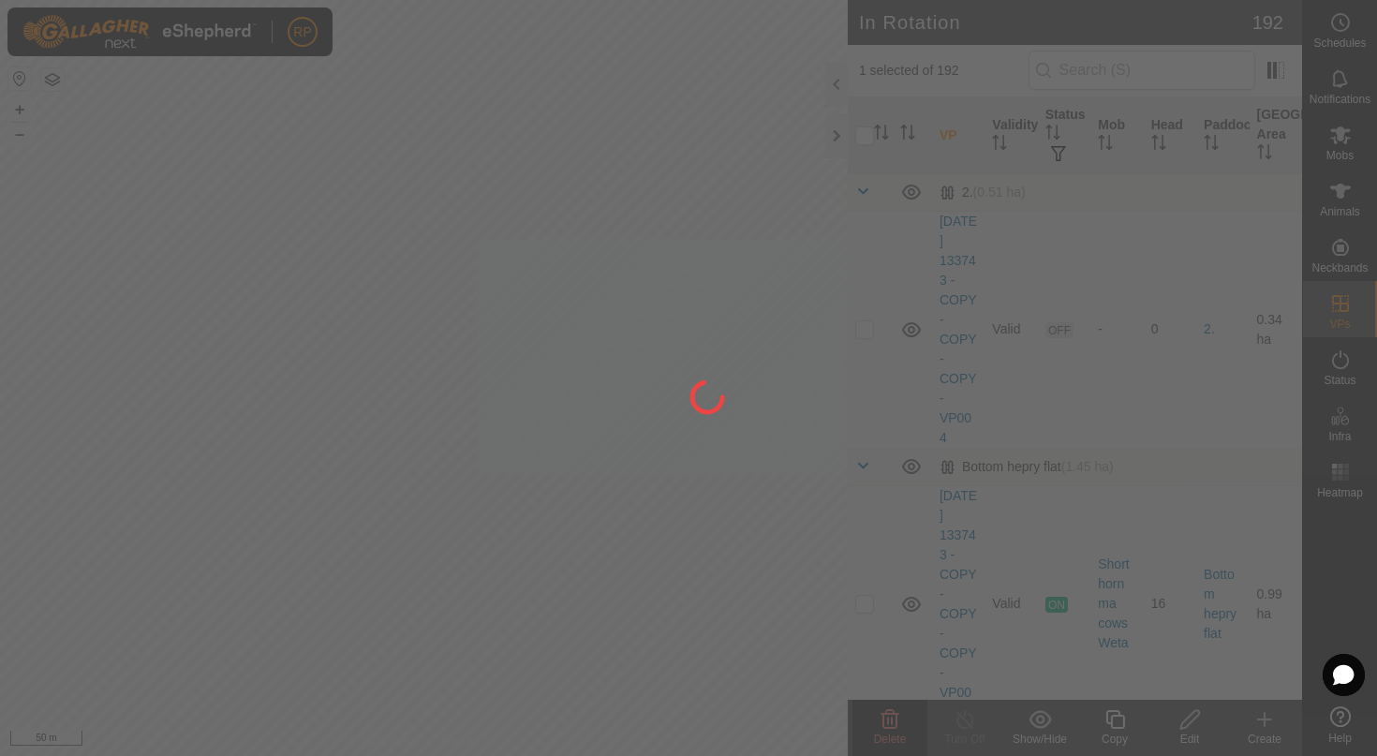
checkbox input "false"
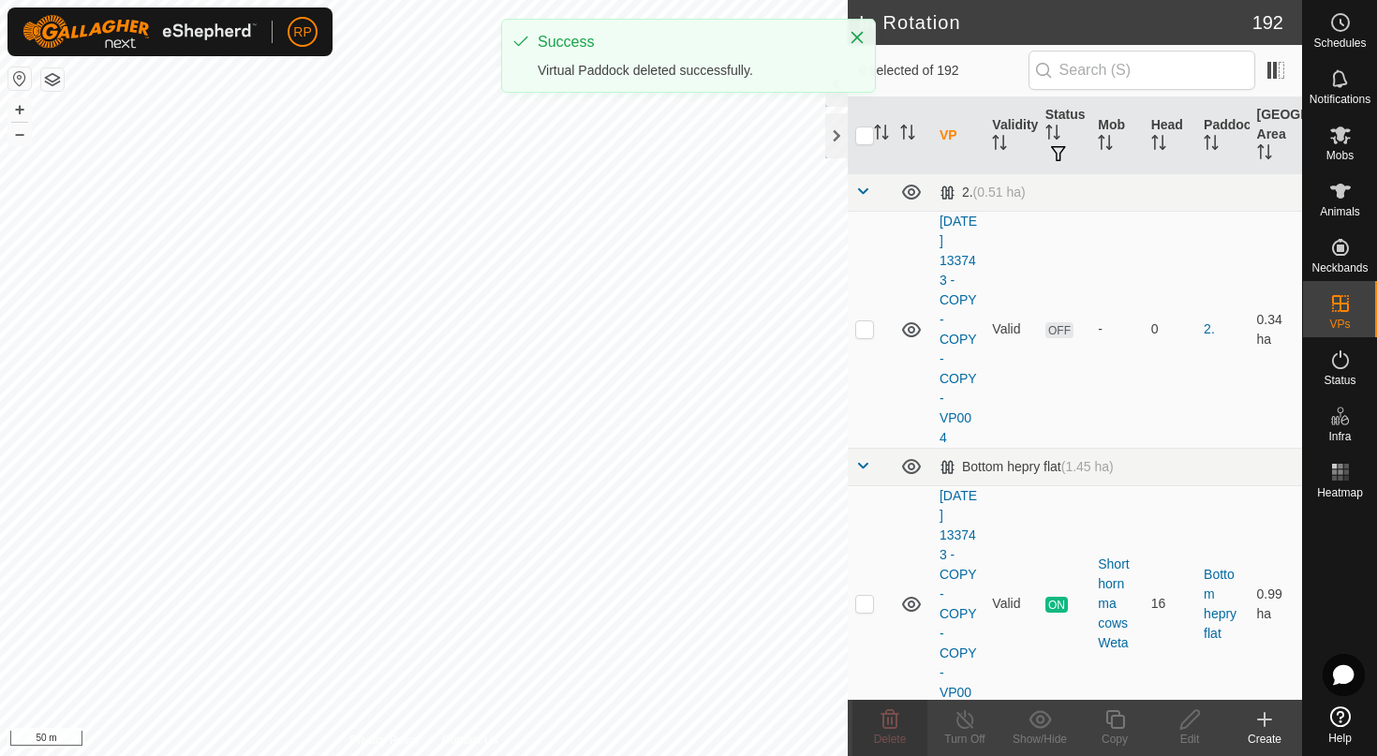
checkbox input "true"
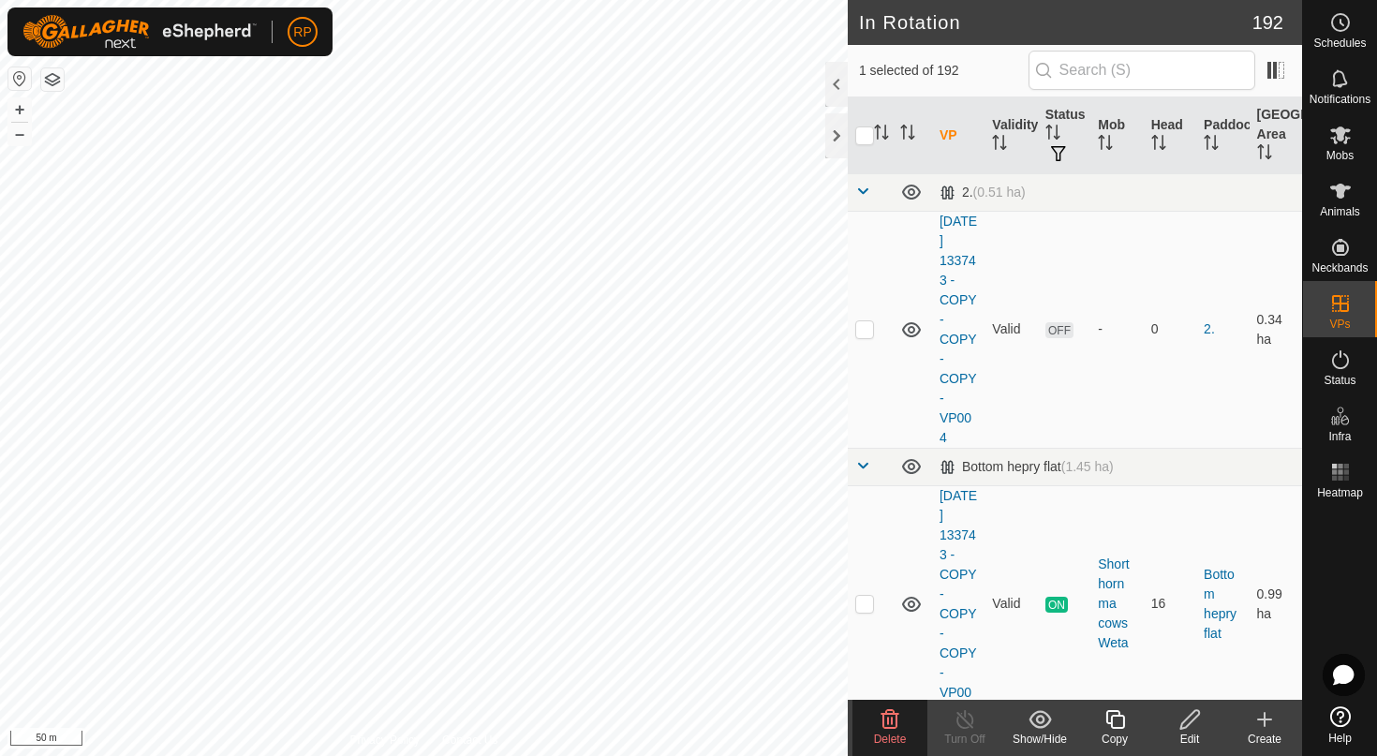
click at [889, 728] on icon at bounding box center [890, 719] width 18 height 19
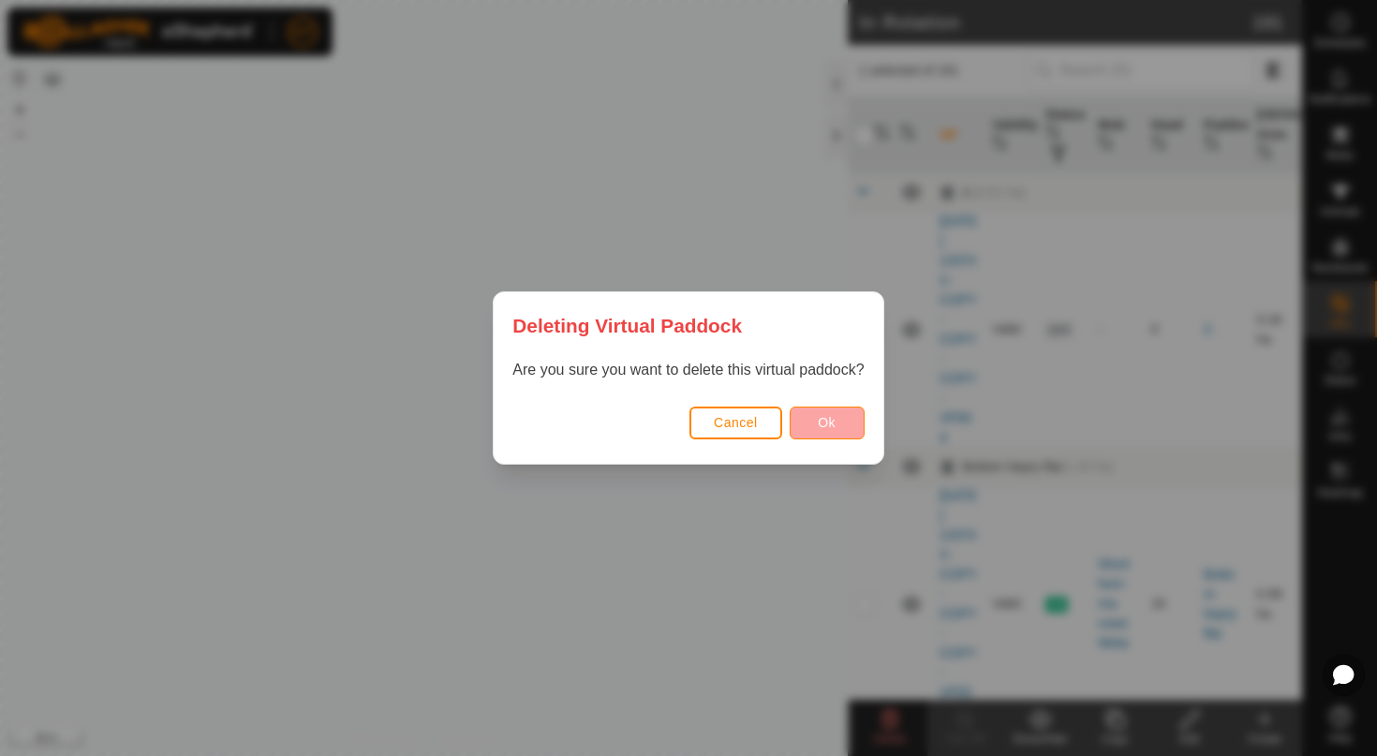
click at [832, 427] on span "Ok" at bounding box center [827, 422] width 18 height 15
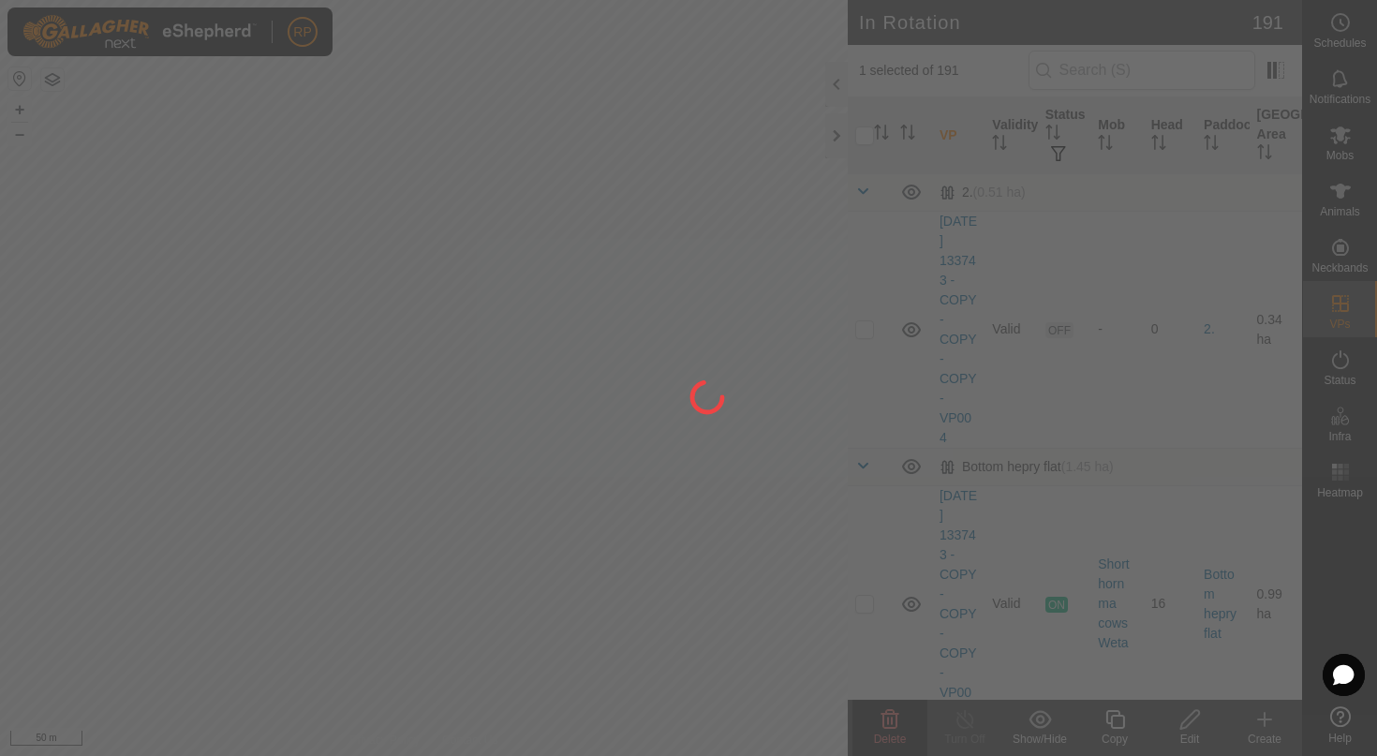
checkbox input "false"
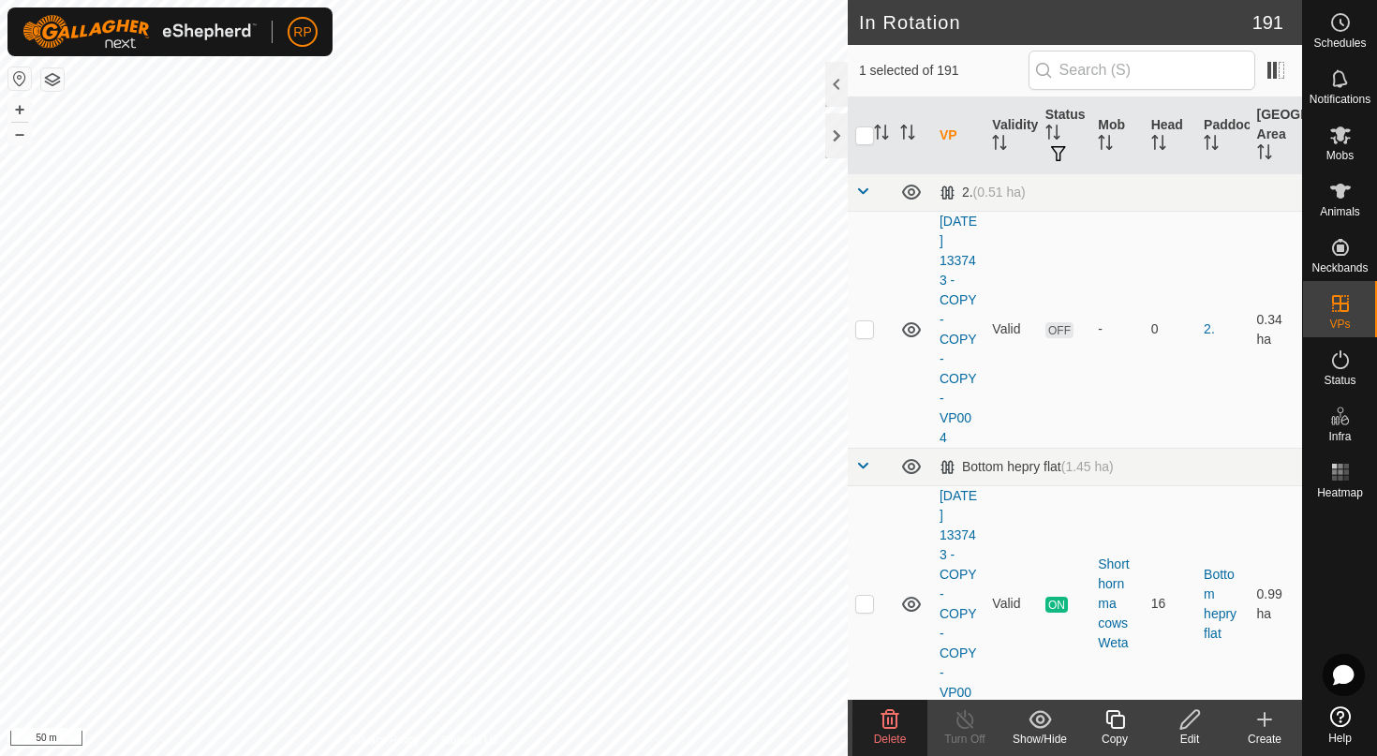
click at [891, 729] on icon at bounding box center [889, 719] width 22 height 22
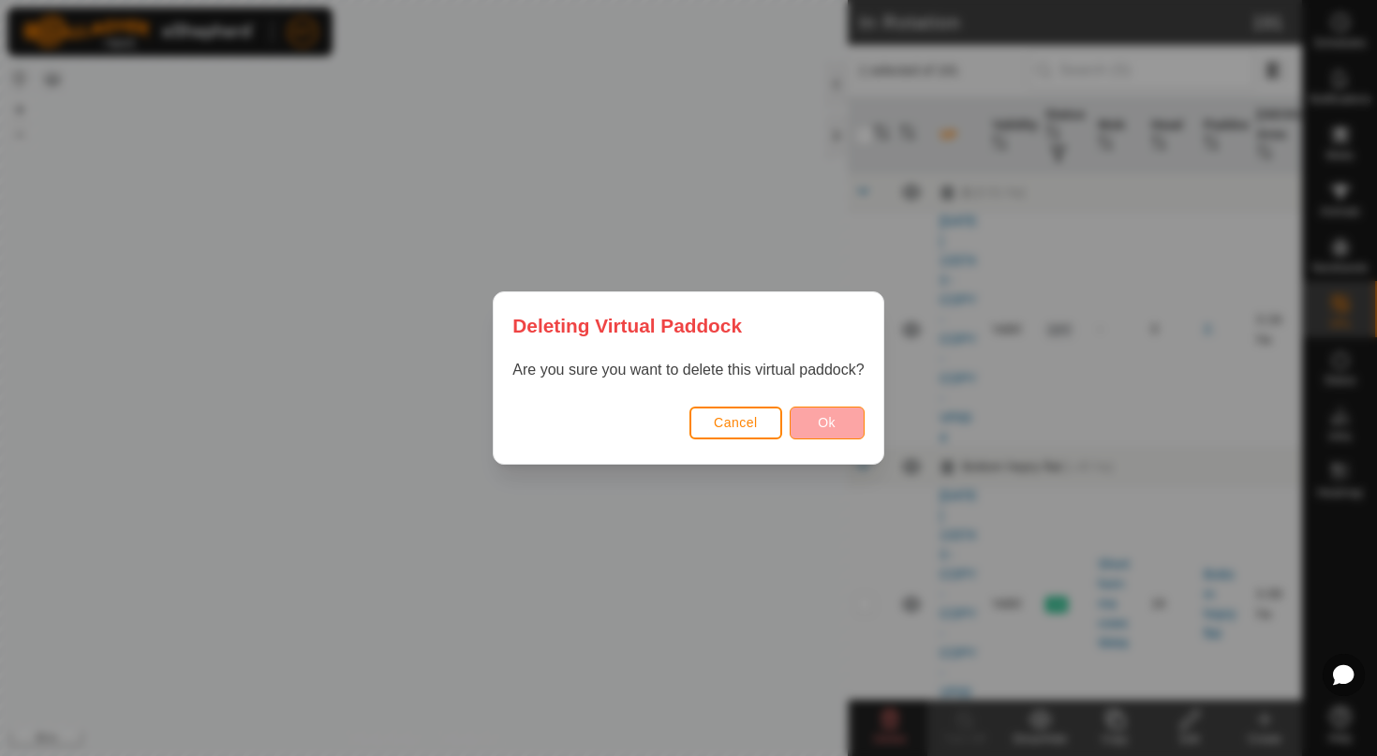
click at [821, 421] on span "Ok" at bounding box center [827, 422] width 18 height 15
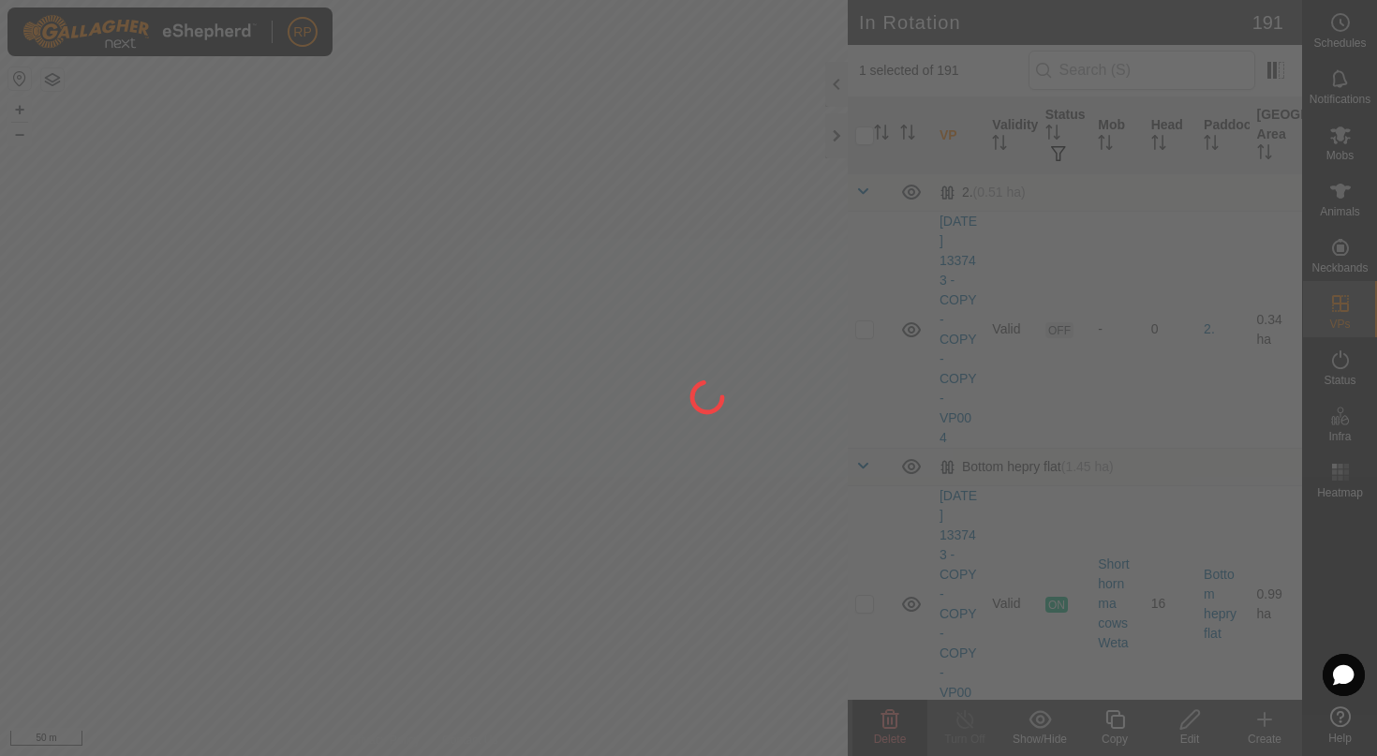
checkbox input "false"
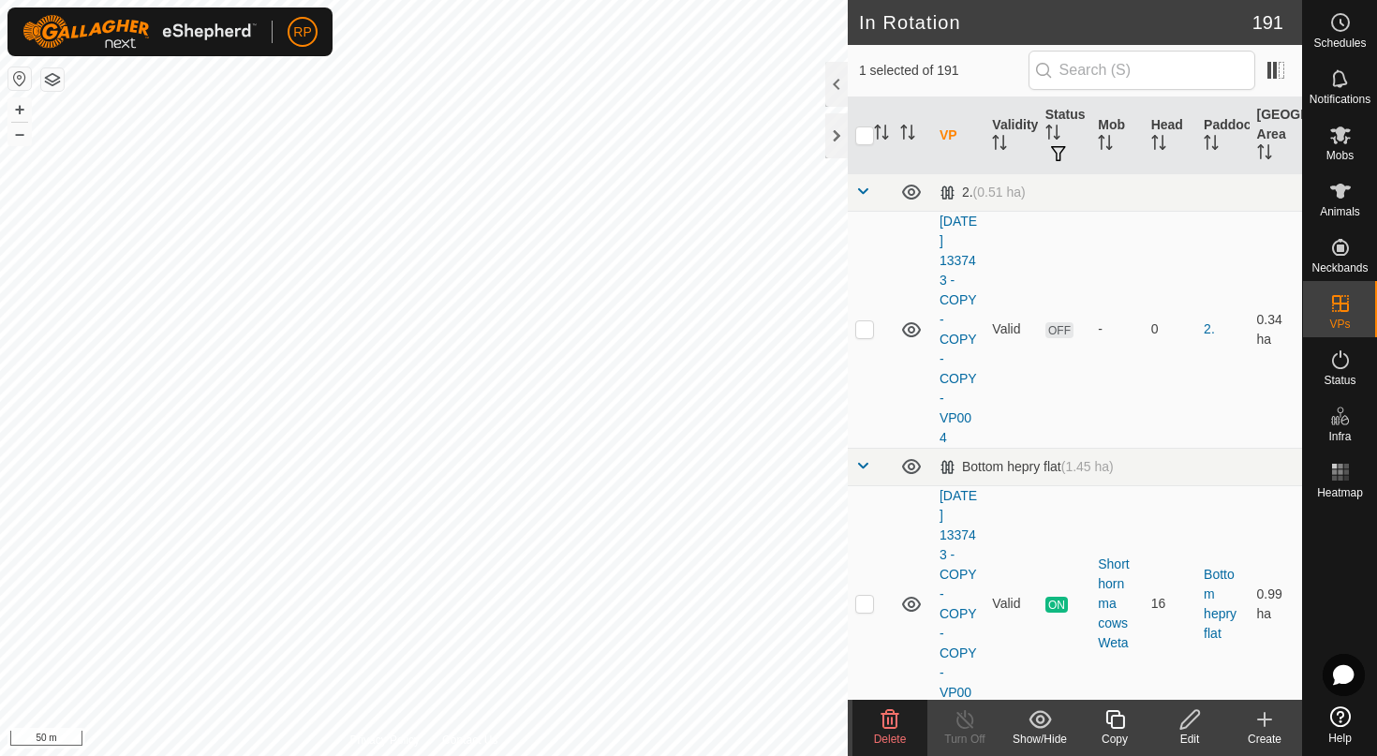
click at [897, 724] on icon at bounding box center [890, 719] width 18 height 19
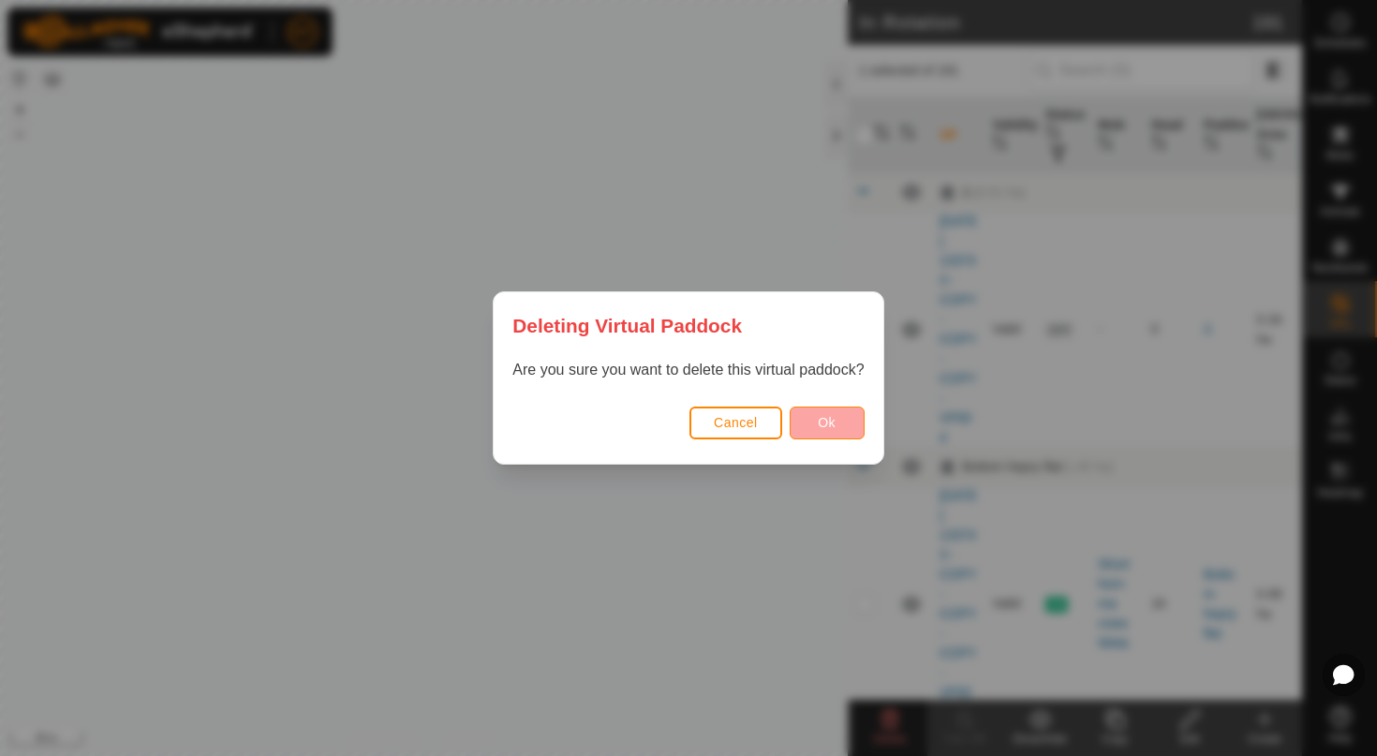
click at [836, 424] on button "Ok" at bounding box center [826, 422] width 75 height 33
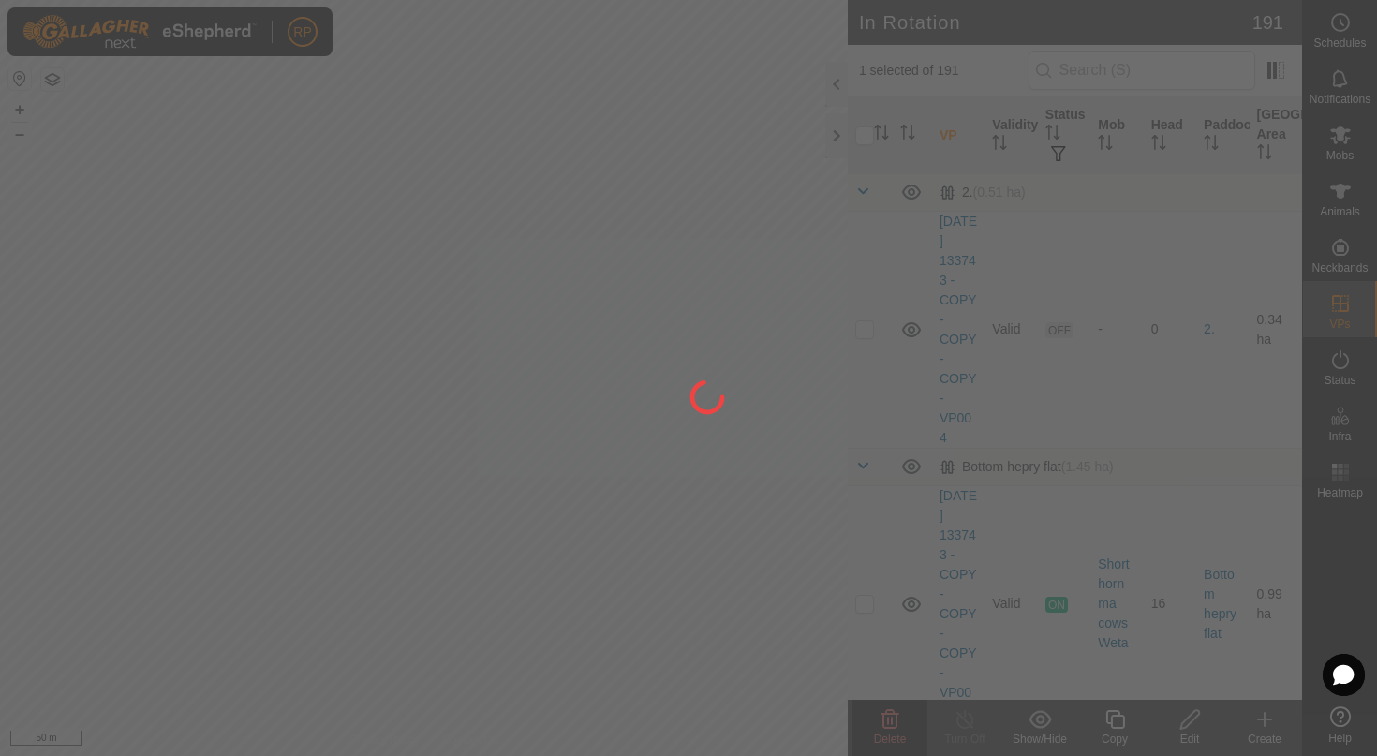
checkbox input "false"
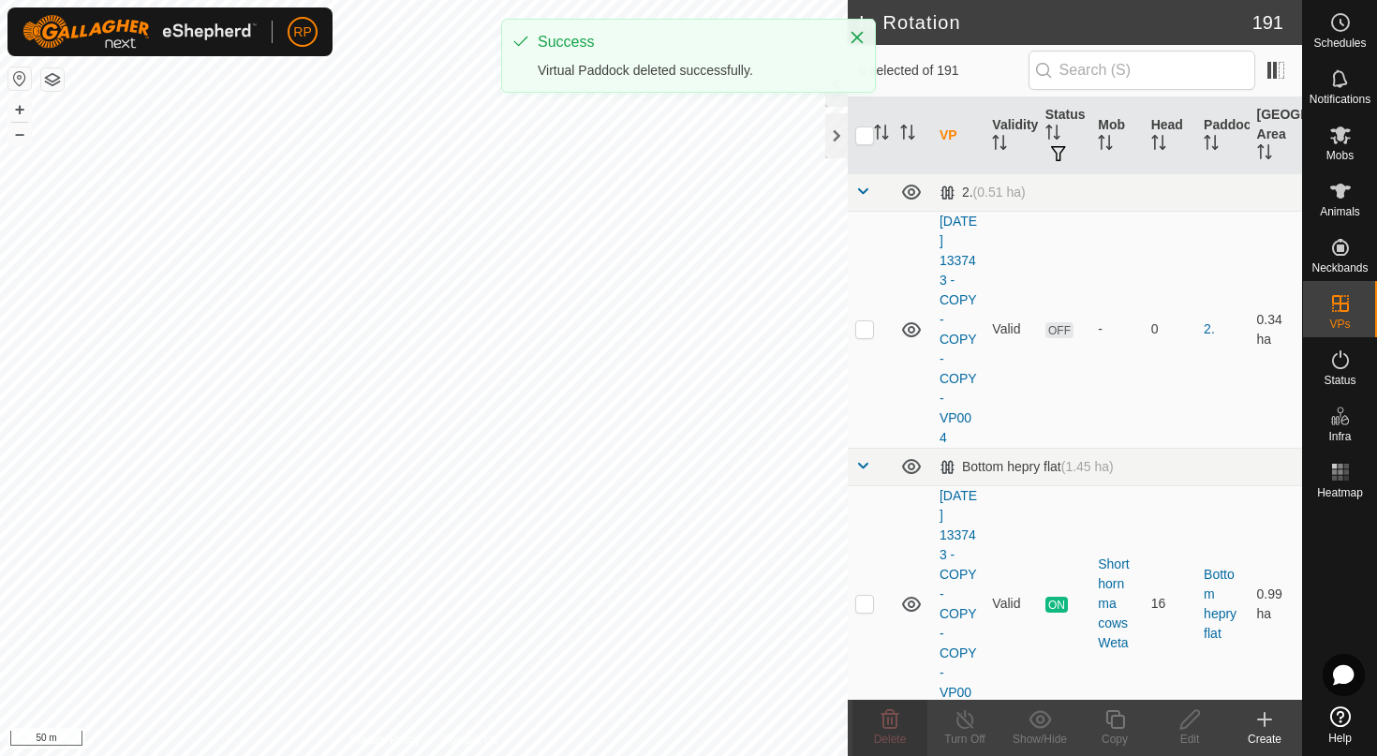
checkbox input "true"
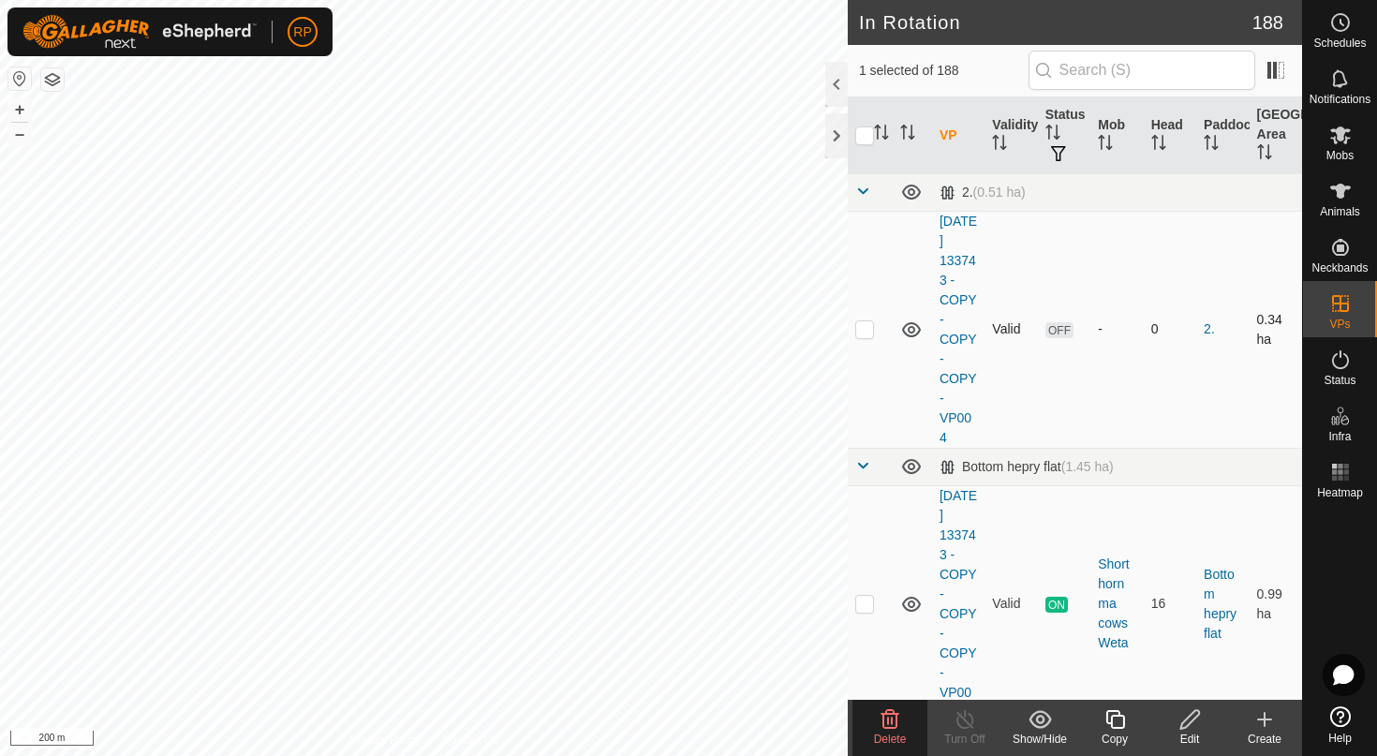
click at [1080, 338] on div "In Rotation 188 1 selected of 188 VP Validity Status Mob Head Paddock Grazing A…" at bounding box center [651, 378] width 1302 height 756
click at [855, 328] on div "In Rotation 188 1 selected of 188 VP Validity Status Mob Head Paddock Grazing A…" at bounding box center [651, 378] width 1302 height 756
click at [1346, 146] on es-mob-svg-icon at bounding box center [1340, 135] width 34 height 30
